Goal: Task Accomplishment & Management: Use online tool/utility

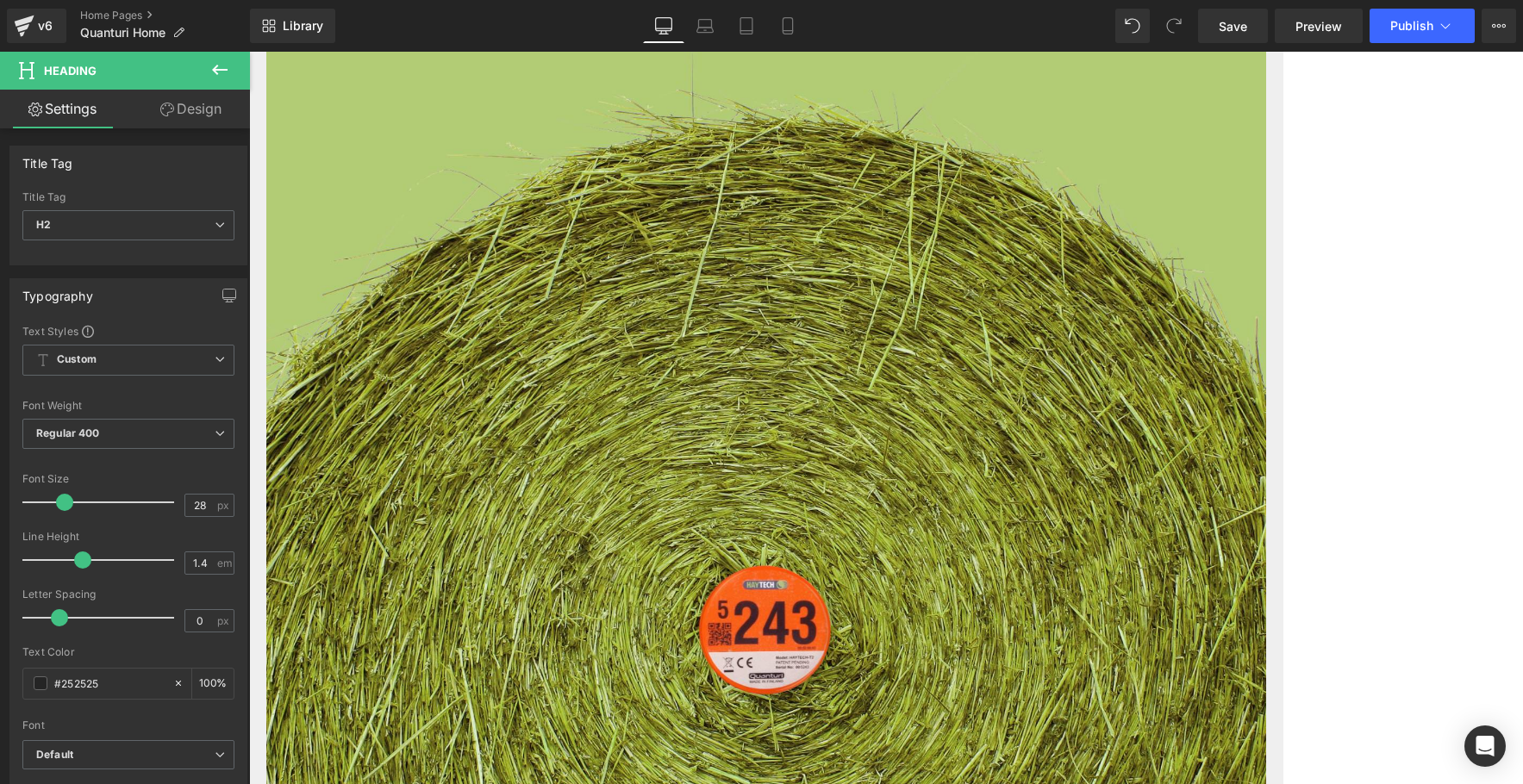
scroll to position [84, 0]
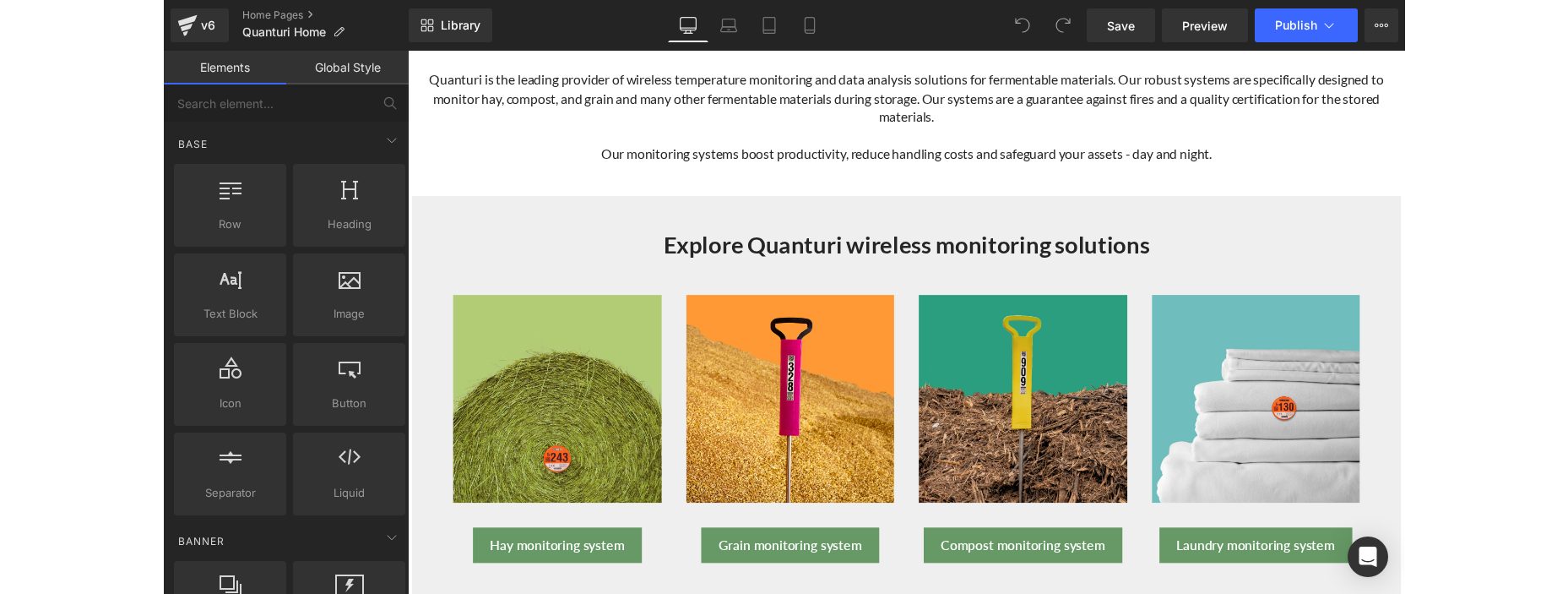
scroll to position [251, 0]
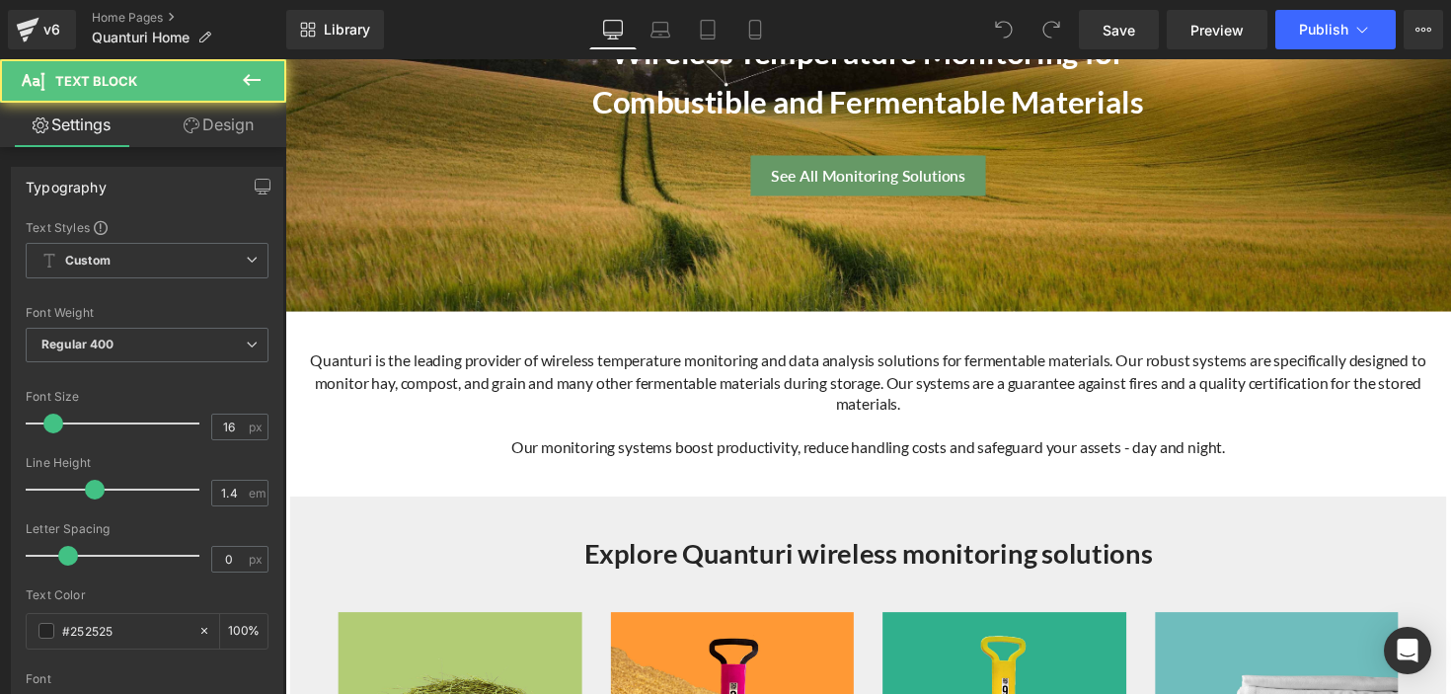
click at [285, 59] on div at bounding box center [285, 59] width 0 height 0
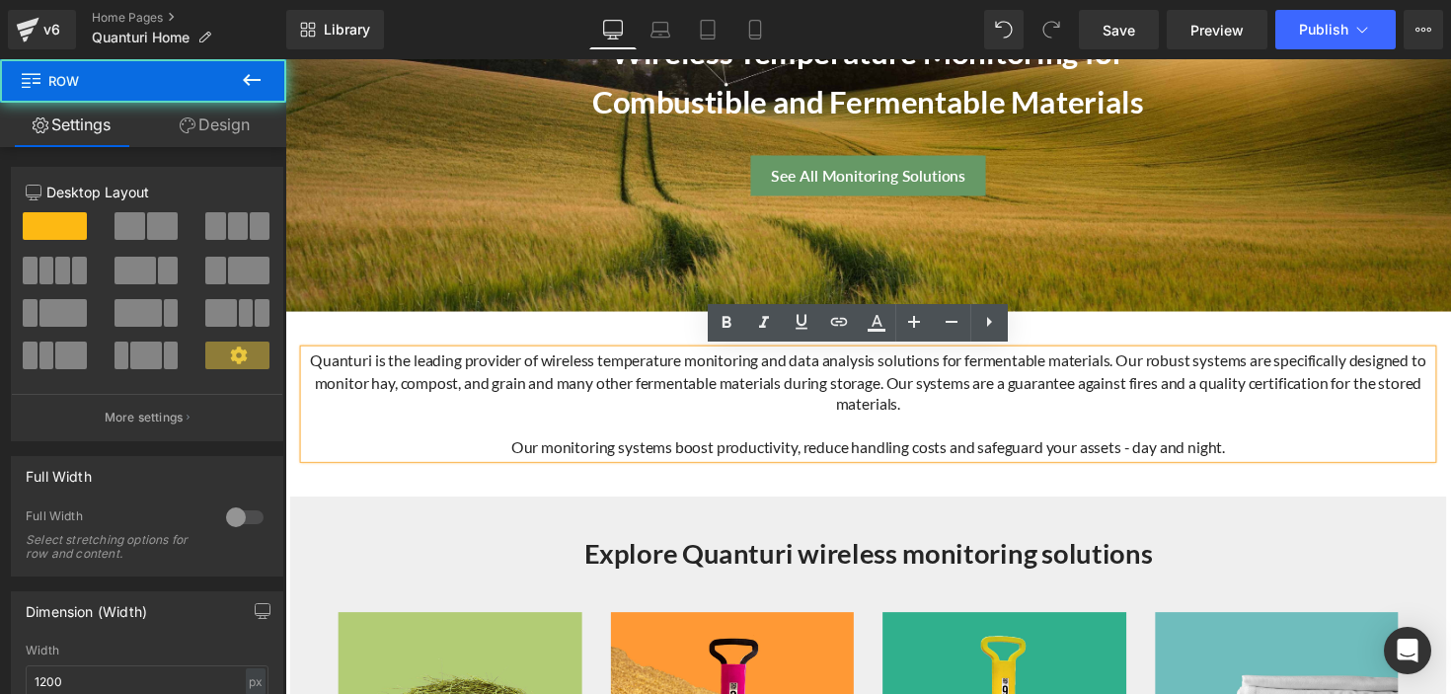
click at [340, 327] on div "Quanturi is the leading provider of wireless temperature monitoring and data an…" at bounding box center [882, 413] width 1184 height 190
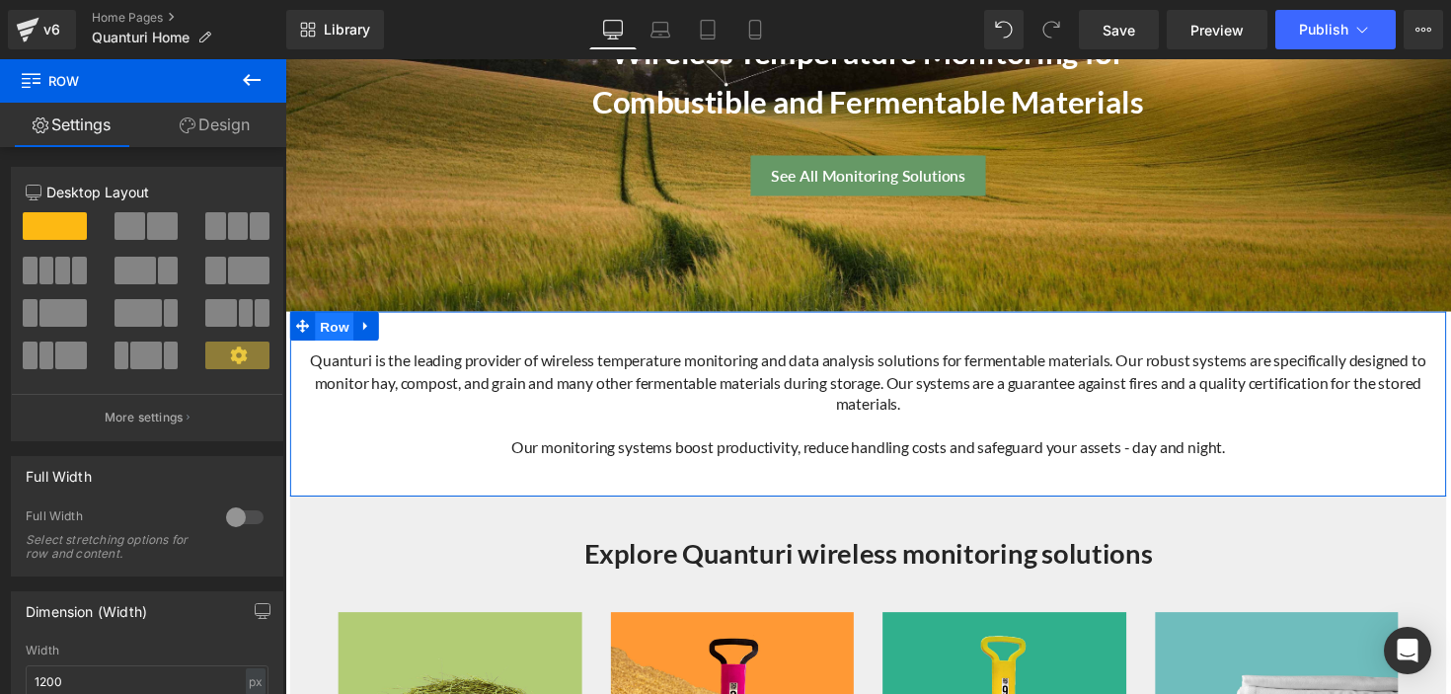
click at [328, 328] on span "Row" at bounding box center [335, 334] width 39 height 30
click at [218, 121] on link "Design" at bounding box center [214, 125] width 143 height 44
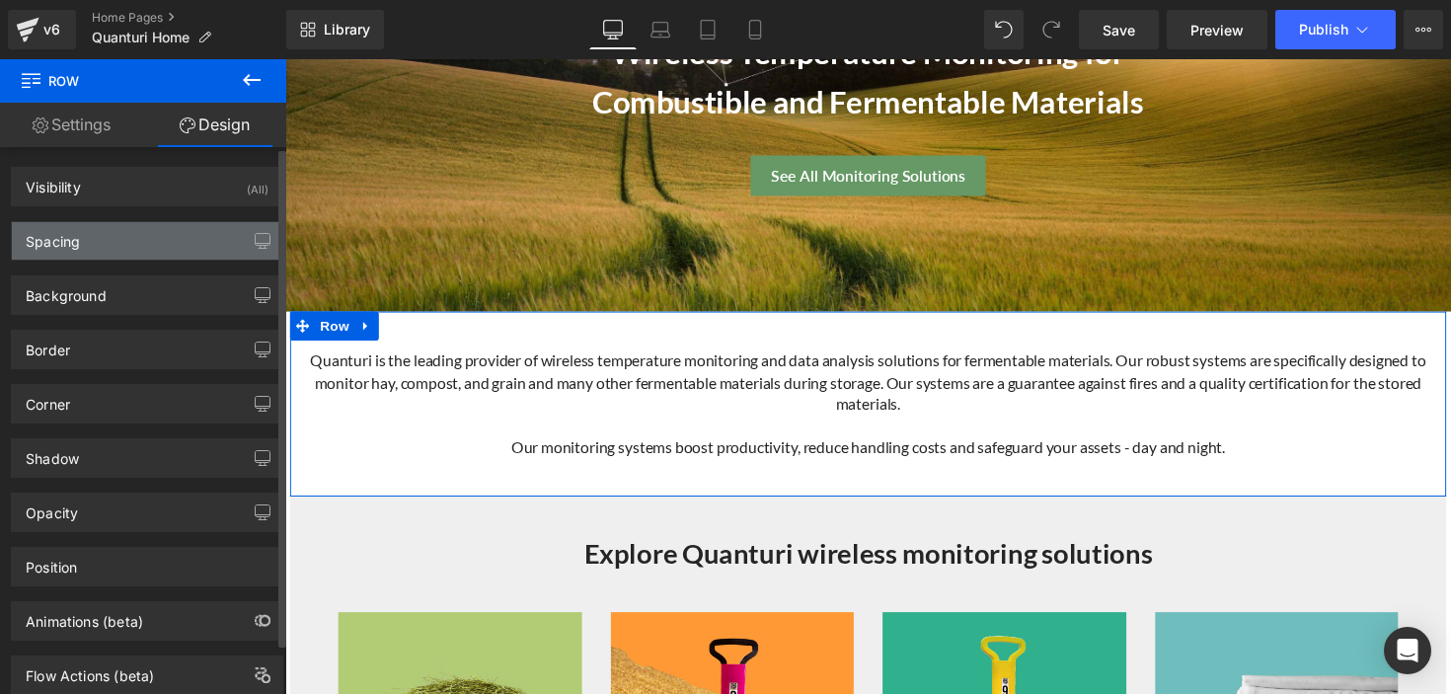
click at [143, 245] on div "Spacing" at bounding box center [147, 241] width 270 height 38
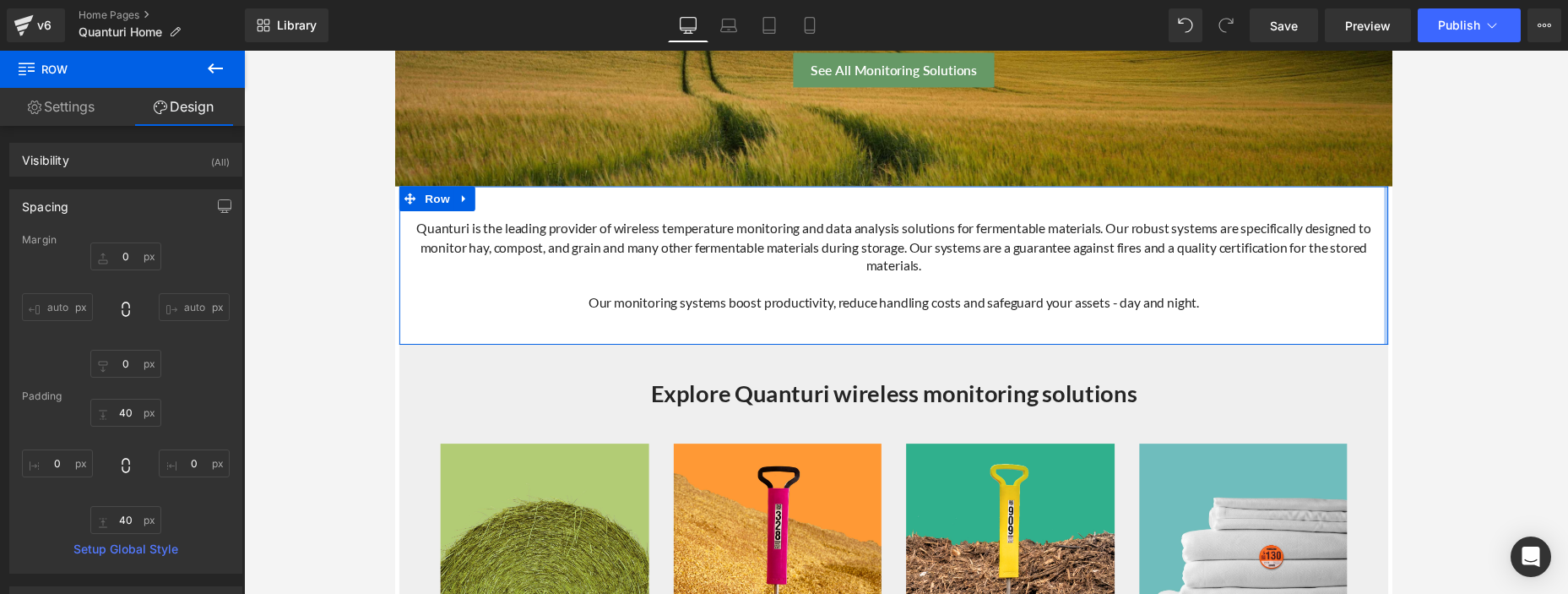
scroll to position [333, 0]
click at [60, 458] on input "0" at bounding box center [57, 463] width 71 height 28
type input "20"
click at [192, 464] on input "0" at bounding box center [194, 463] width 71 height 28
type input "20"
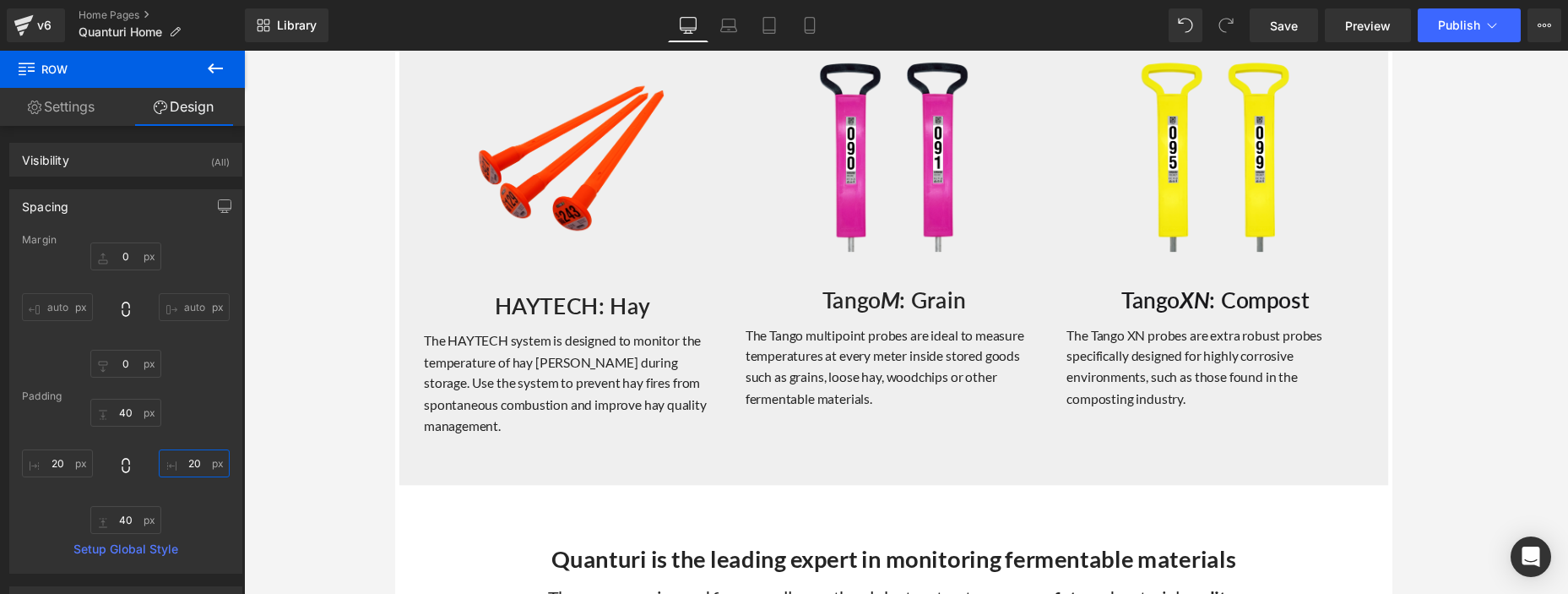
scroll to position [1577, 0]
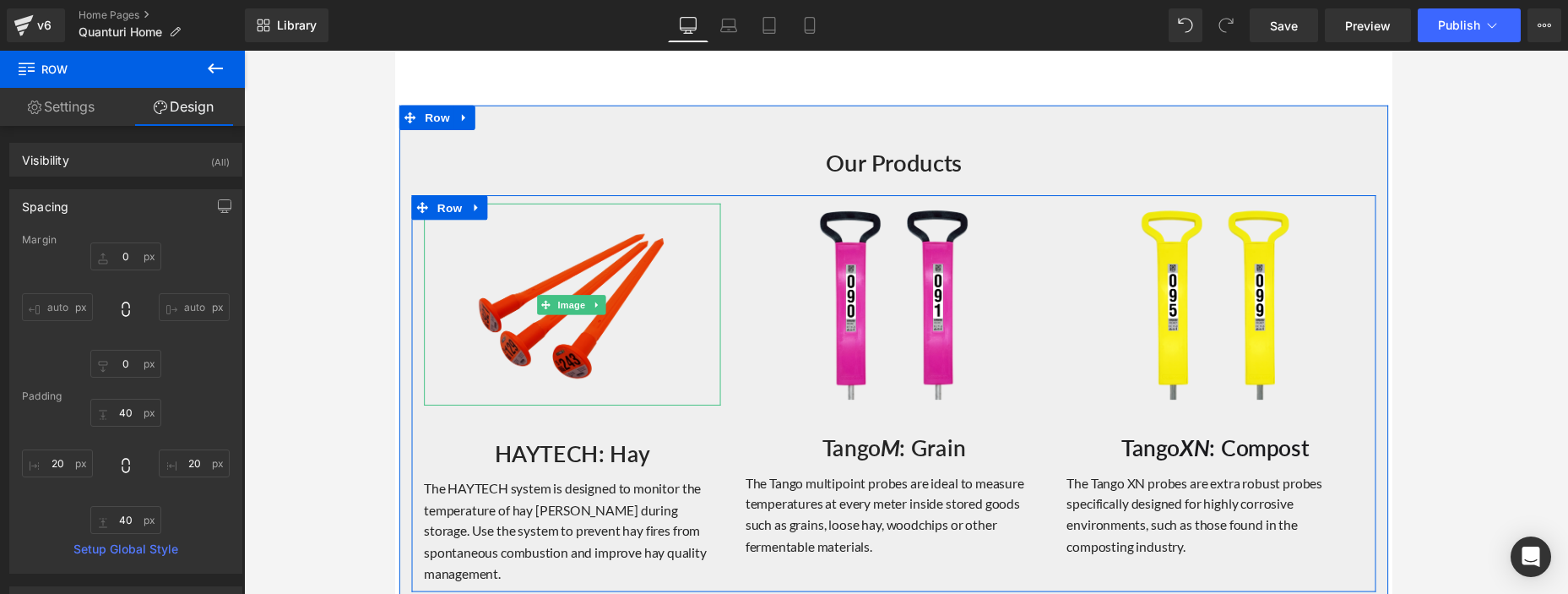
click at [615, 308] on img at bounding box center [576, 311] width 304 height 207
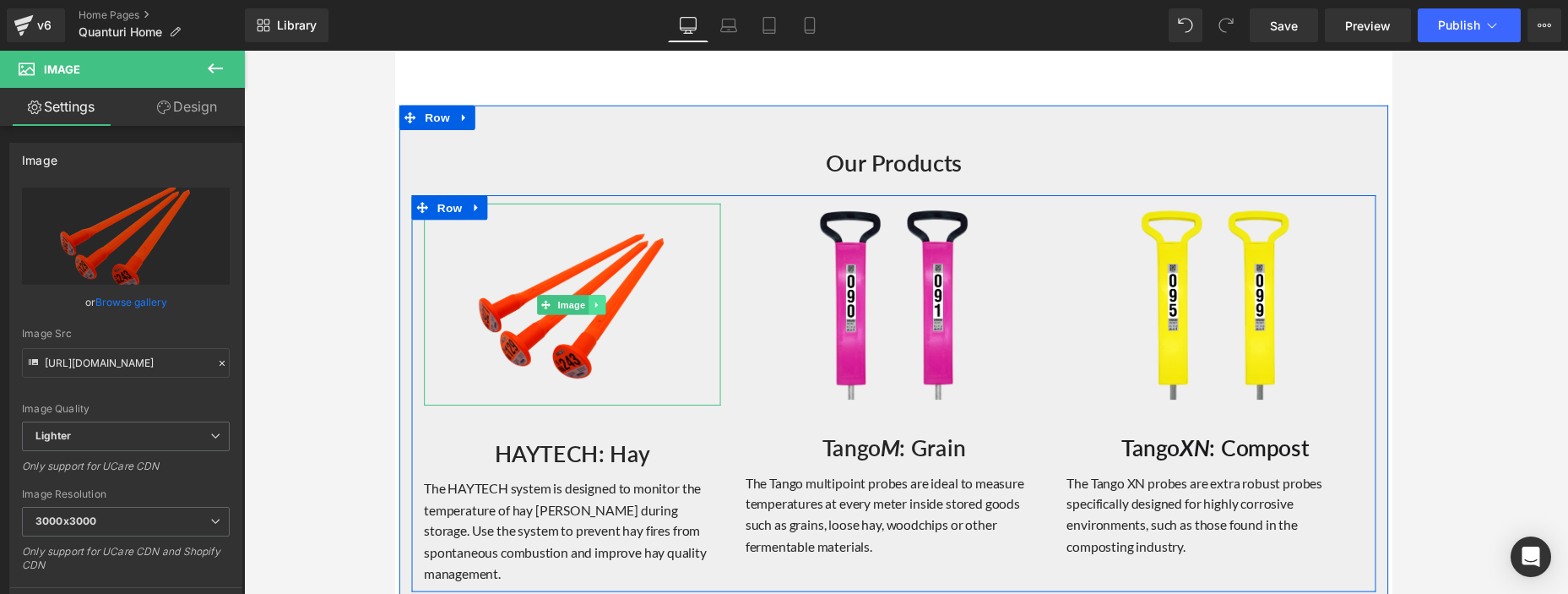
click at [600, 310] on icon at bounding box center [602, 311] width 9 height 10
click at [608, 306] on icon at bounding box center [611, 310] width 9 height 9
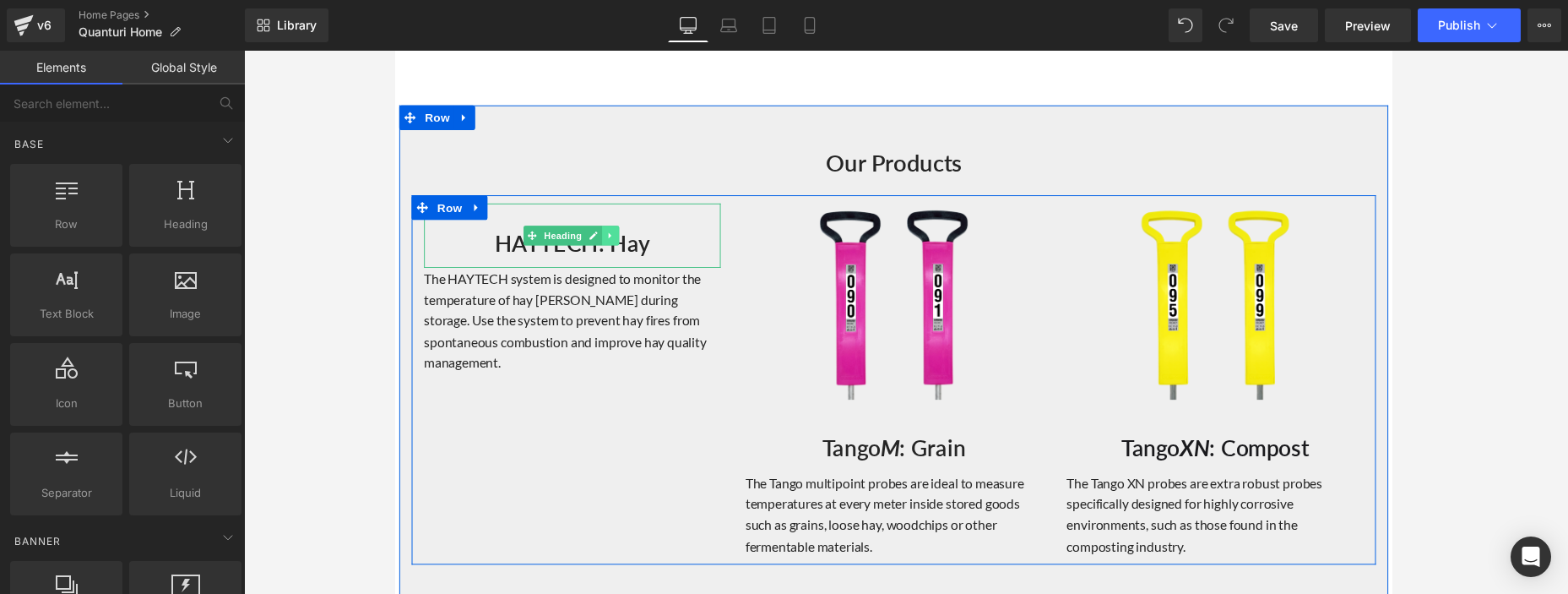
click at [618, 239] on icon at bounding box center [616, 240] width 9 height 10
click at [620, 239] on icon at bounding box center [624, 240] width 9 height 10
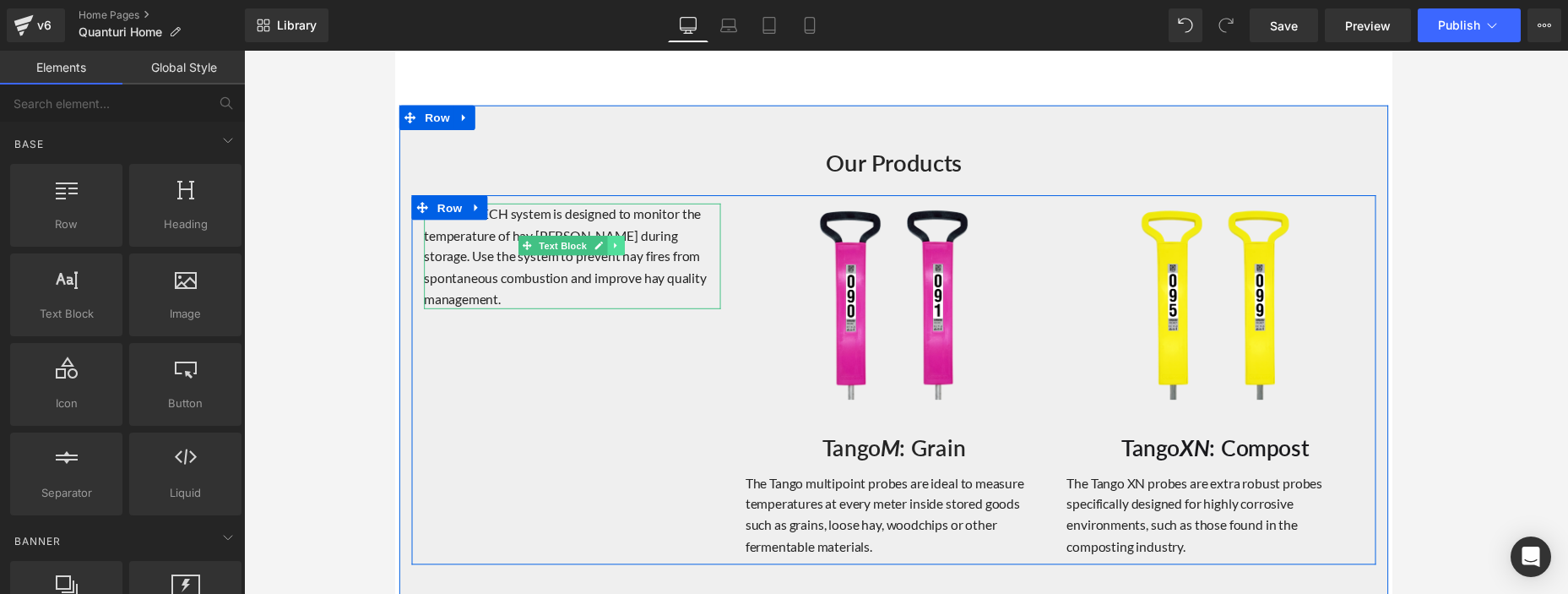
click at [617, 248] on icon at bounding box center [621, 250] width 9 height 10
click at [625, 246] on icon at bounding box center [630, 250] width 9 height 9
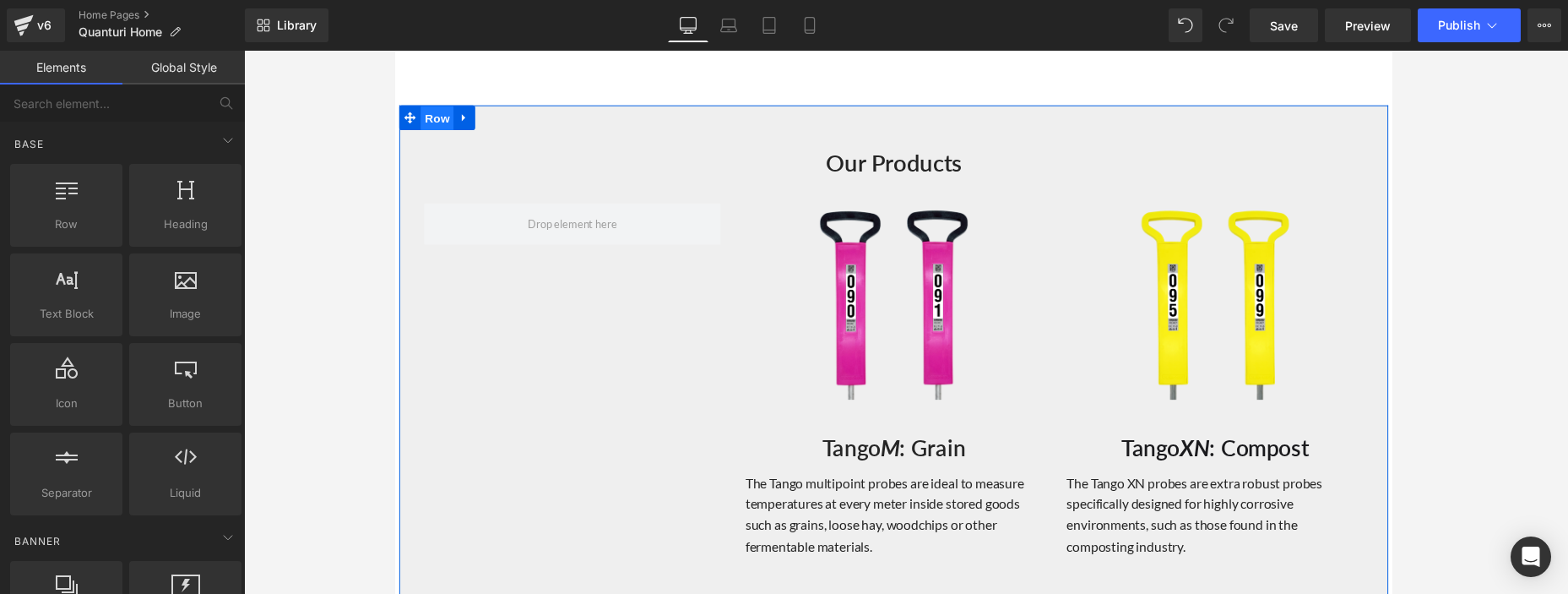
click at [433, 116] on span "Row" at bounding box center [438, 120] width 33 height 26
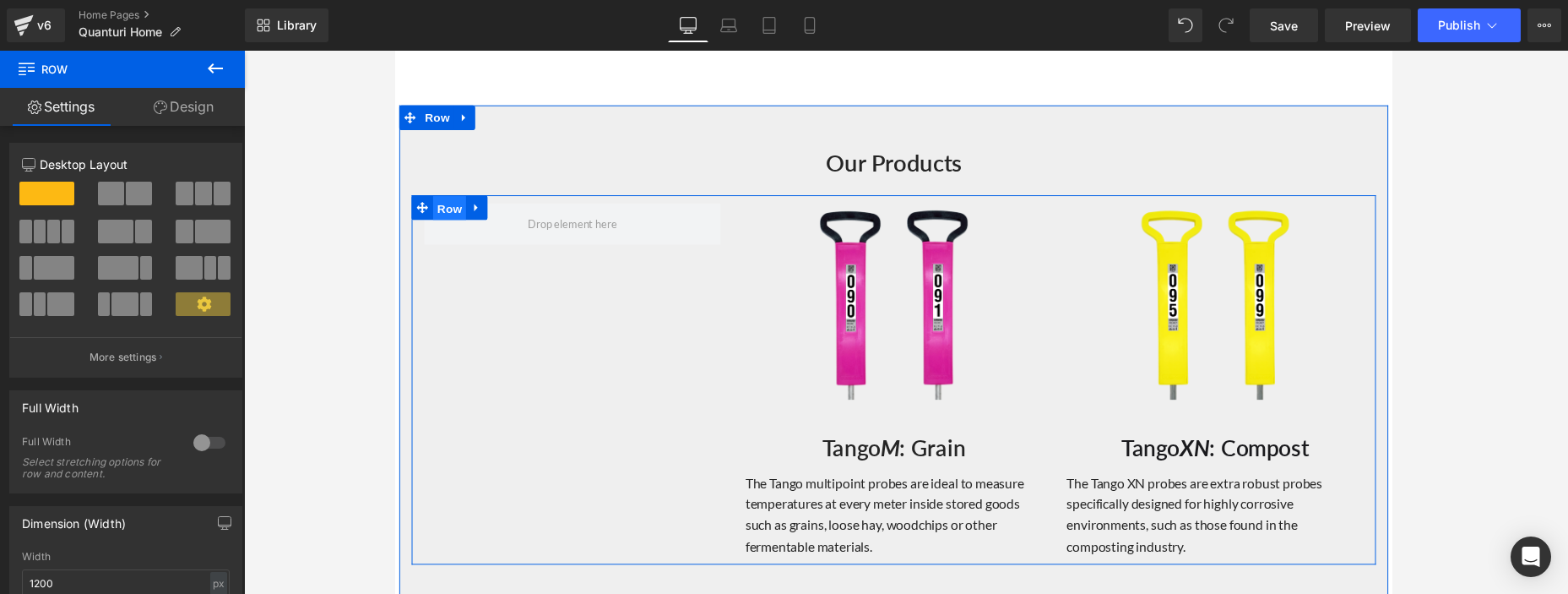
click at [442, 205] on span "Row" at bounding box center [450, 212] width 33 height 26
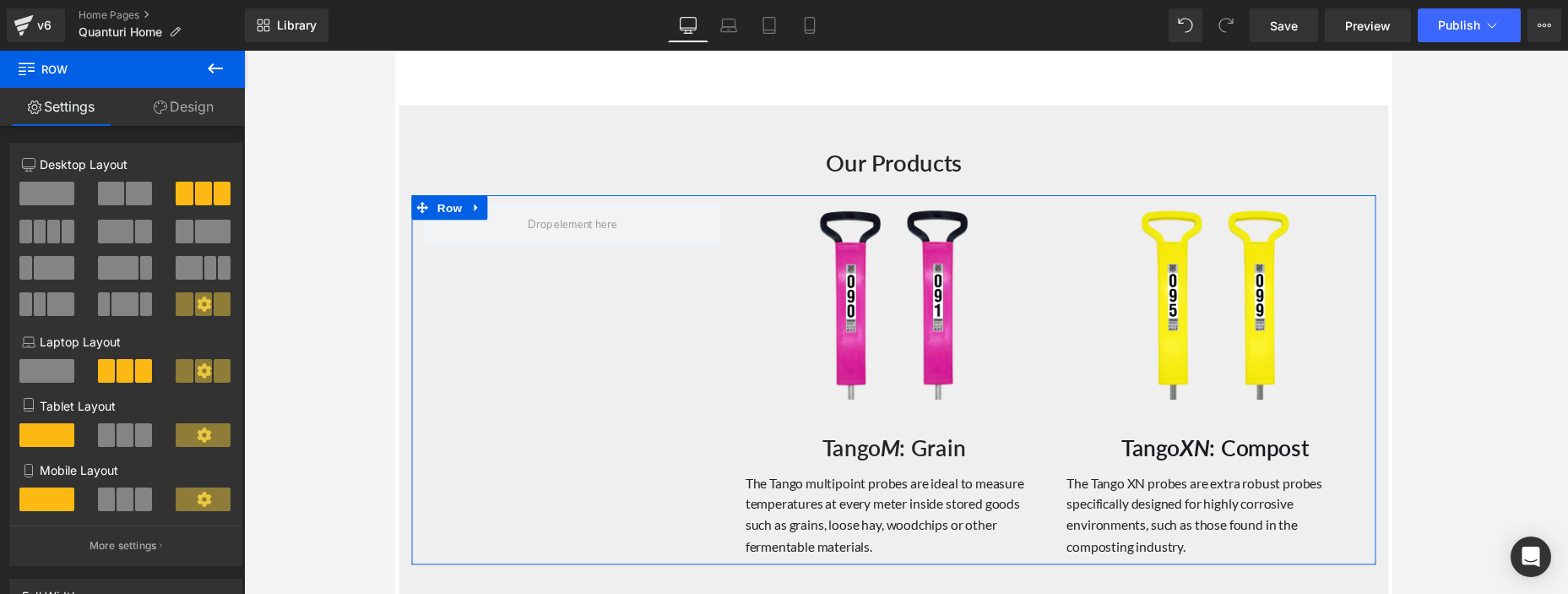
click at [126, 191] on span at bounding box center [139, 193] width 27 height 24
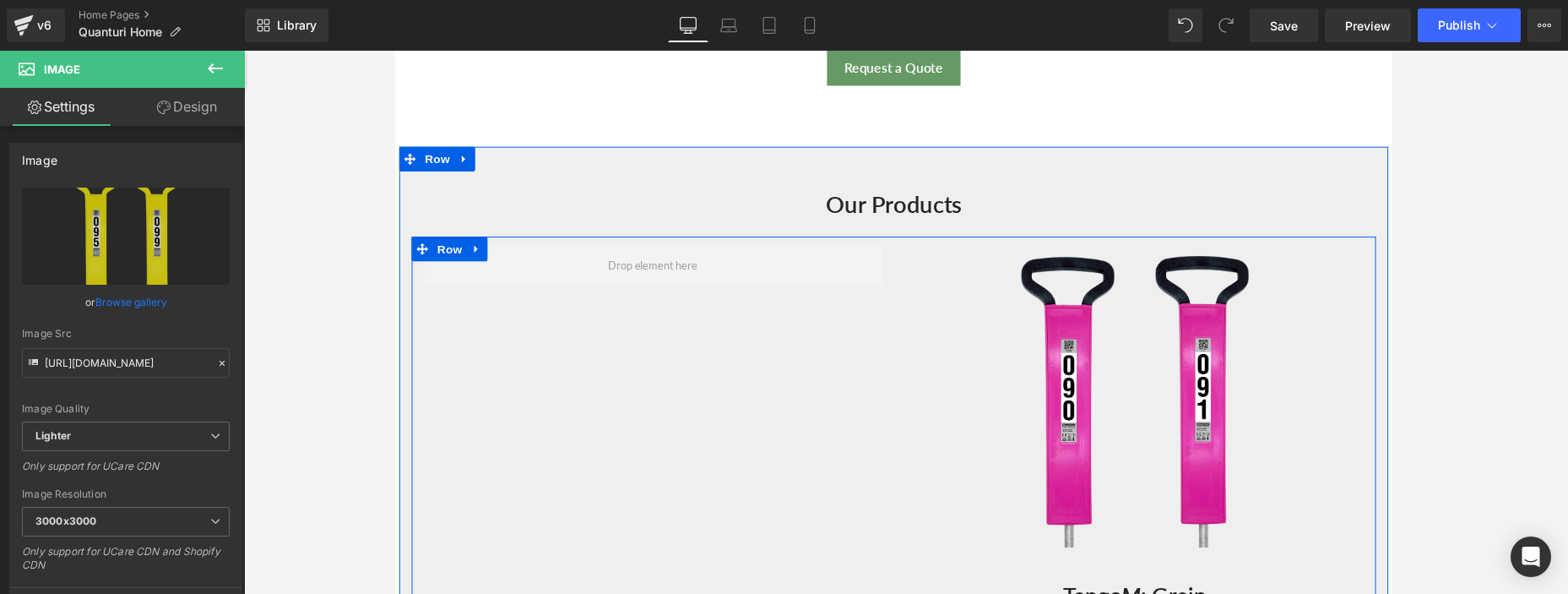
scroll to position [1530, 0]
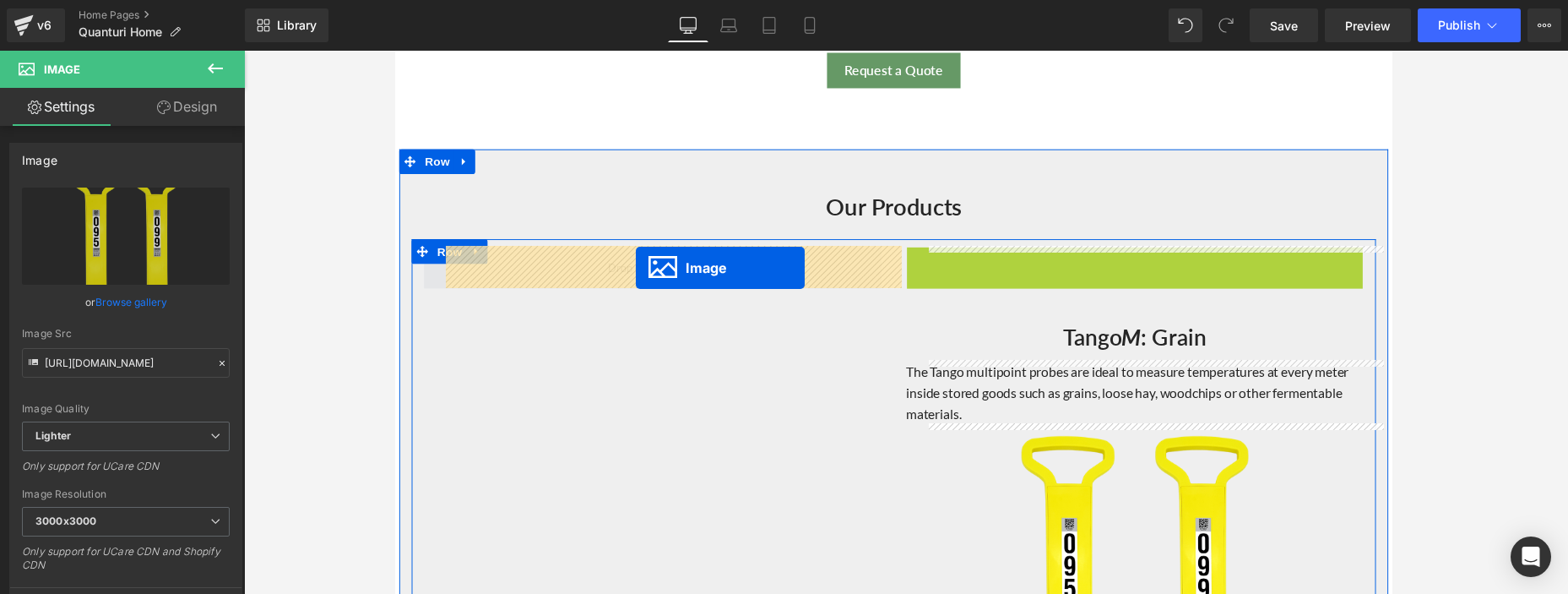
drag, startPoint x: 1119, startPoint y: 406, endPoint x: 642, endPoint y: 274, distance: 494.9
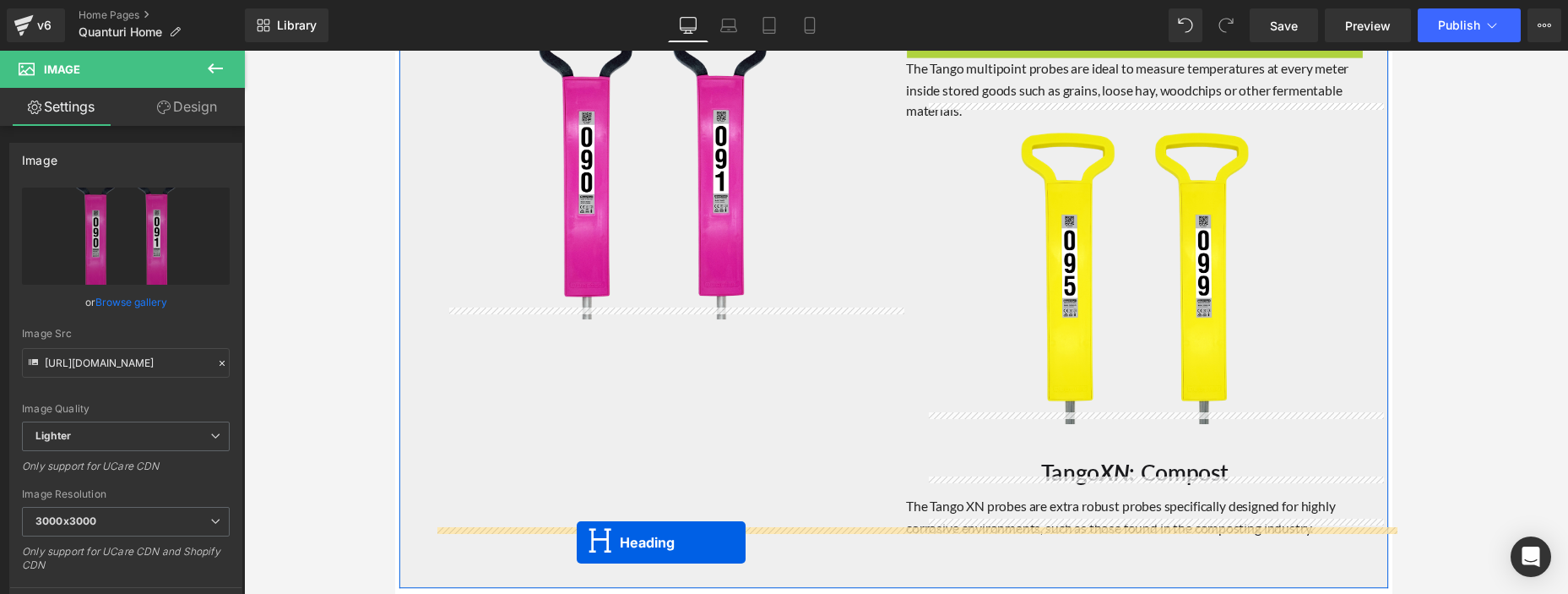
scroll to position [1852, 0]
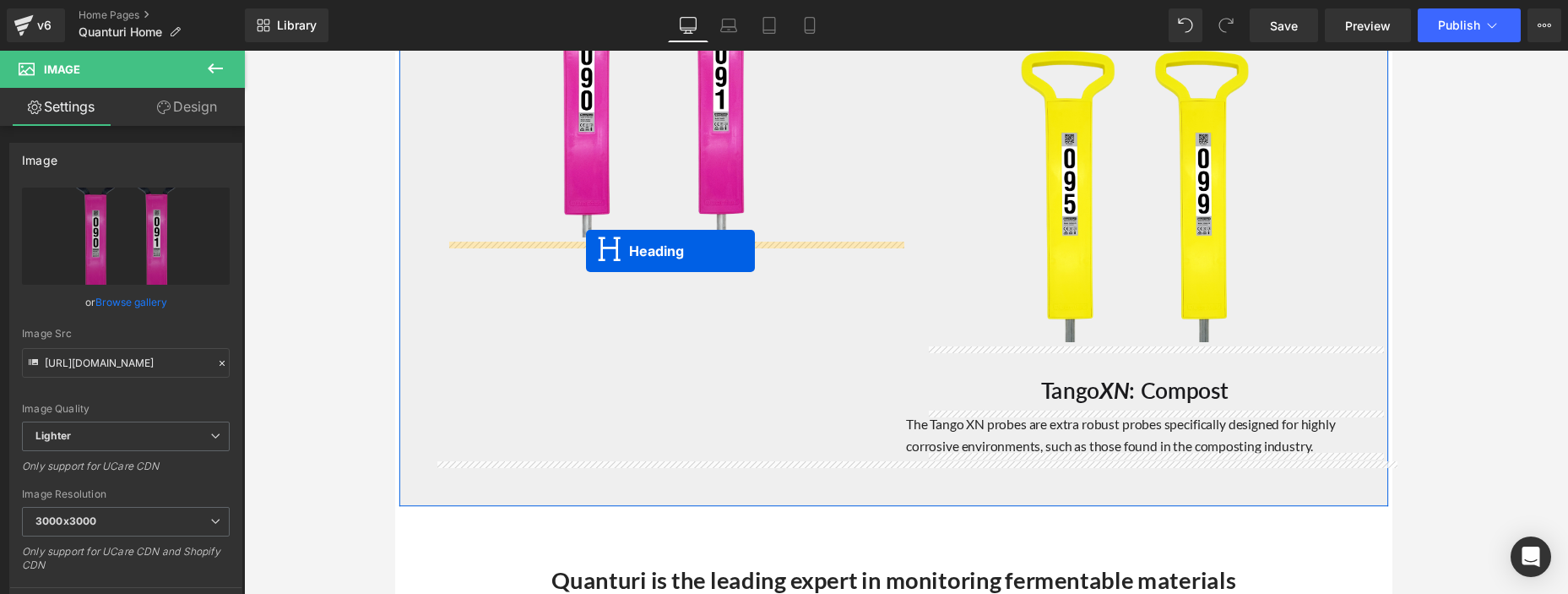
drag, startPoint x: 1104, startPoint y: 285, endPoint x: 591, endPoint y: 256, distance: 513.8
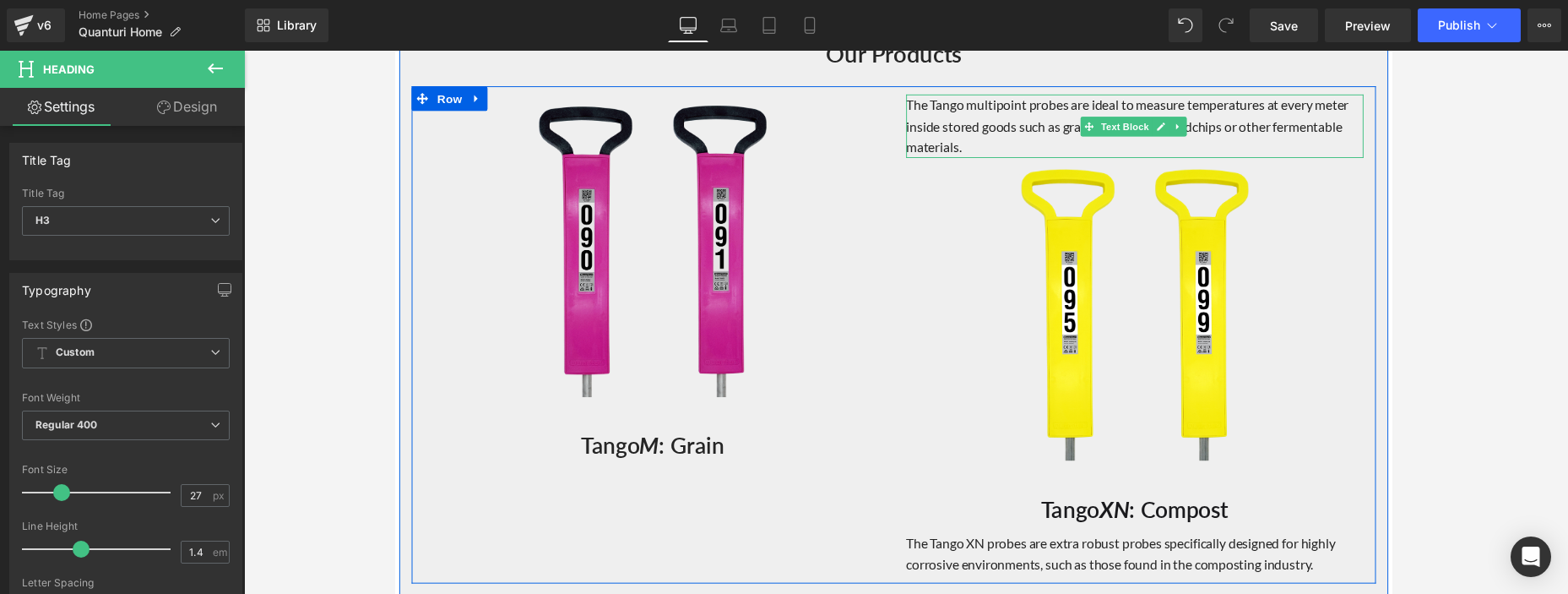
scroll to position [1671, 0]
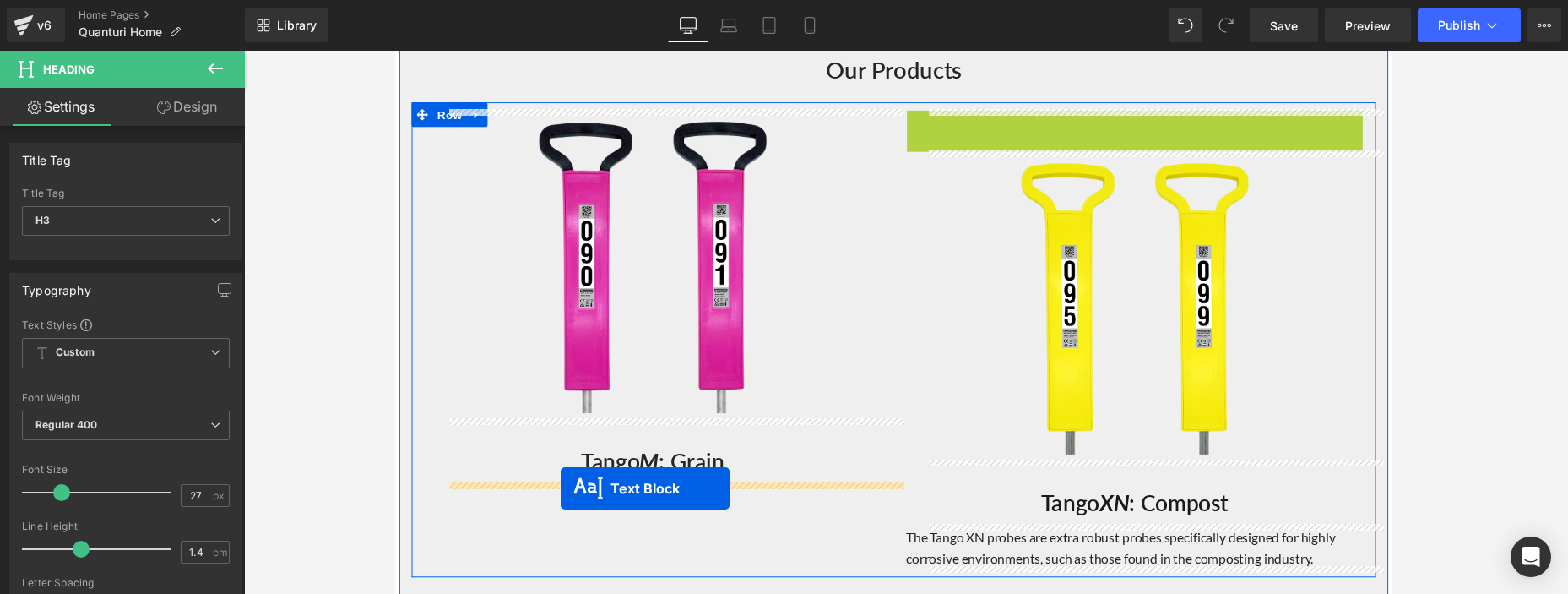
drag, startPoint x: 1100, startPoint y: 93, endPoint x: 565, endPoint y: 499, distance: 671.6
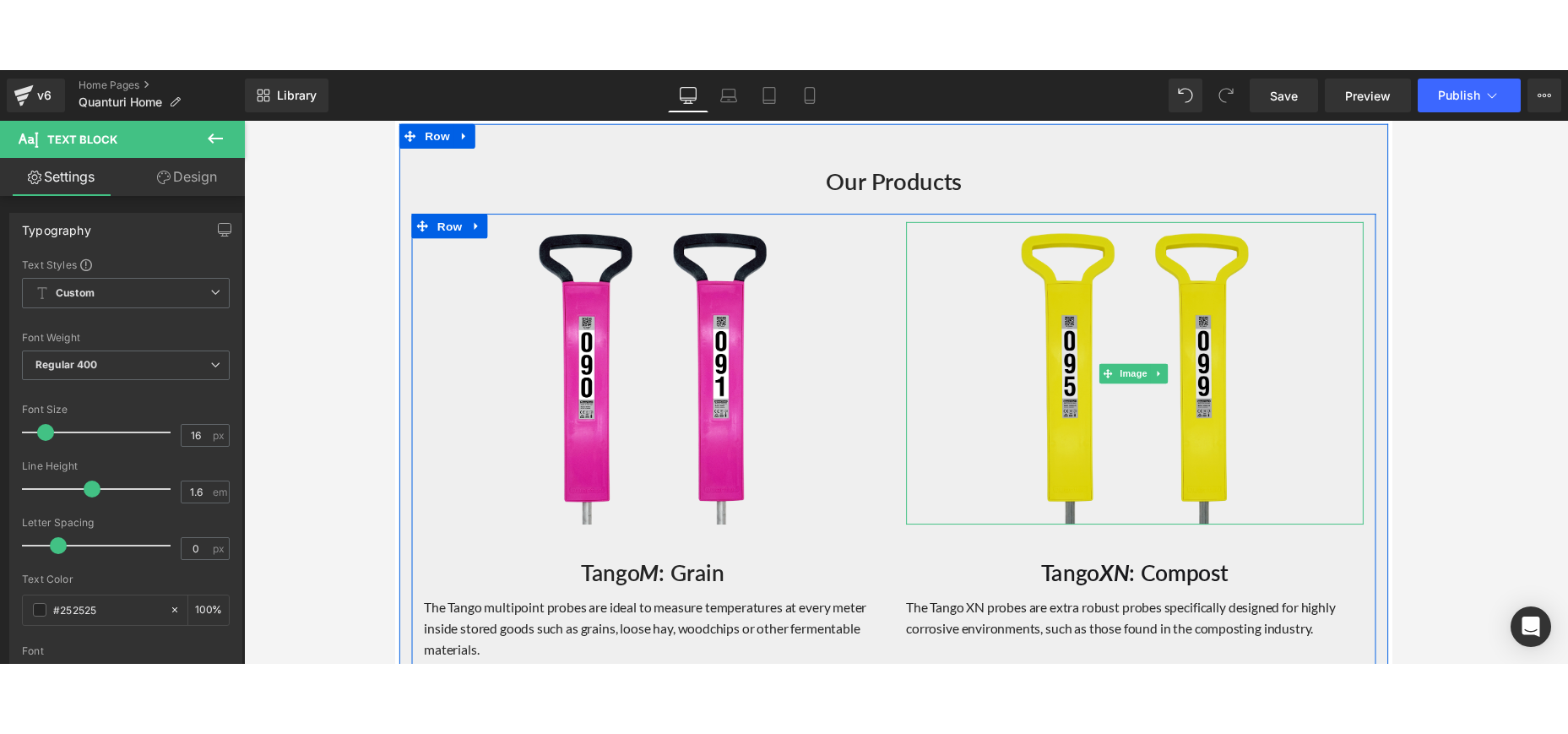
scroll to position [1632, 0]
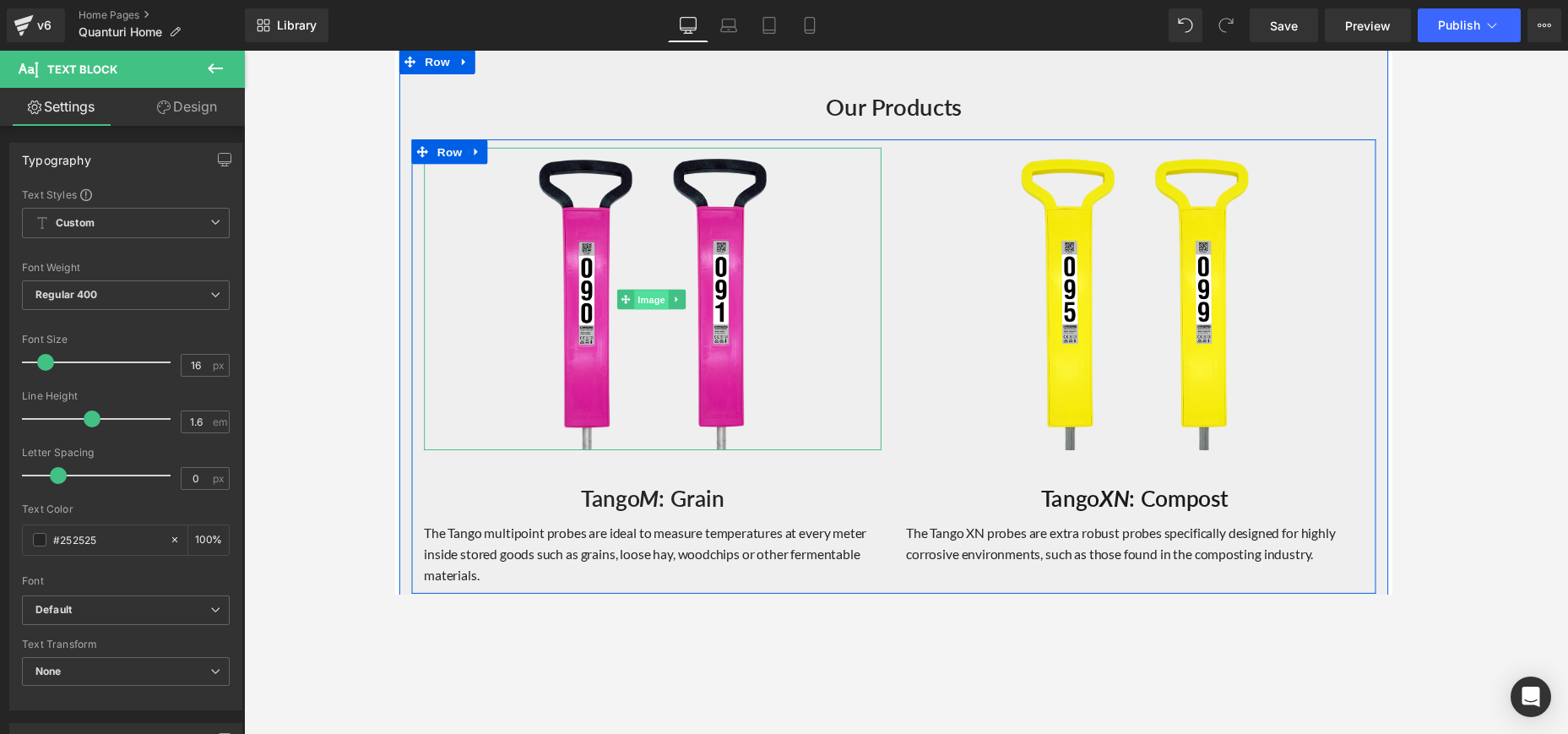
click at [659, 304] on span "Image" at bounding box center [657, 305] width 35 height 21
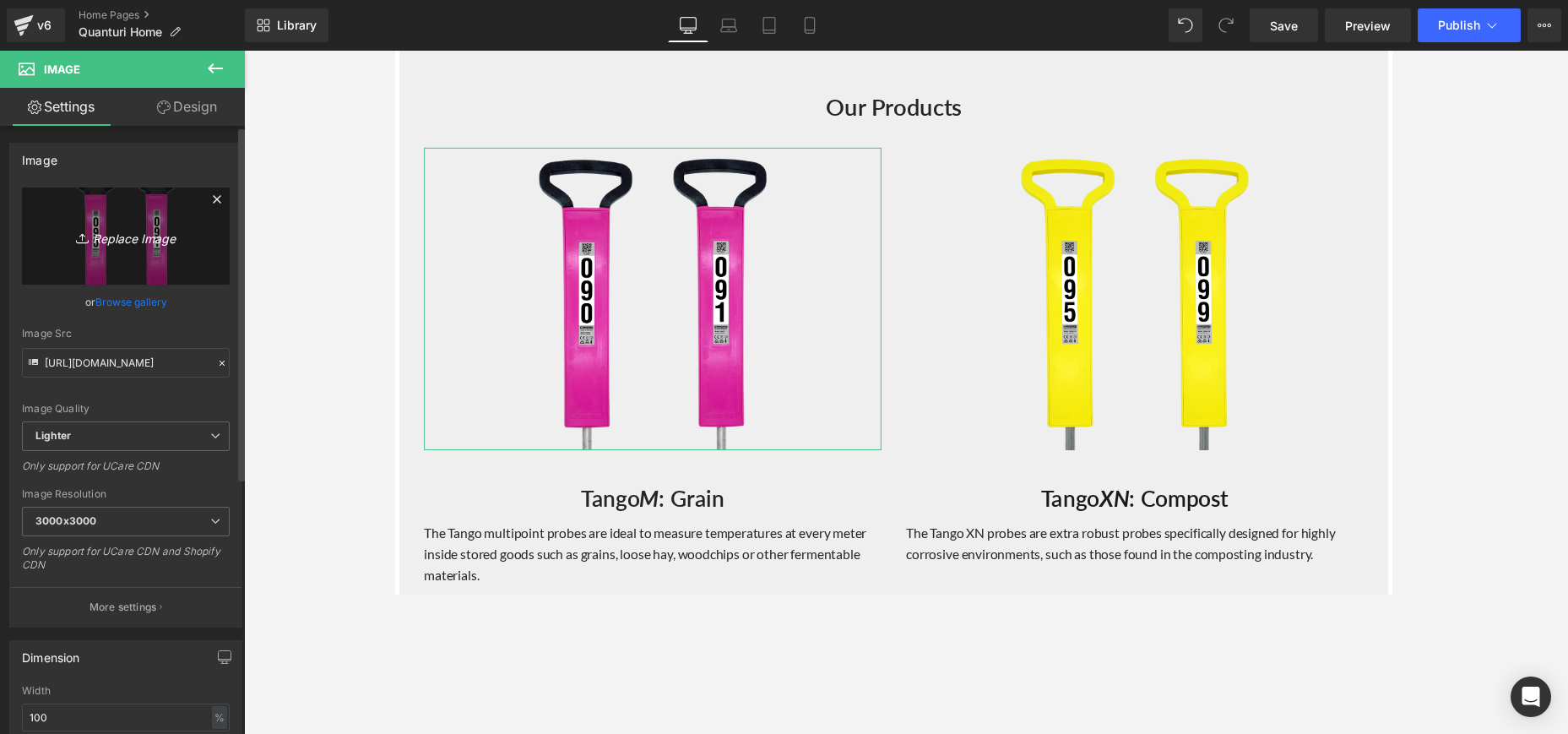
click at [118, 236] on icon "Replace Image" at bounding box center [126, 236] width 135 height 21
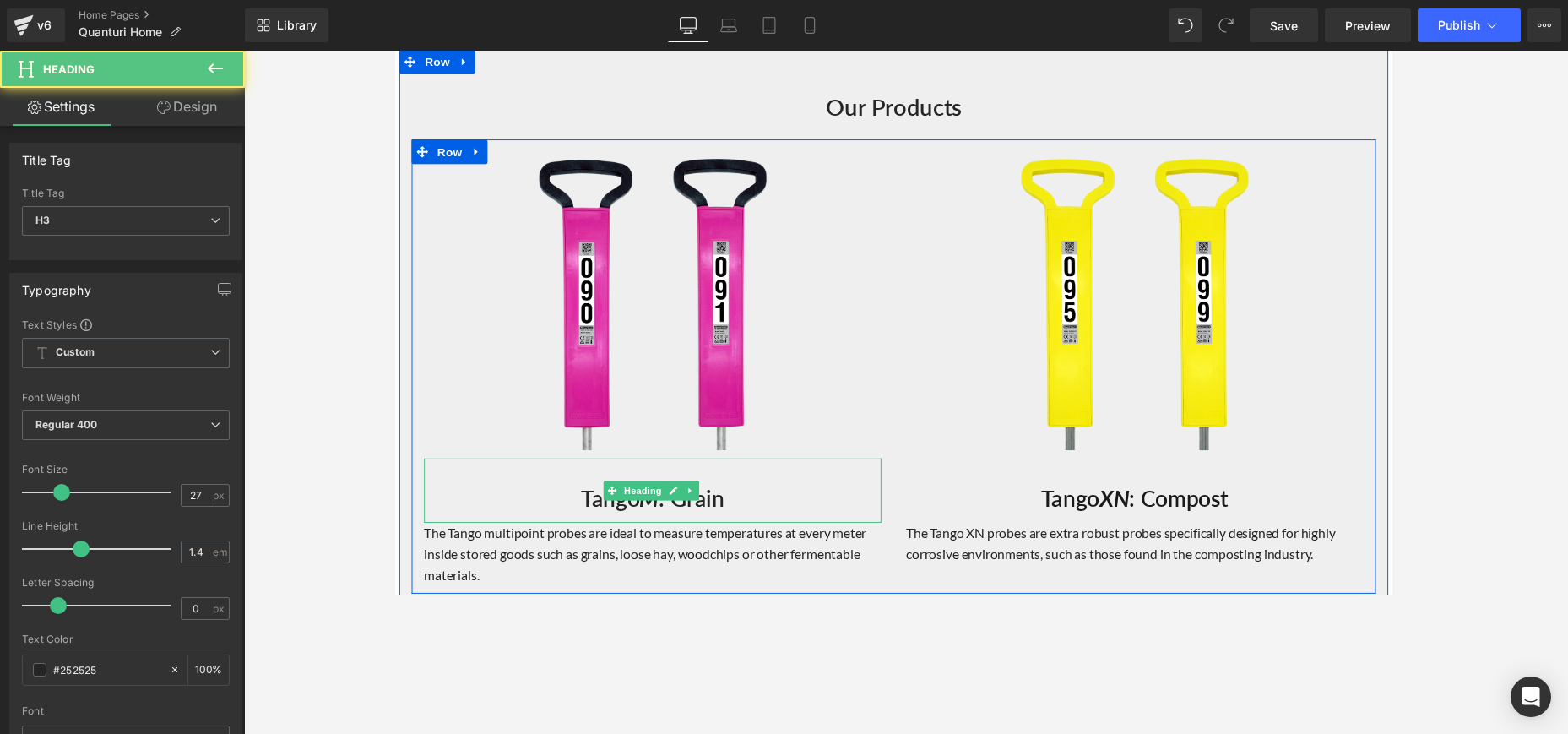
click at [726, 506] on h3 "Tango M : Grain" at bounding box center [659, 510] width 469 height 33
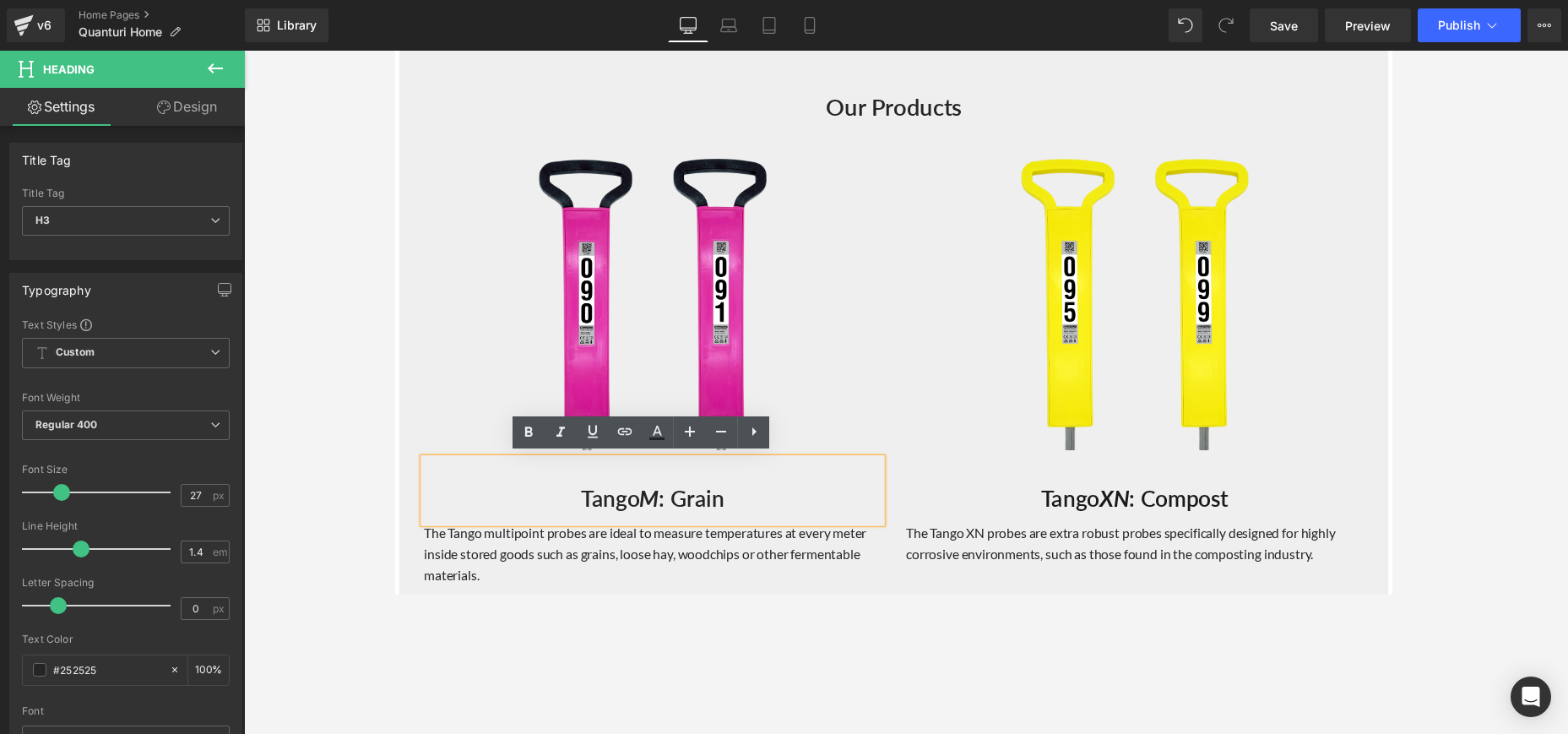
click at [714, 509] on h3 "Tango M : Grain" at bounding box center [659, 510] width 469 height 33
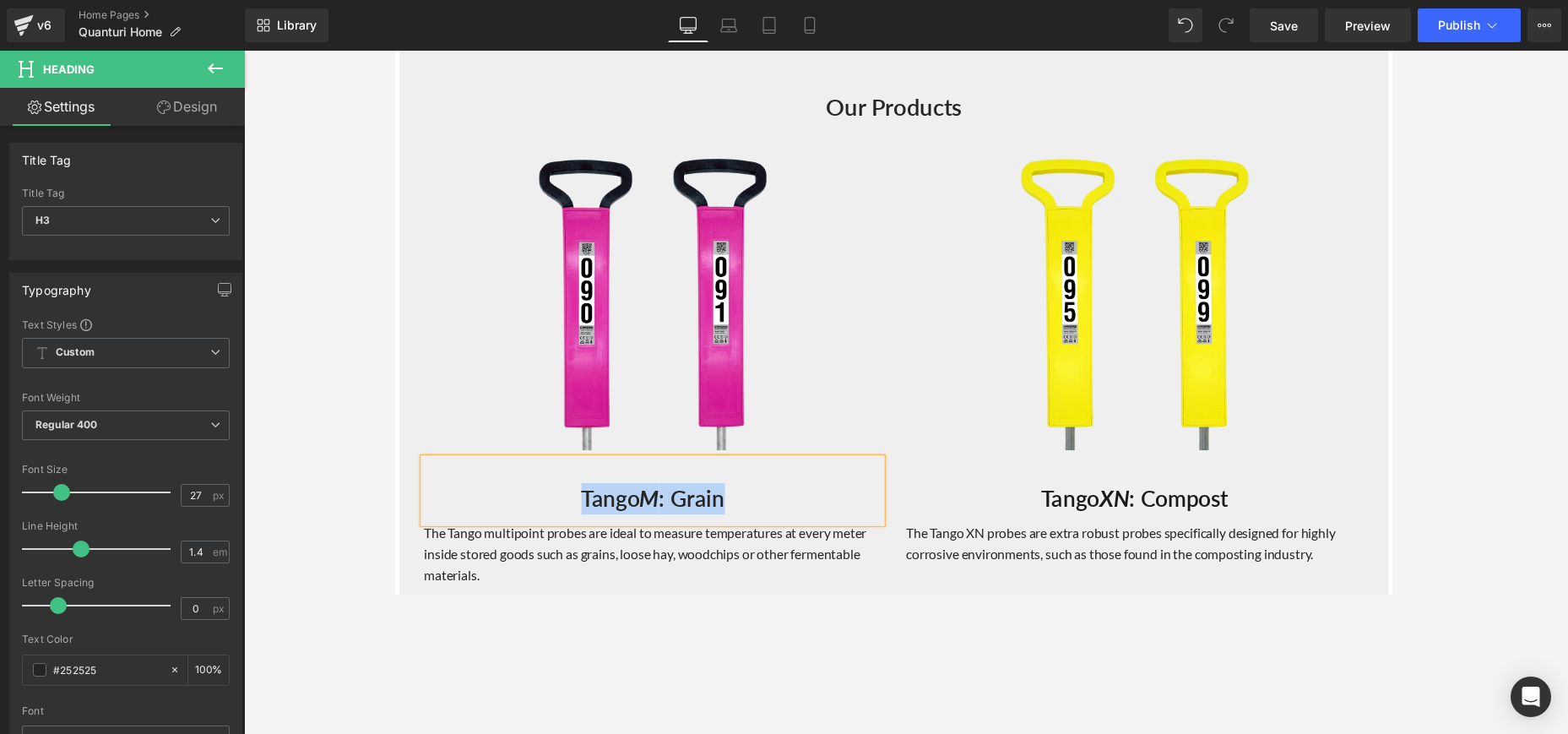
paste div
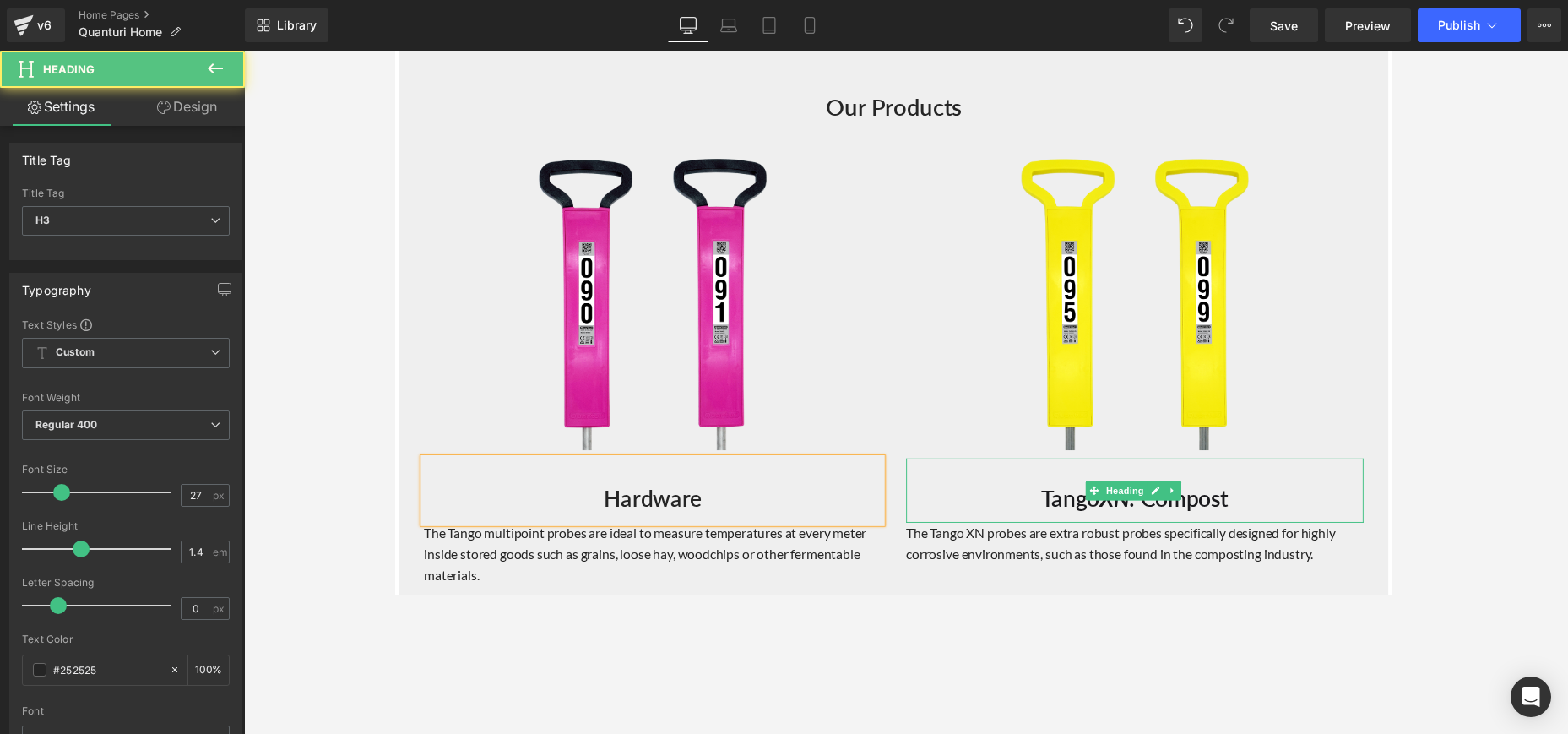
click at [1082, 505] on span "Tango XN : Compost" at bounding box center [1153, 509] width 192 height 28
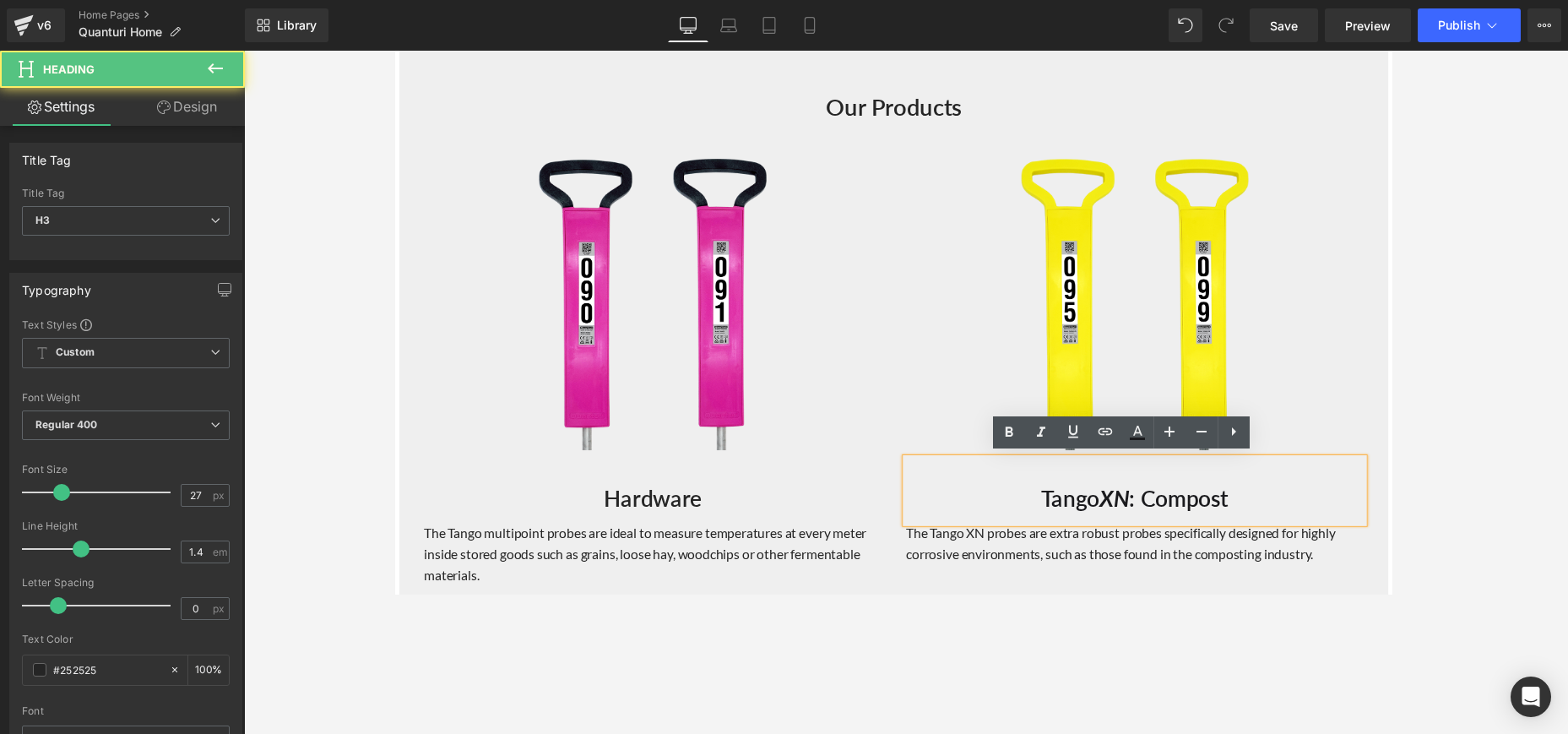
click at [1082, 505] on span "Tango XN : Compost" at bounding box center [1153, 509] width 192 height 28
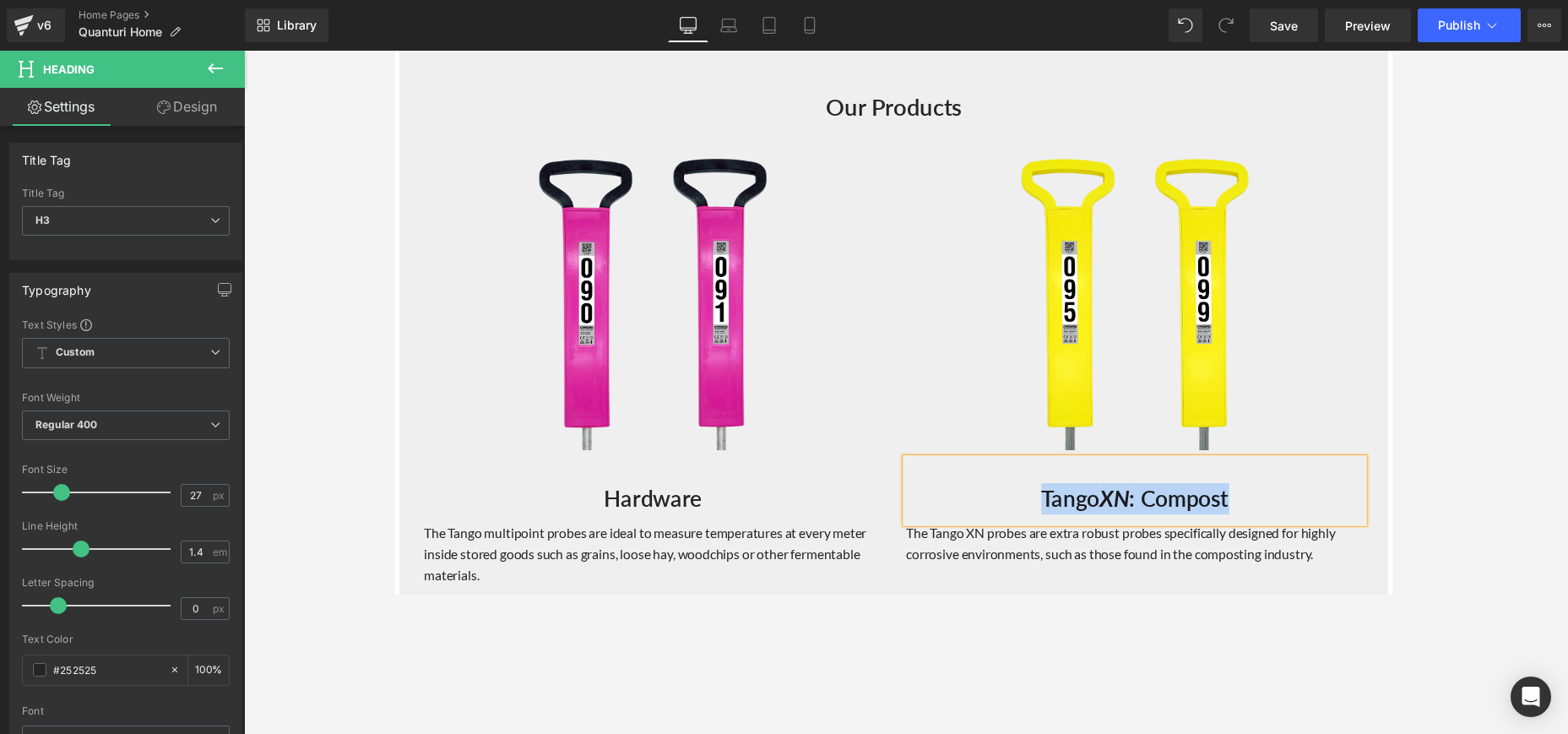
paste div
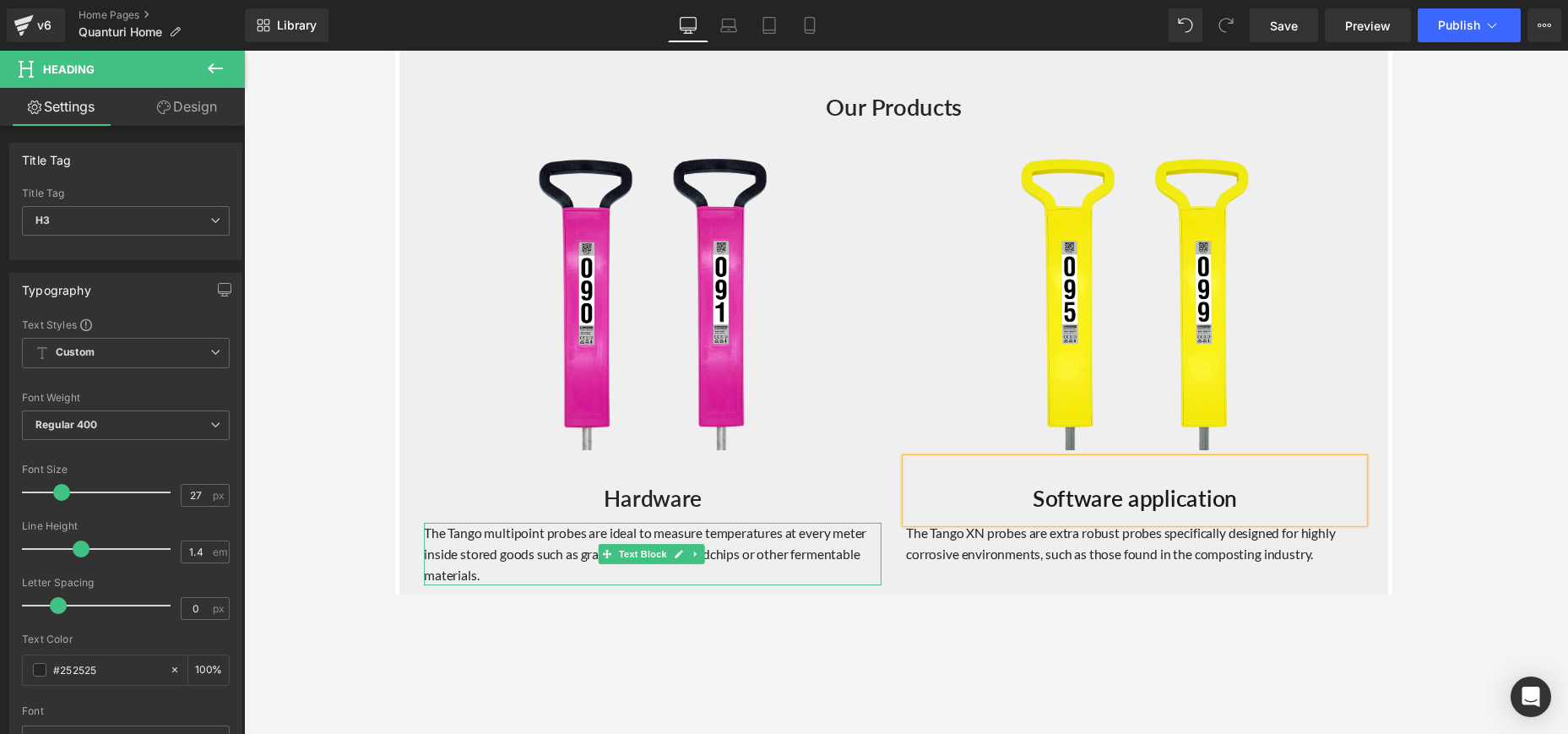
click at [717, 553] on p "The Tango multipoint probes are ideal to measure temperatures at every meter in…" at bounding box center [659, 567] width 469 height 65
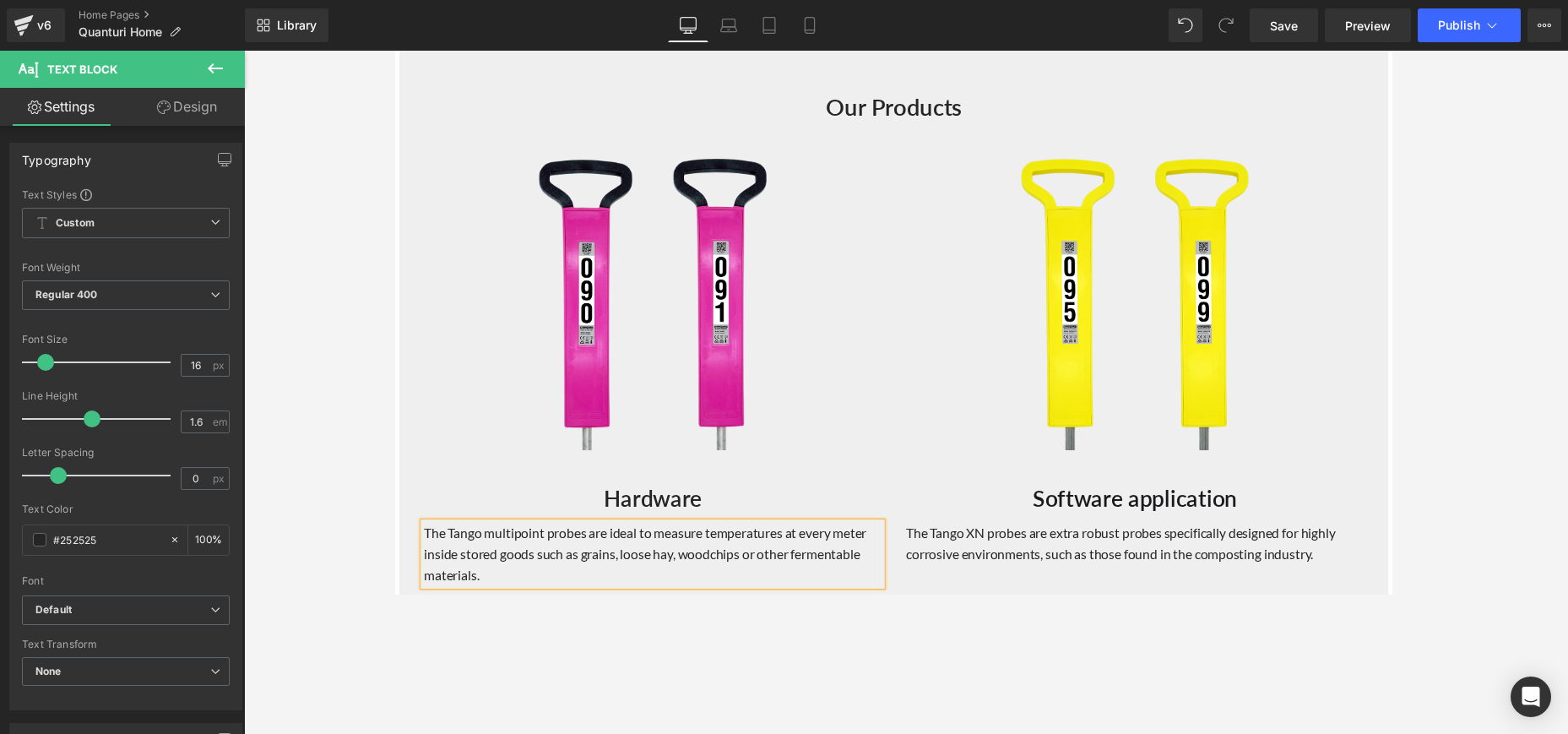
click at [733, 593] on p "The Tango multipoint probes are ideal to measure temperatures at every meter in…" at bounding box center [659, 567] width 469 height 65
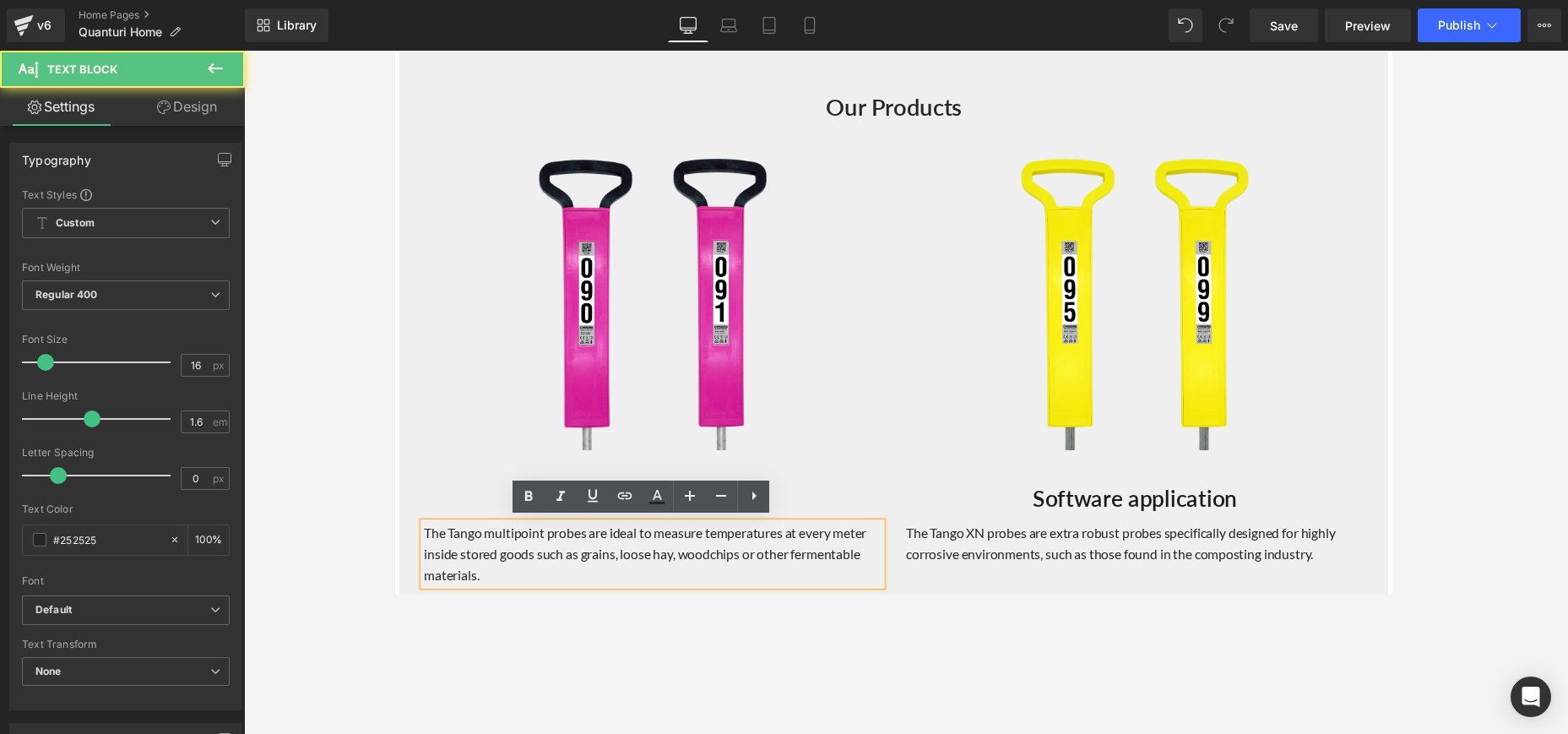
click at [679, 566] on p "The Tango multipoint probes are ideal to measure temperatures at every meter in…" at bounding box center [659, 567] width 469 height 65
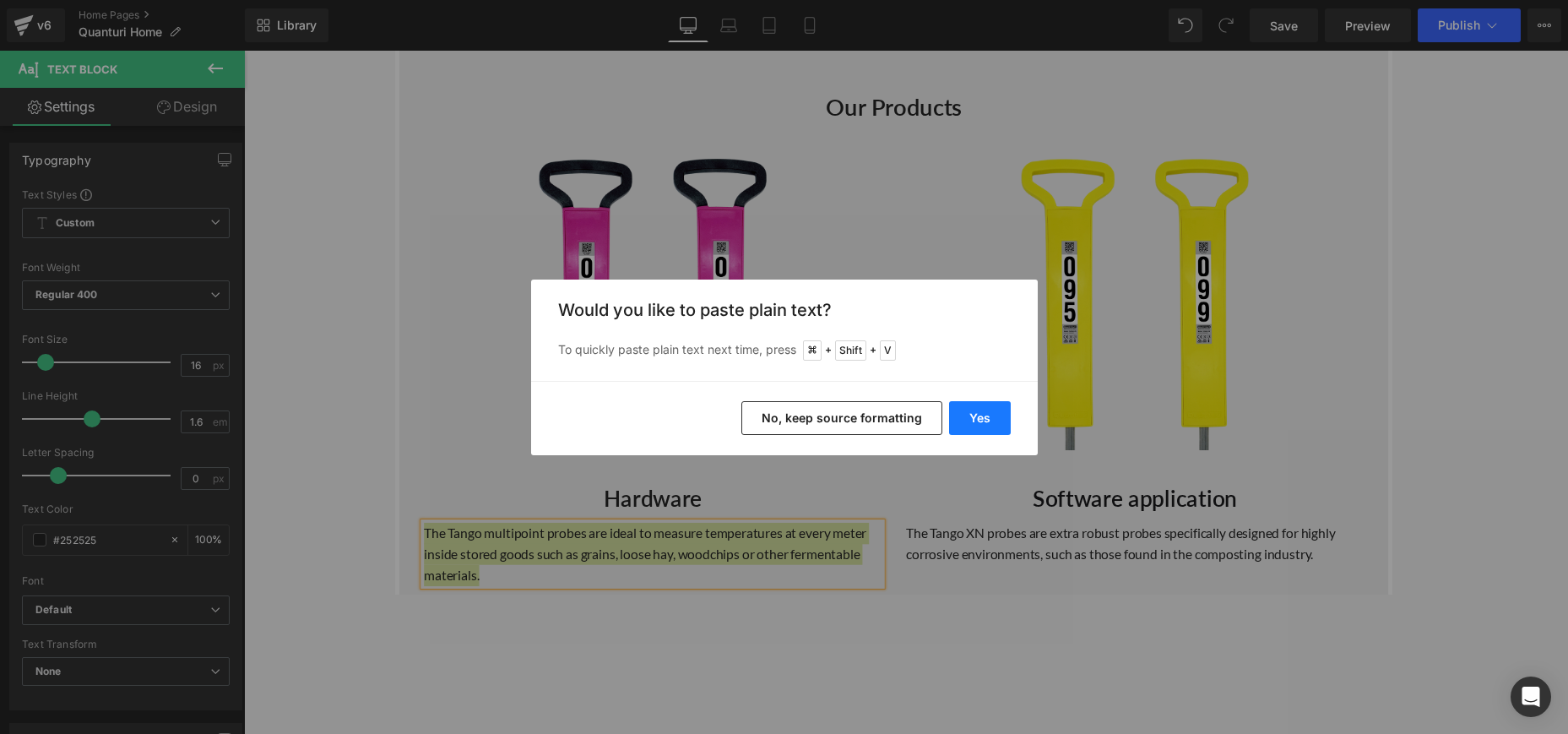
click at [978, 420] on button "Yes" at bounding box center [979, 417] width 62 height 33
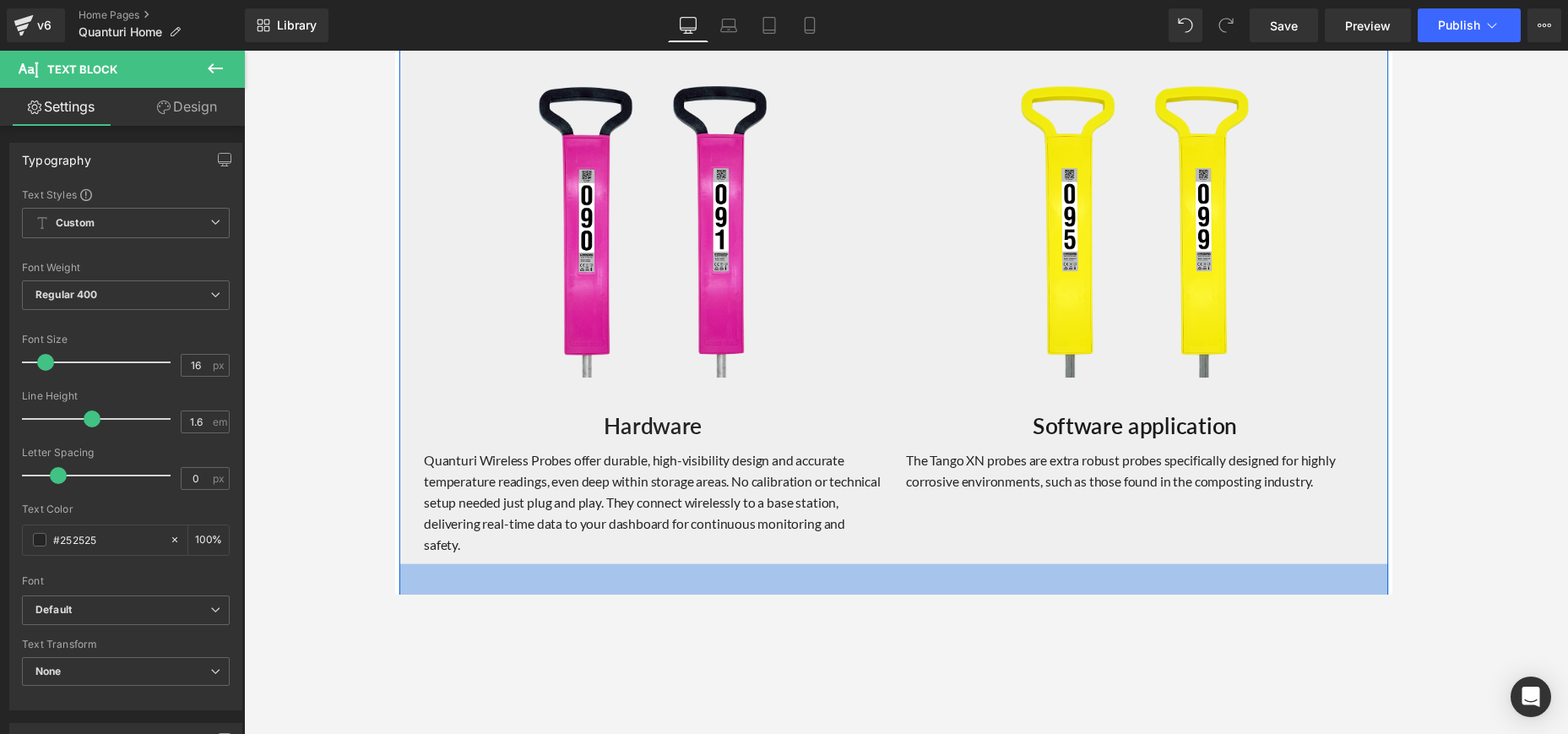
scroll to position [1701, 0]
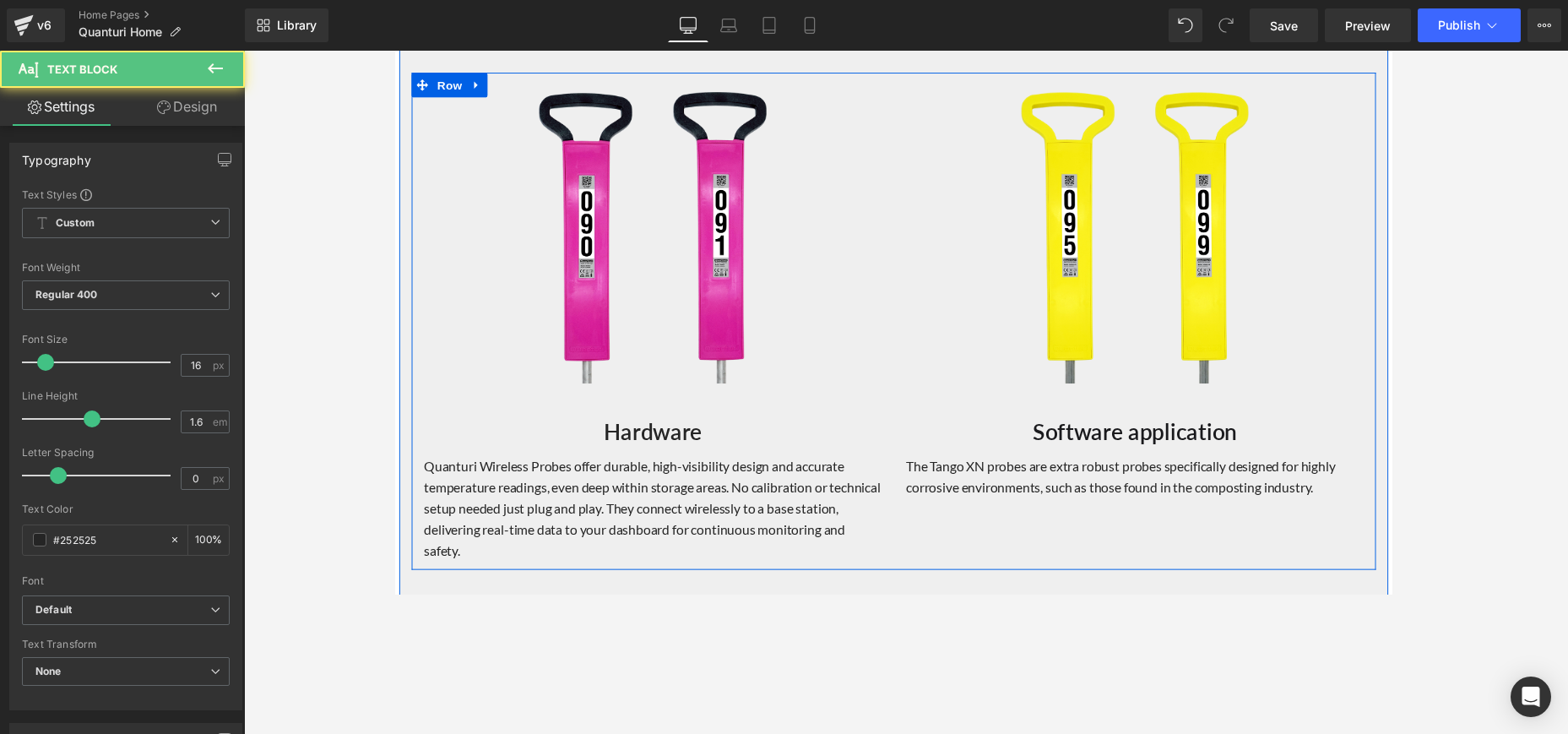
click at [1086, 482] on p "The Tango XN probes are extra robust probes specifically designed for highly co…" at bounding box center [1153, 488] width 469 height 43
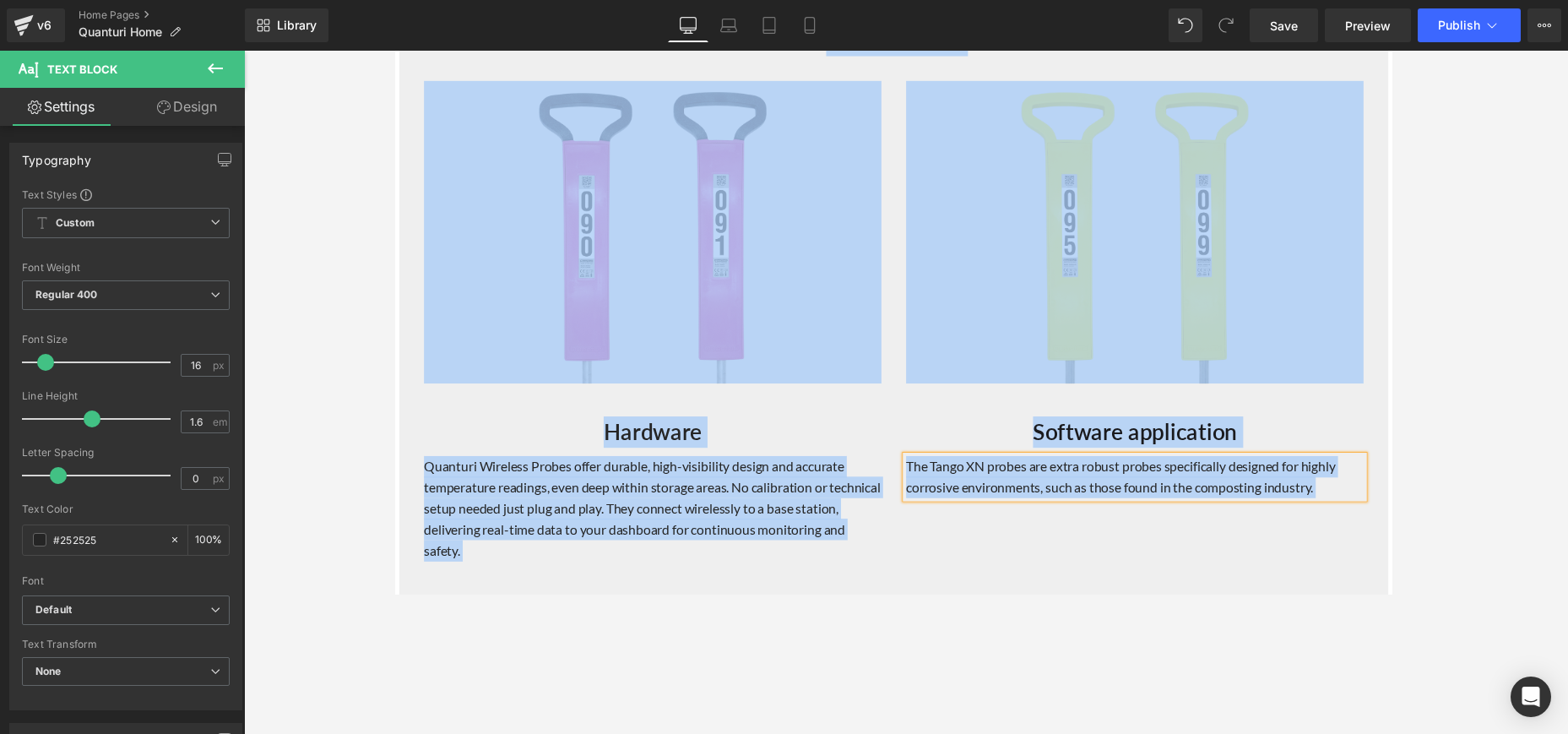
click at [1094, 485] on p "The Tango XN probes are extra robust probes specifically designed for highly co…" at bounding box center [1153, 488] width 469 height 43
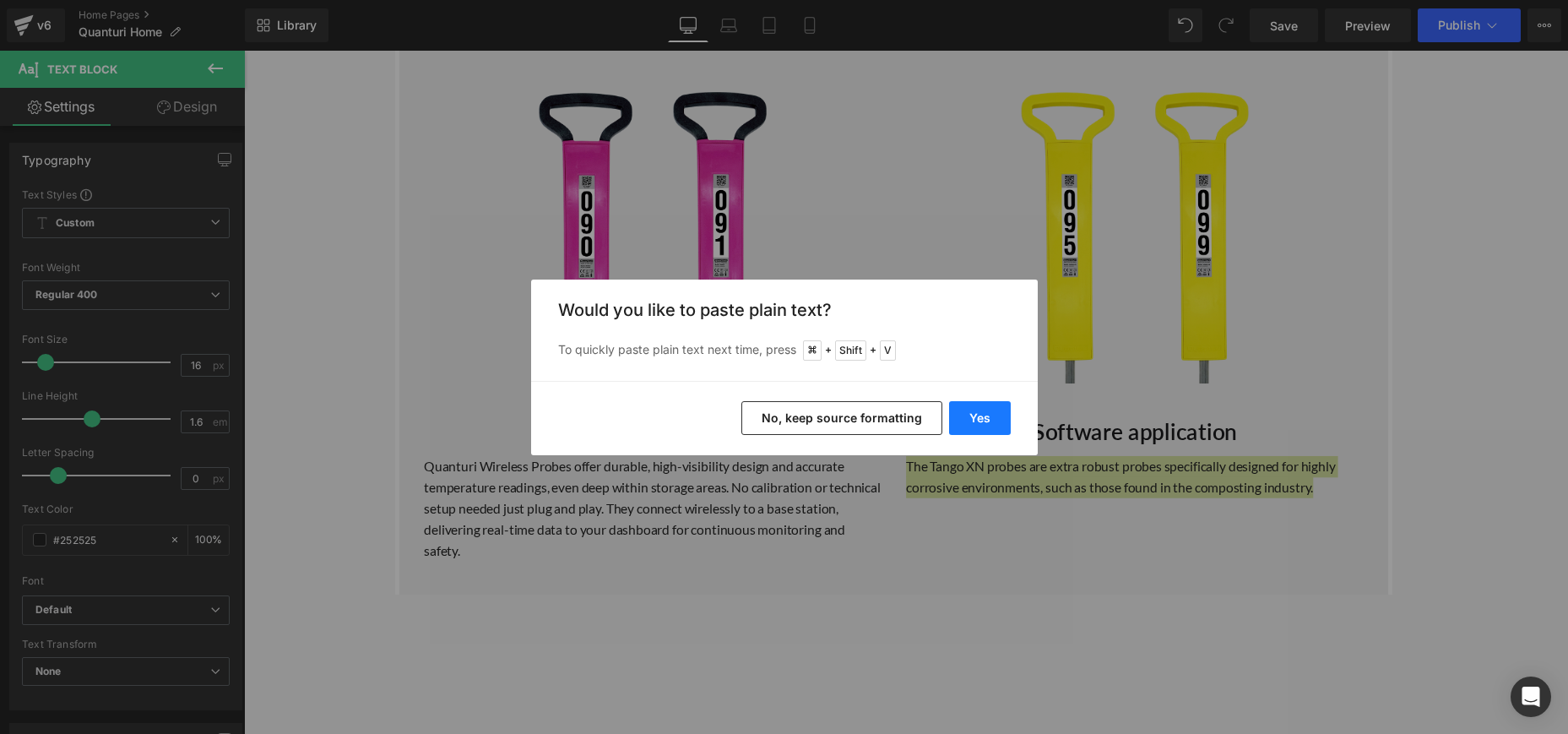
click at [975, 420] on button "Yes" at bounding box center [979, 417] width 62 height 33
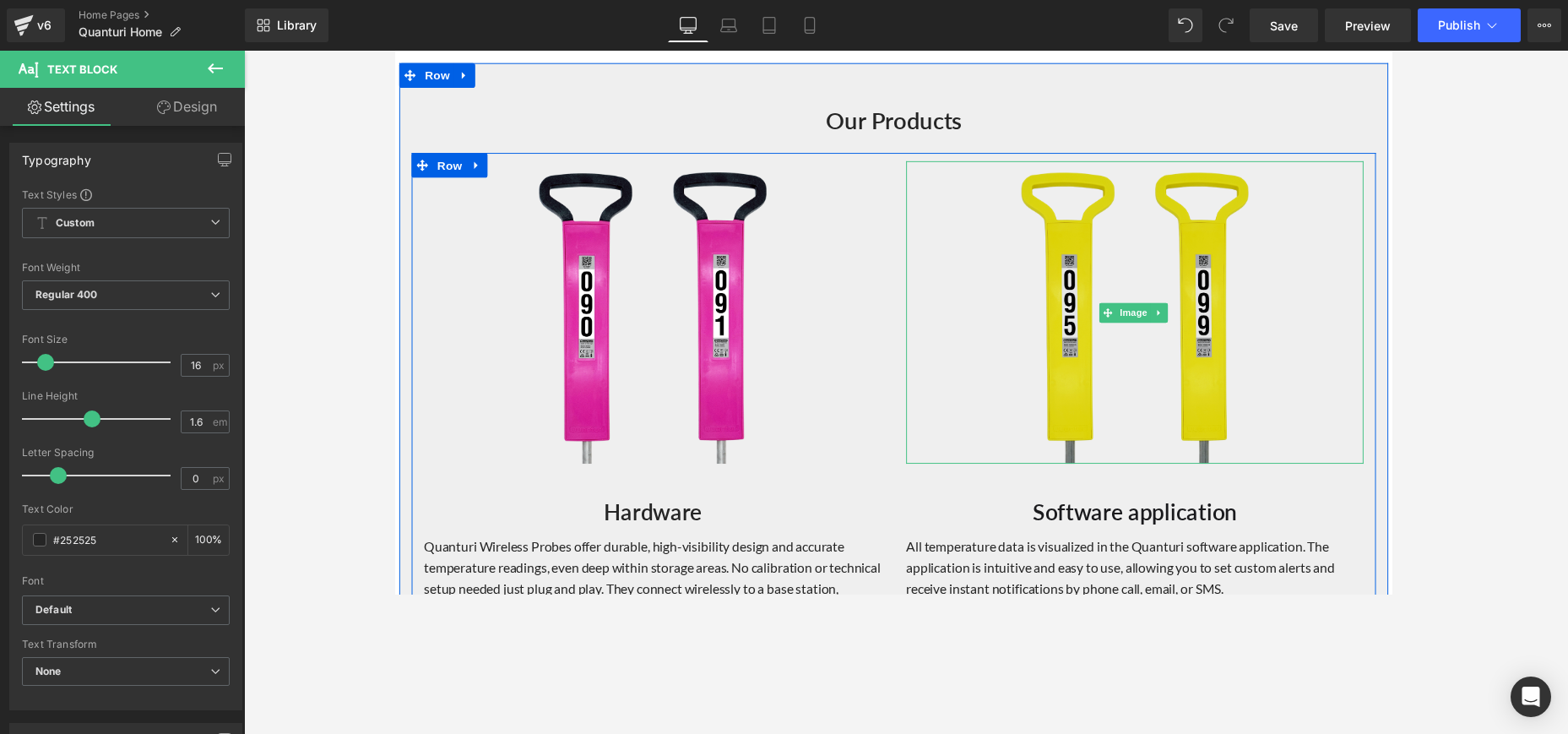
scroll to position [1610, 0]
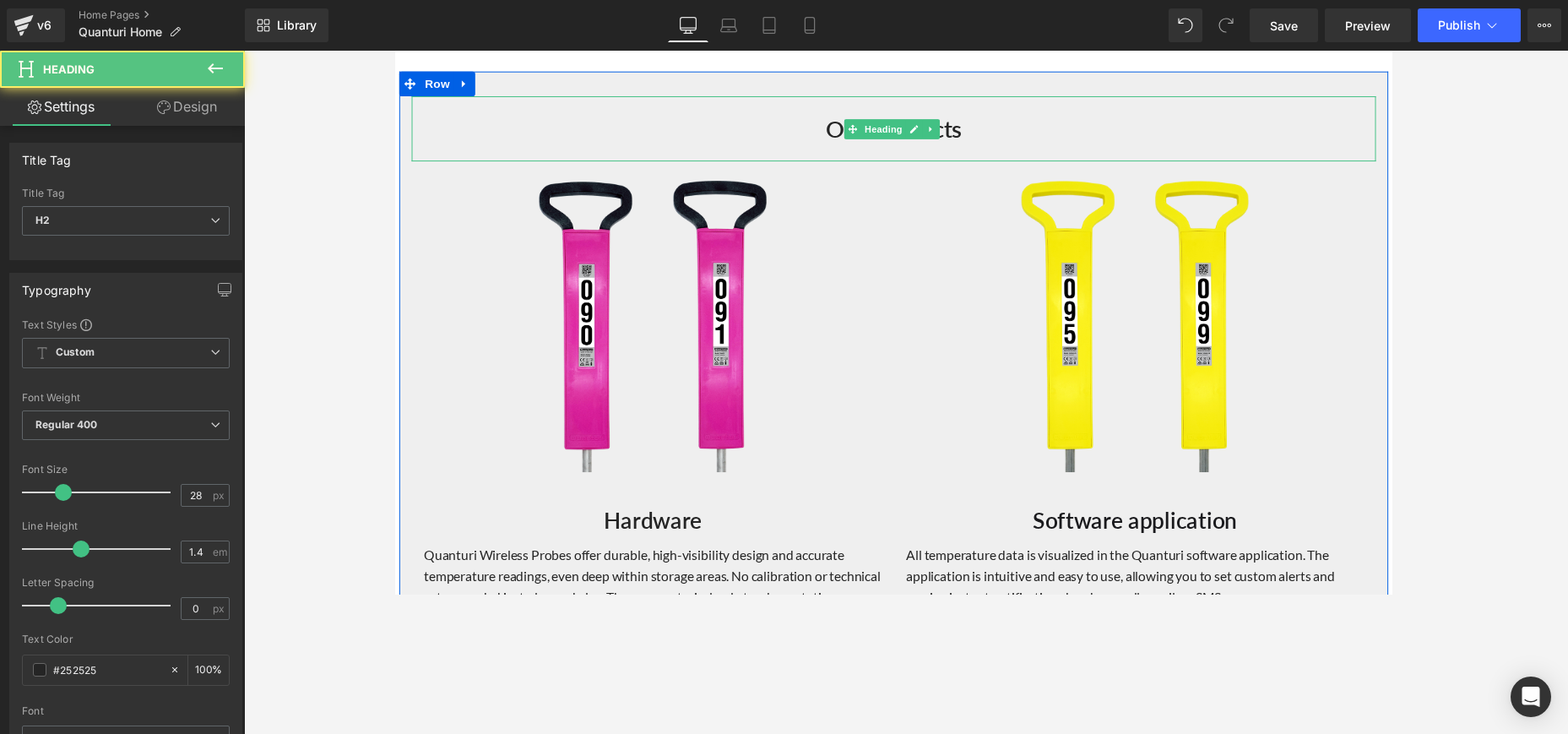
click at [473, 110] on div "Our Products" at bounding box center [906, 131] width 988 height 67
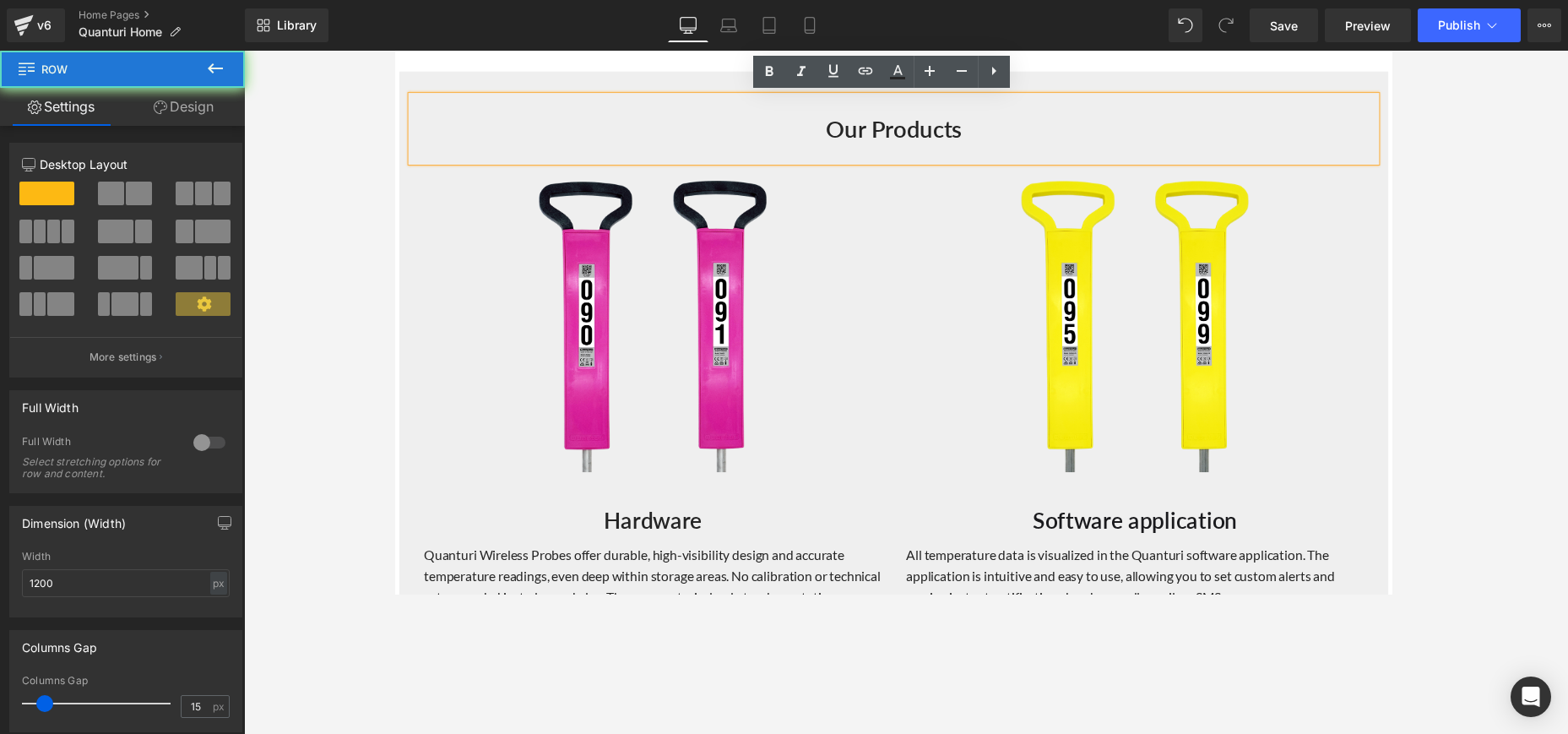
click at [500, 78] on div "Our Products Heading Image Hardware Heading Quanturi Wireless Probes offer dura…" at bounding box center [906, 404] width 1013 height 665
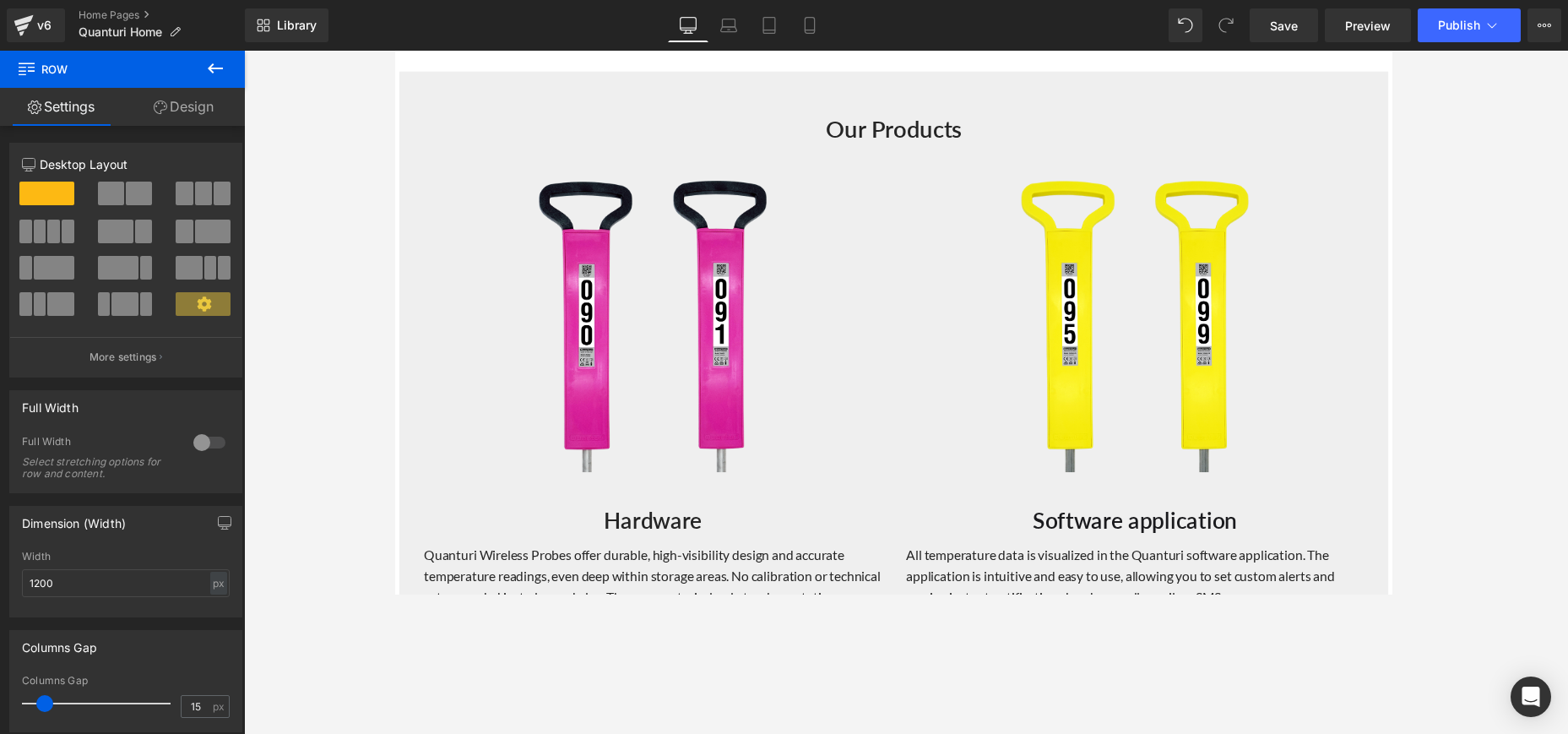
click at [417, 62] on div "Wireless Temperature Monitoring for Combustible and Fermentable Materials Headi…" at bounding box center [906, 245] width 1021 height 3415
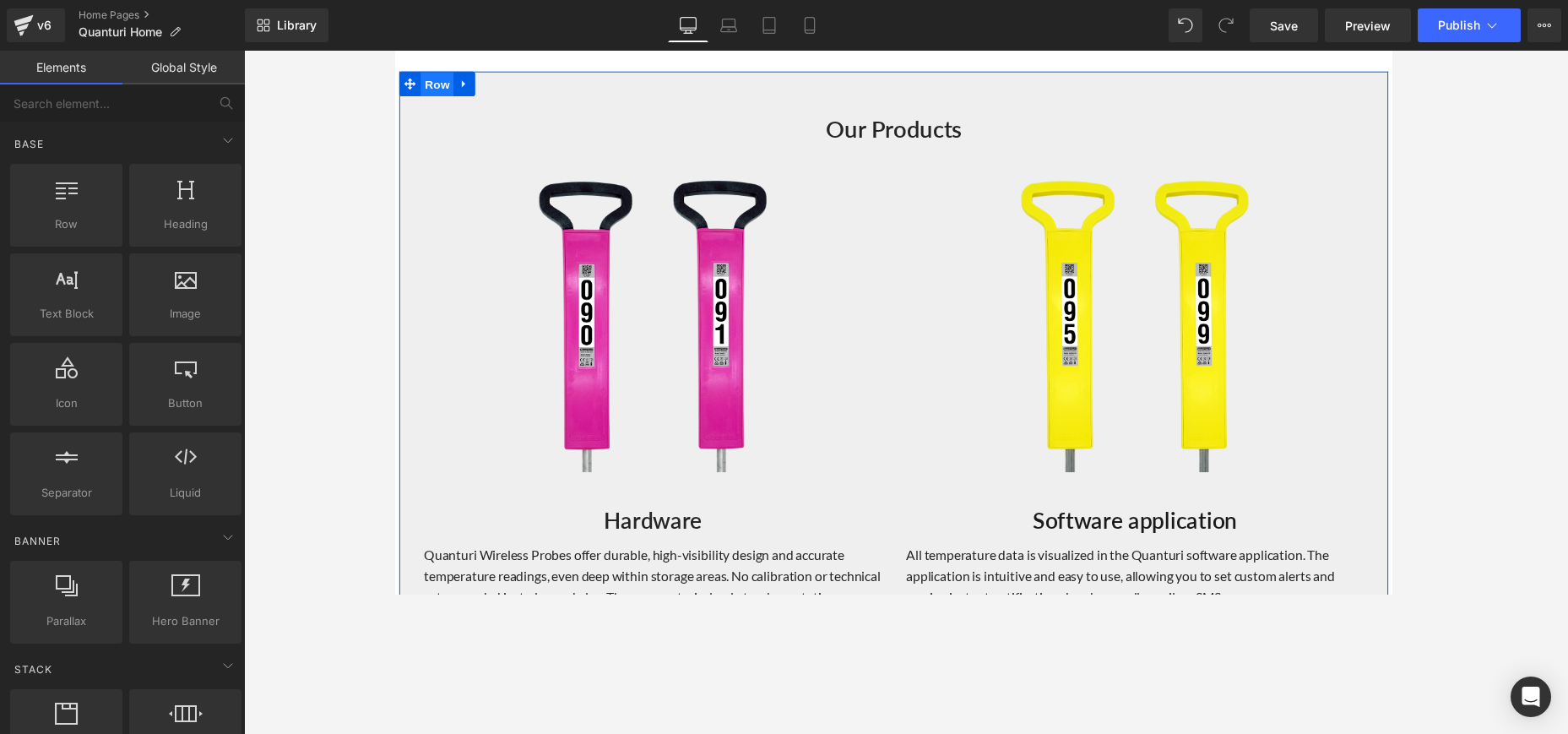
click at [432, 84] on span "Row" at bounding box center [438, 86] width 33 height 26
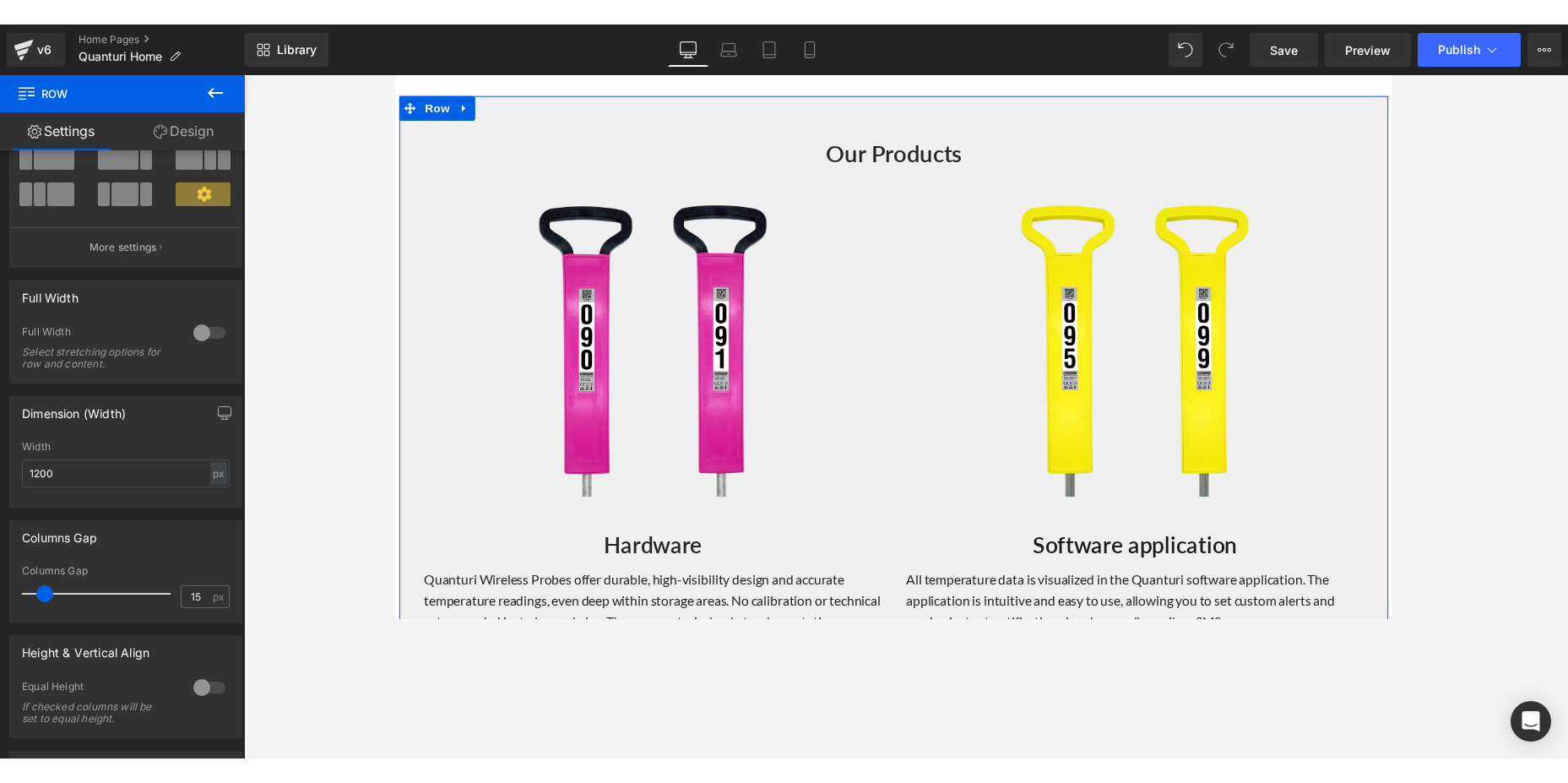
scroll to position [0, 0]
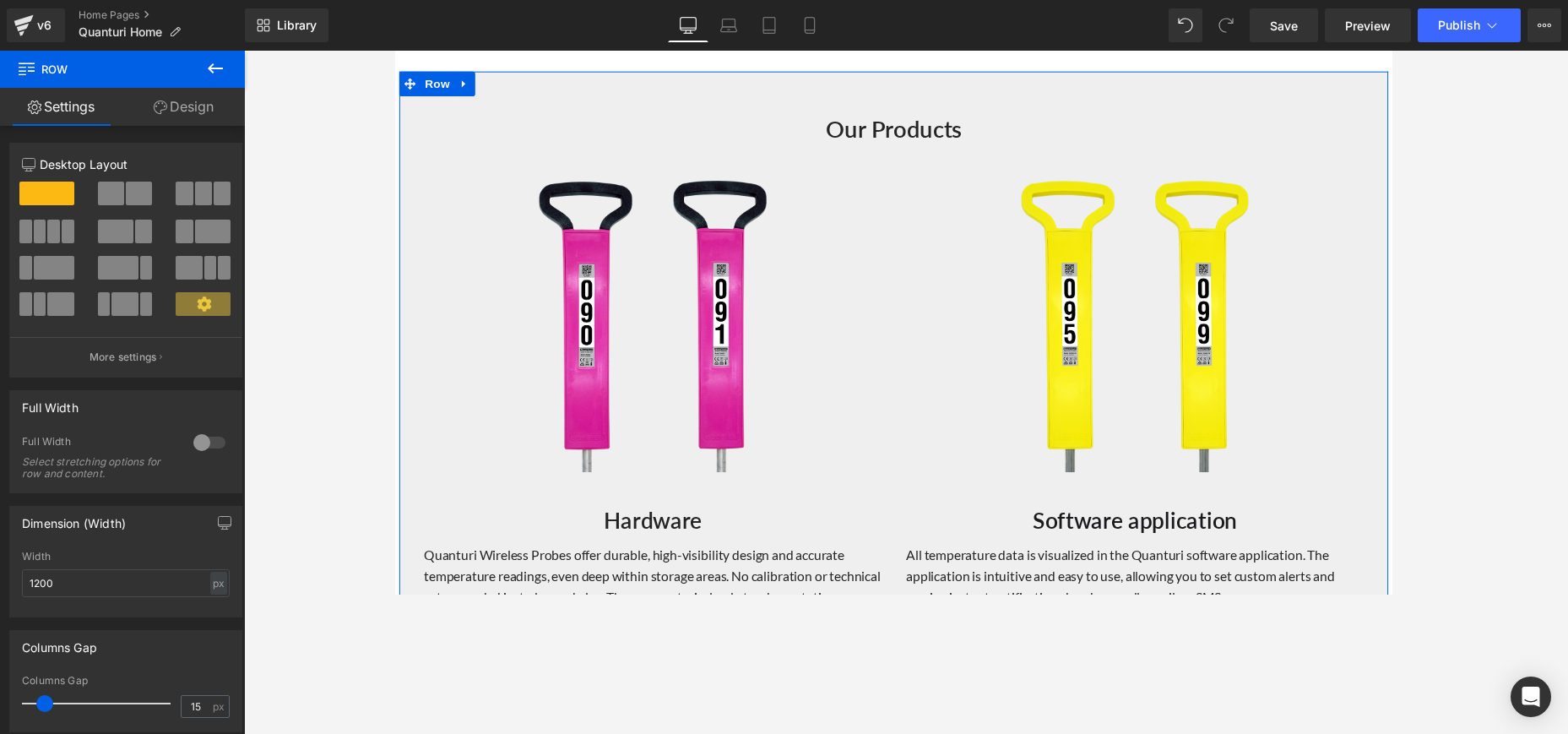
click at [190, 107] on link "Design" at bounding box center [183, 107] width 122 height 38
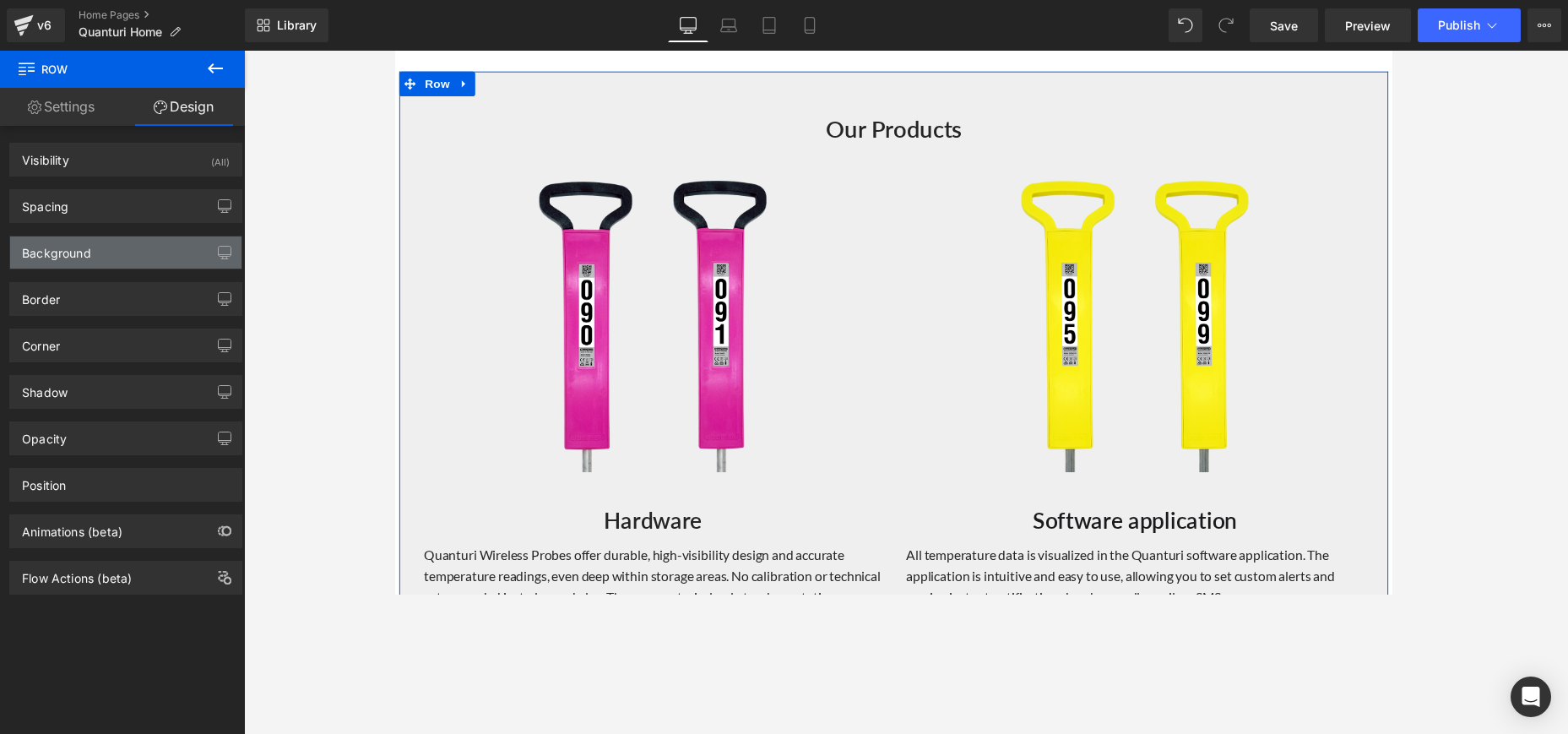
click at [186, 253] on div "Background" at bounding box center [126, 252] width 231 height 33
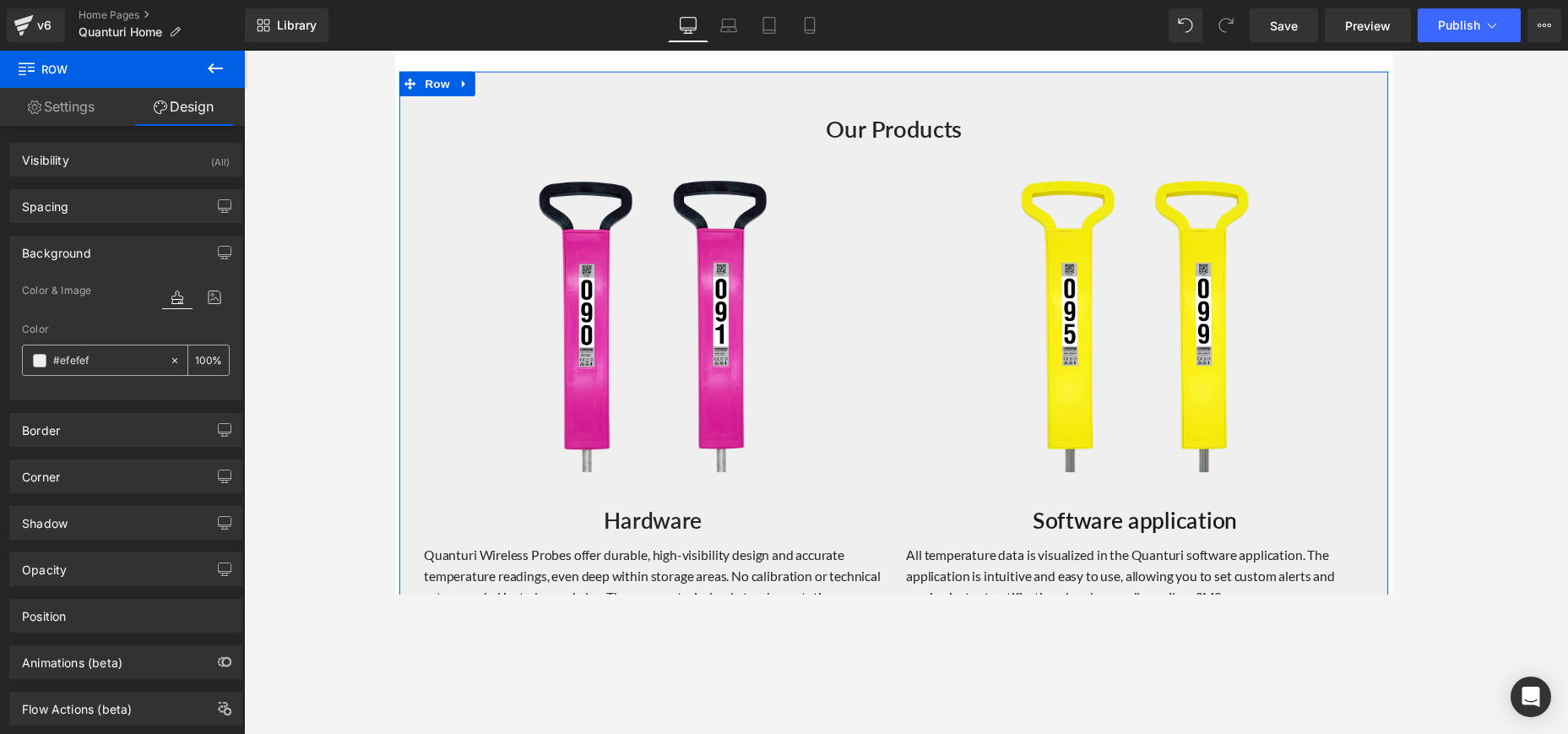
click at [105, 362] on input "#efefef" at bounding box center [107, 361] width 108 height 19
drag, startPoint x: 105, startPoint y: 362, endPoint x: 62, endPoint y: 364, distance: 43.0
click at [62, 364] on input "#efefef" at bounding box center [107, 361] width 108 height 19
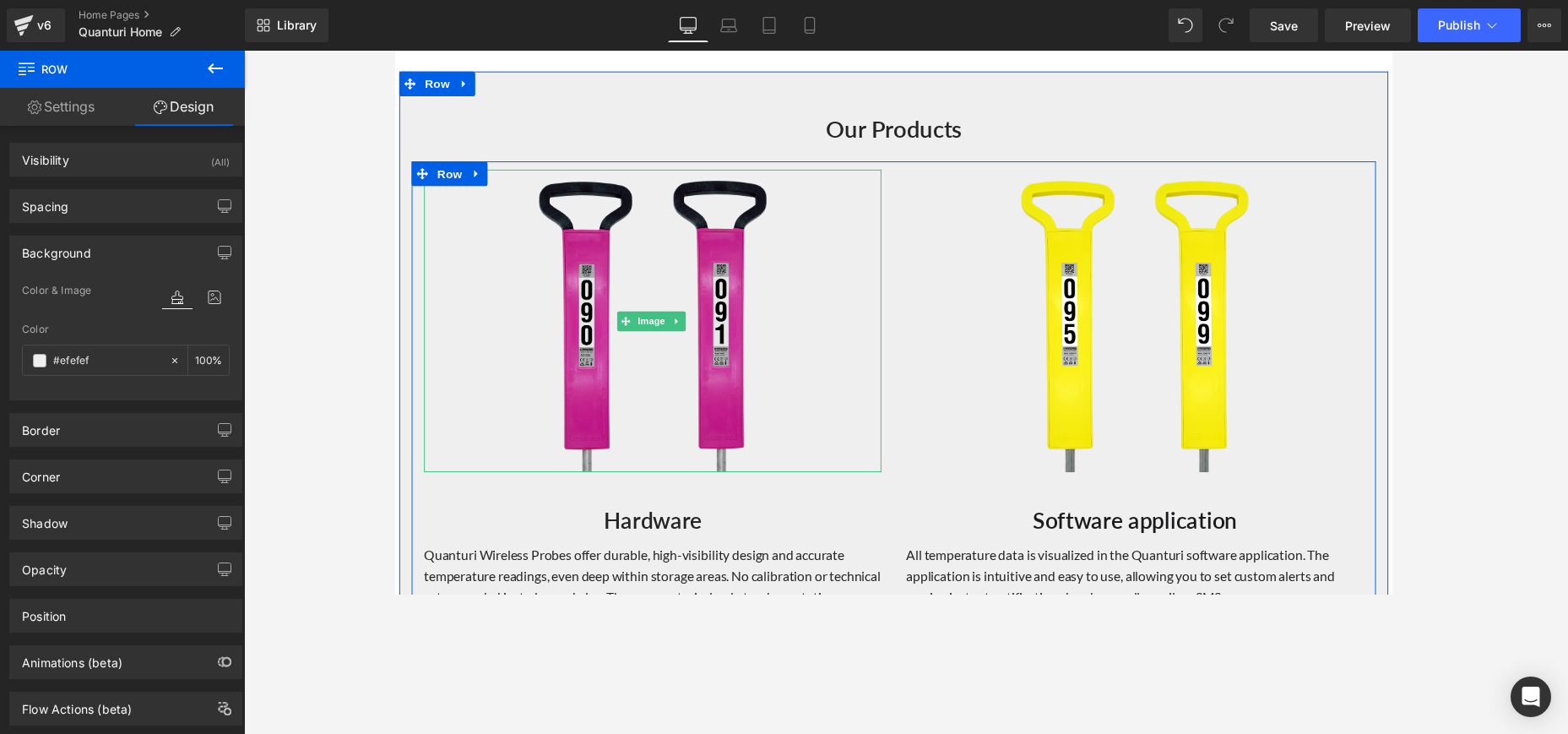
click at [725, 323] on img at bounding box center [659, 327] width 469 height 310
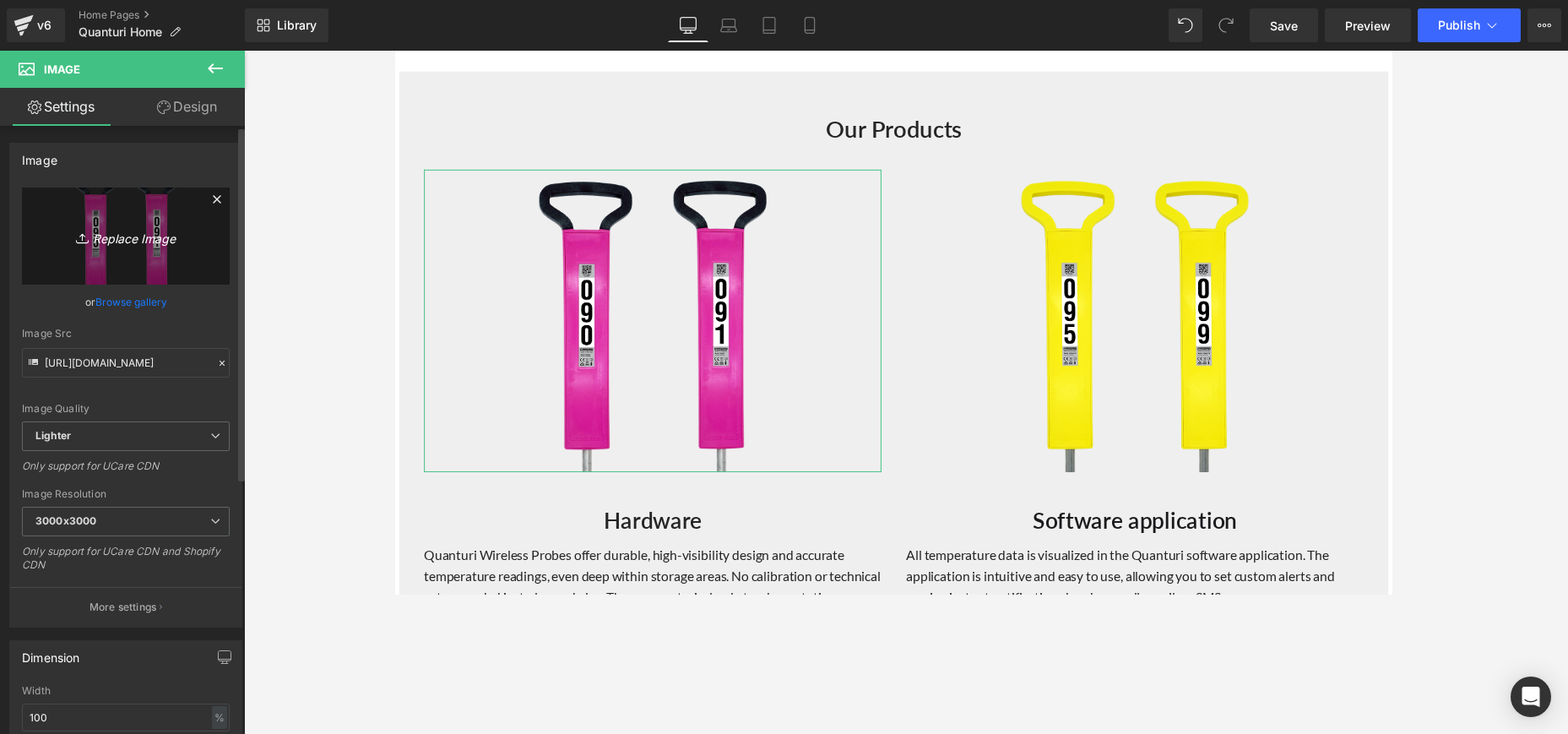
click at [123, 246] on icon "Replace Image" at bounding box center [126, 236] width 135 height 21
type input "C:\fakepath\8,4 (2500 x 2500 px).jpg"
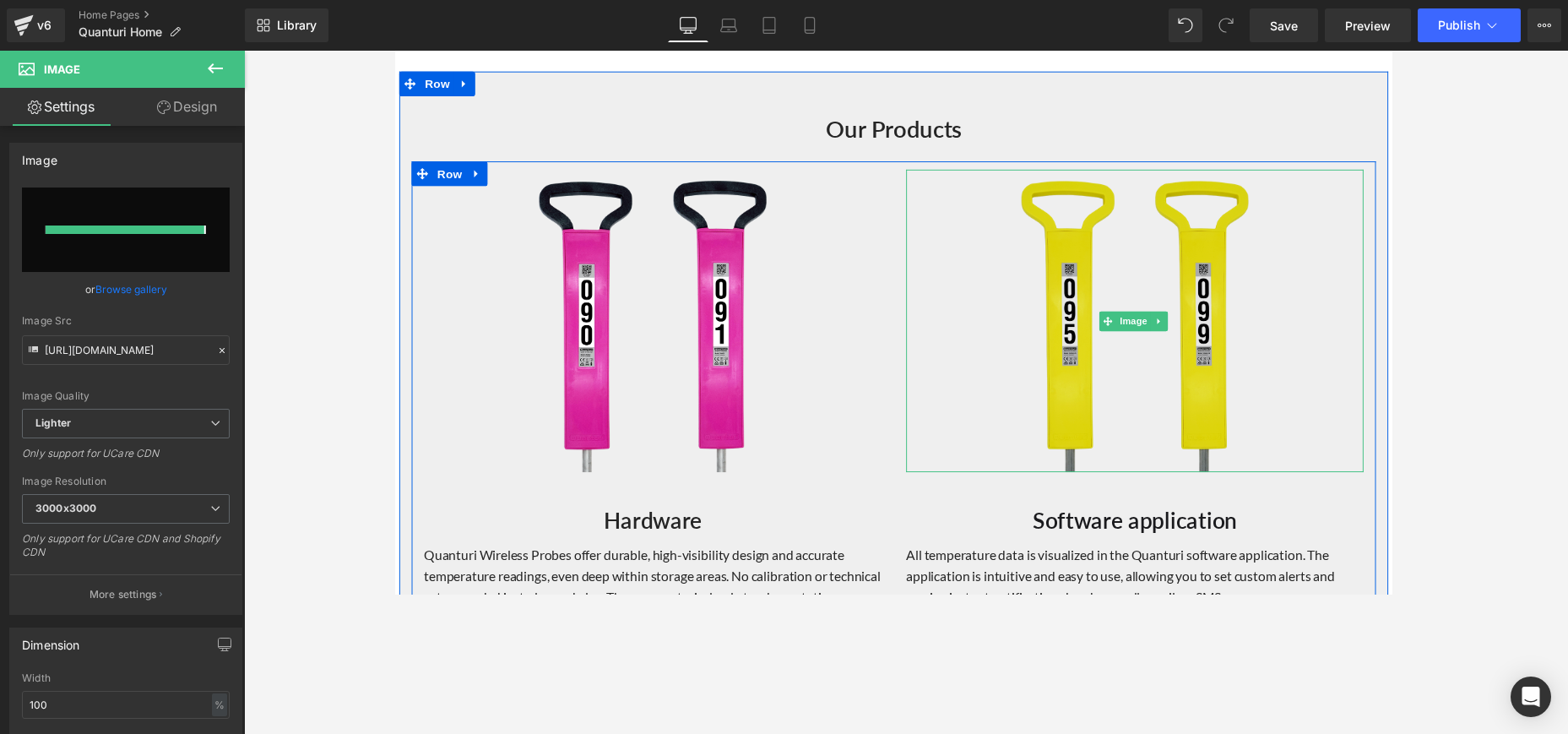
type input "https://ucarecdn.com/75c382dd-b1f4-43c8-a7dc-8960e9fd2f75/-/format/auto/-/previ…"
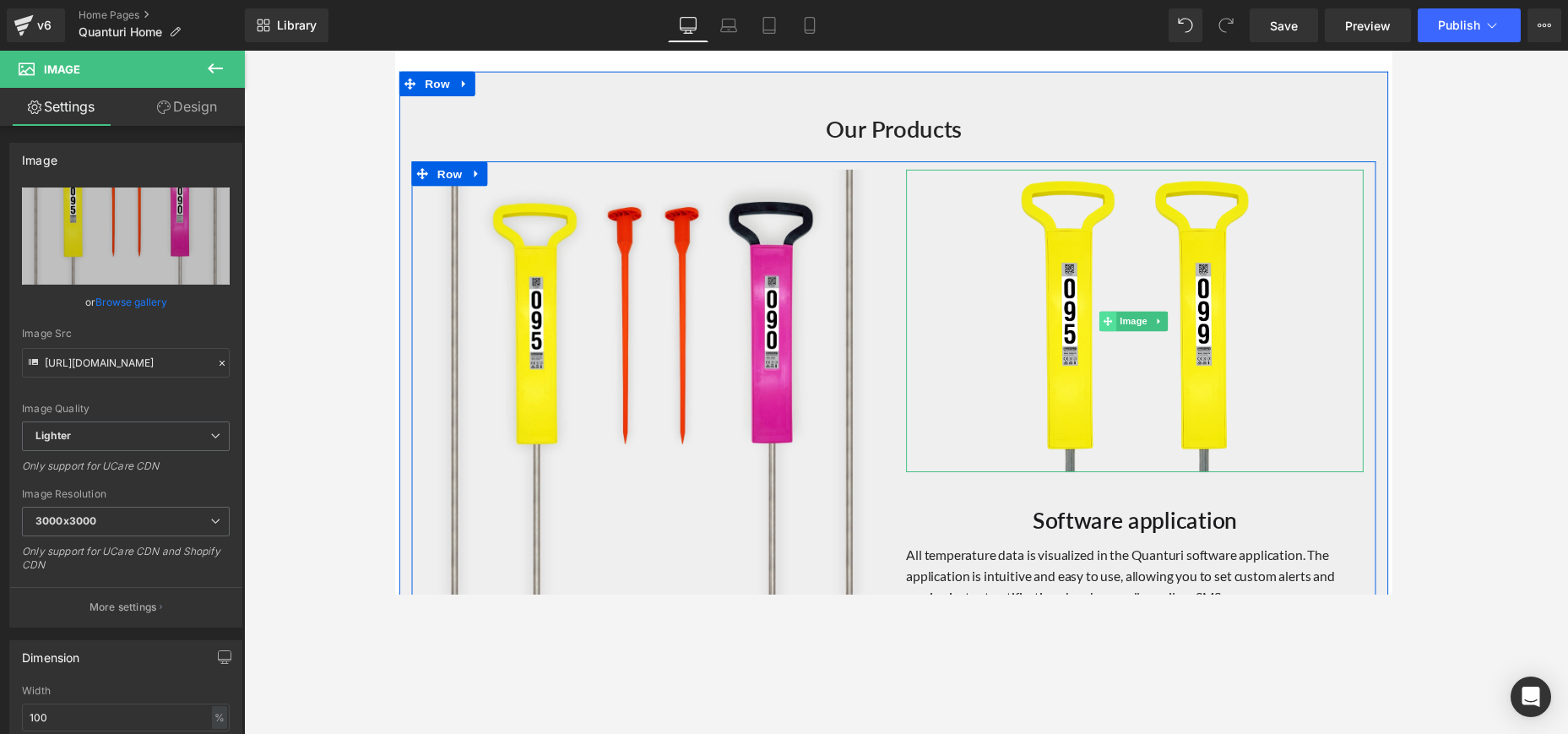
click at [1117, 326] on span at bounding box center [1126, 328] width 18 height 21
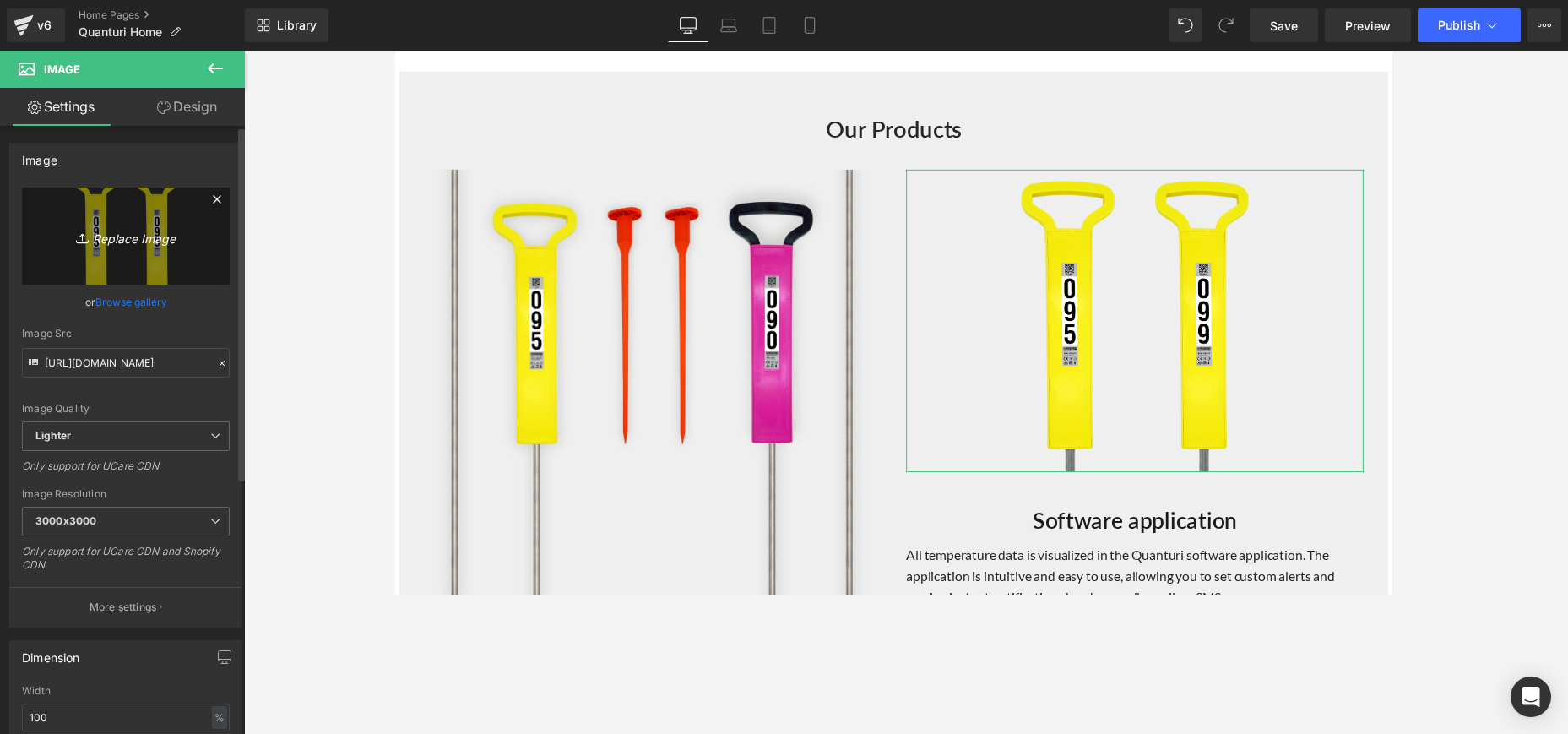
click at [153, 244] on icon "Replace Image" at bounding box center [126, 236] width 135 height 21
type input "C:\fakepath\8,4 (2500 x 2500 px) (1).jpg"
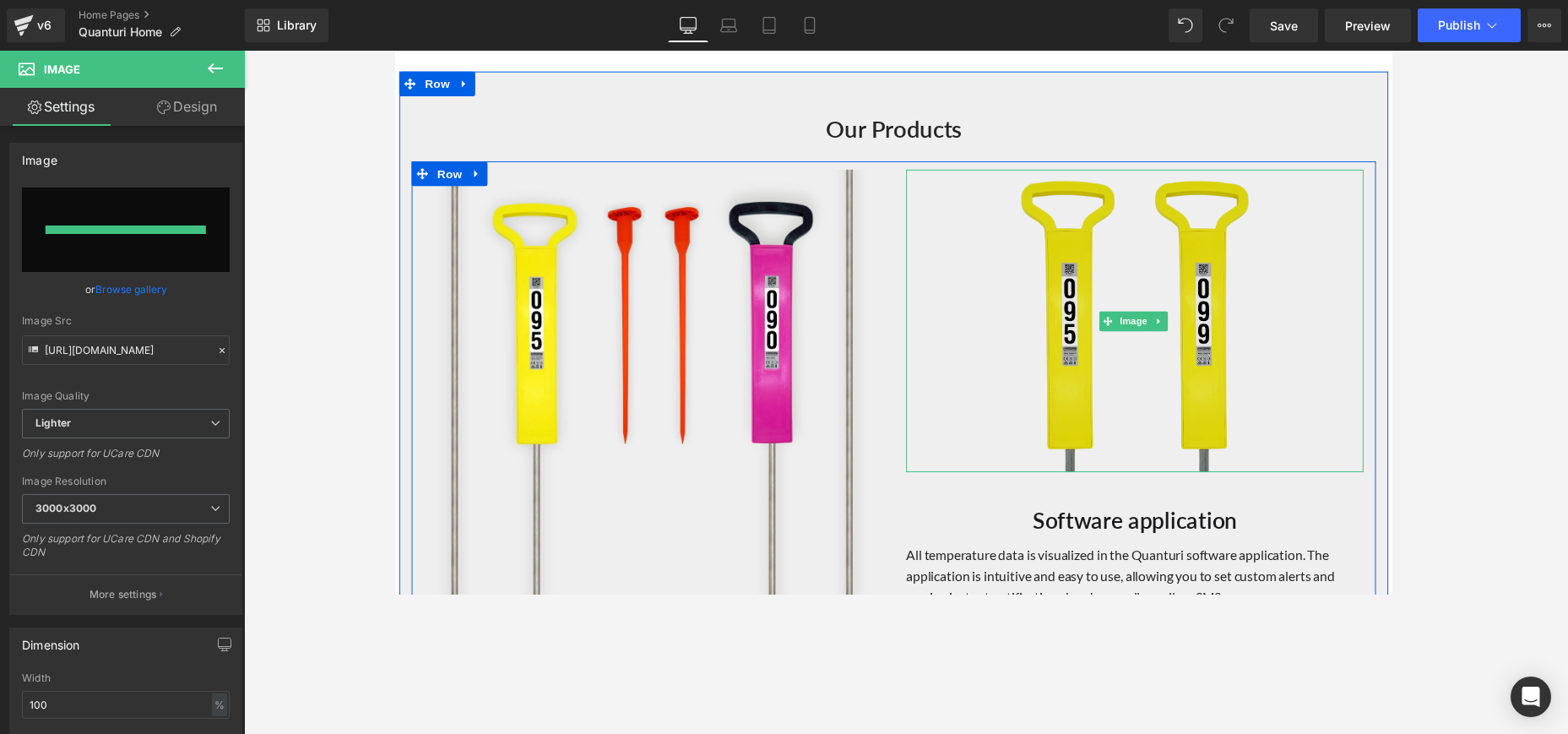
type input "https://ucarecdn.com/c5085b98-61ea-4340-972b-688d7db41853/-/format/auto/-/previ…"
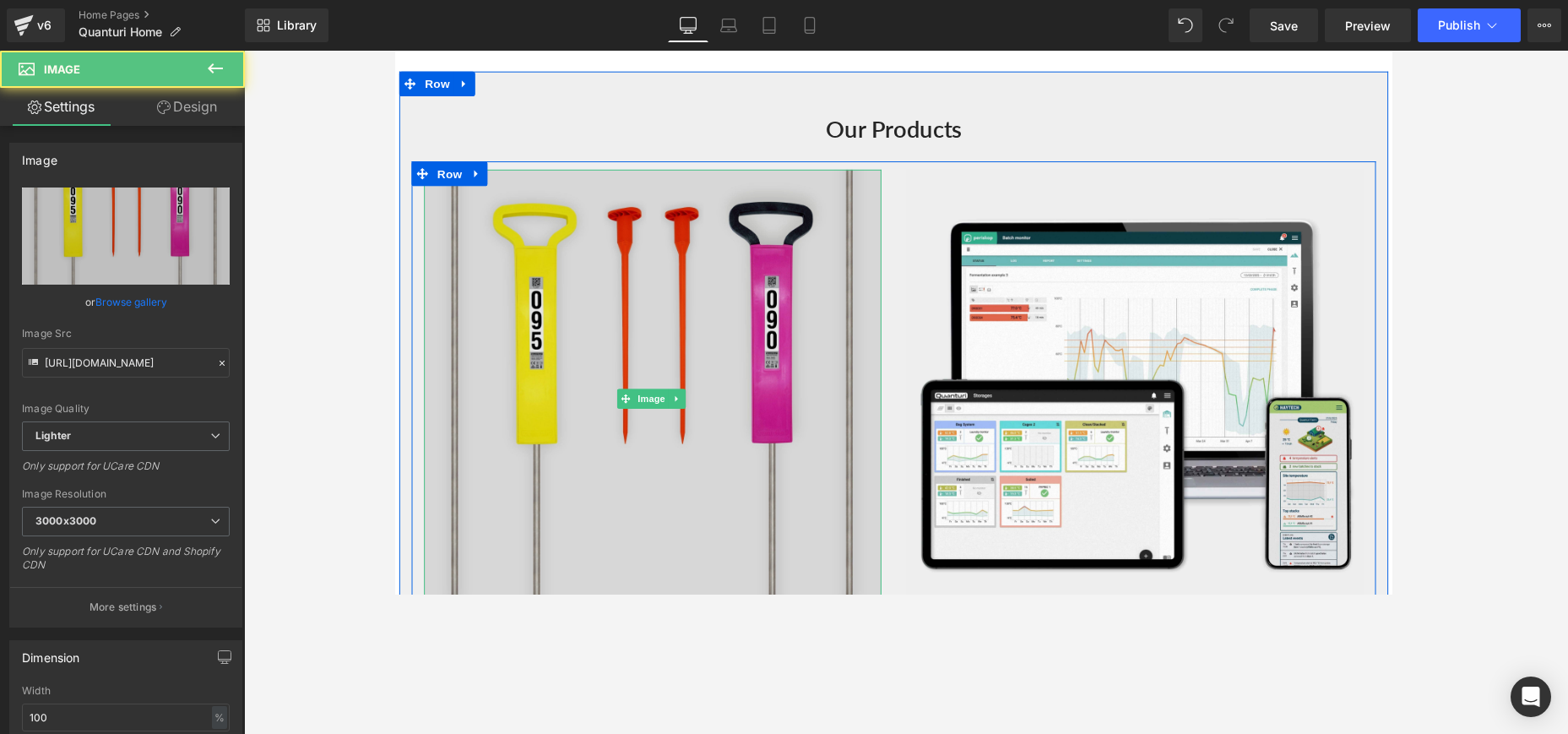
click at [776, 346] on img at bounding box center [659, 406] width 469 height 469
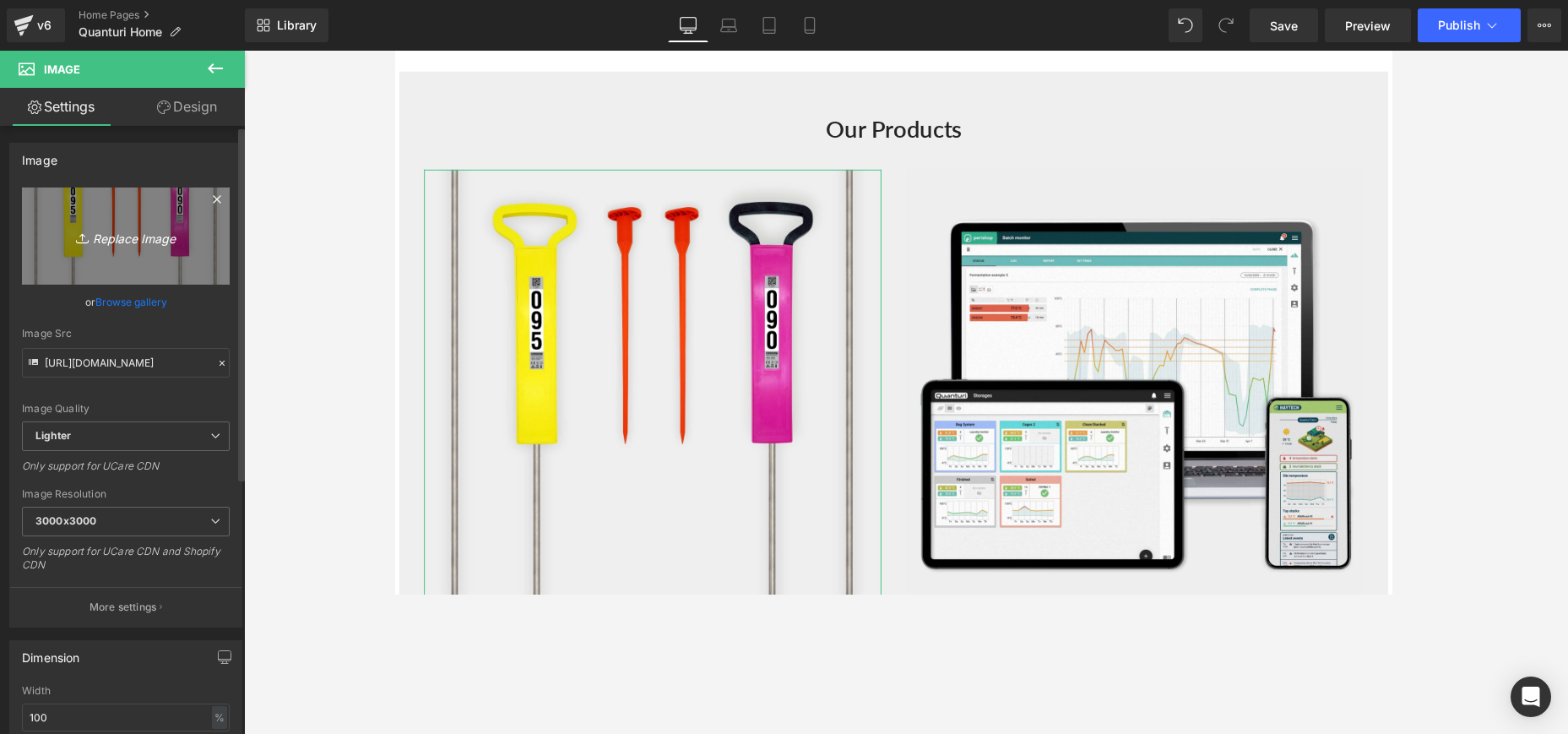
click at [137, 238] on icon "Replace Image" at bounding box center [126, 236] width 135 height 21
type input "C:\fakepath\8,4 (2500 x 2500 px) (2).jpg"
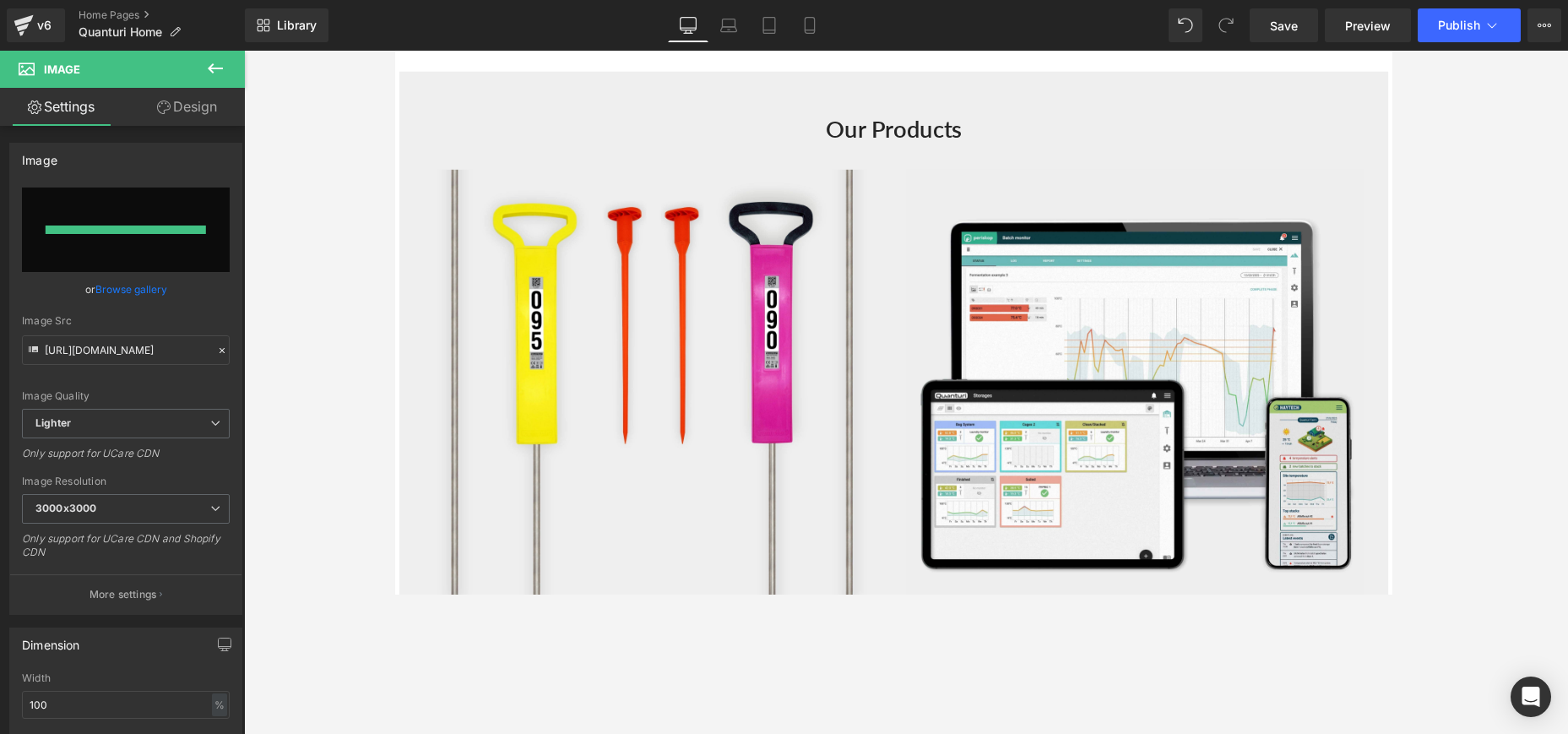
type input "https://ucarecdn.com/e99730c5-c846-4745-a663-51f1eb1e95db/-/format/auto/-/previ…"
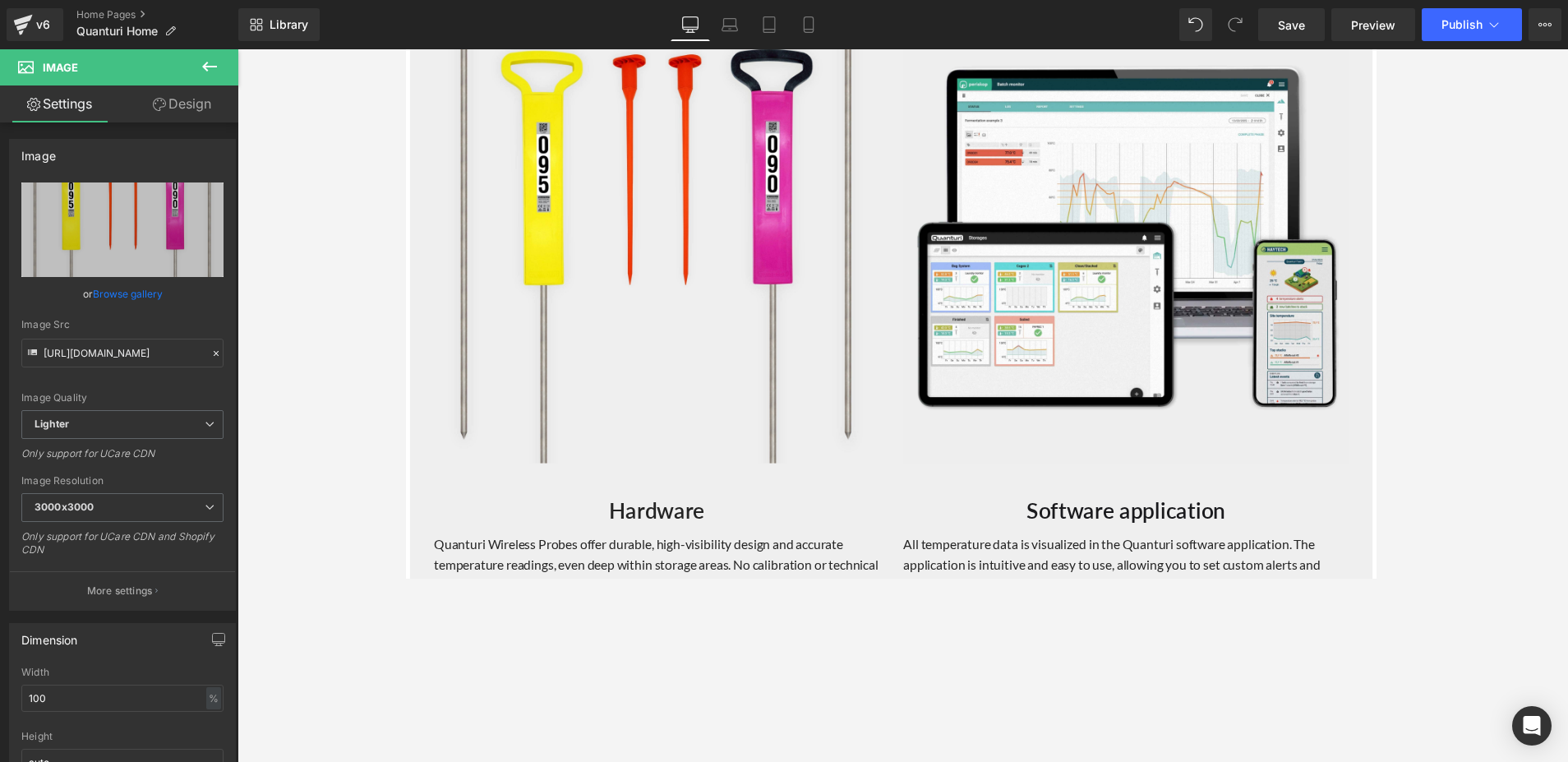
scroll to position [1691, 0]
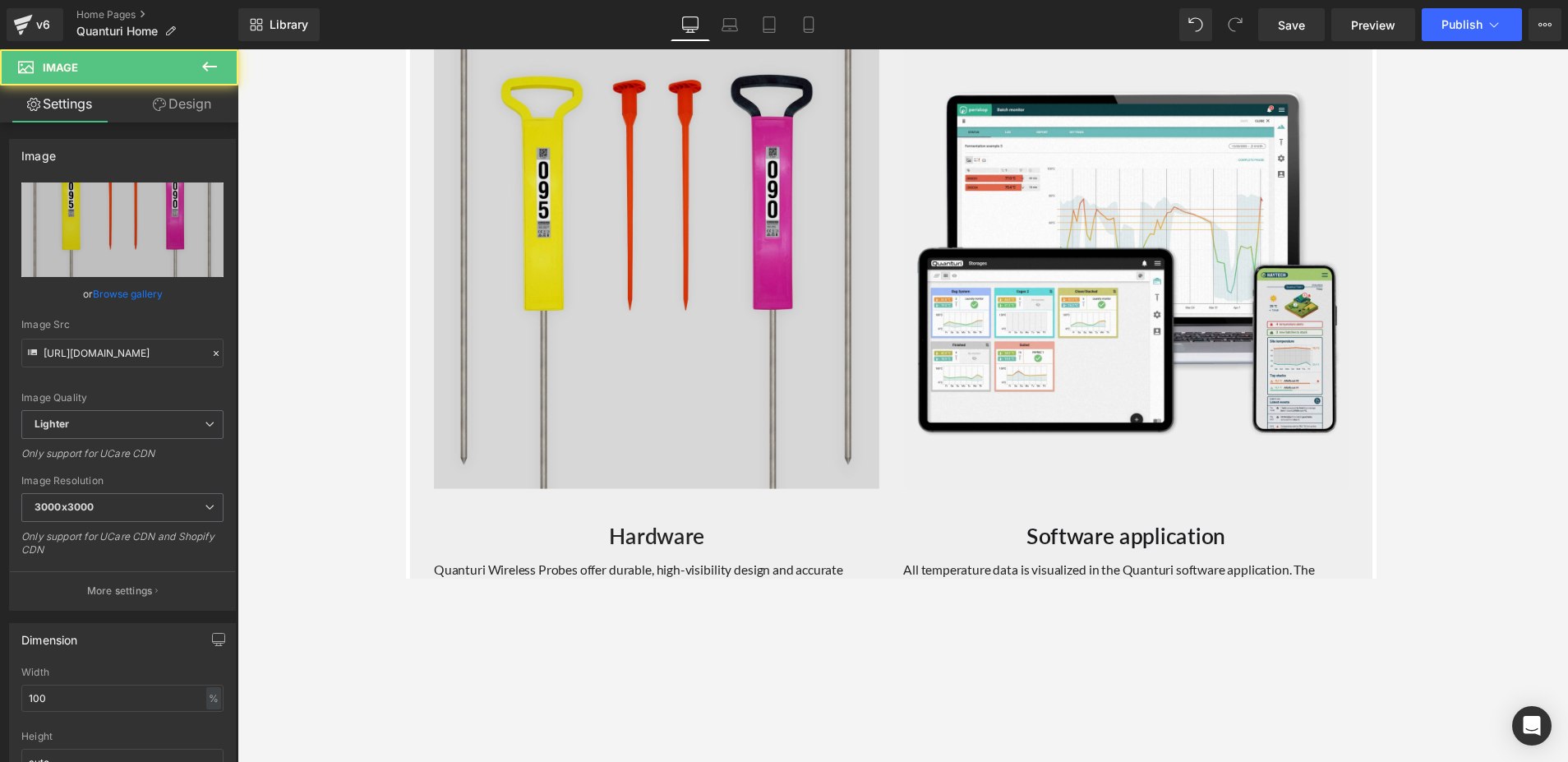
click at [614, 236] on img at bounding box center [662, 271] width 456 height 456
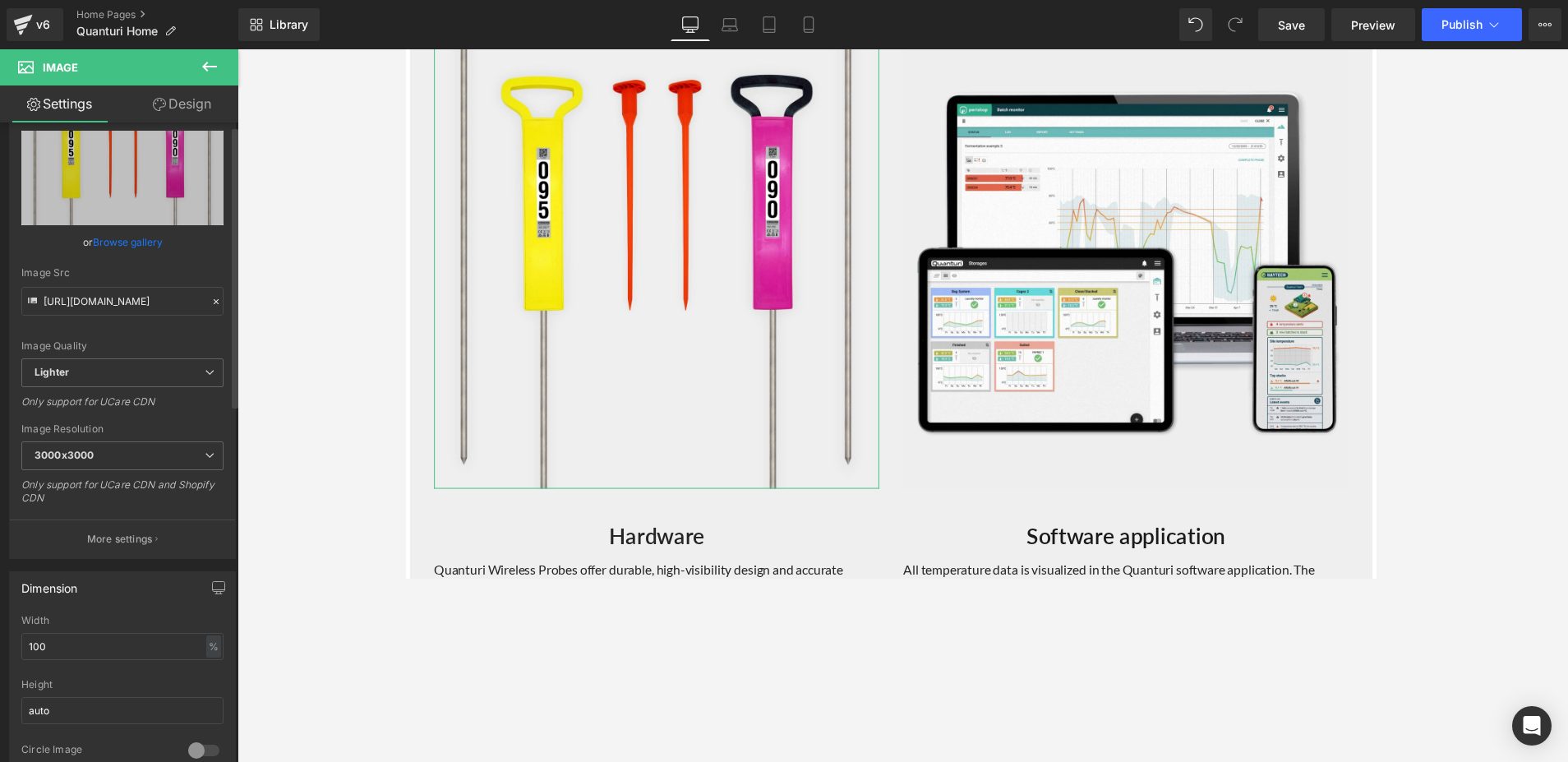
scroll to position [0, 0]
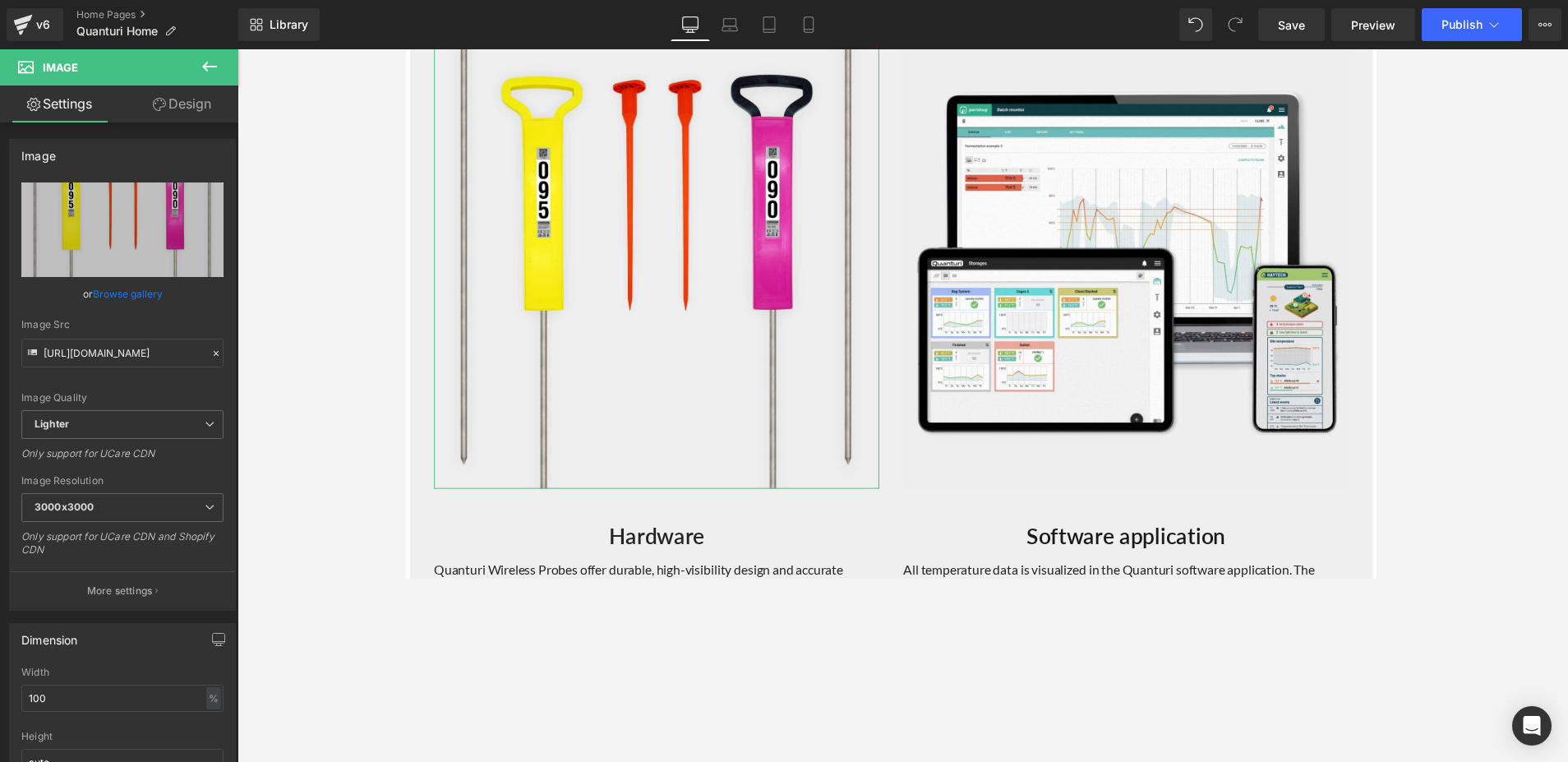
click at [178, 105] on link "Design" at bounding box center [182, 104] width 119 height 37
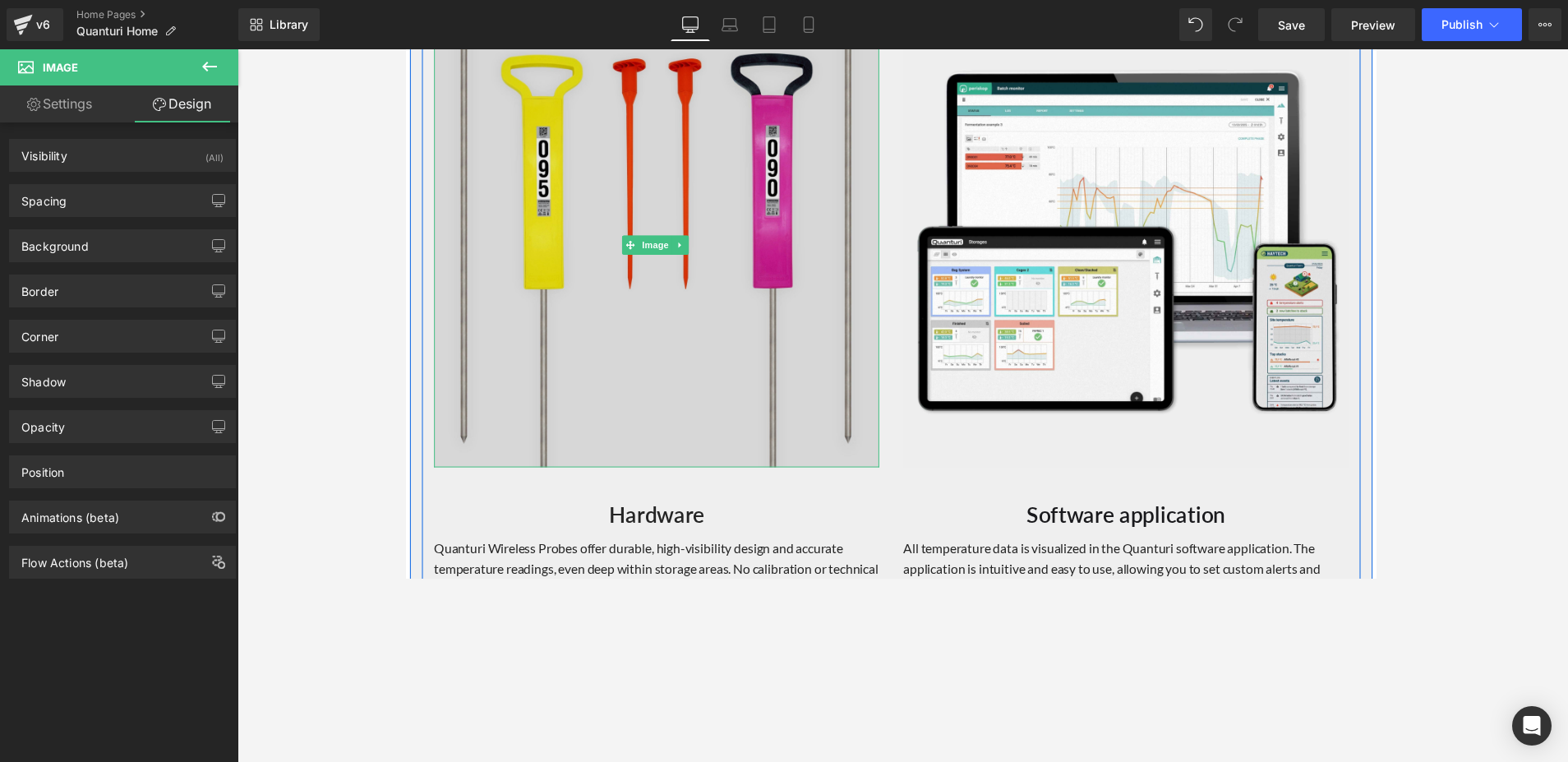
scroll to position [1718, 0]
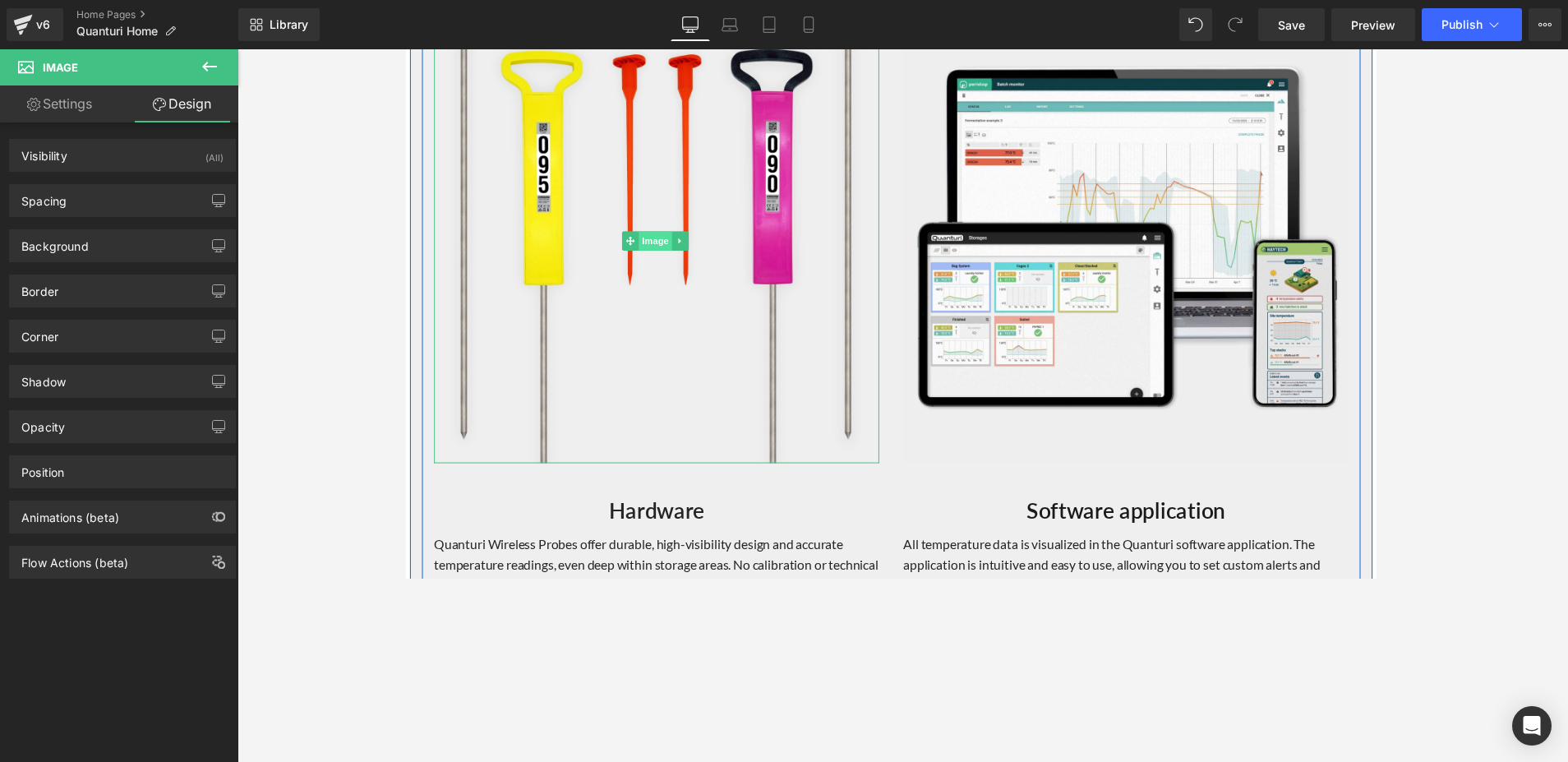
click at [660, 244] on span "Image" at bounding box center [660, 246] width 34 height 20
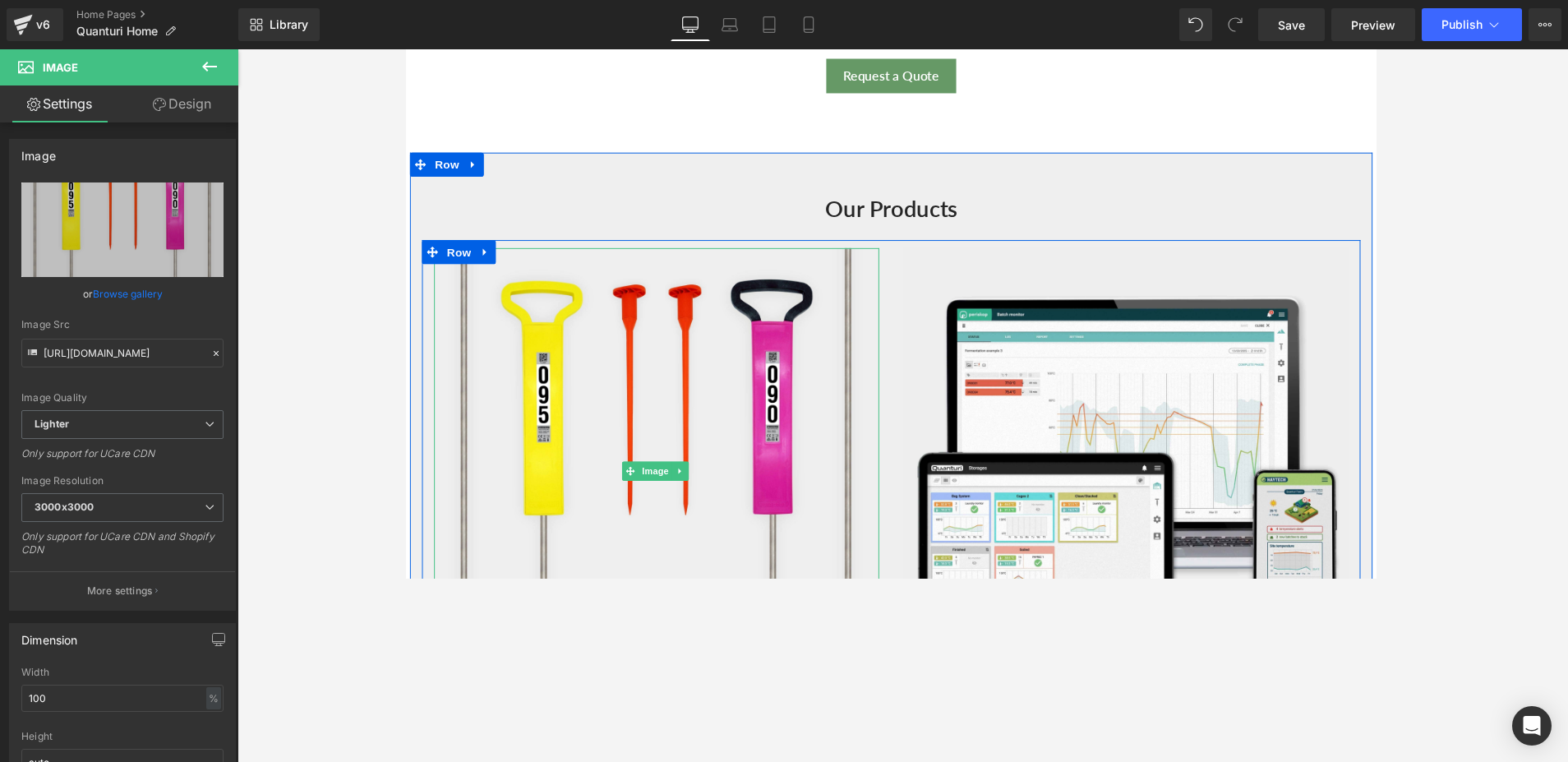
scroll to position [1474, 0]
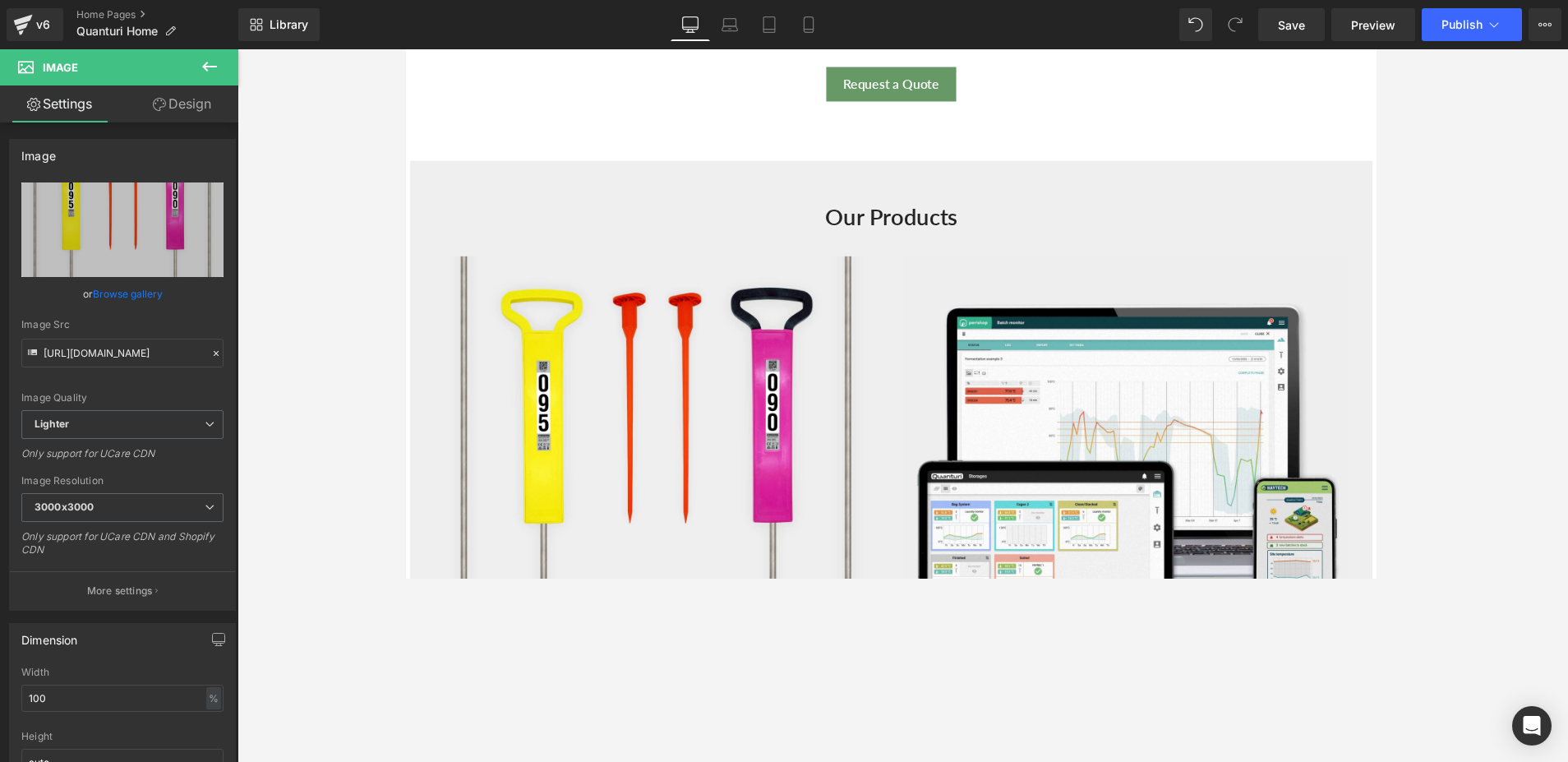
click at [207, 60] on icon at bounding box center [210, 67] width 20 height 20
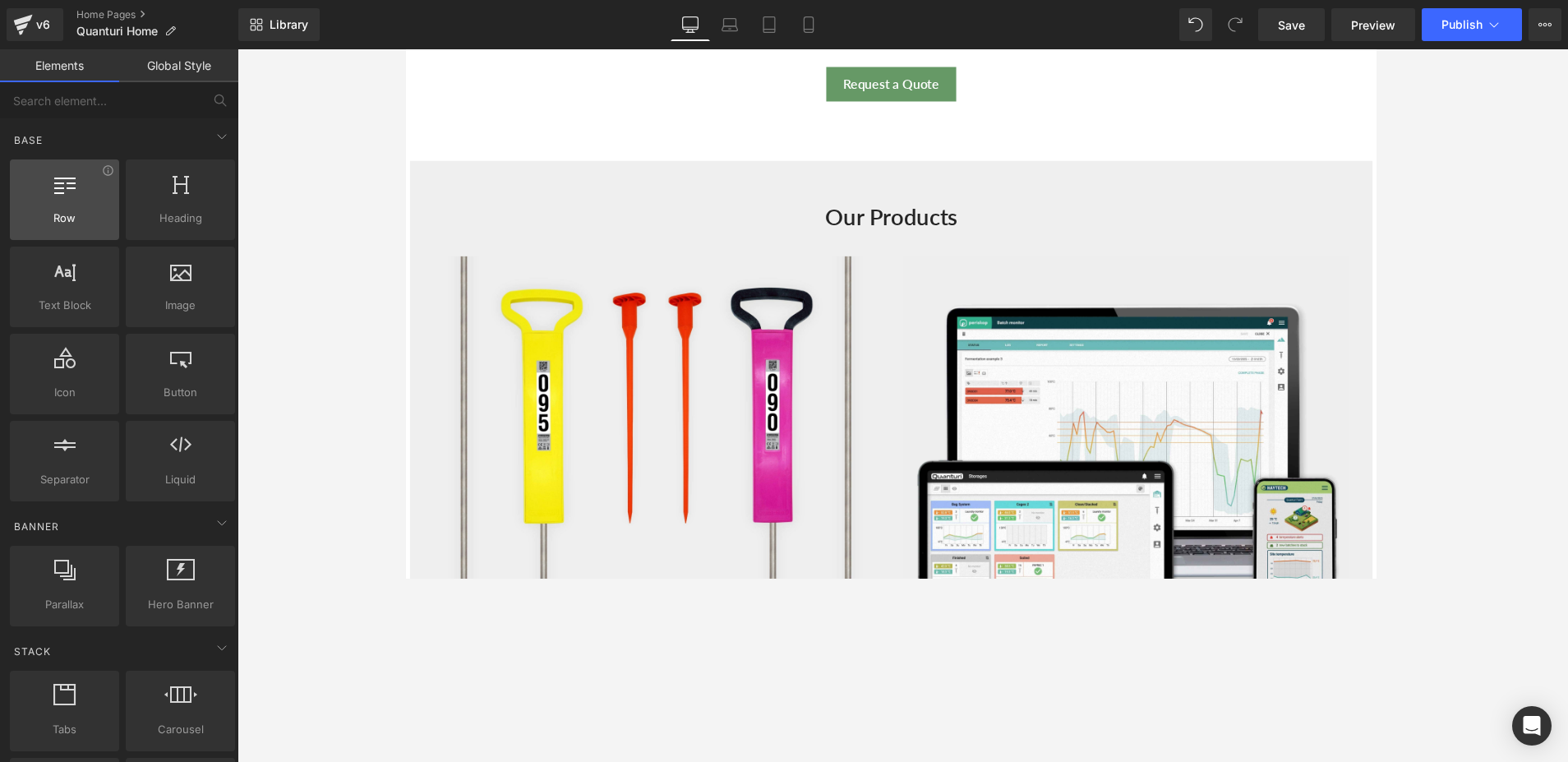
click at [82, 210] on span "Row" at bounding box center [64, 218] width 99 height 17
click at [83, 208] on div at bounding box center [64, 191] width 99 height 37
click at [57, 191] on icon at bounding box center [65, 183] width 22 height 22
click at [59, 199] on div at bounding box center [64, 191] width 99 height 37
click at [85, 196] on div at bounding box center [64, 191] width 99 height 37
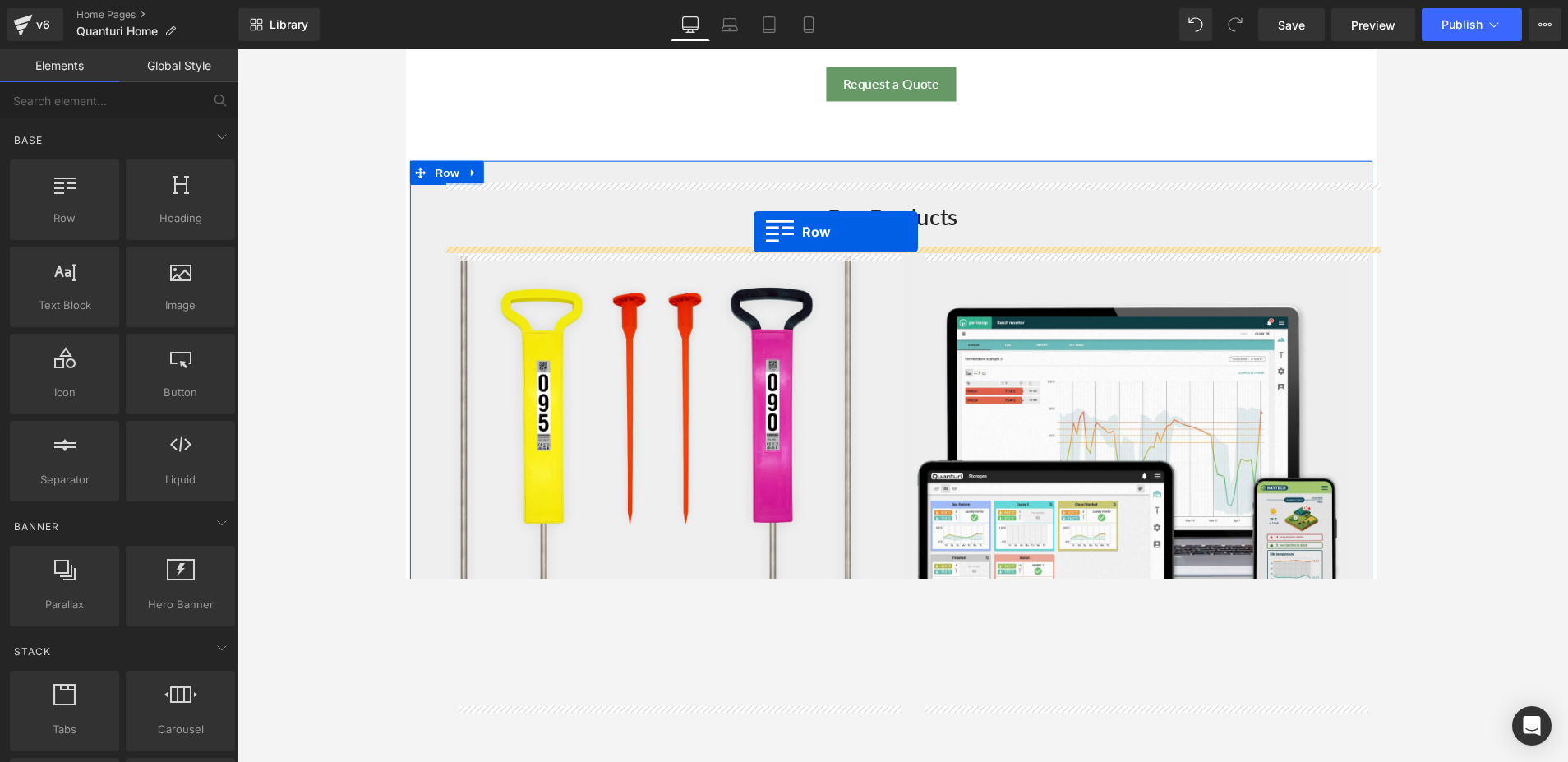
drag, startPoint x: 463, startPoint y: 242, endPoint x: 762, endPoint y: 236, distance: 299.1
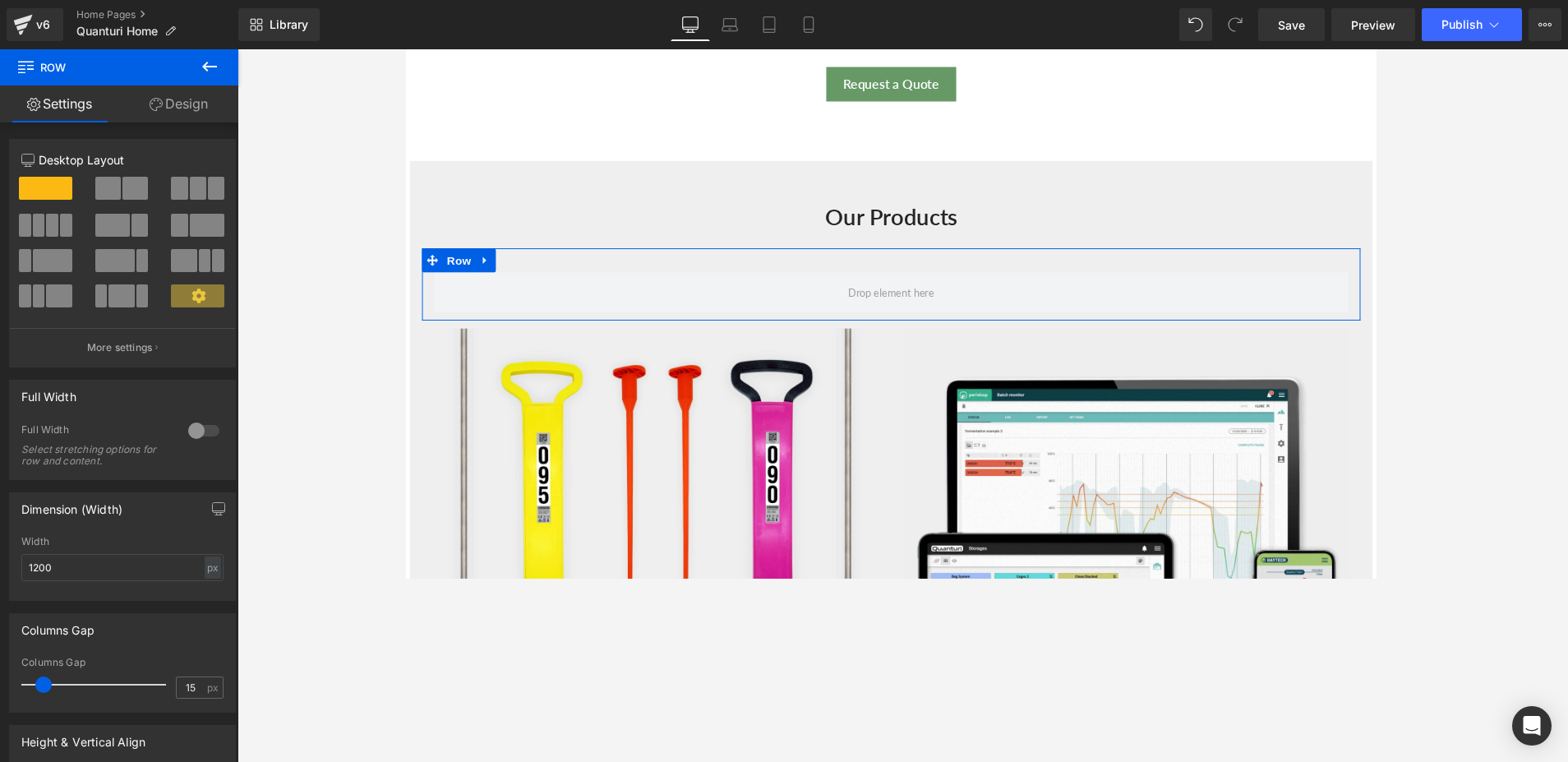
click at [47, 226] on span at bounding box center [52, 226] width 12 height 23
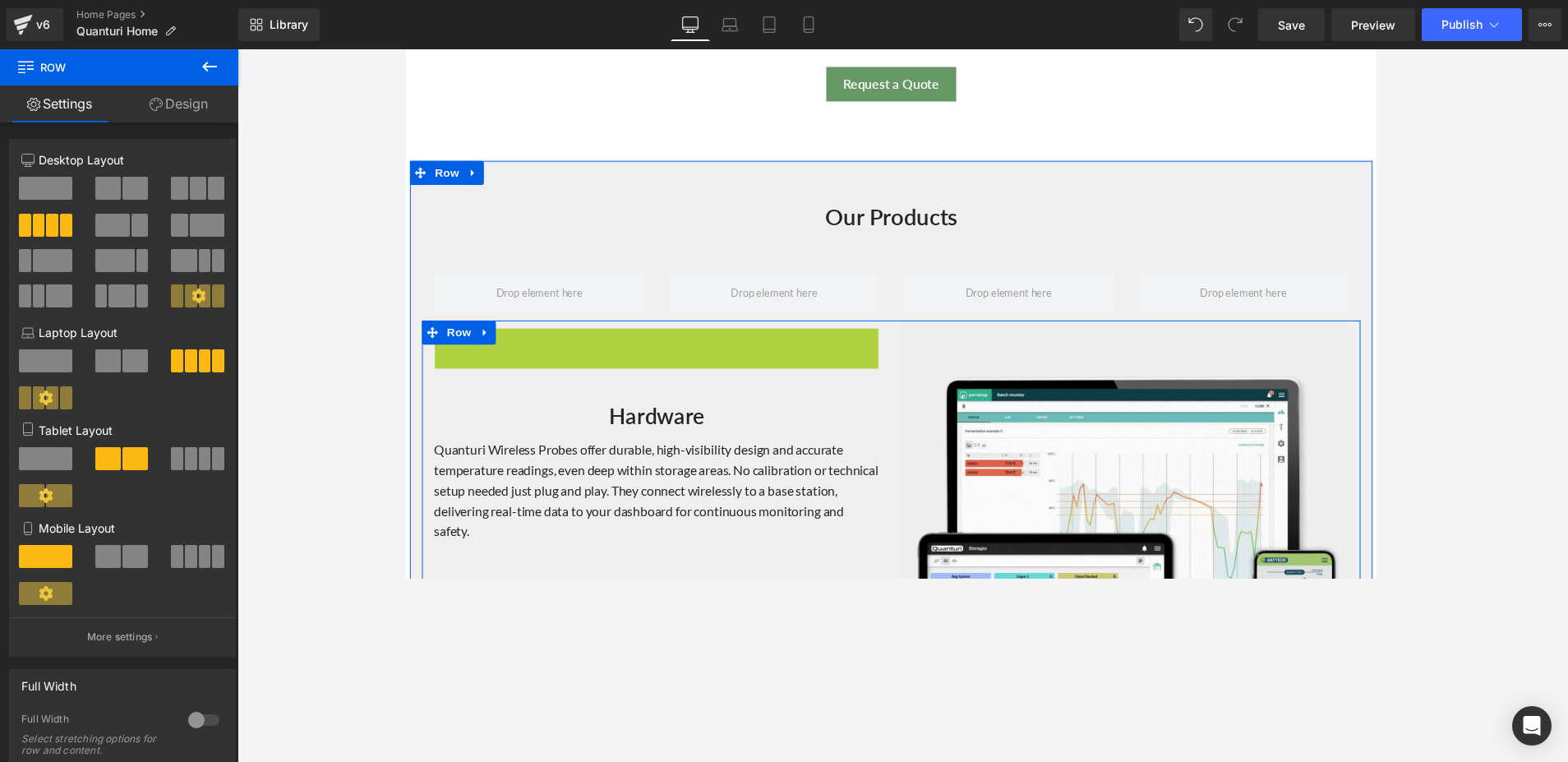
scroll to position [1507, 0]
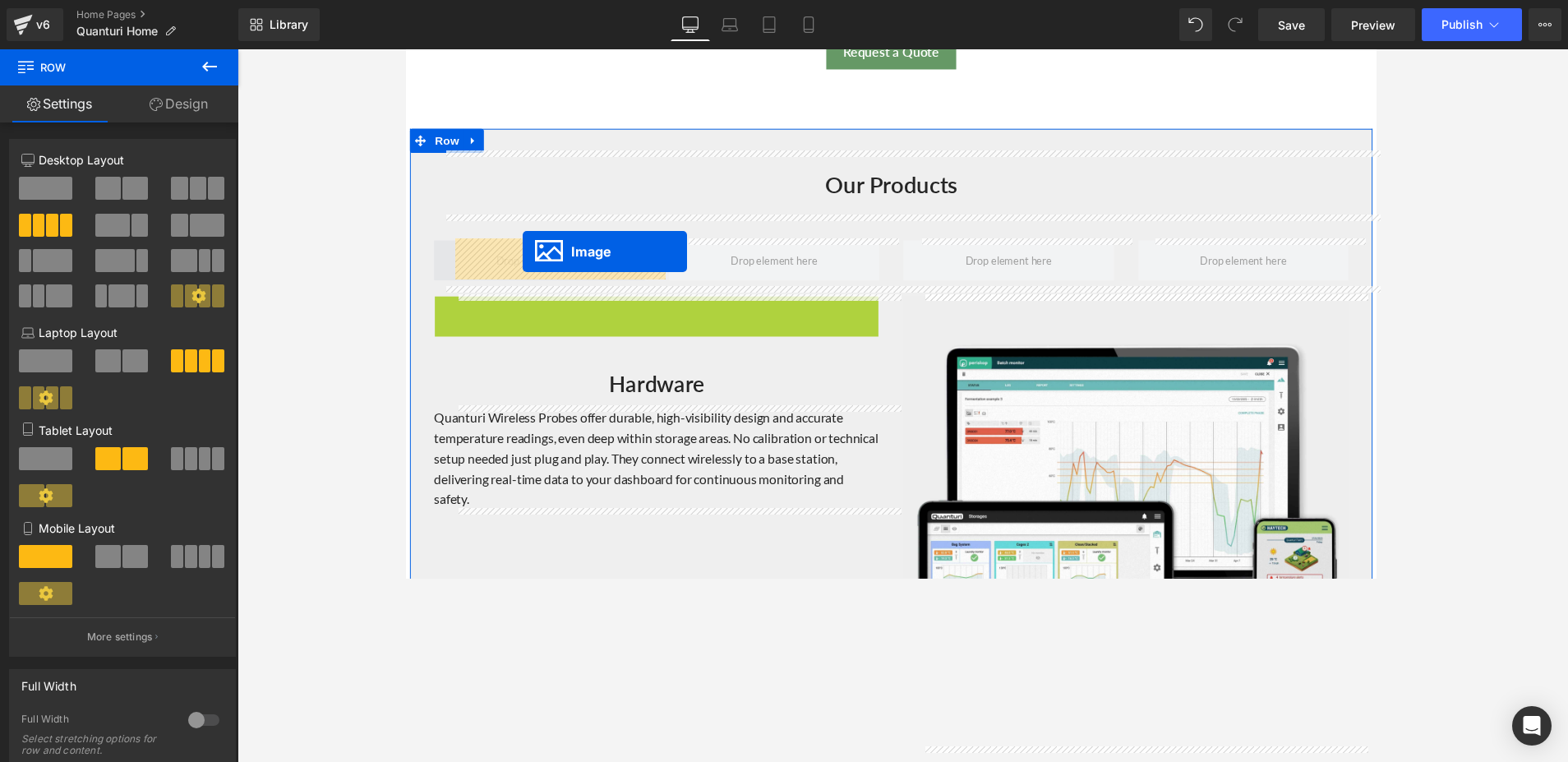
drag, startPoint x: 631, startPoint y: 555, endPoint x: 525, endPoint y: 256, distance: 317.2
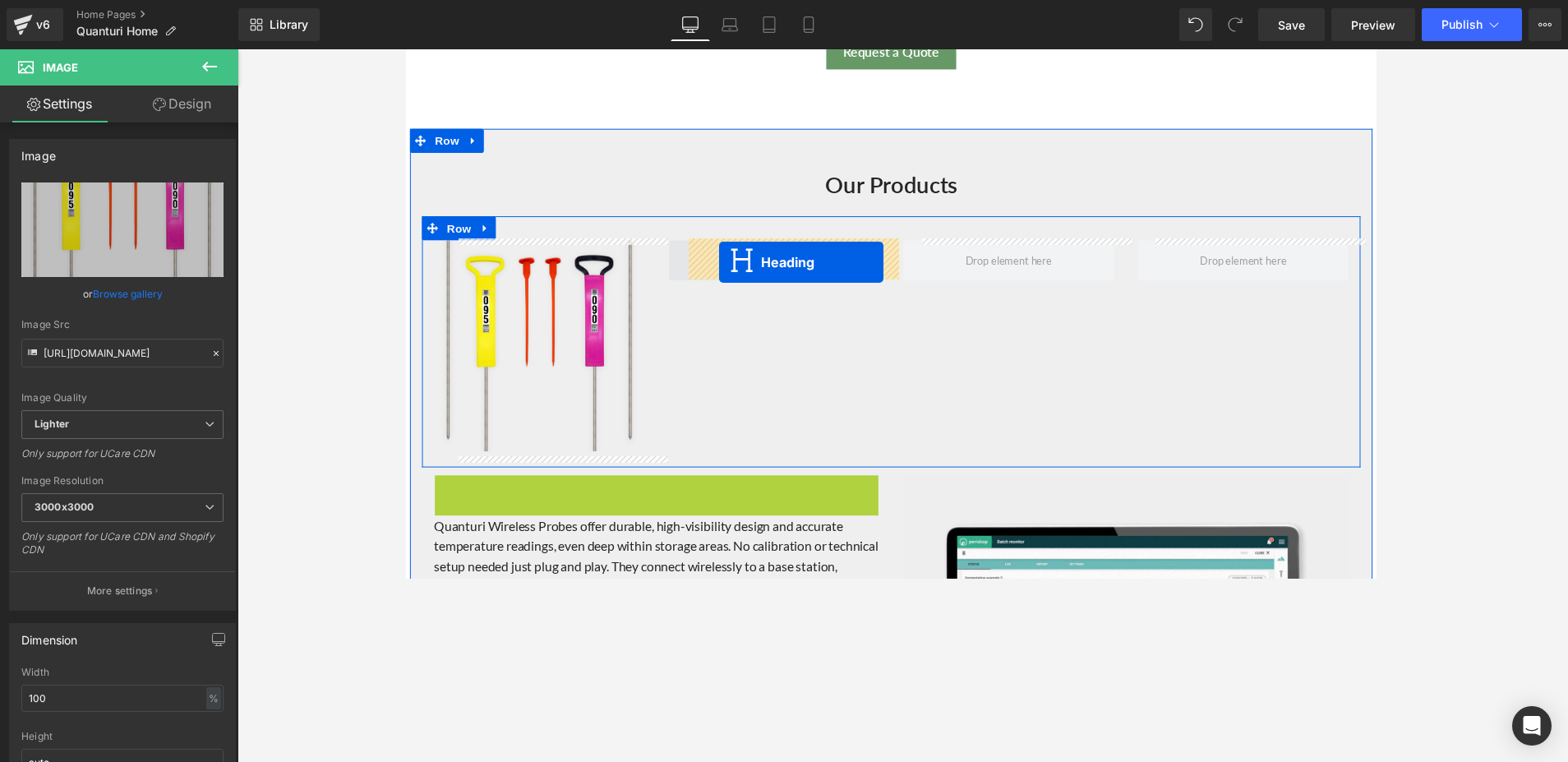
drag, startPoint x: 616, startPoint y: 515, endPoint x: 727, endPoint y: 267, distance: 271.7
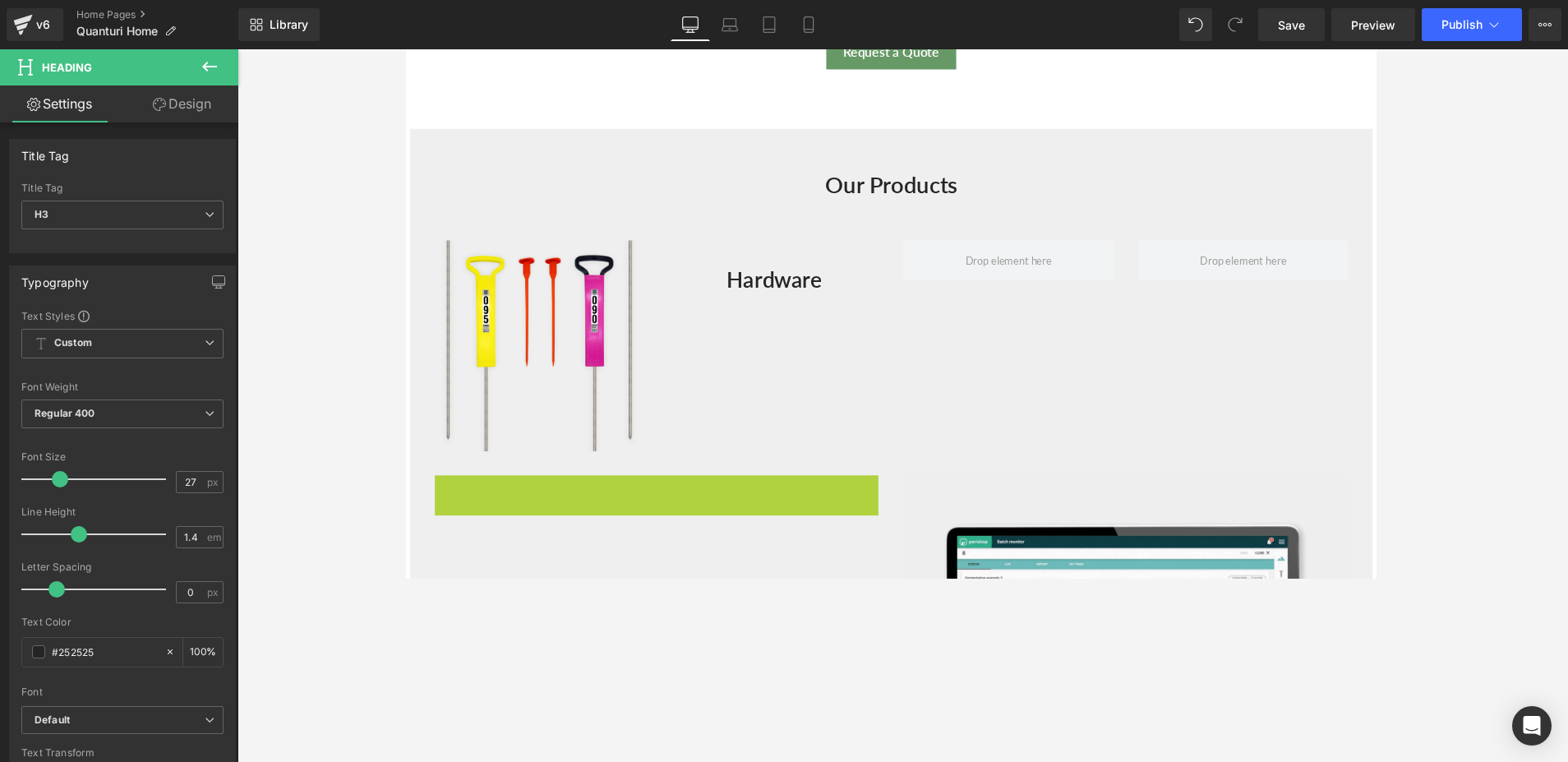
scroll to position [1540, 0]
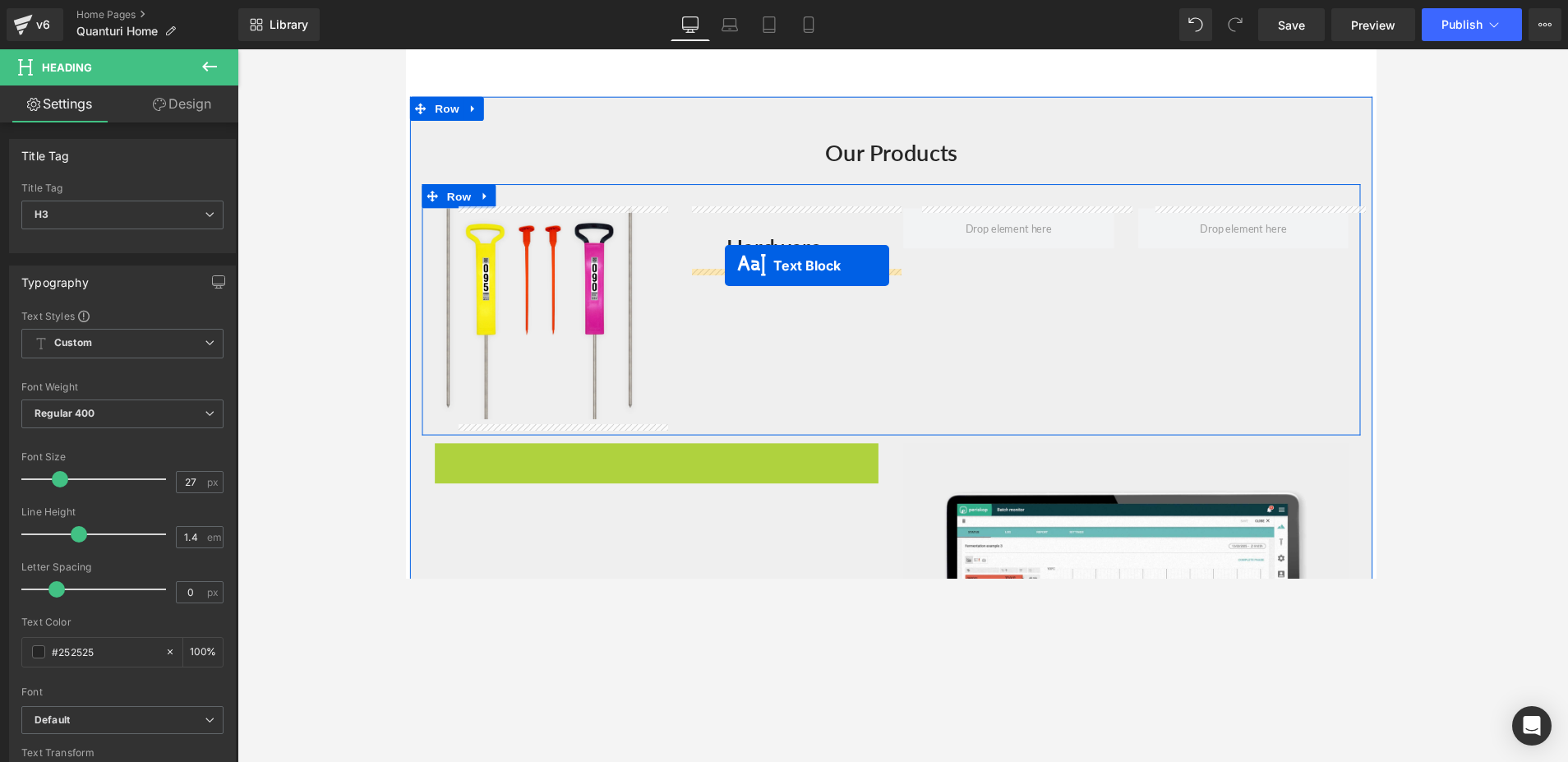
drag, startPoint x: 610, startPoint y: 538, endPoint x: 732, endPoint y: 271, distance: 293.6
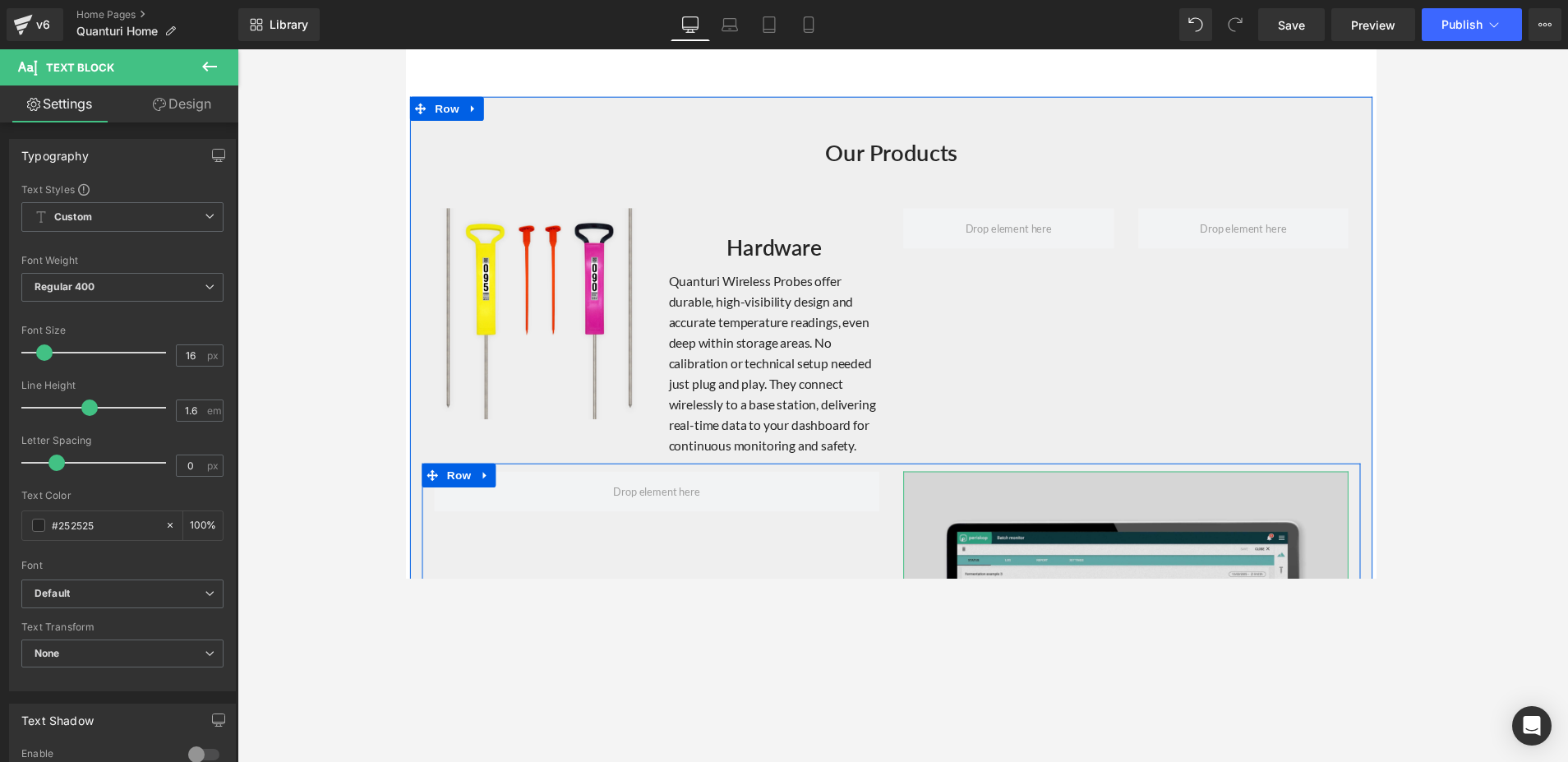
click at [1088, 555] on img at bounding box center [1143, 710] width 456 height 456
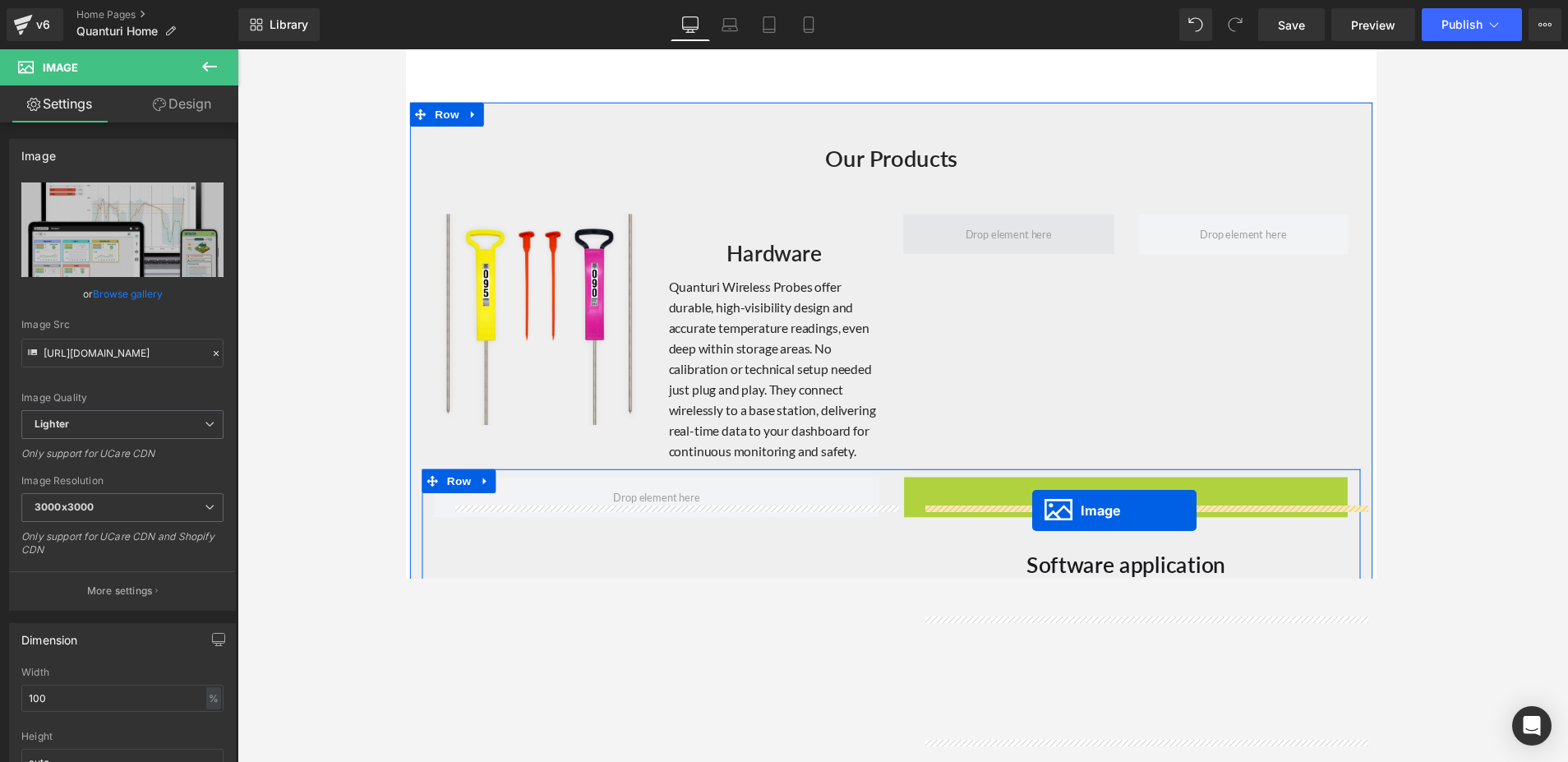
scroll to position [1524, 0]
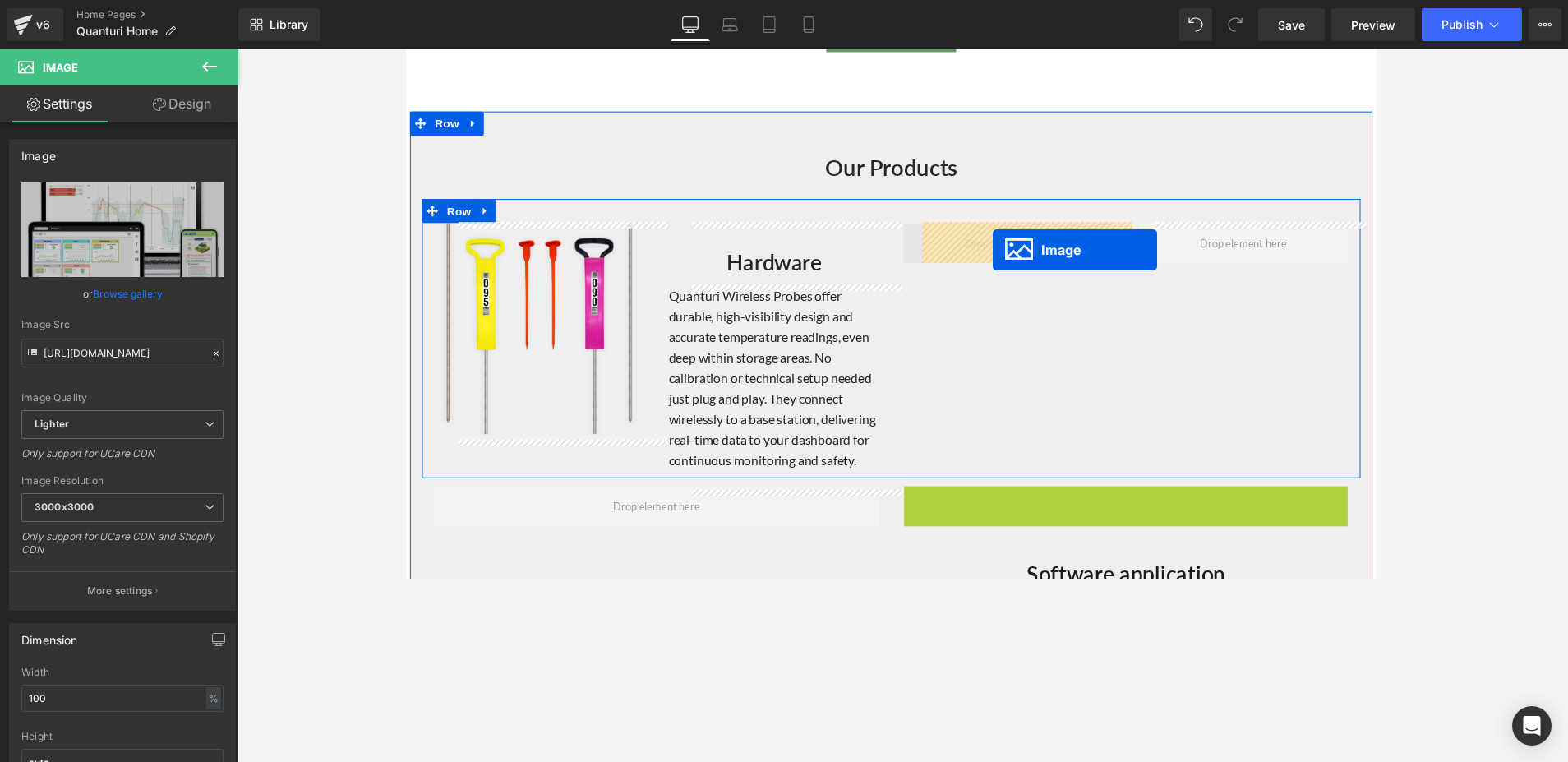
drag, startPoint x: 1108, startPoint y: 467, endPoint x: 1007, endPoint y: 255, distance: 234.8
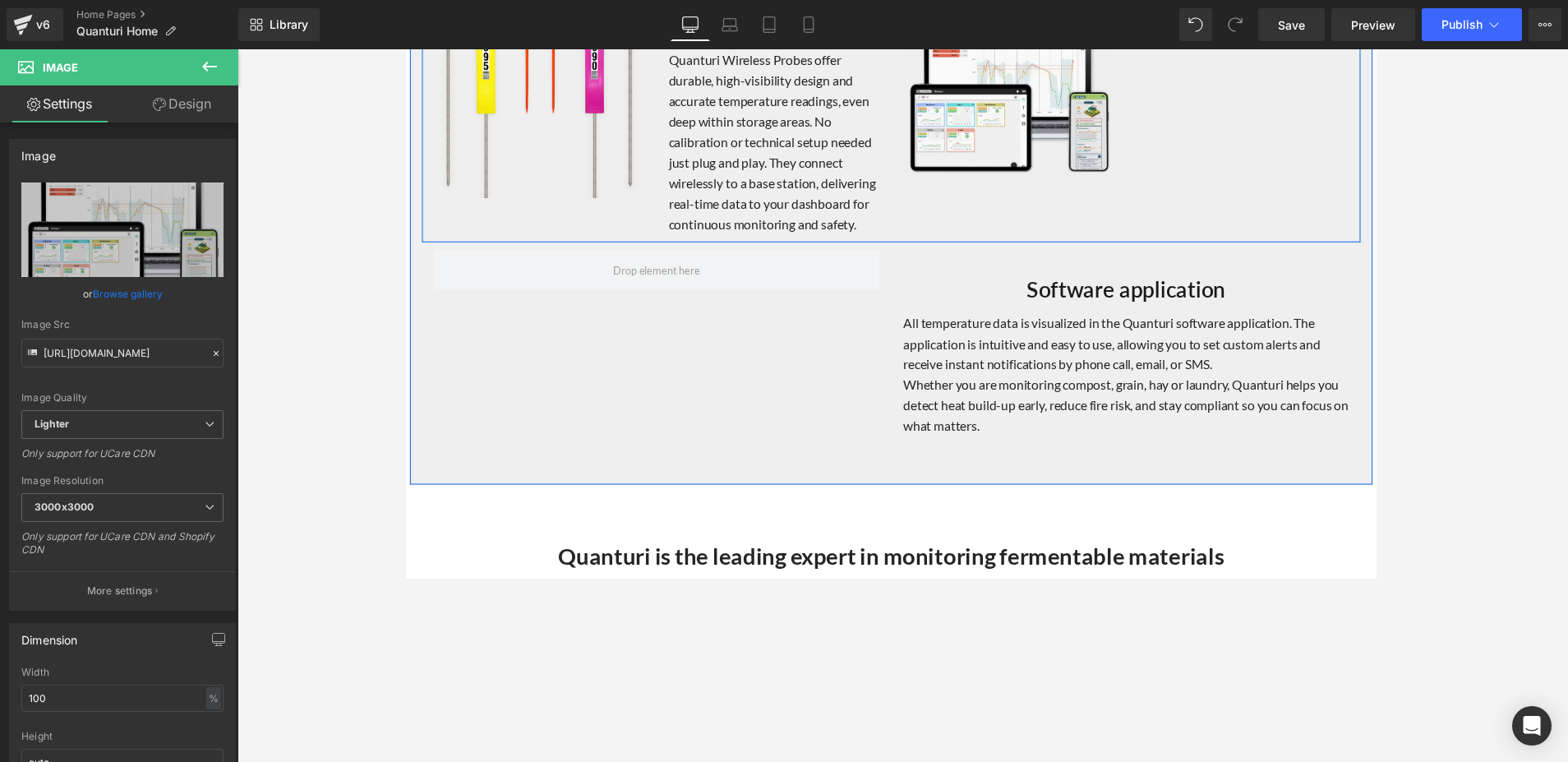
scroll to position [1775, 0]
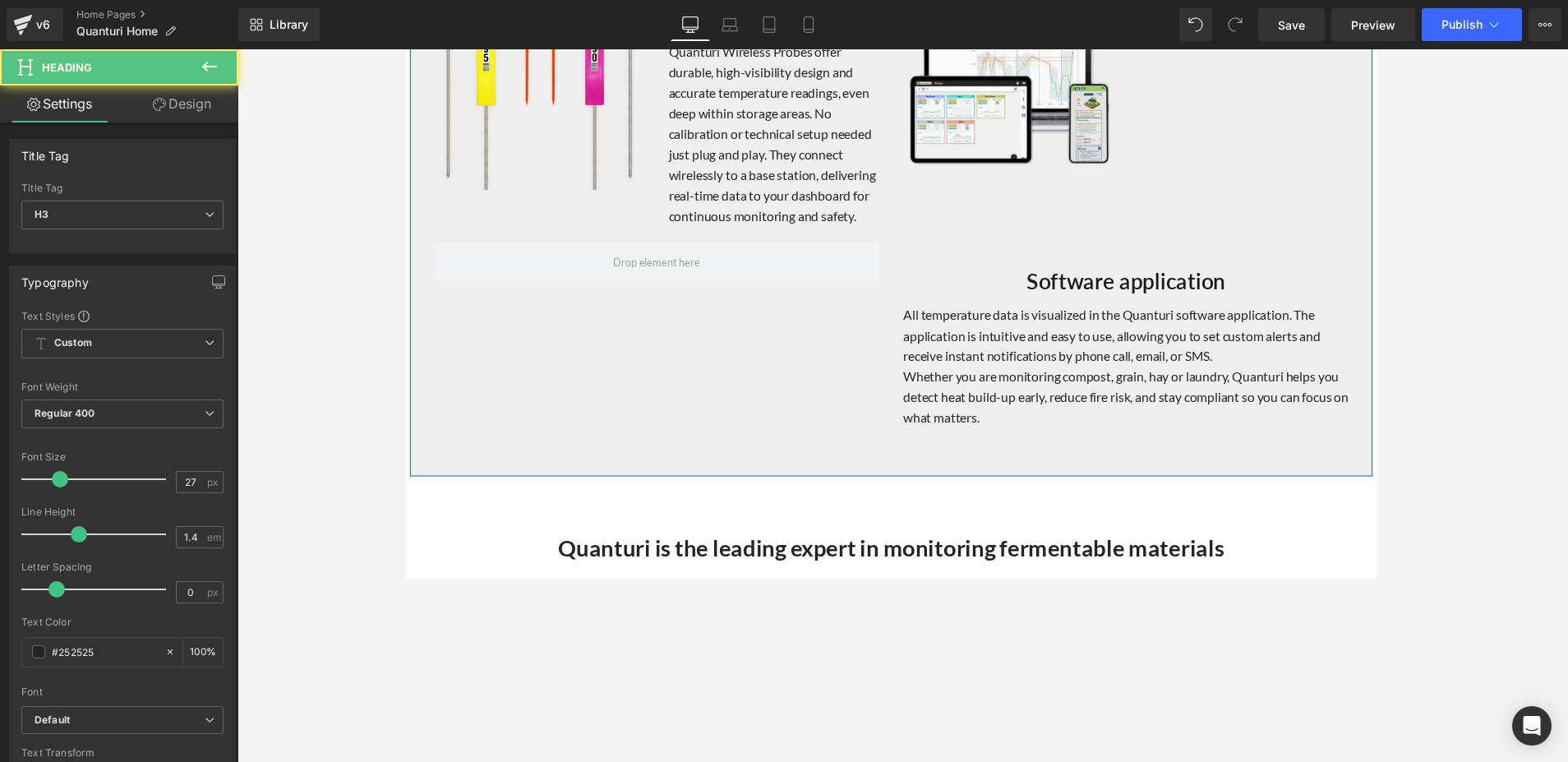
click at [1103, 307] on div "Software application Heading" at bounding box center [1143, 278] width 456 height 64
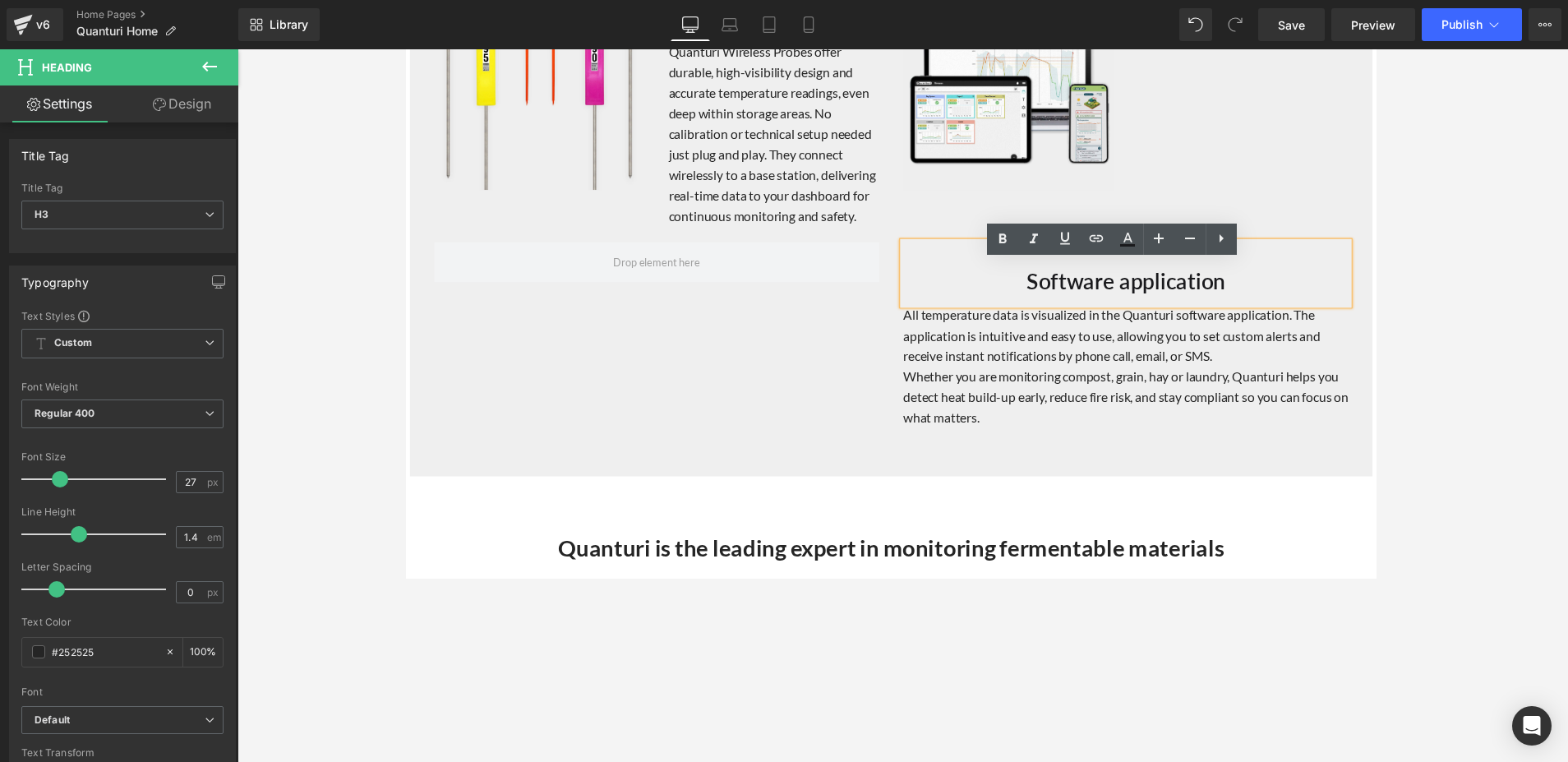
click at [894, 286] on div at bounding box center [661, 266] width 480 height 41
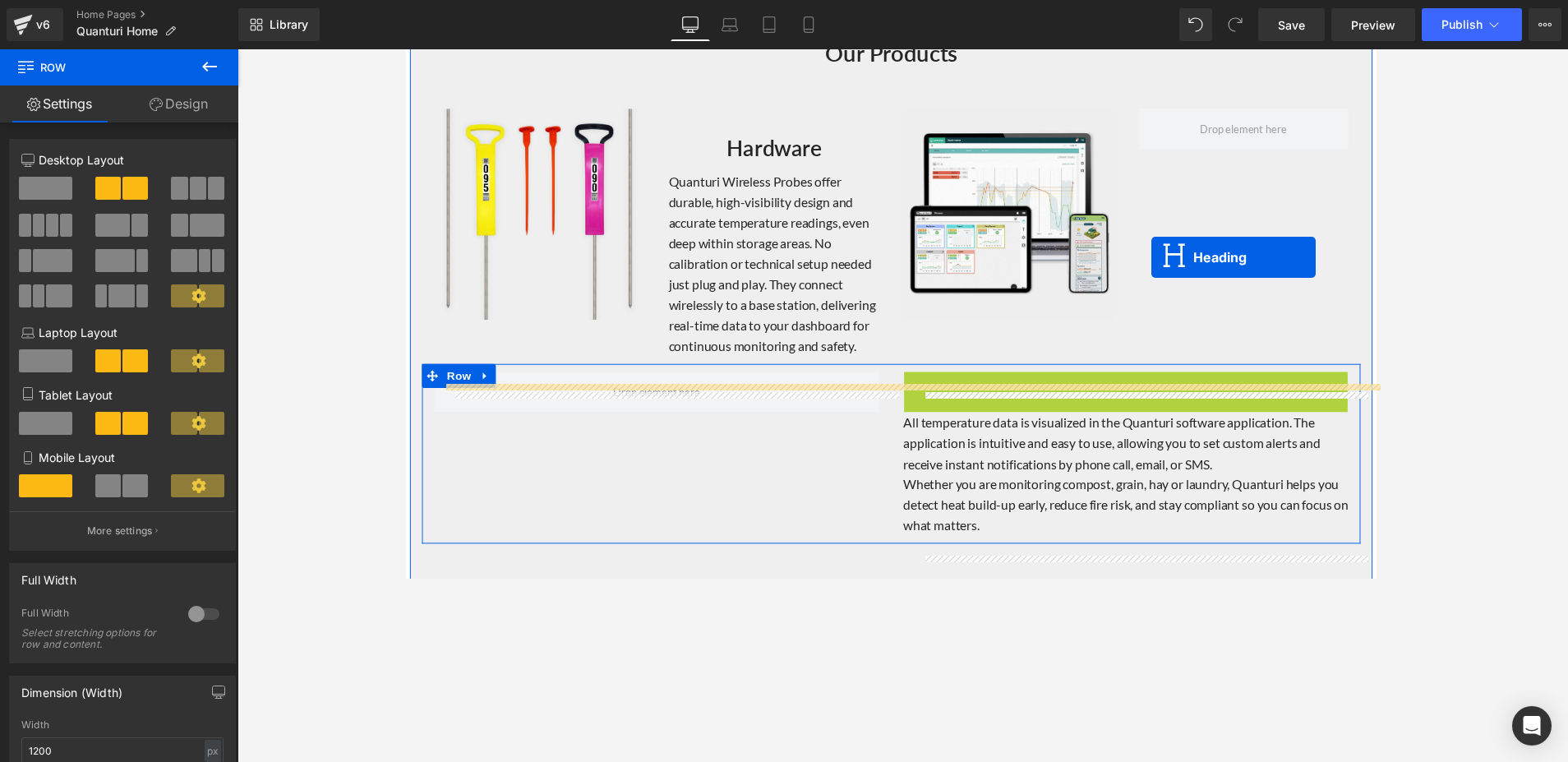
scroll to position [1511, 0]
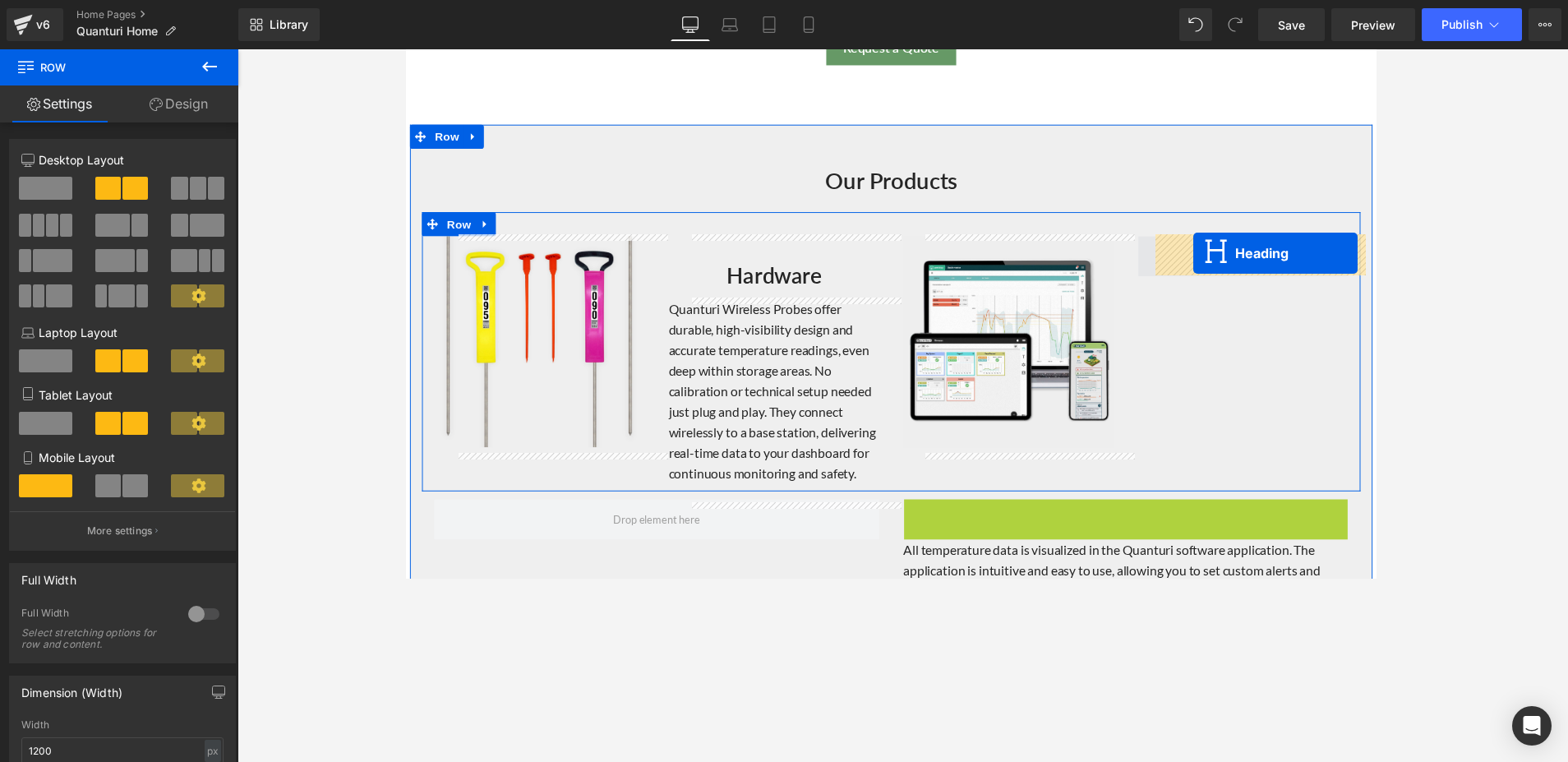
drag, startPoint x: 1098, startPoint y: 300, endPoint x: 1212, endPoint y: 258, distance: 121.5
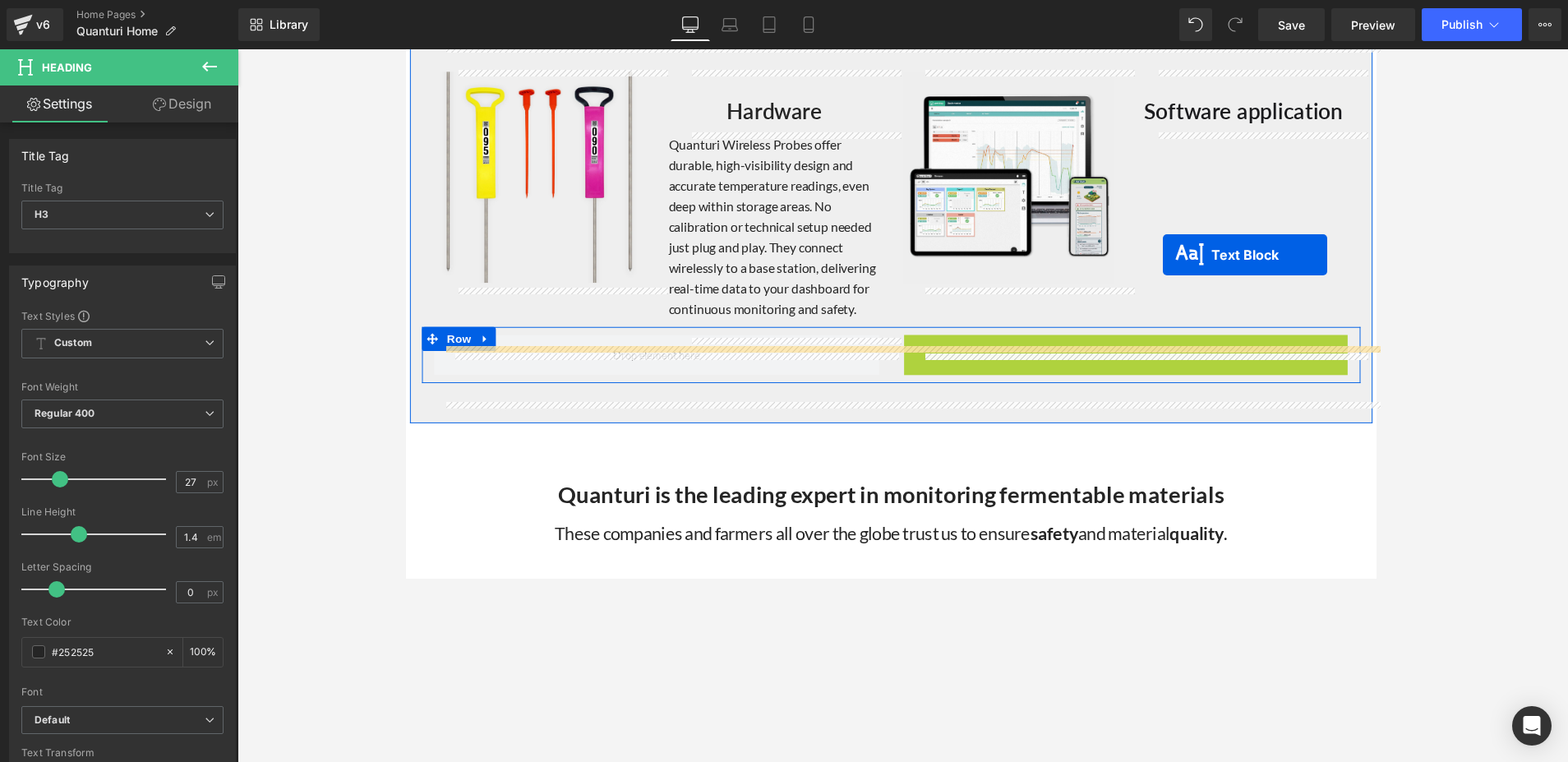
scroll to position [1540, 0]
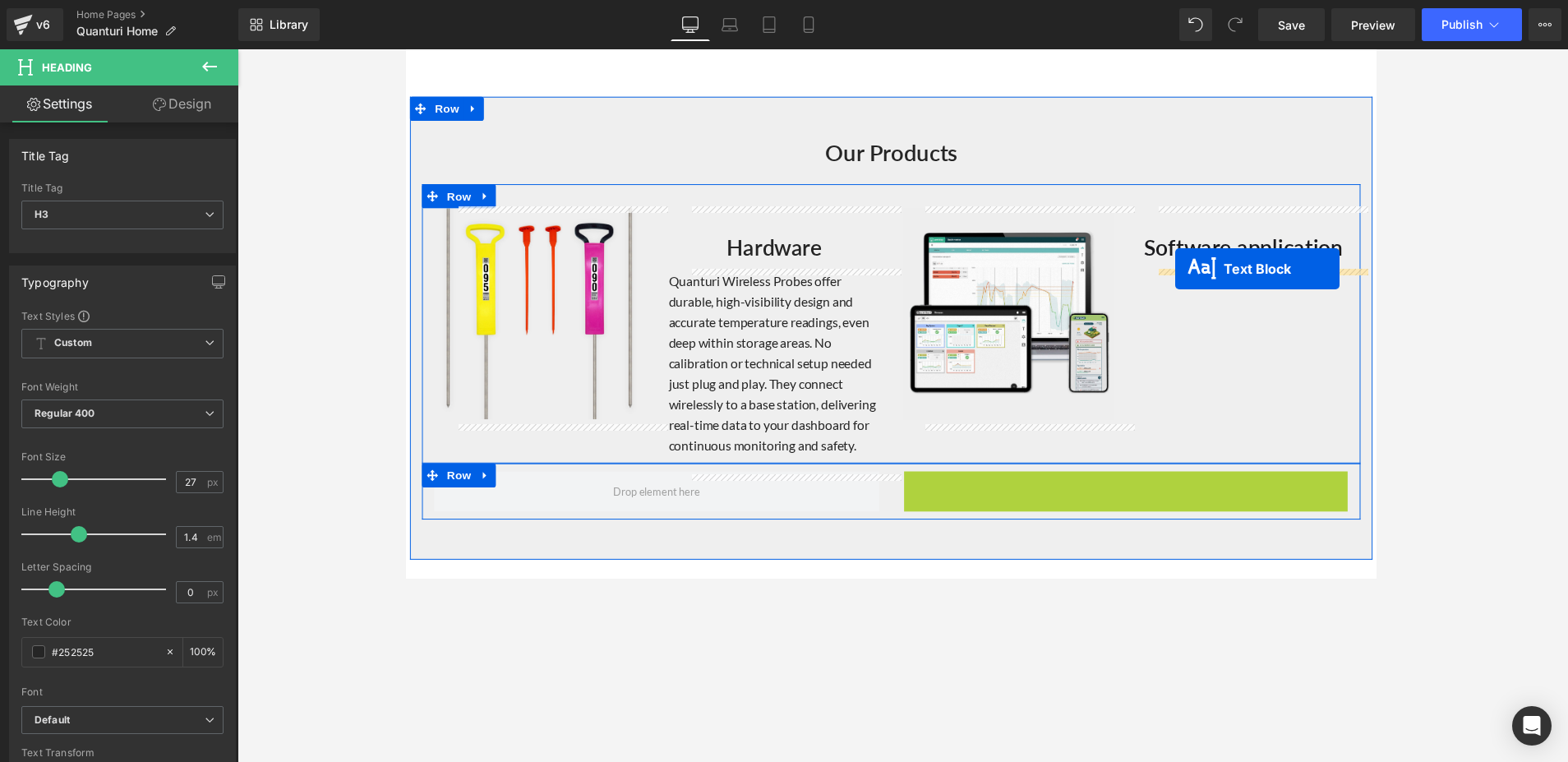
drag, startPoint x: 1089, startPoint y: 294, endPoint x: 1194, endPoint y: 275, distance: 106.7
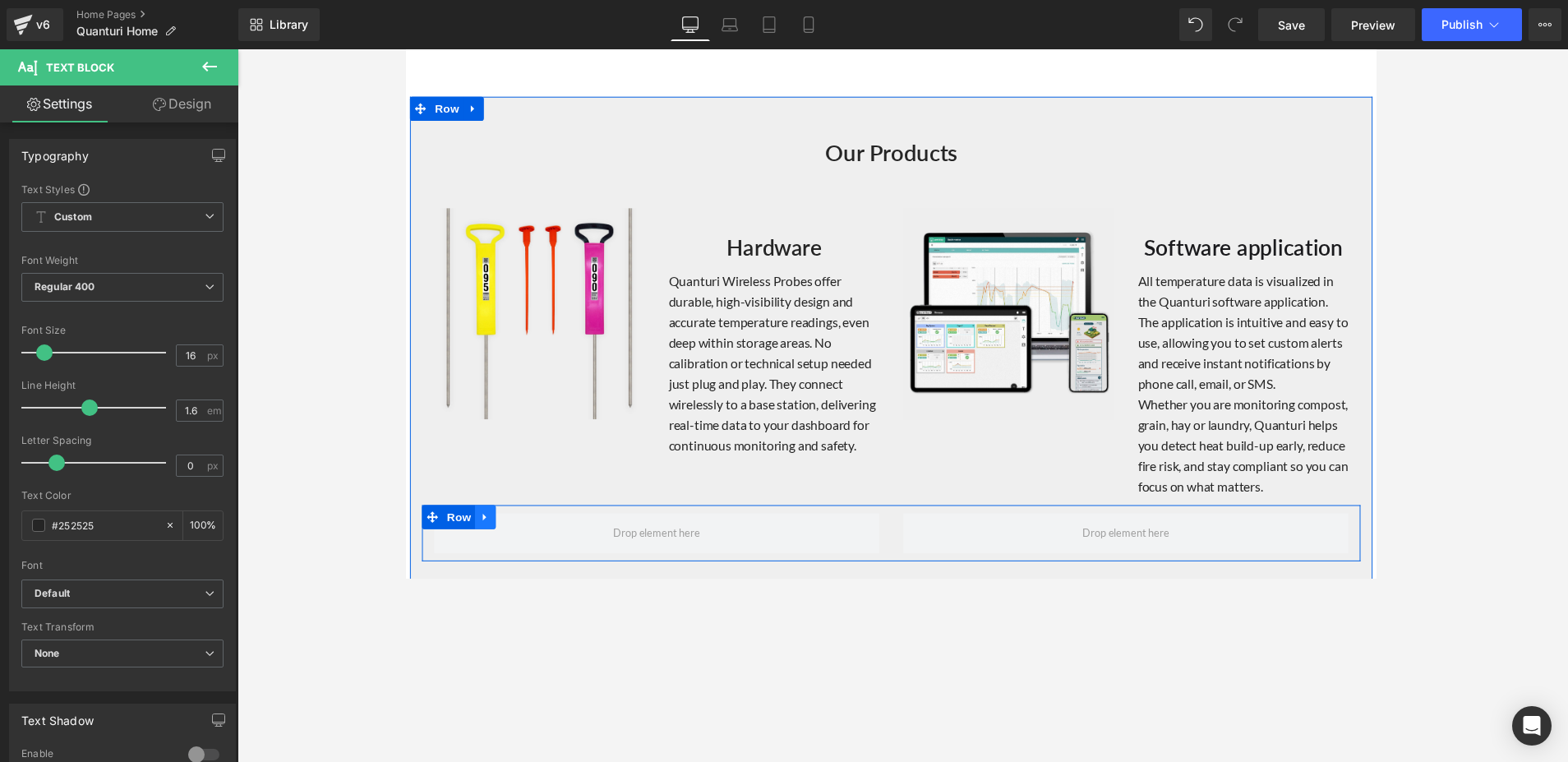
click at [485, 535] on icon at bounding box center [486, 528] width 12 height 12
click at [524, 535] on icon at bounding box center [530, 529] width 12 height 12
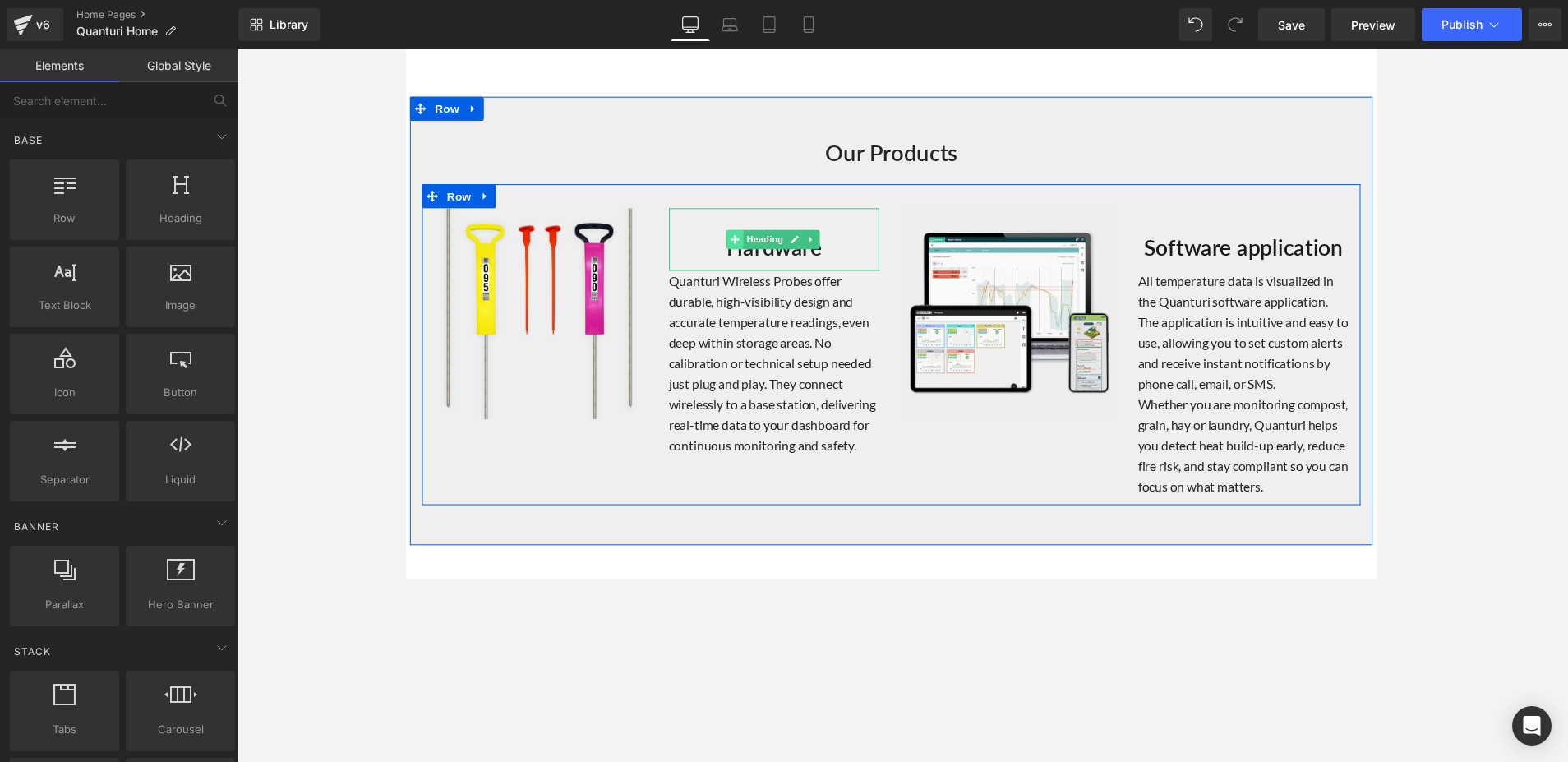
click at [738, 240] on icon at bounding box center [742, 243] width 9 height 9
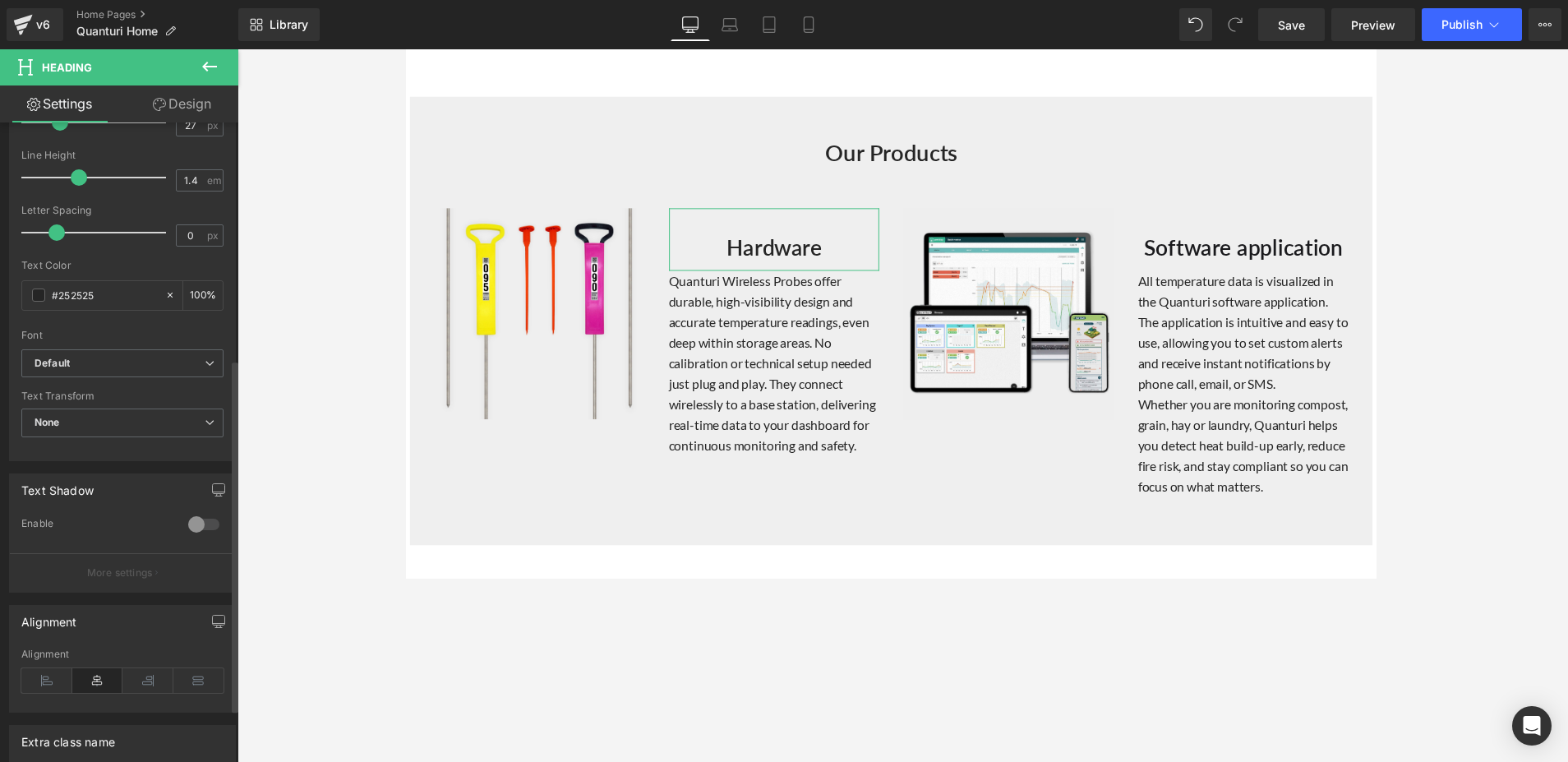
scroll to position [526, 0]
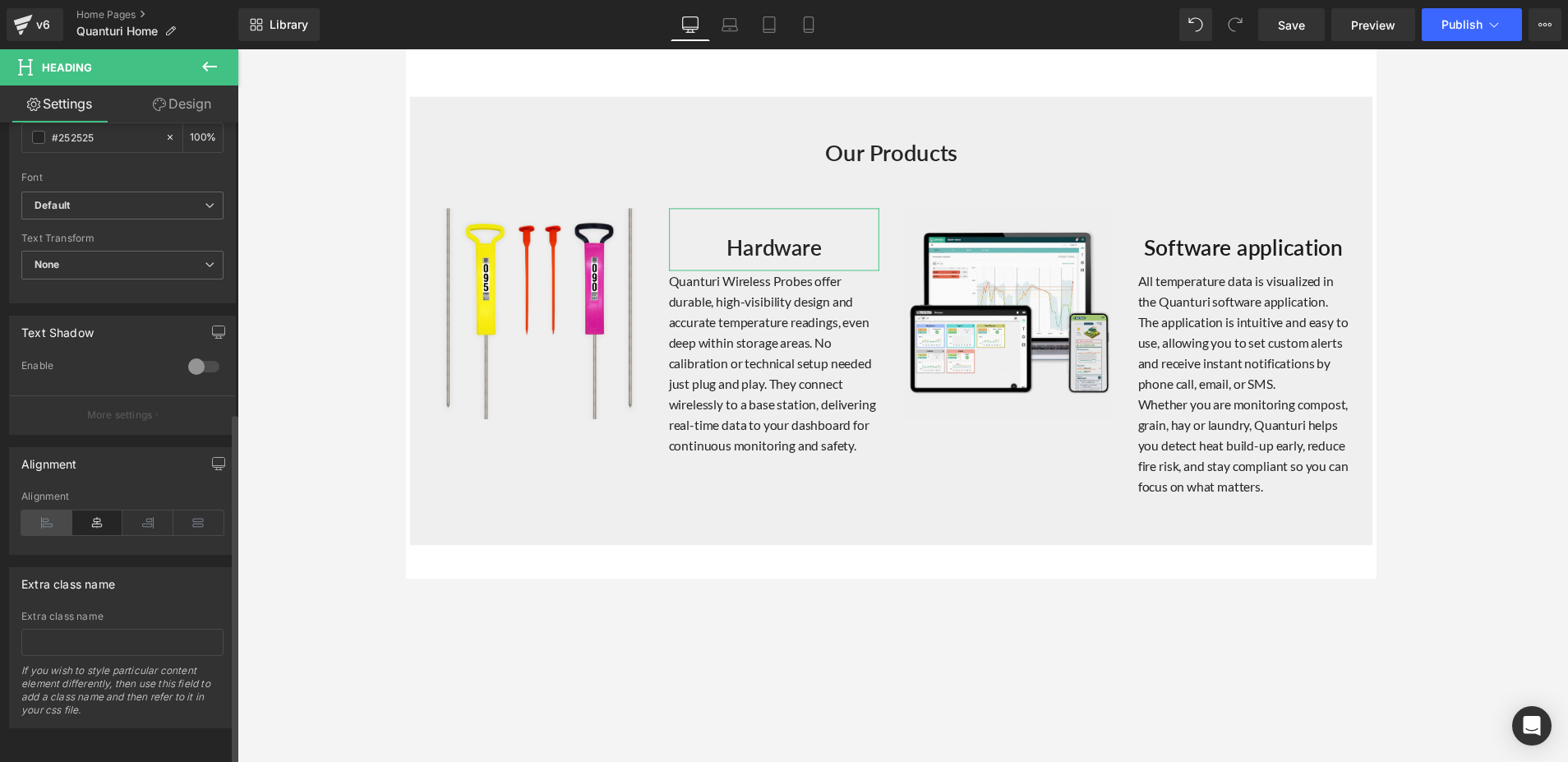
click at [37, 510] on icon at bounding box center [47, 523] width 51 height 25
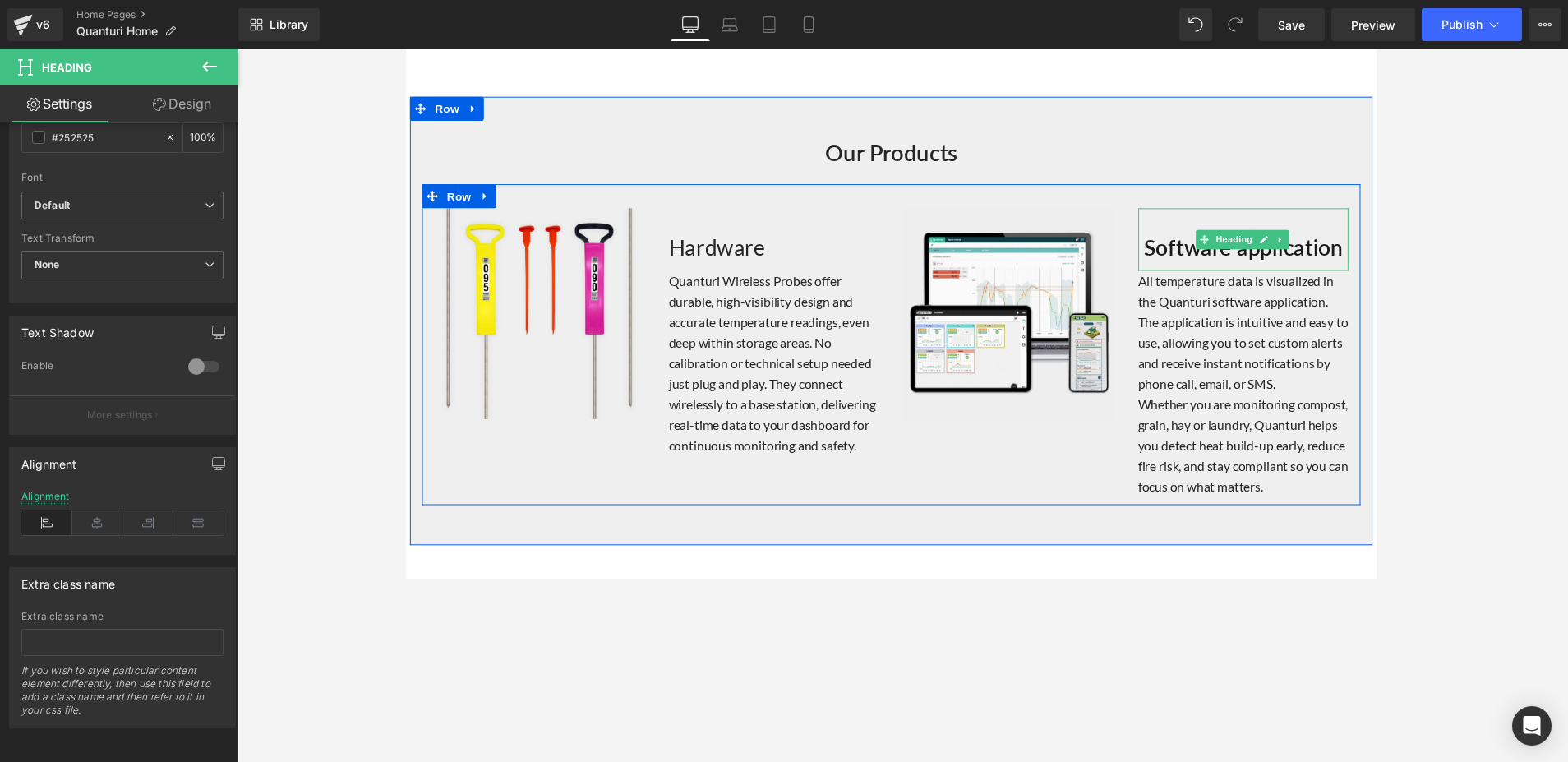
click at [1162, 249] on font "Software application" at bounding box center [1263, 252] width 204 height 27
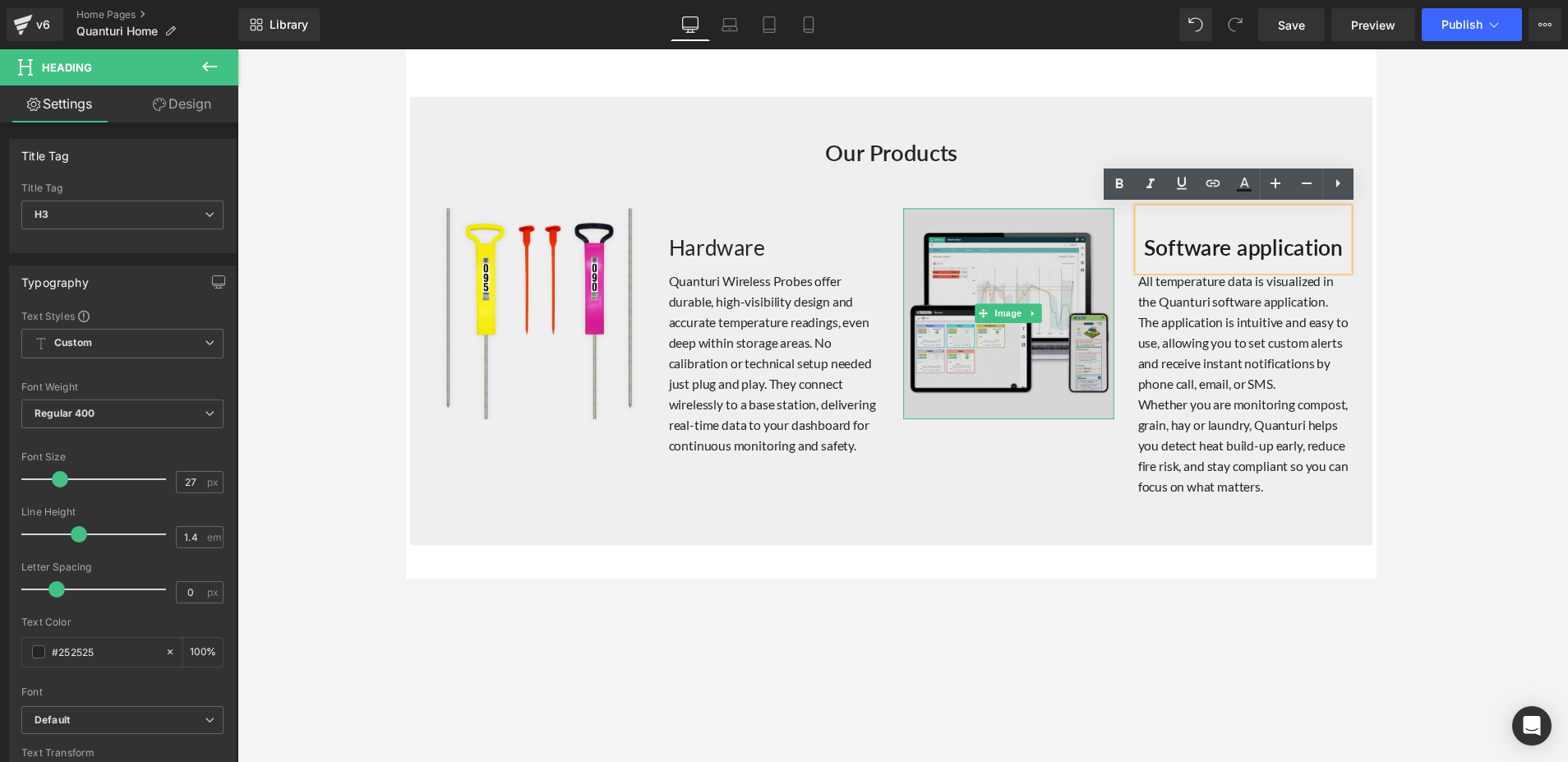
click at [1118, 222] on img at bounding box center [1023, 321] width 217 height 217
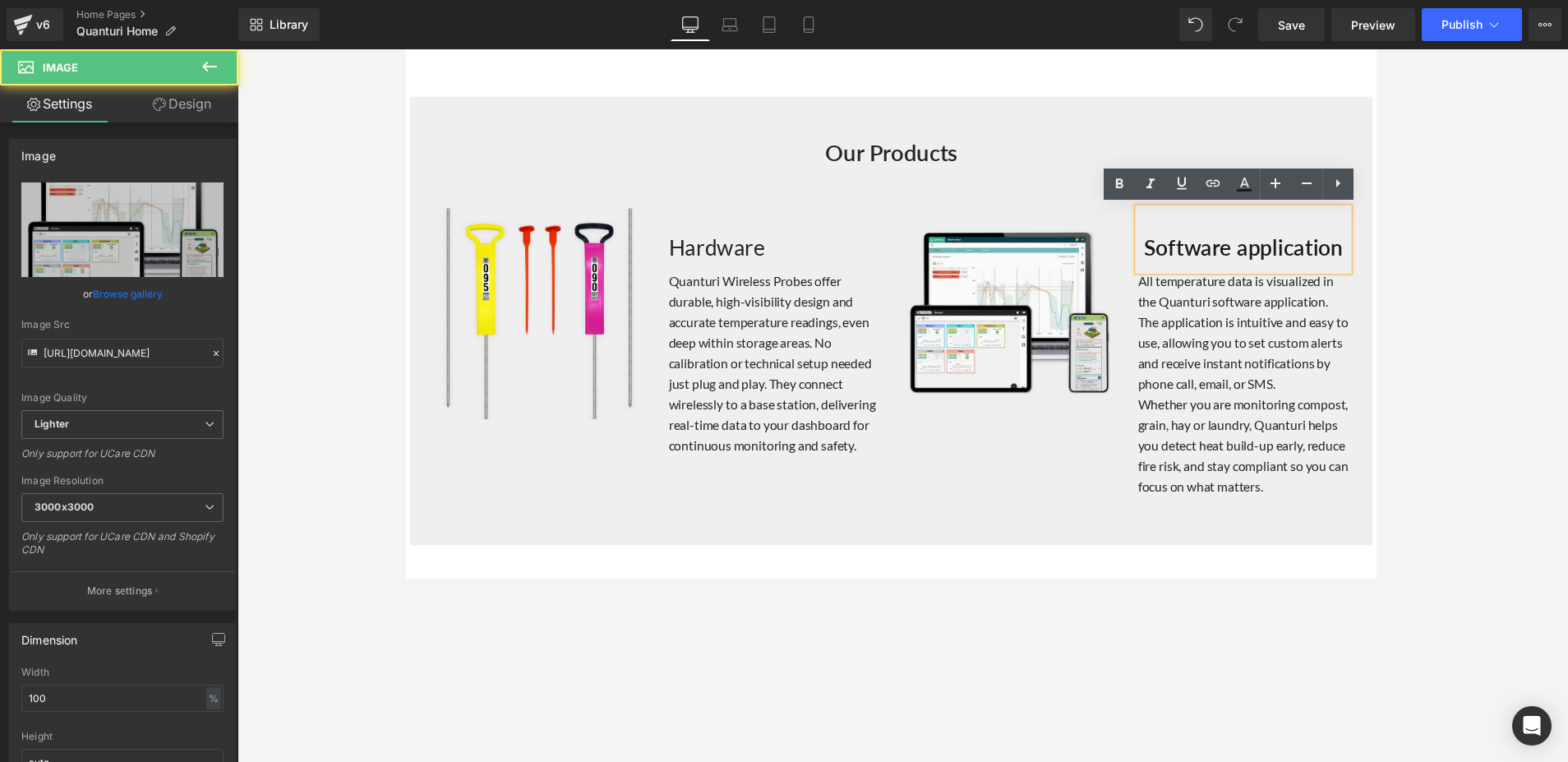
click at [1207, 236] on div "Our Products Heading Image Hardware Heading Quanturi Wireless Probes offer dura…" at bounding box center [903, 319] width 986 height 394
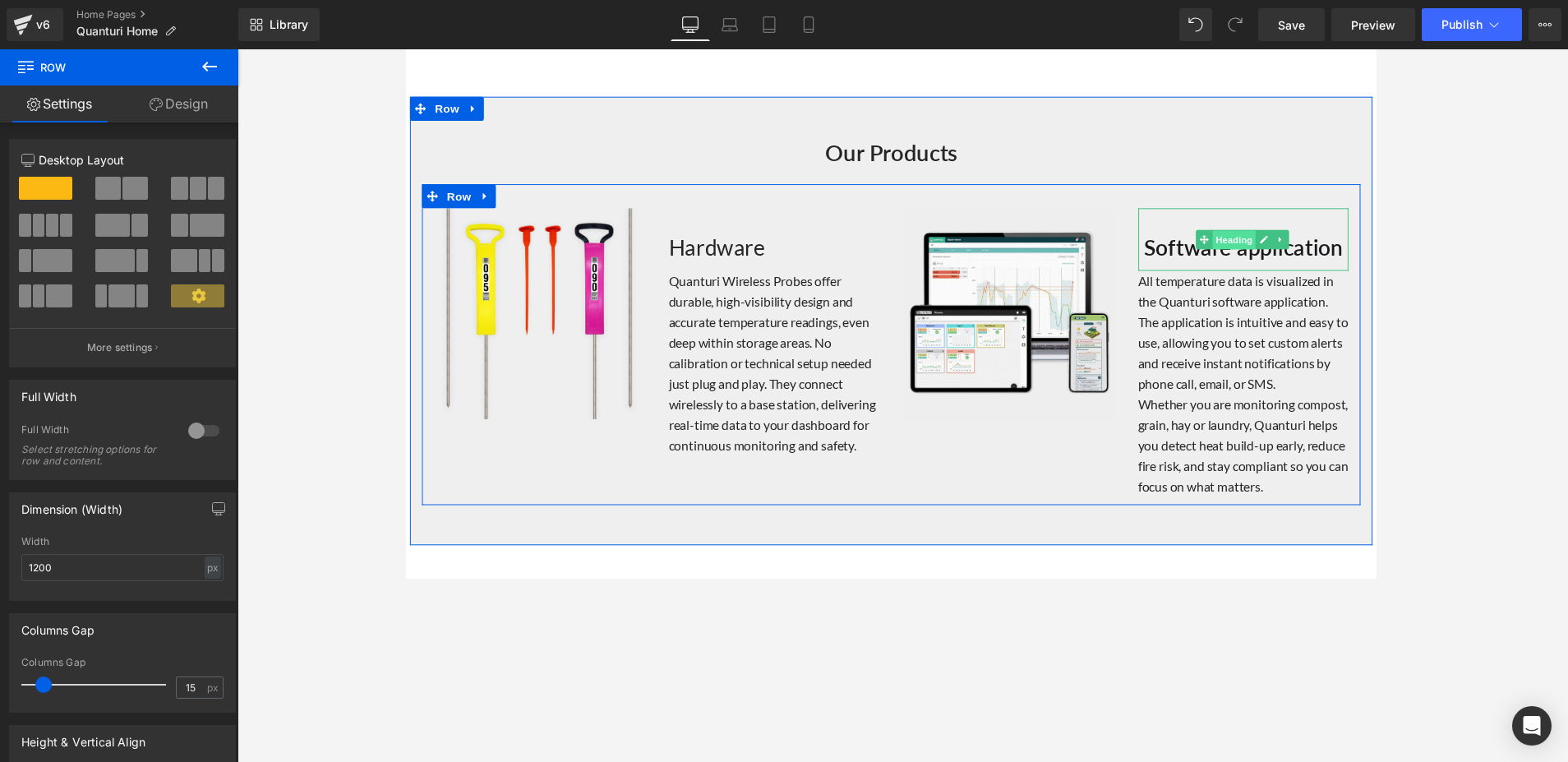
click at [1207, 238] on span "Heading" at bounding box center [1254, 245] width 44 height 20
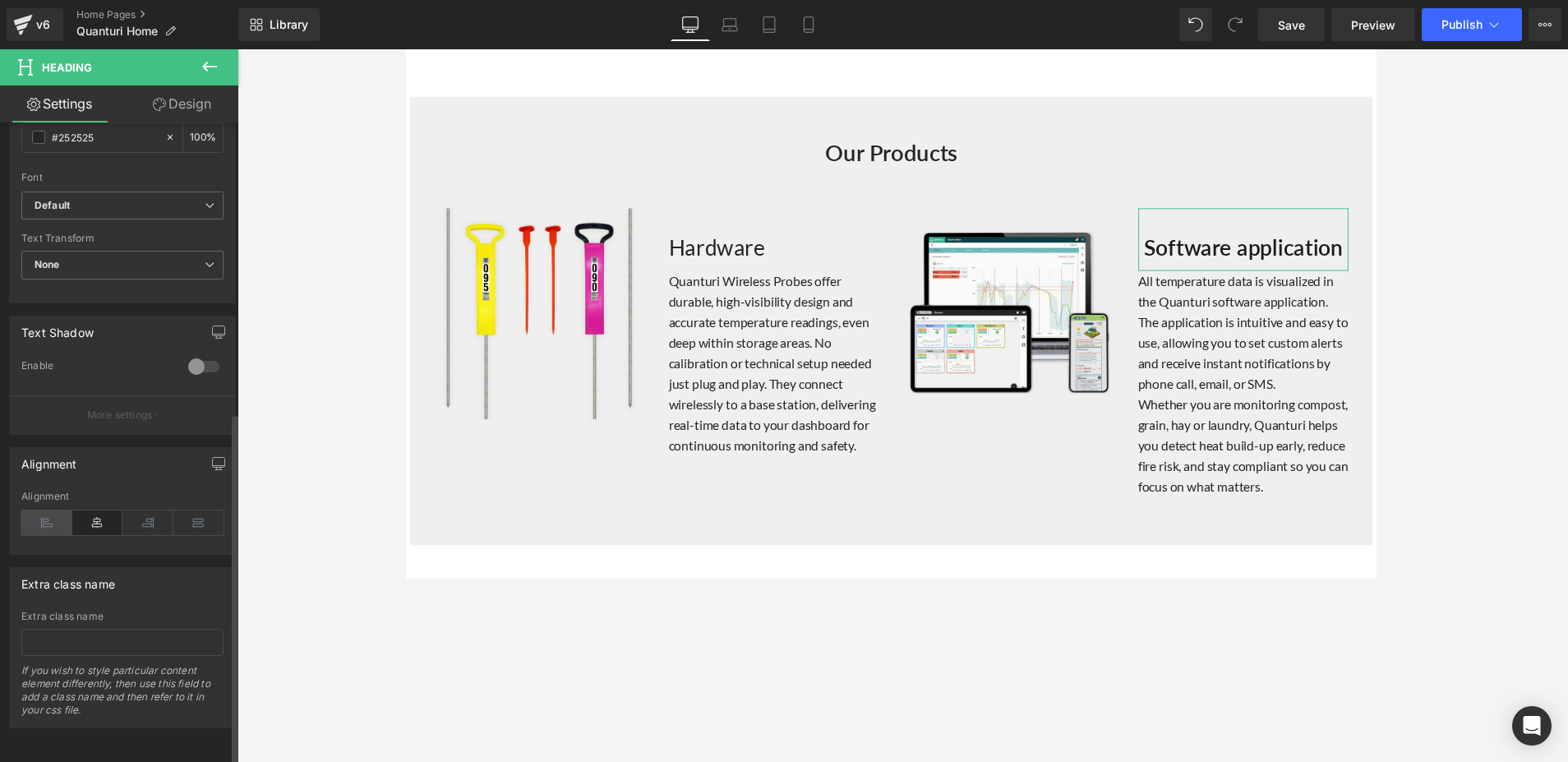
click at [42, 510] on icon at bounding box center [47, 523] width 51 height 25
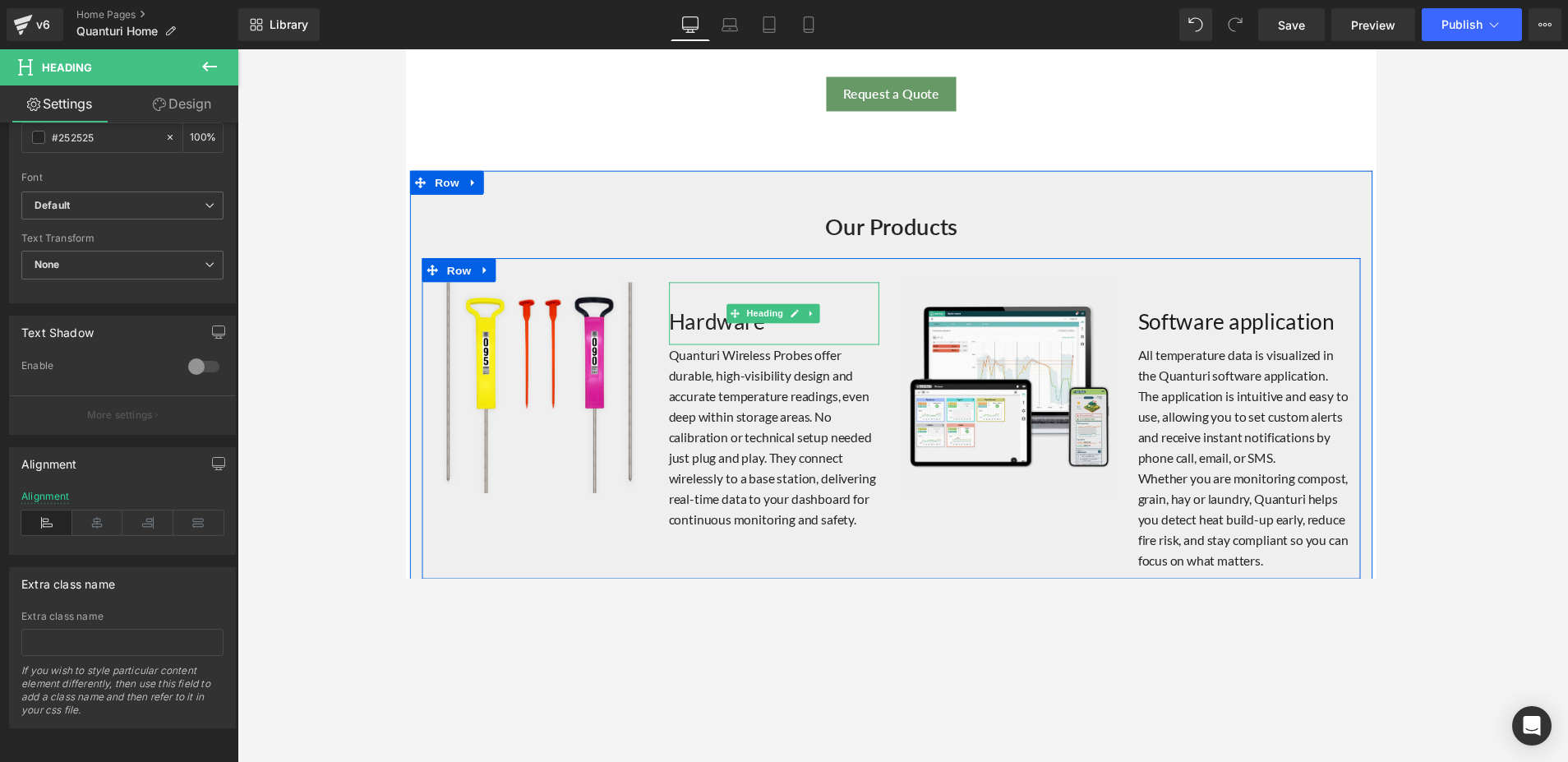
scroll to position [1467, 0]
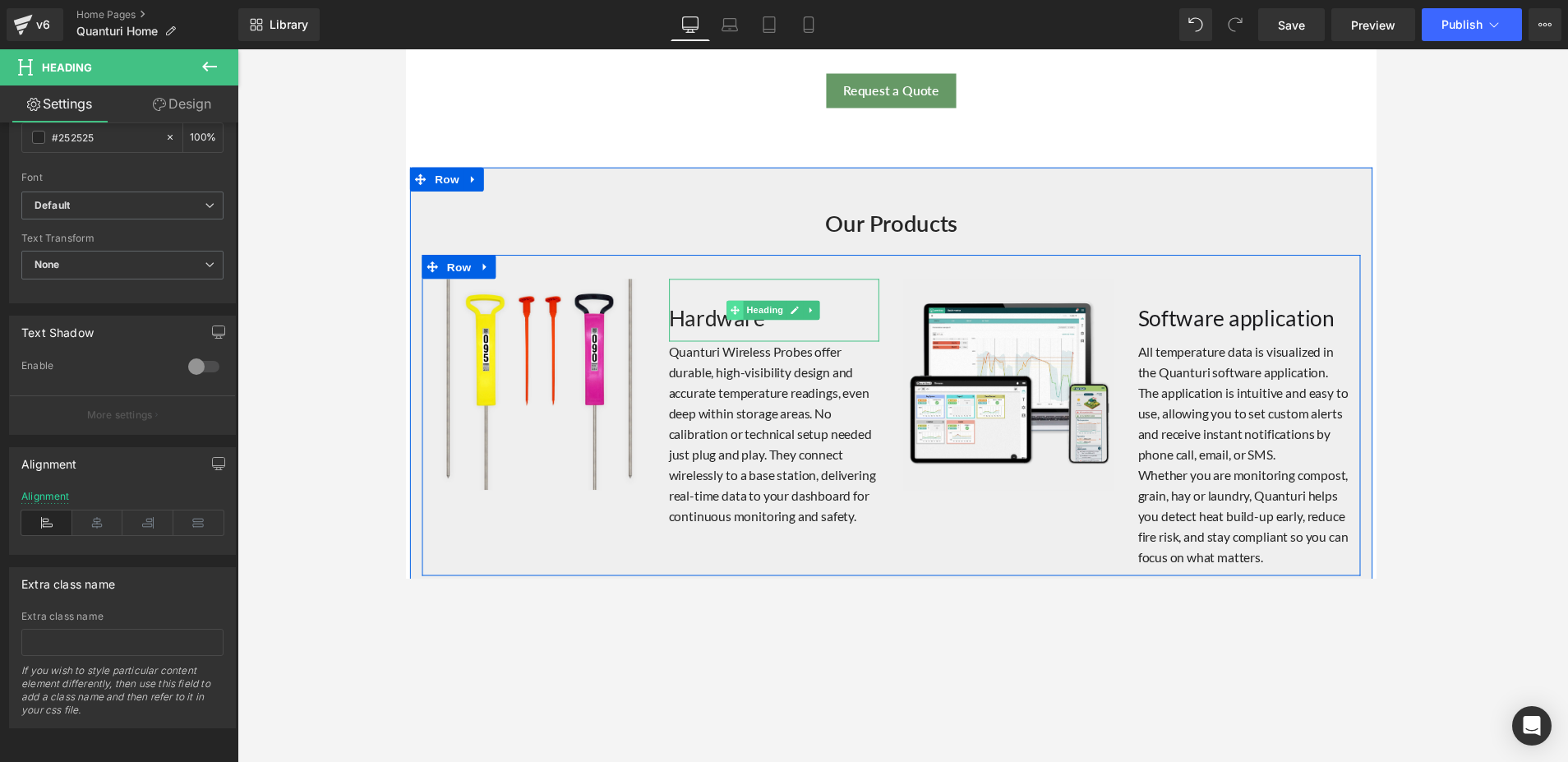
click at [734, 313] on span at bounding box center [742, 316] width 17 height 20
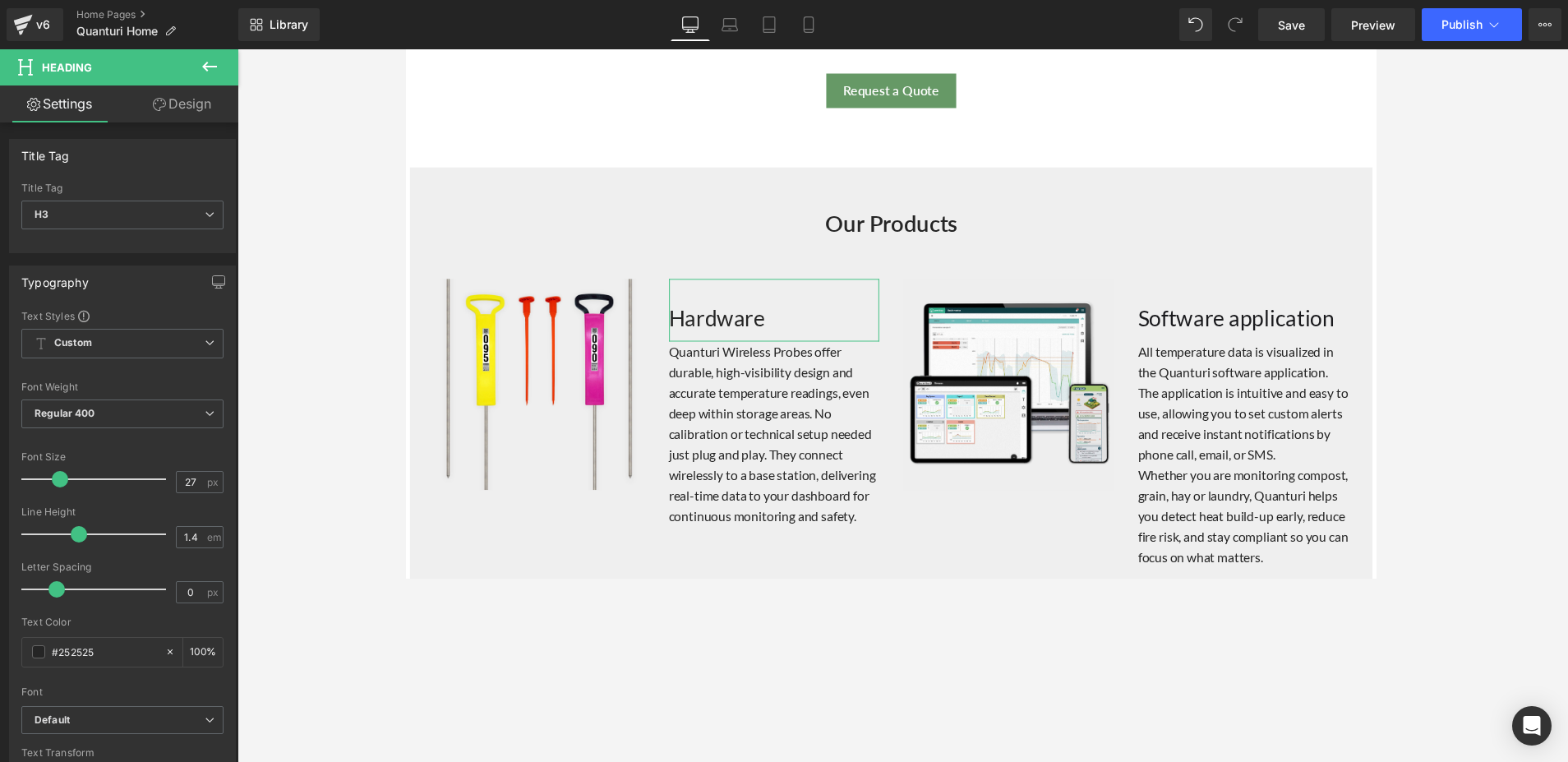
click at [170, 106] on link "Design" at bounding box center [182, 104] width 119 height 37
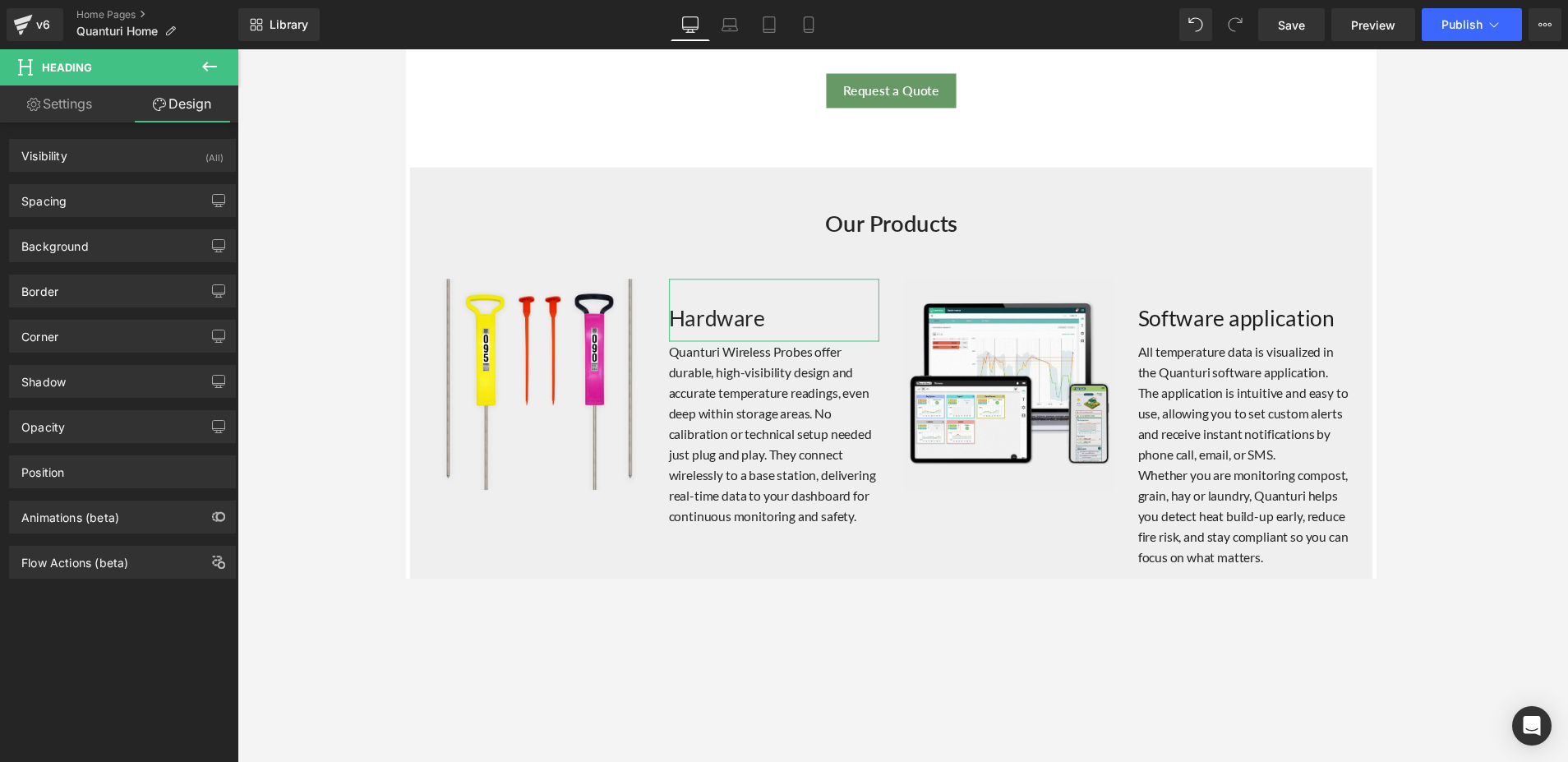
type input "0"
type input "30"
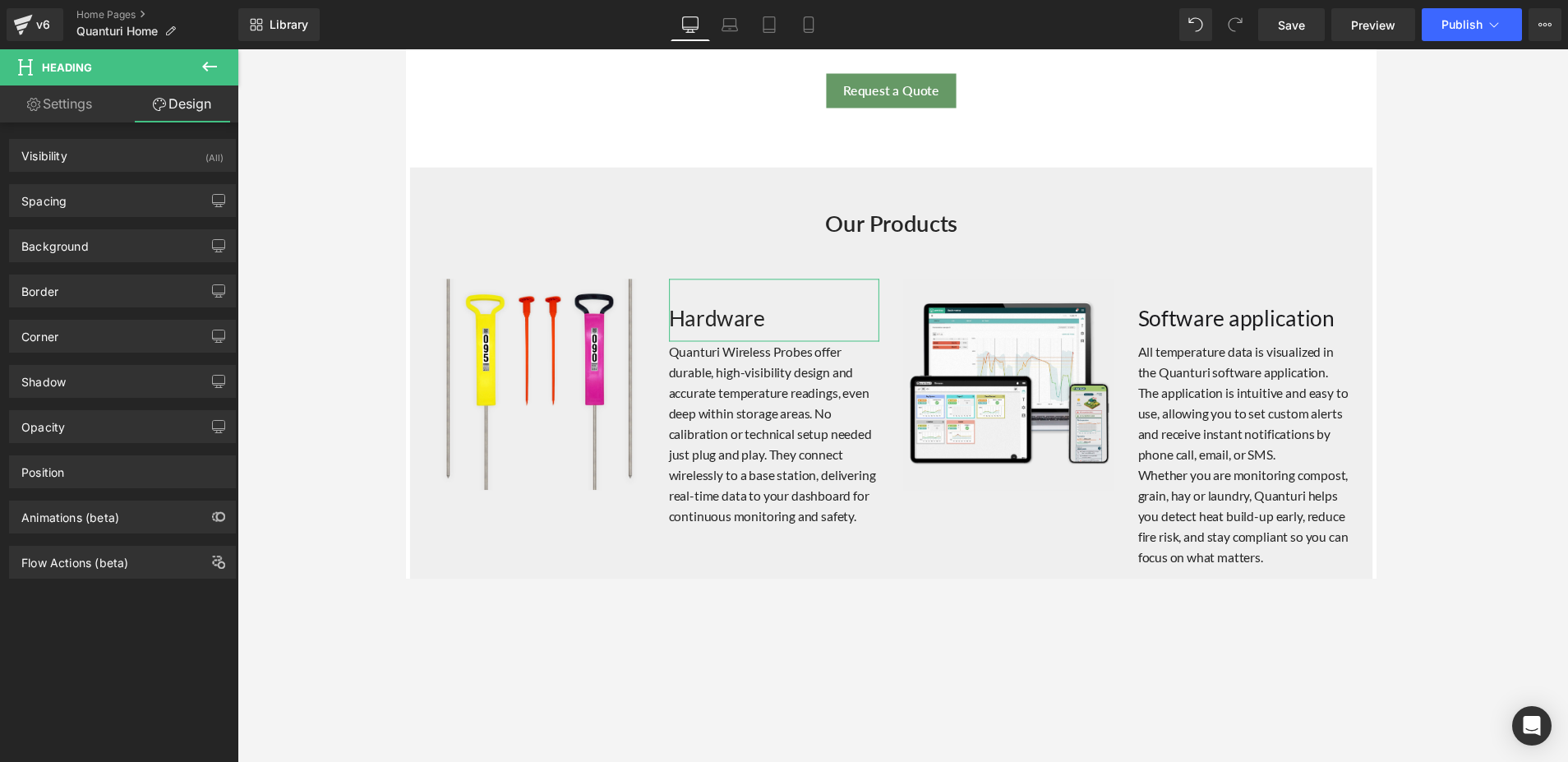
type input "0"
type input "10"
type input "0"
click at [132, 204] on div "Spacing" at bounding box center [122, 201] width 225 height 32
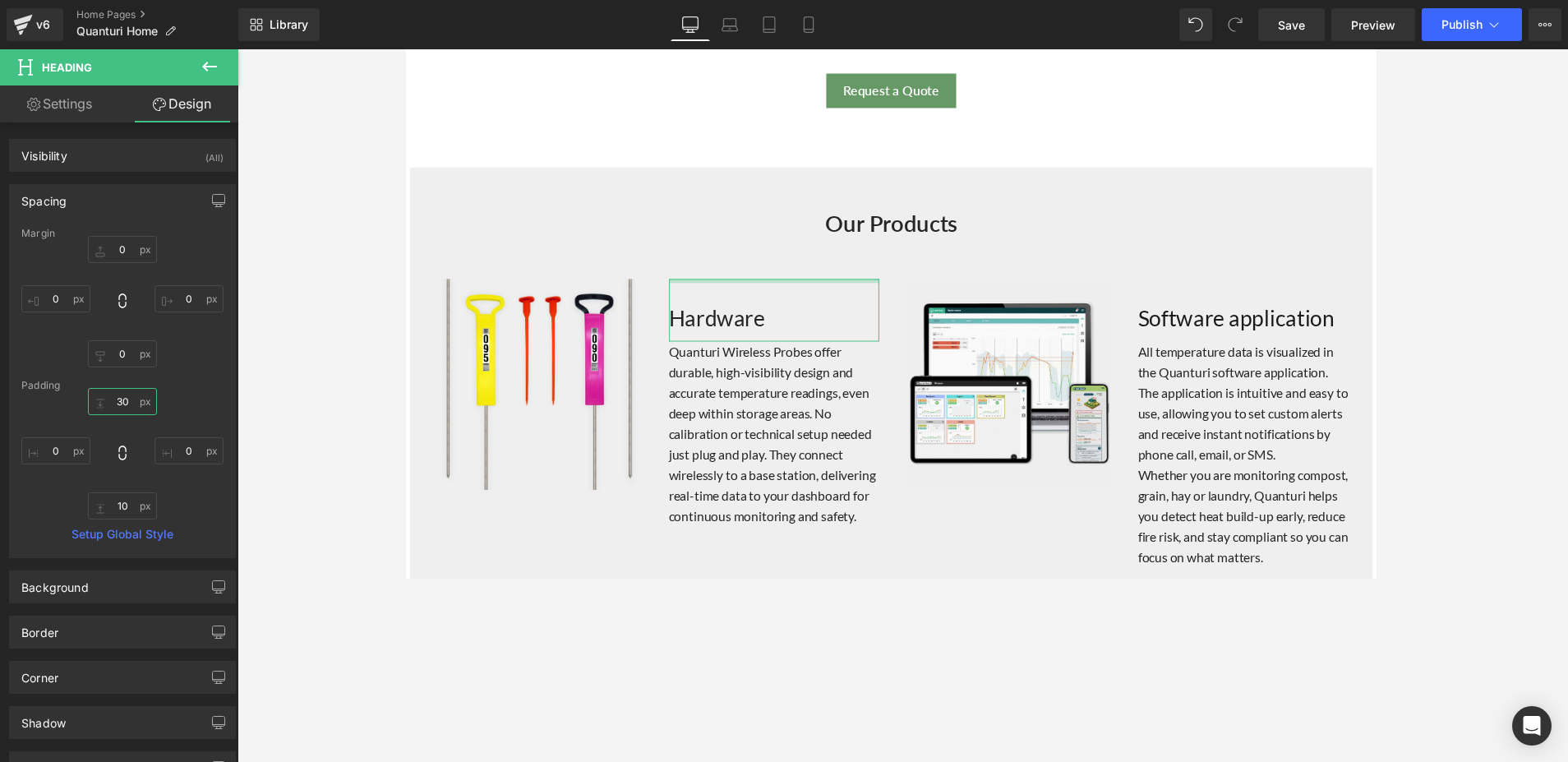
click at [126, 403] on input "30" at bounding box center [122, 401] width 69 height 27
type input "0"
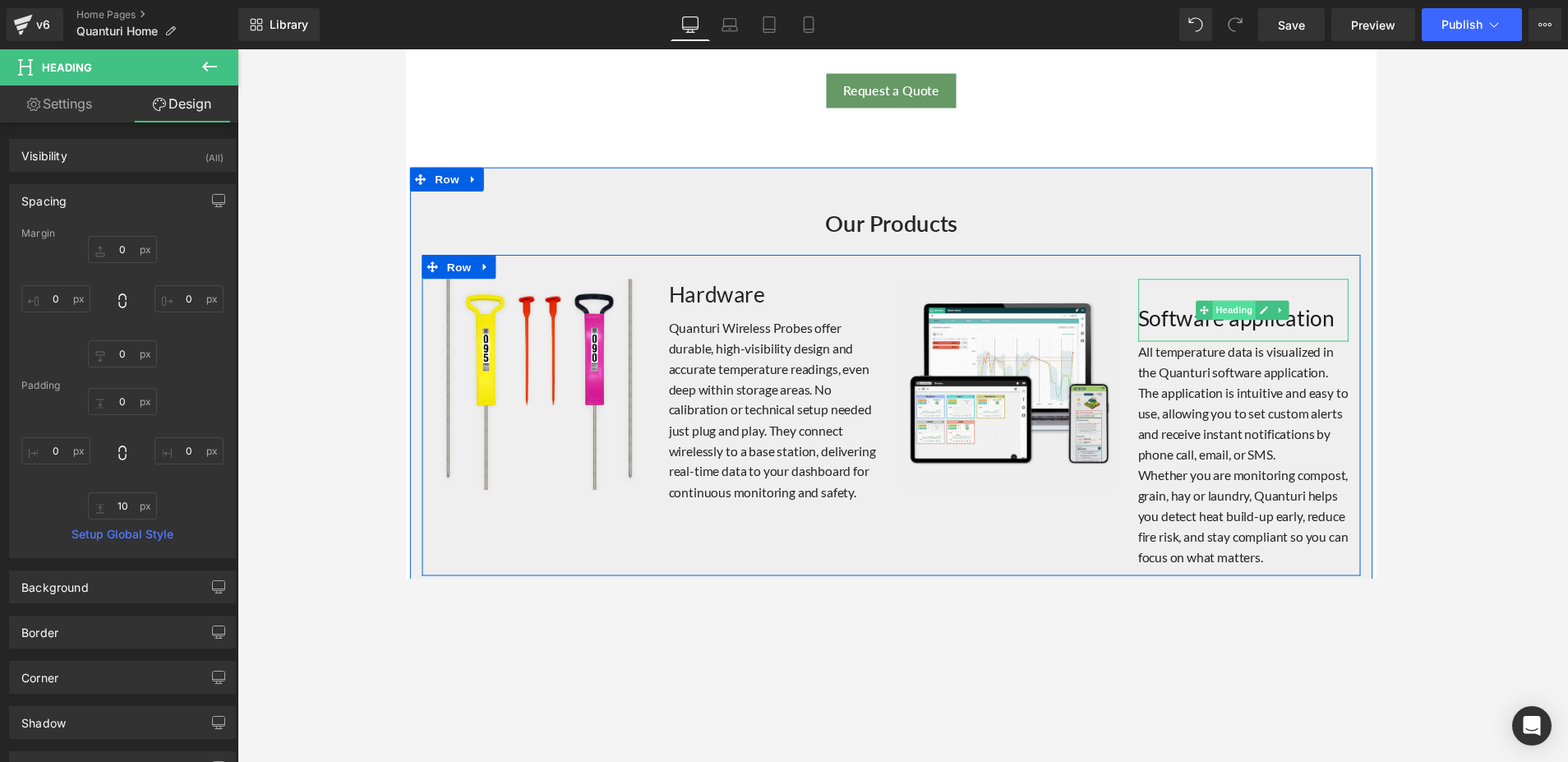
click at [1207, 321] on span "Heading" at bounding box center [1254, 316] width 44 height 20
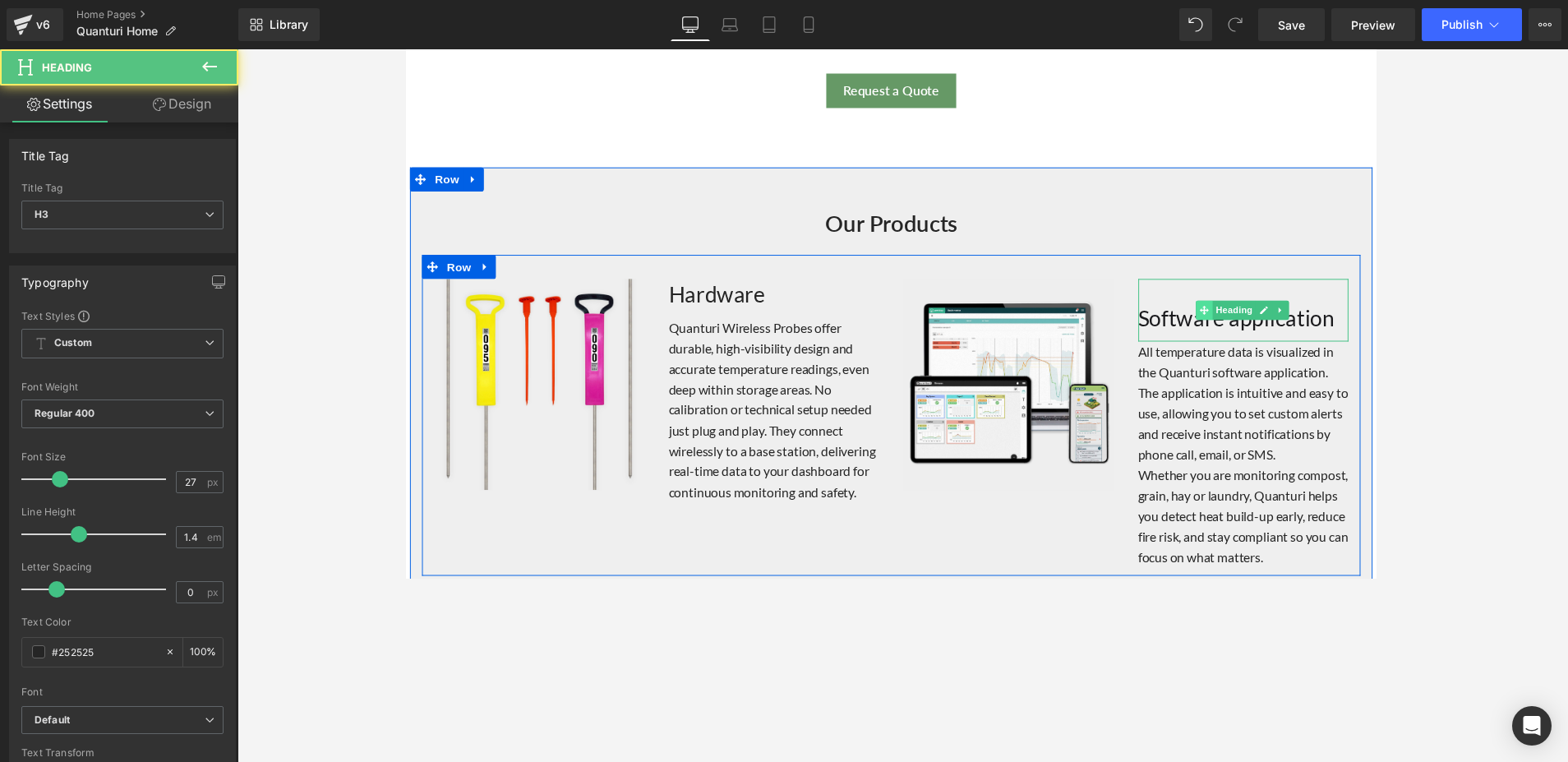
click at [1207, 314] on icon at bounding box center [1223, 316] width 9 height 9
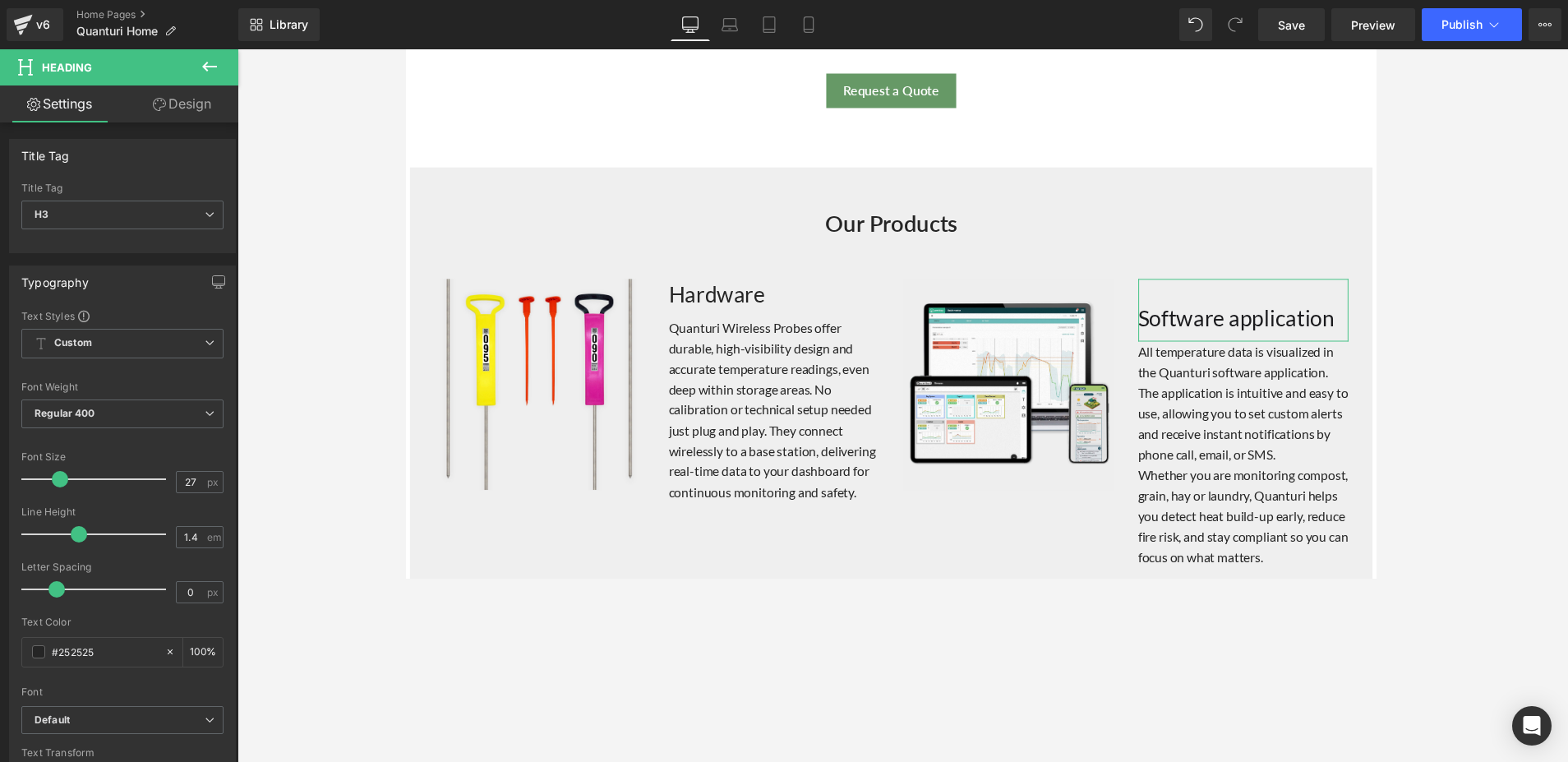
click at [184, 107] on link "Design" at bounding box center [182, 104] width 119 height 37
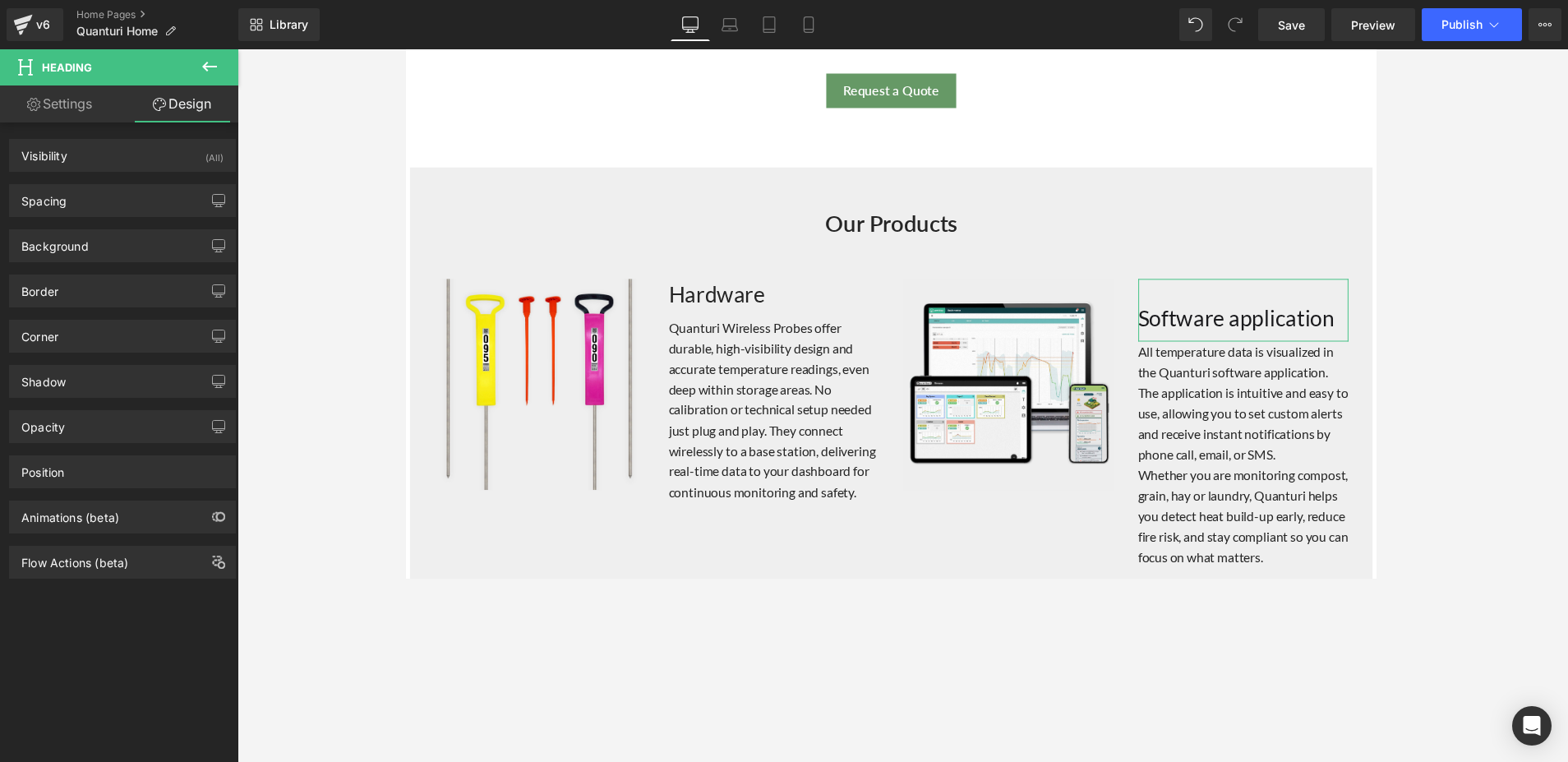
type input "0"
type input "30"
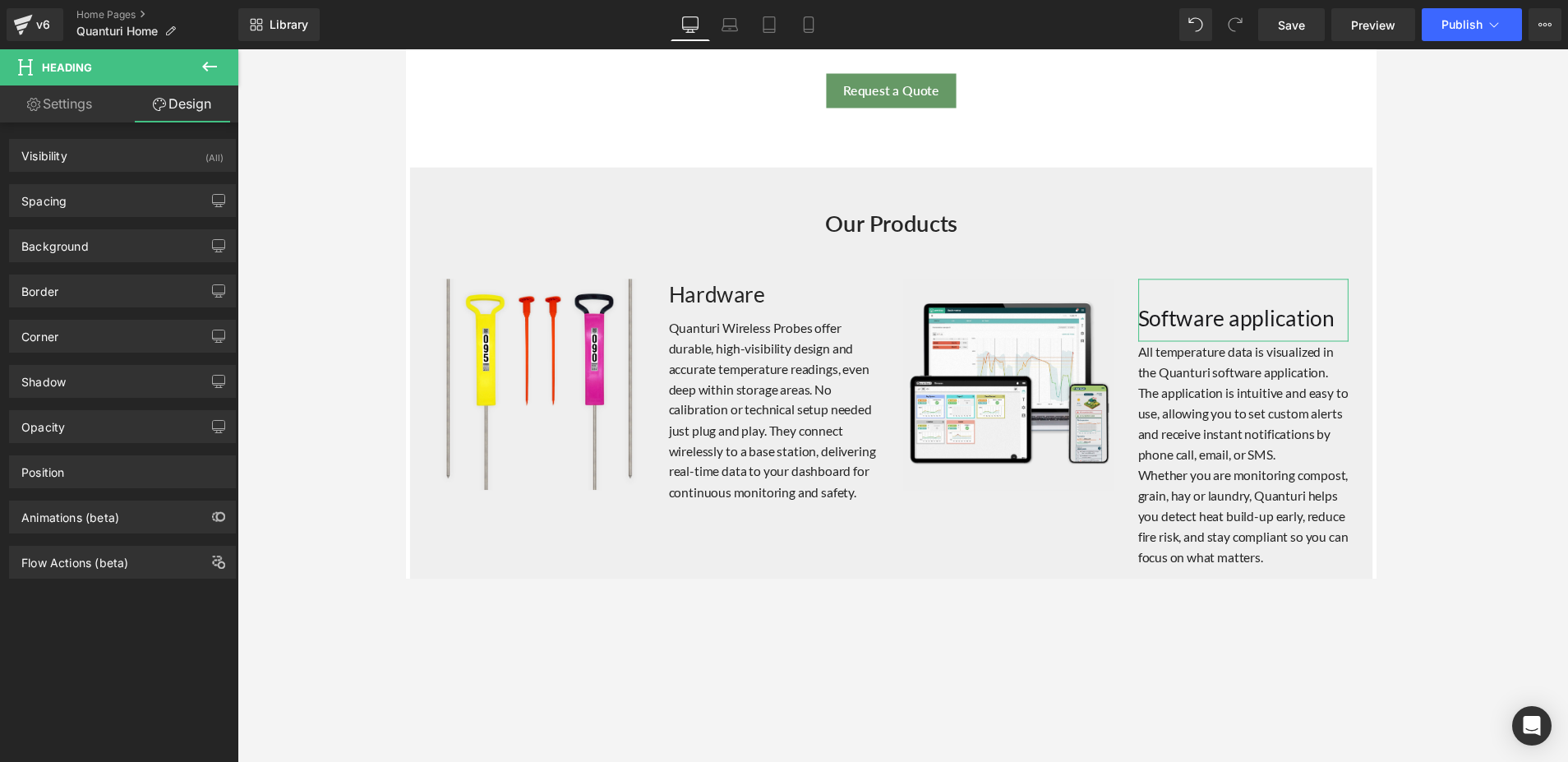
type input "0"
type input "10"
type input "0"
click at [107, 187] on div "Spacing" at bounding box center [122, 201] width 225 height 32
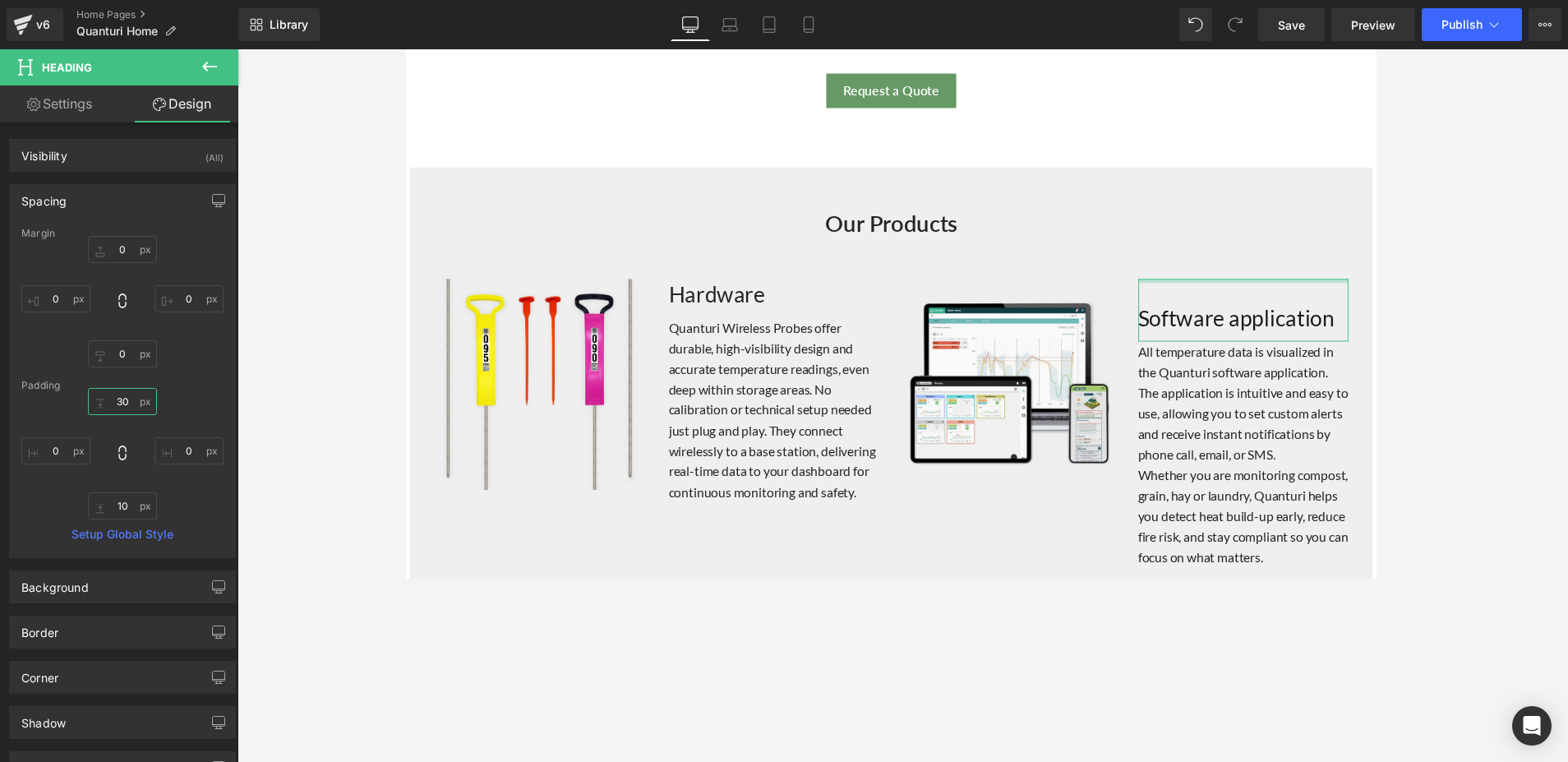
click at [120, 400] on input "30" at bounding box center [122, 401] width 69 height 27
click at [131, 401] on input "30" at bounding box center [122, 401] width 69 height 27
drag, startPoint x: 125, startPoint y: 401, endPoint x: 102, endPoint y: 400, distance: 23.0
click at [102, 400] on input "30" at bounding box center [122, 401] width 69 height 27
type input "0"
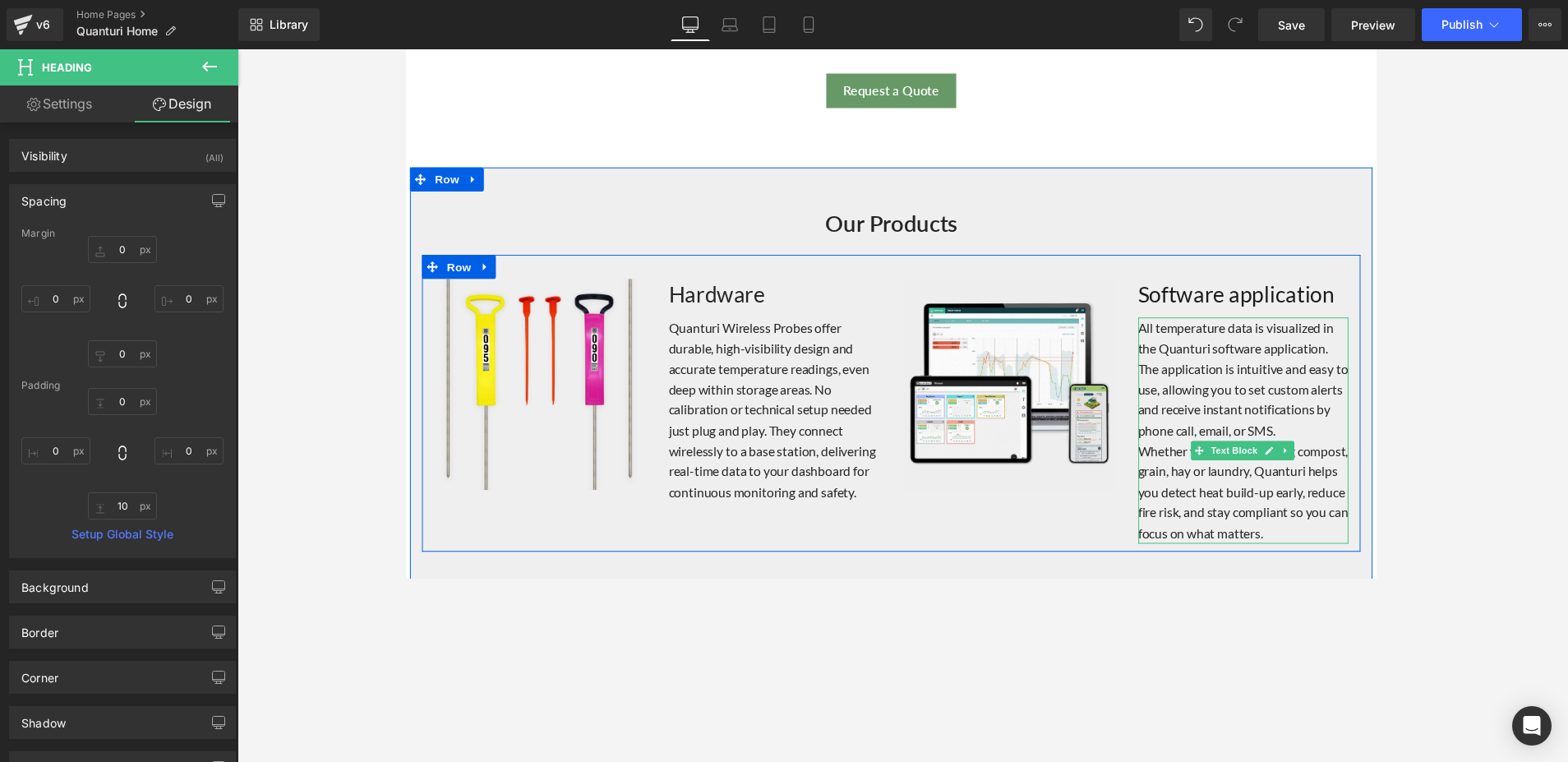
click at [1156, 482] on p "Whether you are monitoring compost, grain, hay or laundry, Quanturi helps you d…" at bounding box center [1264, 503] width 217 height 105
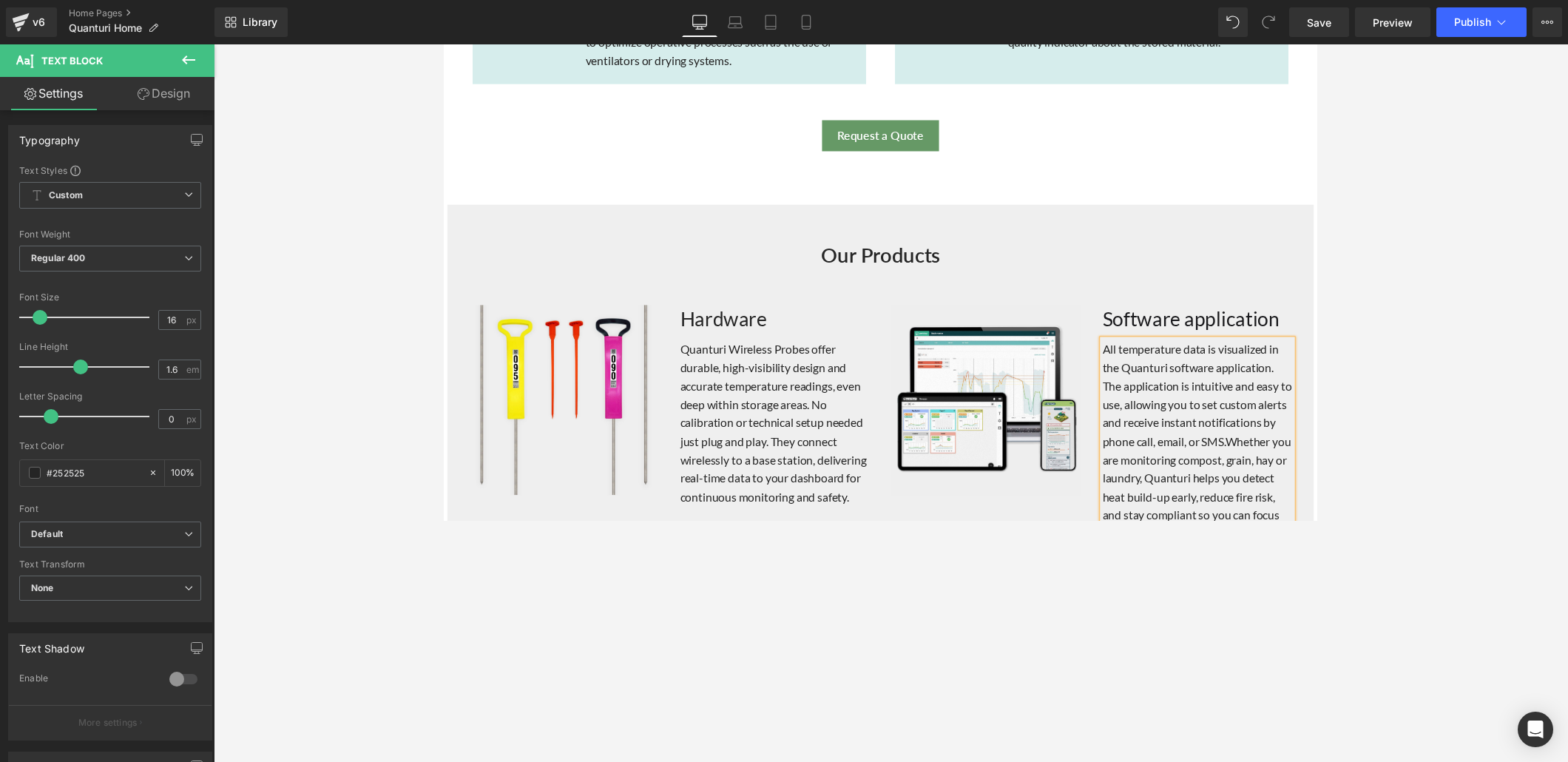
scroll to position [1253, 0]
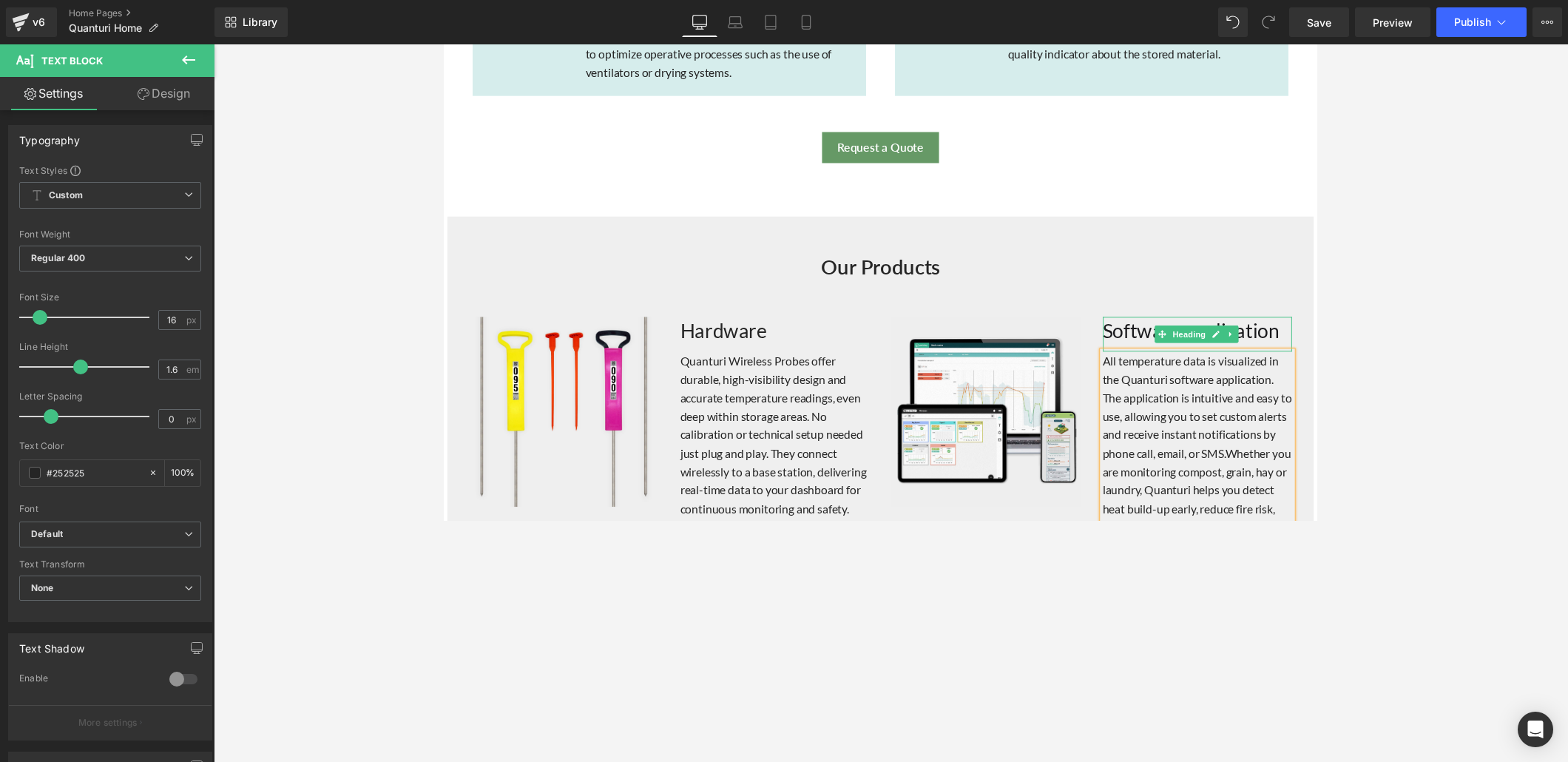
click at [1087, 329] on font "Software application" at bounding box center [1209, 336] width 181 height 25
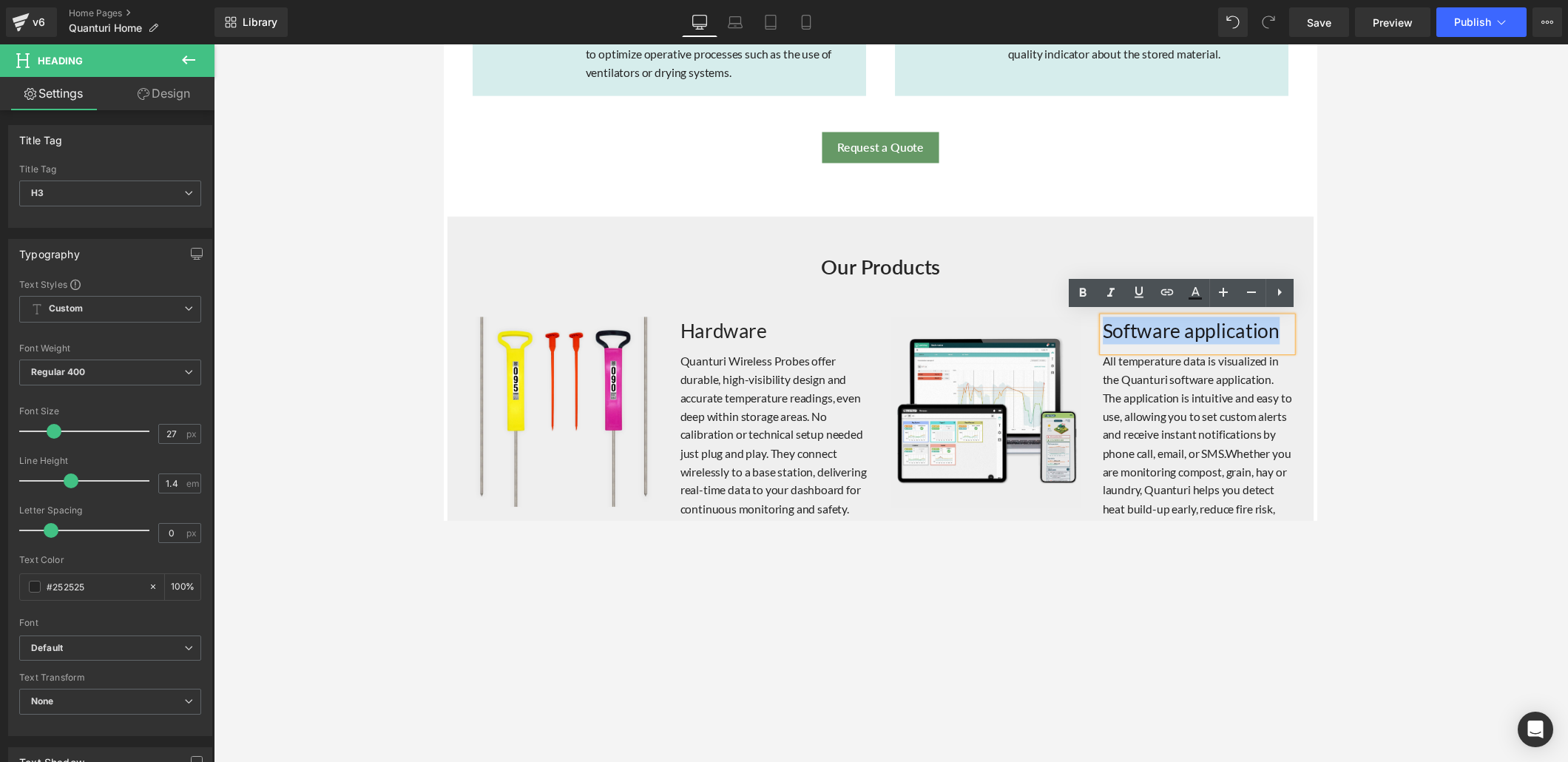
drag, startPoint x: 1112, startPoint y: 336, endPoint x: 1288, endPoint y: 339, distance: 176.0
click at [1087, 339] on font "Software application" at bounding box center [1209, 336] width 181 height 25
click at [1087, 291] on icon at bounding box center [1083, 293] width 18 height 18
click at [693, 336] on h3 "Hardware" at bounding box center [783, 337] width 195 height 28
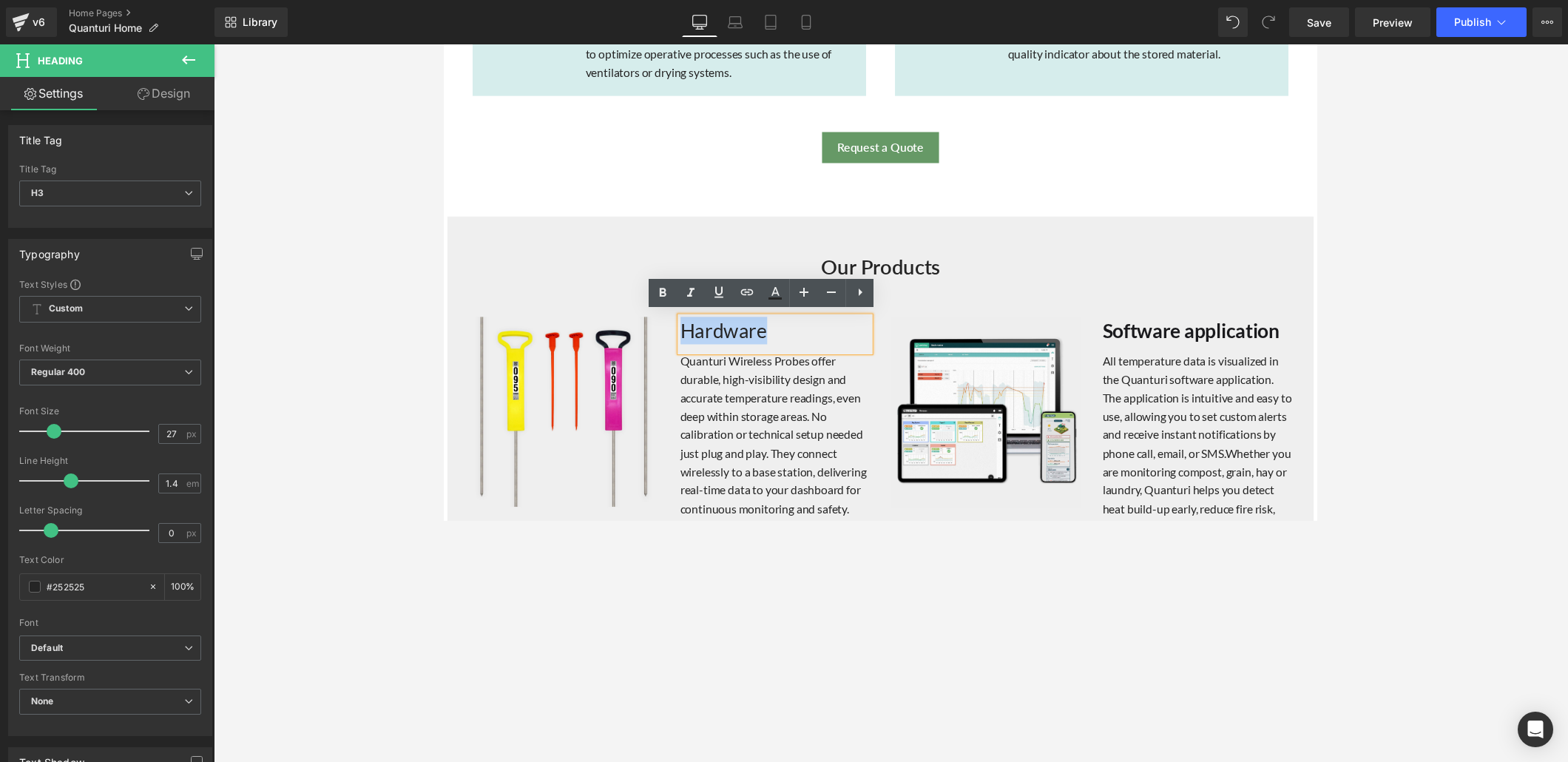
drag, startPoint x: 684, startPoint y: 336, endPoint x: 768, endPoint y: 335, distance: 84.0
click at [768, 335] on h3 "Hardware" at bounding box center [783, 337] width 195 height 28
click at [670, 296] on icon at bounding box center [663, 293] width 18 height 18
click at [932, 268] on h2 "Our Products" at bounding box center [890, 271] width 866 height 28
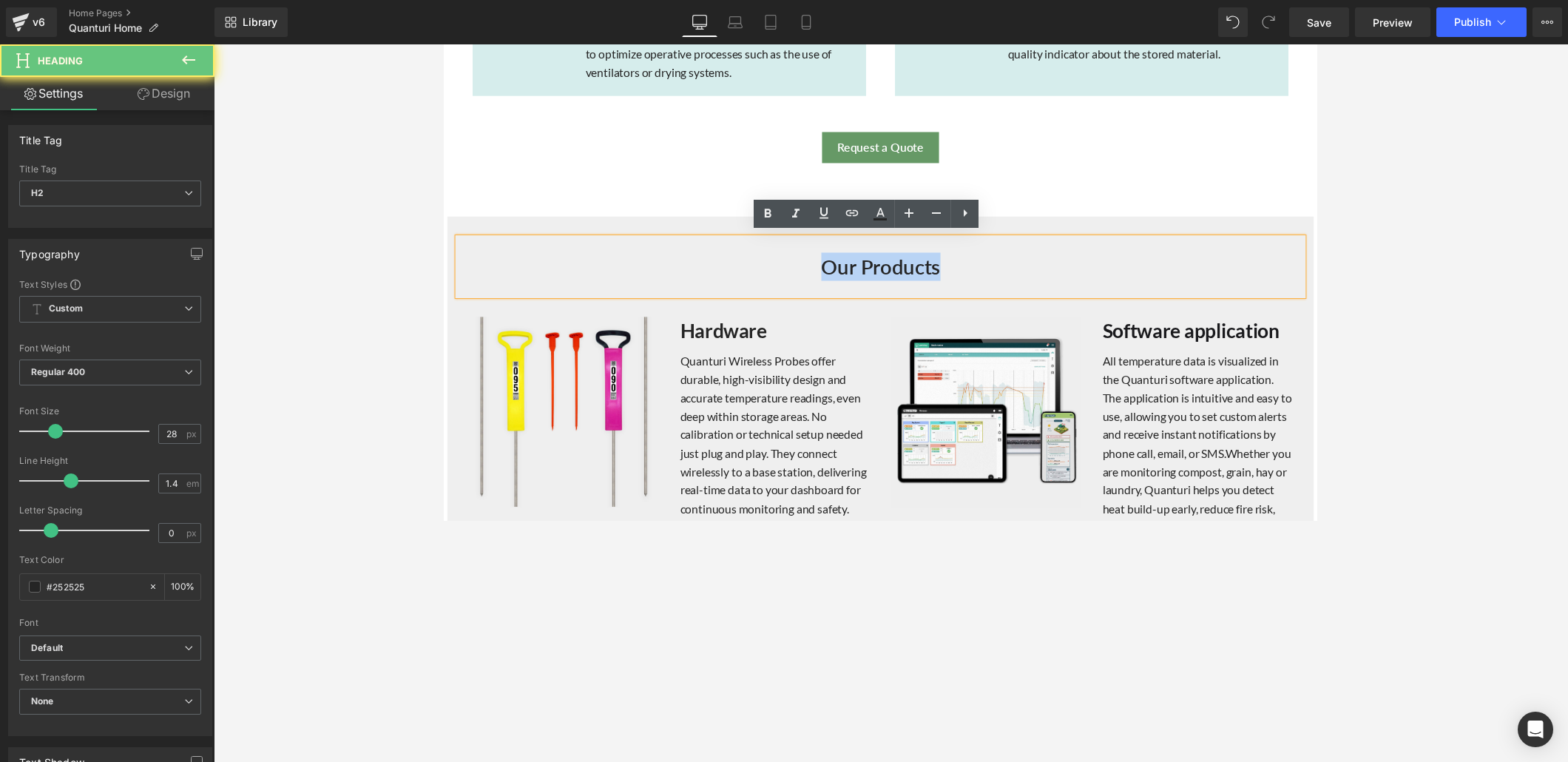
drag, startPoint x: 947, startPoint y: 268, endPoint x: 823, endPoint y: 267, distance: 124.0
click at [823, 267] on h2 "Our Products" at bounding box center [890, 271] width 866 height 28
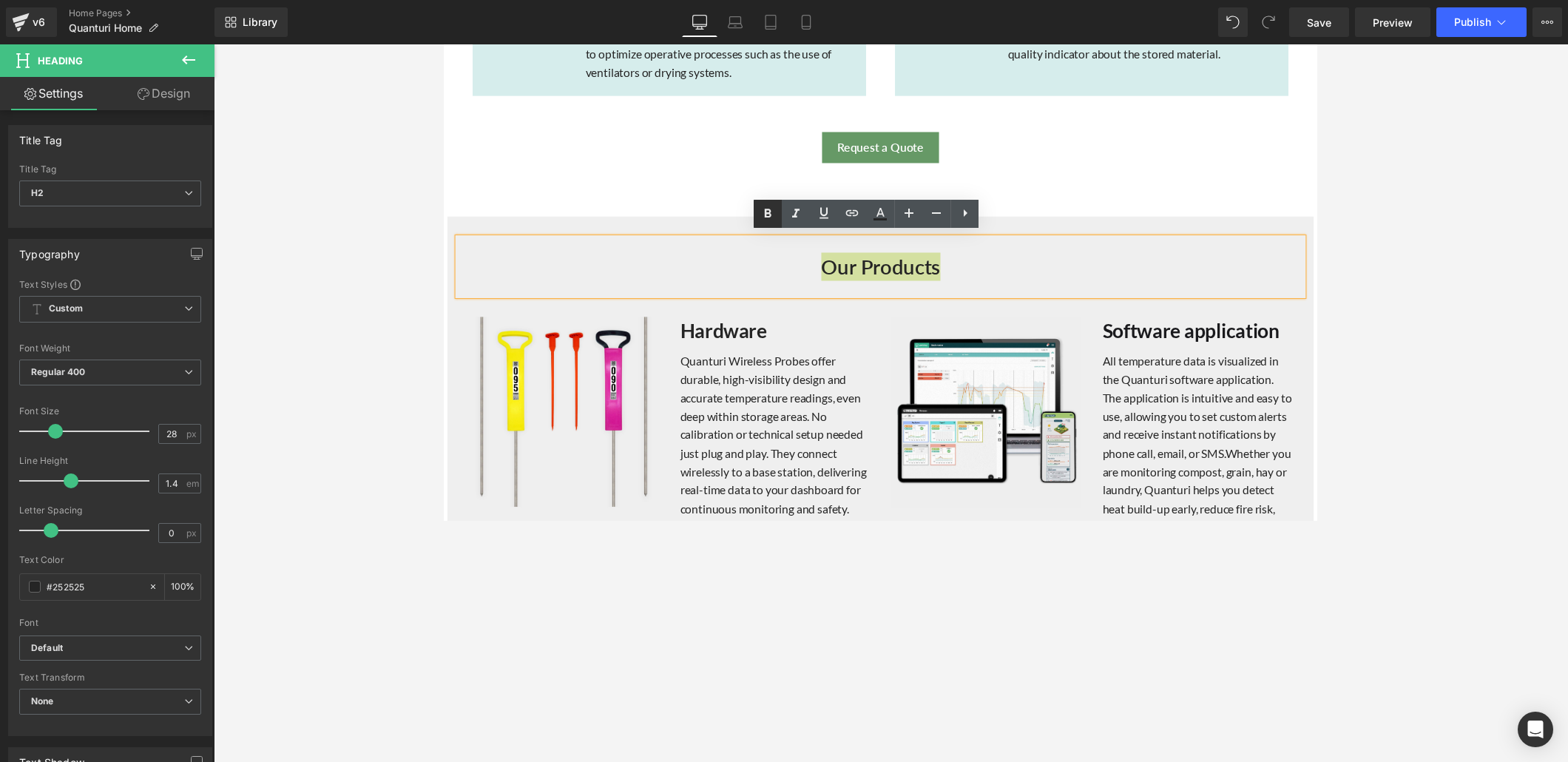
click at [768, 213] on icon at bounding box center [768, 213] width 7 height 9
drag, startPoint x: 830, startPoint y: 270, endPoint x: 944, endPoint y: 270, distance: 114.0
click at [944, 270] on span "Our Products" at bounding box center [890, 271] width 122 height 25
click at [769, 213] on icon at bounding box center [768, 213] width 7 height 9
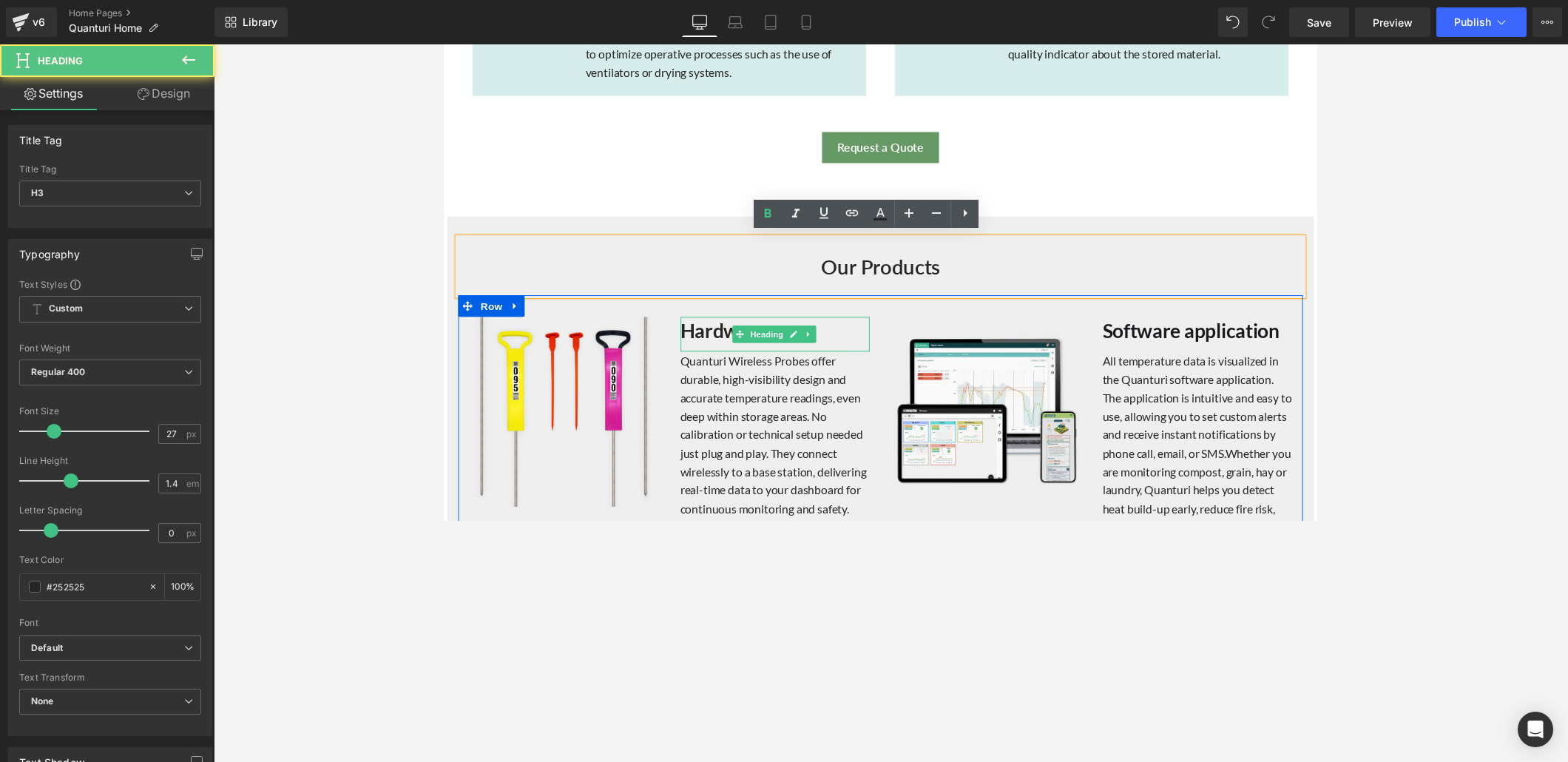
click at [714, 334] on strong "Hardware" at bounding box center [730, 336] width 88 height 25
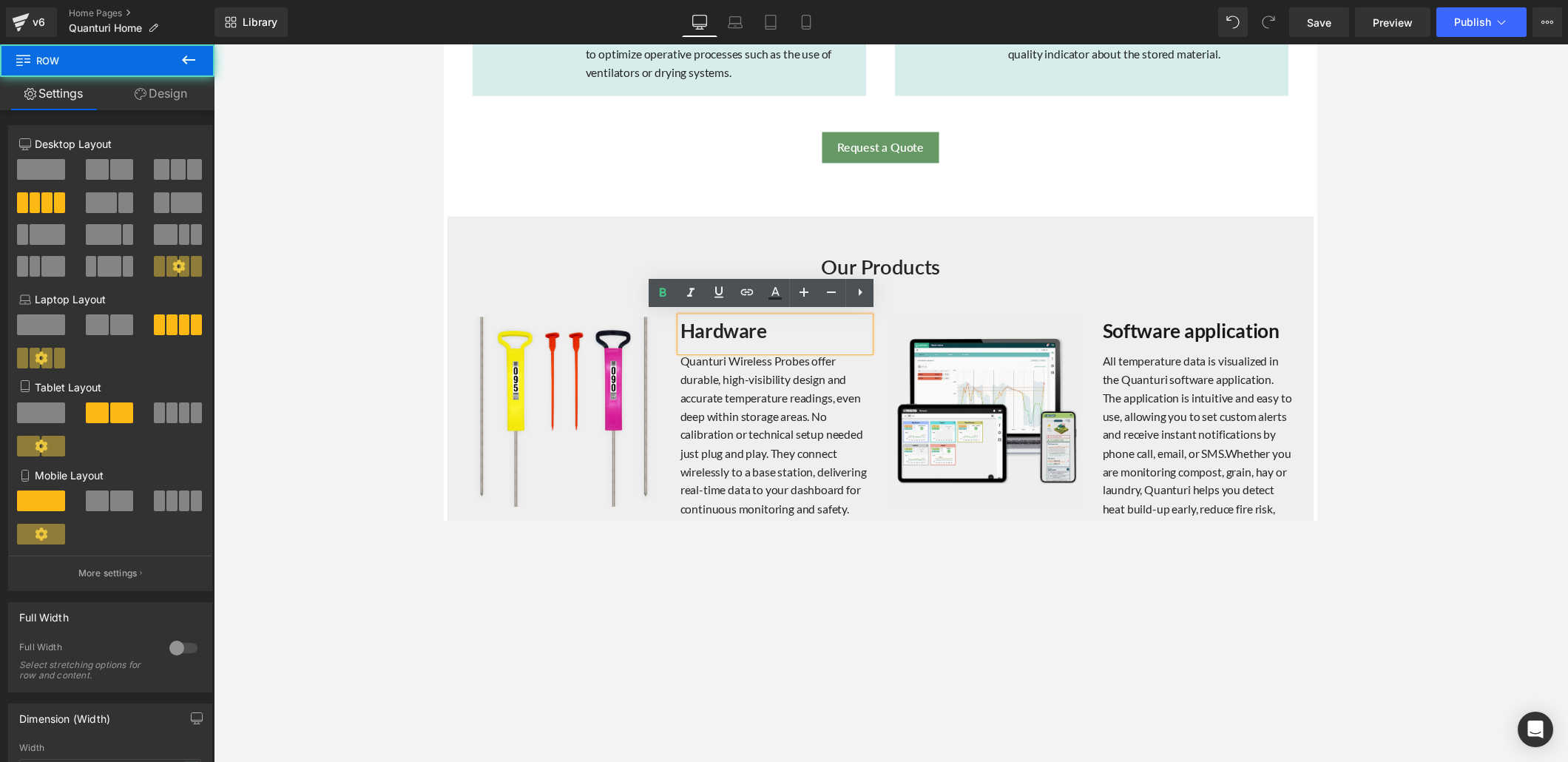
click at [620, 301] on div "Image Hardware Heading Quanturi Wireless Probes offer durable, high-visibility …" at bounding box center [890, 438] width 866 height 273
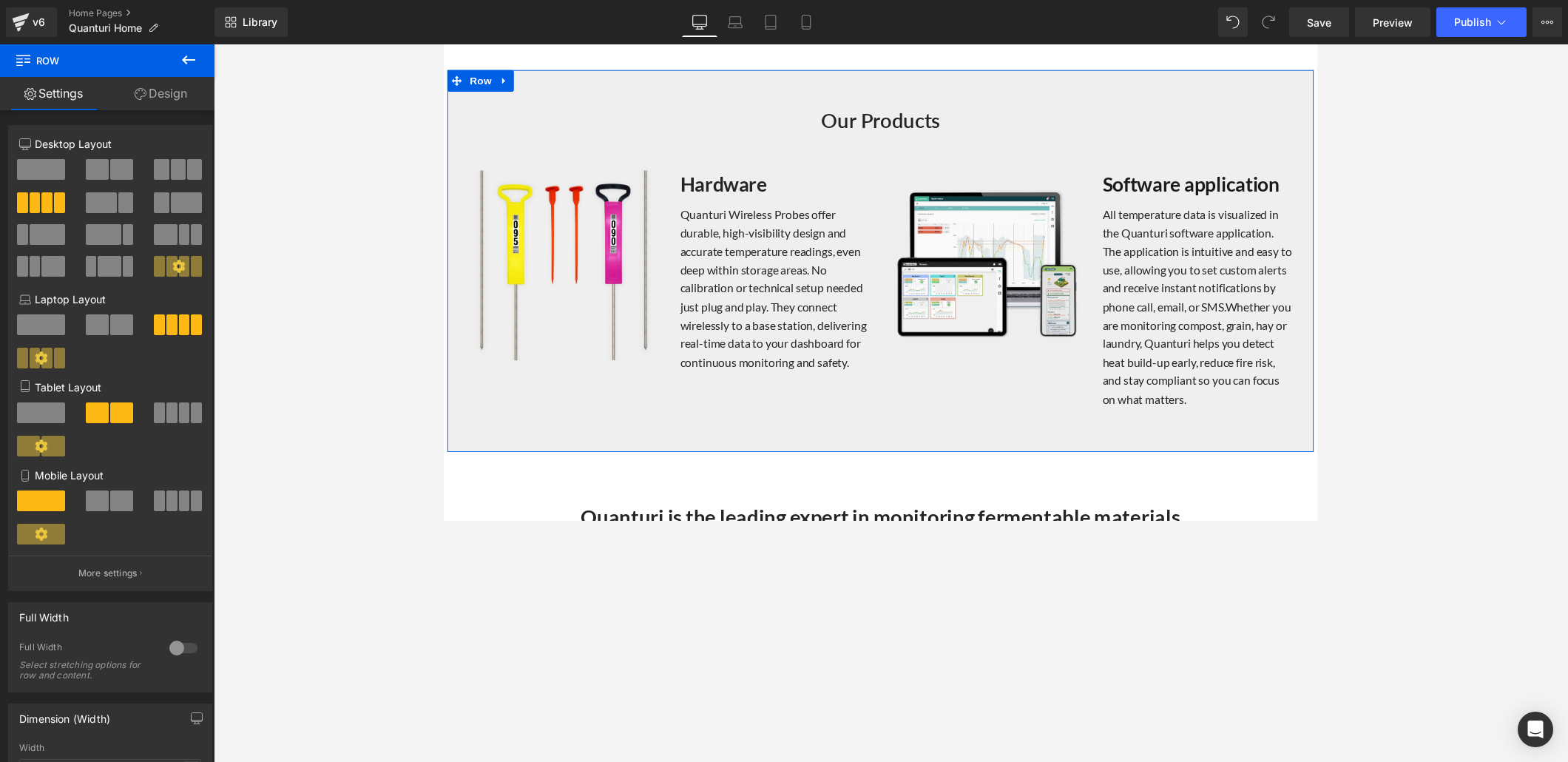
scroll to position [1402, 0]
click at [483, 82] on span "Row" at bounding box center [480, 83] width 29 height 22
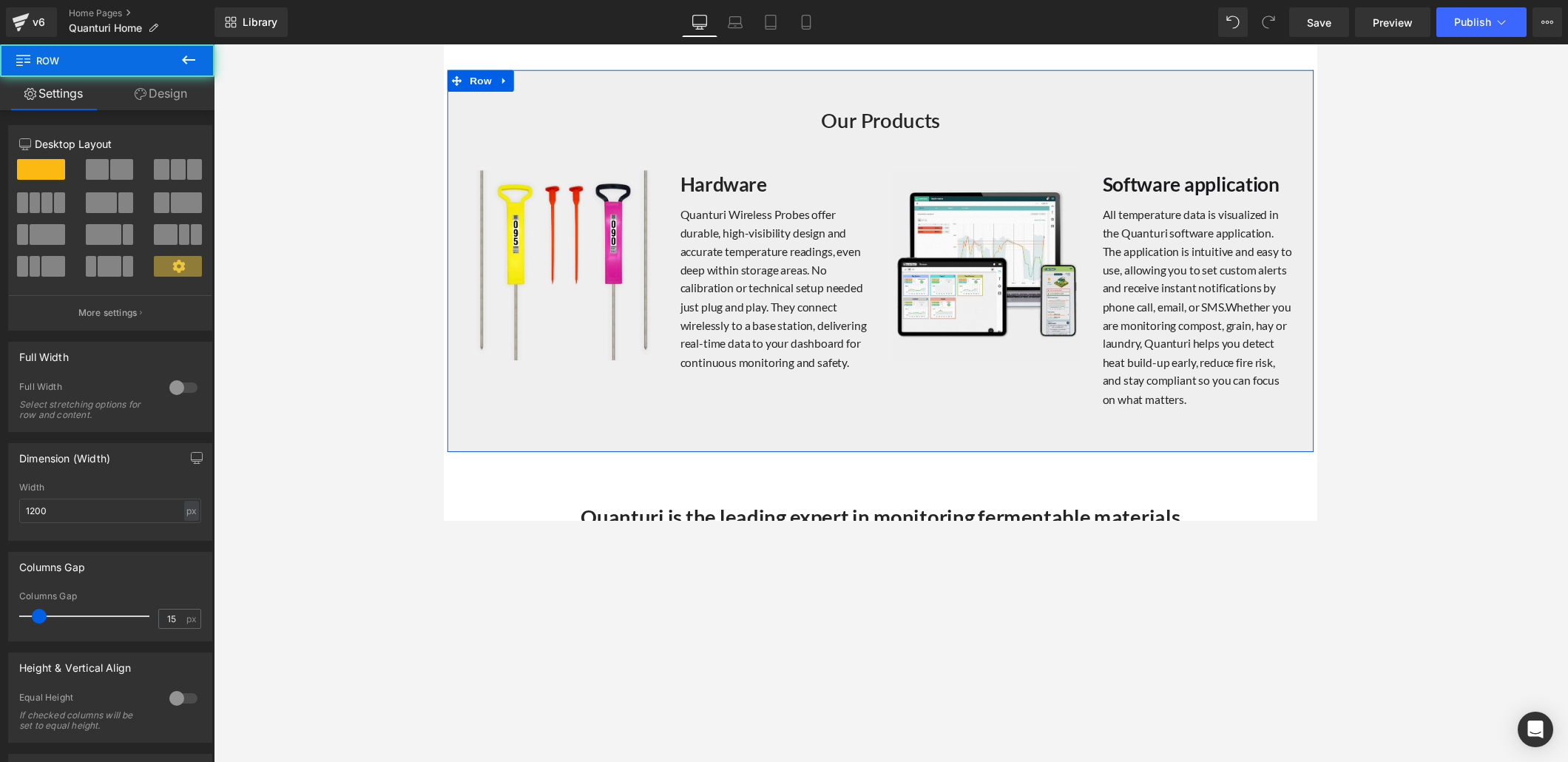
click at [148, 94] on link "Design" at bounding box center [160, 94] width 107 height 33
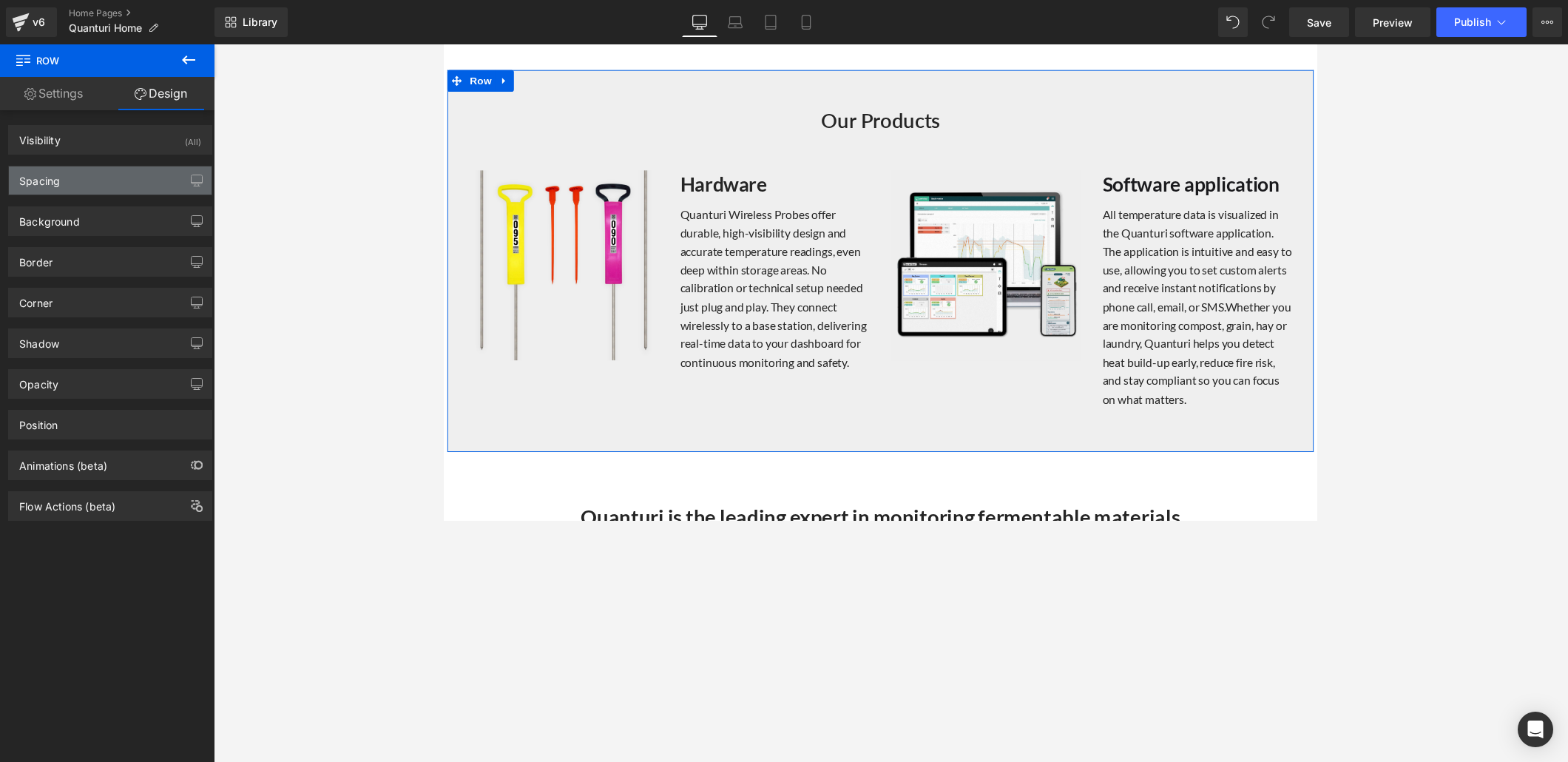
click at [122, 183] on div "Spacing" at bounding box center [110, 181] width 202 height 28
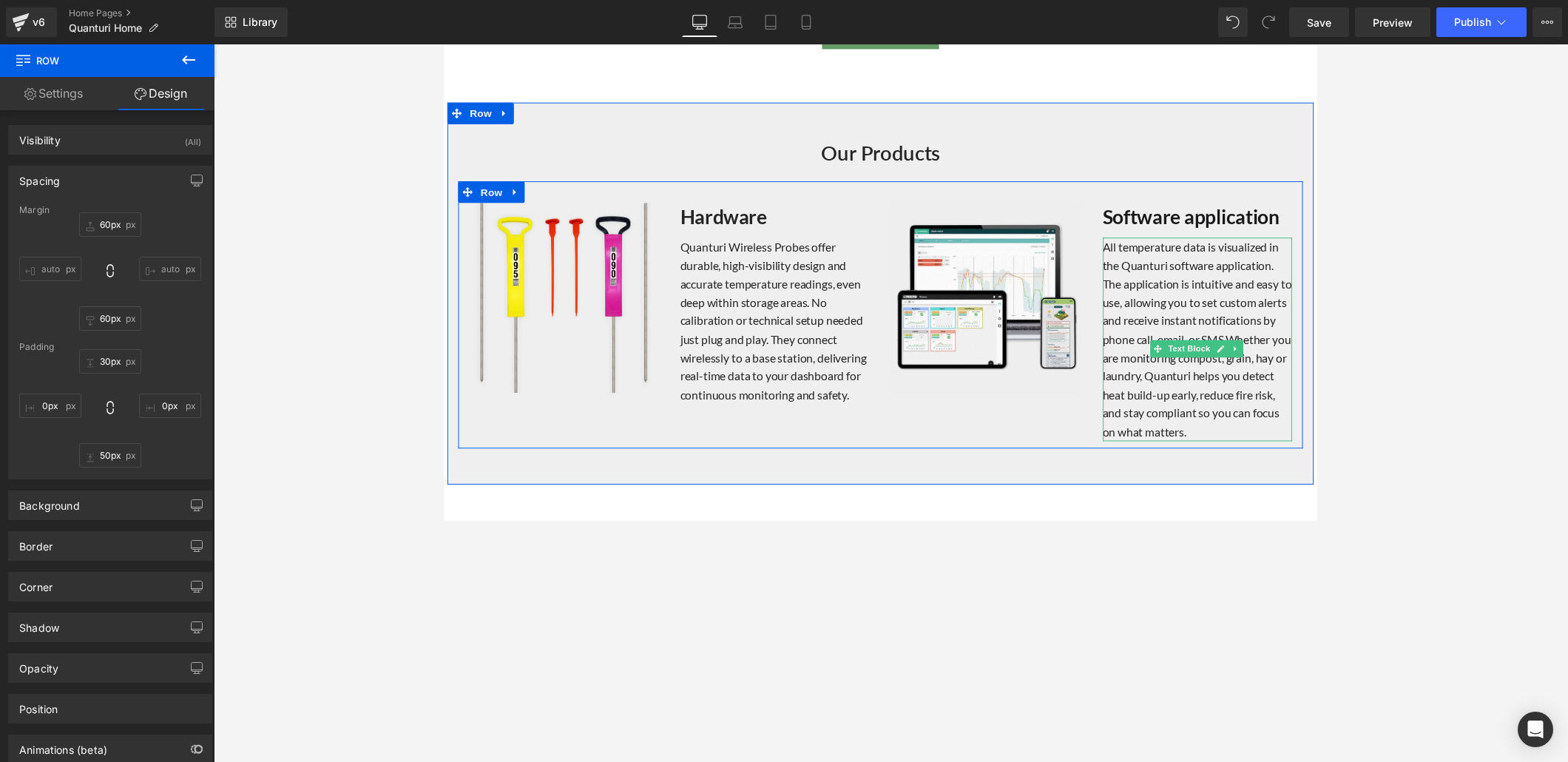
scroll to position [1380, 0]
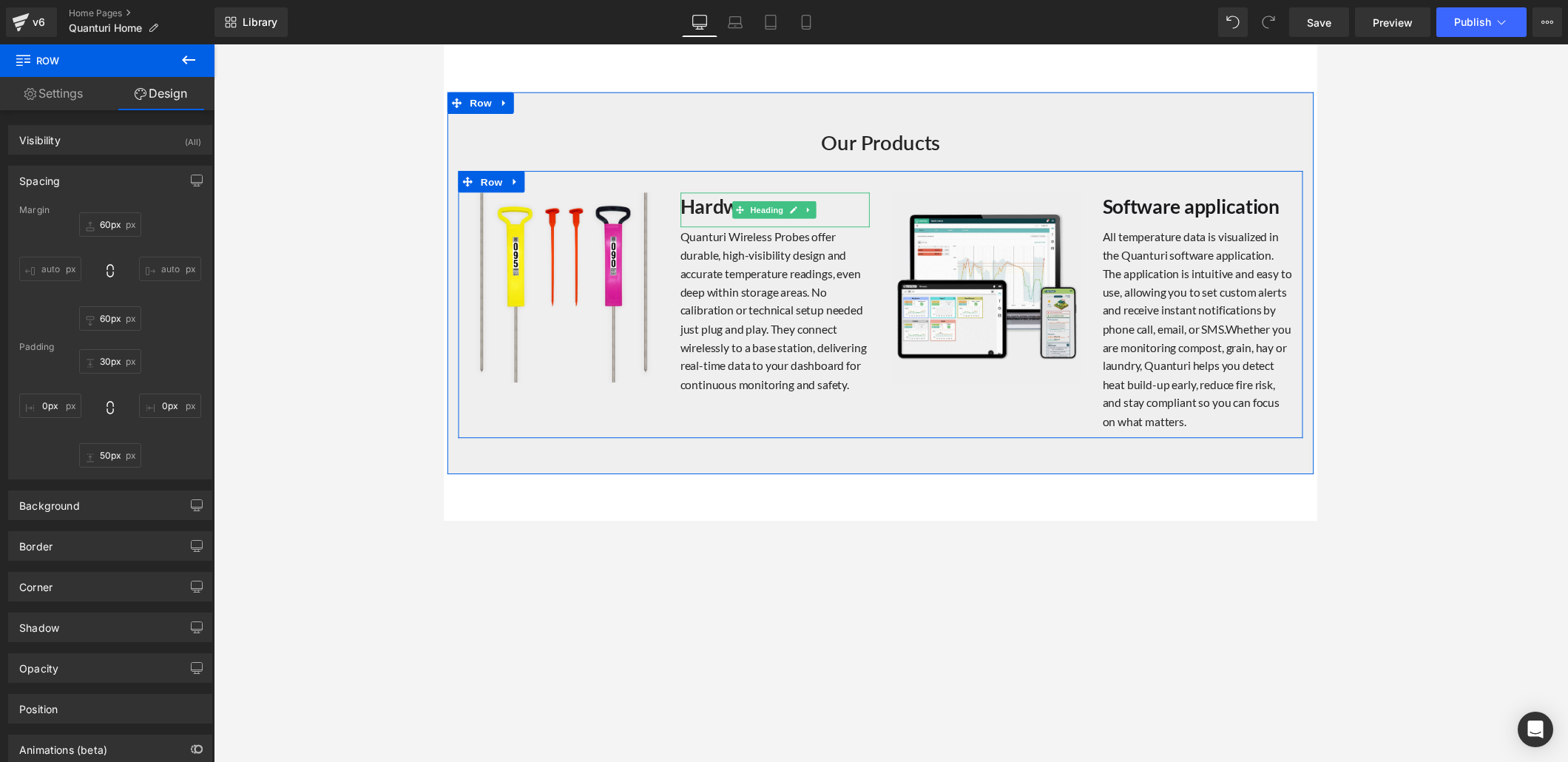
click at [715, 204] on strong "Hardware" at bounding box center [730, 210] width 88 height 25
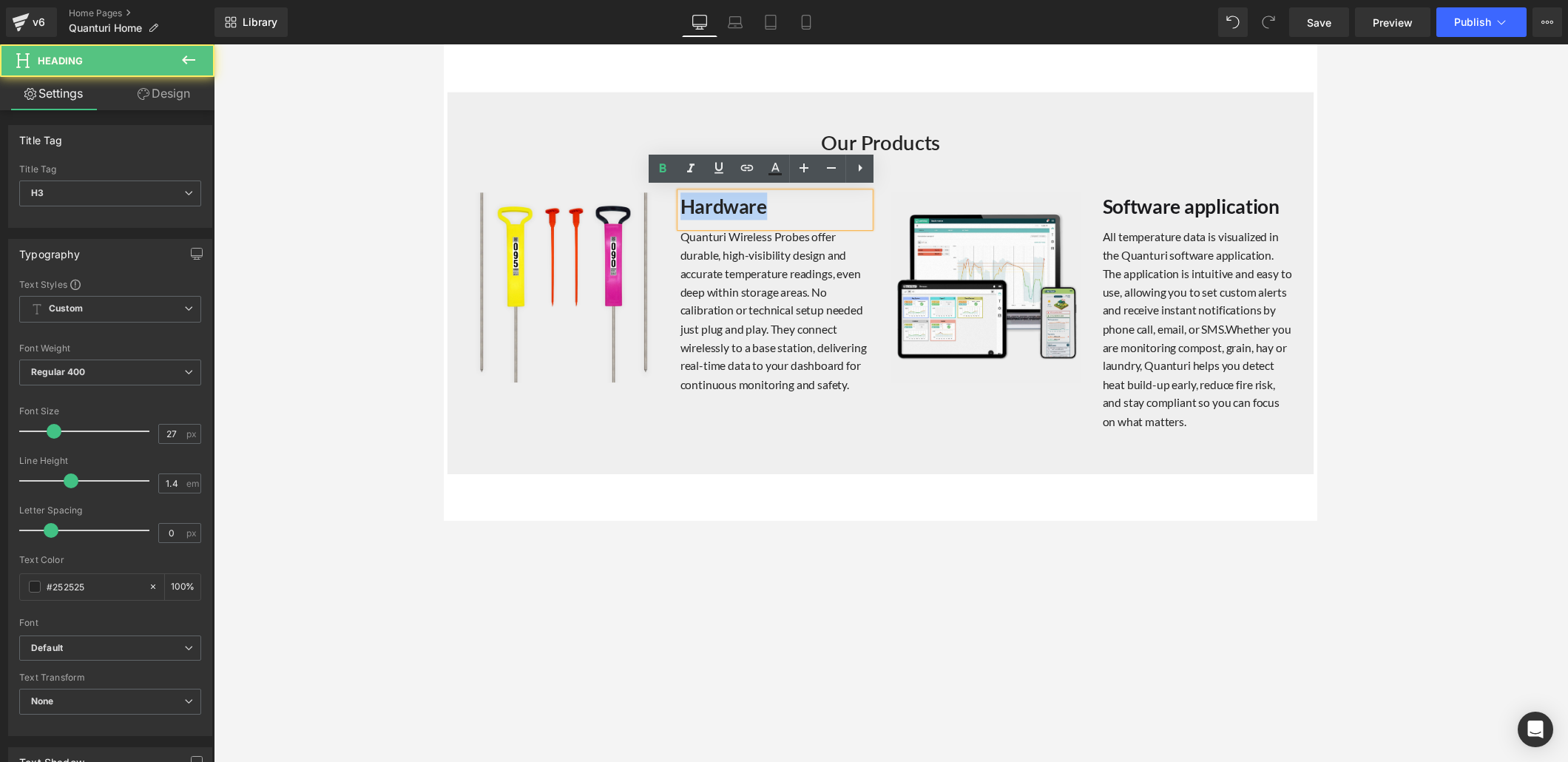
drag, startPoint x: 767, startPoint y: 205, endPoint x: 682, endPoint y: 205, distance: 85.0
click at [686, 205] on strong "Hardware" at bounding box center [730, 210] width 88 height 25
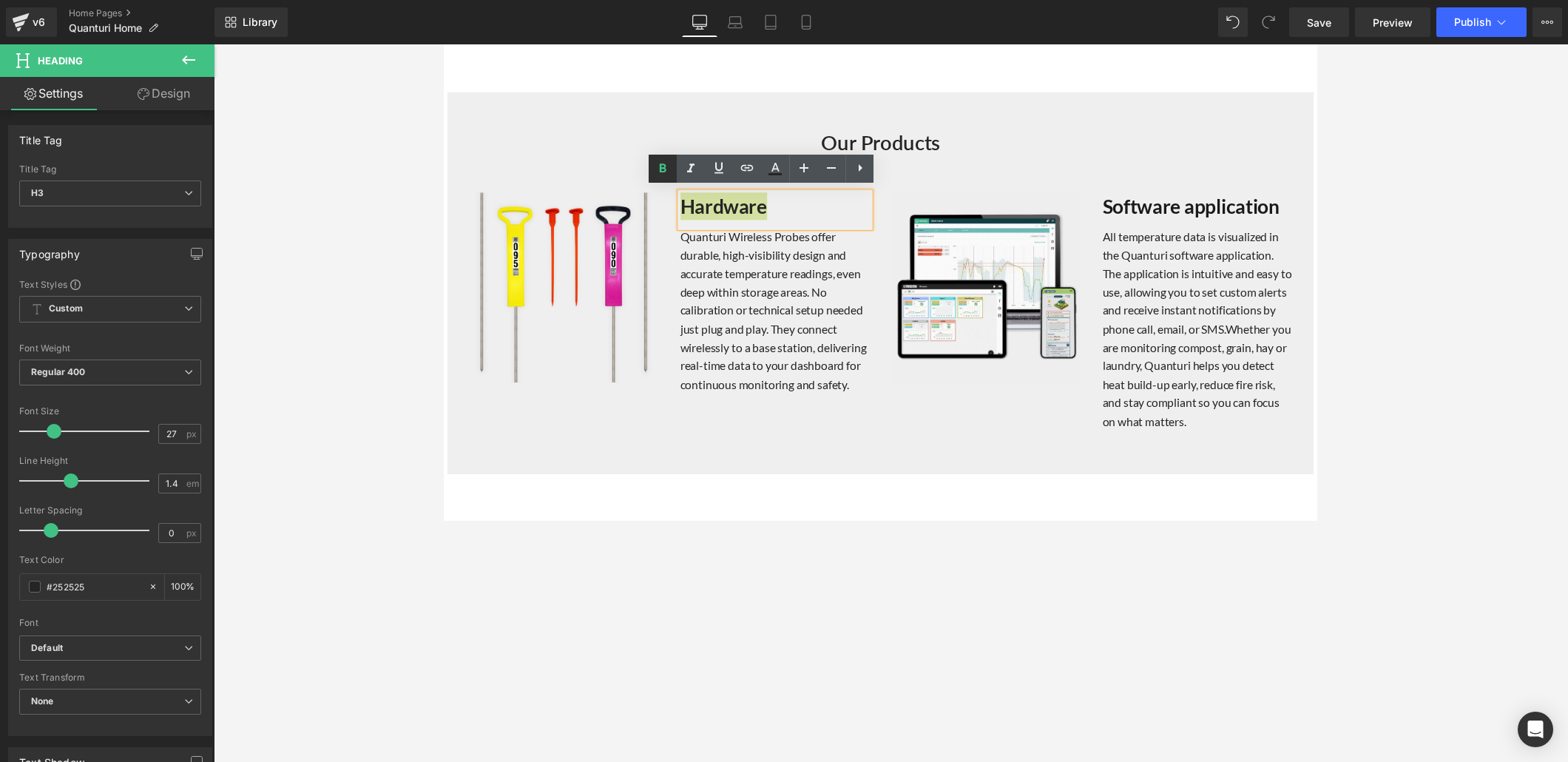
click at [661, 165] on icon at bounding box center [663, 169] width 18 height 18
click at [1087, 205] on strong "Software application" at bounding box center [1209, 210] width 181 height 25
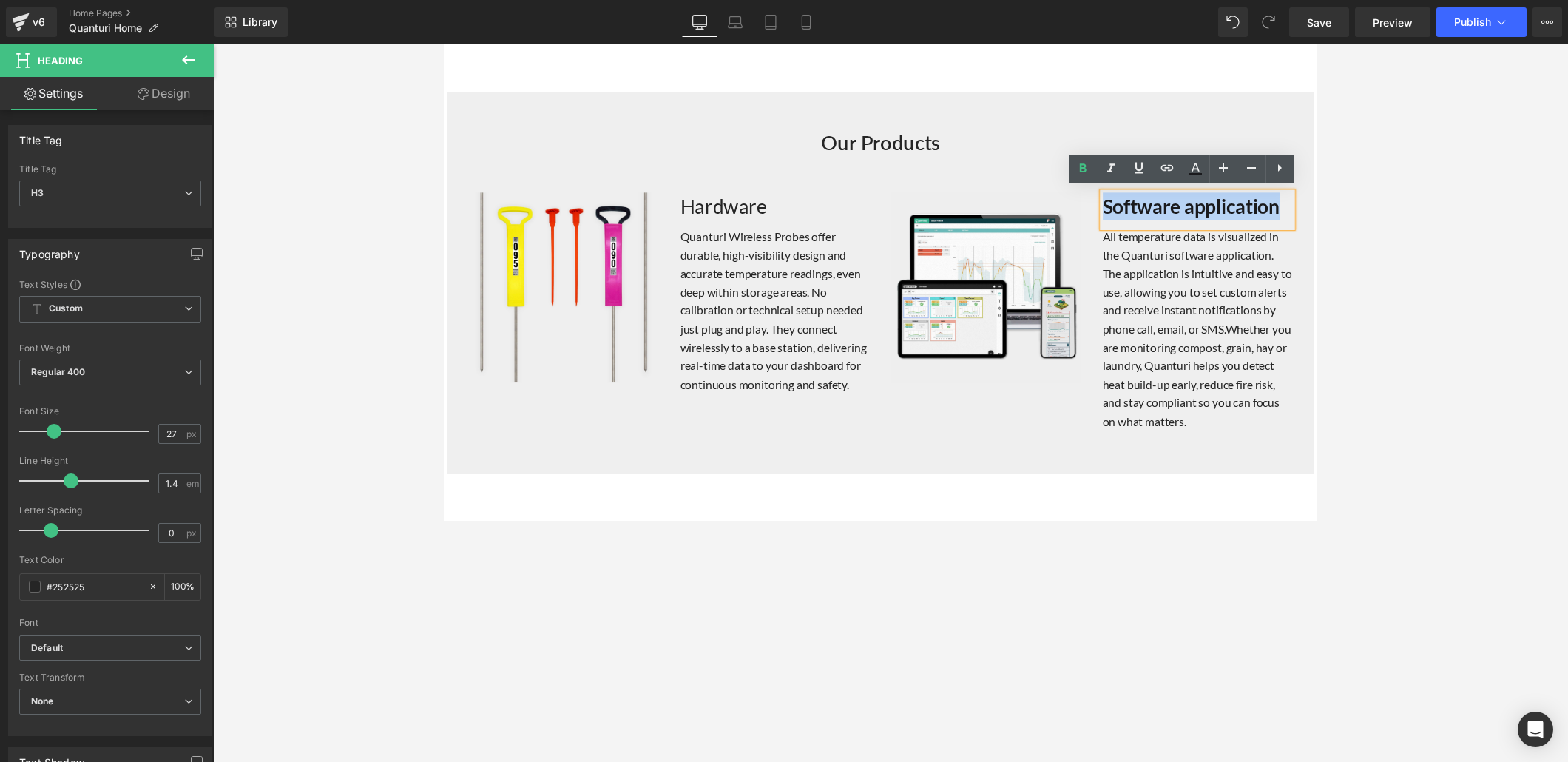
drag, startPoint x: 1296, startPoint y: 206, endPoint x: 1115, endPoint y: 211, distance: 181.1
click at [1087, 211] on h3 "Software application" at bounding box center [1216, 211] width 195 height 28
click at [1082, 168] on icon at bounding box center [1083, 168] width 7 height 9
click at [696, 202] on h3 "Hardware" at bounding box center [783, 211] width 195 height 28
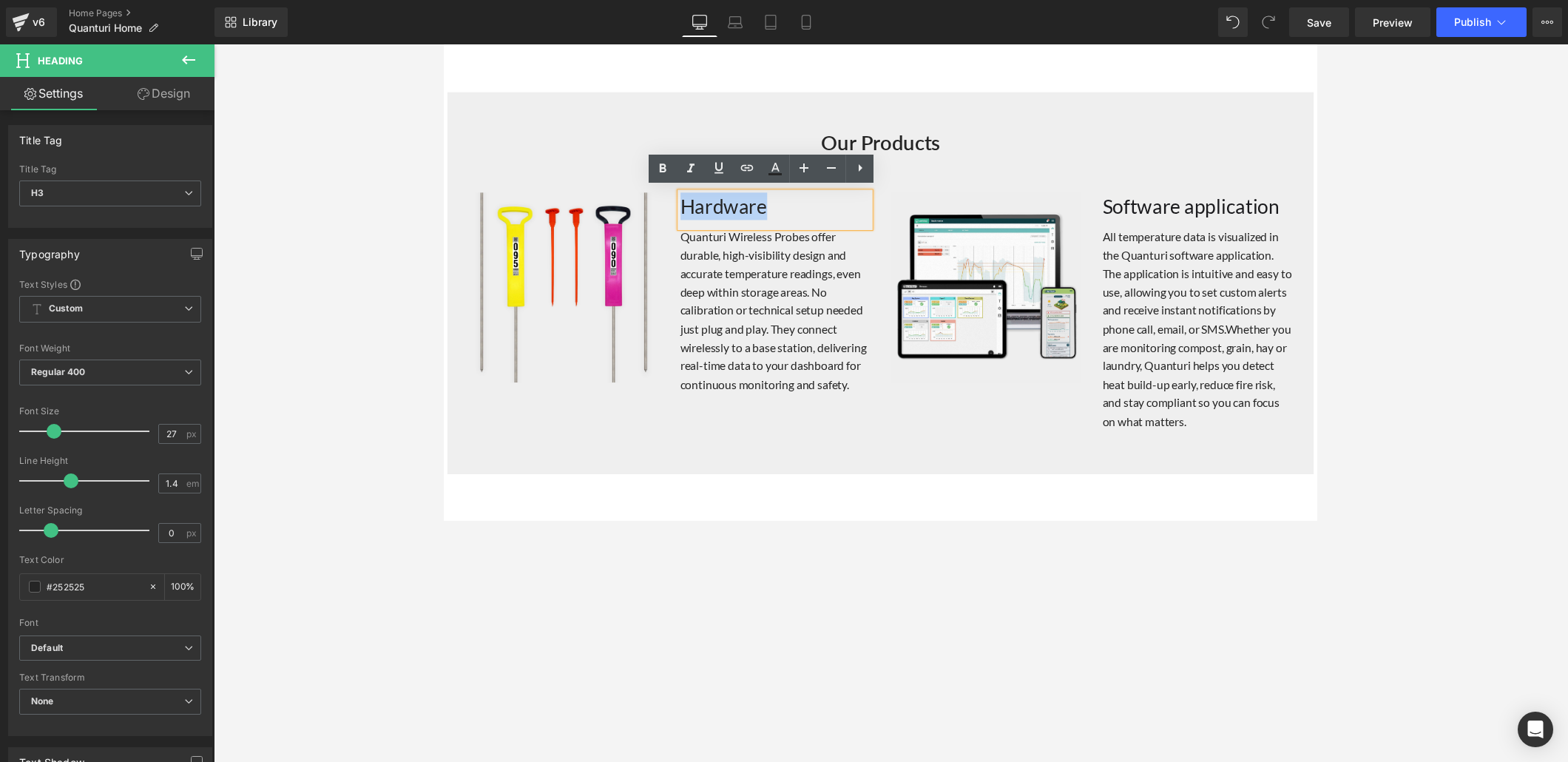
drag, startPoint x: 767, startPoint y: 209, endPoint x: 682, endPoint y: 208, distance: 85.0
click at [686, 208] on h3 "Hardware" at bounding box center [783, 211] width 195 height 28
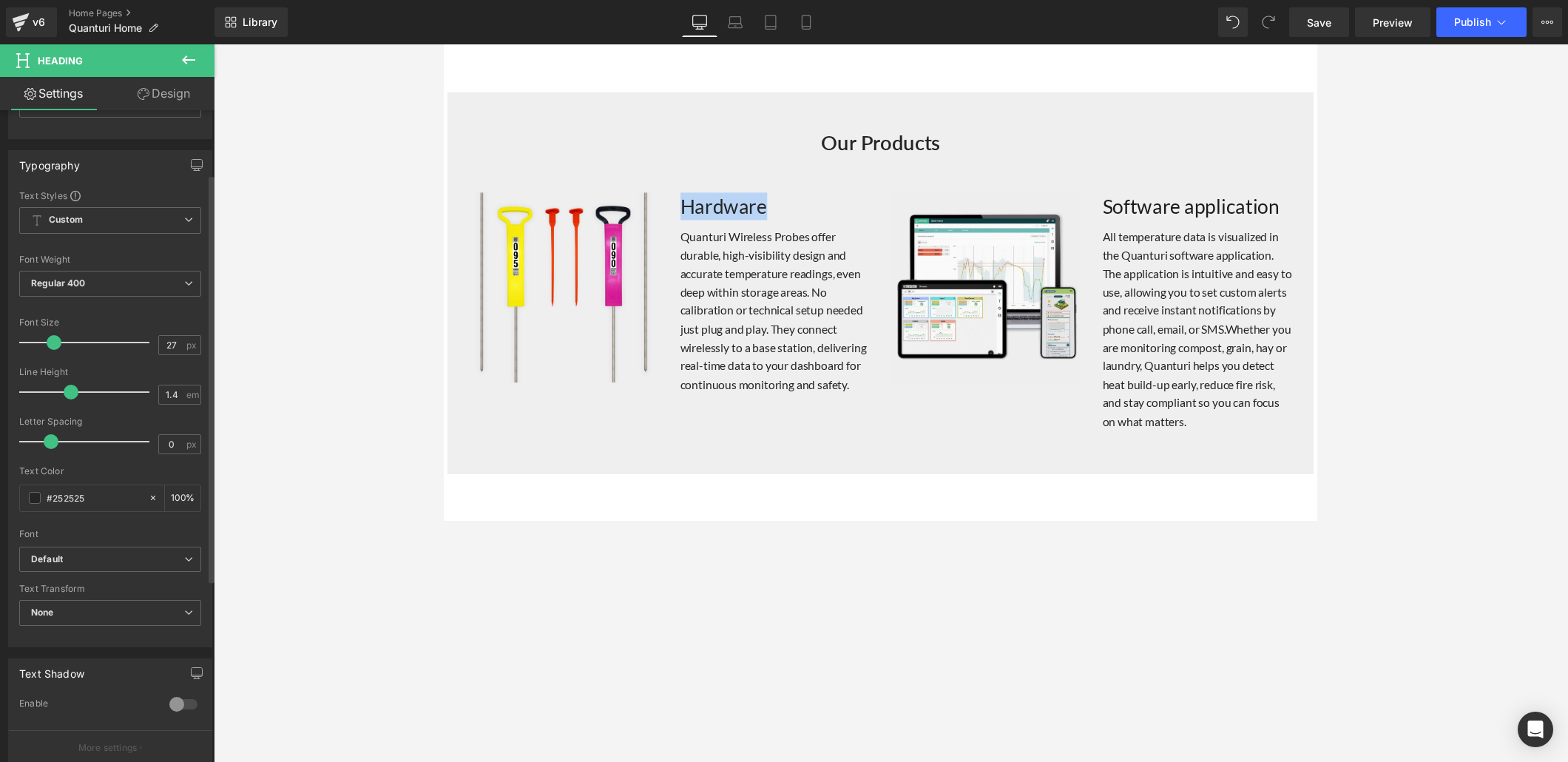
scroll to position [104, 0]
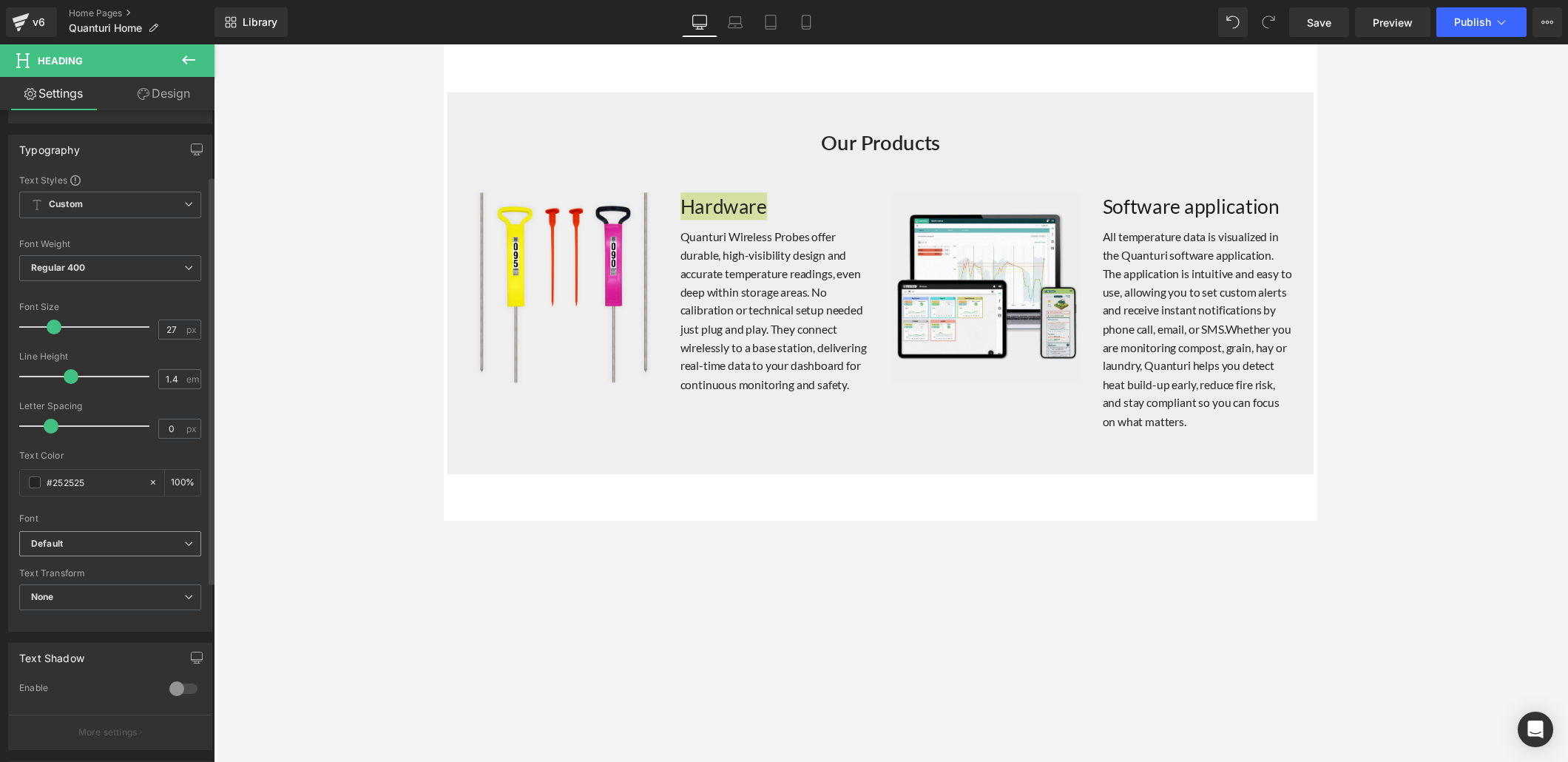
click at [178, 519] on b "Default" at bounding box center [107, 544] width 153 height 13
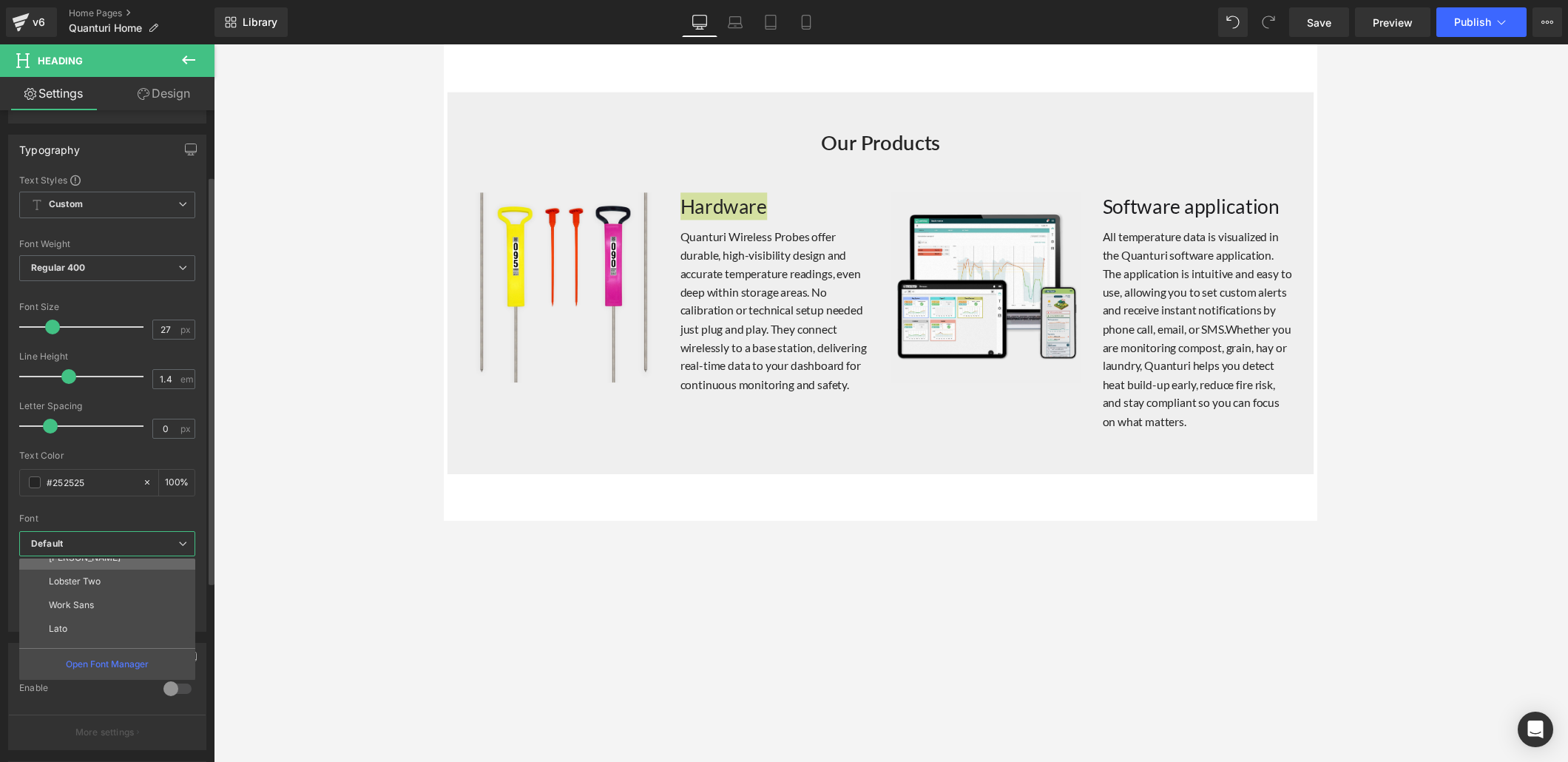
scroll to position [261, 0]
click at [82, 519] on li "Lato" at bounding box center [111, 617] width 183 height 24
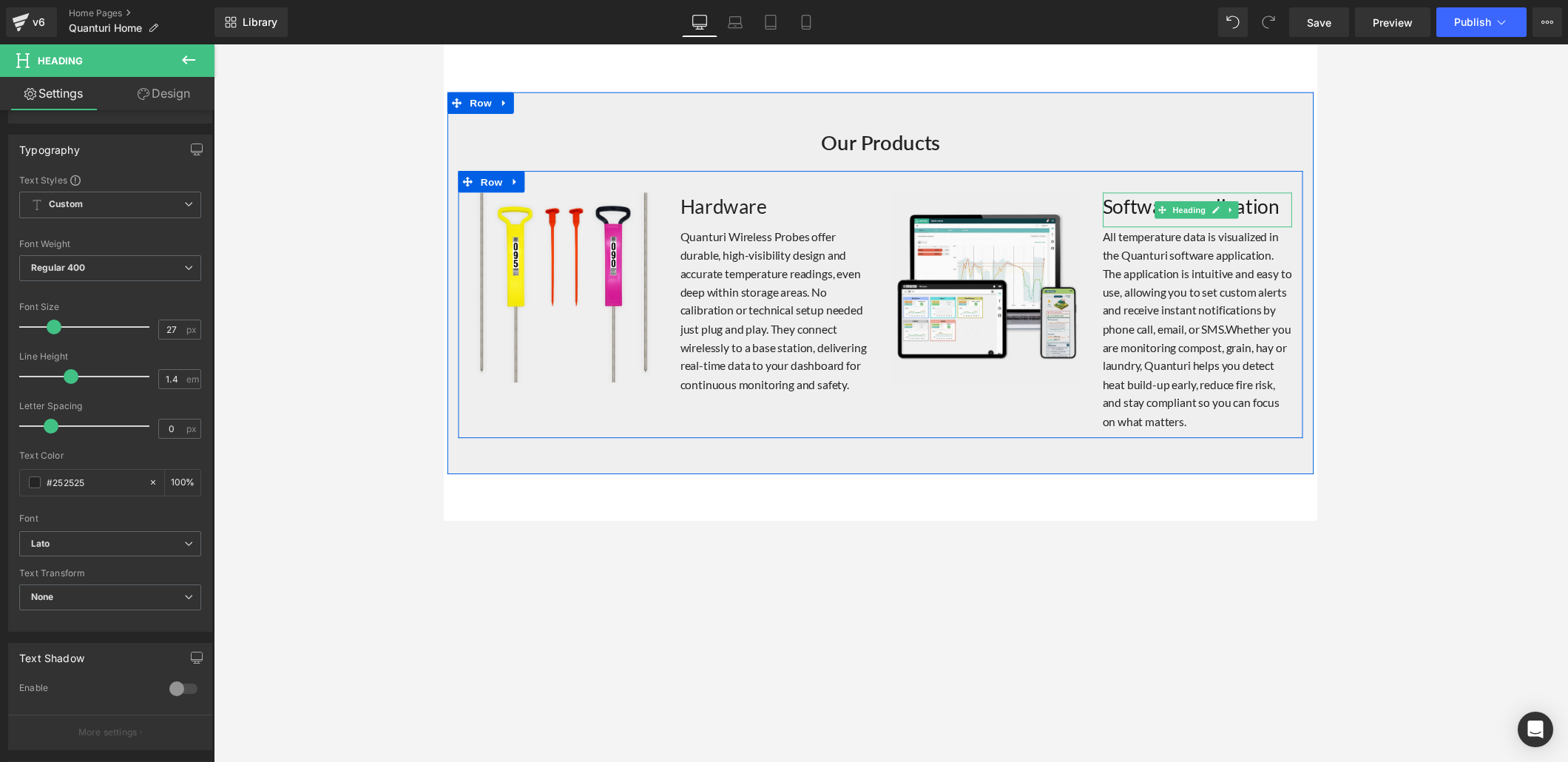
click at [1087, 205] on font "Software application" at bounding box center [1209, 210] width 181 height 25
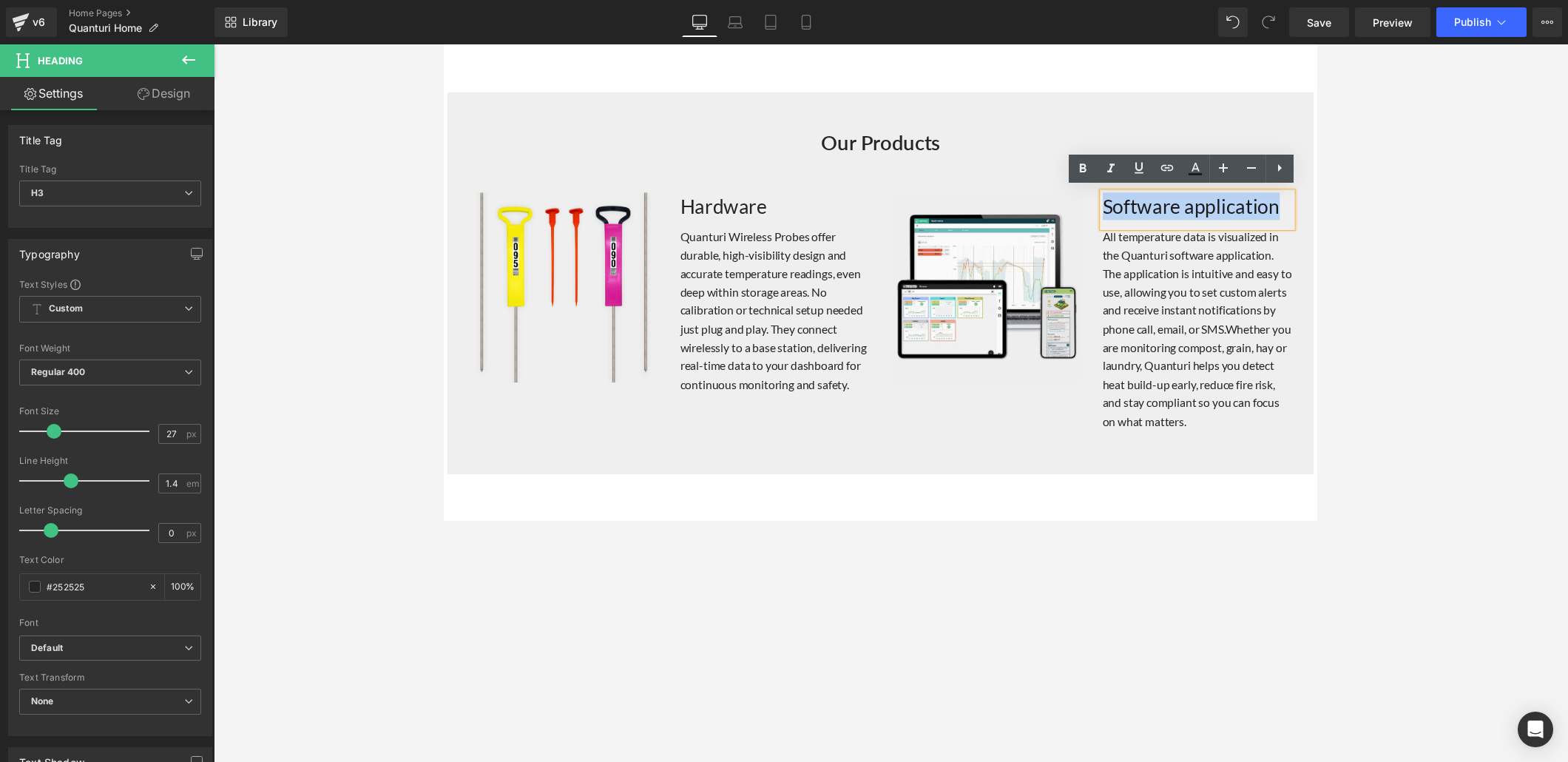
drag, startPoint x: 1113, startPoint y: 207, endPoint x: 1089, endPoint y: 203, distance: 24.3
click at [1087, 203] on div "Image Hardware Heading Quanturi Wireless Probes offer durable, high-visibility …" at bounding box center [890, 310] width 866 height 273
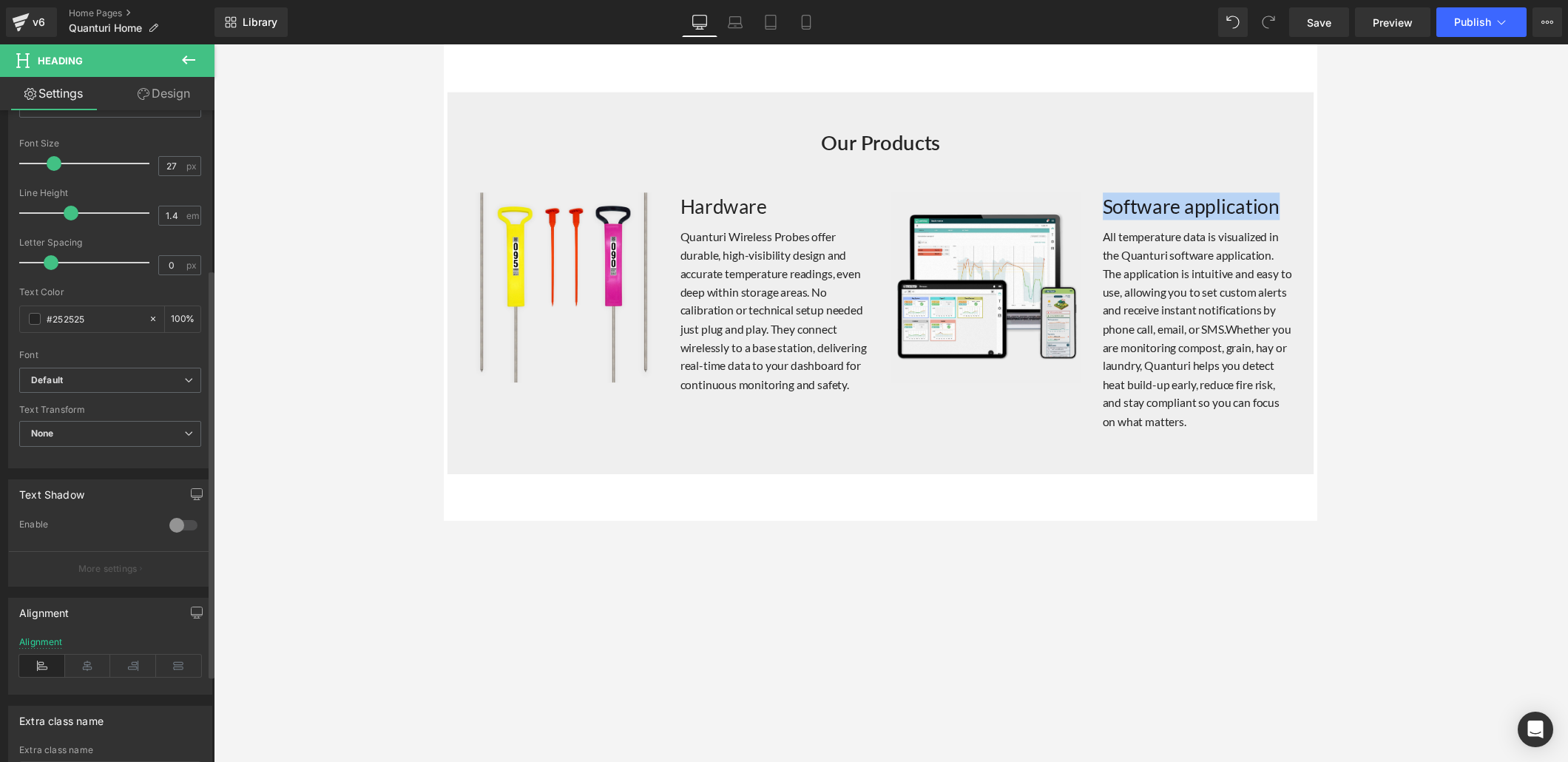
scroll to position [253, 0]
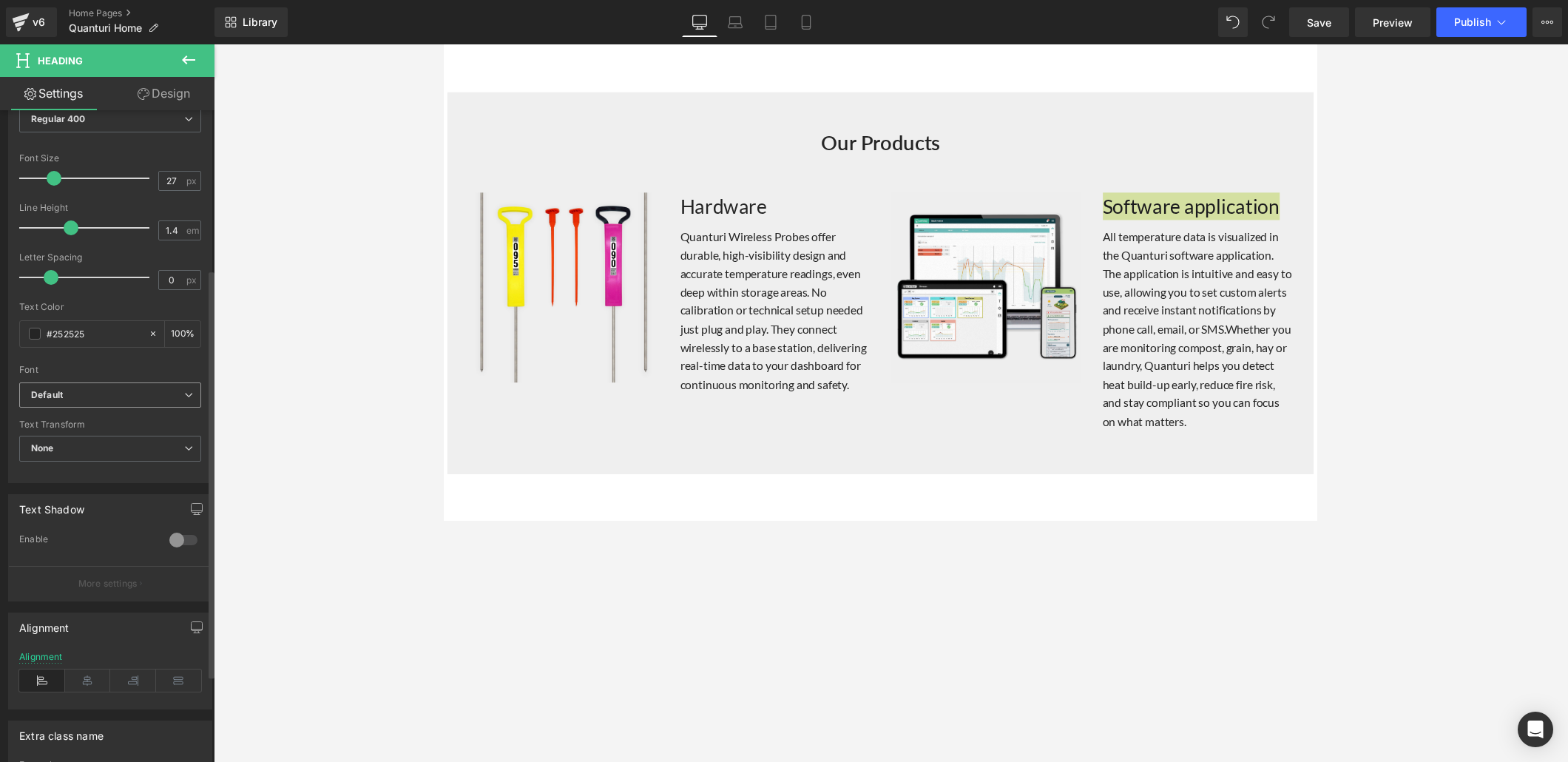
click at [184, 390] on icon at bounding box center [189, 395] width 9 height 9
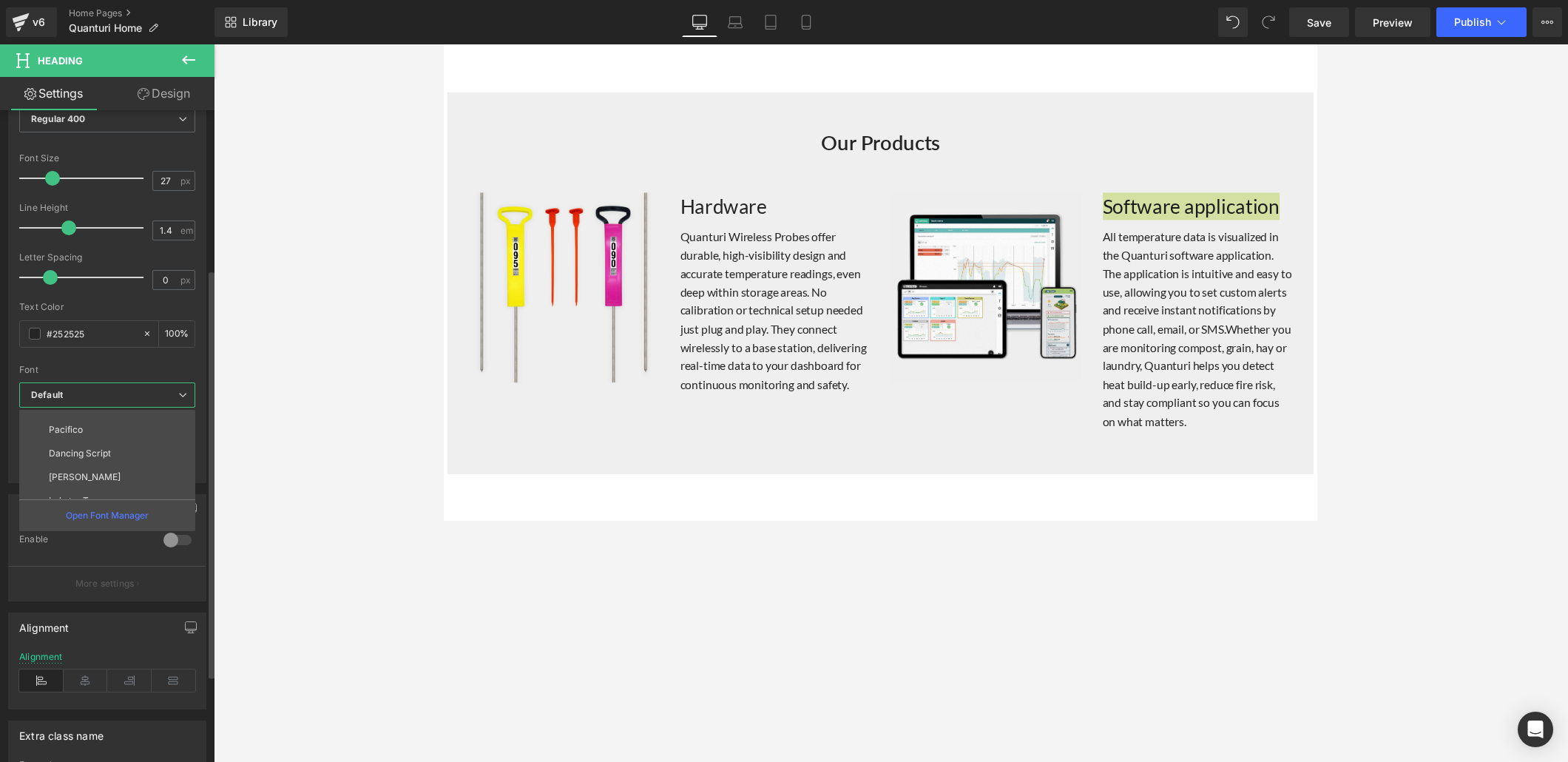
scroll to position [237, 0]
click at [100, 483] on li "Lato" at bounding box center [111, 493] width 183 height 24
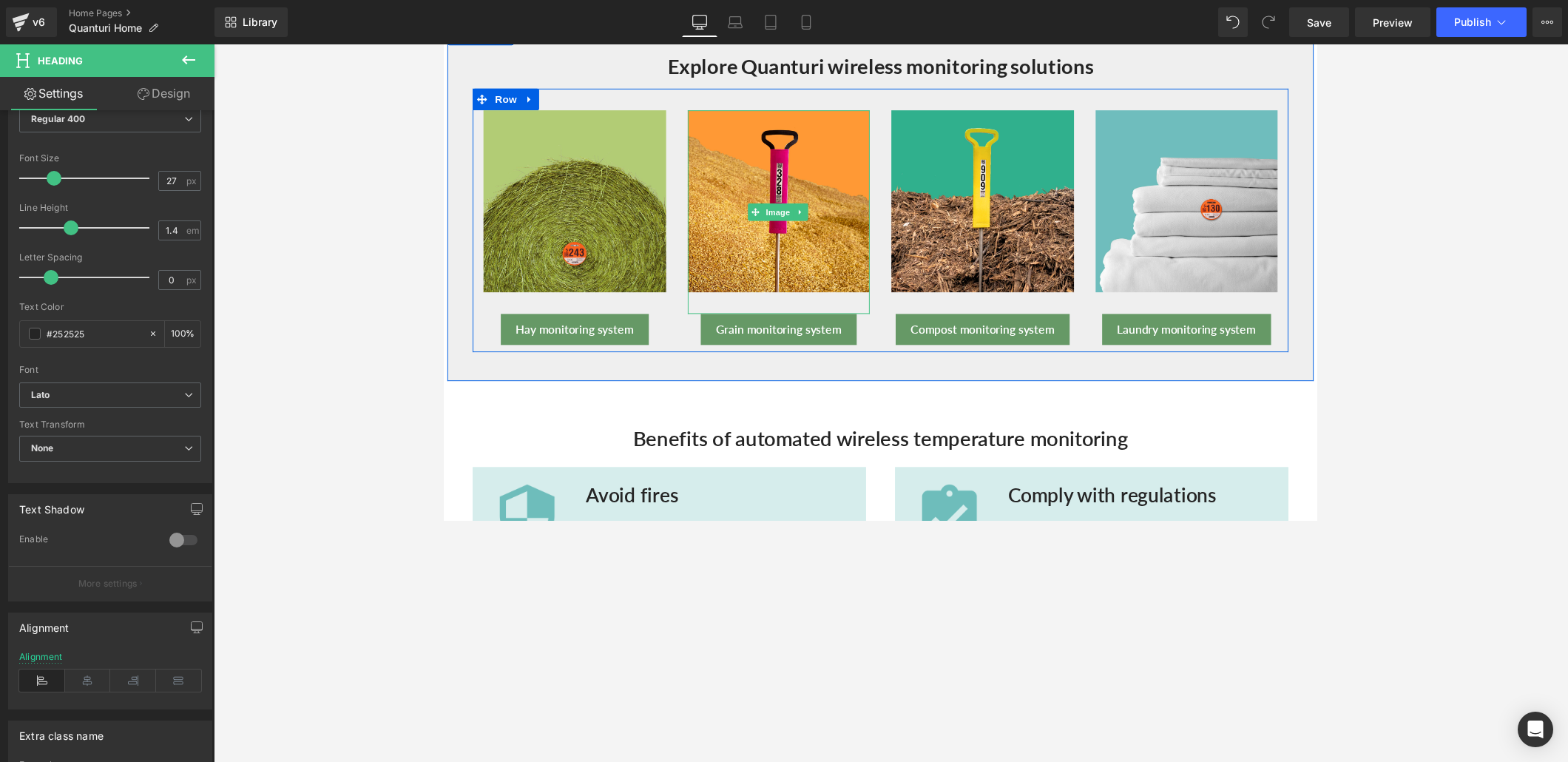
scroll to position [660, 0]
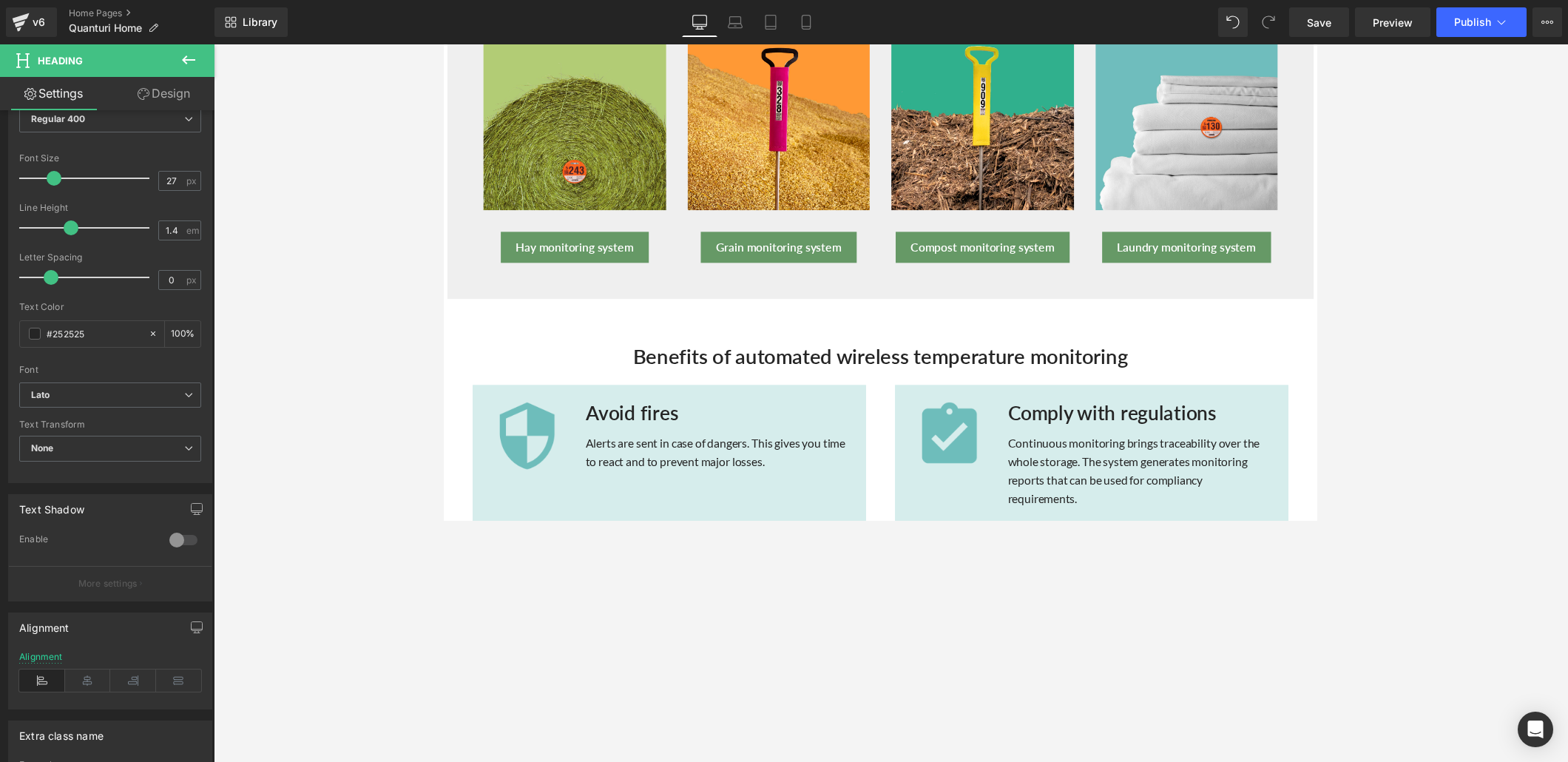
click at [865, 363] on div "Benefits of automated wireless temperature monitoring Heading" at bounding box center [890, 372] width 866 height 43
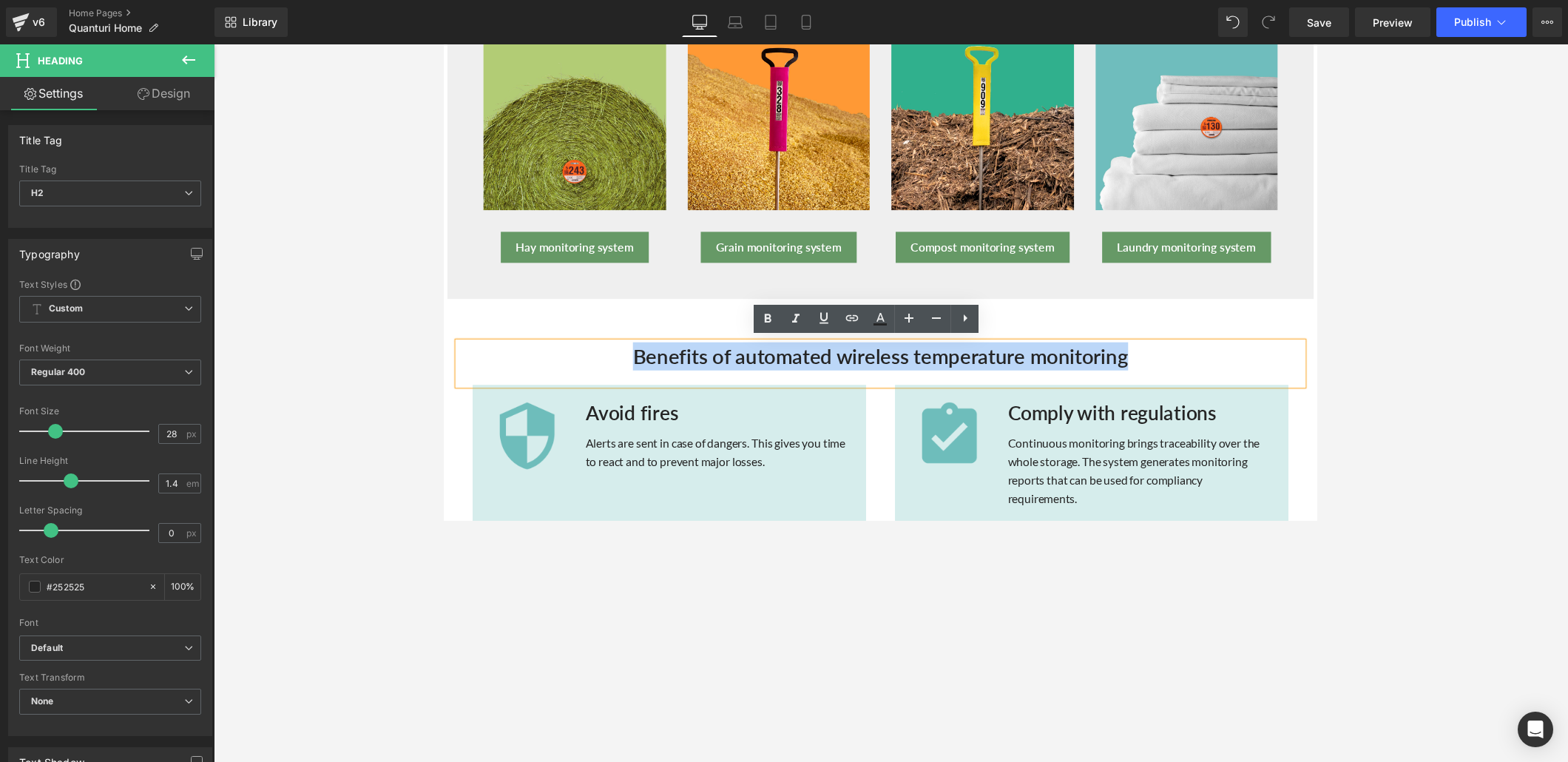
drag, startPoint x: 1139, startPoint y: 363, endPoint x: 607, endPoint y: 365, distance: 532.0
click at [607, 365] on h2 "Benefits of automated wireless temperature monitoring" at bounding box center [890, 364] width 866 height 28
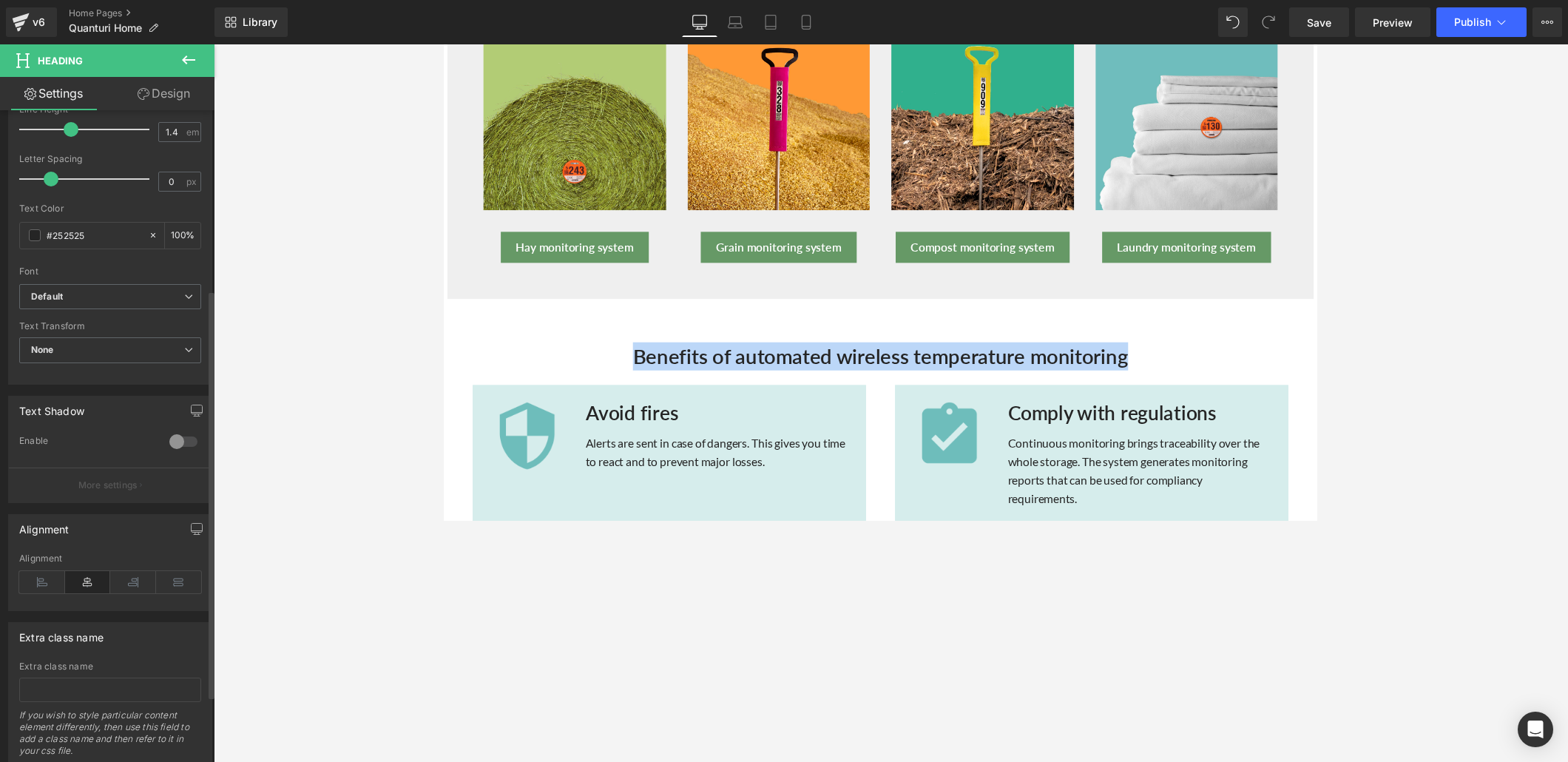
scroll to position [261, 0]
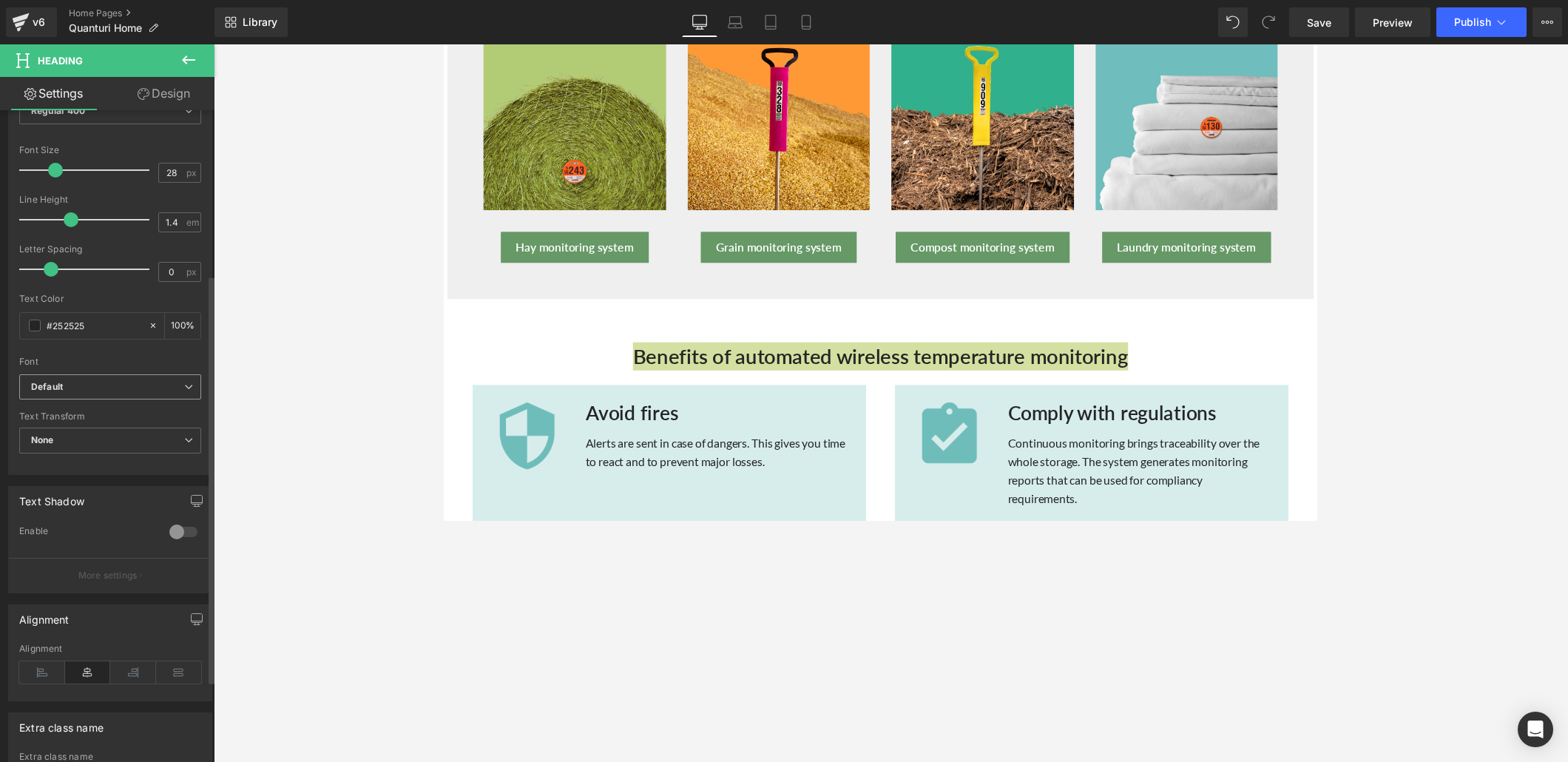
click at [176, 381] on b "Default" at bounding box center [107, 387] width 153 height 13
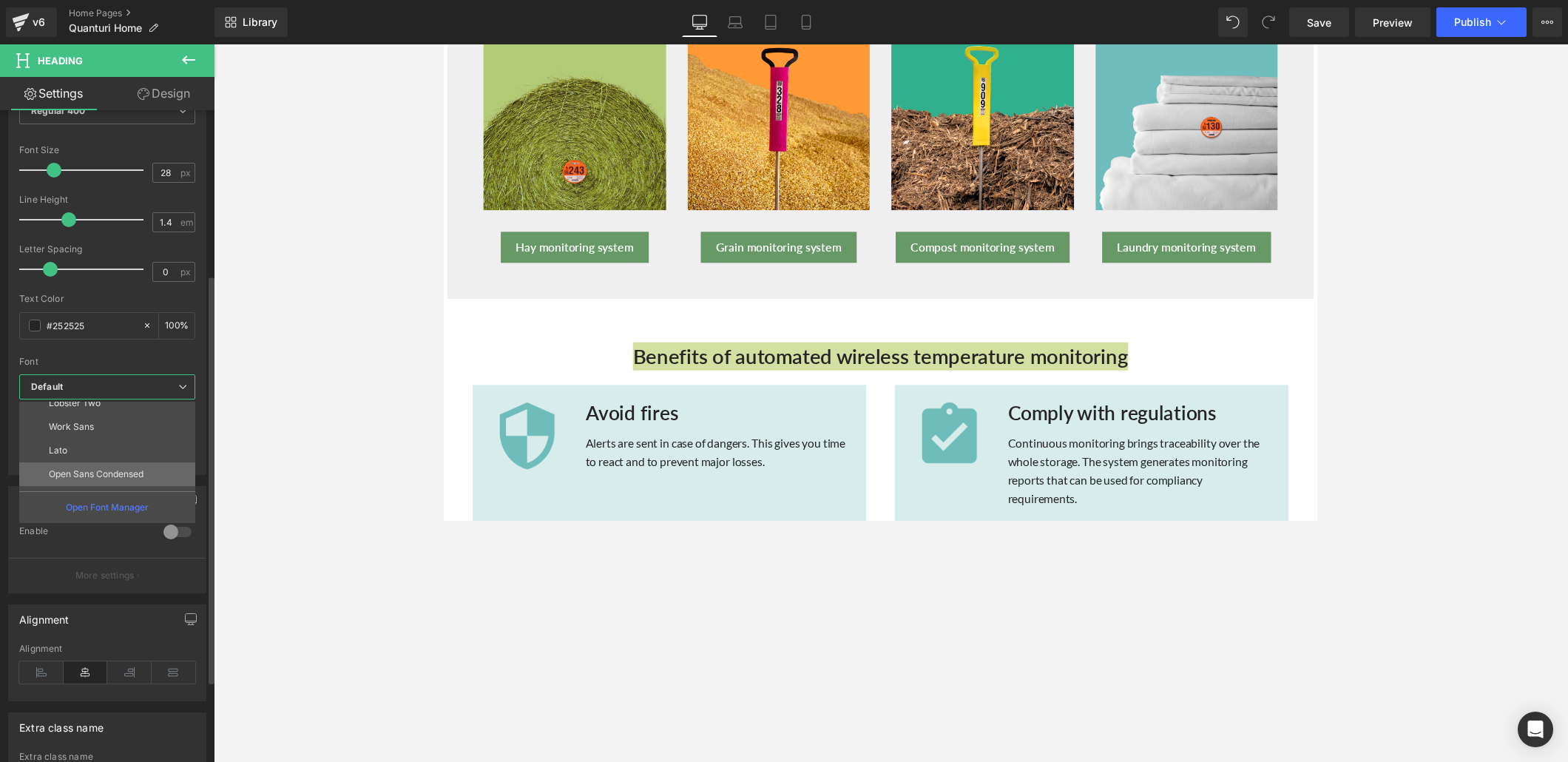
scroll to position [285, 0]
click at [100, 427] on li "Lato" at bounding box center [111, 437] width 183 height 24
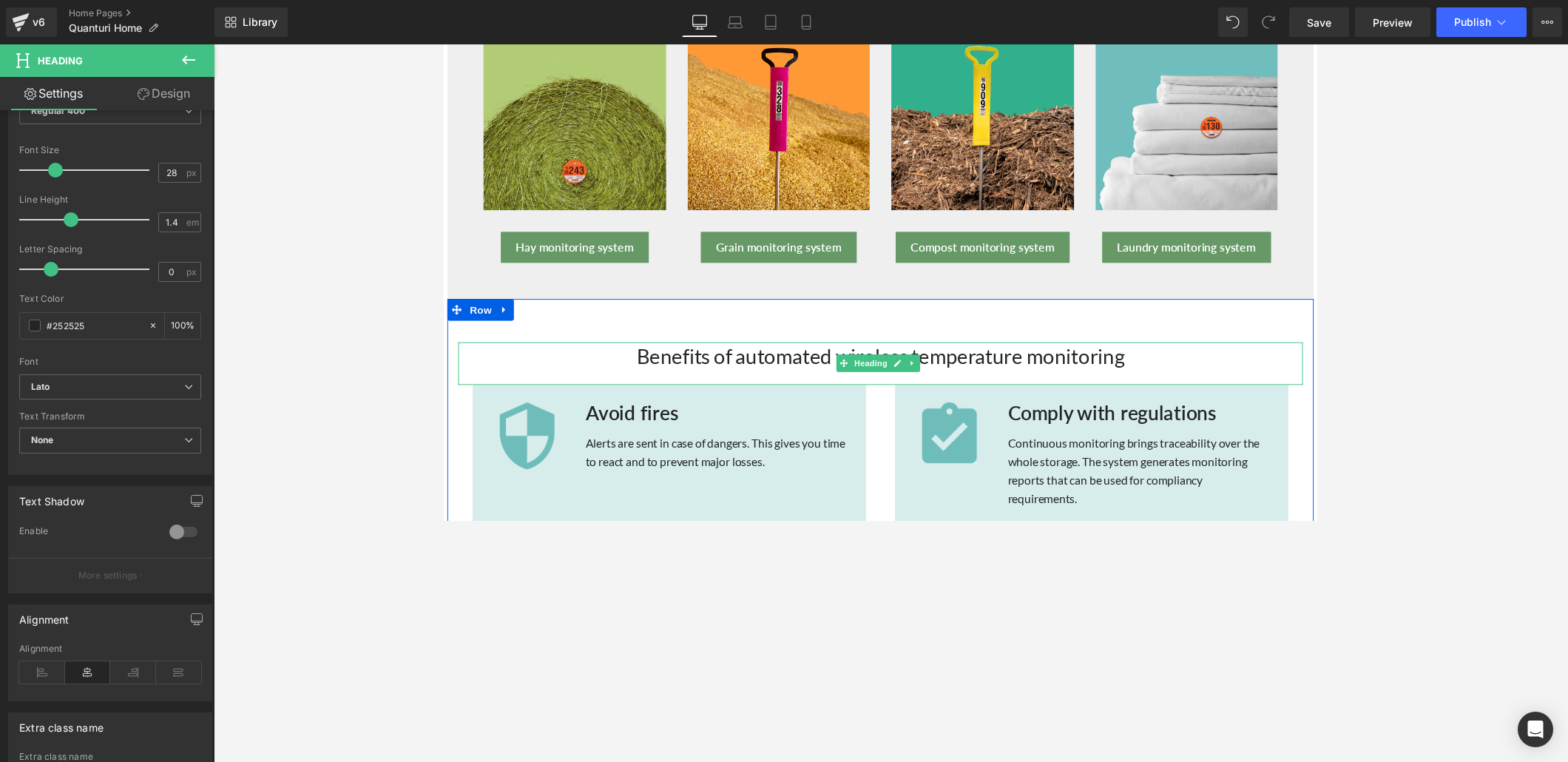
click at [648, 368] on h2 "Benefits of automated wireless temperature monitoring" at bounding box center [890, 364] width 866 height 28
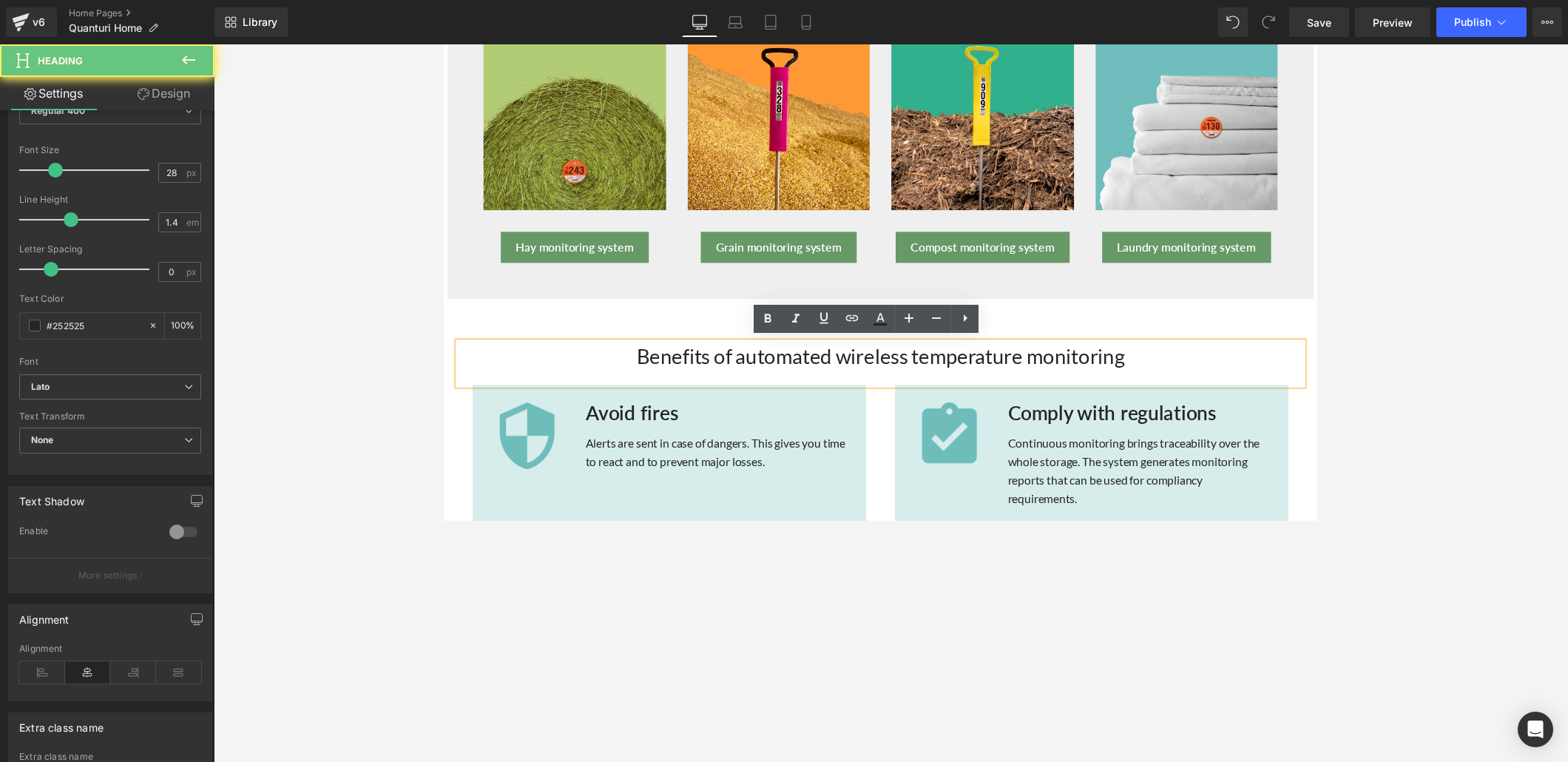
drag, startPoint x: 648, startPoint y: 358, endPoint x: 1028, endPoint y: 336, distance: 380.6
click at [1025, 335] on div "Benefits of automated wireless temperature monitoring Heading Image Avoid fires…" at bounding box center [890, 512] width 887 height 355
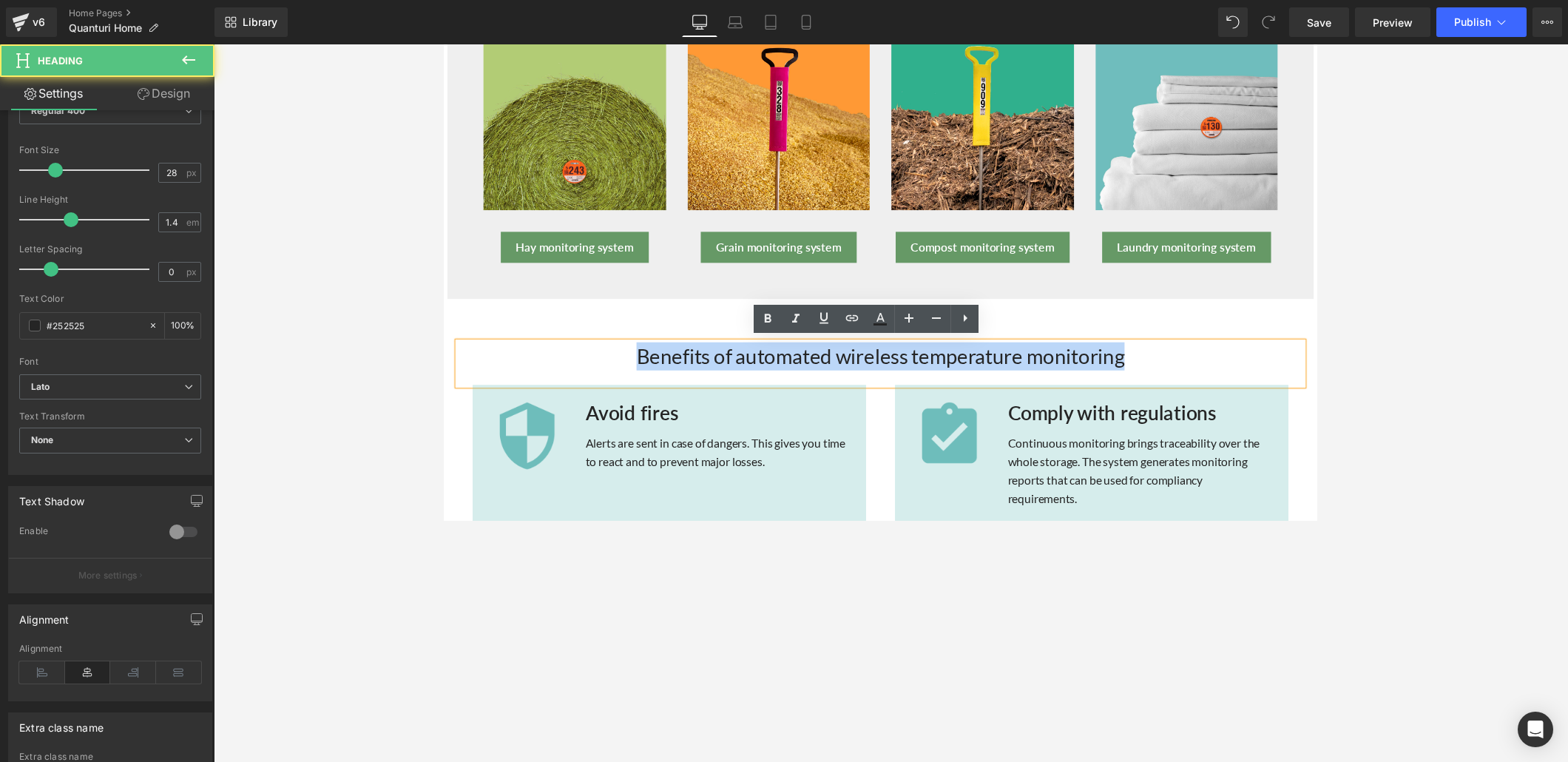
drag, startPoint x: 1131, startPoint y: 360, endPoint x: 622, endPoint y: 359, distance: 509.0
click at [622, 359] on h2 "Benefits of automated wireless temperature monitoring" at bounding box center [890, 364] width 866 height 28
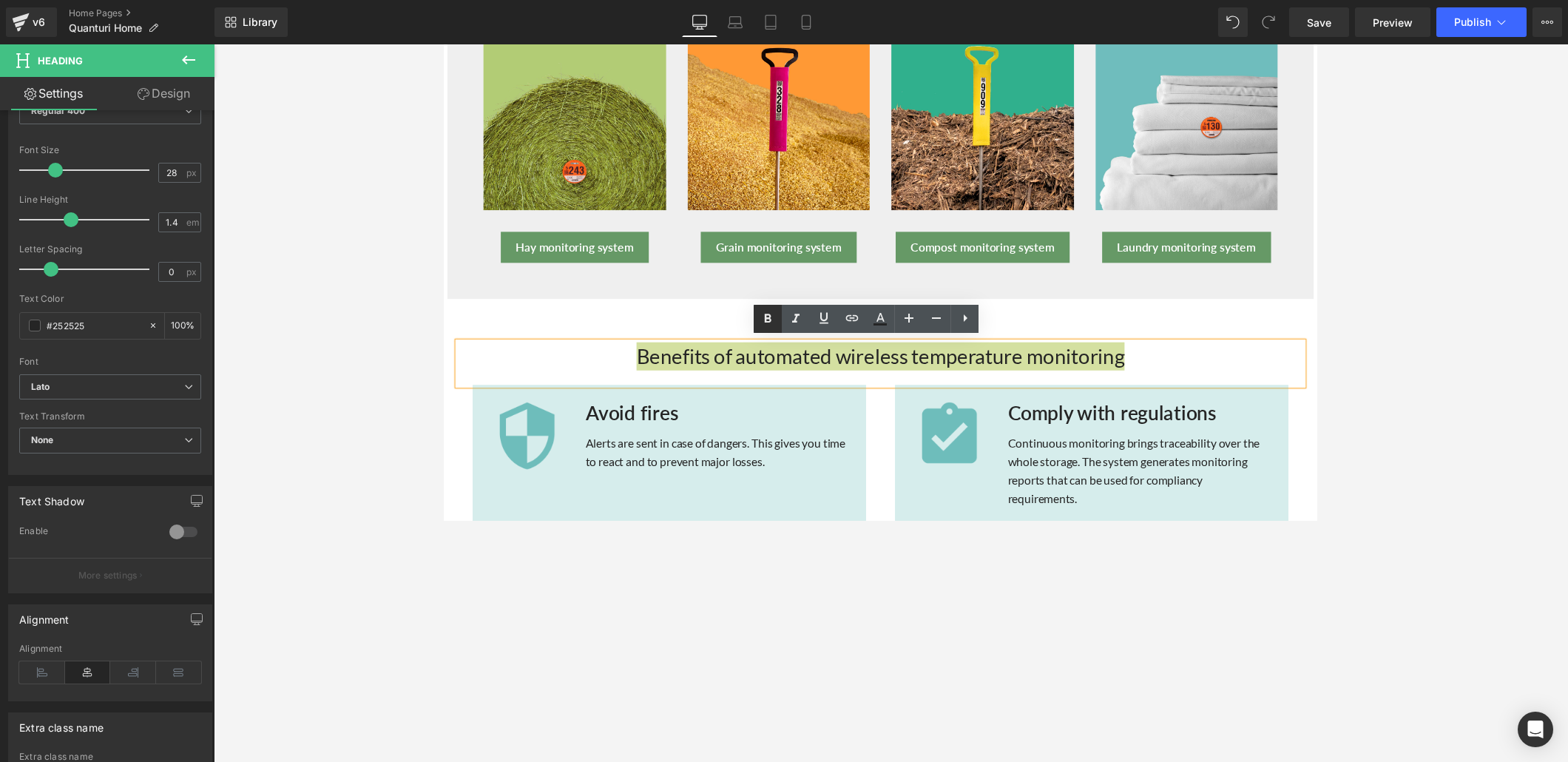
click at [768, 322] on icon at bounding box center [768, 319] width 18 height 18
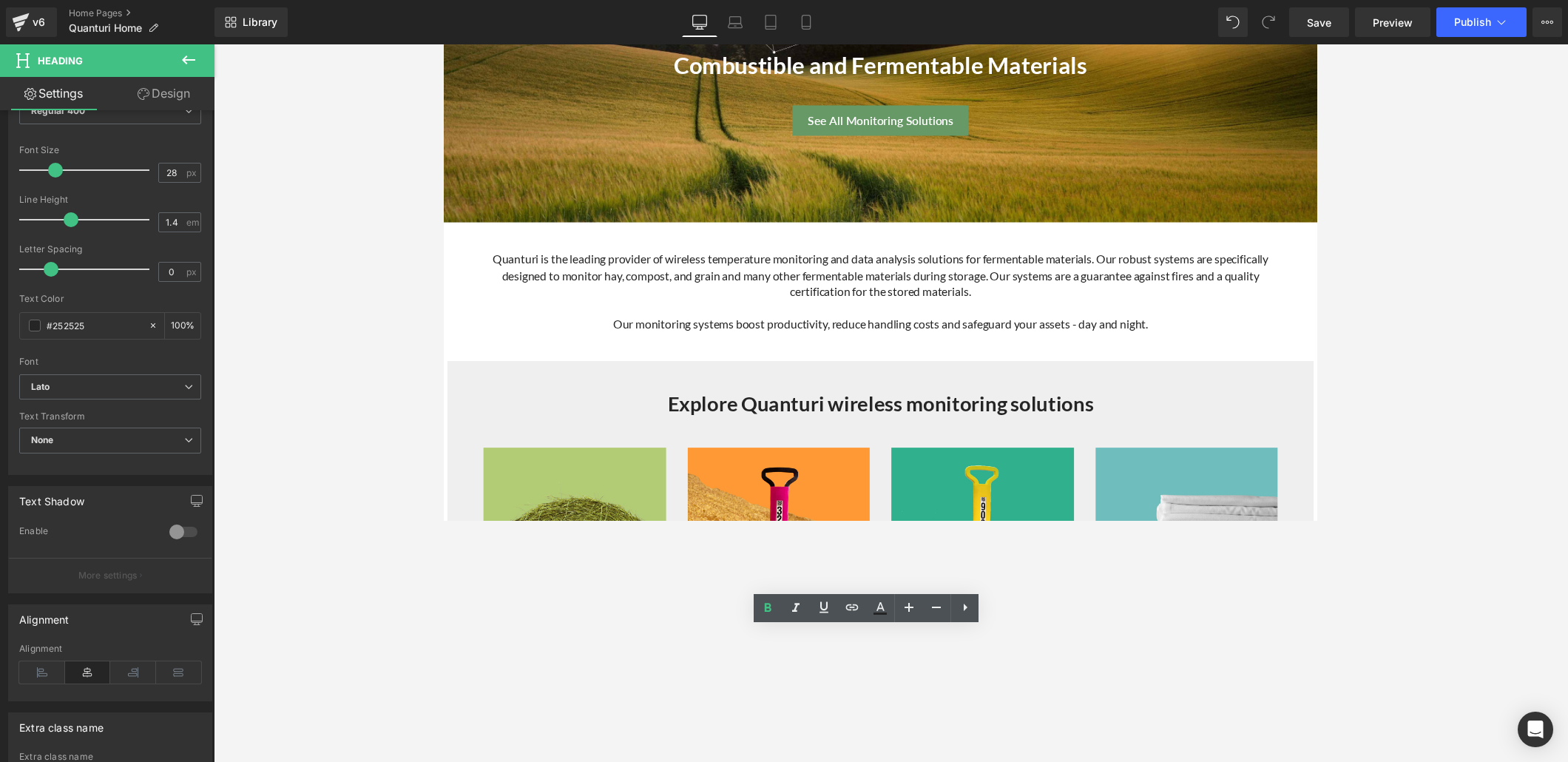
scroll to position [230, 0]
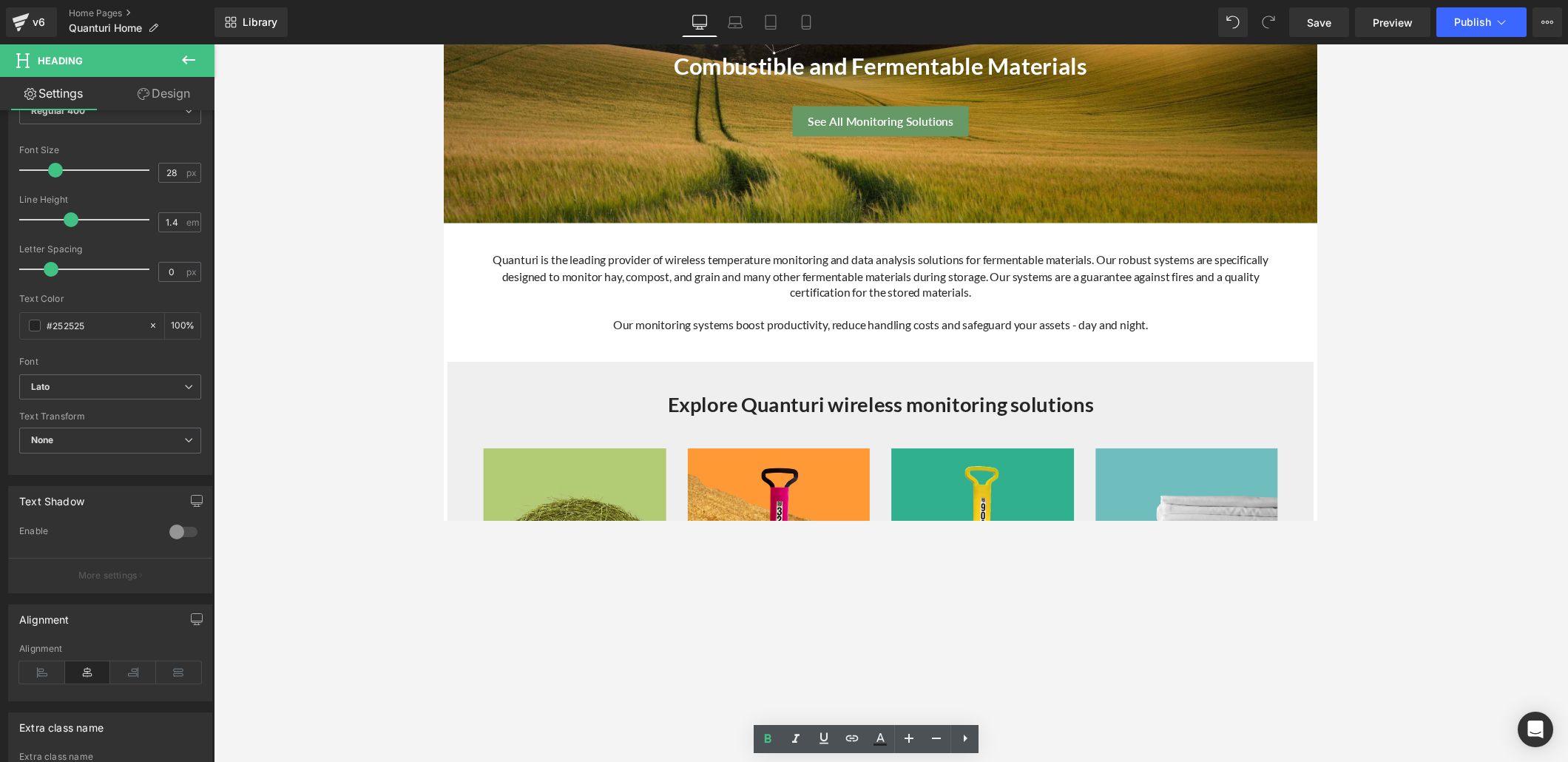
click at [863, 412] on div "Explore Quanturi wireless monitoring solutions Heading" at bounding box center [890, 414] width 836 height 28
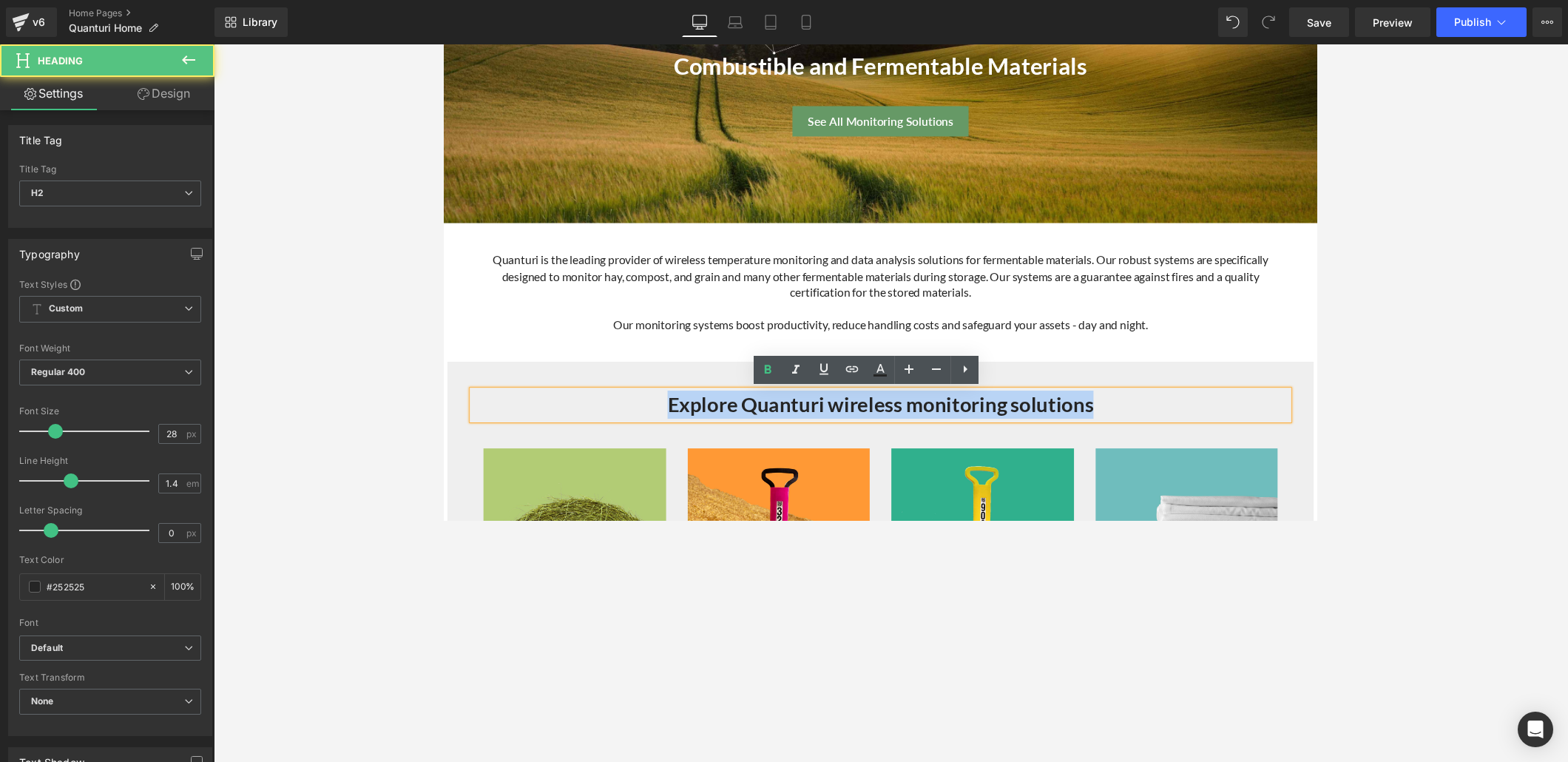
drag, startPoint x: 666, startPoint y: 412, endPoint x: 1082, endPoint y: 396, distance: 416.3
click at [1082, 399] on div "Explore Quanturi wireless monitoring solutions" at bounding box center [890, 414] width 836 height 28
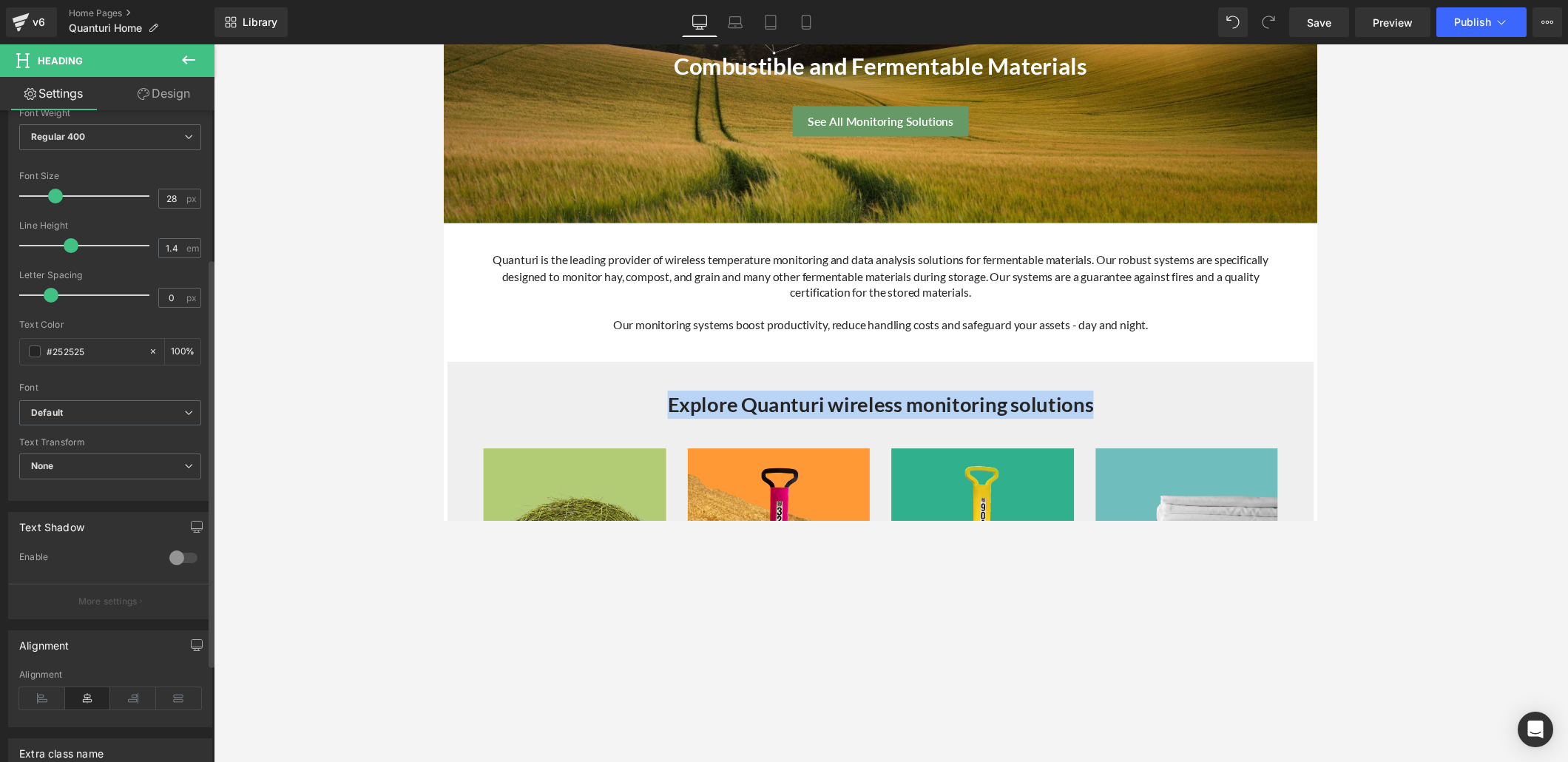
scroll to position [235, 0]
click at [178, 407] on b "Default" at bounding box center [107, 413] width 153 height 13
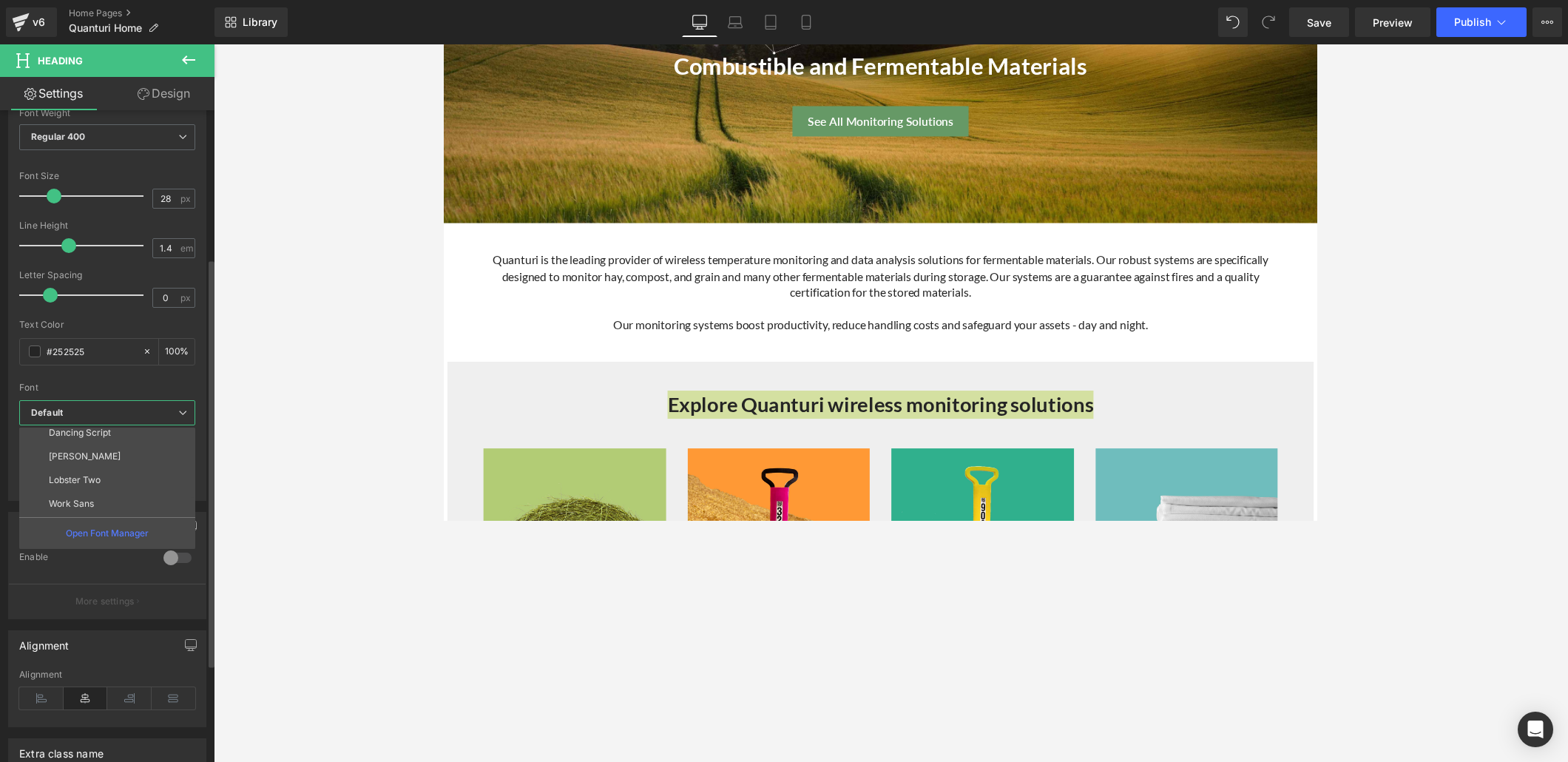
scroll to position [289, 0]
click at [101, 449] on li "Lato" at bounding box center [111, 458] width 183 height 24
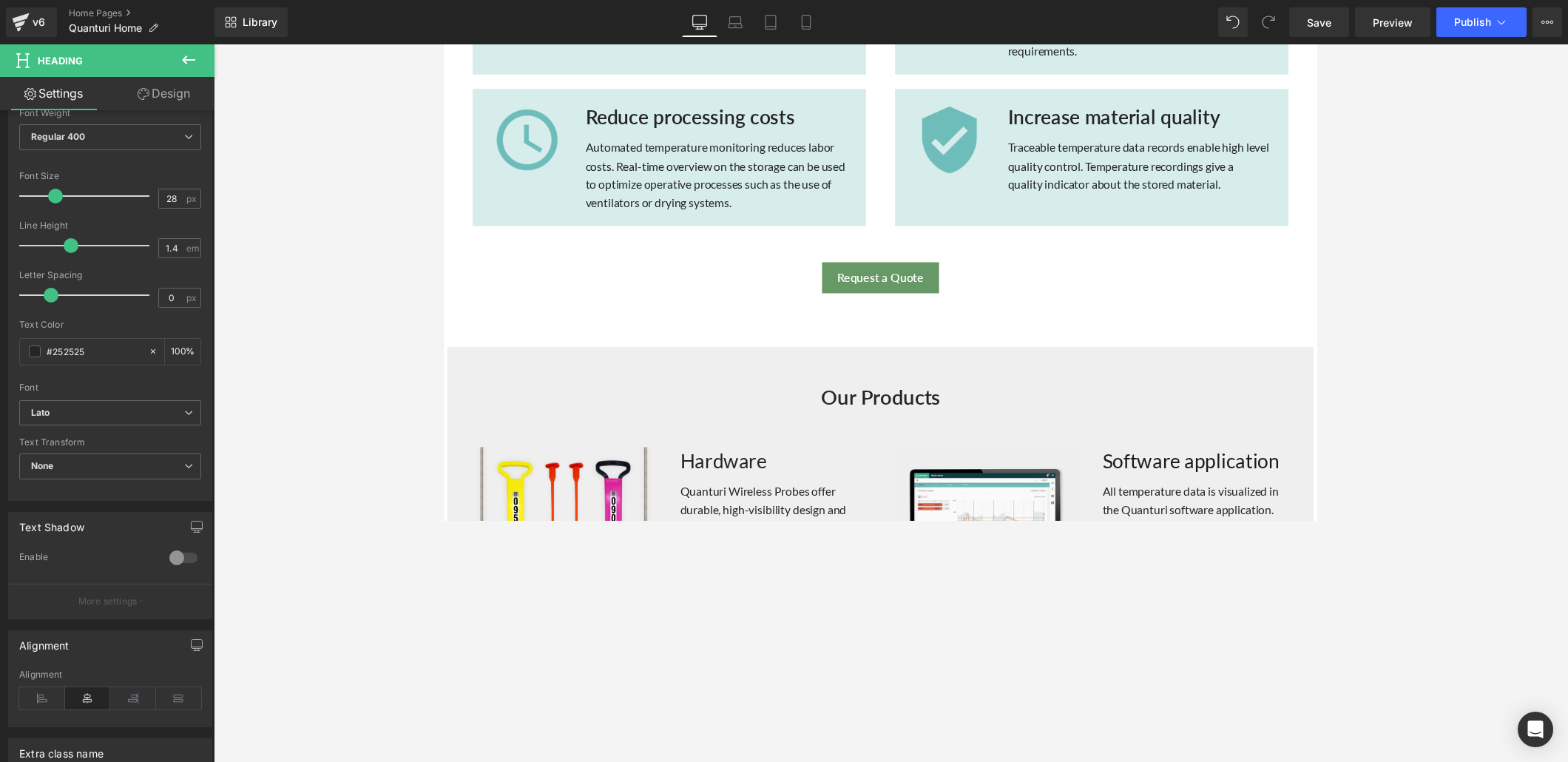
scroll to position [1334, 0]
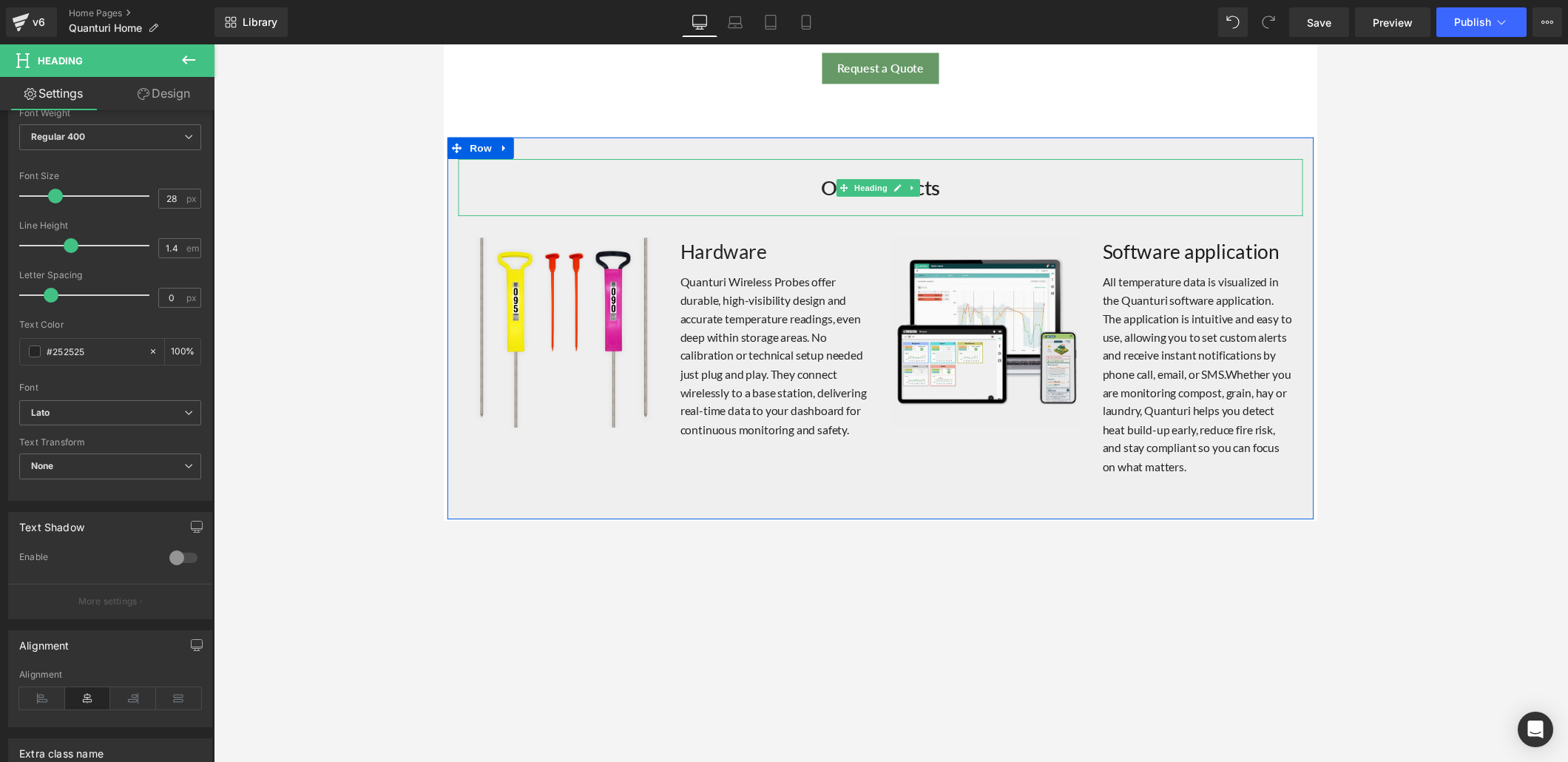
click at [935, 192] on h2 "Our Products" at bounding box center [890, 191] width 866 height 28
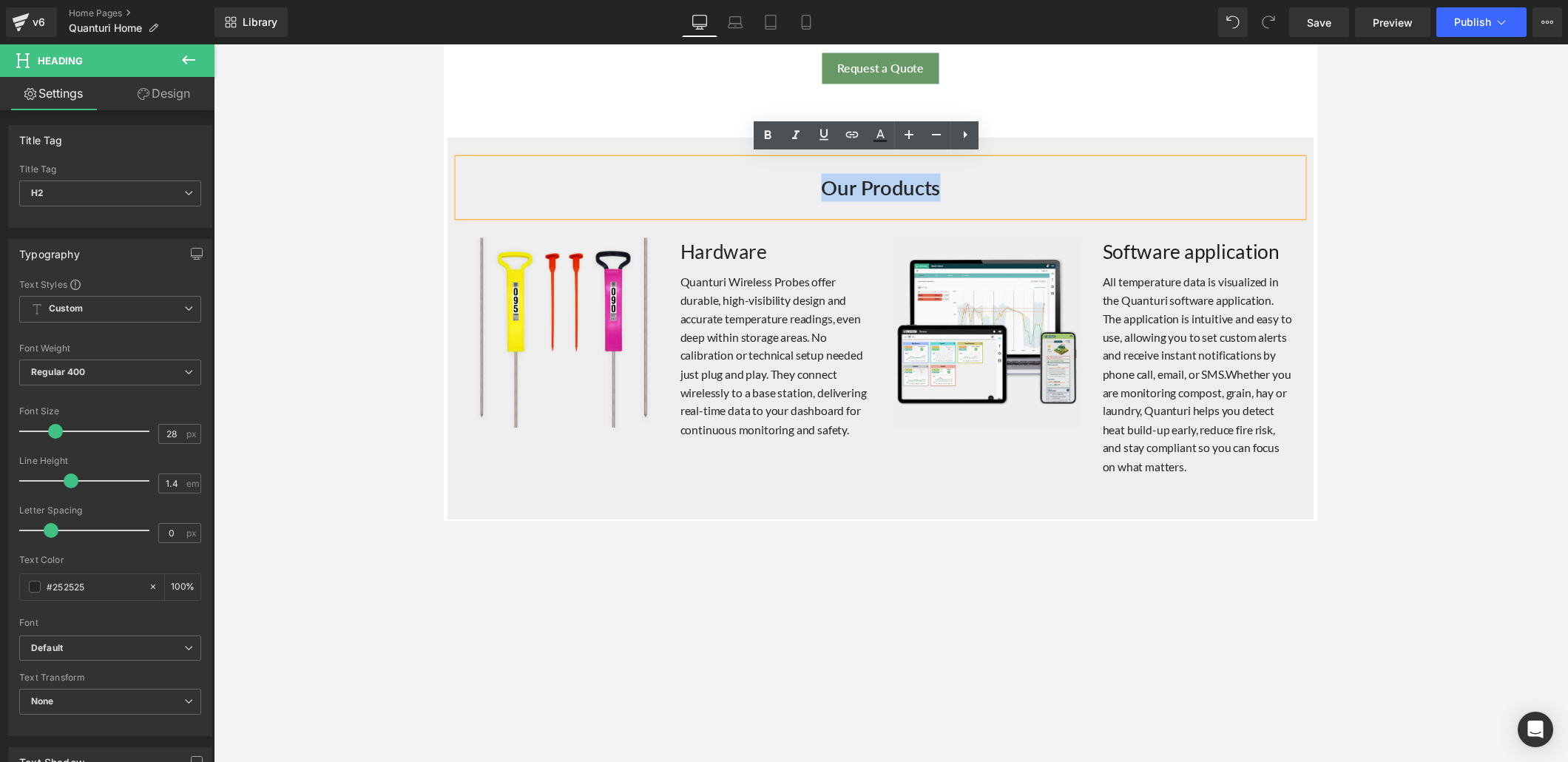
drag, startPoint x: 947, startPoint y: 188, endPoint x: 817, endPoint y: 186, distance: 130.0
click at [817, 186] on h2 "Our Products" at bounding box center [890, 191] width 866 height 28
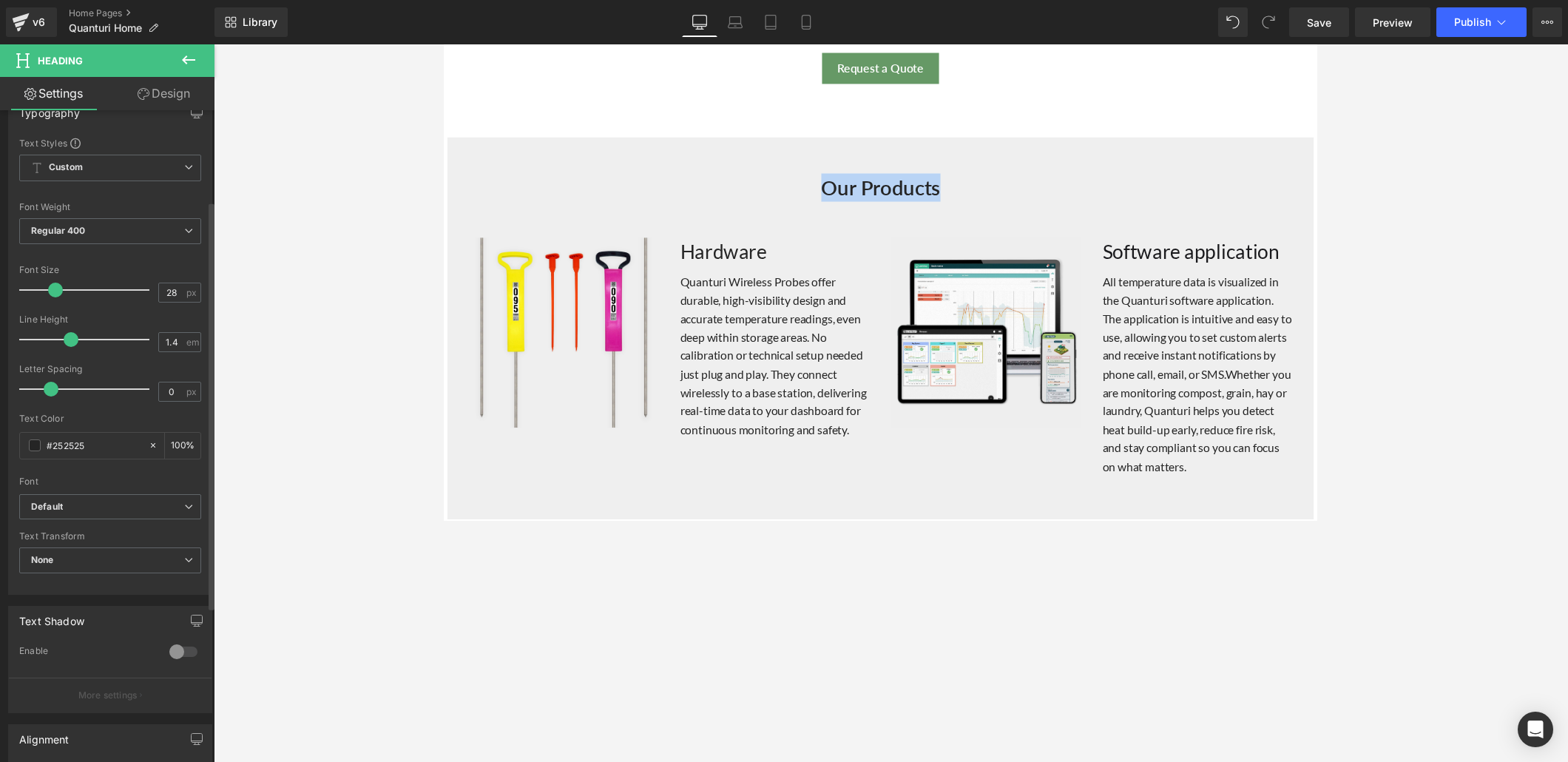
scroll to position [145, 0]
click at [177, 497] on b "Default" at bounding box center [107, 503] width 153 height 13
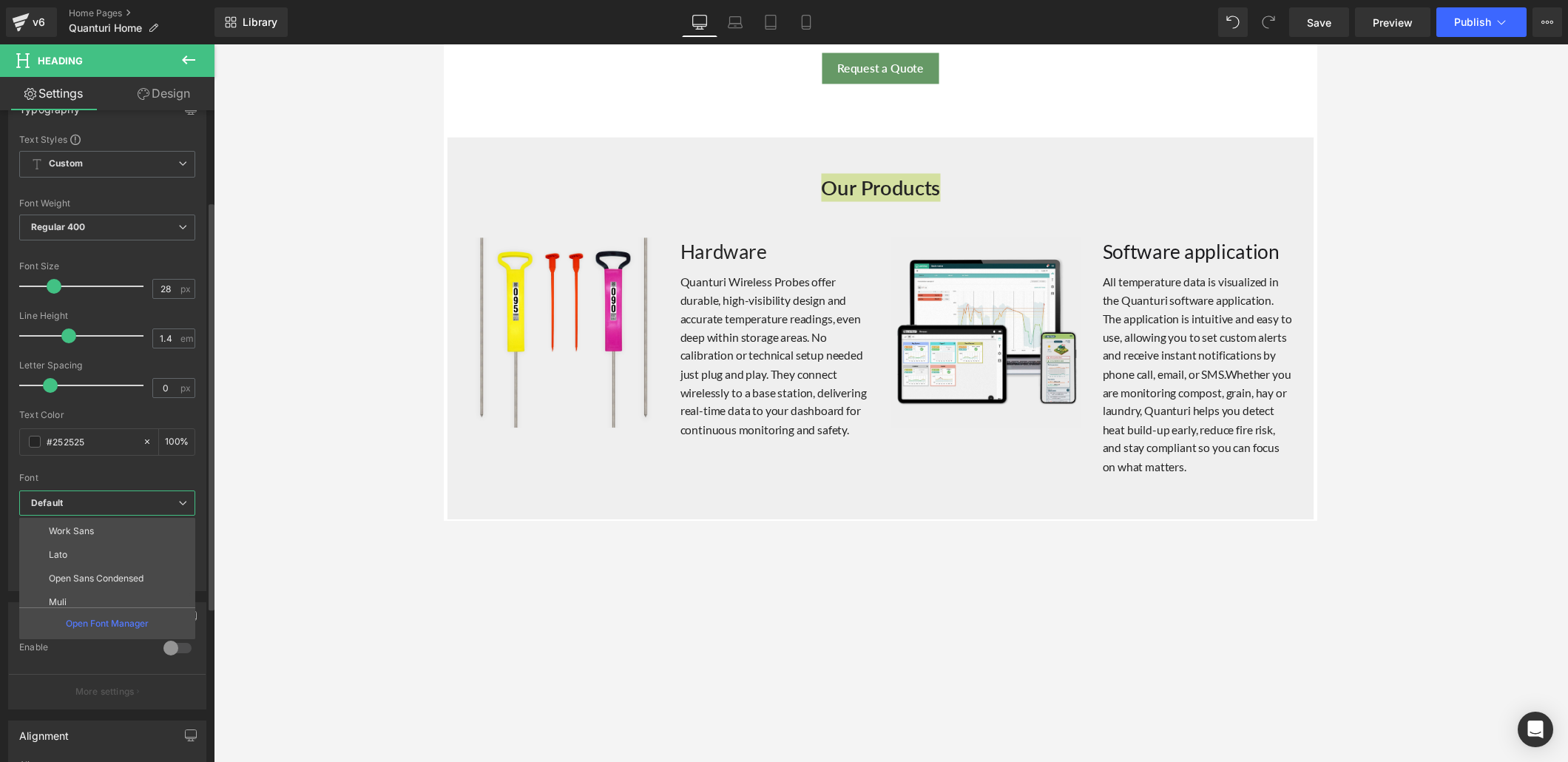
scroll to position [289, 0]
click at [92, 519] on li "Lato" at bounding box center [111, 548] width 183 height 24
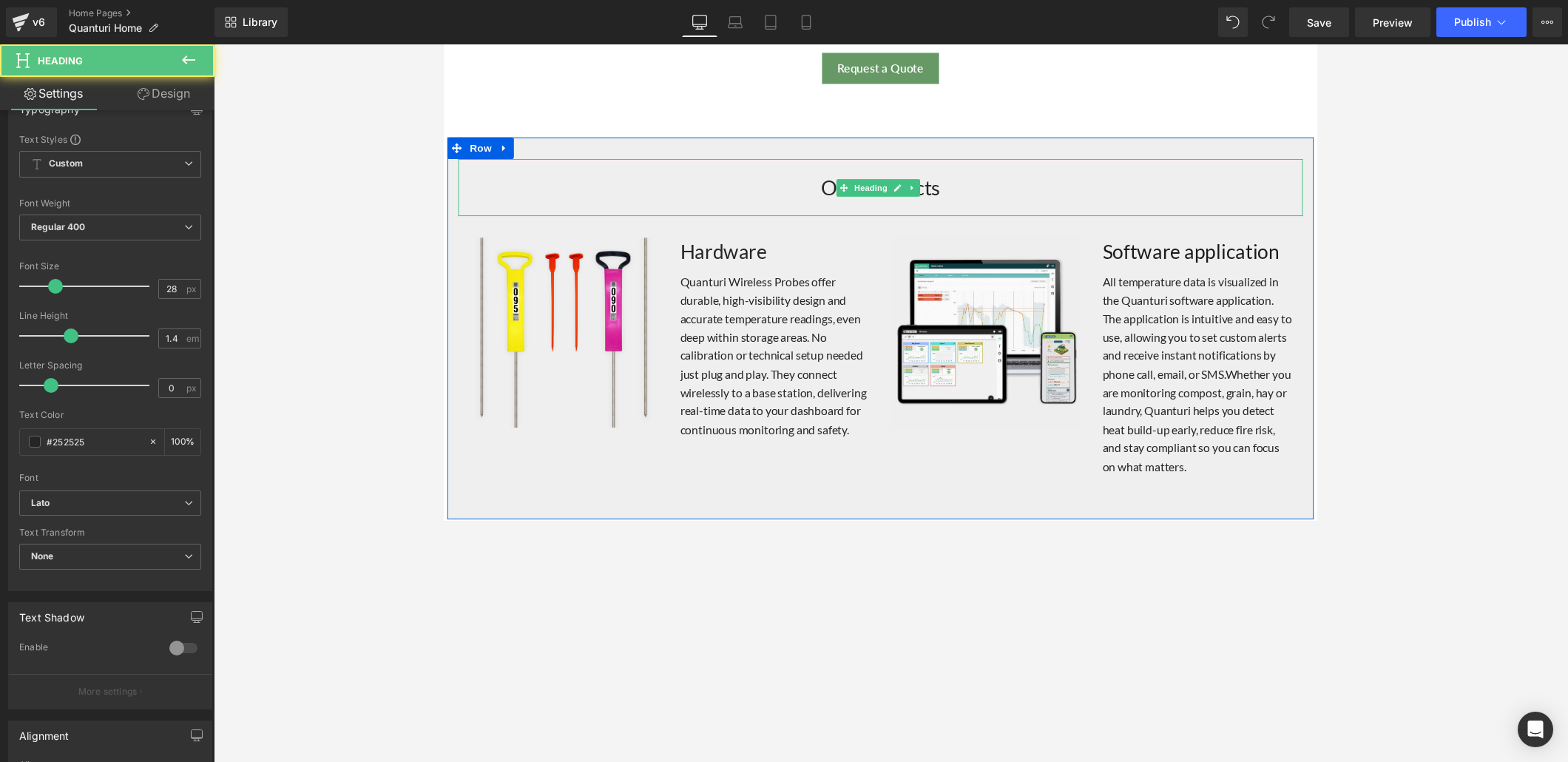
click at [821, 187] on h2 "Our Products" at bounding box center [890, 191] width 866 height 28
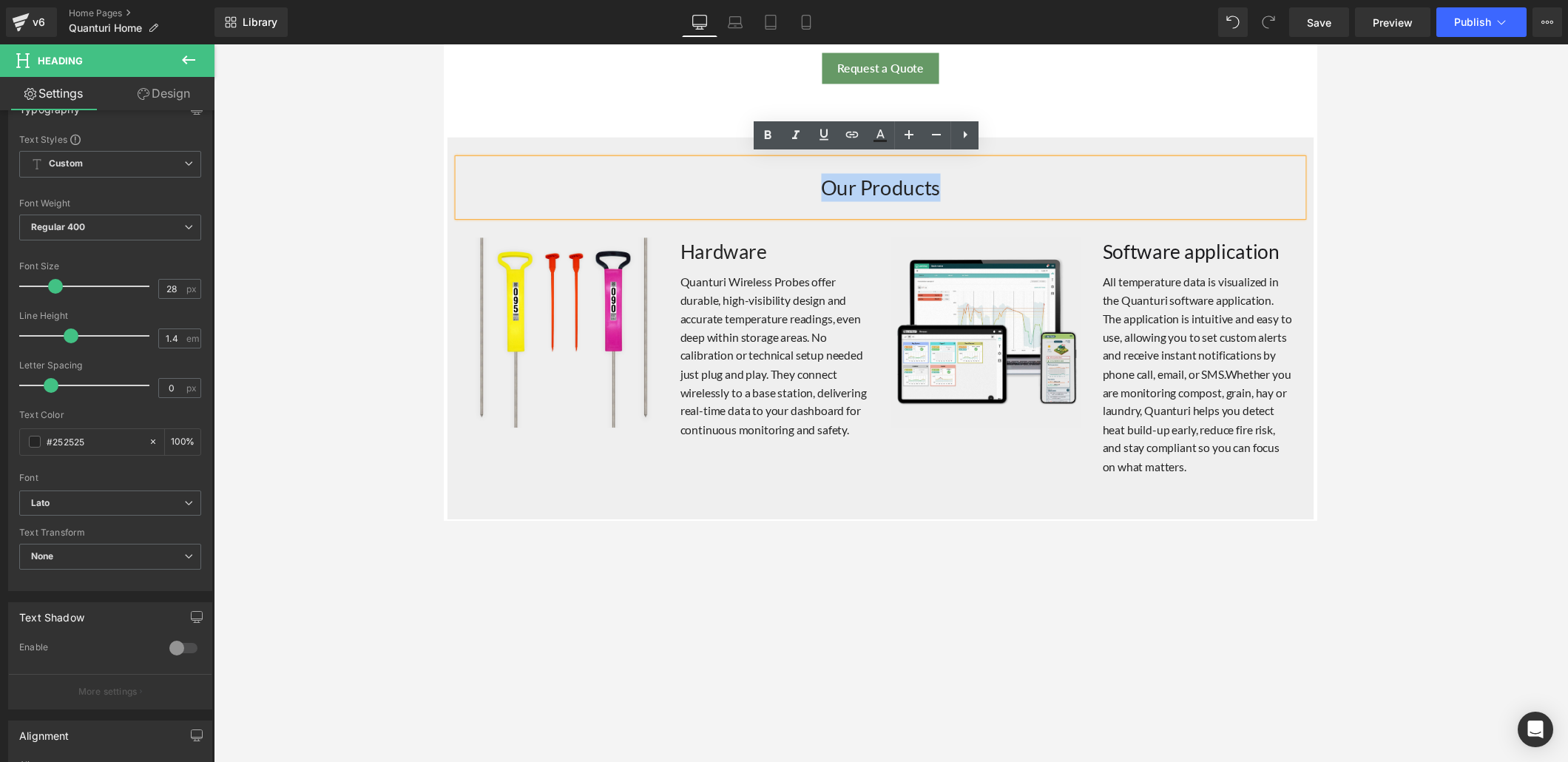
drag, startPoint x: 824, startPoint y: 186, endPoint x: 943, endPoint y: 186, distance: 119.0
click at [943, 186] on h2 "Our Products" at bounding box center [890, 191] width 866 height 28
click at [769, 136] on icon at bounding box center [768, 136] width 18 height 18
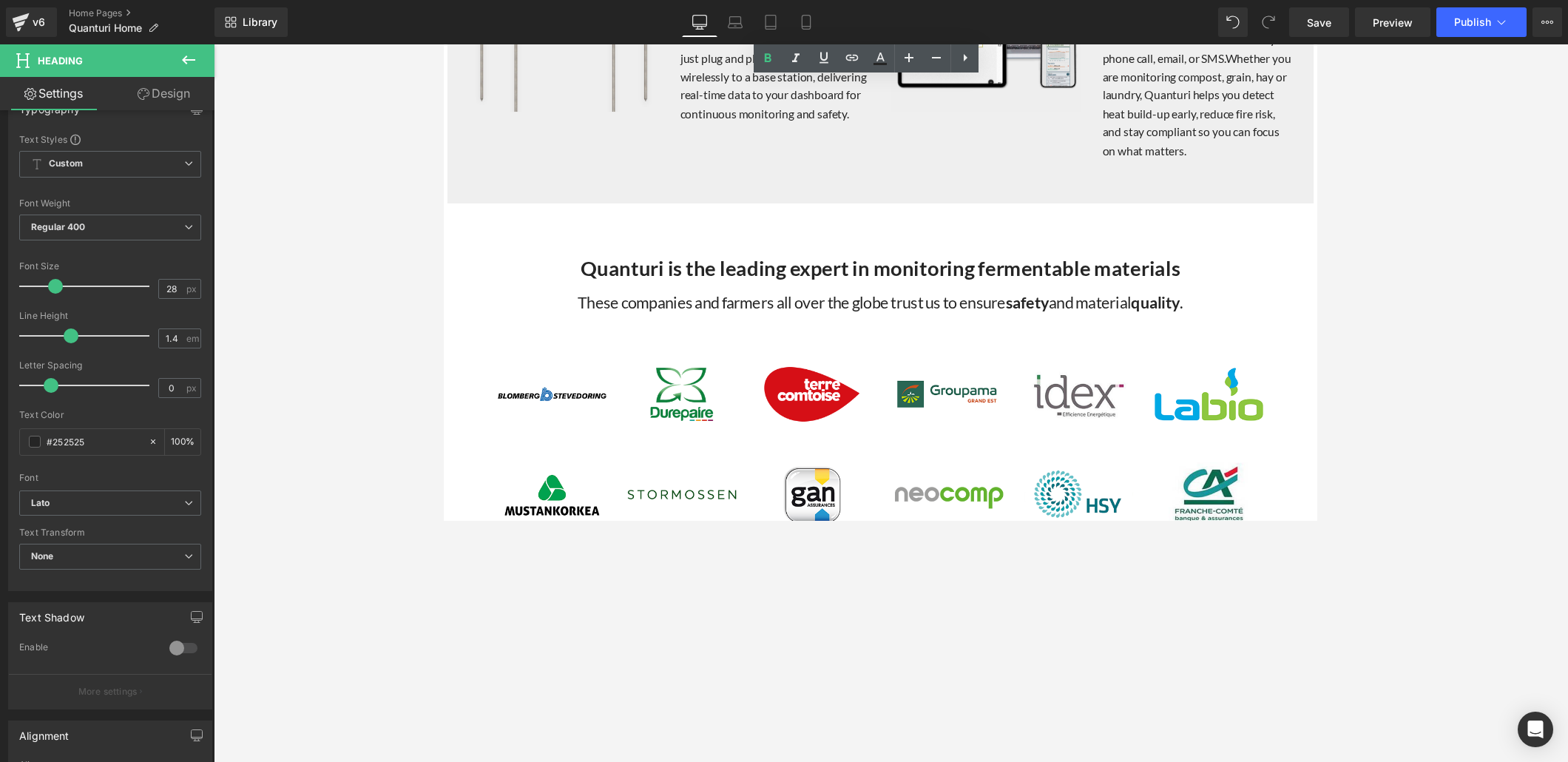
scroll to position [1660, 0]
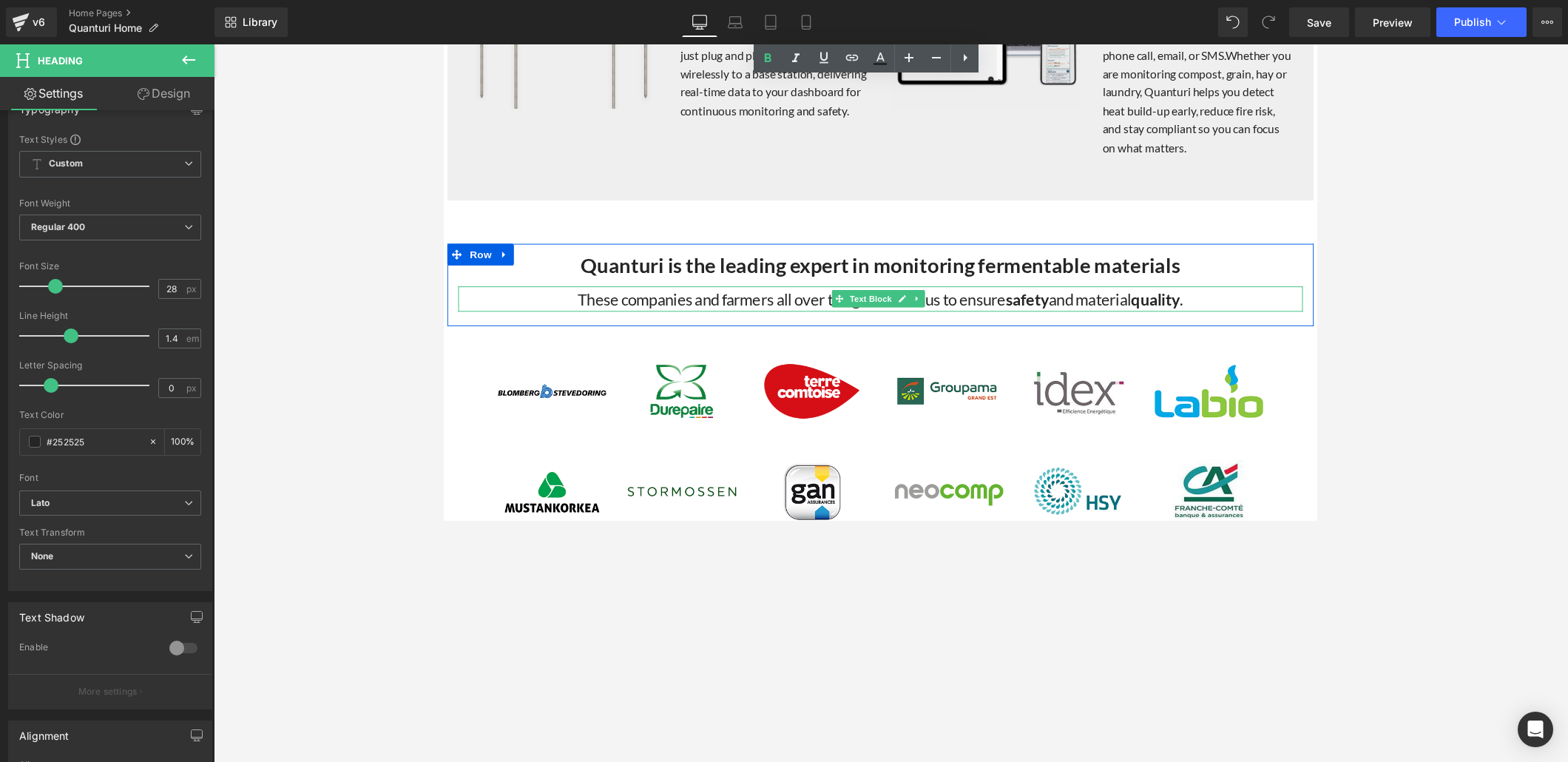
click at [1087, 315] on b "quality" at bounding box center [1172, 305] width 50 height 20
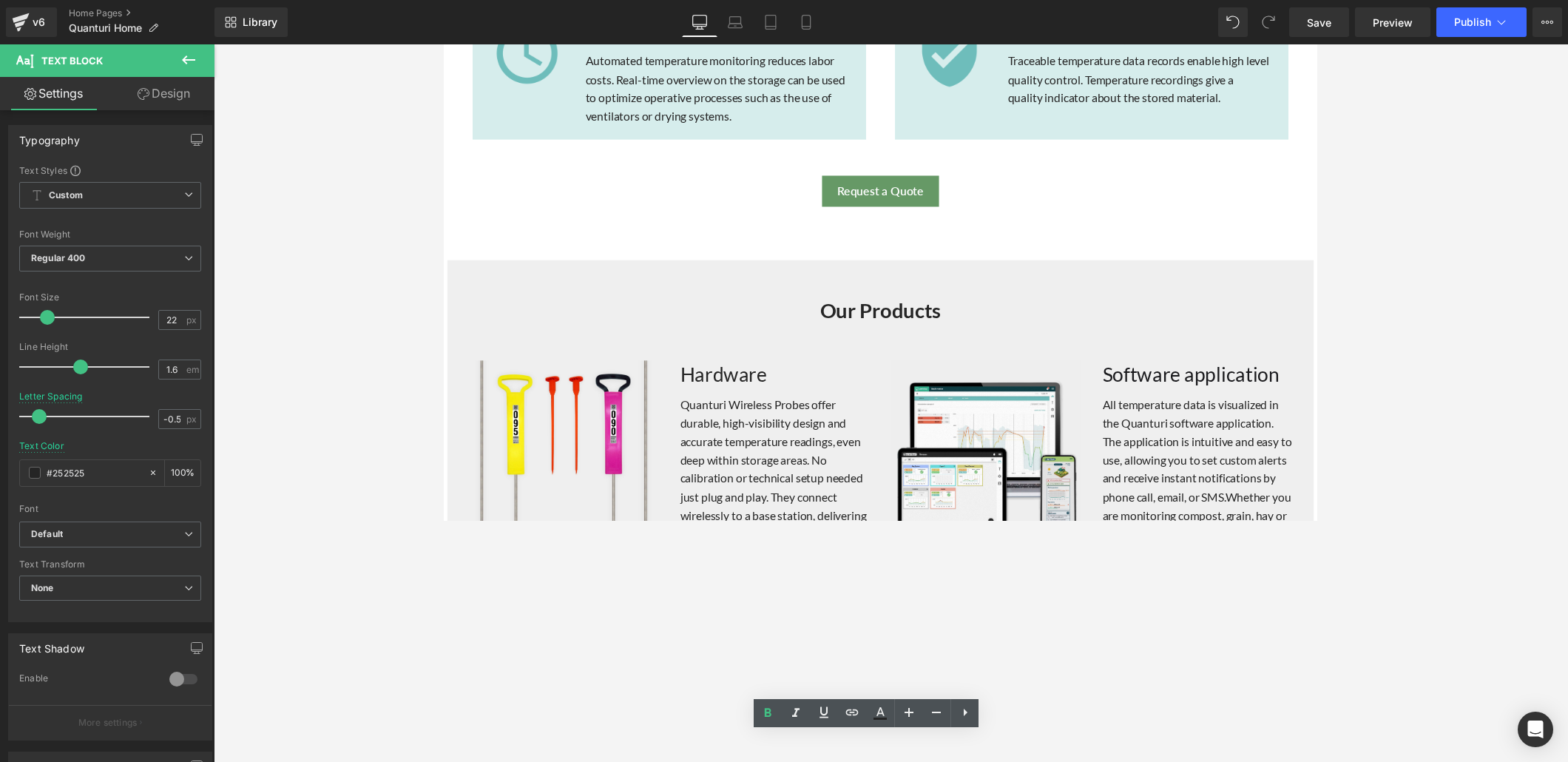
scroll to position [1192, 0]
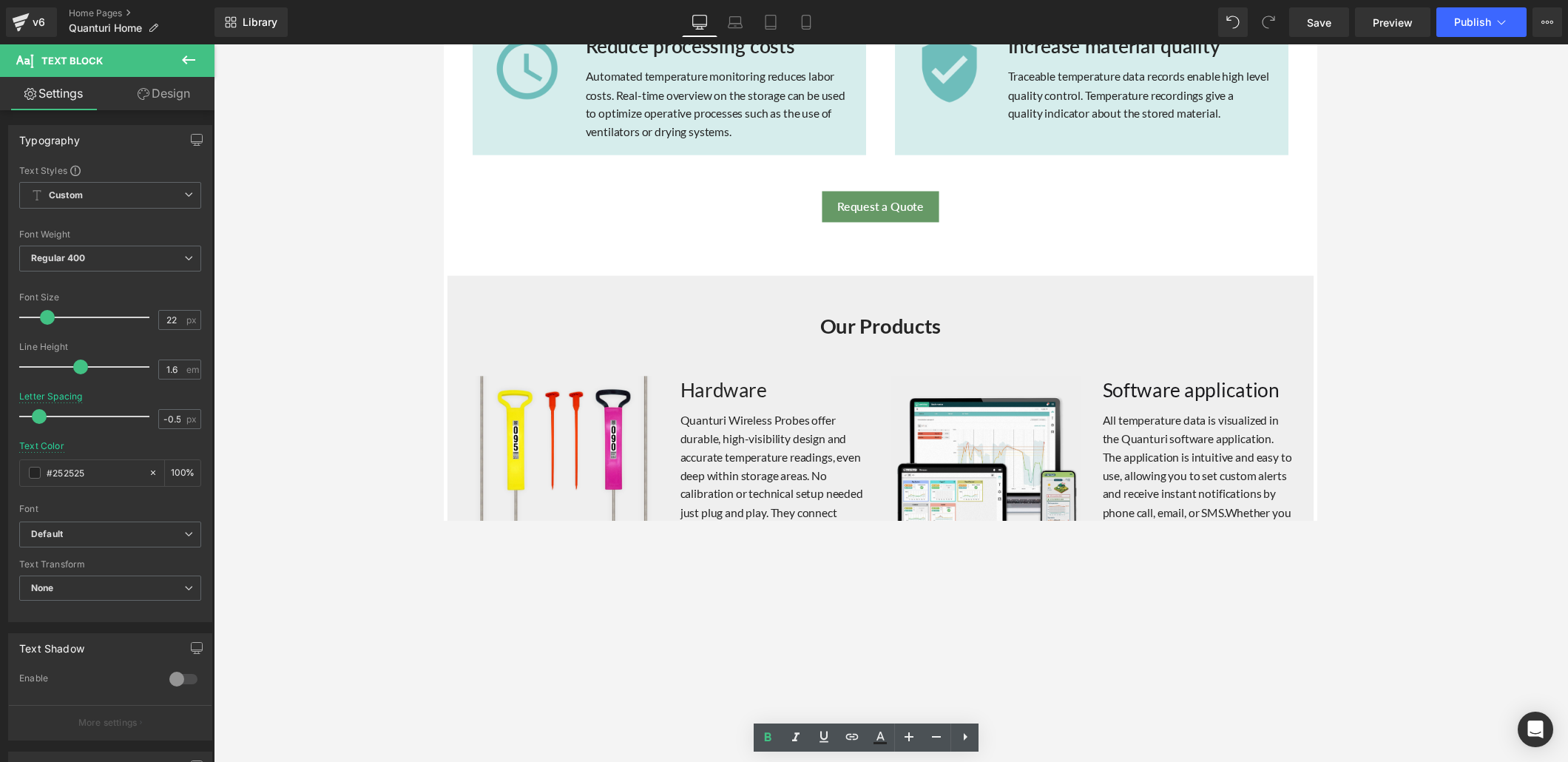
click at [894, 325] on div "Our Products Heading" at bounding box center [890, 333] width 866 height 58
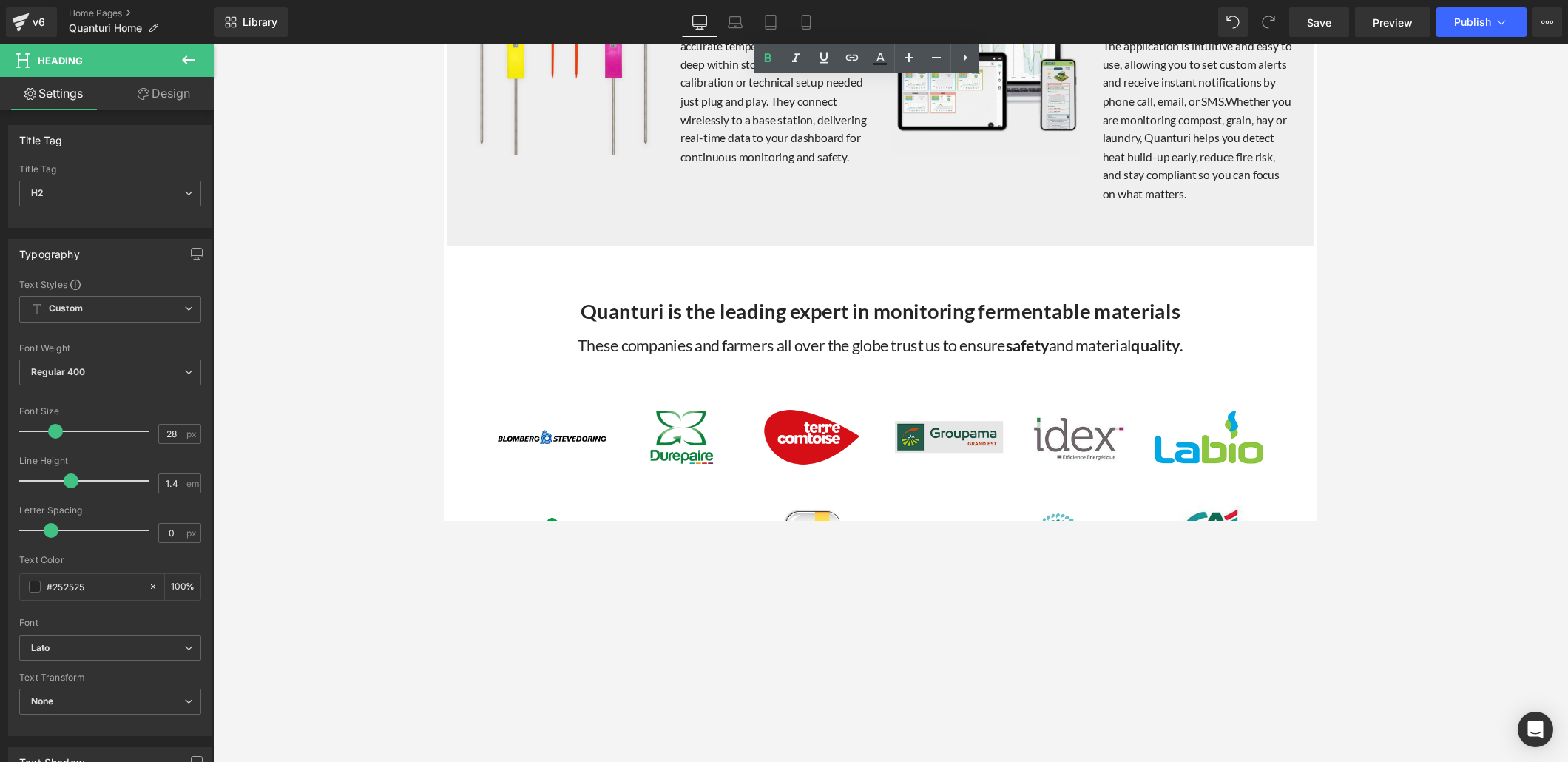
scroll to position [1762, 0]
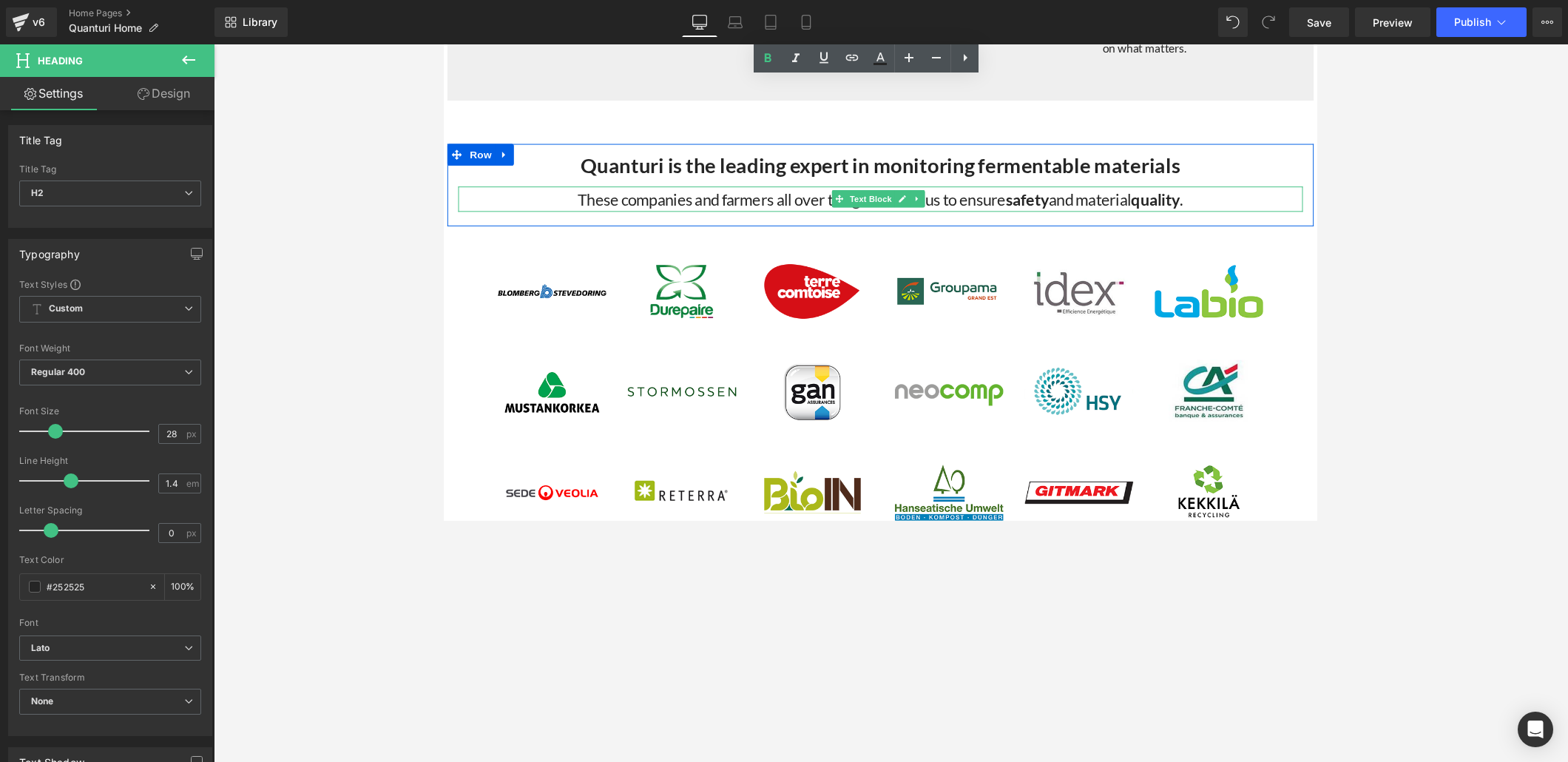
click at [1087, 213] on b "quality" at bounding box center [1172, 203] width 50 height 20
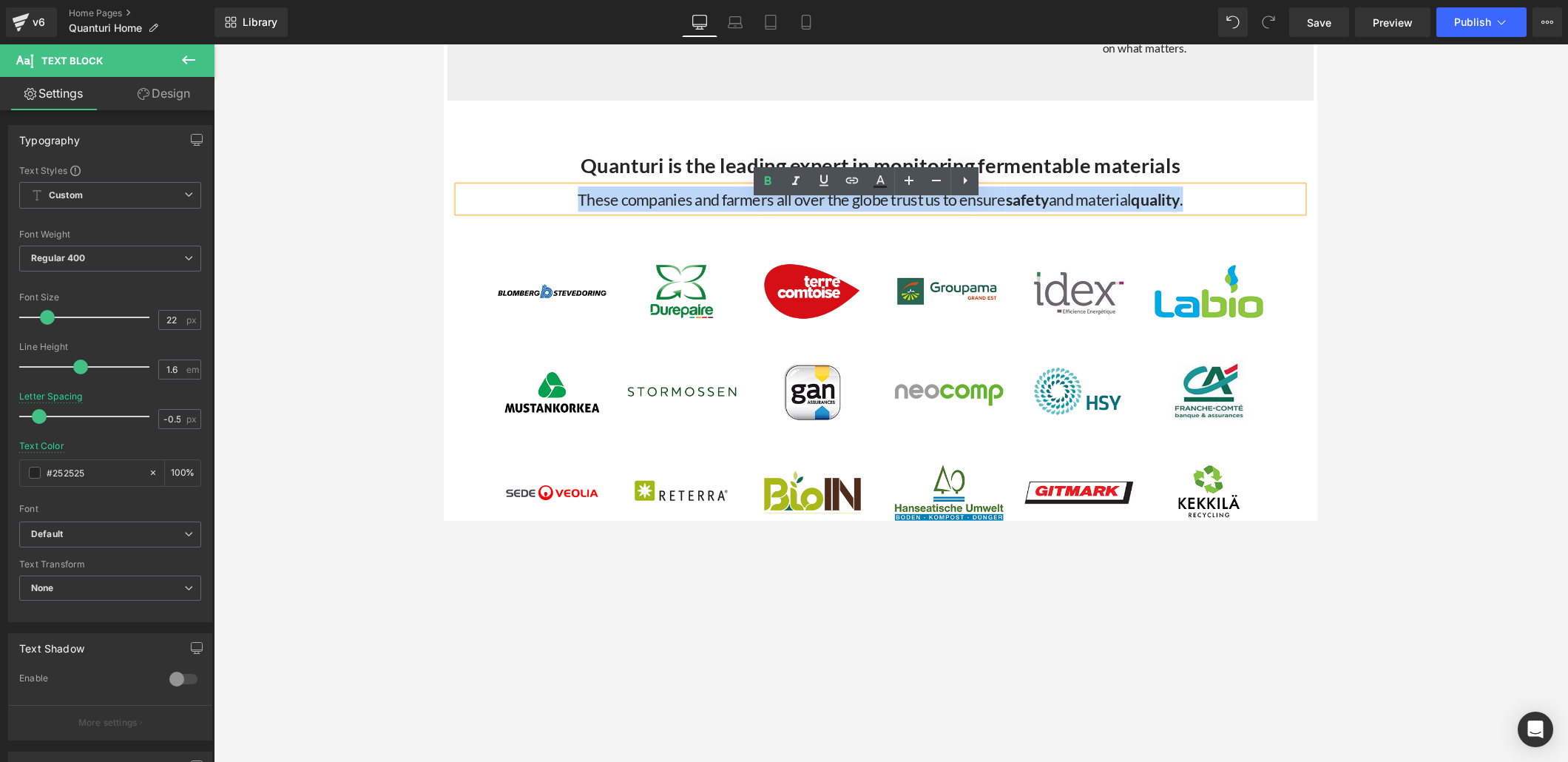
drag, startPoint x: 1202, startPoint y: 217, endPoint x: 569, endPoint y: 221, distance: 633.0
click at [569, 216] on div "These companies and farmers all over the globe trust us to ensure safety and ma…" at bounding box center [890, 203] width 866 height 26
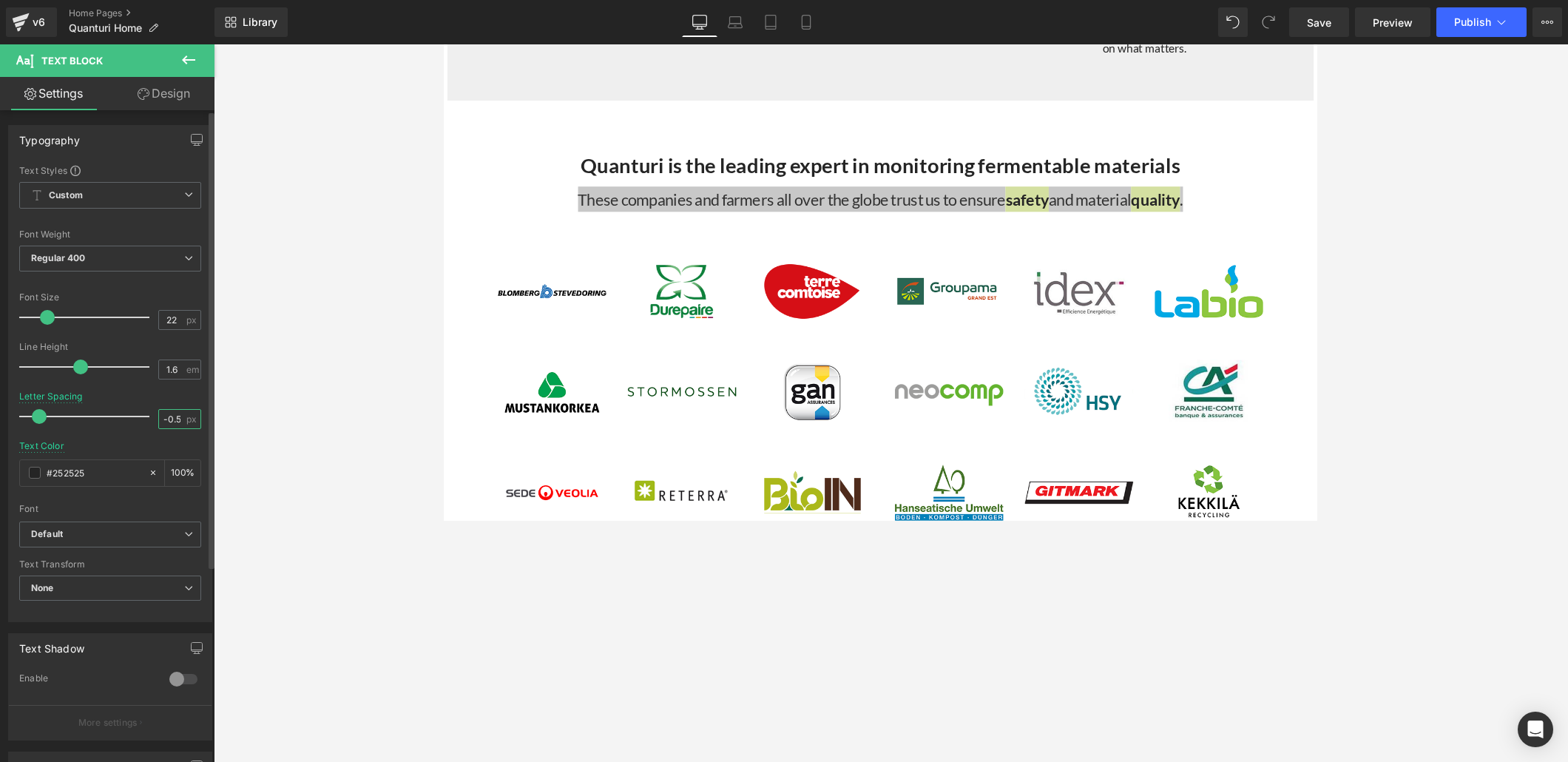
click at [172, 417] on input "-0.5" at bounding box center [172, 419] width 26 height 19
drag, startPoint x: 176, startPoint y: 417, endPoint x: 156, endPoint y: 418, distance: 20.0
click at [159, 418] on input "-0.5" at bounding box center [172, 419] width 26 height 19
type input "0"
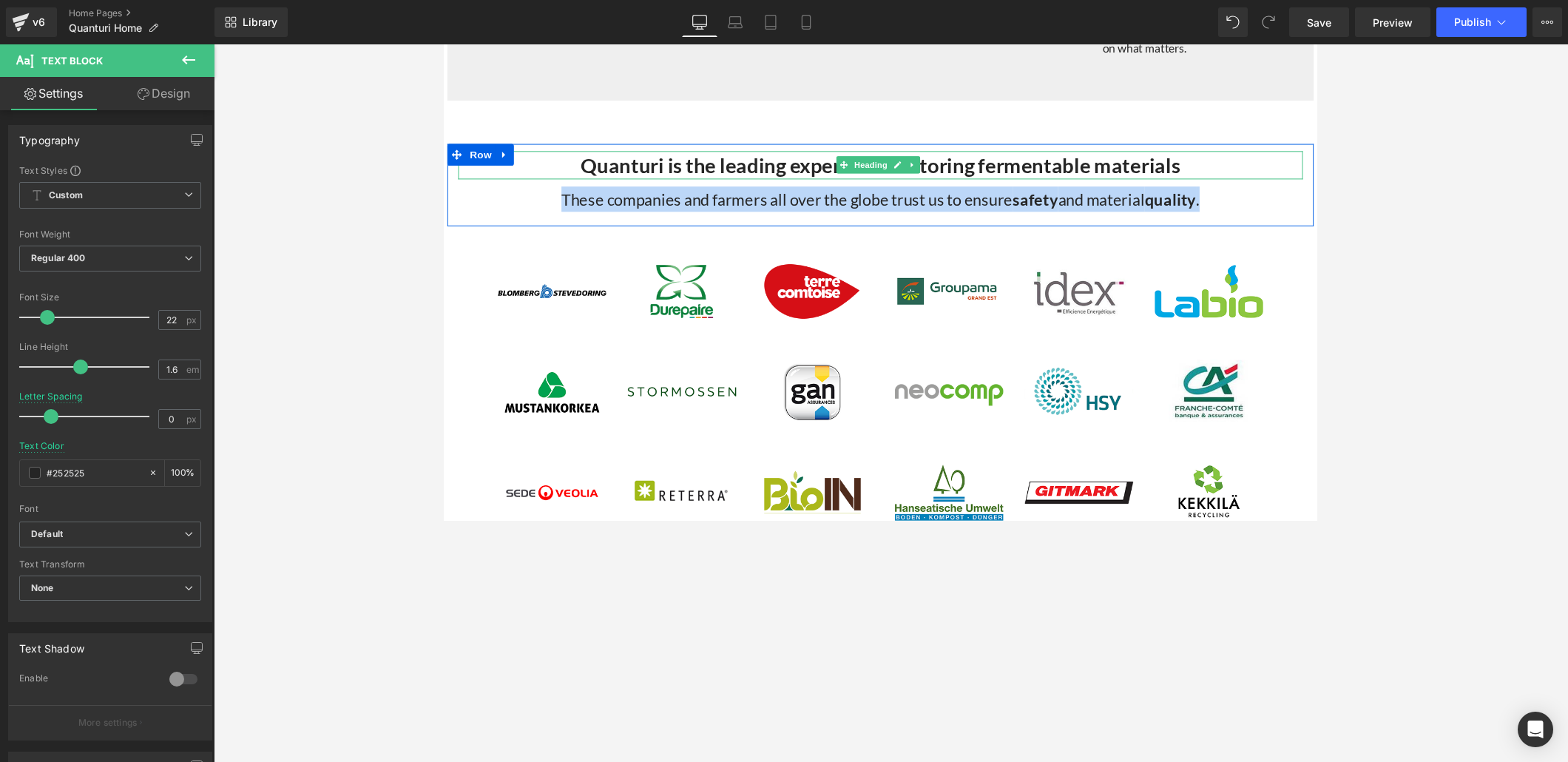
click at [548, 182] on h3 "Quanturi is the leading expert in monitoring fermentable materials" at bounding box center [890, 168] width 866 height 28
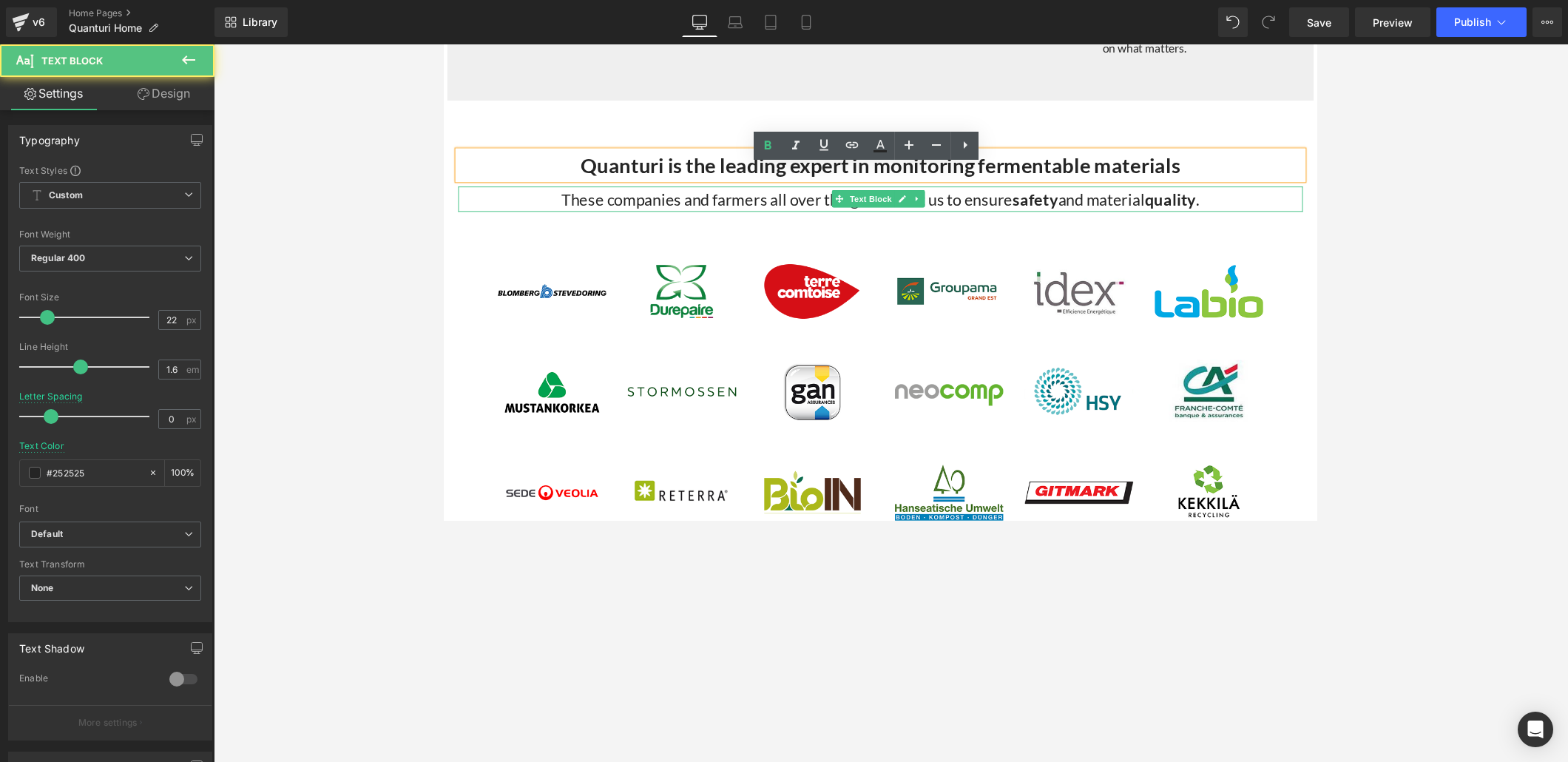
click at [598, 216] on div "These companies and farmers all over the globe trust us to ensure safety and ma…" at bounding box center [890, 203] width 866 height 26
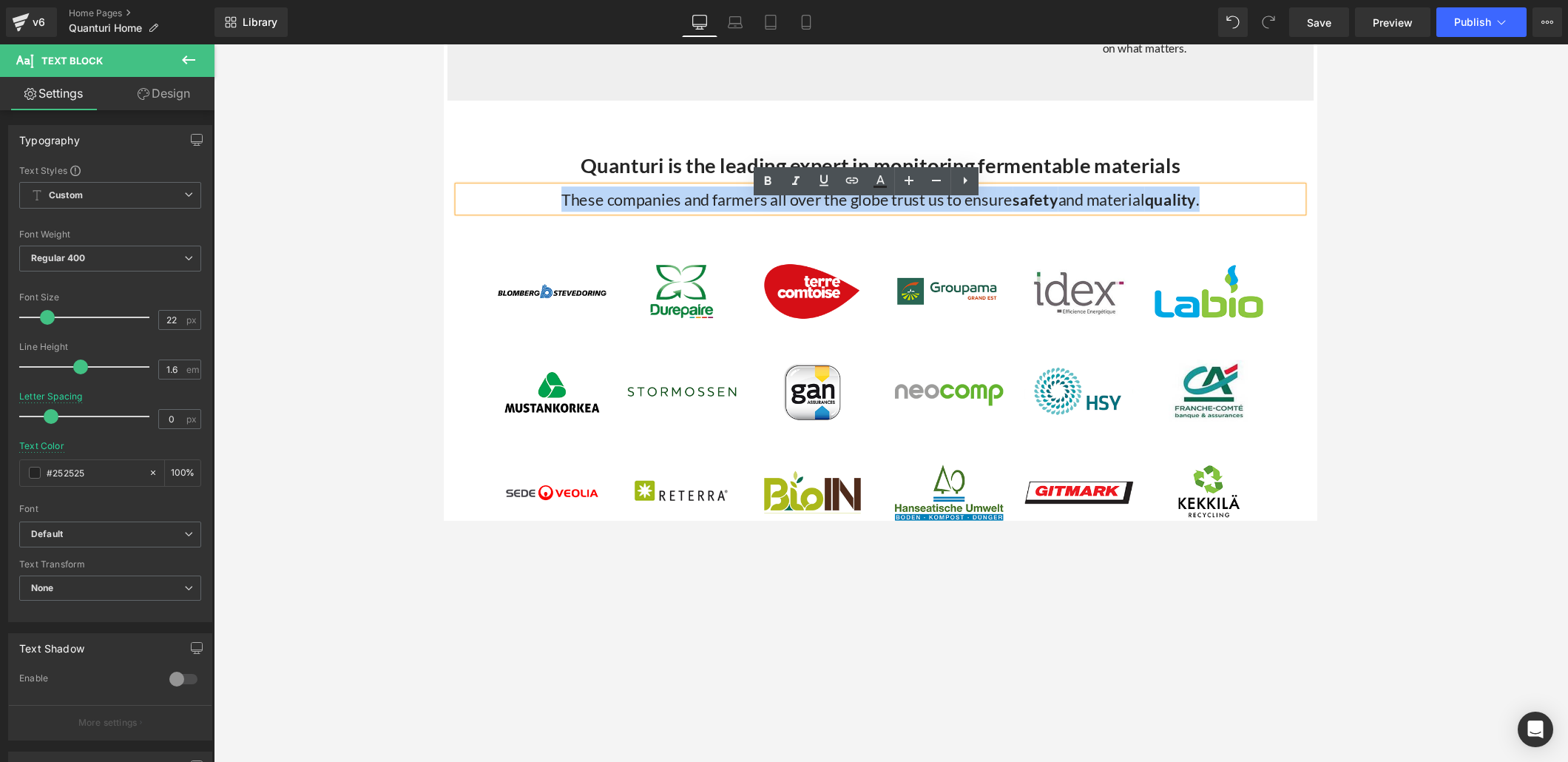
drag, startPoint x: 554, startPoint y: 217, endPoint x: 1226, endPoint y: 211, distance: 672.0
click at [1087, 211] on div "These companies and farmers all over the globe trust us to ensure safety and ma…" at bounding box center [890, 203] width 866 height 26
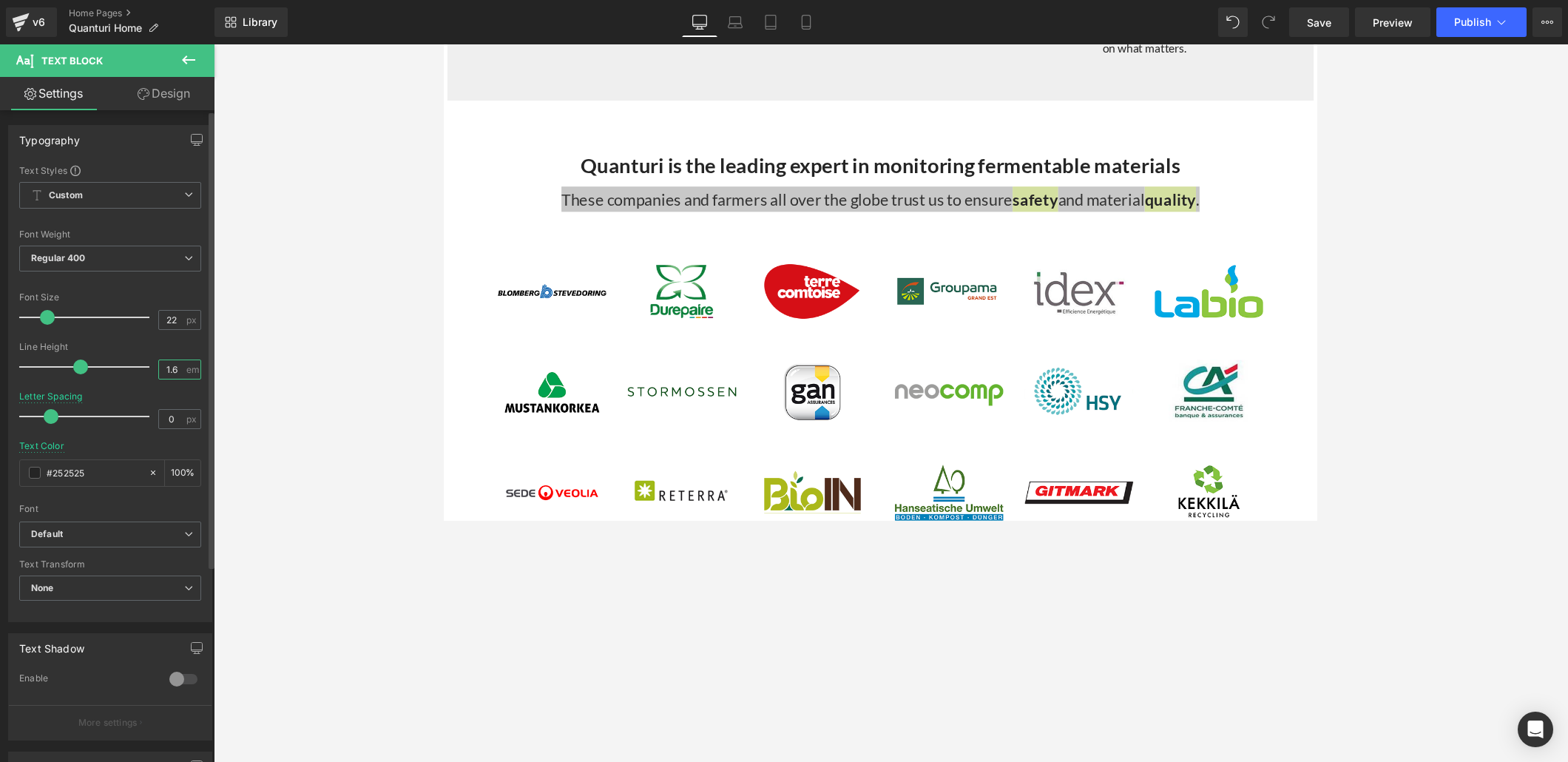
click at [172, 366] on input "1.6" at bounding box center [172, 369] width 26 height 19
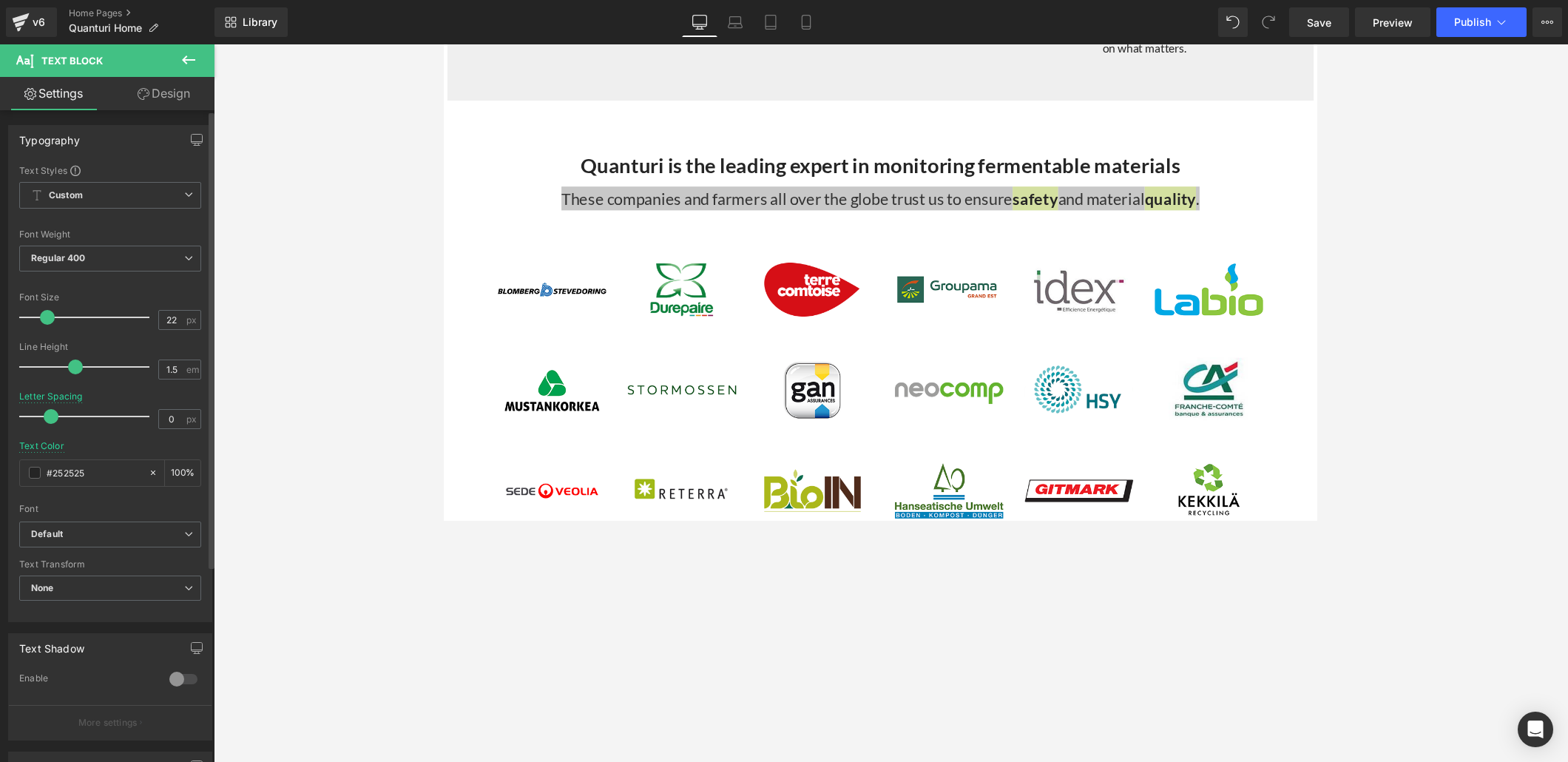
type input "1.4"
drag, startPoint x: 75, startPoint y: 363, endPoint x: 66, endPoint y: 363, distance: 9.0
click at [66, 363] on span at bounding box center [71, 367] width 15 height 15
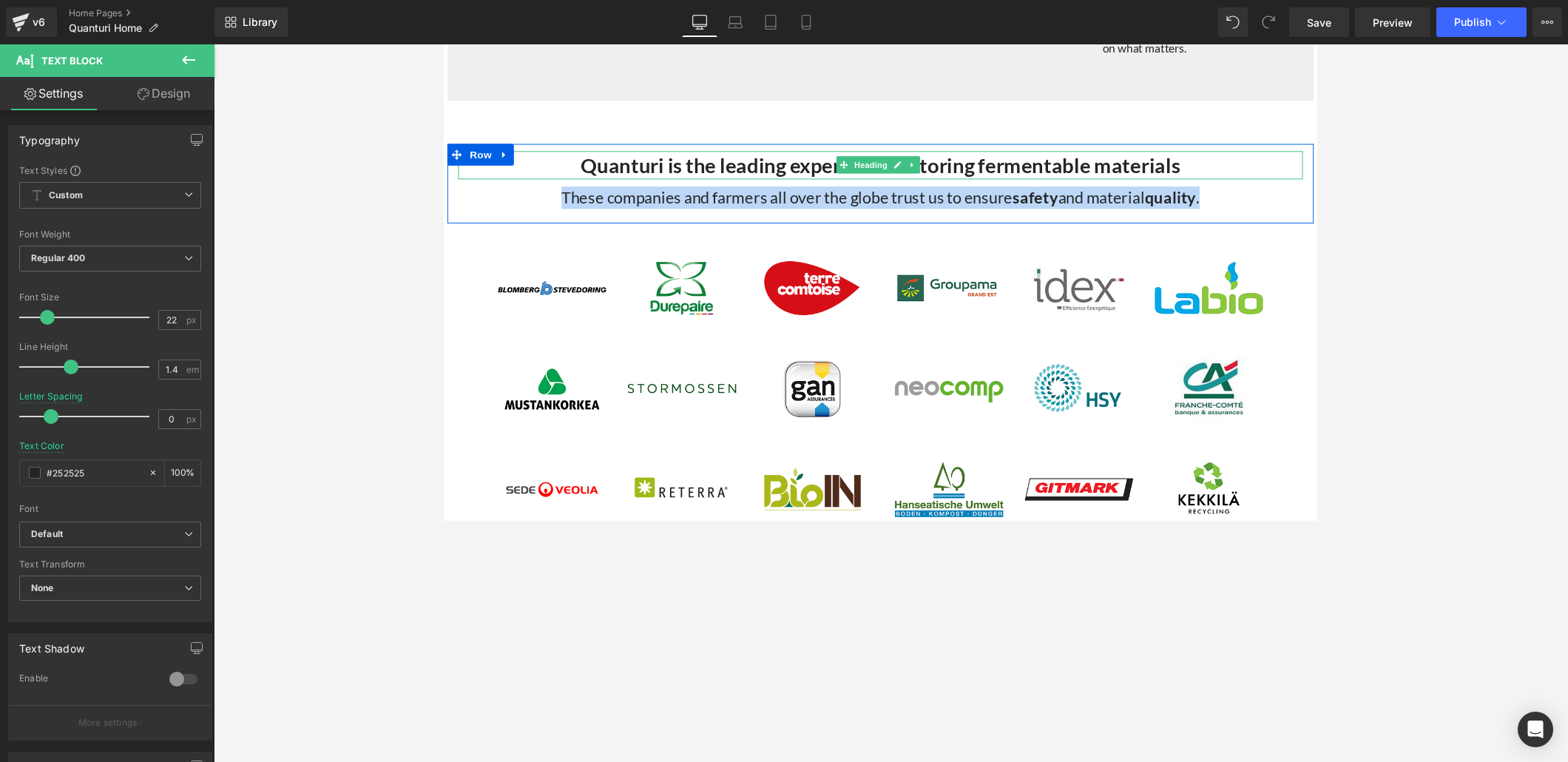
click at [697, 181] on strong "Quanturi is the leading expert in monitoring fermentable materials" at bounding box center [890, 168] width 614 height 25
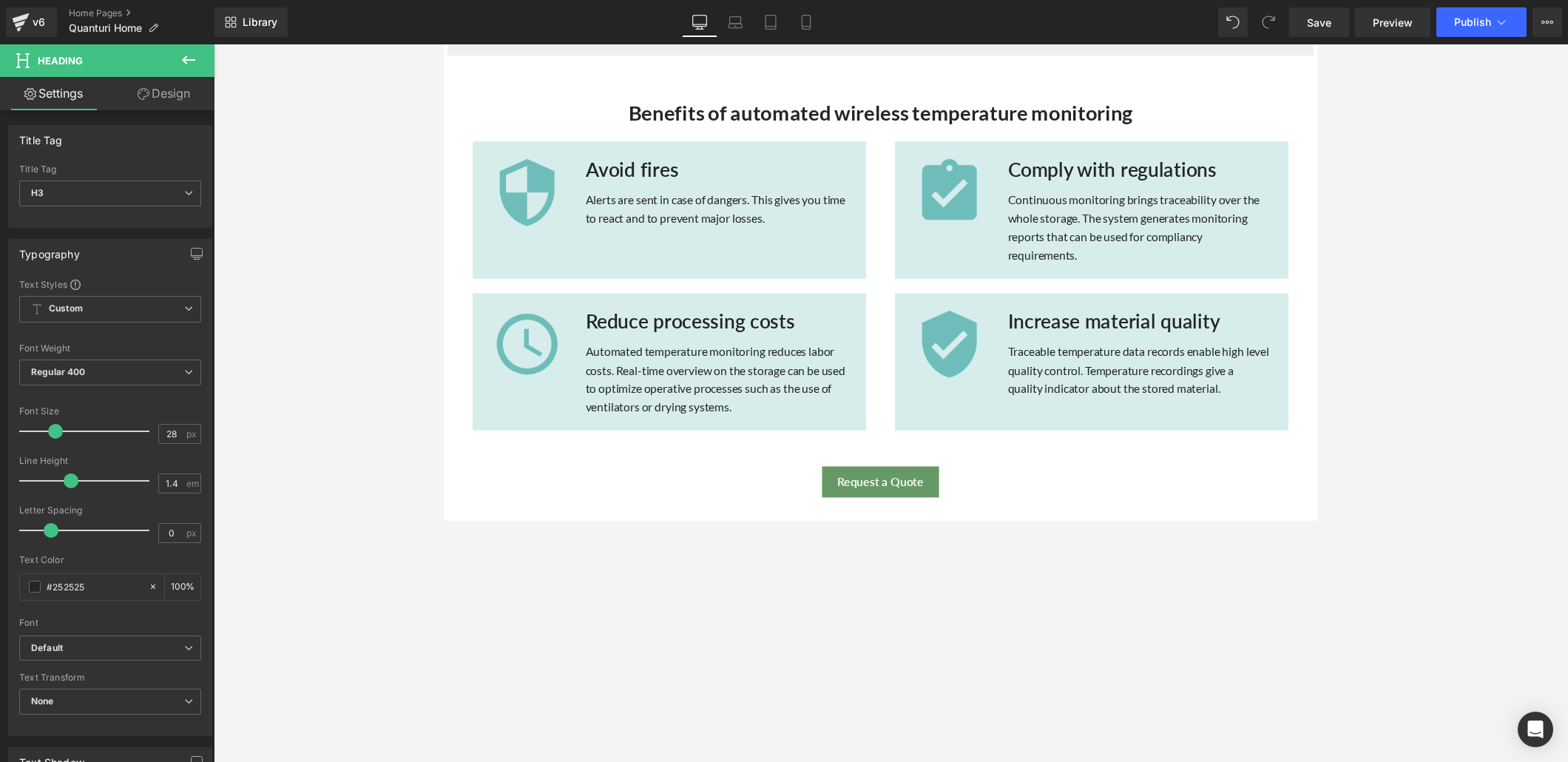
scroll to position [904, 0]
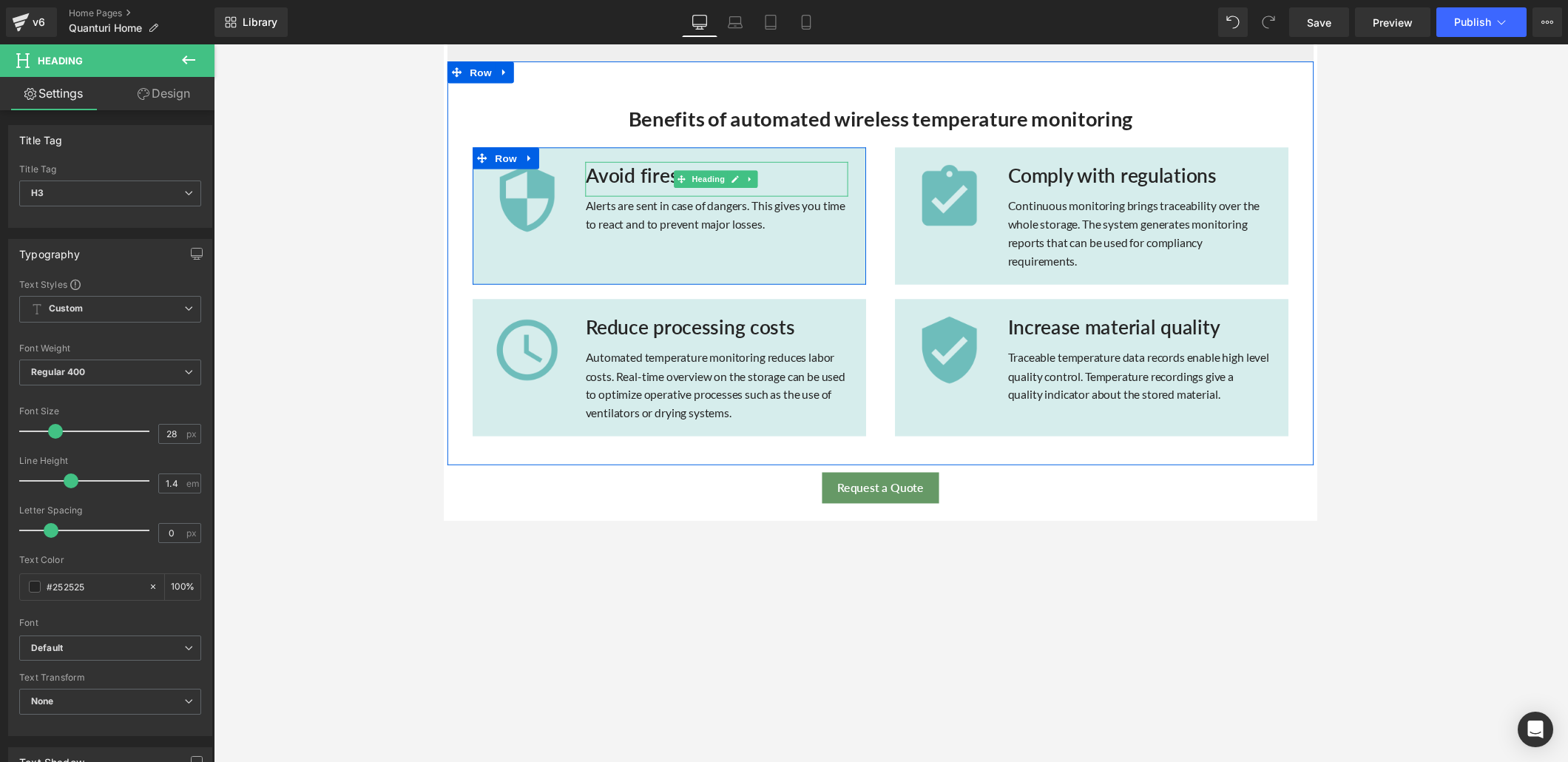
click at [636, 178] on h3 "Avoid fires" at bounding box center [723, 179] width 269 height 28
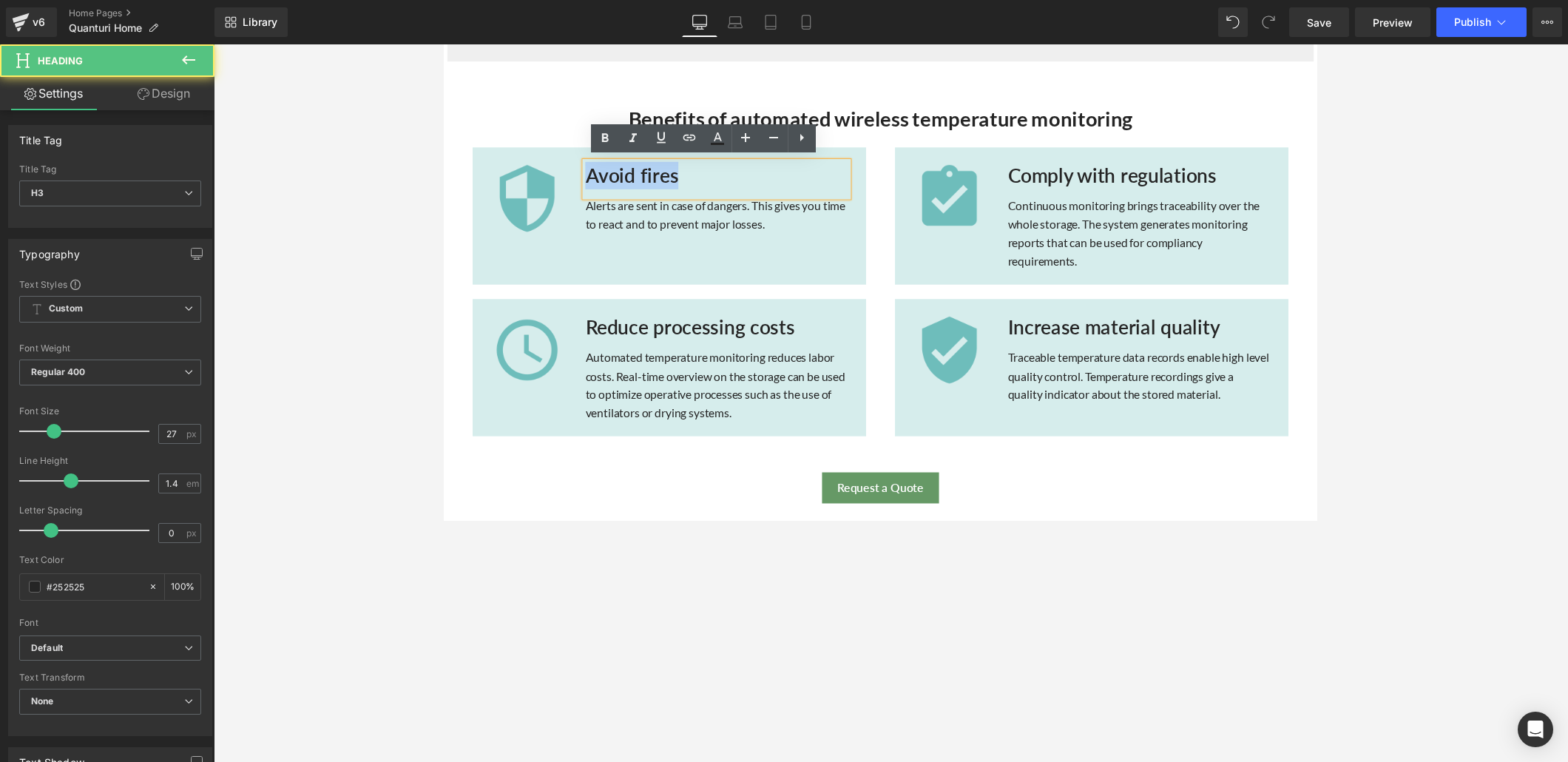
drag, startPoint x: 690, startPoint y: 178, endPoint x: 586, endPoint y: 177, distance: 104.0
click at [588, 177] on h3 "Avoid fires" at bounding box center [723, 179] width 269 height 28
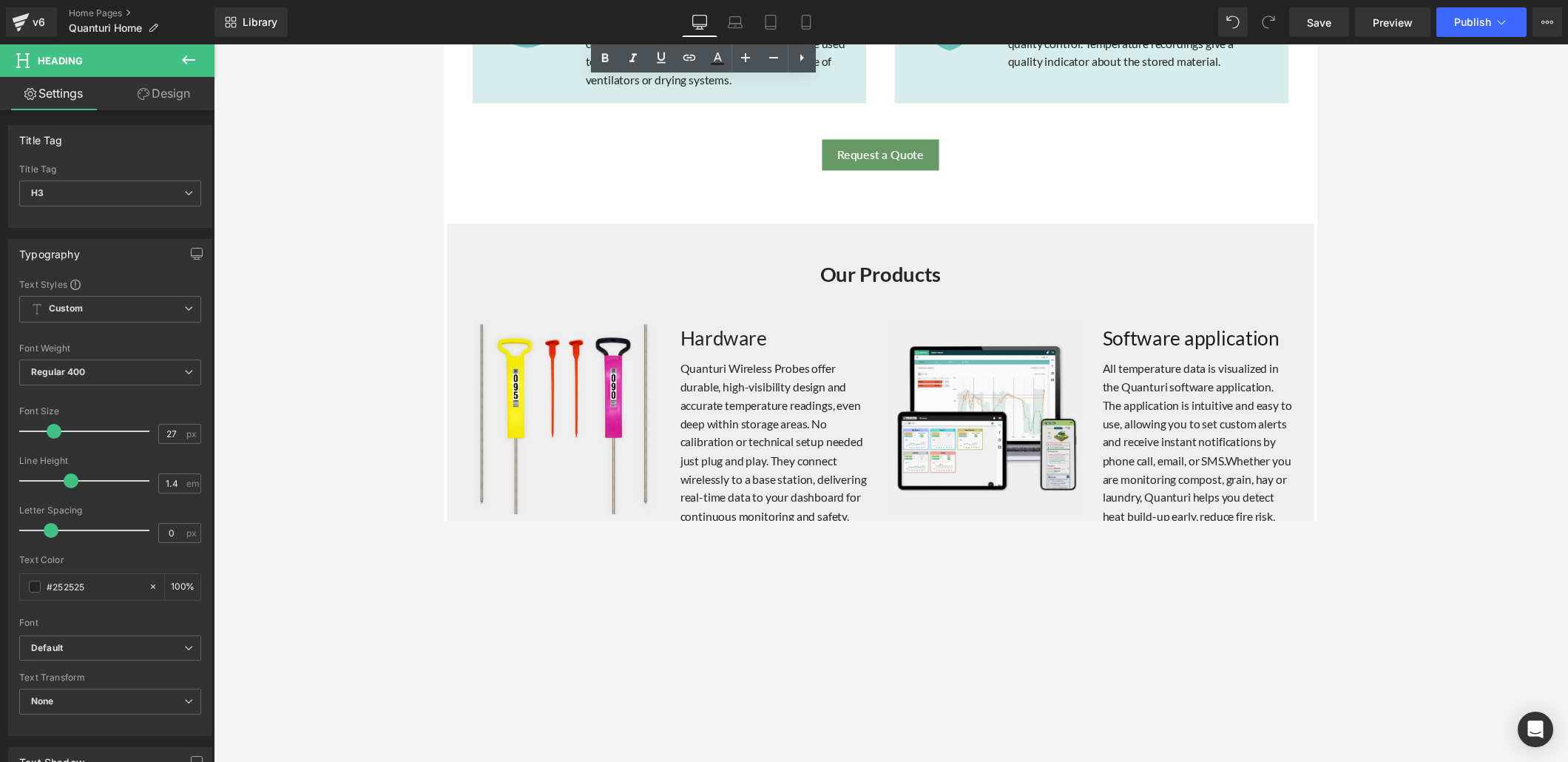
scroll to position [1263, 0]
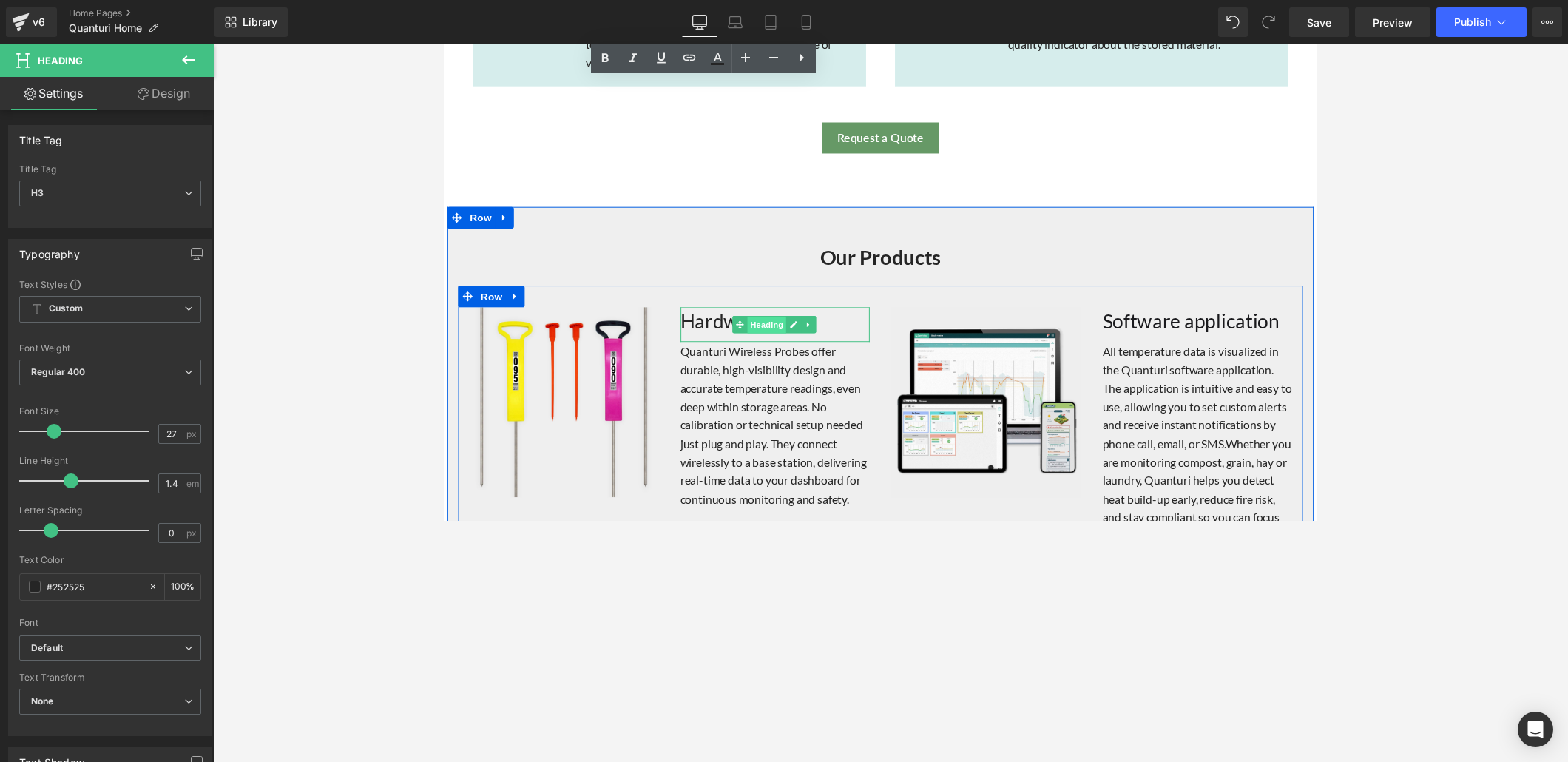
click at [755, 329] on span "Heading" at bounding box center [774, 332] width 40 height 18
click at [712, 322] on h3 "Hardware" at bounding box center [783, 327] width 195 height 28
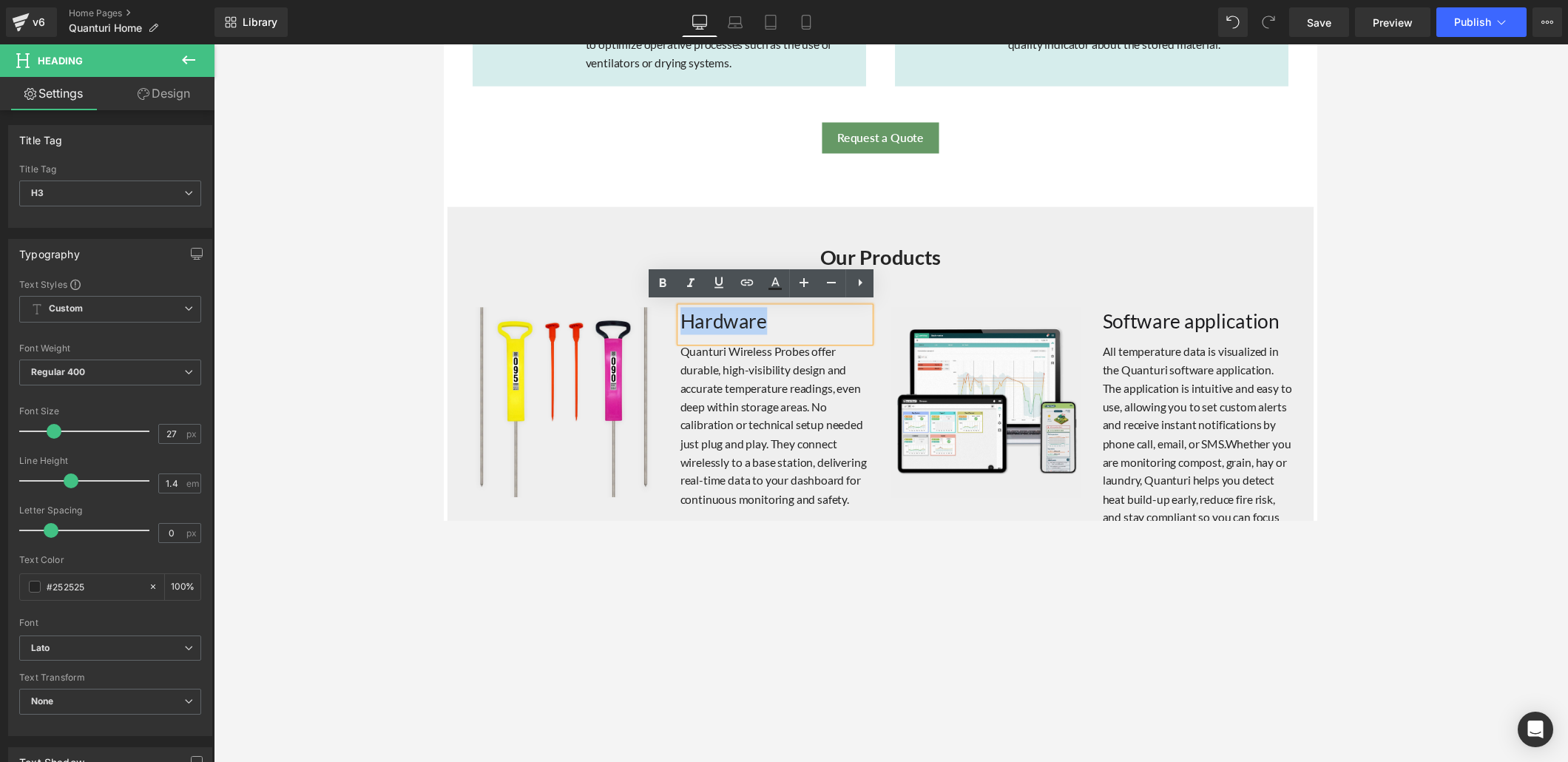
drag, startPoint x: 768, startPoint y: 325, endPoint x: 681, endPoint y: 327, distance: 87.0
click at [686, 327] on h3 "Hardware" at bounding box center [783, 327] width 195 height 28
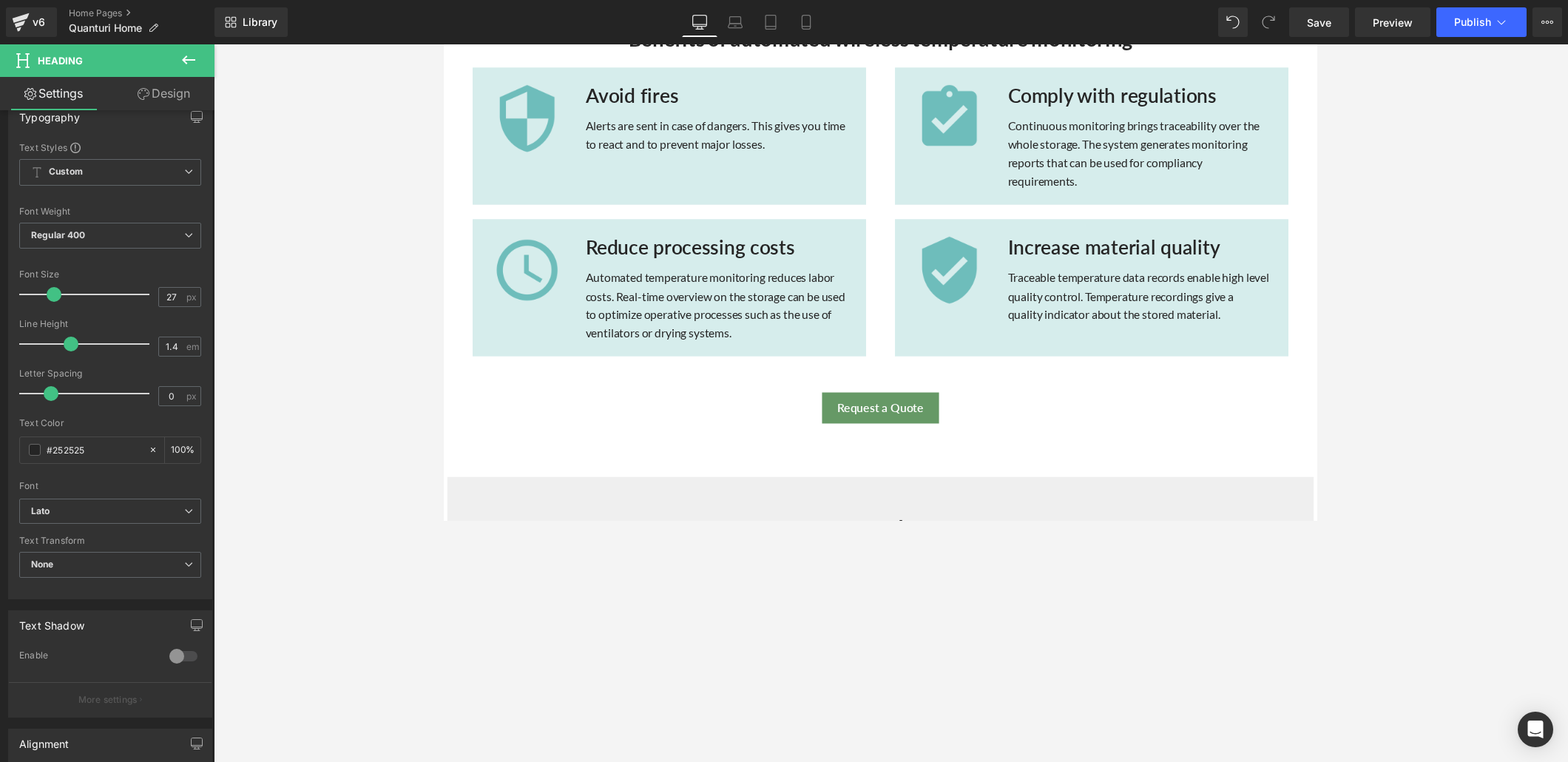
scroll to position [985, 0]
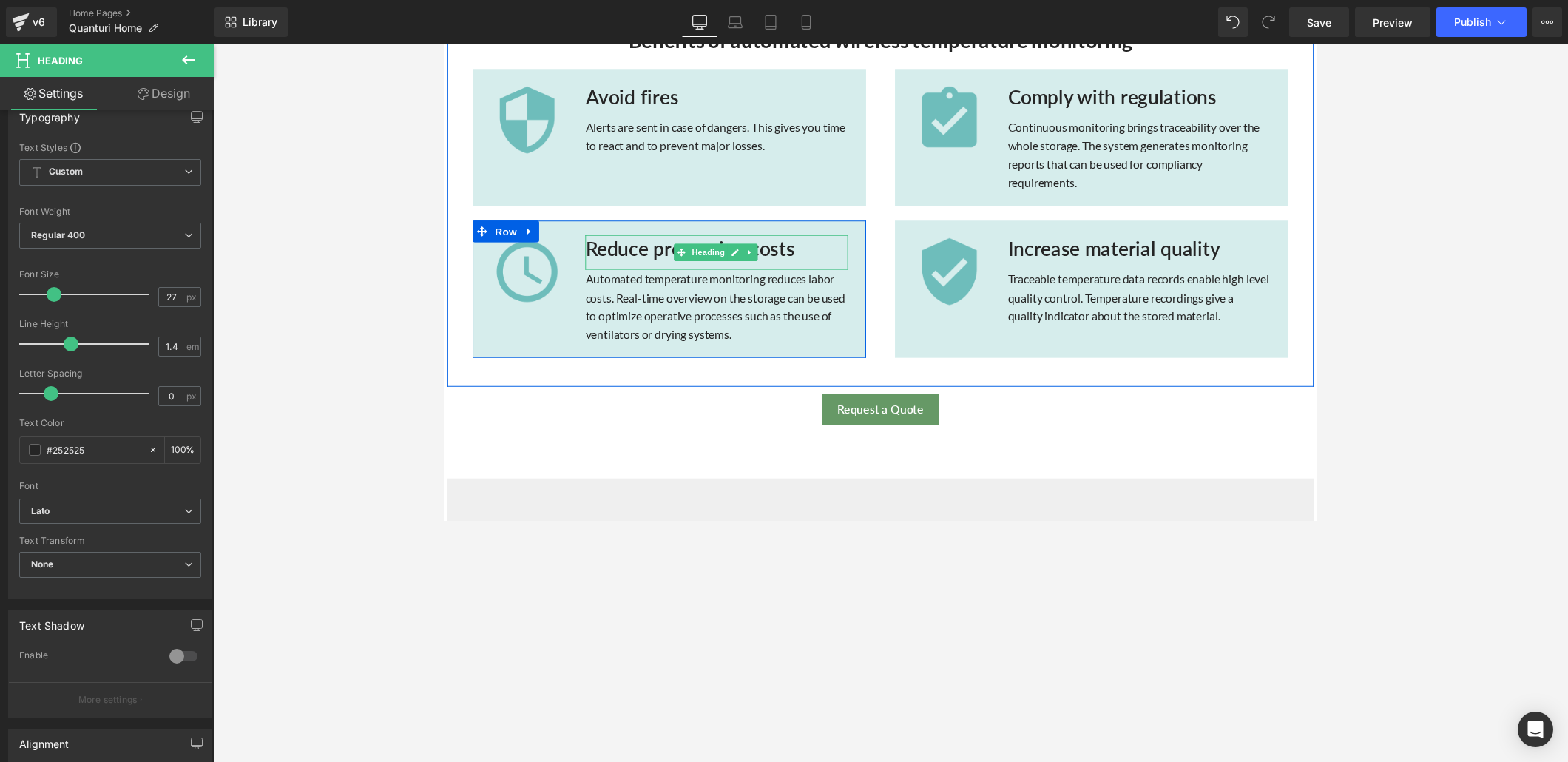
click at [780, 255] on h3 "Reduce processing costs" at bounding box center [723, 254] width 269 height 28
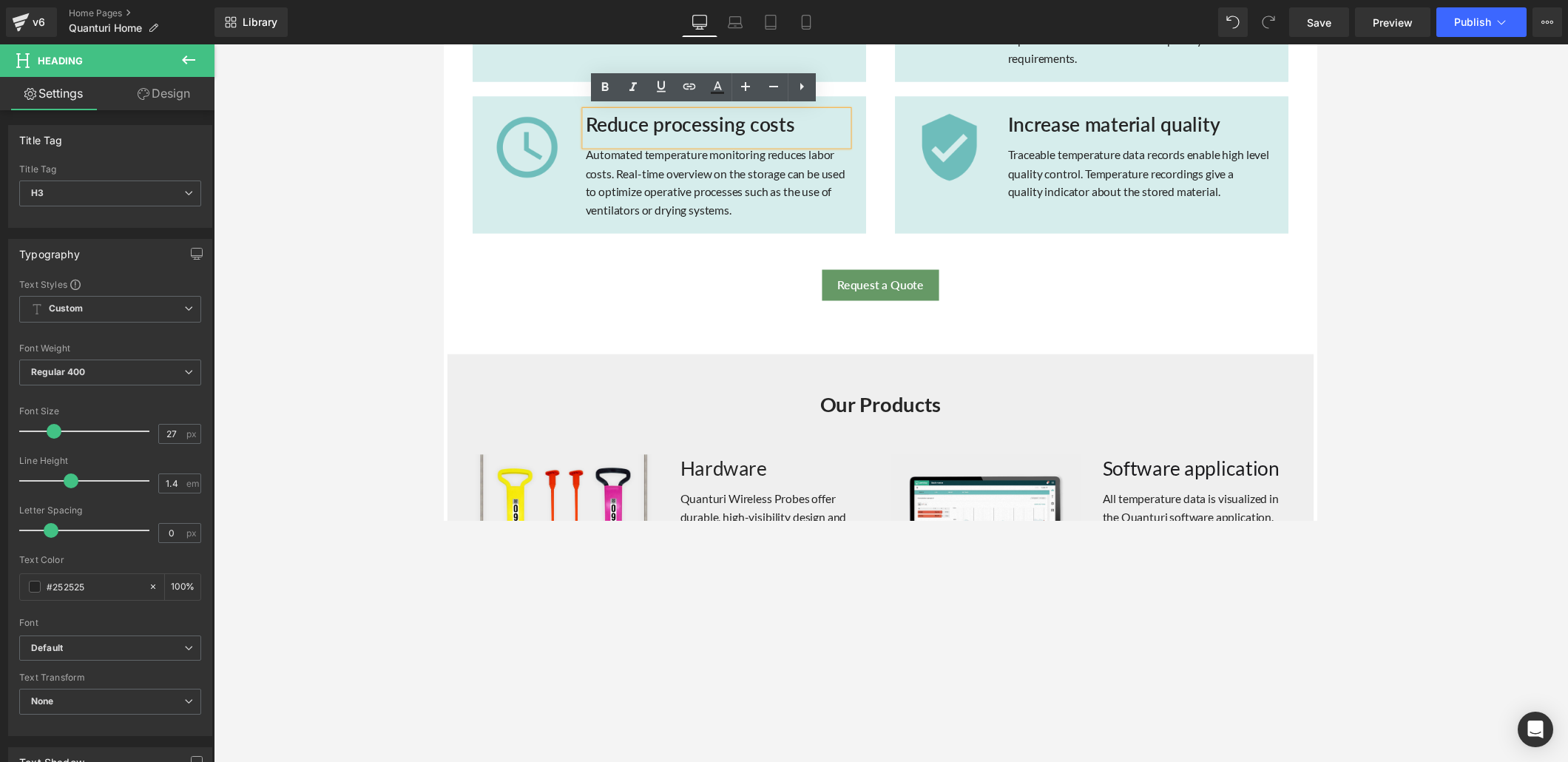
scroll to position [1270, 0]
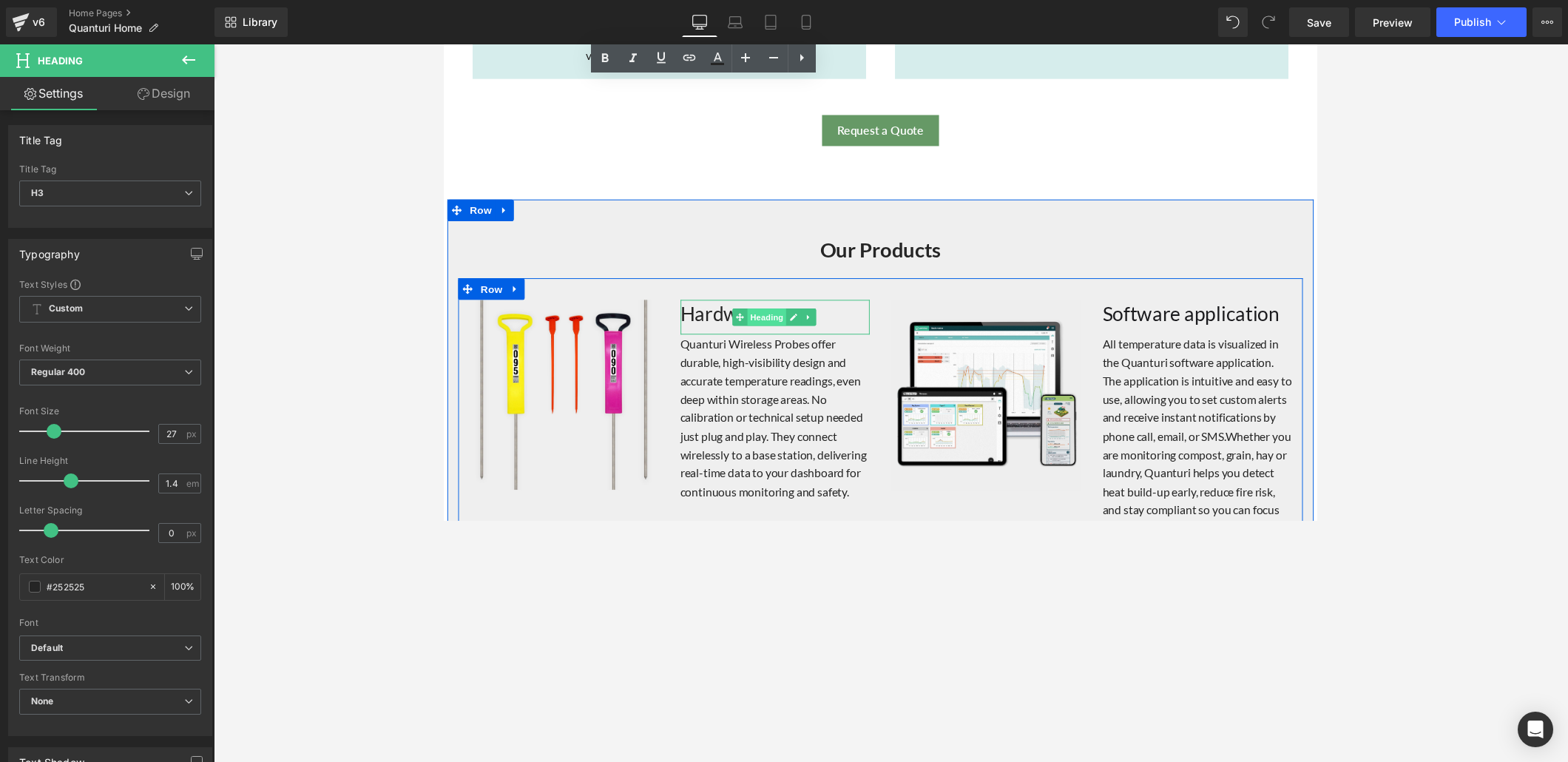
click at [768, 324] on span "Heading" at bounding box center [774, 324] width 40 height 18
click at [743, 319] on icon at bounding box center [747, 324] width 8 height 9
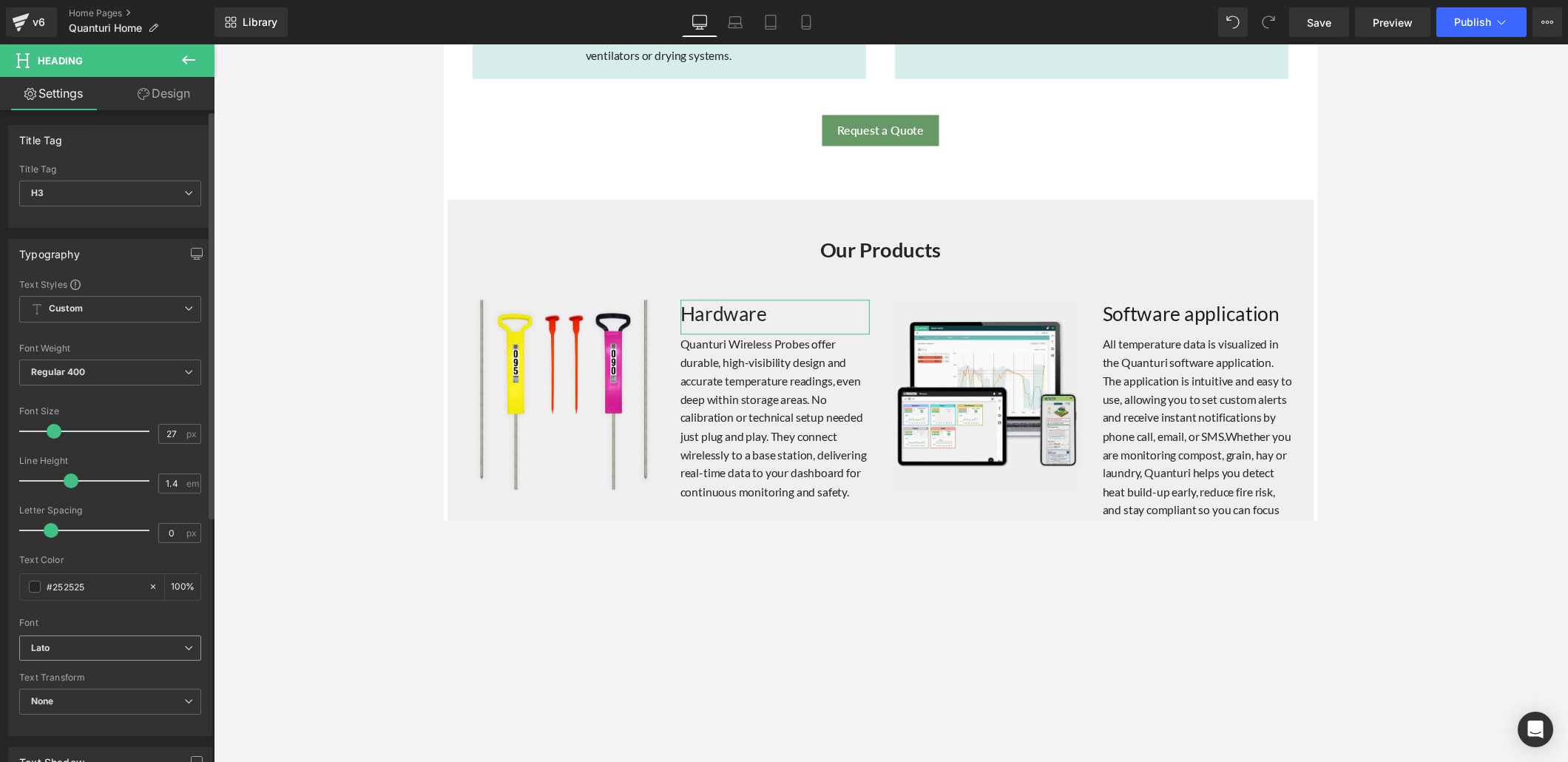
click at [178, 519] on b "Lato" at bounding box center [107, 648] width 153 height 13
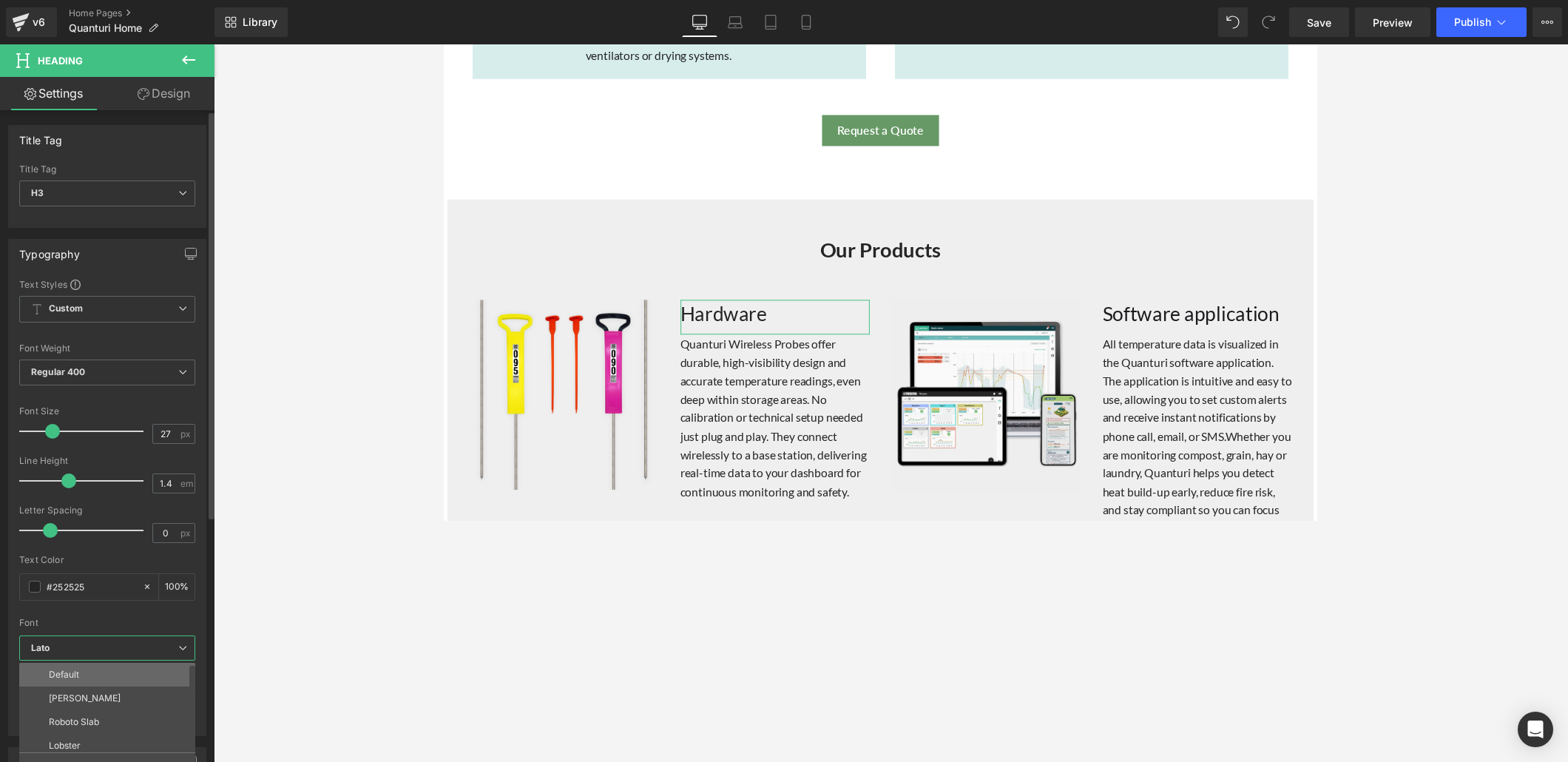
click at [118, 519] on li "Default" at bounding box center [111, 674] width 183 height 24
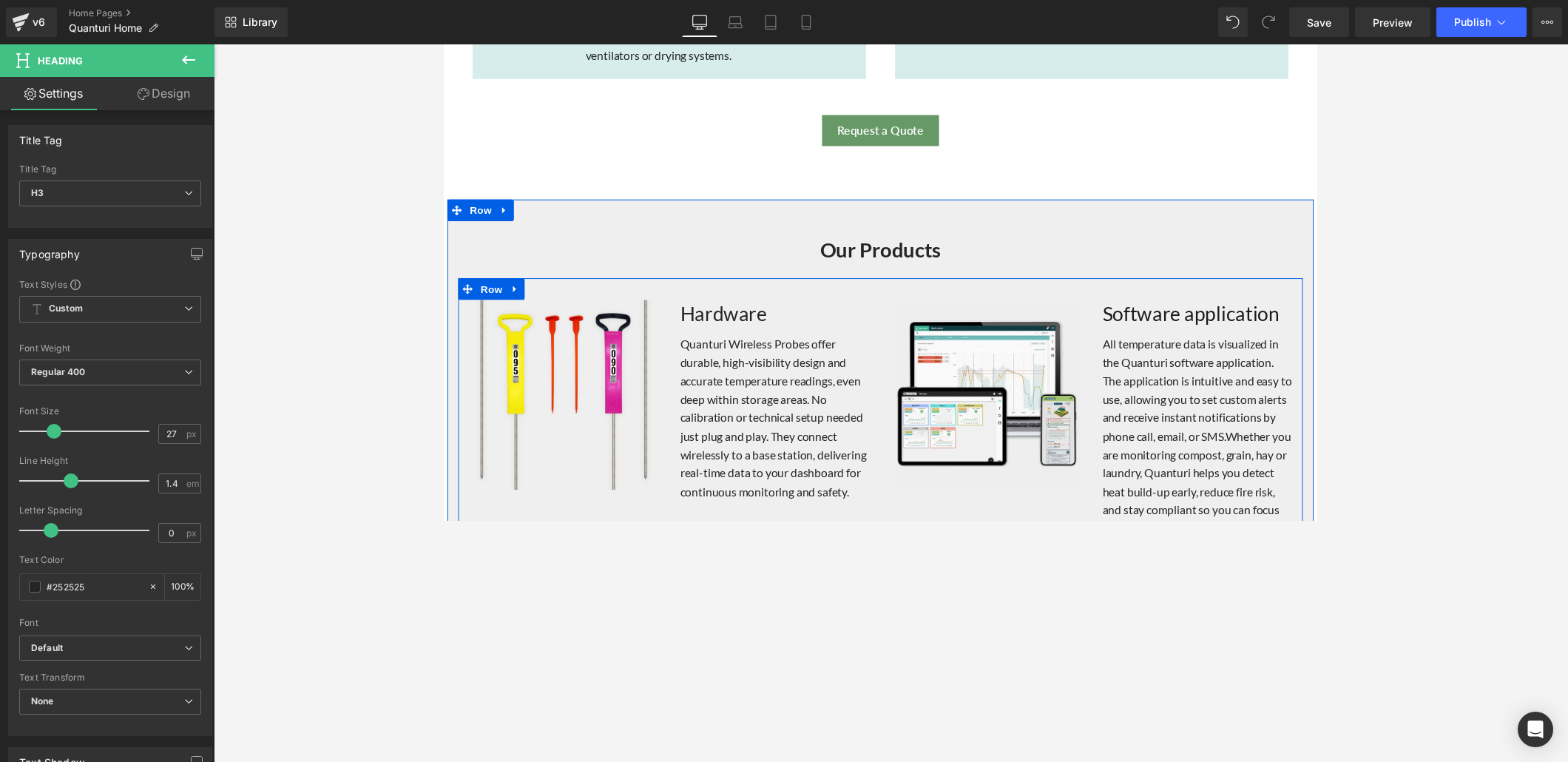
click at [1087, 320] on font "Software application" at bounding box center [1209, 320] width 181 height 25
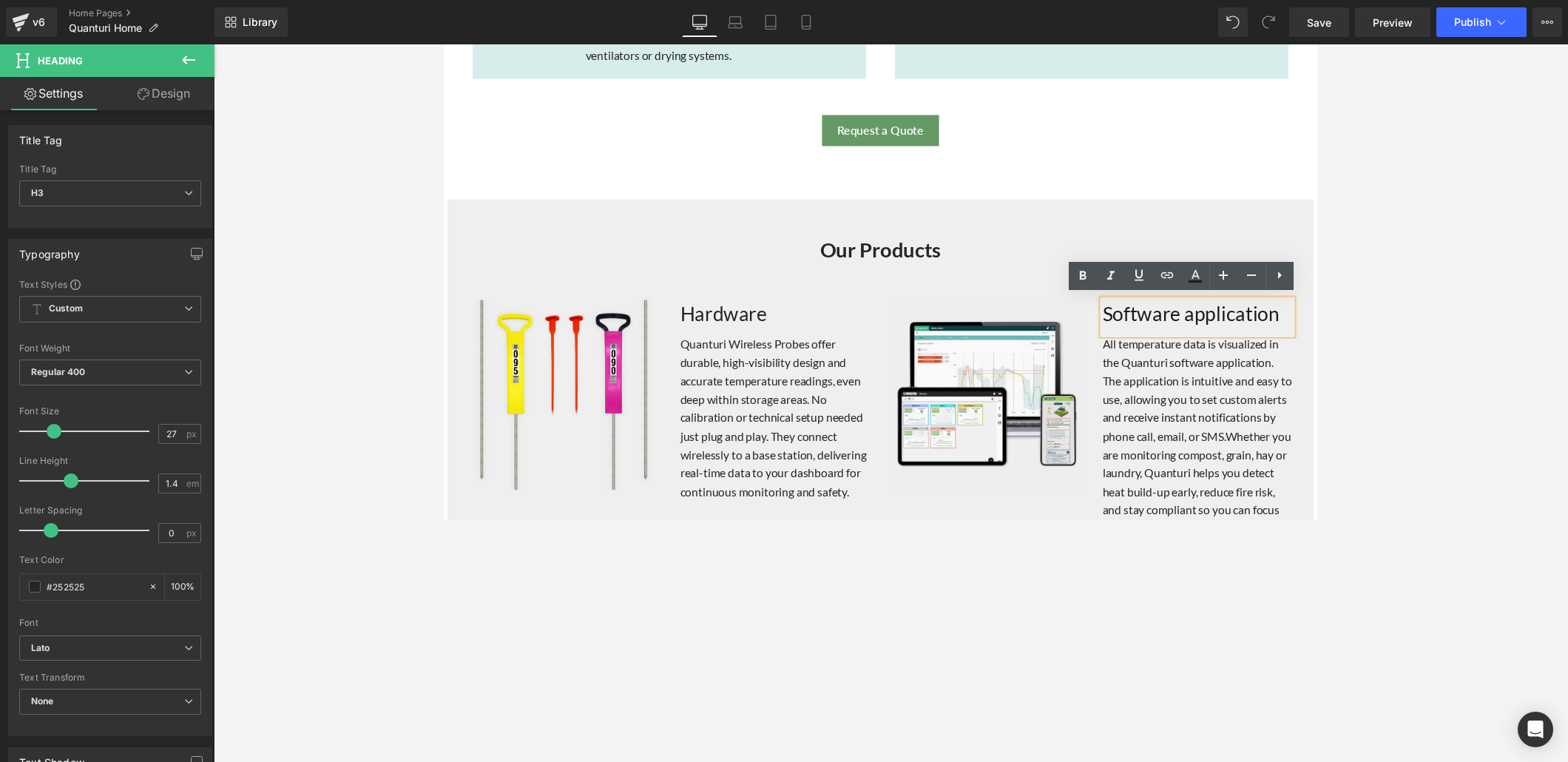
drag, startPoint x: 1092, startPoint y: 312, endPoint x: 1114, endPoint y: 312, distance: 22.0
click at [1087, 312] on div "Image" at bounding box center [998, 407] width 217 height 202
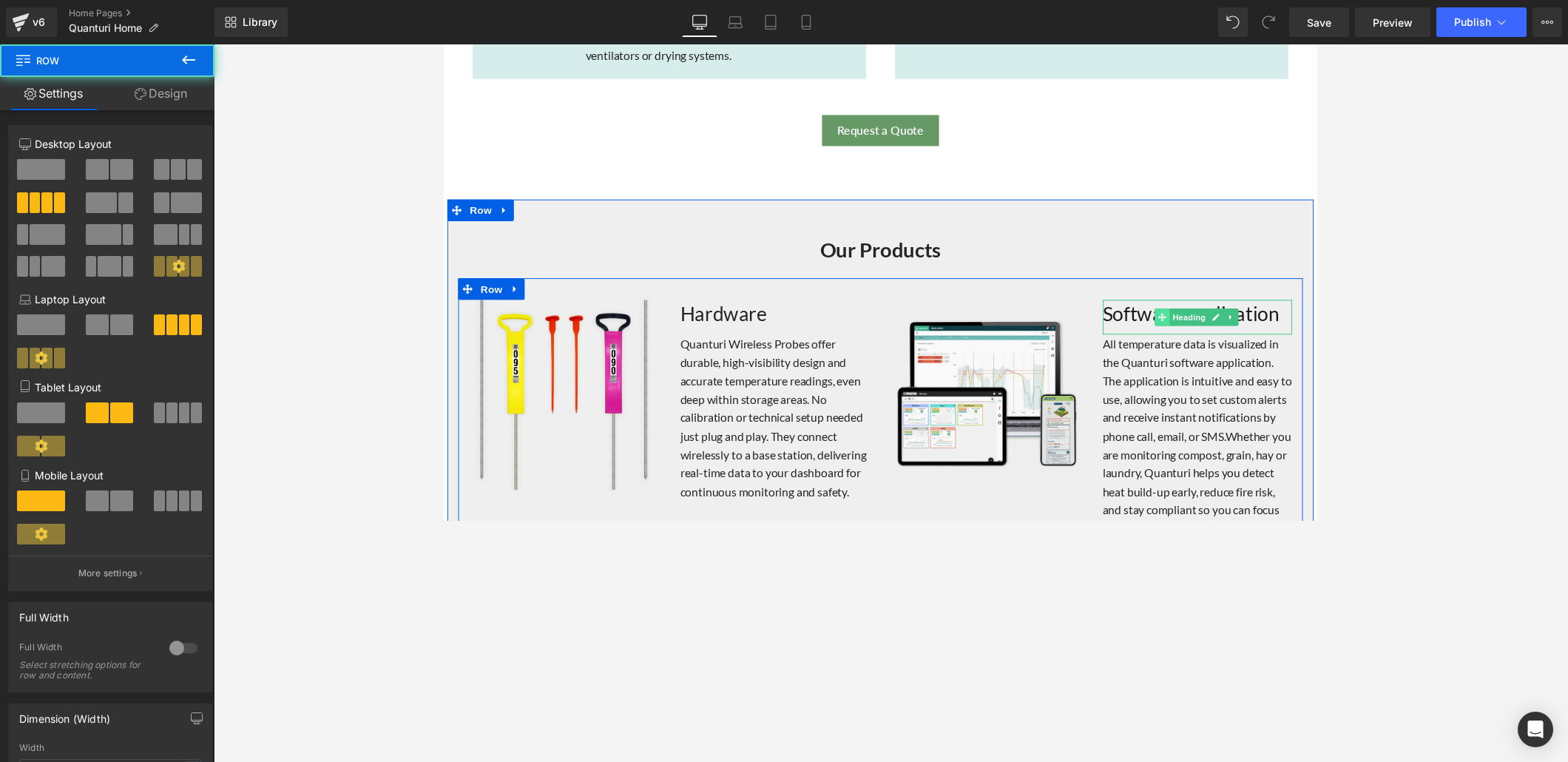
click at [1087, 319] on icon at bounding box center [1179, 323] width 8 height 8
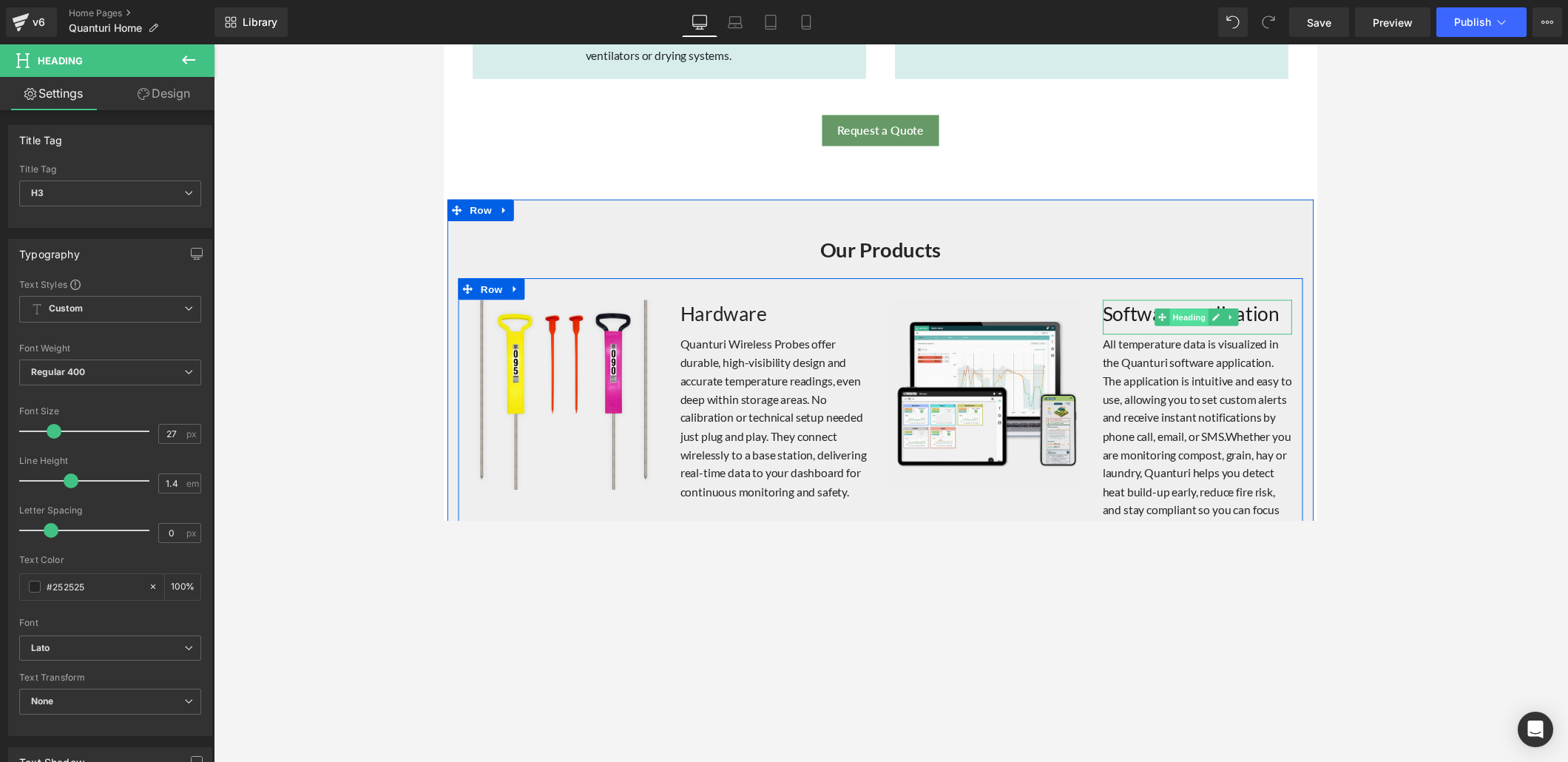
click at [1087, 319] on span "Heading" at bounding box center [1207, 324] width 40 height 18
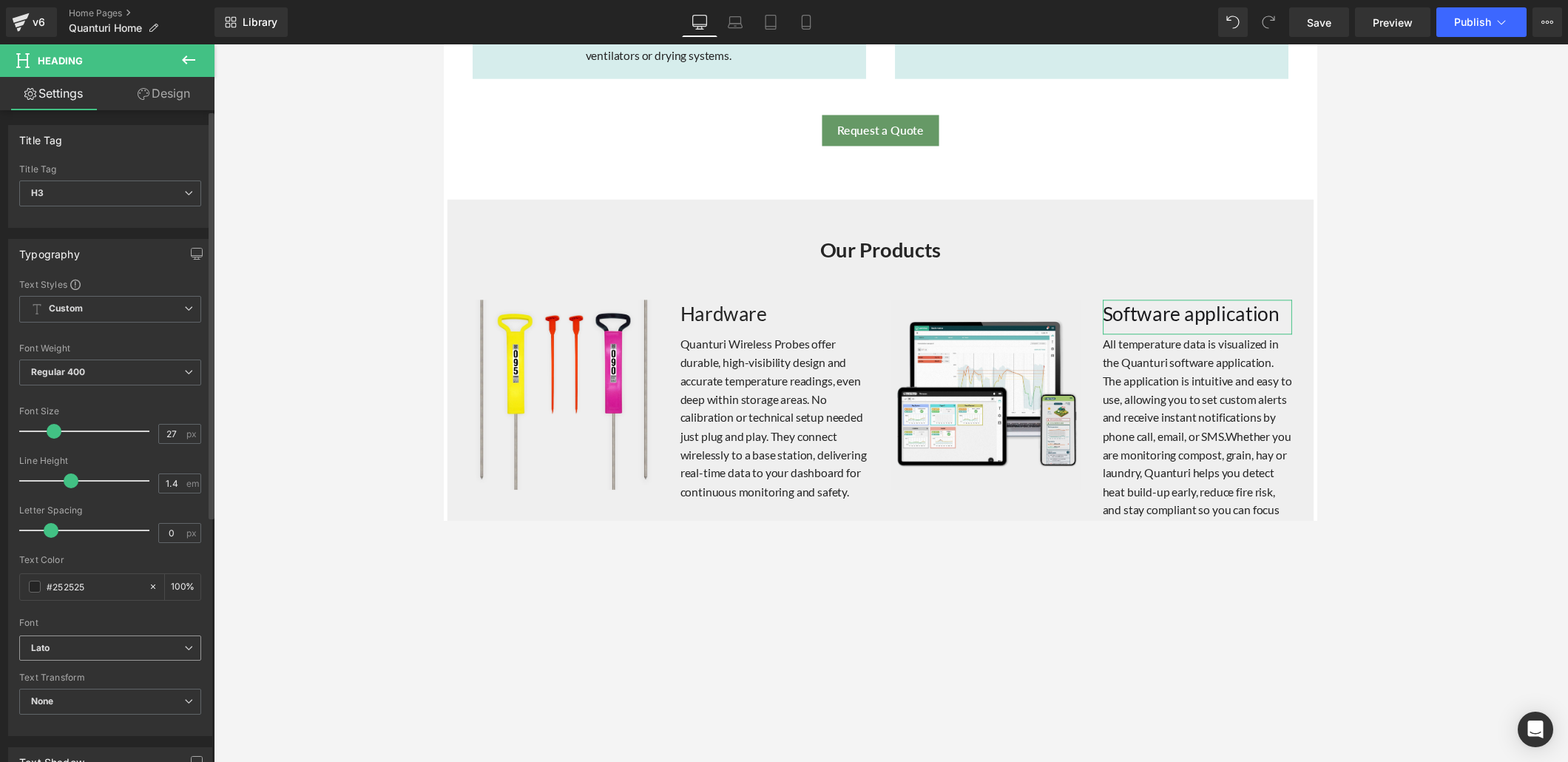
click at [177, 519] on b "Lato" at bounding box center [107, 648] width 153 height 13
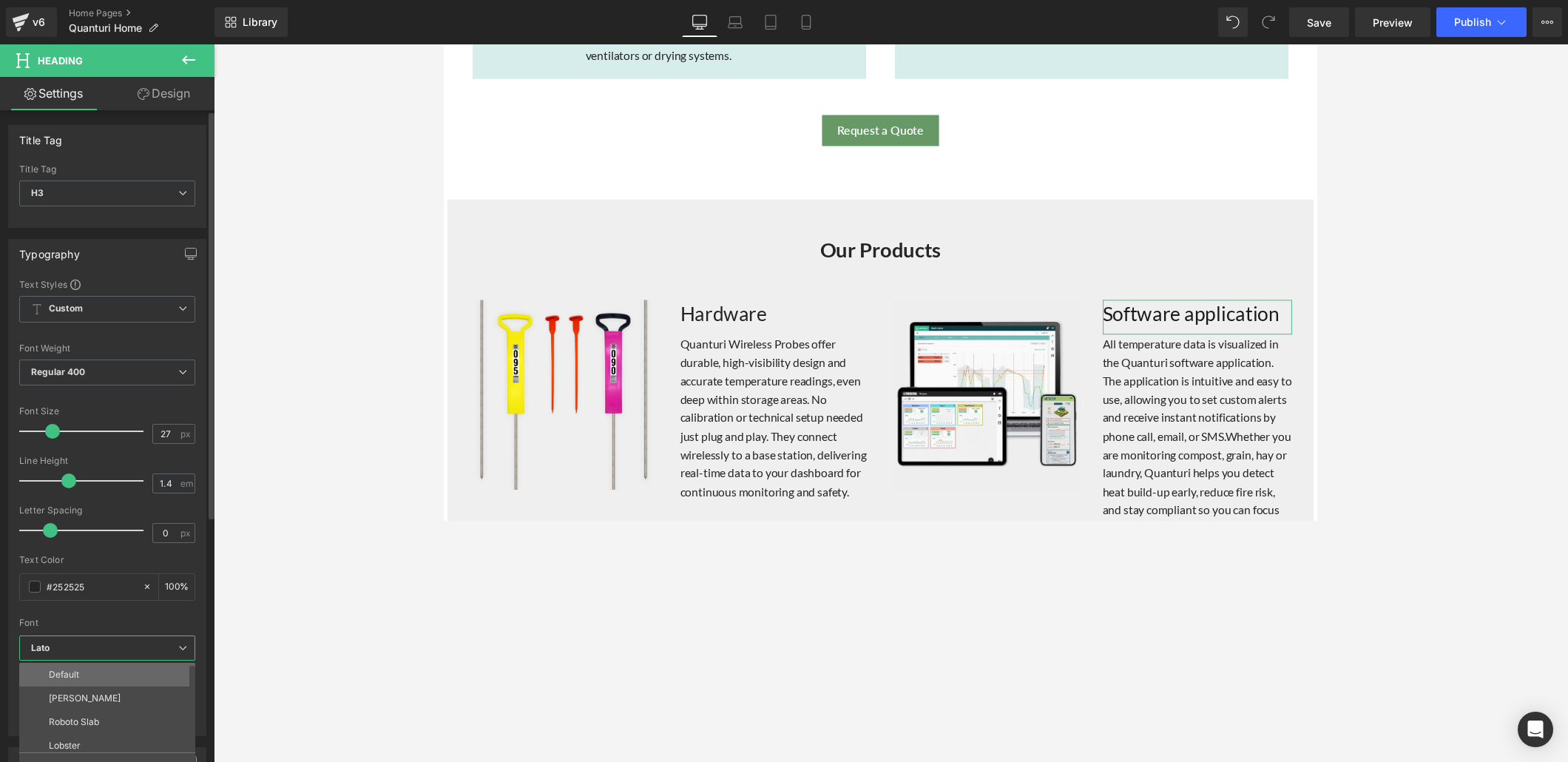
click at [124, 519] on li "Default" at bounding box center [111, 674] width 183 height 24
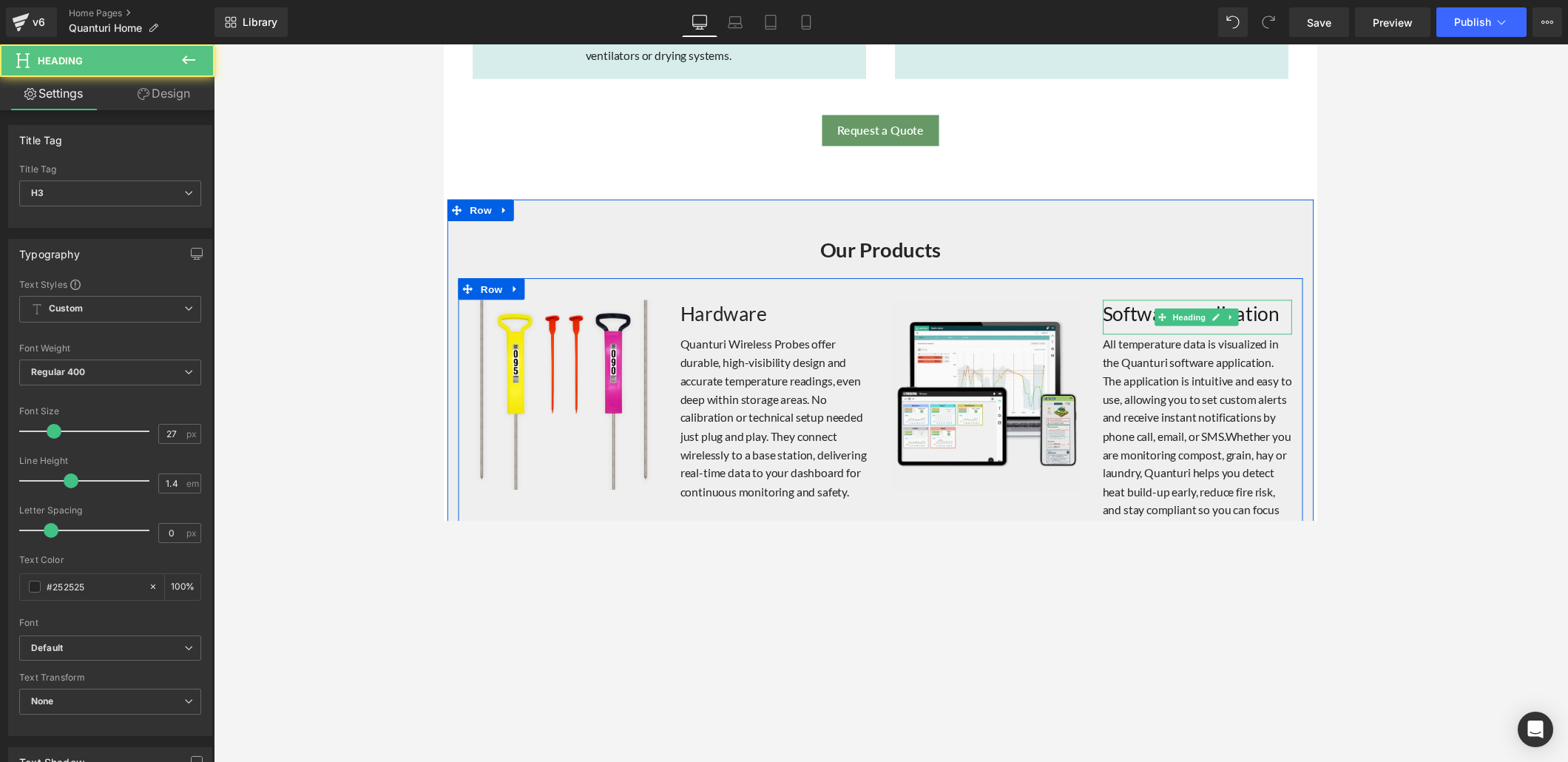
click at [1087, 309] on font "Software application" at bounding box center [1209, 320] width 181 height 25
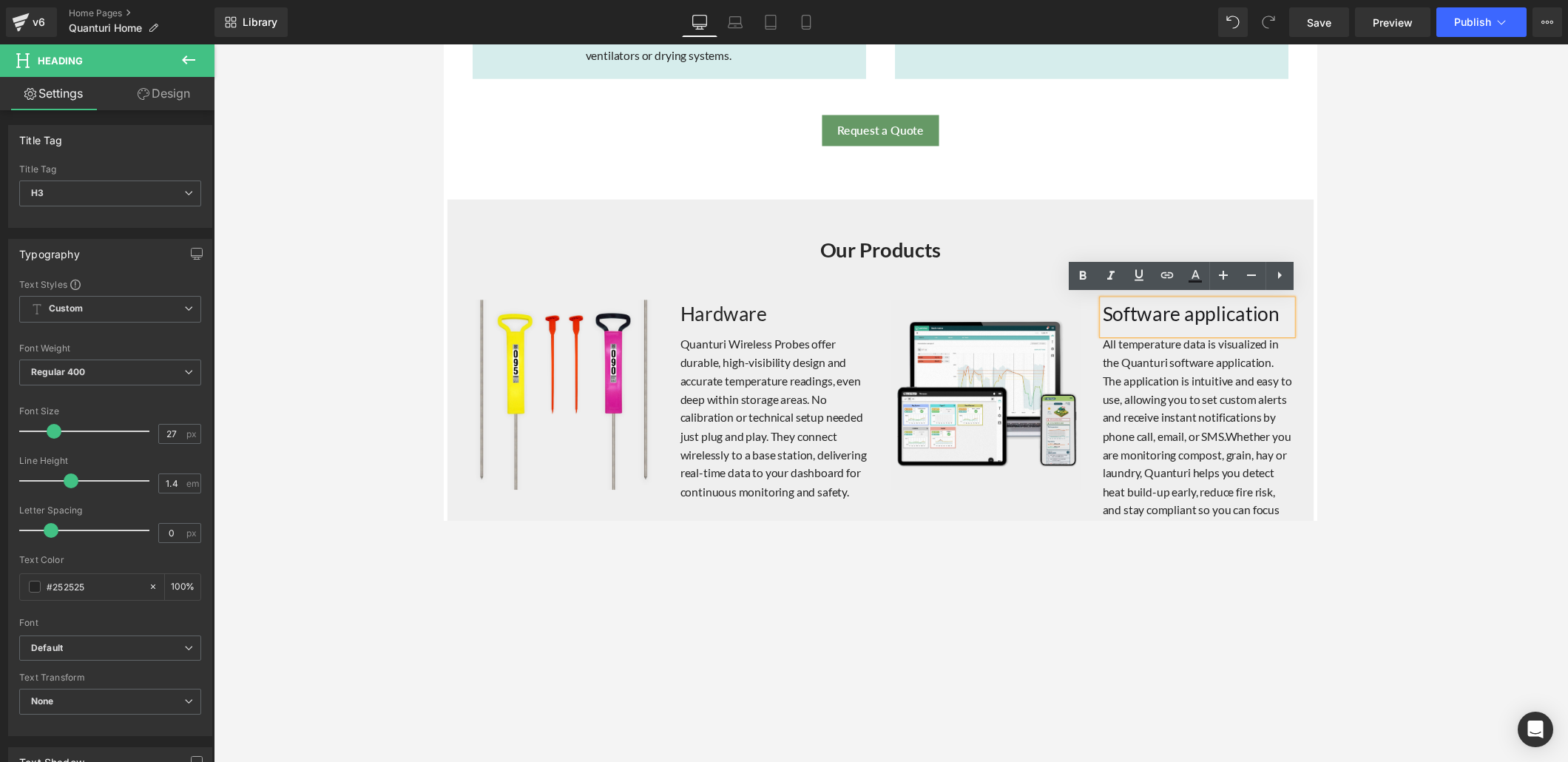
drag, startPoint x: 1115, startPoint y: 317, endPoint x: 1292, endPoint y: 314, distance: 177.0
click at [1087, 314] on h3 "Software application" at bounding box center [1216, 321] width 195 height 28
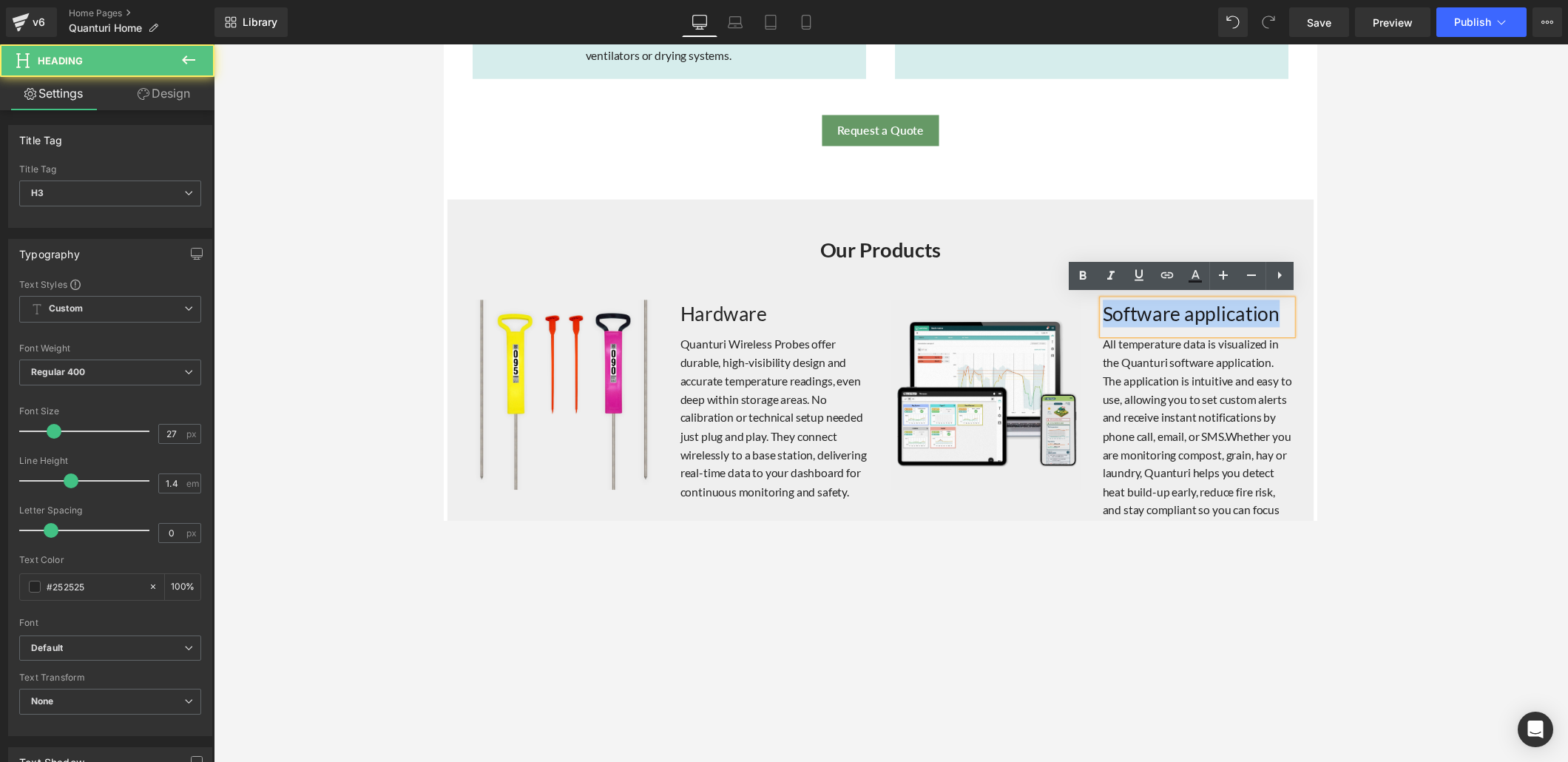
drag, startPoint x: 1281, startPoint y: 315, endPoint x: 1106, endPoint y: 325, distance: 175.3
click at [1087, 325] on div "Software application Heading All temperature data is visualized in the Quanturi…" at bounding box center [1216, 428] width 217 height 244
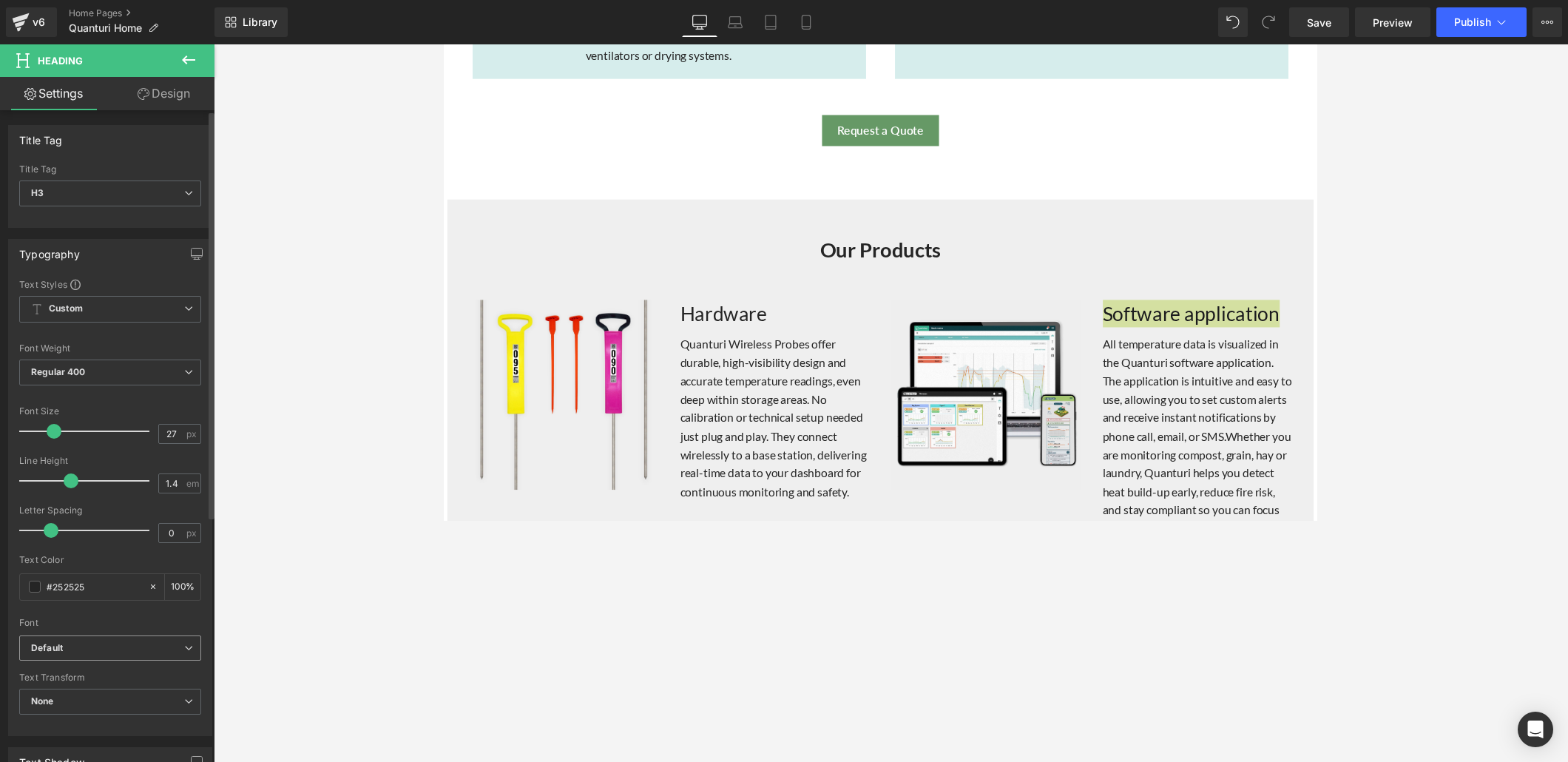
click at [178, 519] on b "Default" at bounding box center [107, 648] width 153 height 13
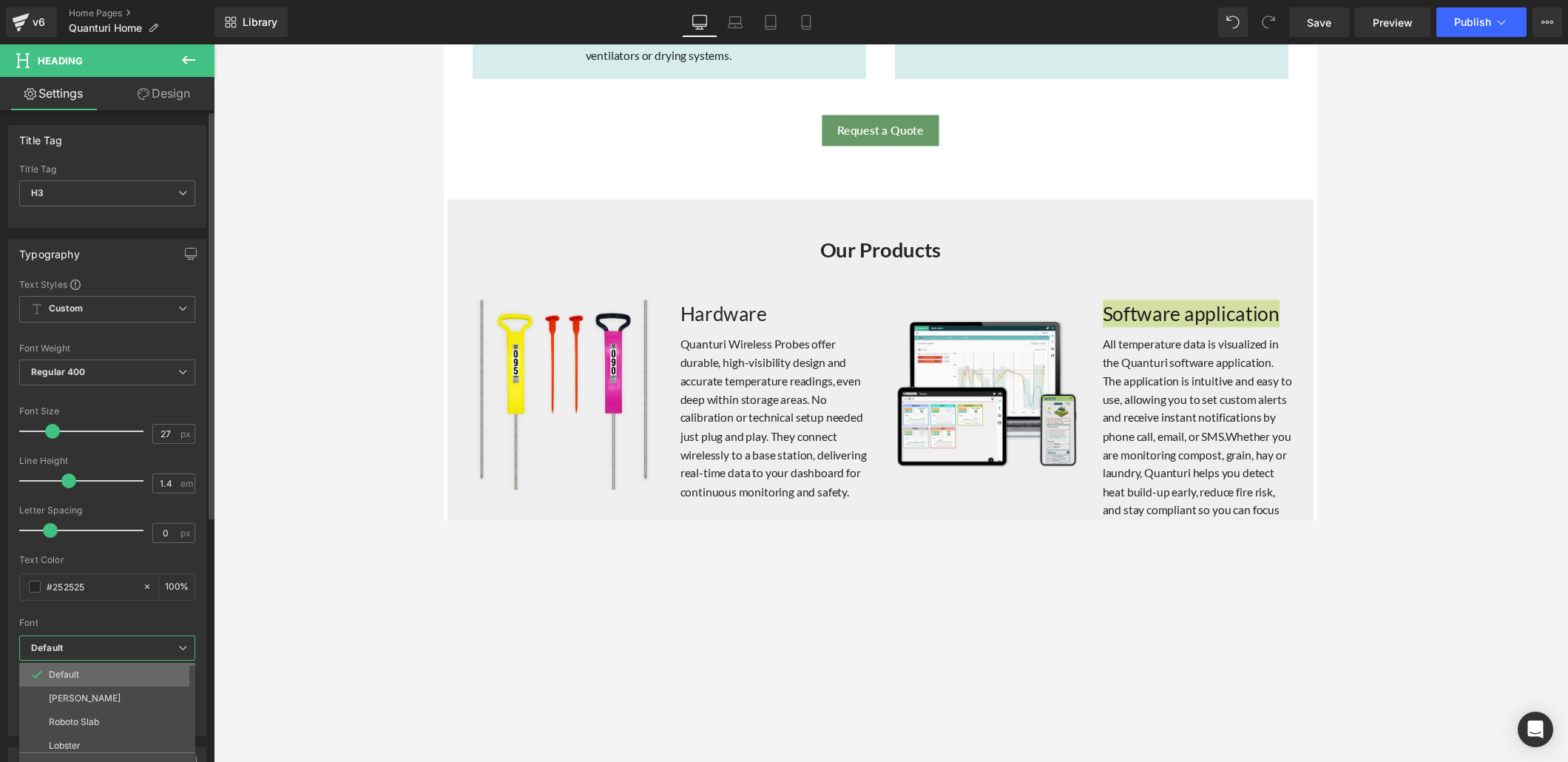
click at [135, 519] on li "Default" at bounding box center [111, 674] width 183 height 24
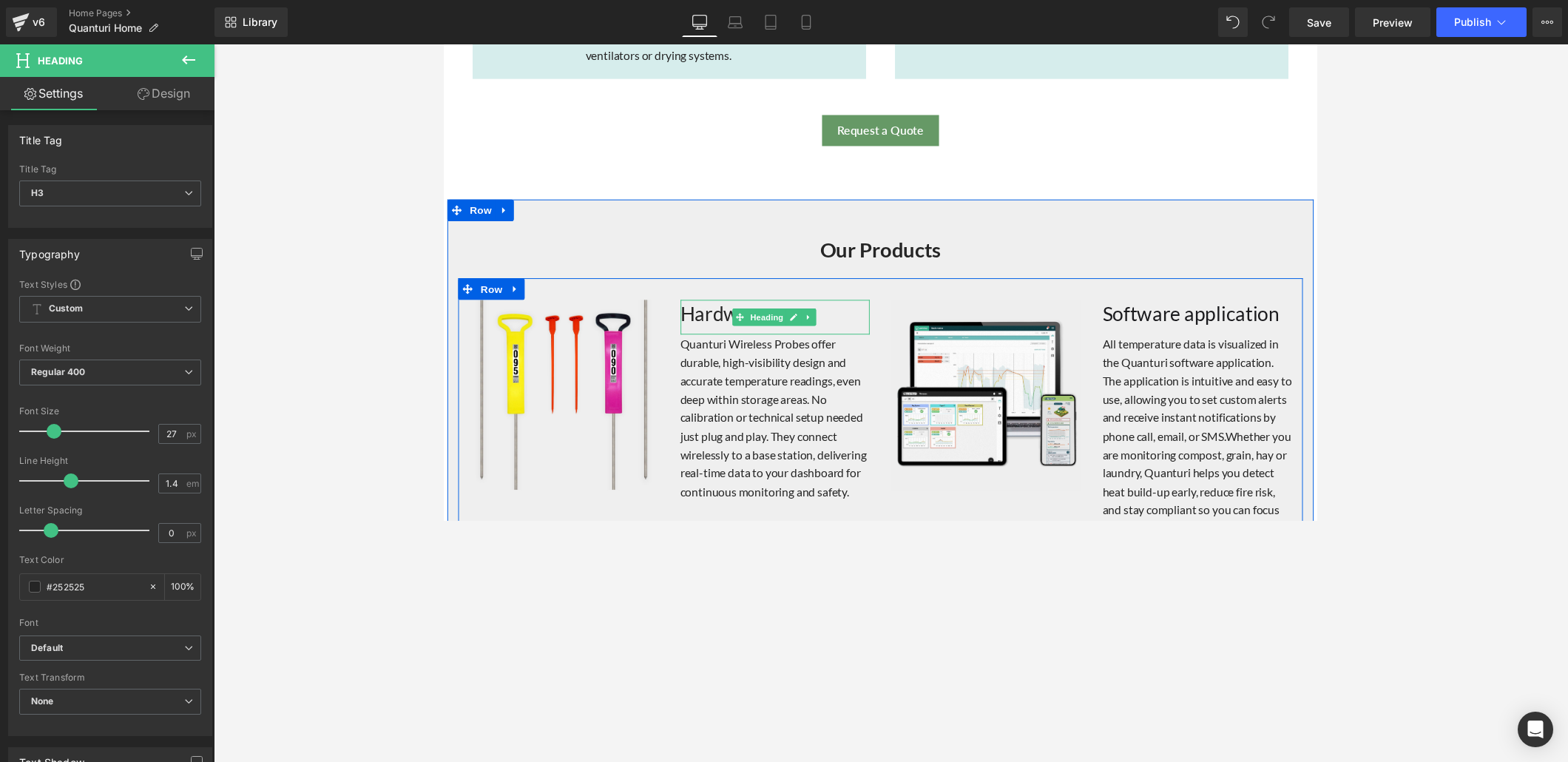
click at [716, 318] on h3 "Hardware" at bounding box center [783, 321] width 195 height 28
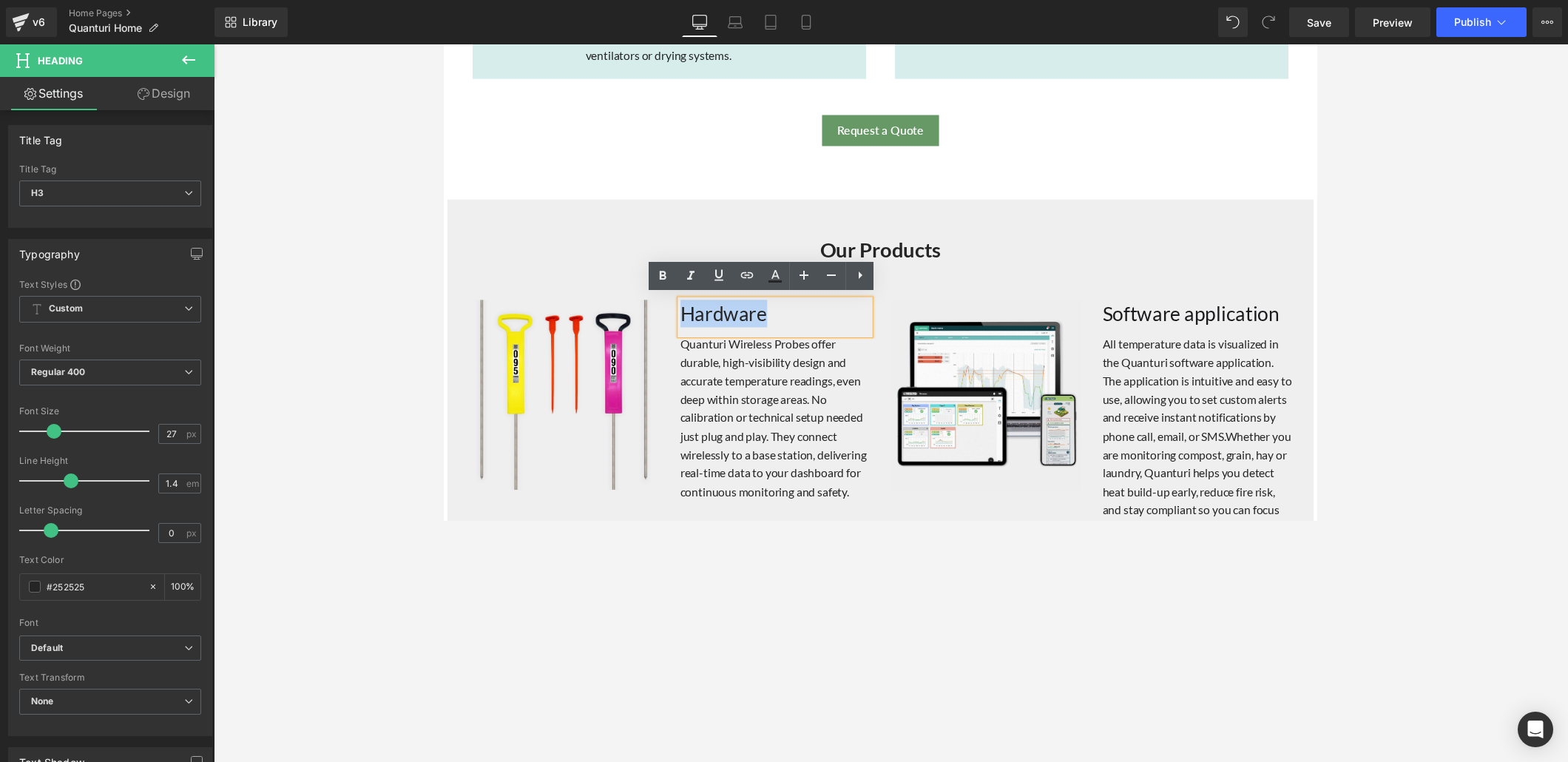
drag, startPoint x: 768, startPoint y: 318, endPoint x: 685, endPoint y: 321, distance: 83.1
click at [686, 321] on h3 "Hardware" at bounding box center [783, 321] width 195 height 28
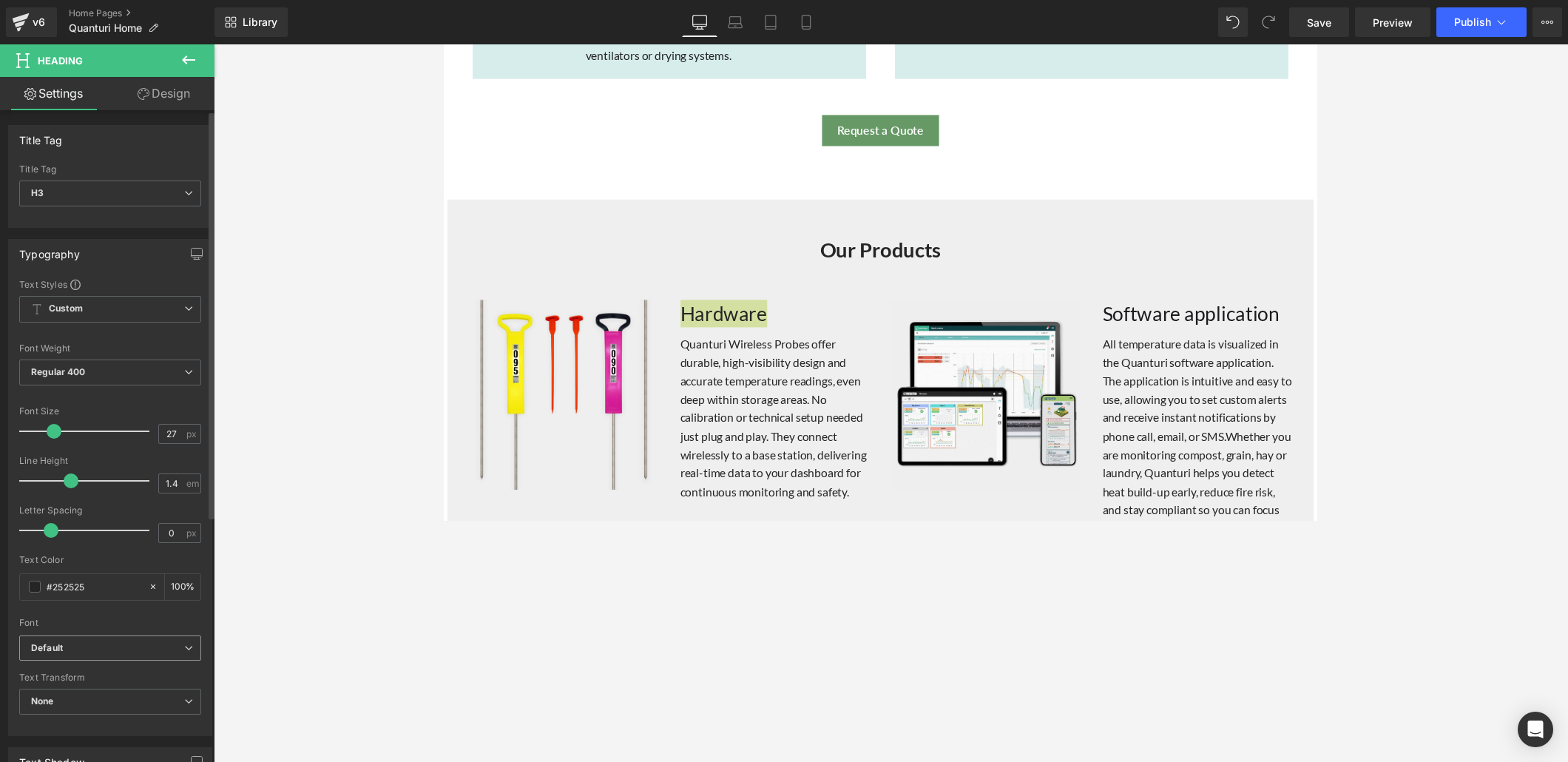
click at [176, 519] on b "Default" at bounding box center [107, 648] width 153 height 13
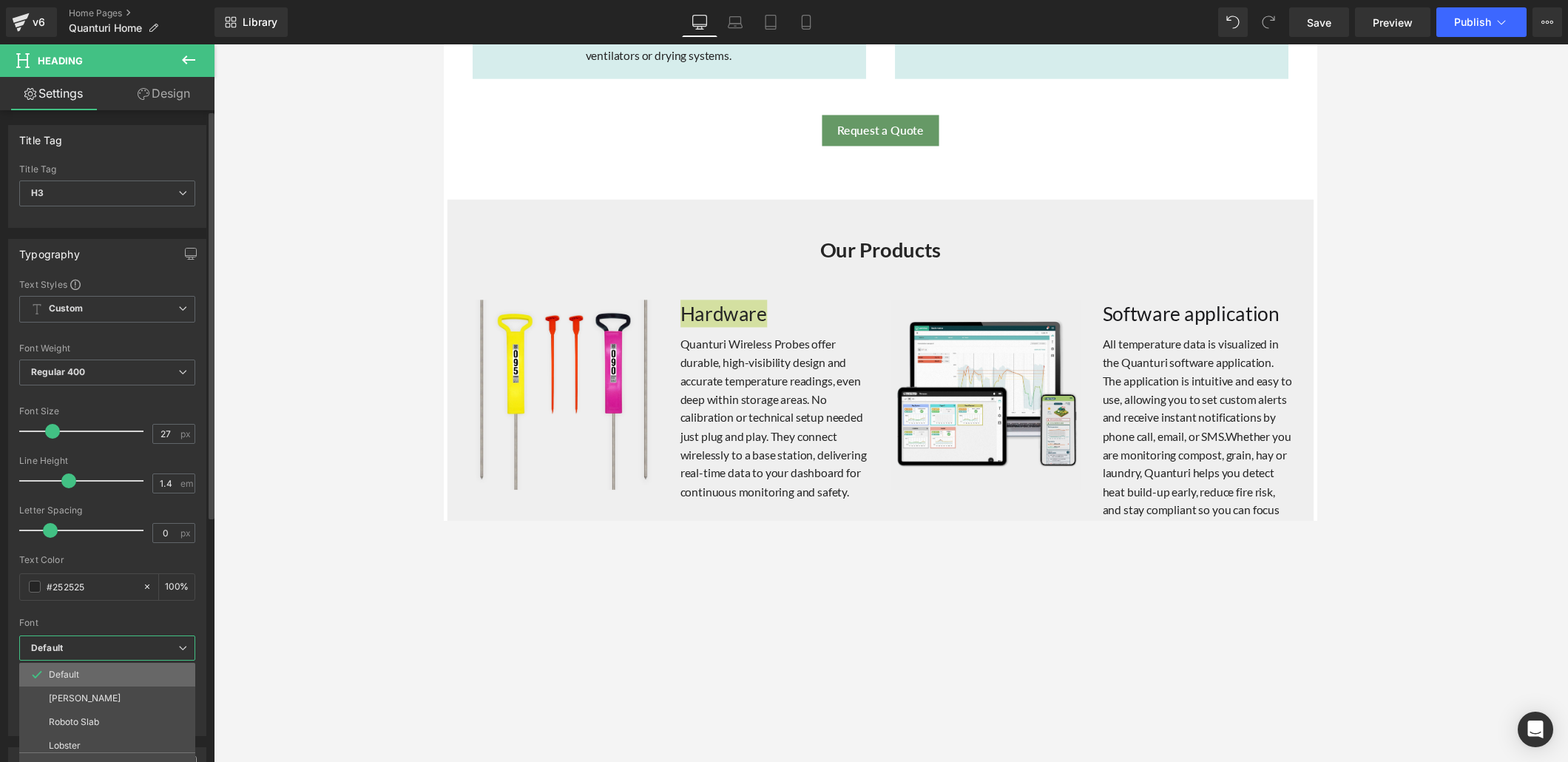
click at [146, 519] on li "Default" at bounding box center [111, 674] width 183 height 24
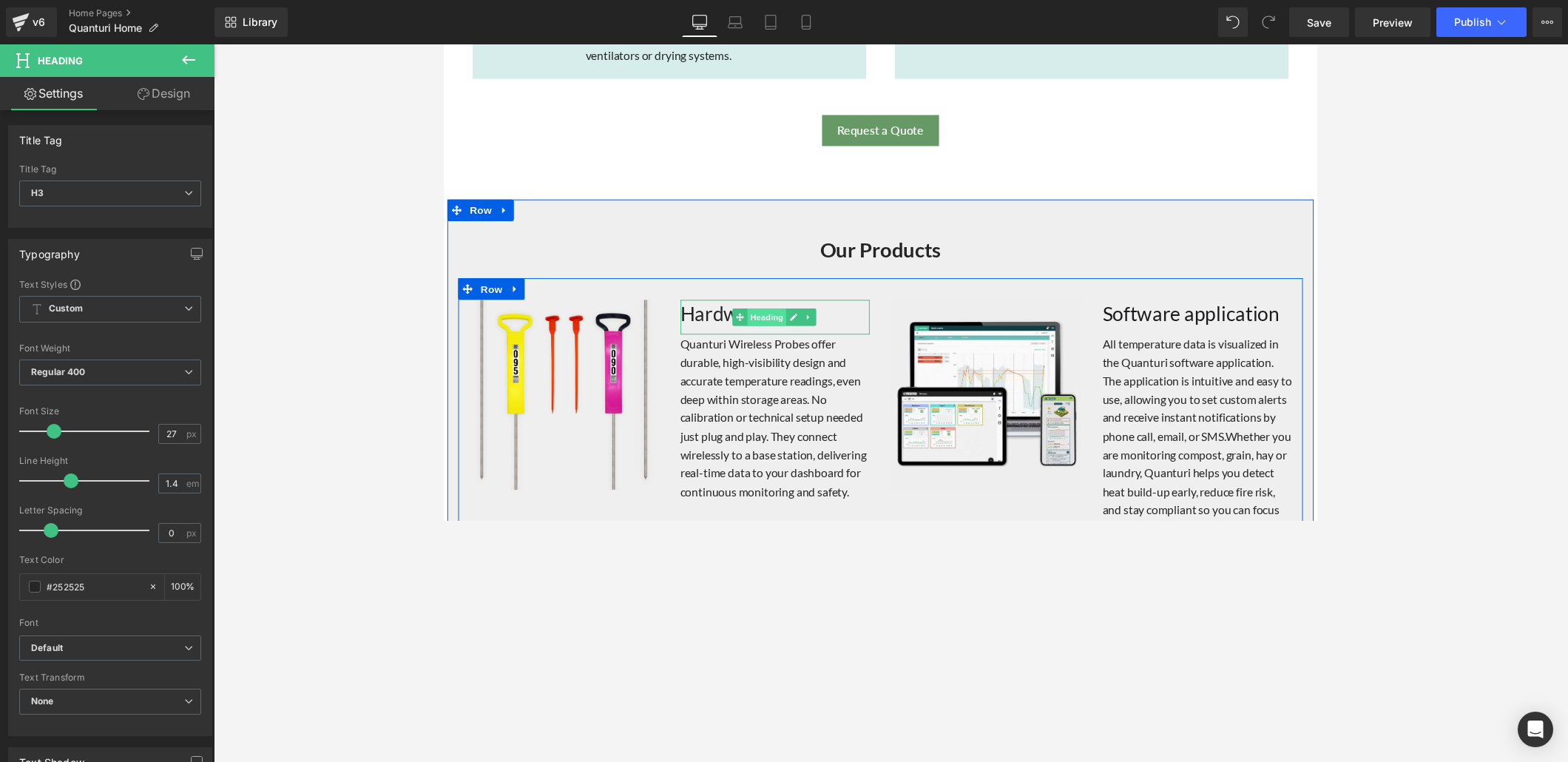
click at [761, 319] on span "Heading" at bounding box center [774, 324] width 40 height 18
click at [722, 313] on h3 "Hardware" at bounding box center [783, 321] width 195 height 28
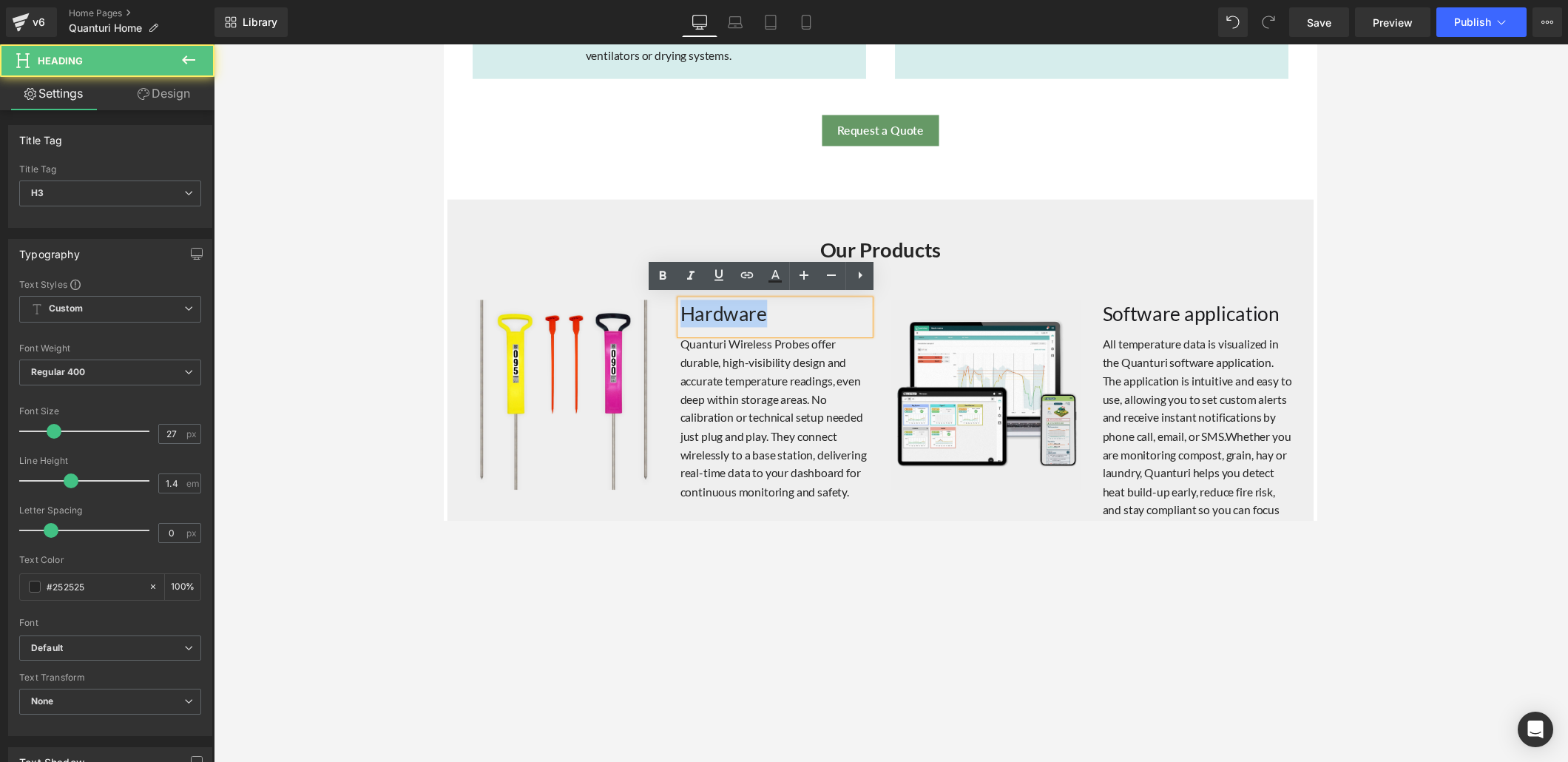
drag, startPoint x: 782, startPoint y: 313, endPoint x: 681, endPoint y: 316, distance: 101.0
click at [686, 316] on h3 "Hardware" at bounding box center [783, 321] width 195 height 28
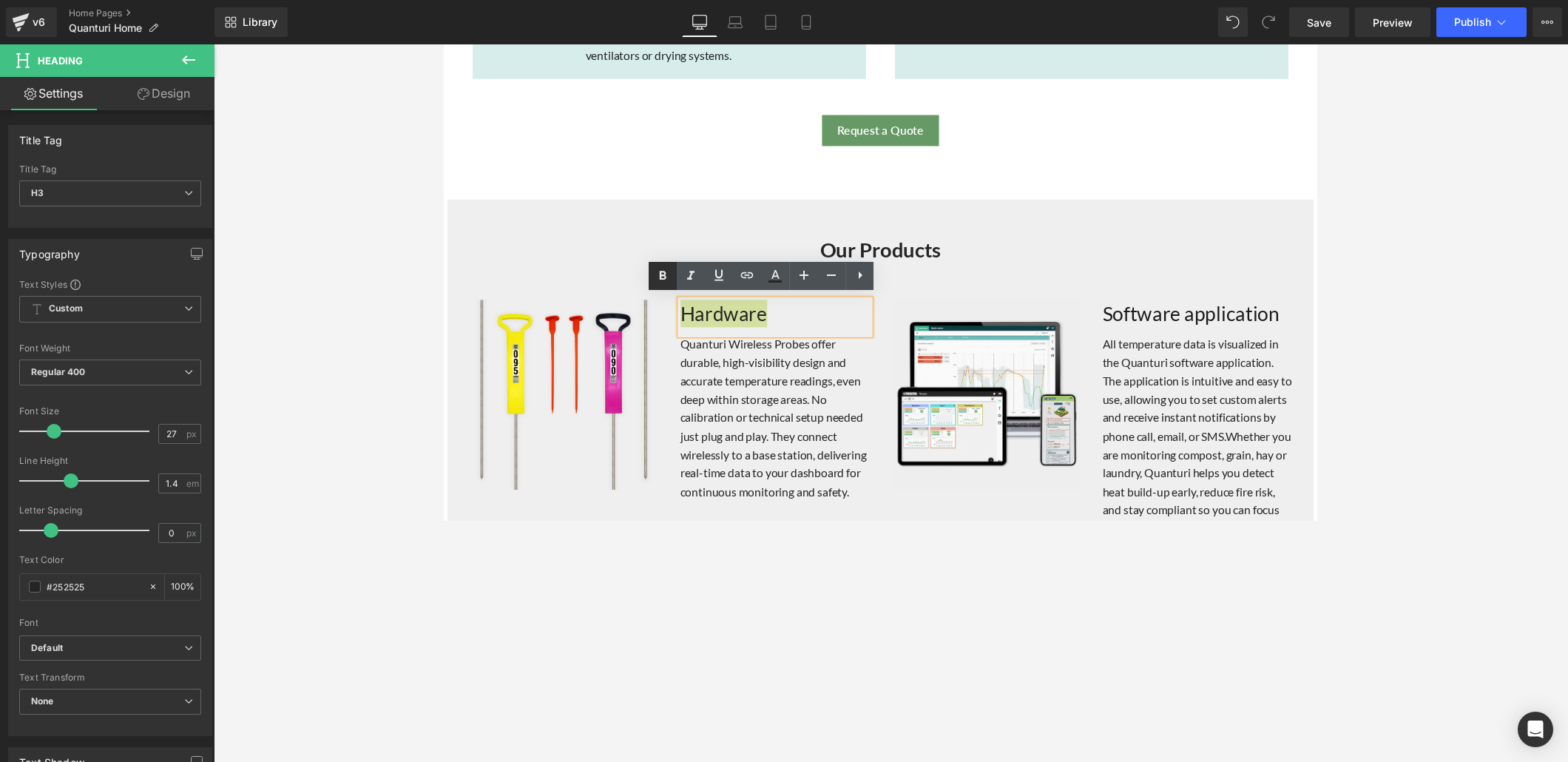
click at [666, 279] on icon at bounding box center [663, 276] width 18 height 18
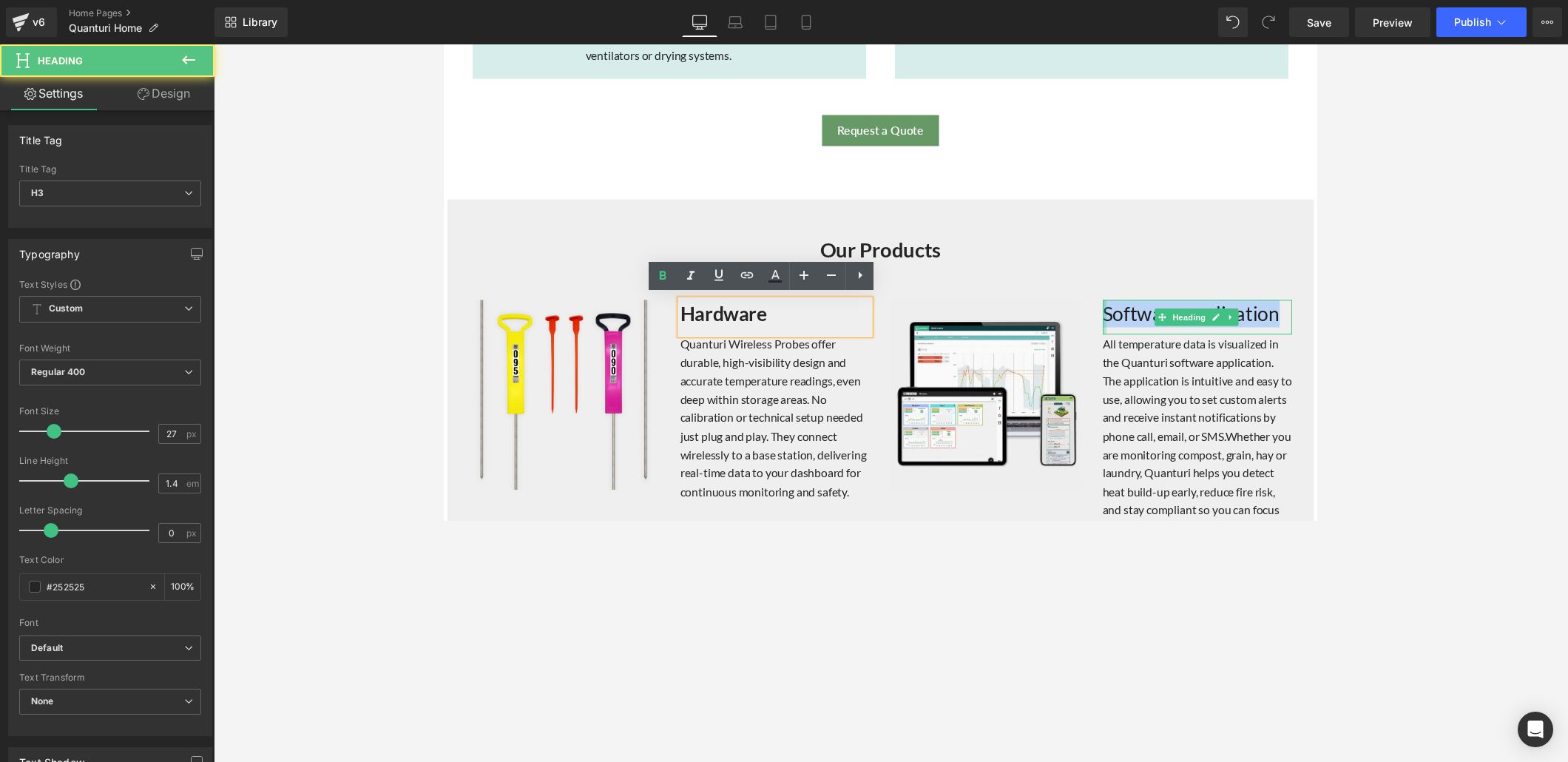
drag, startPoint x: 1288, startPoint y: 318, endPoint x: 1110, endPoint y: 318, distance: 178.0
click at [1087, 318] on div "Software application Heading" at bounding box center [1216, 324] width 195 height 35
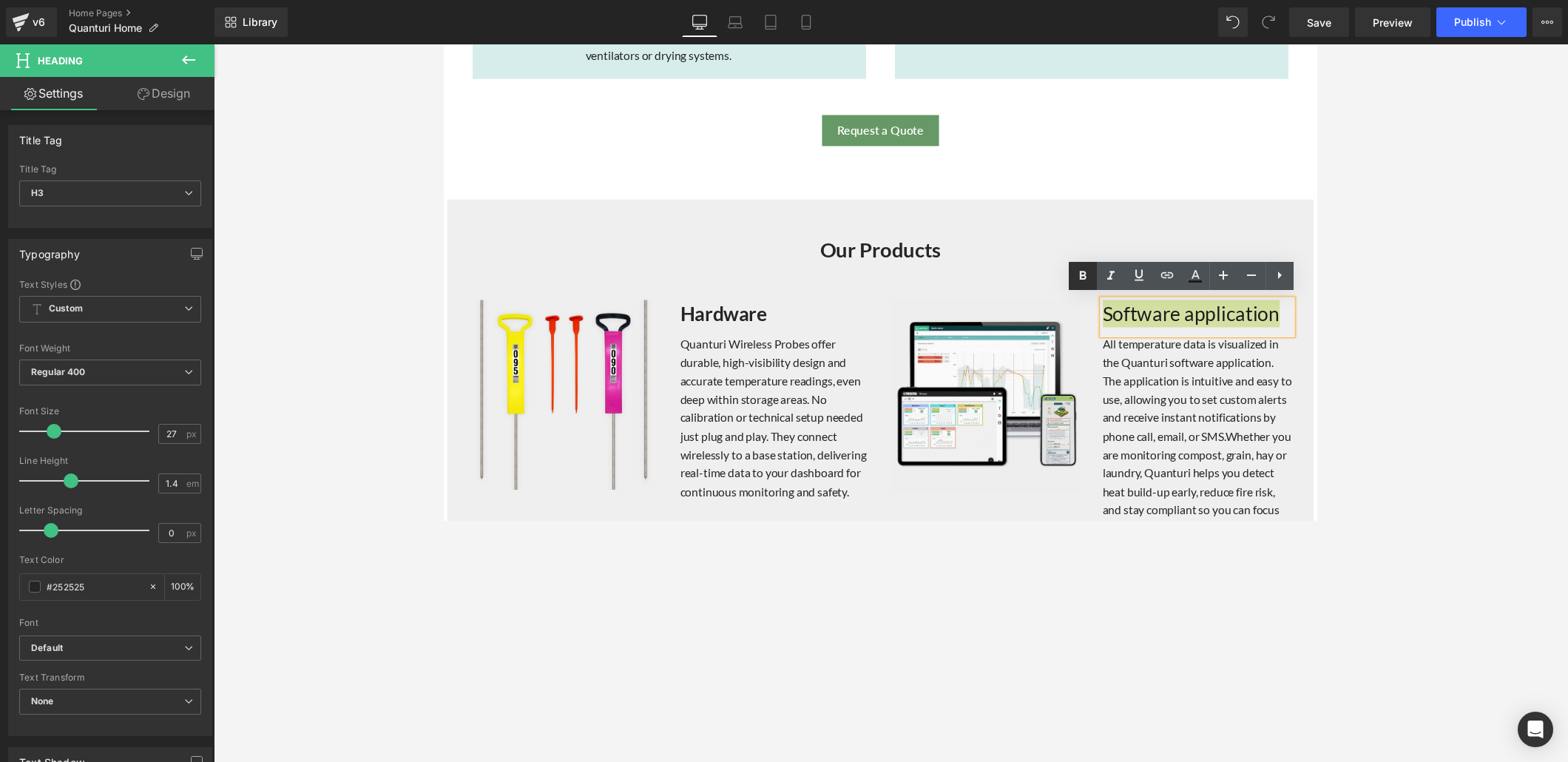
click at [1085, 277] on icon at bounding box center [1083, 275] width 7 height 9
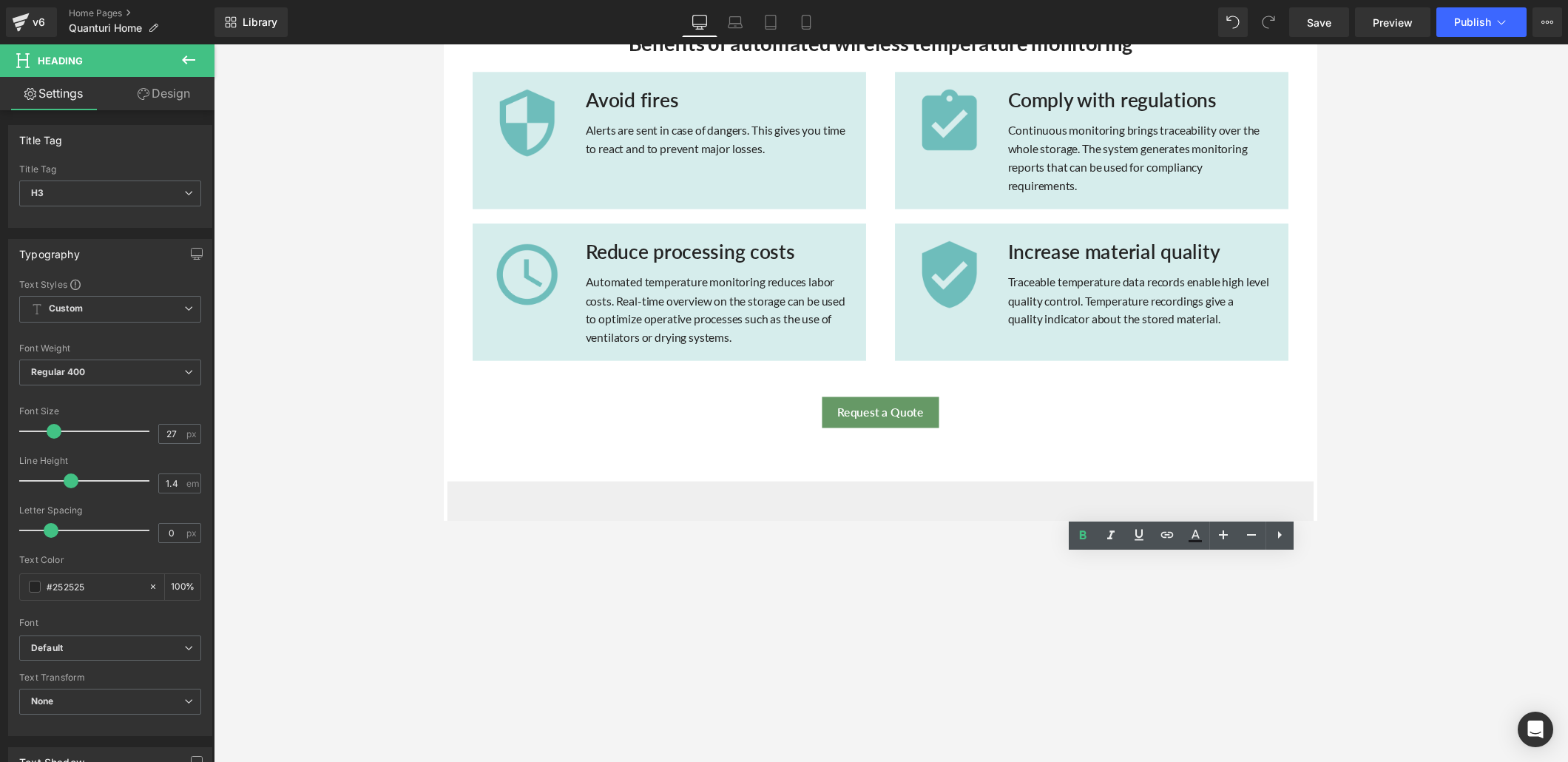
scroll to position [973, 0]
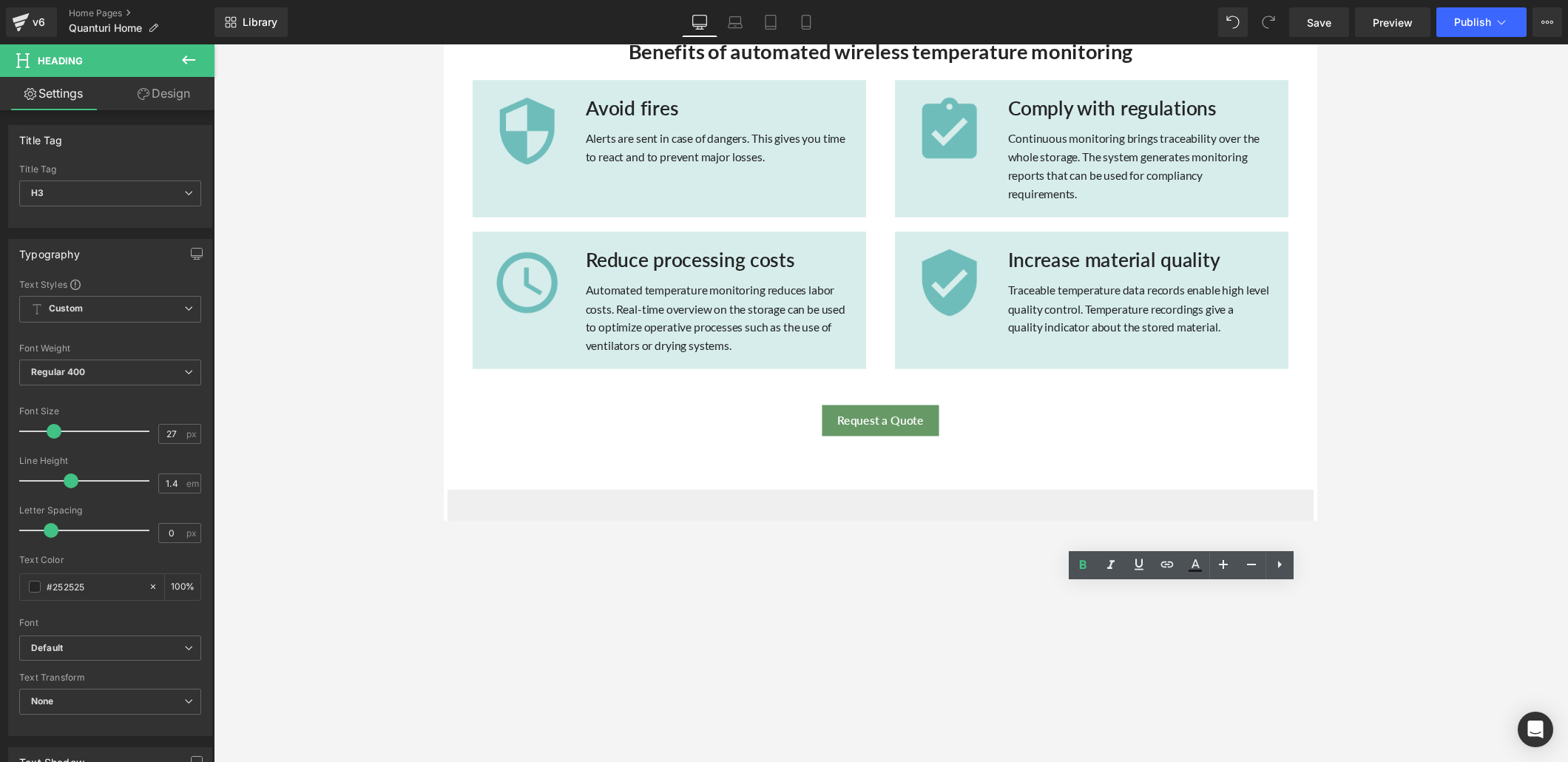
click at [1087, 262] on h3 "Increase material quality" at bounding box center [1155, 265] width 269 height 28
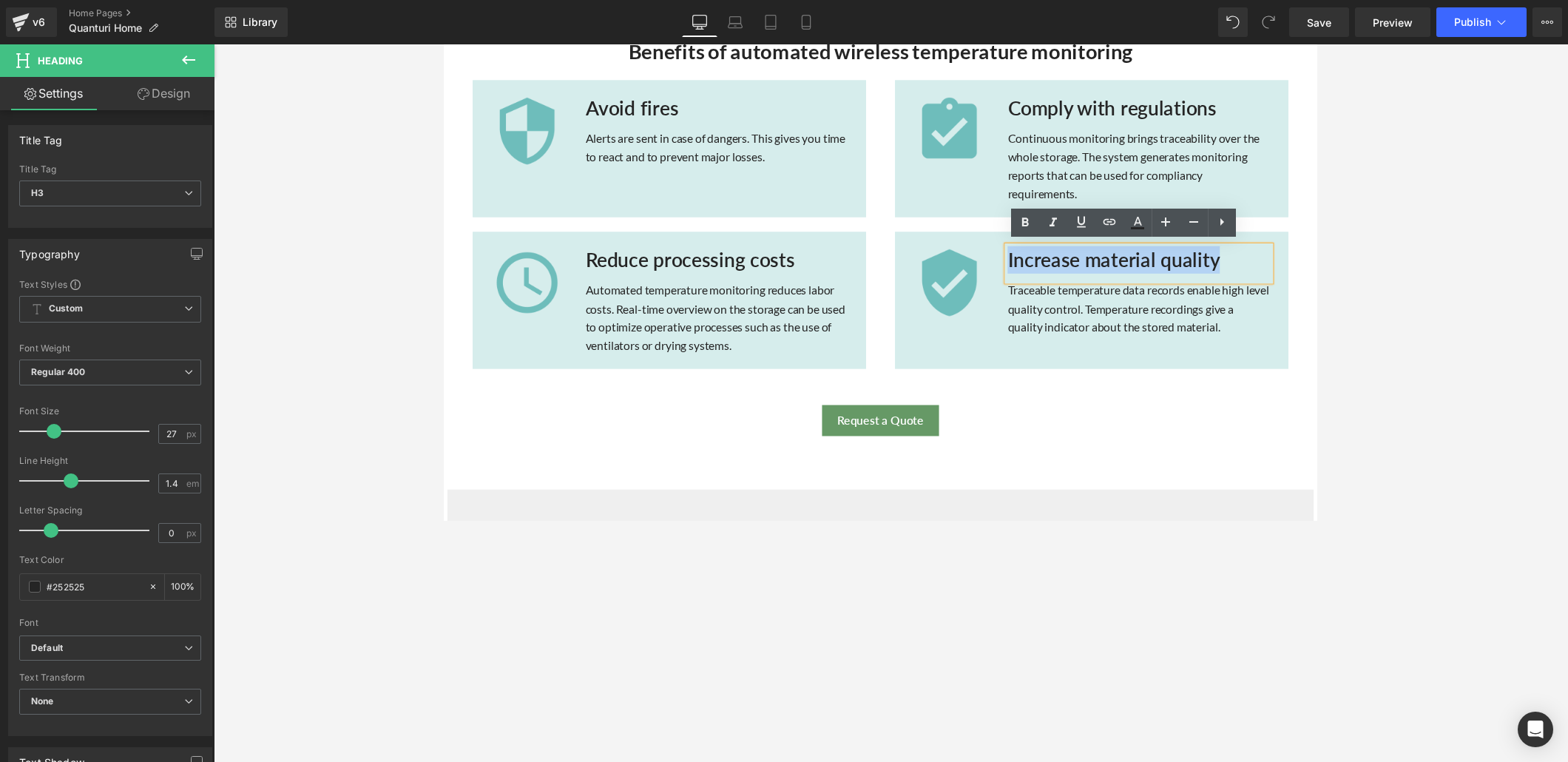
drag, startPoint x: 1228, startPoint y: 261, endPoint x: 1014, endPoint y: 263, distance: 214.0
click at [1021, 263] on h3 "Increase material quality" at bounding box center [1155, 265] width 269 height 28
click at [1022, 225] on icon at bounding box center [1025, 223] width 18 height 18
drag, startPoint x: 1239, startPoint y: 261, endPoint x: 1010, endPoint y: 266, distance: 229.1
click at [1010, 266] on div "Increase material quality Heading Traceable temperature data records enable hig…" at bounding box center [1155, 304] width 292 height 107
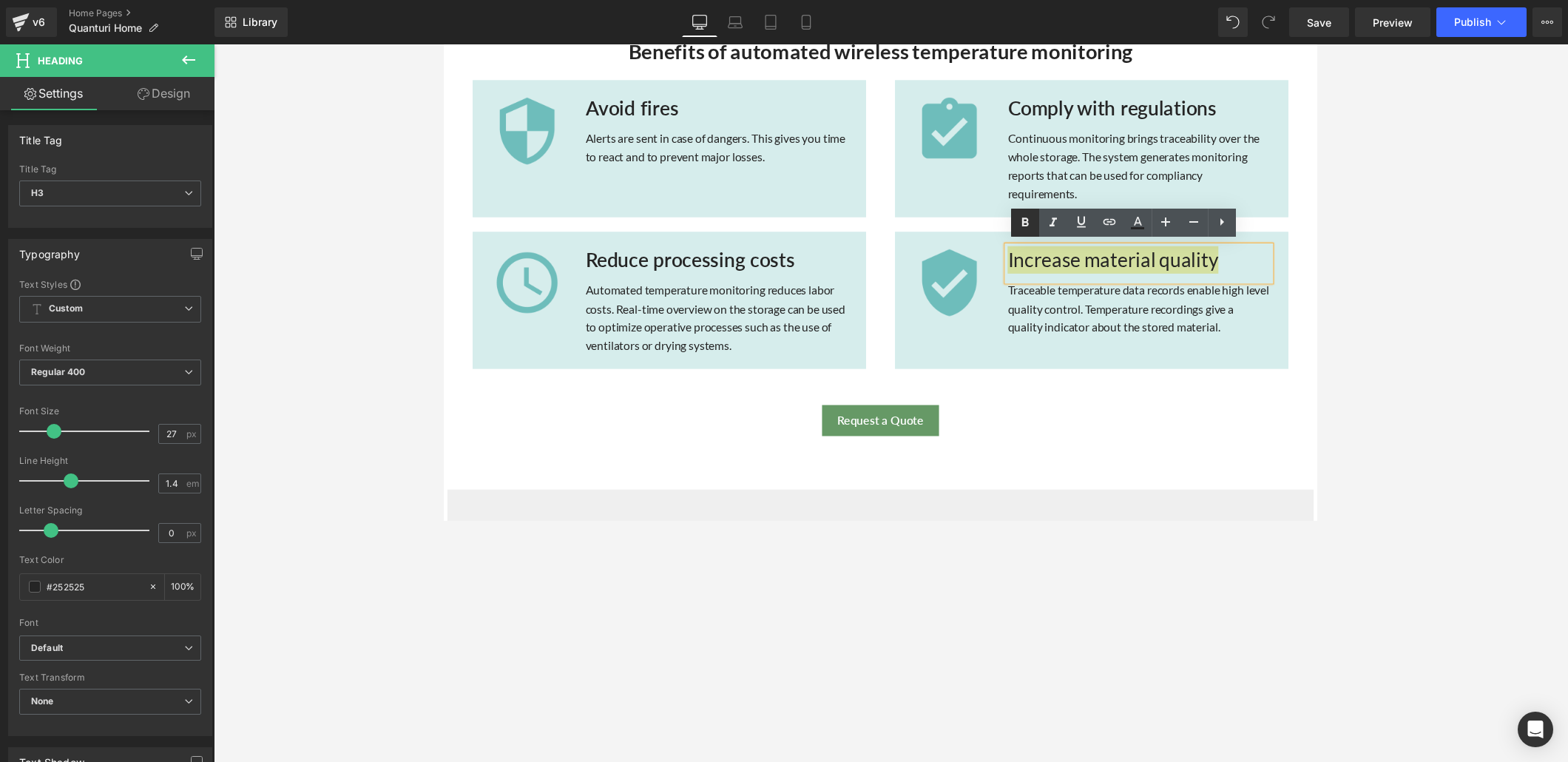
click at [1023, 223] on icon at bounding box center [1025, 222] width 7 height 9
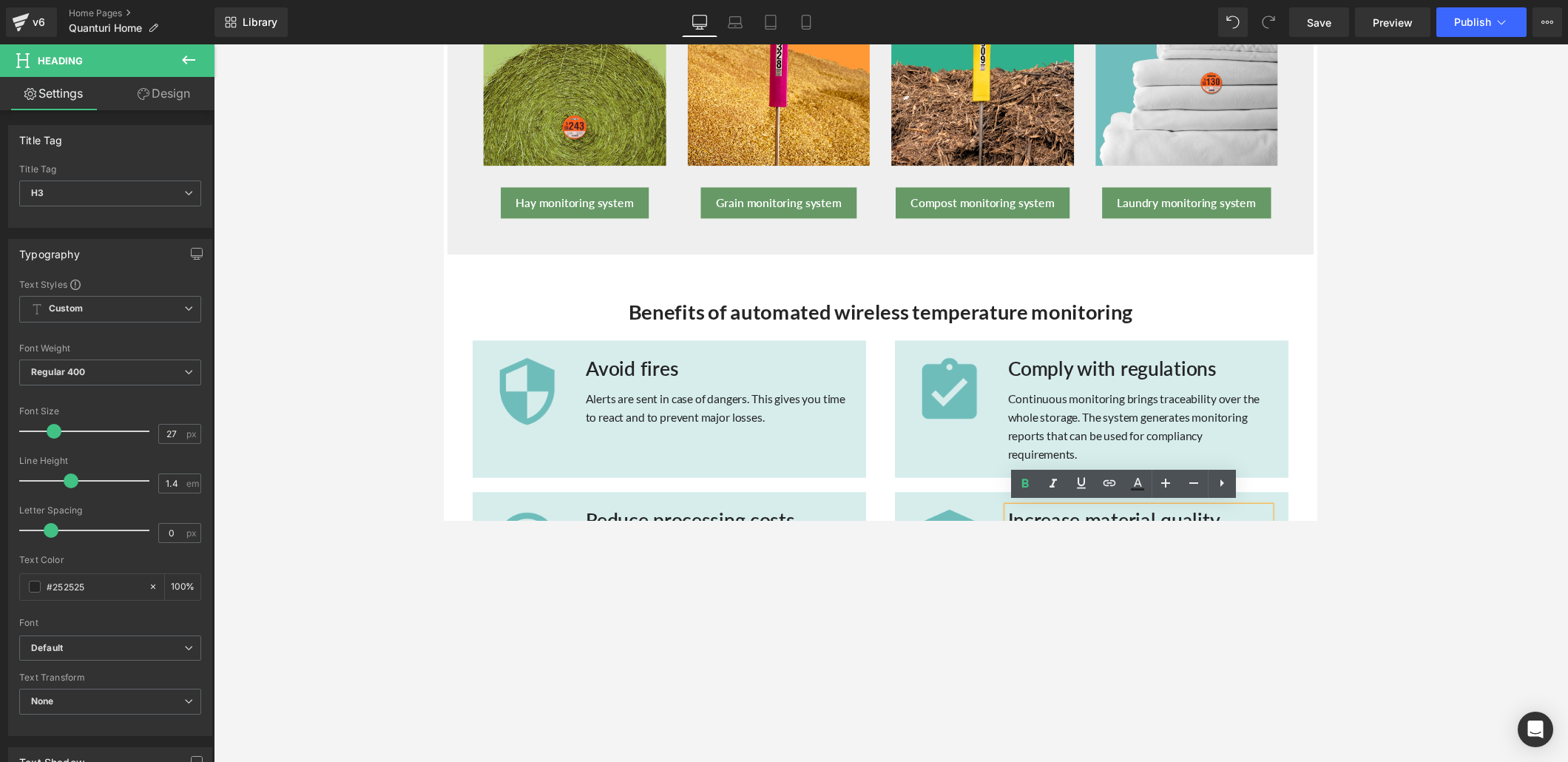
scroll to position [723, 0]
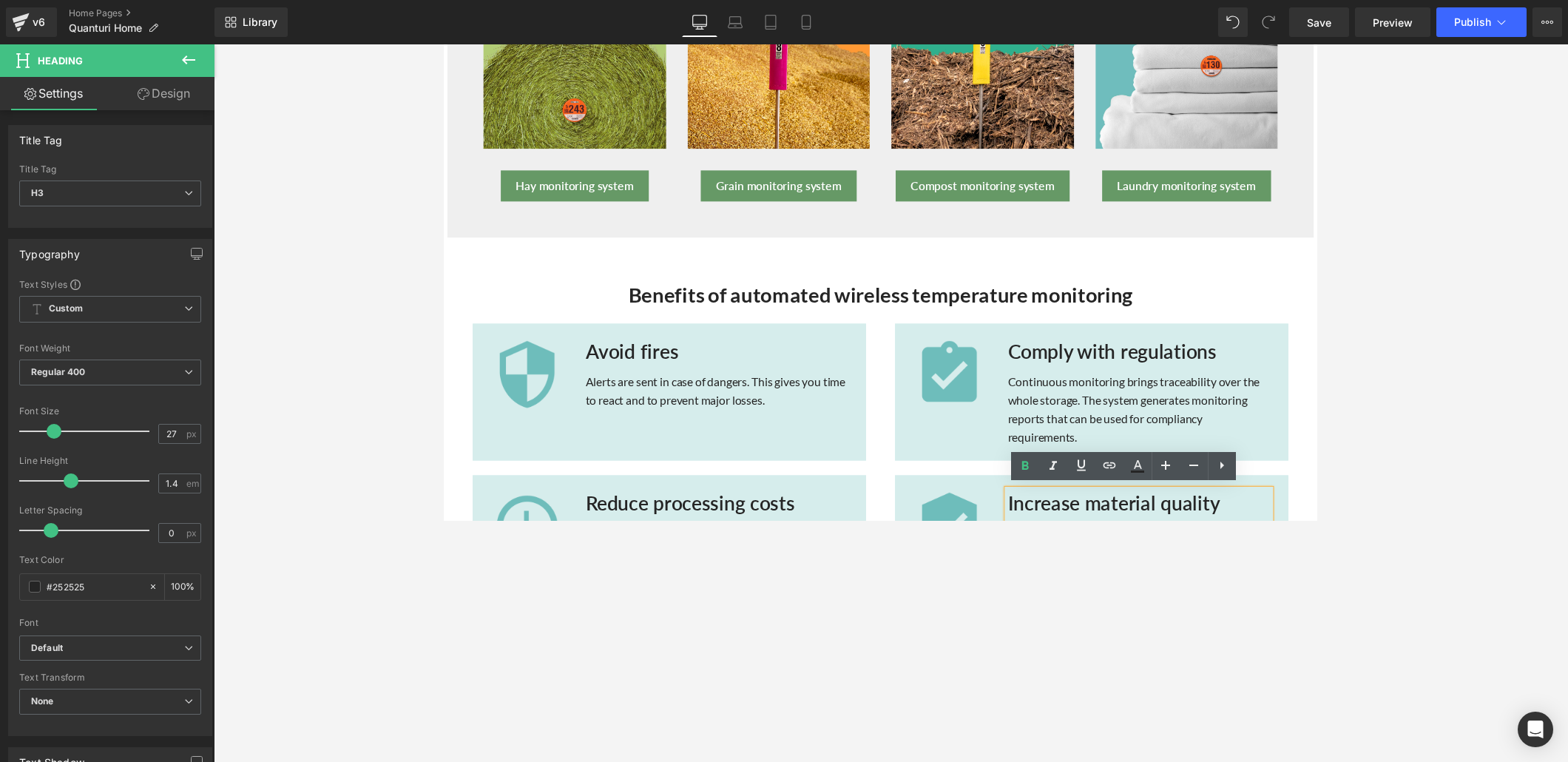
click at [1087, 358] on div "Comply with regulations Heading" at bounding box center [1155, 363] width 269 height 35
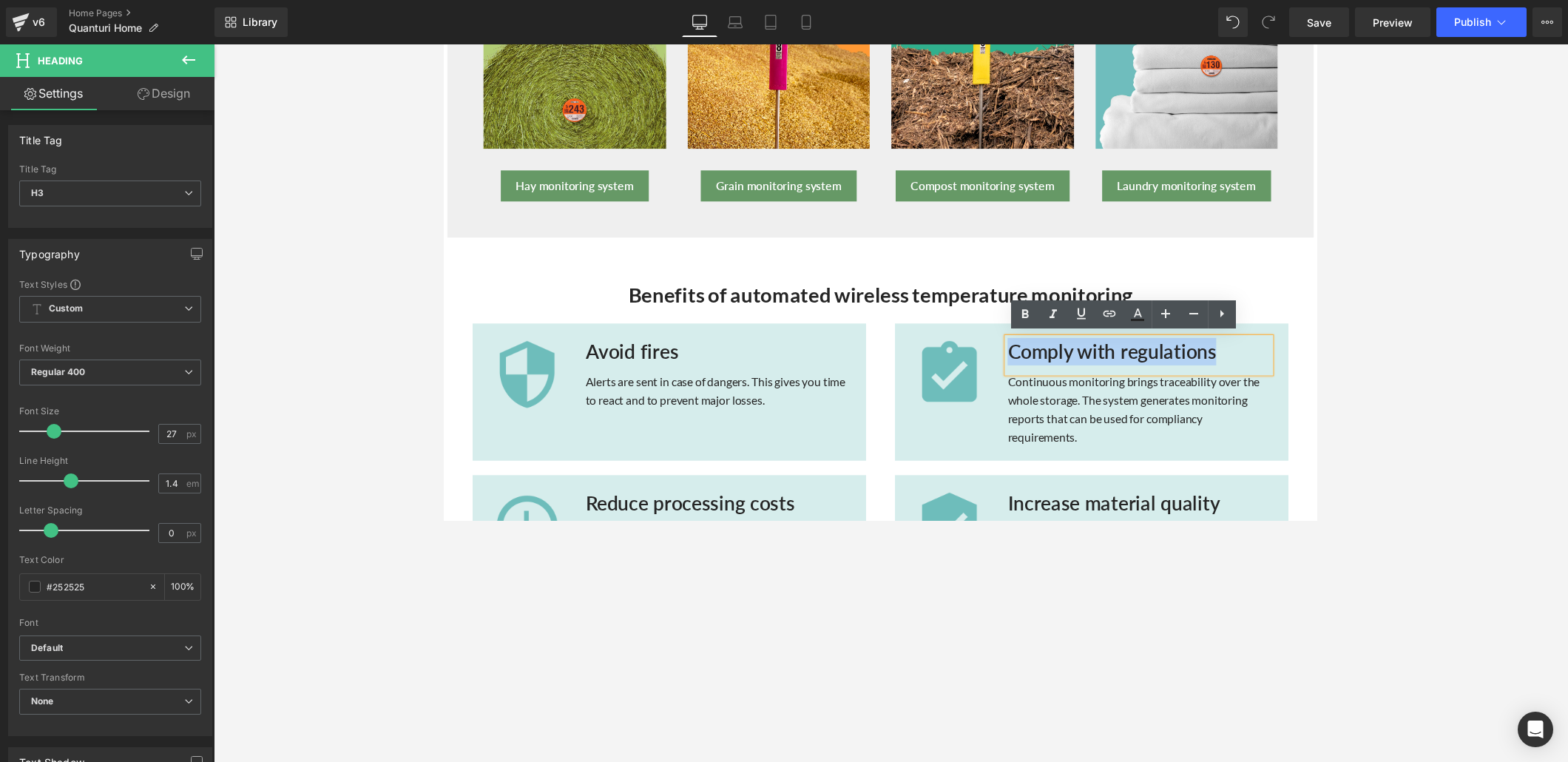
drag, startPoint x: 1231, startPoint y: 357, endPoint x: 1016, endPoint y: 356, distance: 215.0
click at [1021, 356] on h3 "Comply with regulations" at bounding box center [1155, 360] width 269 height 28
click at [1025, 314] on icon at bounding box center [1025, 314] width 7 height 9
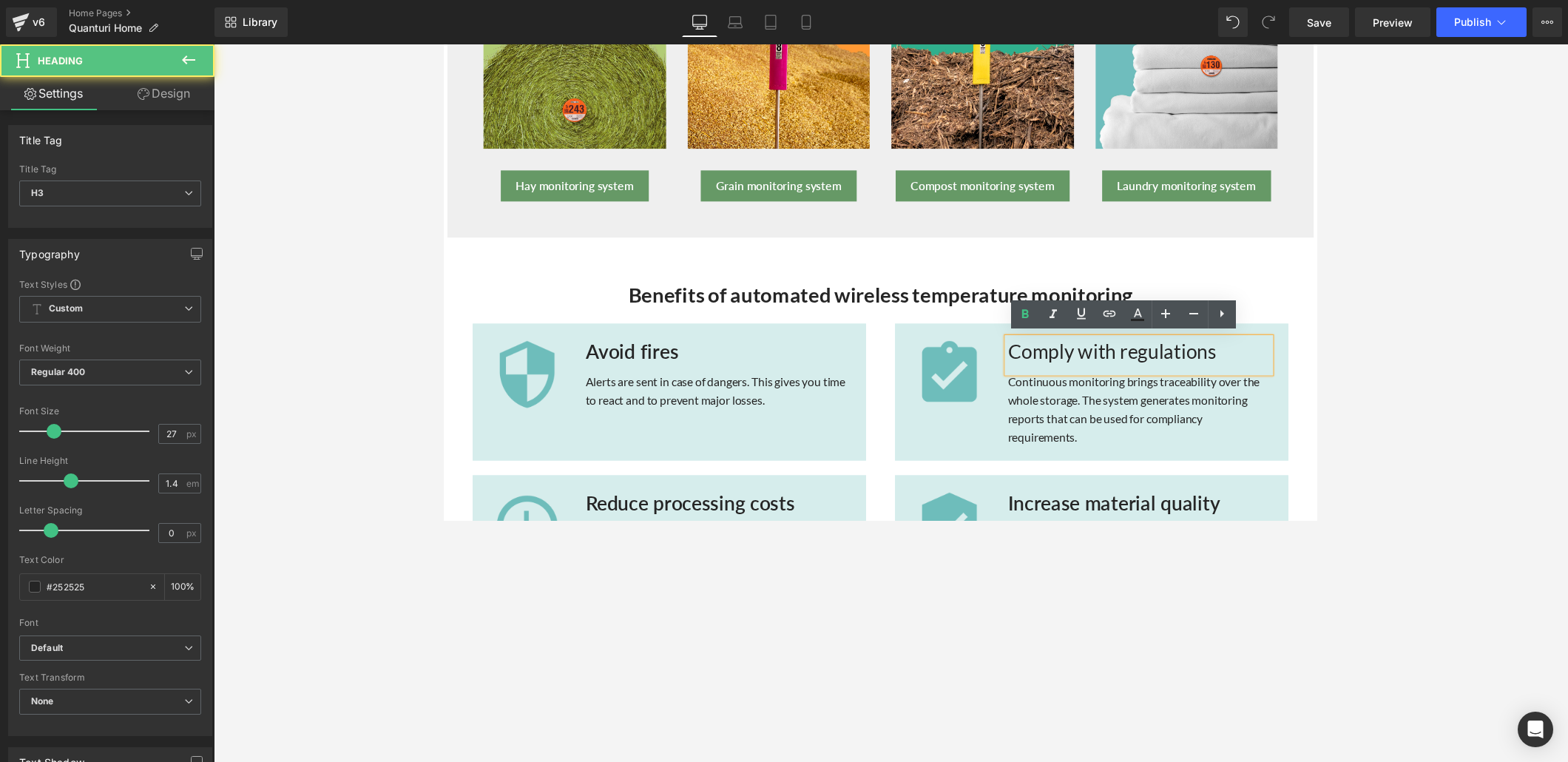
drag, startPoint x: 1228, startPoint y: 357, endPoint x: 1013, endPoint y: 356, distance: 215.0
click at [1021, 356] on div "Comply with regulations" at bounding box center [1155, 363] width 269 height 35
drag, startPoint x: 1015, startPoint y: 356, endPoint x: 1243, endPoint y: 359, distance: 228.0
click at [1087, 359] on h3 "Comply with regulations" at bounding box center [1155, 360] width 269 height 28
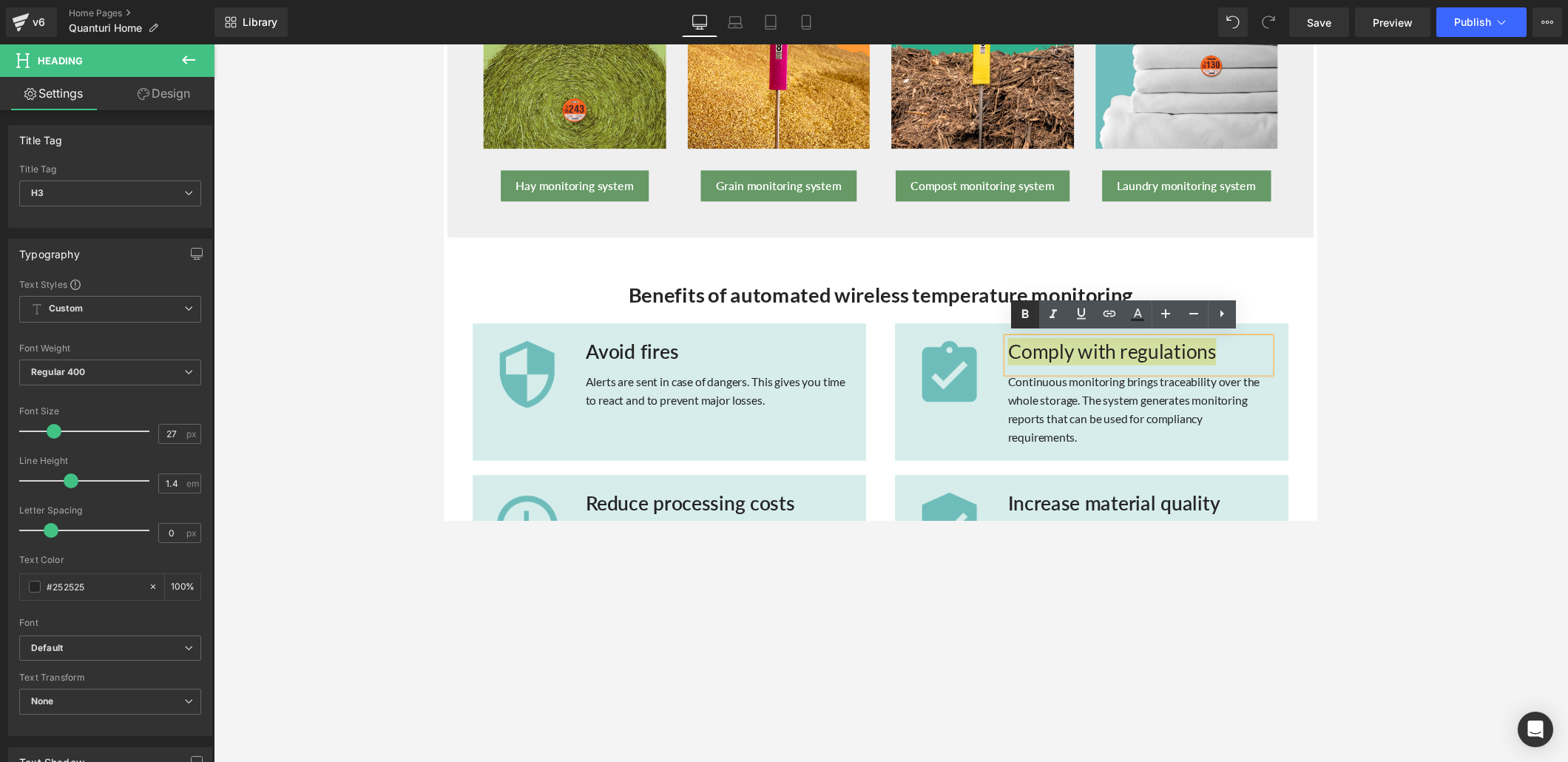
click at [1030, 316] on icon at bounding box center [1025, 315] width 18 height 18
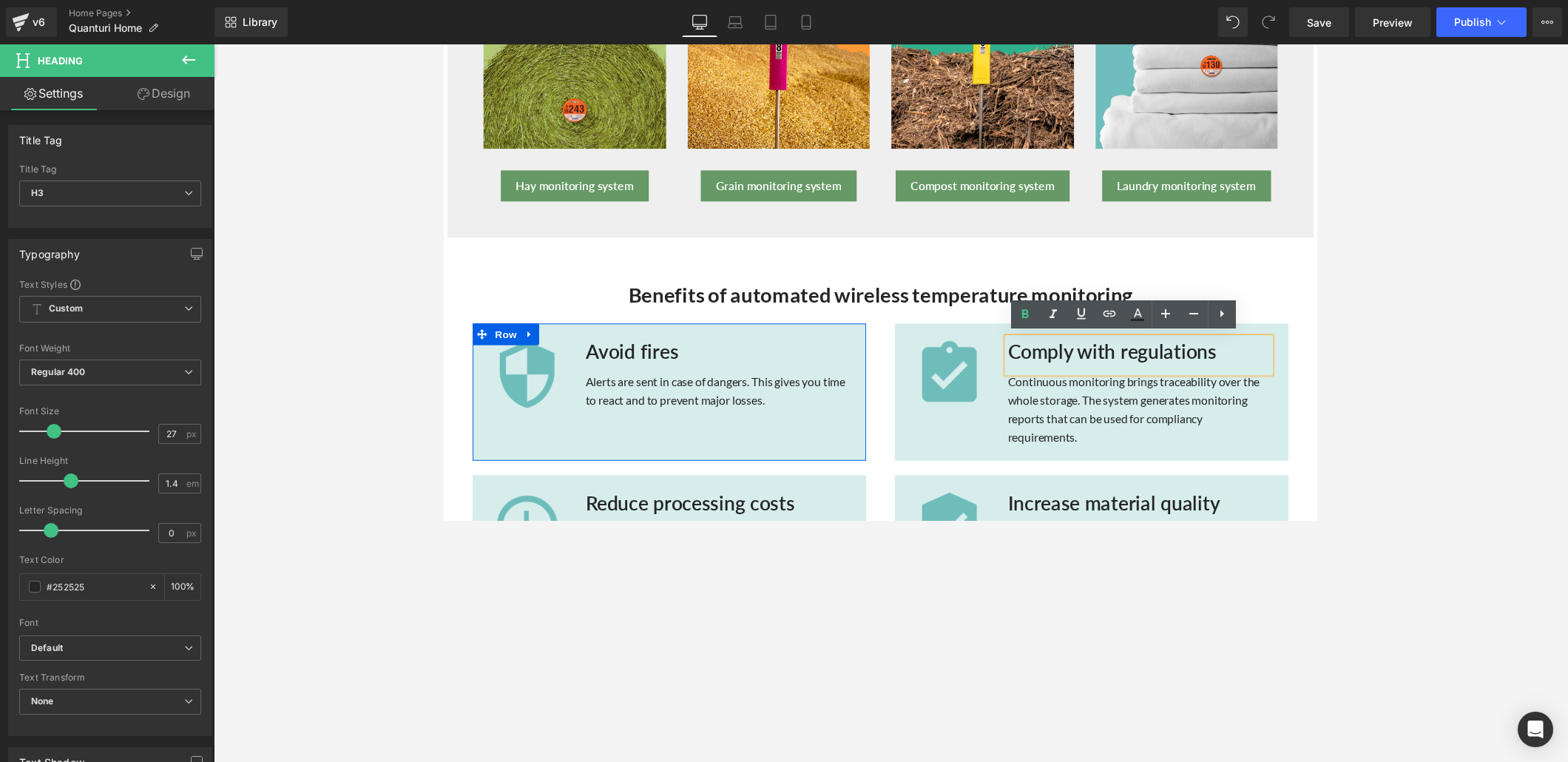
click at [594, 353] on h3 "Avoid fires" at bounding box center [723, 360] width 269 height 28
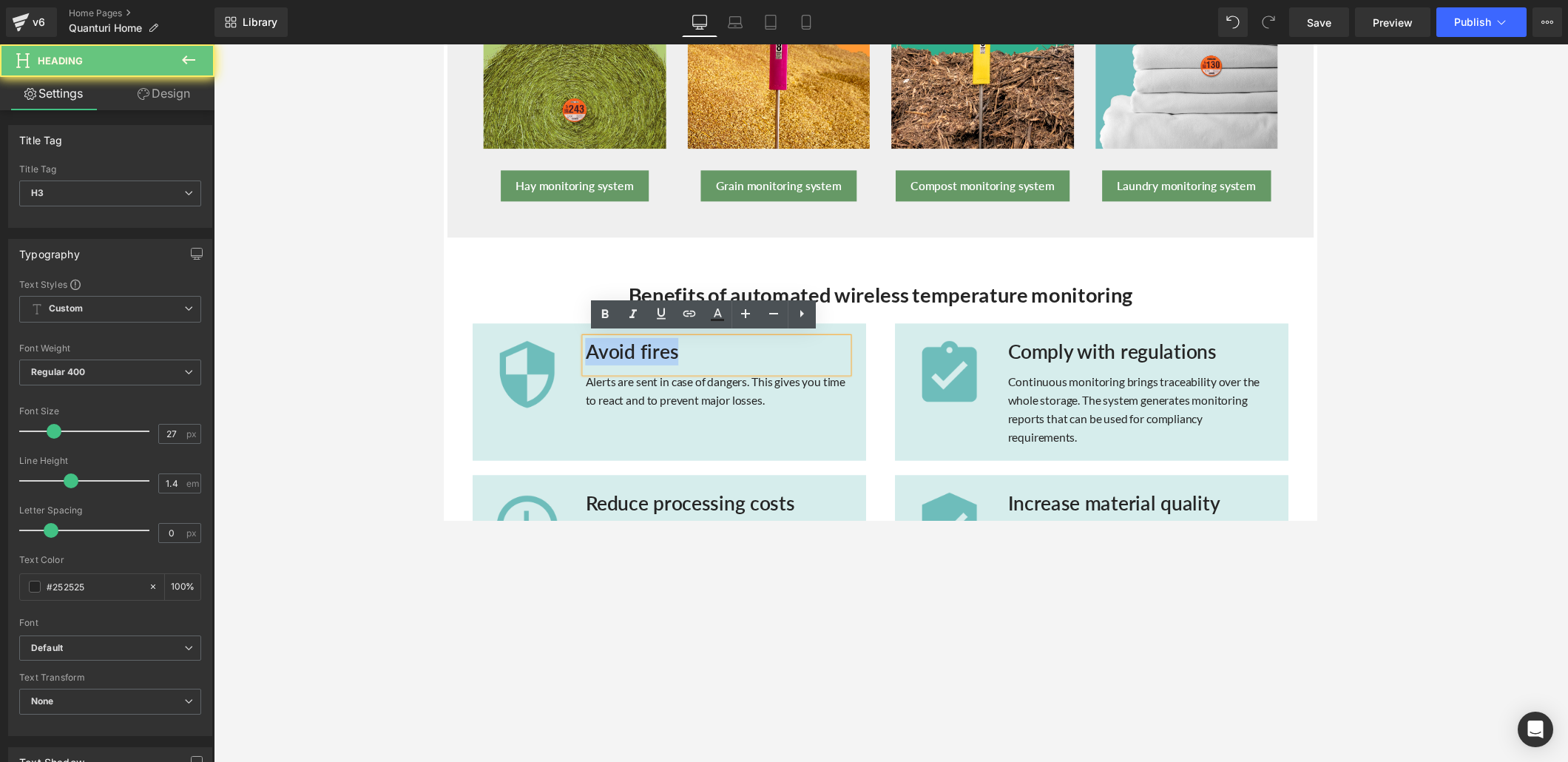
drag, startPoint x: 585, startPoint y: 354, endPoint x: 675, endPoint y: 361, distance: 90.3
click at [676, 361] on h3 "Avoid fires" at bounding box center [723, 360] width 269 height 28
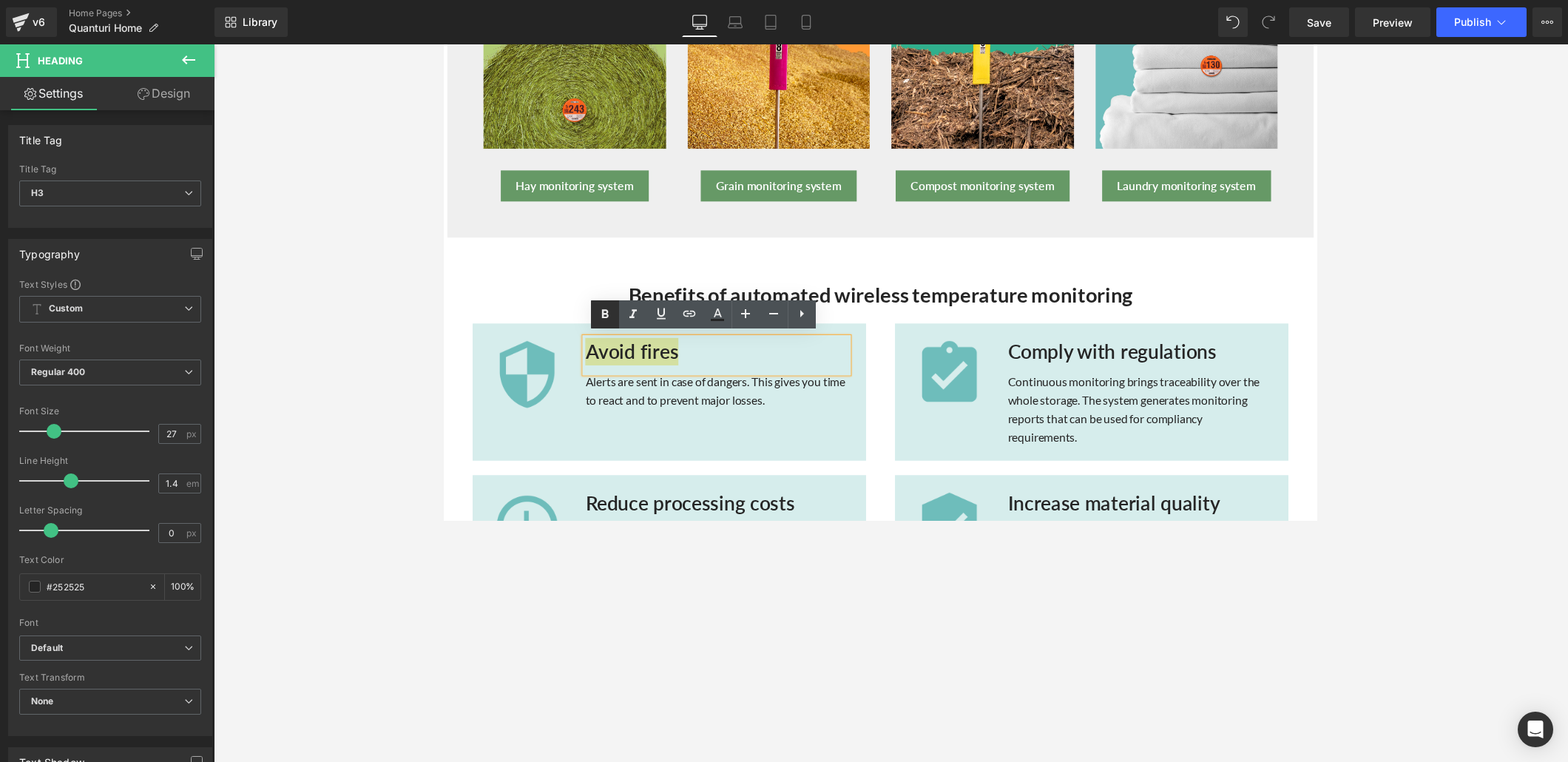
click at [606, 316] on icon at bounding box center [605, 314] width 7 height 9
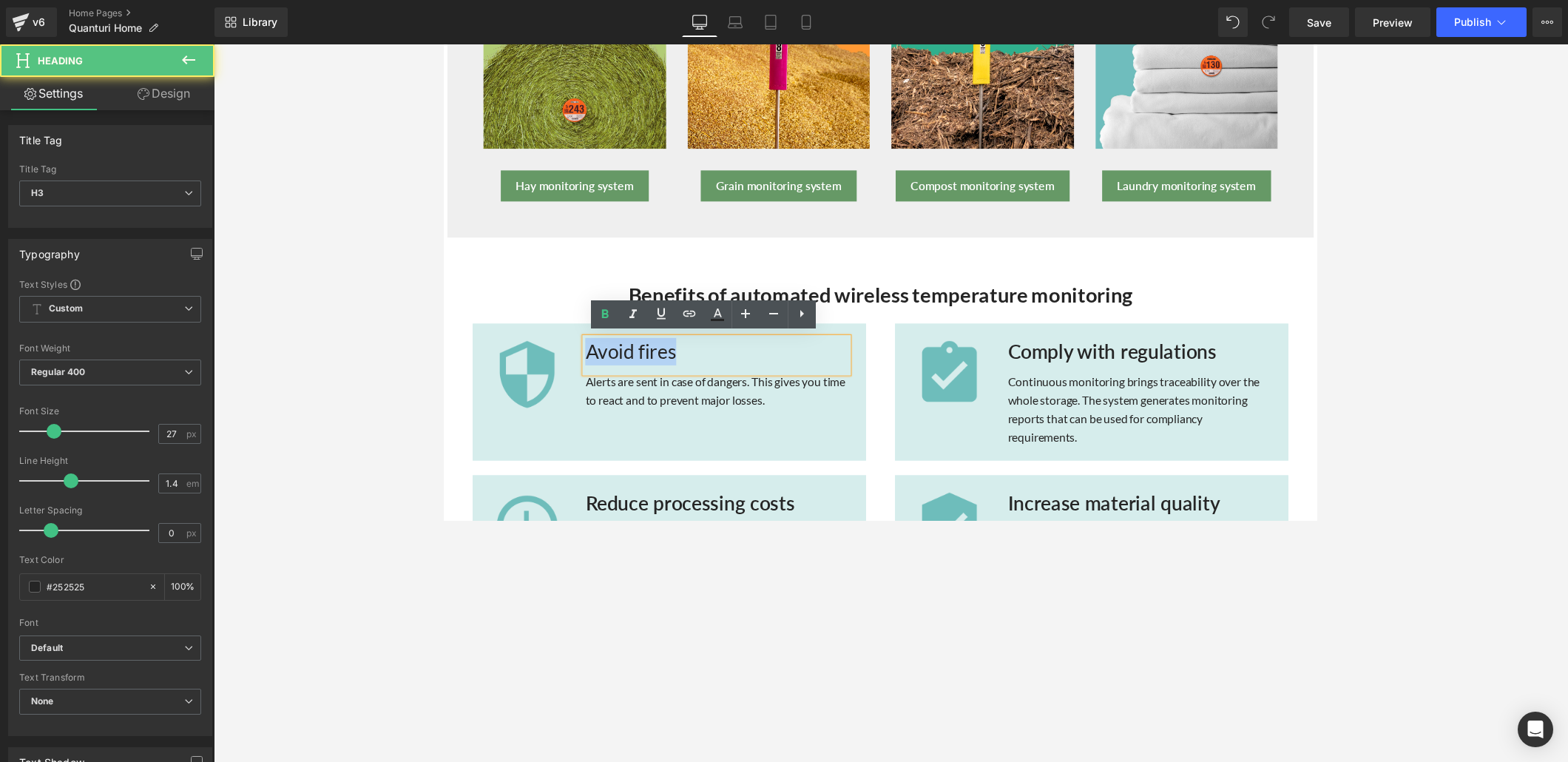
drag, startPoint x: 586, startPoint y: 350, endPoint x: 679, endPoint y: 356, distance: 93.2
click at [679, 356] on h3 "Avoid fires" at bounding box center [723, 360] width 269 height 28
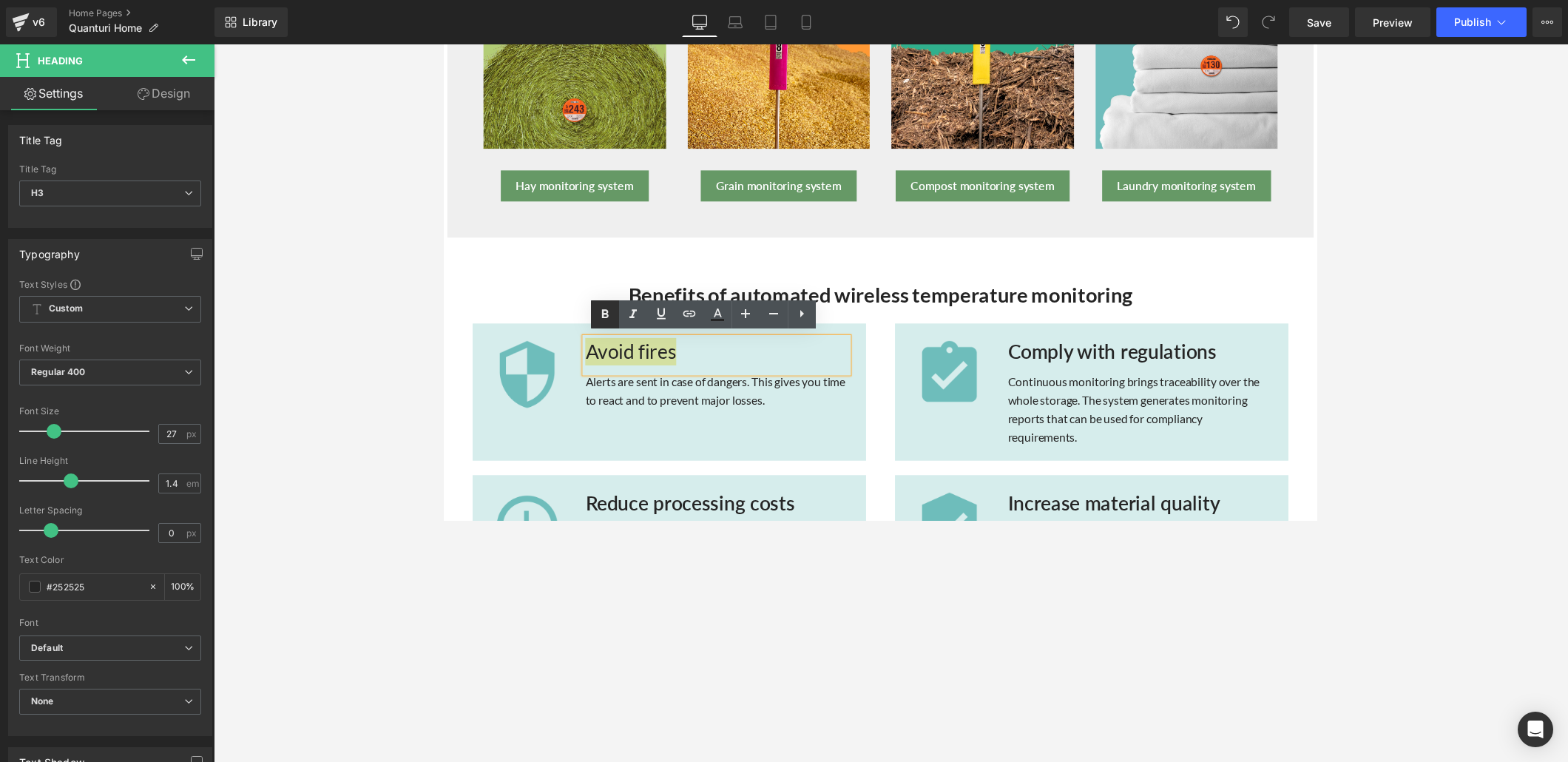
click at [607, 313] on icon at bounding box center [606, 315] width 18 height 18
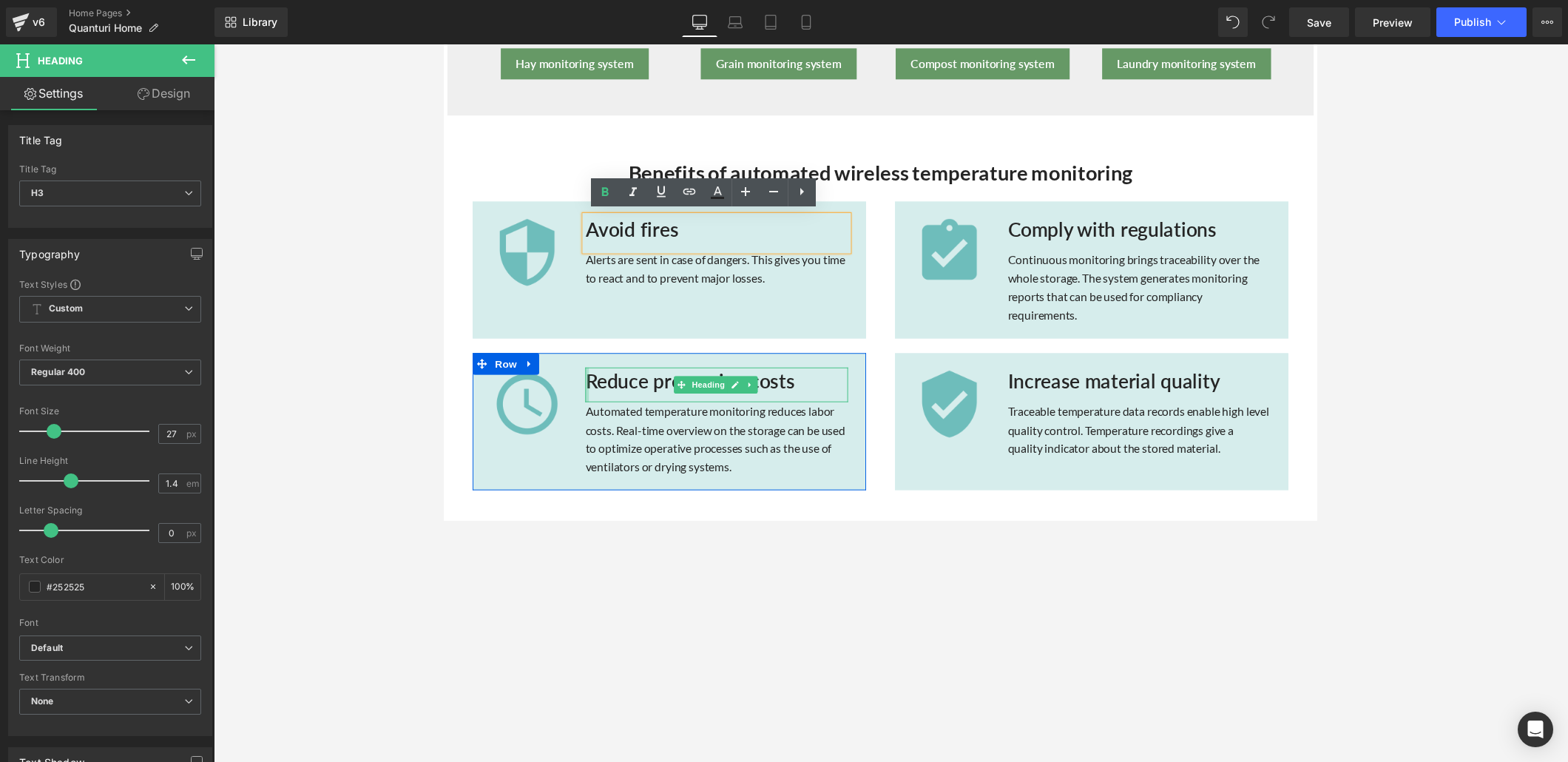
click at [588, 387] on div at bounding box center [590, 392] width 4 height 35
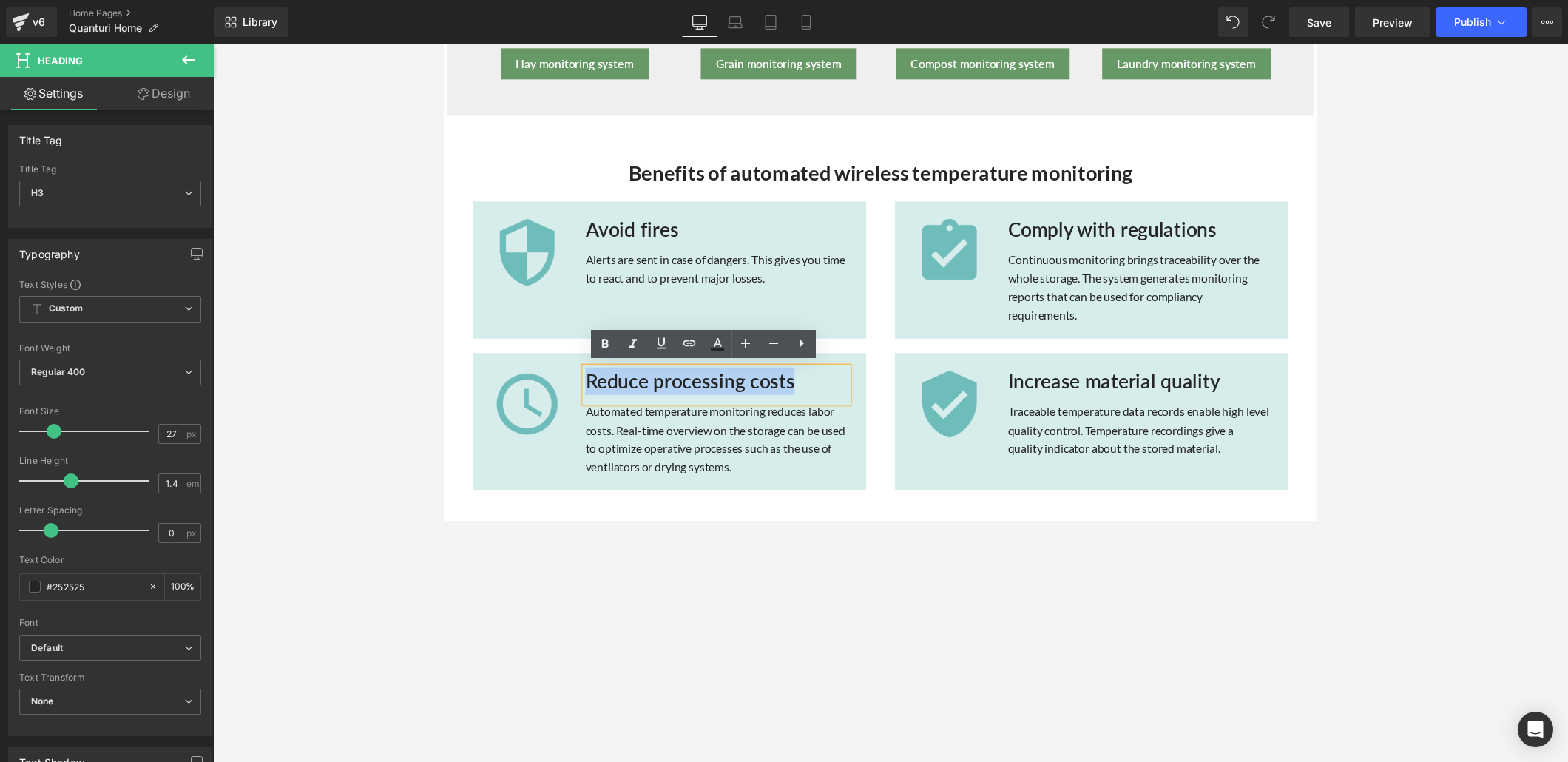
drag, startPoint x: 588, startPoint y: 386, endPoint x: 830, endPoint y: 389, distance: 242.0
click at [830, 389] on h3 "Reduce processing costs" at bounding box center [723, 389] width 269 height 28
click at [603, 339] on icon at bounding box center [605, 343] width 7 height 9
drag, startPoint x: 587, startPoint y: 381, endPoint x: 797, endPoint y: 383, distance: 210.0
click at [797, 383] on h3 "Reduce processing costs" at bounding box center [723, 389] width 269 height 28
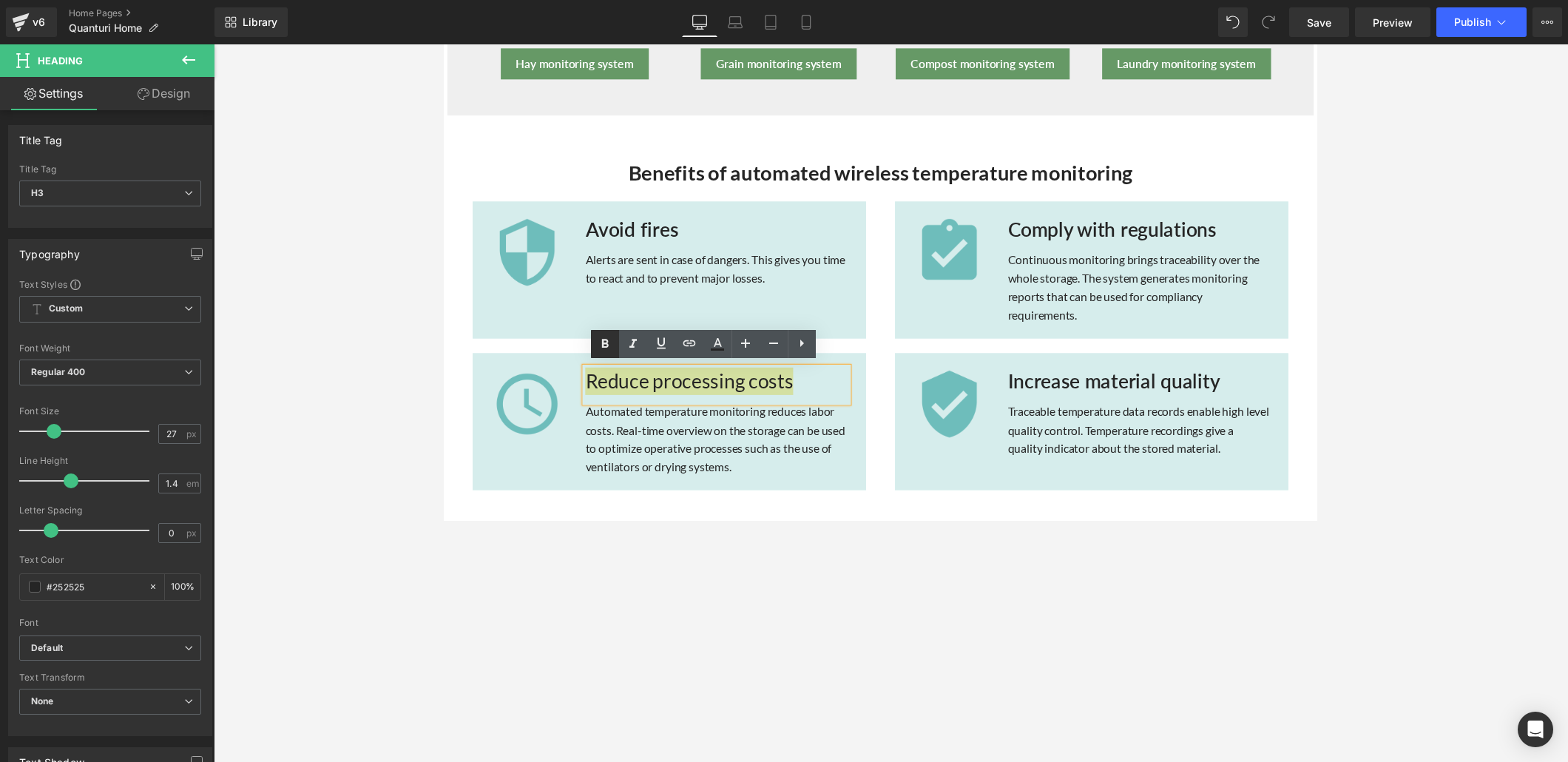
click at [605, 342] on icon at bounding box center [606, 344] width 18 height 18
drag, startPoint x: 585, startPoint y: 383, endPoint x: 809, endPoint y: 389, distance: 224.1
click at [809, 389] on h3 "Reduce processing costs" at bounding box center [723, 389] width 269 height 28
click at [175, 519] on b "Default" at bounding box center [107, 648] width 153 height 13
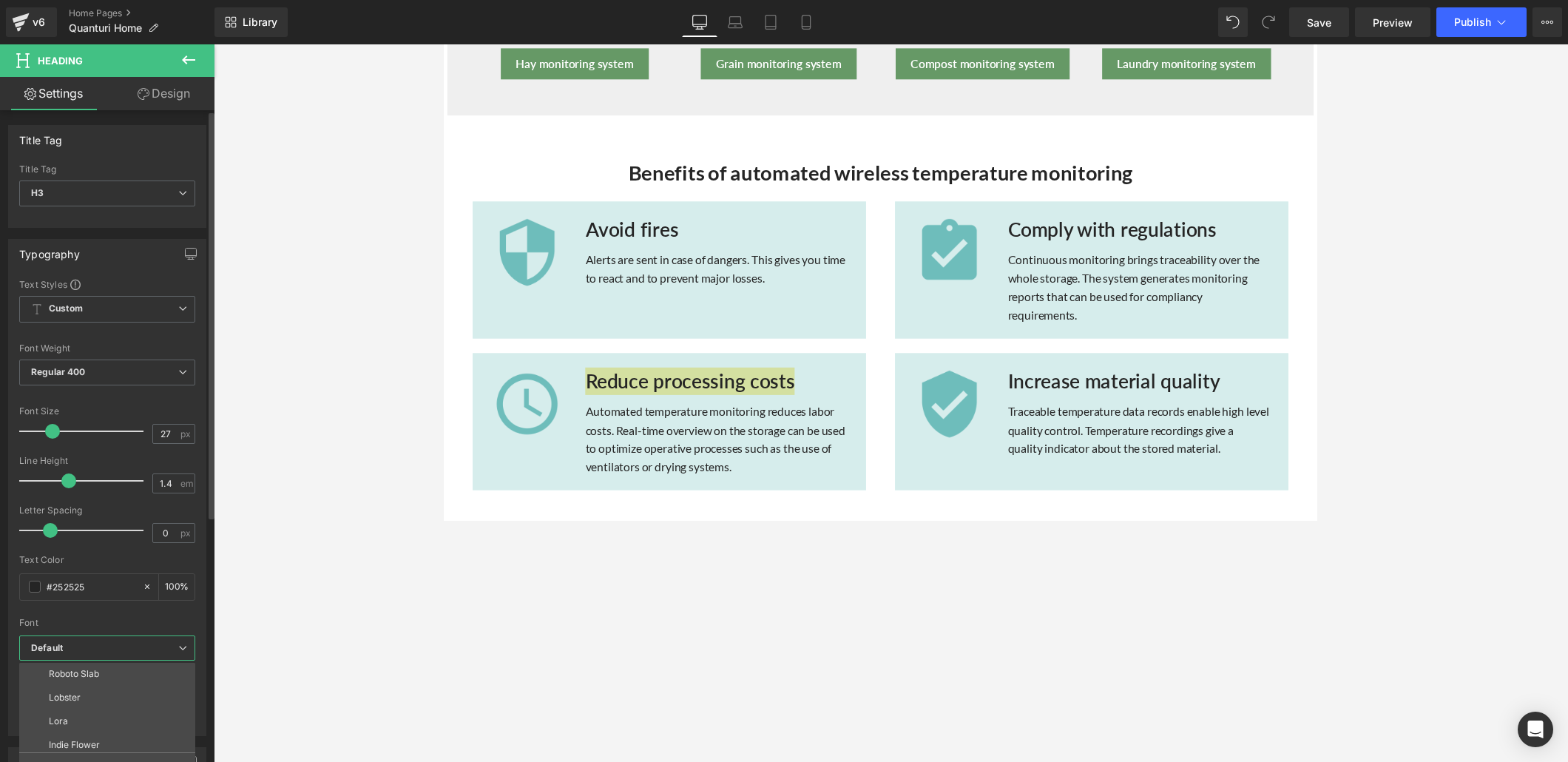
scroll to position [253, 0]
click at [112, 519] on li "Lato" at bounding box center [111, 729] width 183 height 24
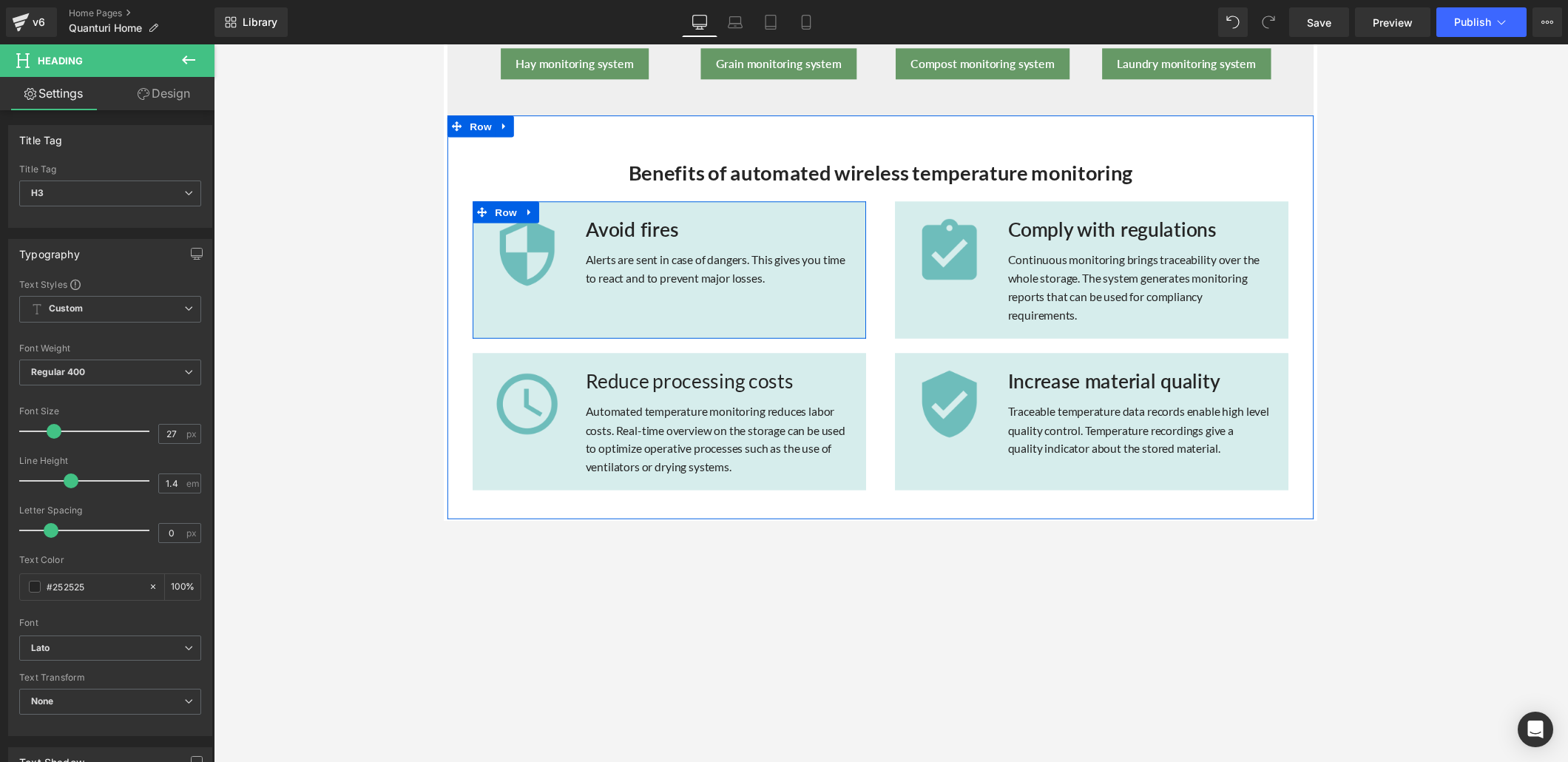
click at [627, 236] on h3 "Avoid fires" at bounding box center [723, 234] width 269 height 28
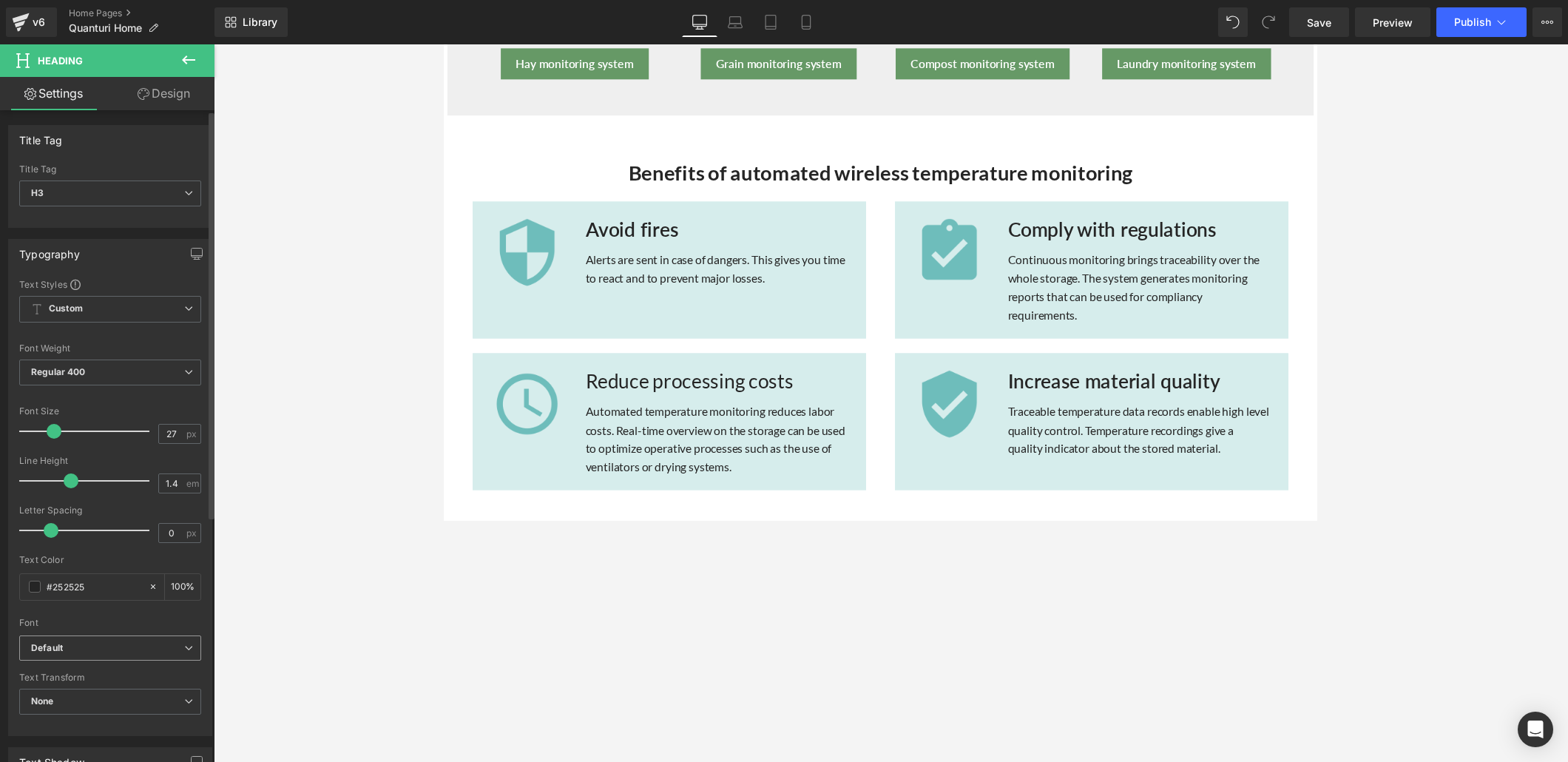
click at [183, 519] on span "Default" at bounding box center [110, 648] width 182 height 26
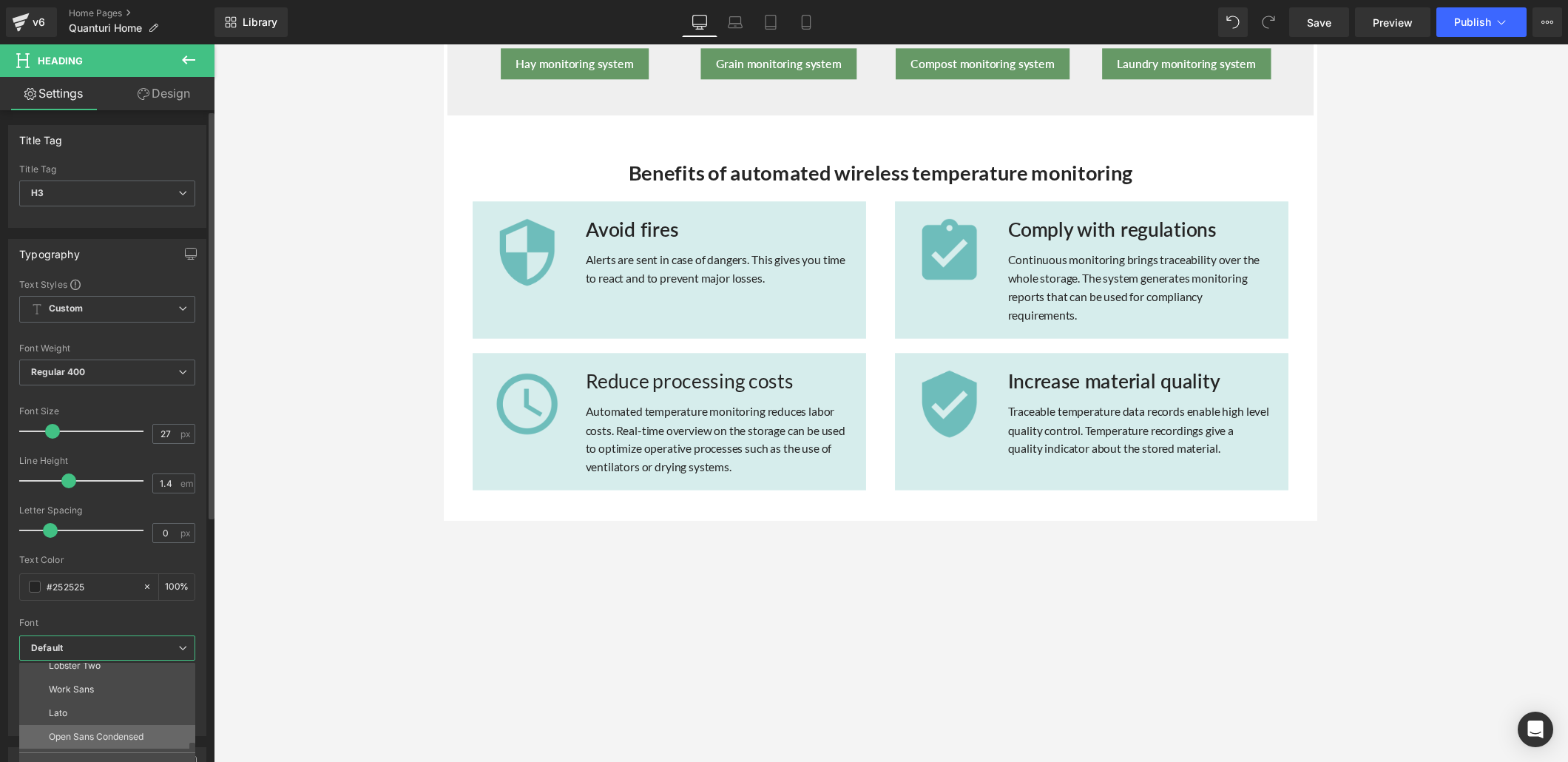
scroll to position [289, 0]
click at [129, 519] on li "Lato" at bounding box center [111, 693] width 183 height 24
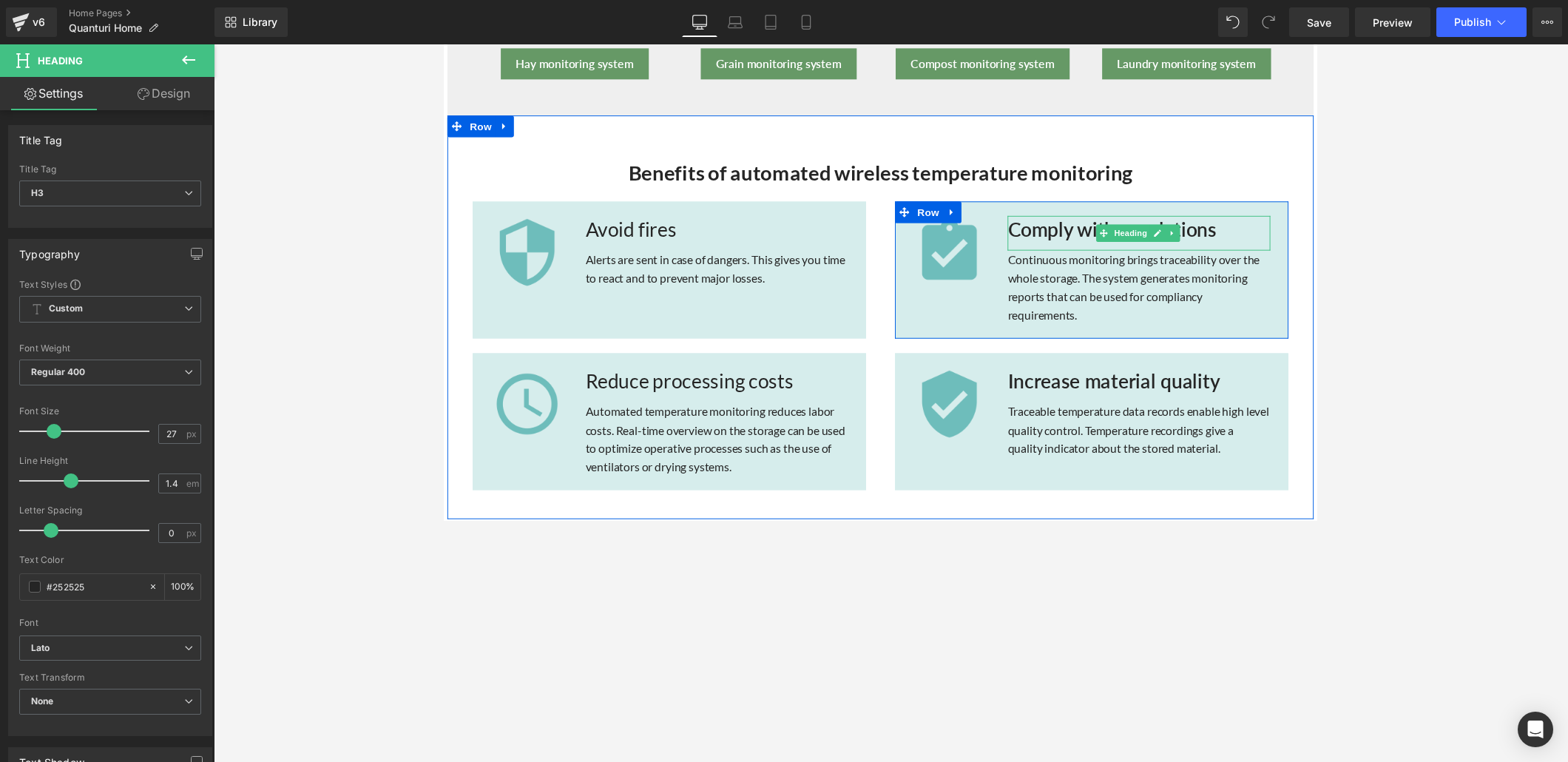
click at [1022, 230] on h3 "Comply with regulations" at bounding box center [1155, 234] width 269 height 28
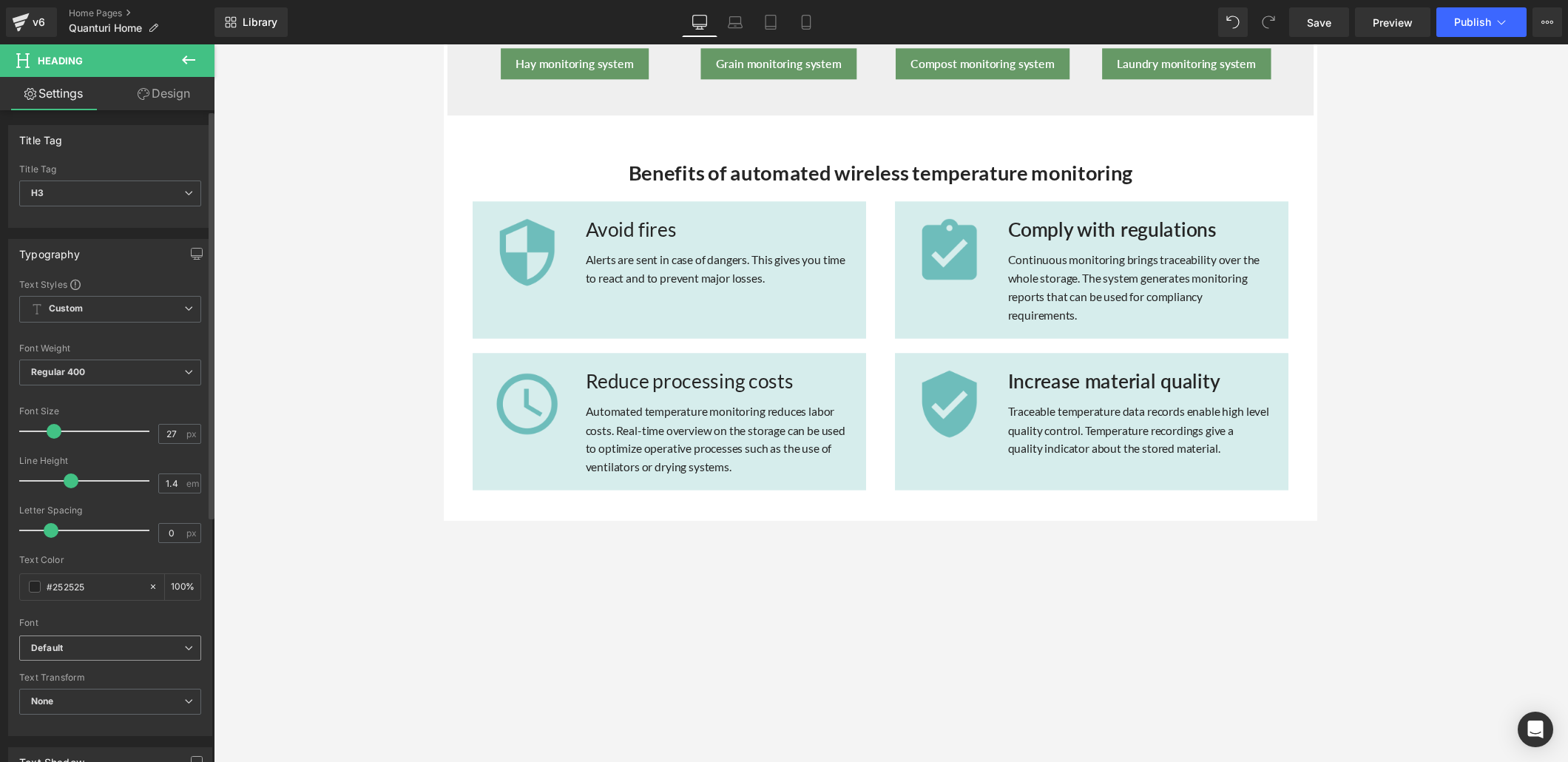
click at [184, 519] on icon at bounding box center [189, 648] width 9 height 9
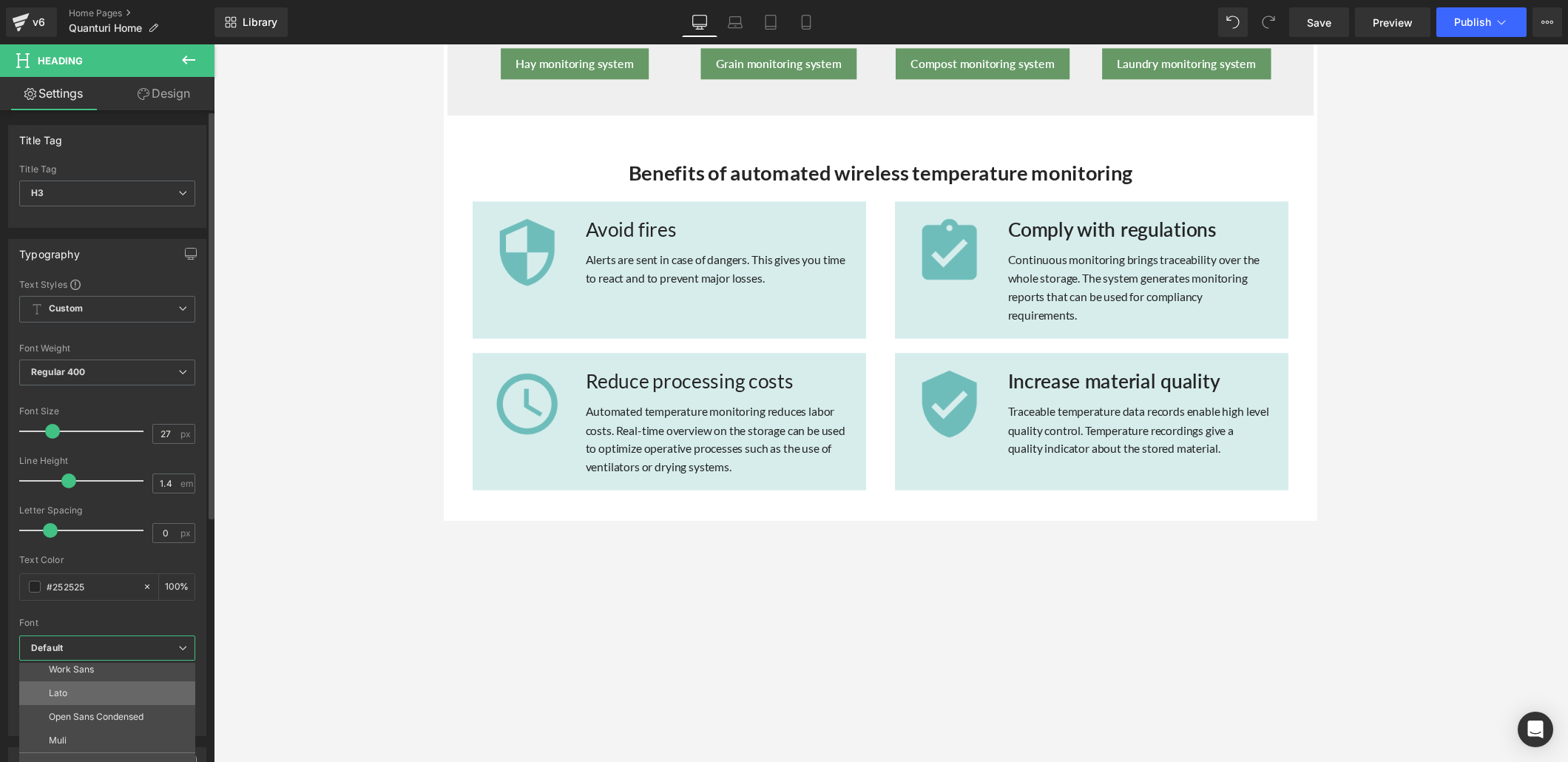
click at [119, 519] on li "Lato" at bounding box center [111, 693] width 183 height 24
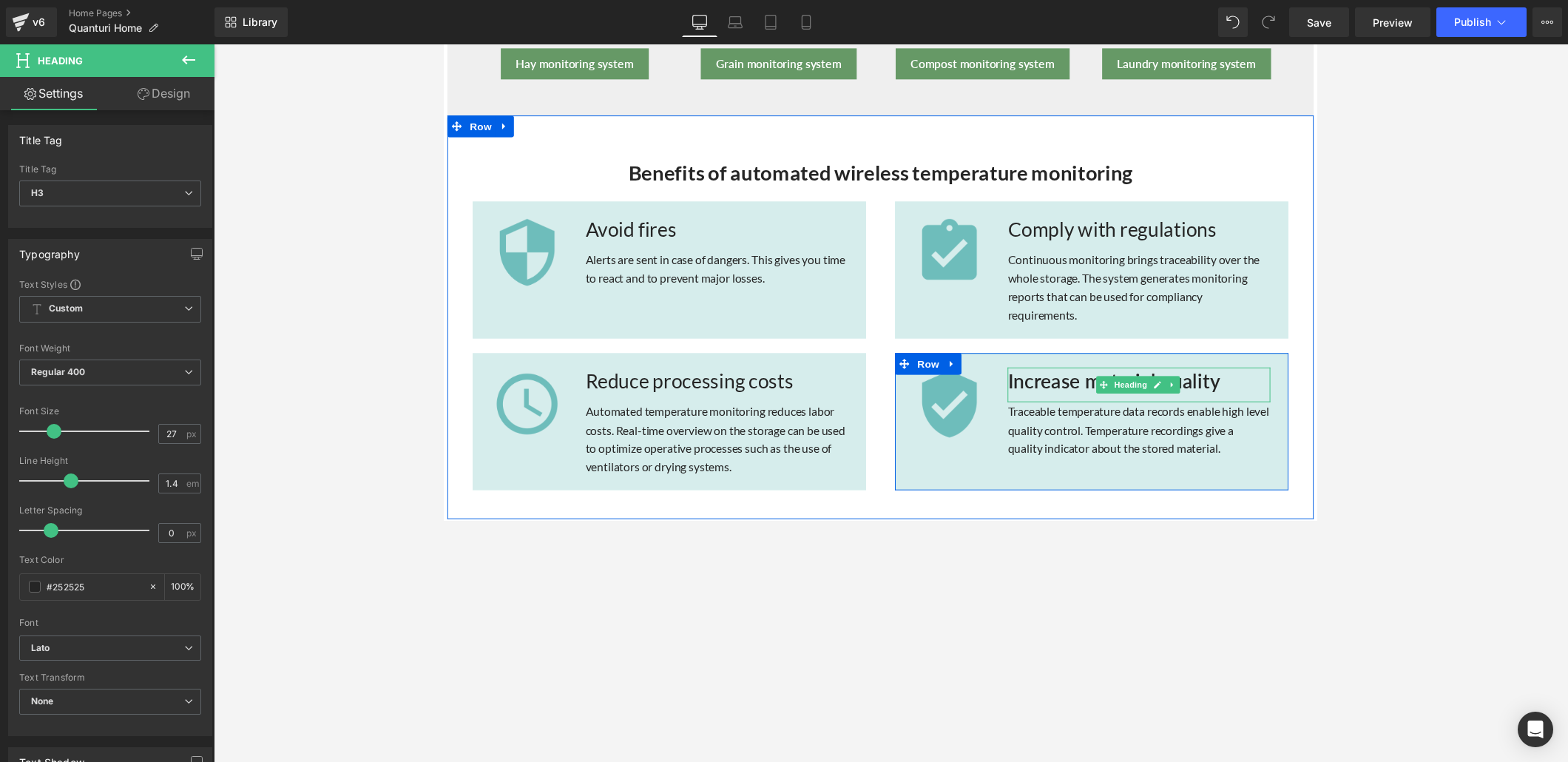
click at [1049, 391] on h3 "Increase material quality" at bounding box center [1155, 389] width 269 height 28
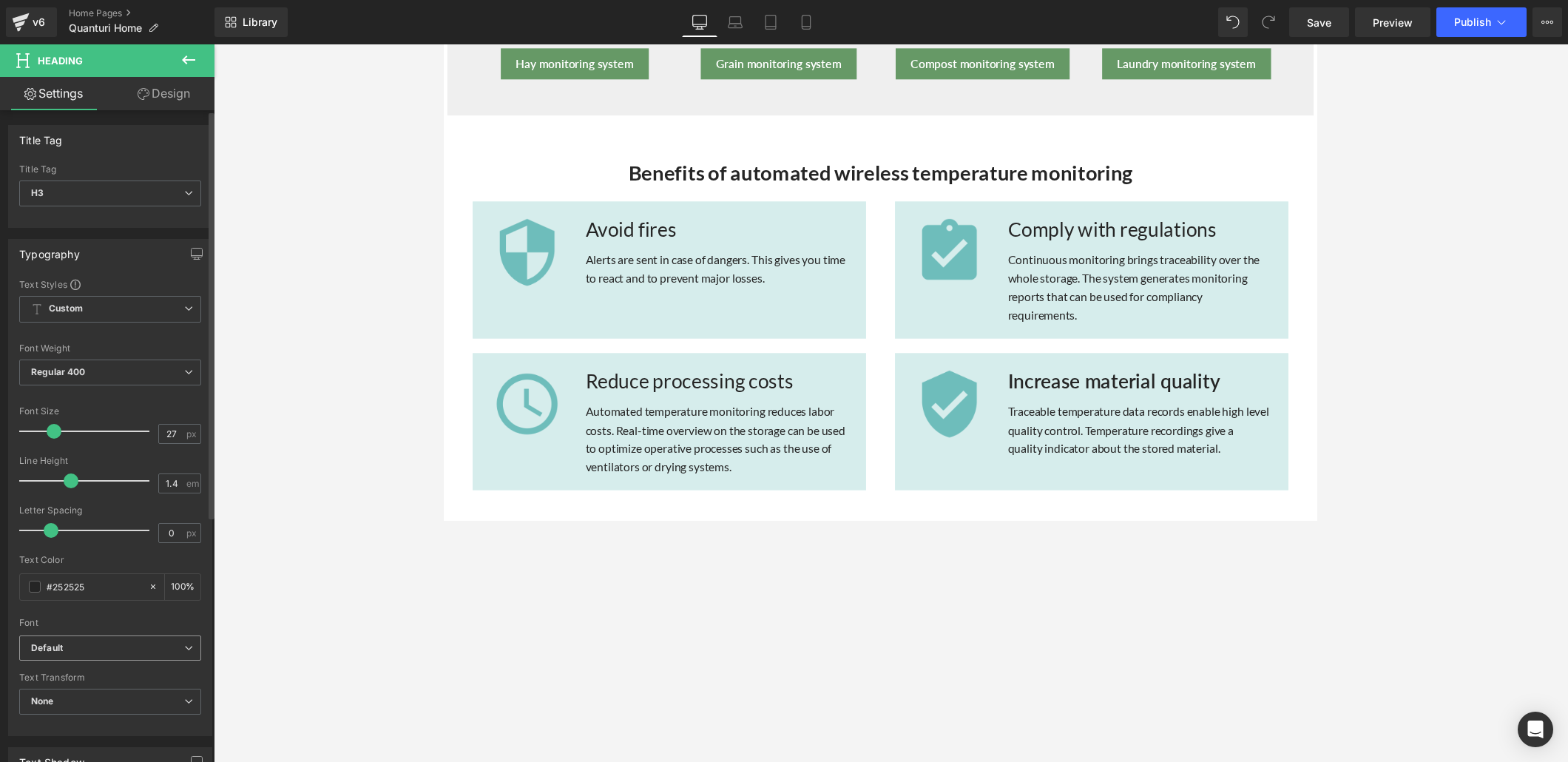
click at [178, 519] on span "Default" at bounding box center [110, 648] width 182 height 26
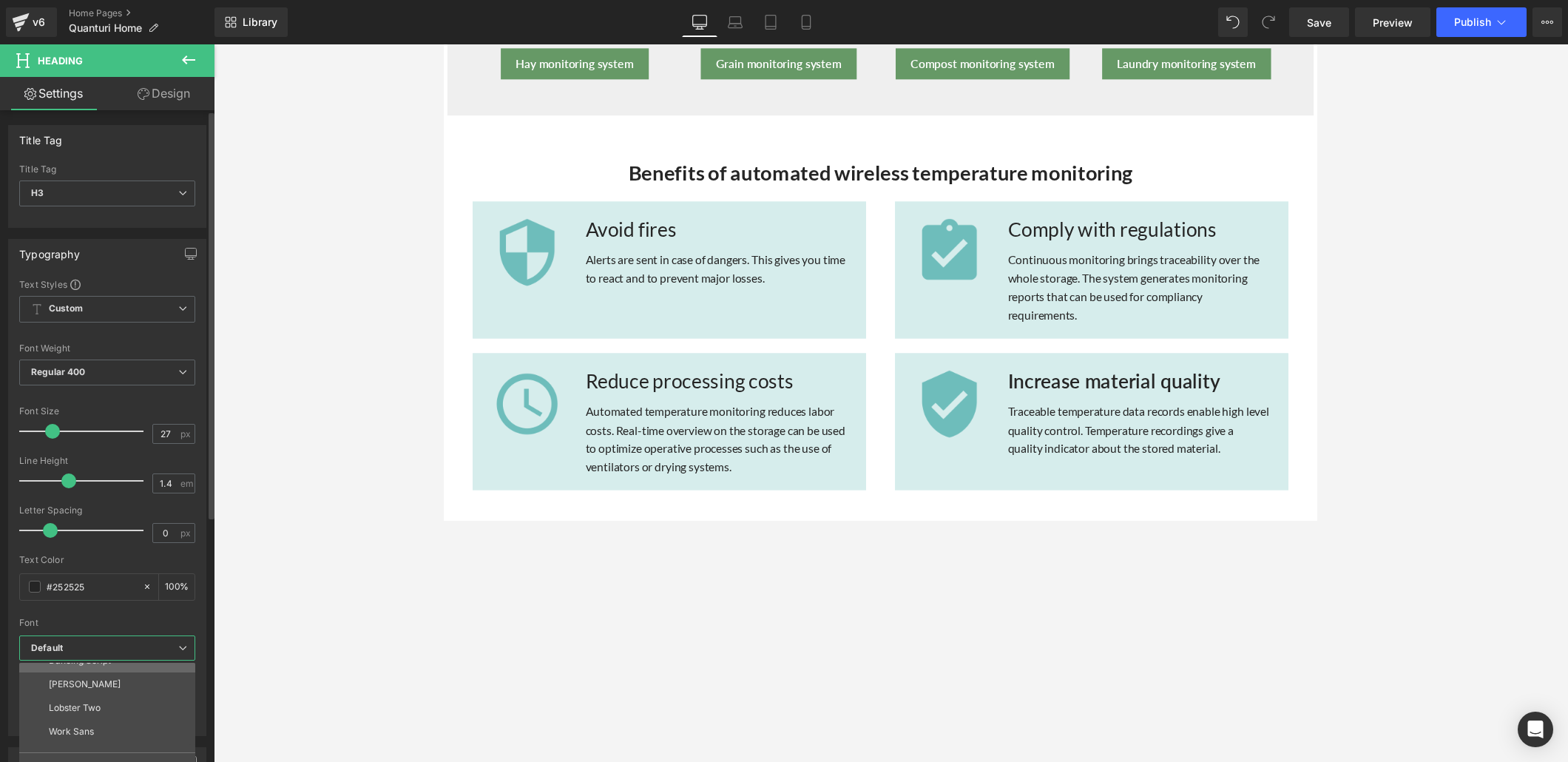
scroll to position [258, 0]
click at [99, 519] on li "Lato" at bounding box center [111, 724] width 183 height 24
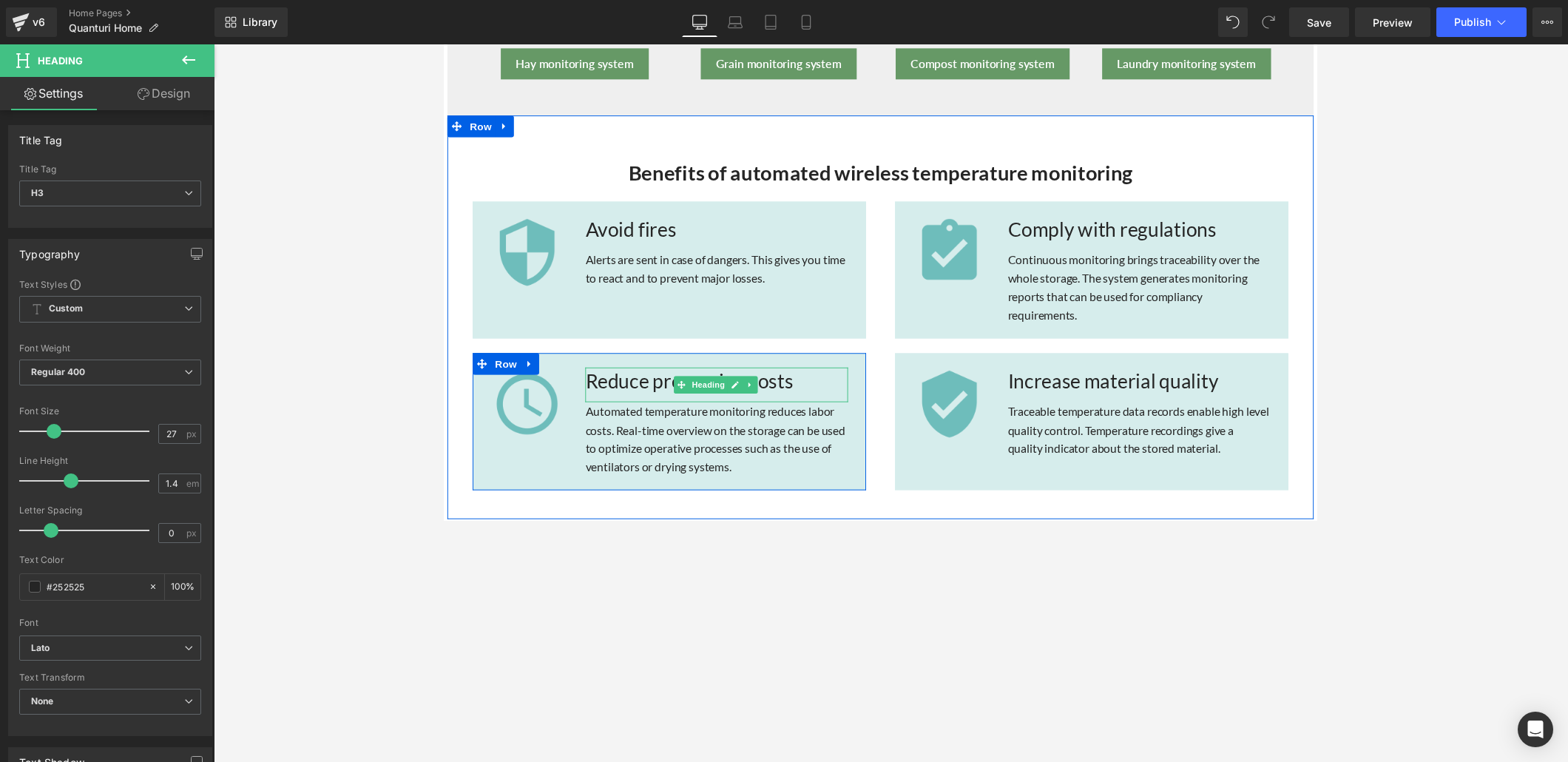
click at [795, 384] on h3 "Reduce processing costs" at bounding box center [723, 389] width 269 height 28
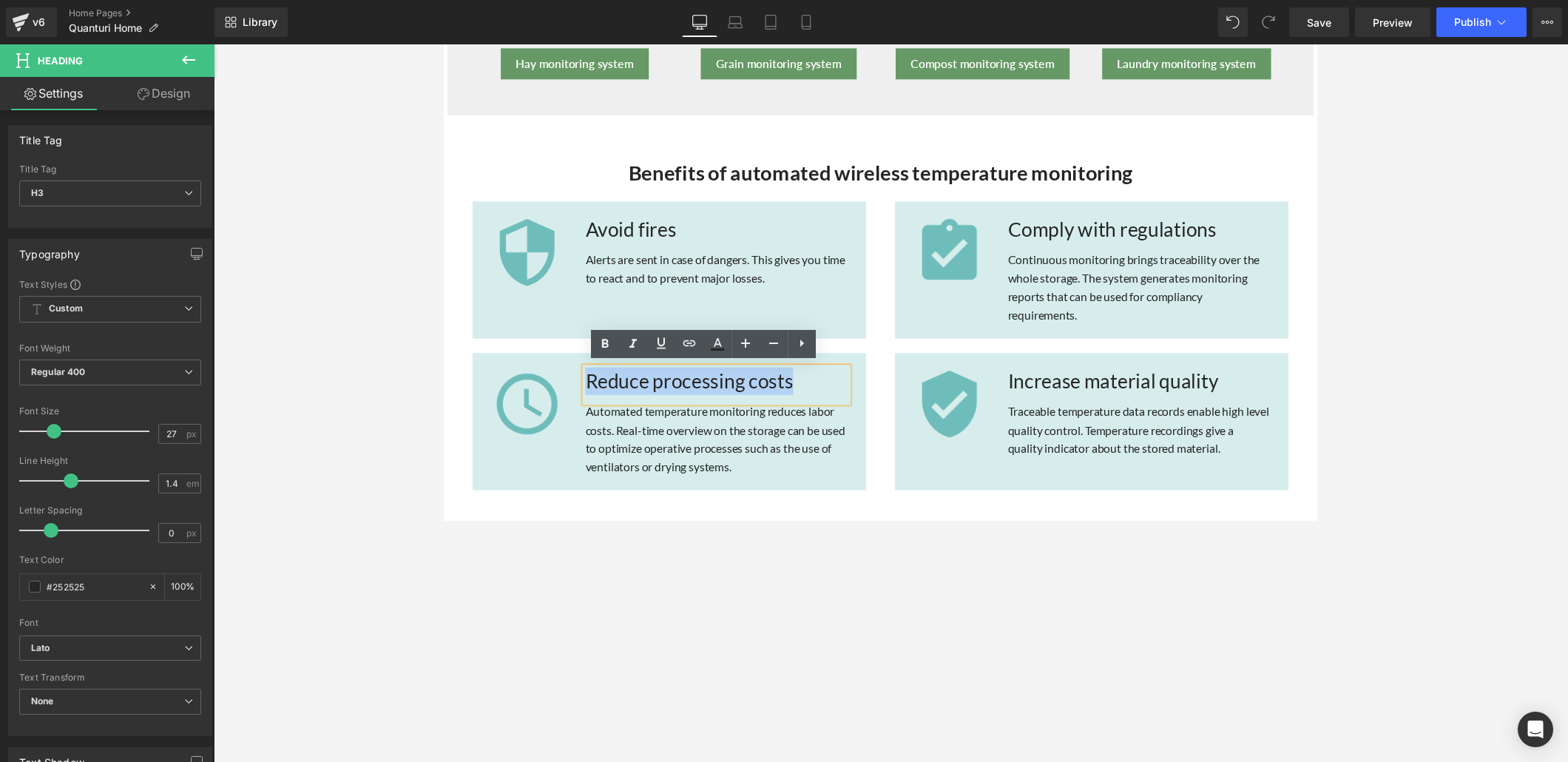
drag, startPoint x: 798, startPoint y: 385, endPoint x: 586, endPoint y: 387, distance: 212.0
click at [588, 387] on h3 "Reduce processing costs" at bounding box center [723, 389] width 269 height 28
click at [601, 343] on icon at bounding box center [606, 344] width 18 height 18
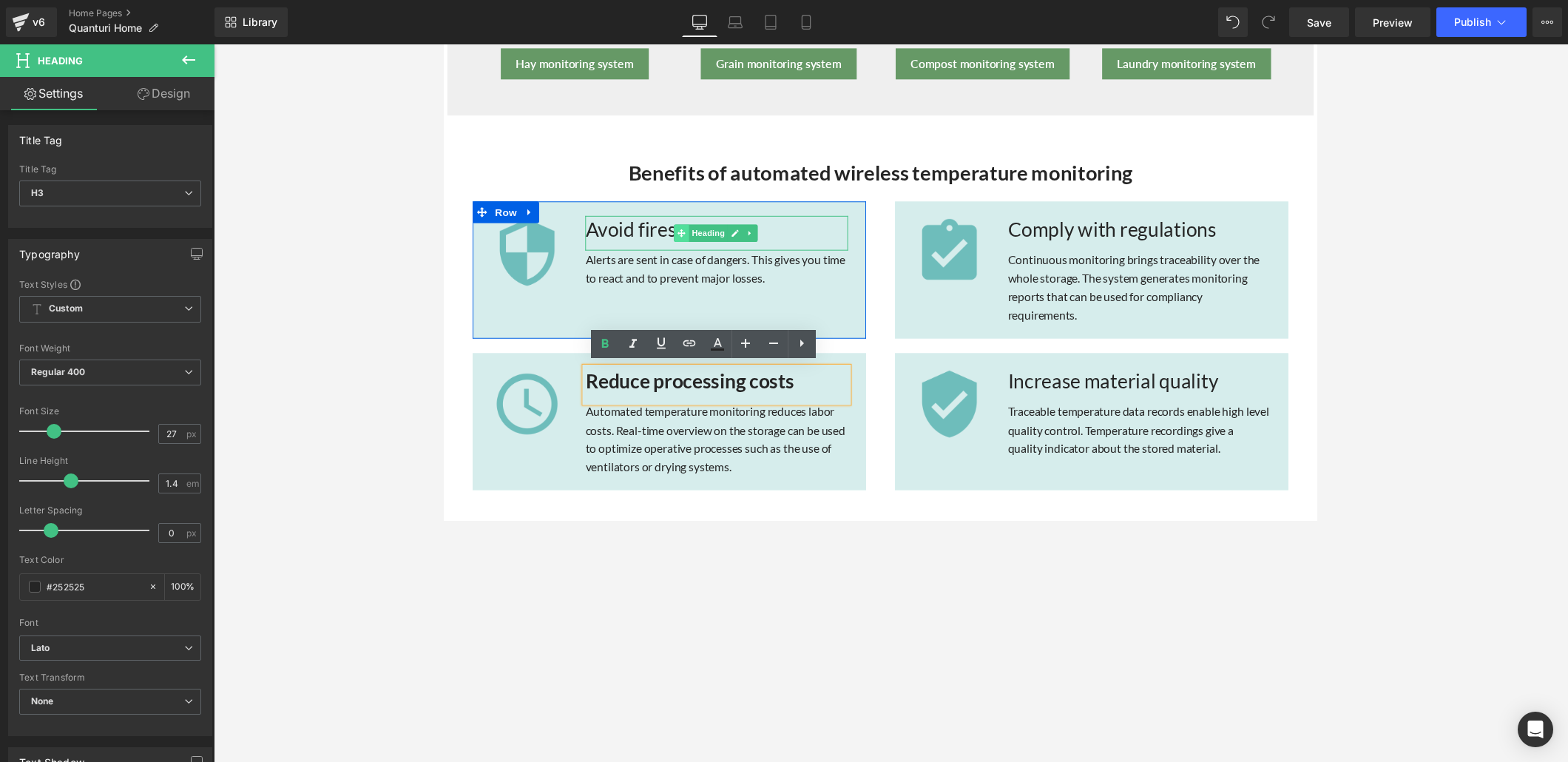
click at [687, 235] on span at bounding box center [687, 238] width 16 height 18
click at [657, 235] on h3 "Avoid fires" at bounding box center [723, 234] width 269 height 28
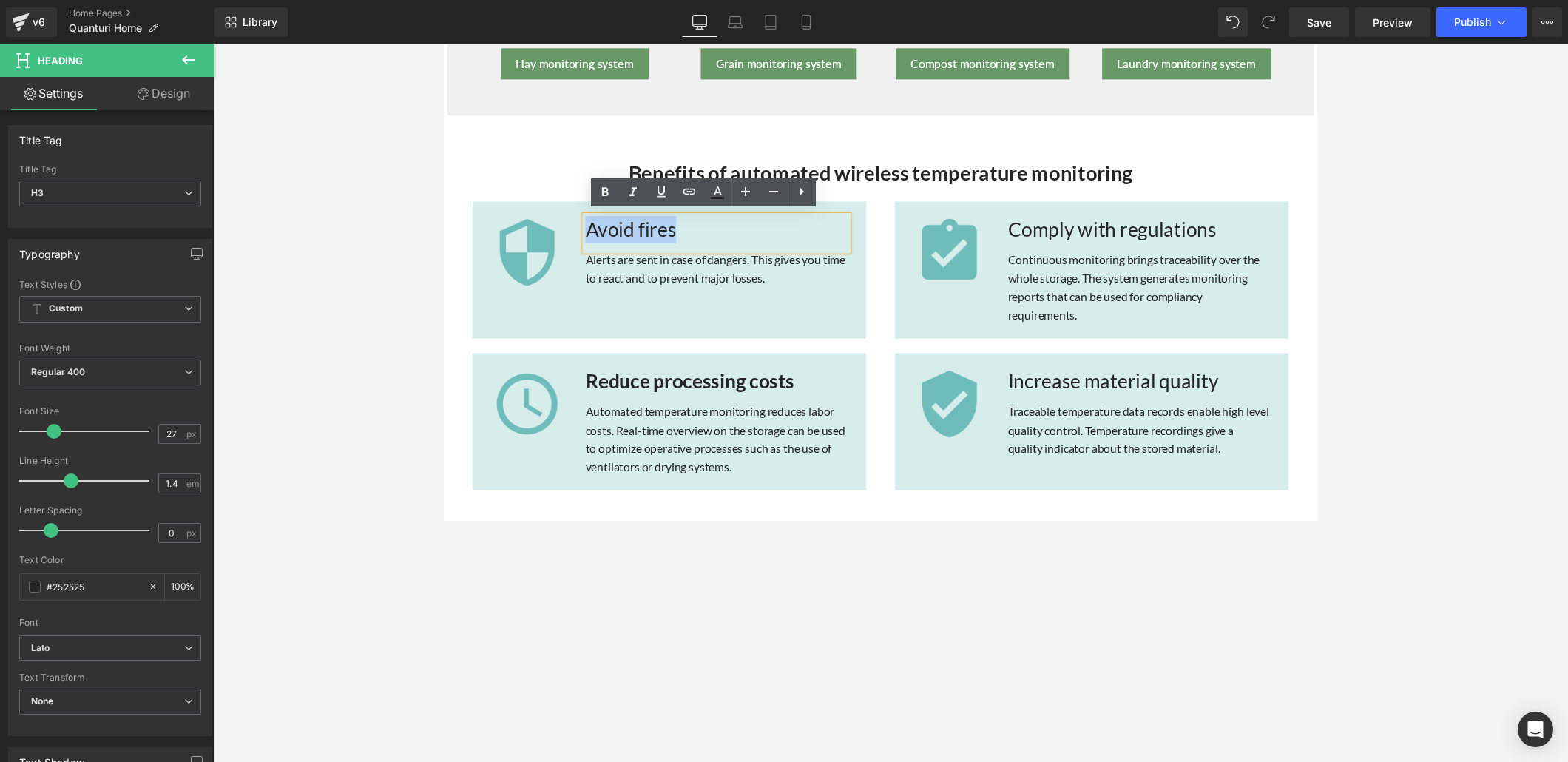
drag, startPoint x: 675, startPoint y: 232, endPoint x: 585, endPoint y: 231, distance: 90.0
click at [588, 235] on h3 "Avoid fires" at bounding box center [723, 234] width 269 height 28
click at [604, 193] on icon at bounding box center [606, 193] width 18 height 18
click at [1087, 232] on h3 "Comply with regulations" at bounding box center [1155, 234] width 269 height 28
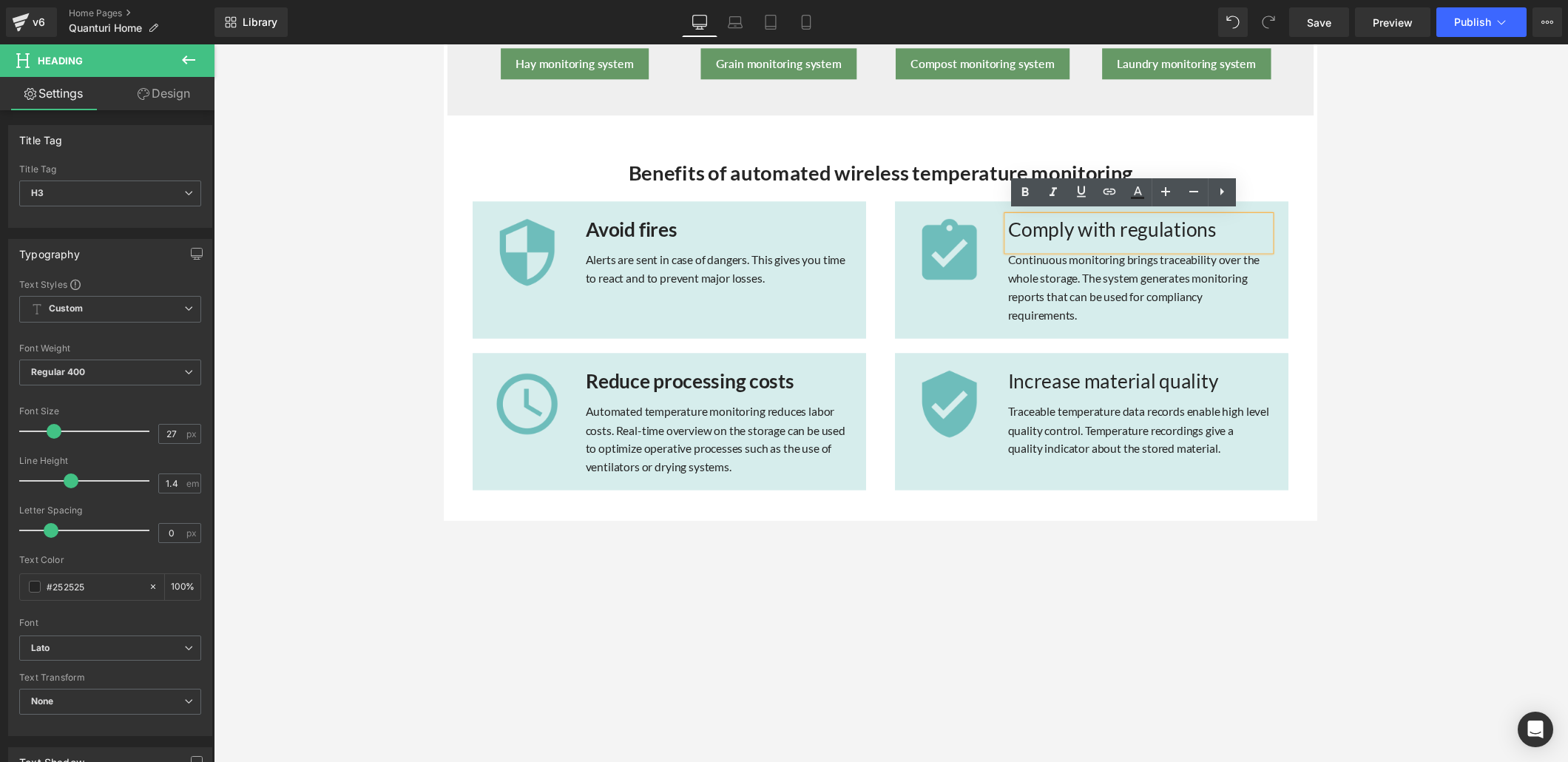
drag, startPoint x: 1225, startPoint y: 231, endPoint x: 1015, endPoint y: 240, distance: 210.2
click at [1021, 240] on h3 "Comply with regulations" at bounding box center [1155, 234] width 269 height 28
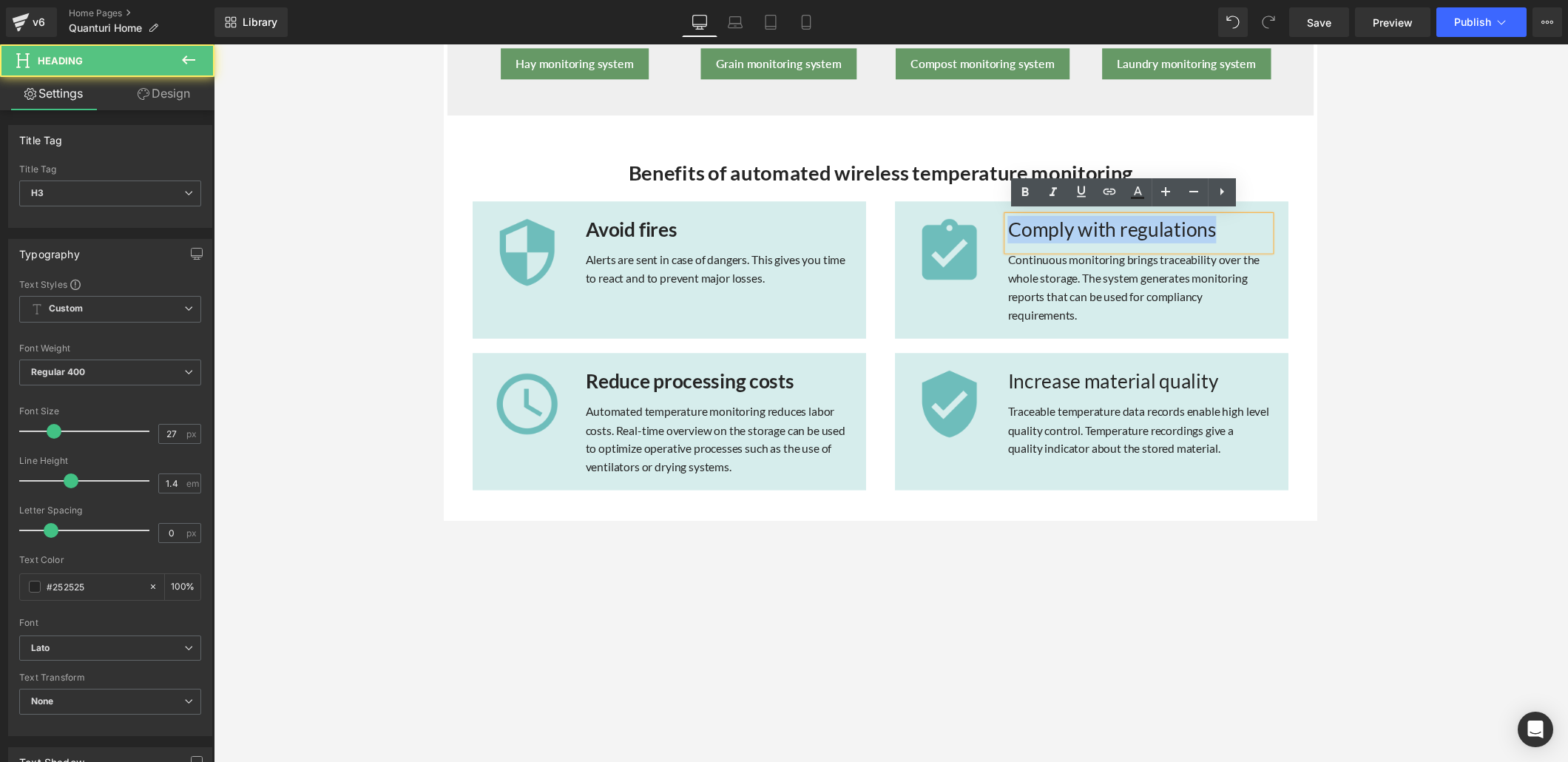
drag, startPoint x: 1016, startPoint y: 229, endPoint x: 1245, endPoint y: 230, distance: 229.0
click at [1087, 230] on h3 "Comply with regulations" at bounding box center [1155, 234] width 269 height 28
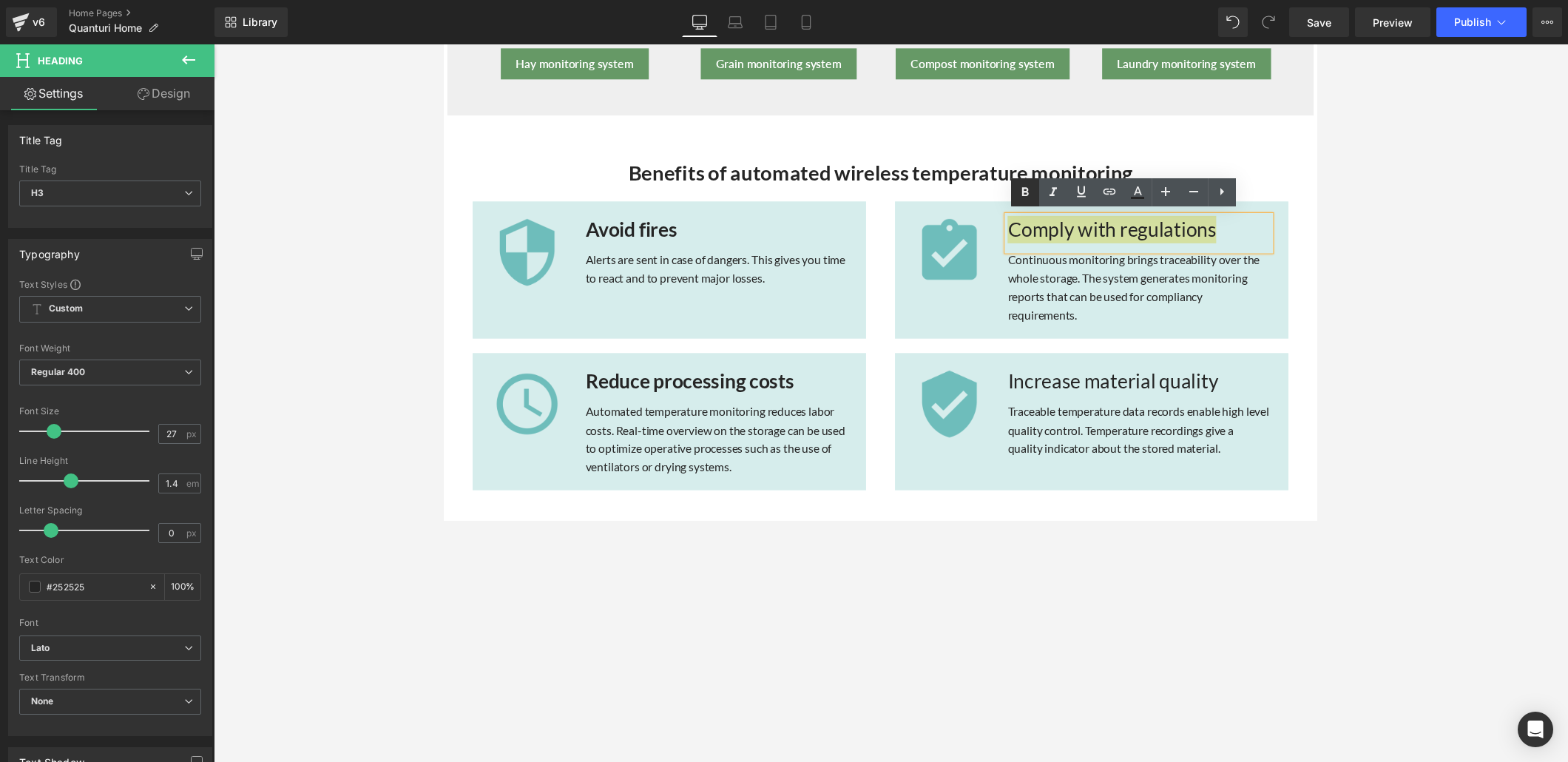
click at [1031, 192] on icon at bounding box center [1025, 193] width 18 height 18
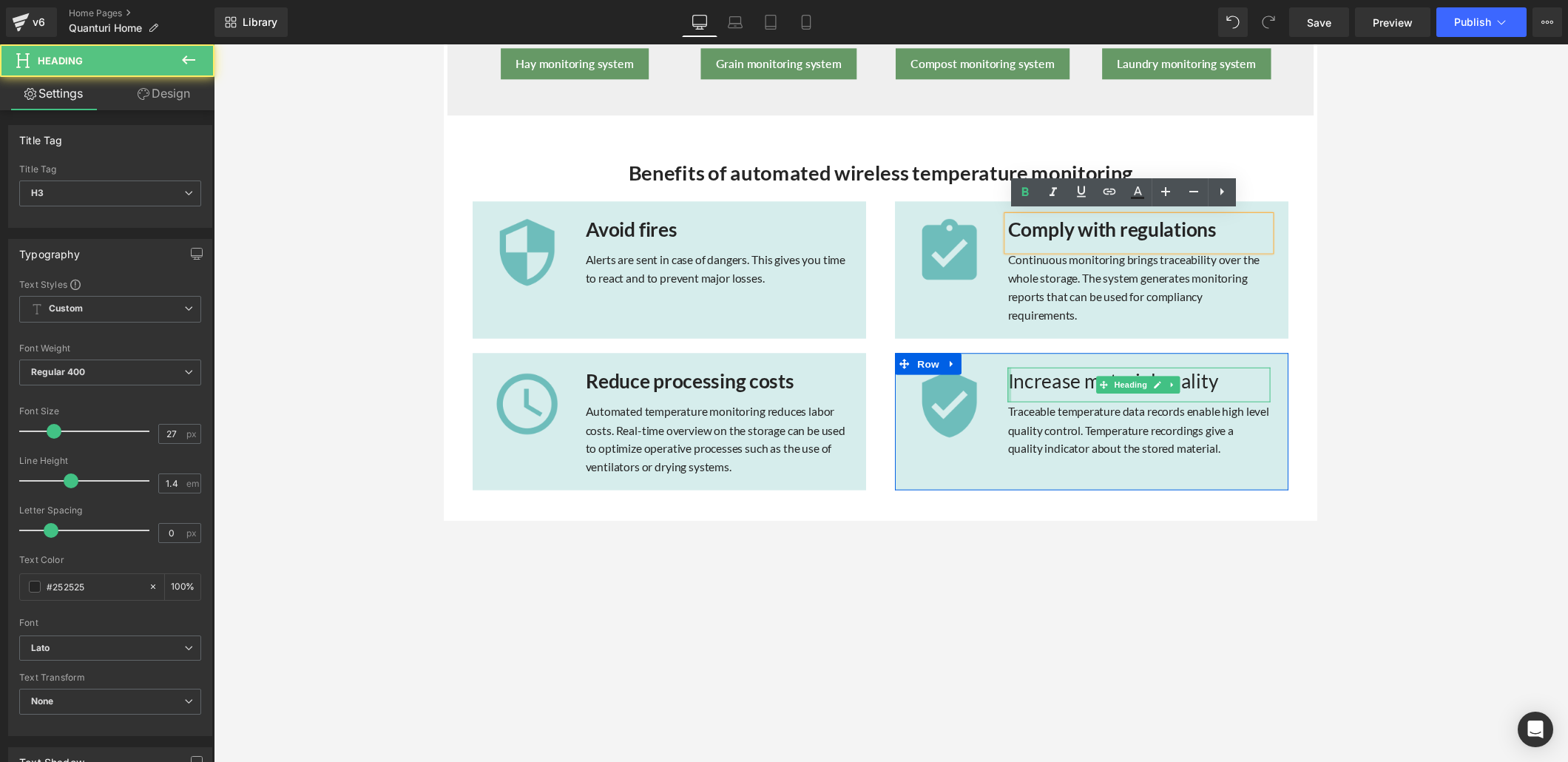
click at [1021, 384] on div at bounding box center [1022, 392] width 4 height 35
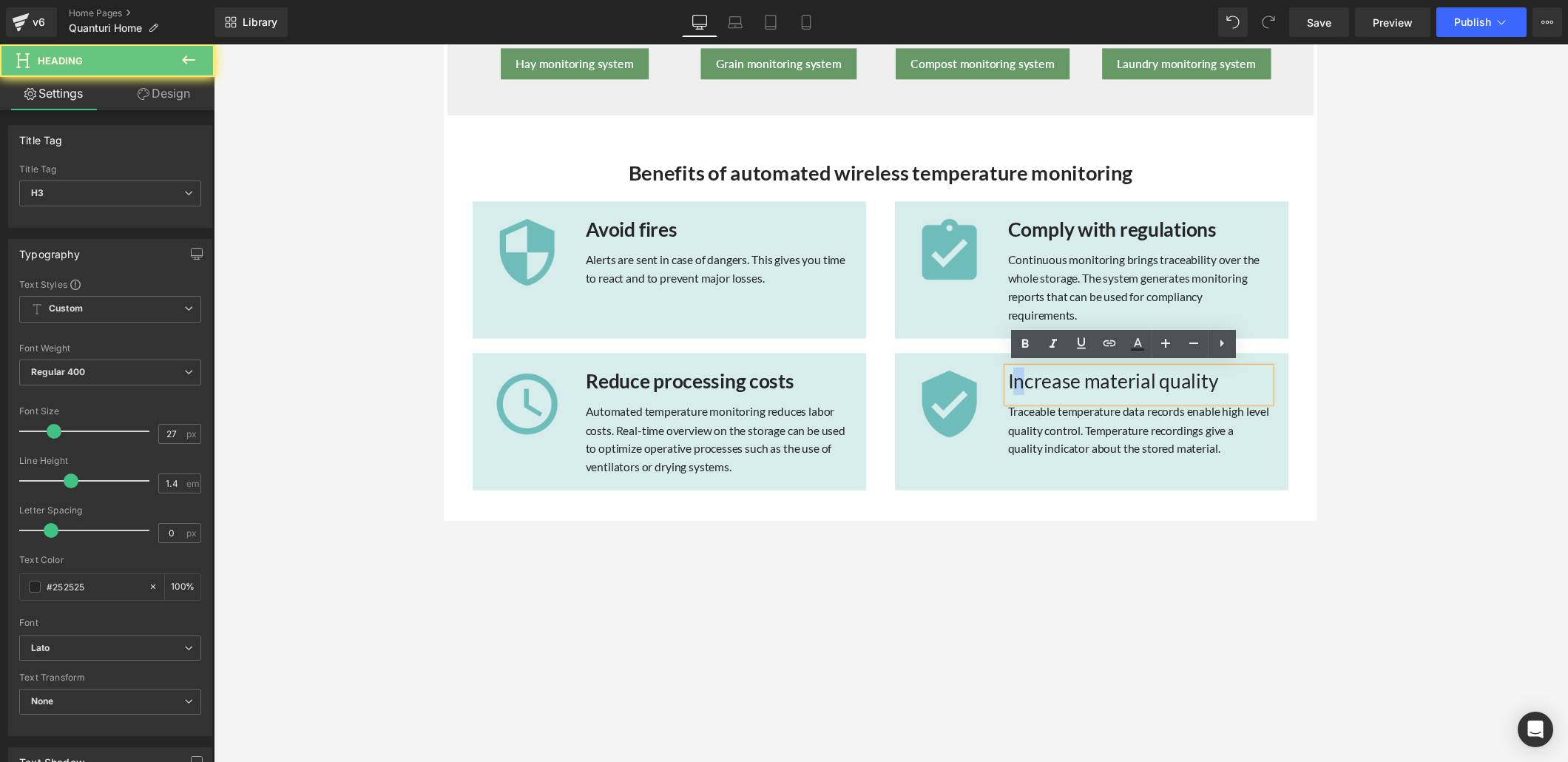
drag, startPoint x: 1019, startPoint y: 384, endPoint x: 1027, endPoint y: 384, distance: 8.0
click at [1027, 384] on h3 "Increase material quality" at bounding box center [1155, 389] width 269 height 28
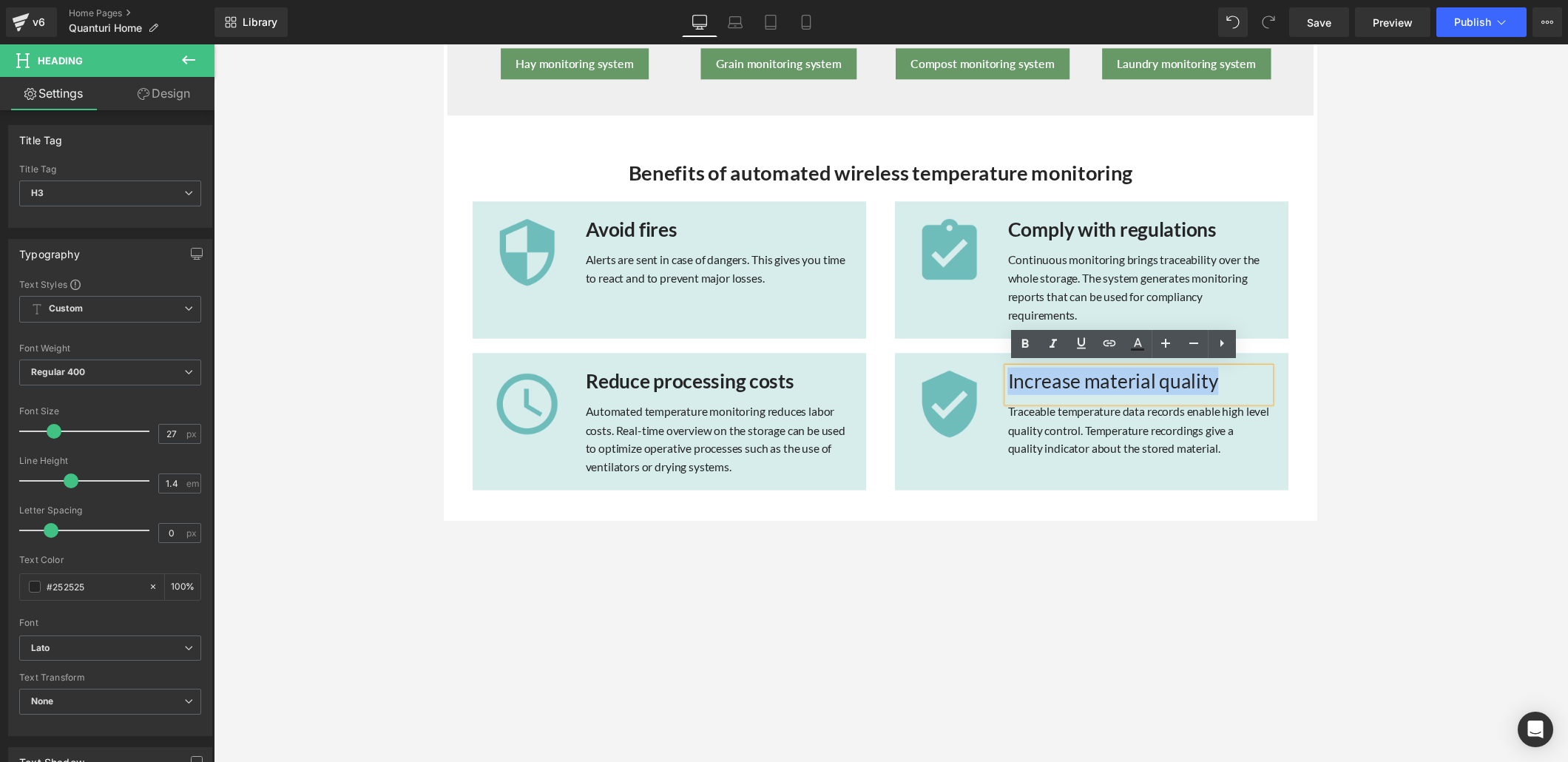
drag, startPoint x: 1014, startPoint y: 385, endPoint x: 1258, endPoint y: 386, distance: 244.0
click at [1087, 386] on h3 "Increase material quality" at bounding box center [1155, 389] width 269 height 28
drag, startPoint x: 1023, startPoint y: 340, endPoint x: 1036, endPoint y: 342, distance: 13.2
click at [1023, 340] on icon at bounding box center [1025, 343] width 7 height 9
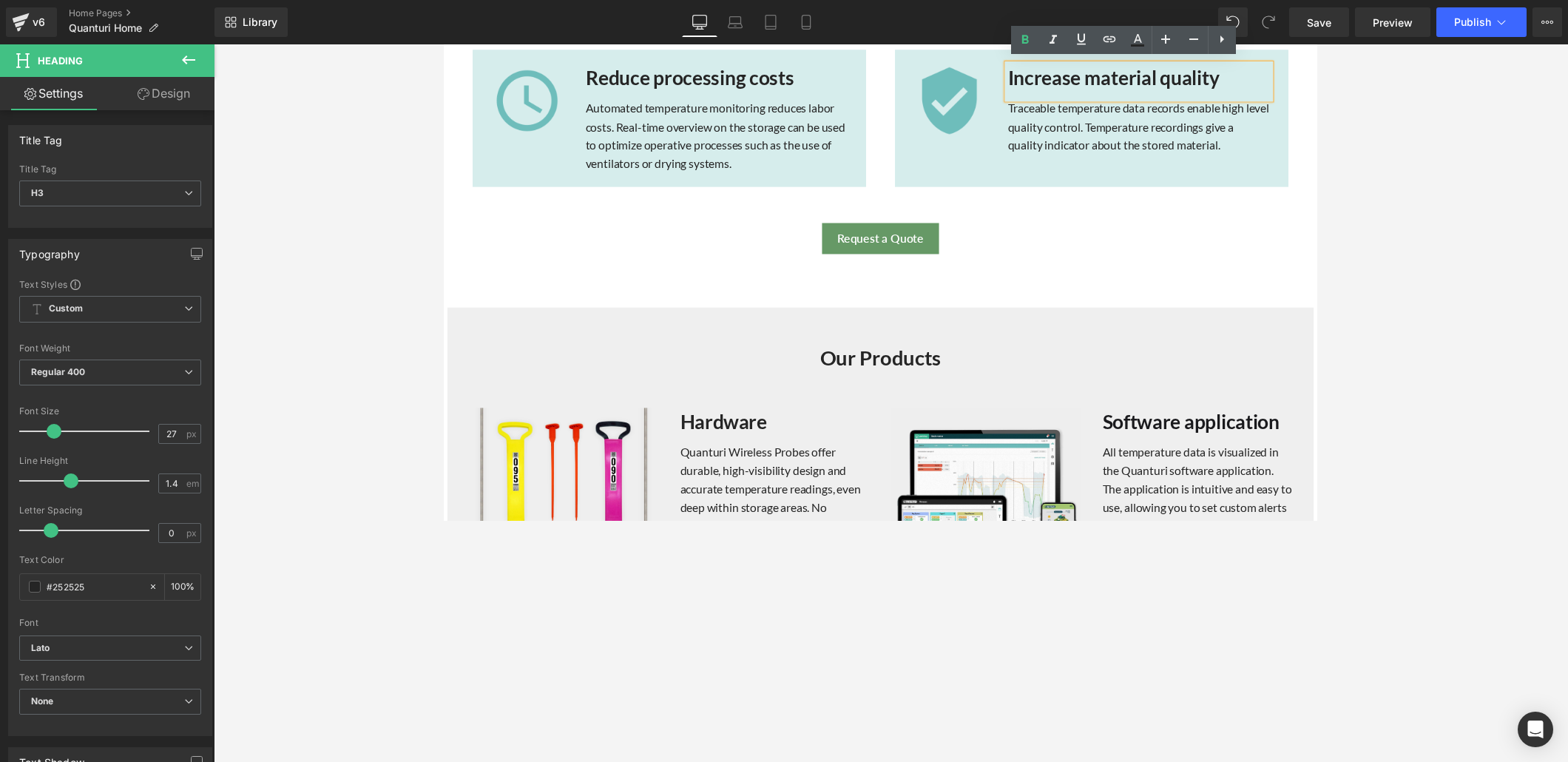
scroll to position [1178, 0]
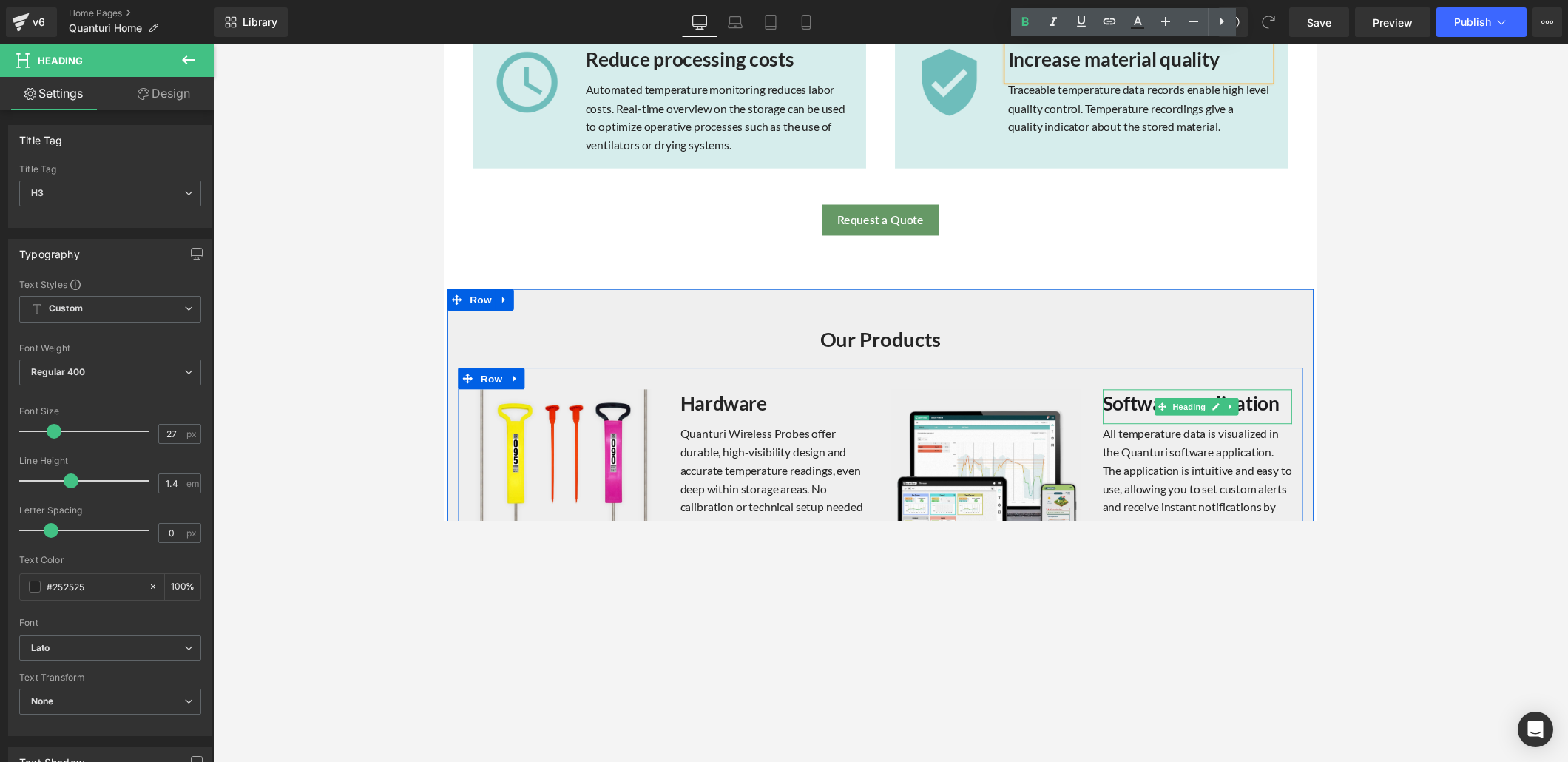
click at [1087, 411] on icon at bounding box center [1179, 415] width 8 height 8
click at [1087, 413] on strong "Software application" at bounding box center [1209, 411] width 181 height 25
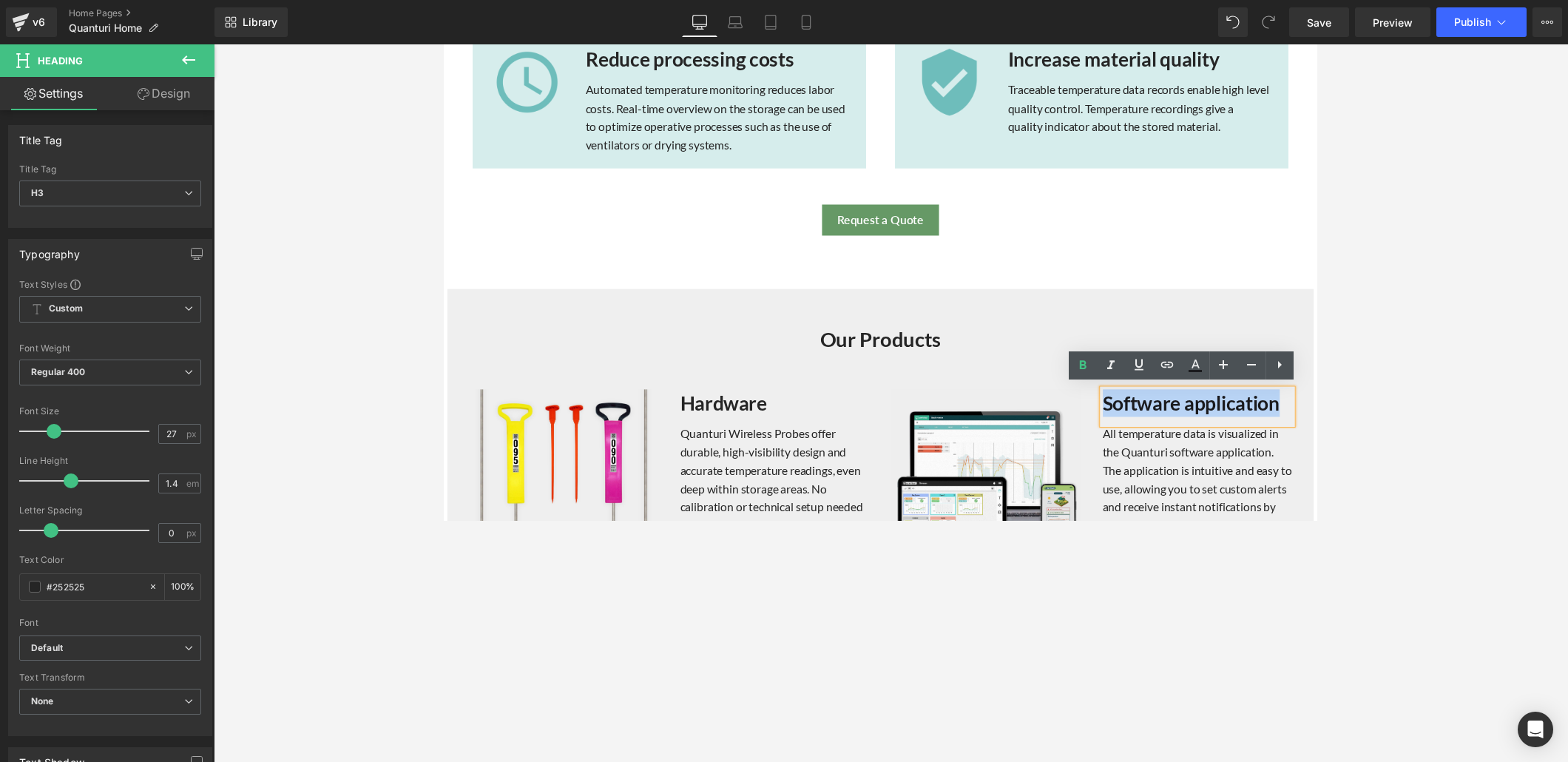
drag, startPoint x: 1112, startPoint y: 408, endPoint x: 1295, endPoint y: 410, distance: 183.0
click at [1087, 410] on strong "Software application" at bounding box center [1209, 411] width 181 height 25
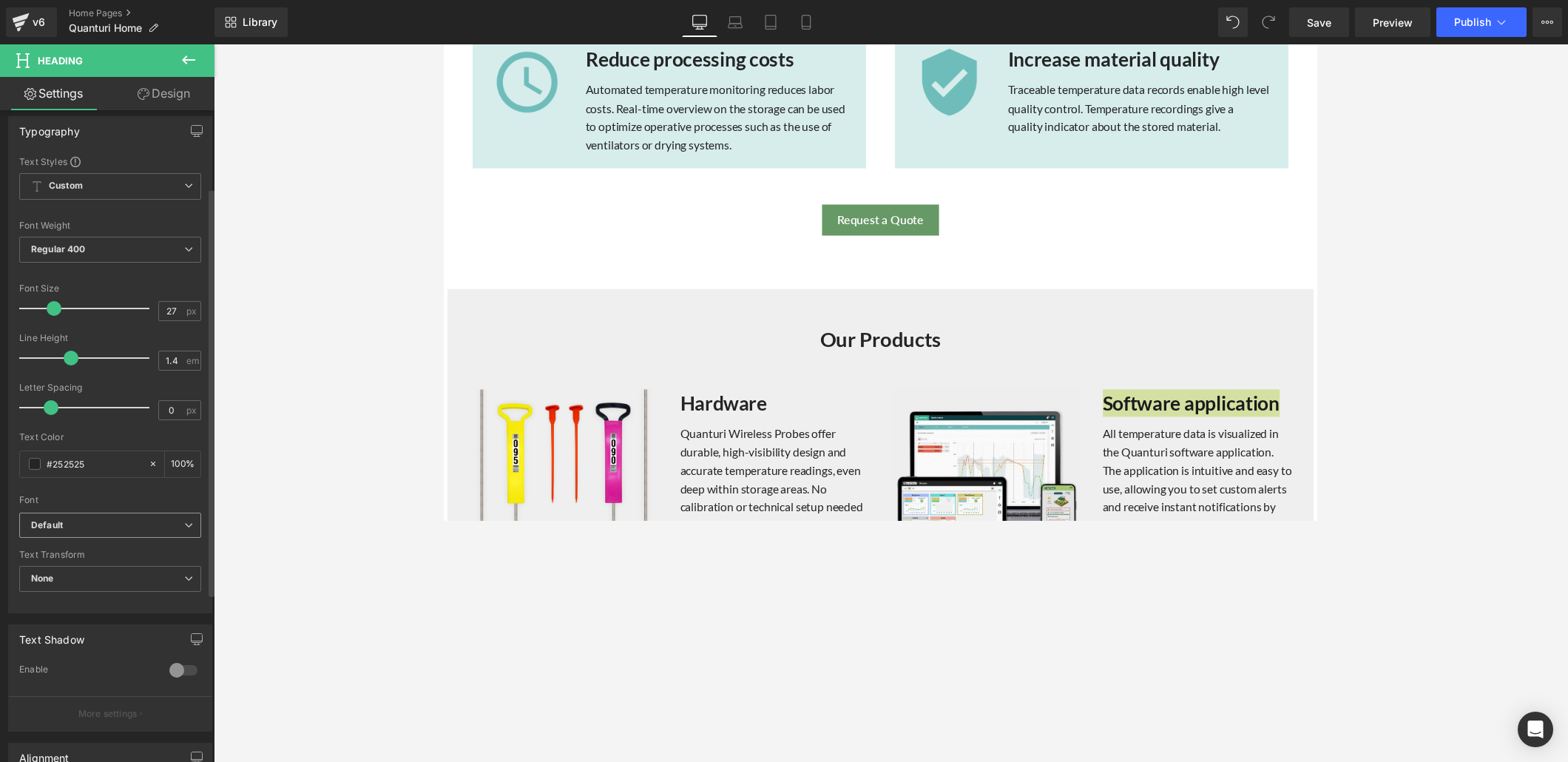
click at [178, 519] on b "Default" at bounding box center [107, 525] width 153 height 13
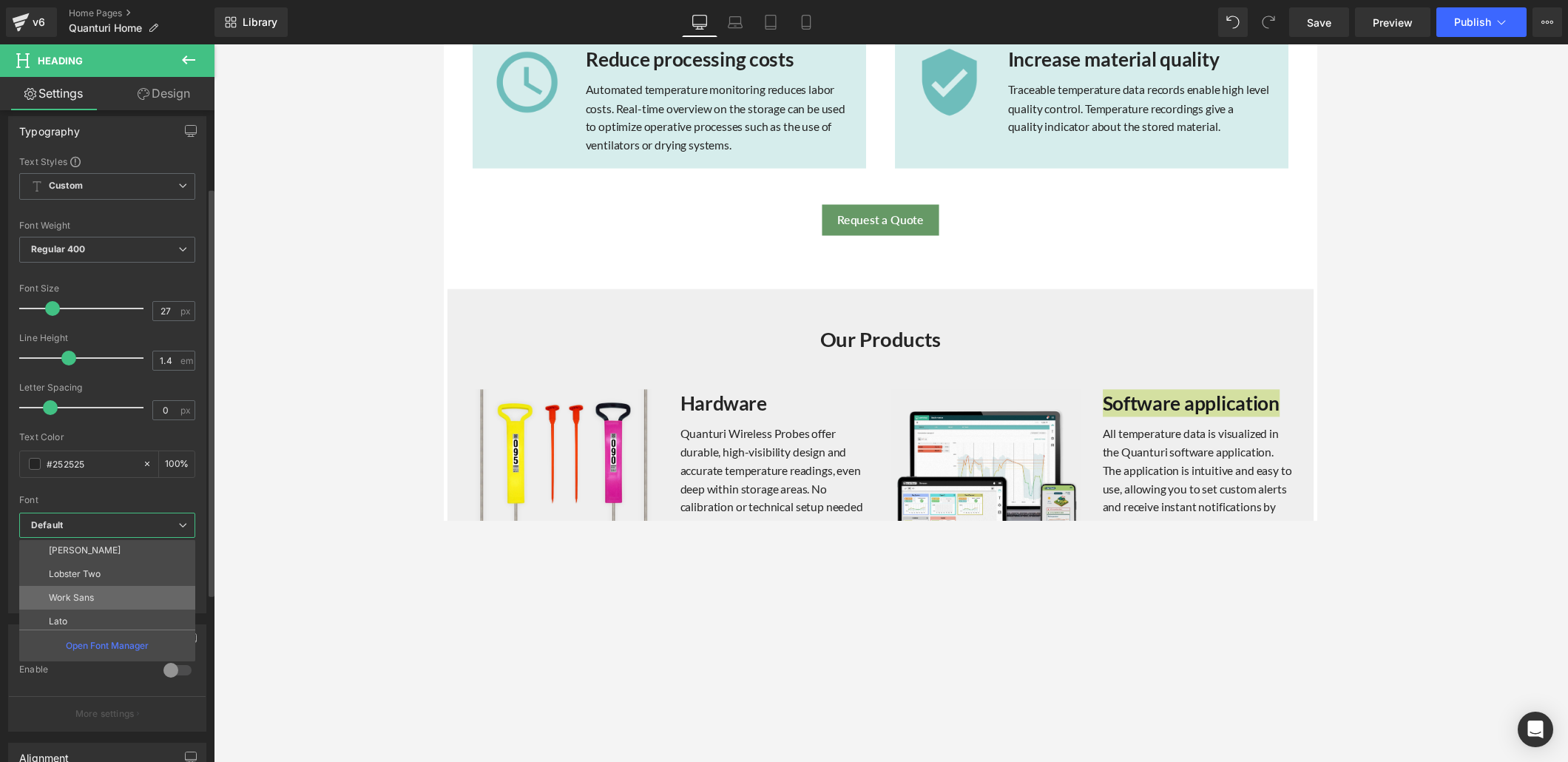
scroll to position [244, 0]
click at [124, 519] on li "Lato" at bounding box center [111, 615] width 183 height 24
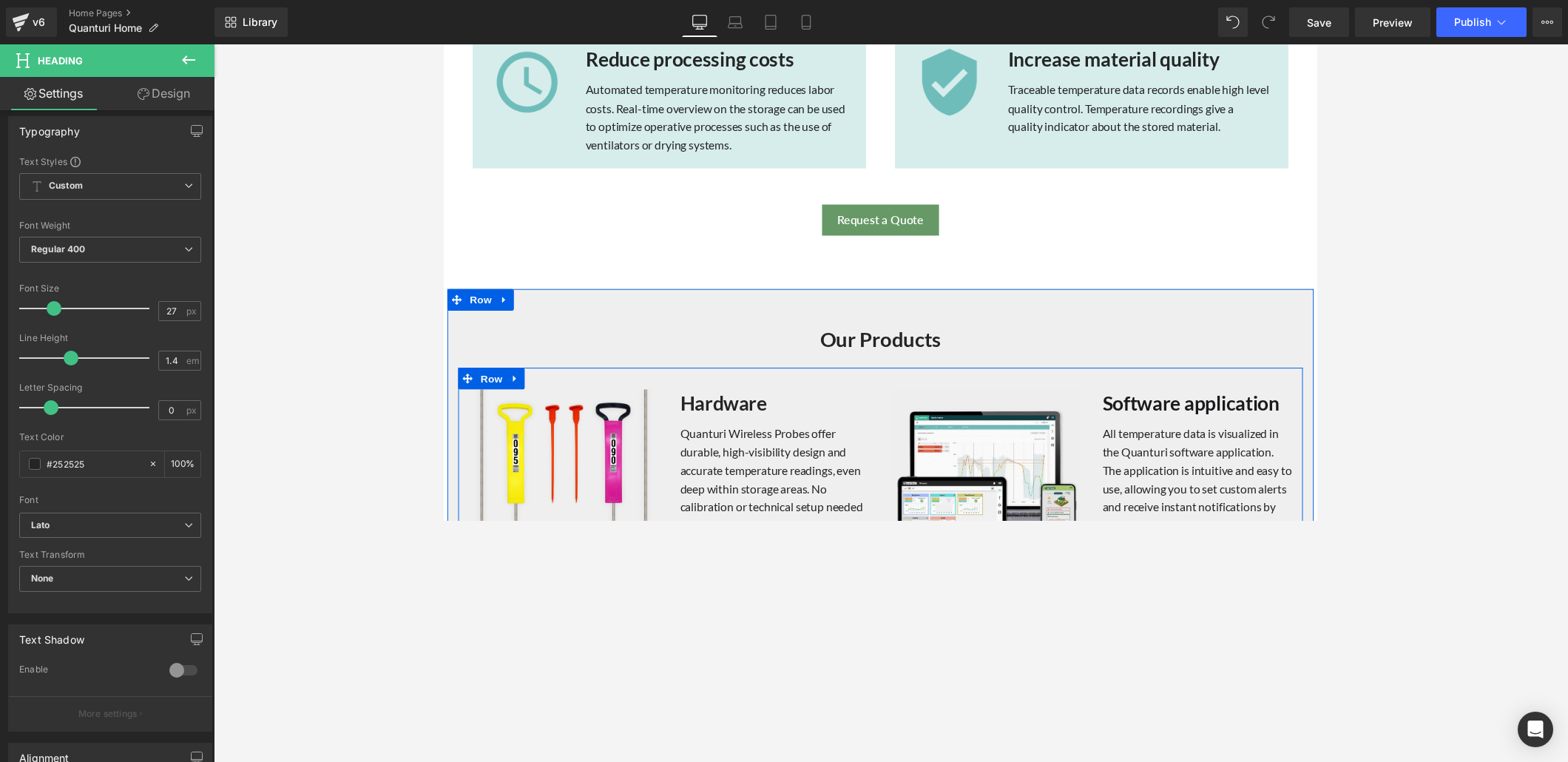
click at [732, 411] on strong "Hardware" at bounding box center [730, 411] width 88 height 25
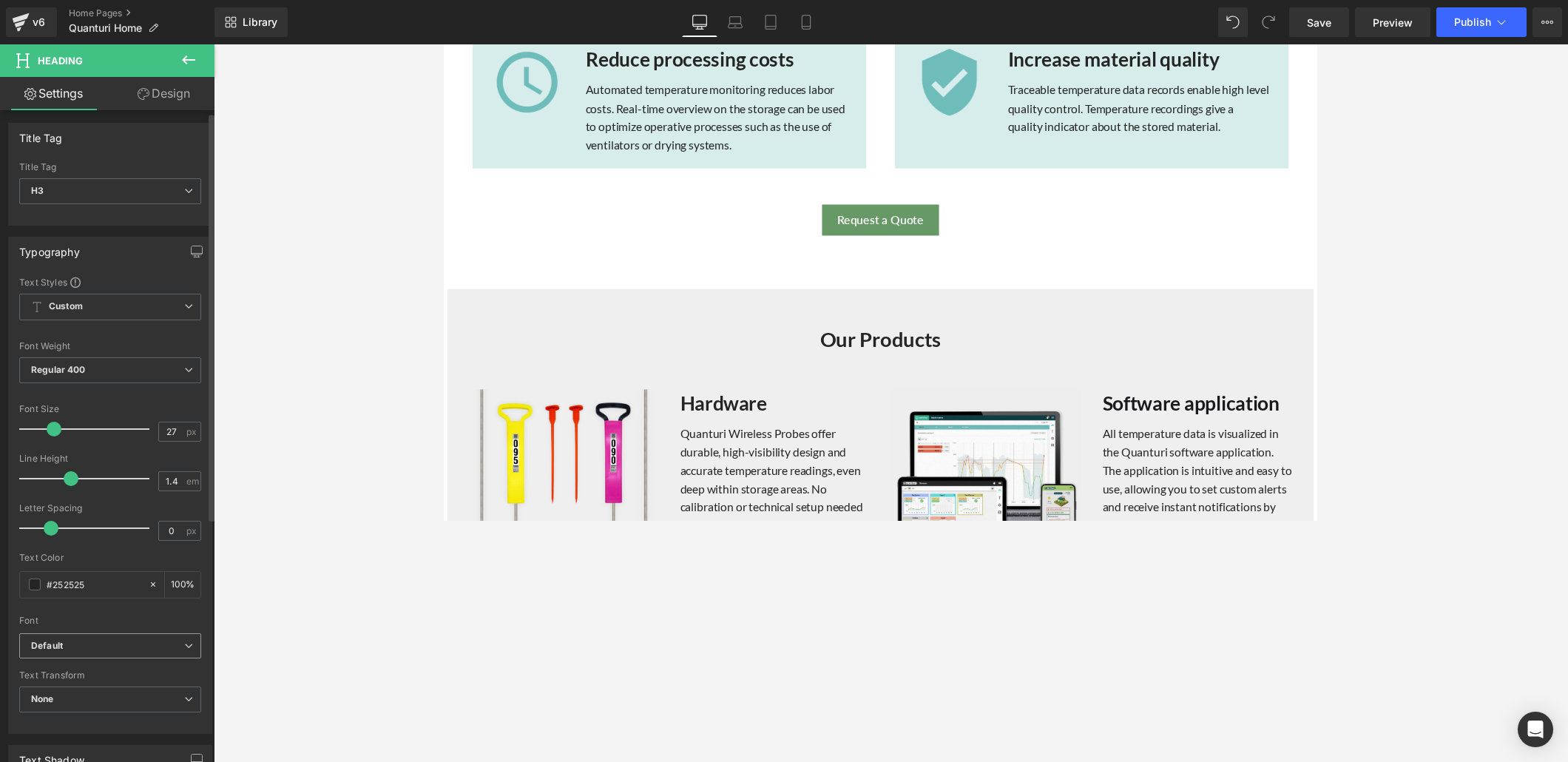
scroll to position [3, 0]
click at [184, 519] on span "Default" at bounding box center [110, 645] width 182 height 26
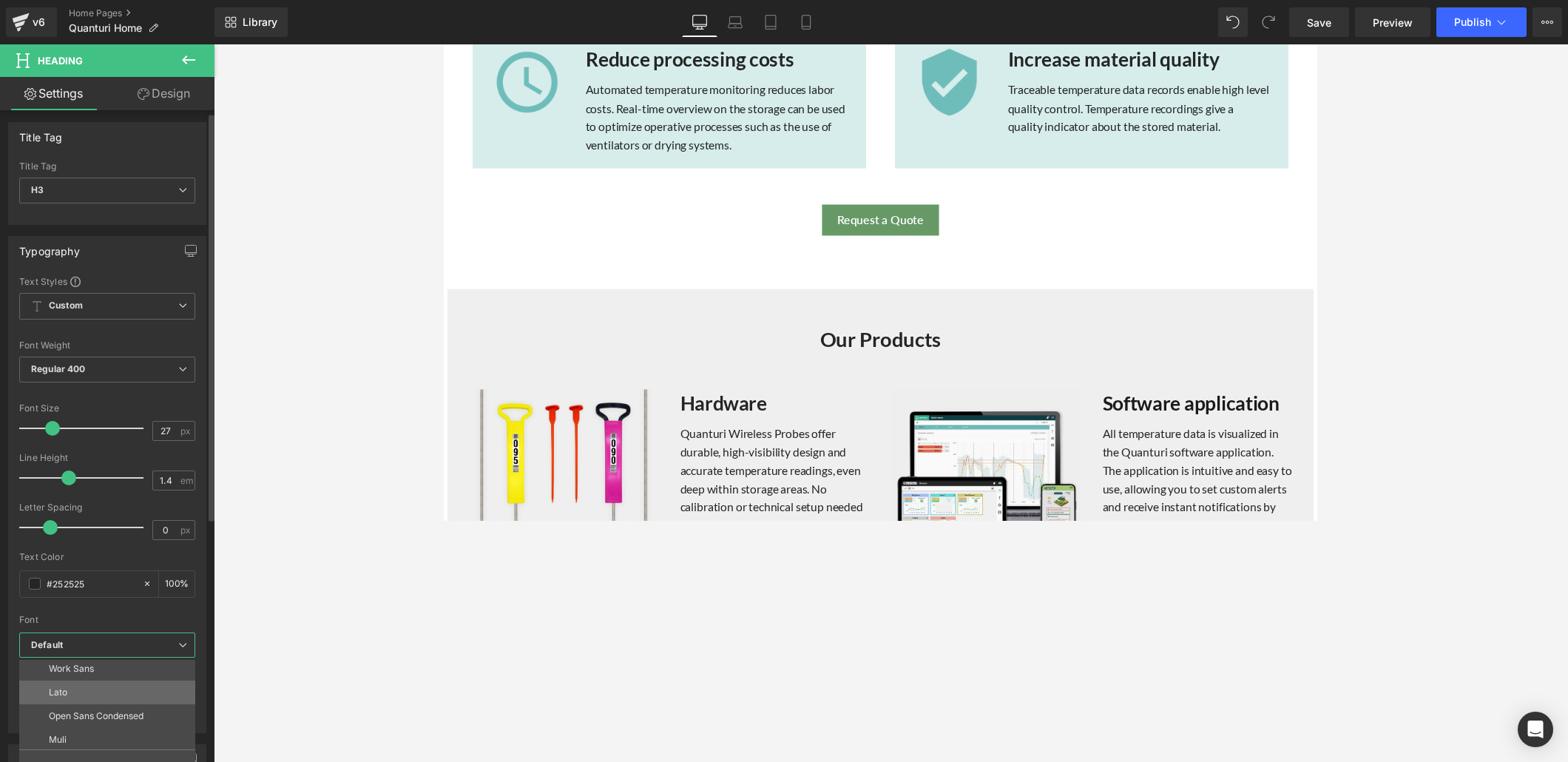
scroll to position [289, 0]
click at [121, 519] on li "Lato" at bounding box center [111, 690] width 183 height 24
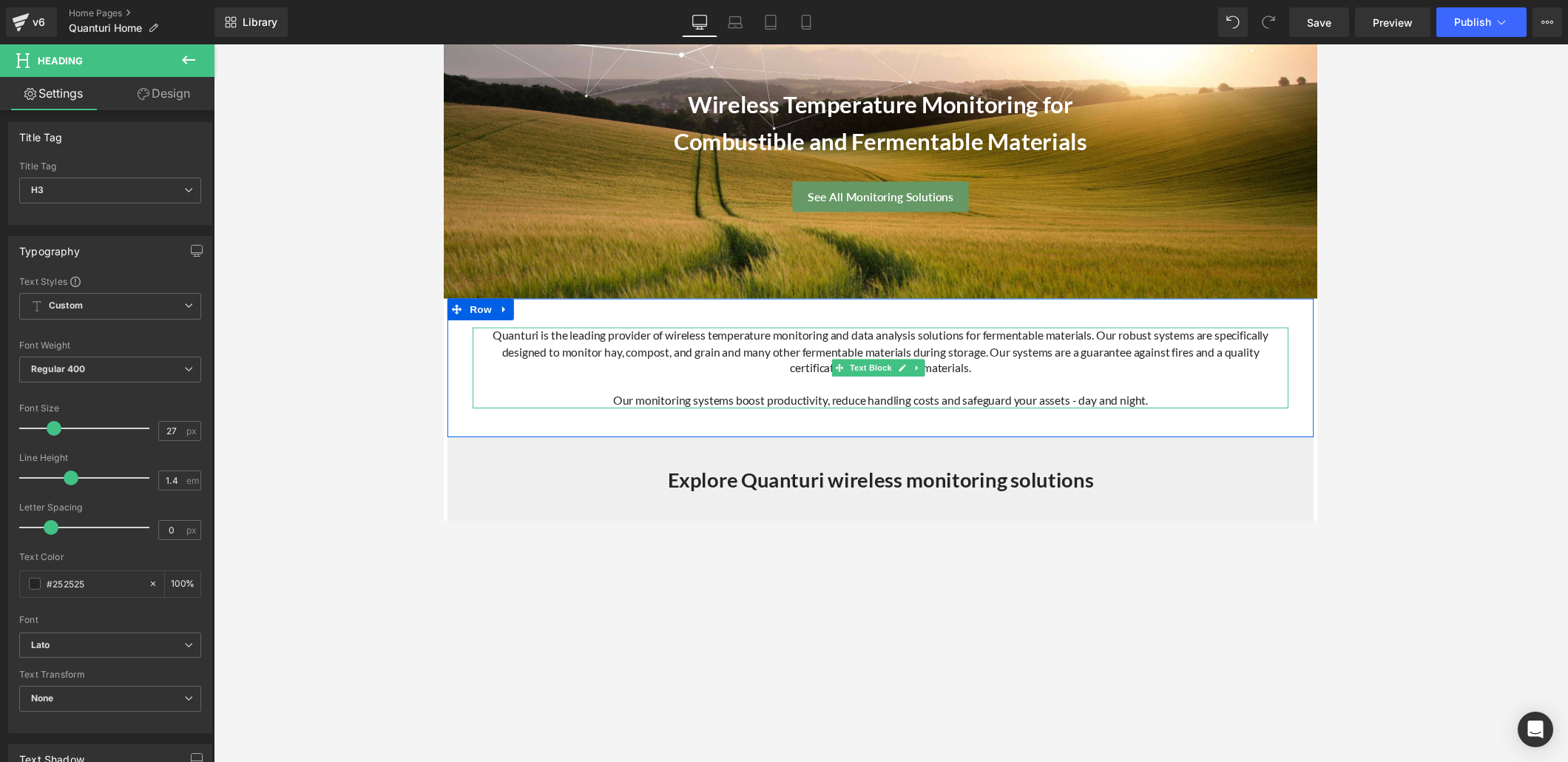
scroll to position [381, 0]
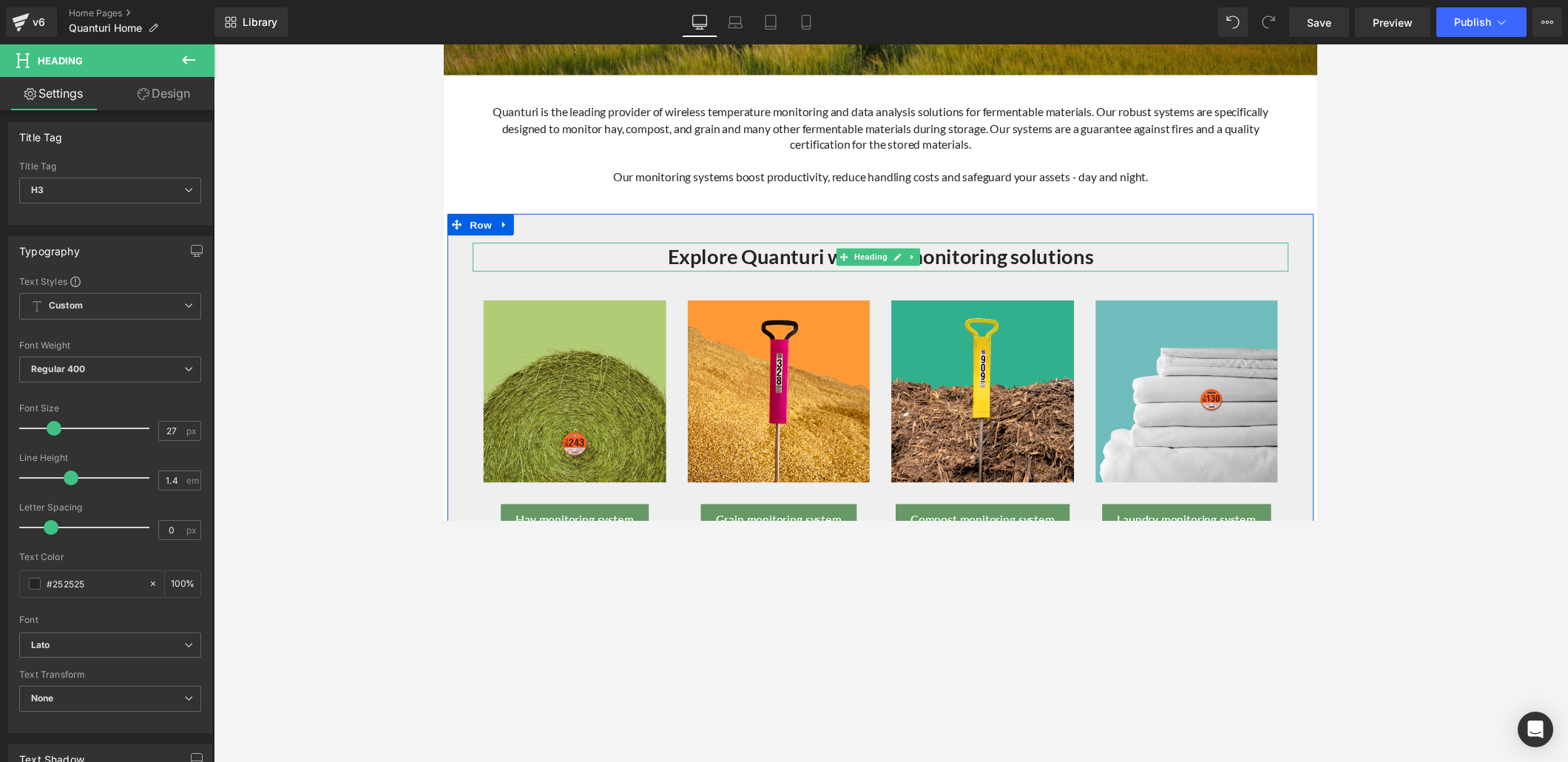
click at [825, 261] on b "Explore Quanturi wireless monitoring solutions" at bounding box center [890, 262] width 436 height 25
click at [186, 190] on icon at bounding box center [189, 193] width 9 height 9
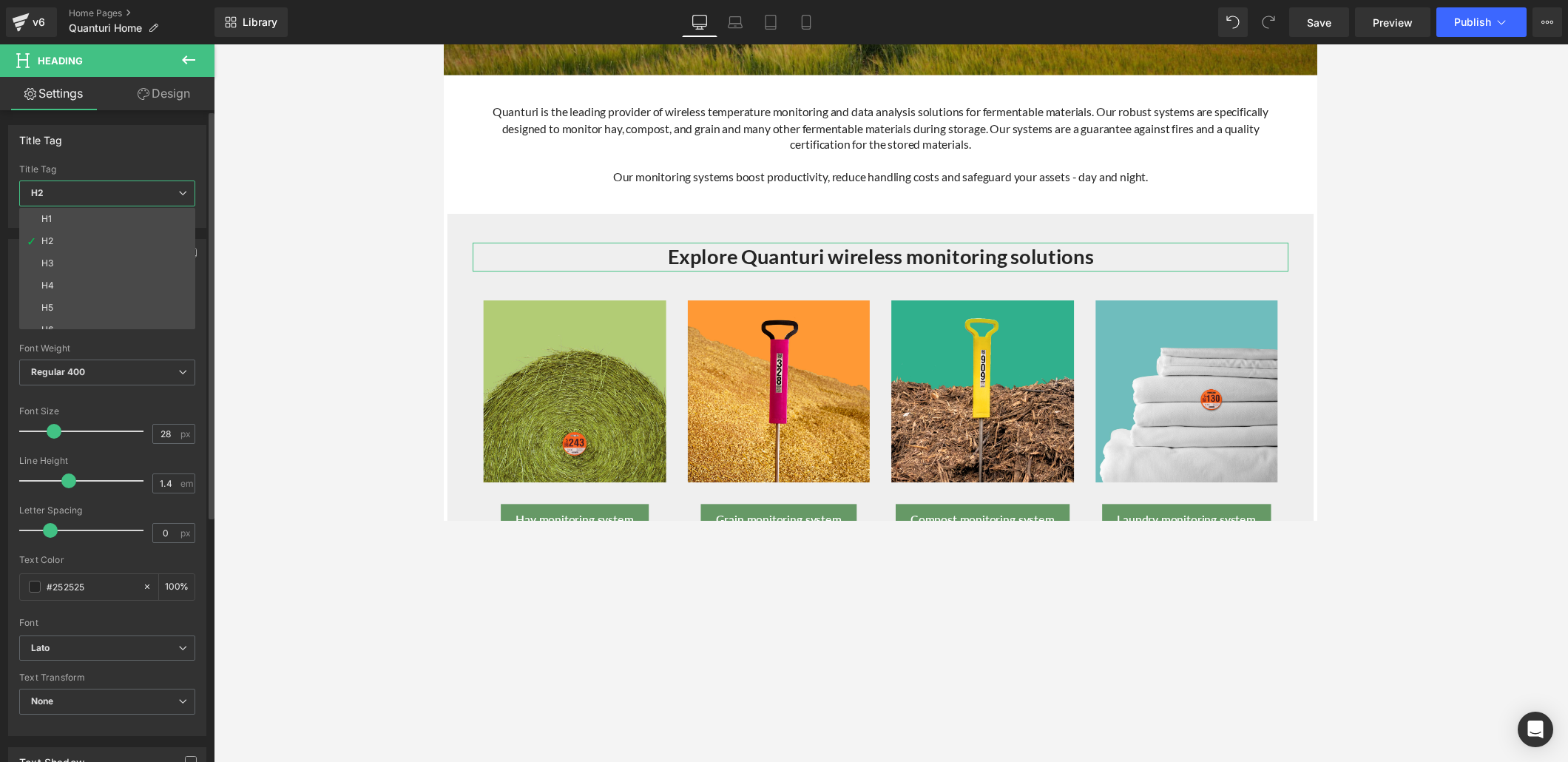
click at [186, 190] on icon at bounding box center [183, 193] width 9 height 9
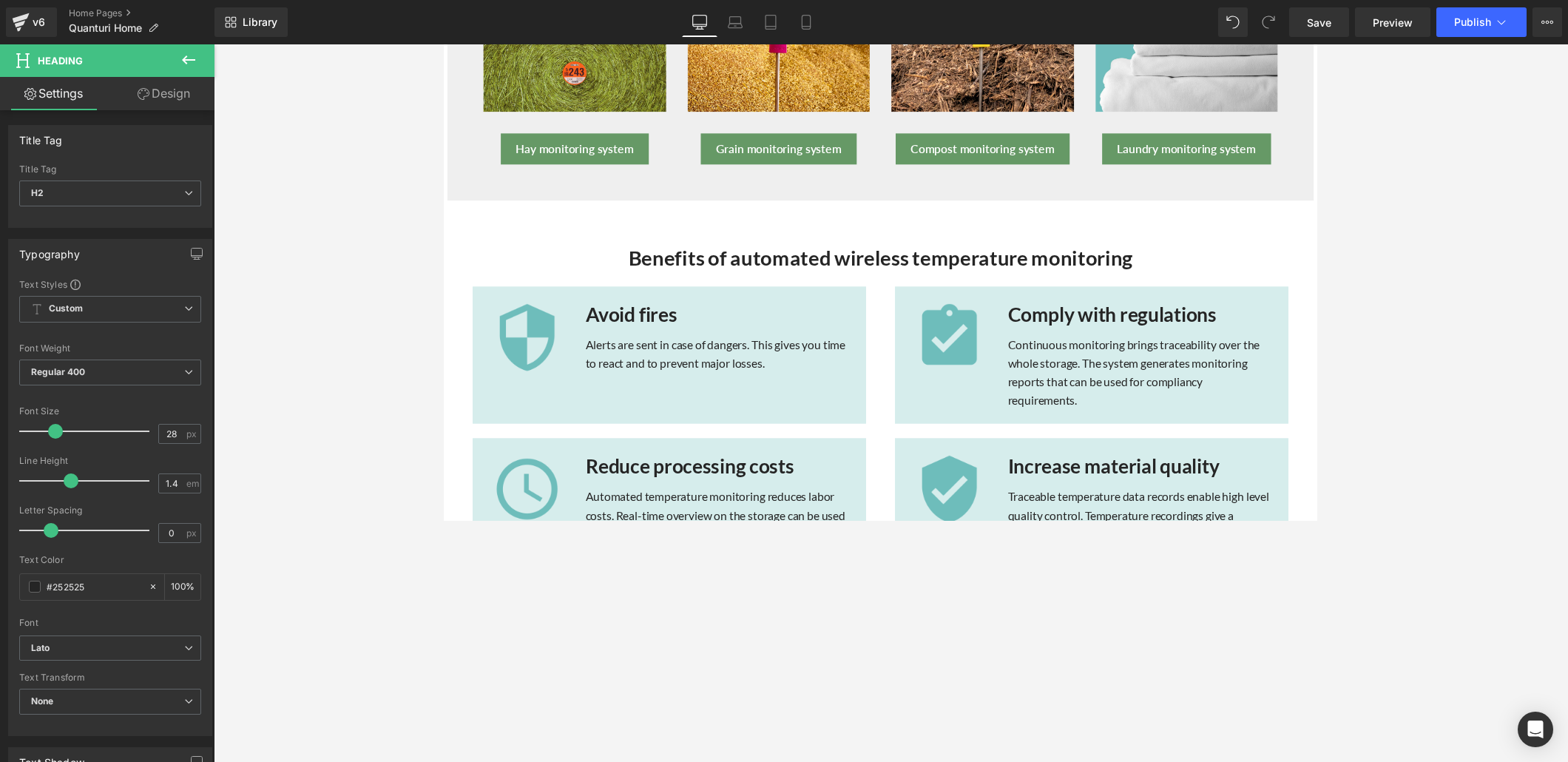
scroll to position [774, 0]
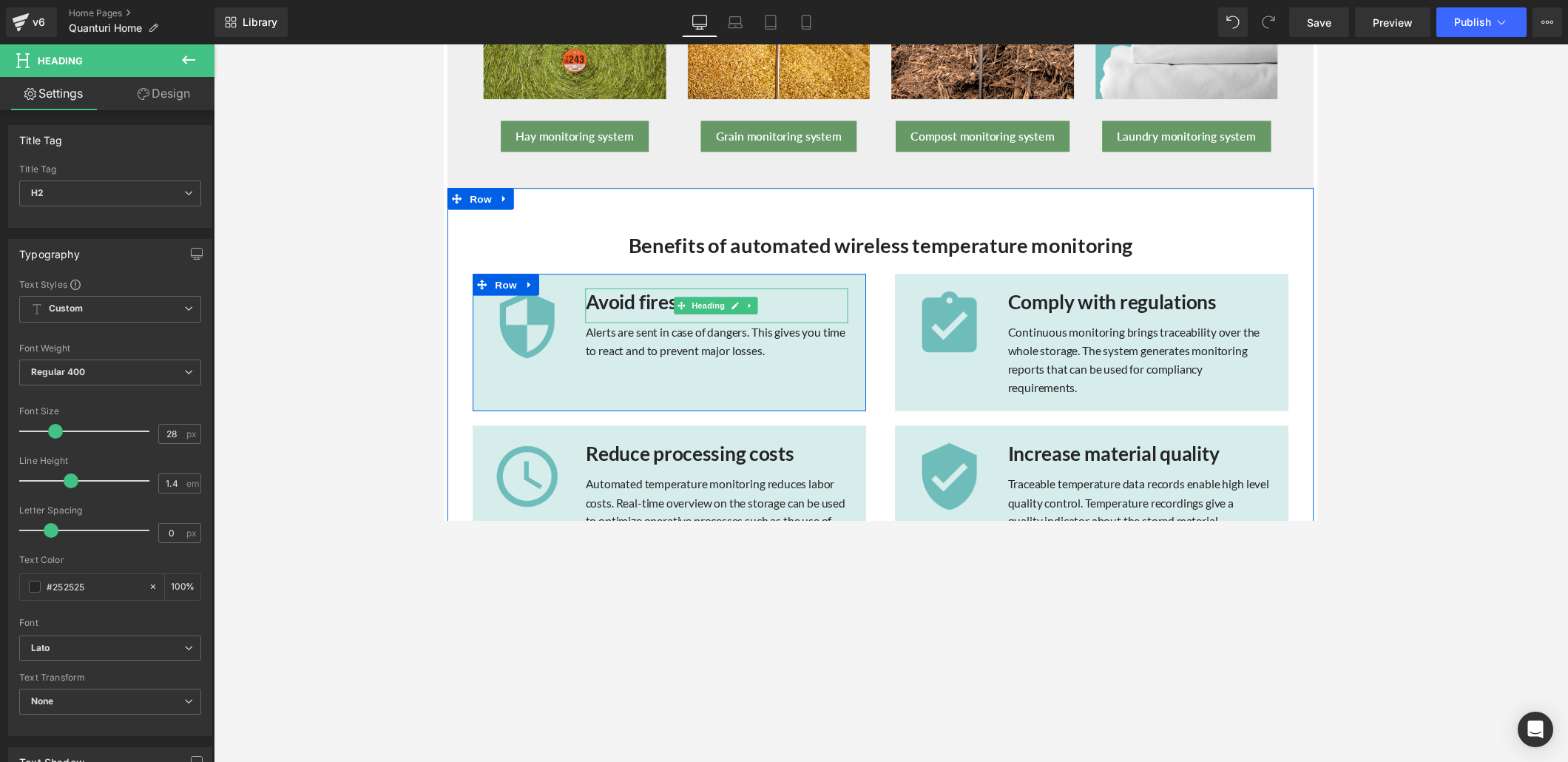
click at [636, 306] on strong "Avoid fires" at bounding box center [635, 308] width 94 height 25
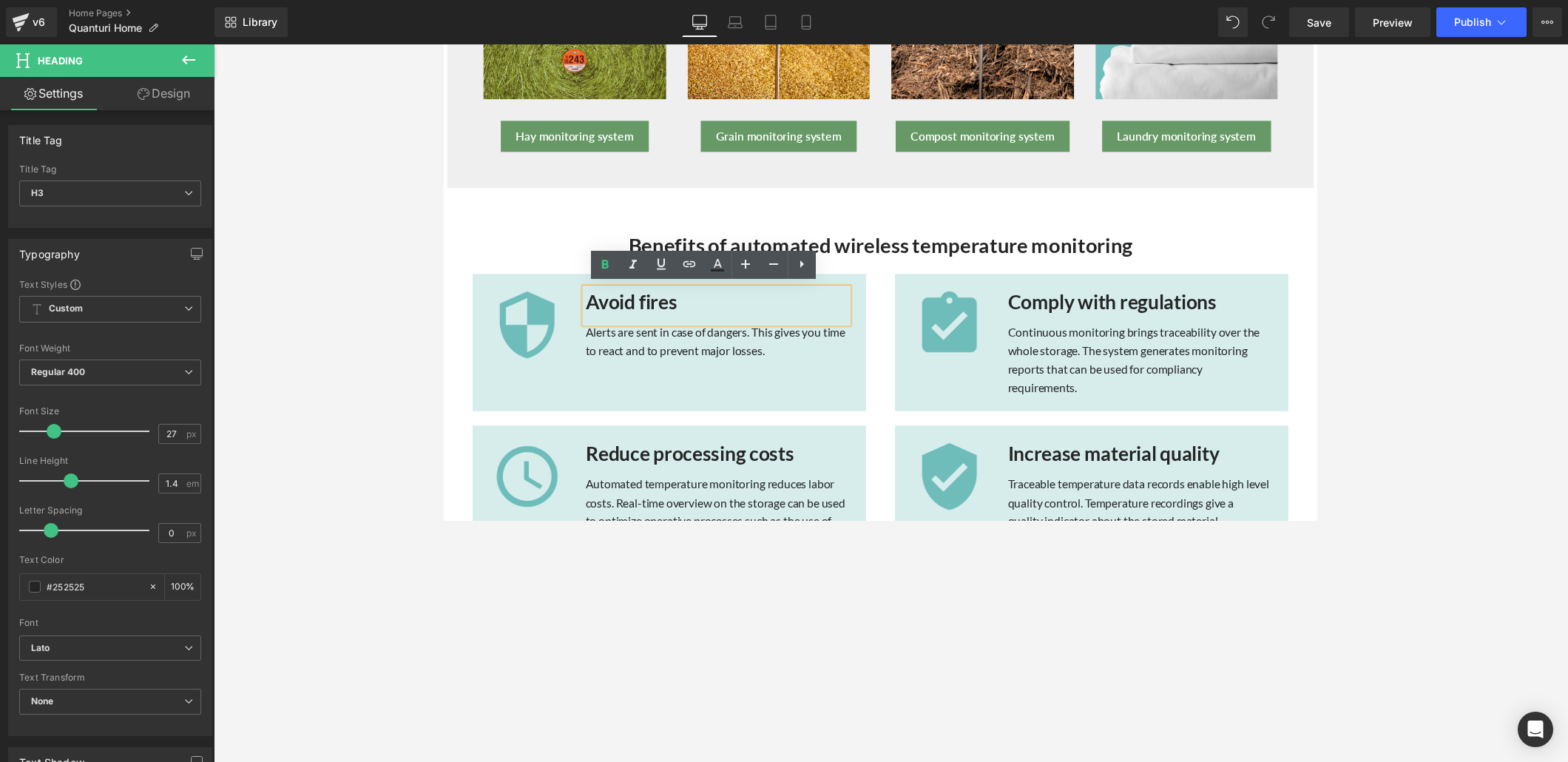
drag, startPoint x: 676, startPoint y: 305, endPoint x: 582, endPoint y: 305, distance: 94.0
click at [588, 305] on div "Avoid fires" at bounding box center [723, 312] width 269 height 35
click at [177, 187] on span "H3" at bounding box center [110, 193] width 182 height 26
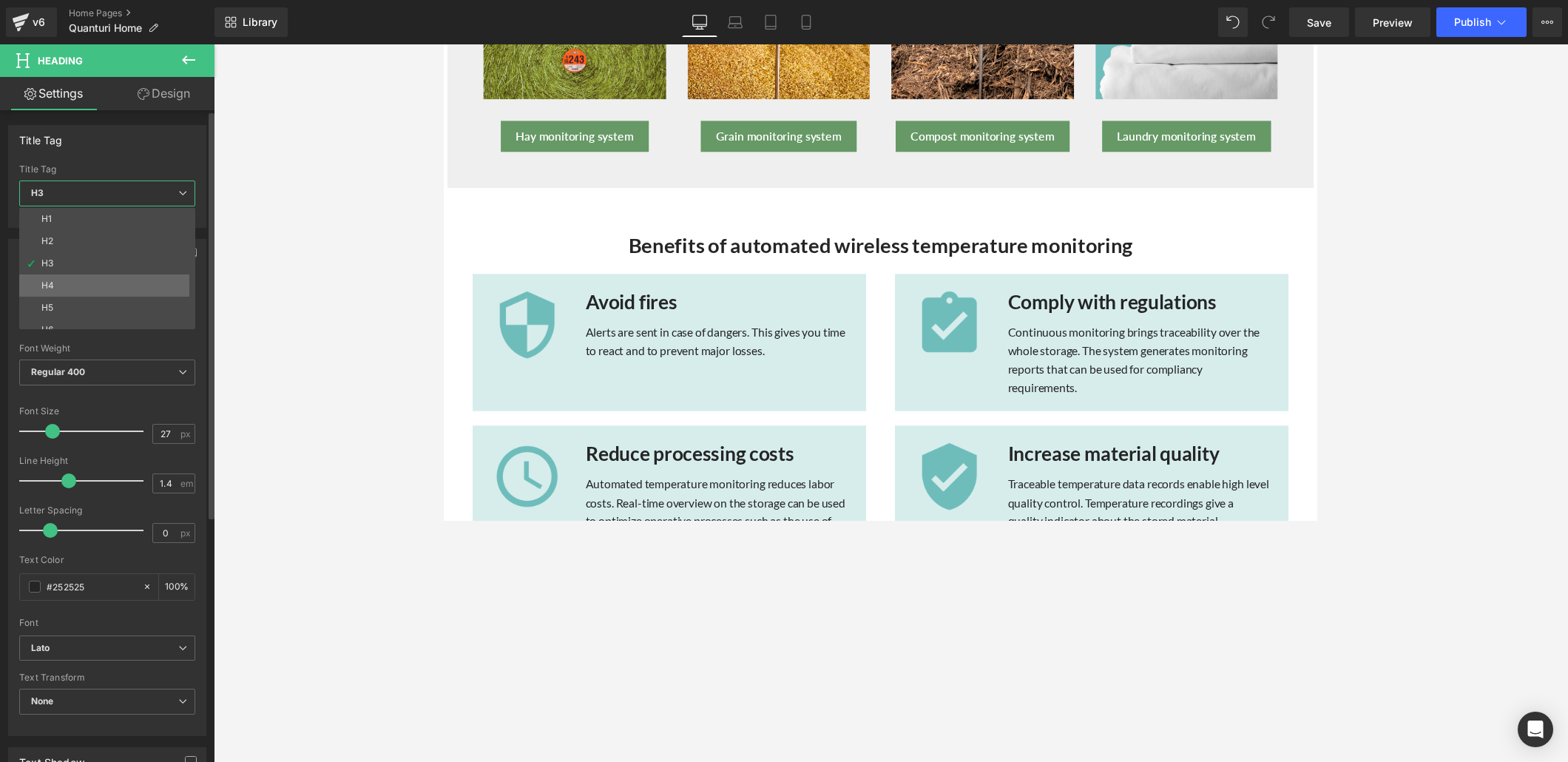
click at [119, 278] on li "H4" at bounding box center [111, 285] width 183 height 22
type input "17"
type input "100"
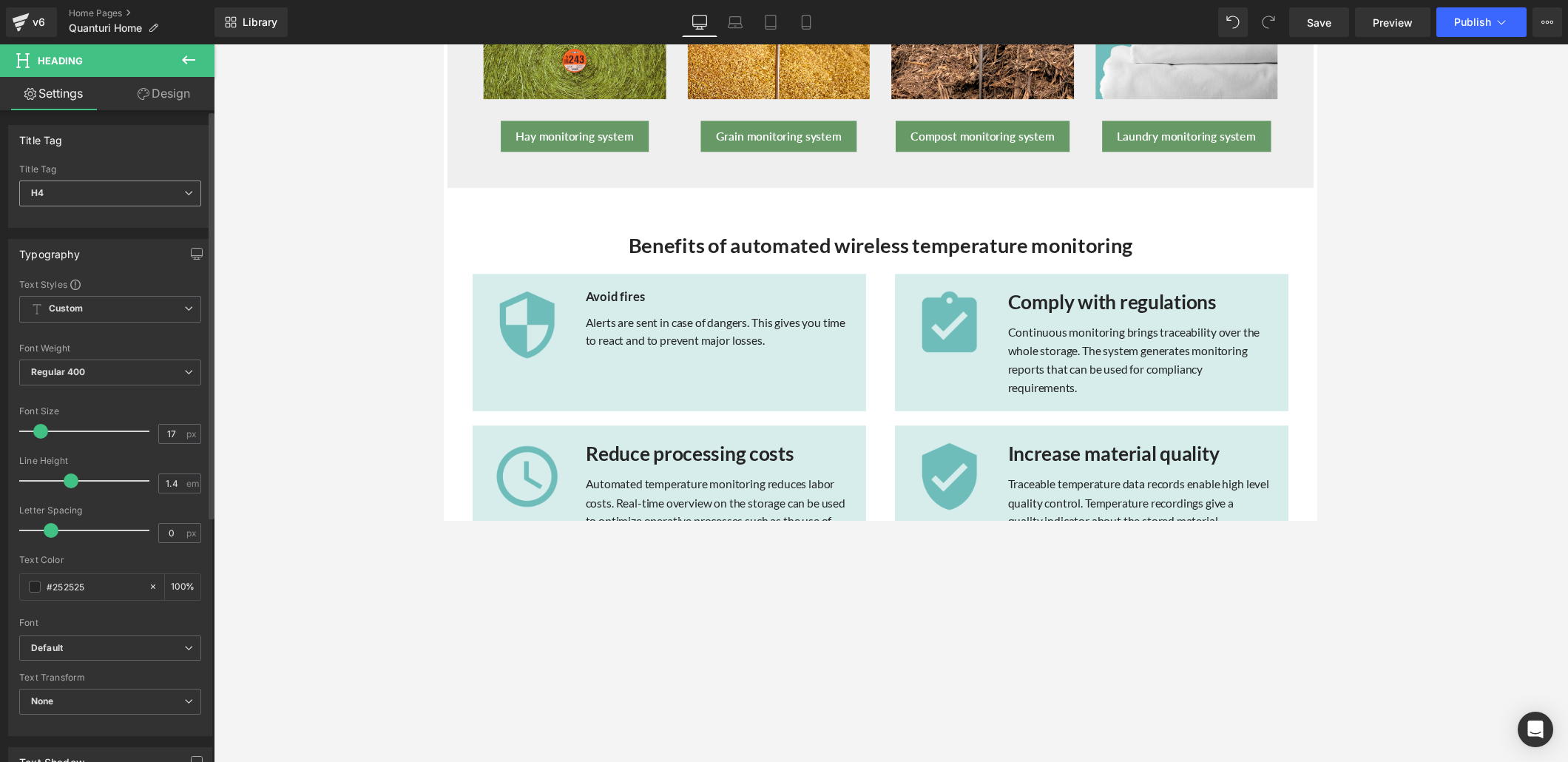
click at [186, 191] on icon at bounding box center [189, 193] width 9 height 9
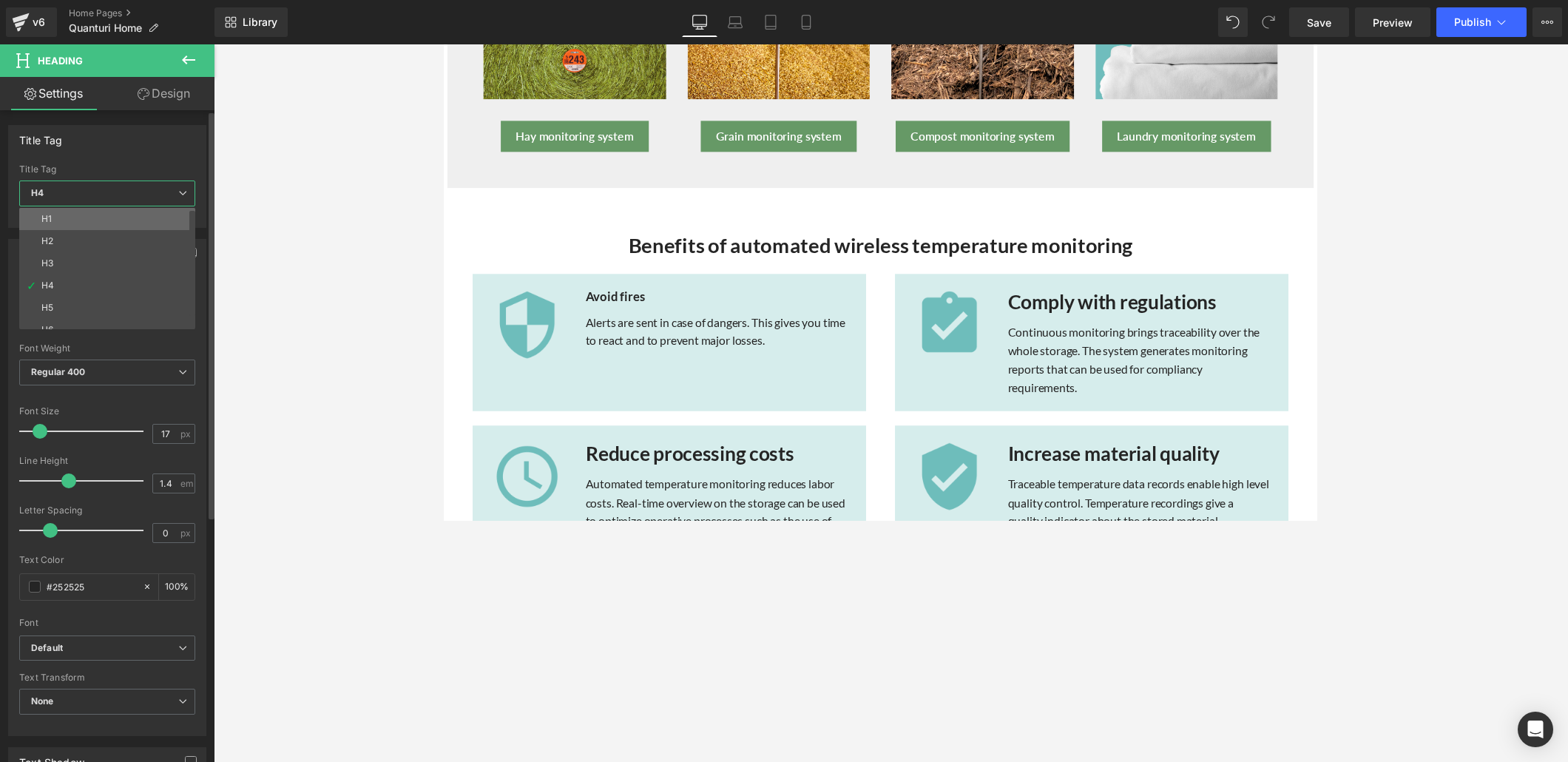
click at [136, 220] on li "H1" at bounding box center [111, 219] width 183 height 22
type input "32"
type input "100"
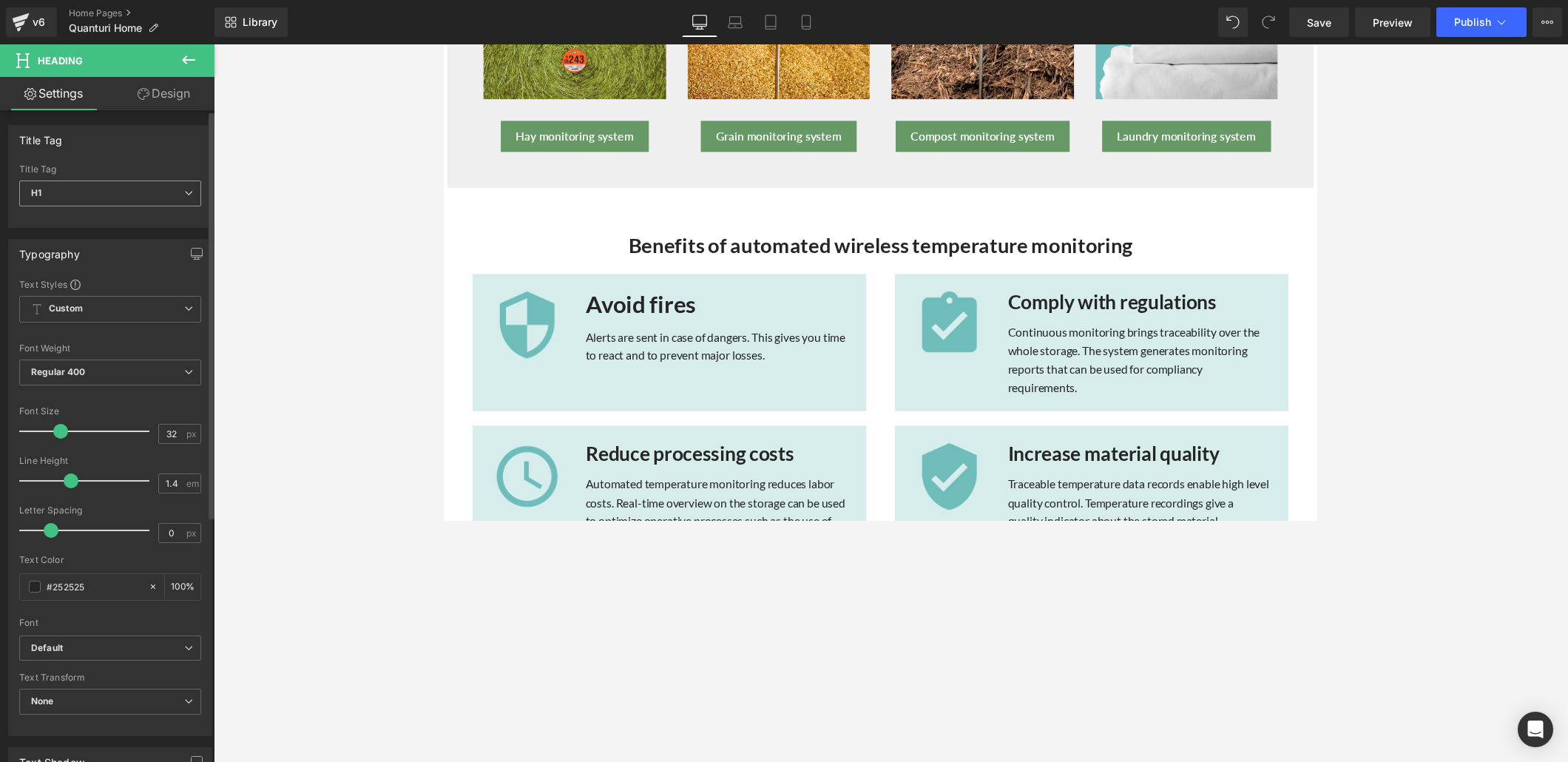
click at [184, 190] on icon at bounding box center [189, 193] width 9 height 9
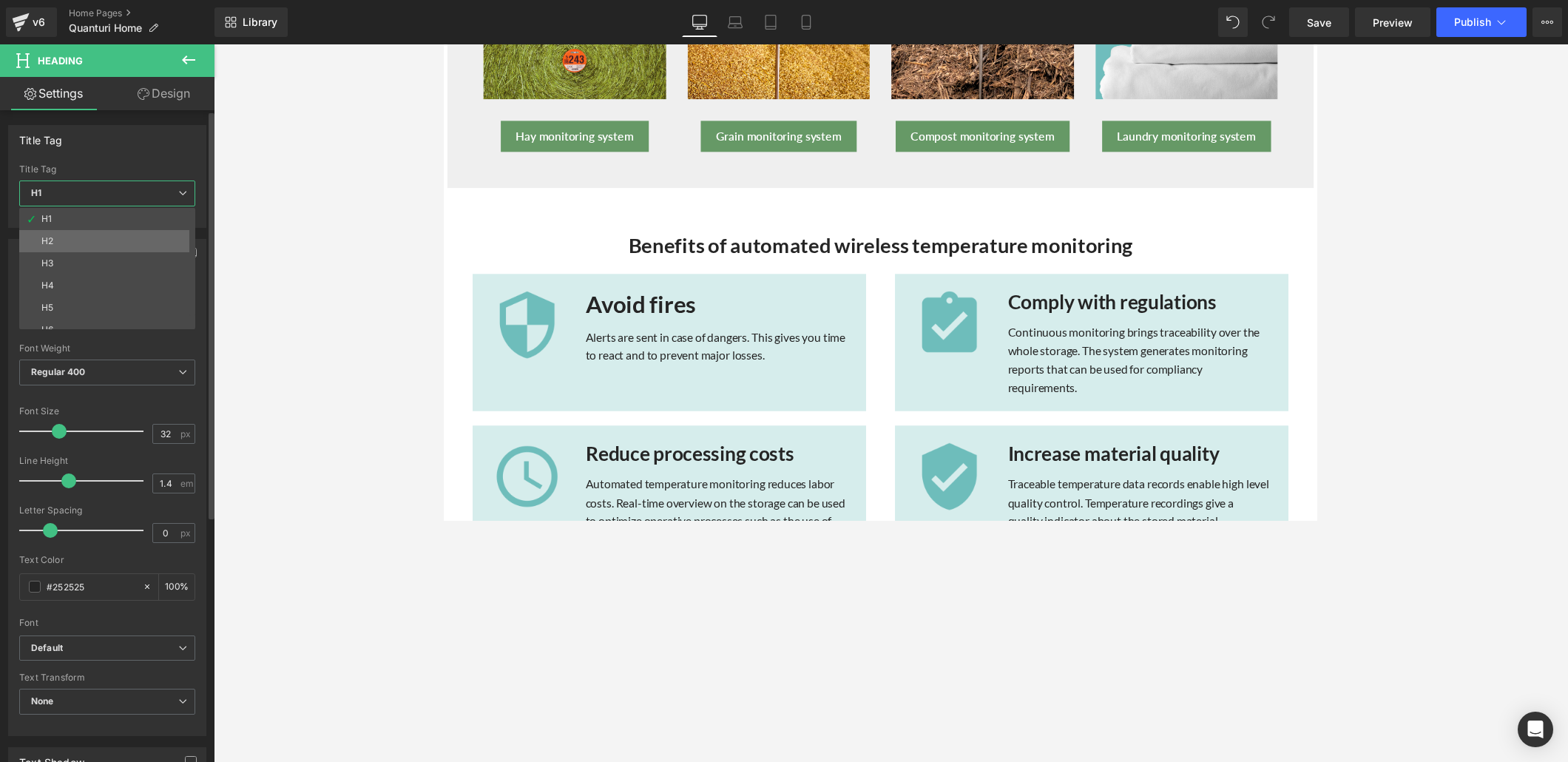
click at [130, 242] on li "H2" at bounding box center [111, 241] width 183 height 22
type input "28"
type input "100"
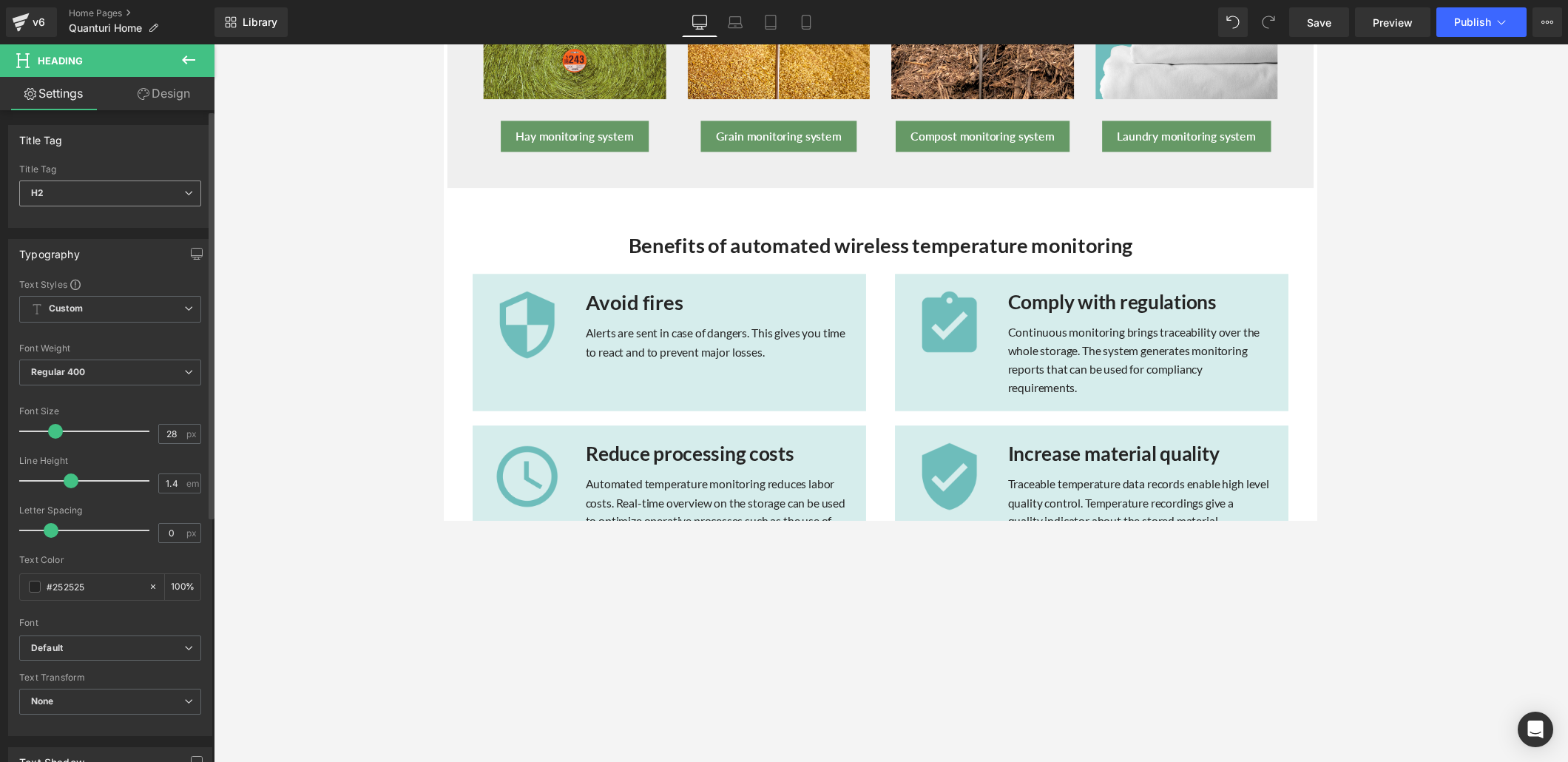
click at [160, 198] on span "H2" at bounding box center [110, 193] width 182 height 26
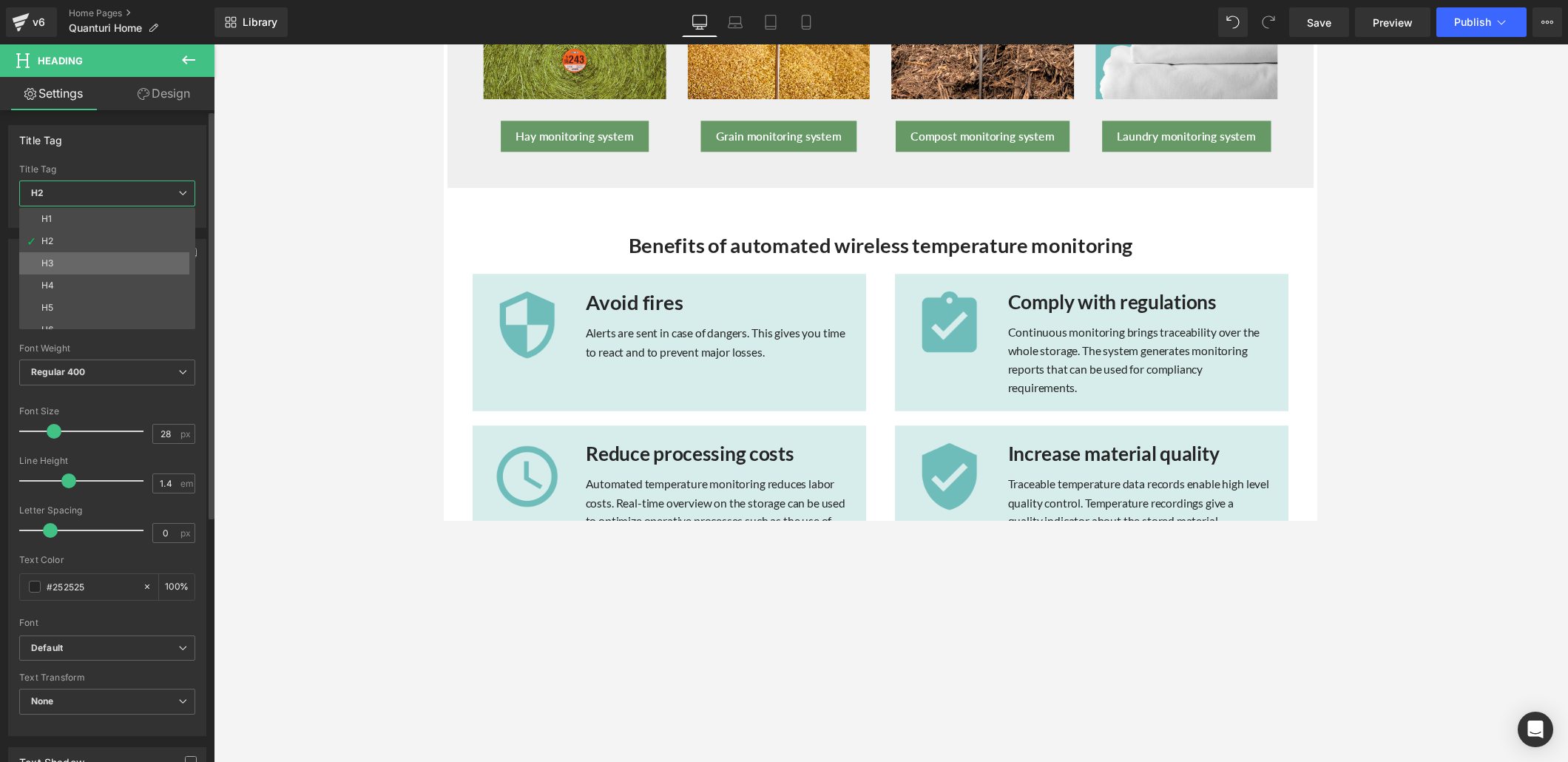
click at [128, 256] on li "H3" at bounding box center [111, 264] width 183 height 22
type input "27"
type input "100"
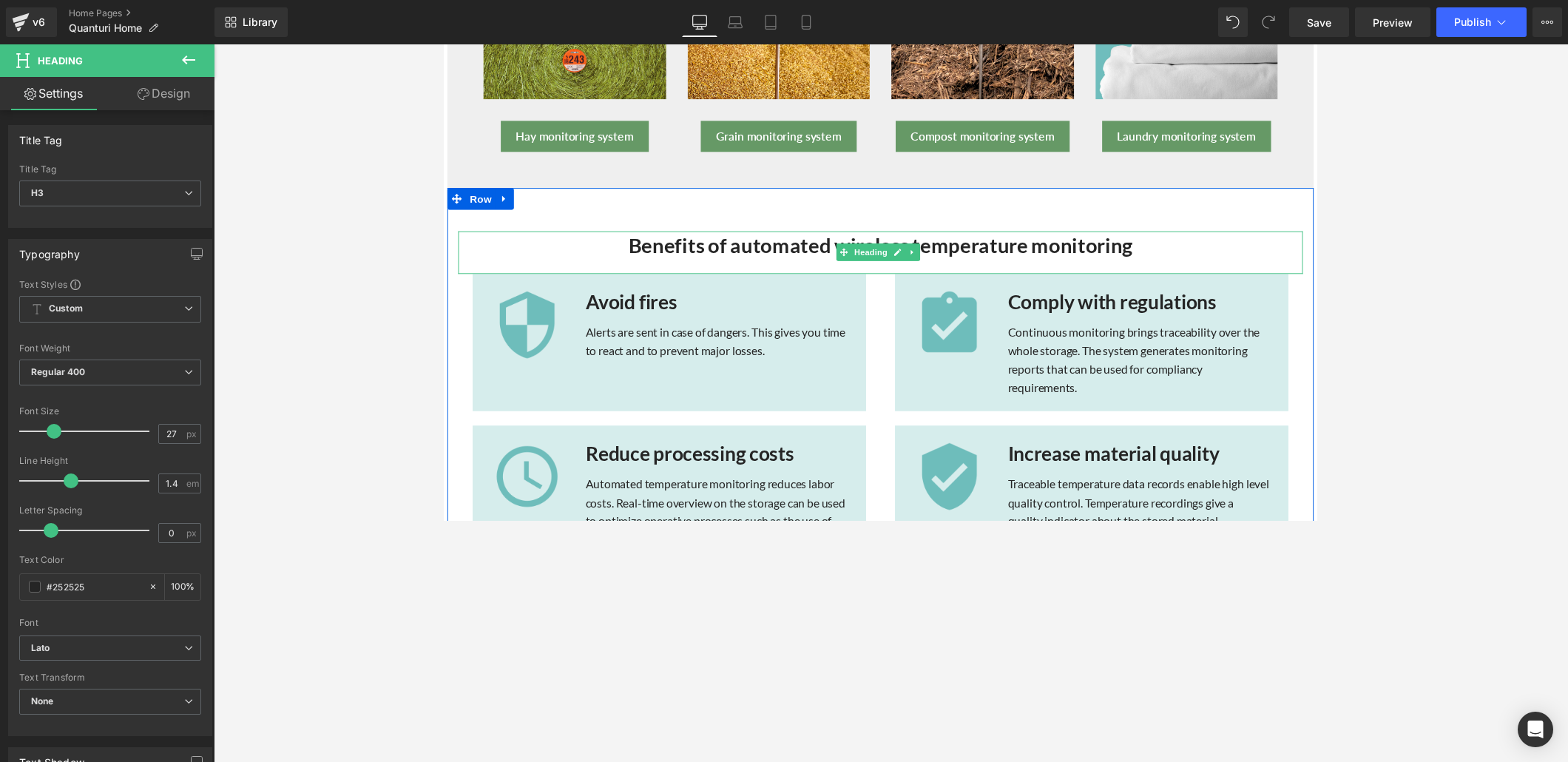
click at [693, 247] on strong "Benefits of automated wireless temperature monitoring" at bounding box center [890, 250] width 516 height 25
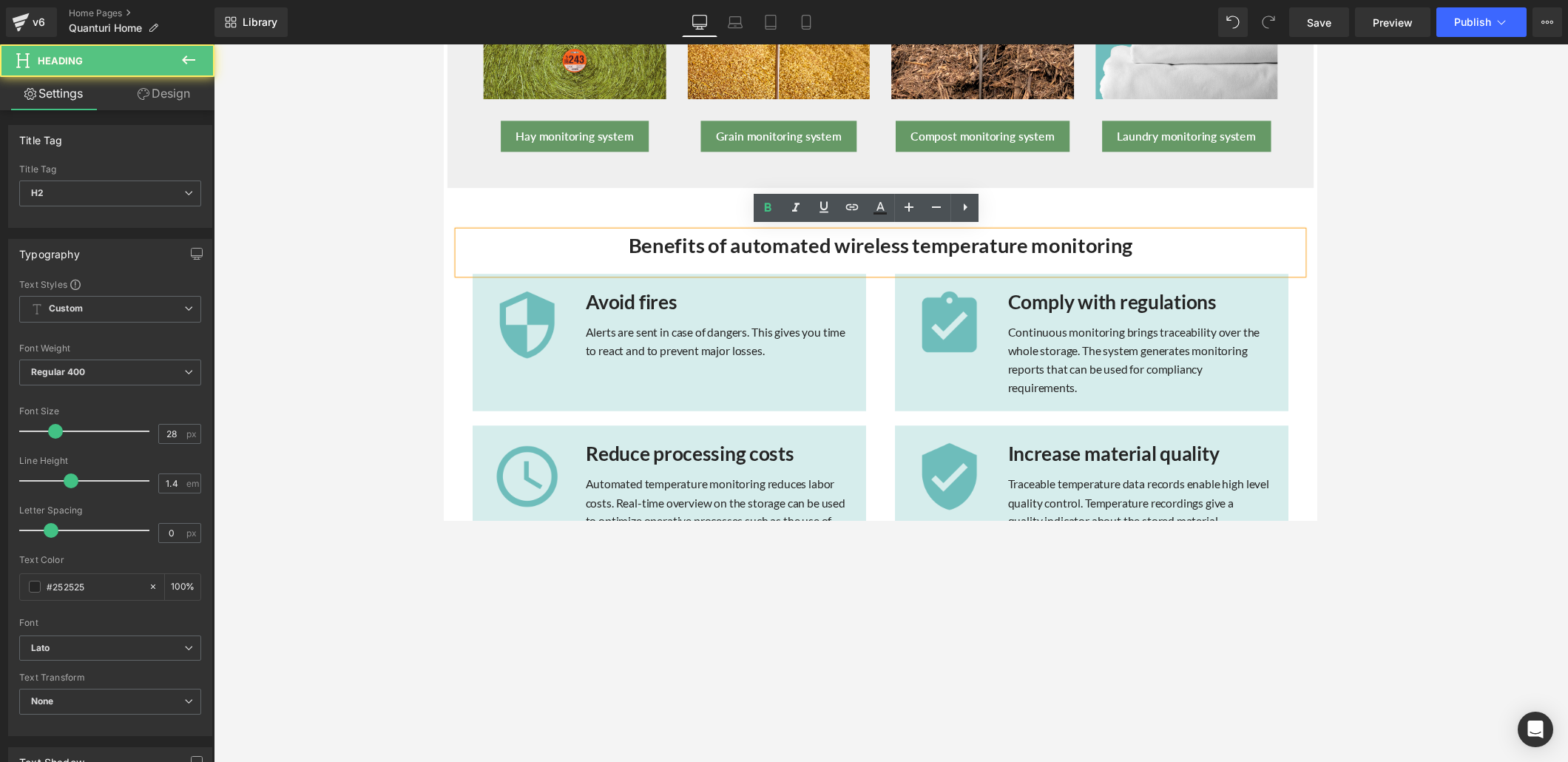
click at [633, 247] on strong "Benefits of automated wireless temperature monitoring" at bounding box center [890, 250] width 516 height 25
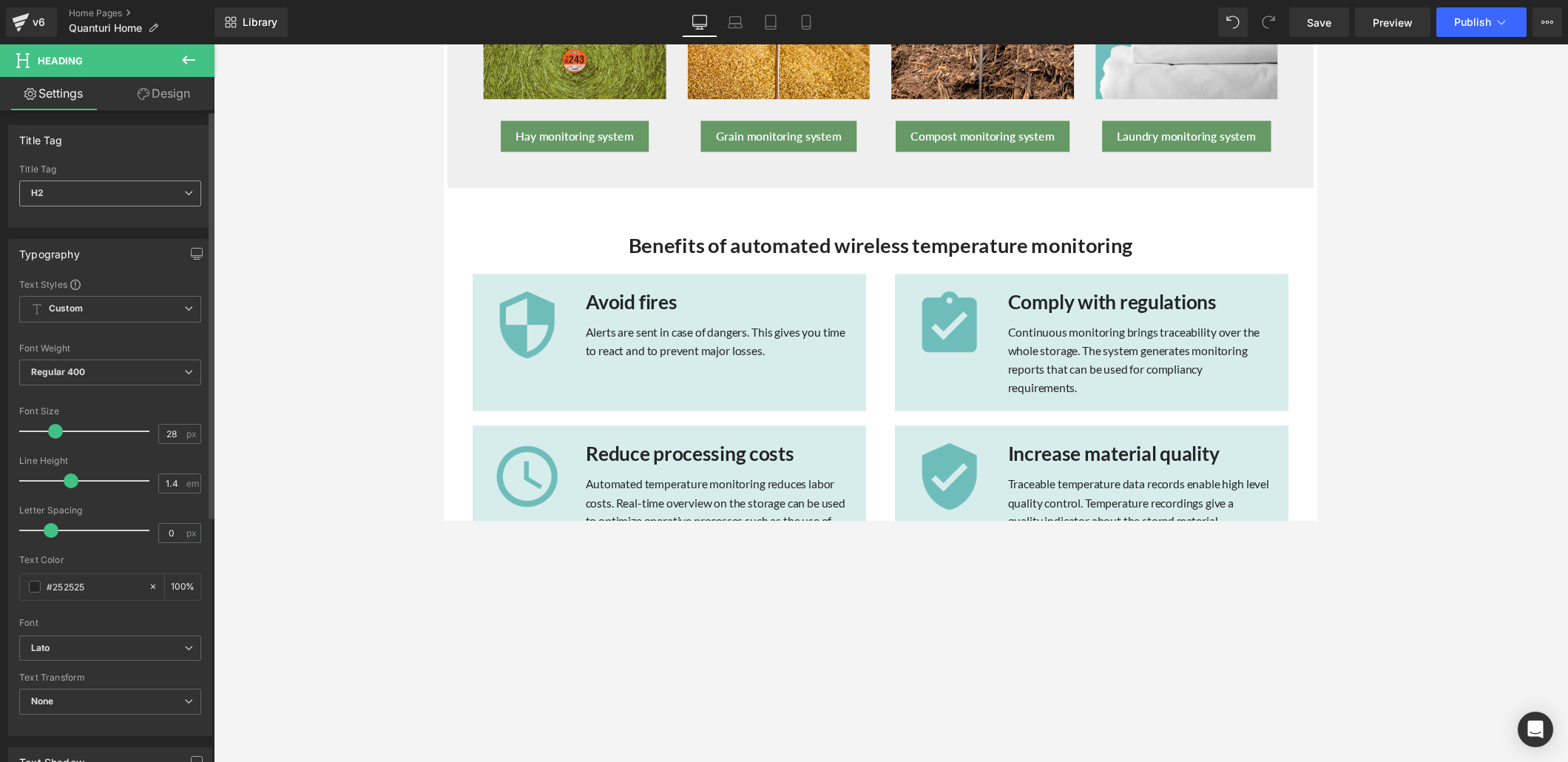
click at [167, 188] on span "H2" at bounding box center [110, 193] width 182 height 26
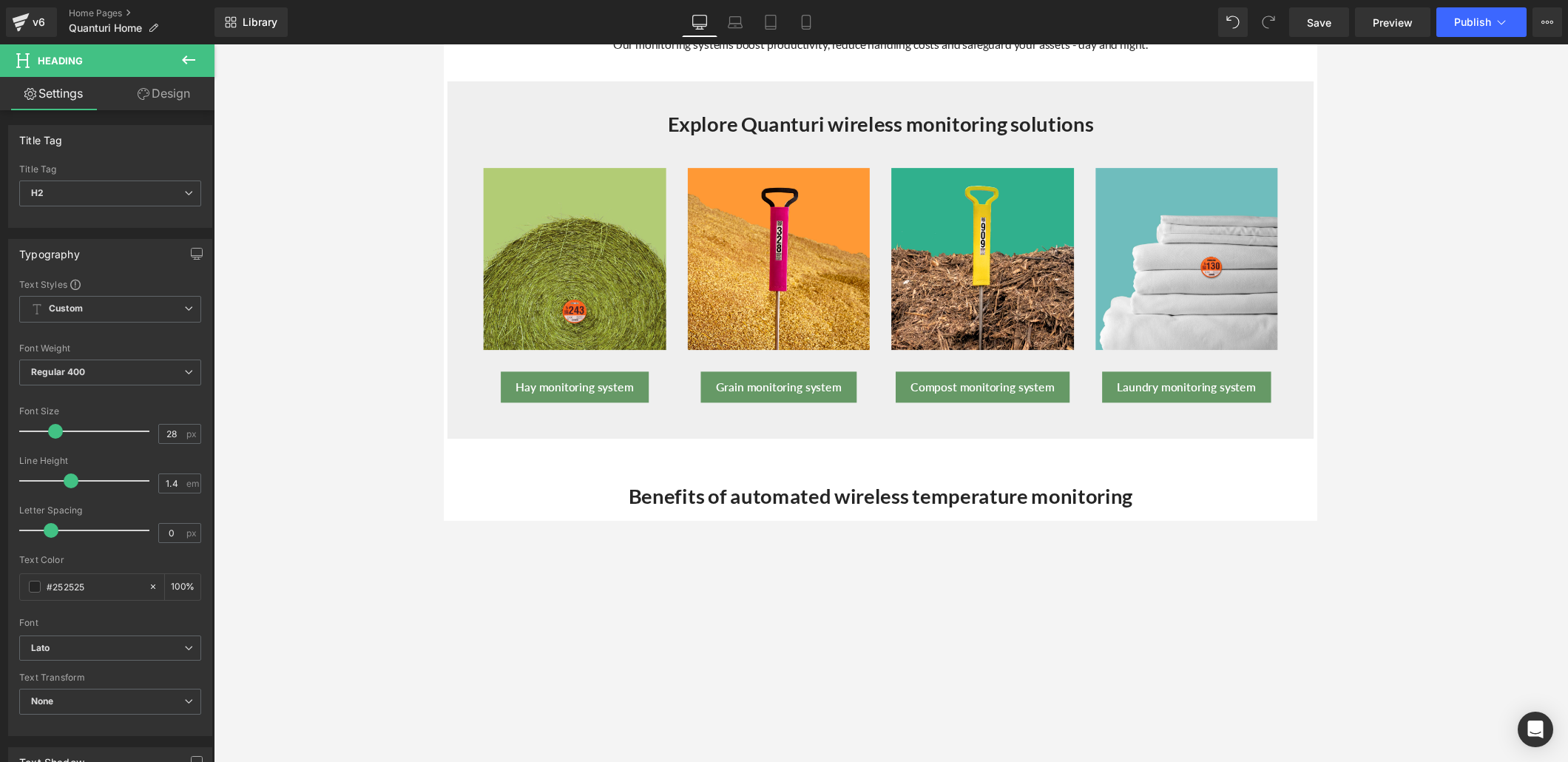
scroll to position [517, 0]
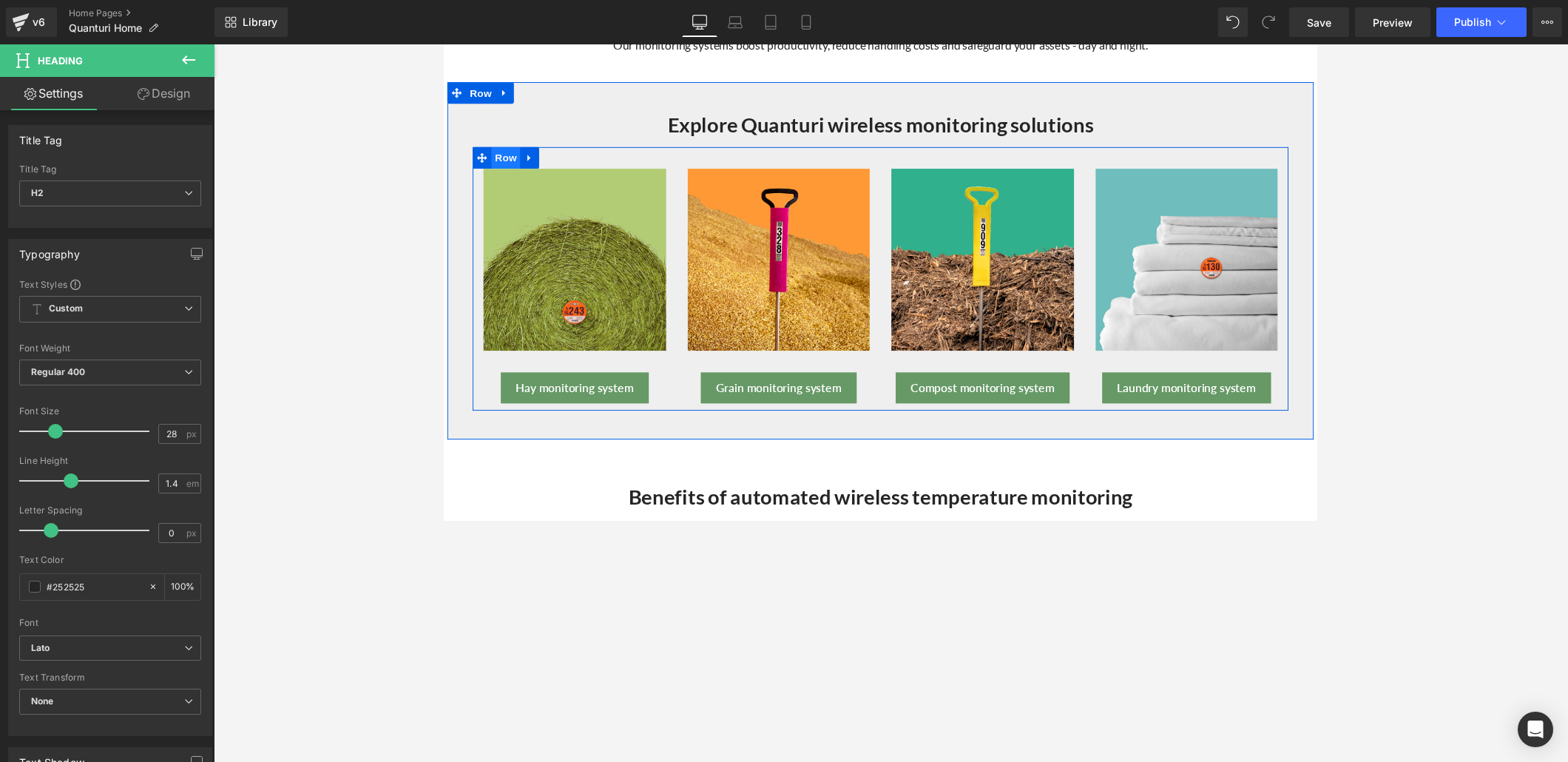
click at [505, 156] on span "Row" at bounding box center [506, 160] width 29 height 22
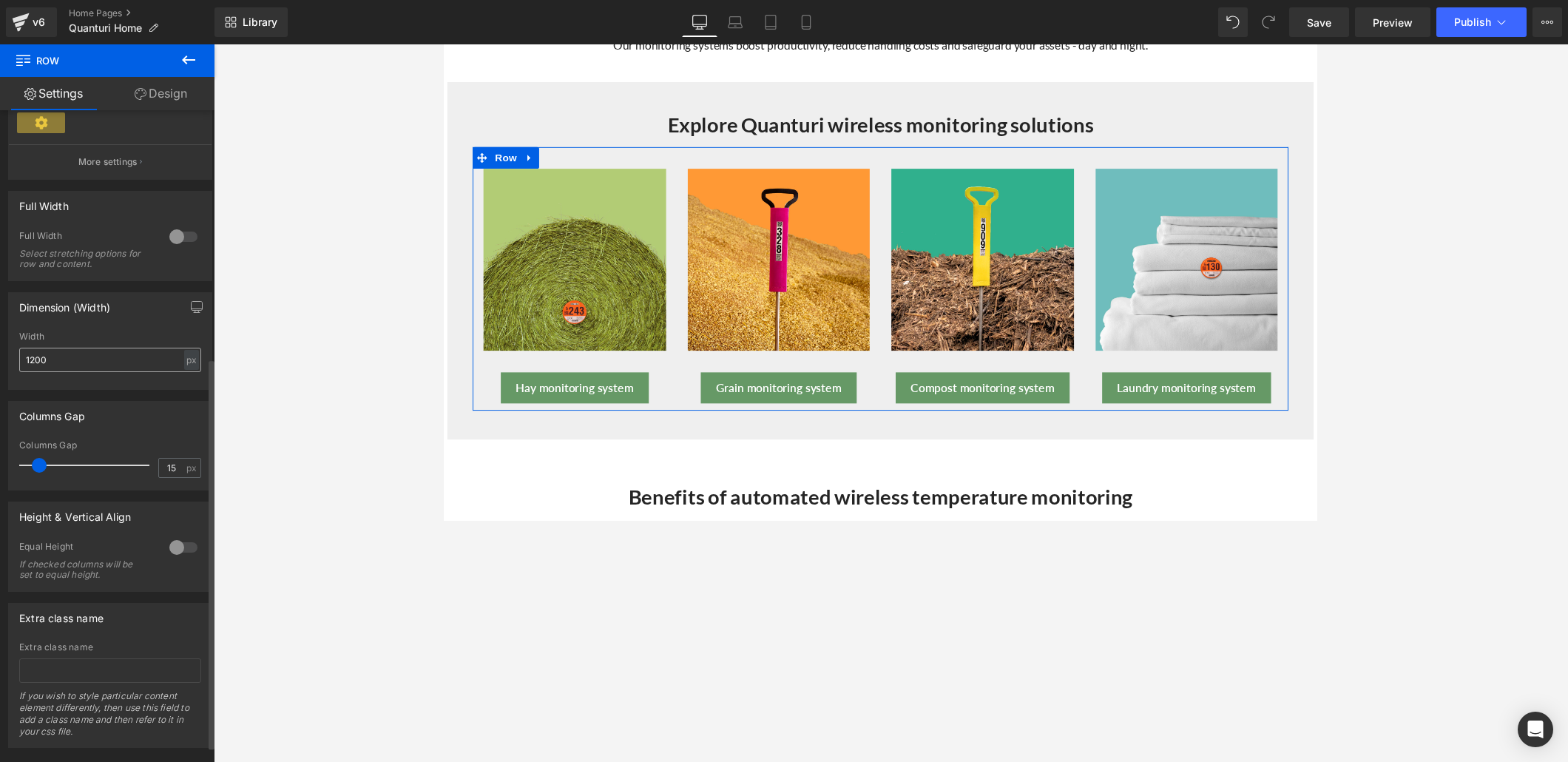
scroll to position [432, 0]
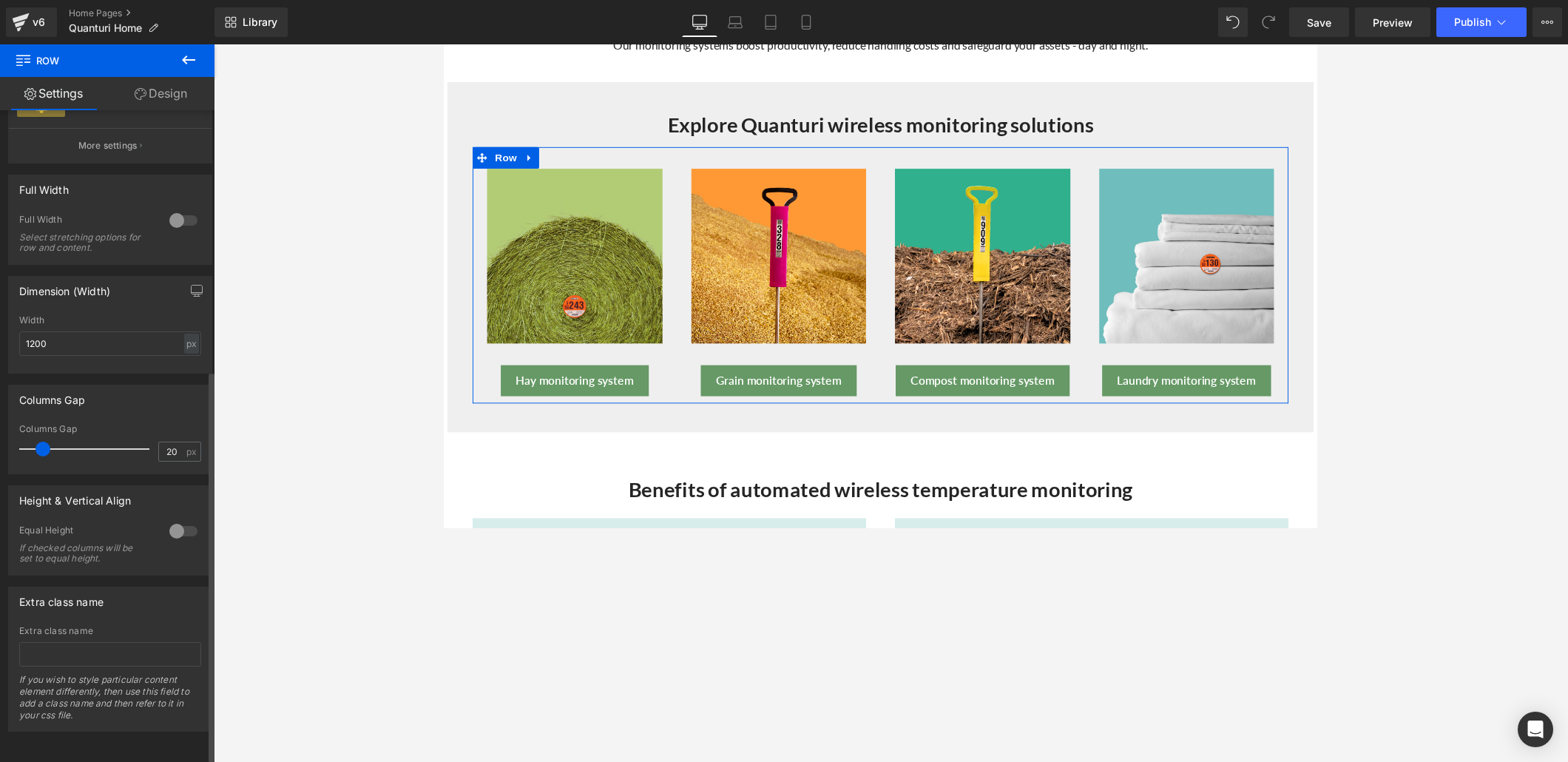
type input "19"
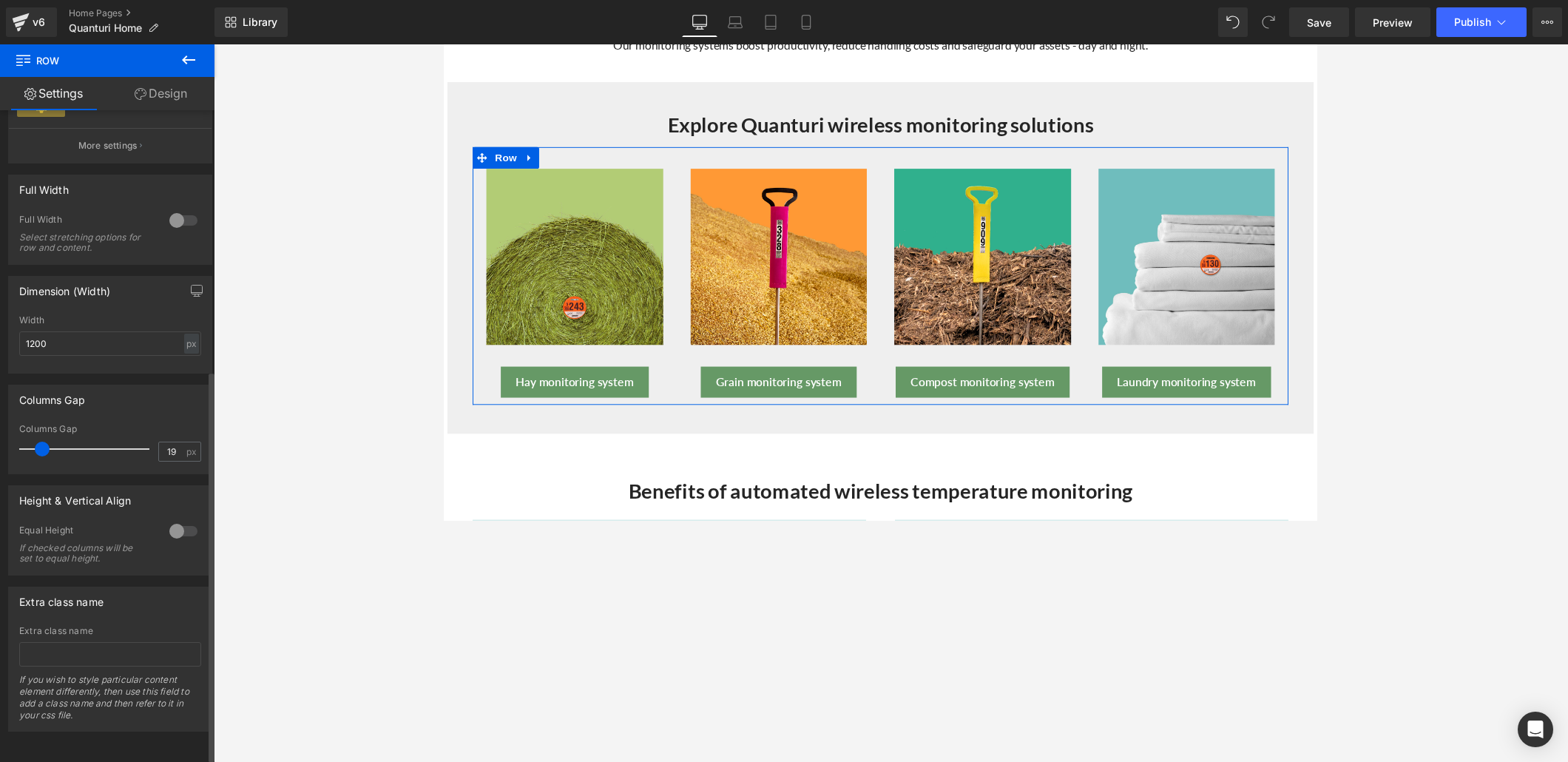
click at [37, 445] on span at bounding box center [42, 449] width 15 height 15
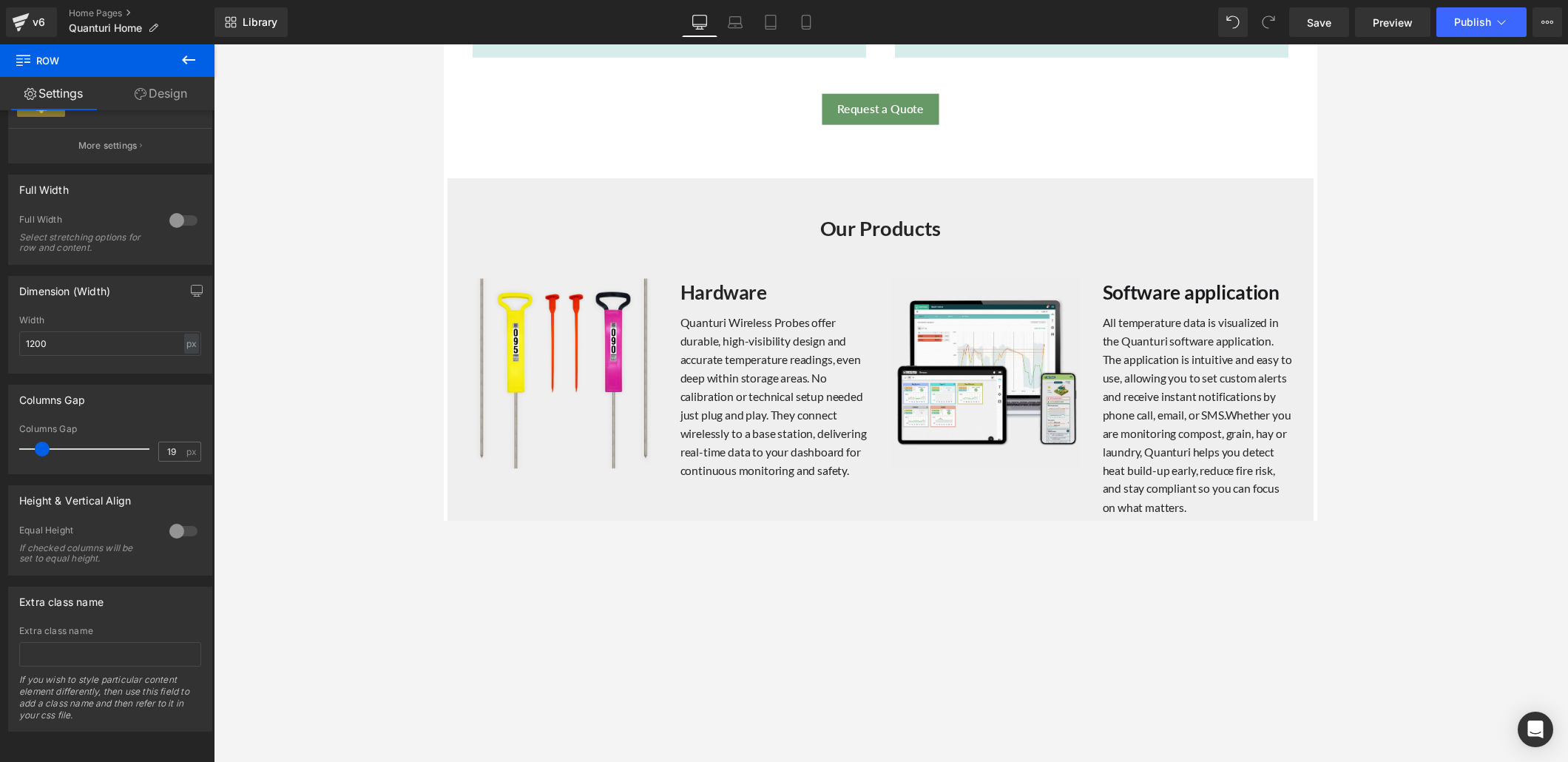
scroll to position [1368, 0]
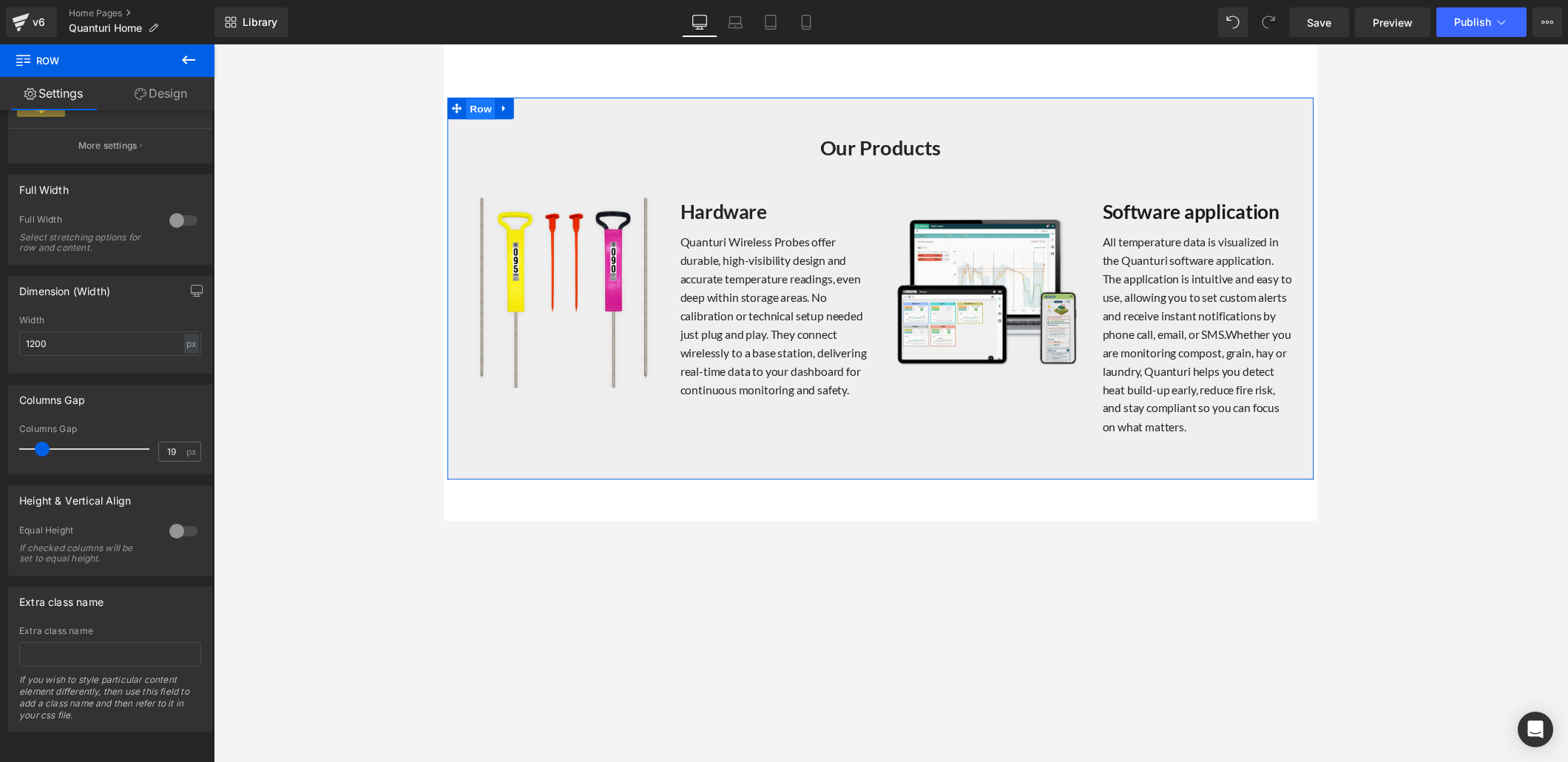
click at [480, 104] on span "Row" at bounding box center [480, 111] width 29 height 22
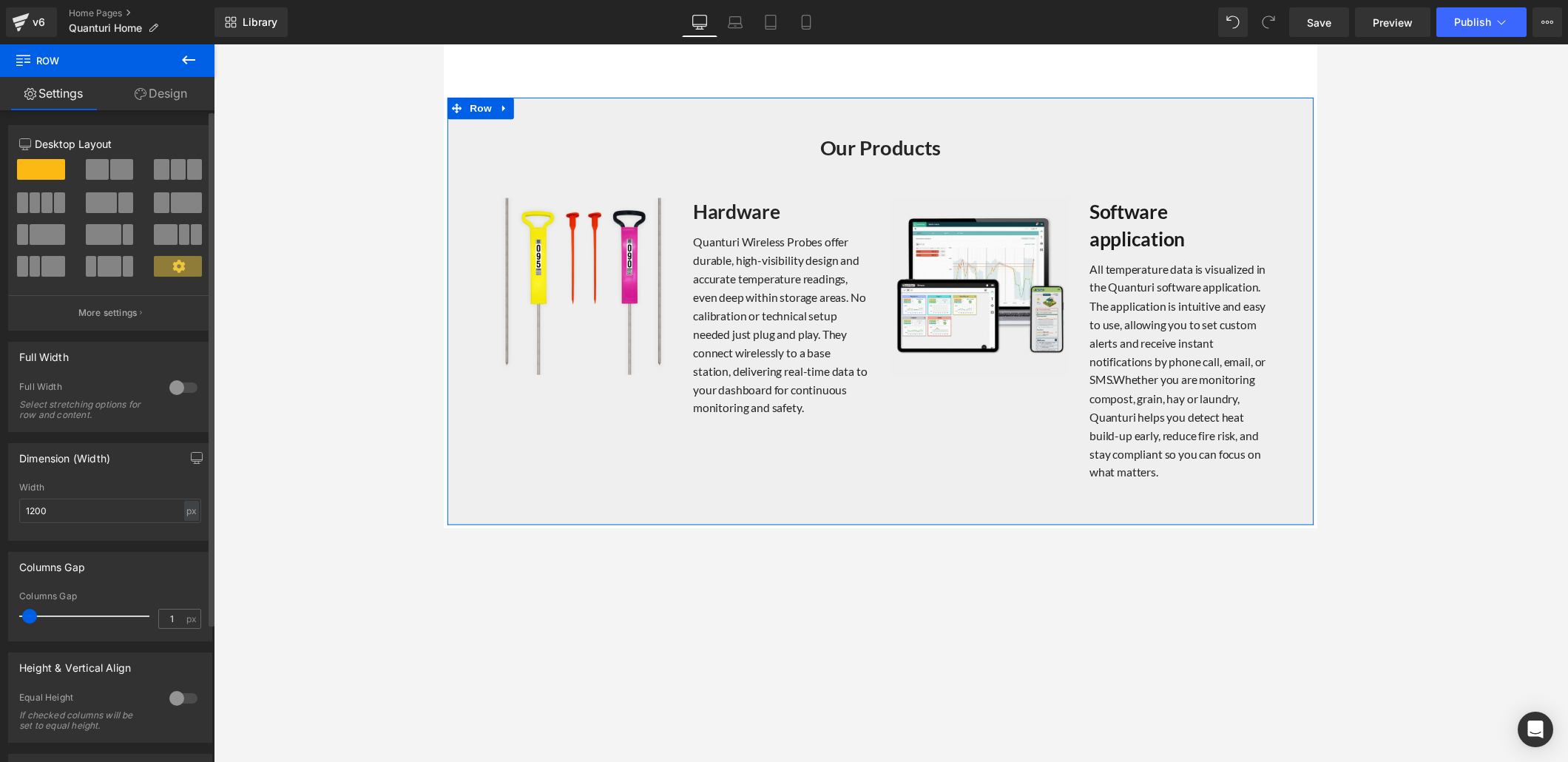
type input "0"
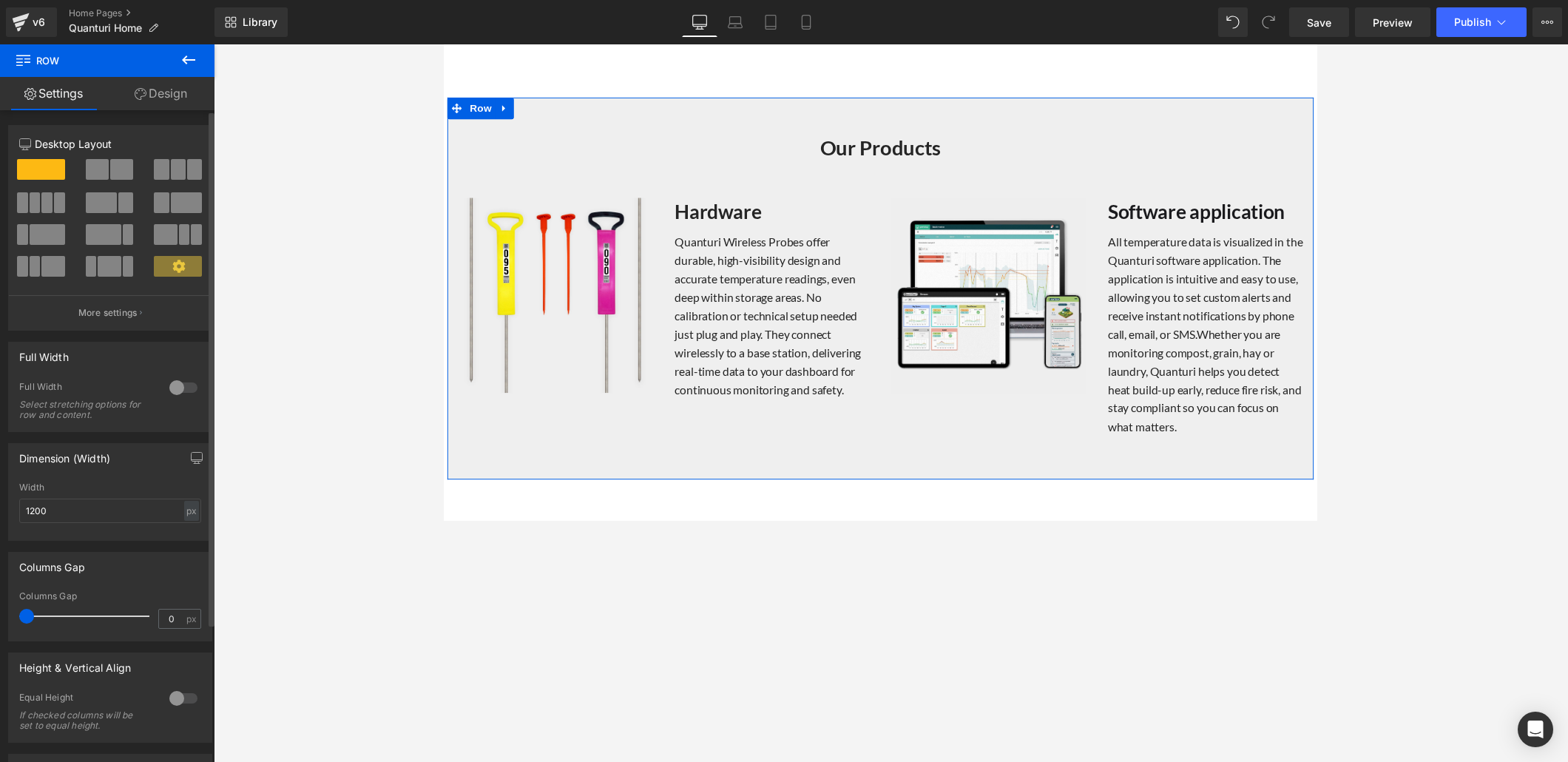
drag, startPoint x: 38, startPoint y: 614, endPoint x: 4, endPoint y: 616, distance: 34.1
click at [4, 519] on div "Columns Gap 0px Columns Gap 0 px" at bounding box center [110, 591] width 221 height 100
click at [480, 188] on span "Row" at bounding box center [480, 191] width 29 height 22
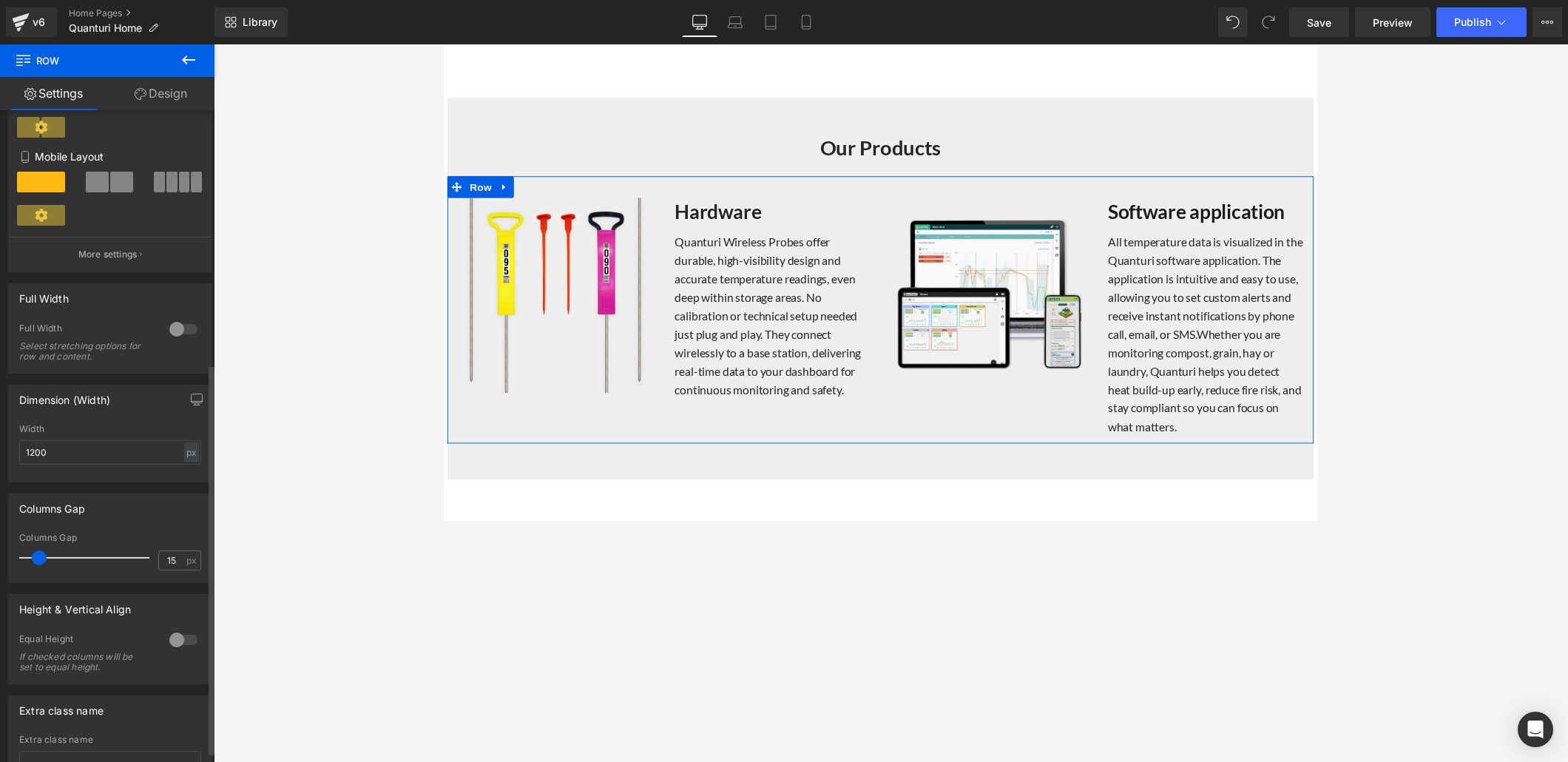
scroll to position [422, 0]
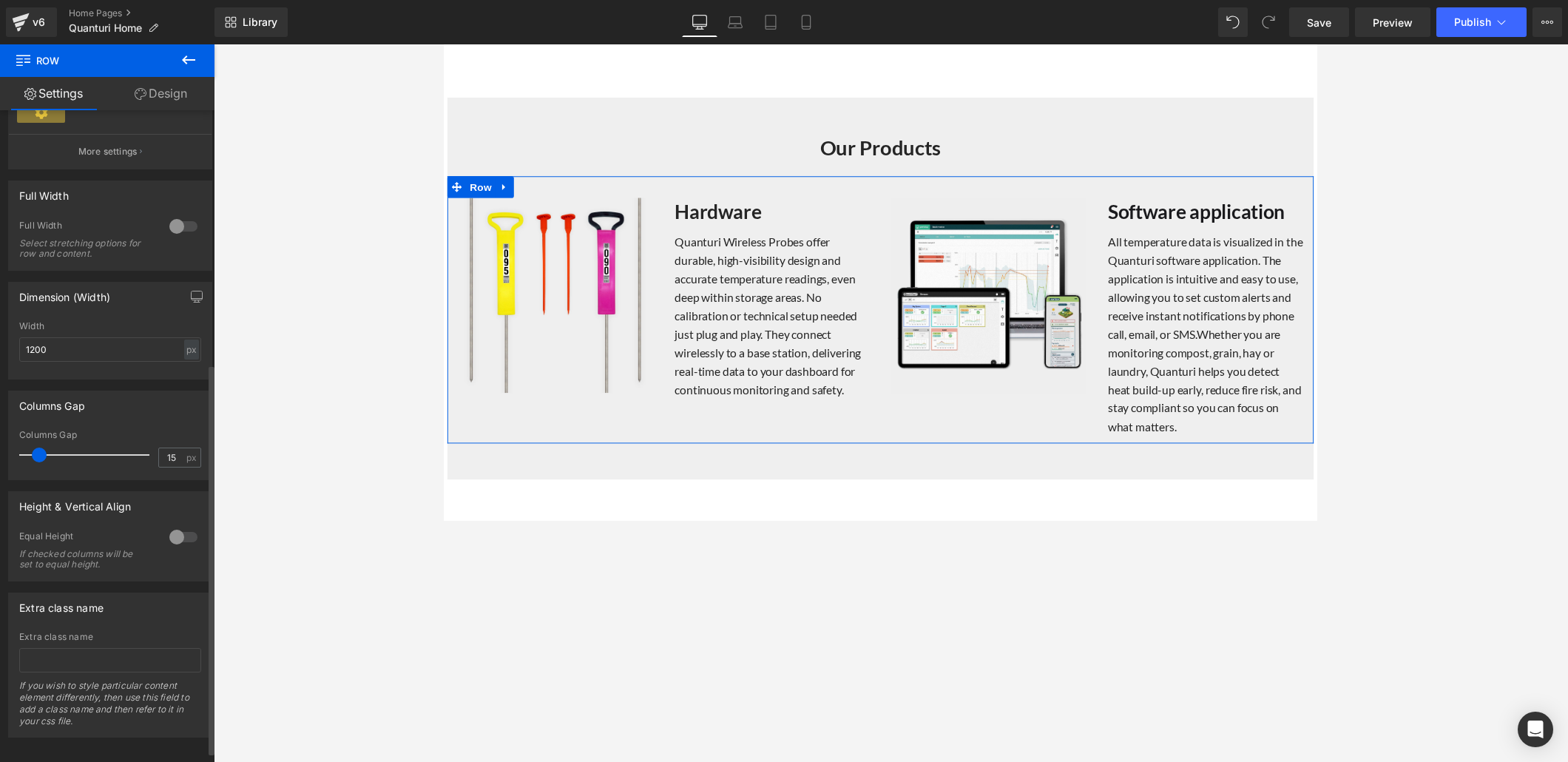
drag, startPoint x: 39, startPoint y: 457, endPoint x: 39, endPoint y: 444, distance: 13.0
click at [39, 444] on div at bounding box center [88, 454] width 123 height 29
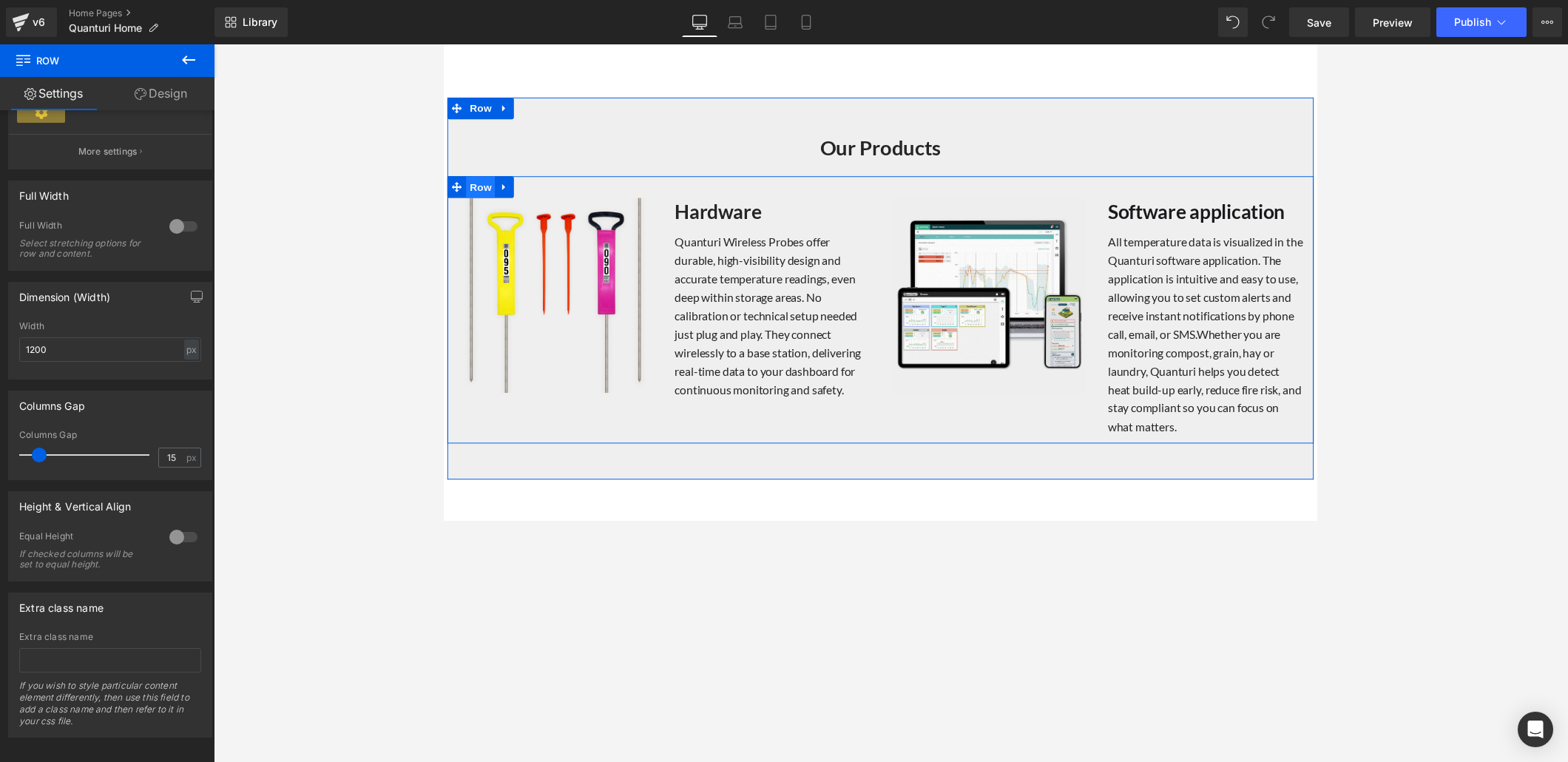
click at [476, 184] on span "Row" at bounding box center [480, 191] width 29 height 22
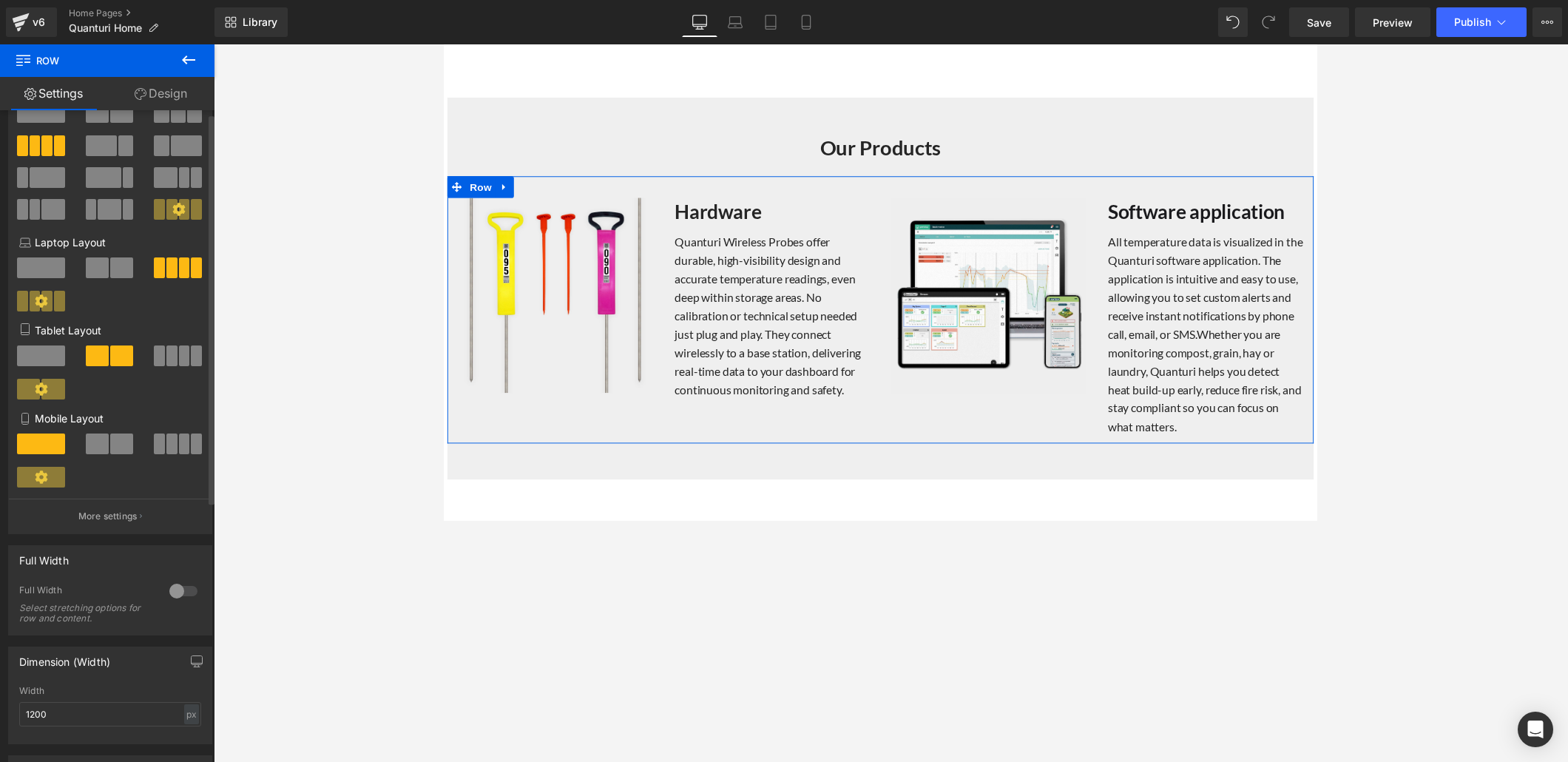
scroll to position [0, 0]
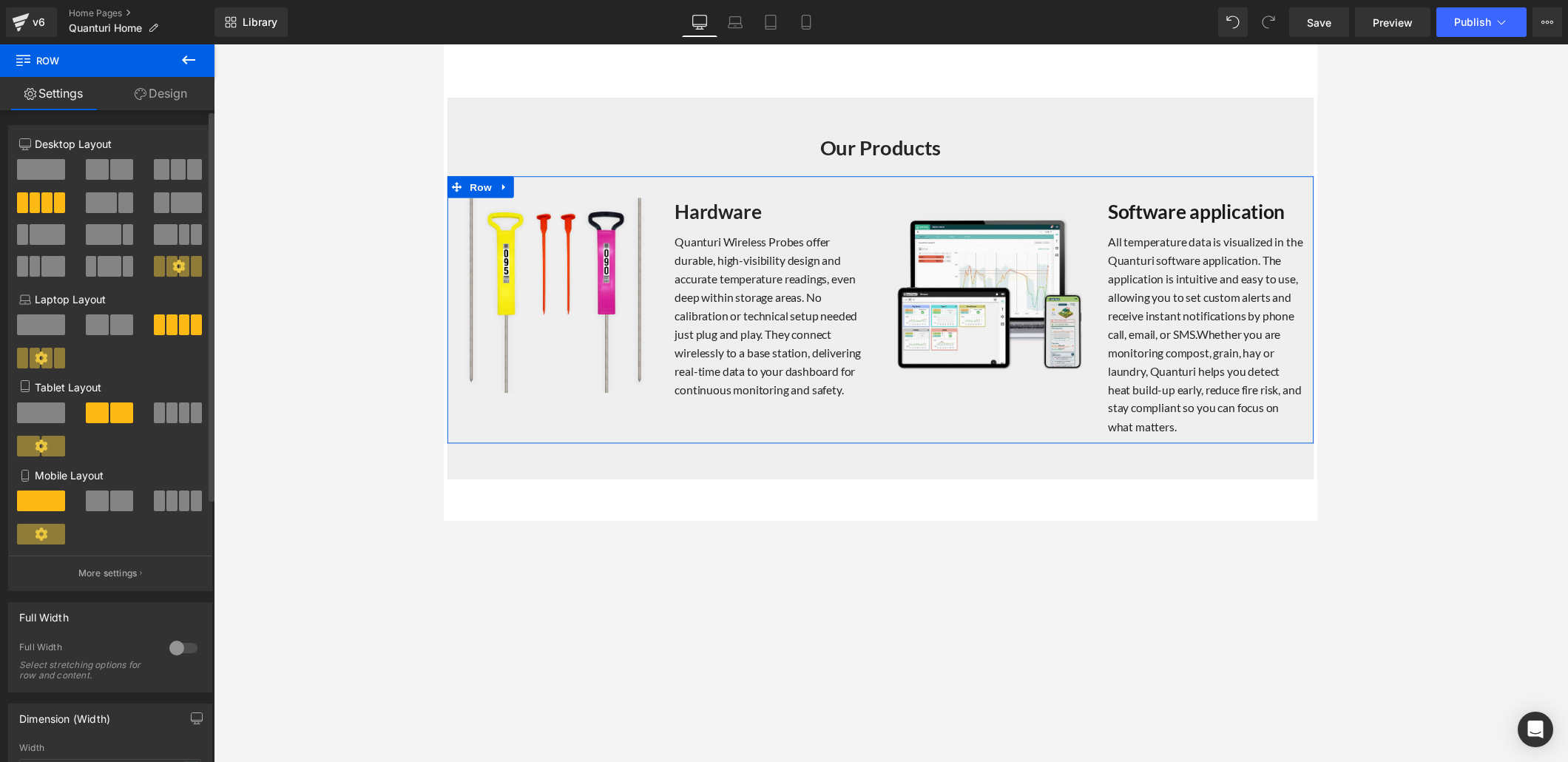
click at [110, 169] on span at bounding box center [121, 169] width 23 height 21
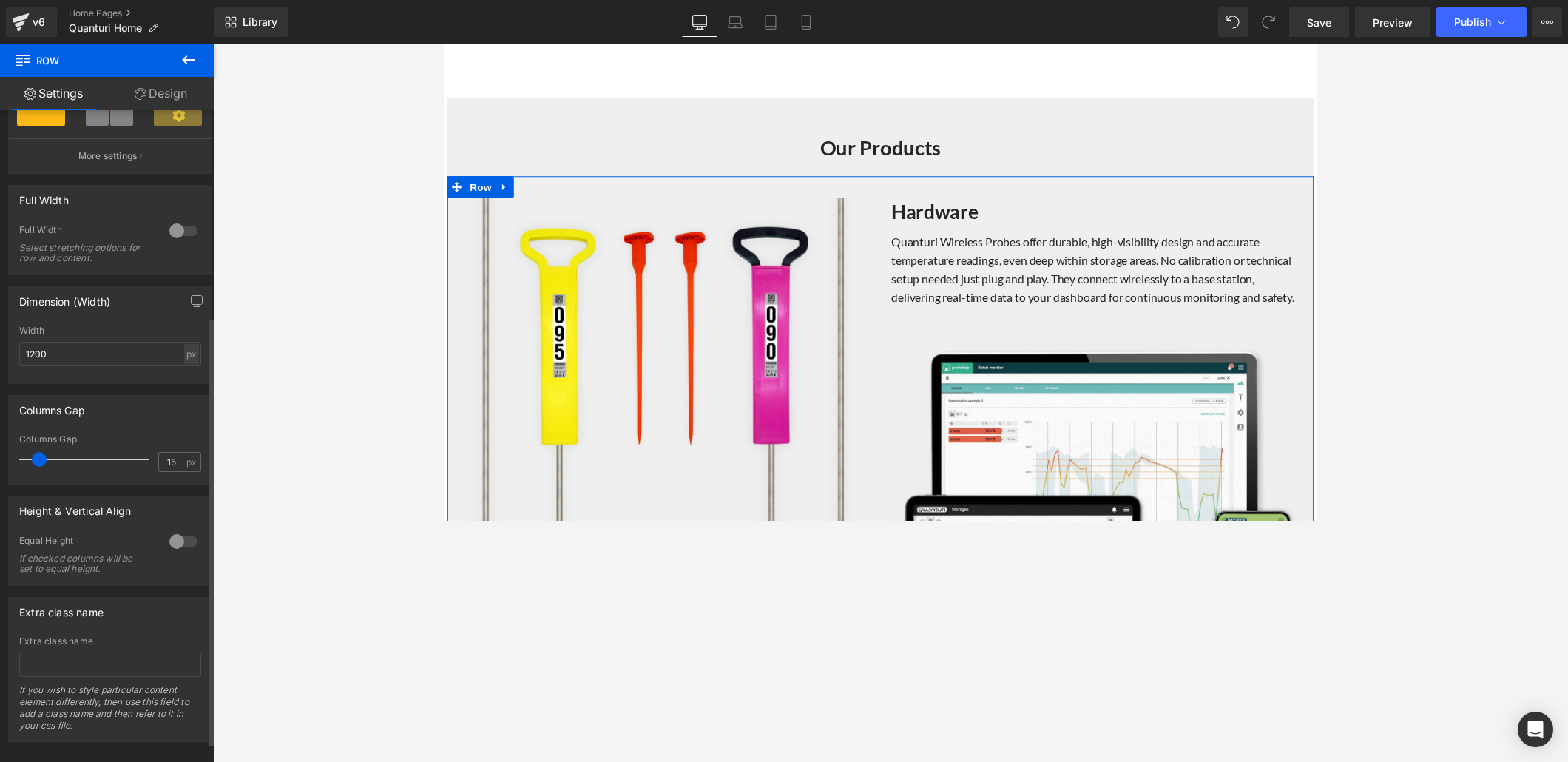
scroll to position [322, 0]
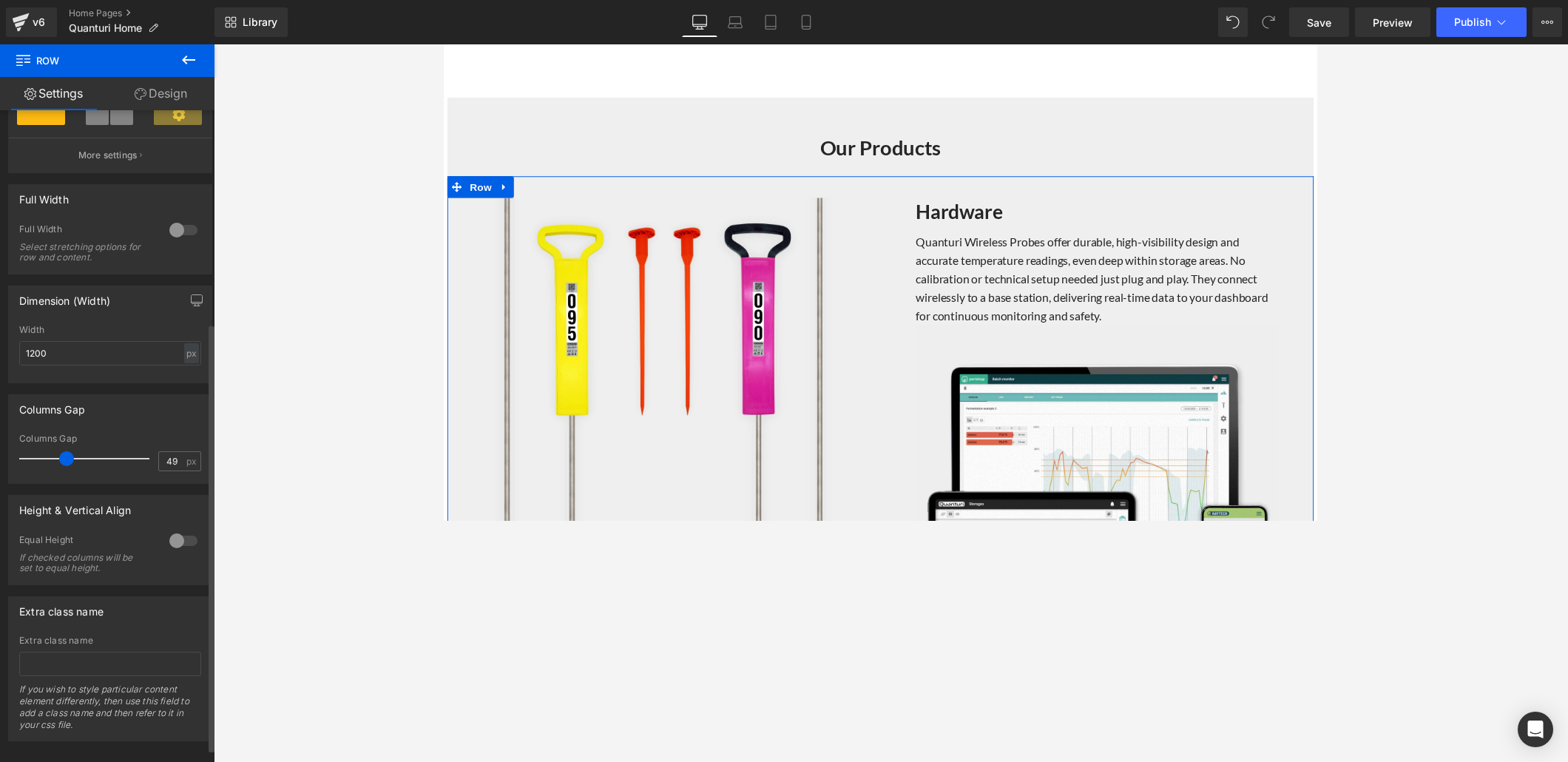
type input "48"
drag, startPoint x: 36, startPoint y: 459, endPoint x: 62, endPoint y: 458, distance: 26.0
click at [62, 458] on span at bounding box center [66, 459] width 15 height 15
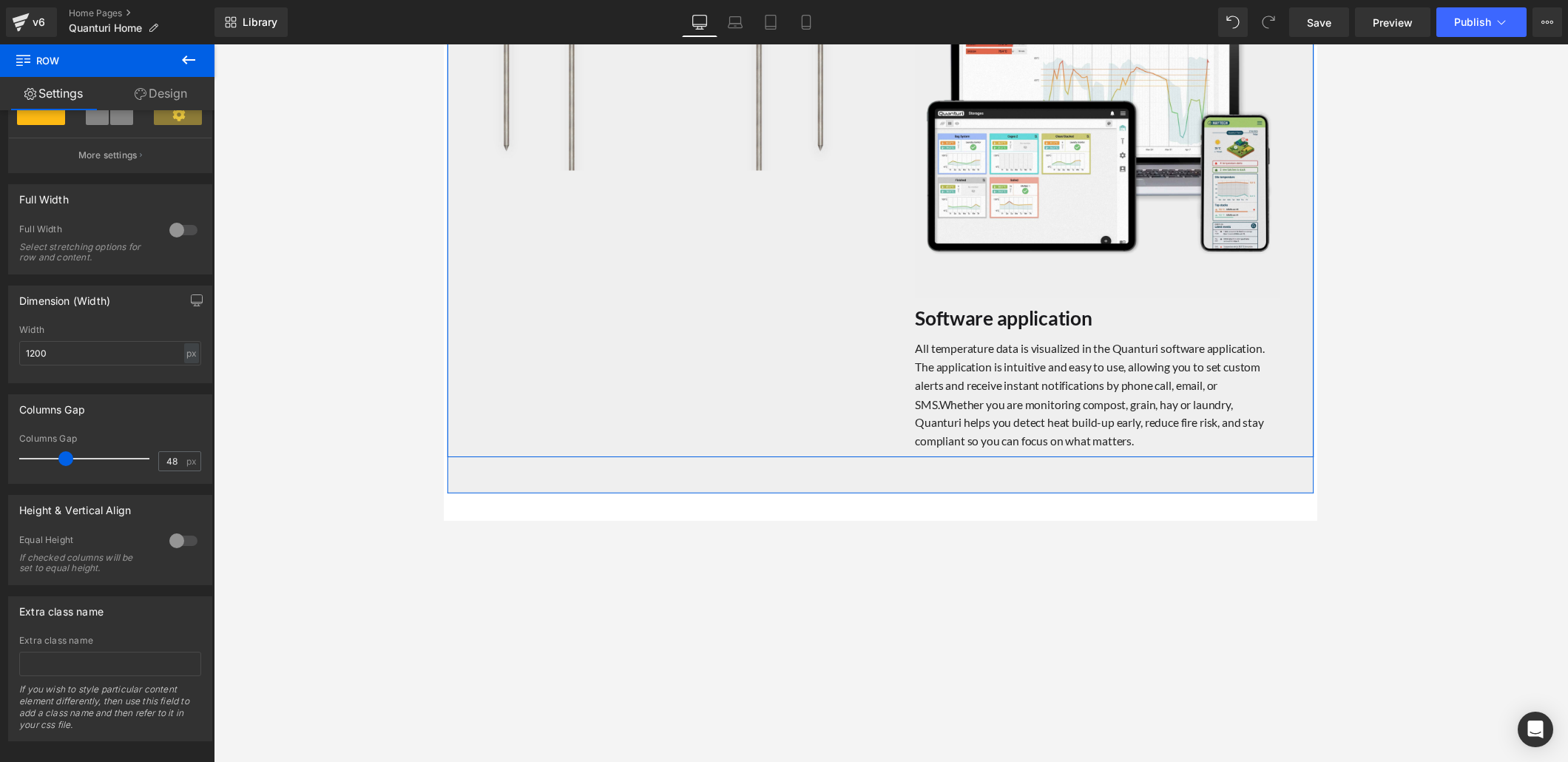
scroll to position [1778, 0]
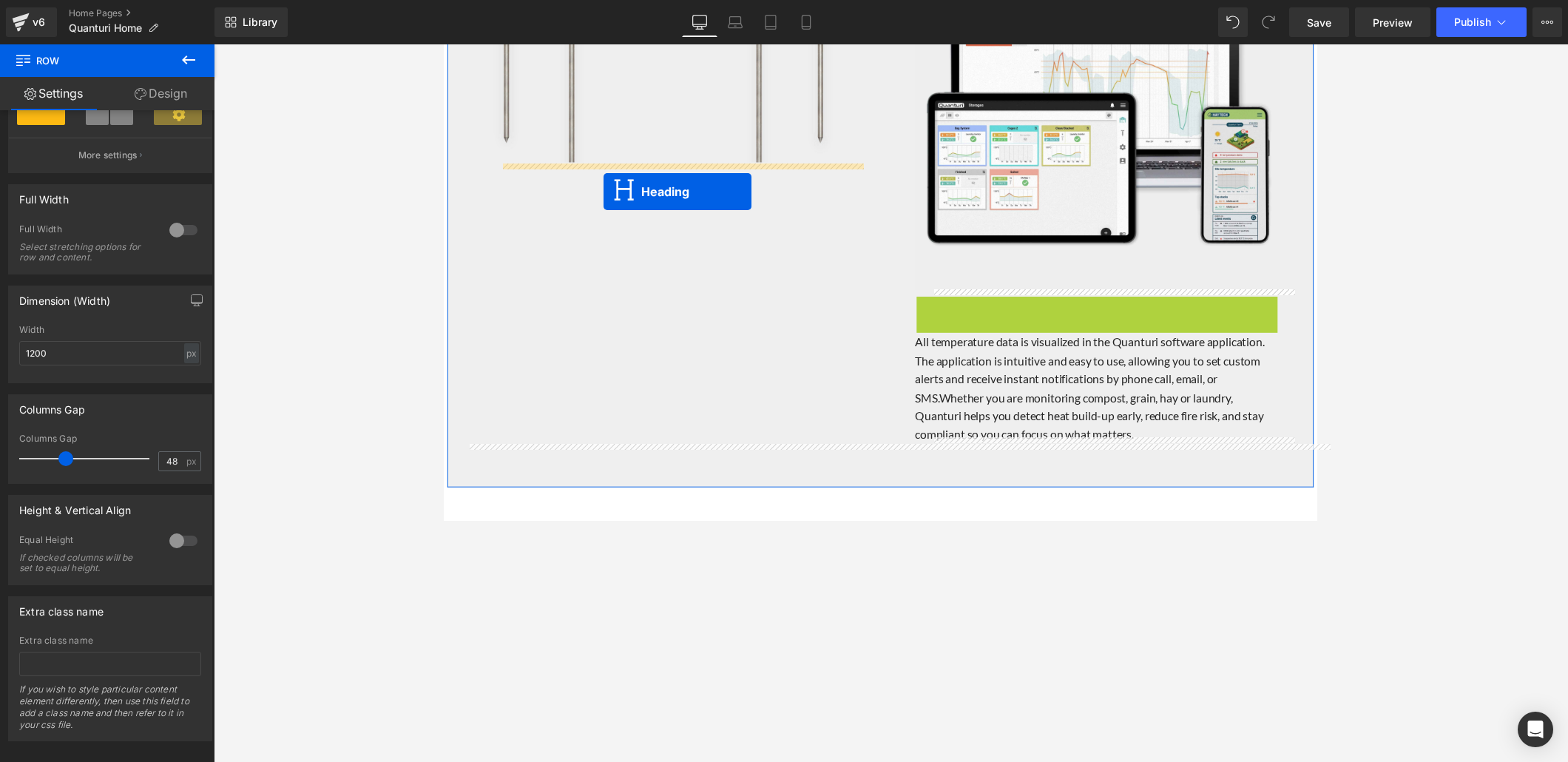
drag, startPoint x: 1069, startPoint y: 316, endPoint x: 607, endPoint y: 195, distance: 477.6
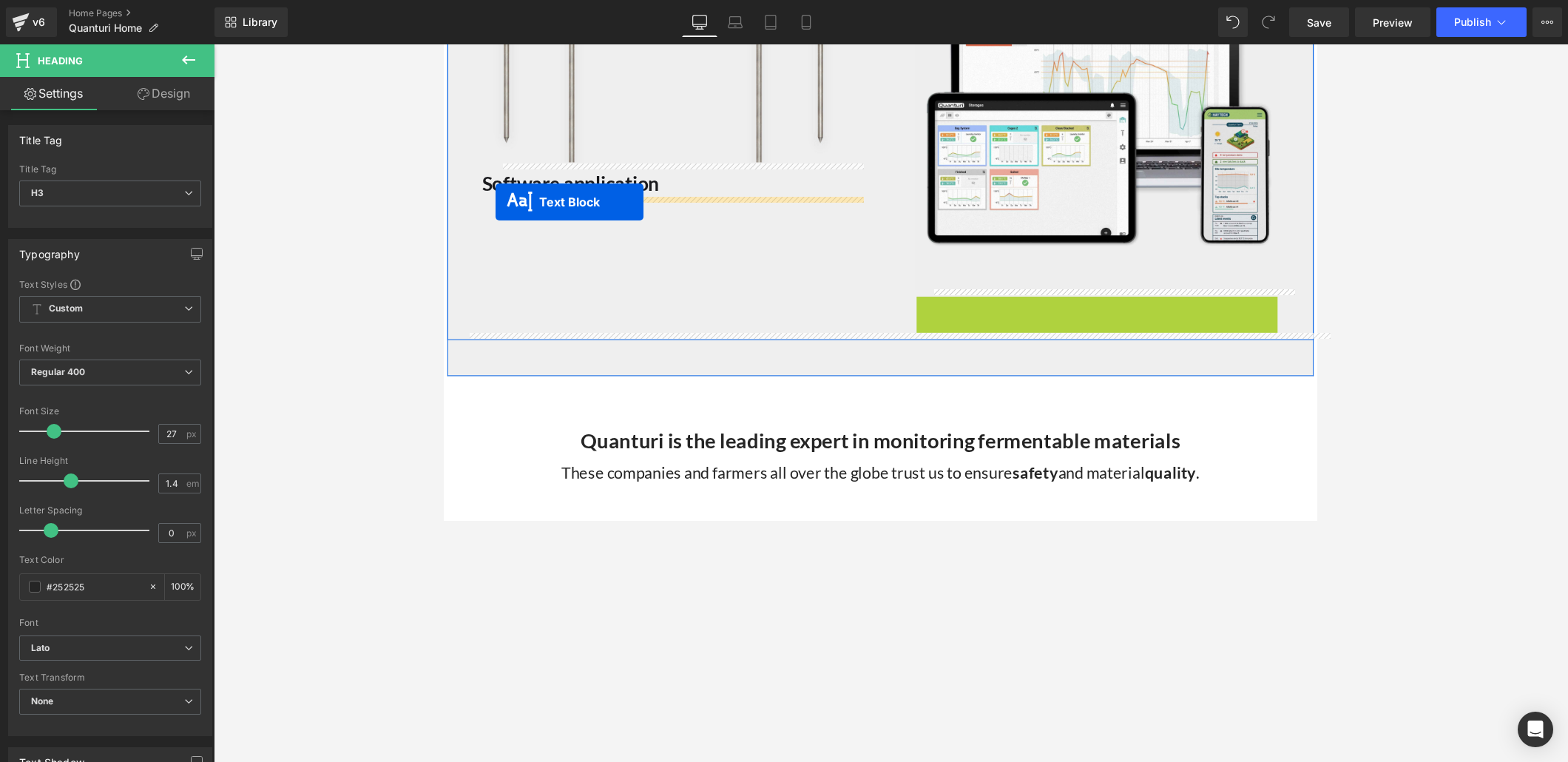
drag, startPoint x: 1064, startPoint y: 354, endPoint x: 496, endPoint y: 205, distance: 587.2
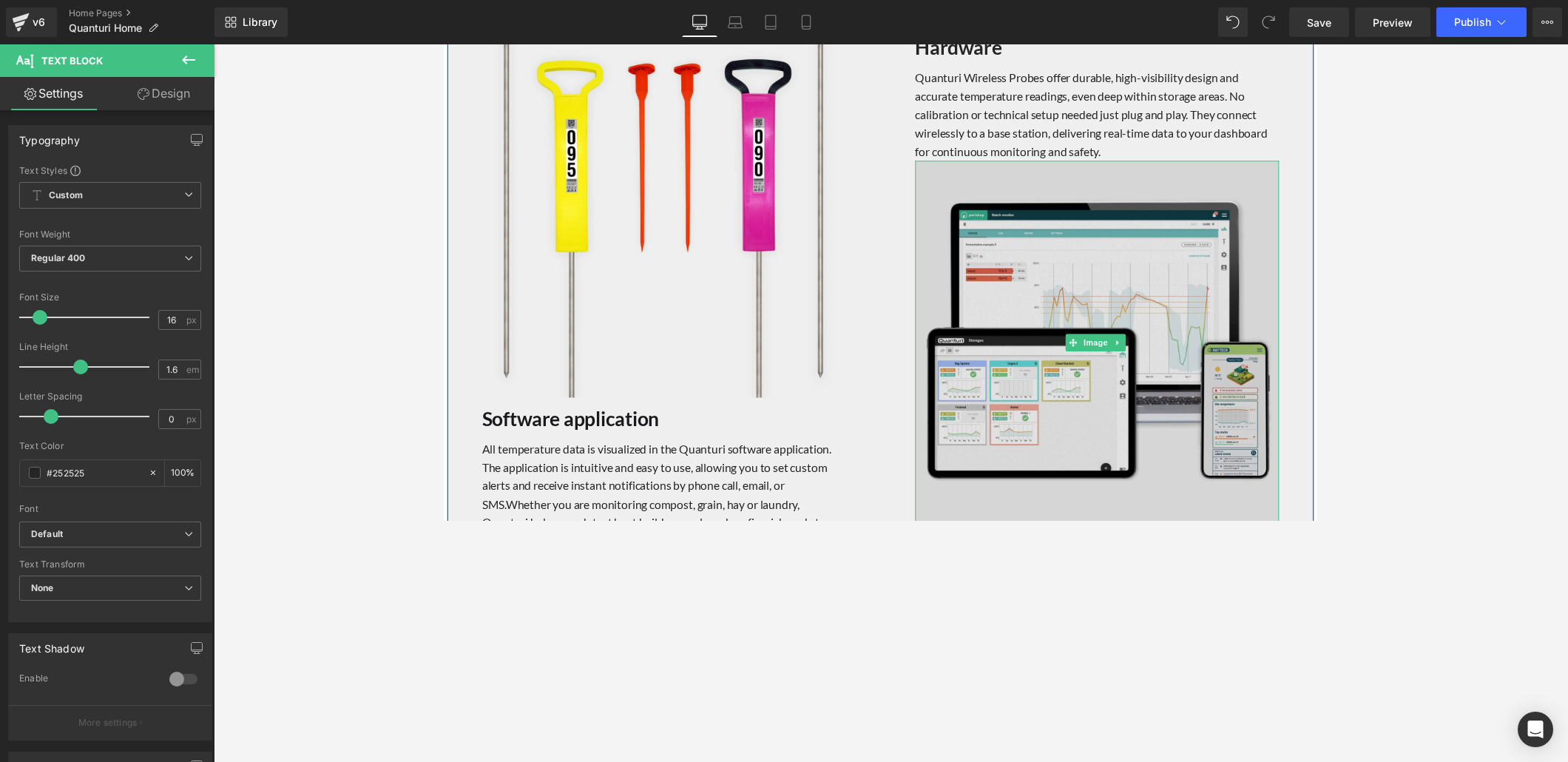
scroll to position [1533, 0]
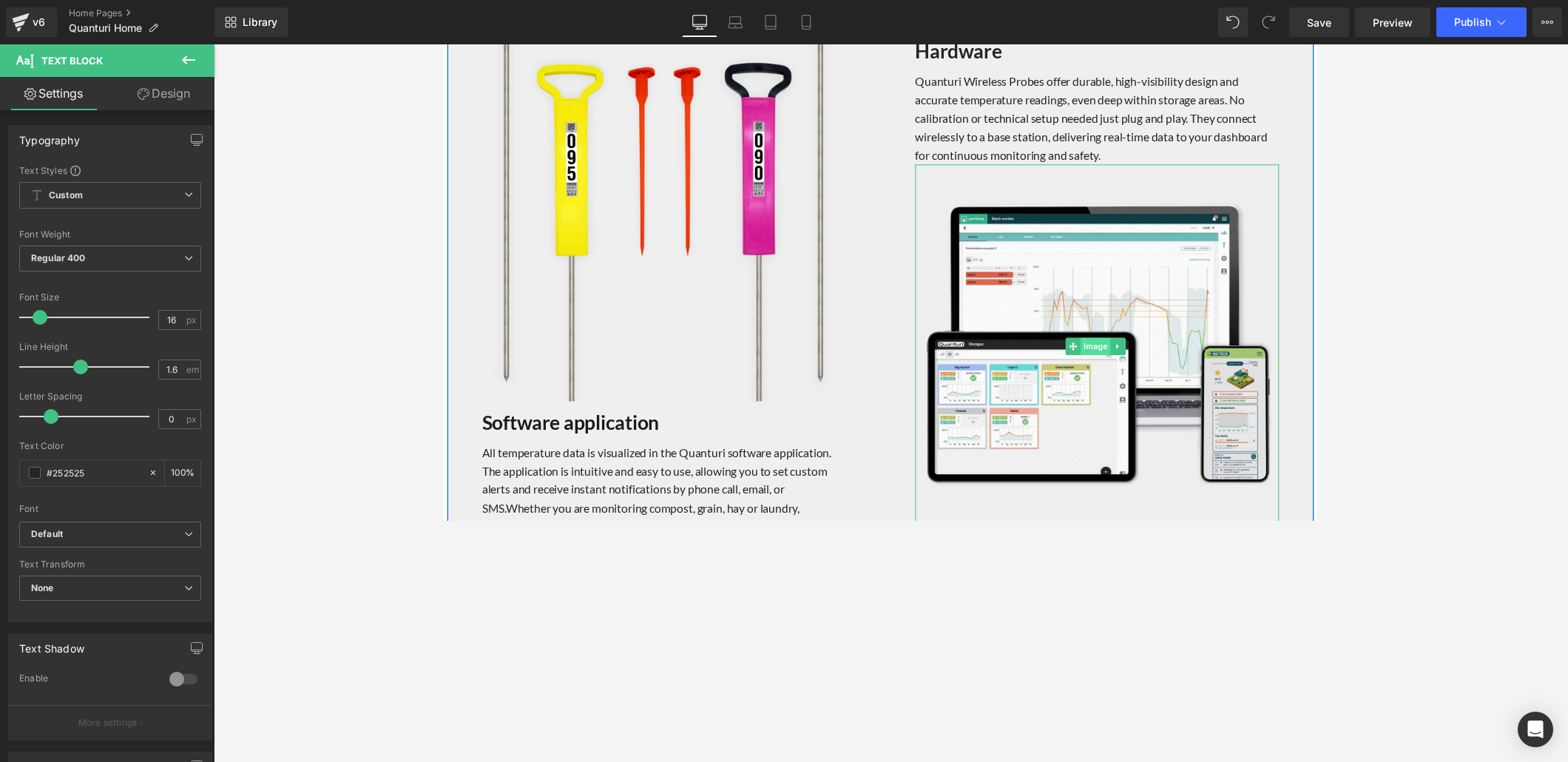
click at [1087, 347] on span "Image" at bounding box center [1112, 354] width 31 height 18
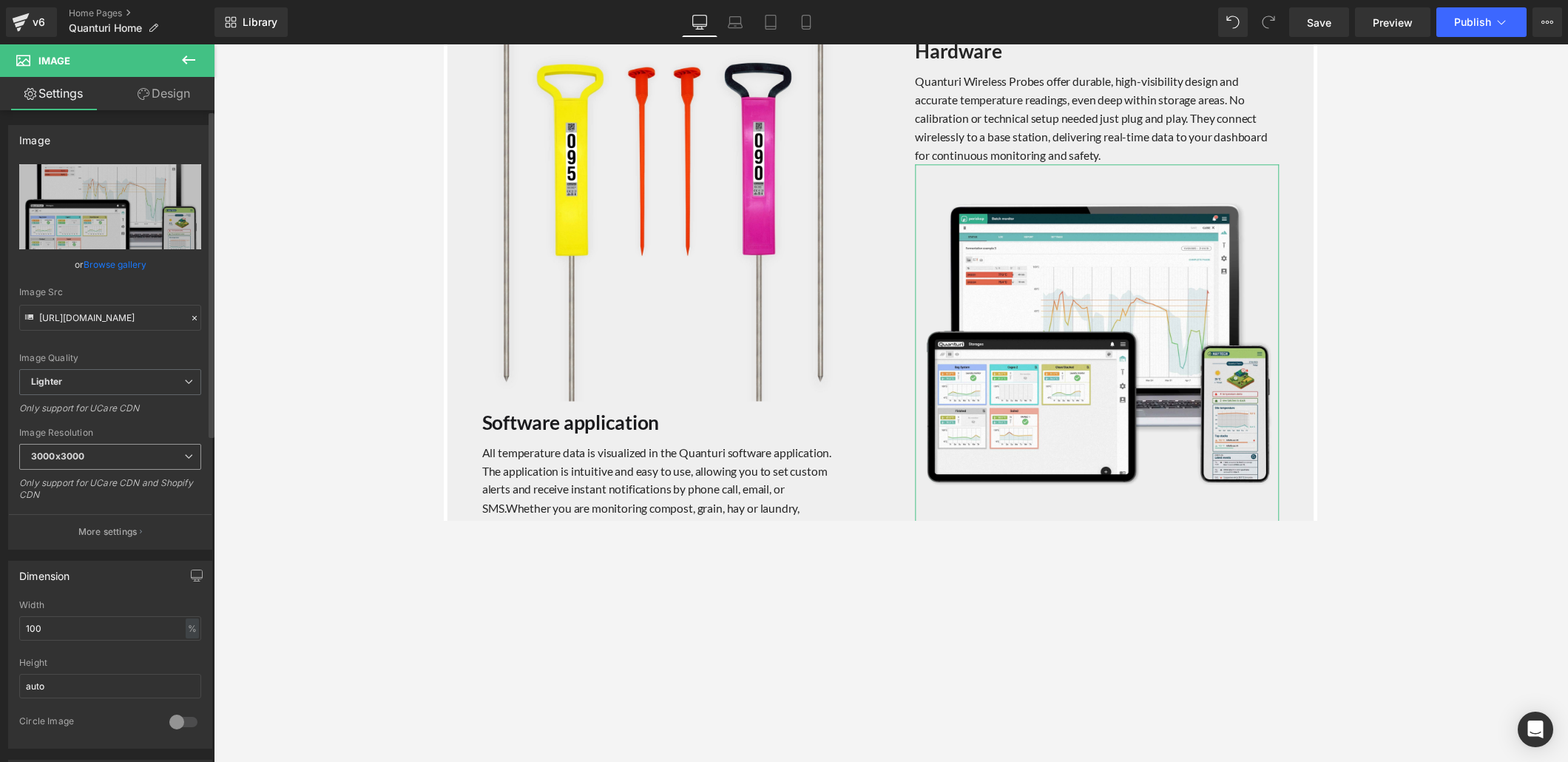
click at [184, 456] on icon at bounding box center [189, 456] width 9 height 9
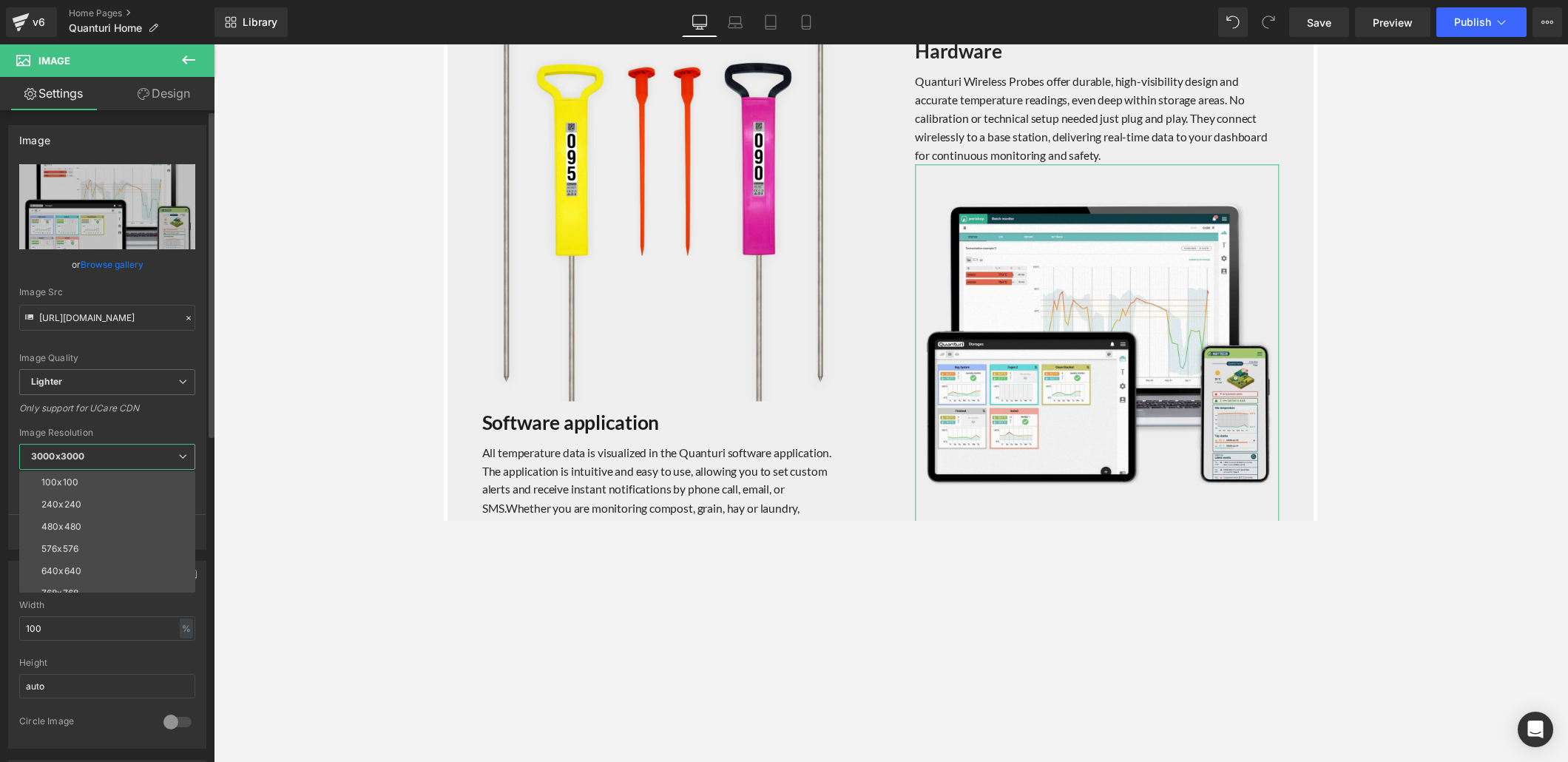
click at [184, 456] on icon at bounding box center [183, 456] width 9 height 9
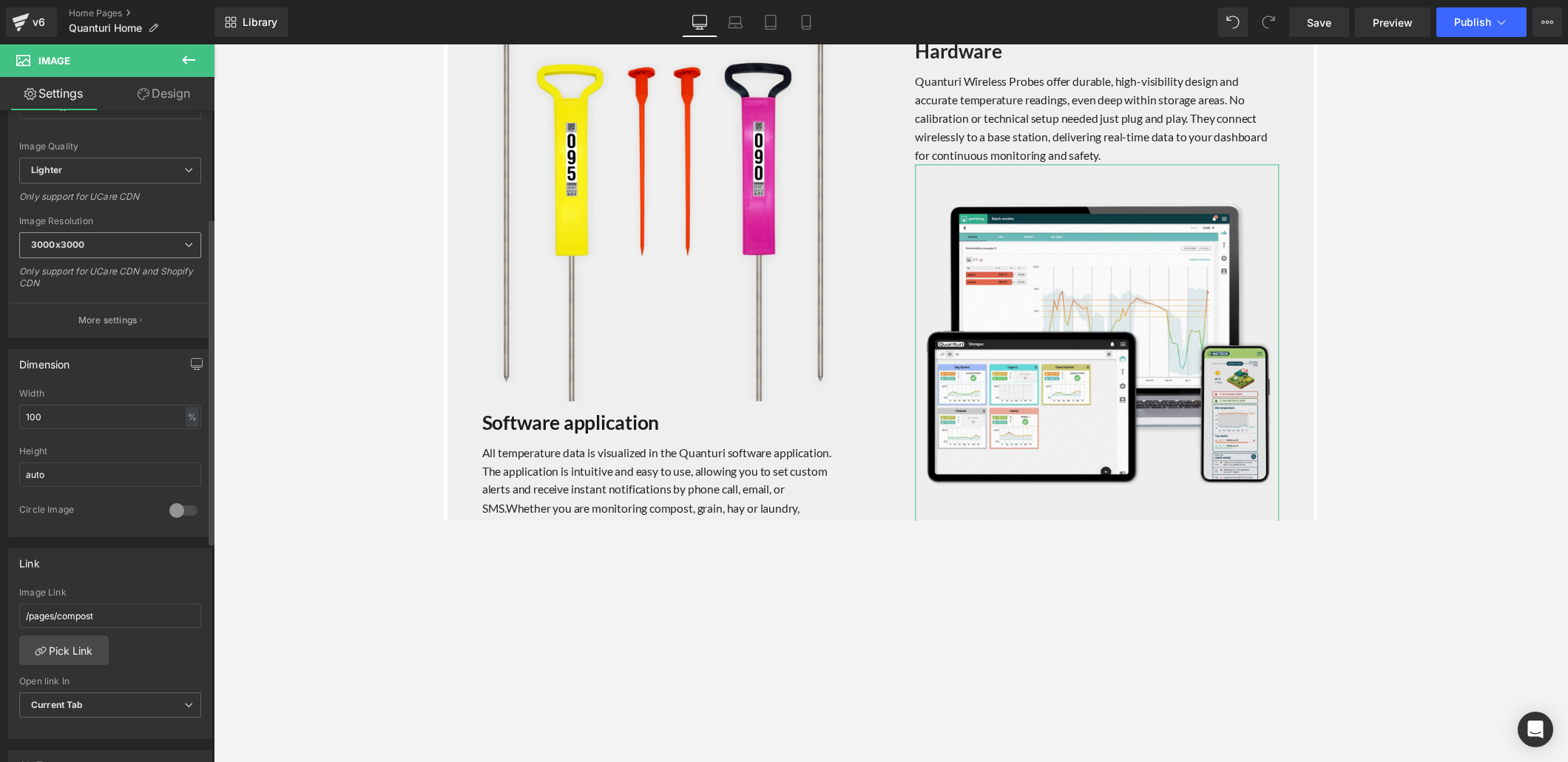
scroll to position [214, 0]
click at [82, 464] on input "auto" at bounding box center [110, 472] width 182 height 25
click at [186, 411] on div "%" at bounding box center [193, 414] width 13 height 20
click at [189, 456] on li "px" at bounding box center [191, 459] width 19 height 22
drag, startPoint x: 84, startPoint y: 411, endPoint x: 24, endPoint y: 411, distance: 60.0
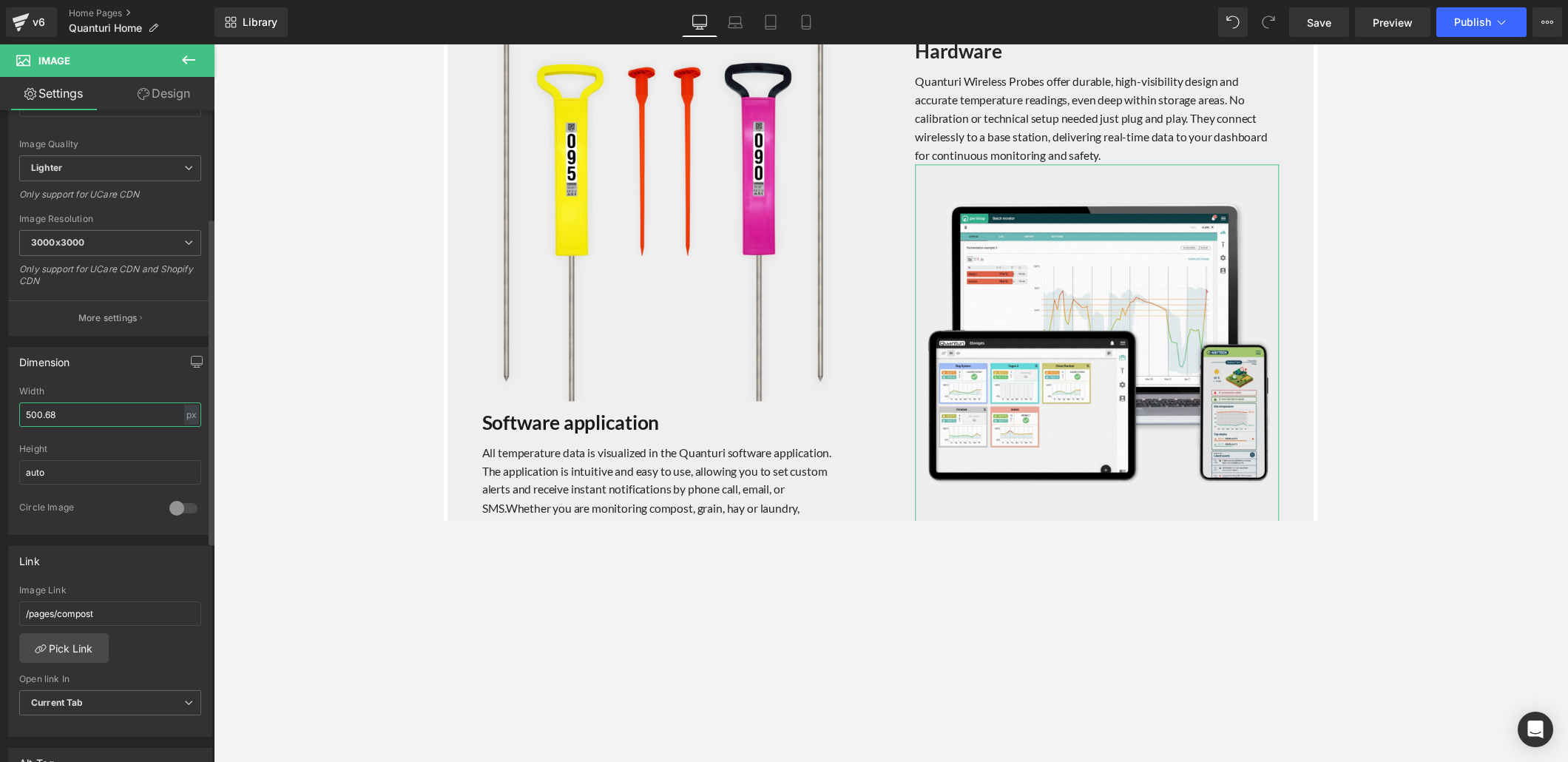
click at [24, 411] on input "500.68" at bounding box center [110, 414] width 182 height 25
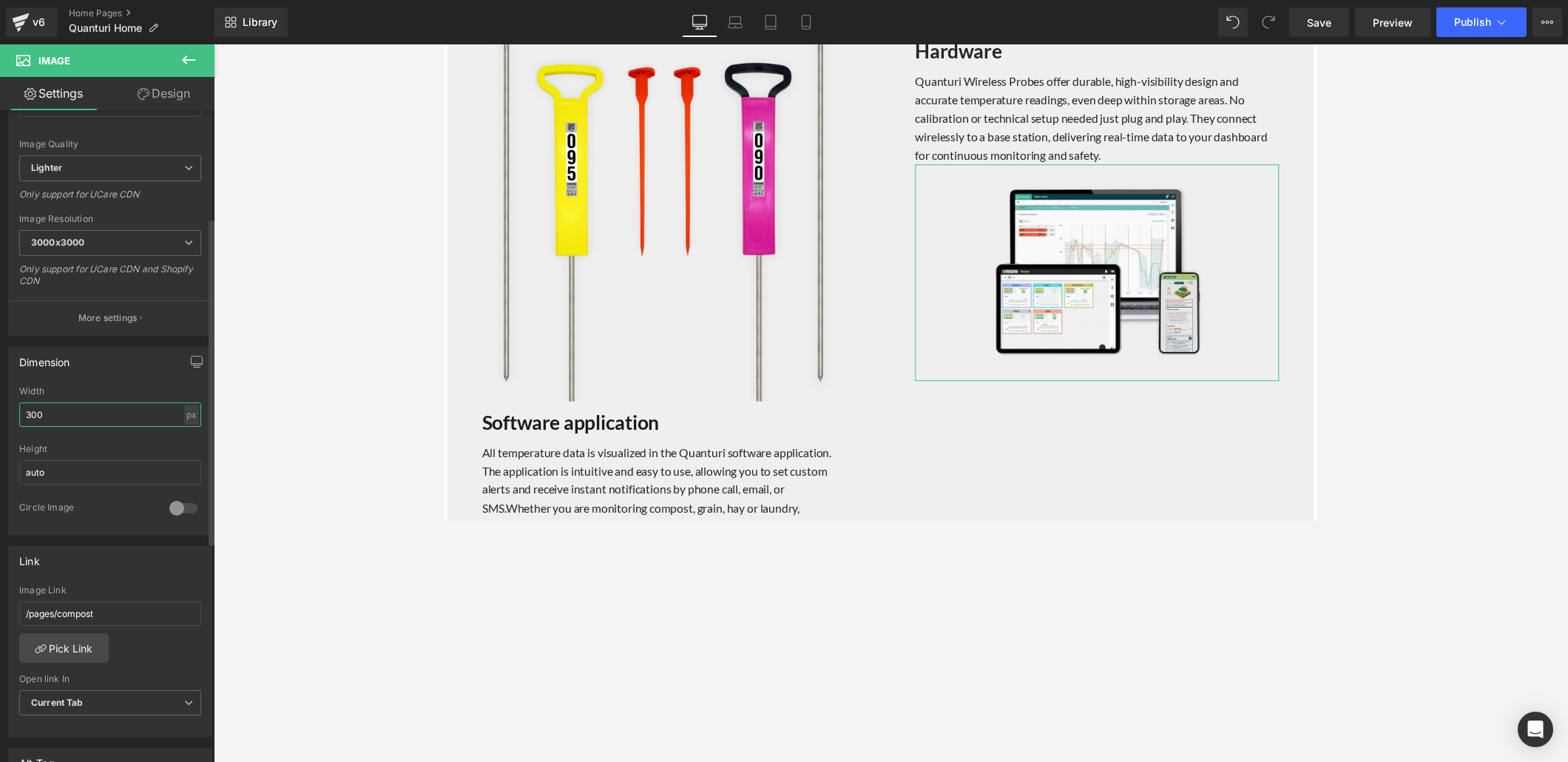
drag, startPoint x: 61, startPoint y: 412, endPoint x: 25, endPoint y: 409, distance: 36.1
click at [25, 409] on input "300" at bounding box center [110, 414] width 182 height 25
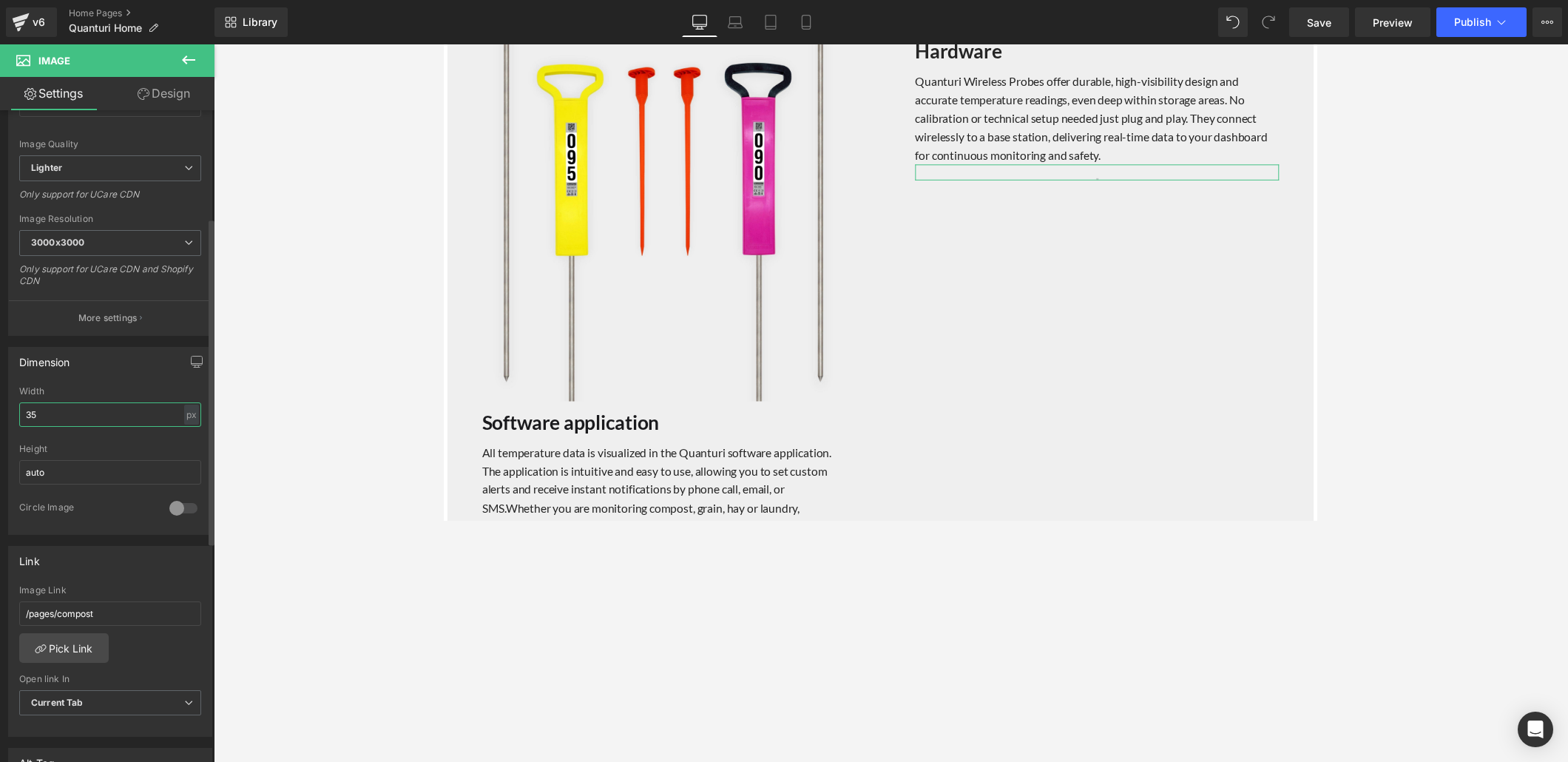
type input "350"
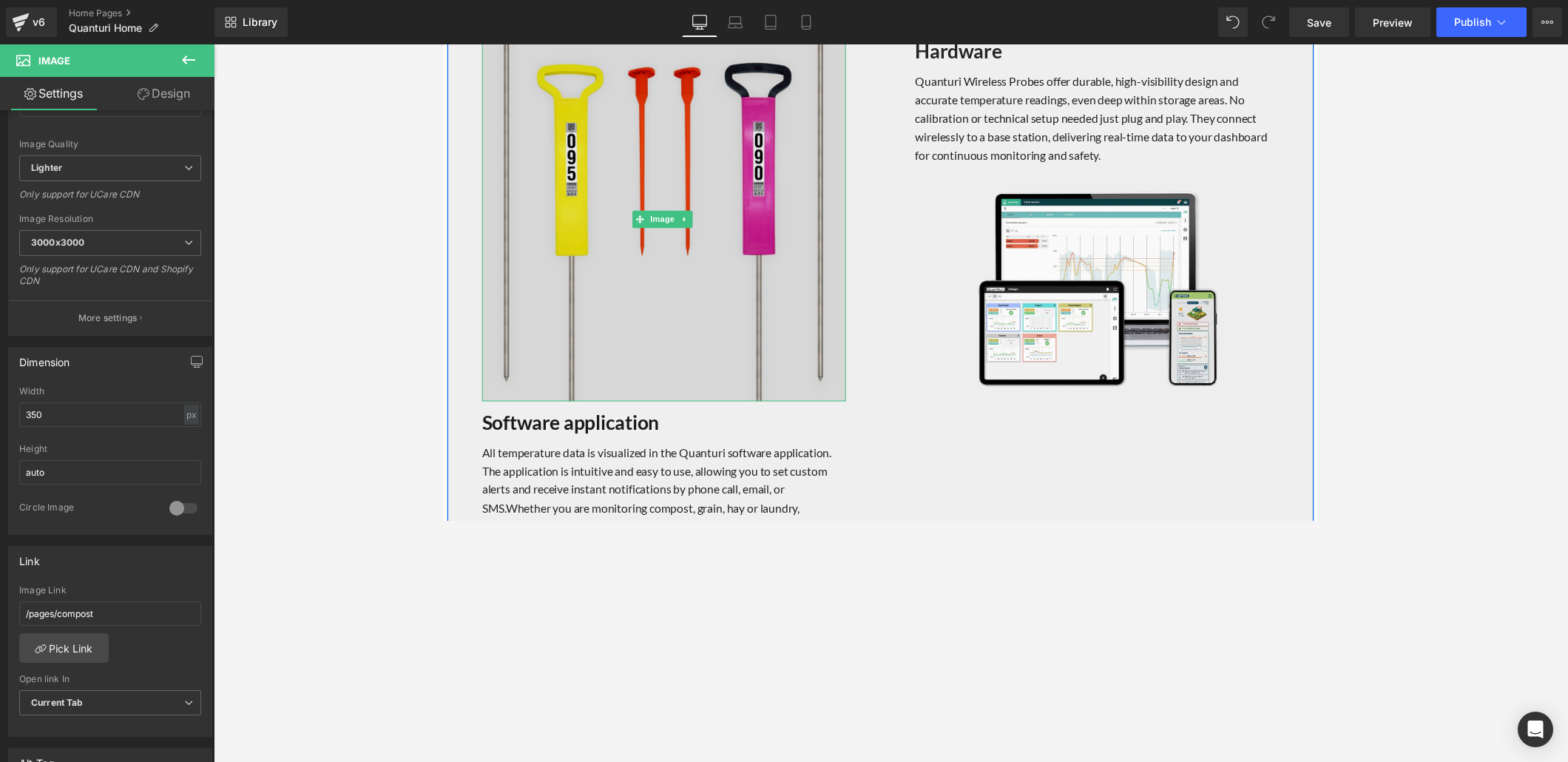
click at [637, 330] on img at bounding box center [669, 223] width 373 height 372
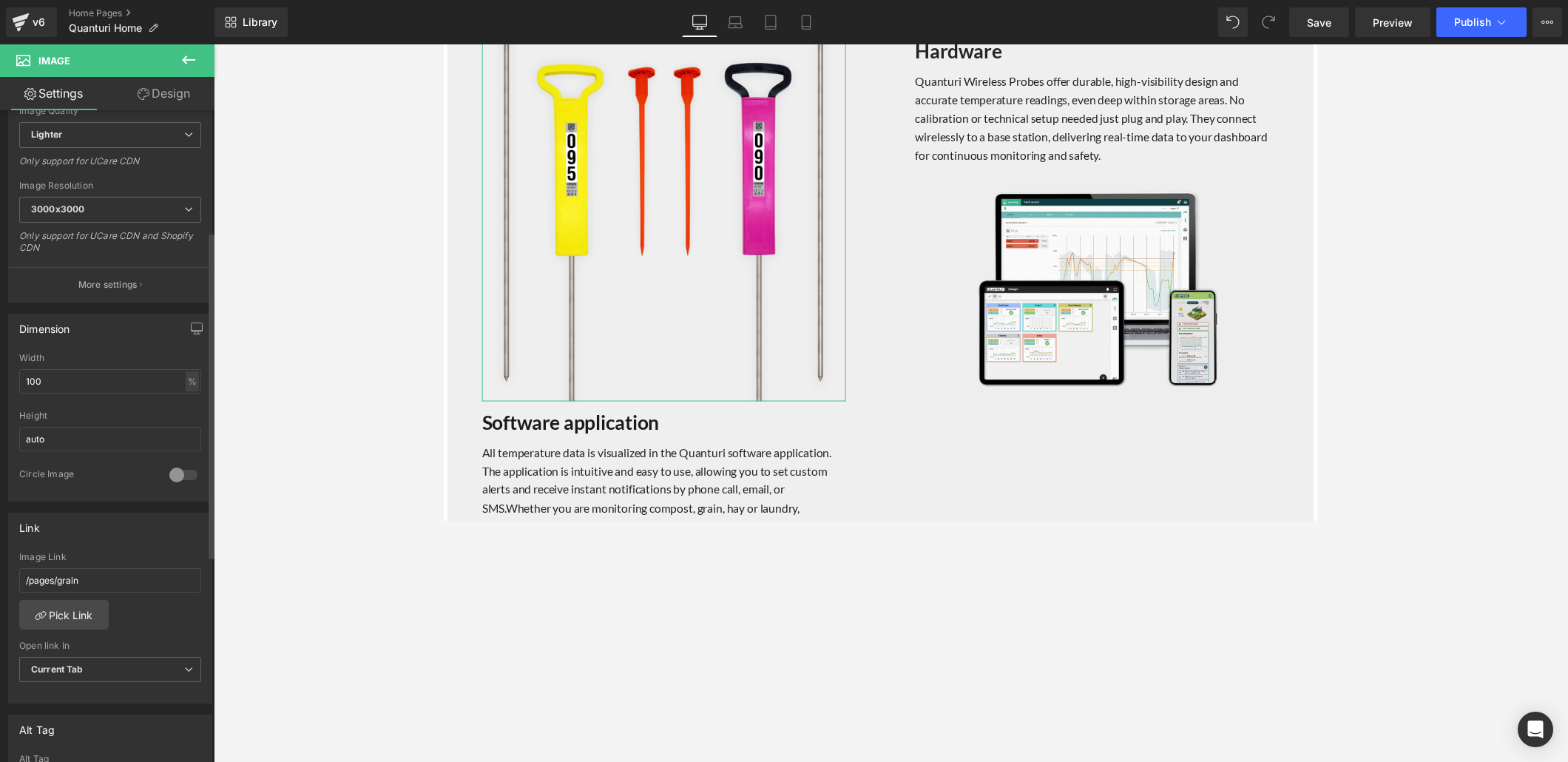
scroll to position [228, 0]
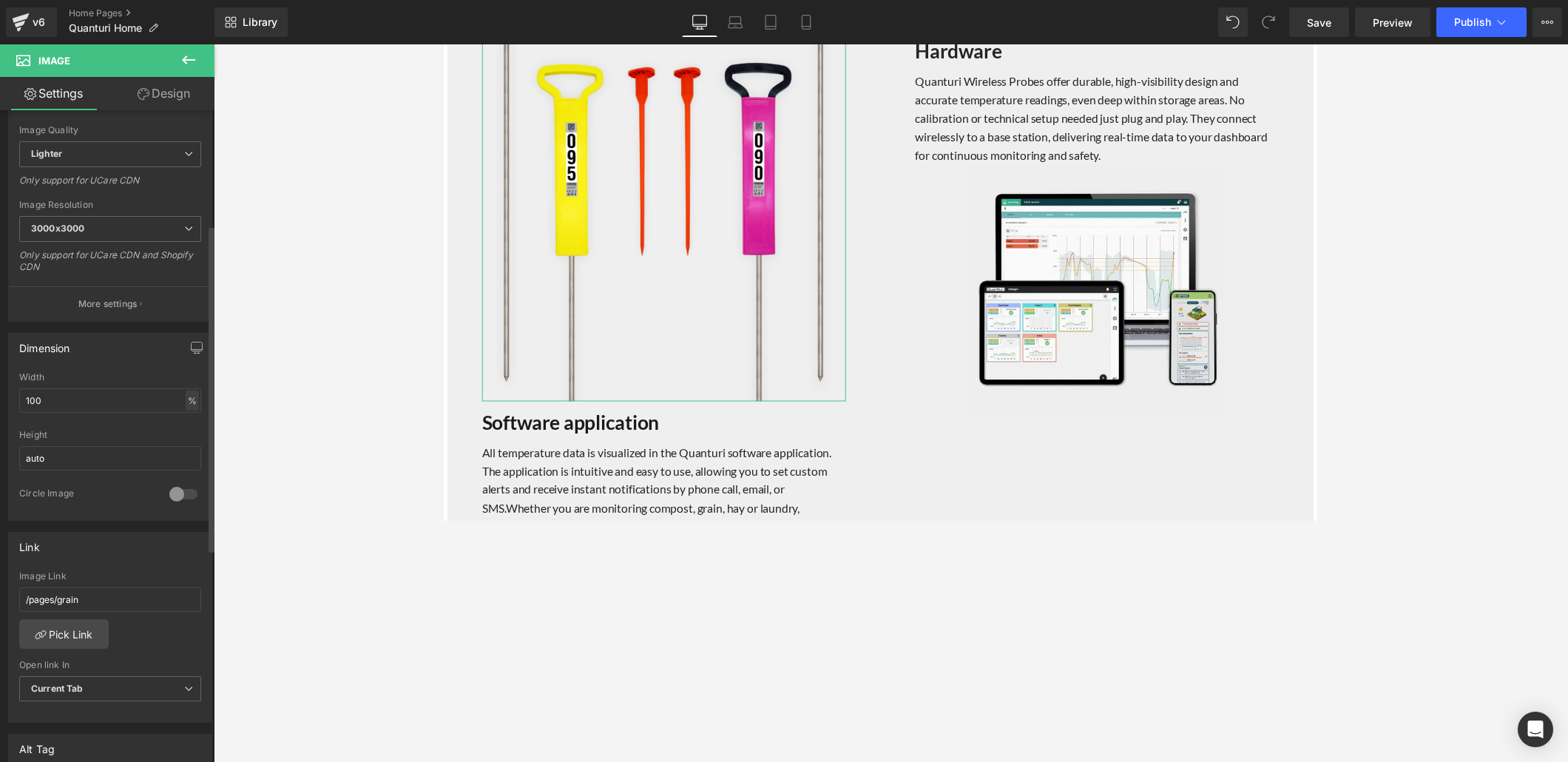
click at [187, 396] on div "%" at bounding box center [193, 400] width 13 height 20
click at [188, 439] on li "px" at bounding box center [191, 444] width 19 height 22
drag, startPoint x: 66, startPoint y: 396, endPoint x: 13, endPoint y: 390, distance: 53.3
click at [13, 390] on div "500.68px Width 500.68 px % px auto Height auto 0 Circle Image" at bounding box center [110, 445] width 202 height 148
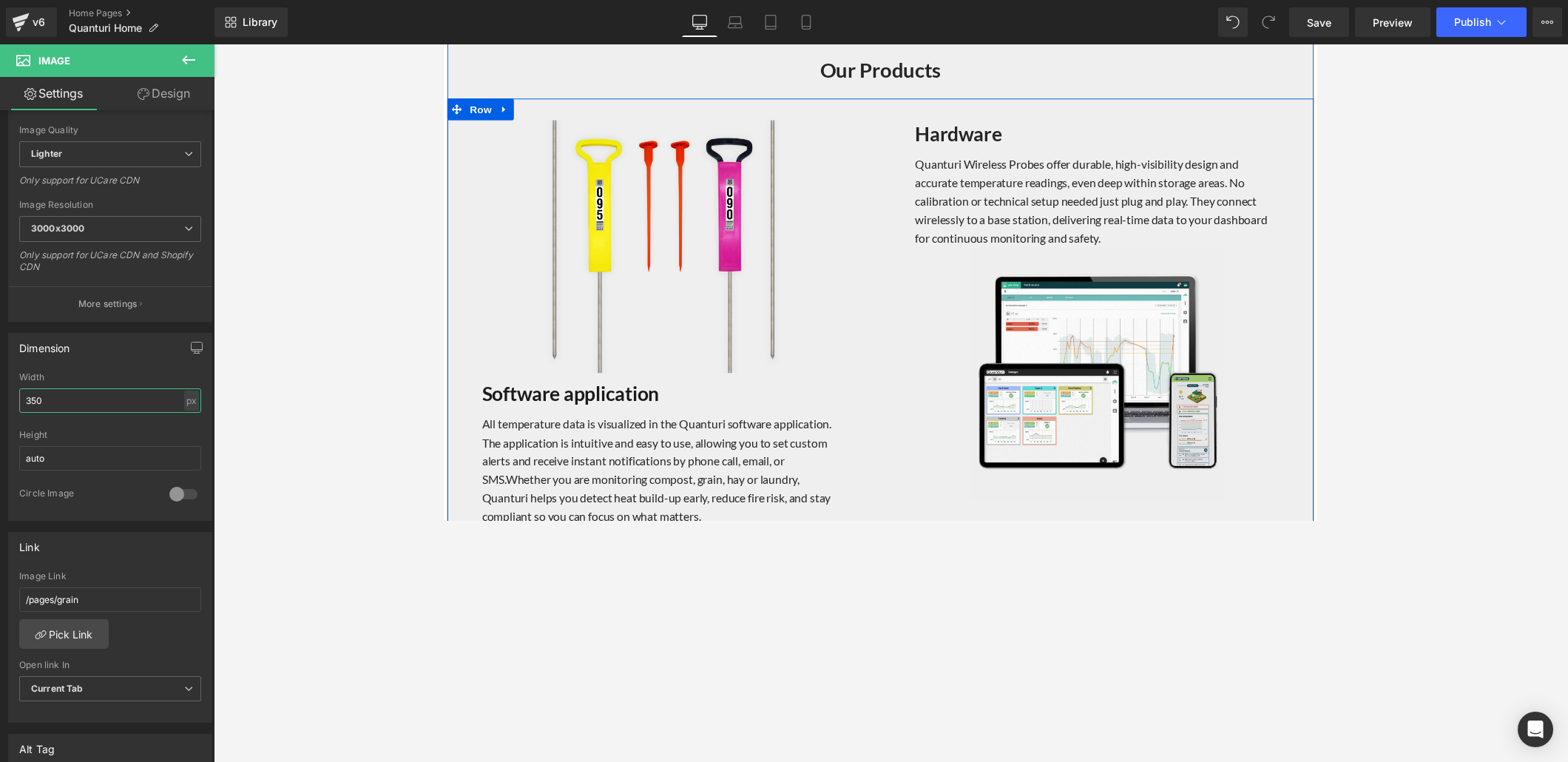
scroll to position [1403, 0]
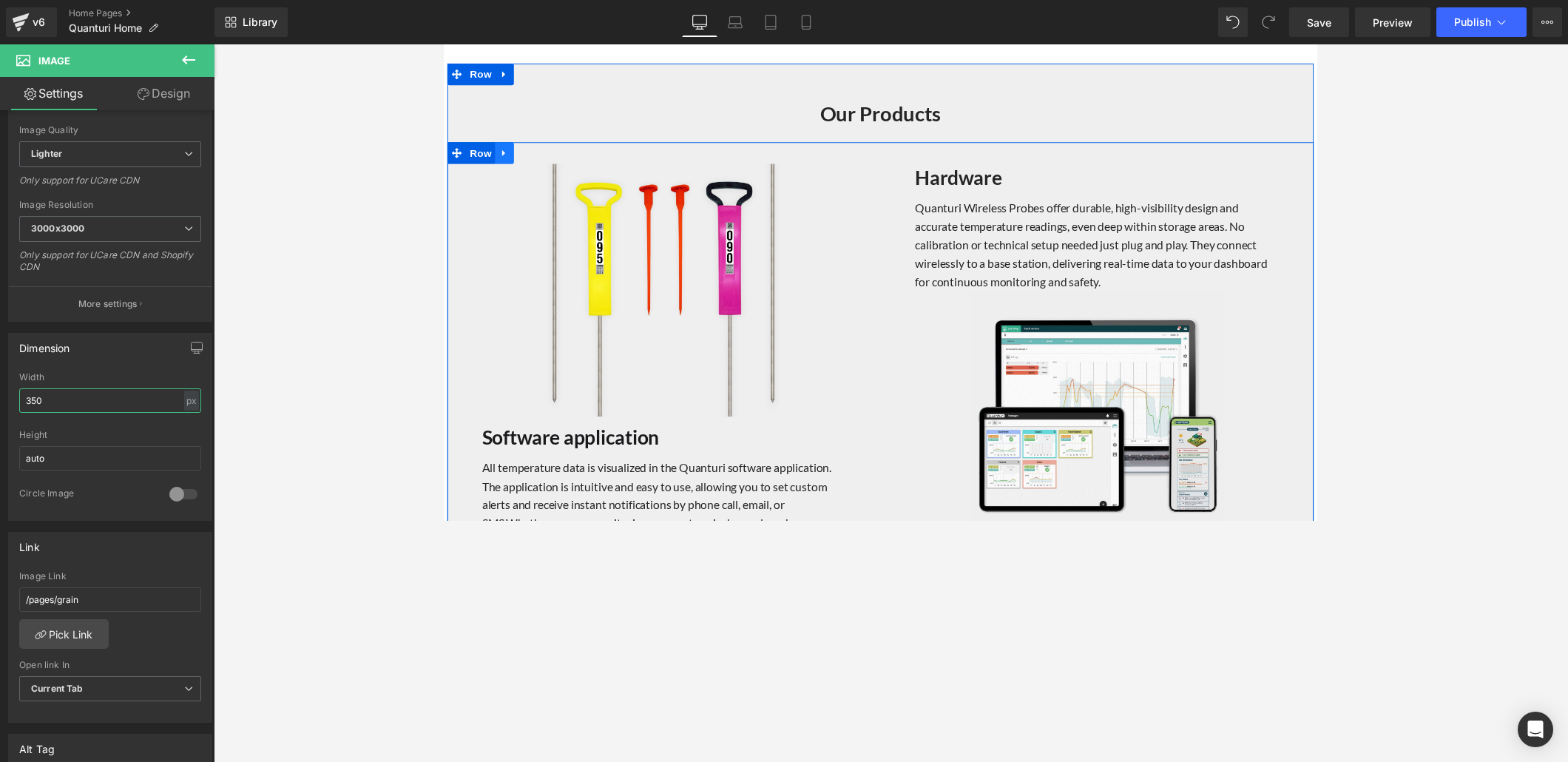
type input "350"
click at [502, 151] on icon at bounding box center [505, 156] width 10 height 11
click at [519, 152] on icon at bounding box center [525, 156] width 10 height 10
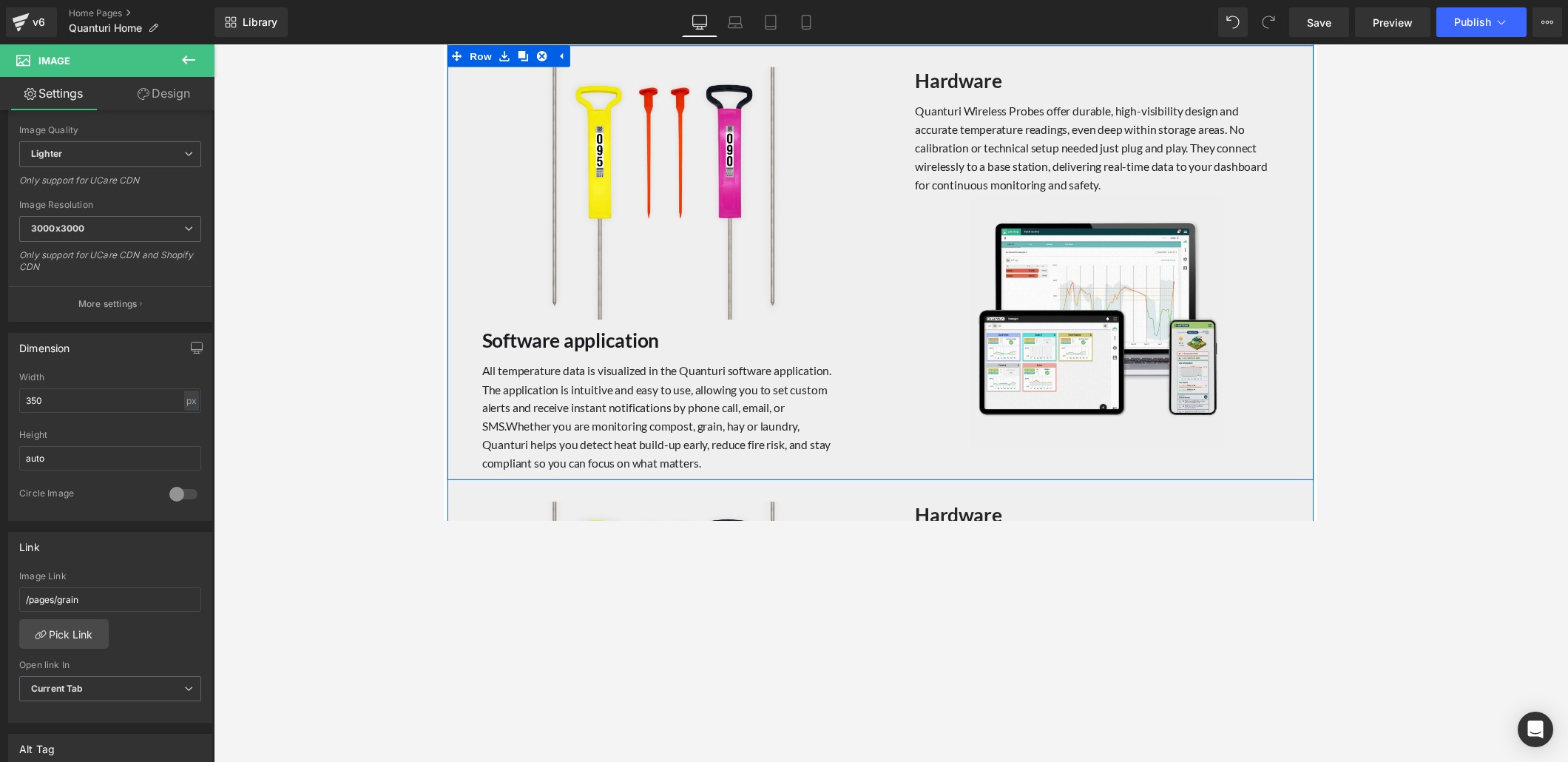
scroll to position [1521, 0]
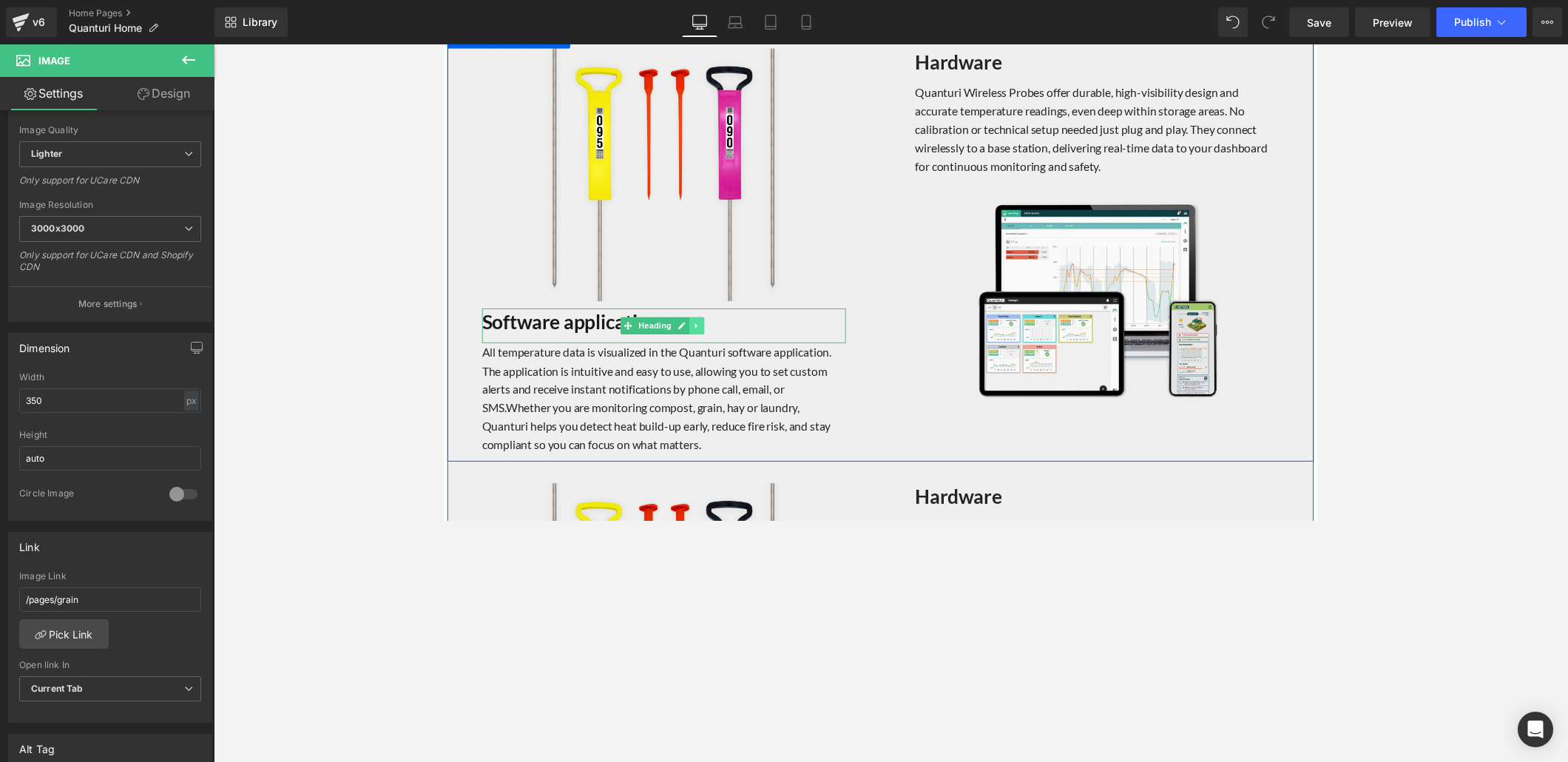
click at [701, 328] on icon at bounding box center [702, 333] width 8 height 9
click at [707, 330] on icon at bounding box center [711, 332] width 8 height 8
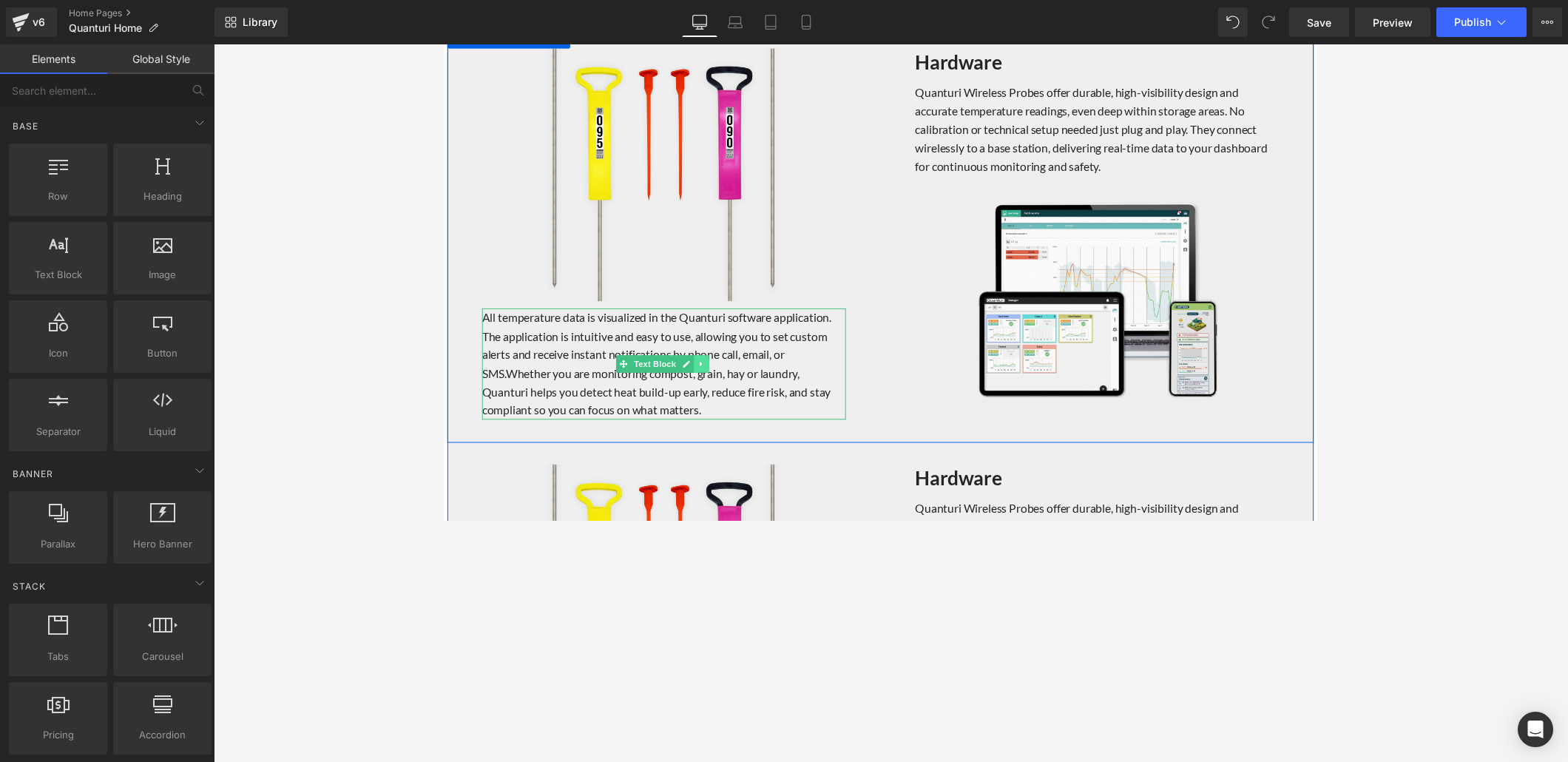
click at [704, 368] on icon at bounding box center [708, 372] width 8 height 9
click at [711, 368] on icon at bounding box center [715, 372] width 8 height 8
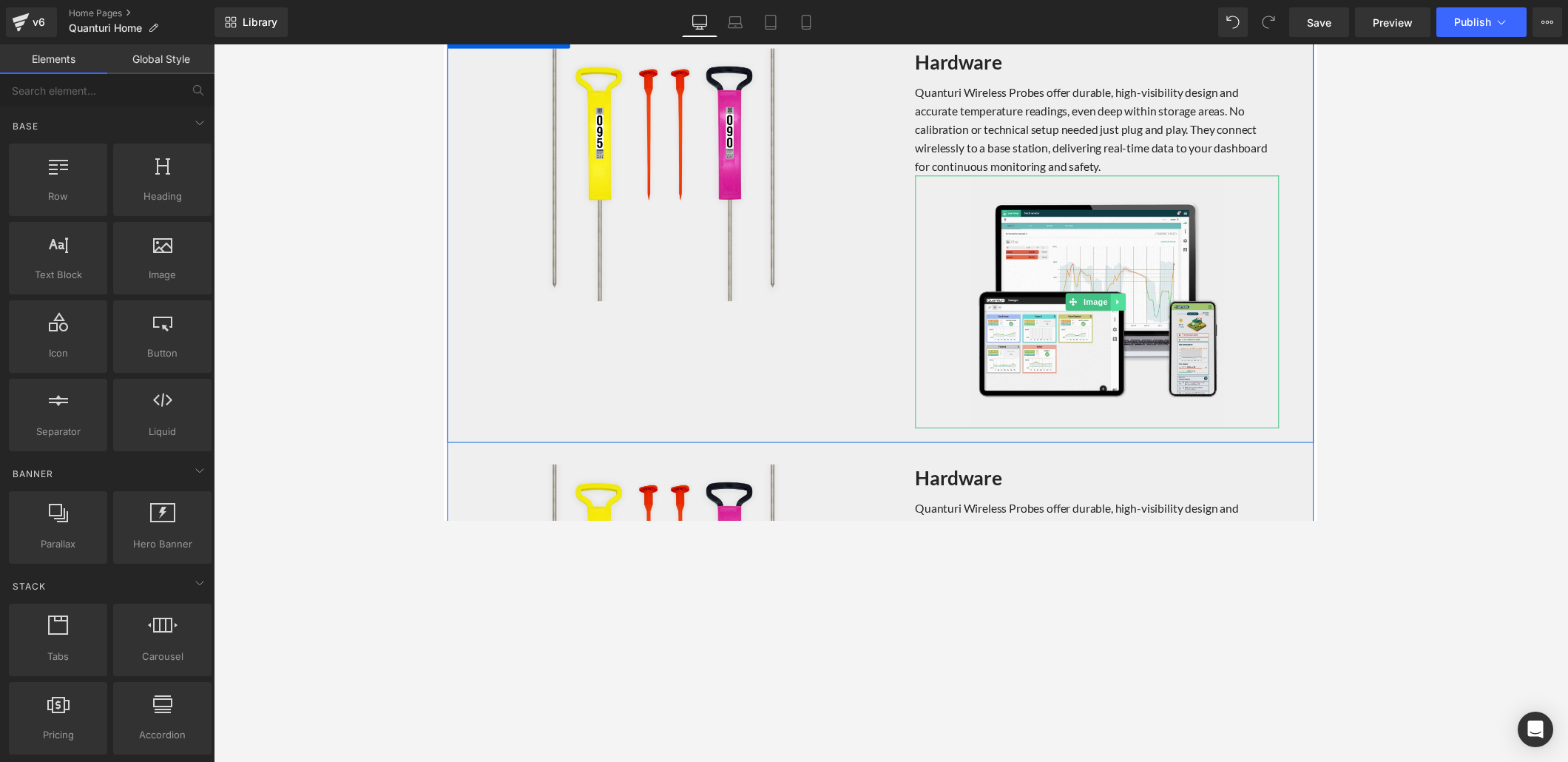
click at [1087, 306] on icon at bounding box center [1133, 309] width 2 height 5
click at [1087, 303] on link at bounding box center [1142, 309] width 16 height 18
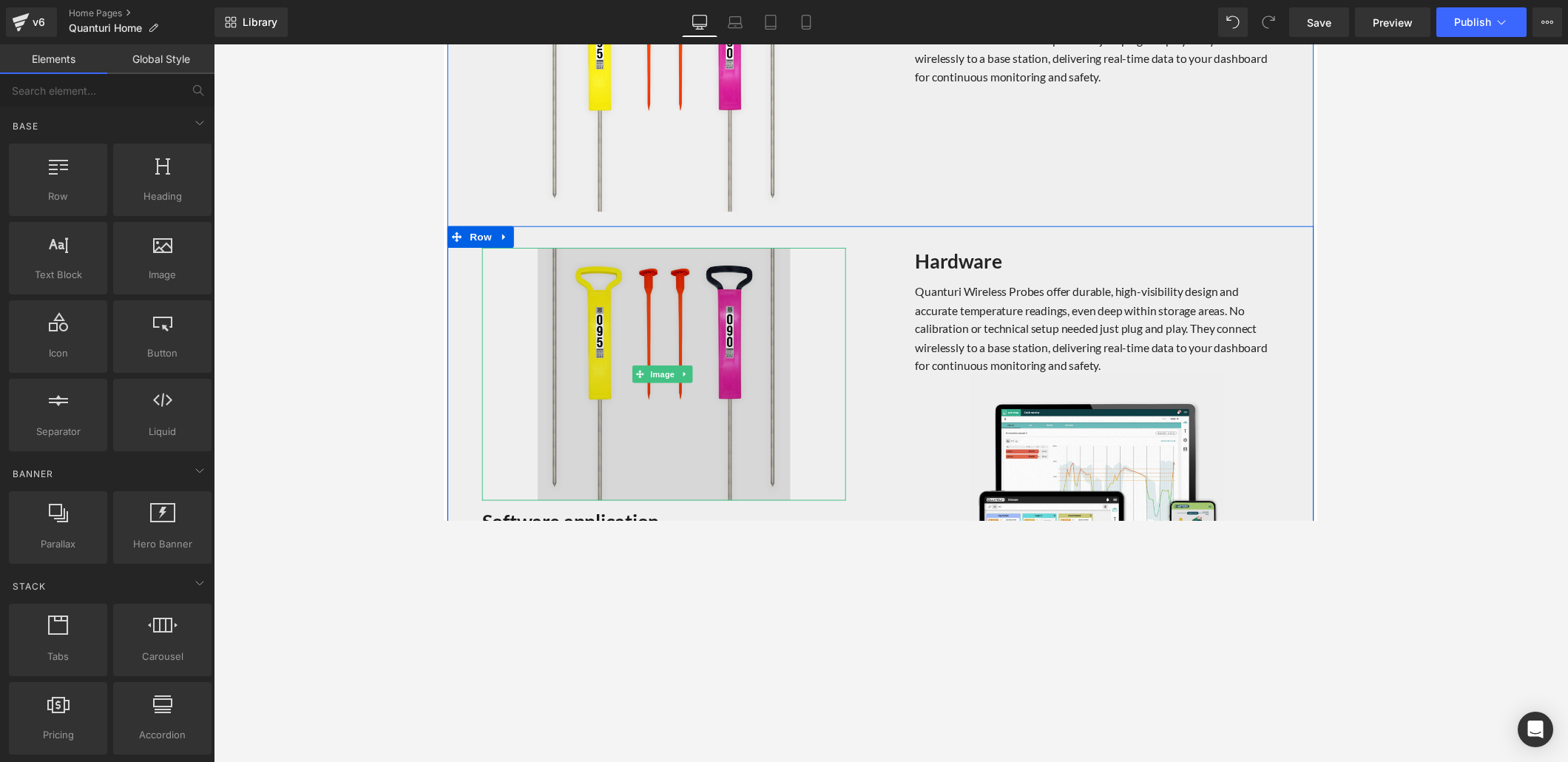
scroll to position [1621, 0]
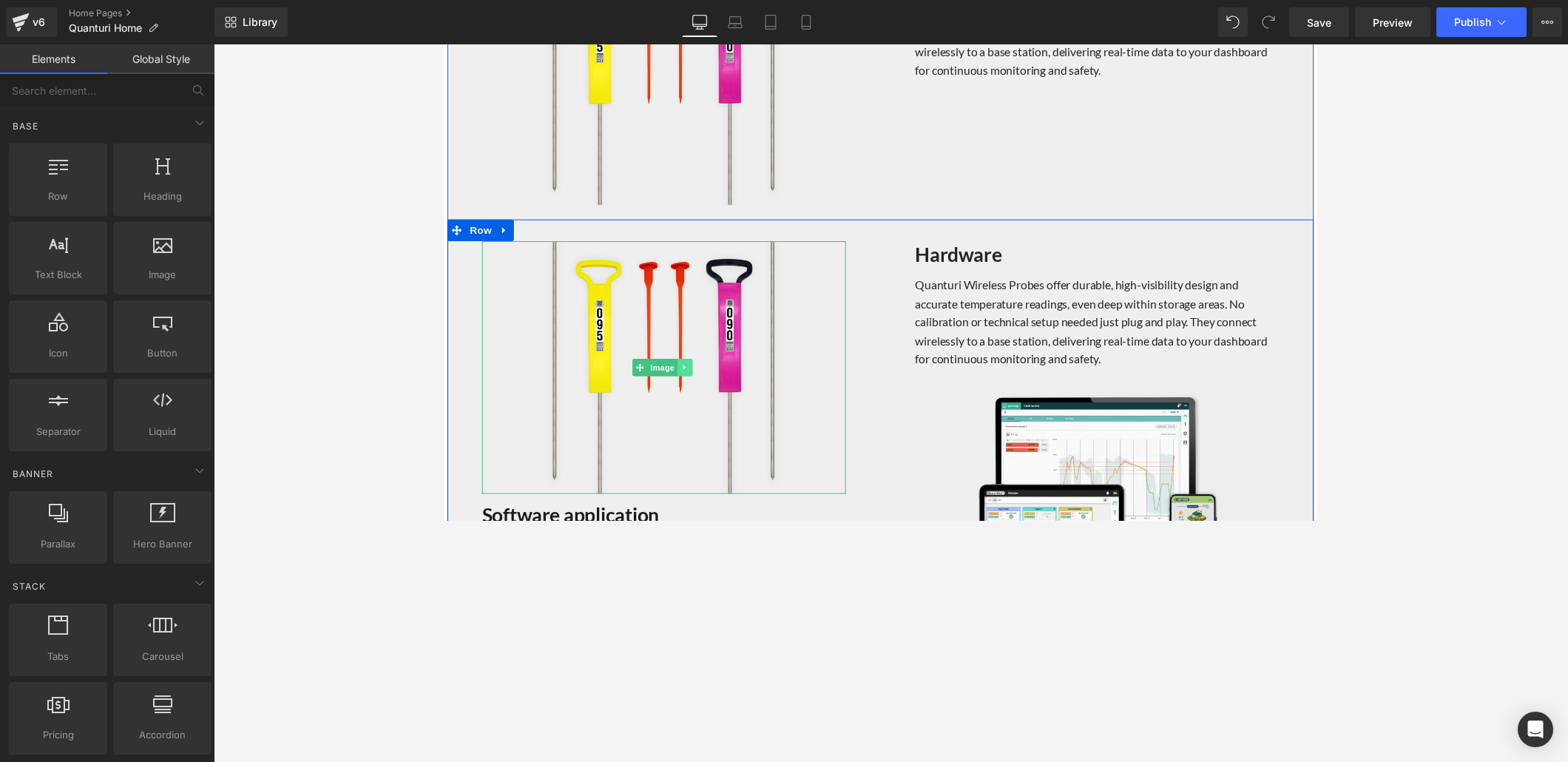
click at [689, 372] on icon at bounding box center [690, 375] width 2 height 5
click at [696, 371] on icon at bounding box center [698, 375] width 8 height 8
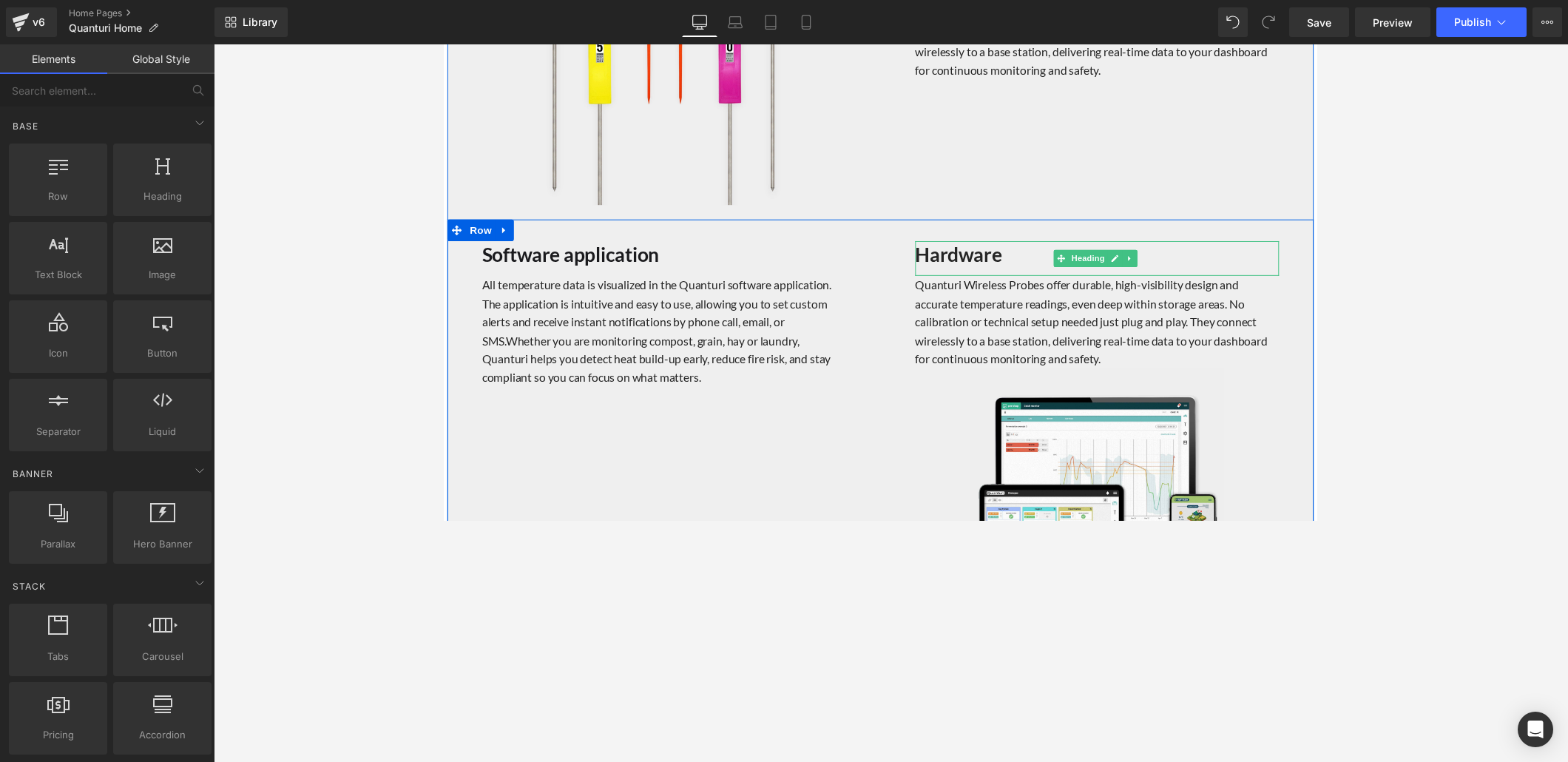
click at [961, 258] on strong "Hardware" at bounding box center [971, 259] width 88 height 25
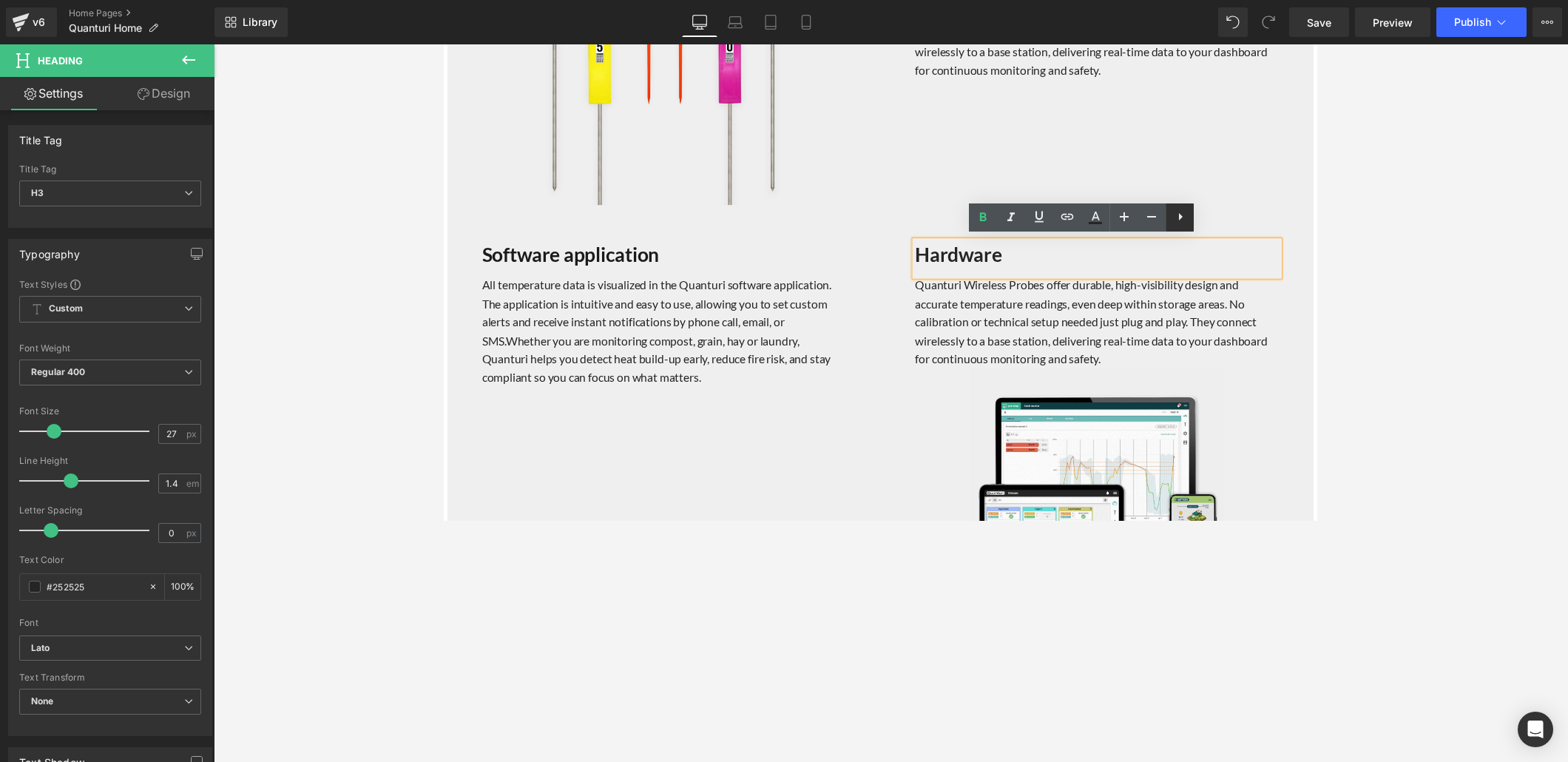
click at [1087, 220] on icon at bounding box center [1180, 217] width 18 height 18
click at [1055, 303] on p "Quanturi Wireless Probes offer durable, high-visibility design and accurate tem…" at bounding box center [1112, 328] width 373 height 94
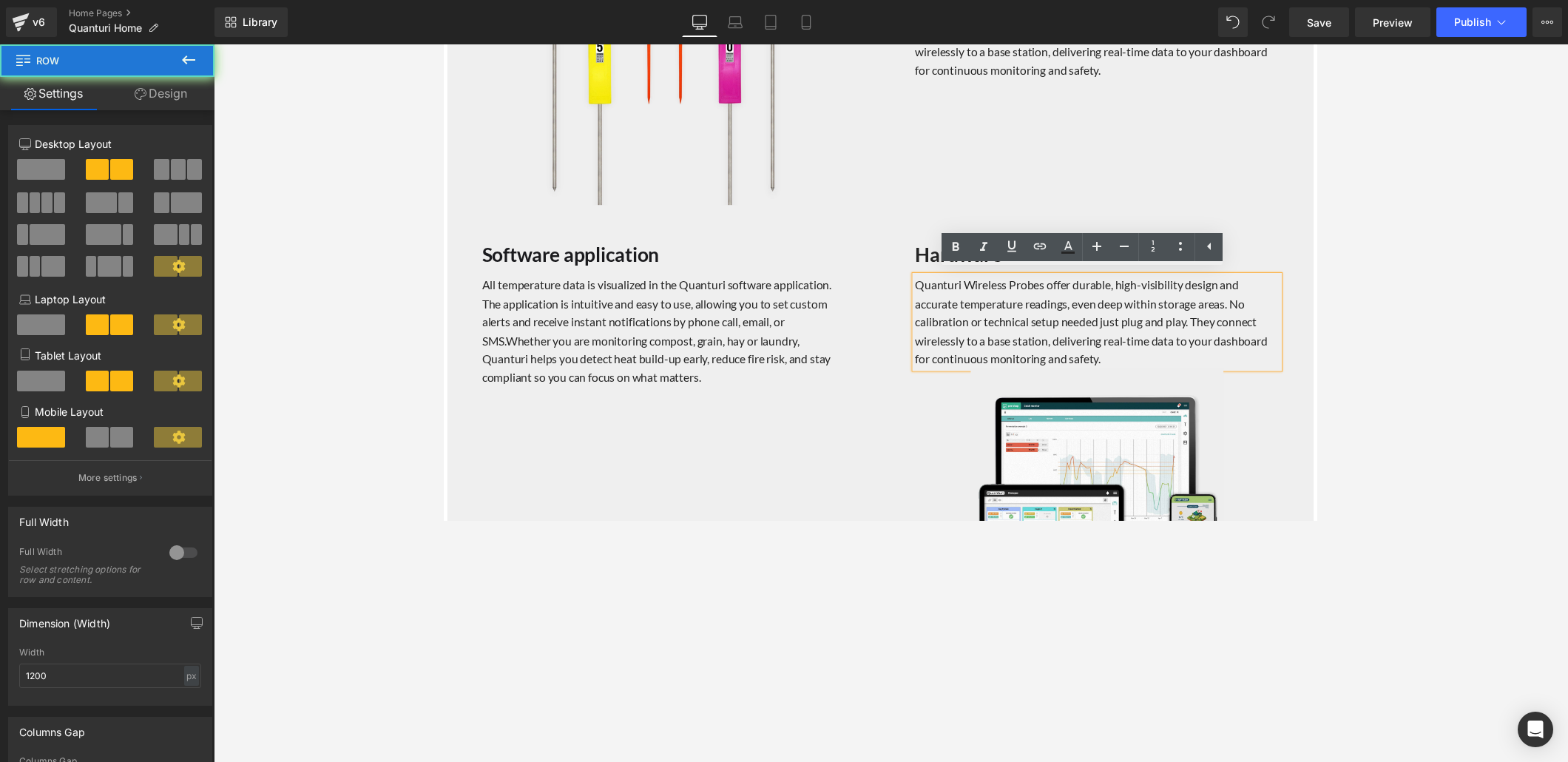
click at [896, 260] on div "Hardware Heading Quanturi Wireless Probes offer durable, high-visibility design…" at bounding box center [1112, 444] width 444 height 396
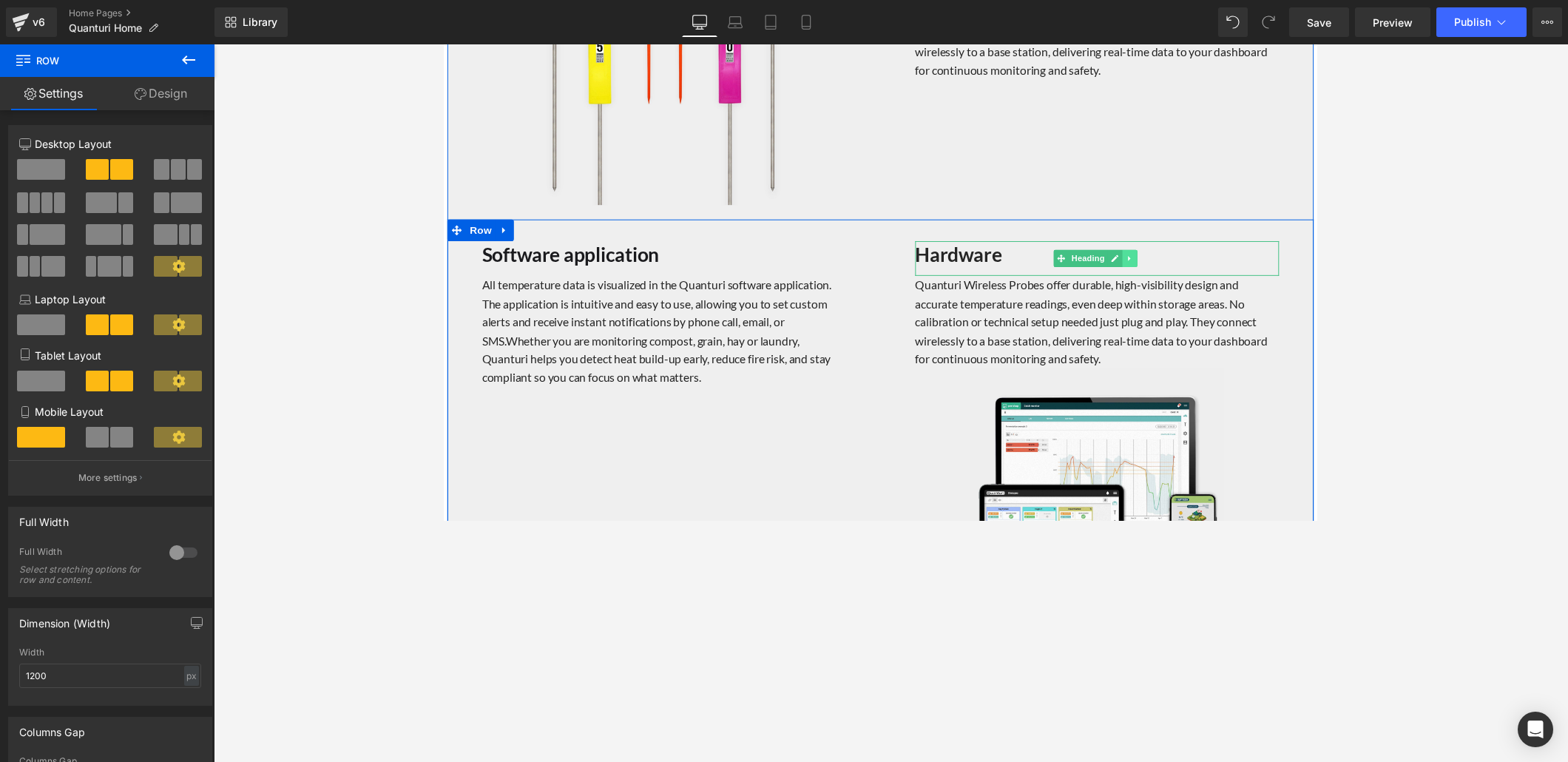
click at [1087, 258] on icon at bounding box center [1146, 263] width 8 height 9
click at [1087, 263] on icon at bounding box center [1154, 262] width 8 height 8
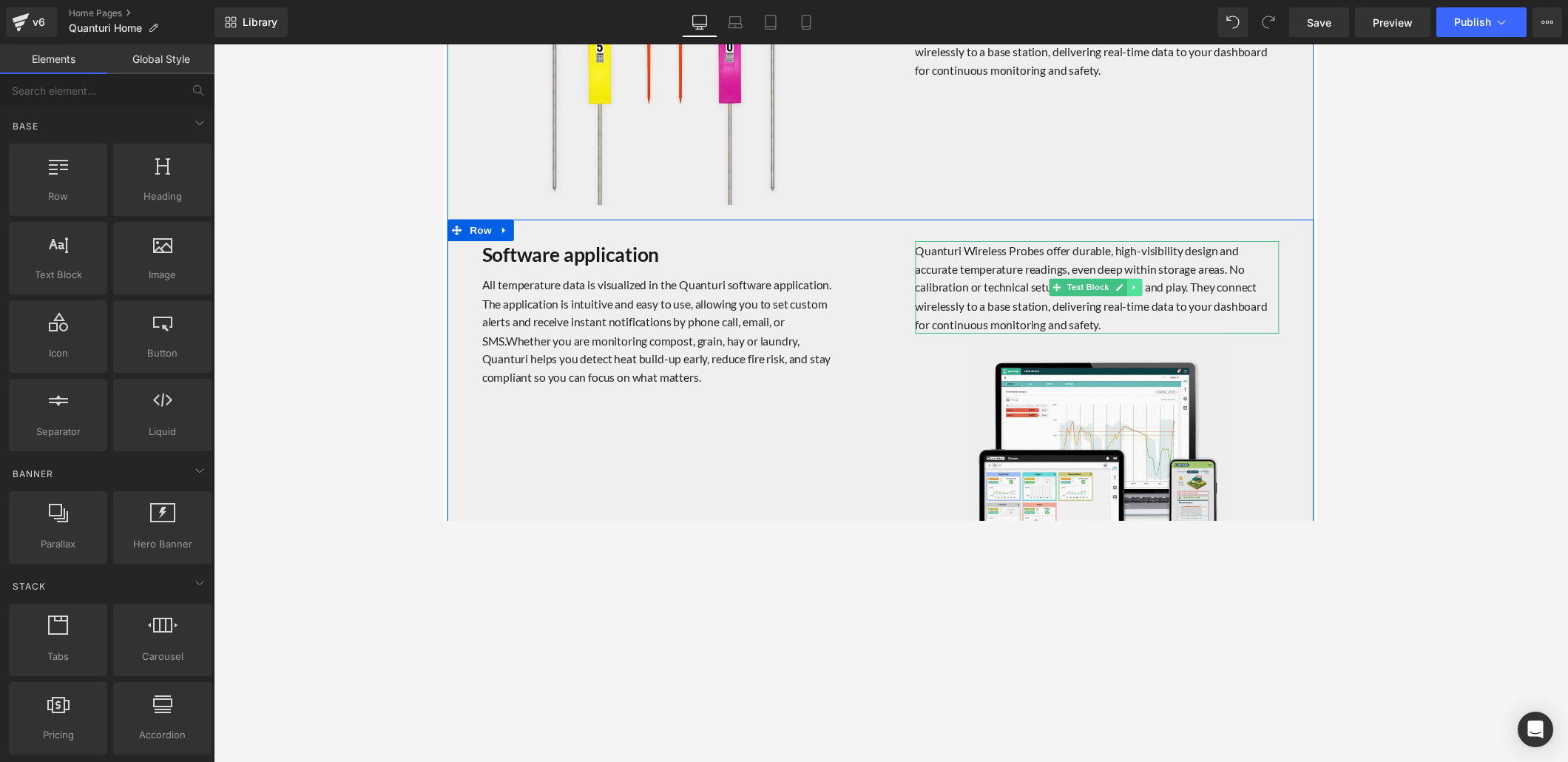
click at [1087, 290] on icon at bounding box center [1151, 293] width 8 height 9
click at [1087, 294] on link at bounding box center [1159, 293] width 16 height 18
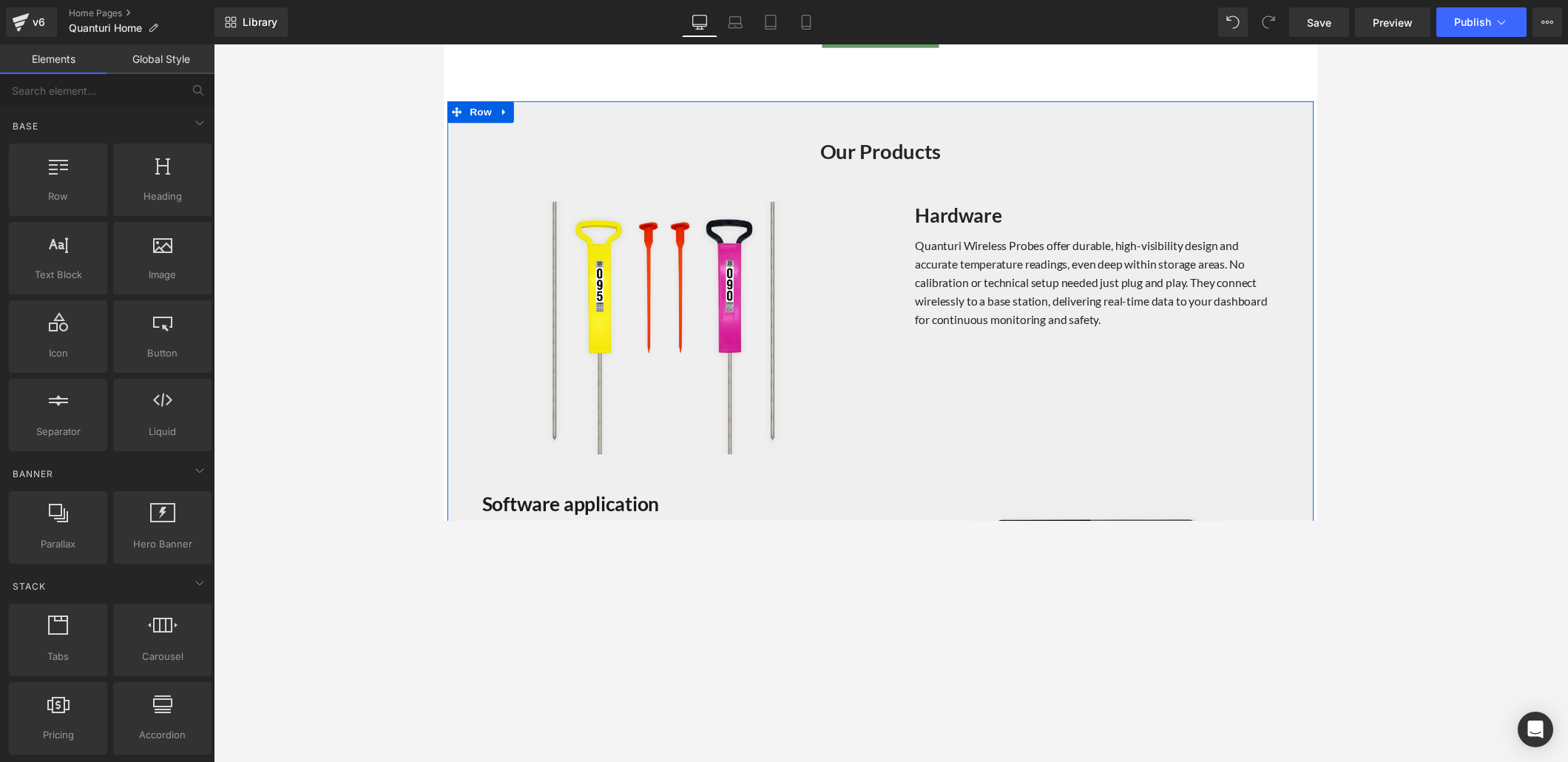
scroll to position [1397, 0]
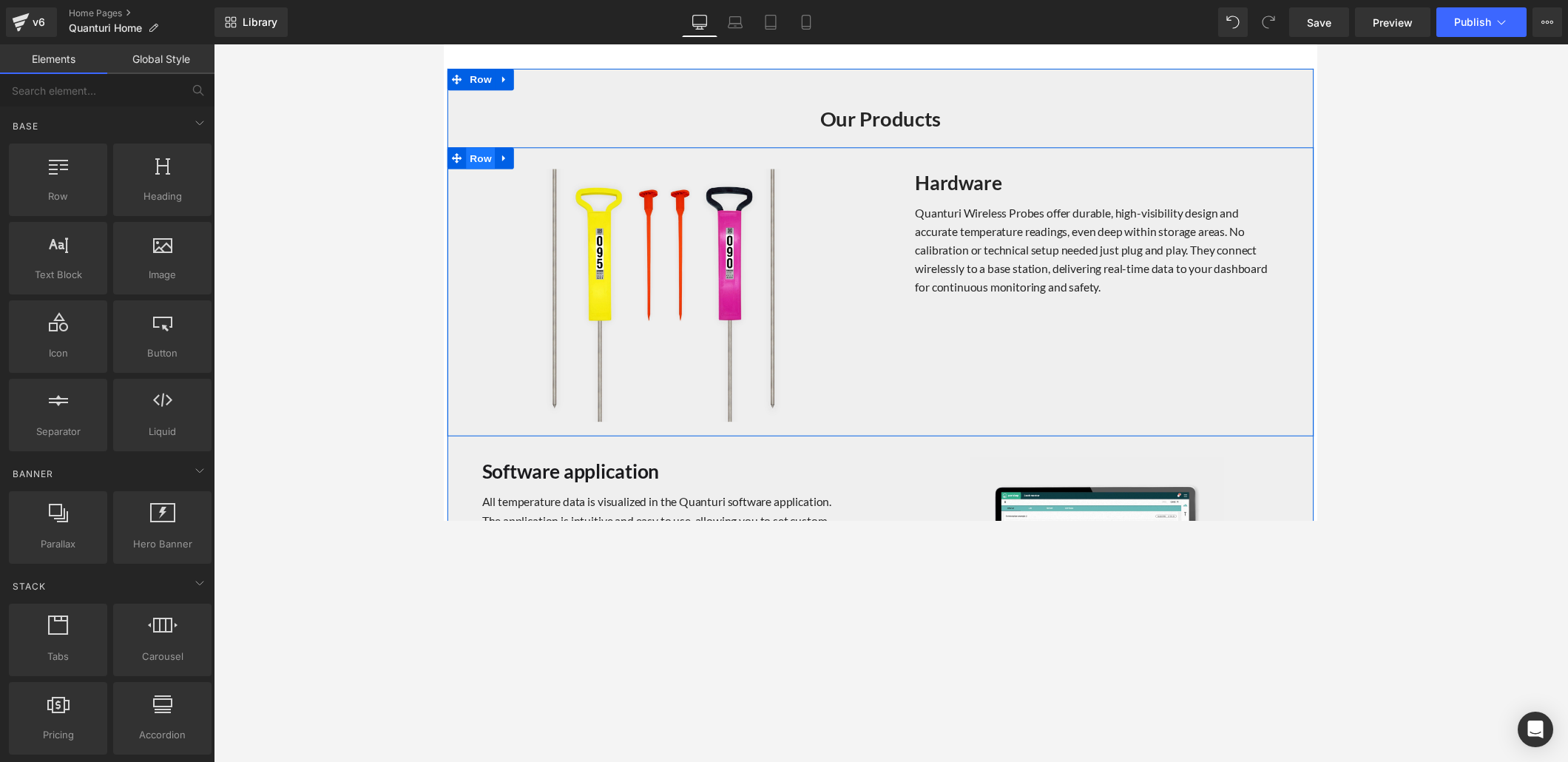
click at [480, 157] on span "Row" at bounding box center [480, 161] width 29 height 22
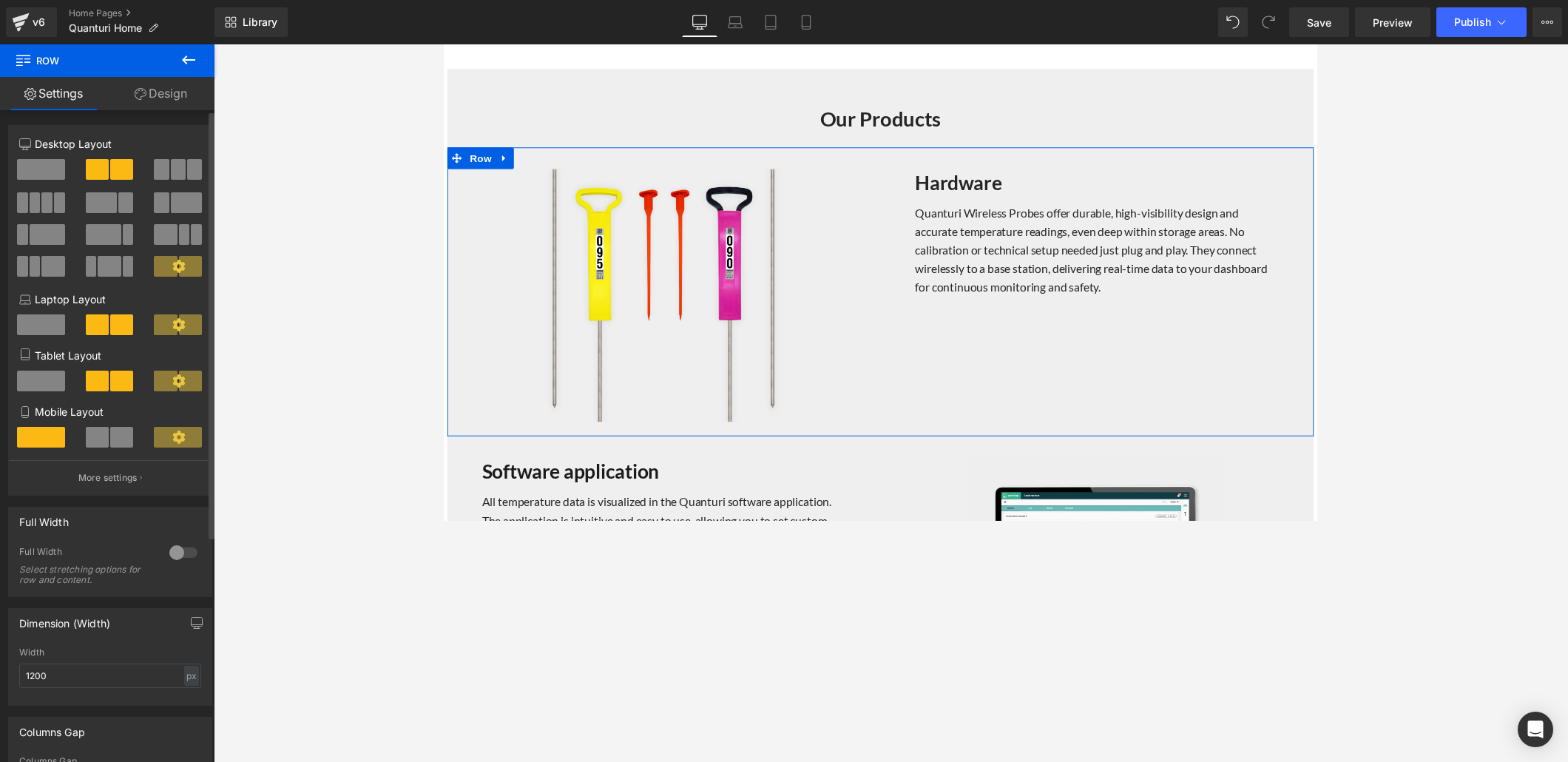
click at [172, 519] on div at bounding box center [183, 553] width 35 height 24
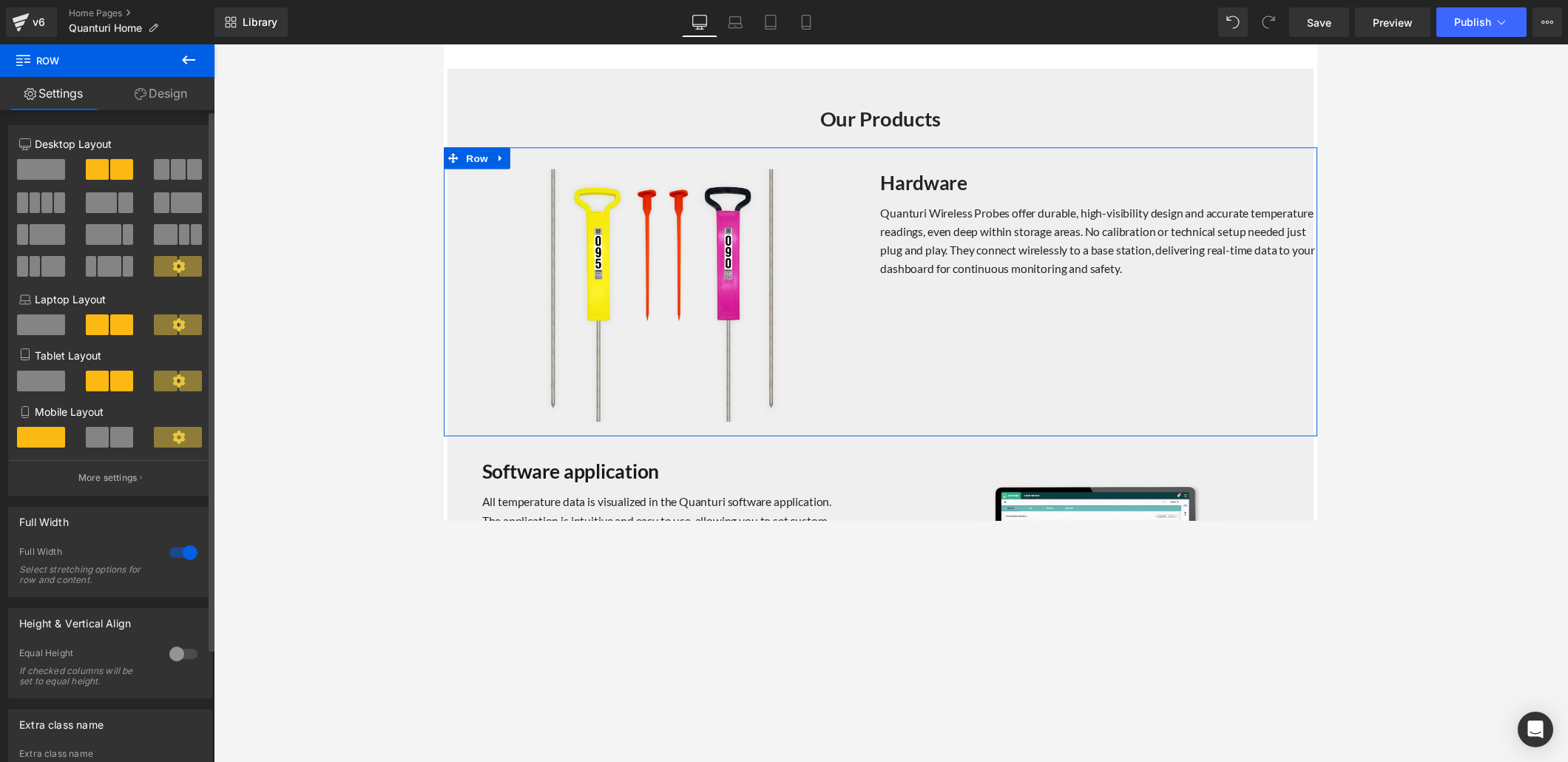
click at [172, 519] on div at bounding box center [183, 553] width 35 height 24
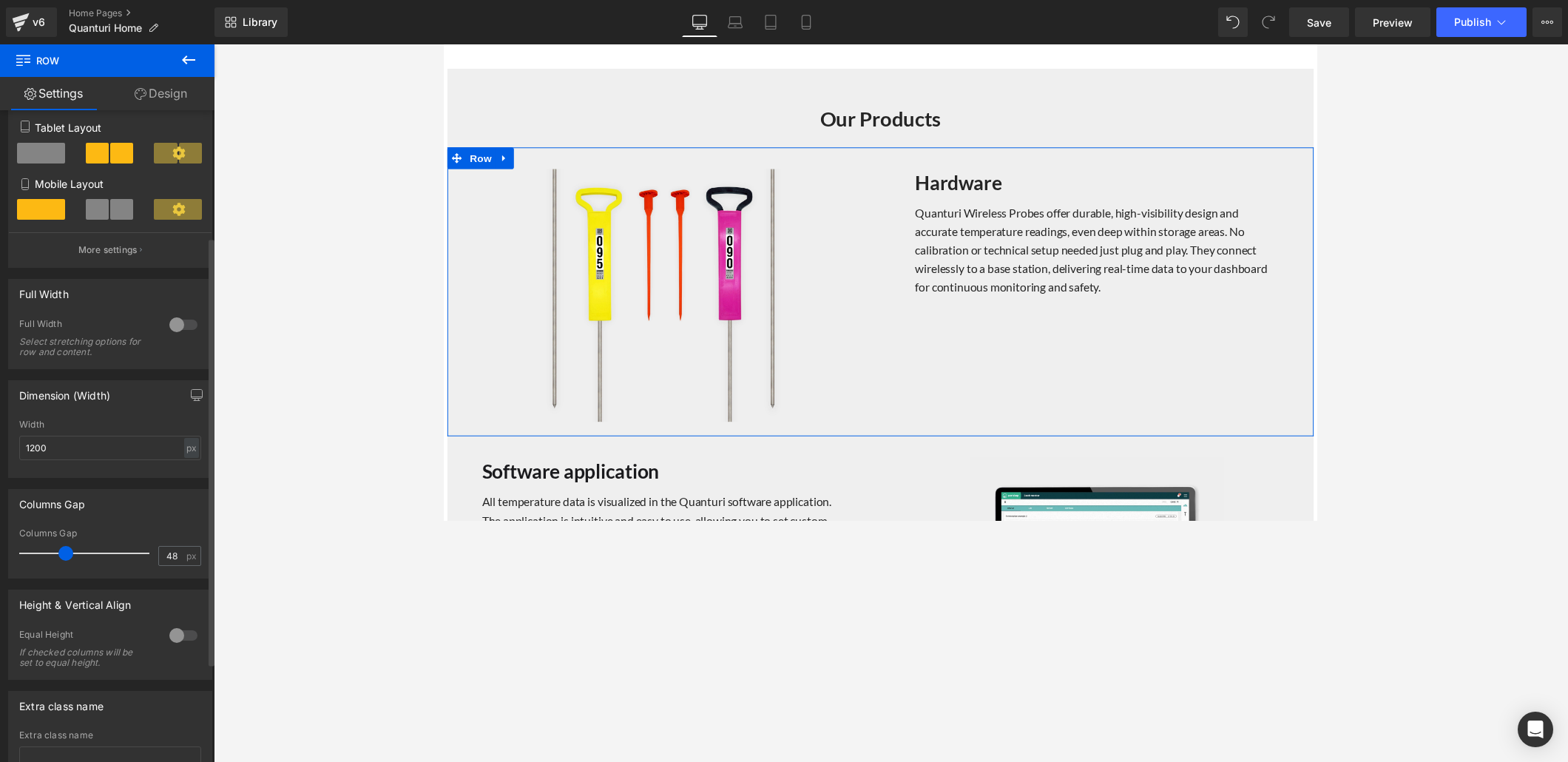
scroll to position [228, 0]
type input "15"
drag, startPoint x: 64, startPoint y: 554, endPoint x: 37, endPoint y: 547, distance: 27.9
click at [37, 519] on span at bounding box center [39, 553] width 15 height 15
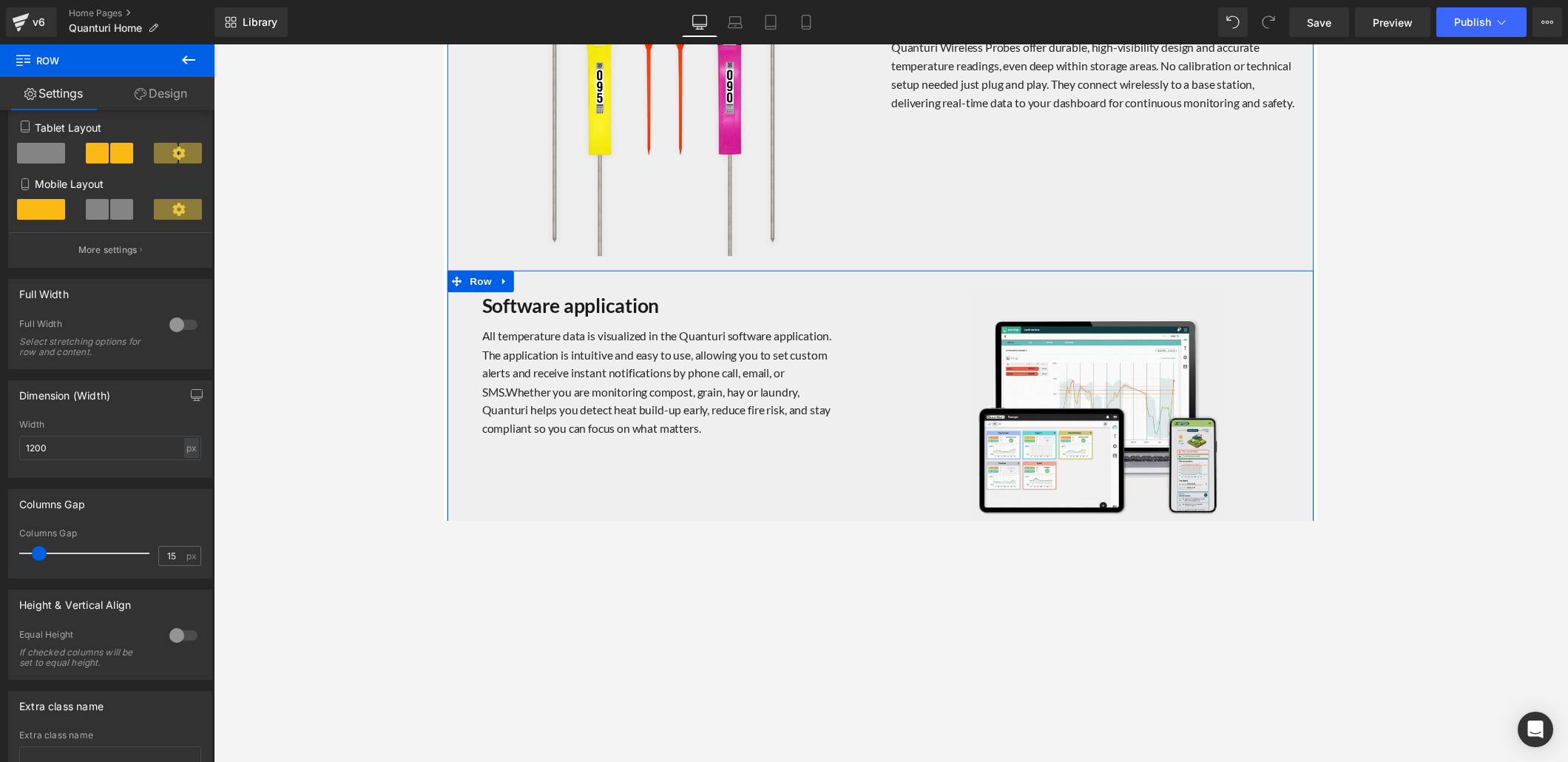
scroll to position [1655, 0]
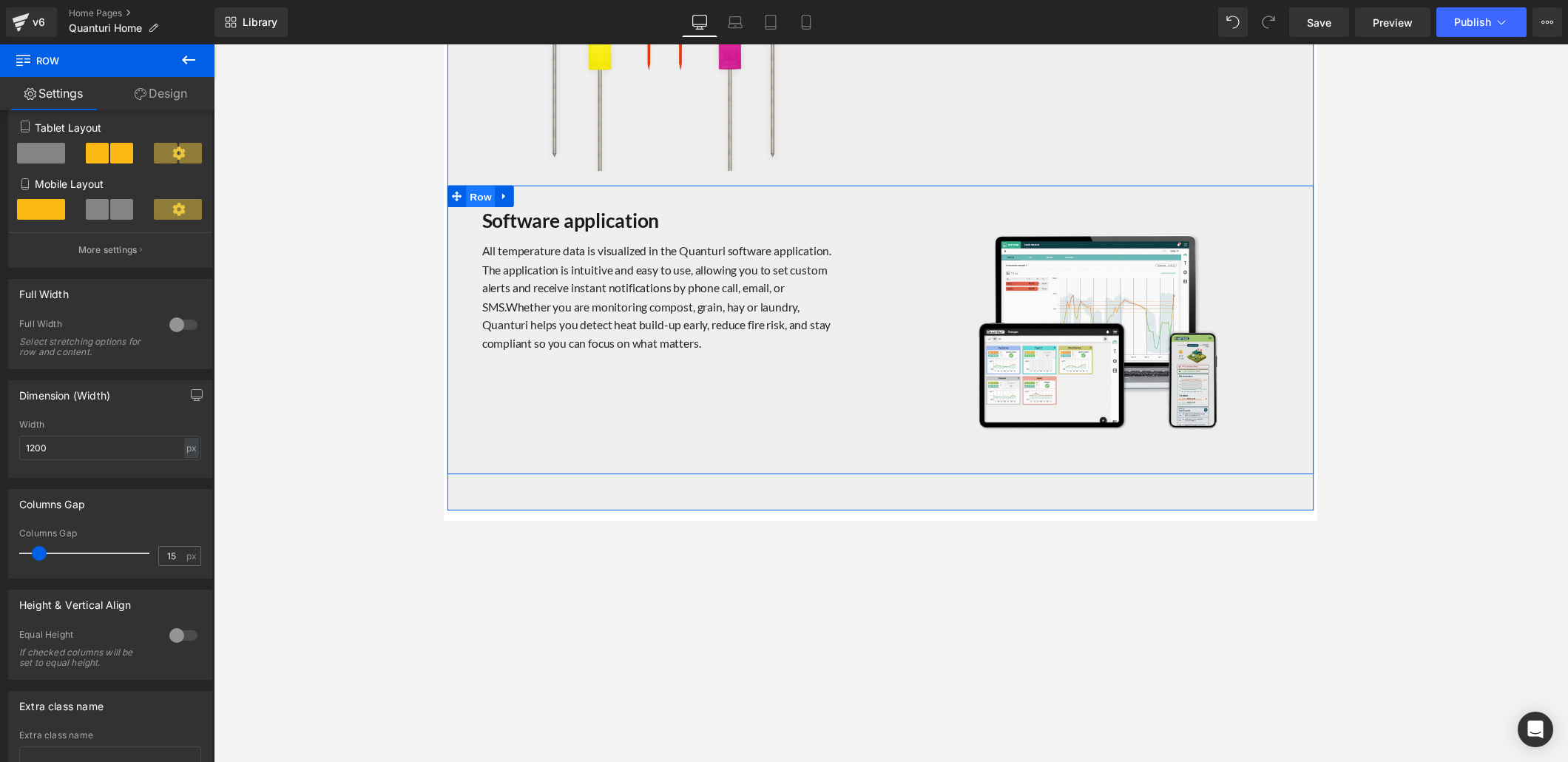
click at [483, 201] on span "Row" at bounding box center [480, 201] width 29 height 22
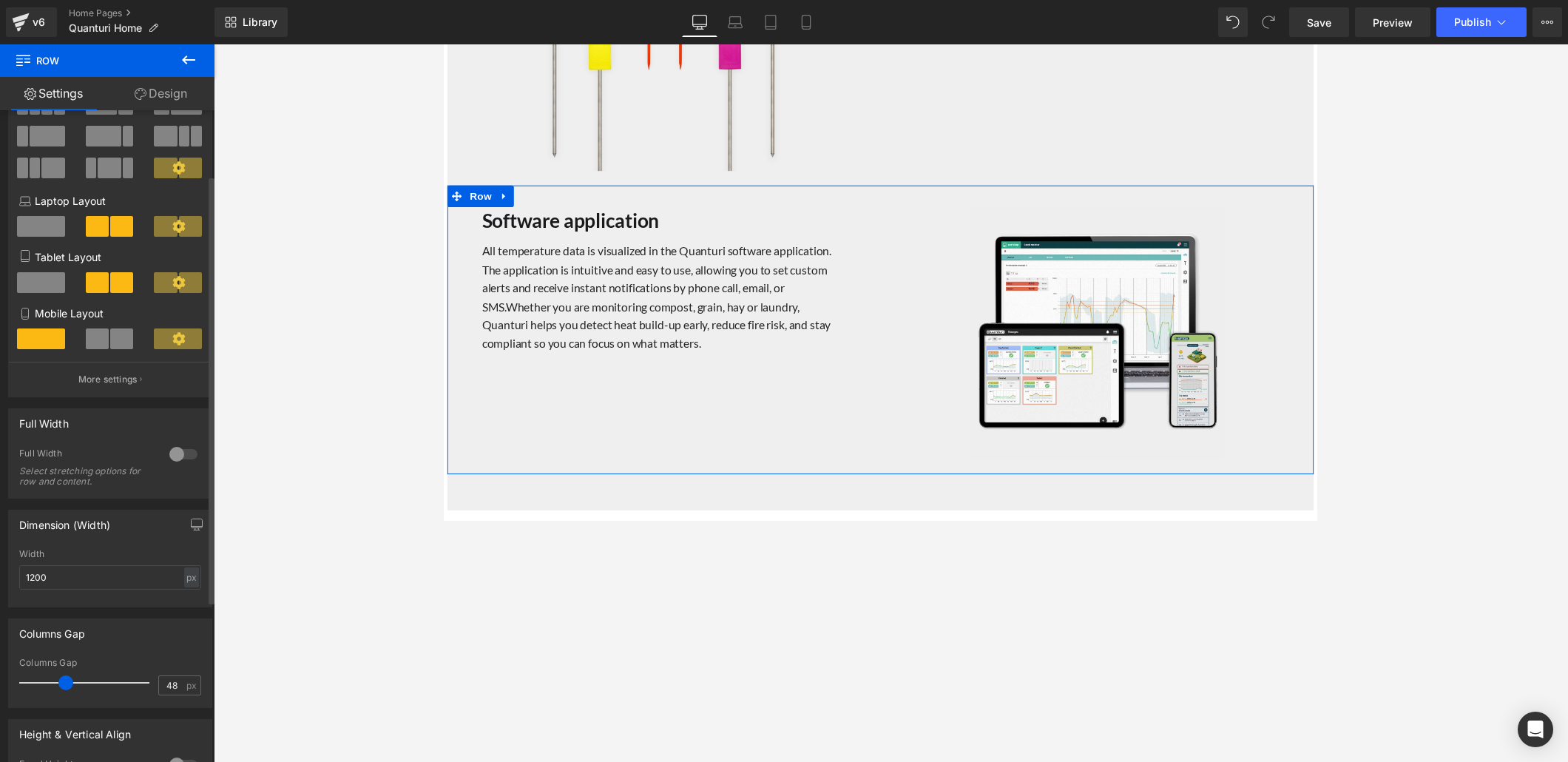
scroll to position [249, 0]
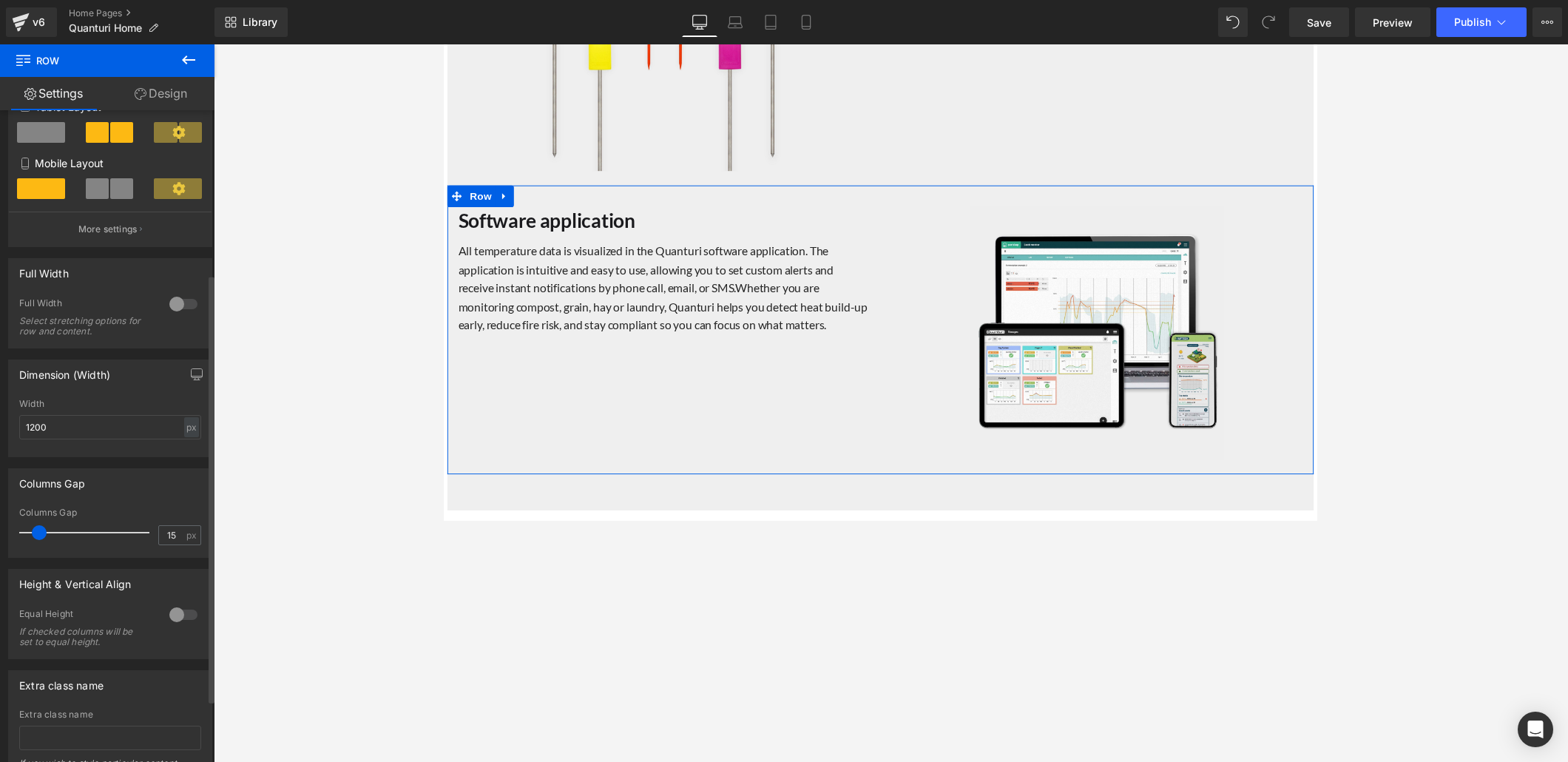
type input "16"
drag, startPoint x: 63, startPoint y: 533, endPoint x: 37, endPoint y: 533, distance: 26.0
click at [37, 519] on span at bounding box center [40, 533] width 15 height 15
click at [153, 92] on link "Design" at bounding box center [160, 94] width 107 height 33
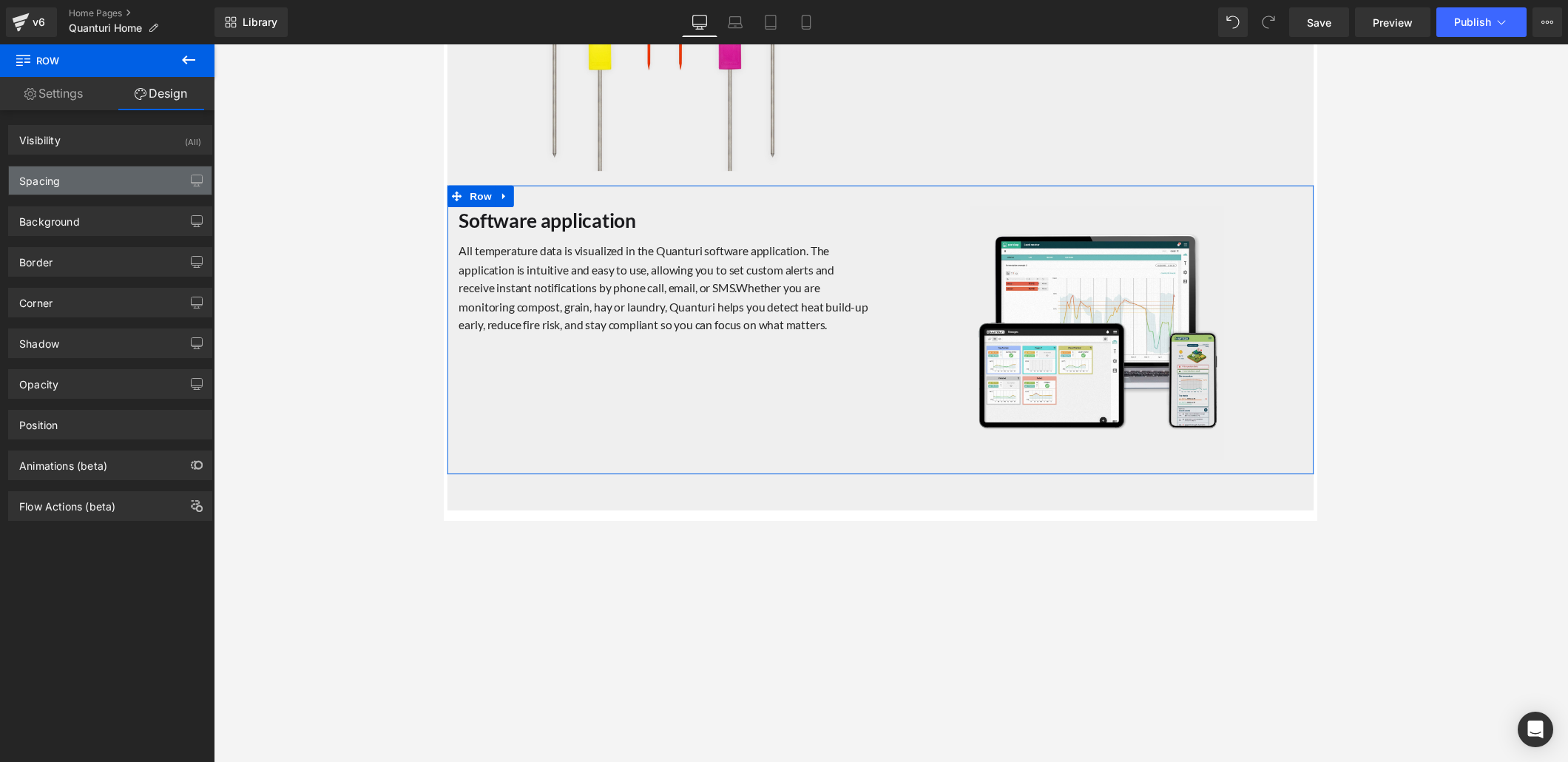
click at [110, 186] on div "Spacing" at bounding box center [110, 181] width 202 height 28
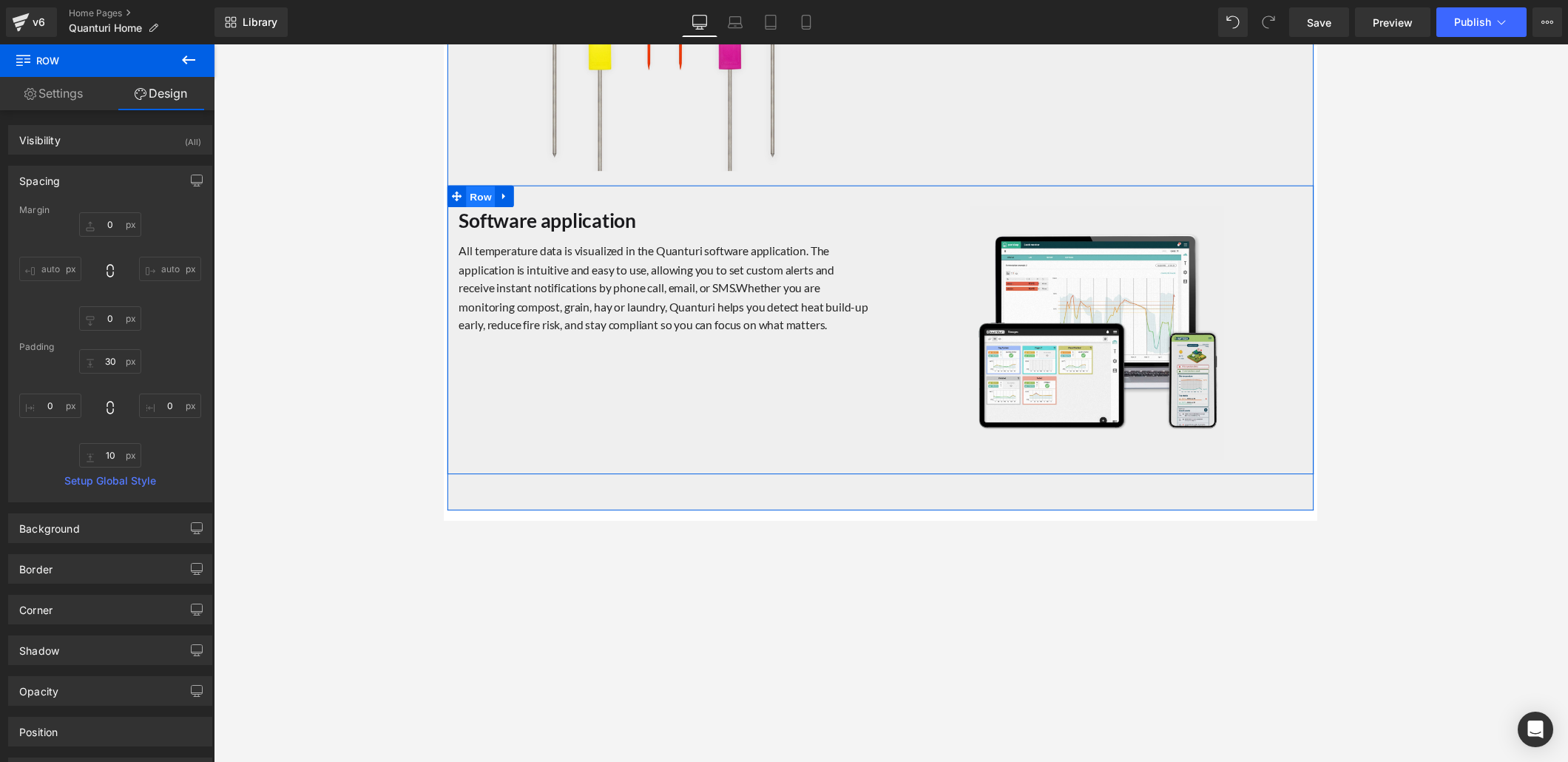
click at [478, 197] on span "Row" at bounding box center [480, 201] width 29 height 22
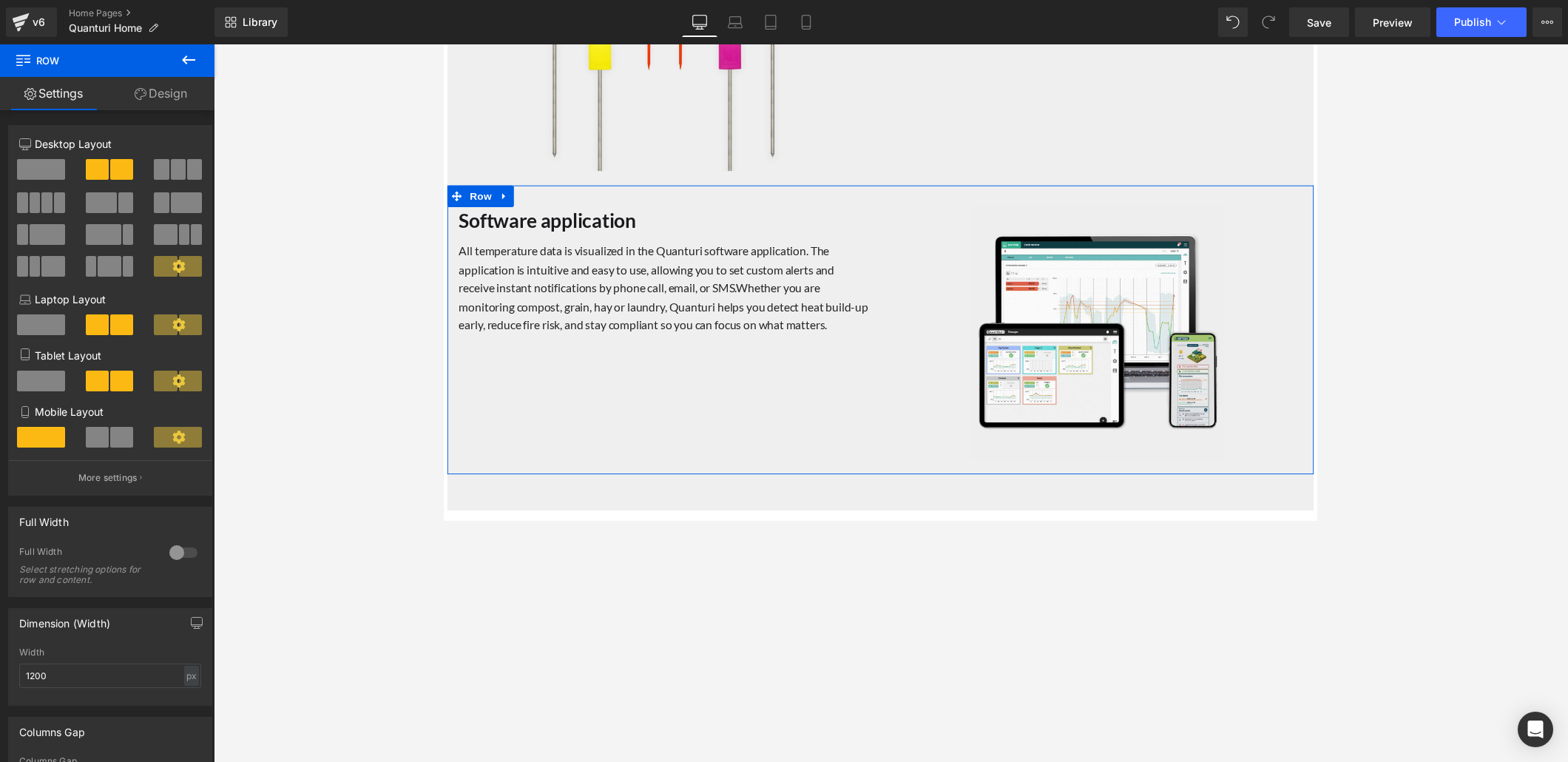
click at [167, 94] on link "Design" at bounding box center [160, 94] width 107 height 33
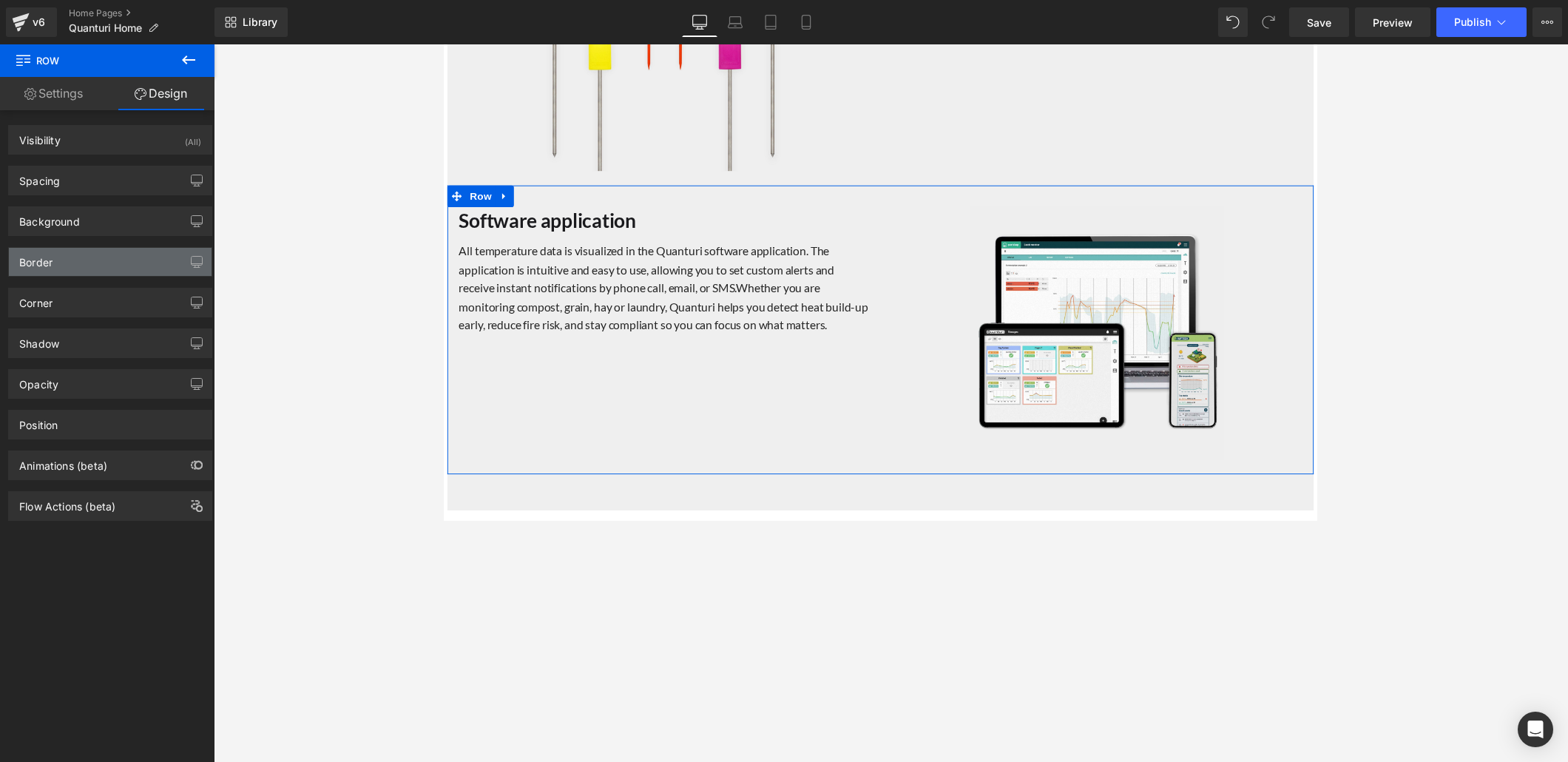
type input "0"
type input "30"
type input "0"
type input "10"
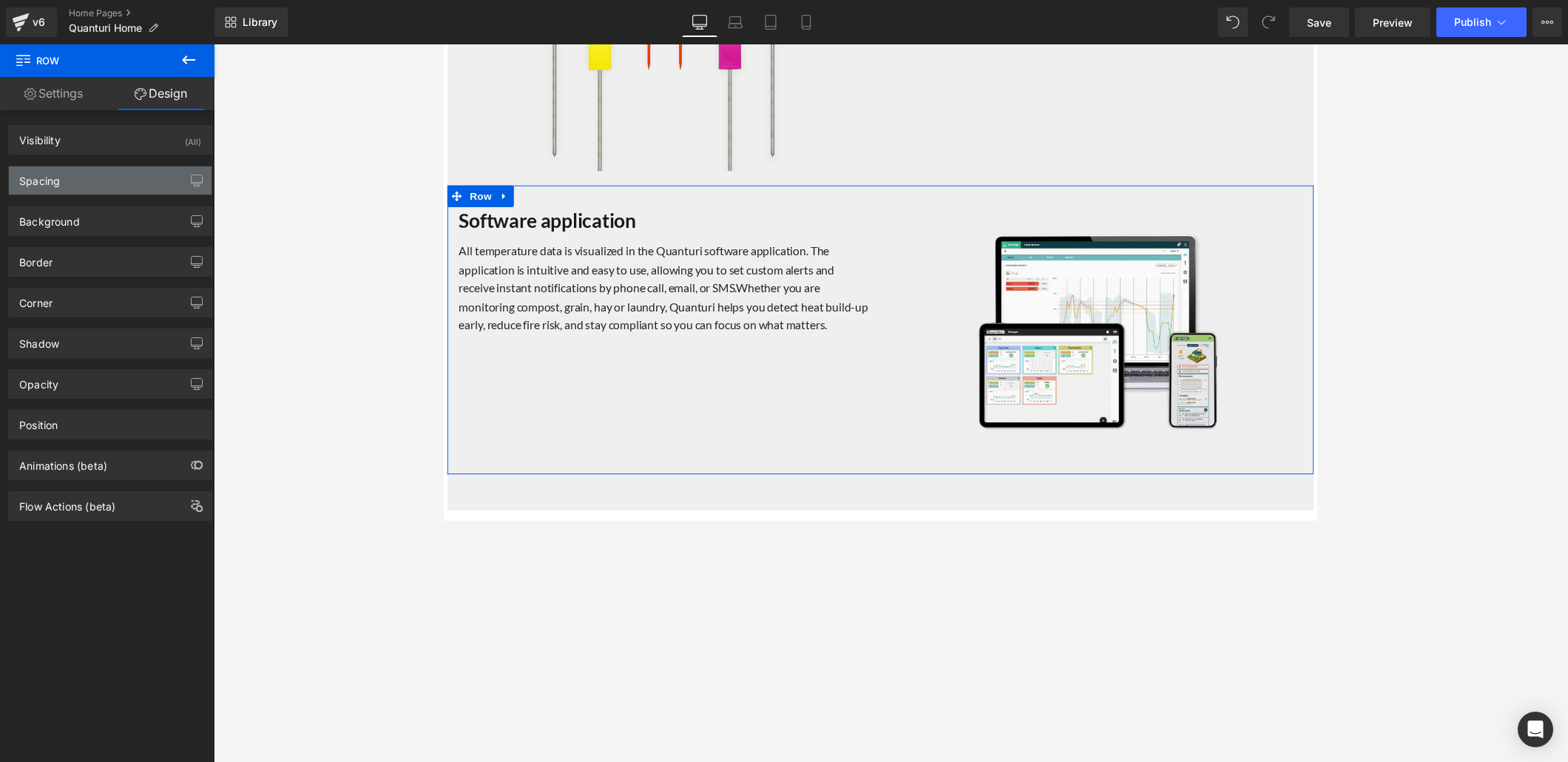
click at [117, 190] on div "Spacing" at bounding box center [110, 181] width 202 height 28
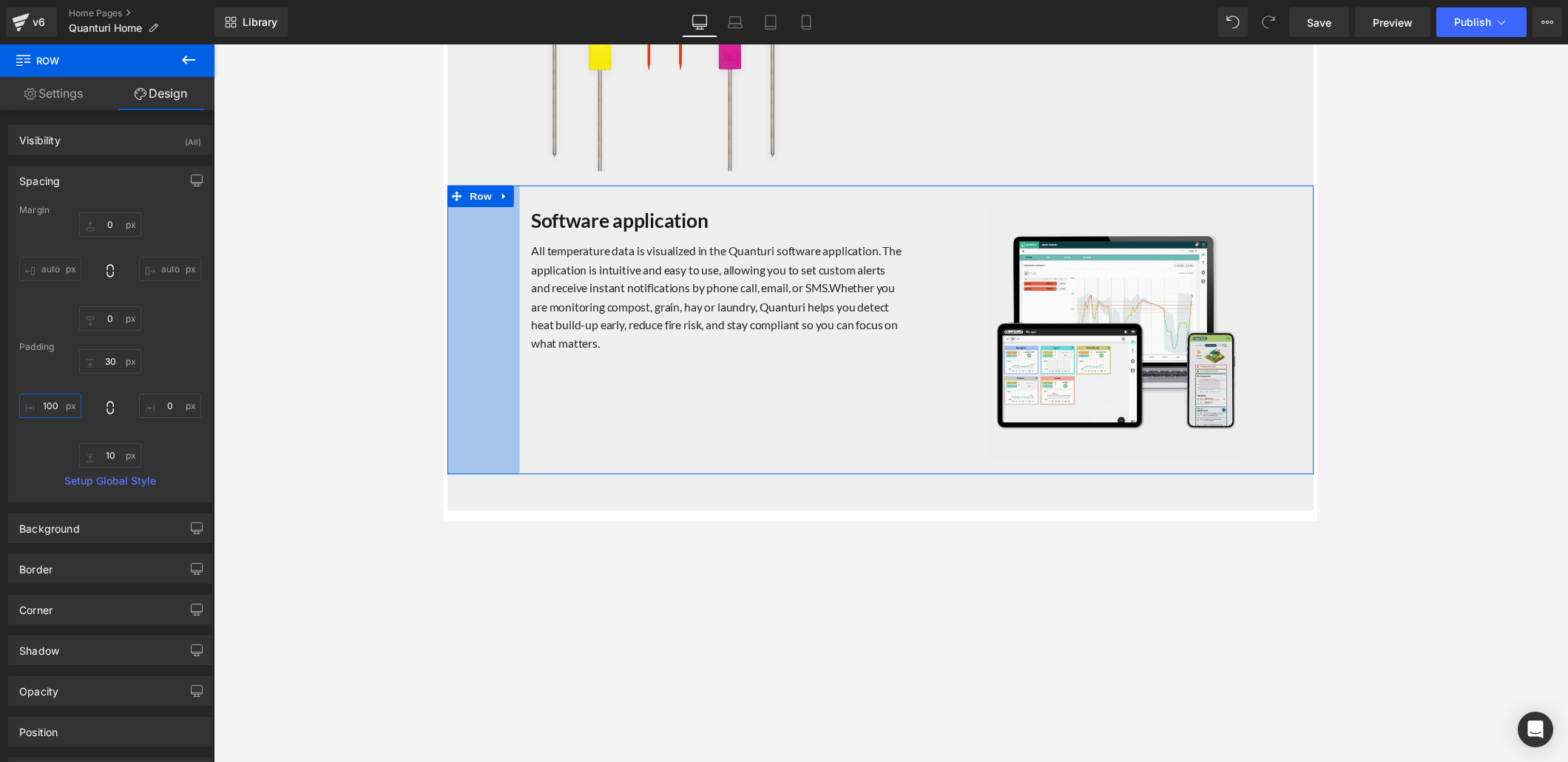
type input "100"
drag, startPoint x: 70, startPoint y: 402, endPoint x: 73, endPoint y: 328, distance: 74.1
click at [73, 328] on div "Margin 0px 0 auto auto 0px 0 auto auto Padding 30px 30 0px 0 10px 10 100px 100 …" at bounding box center [110, 353] width 202 height 297
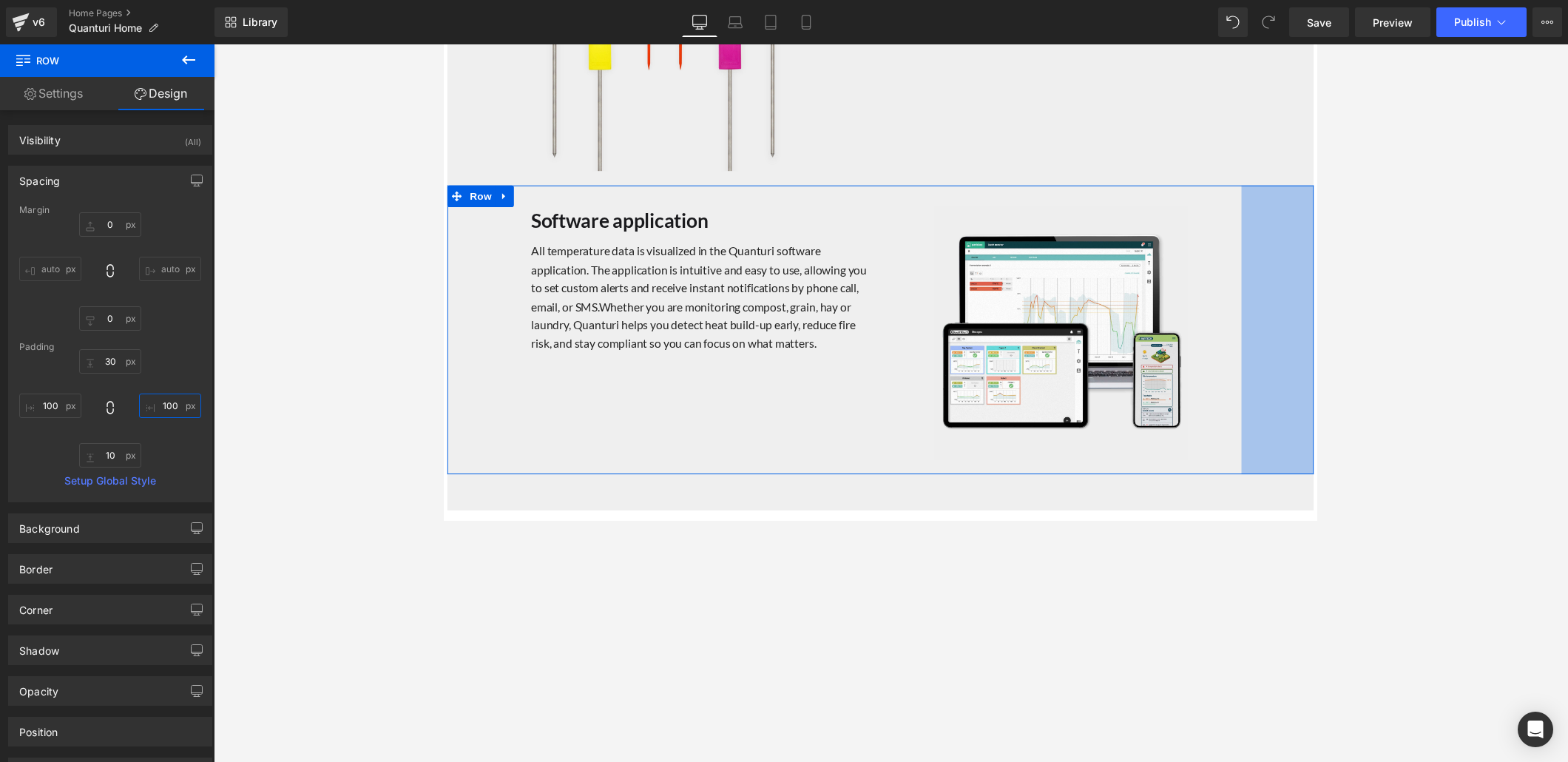
type input "100"
drag, startPoint x: 184, startPoint y: 404, endPoint x: 193, endPoint y: 330, distance: 74.5
click at [193, 330] on div "Margin 0px 0 auto auto 0px 0 auto auto Padding 30px 30 100px 100 10px 10 100px …" at bounding box center [110, 353] width 202 height 297
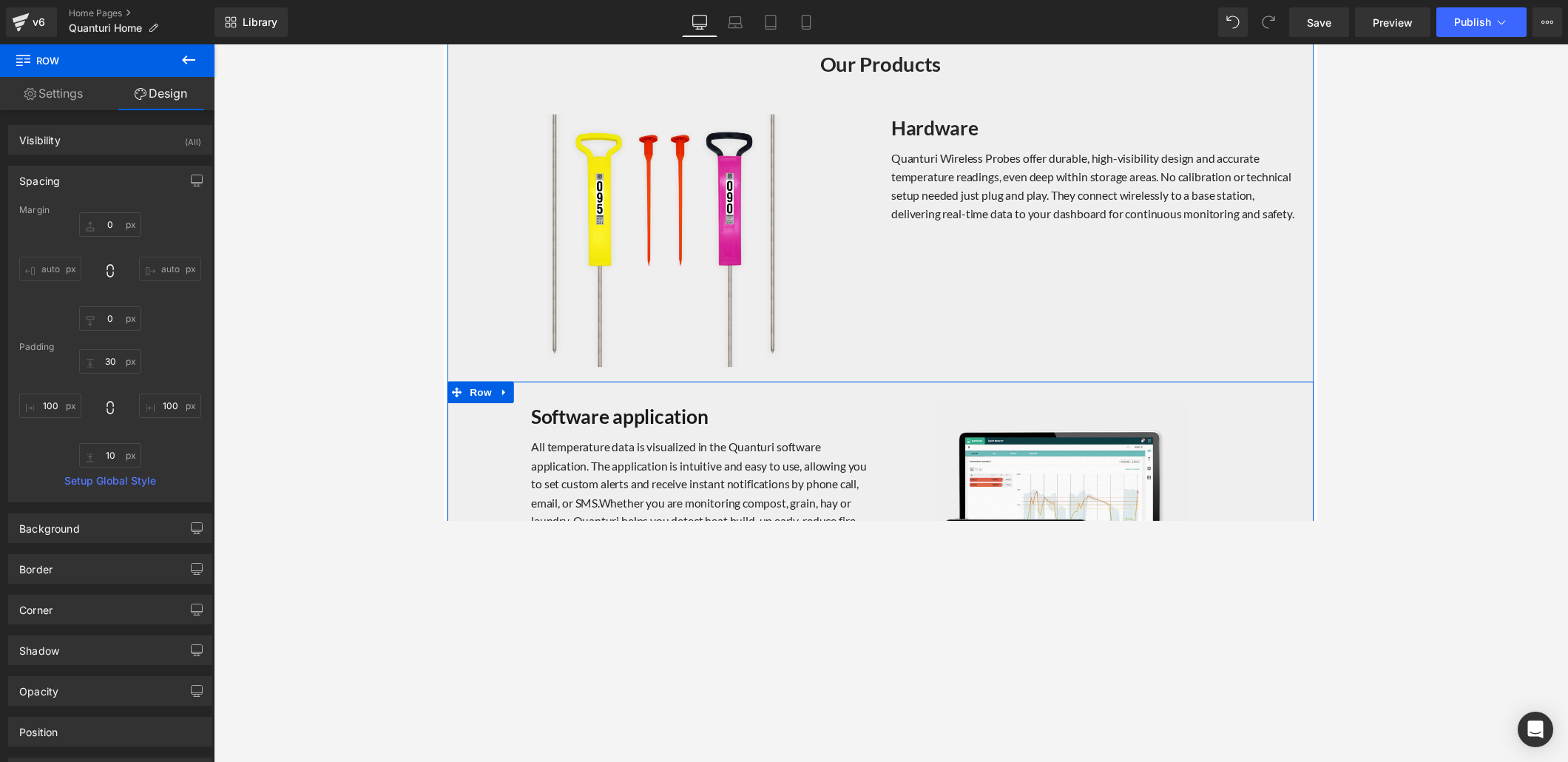
scroll to position [1367, 0]
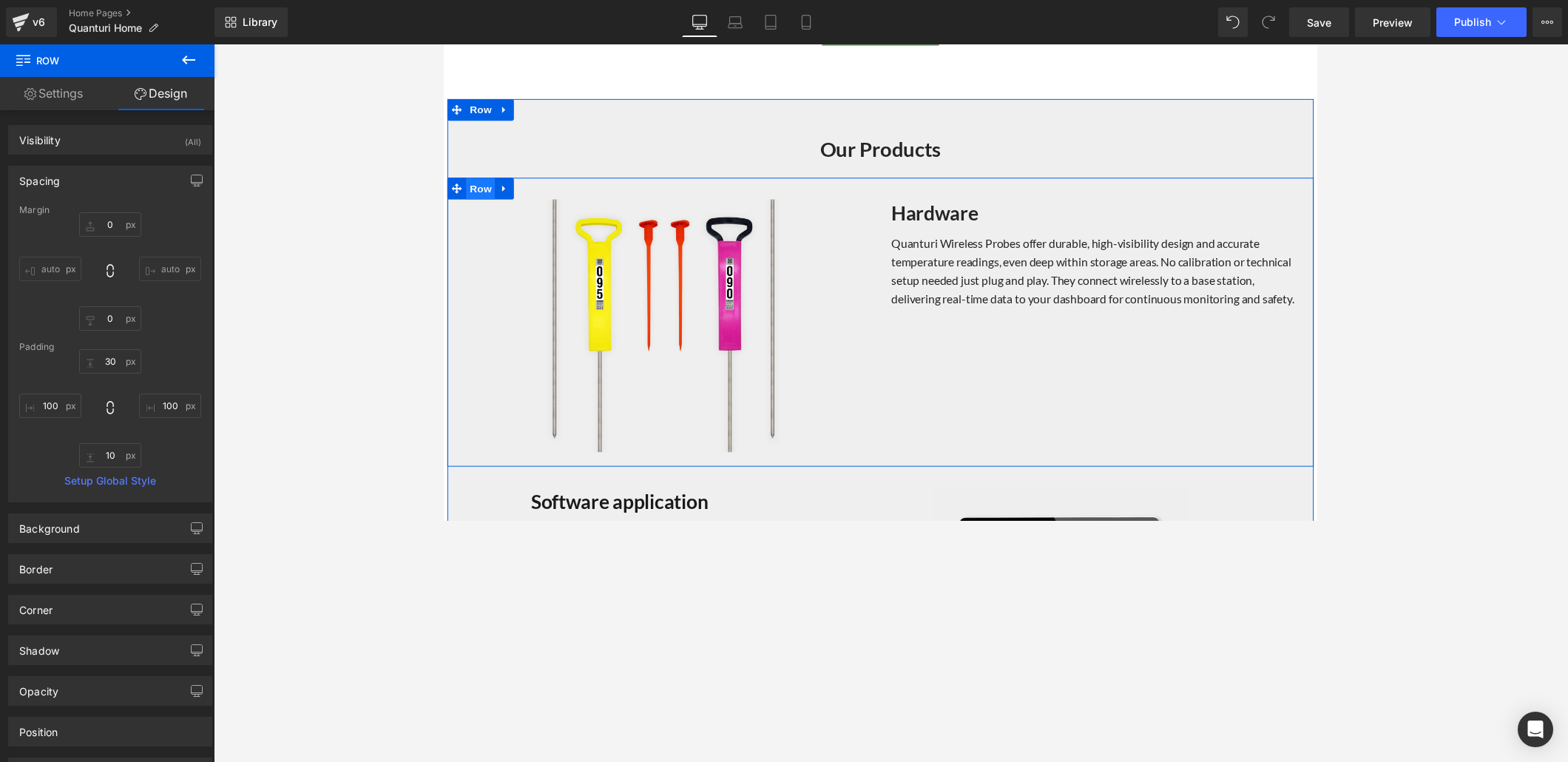
click at [478, 189] on span "Row" at bounding box center [480, 193] width 29 height 22
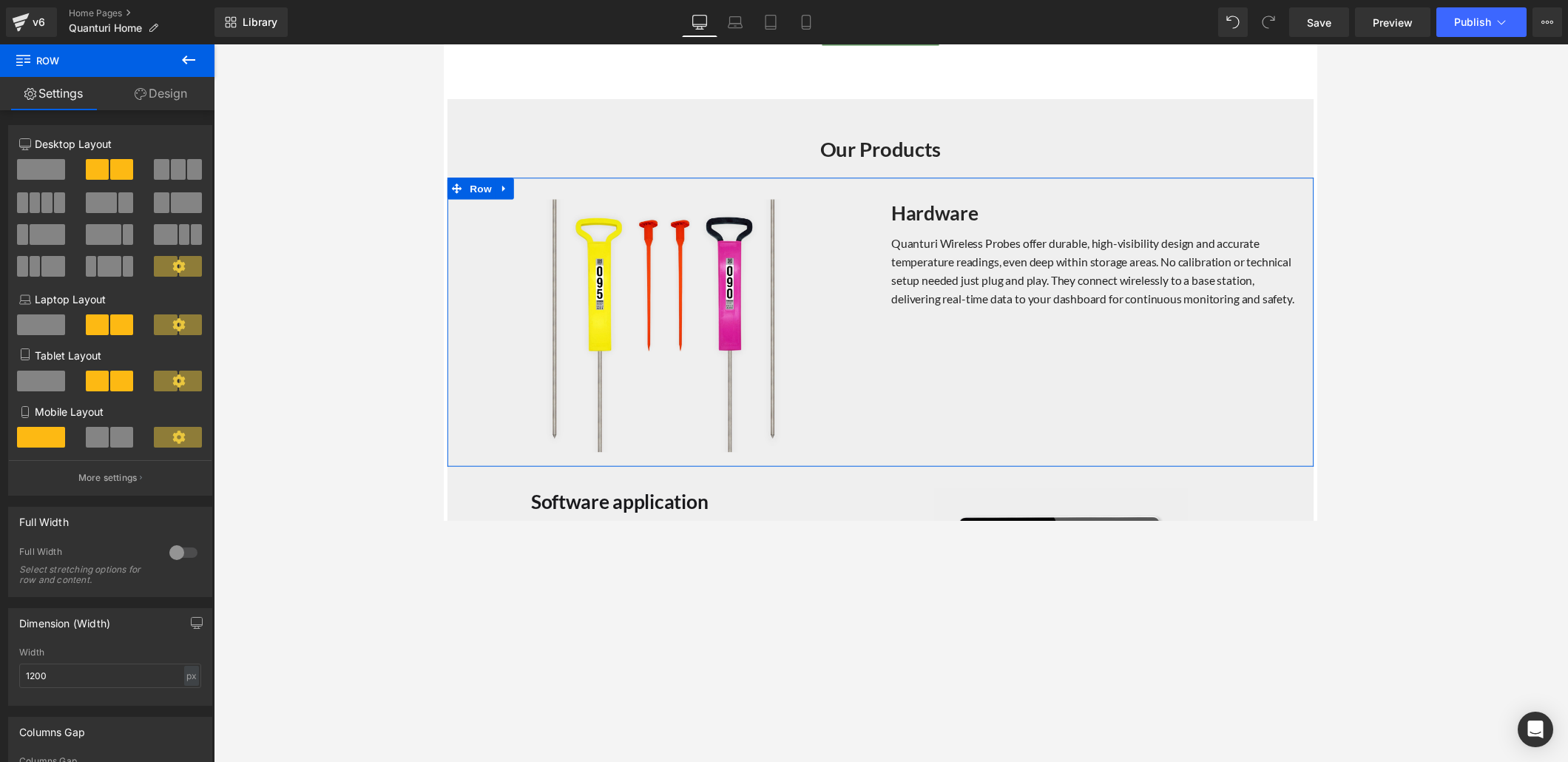
click at [172, 95] on link "Design" at bounding box center [160, 94] width 107 height 33
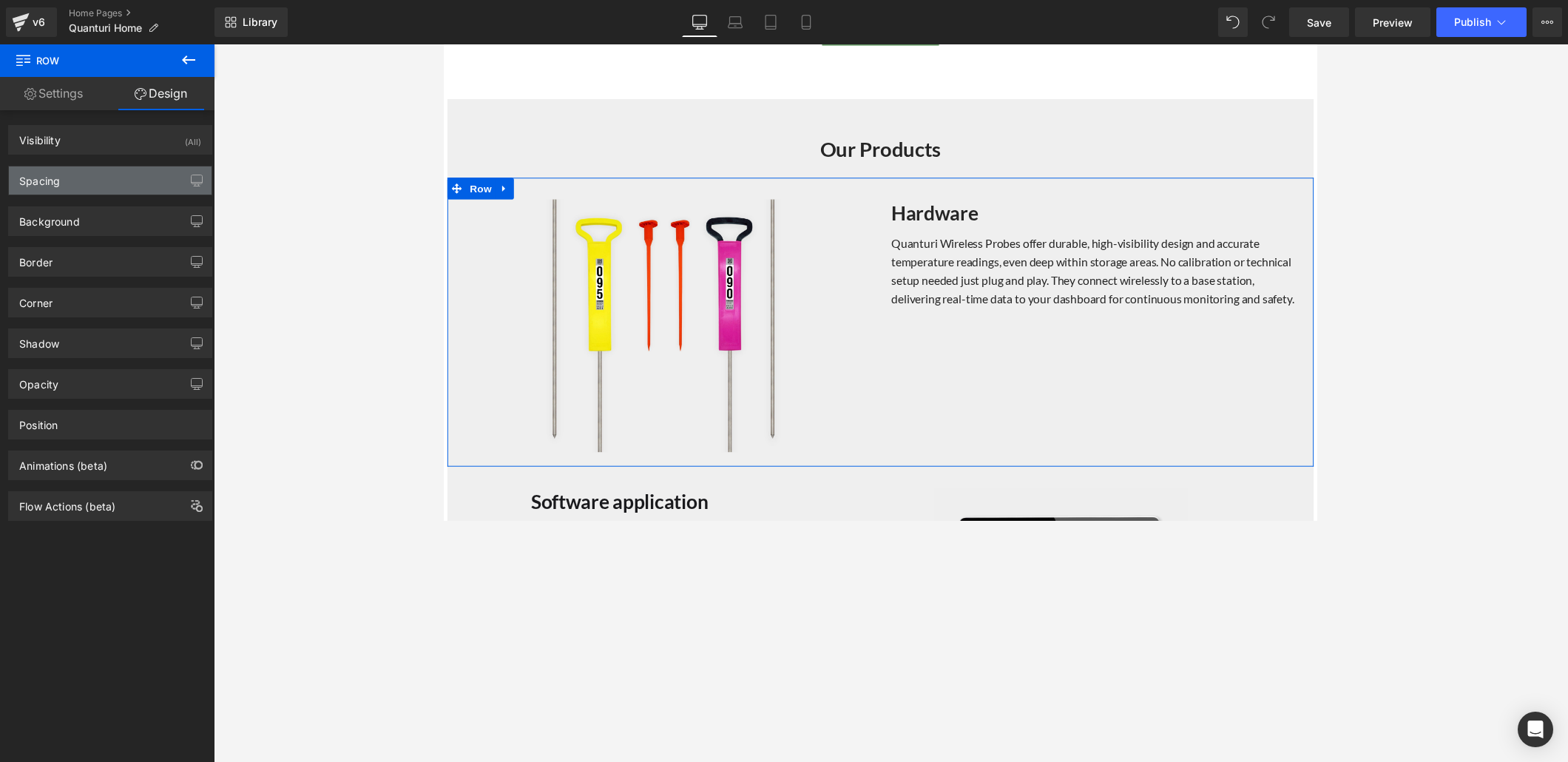
click at [125, 186] on div "Spacing" at bounding box center [110, 181] width 202 height 28
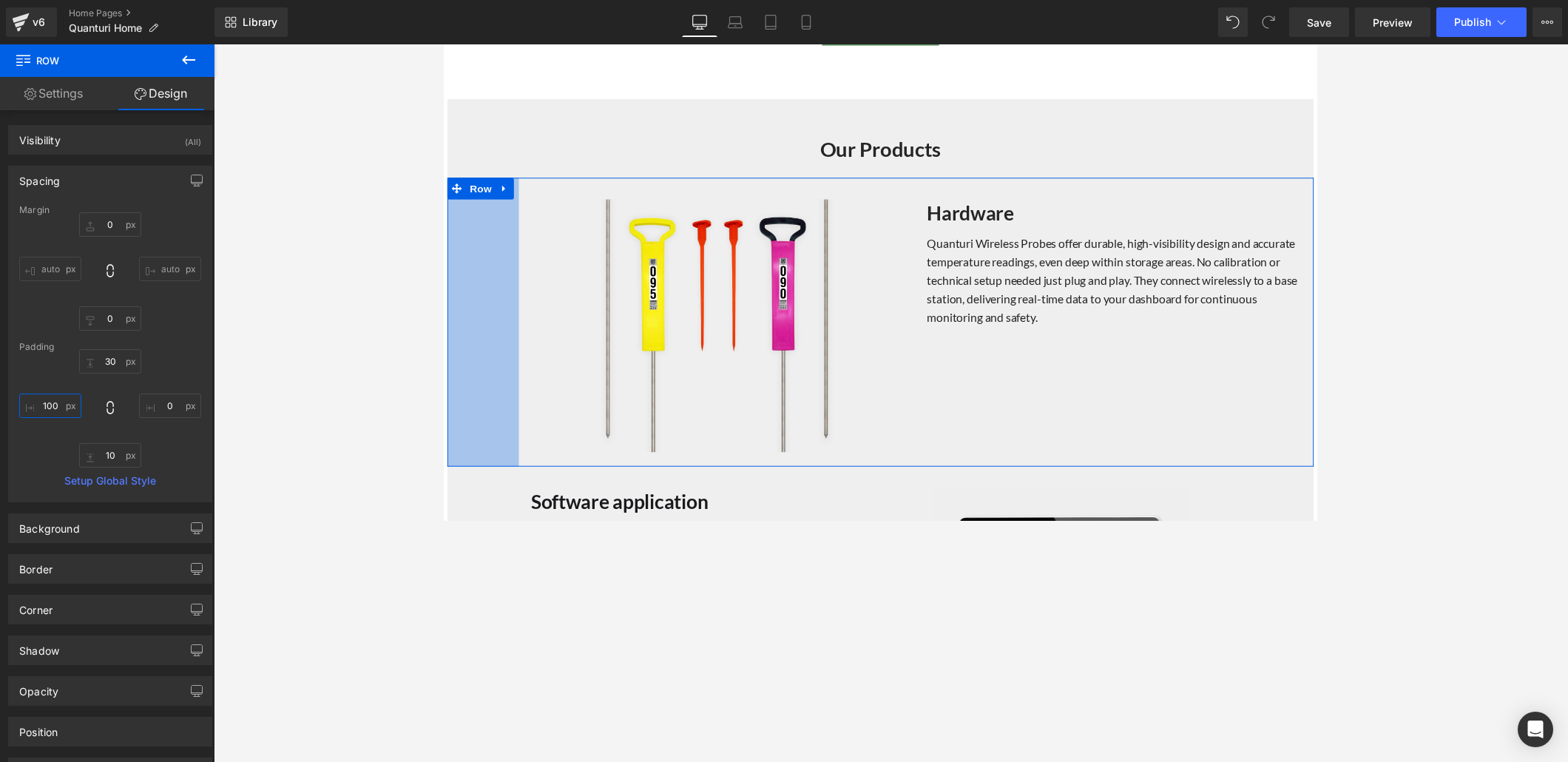
type input "100"
drag, startPoint x: 73, startPoint y: 405, endPoint x: 82, endPoint y: 330, distance: 75.5
click at [82, 330] on div "Margin 0px 0 auto auto 0px 0 auto auto Padding 30px 30 0px 0 10px 10 100px 100 …" at bounding box center [110, 353] width 202 height 297
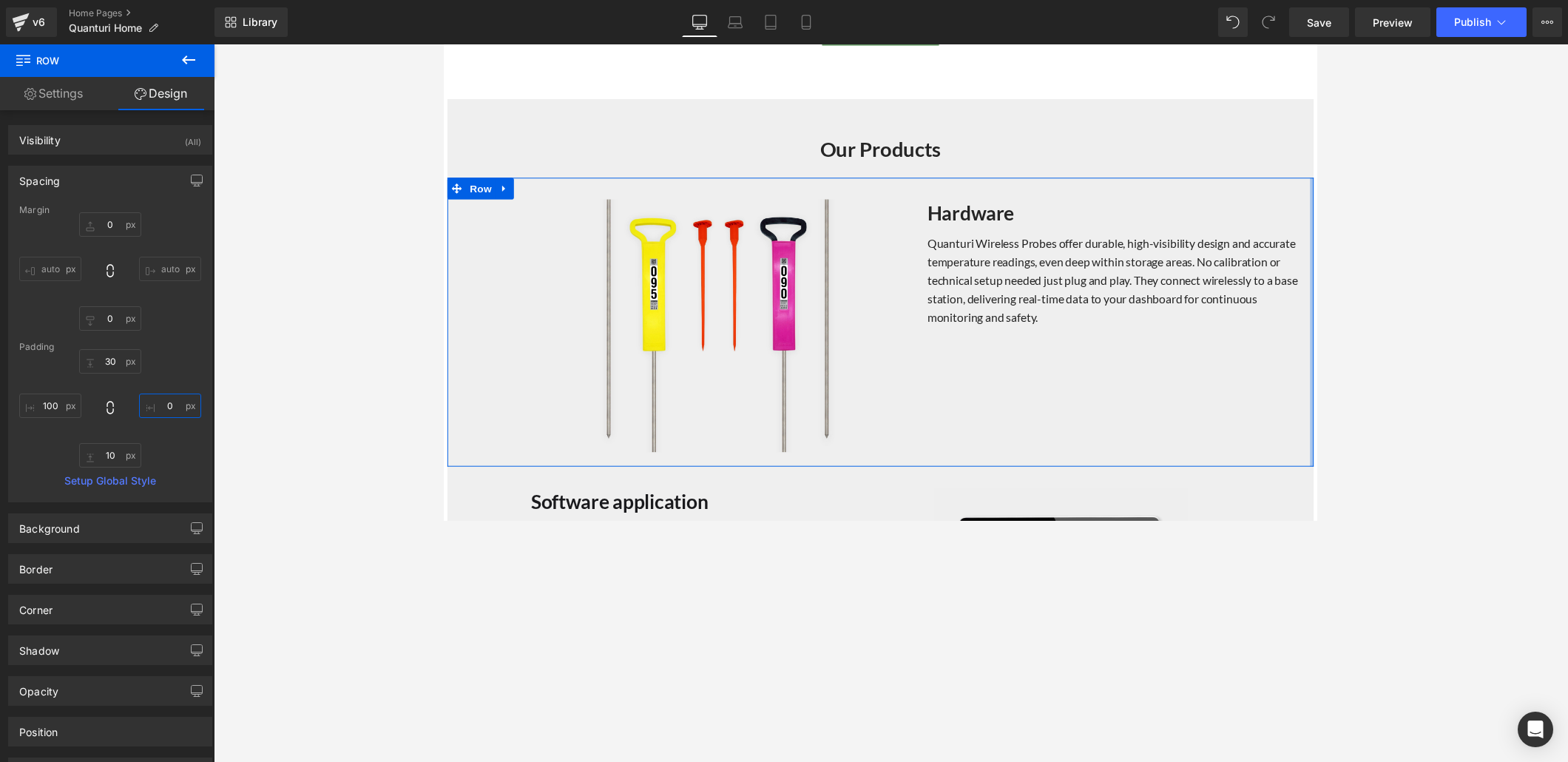
click at [187, 405] on input "0" at bounding box center [170, 405] width 62 height 25
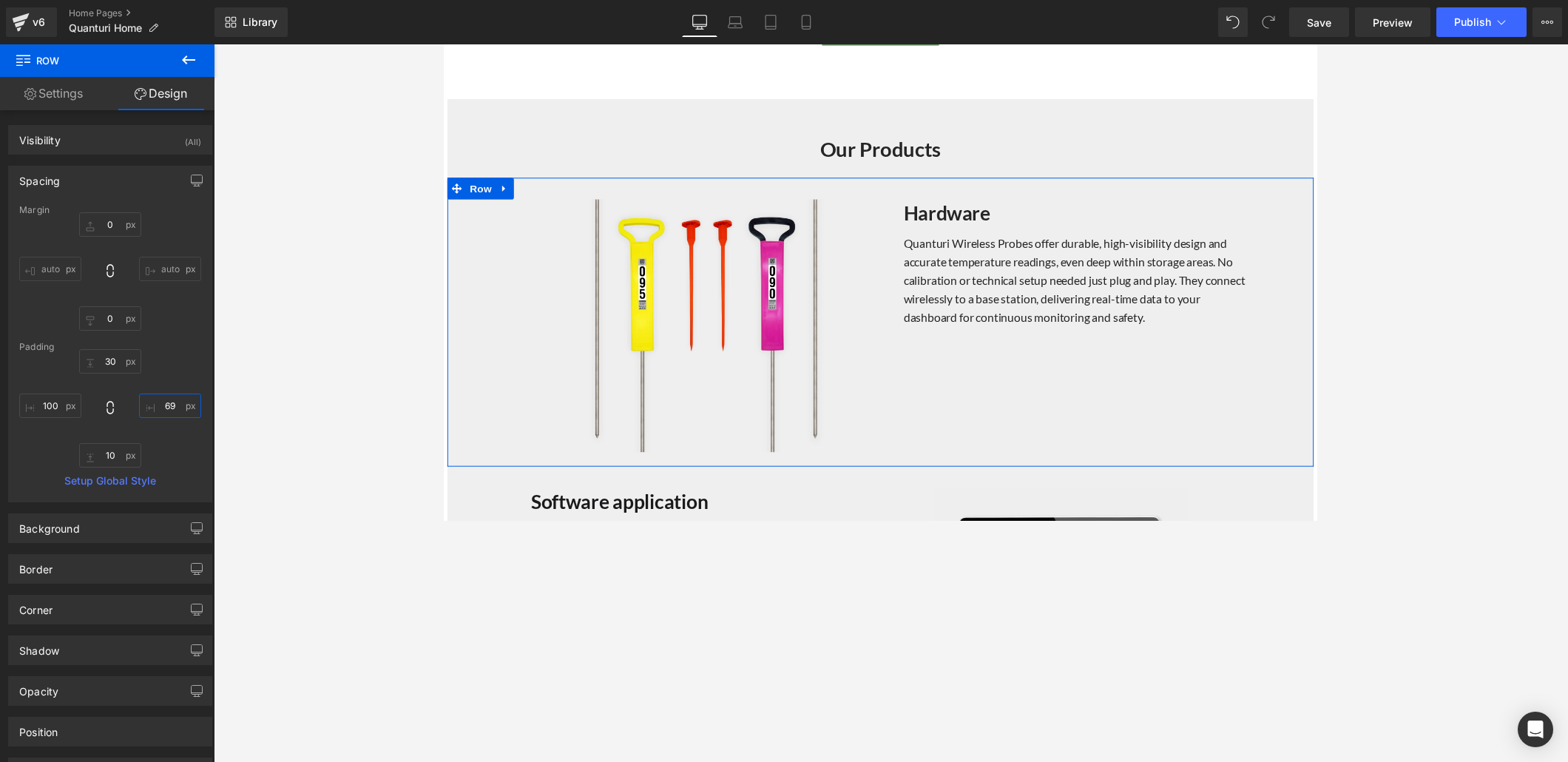
type input "69"
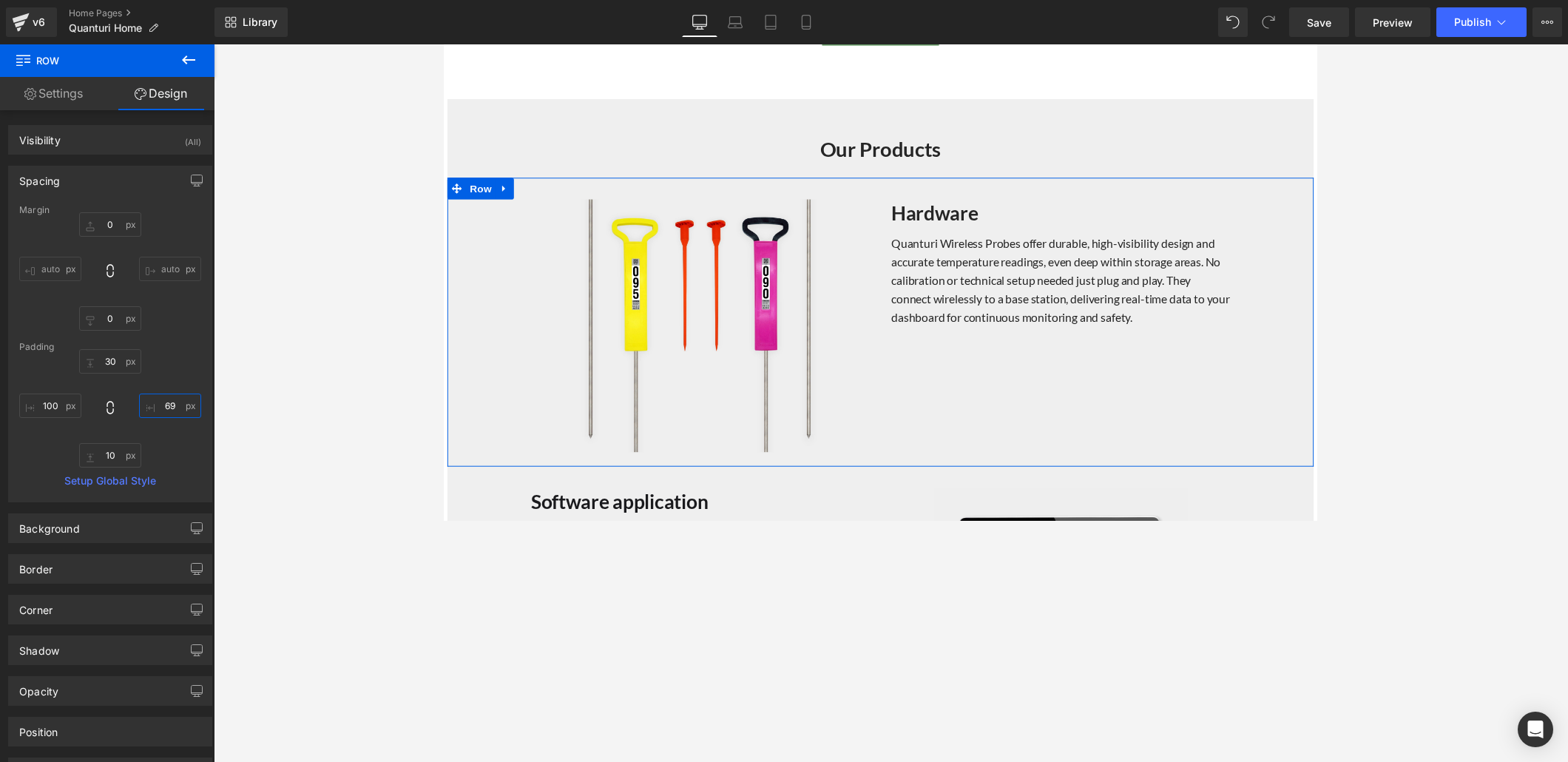
drag, startPoint x: 184, startPoint y: 407, endPoint x: 190, endPoint y: 333, distance: 74.2
click at [190, 333] on div "Margin 0px 0 auto auto 0px 0 auto auto Padding 30px 30 69px 69 10px 10 100px 10…" at bounding box center [110, 353] width 202 height 297
click at [700, 329] on span "Image" at bounding box center [705, 333] width 31 height 18
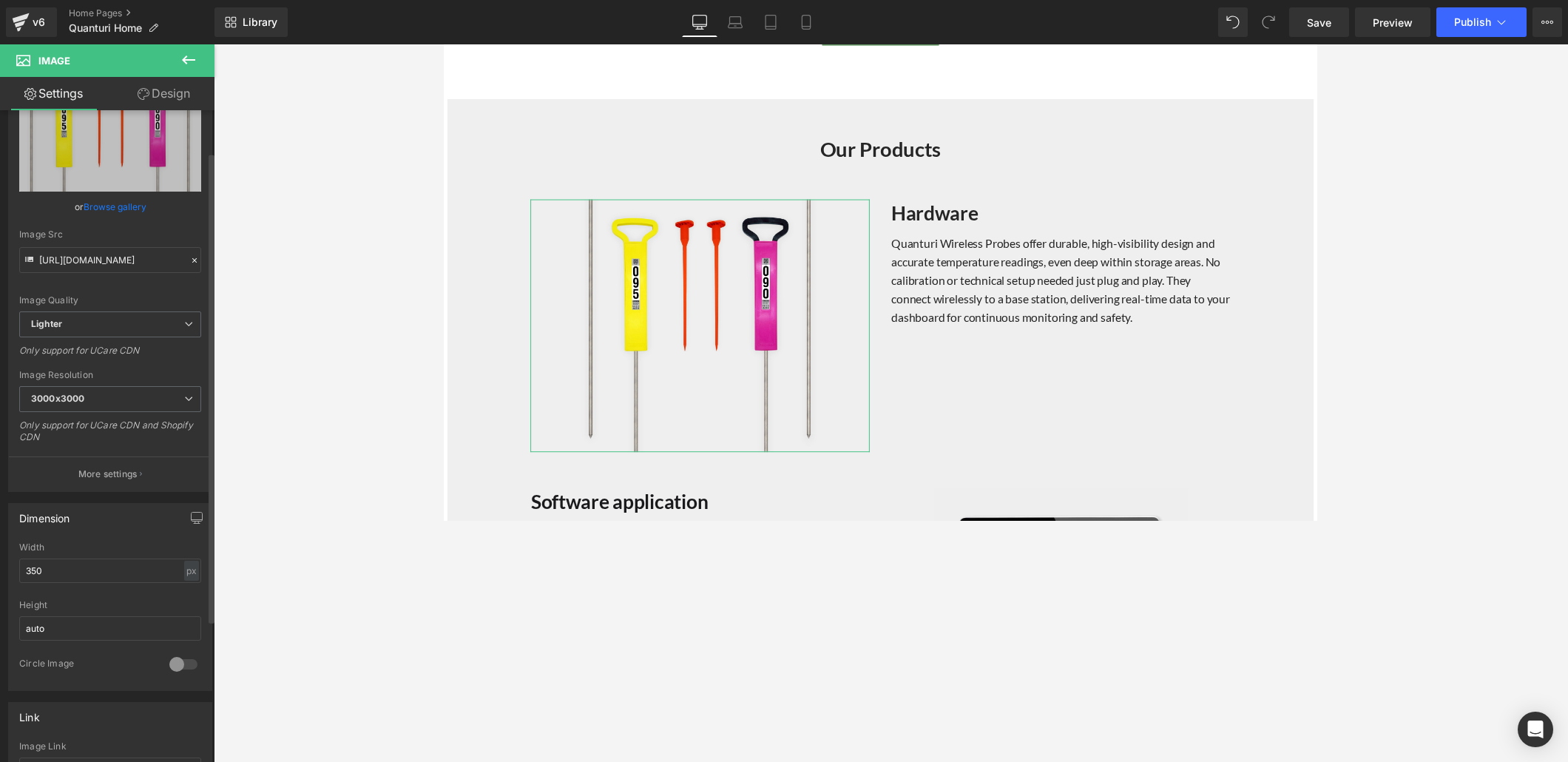
scroll to position [70, 0]
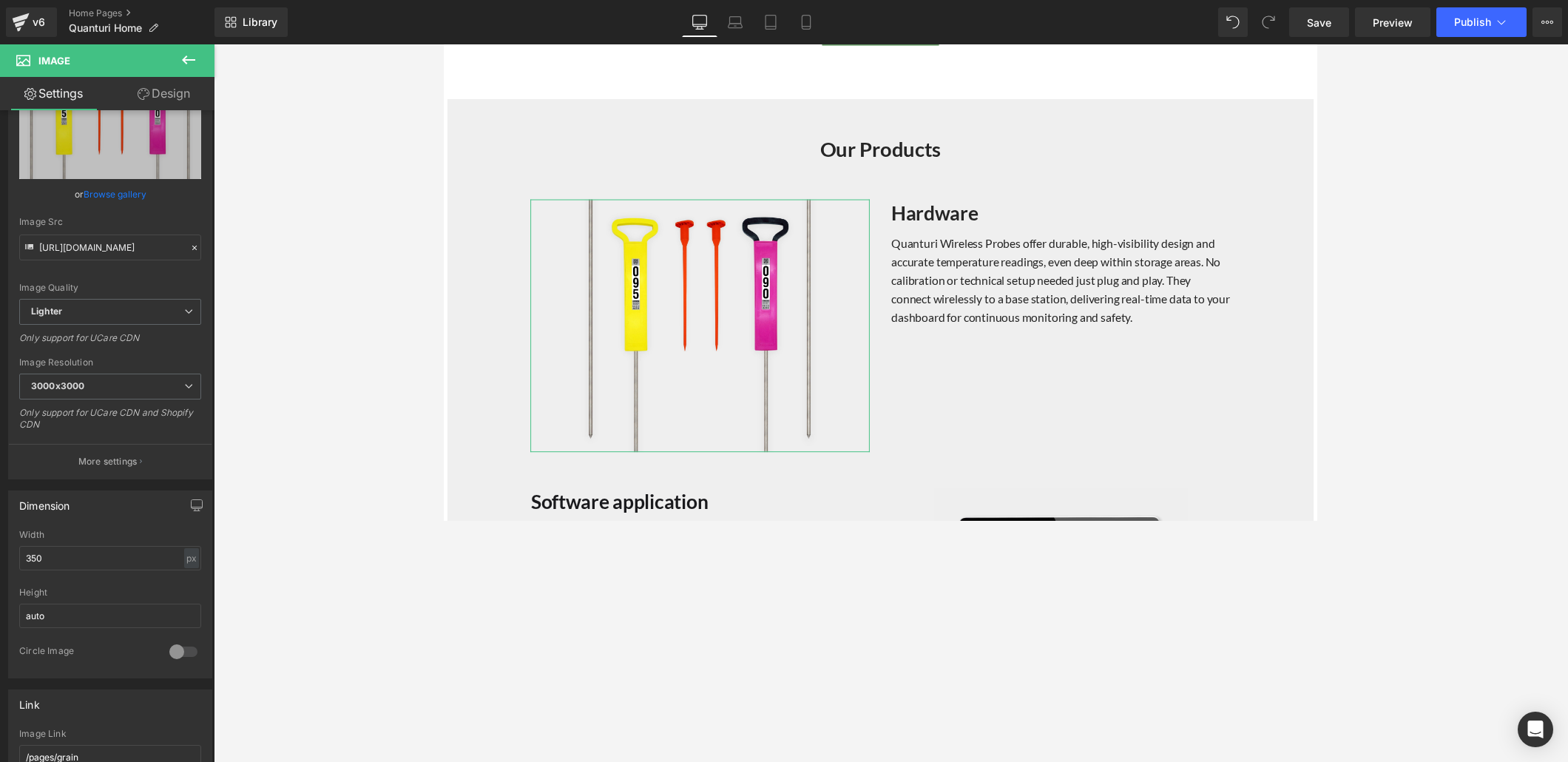
click at [150, 94] on link "Design" at bounding box center [163, 94] width 107 height 33
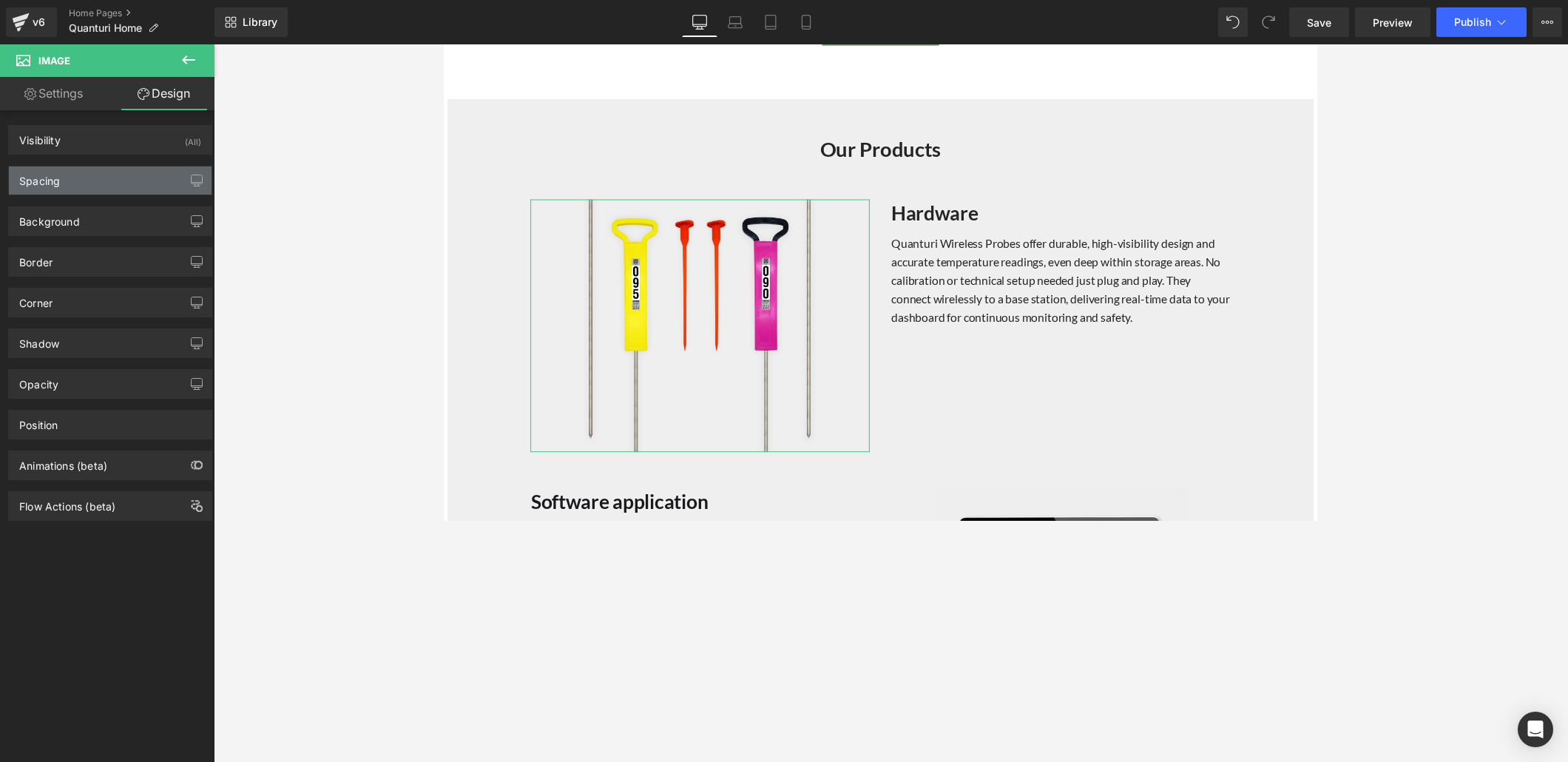
click at [119, 187] on div "Spacing" at bounding box center [110, 181] width 202 height 28
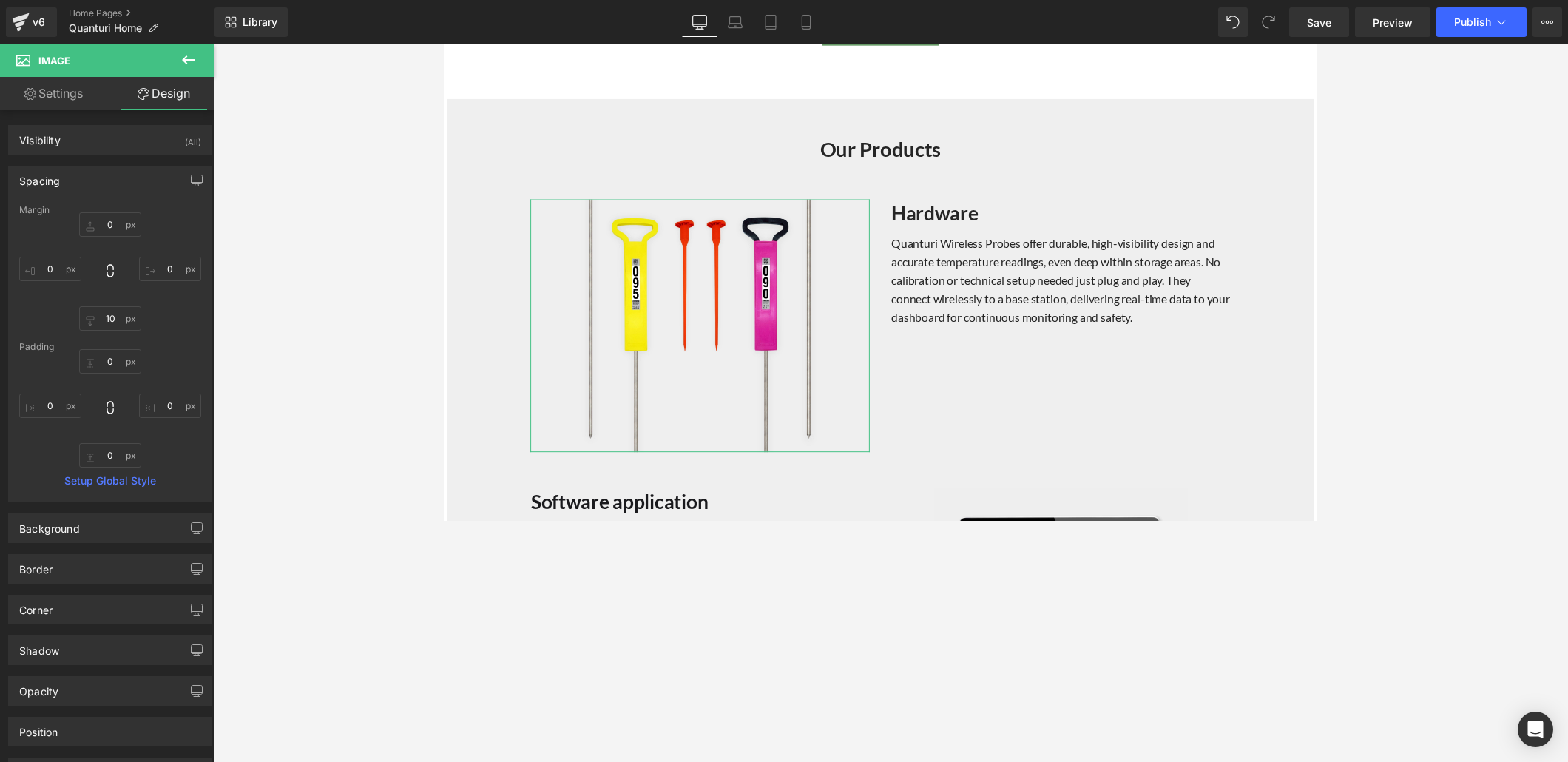
click at [82, 92] on link "Settings" at bounding box center [53, 94] width 107 height 33
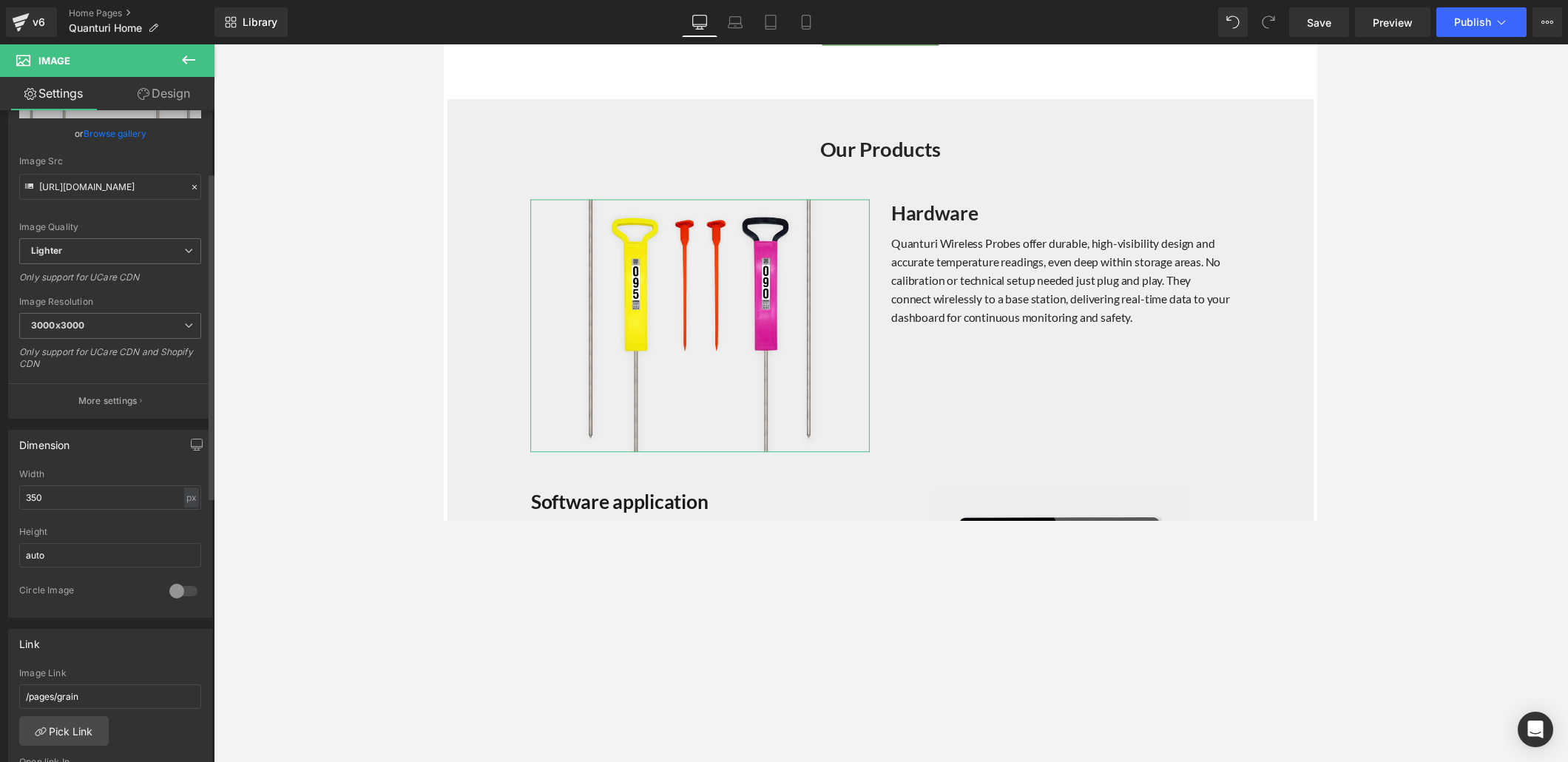
scroll to position [146, 0]
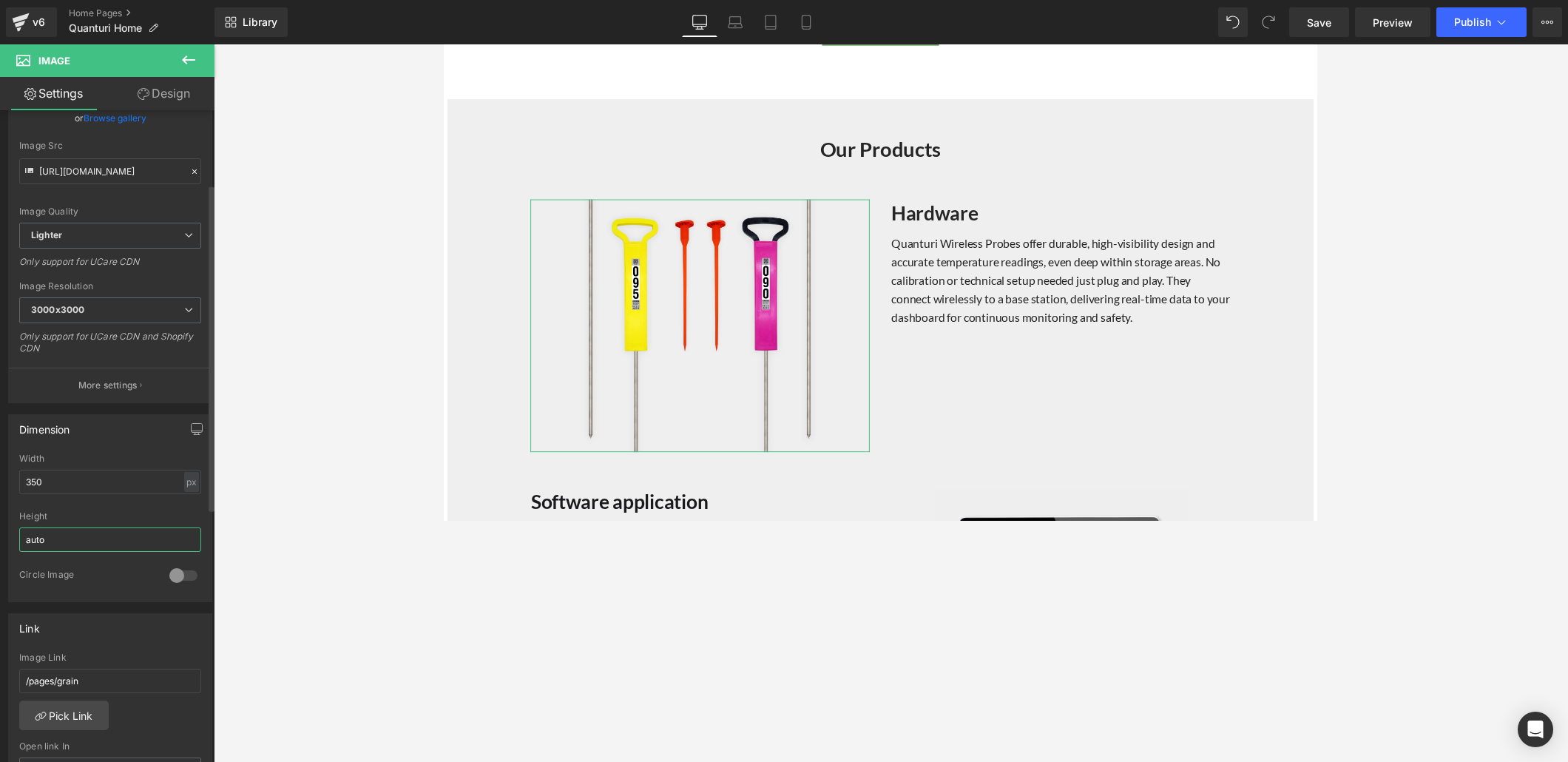
click at [131, 519] on input "auto" at bounding box center [110, 539] width 182 height 25
drag, startPoint x: 50, startPoint y: 536, endPoint x: 13, endPoint y: 535, distance: 37.0
click at [13, 519] on div "350px Width 350 px % px auto Height auto 0 Circle Image" at bounding box center [110, 527] width 202 height 148
type input "350"
click at [140, 501] on div at bounding box center [110, 506] width 182 height 10
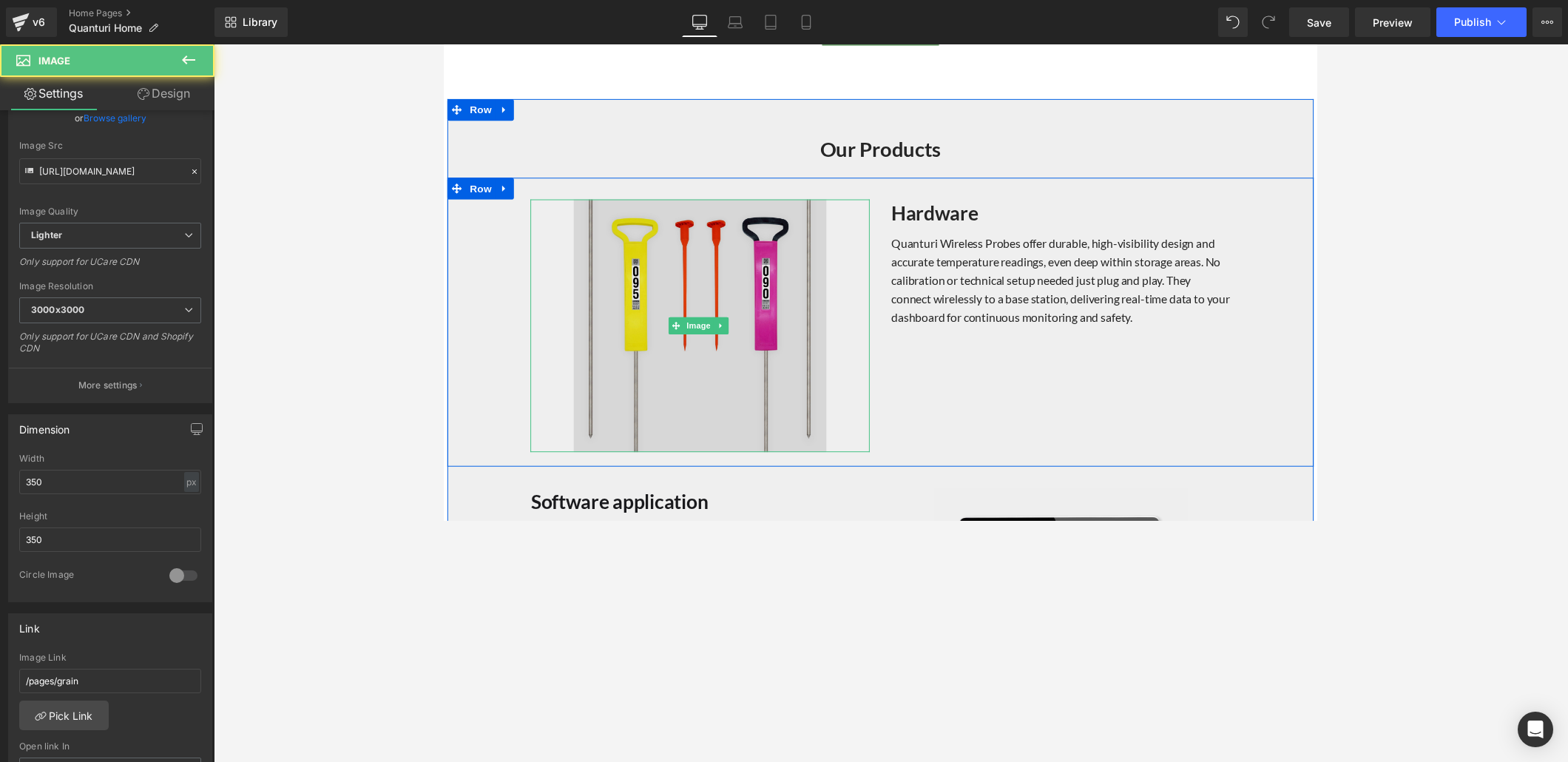
click at [818, 339] on img at bounding box center [705, 332] width 259 height 258
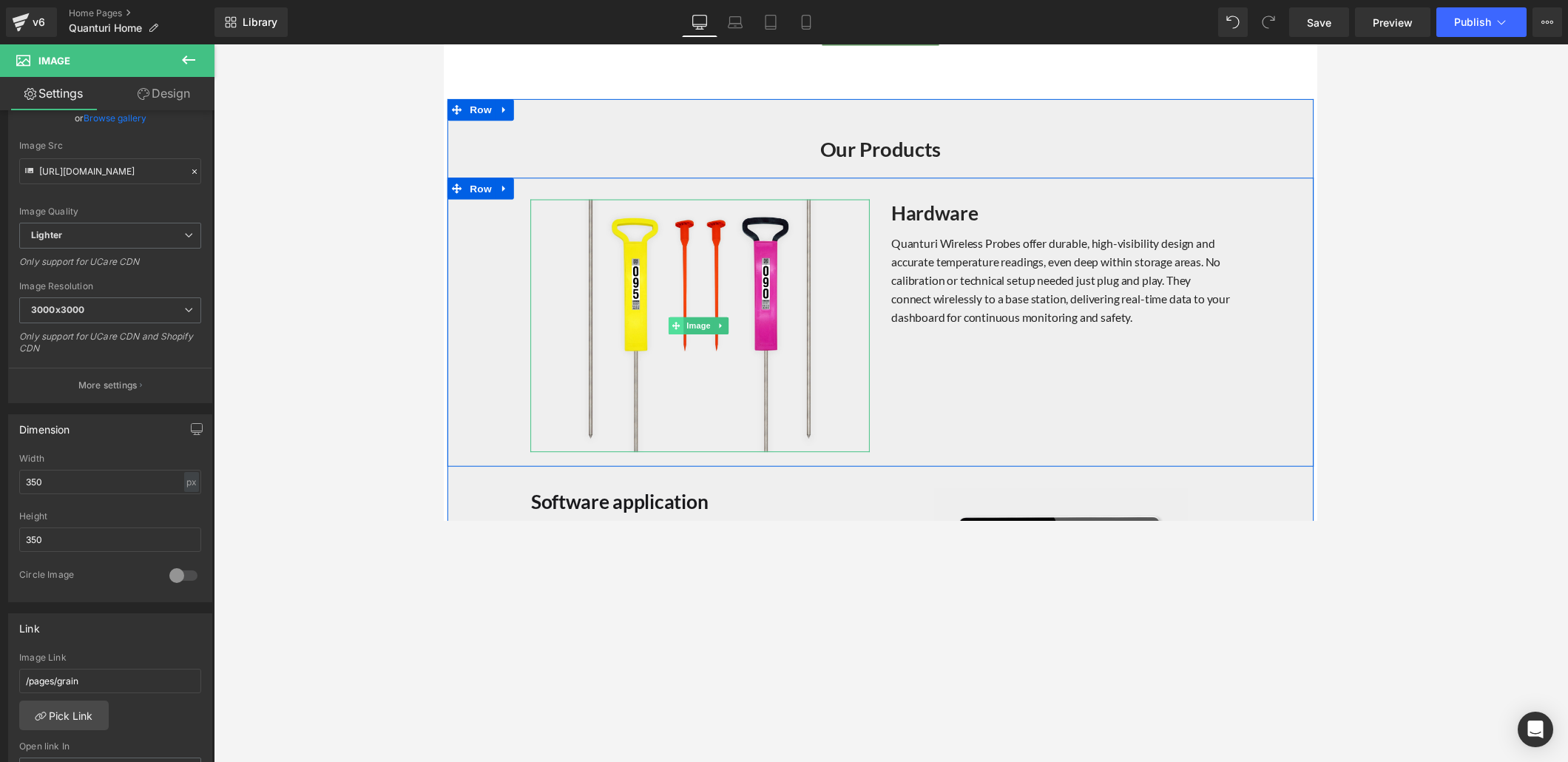
click at [678, 329] on icon at bounding box center [681, 333] width 8 height 8
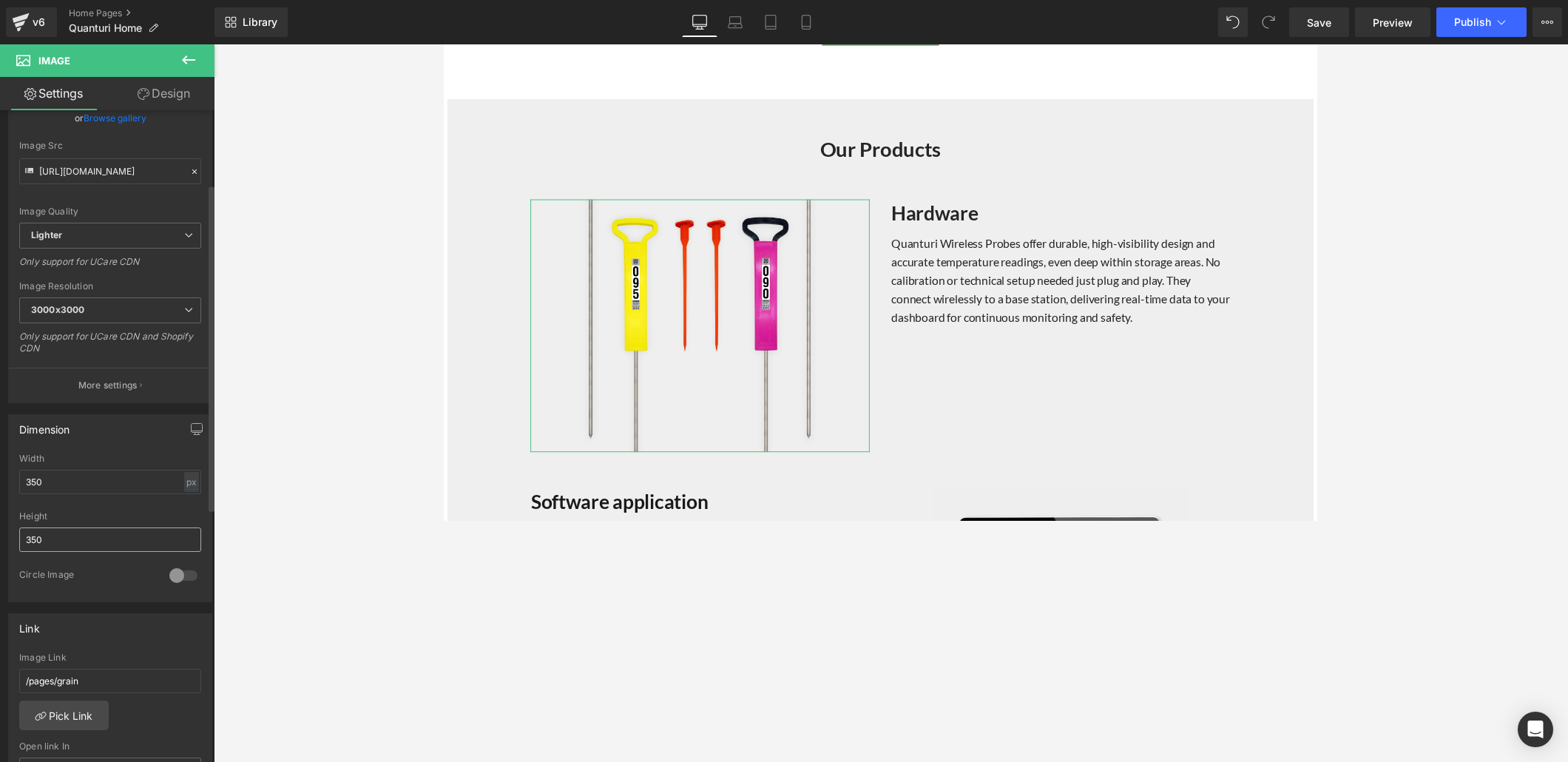
drag, startPoint x: 73, startPoint y: 539, endPoint x: 19, endPoint y: 537, distance: 54.0
click at [19, 519] on input "350" at bounding box center [110, 539] width 182 height 25
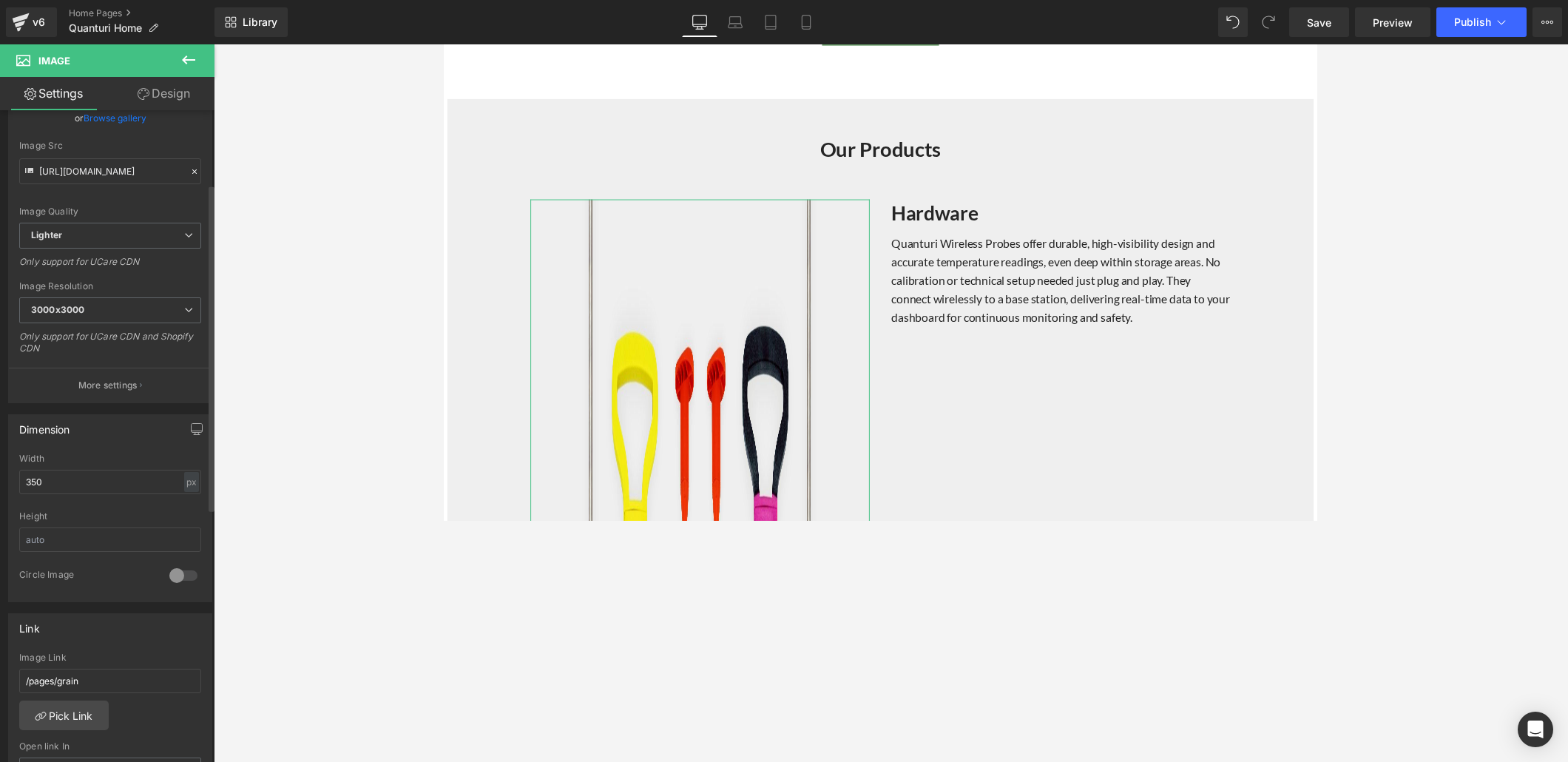
click at [106, 502] on div at bounding box center [110, 506] width 182 height 10
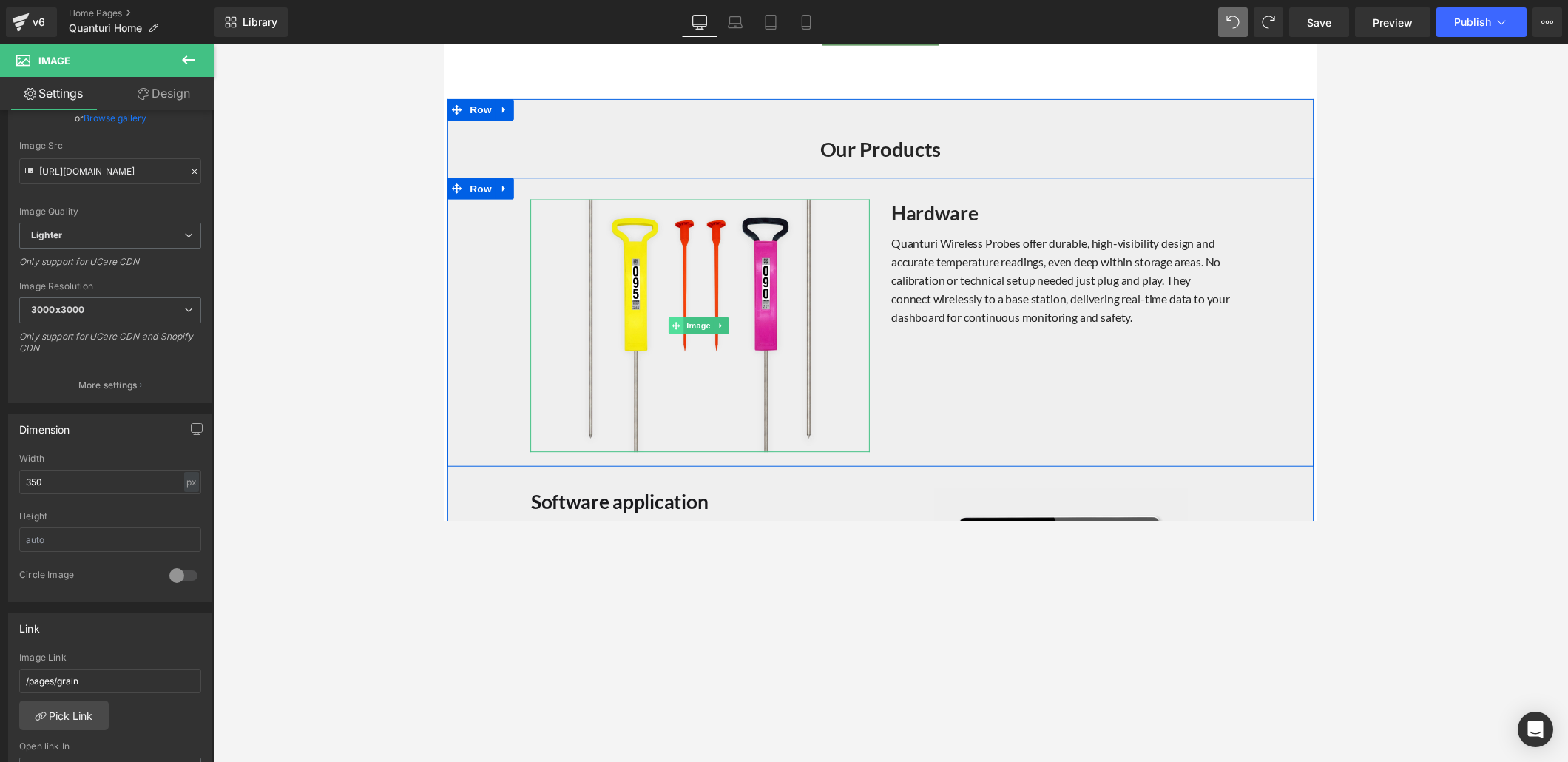
click at [674, 327] on span at bounding box center [681, 333] width 16 height 18
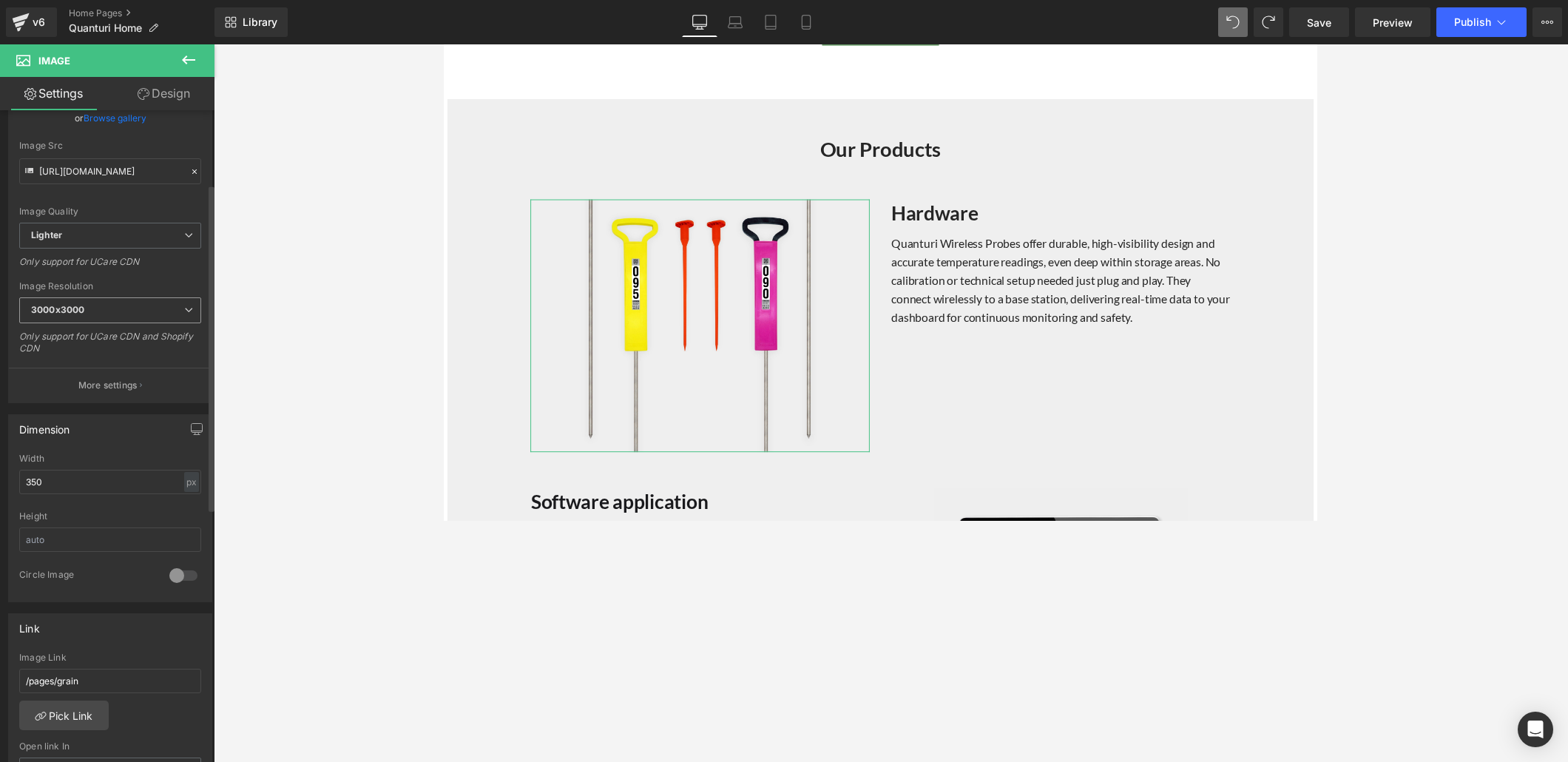
click at [141, 313] on span "3000x3000" at bounding box center [110, 310] width 182 height 26
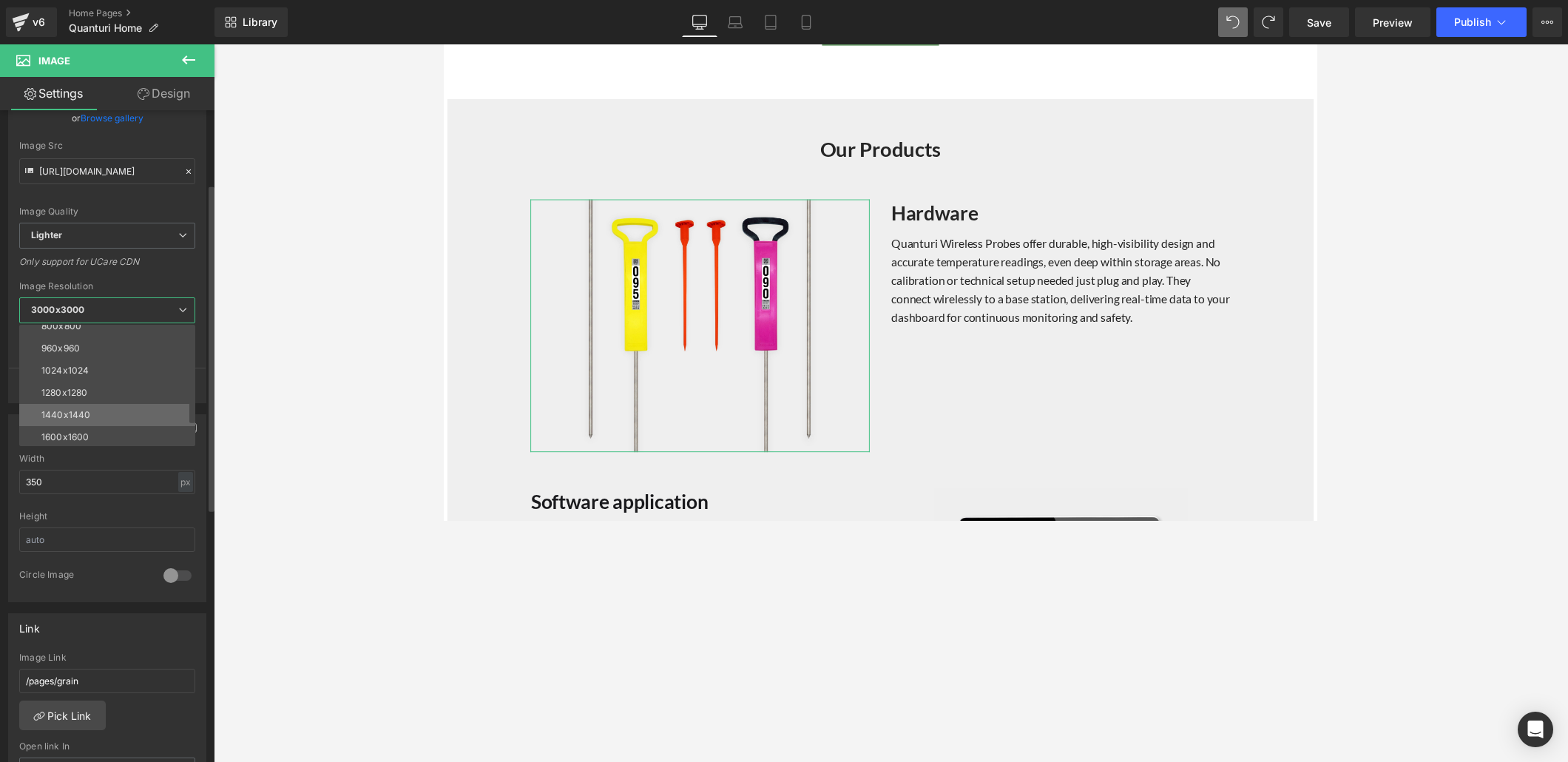
scroll to position [155, 0]
click at [105, 420] on li "1600x1600" at bounding box center [111, 425] width 183 height 22
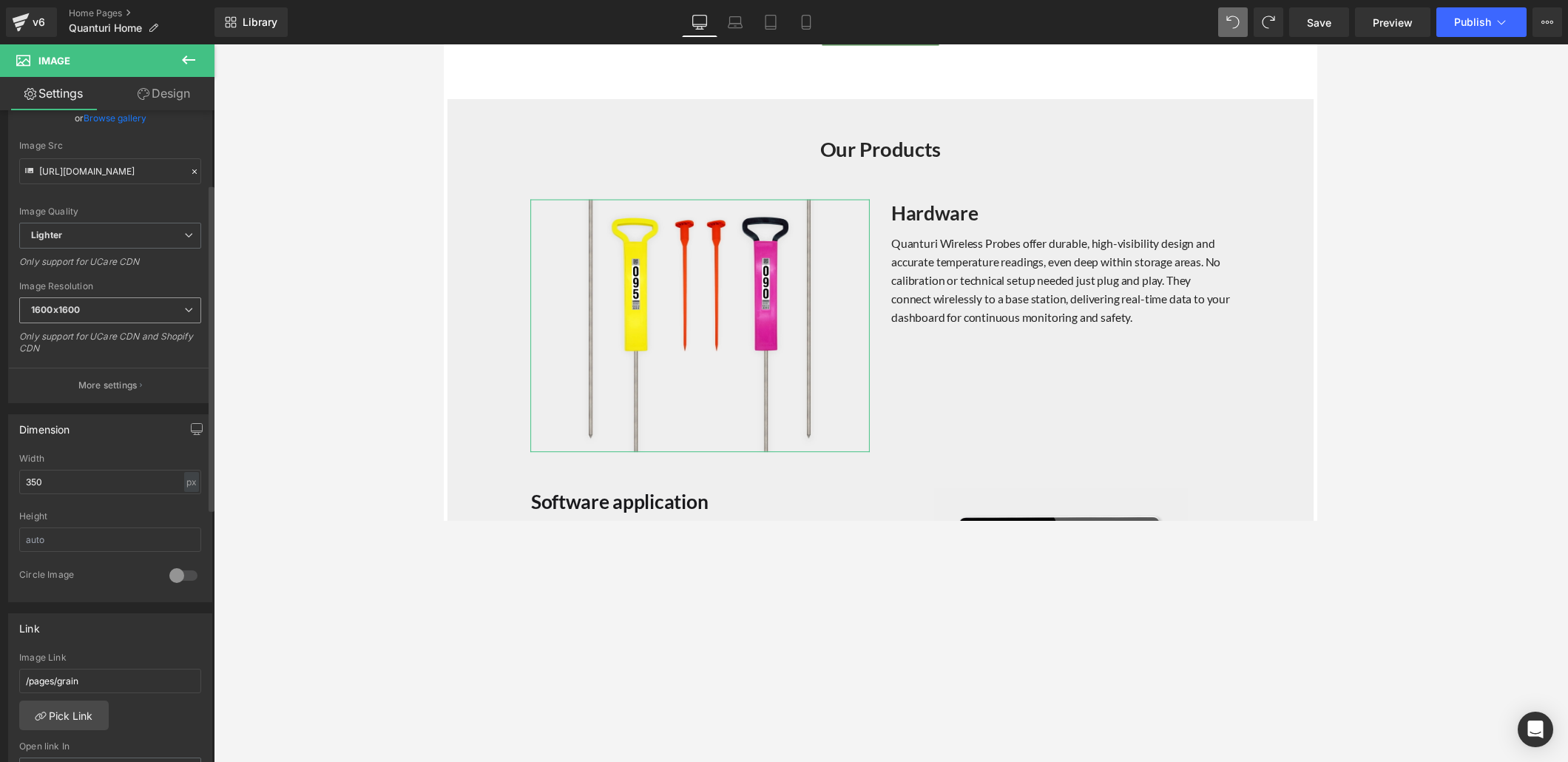
click at [184, 309] on icon at bounding box center [189, 310] width 9 height 9
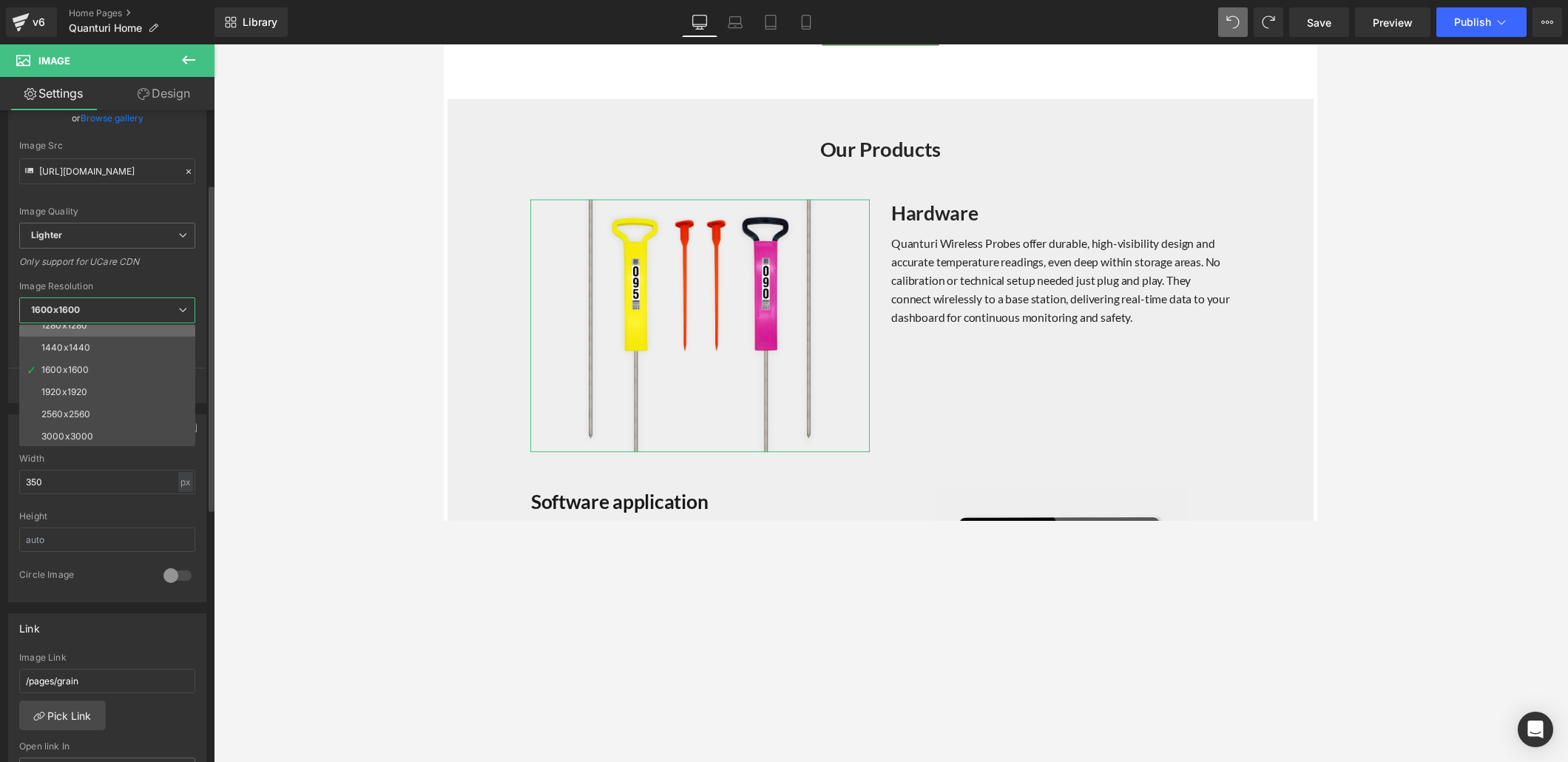
scroll to position [211, 0]
click at [103, 428] on li "3000x3000" at bounding box center [111, 435] width 183 height 22
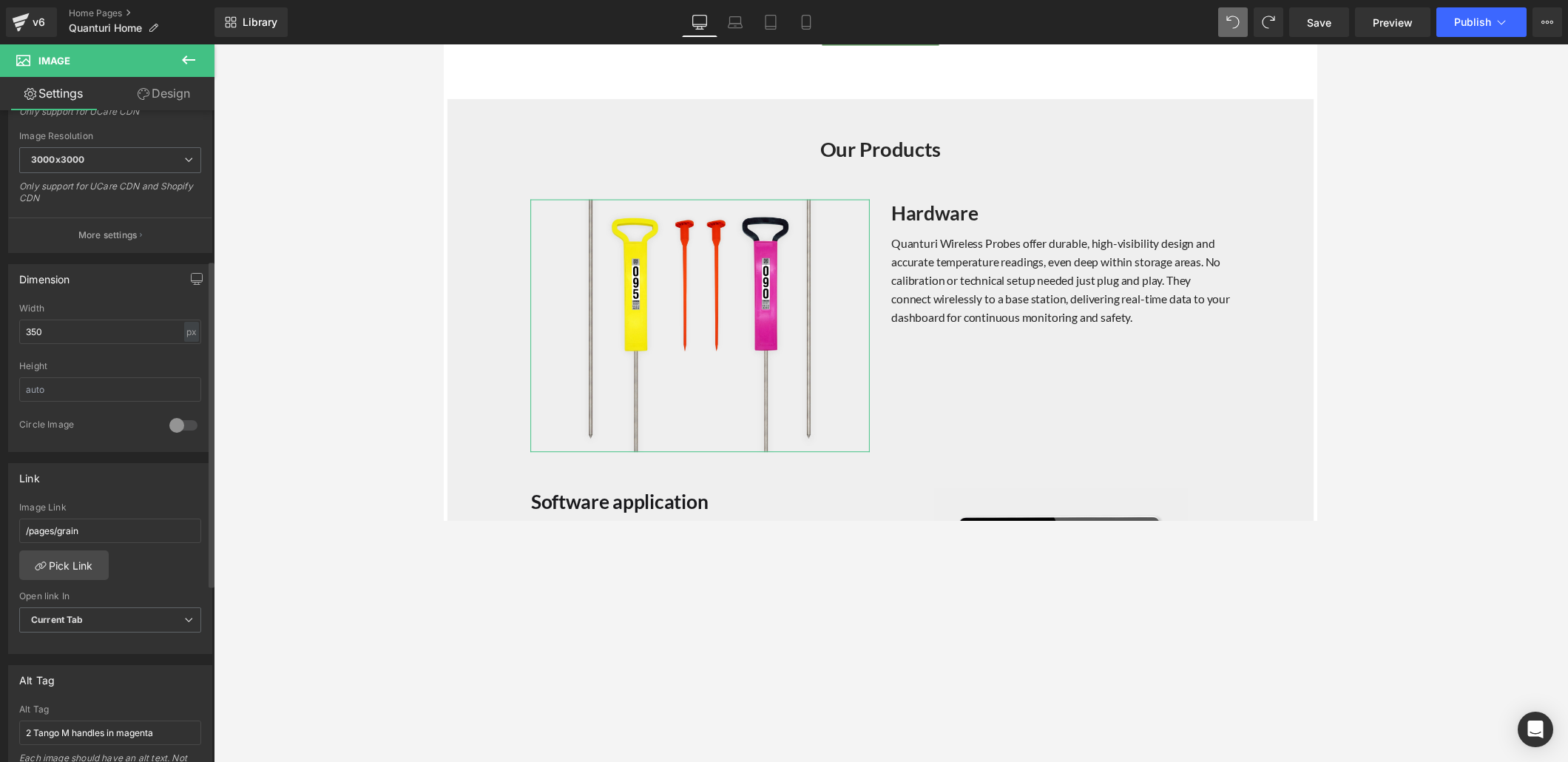
scroll to position [297, 0]
click at [176, 423] on div at bounding box center [183, 425] width 35 height 24
click at [175, 421] on div at bounding box center [183, 425] width 35 height 24
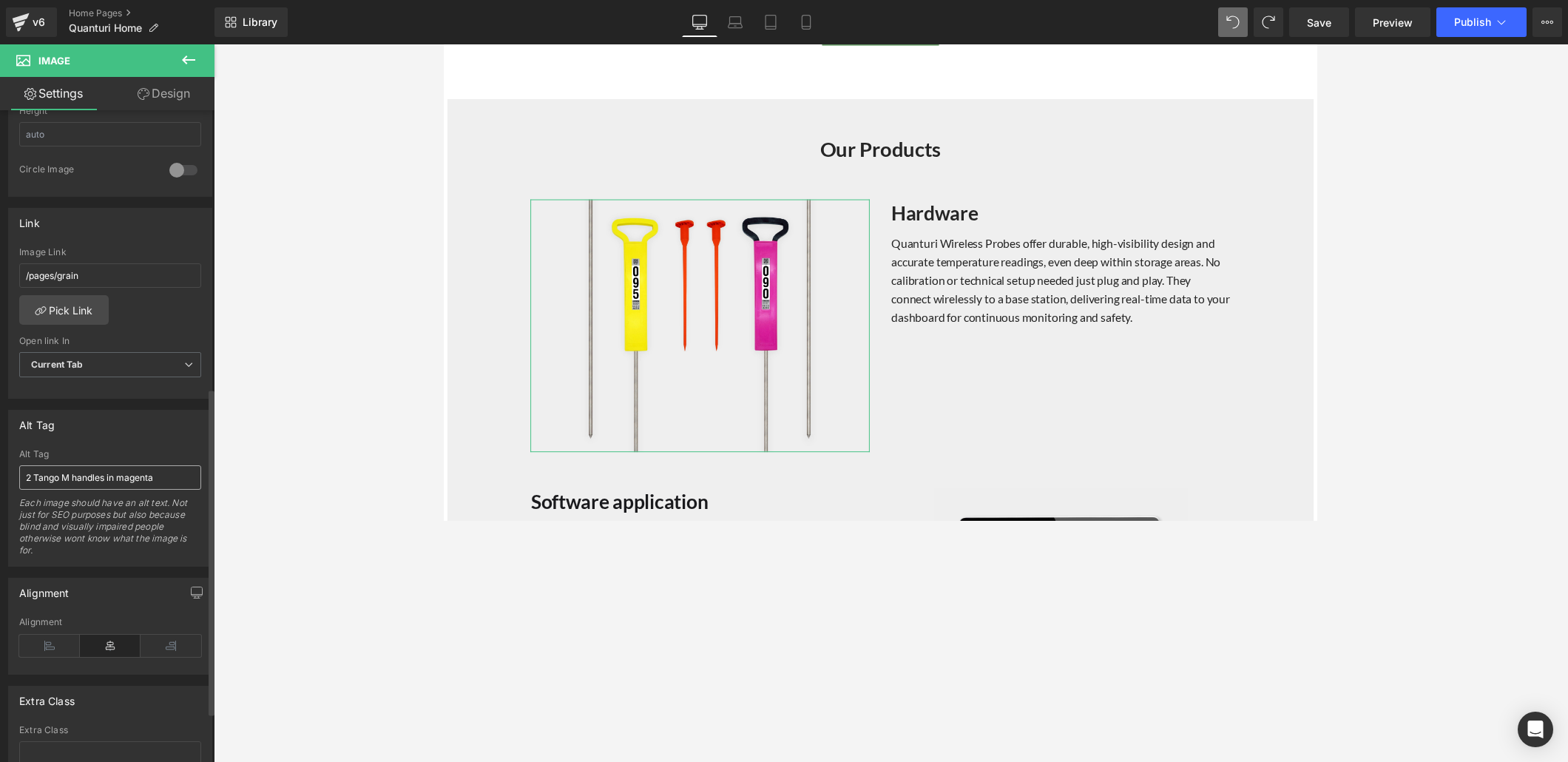
scroll to position [563, 0]
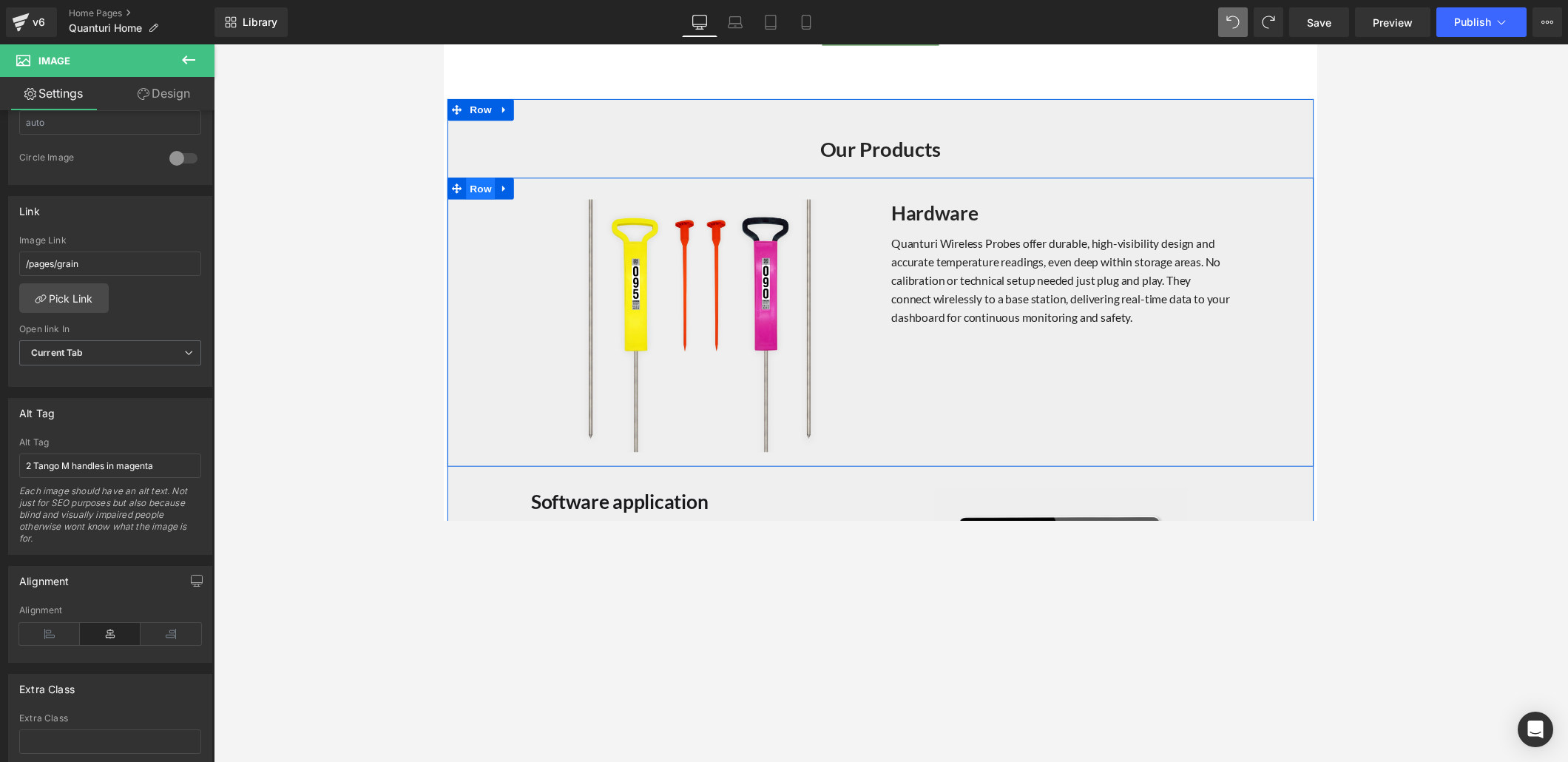
click at [480, 187] on span "Row" at bounding box center [480, 193] width 29 height 22
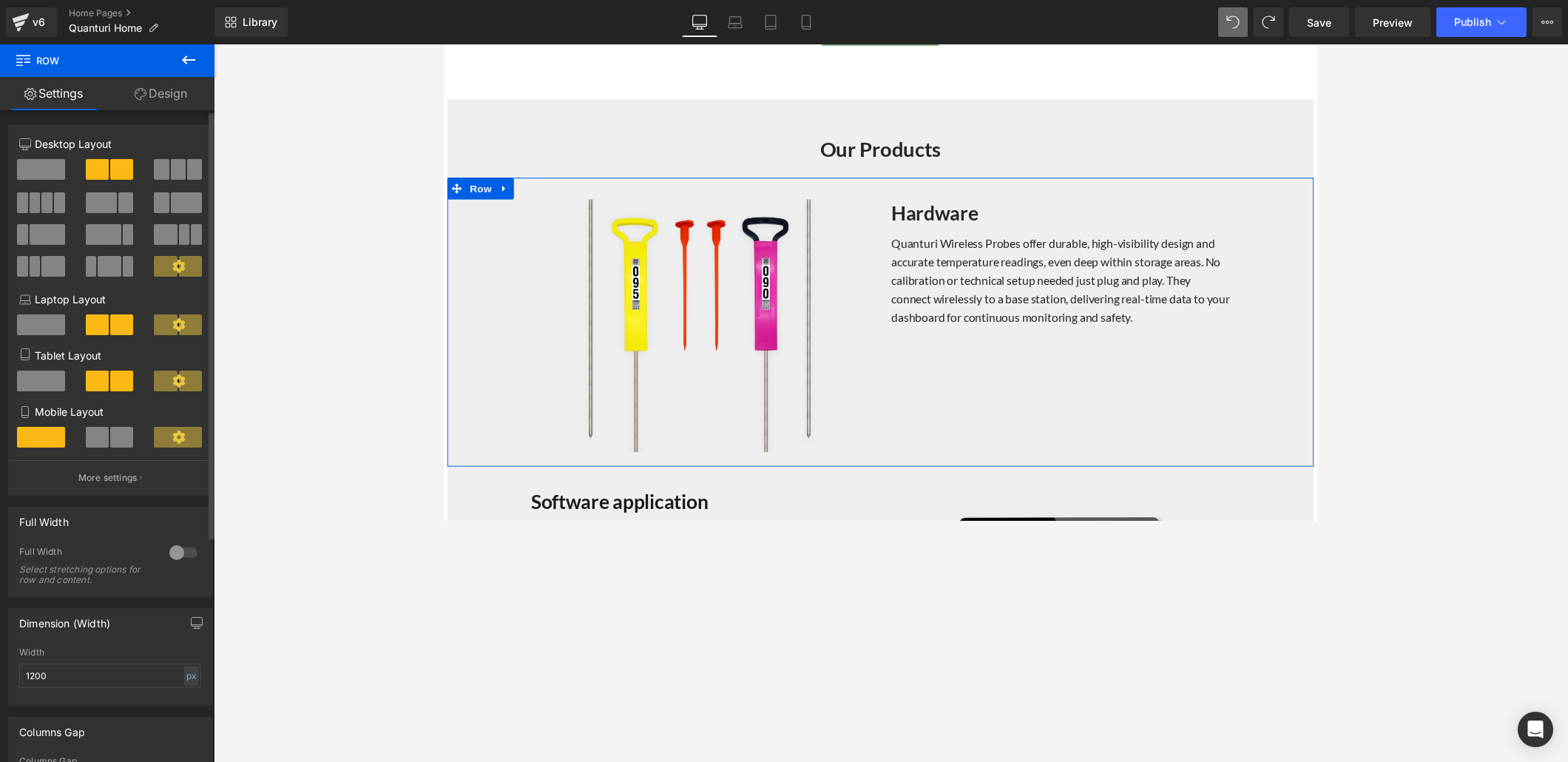
click at [178, 203] on span at bounding box center [186, 203] width 31 height 21
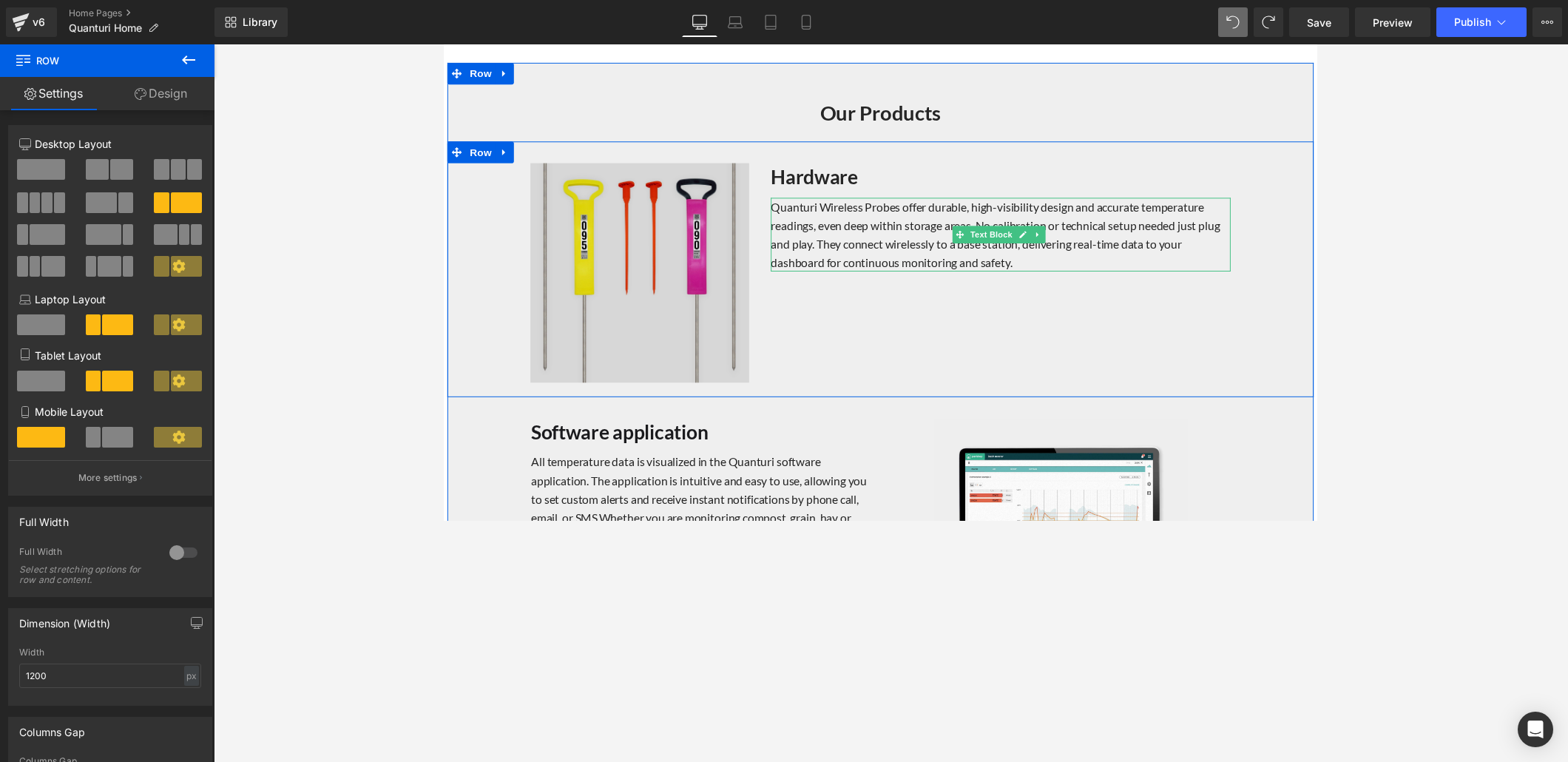
scroll to position [1403, 0]
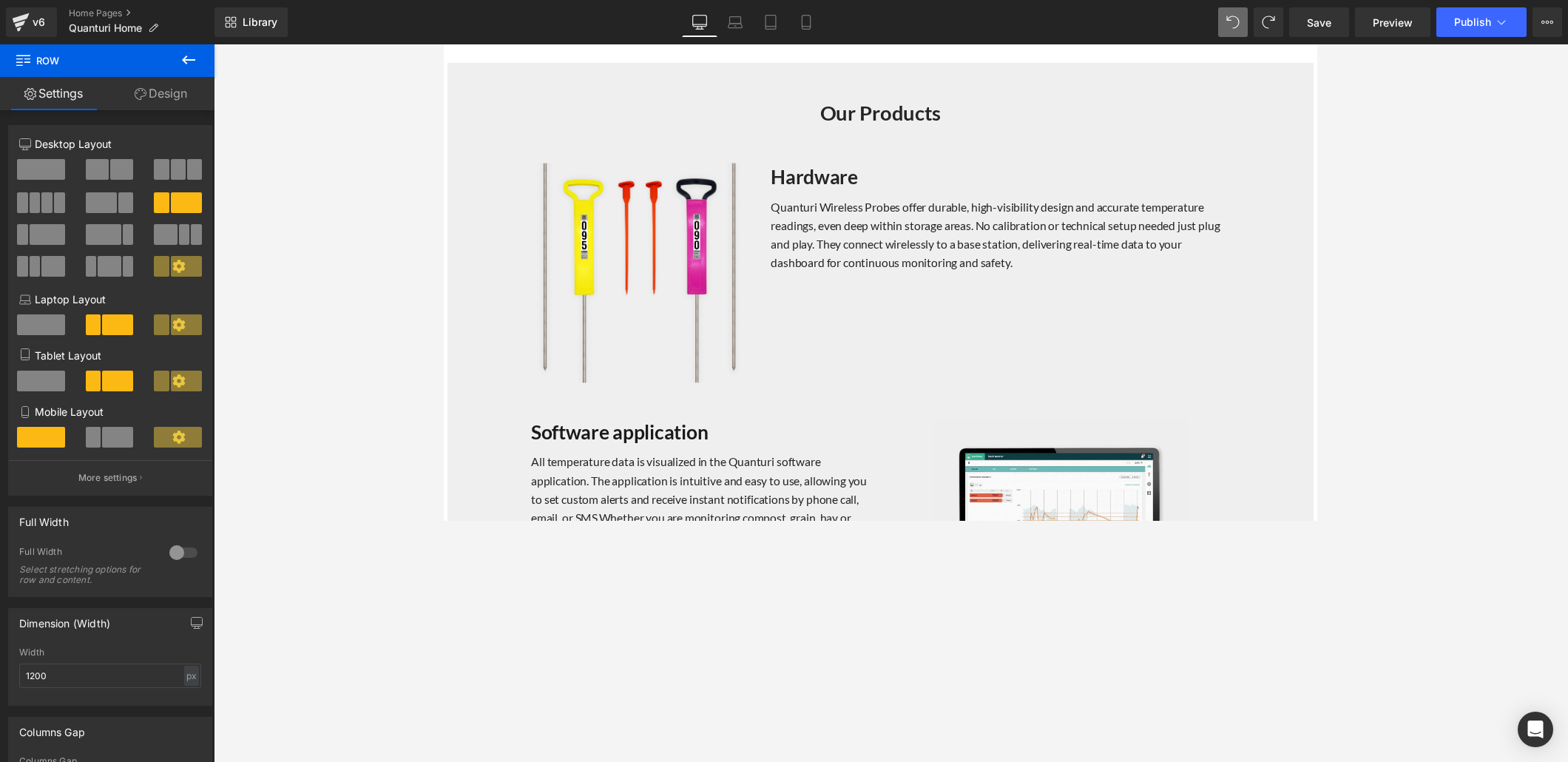
click at [176, 57] on button at bounding box center [188, 60] width 52 height 32
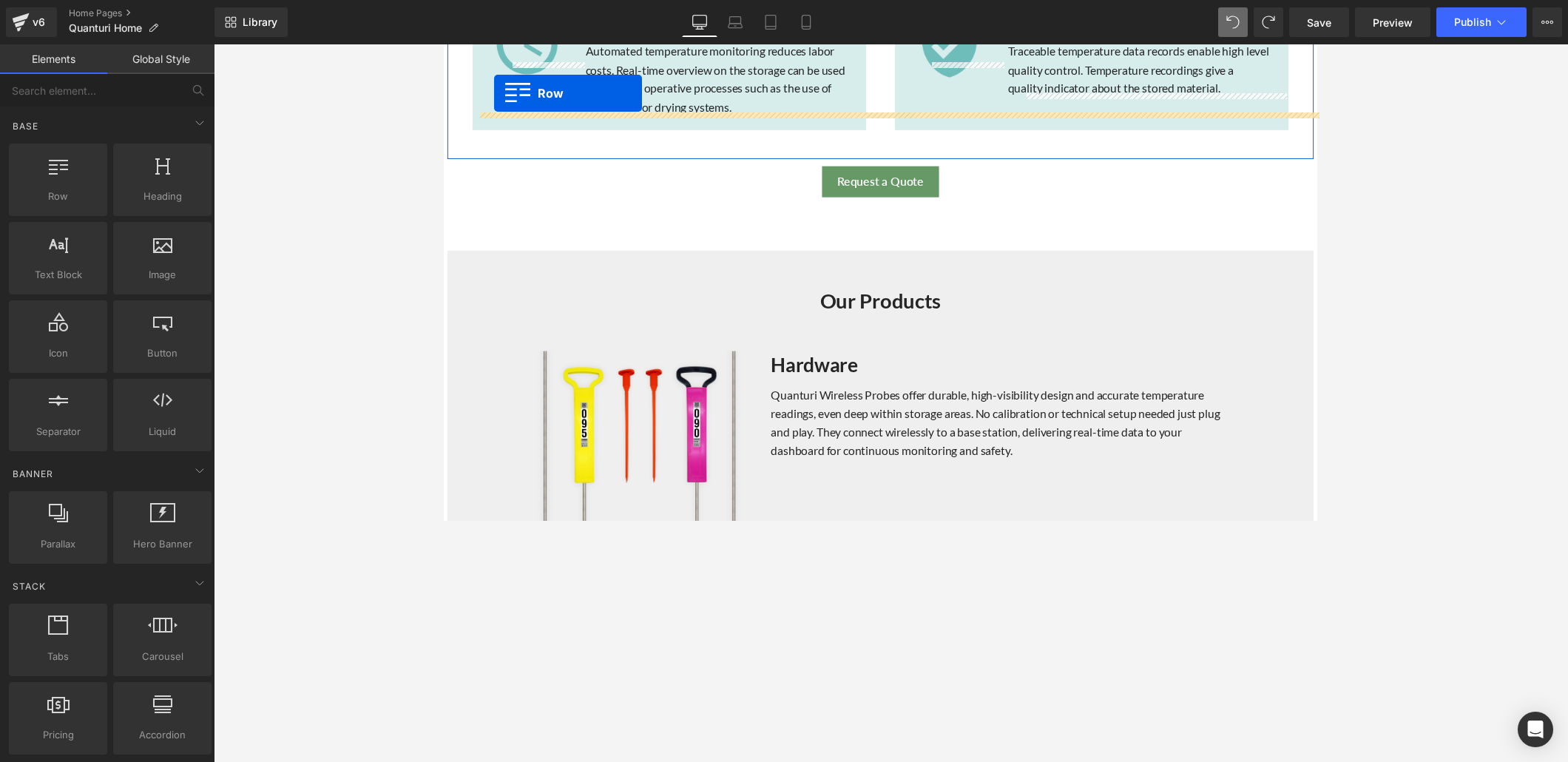
scroll to position [1167, 0]
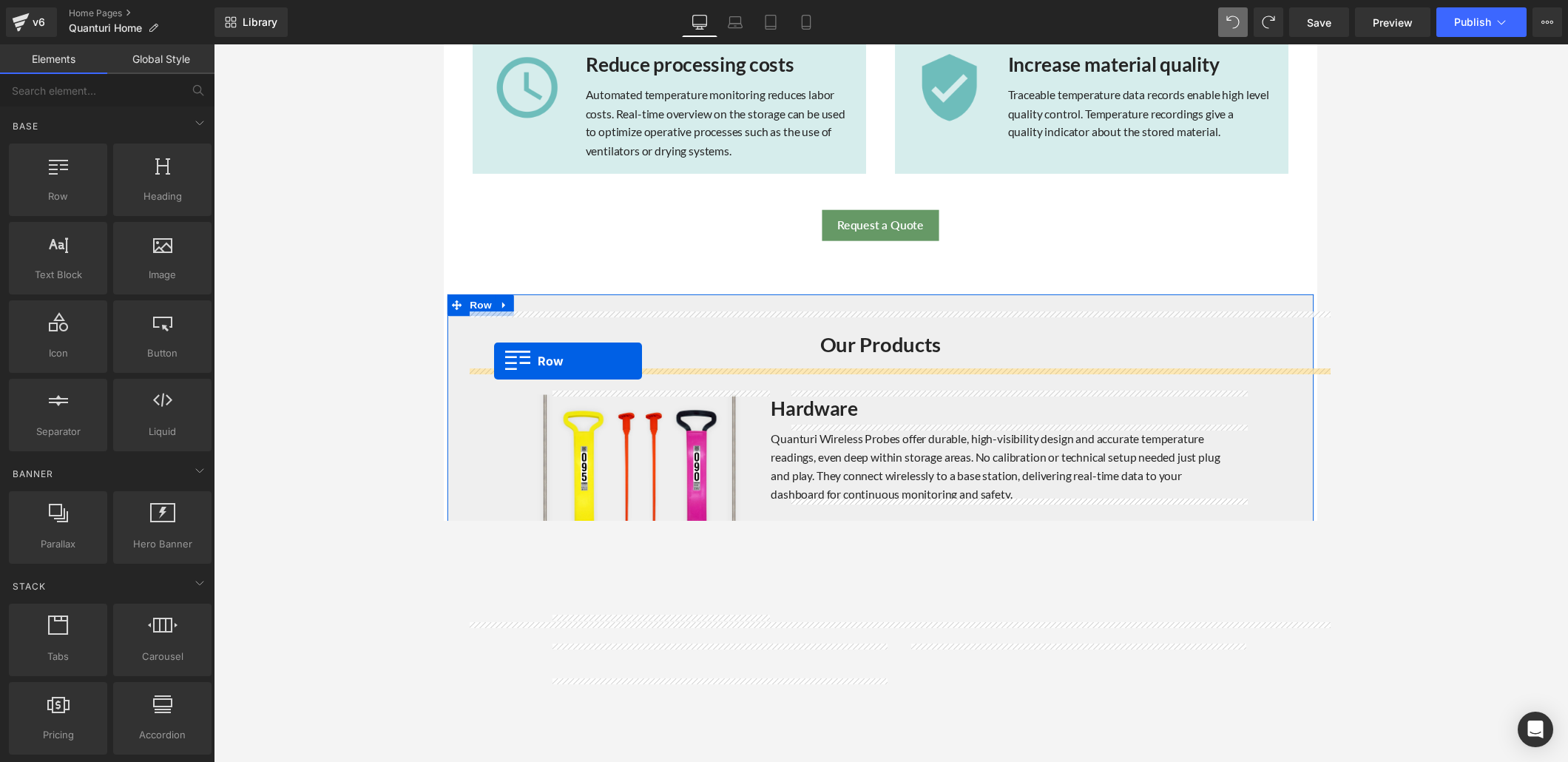
drag, startPoint x: 501, startPoint y: 228, endPoint x: 495, endPoint y: 369, distance: 141.1
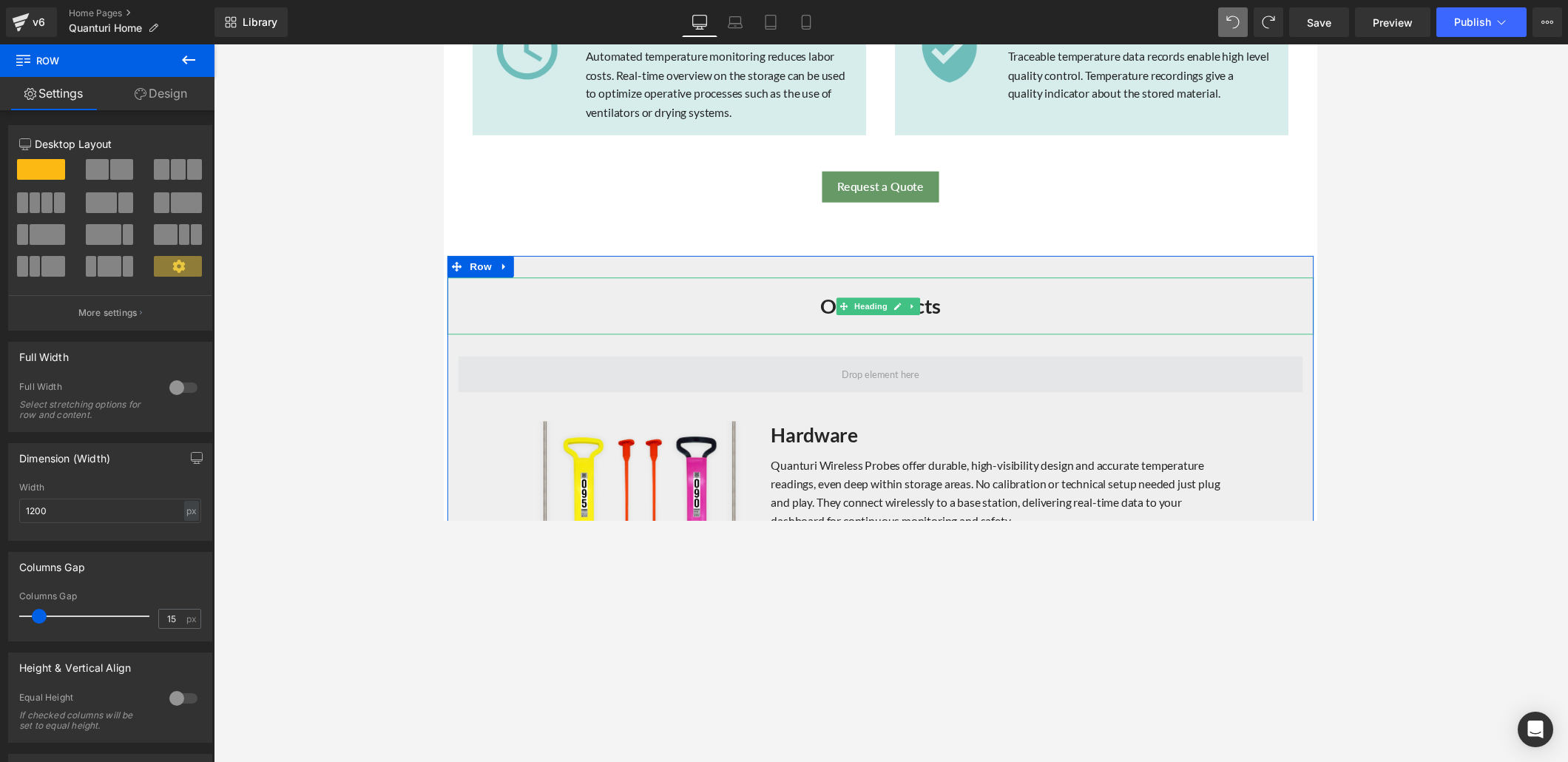
scroll to position [1232, 0]
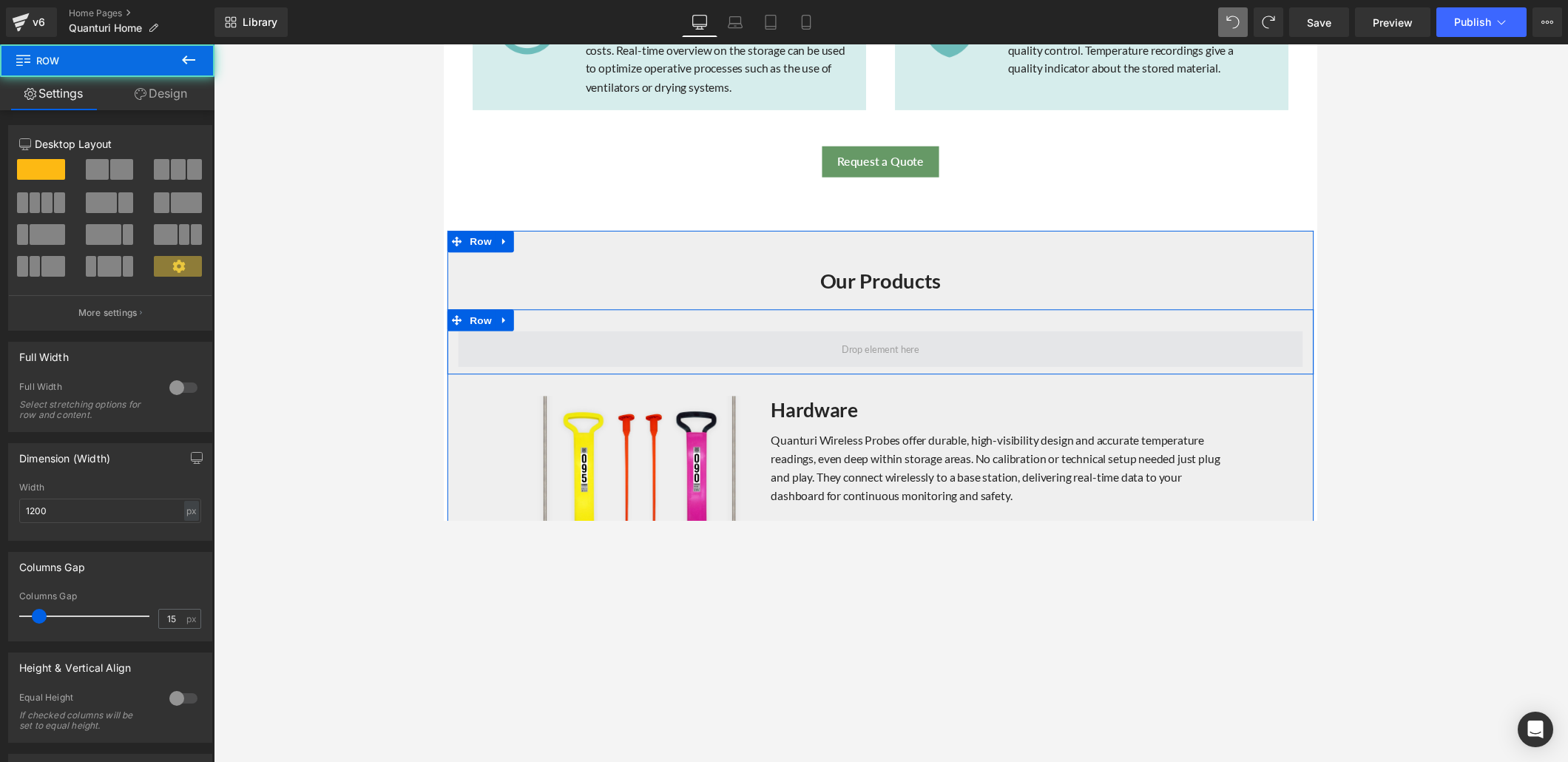
drag, startPoint x: 673, startPoint y: 347, endPoint x: 859, endPoint y: 323, distance: 187.5
click at [673, 347] on span at bounding box center [890, 356] width 866 height 37
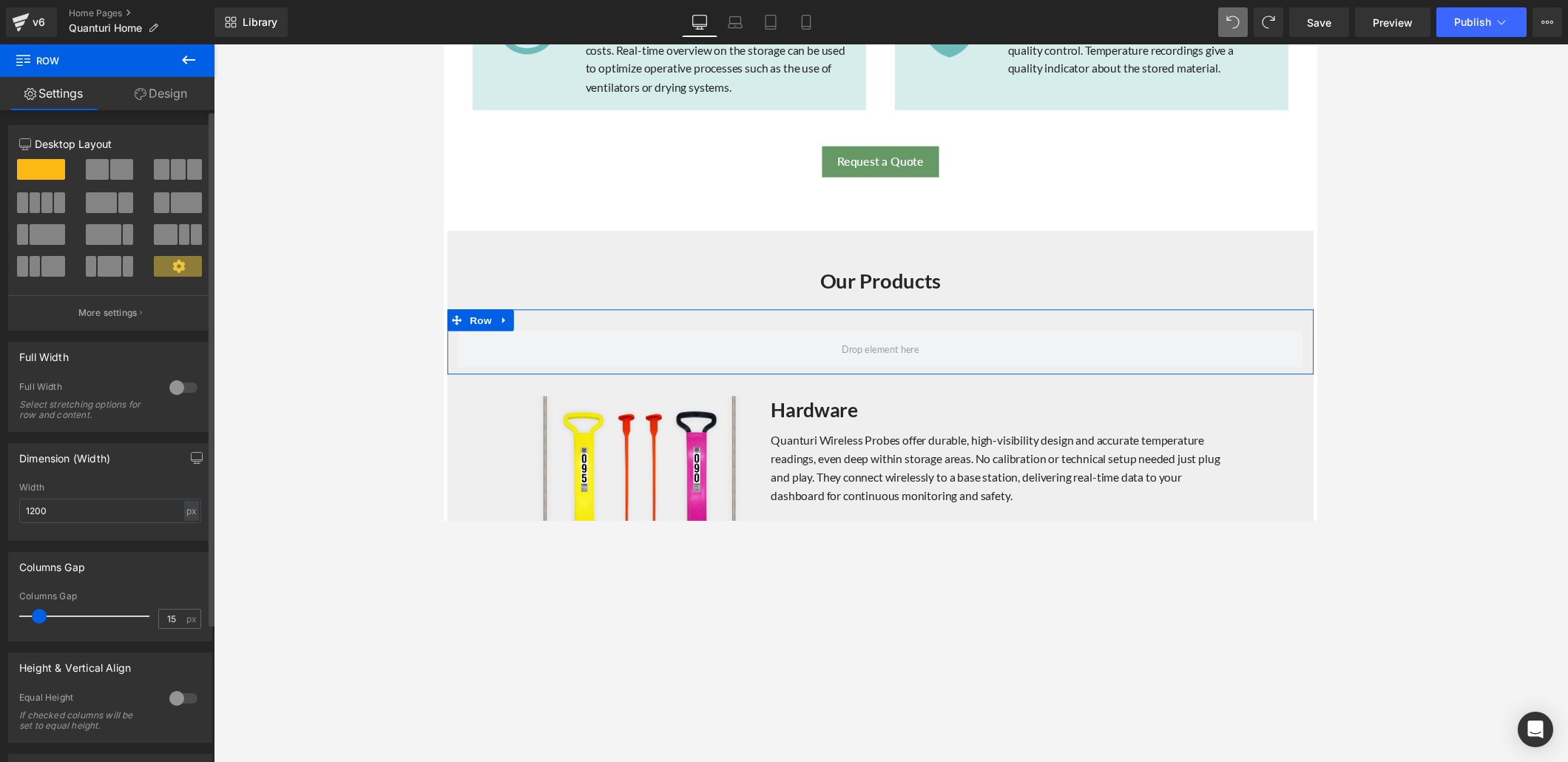
click at [46, 202] on span at bounding box center [46, 203] width 11 height 21
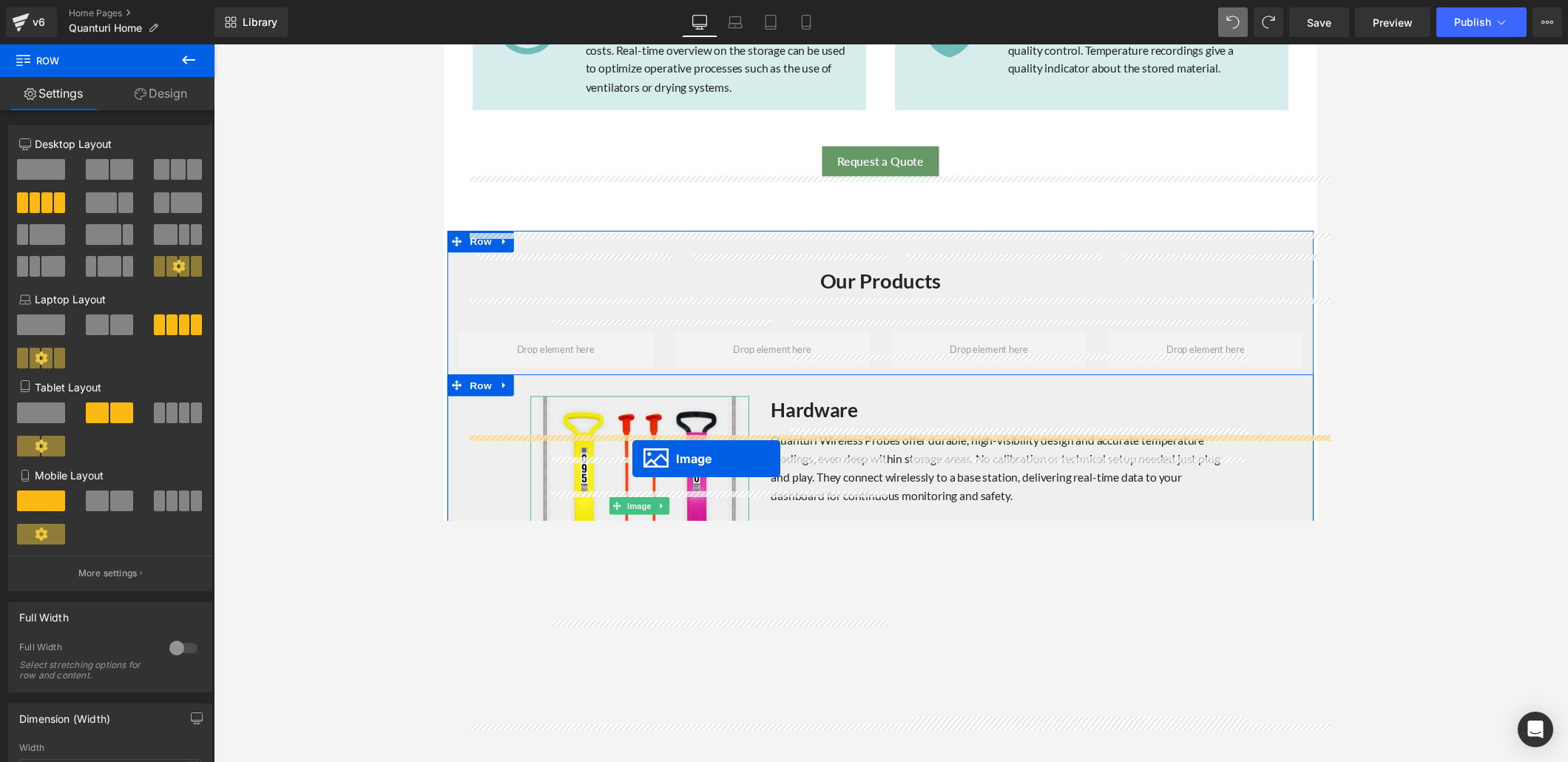
scroll to position [1321, 0]
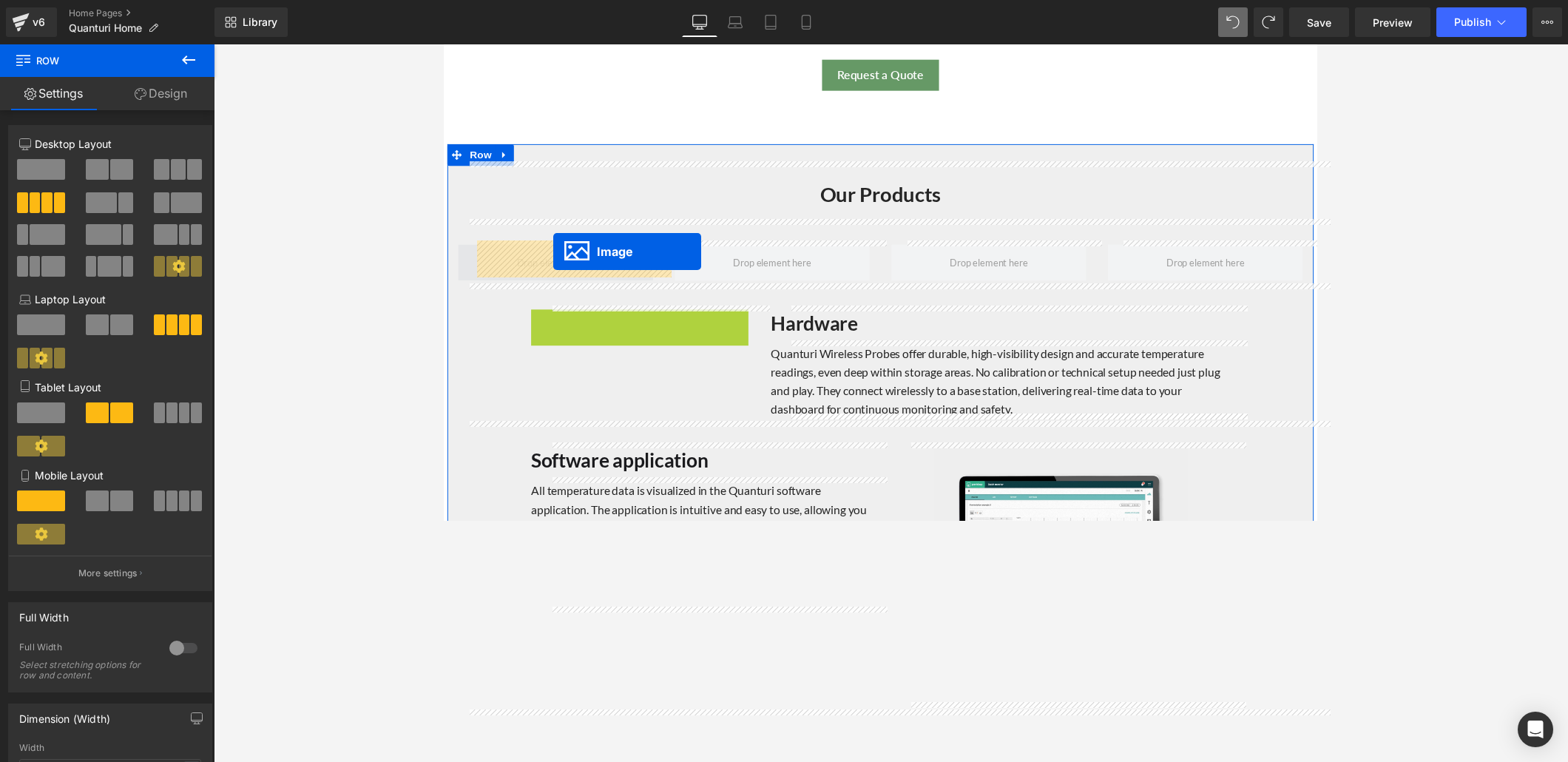
drag, startPoint x: 639, startPoint y: 512, endPoint x: 555, endPoint y: 256, distance: 269.4
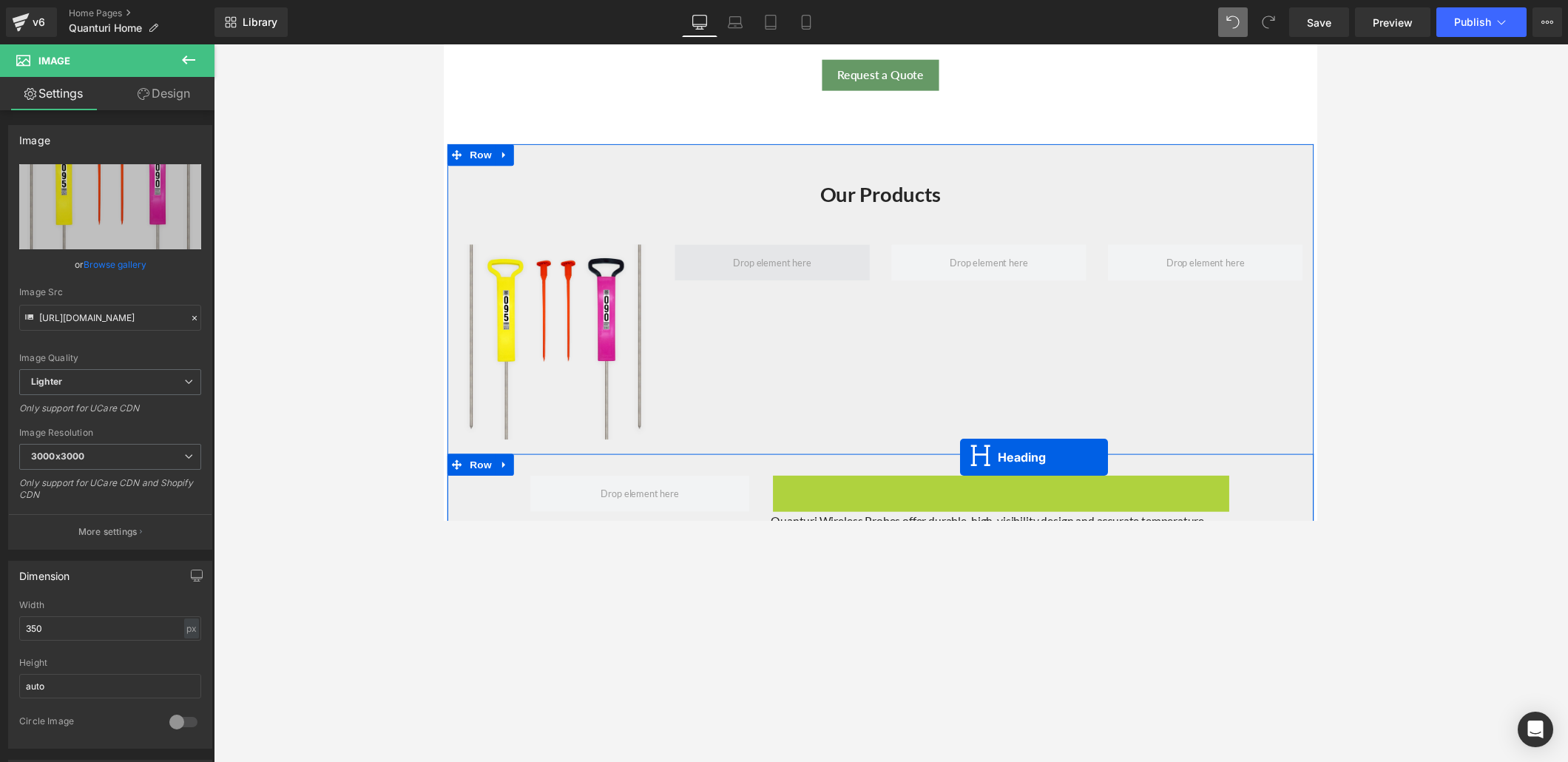
scroll to position [1336, 0]
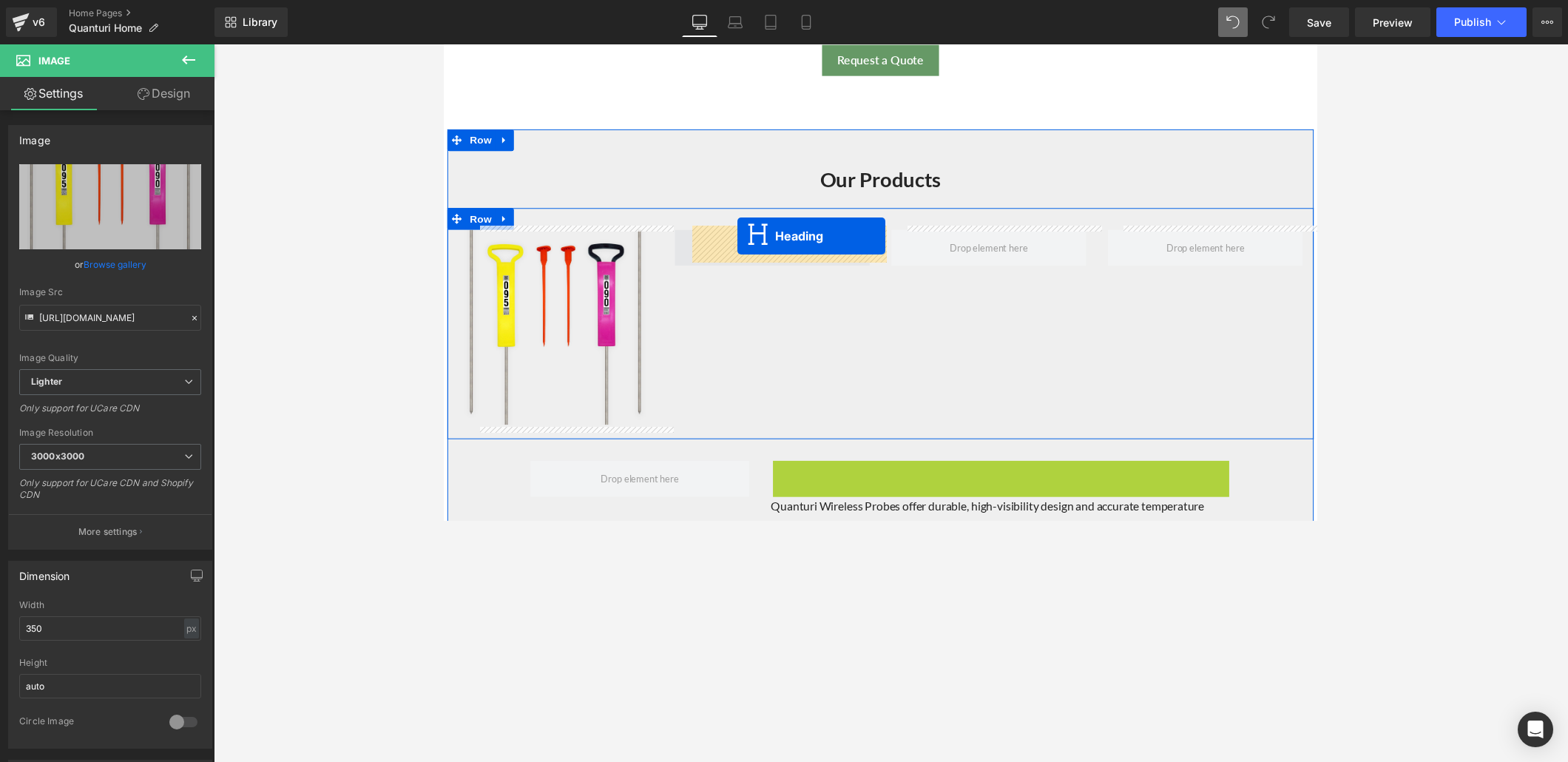
drag, startPoint x: 997, startPoint y: 501, endPoint x: 744, endPoint y: 241, distance: 362.8
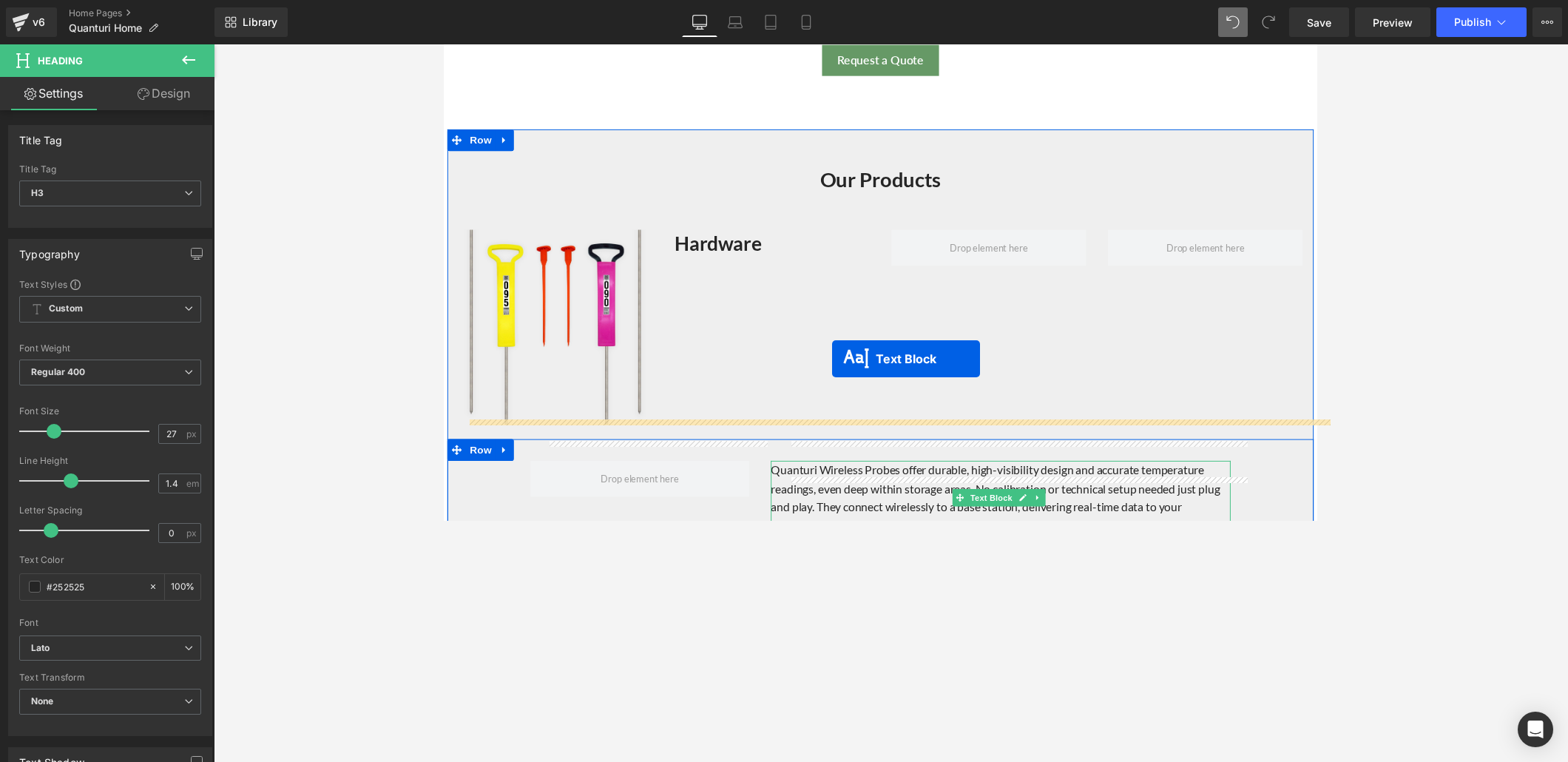
scroll to position [1350, 0]
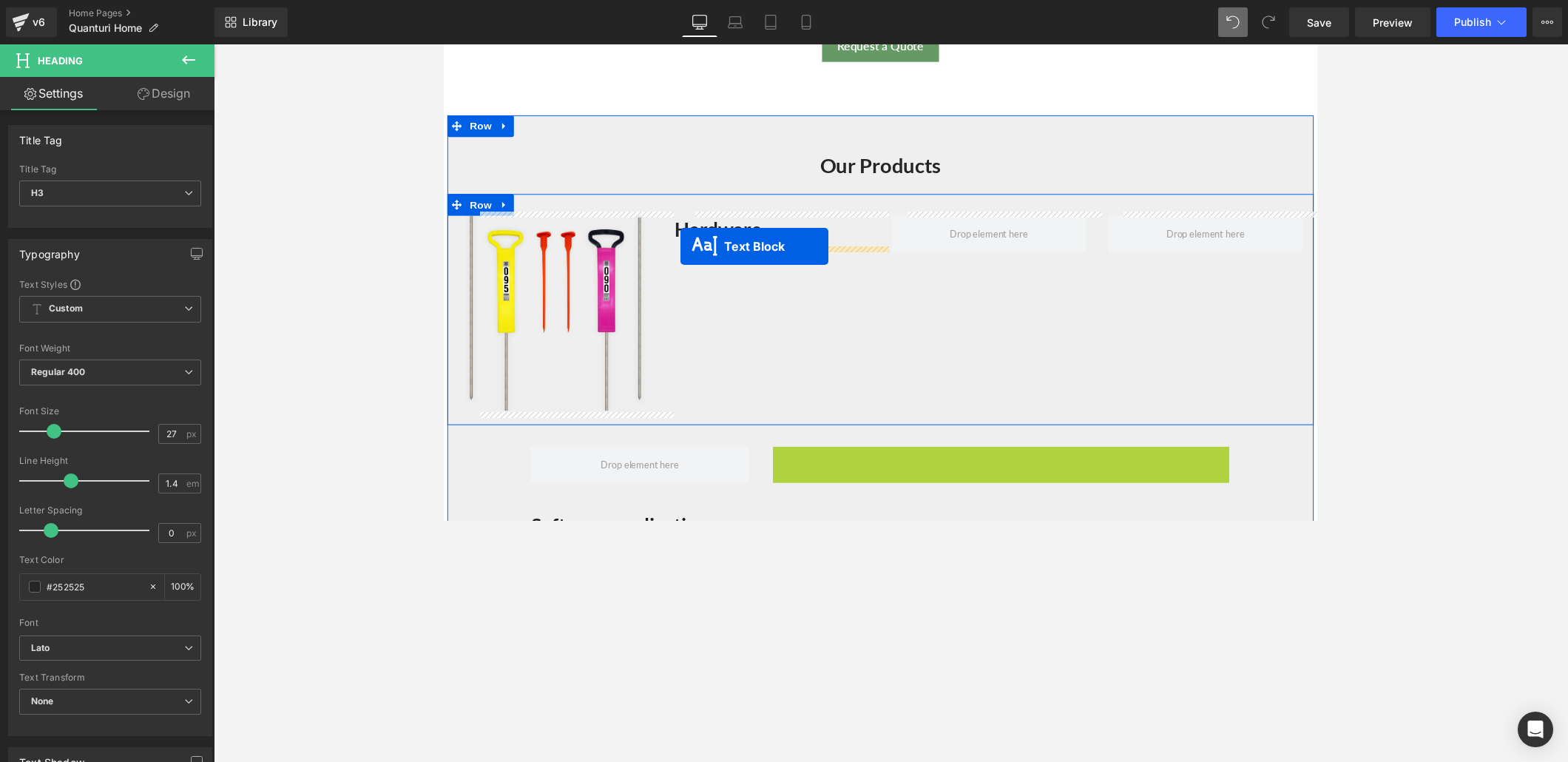
drag, startPoint x: 998, startPoint y: 502, endPoint x: 686, endPoint y: 251, distance: 400.4
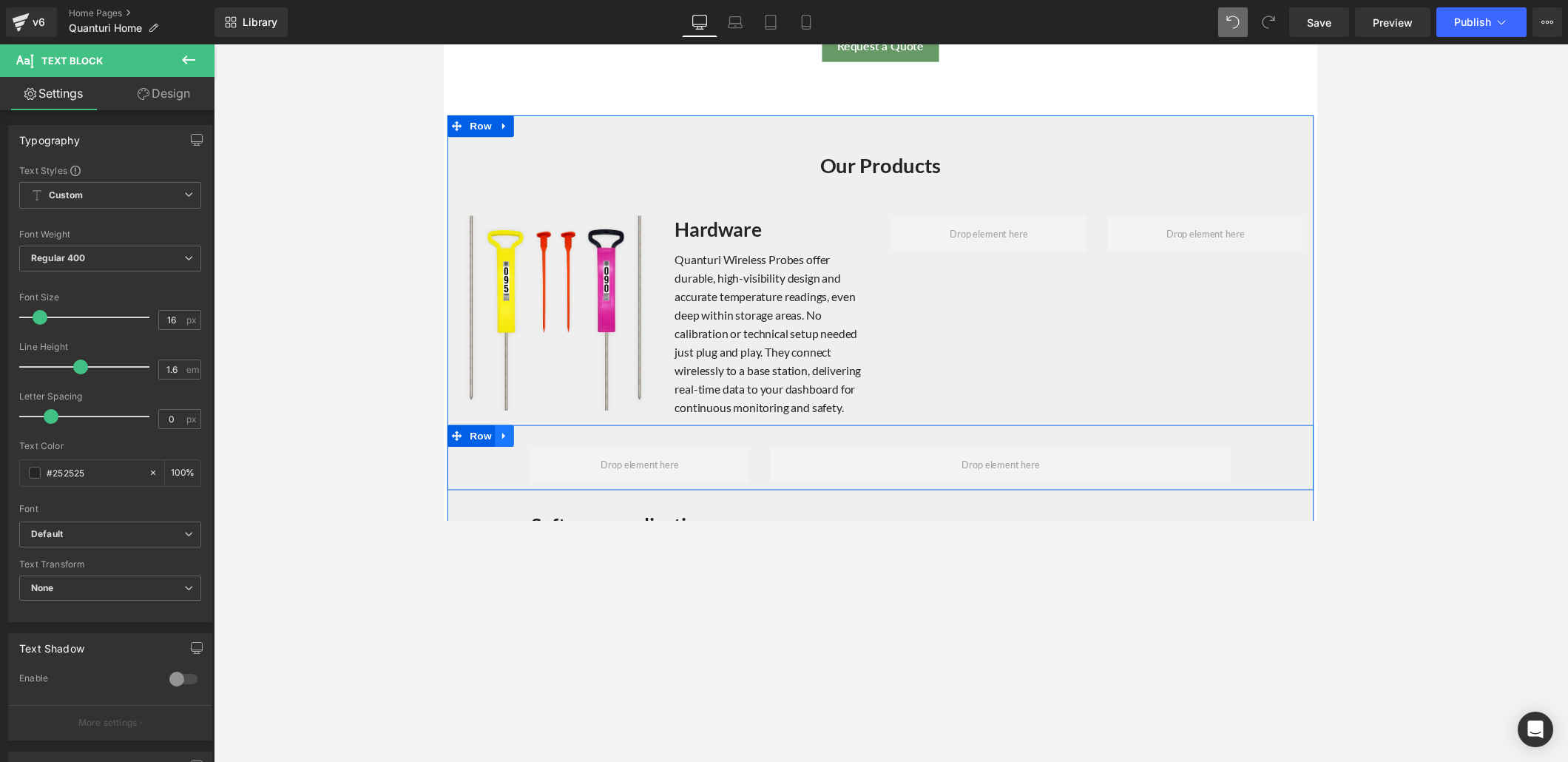
click at [503, 440] on icon at bounding box center [505, 445] width 10 height 11
click at [539, 440] on icon at bounding box center [544, 445] width 10 height 11
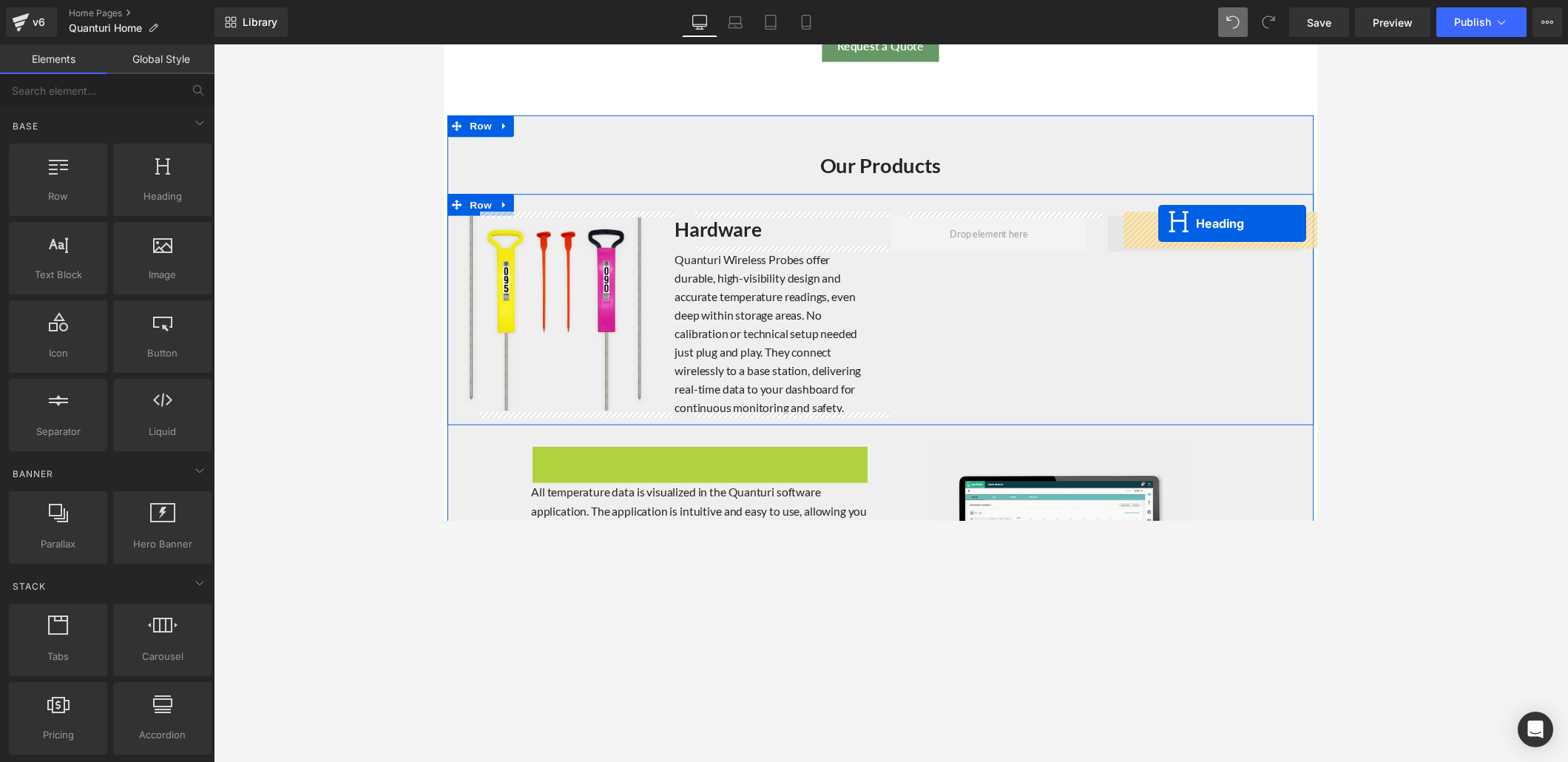
drag, startPoint x: 666, startPoint y: 471, endPoint x: 1175, endPoint y: 229, distance: 563.6
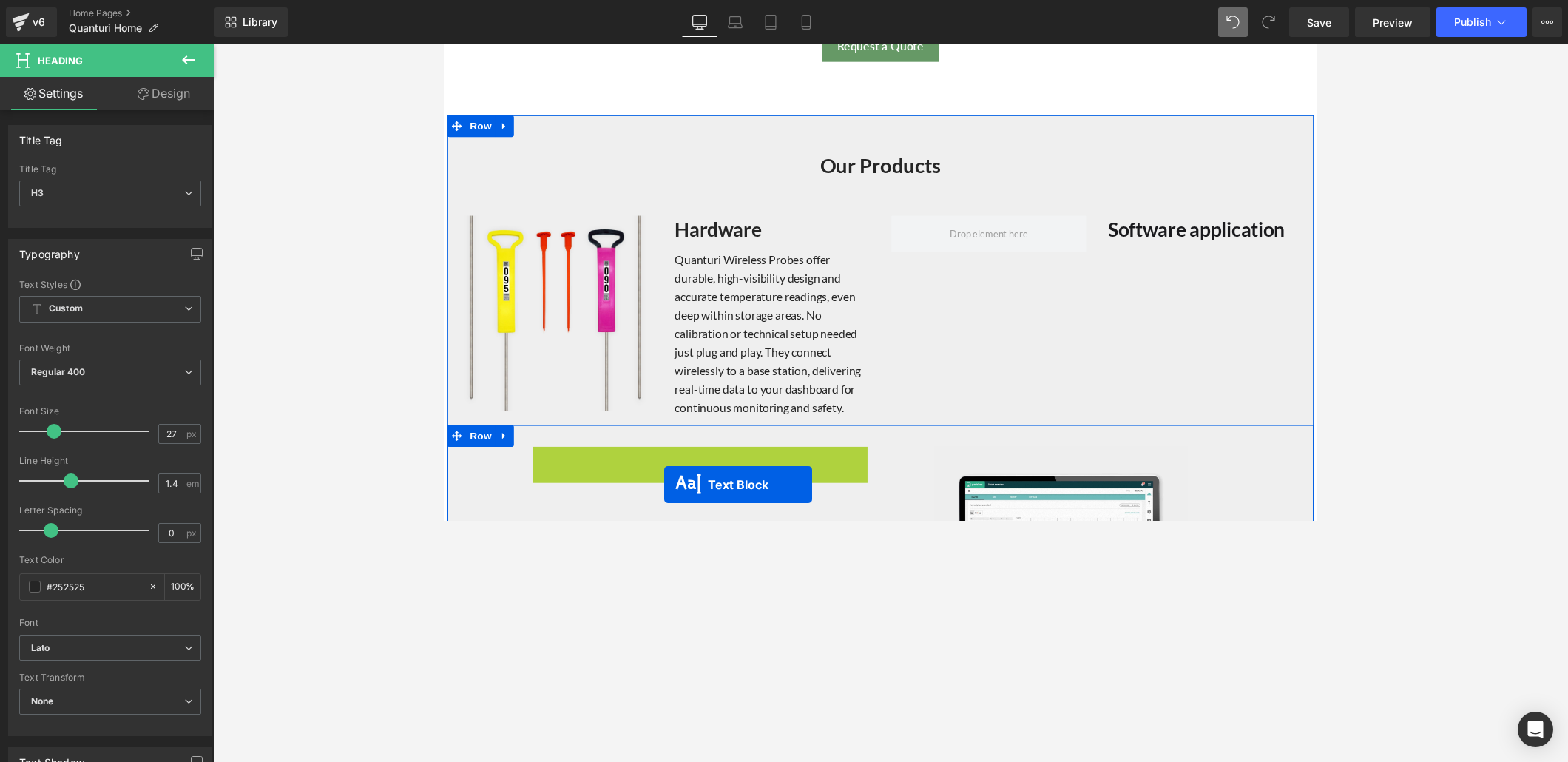
scroll to position [1394, 0]
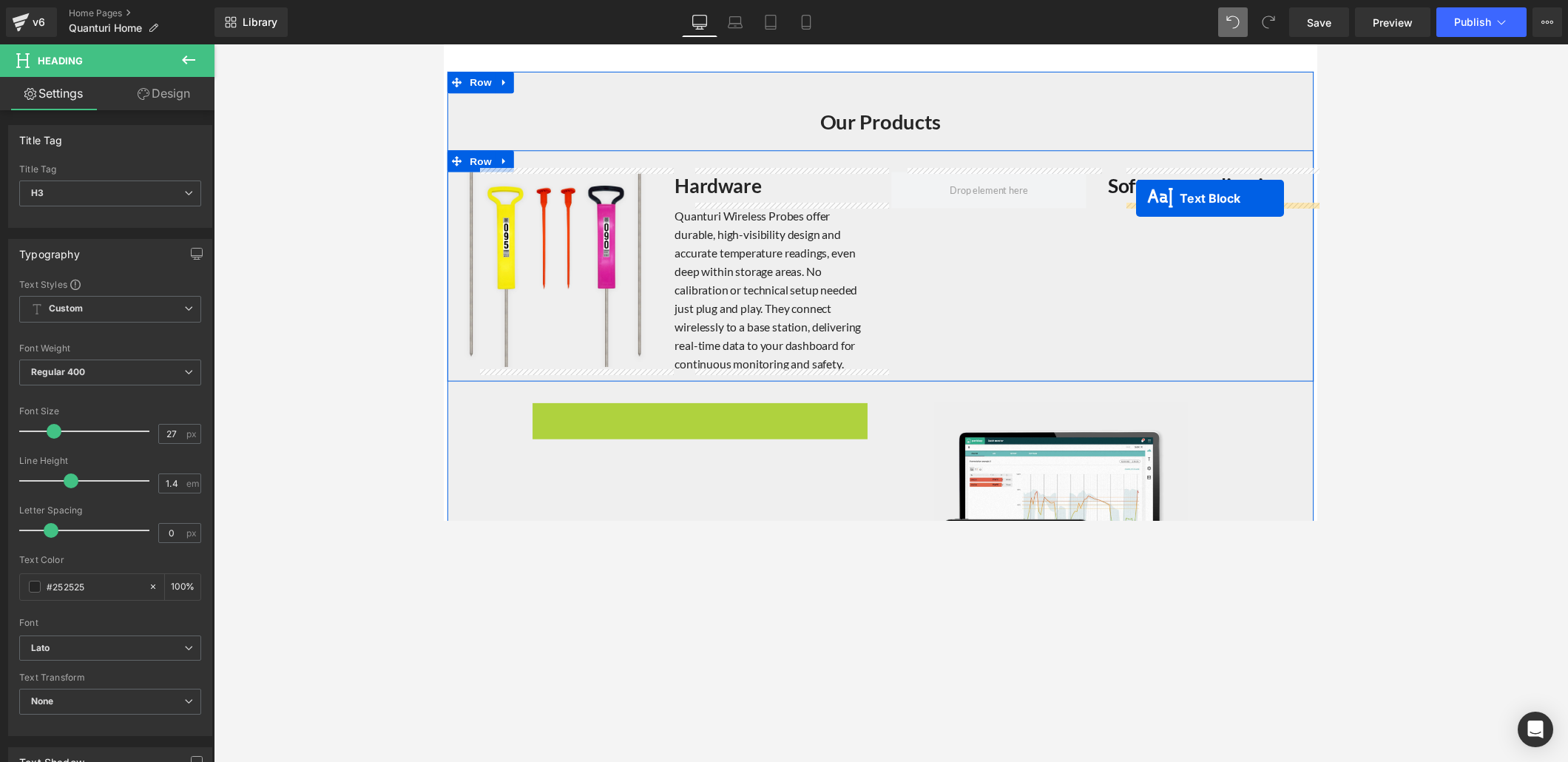
drag, startPoint x: 658, startPoint y: 517, endPoint x: 1154, endPoint y: 202, distance: 587.6
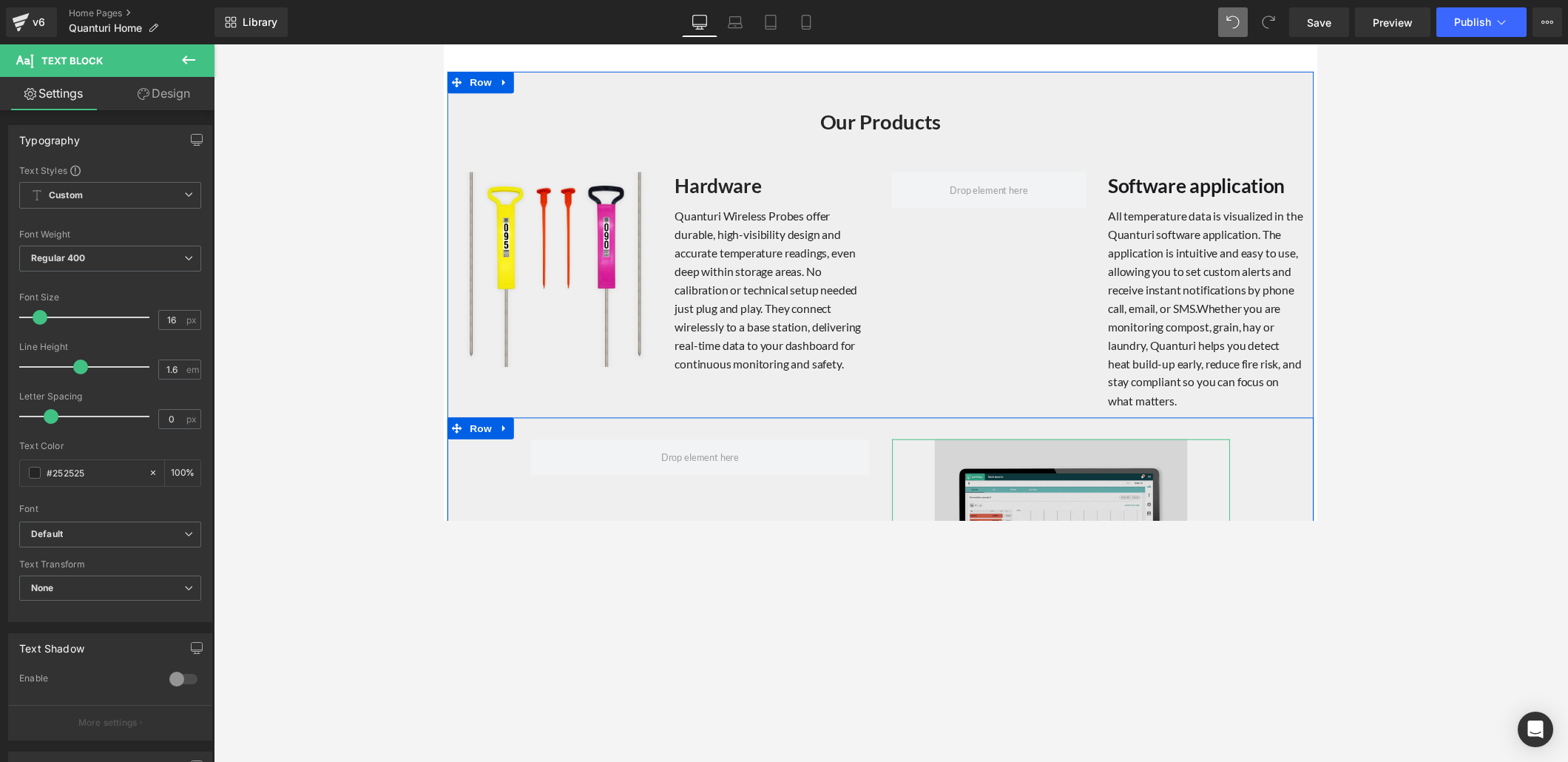
click at [979, 468] on img at bounding box center [1075, 578] width 259 height 258
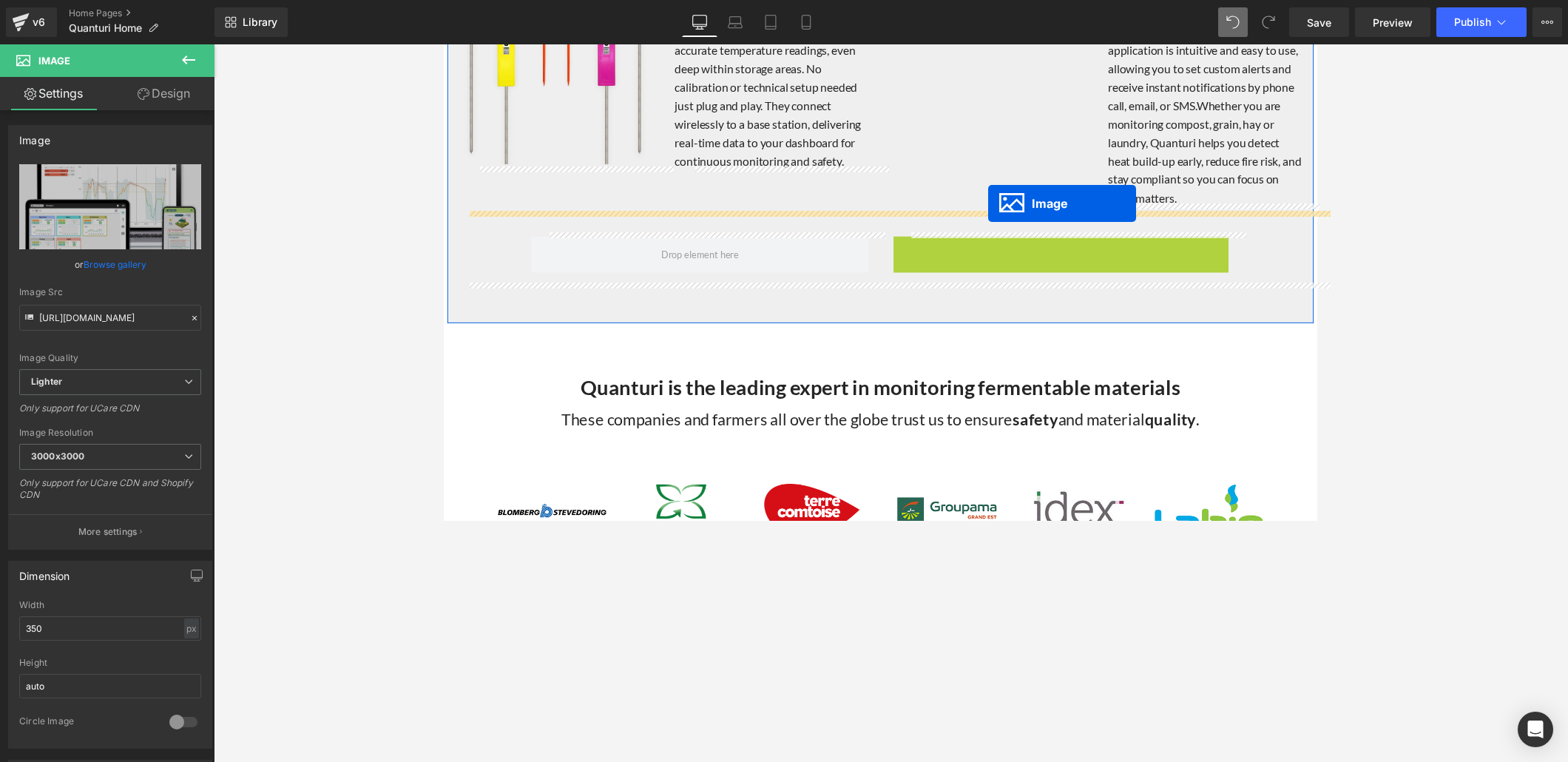
scroll to position [1471, 0]
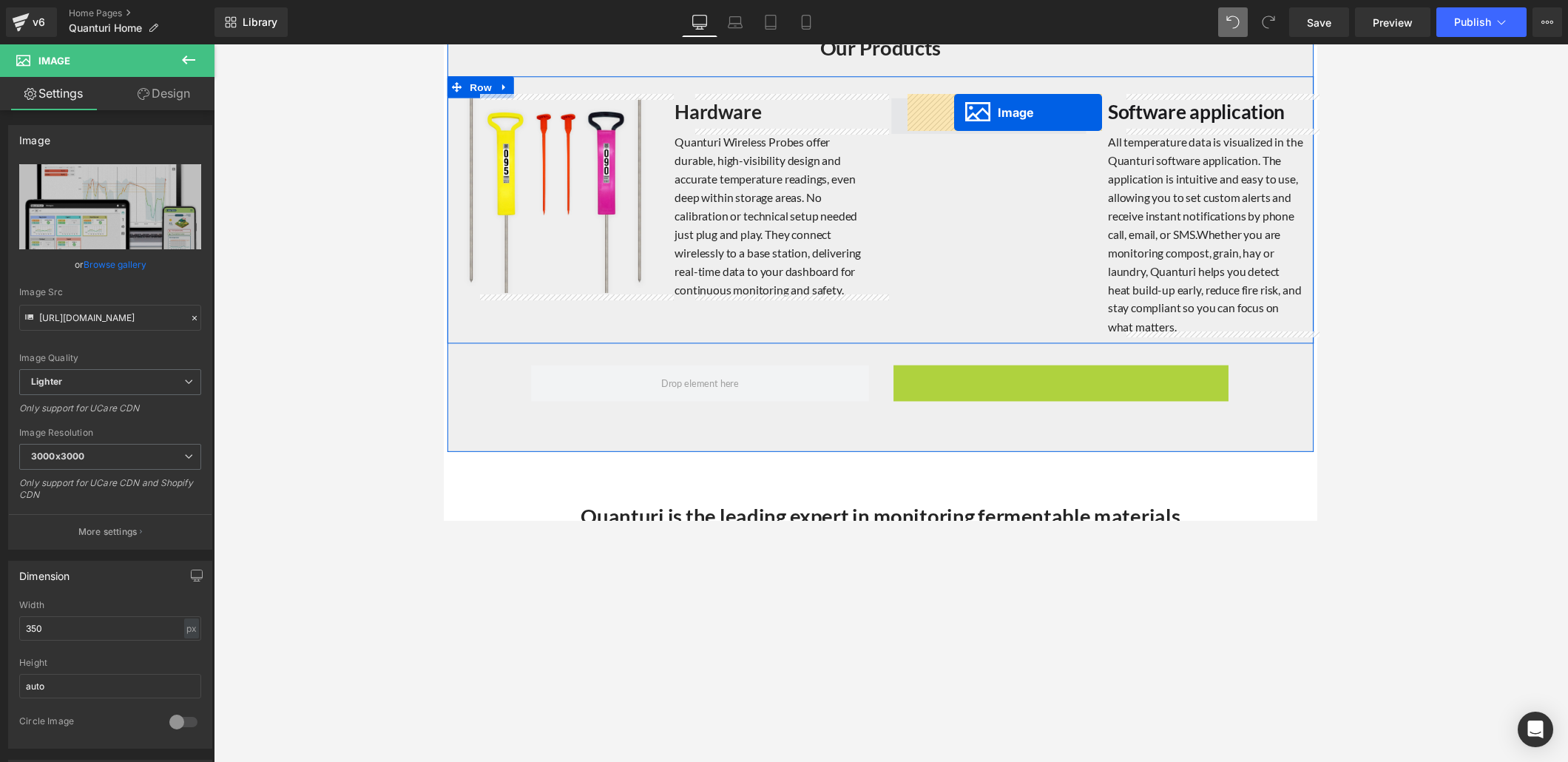
drag, startPoint x: 1046, startPoint y: 366, endPoint x: 966, endPoint y: 115, distance: 263.4
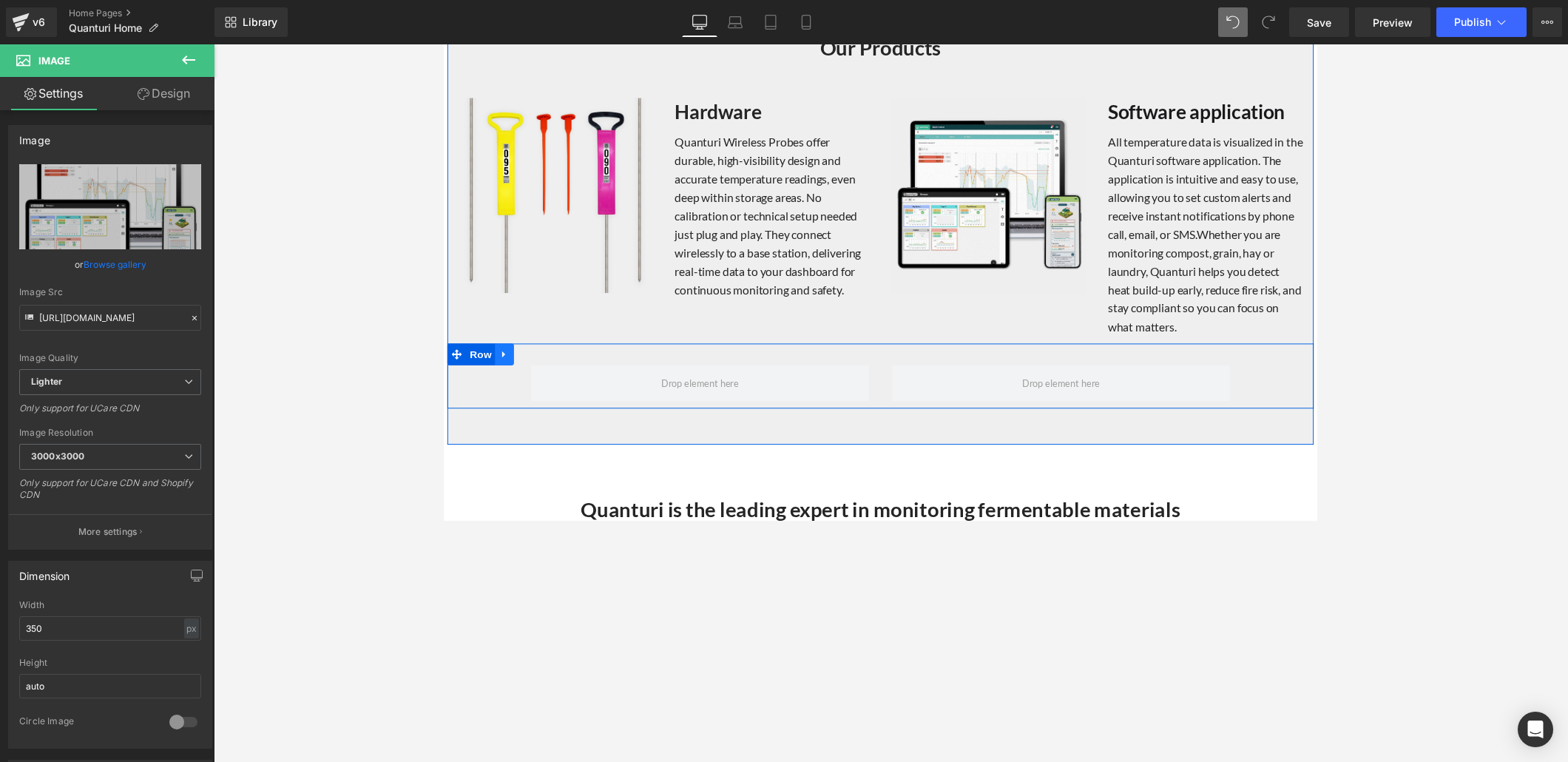
click at [501, 360] on icon at bounding box center [505, 361] width 10 height 11
click at [539, 357] on icon at bounding box center [544, 362] width 10 height 10
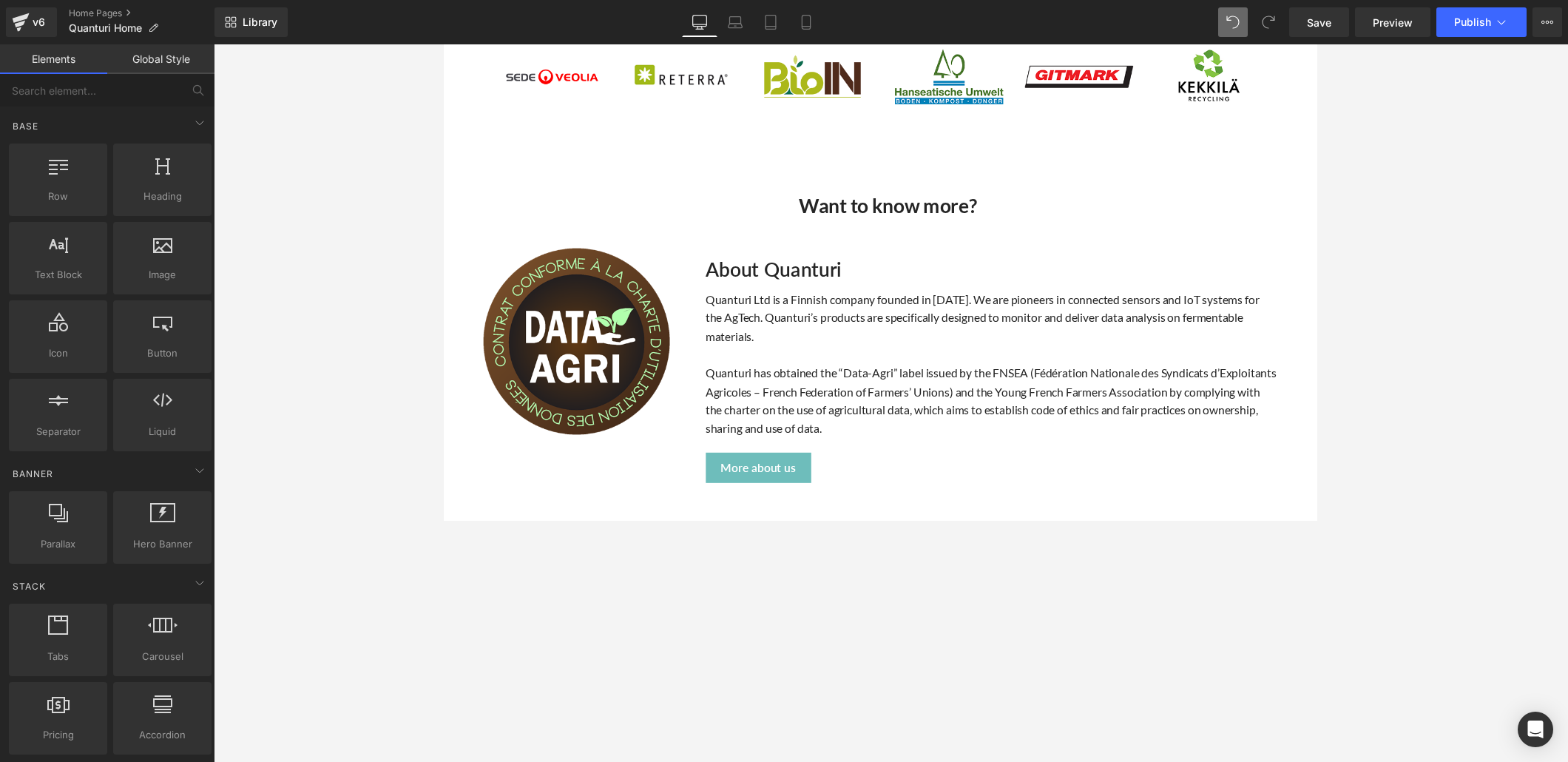
scroll to position [2168, 0]
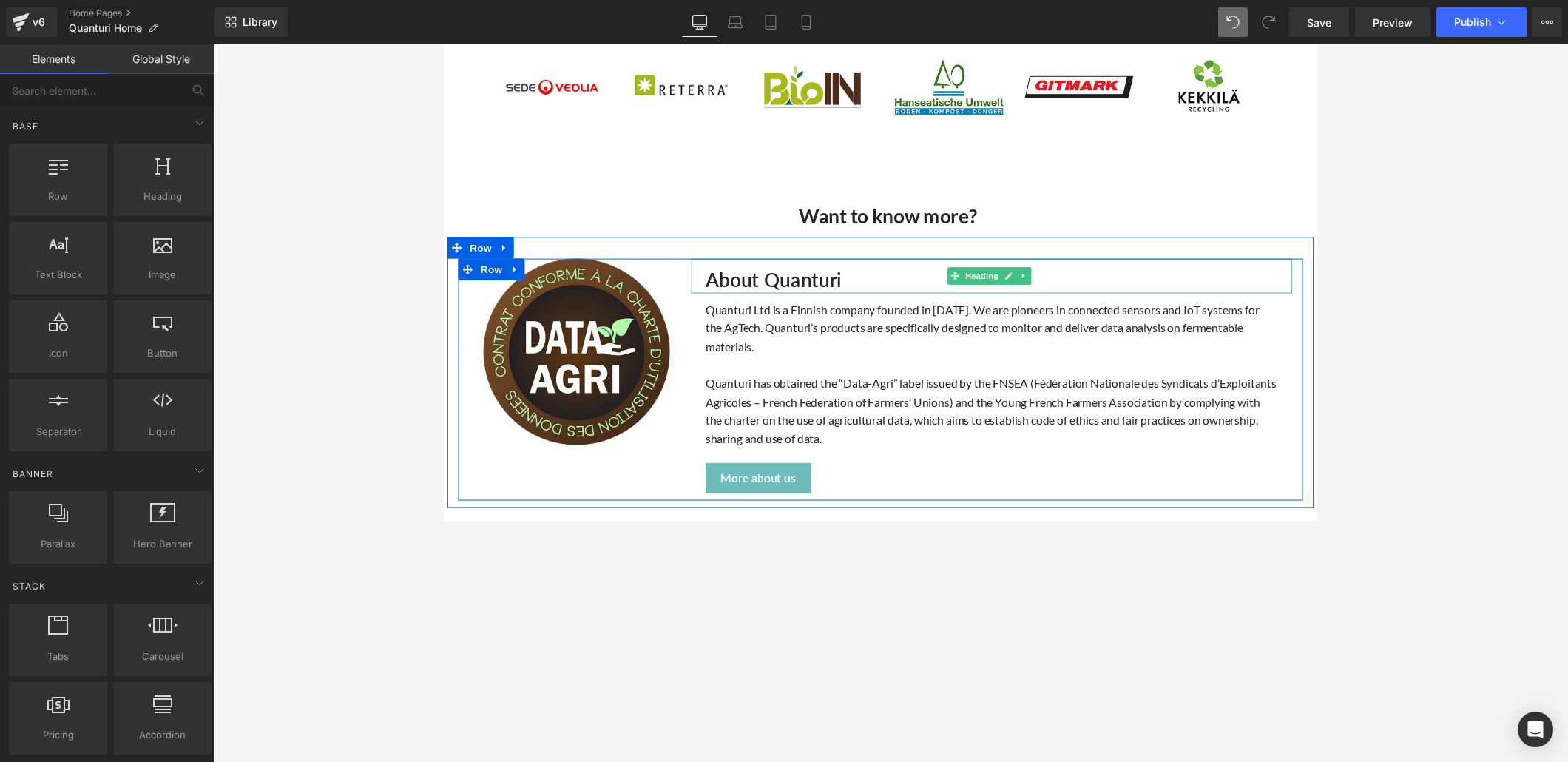
click at [839, 279] on h3 "About Quanturi" at bounding box center [1013, 285] width 601 height 28
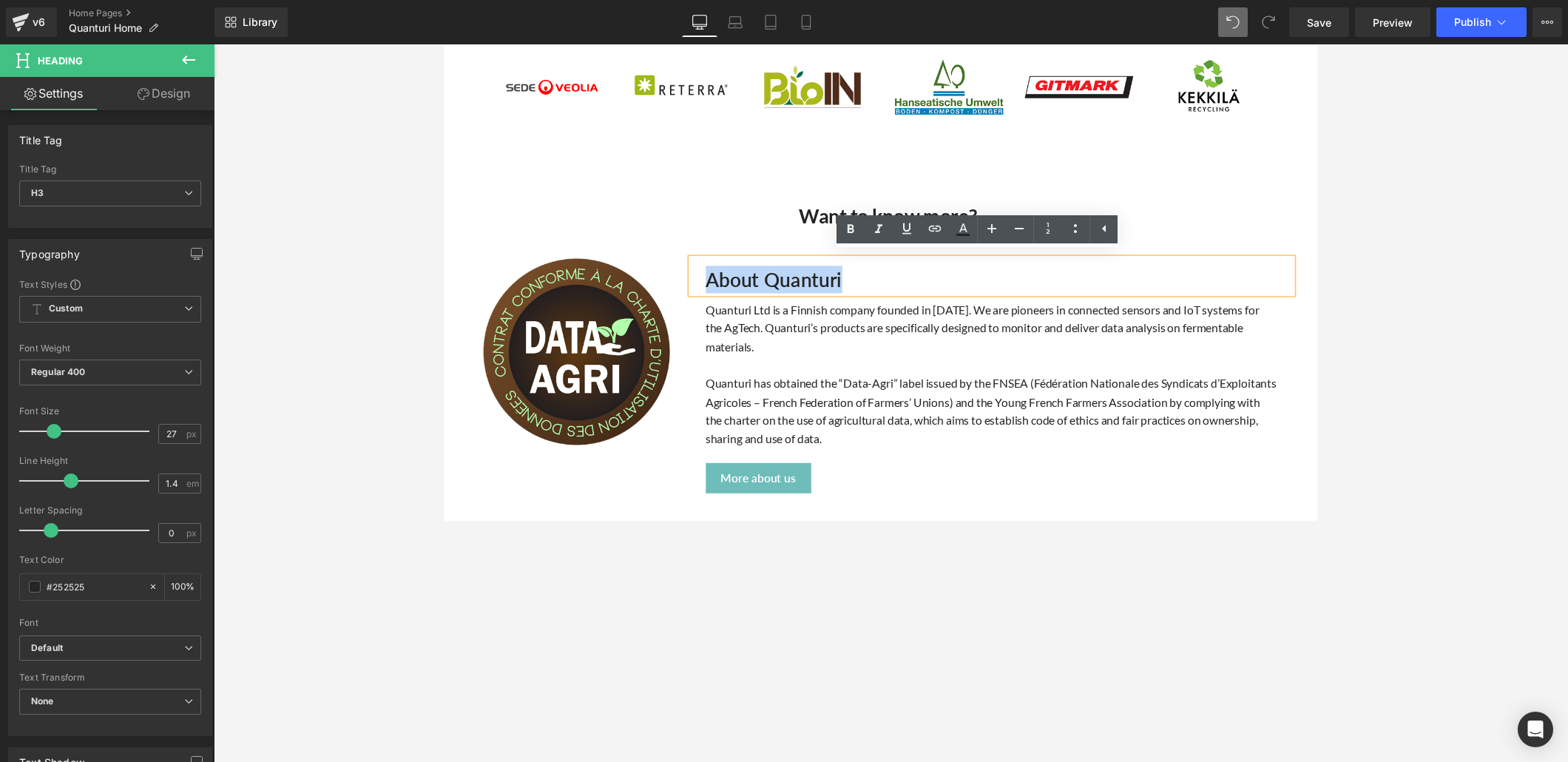
drag, startPoint x: 849, startPoint y: 280, endPoint x: 708, endPoint y: 286, distance: 141.1
click at [712, 286] on h3 "About Quanturi" at bounding box center [1013, 285] width 601 height 28
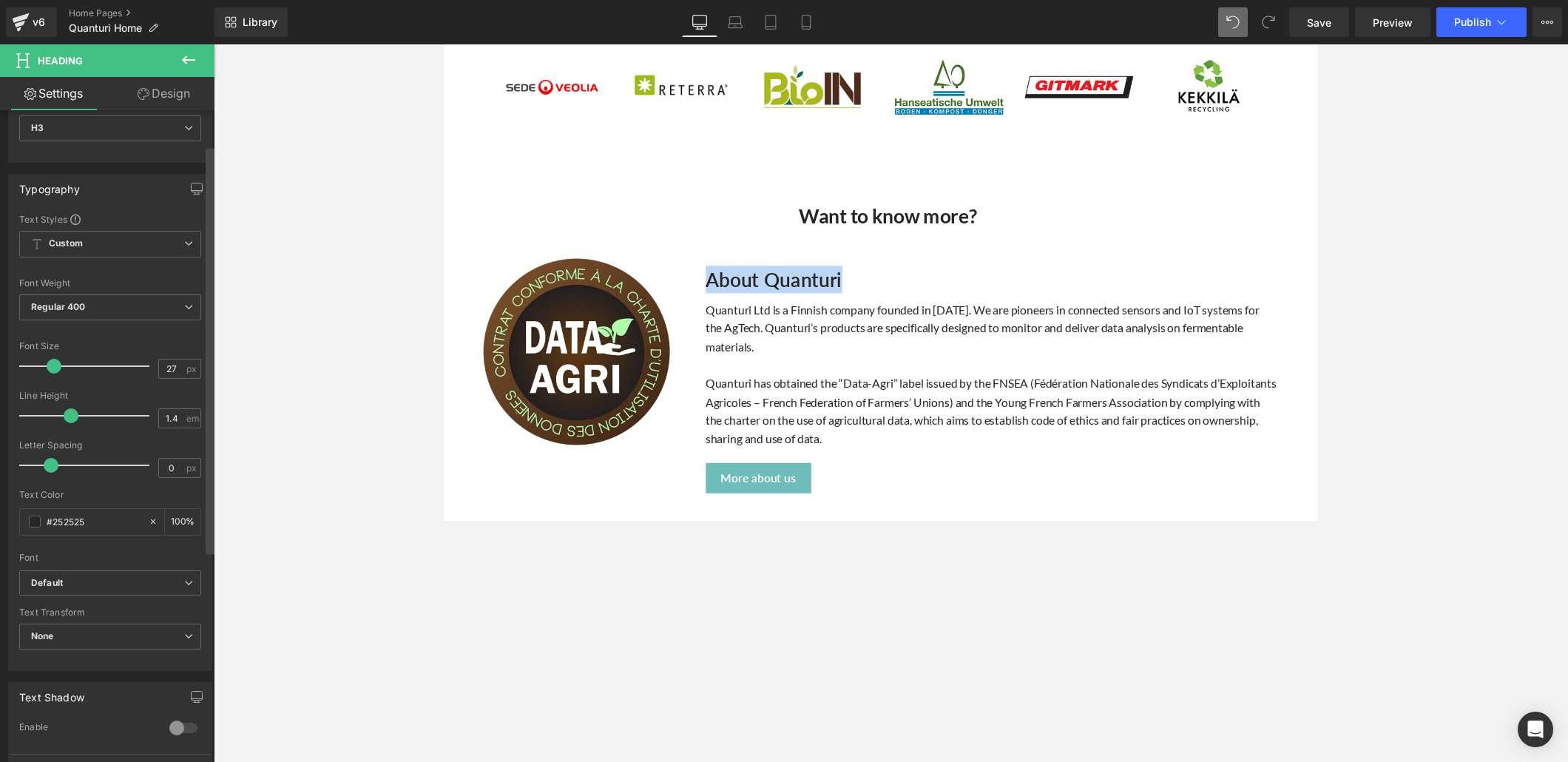
scroll to position [67, 0]
click at [186, 519] on icon at bounding box center [189, 581] width 9 height 9
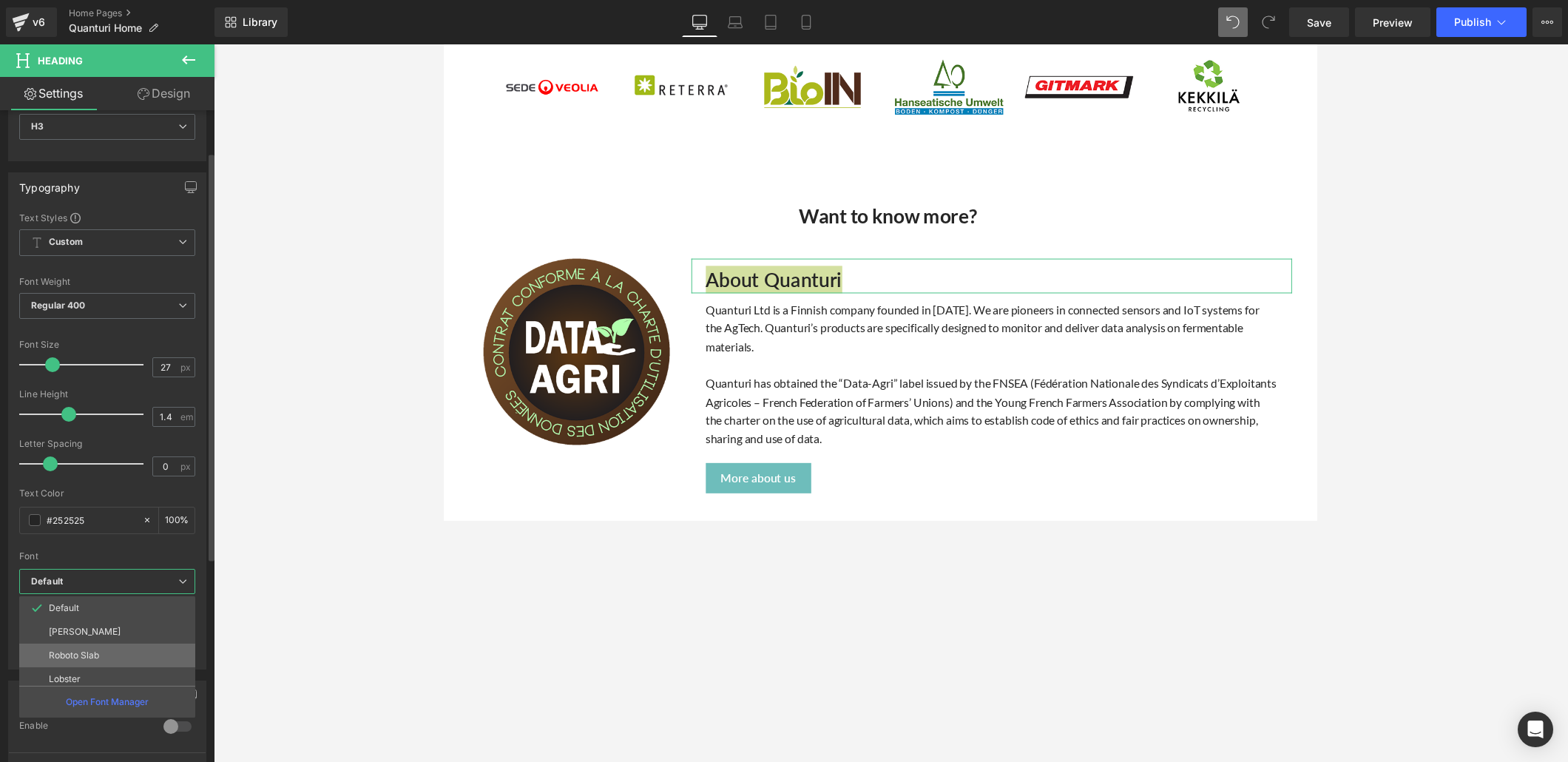
scroll to position [276, 0]
click at [106, 519] on li "Lato" at bounding box center [111, 639] width 183 height 24
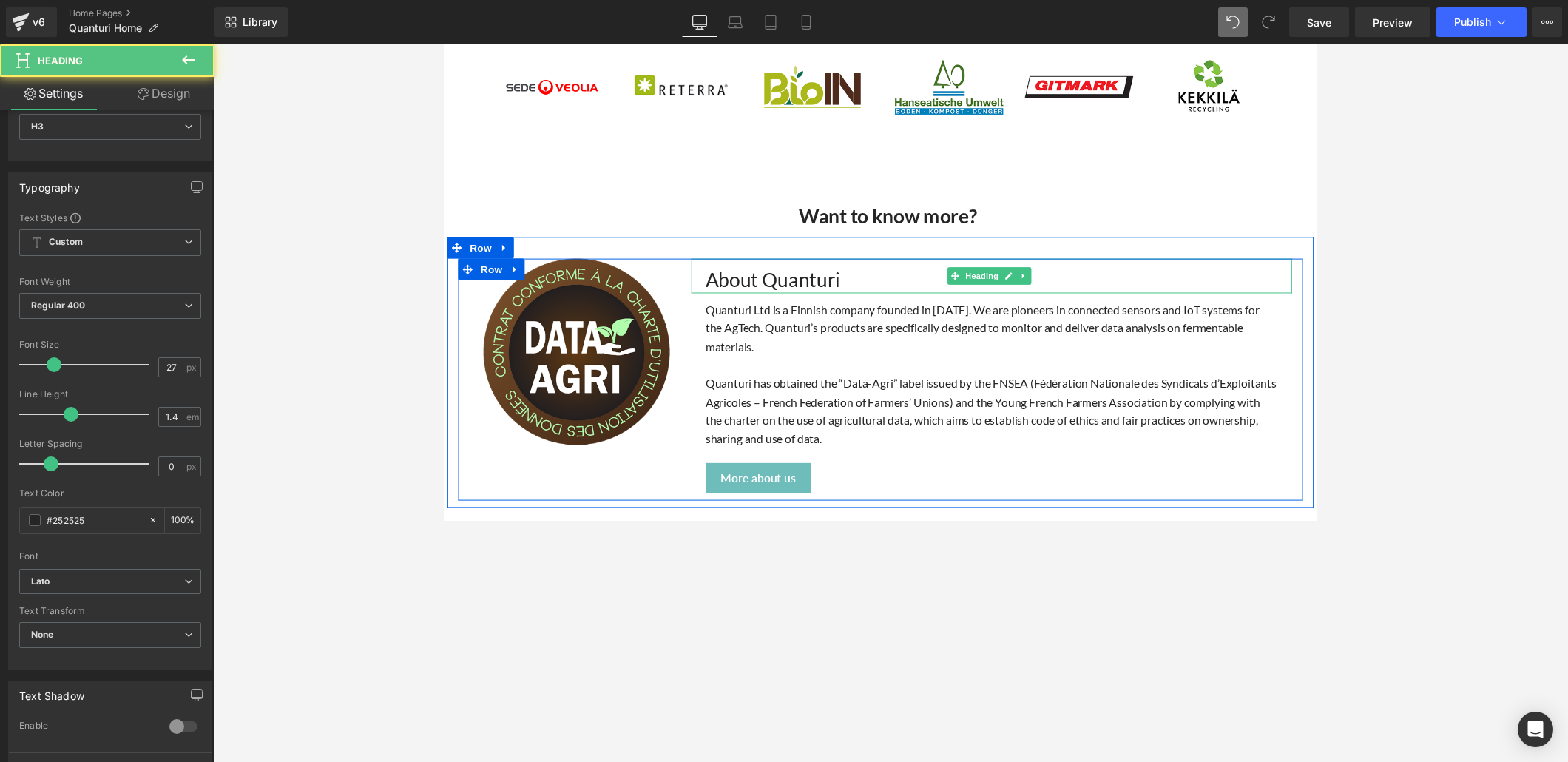
click at [845, 279] on h3 "About Quanturi" at bounding box center [1013, 285] width 601 height 28
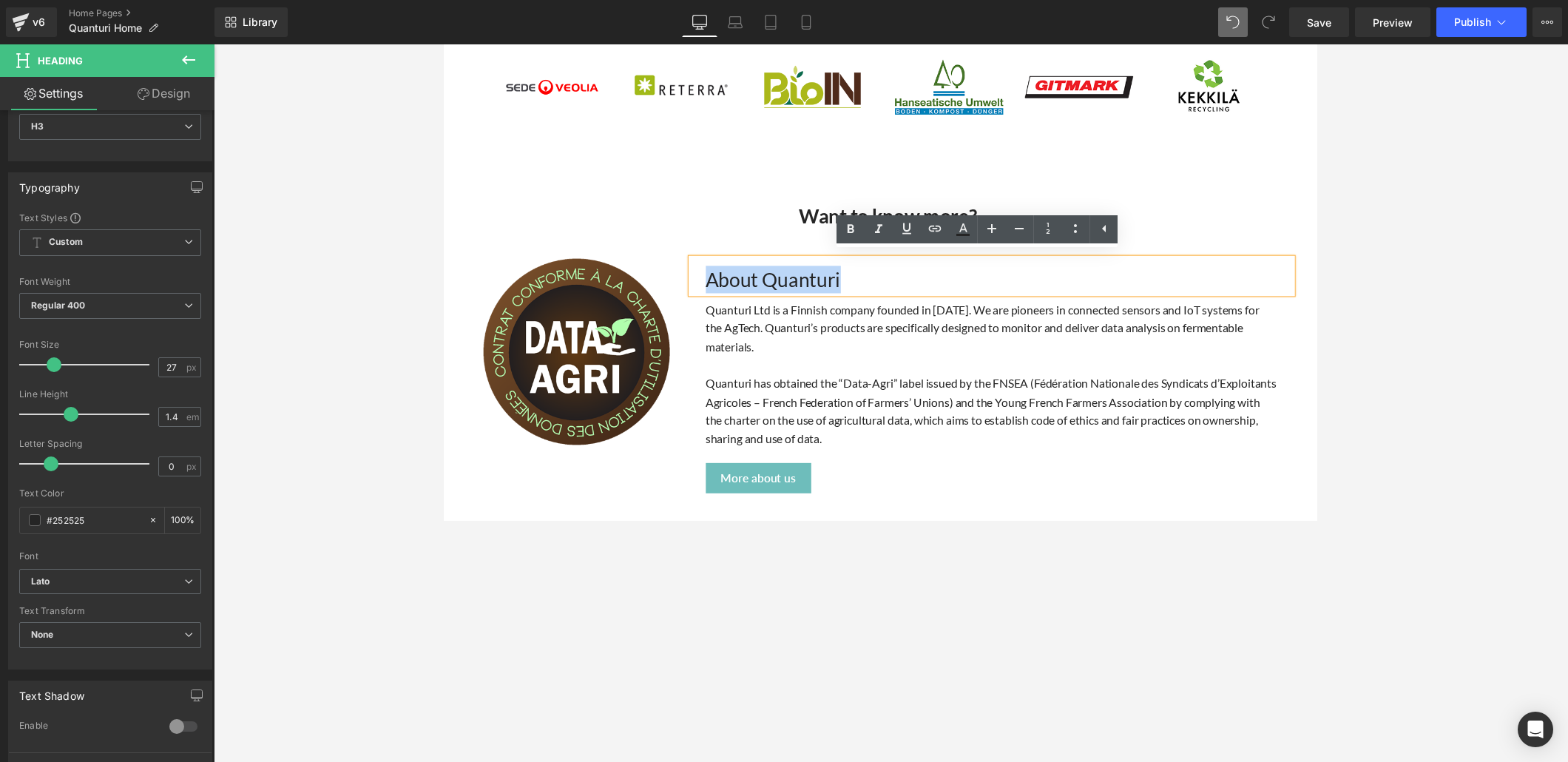
drag, startPoint x: 853, startPoint y: 279, endPoint x: 709, endPoint y: 282, distance: 144.0
click at [712, 282] on h3 "About Quanturi" at bounding box center [1013, 285] width 601 height 28
click at [851, 230] on icon at bounding box center [851, 229] width 18 height 18
click at [831, 218] on strong "Want to know more?" at bounding box center [898, 220] width 182 height 25
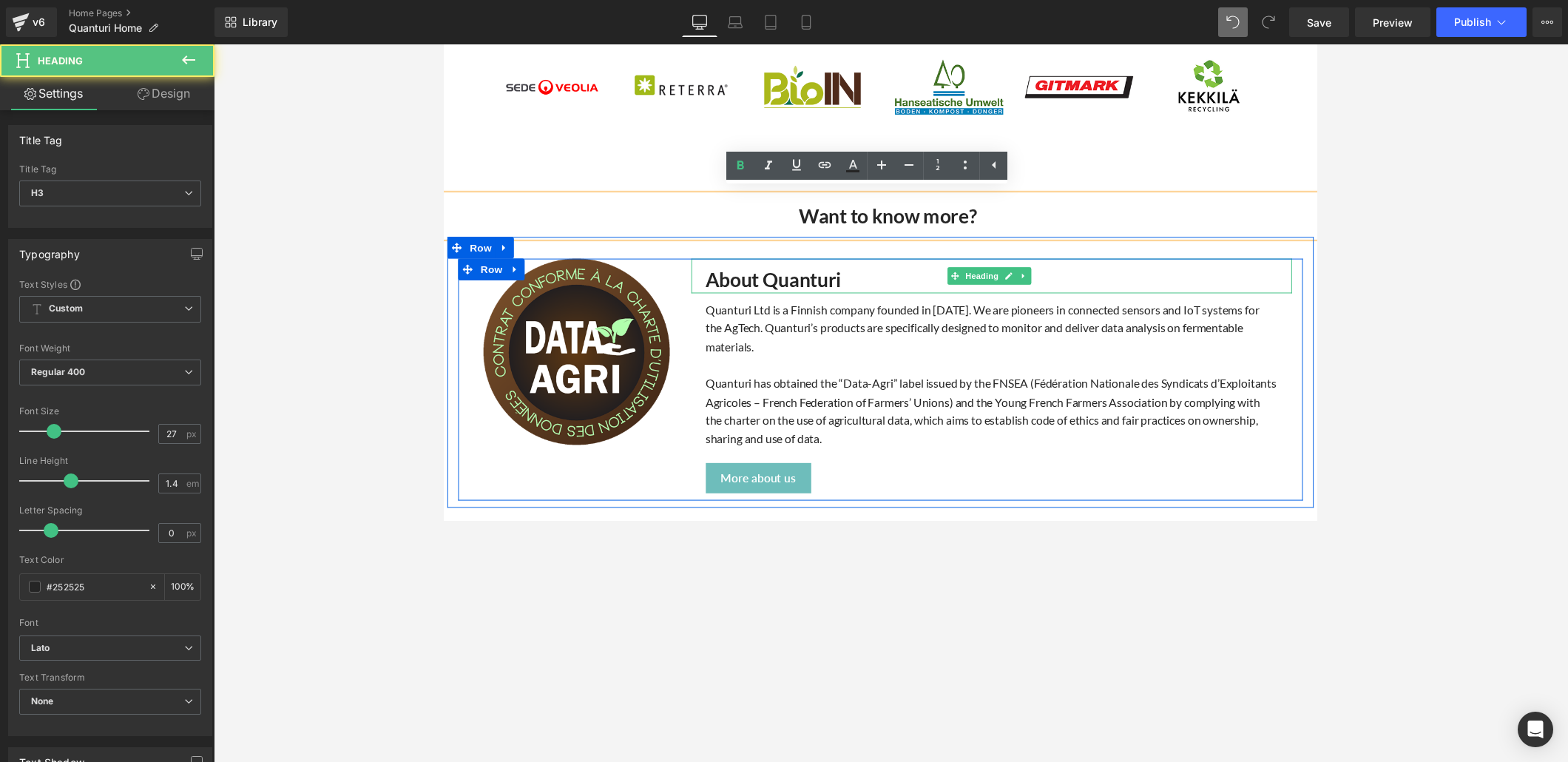
click at [798, 281] on strong "About Quanturi" at bounding box center [782, 285] width 139 height 25
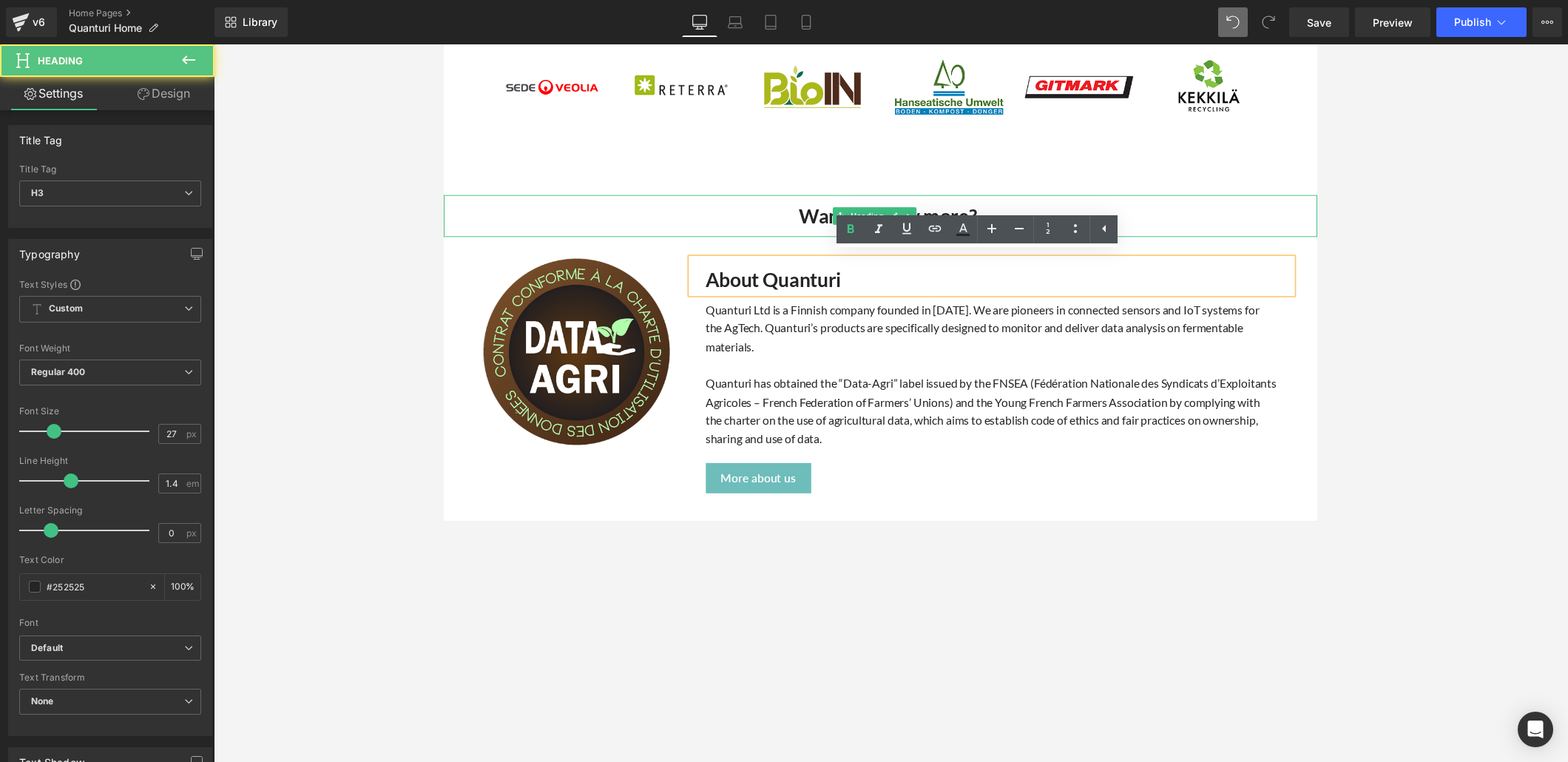
click at [818, 209] on strong "Want to know more?" at bounding box center [898, 220] width 182 height 25
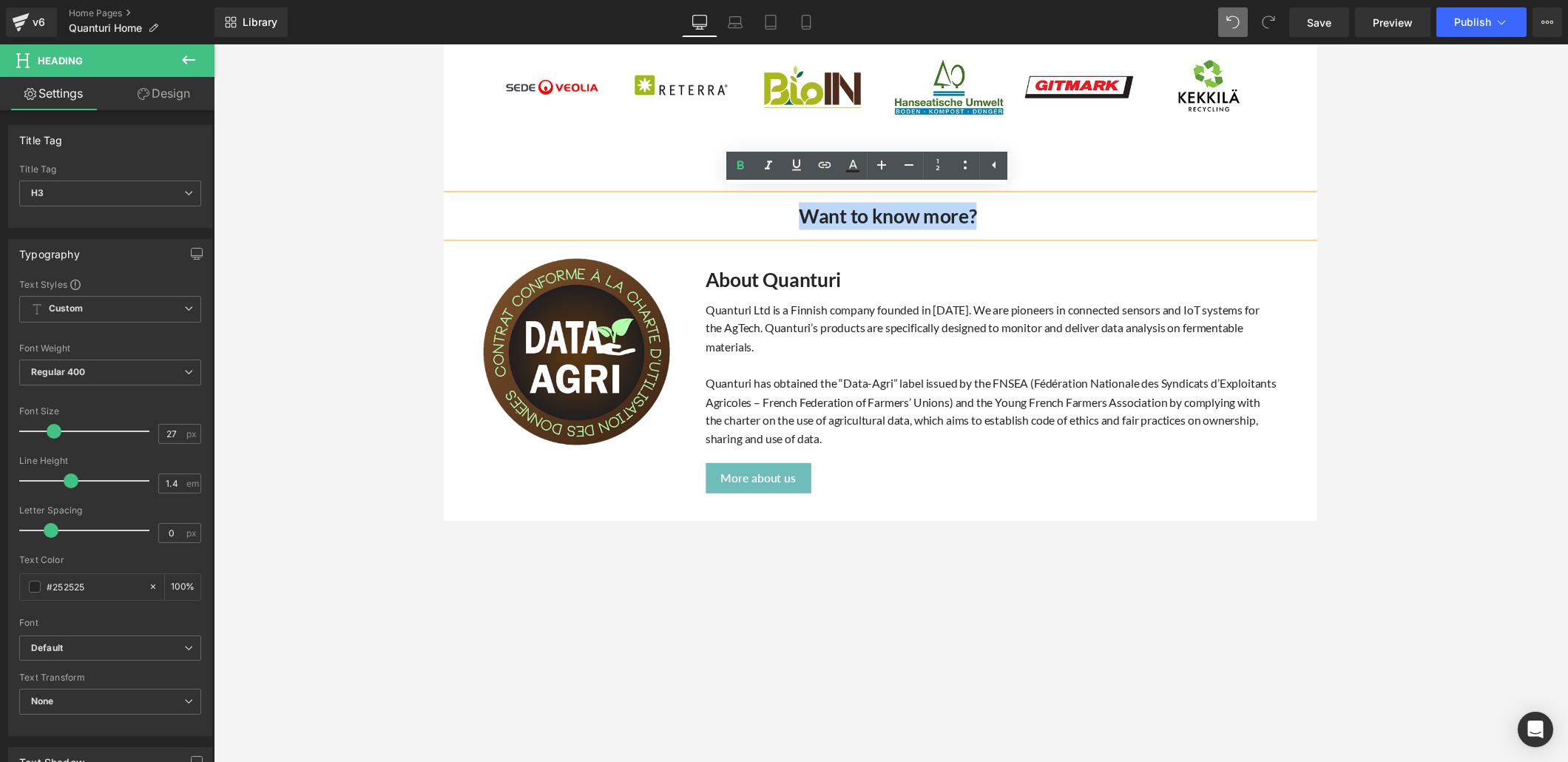
drag, startPoint x: 802, startPoint y: 211, endPoint x: 1010, endPoint y: 208, distance: 208.0
click at [1037, 206] on h3 "Want to know more?" at bounding box center [898, 220] width 881 height 28
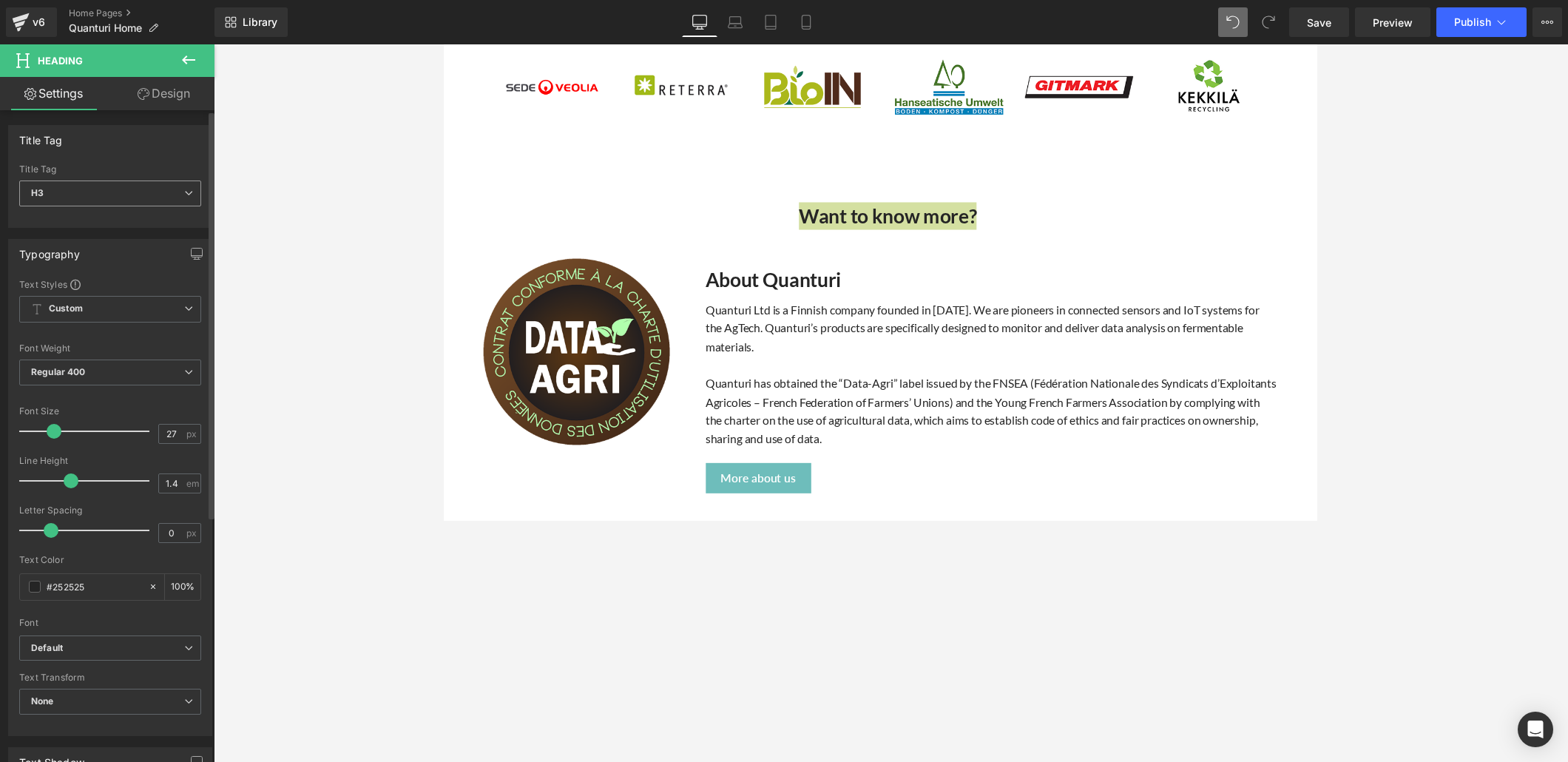
click at [86, 187] on span "H3" at bounding box center [110, 193] width 182 height 26
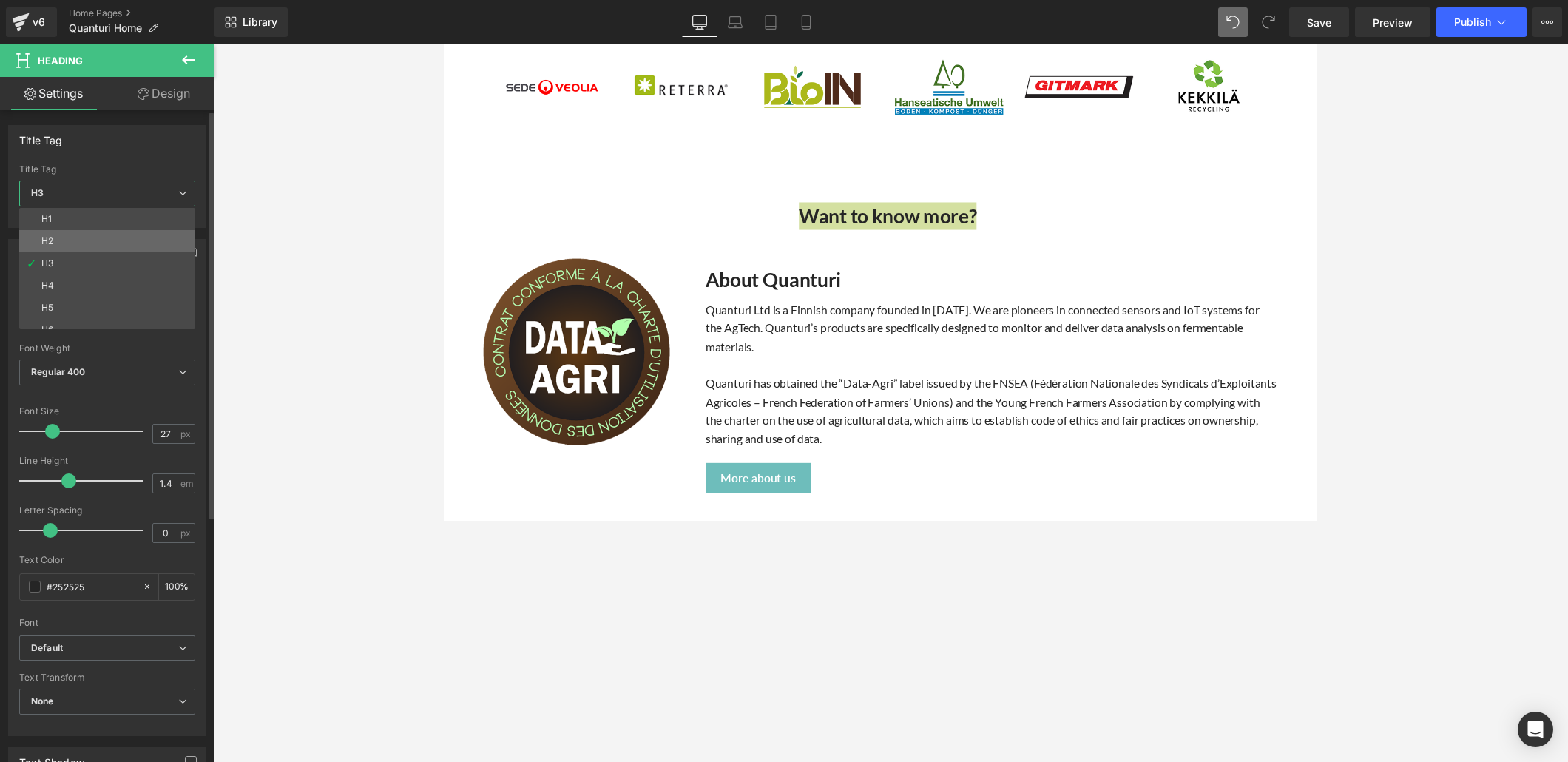
click at [78, 238] on li "H2" at bounding box center [111, 241] width 183 height 22
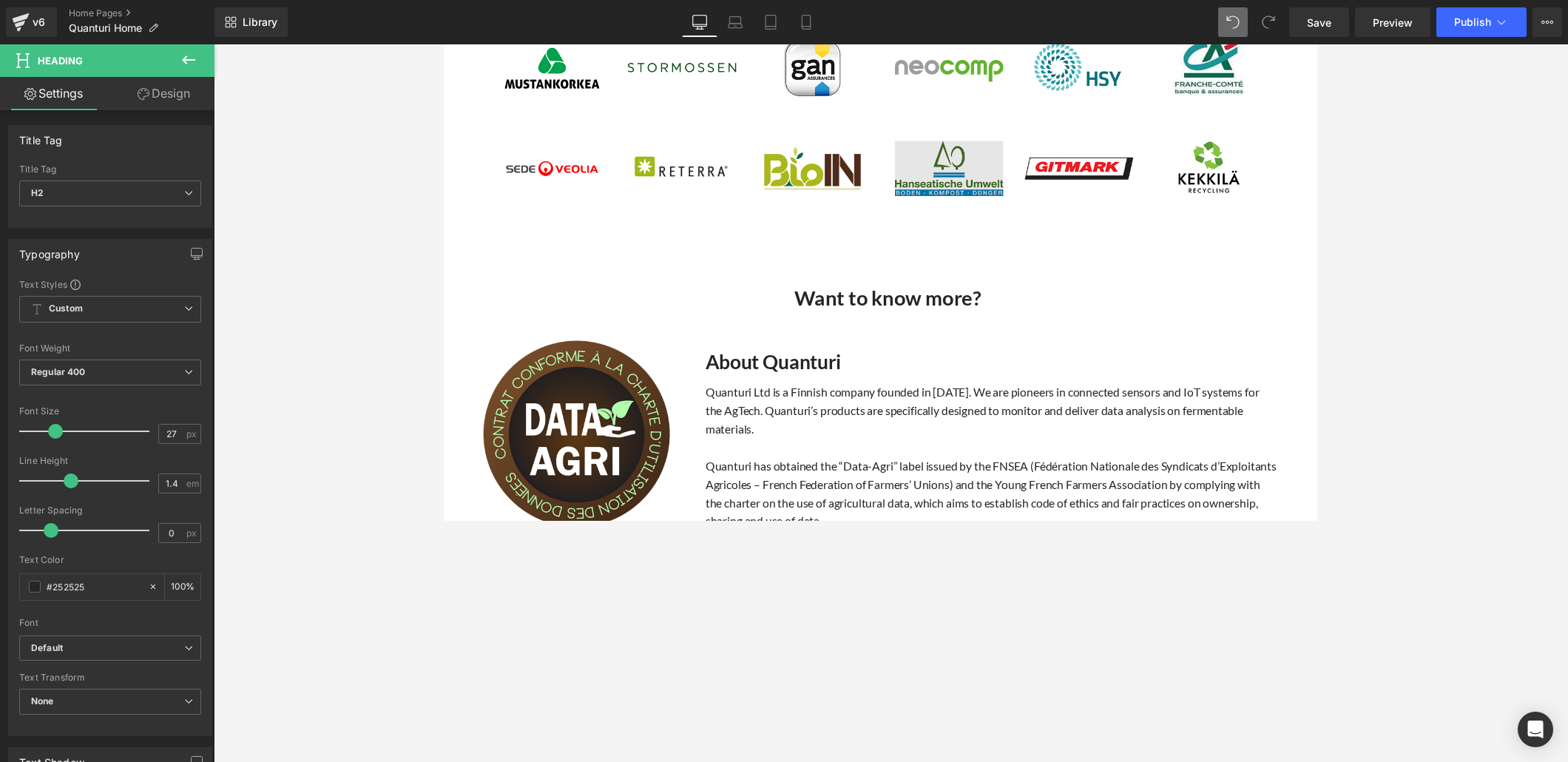
scroll to position [2247, 0]
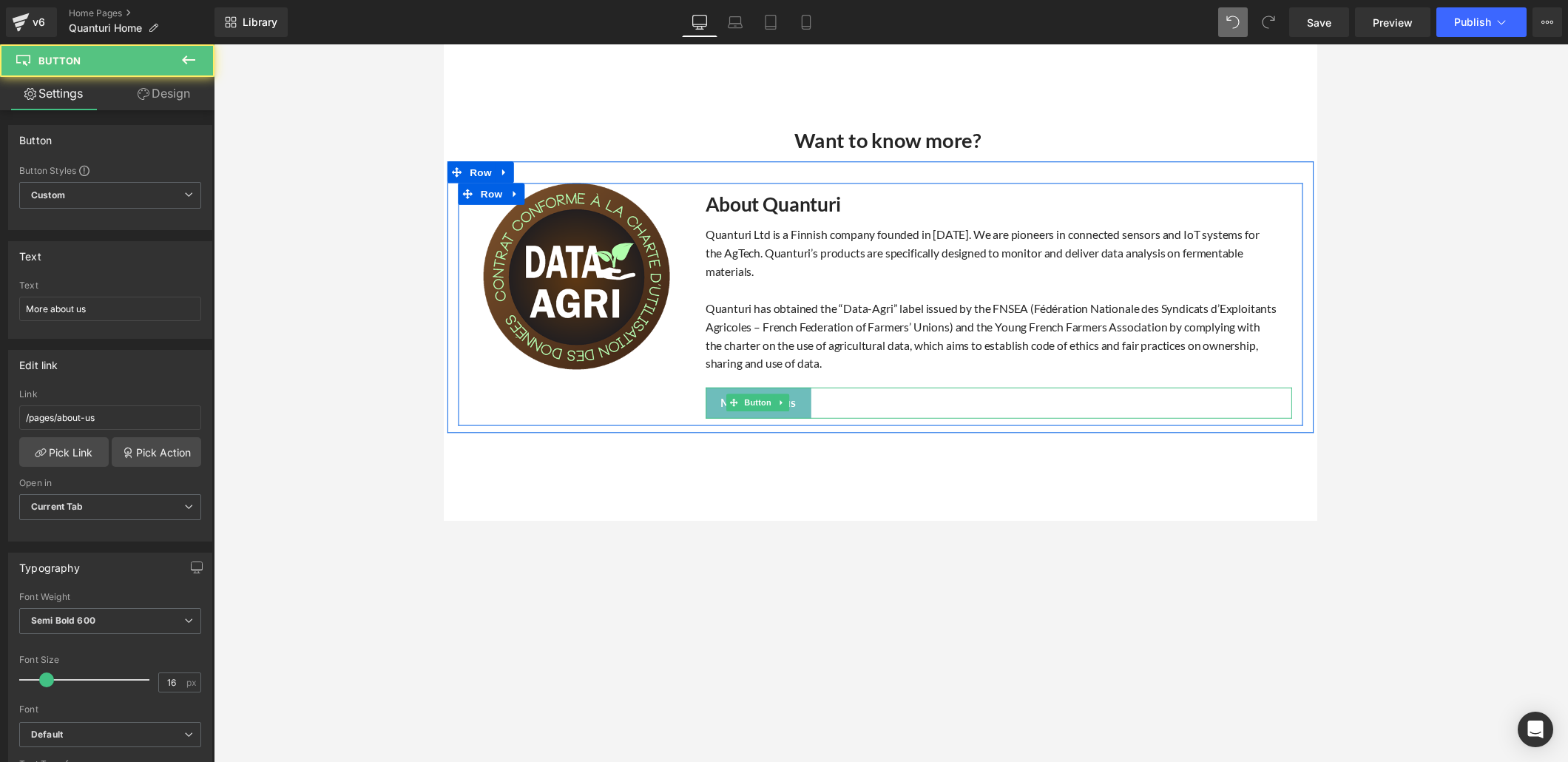
click at [804, 414] on link "More about us" at bounding box center [766, 411] width 108 height 31
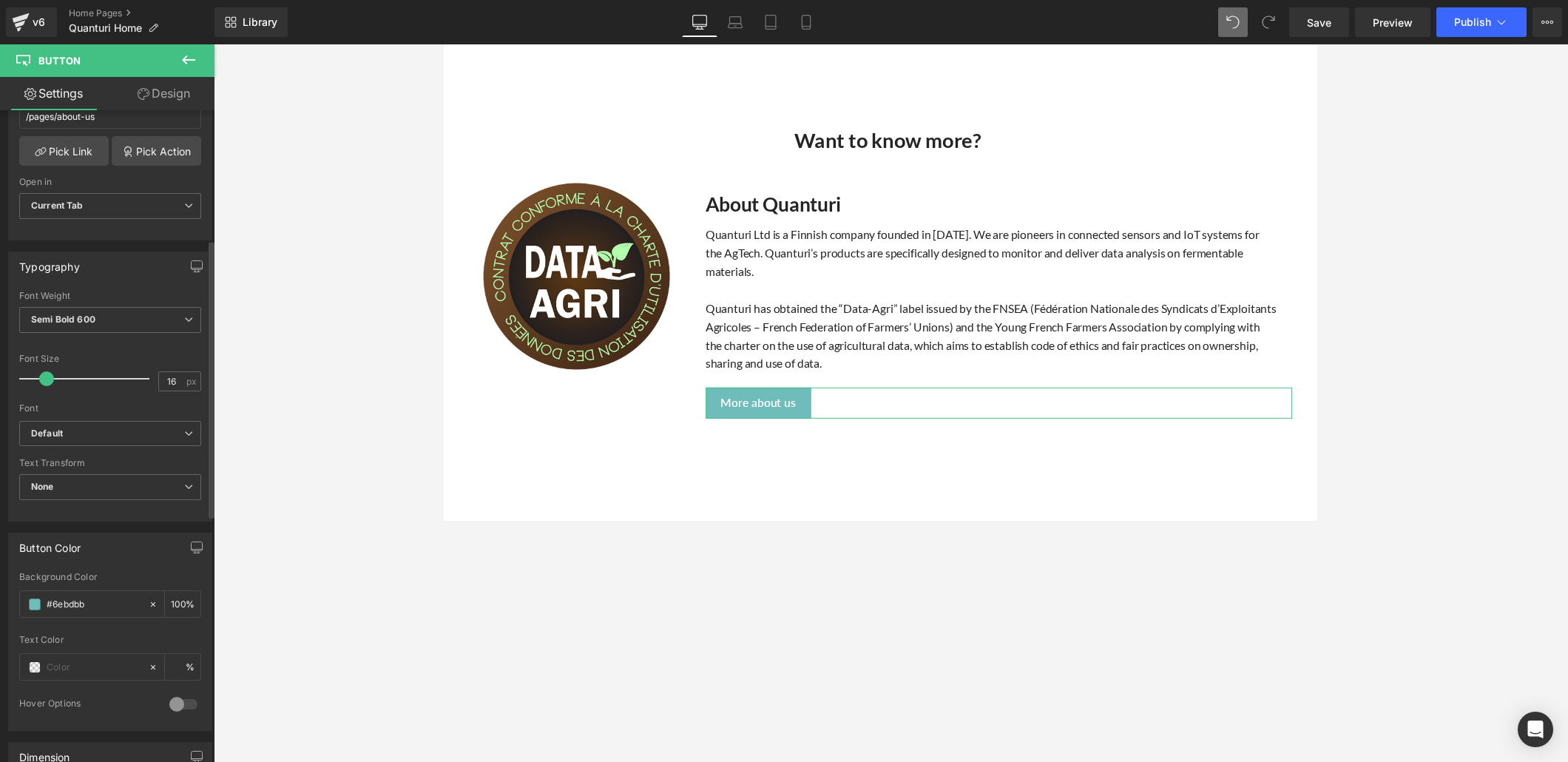
scroll to position [447, 0]
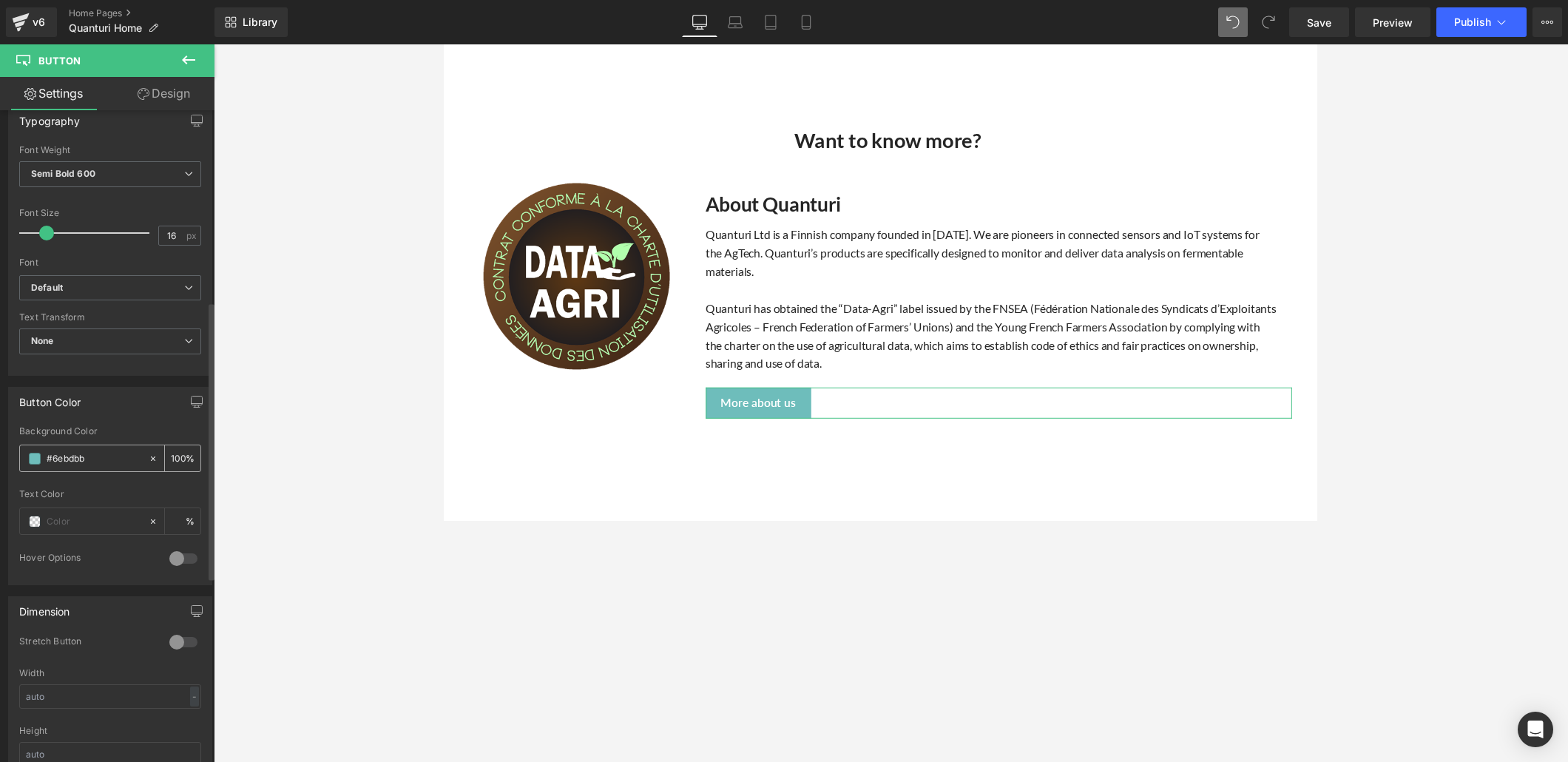
click at [108, 450] on input "#6ebdbb" at bounding box center [94, 459] width 94 height 16
click at [148, 453] on icon at bounding box center [153, 459] width 10 height 10
click at [34, 453] on span at bounding box center [34, 459] width 12 height 12
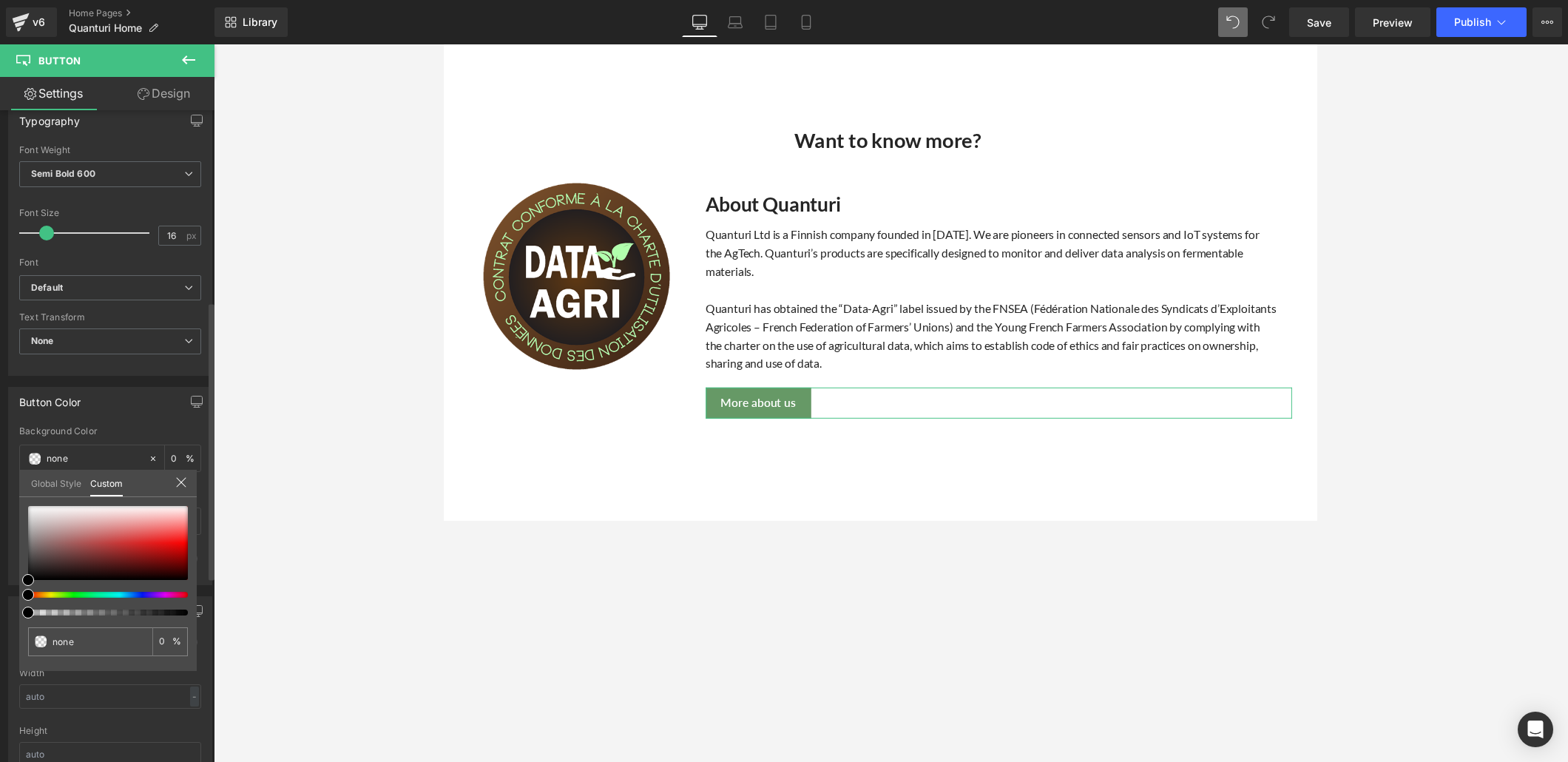
click at [65, 474] on link "Global Style" at bounding box center [55, 483] width 50 height 25
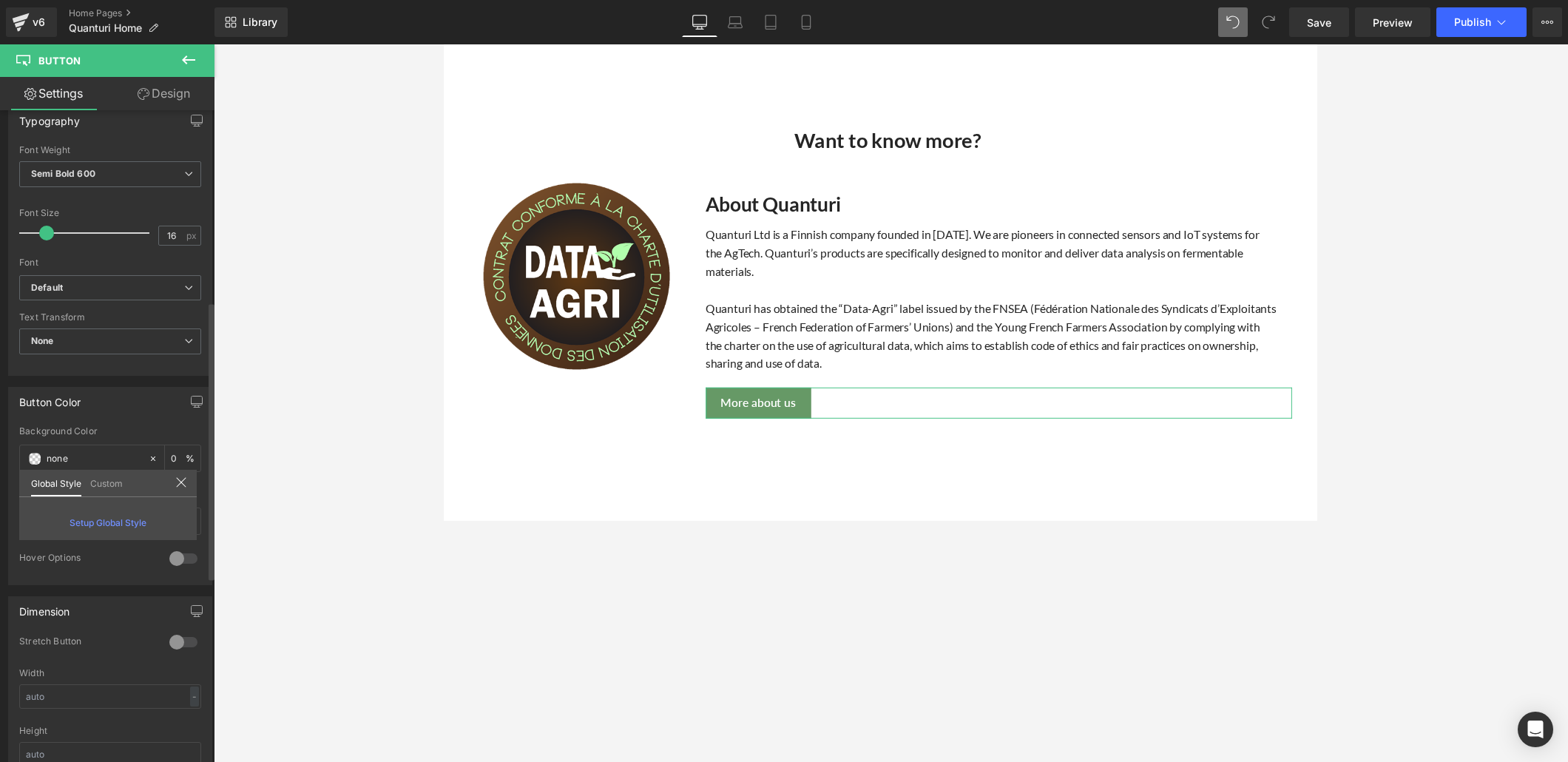
click at [106, 477] on link "Custom" at bounding box center [106, 483] width 32 height 25
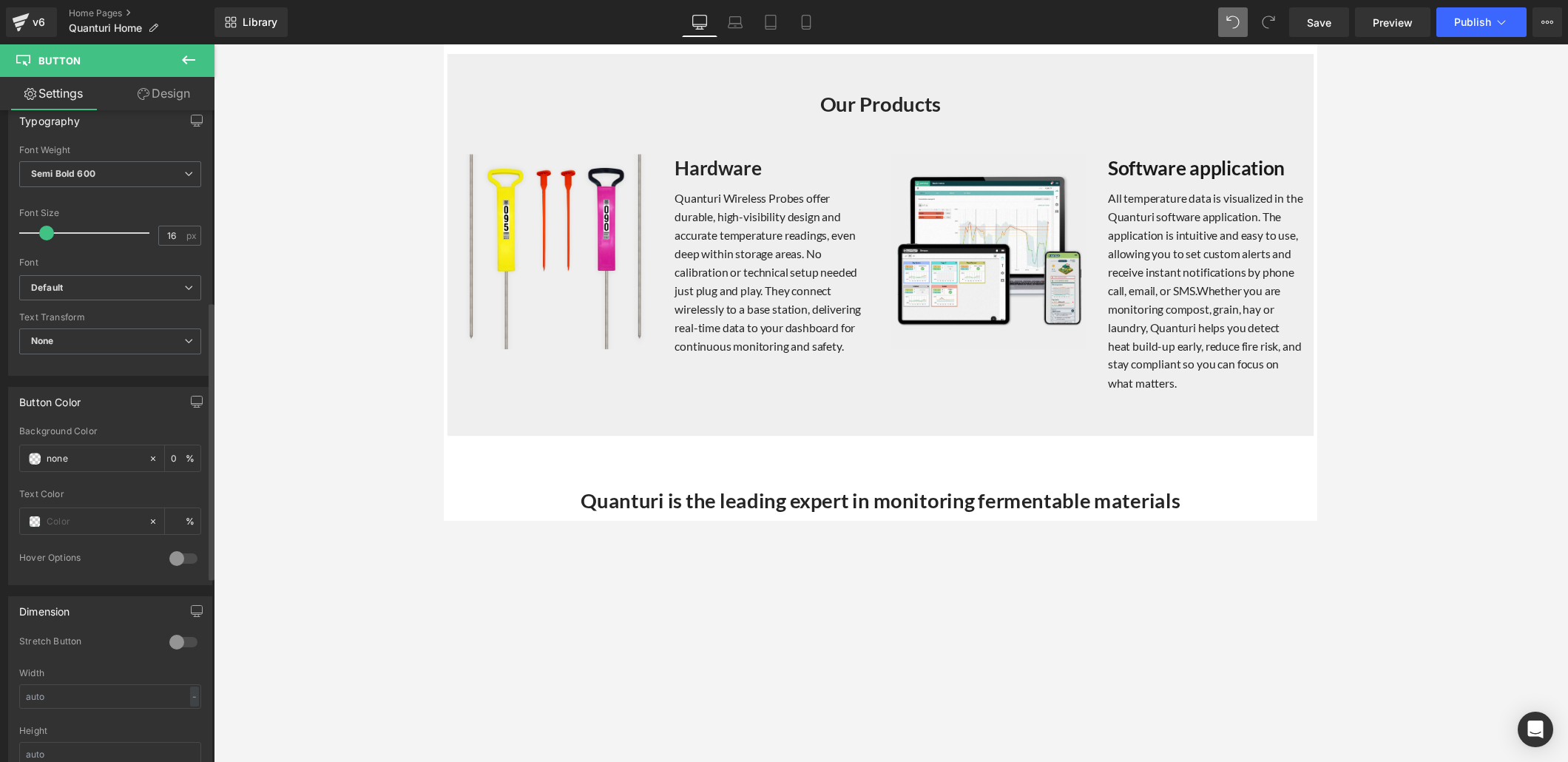
scroll to position [1414, 0]
click at [735, 115] on body "Skip to content .cls-1{fill:none;stroke:#000;stroke-miterlimit:10;stroke-width:…" at bounding box center [890, 252] width 895 height 3244
click at [163, 91] on link "Design" at bounding box center [163, 94] width 107 height 33
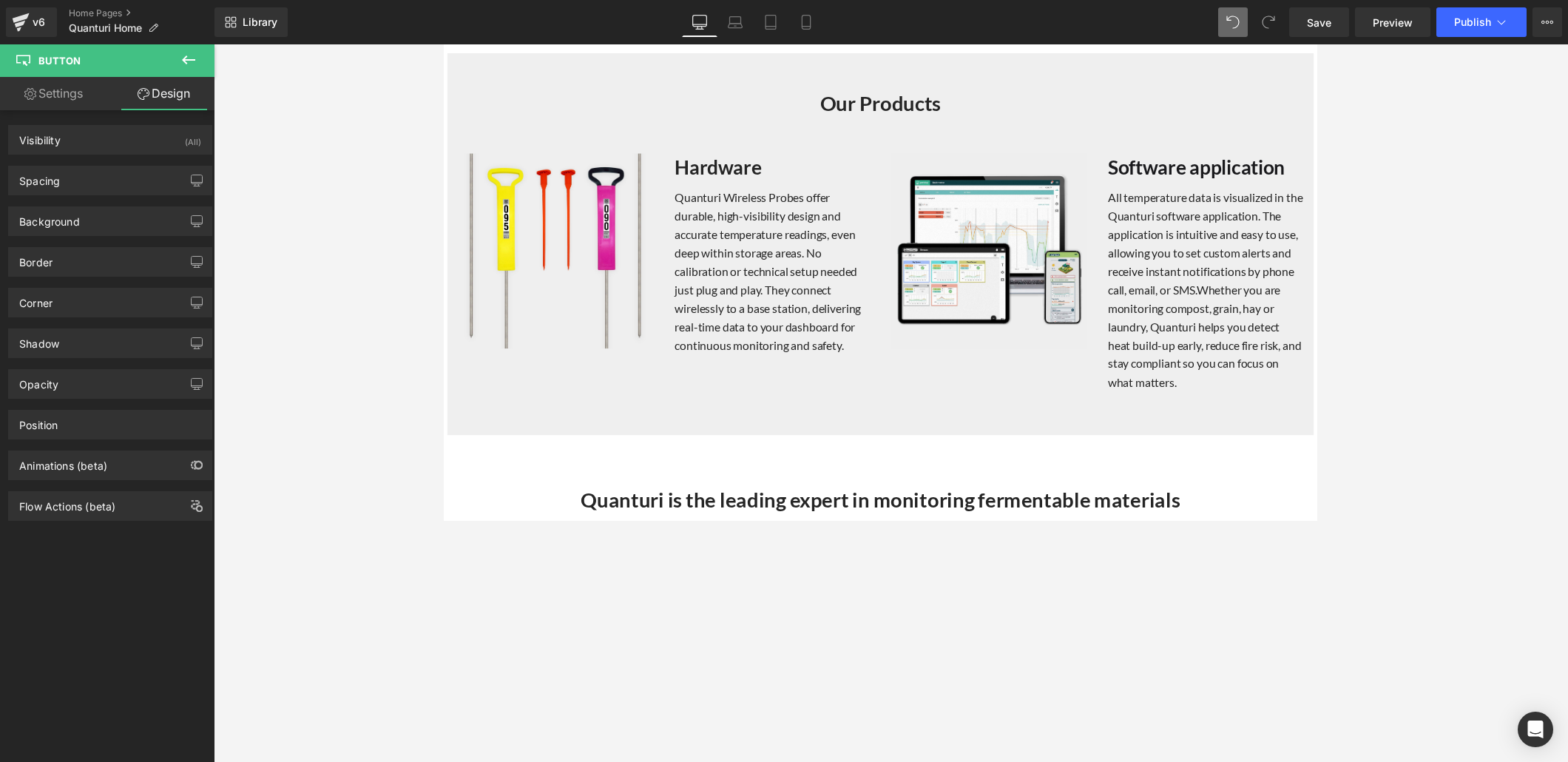
click at [181, 56] on icon at bounding box center [189, 60] width 18 height 18
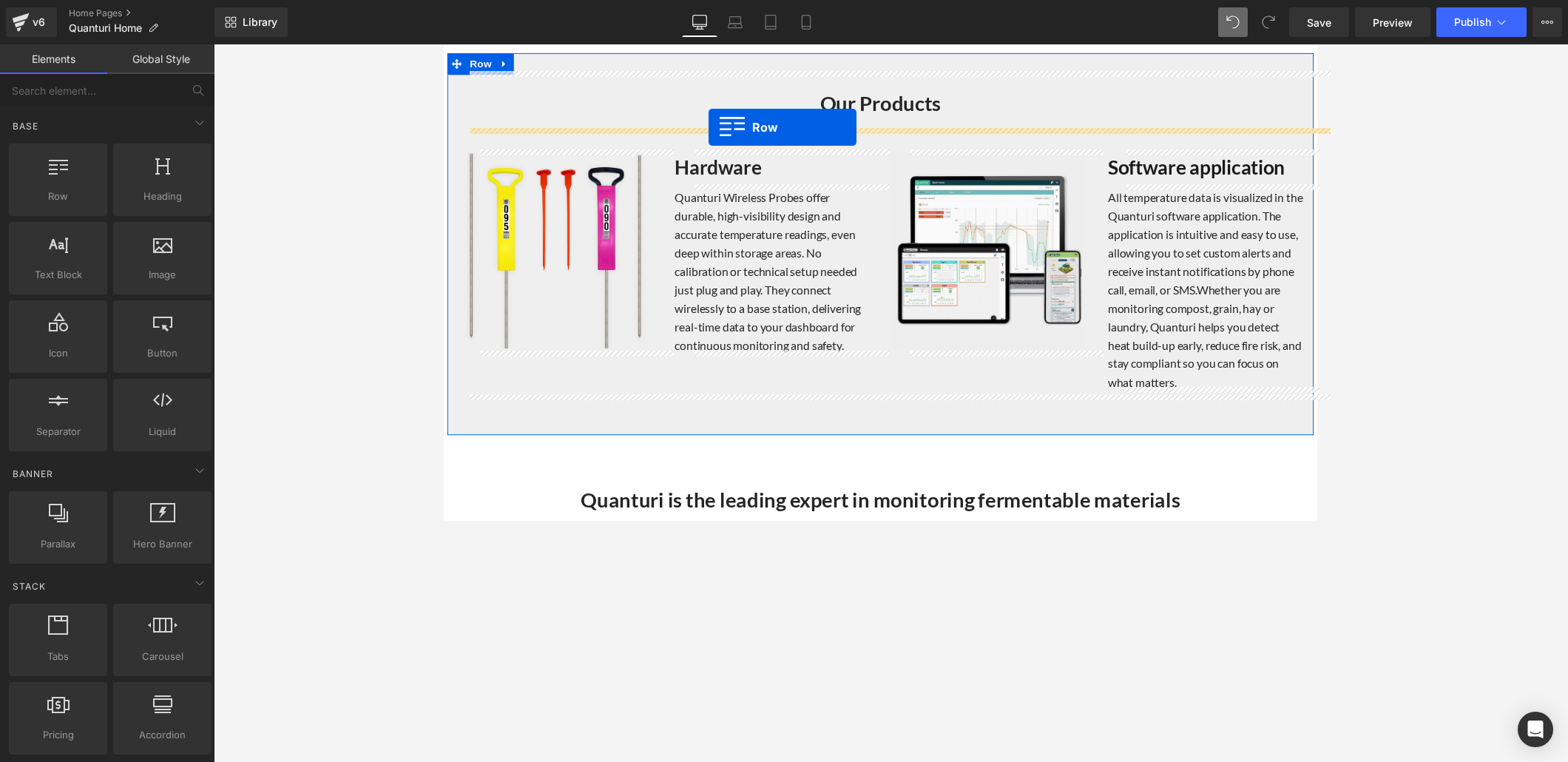
drag, startPoint x: 498, startPoint y: 223, endPoint x: 714, endPoint y: 130, distance: 235.2
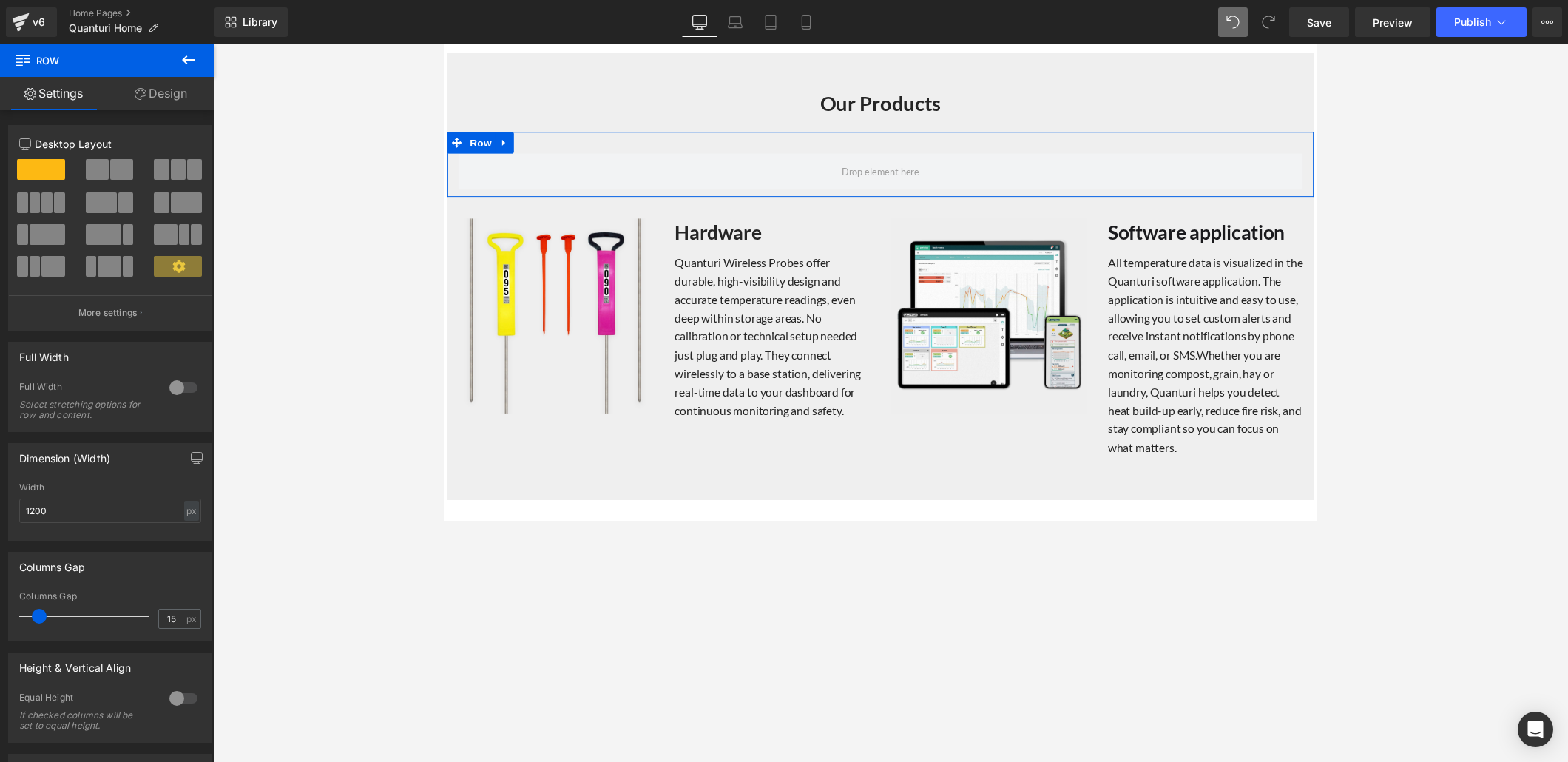
click at [104, 168] on span at bounding box center [97, 169] width 23 height 21
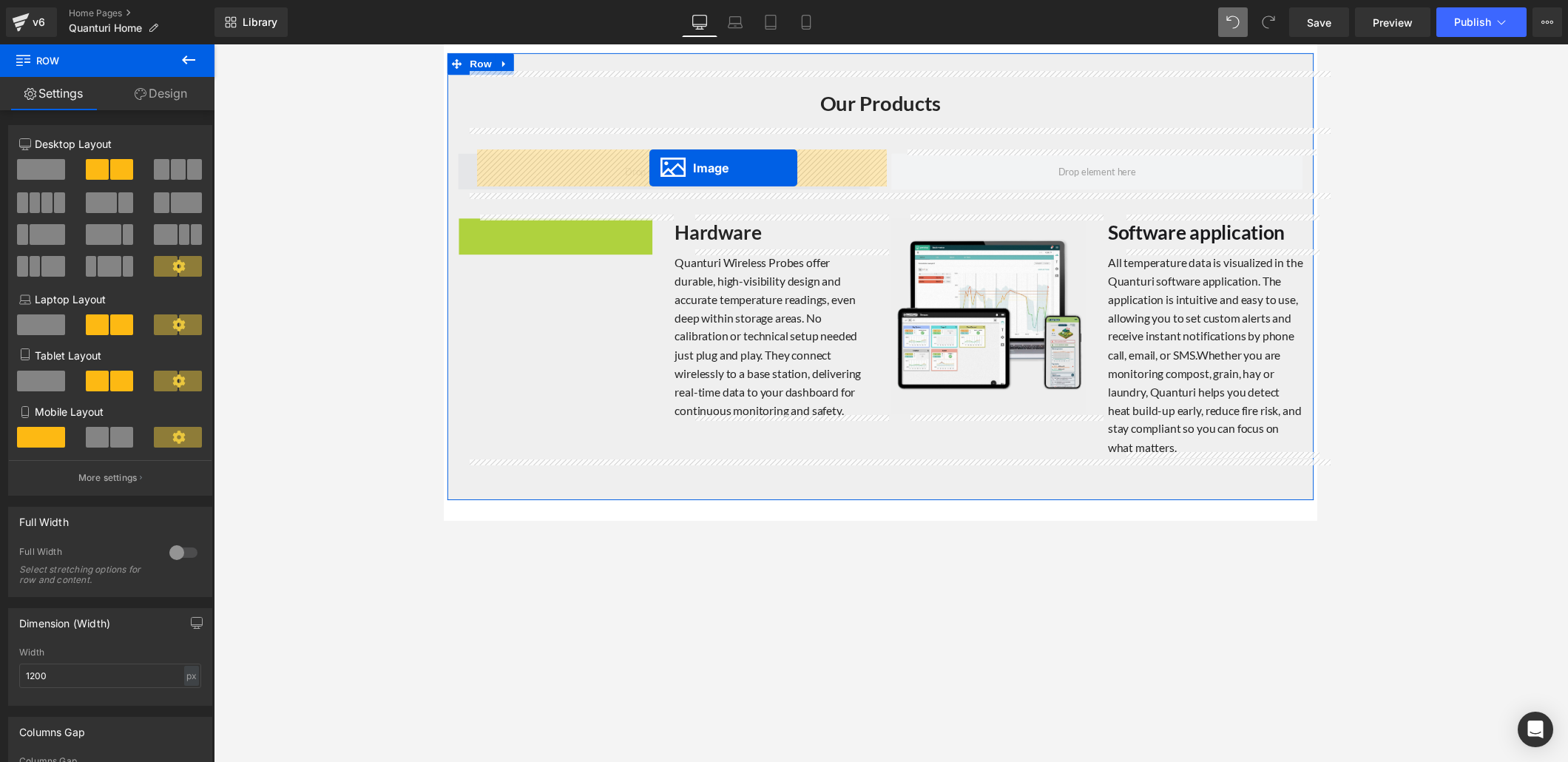
drag, startPoint x: 555, startPoint y: 316, endPoint x: 654, endPoint y: 171, distance: 175.6
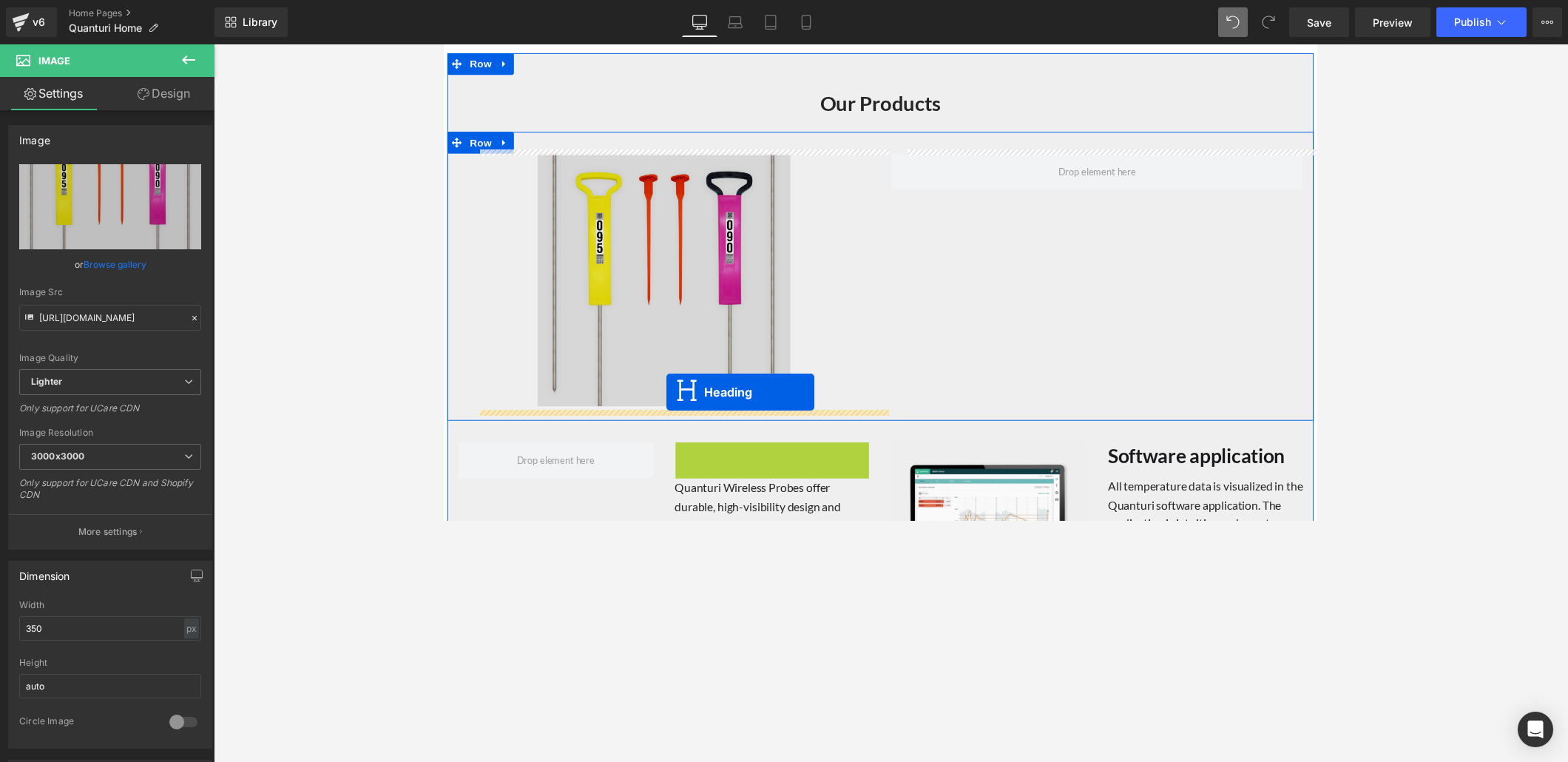
drag, startPoint x: 763, startPoint y: 466, endPoint x: 672, endPoint y: 401, distance: 111.8
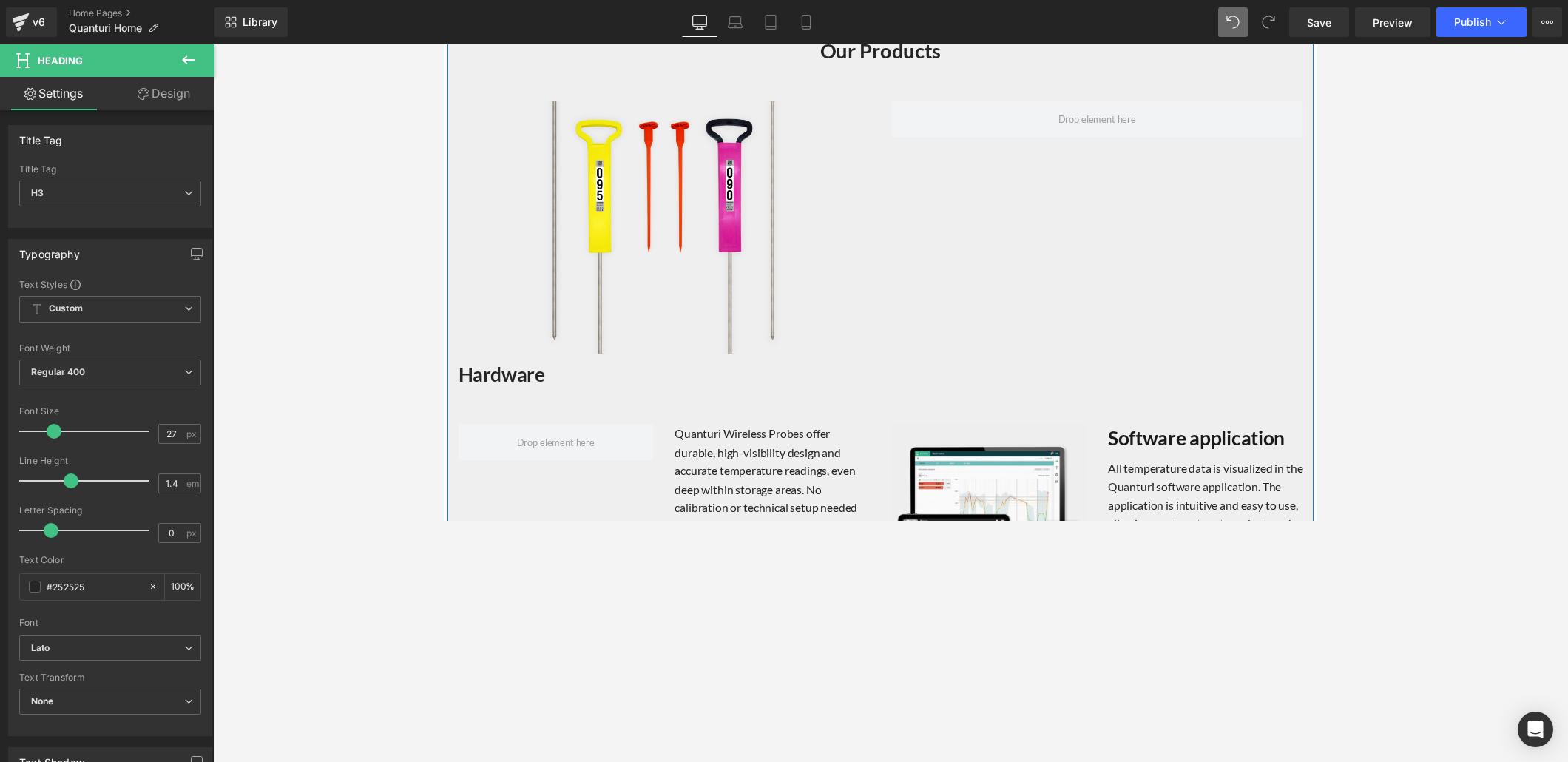
scroll to position [1469, 0]
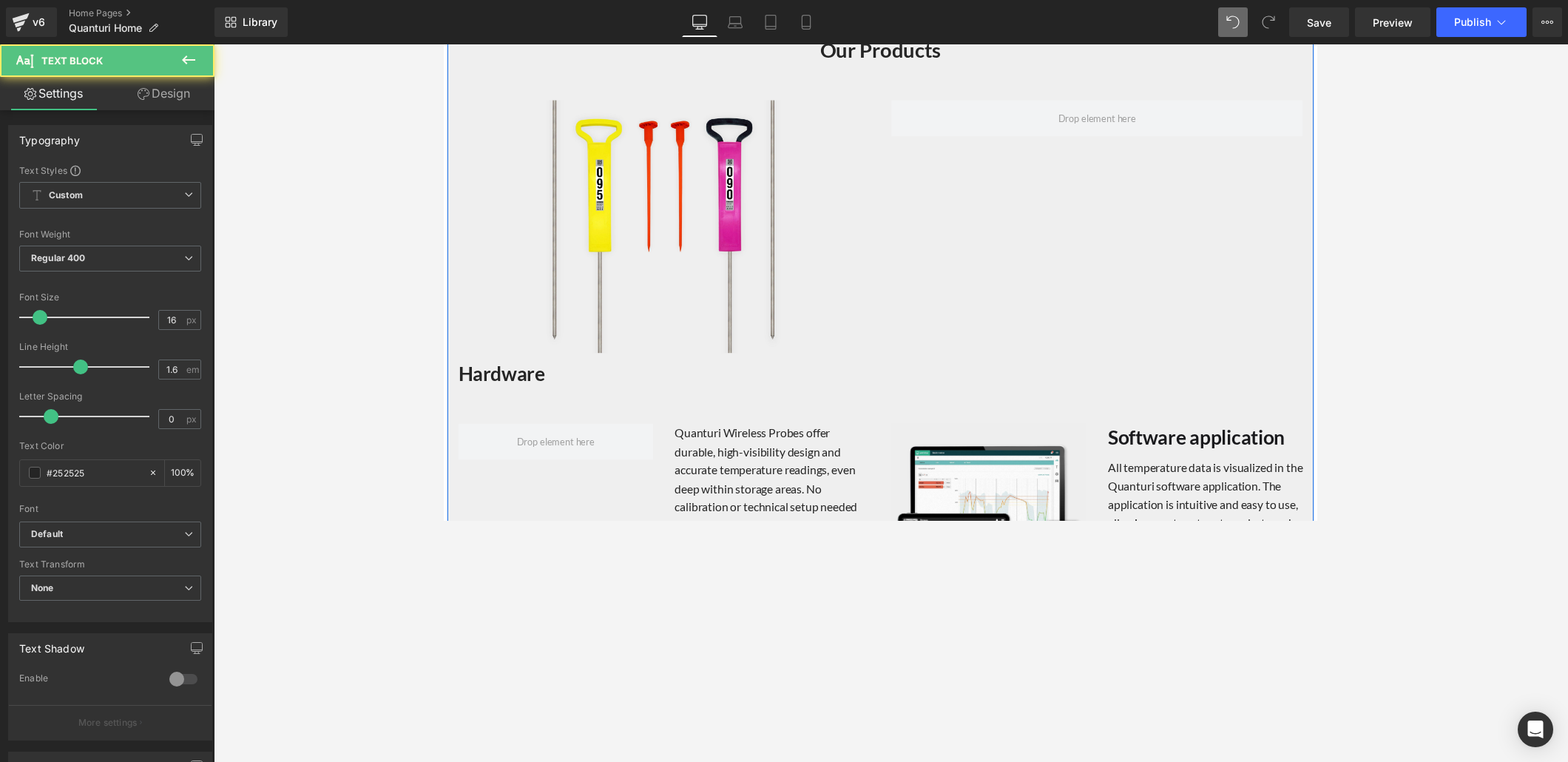
click at [756, 447] on p "Quanturi Wireless Probes offer durable, high-visibility design and accurate tem…" at bounding box center [780, 517] width 199 height 170
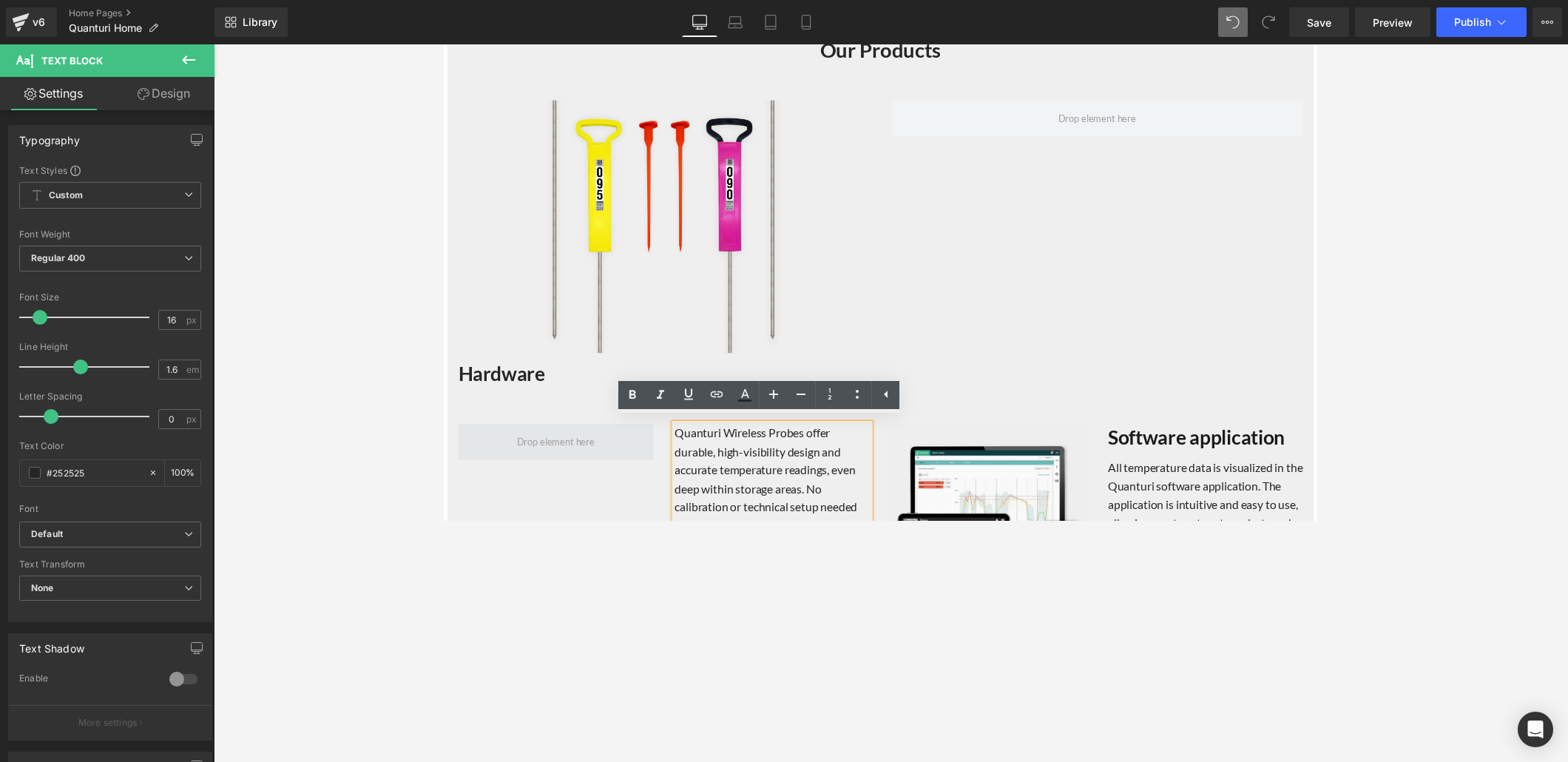
drag, startPoint x: 645, startPoint y: 455, endPoint x: 668, endPoint y: 446, distance: 24.7
click at [645, 455] on span at bounding box center [558, 450] width 199 height 37
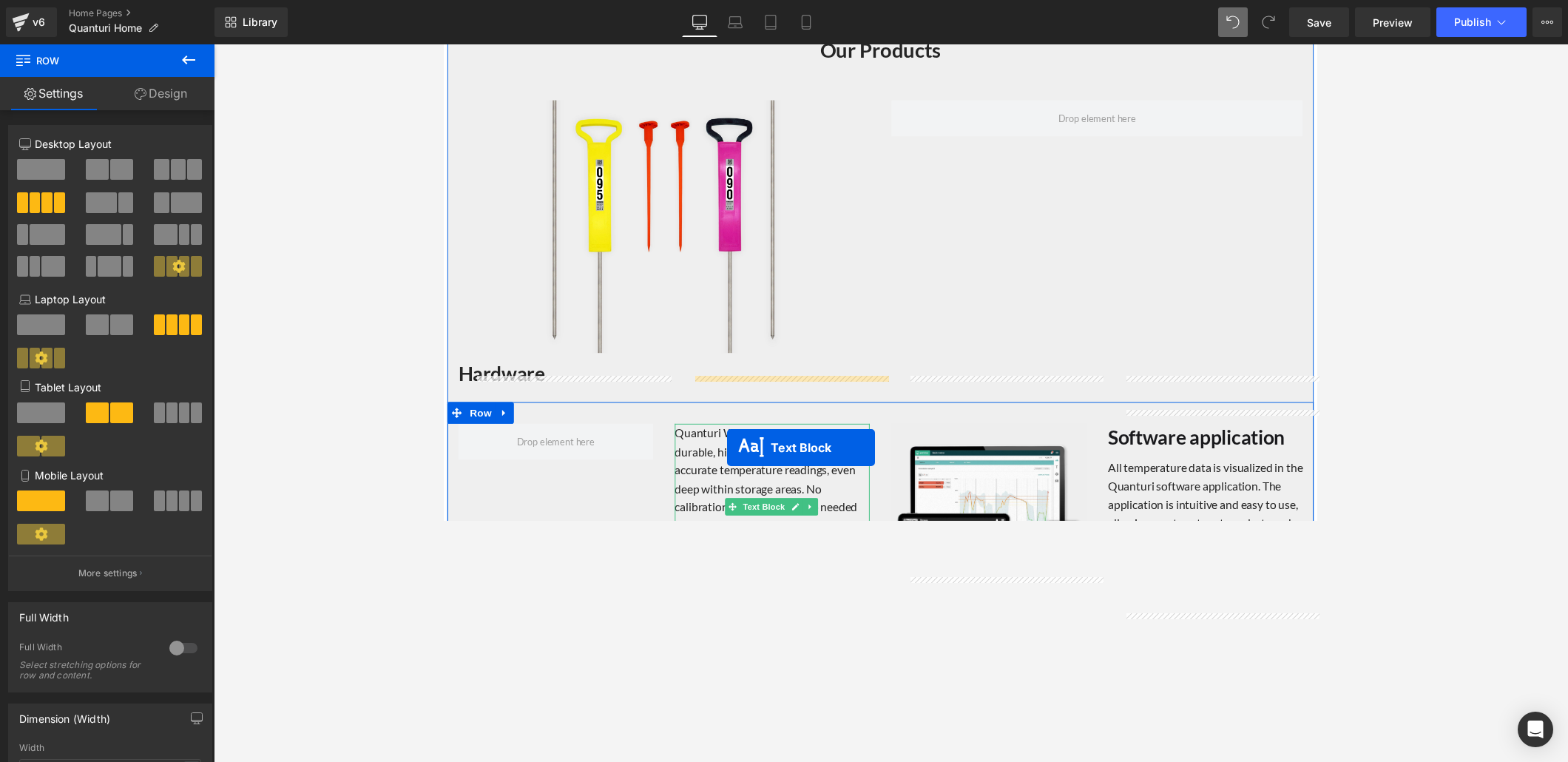
scroll to position [1513, 0]
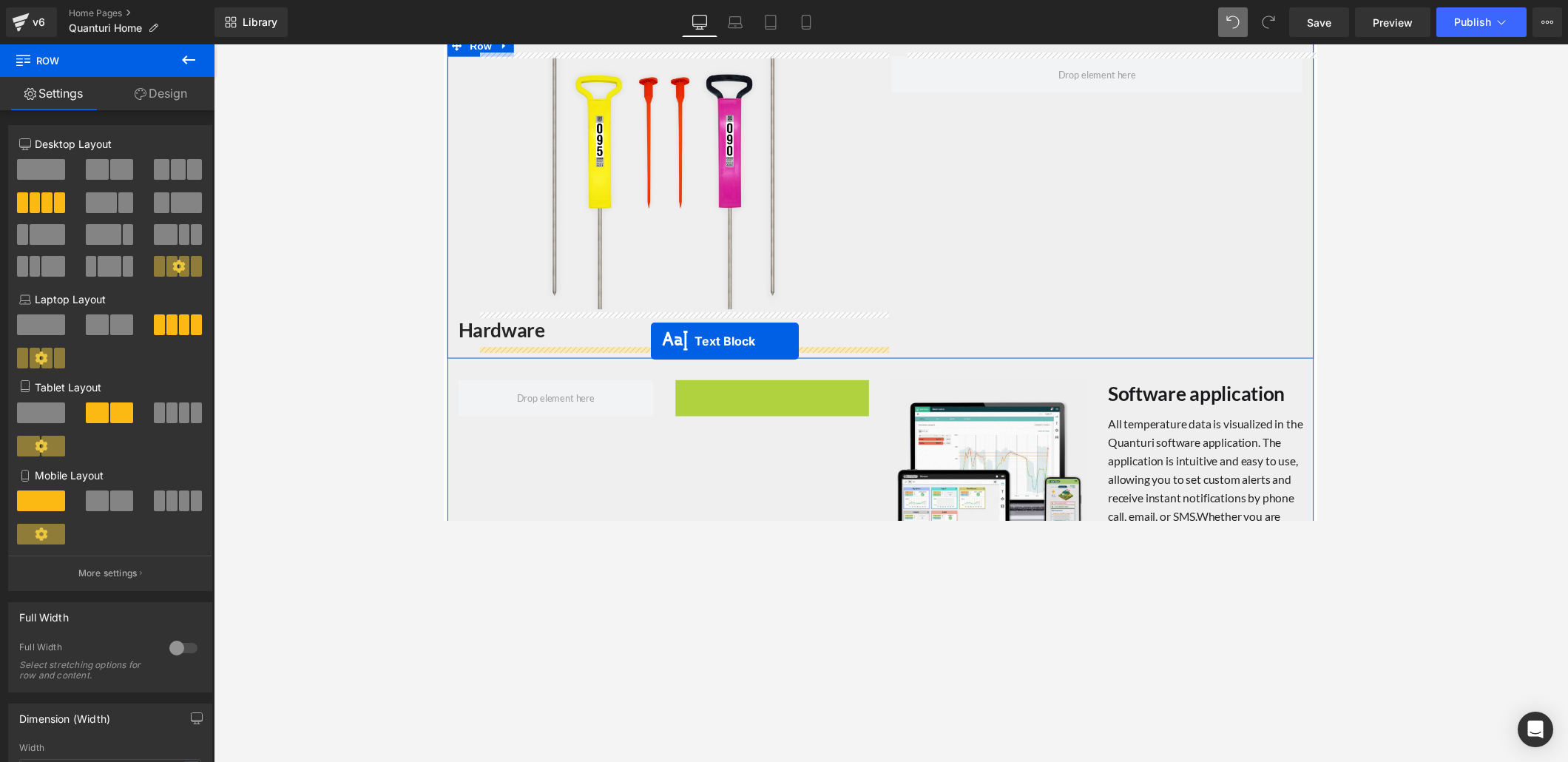
drag, startPoint x: 734, startPoint y: 511, endPoint x: 655, endPoint y: 348, distance: 181.1
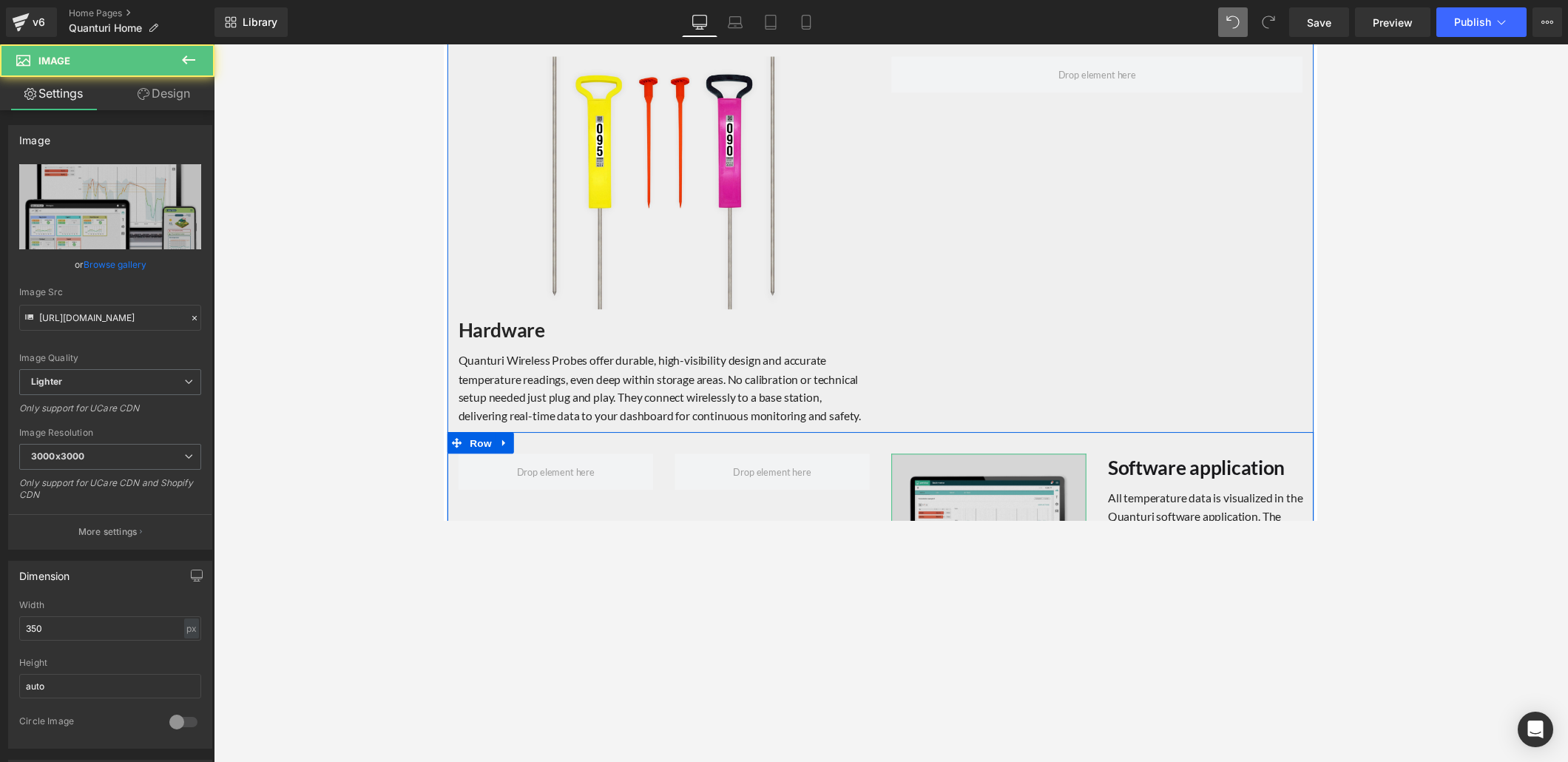
click at [1057, 490] on img at bounding box center [1001, 563] width 199 height 199
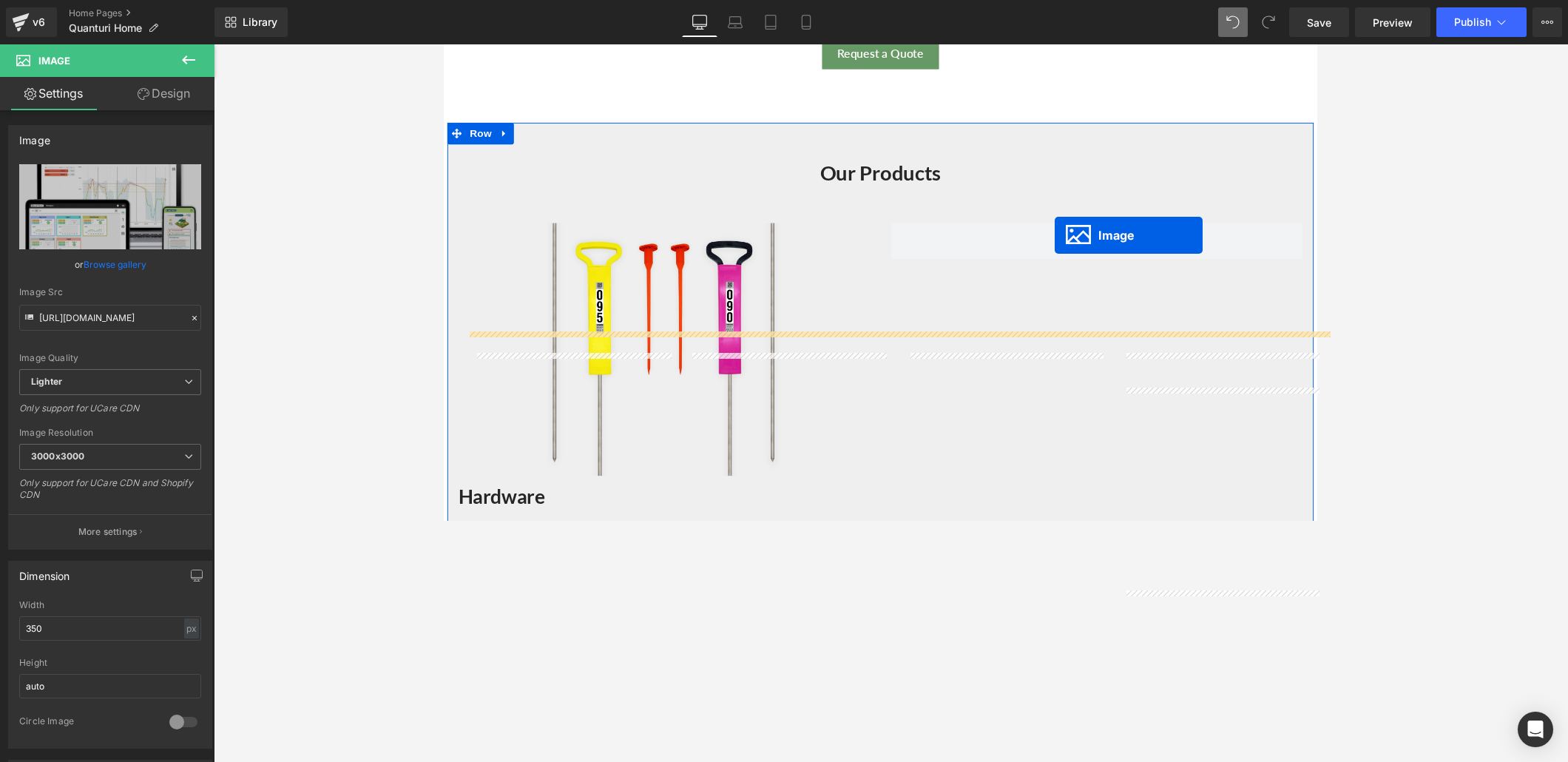
scroll to position [1325, 0]
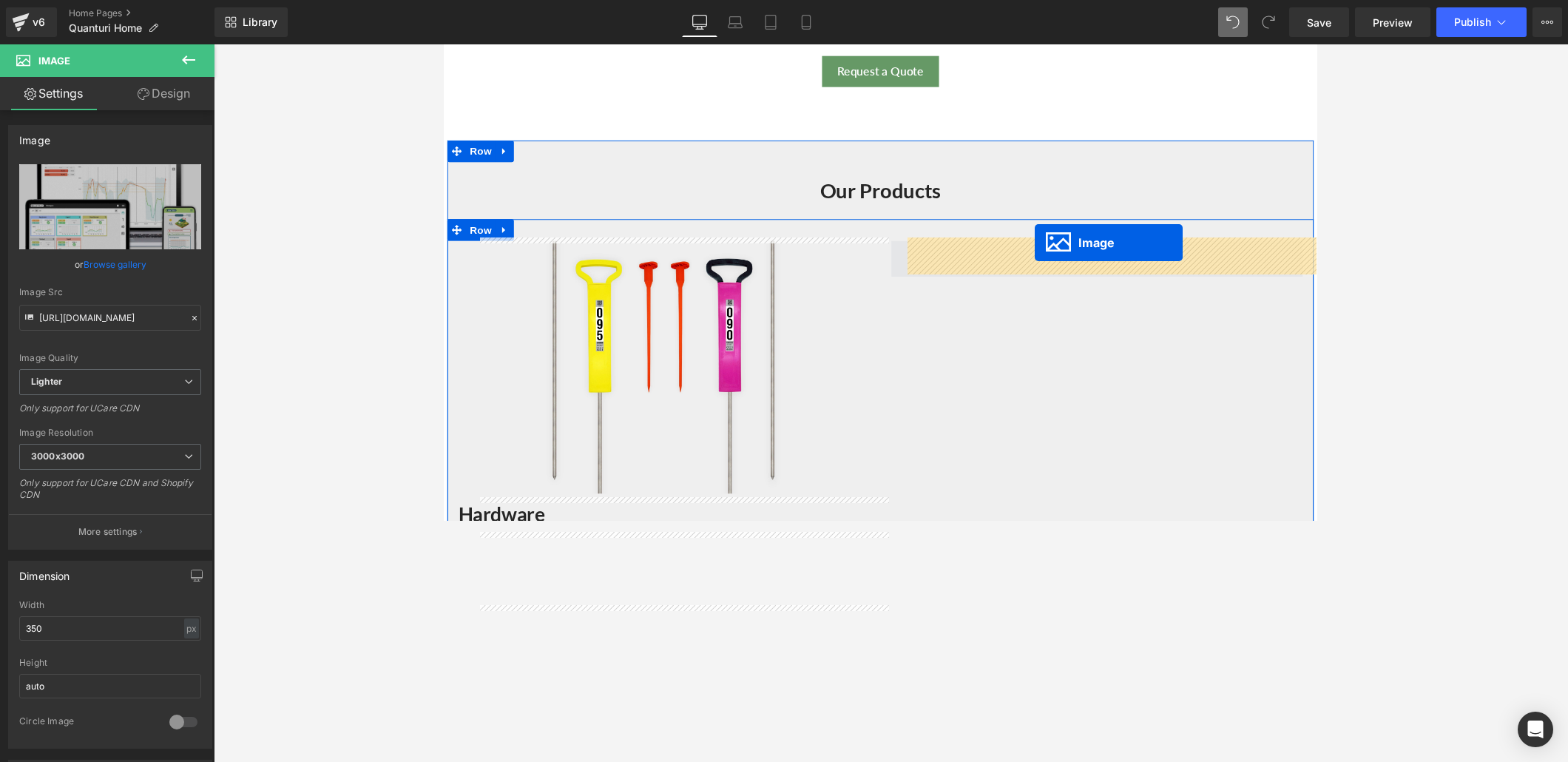
drag, startPoint x: 996, startPoint y: 458, endPoint x: 1049, endPoint y: 248, distance: 216.6
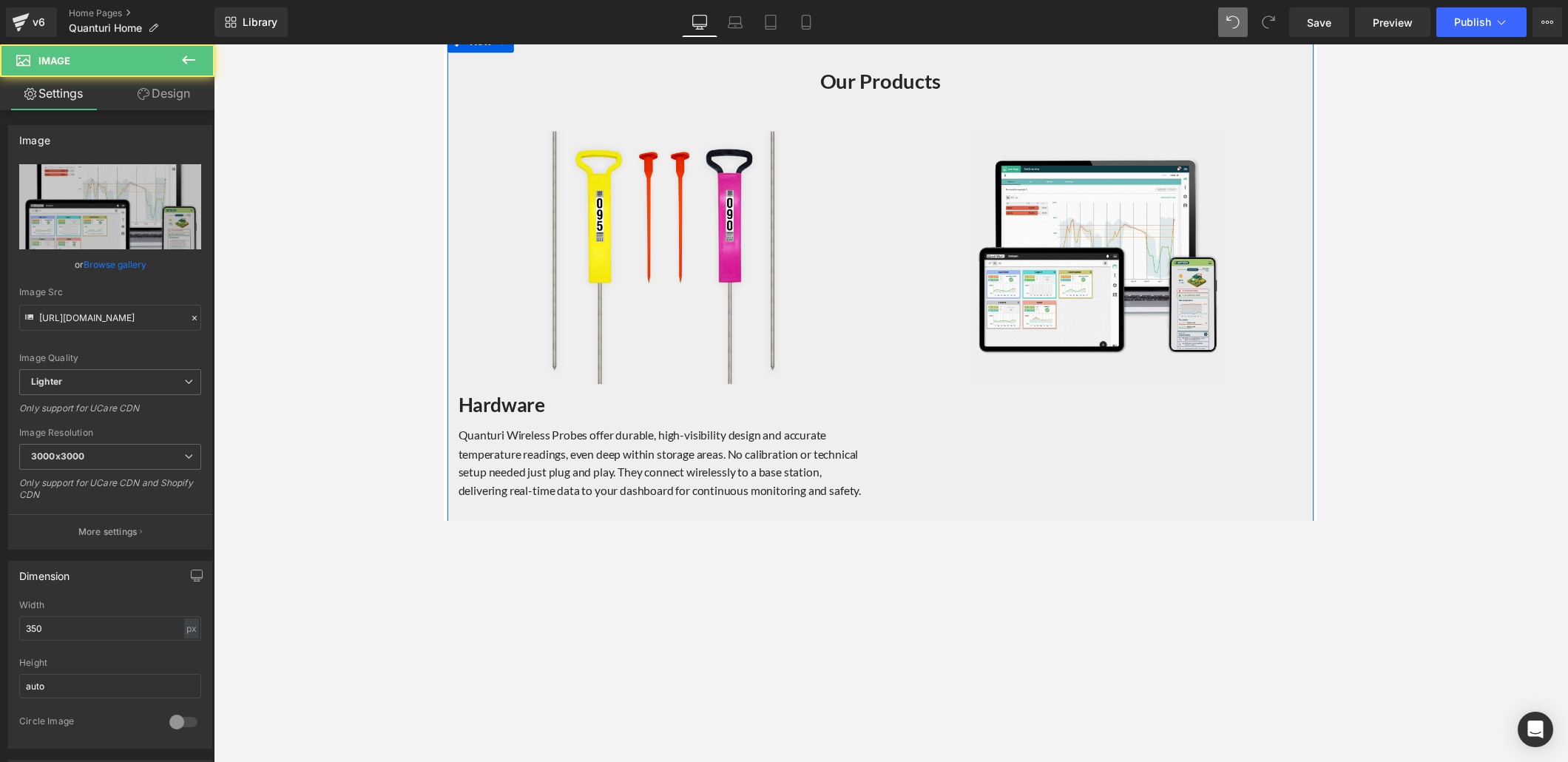
scroll to position [1628, 0]
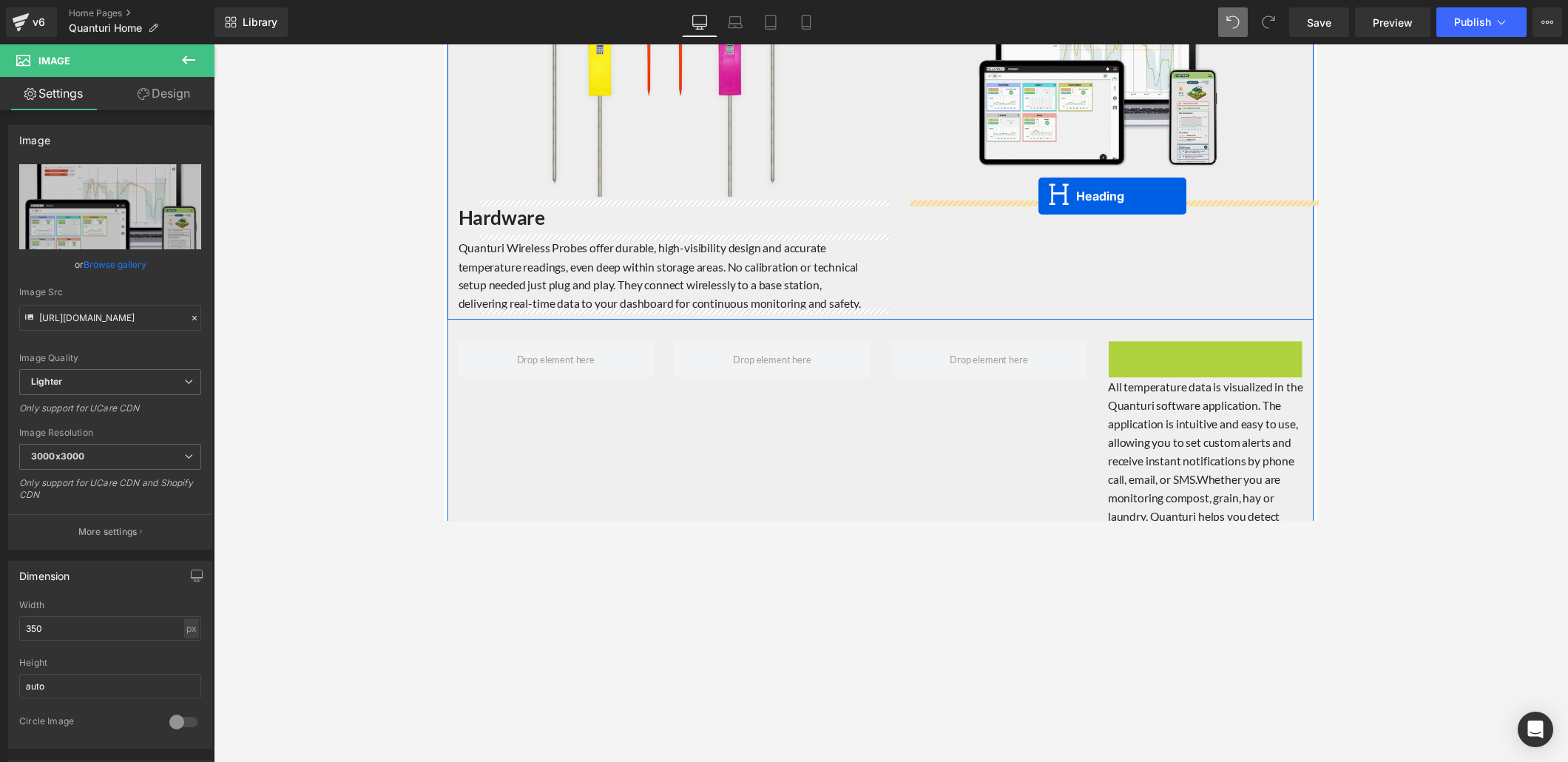
drag, startPoint x: 1177, startPoint y: 363, endPoint x: 1053, endPoint y: 199, distance: 205.6
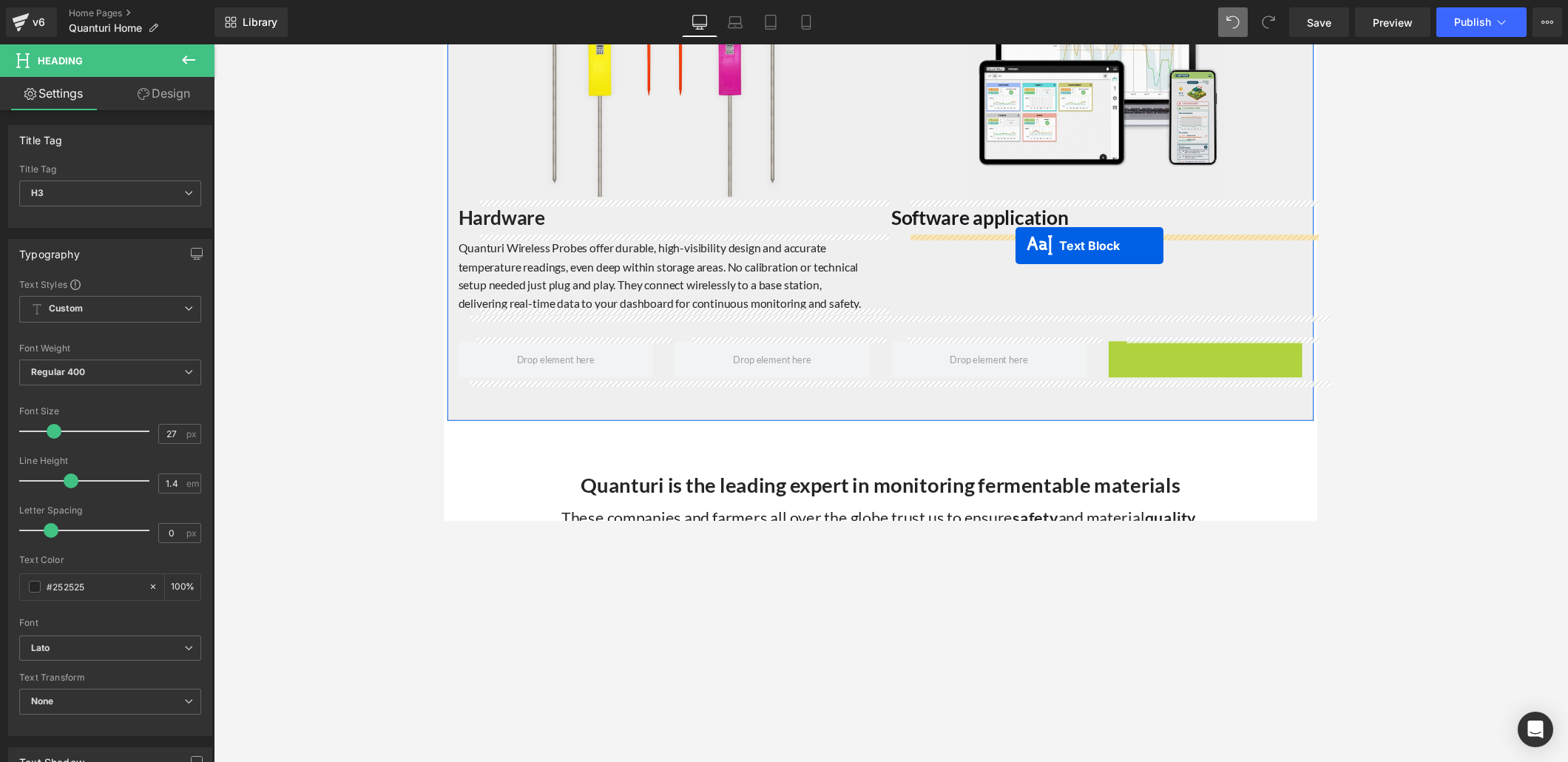
drag, startPoint x: 1171, startPoint y: 449, endPoint x: 1029, endPoint y: 250, distance: 244.5
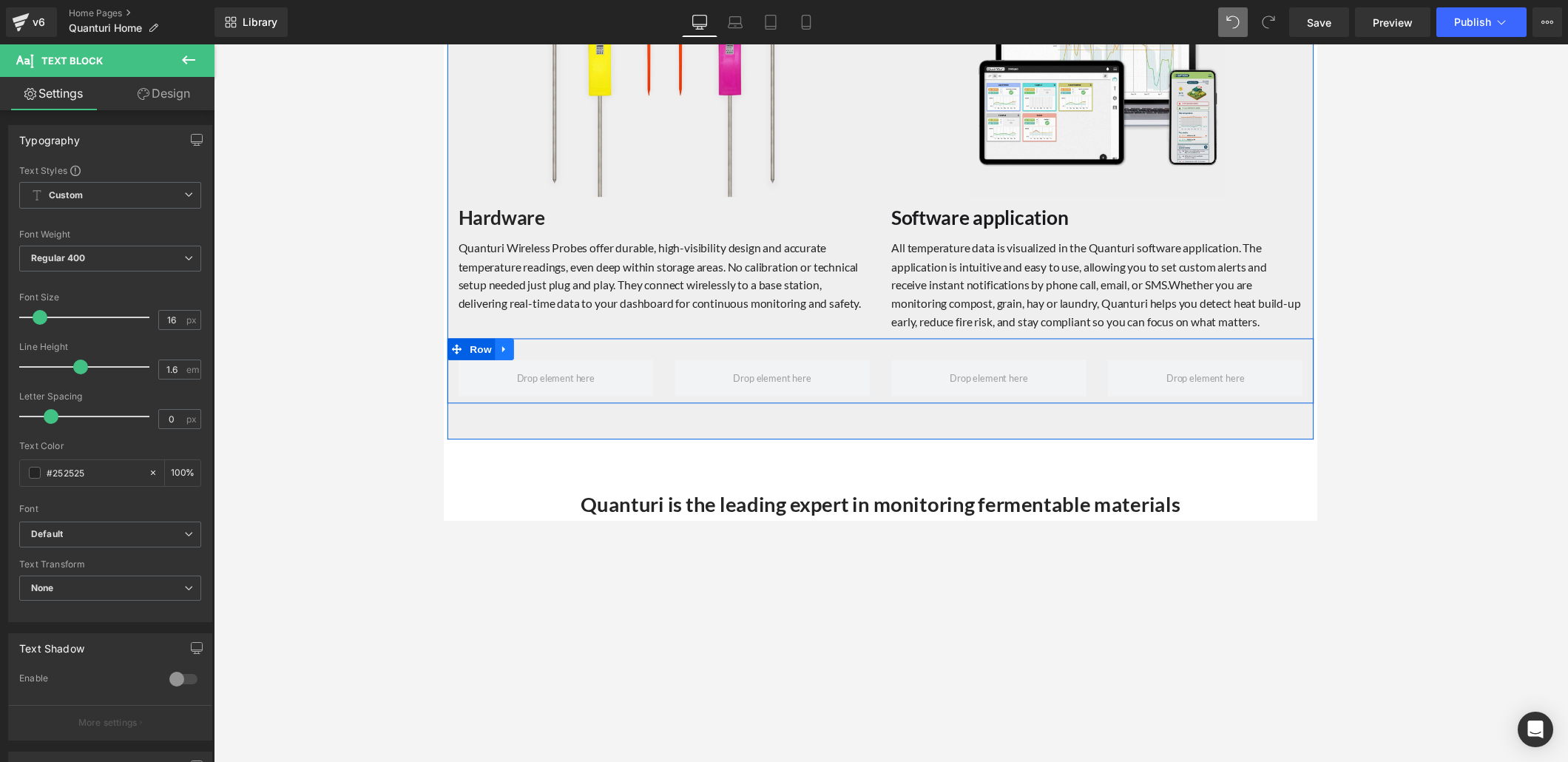
click at [503, 354] on icon at bounding box center [504, 357] width 3 height 7
click at [537, 346] on link at bounding box center [544, 357] width 19 height 22
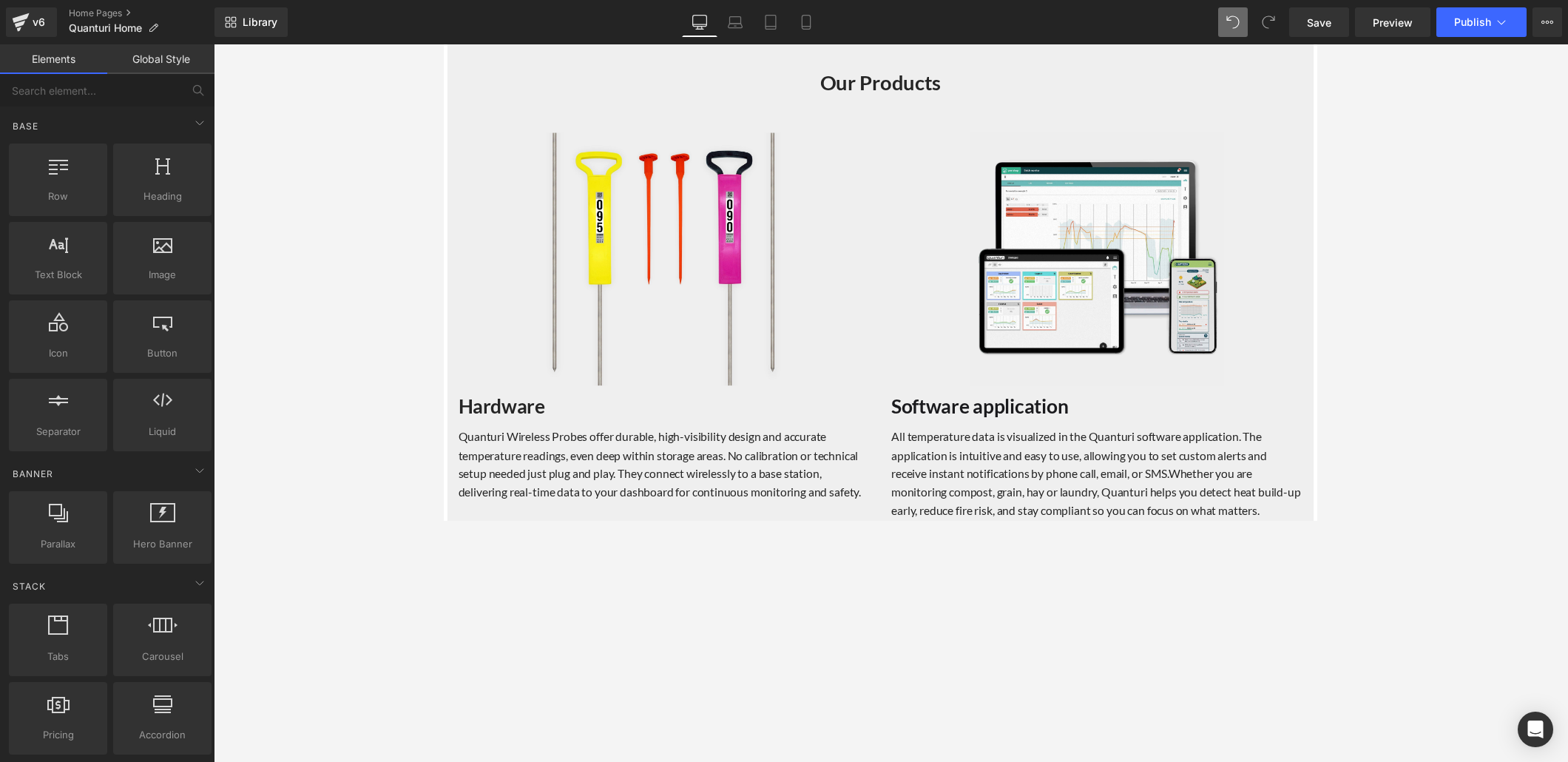
scroll to position [1349, 0]
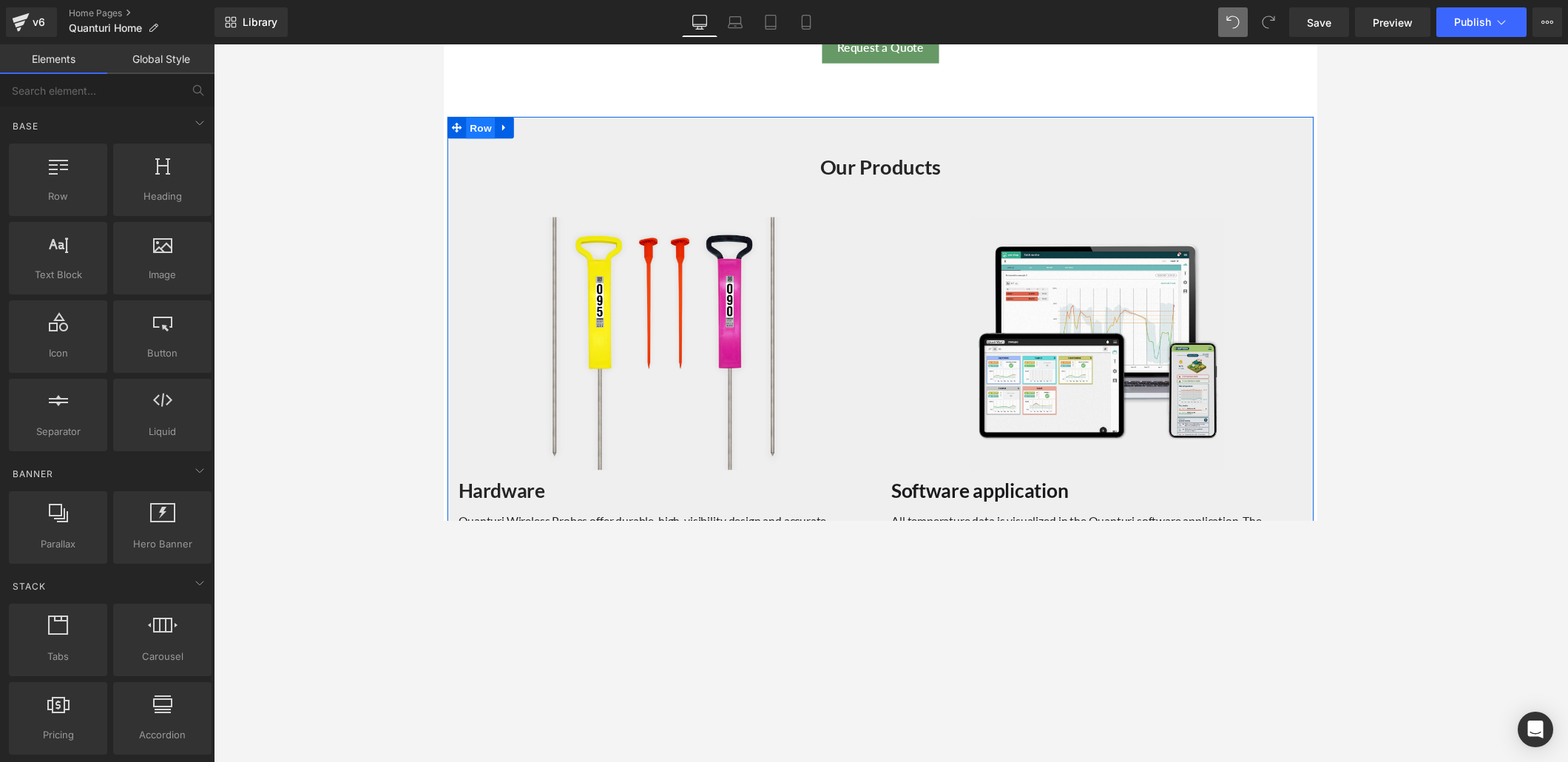
click at [475, 129] on span "Row" at bounding box center [480, 130] width 29 height 22
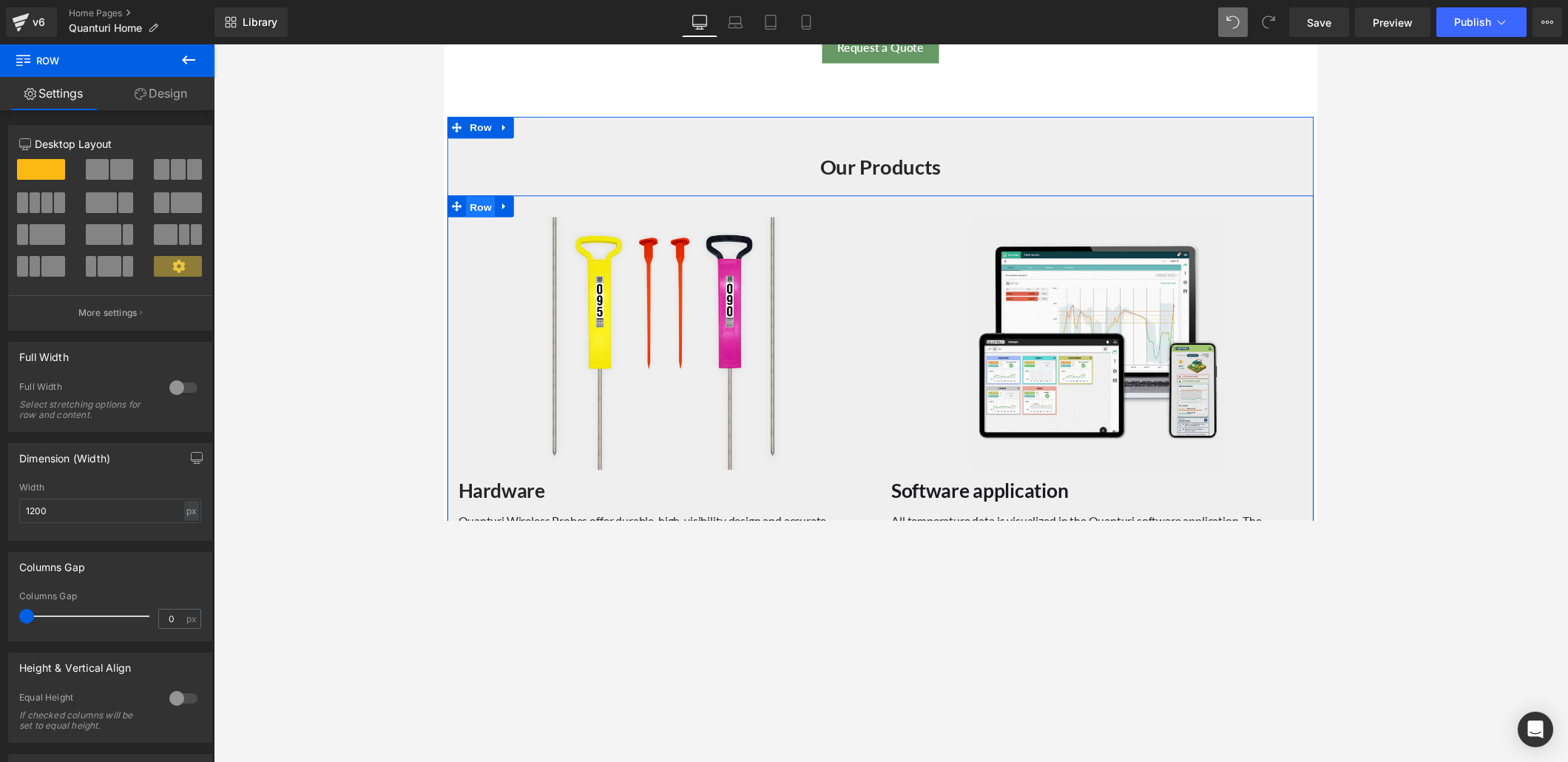
click at [481, 206] on span "Row" at bounding box center [480, 211] width 29 height 22
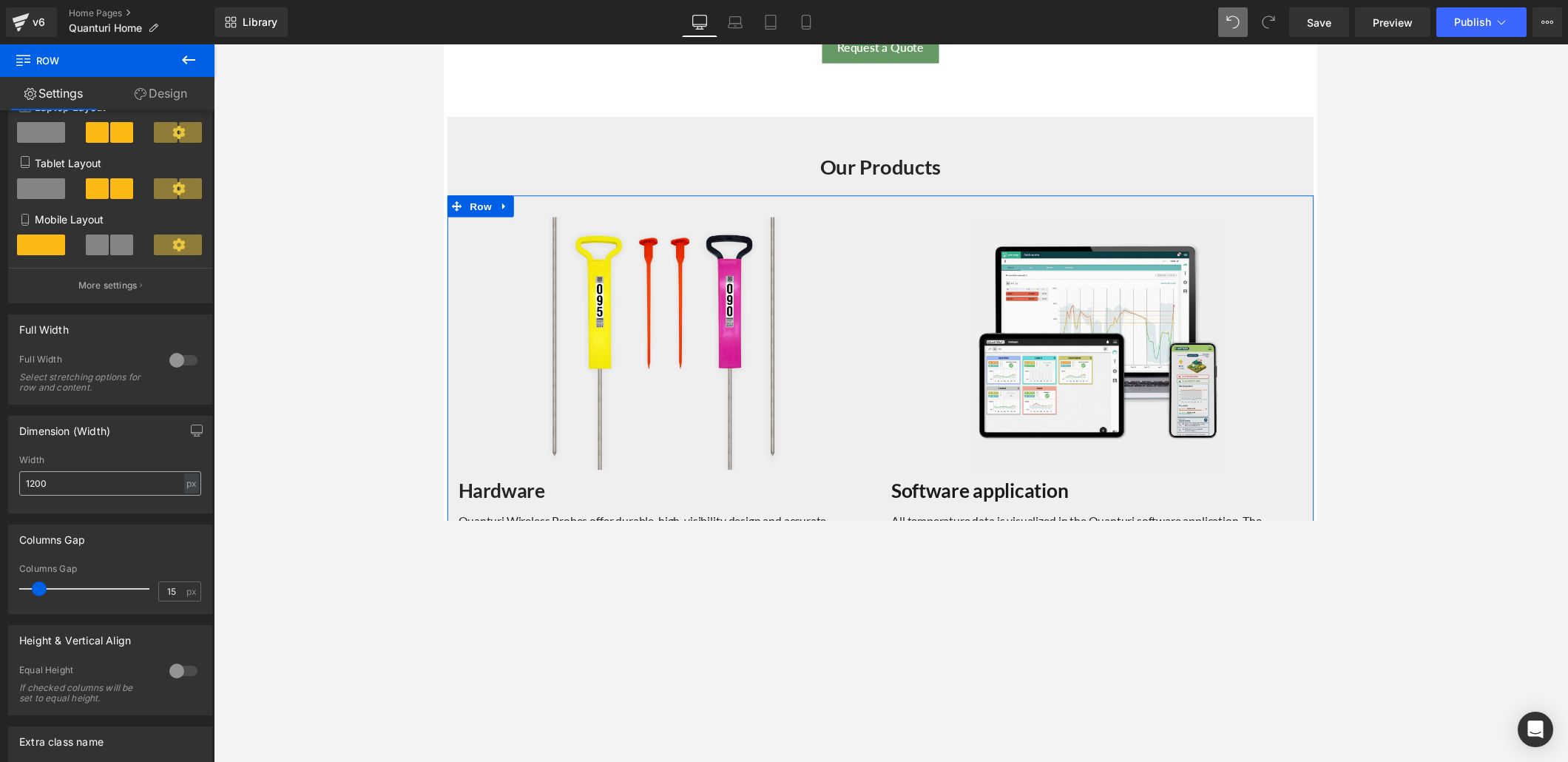
scroll to position [342, 0]
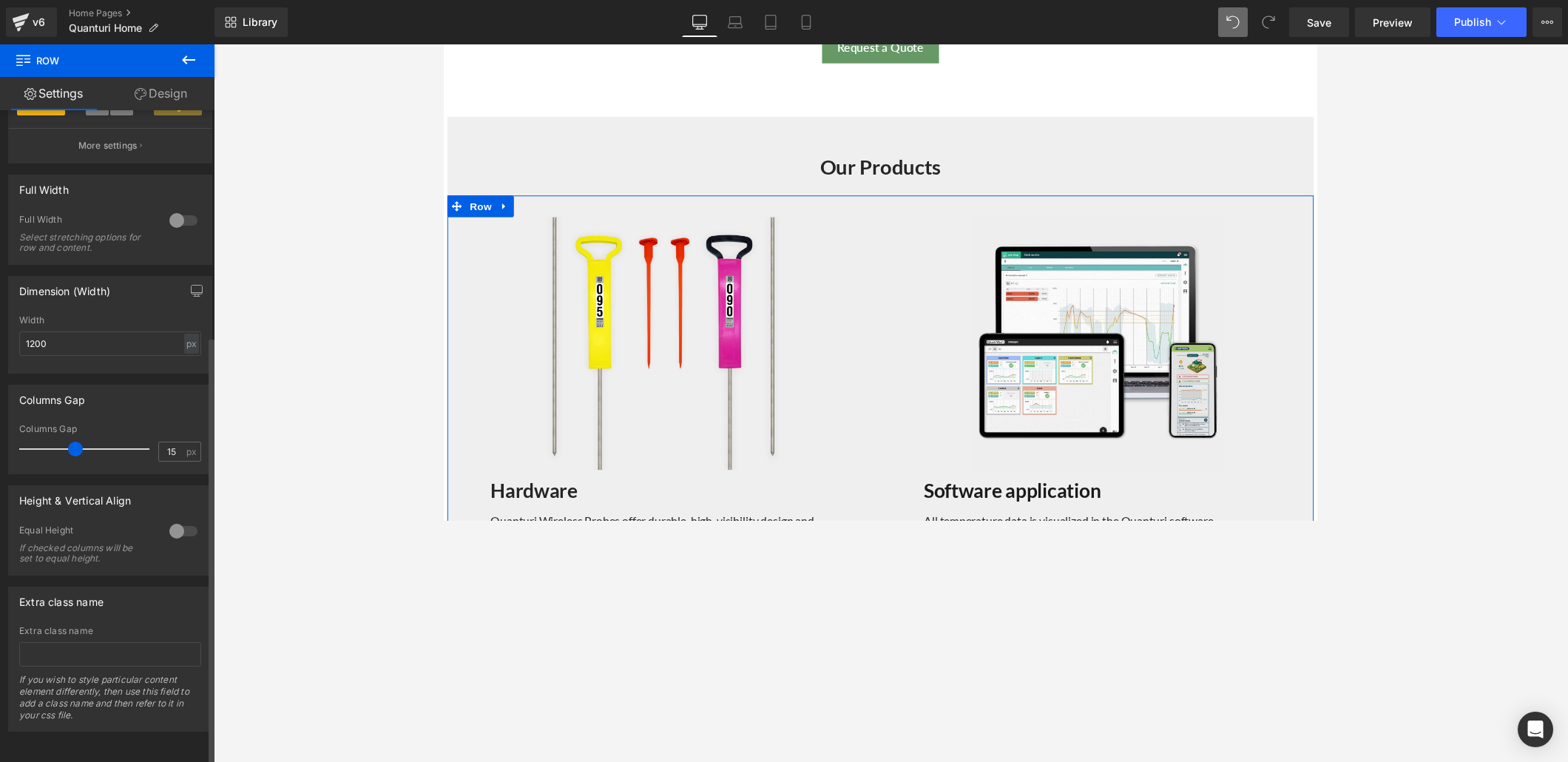
drag, startPoint x: 40, startPoint y: 441, endPoint x: 76, endPoint y: 440, distance: 36.0
click at [76, 441] on span at bounding box center [76, 449] width 15 height 15
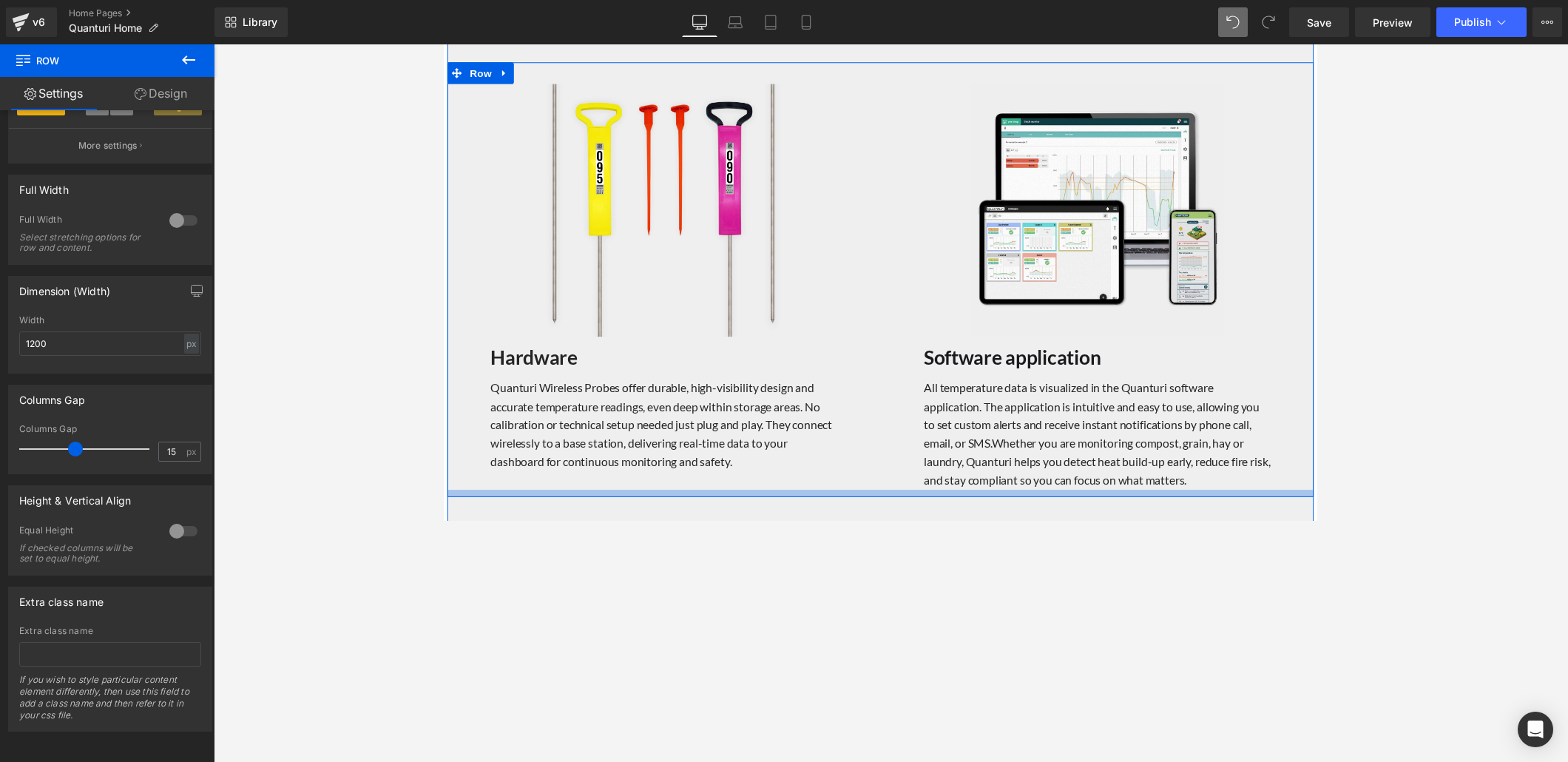
scroll to position [1431, 0]
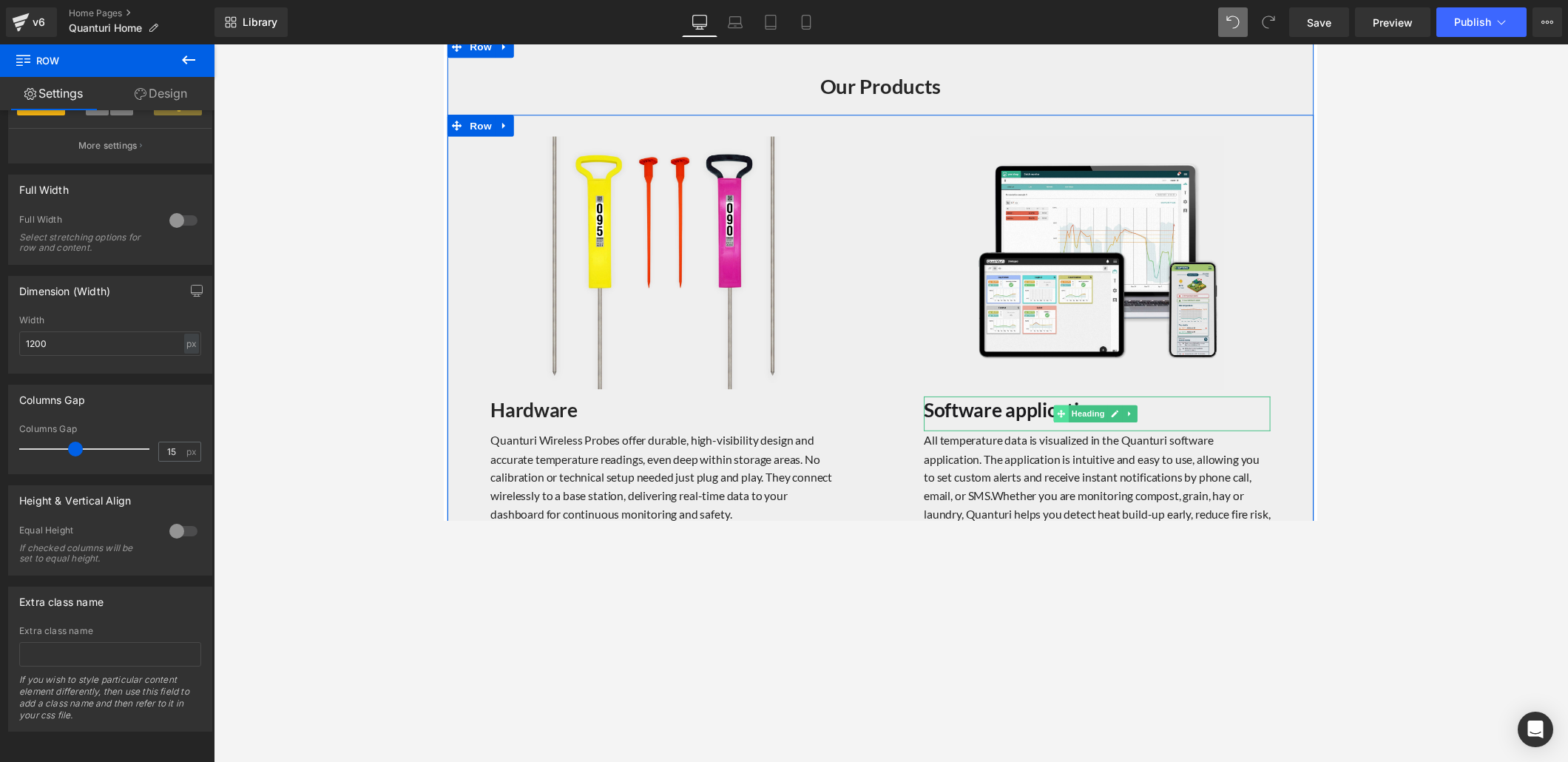
click at [1072, 423] on icon at bounding box center [1076, 423] width 8 height 9
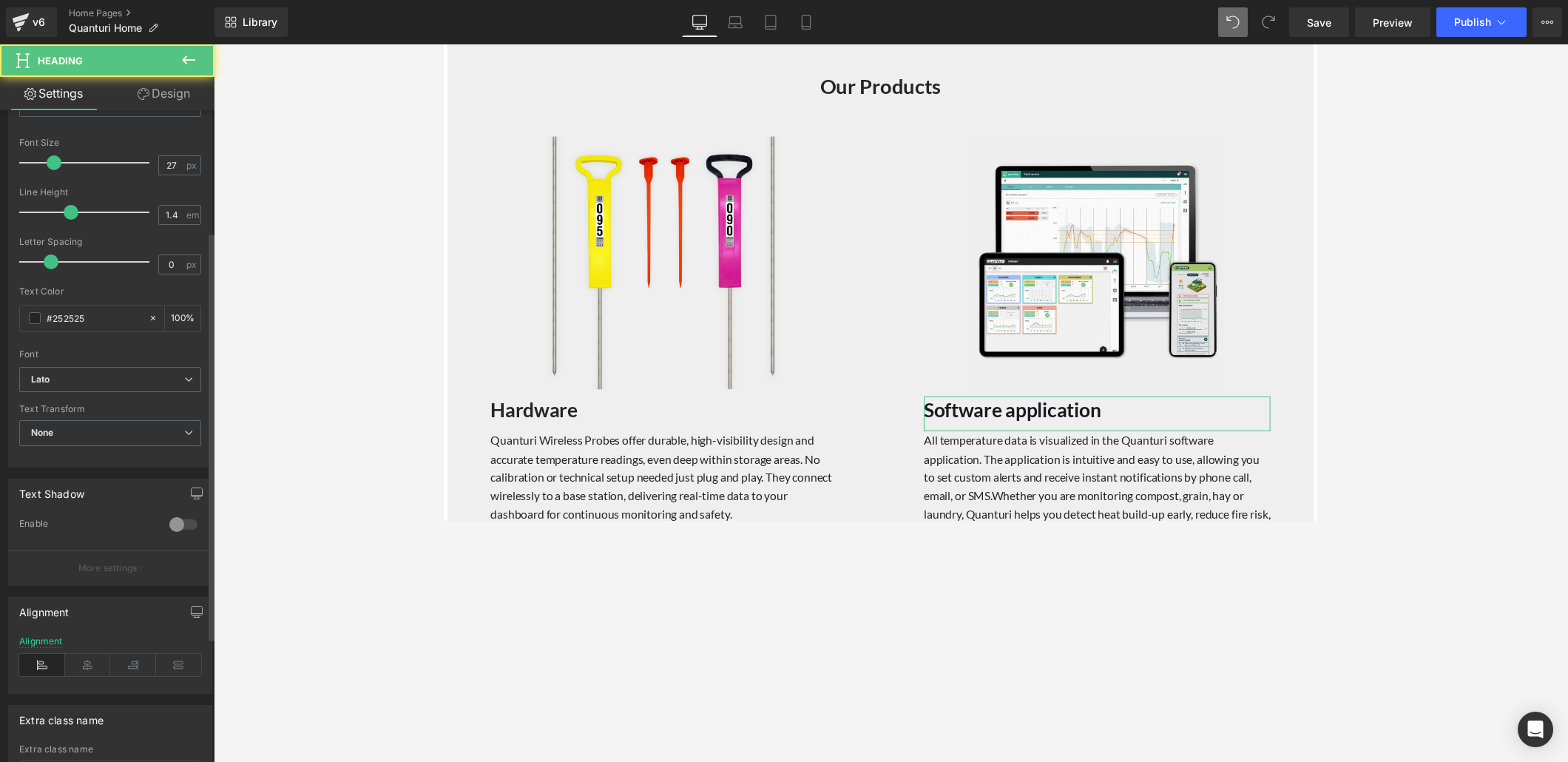
scroll to position [390, 0]
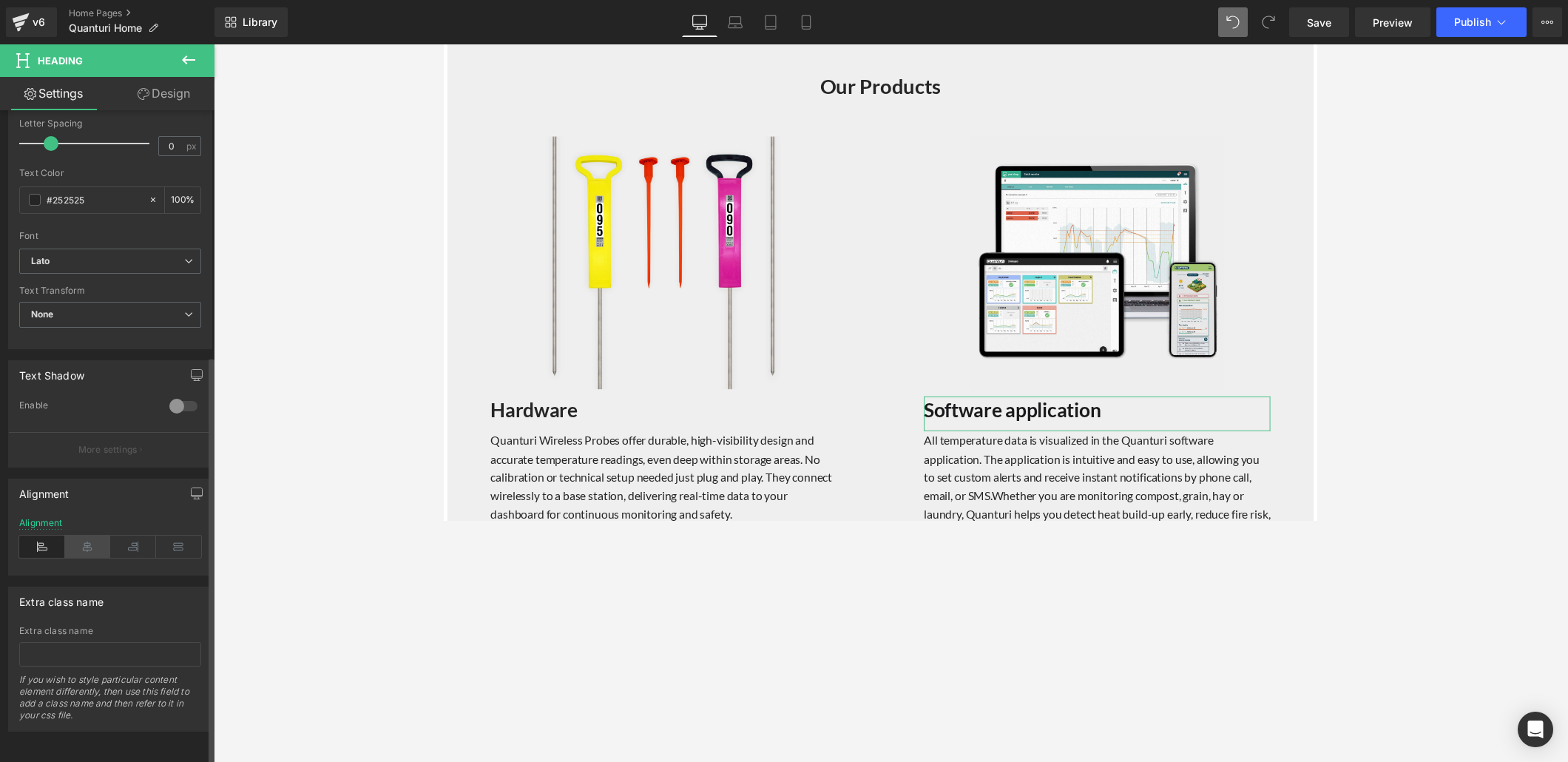
click at [82, 519] on icon at bounding box center [88, 547] width 46 height 22
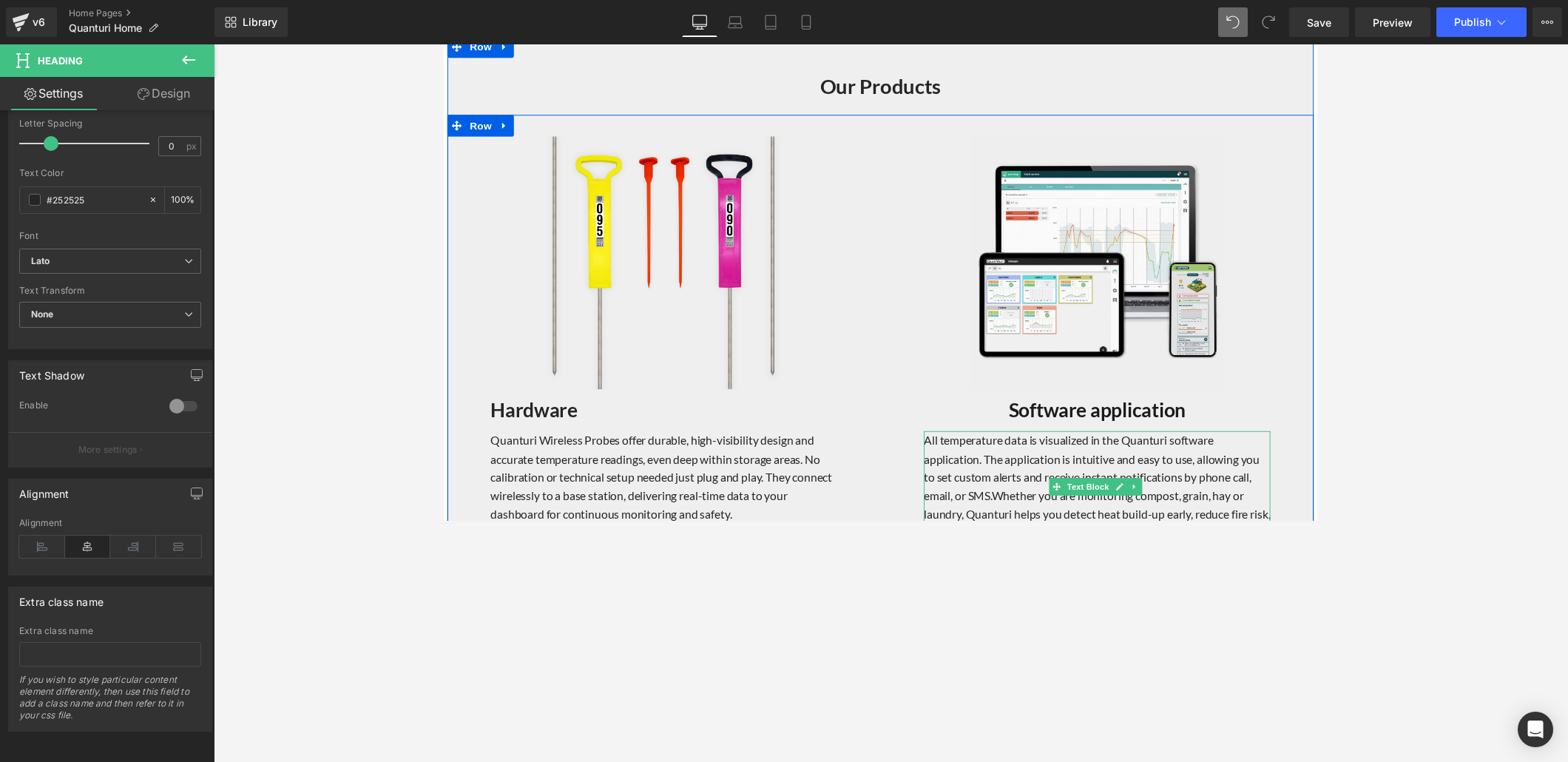
click at [1021, 474] on p "All temperature data is visualized in the Quanturi software application. The ap…" at bounding box center [1113, 498] width 355 height 114
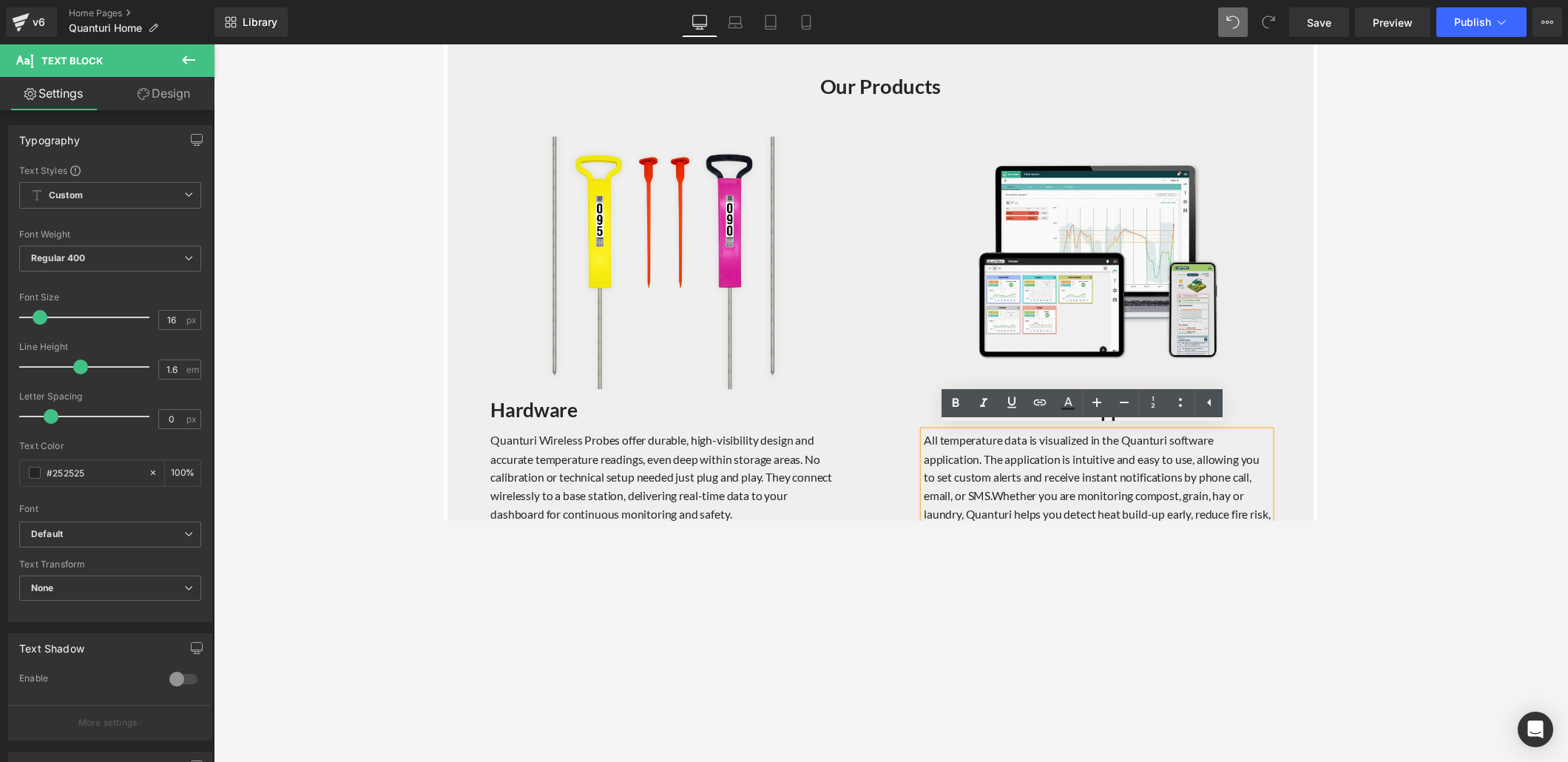
click at [913, 442] on div "Image Software application Heading All temperature data is visualized in the Qu…" at bounding box center [1112, 347] width 444 height 415
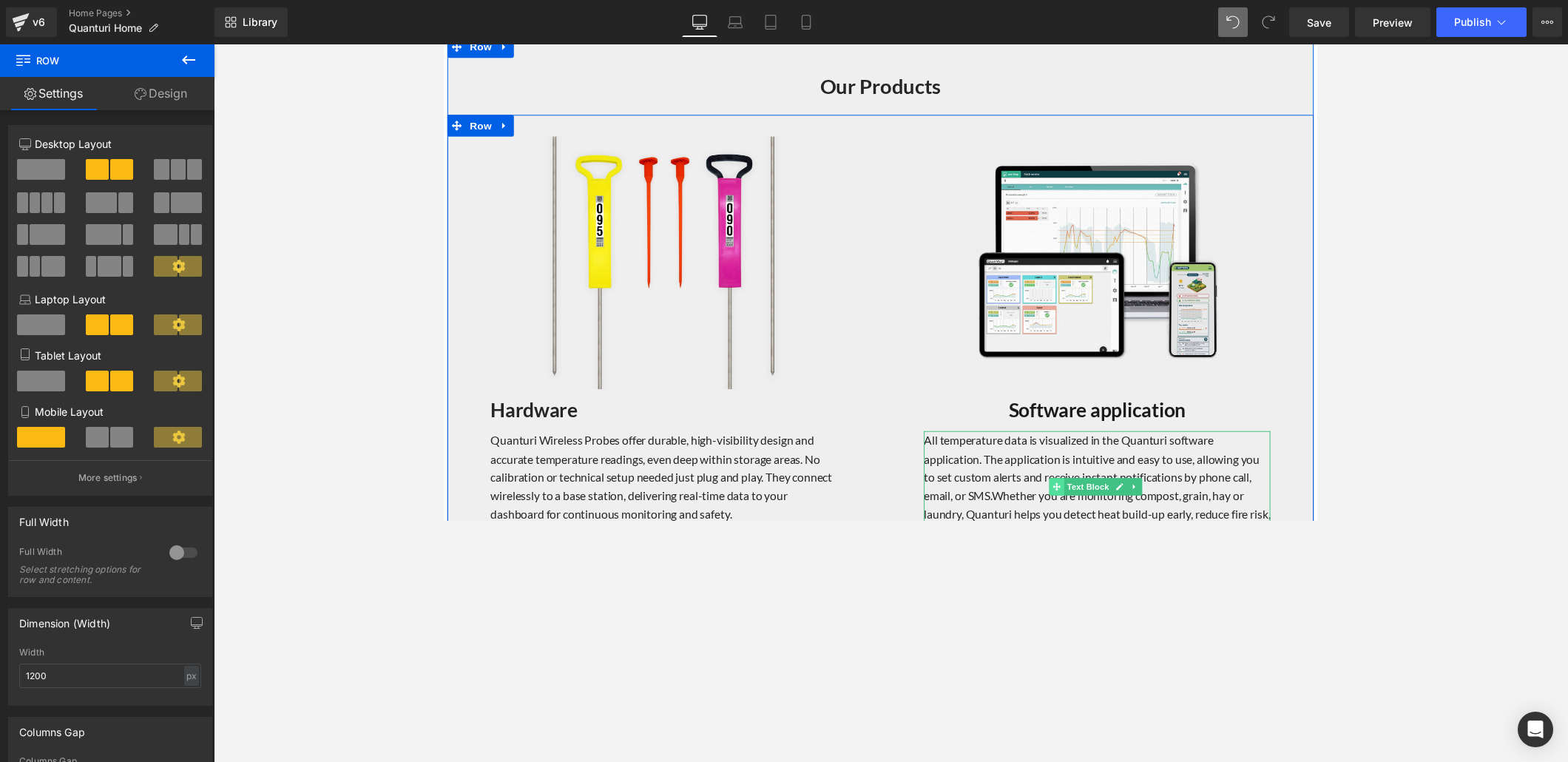
click at [1067, 493] on icon at bounding box center [1071, 497] width 8 height 8
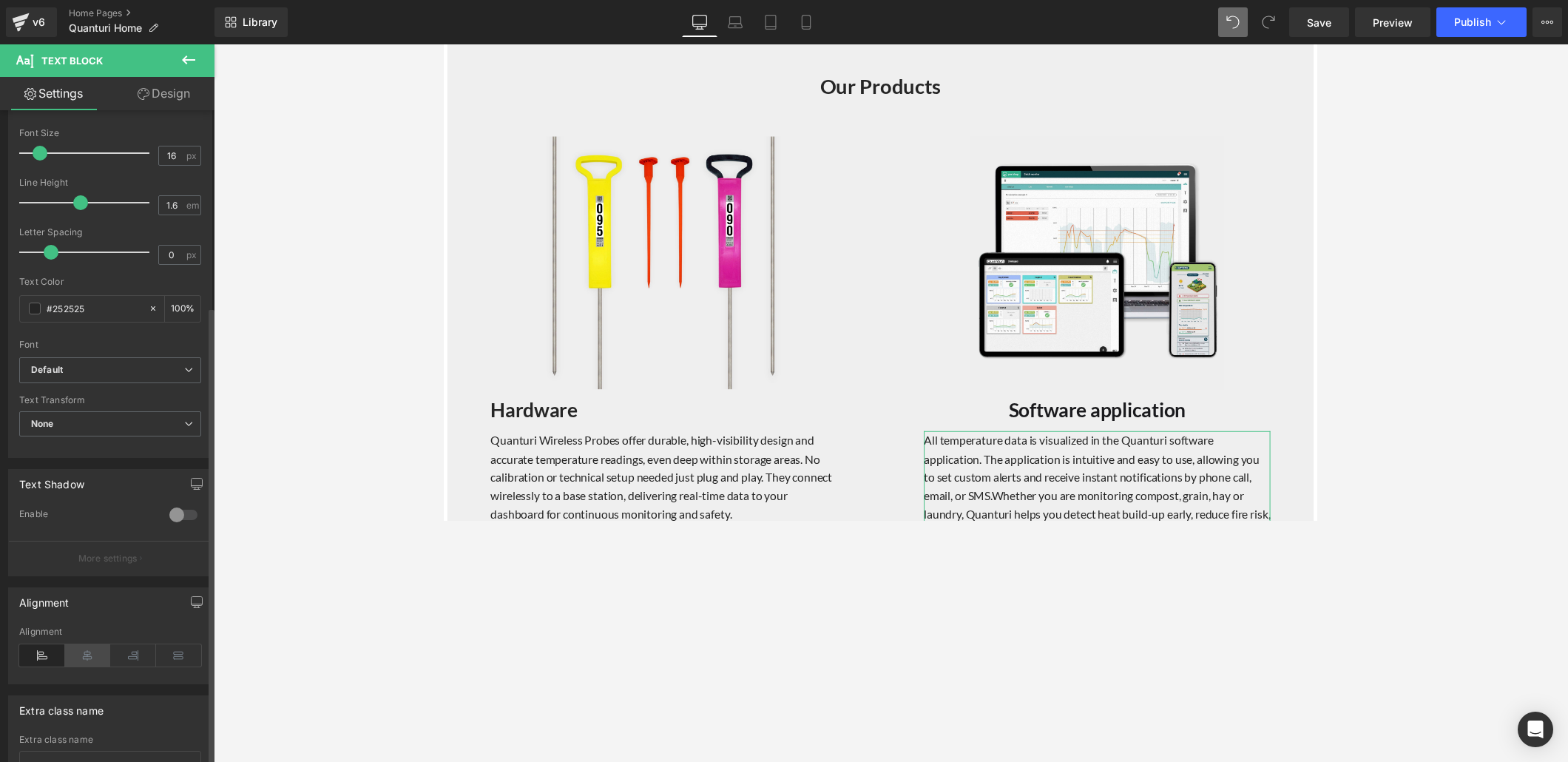
scroll to position [278, 0]
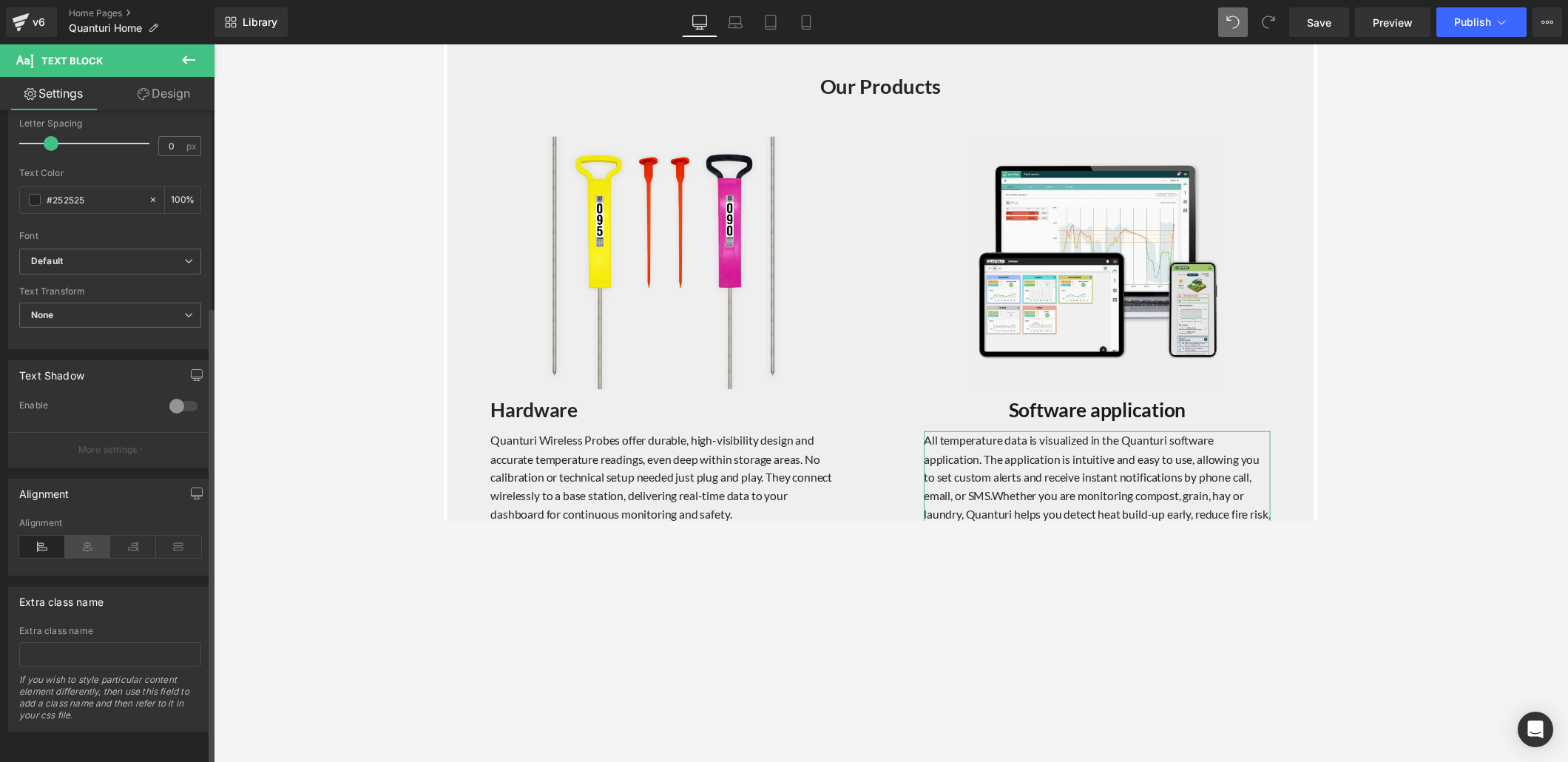
click at [88, 519] on icon at bounding box center [88, 547] width 46 height 22
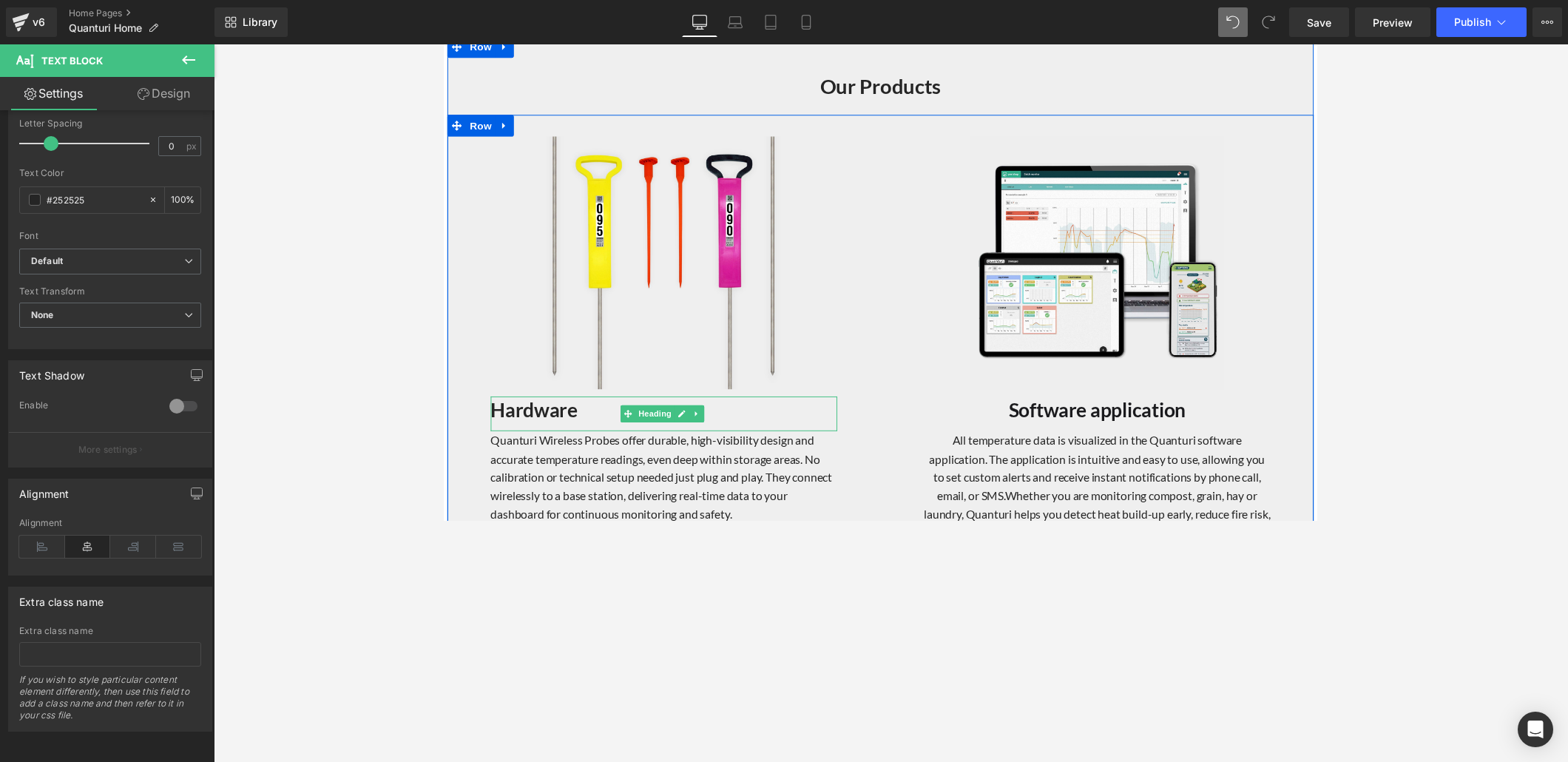
click at [568, 413] on strong "Hardware" at bounding box center [535, 419] width 88 height 25
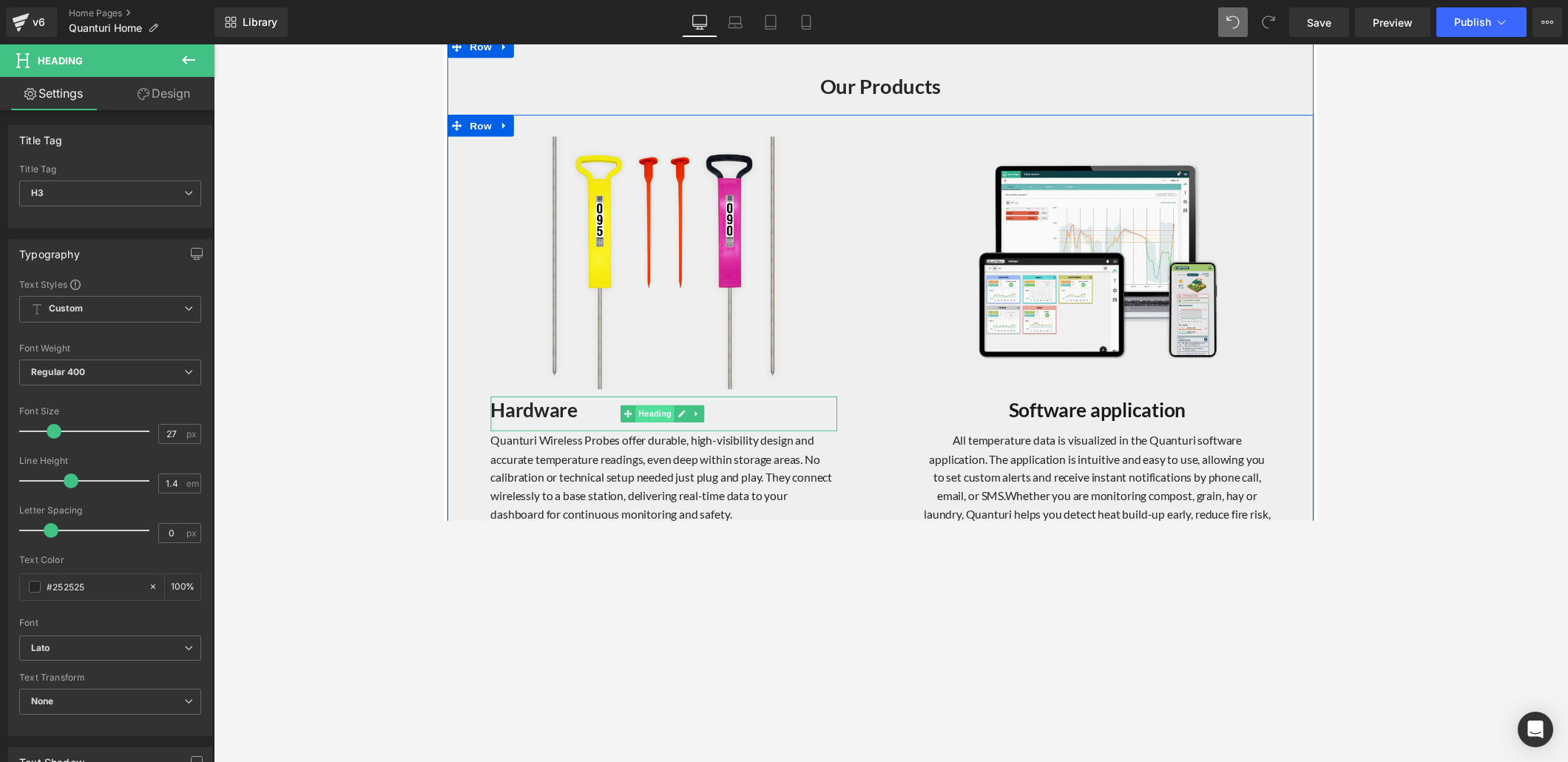
click at [661, 418] on span "Heading" at bounding box center [660, 423] width 40 height 18
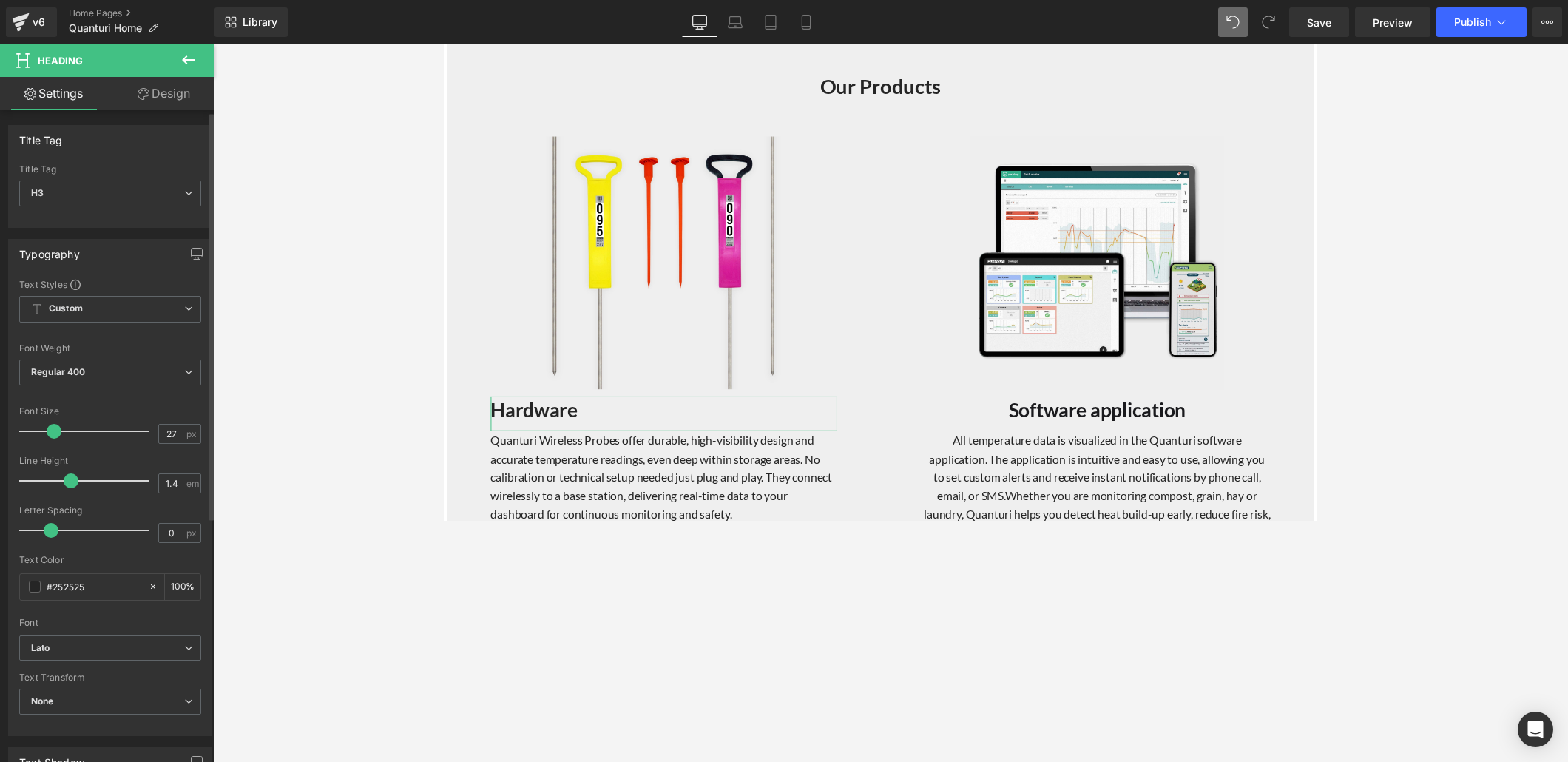
scroll to position [390, 0]
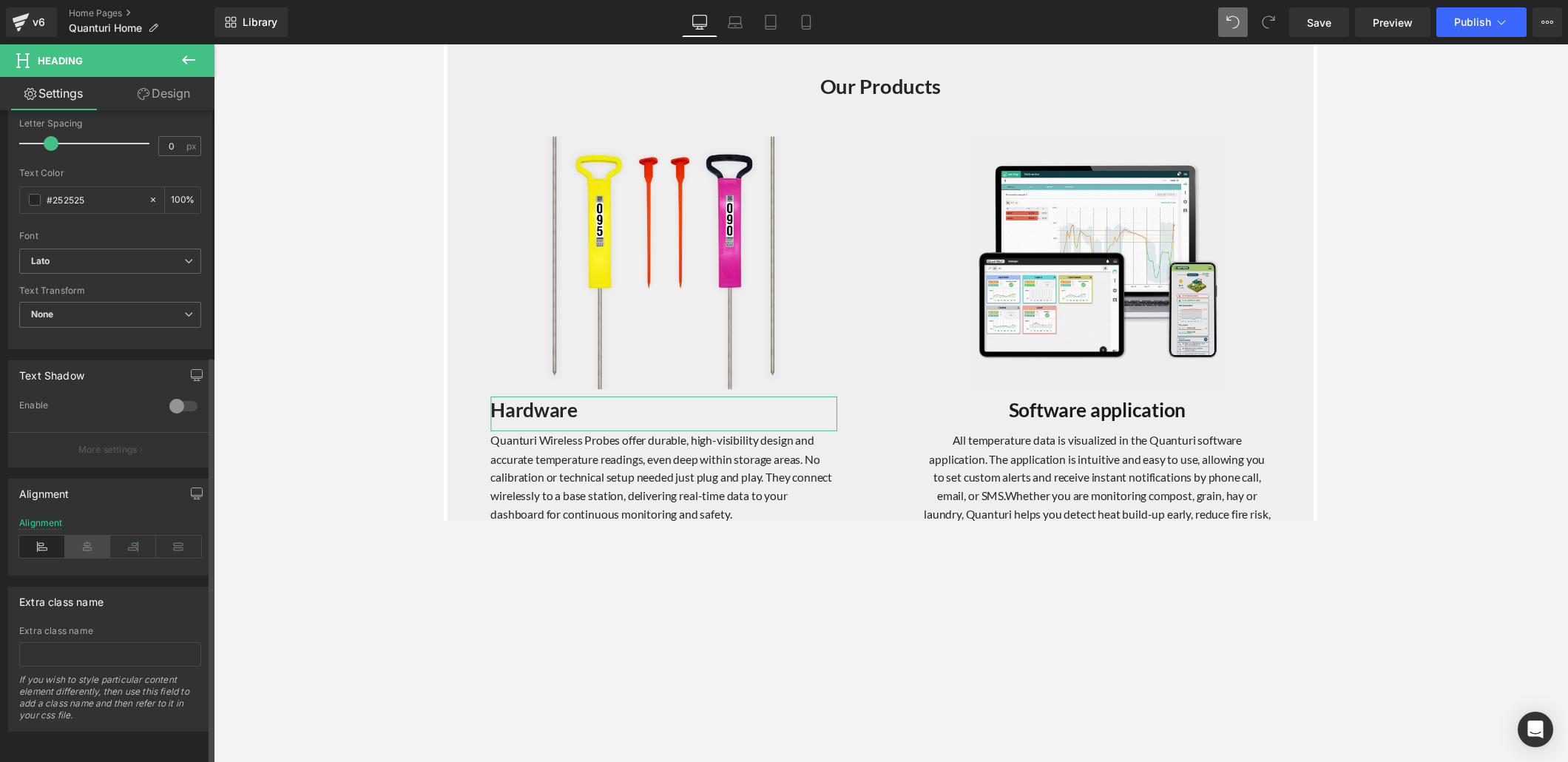
click at [88, 519] on icon at bounding box center [88, 547] width 46 height 22
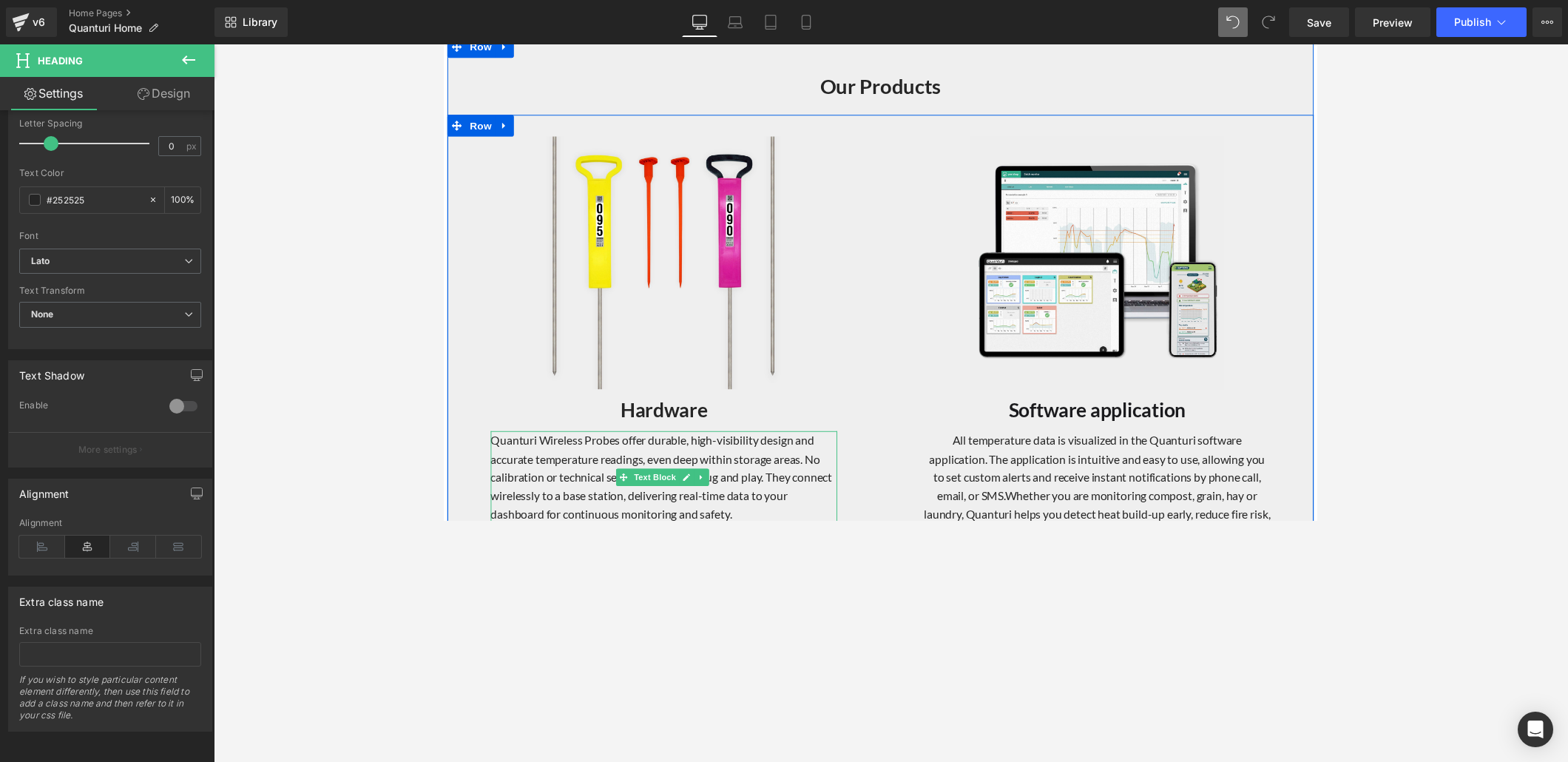
click at [617, 468] on p "Quanturi Wireless Probes offer durable, high-visibility design and accurate tem…" at bounding box center [669, 488] width 355 height 94
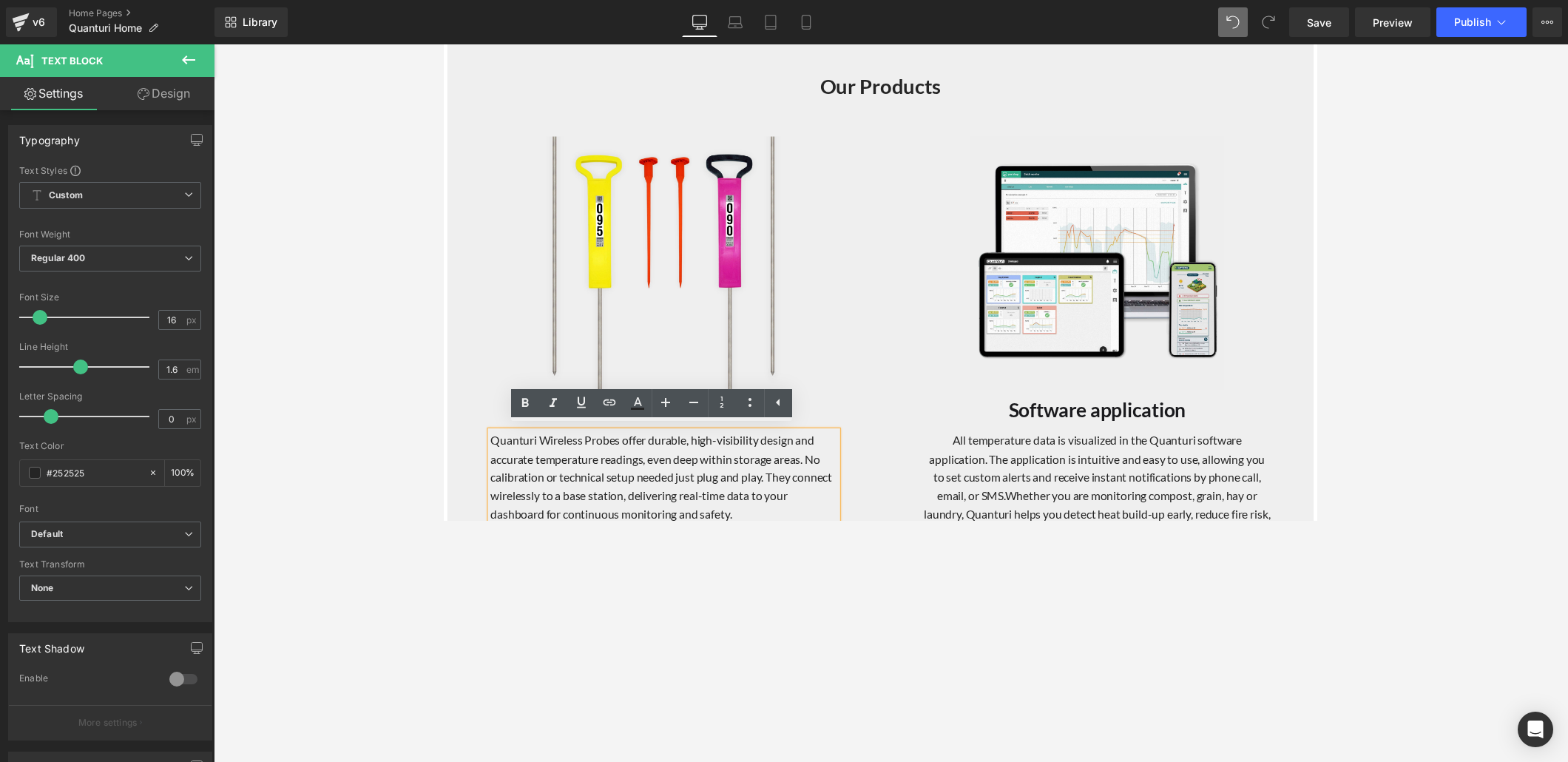
click at [476, 426] on div "Image Hardware Heading Quanturi Wireless Probes offer durable, high-visibility …" at bounding box center [669, 337] width 444 height 396
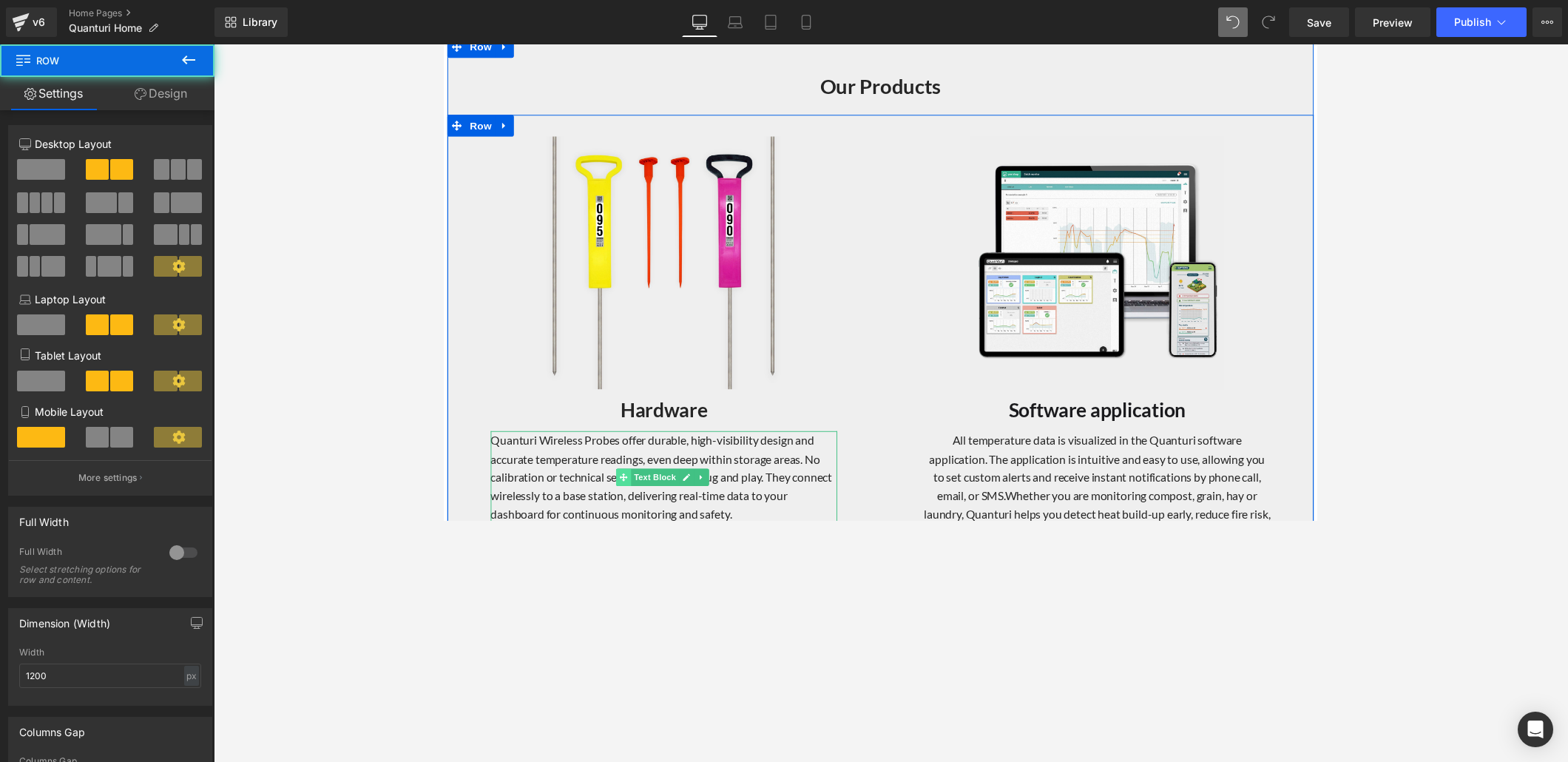
click at [625, 486] on icon at bounding box center [627, 489] width 8 height 9
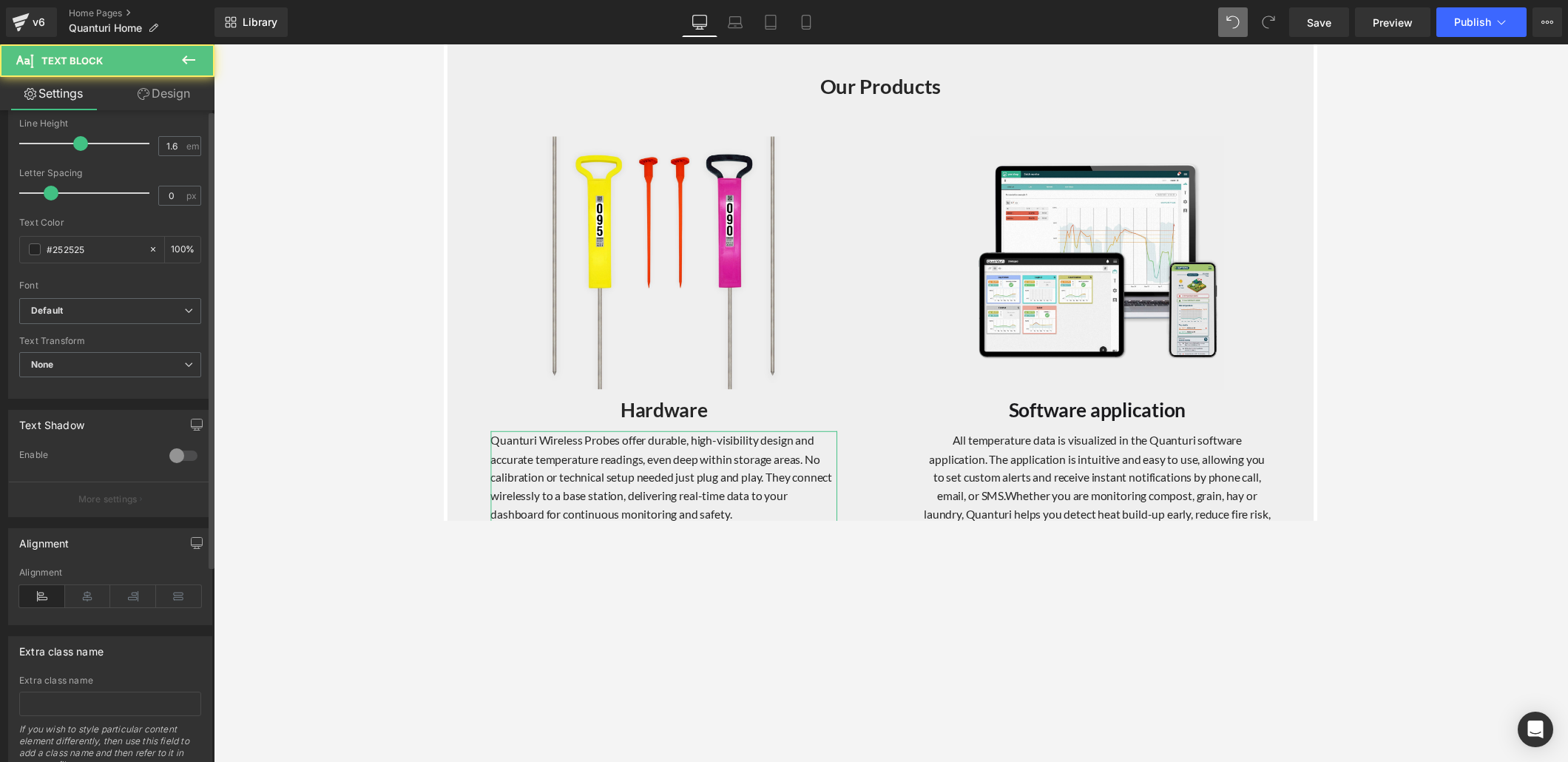
scroll to position [278, 0]
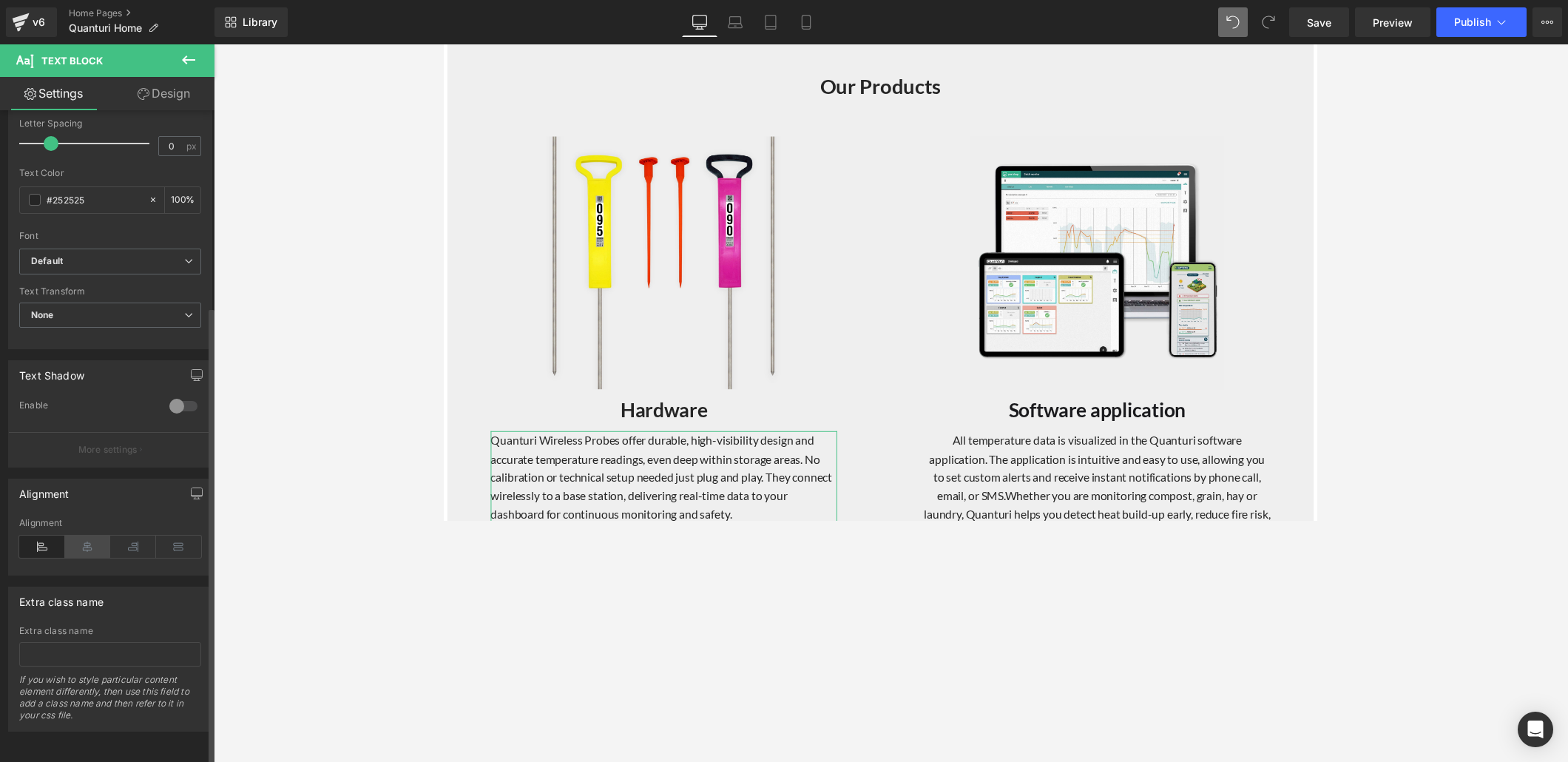
click at [79, 519] on icon at bounding box center [88, 547] width 46 height 22
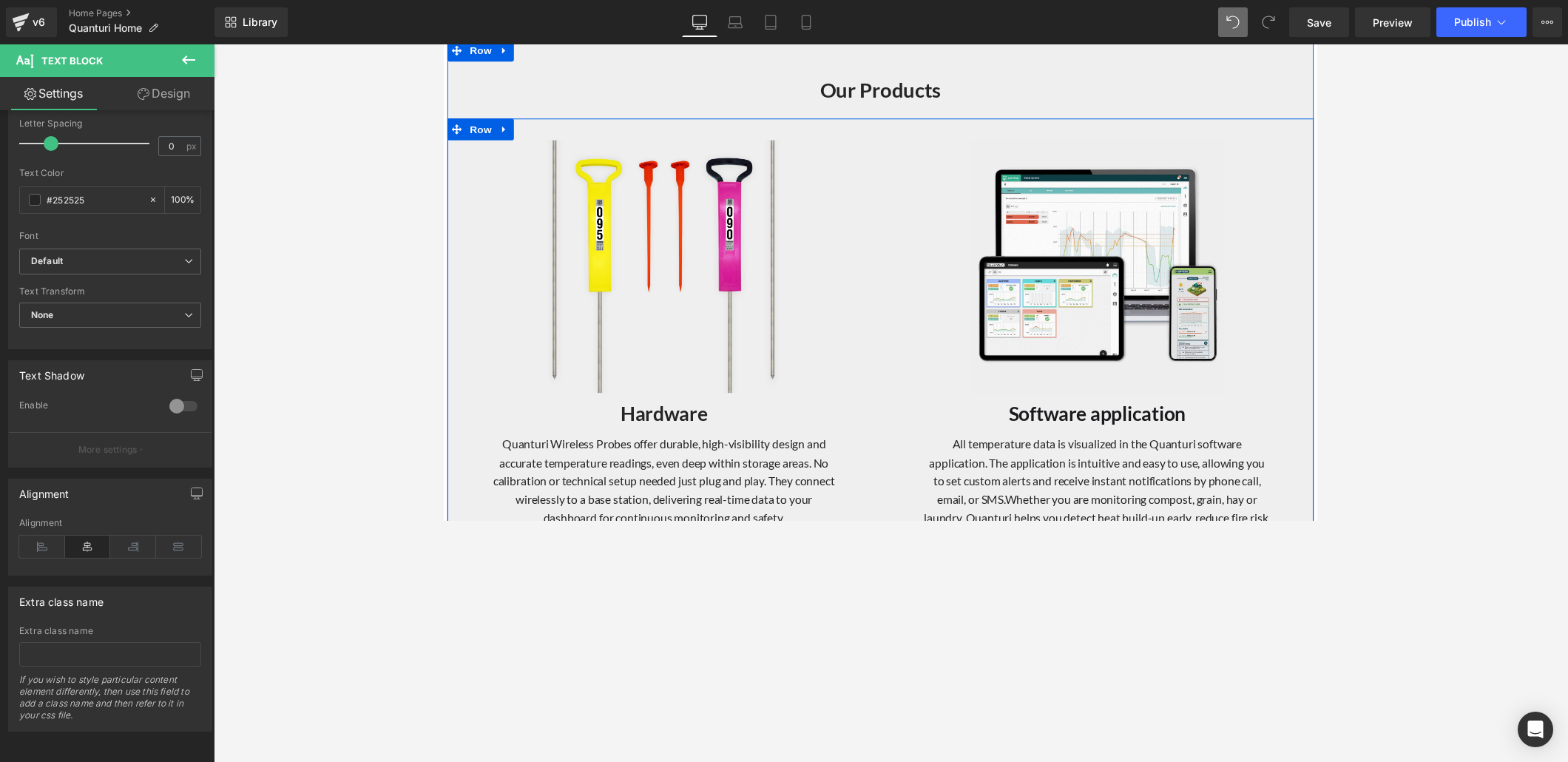
scroll to position [1387, 0]
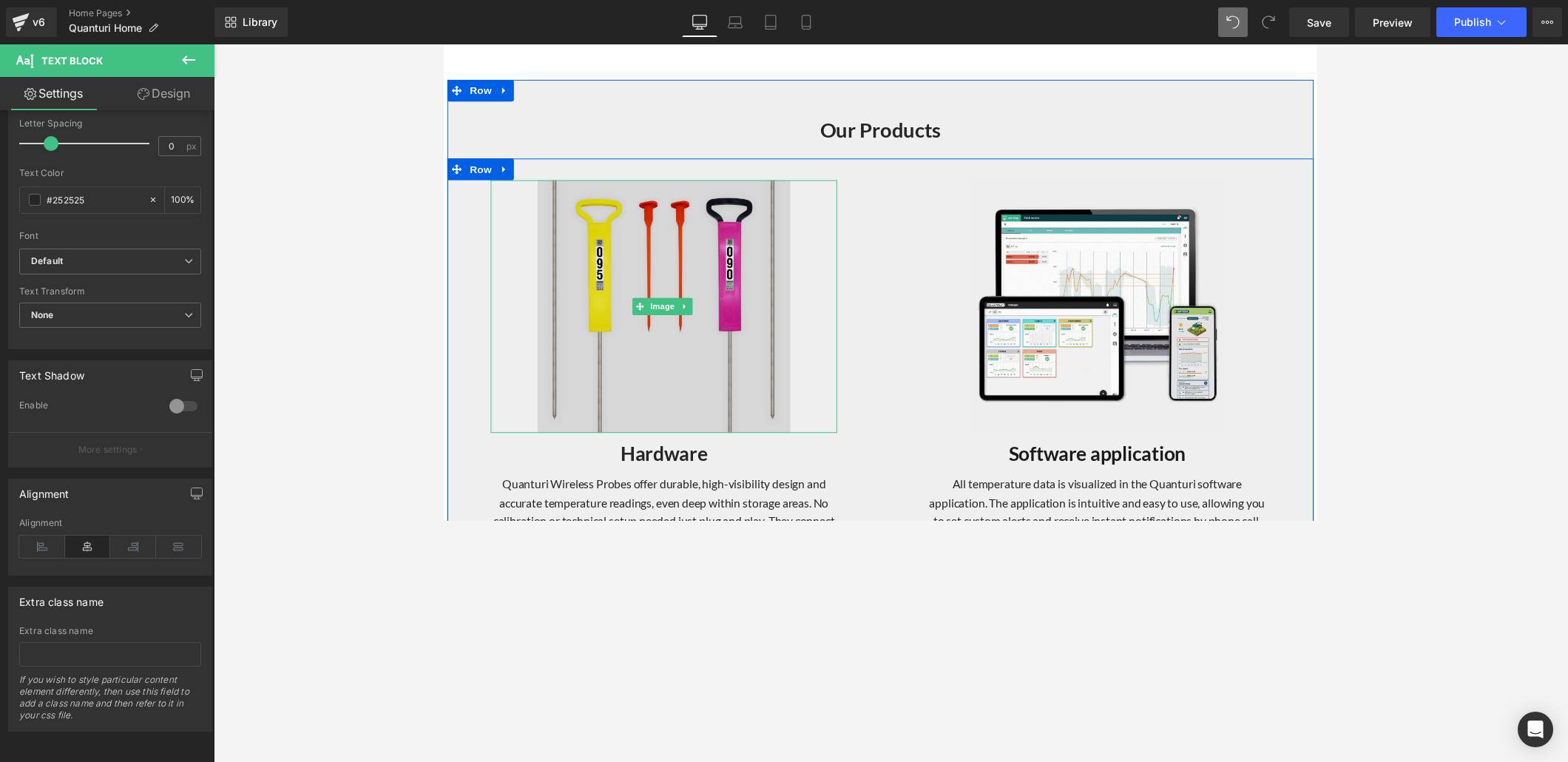
click at [693, 297] on img at bounding box center [669, 312] width 259 height 258
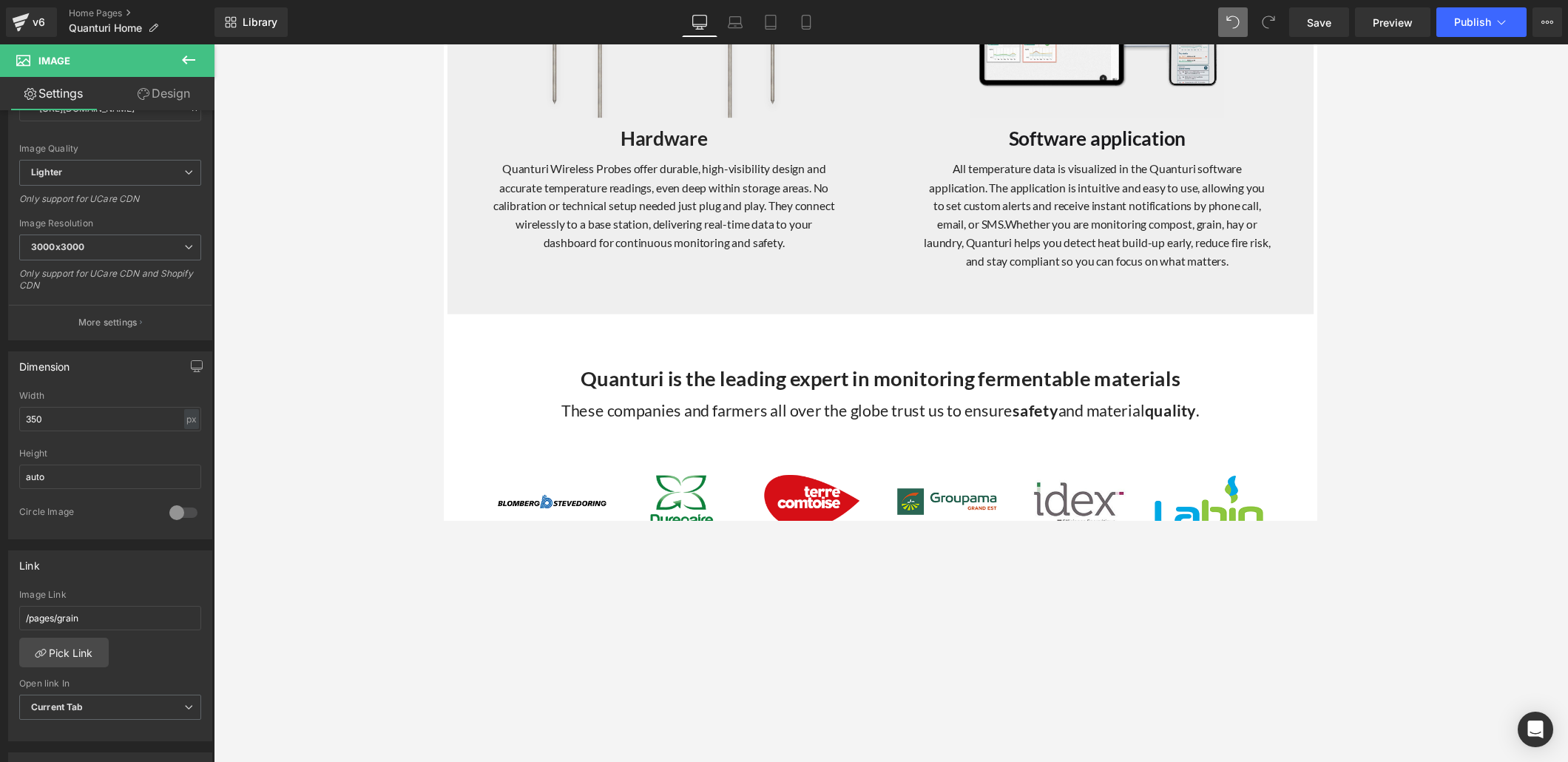
scroll to position [1705, 0]
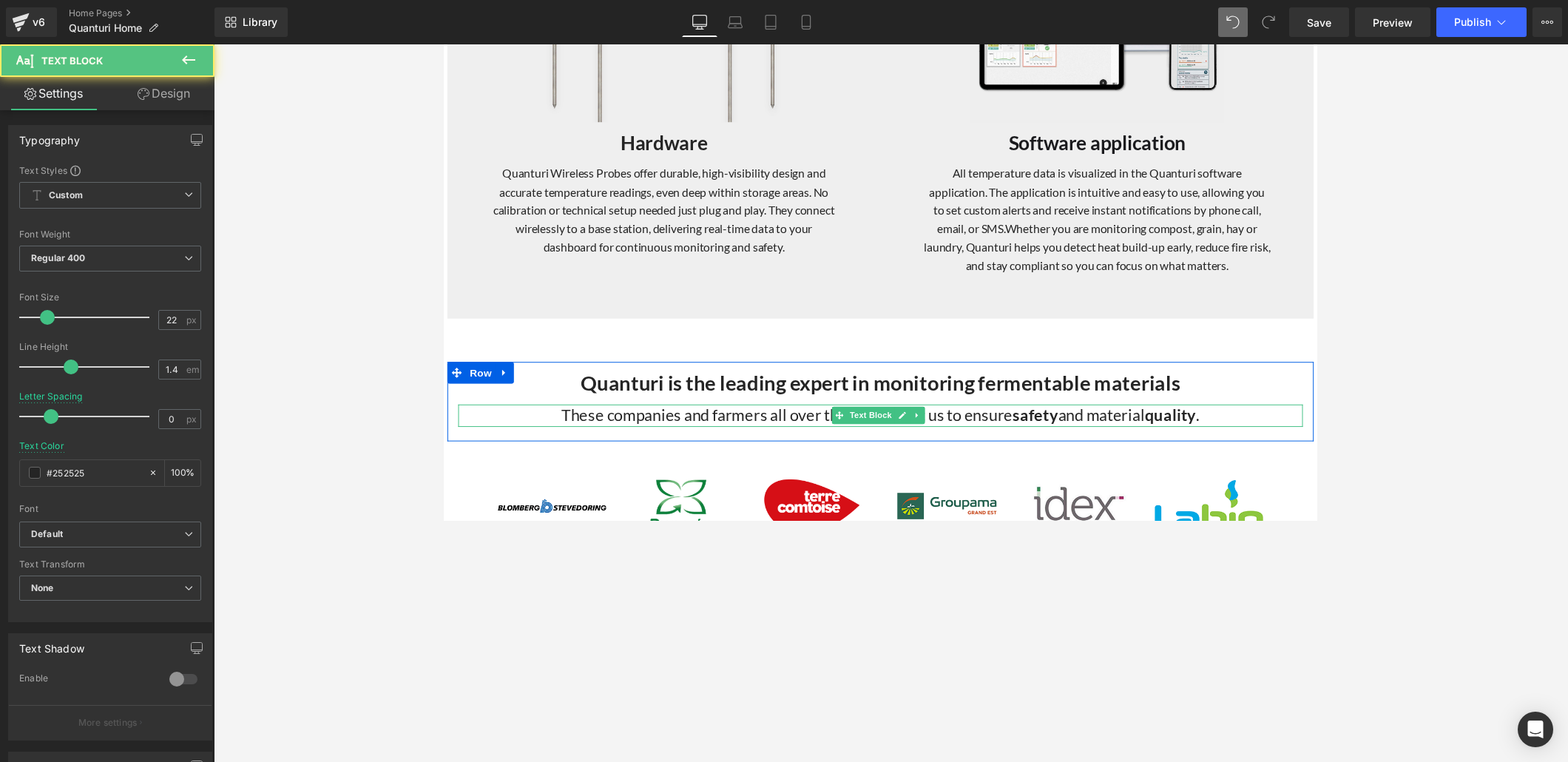
click at [956, 423] on div "These companies and farmers all over the globe trust us to ensure safety and ma…" at bounding box center [890, 425] width 866 height 23
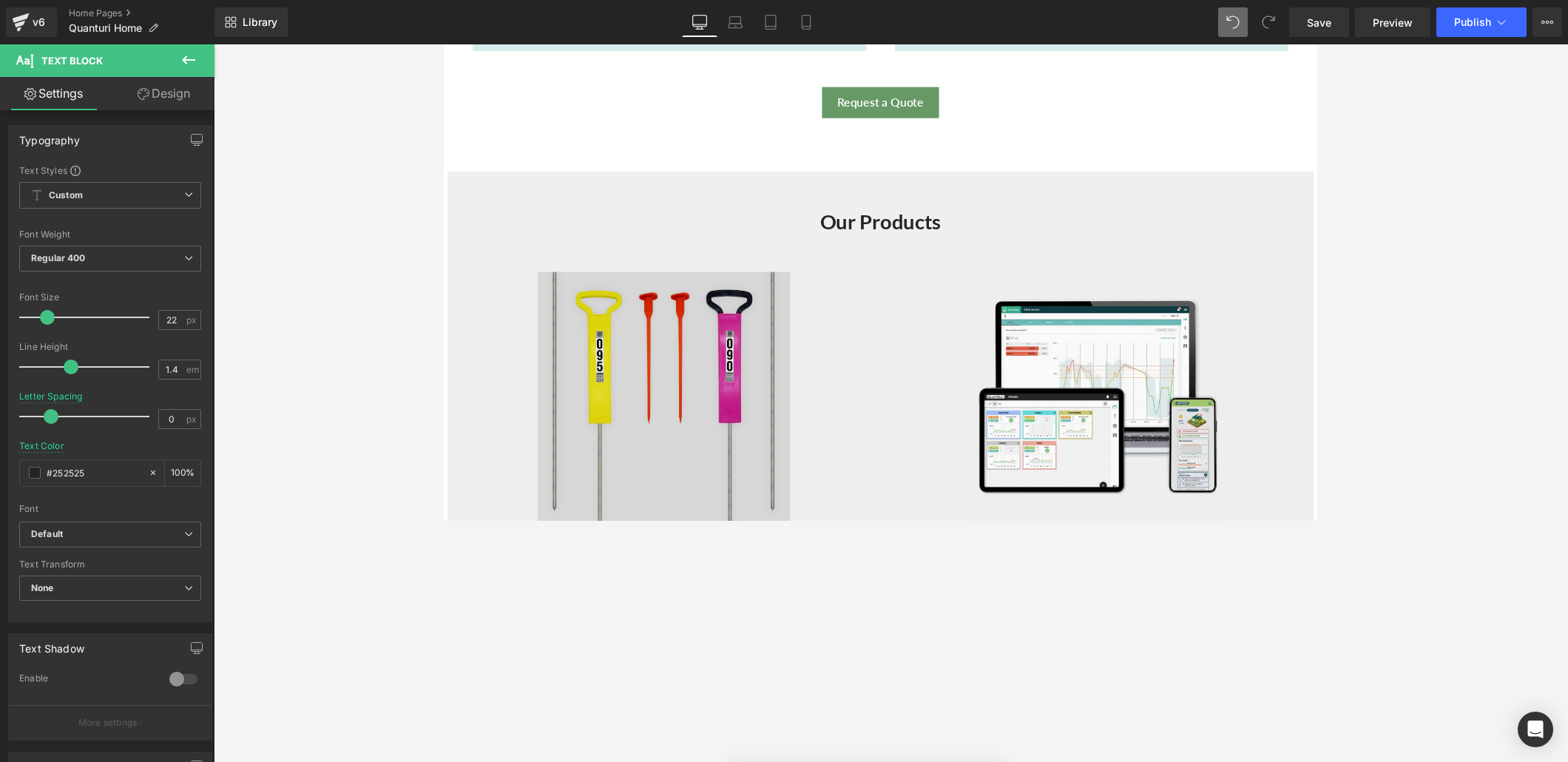
scroll to position [1296, 0]
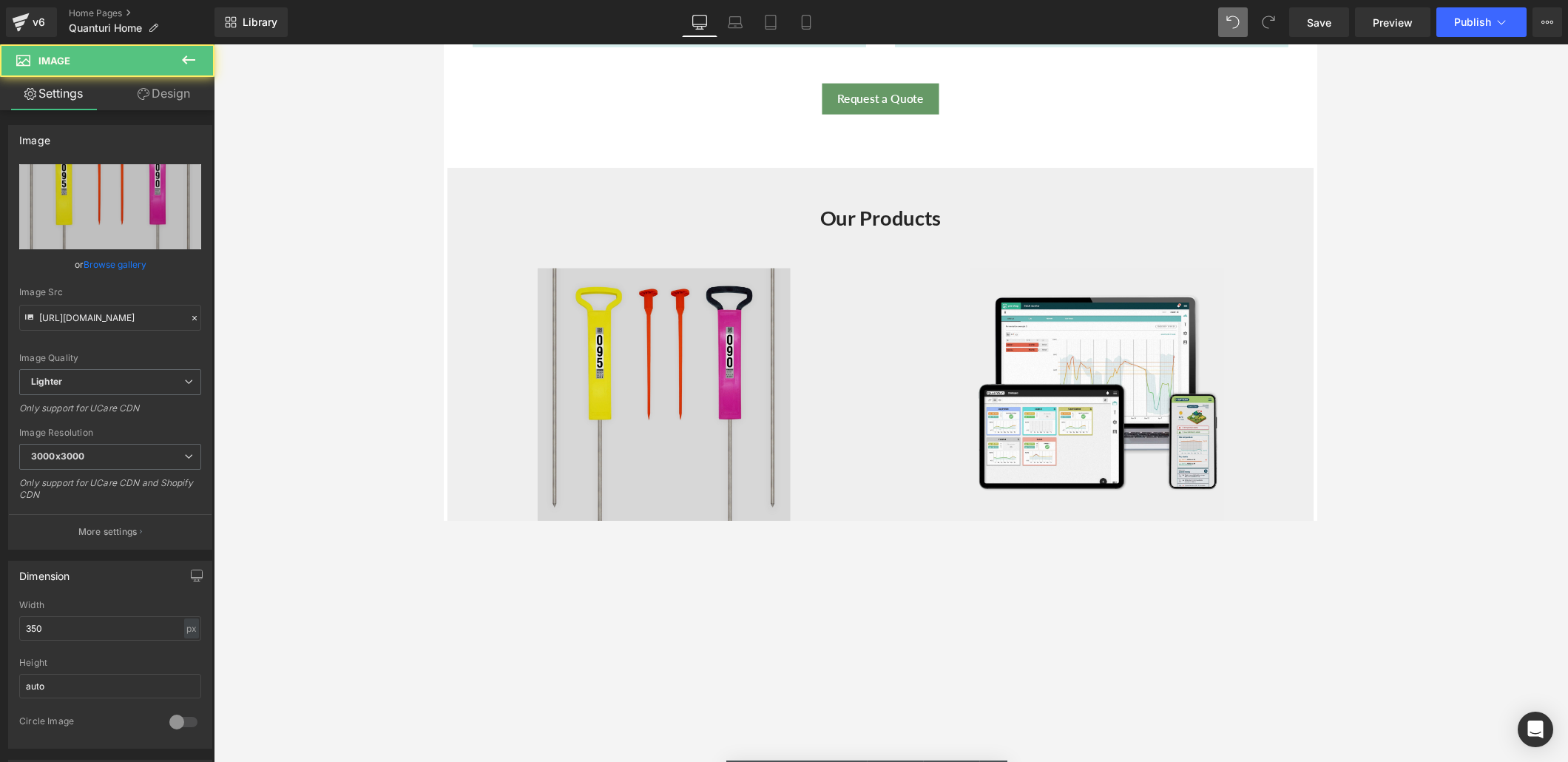
click at [630, 328] on img at bounding box center [669, 402] width 259 height 258
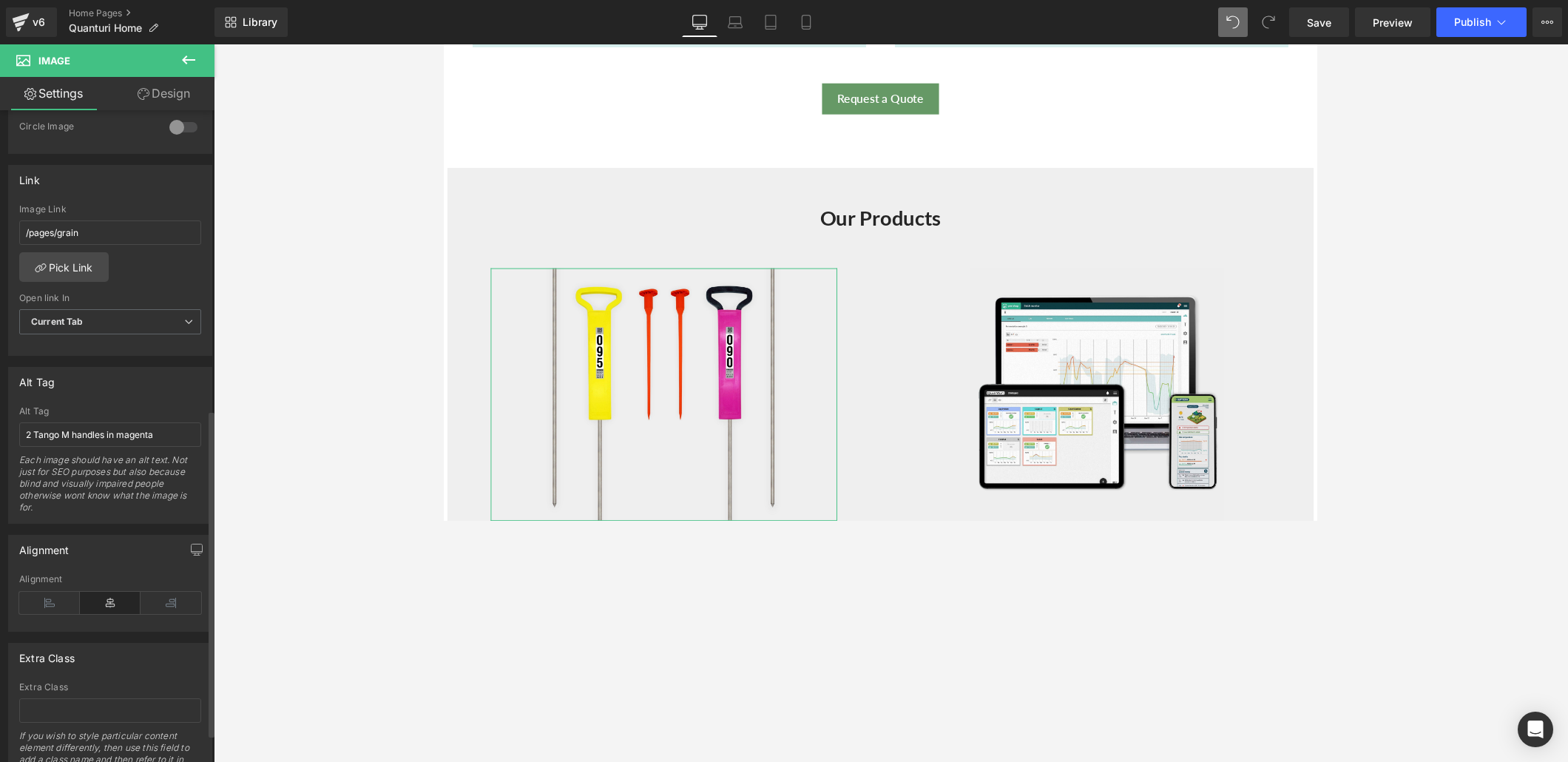
scroll to position [596, 0]
click at [96, 220] on input "/pages/grain" at bounding box center [110, 232] width 182 height 25
drag, startPoint x: 102, startPoint y: 223, endPoint x: 4, endPoint y: 226, distance: 98.0
click at [4, 226] on div "Link /pages/grain Image Link /pages/grain Pick Link Current Tab New Tab Open li…" at bounding box center [110, 254] width 221 height 202
click at [89, 258] on link "Pick Link" at bounding box center [64, 266] width 89 height 29
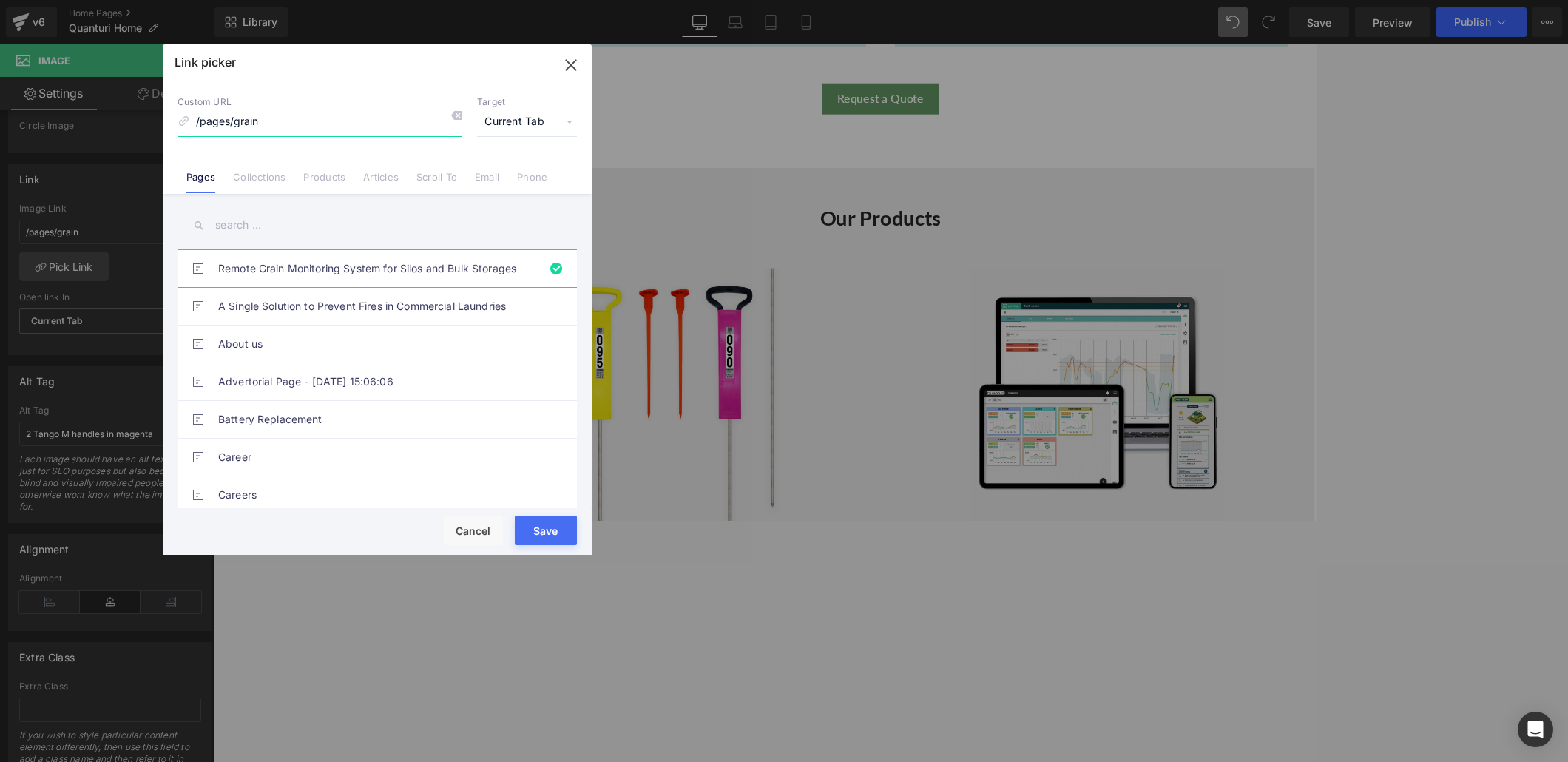
drag, startPoint x: 271, startPoint y: 122, endPoint x: 181, endPoint y: 121, distance: 90.0
click at [181, 121] on div "Custom URL /pages/grain" at bounding box center [320, 115] width 285 height 40
click at [474, 519] on button "Cancel" at bounding box center [473, 530] width 59 height 29
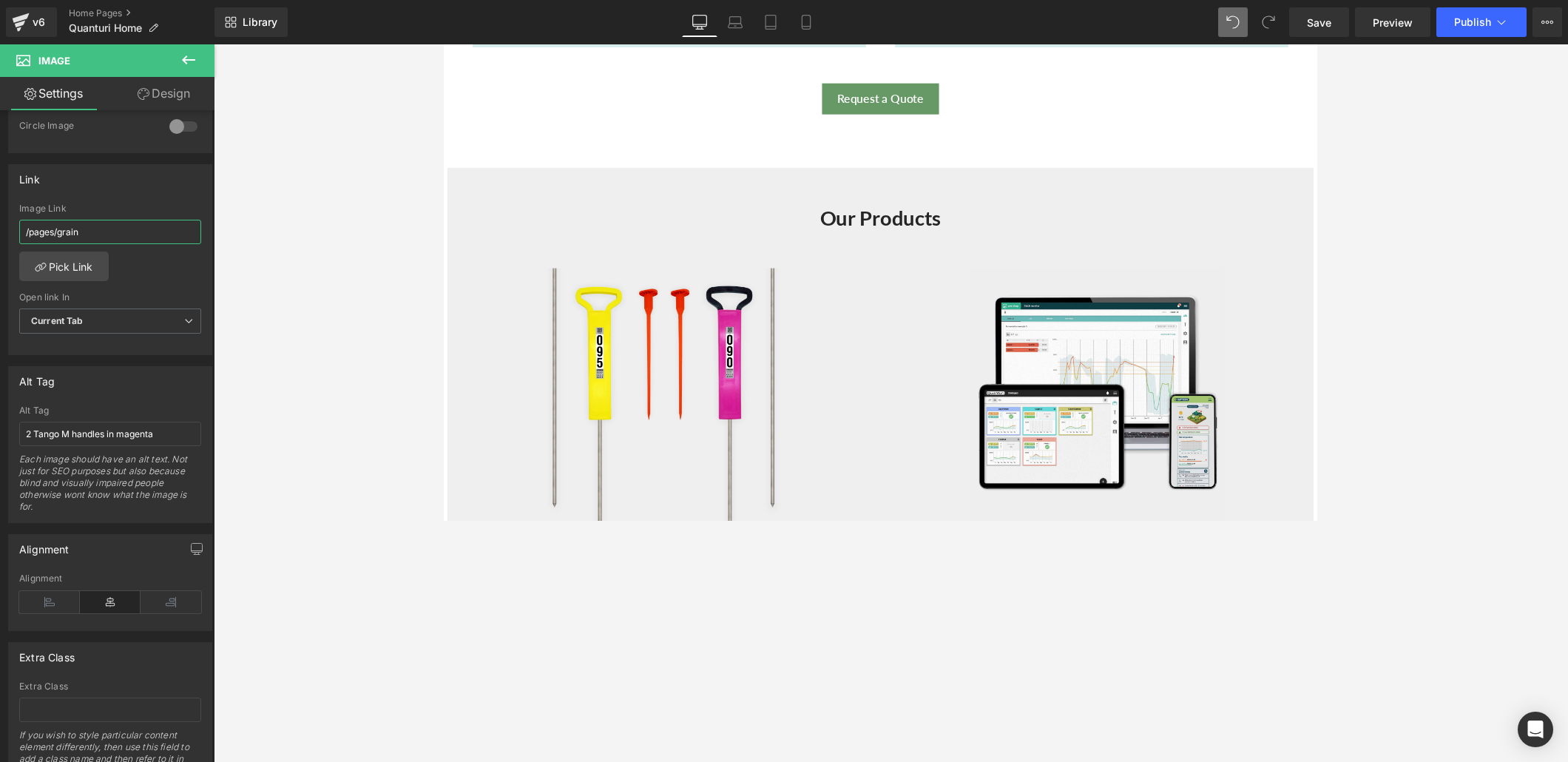
drag, startPoint x: 102, startPoint y: 225, endPoint x: -4, endPoint y: 222, distance: 106.0
click at [0, 222] on html "Text Block You are previewing how the will restyle your page. You can not edit …" at bounding box center [784, 381] width 1568 height 762
click at [127, 203] on div "Image Link" at bounding box center [110, 208] width 182 height 10
drag, startPoint x: 165, startPoint y: 424, endPoint x: 8, endPoint y: 422, distance: 157.0
click at [9, 422] on div "2 Tango M handles in magenta Alt Tag 2 Tango M handles in magenta Each image sh…" at bounding box center [110, 464] width 202 height 117
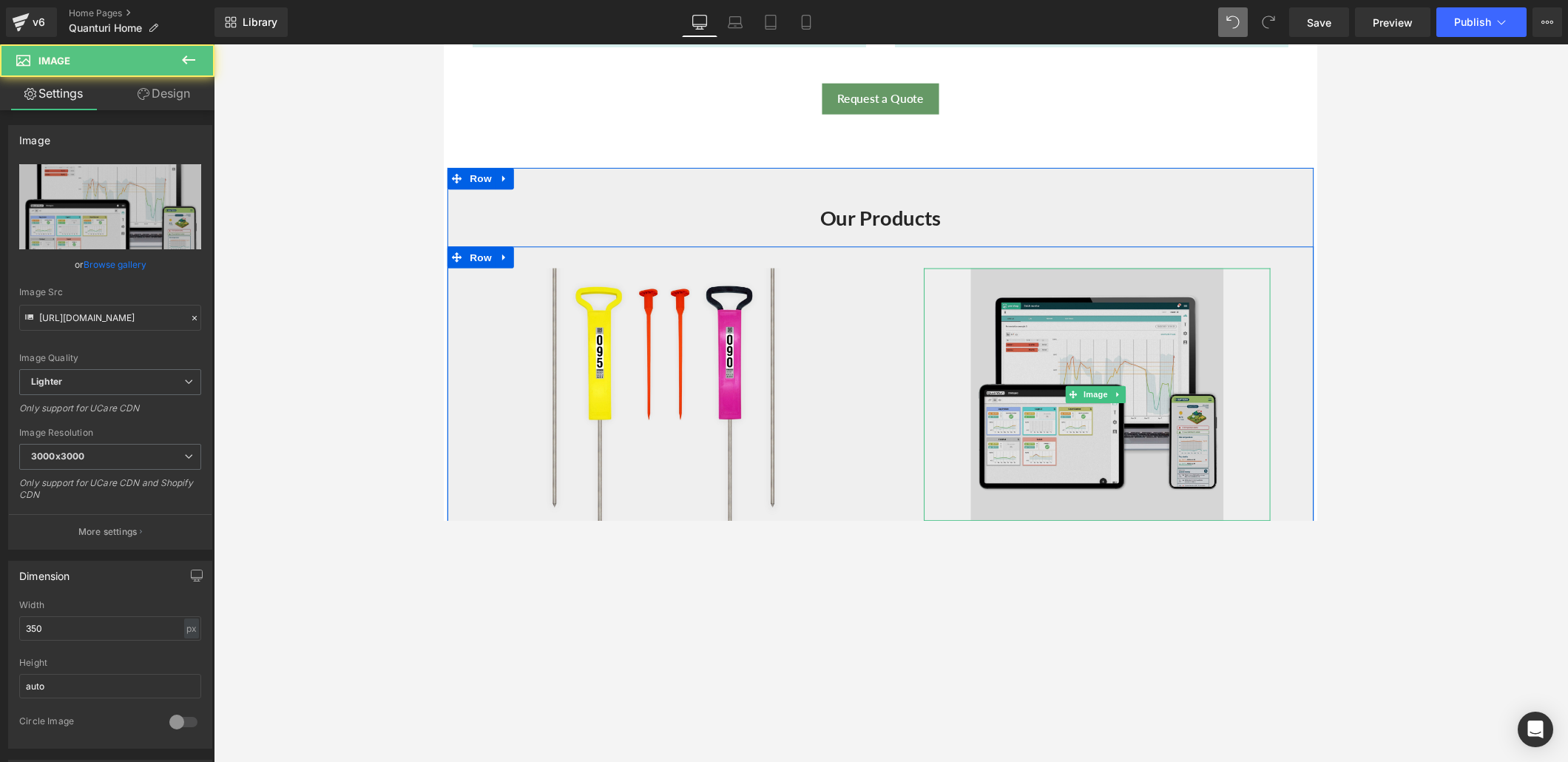
click at [1087, 351] on img at bounding box center [1112, 402] width 259 height 258
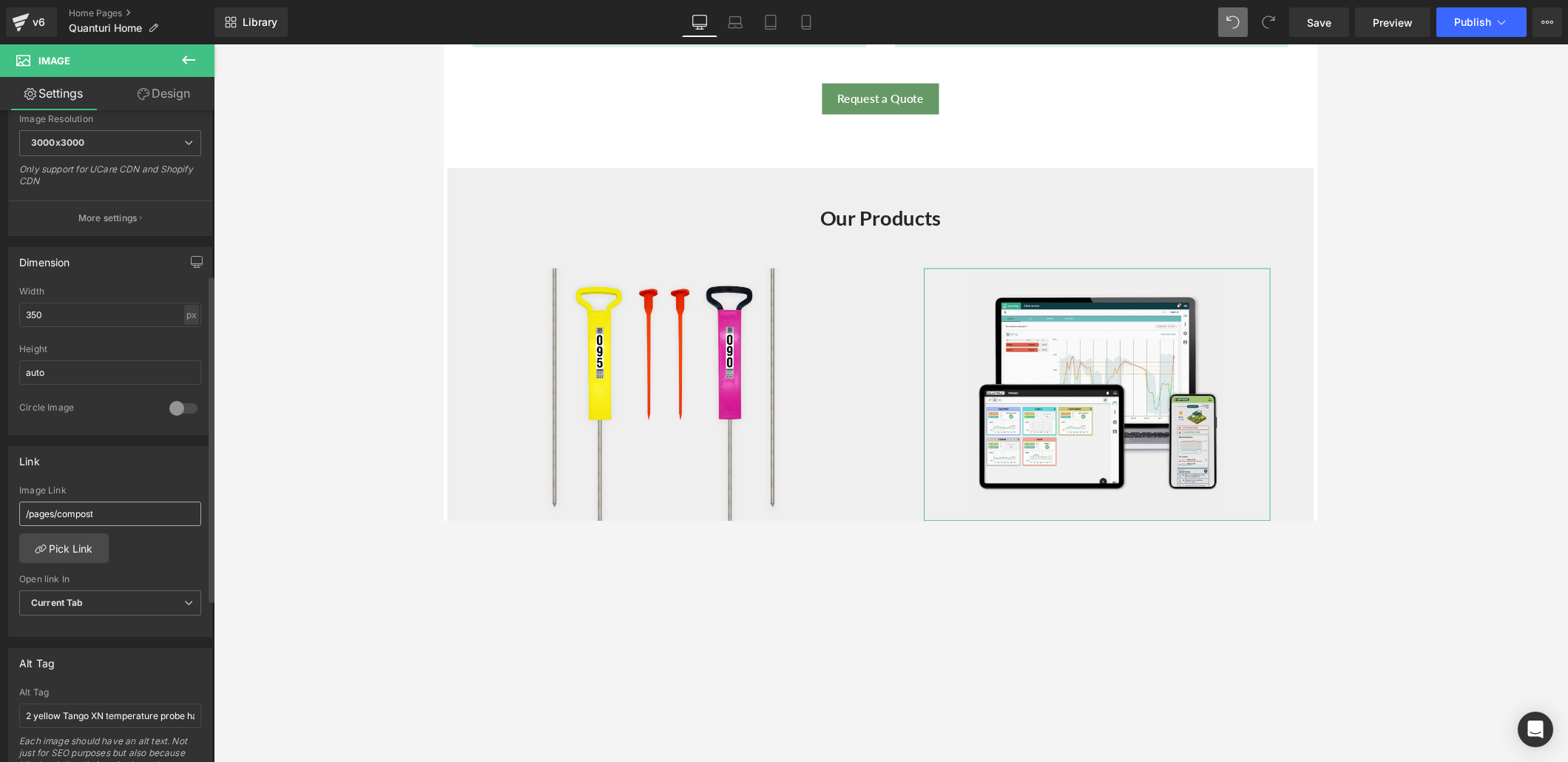
scroll to position [329, 0]
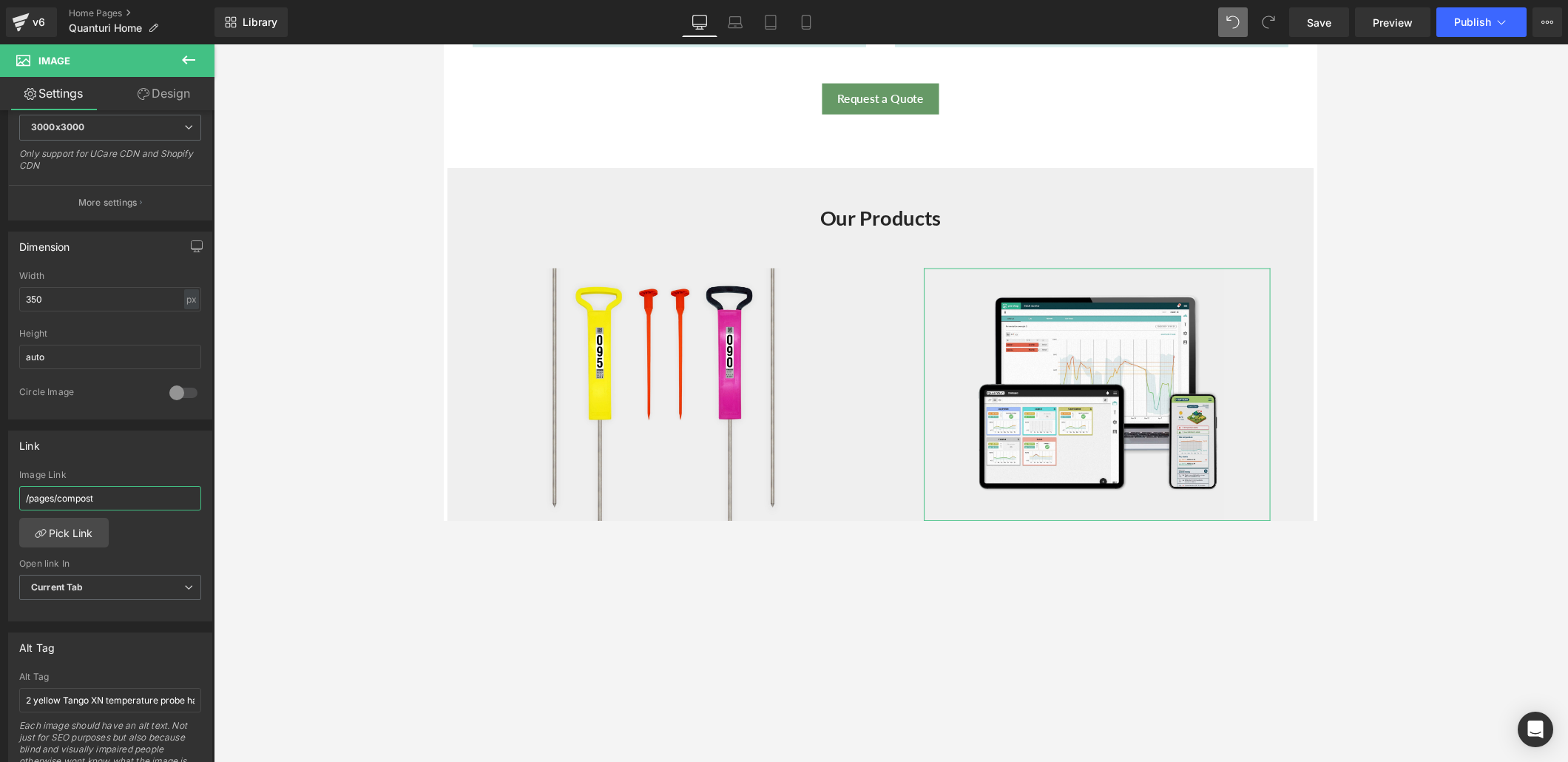
drag, startPoint x: 123, startPoint y: 486, endPoint x: -3, endPoint y: 489, distance: 126.0
click at [0, 489] on html "Text Block You are previewing how the will restyle your page. You can not edit …" at bounding box center [784, 381] width 1568 height 762
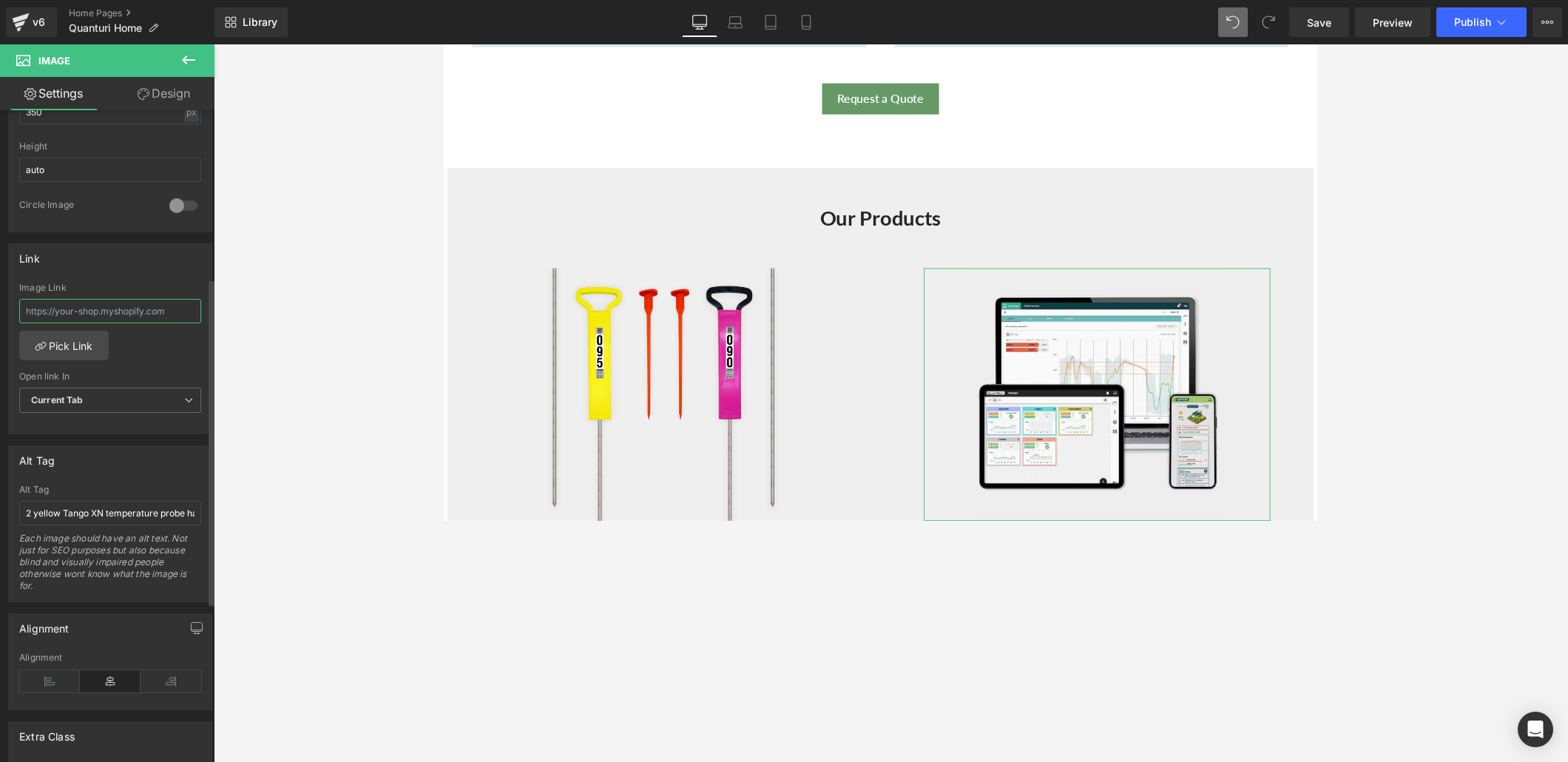
scroll to position [532, 0]
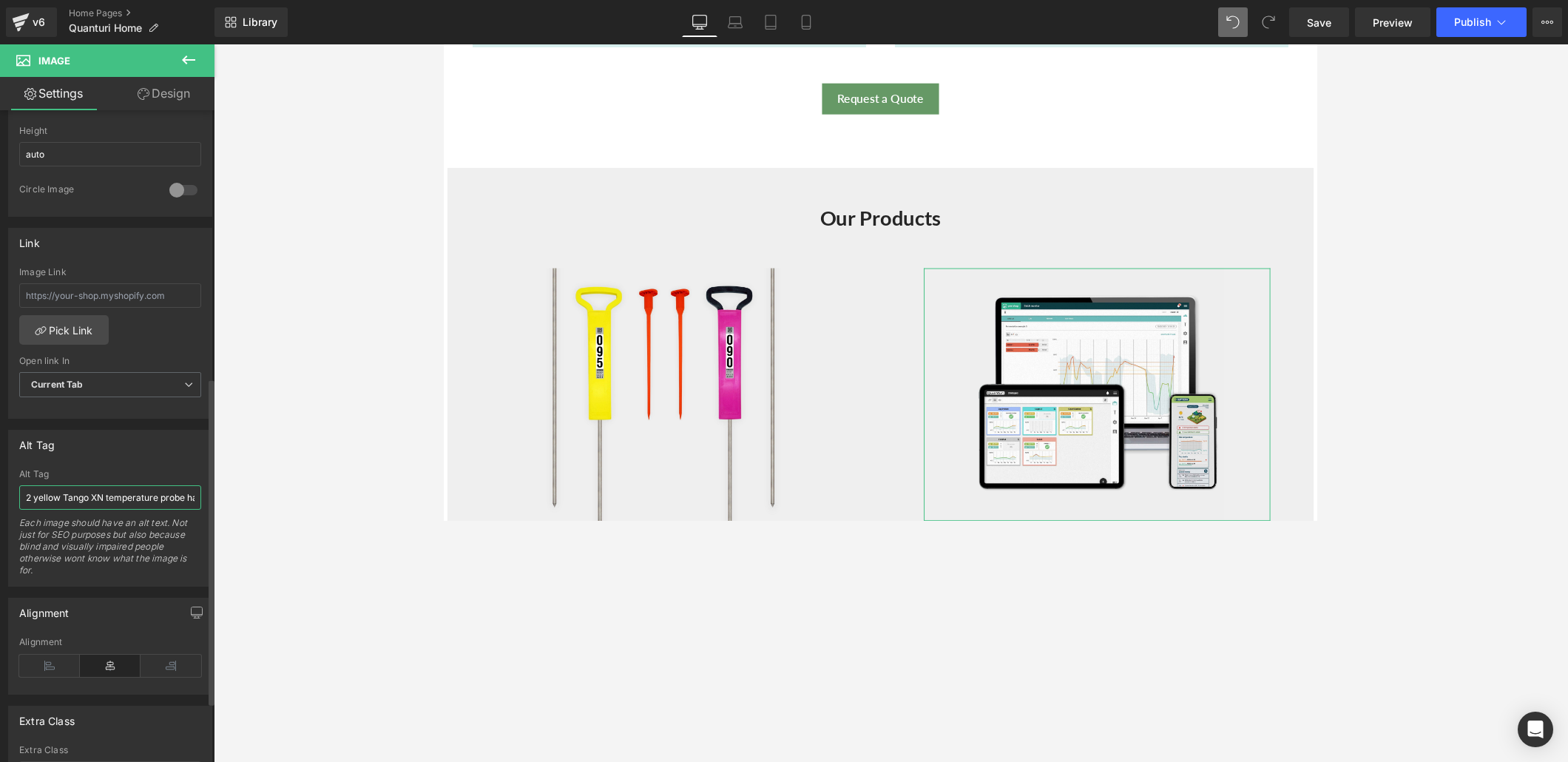
click at [165, 491] on input "2 yellow Tango XN temperature probe handles" at bounding box center [110, 497] width 182 height 25
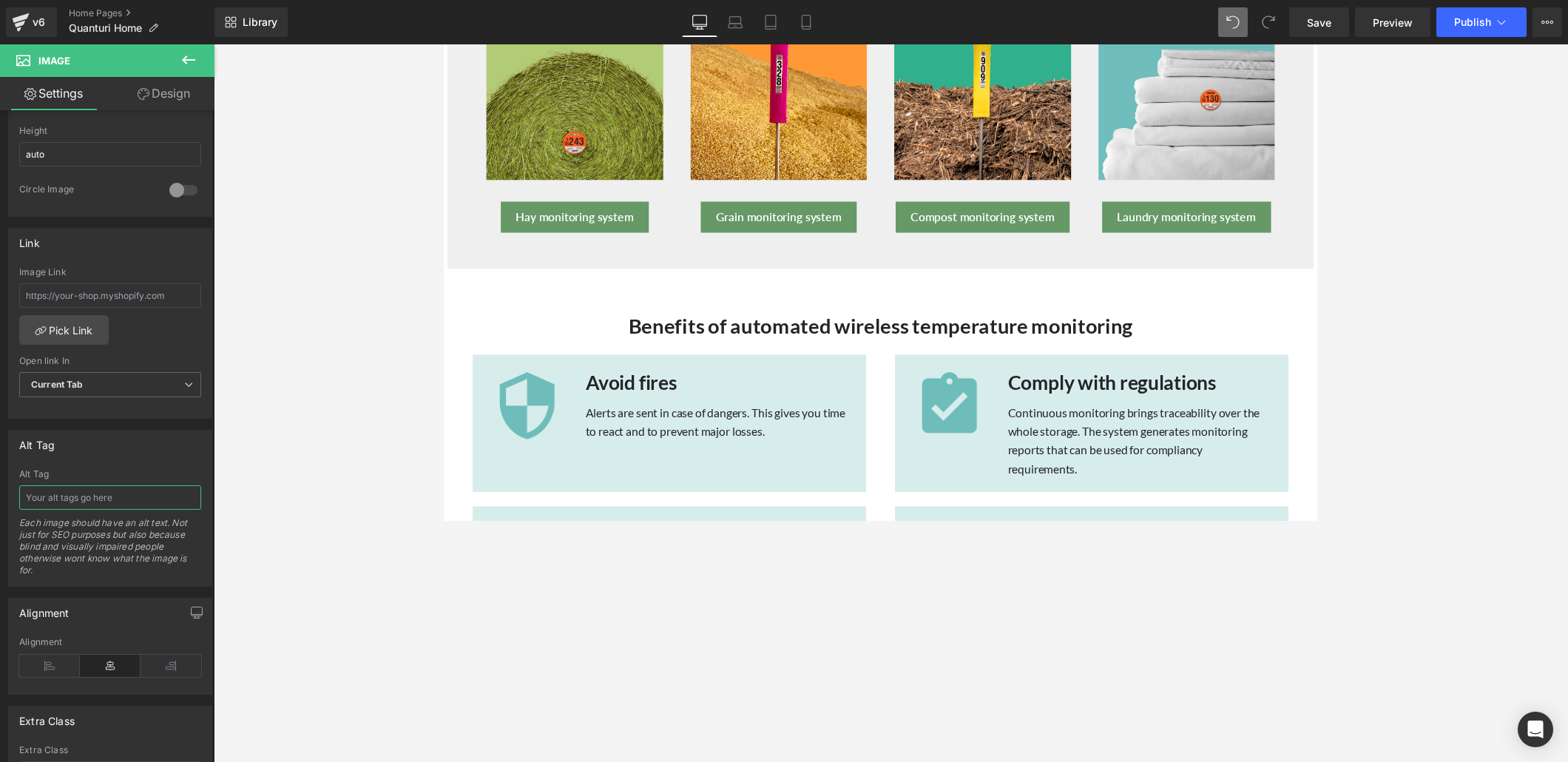
scroll to position [830, 0]
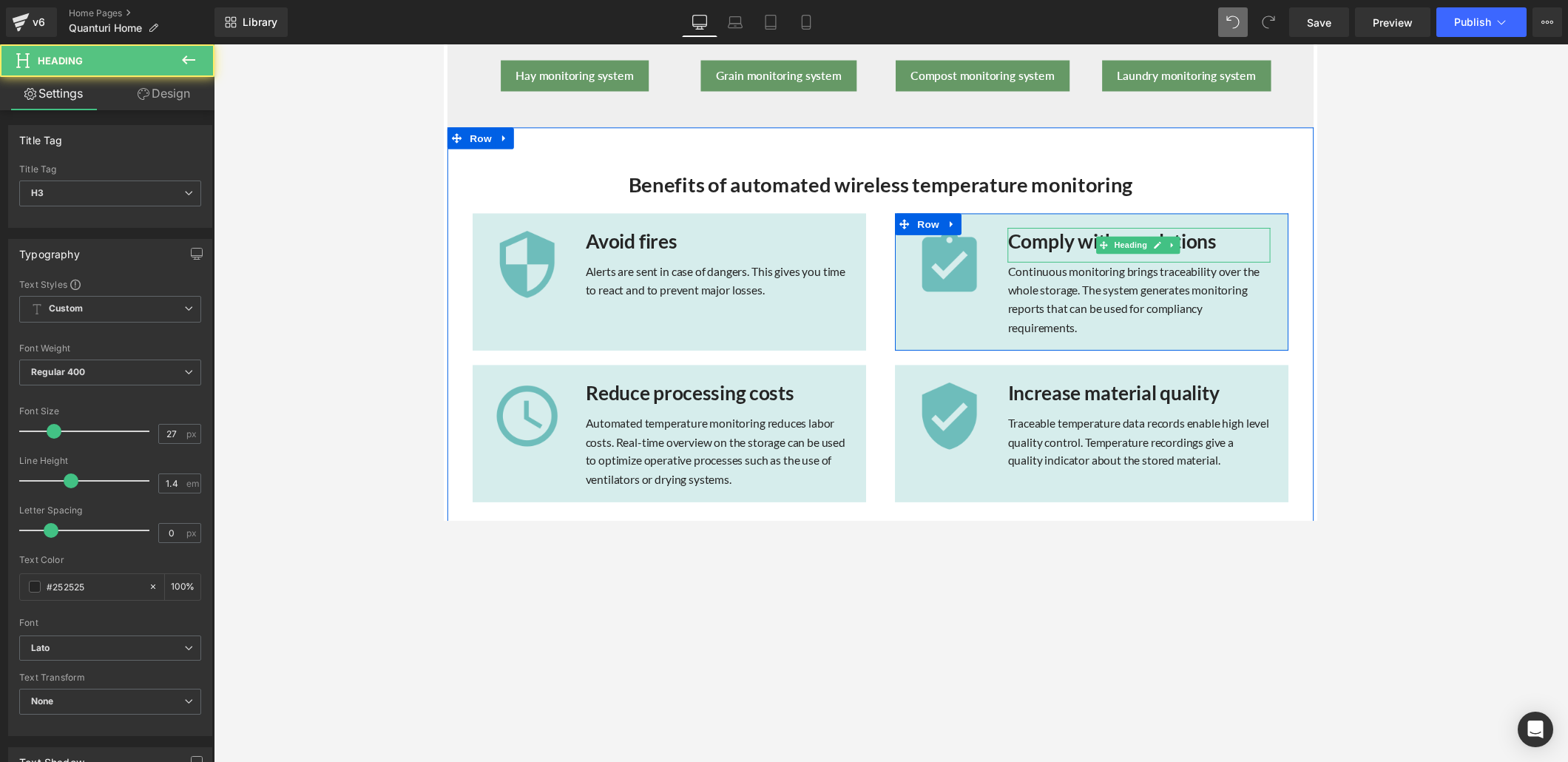
click at [1073, 247] on strong "Comply with regulations" at bounding box center [1127, 246] width 214 height 25
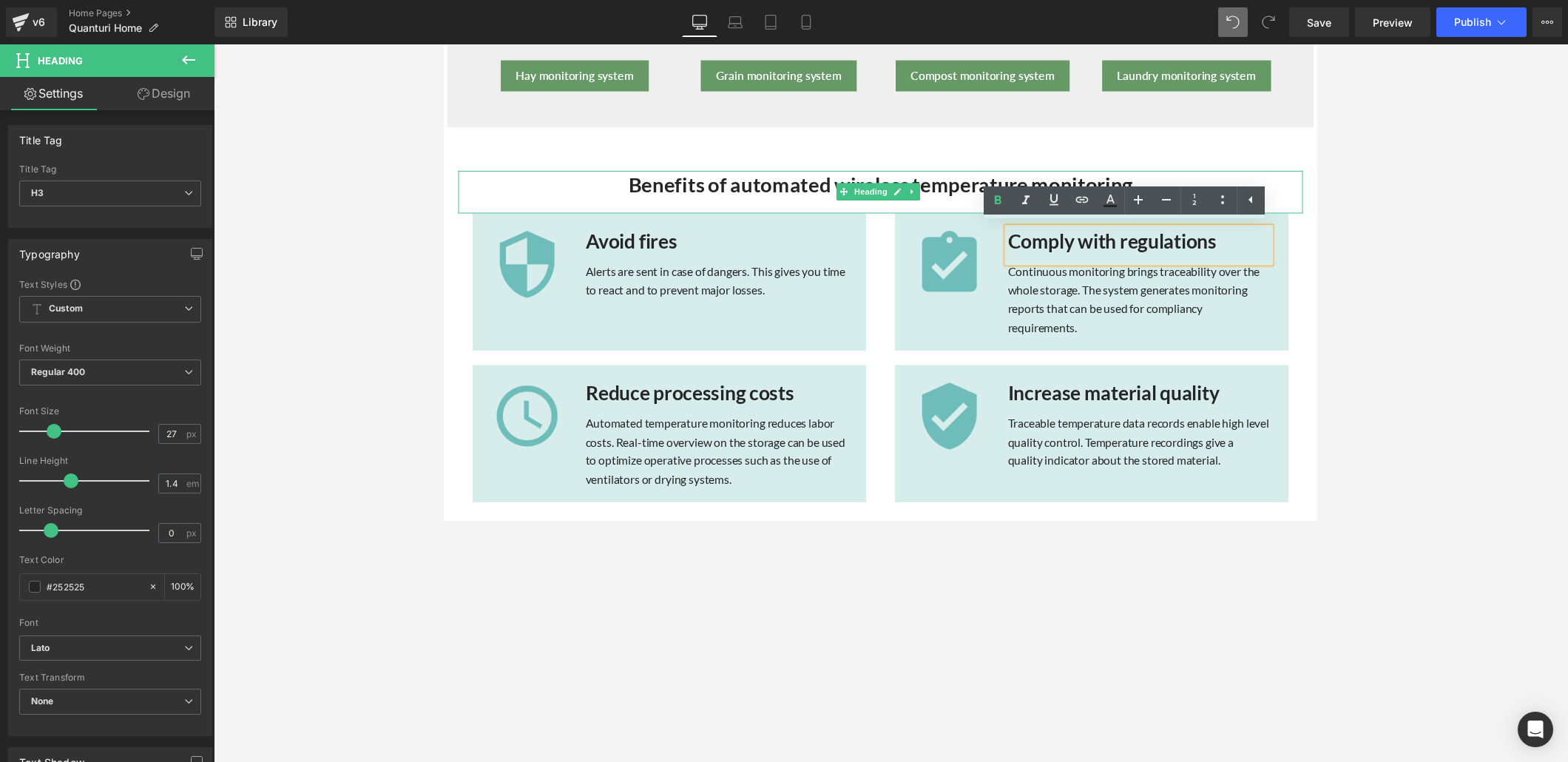
click at [689, 186] on strong "Benefits of automated wireless temperature monitoring" at bounding box center [890, 188] width 516 height 25
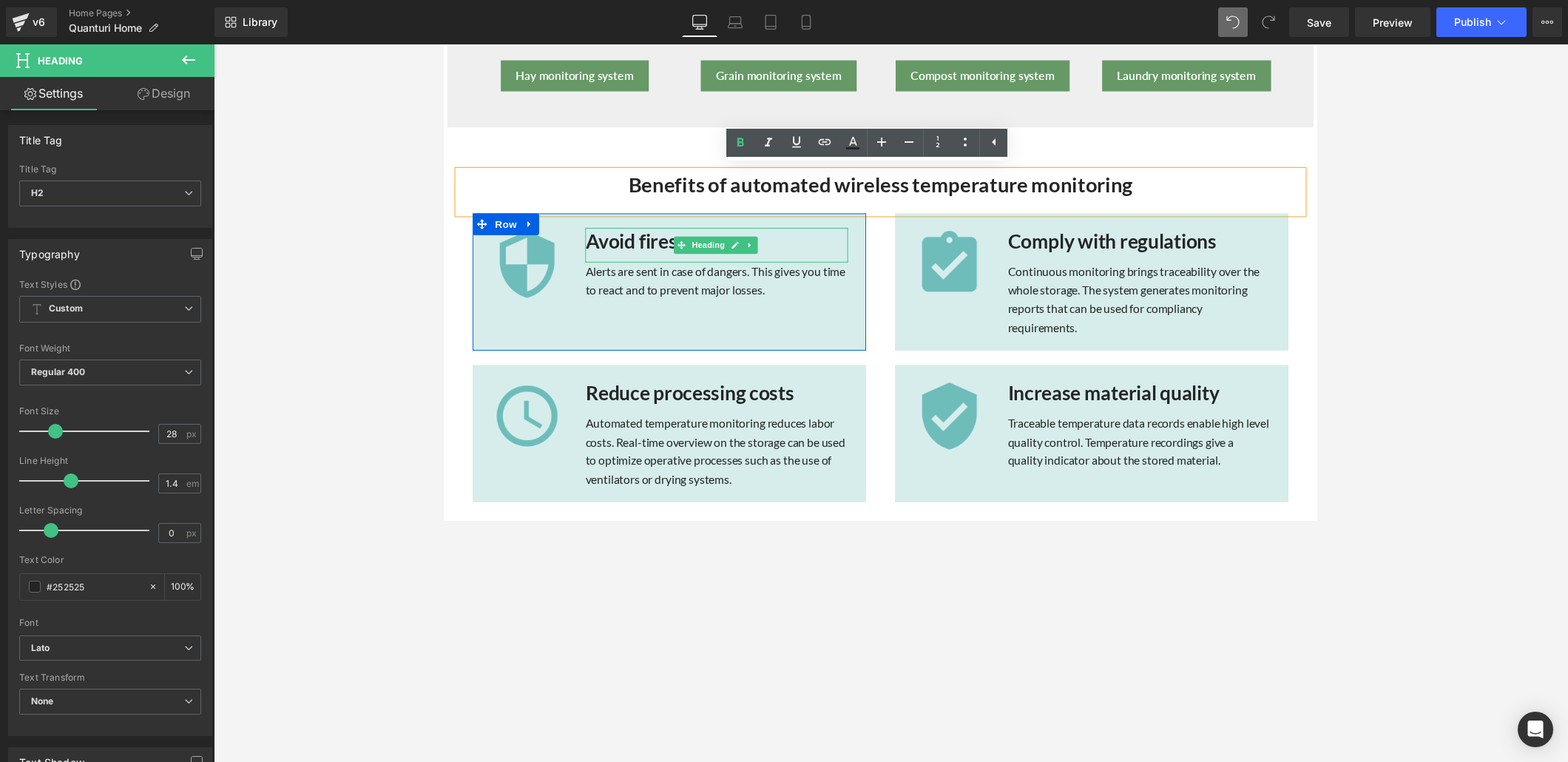
click at [655, 247] on strong "Avoid fires" at bounding box center [635, 246] width 94 height 25
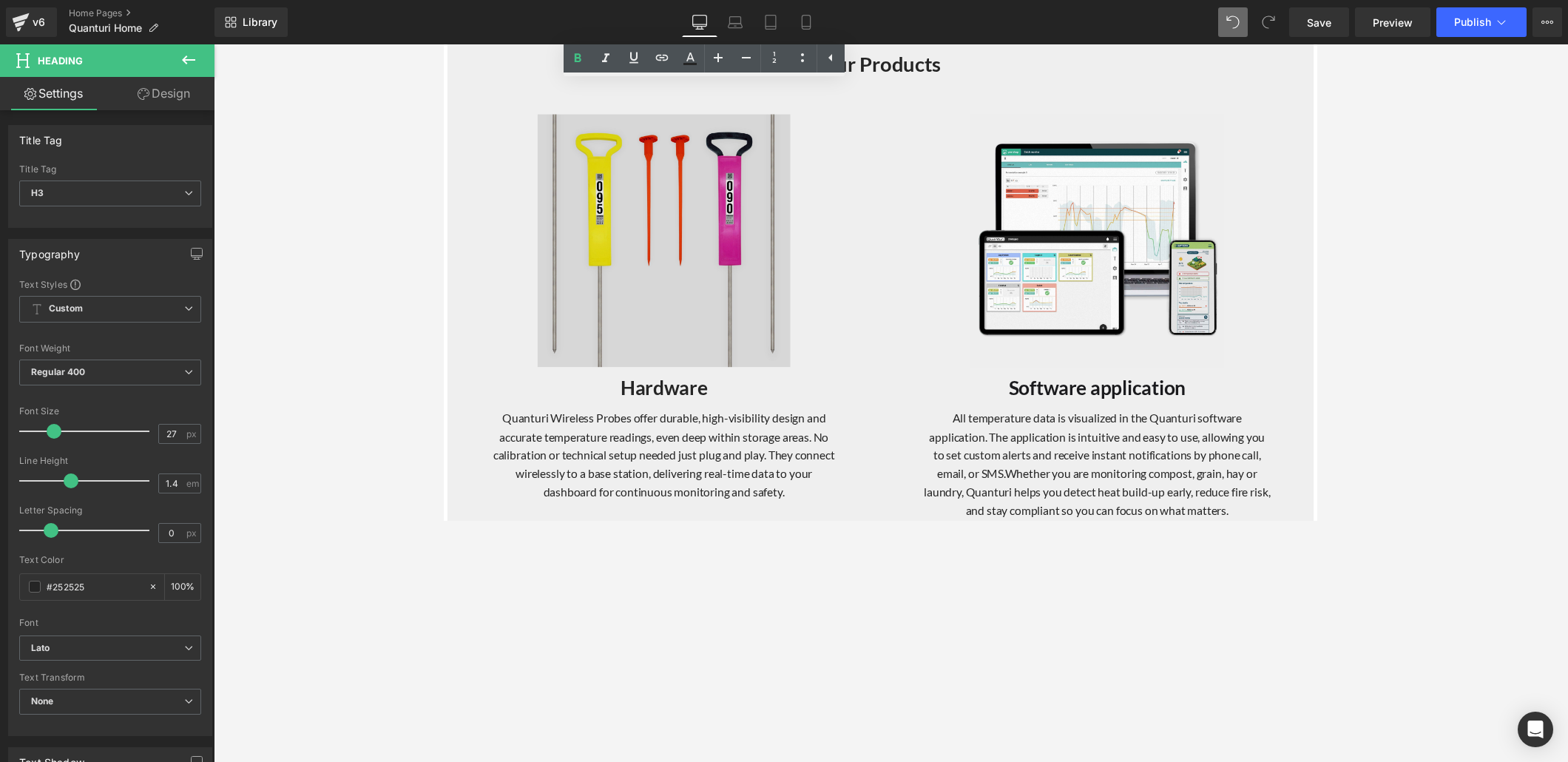
scroll to position [1523, 0]
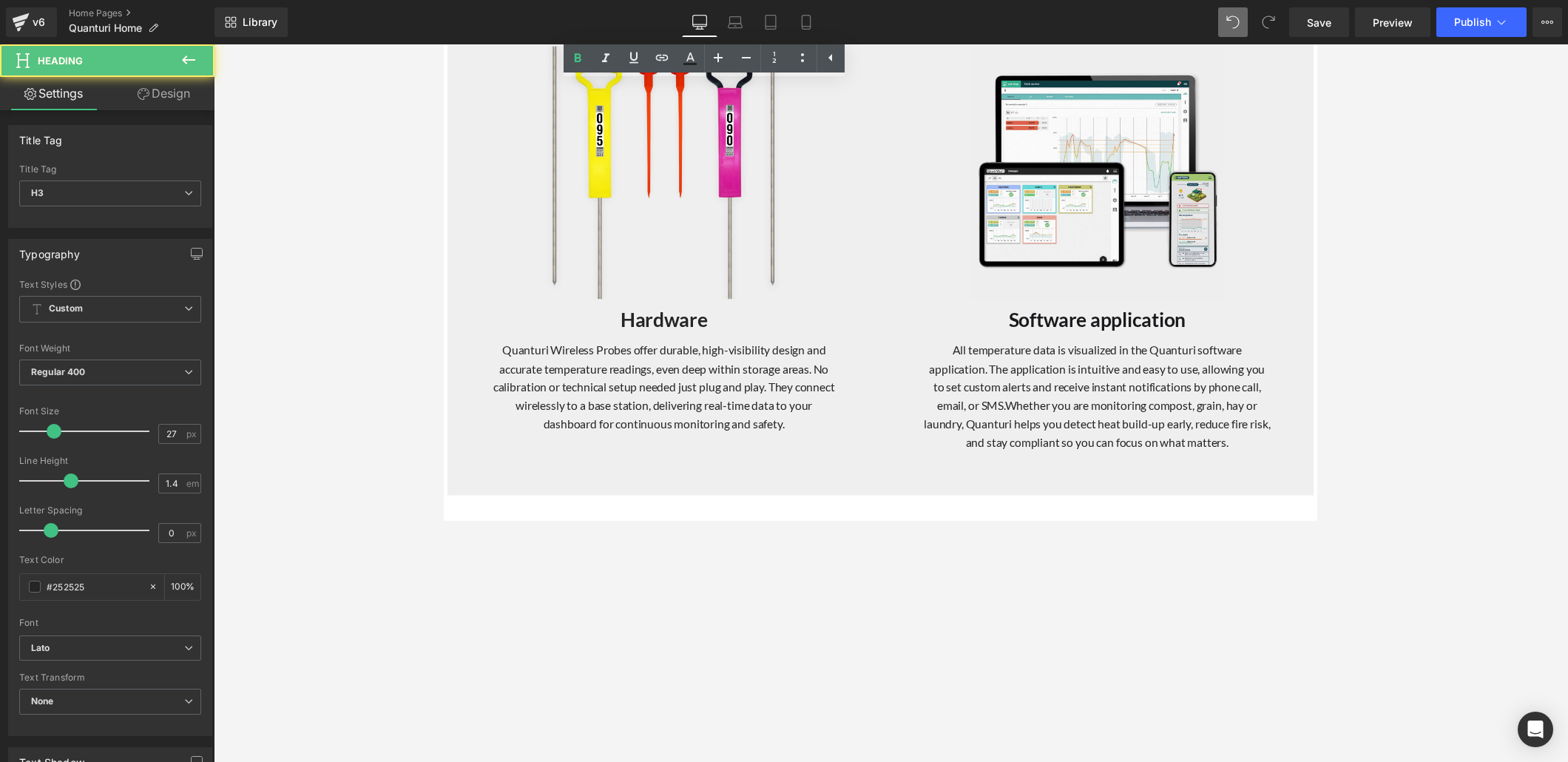
click at [686, 321] on div "Hardware Heading" at bounding box center [669, 330] width 355 height 35
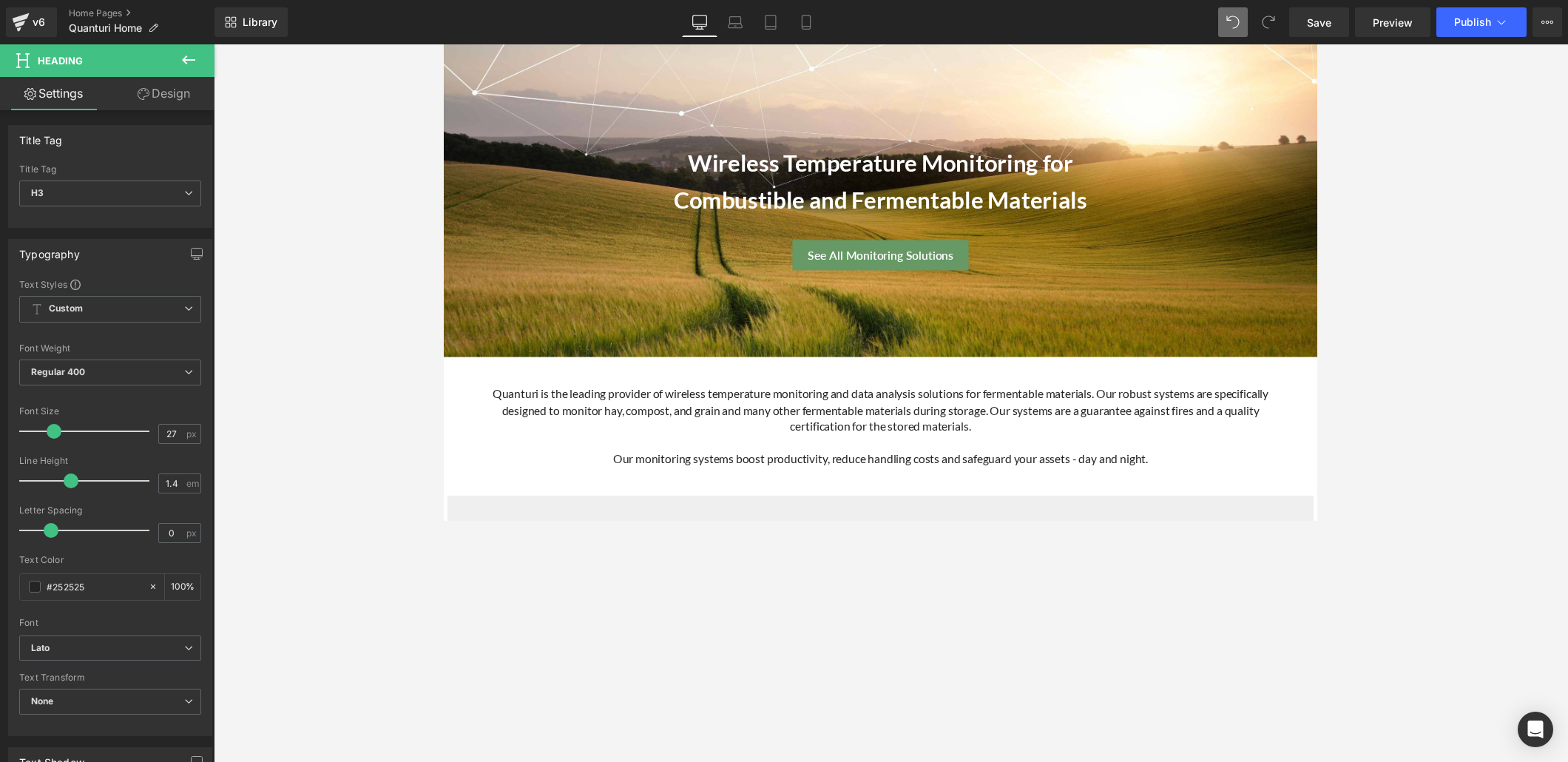
scroll to position [0, 0]
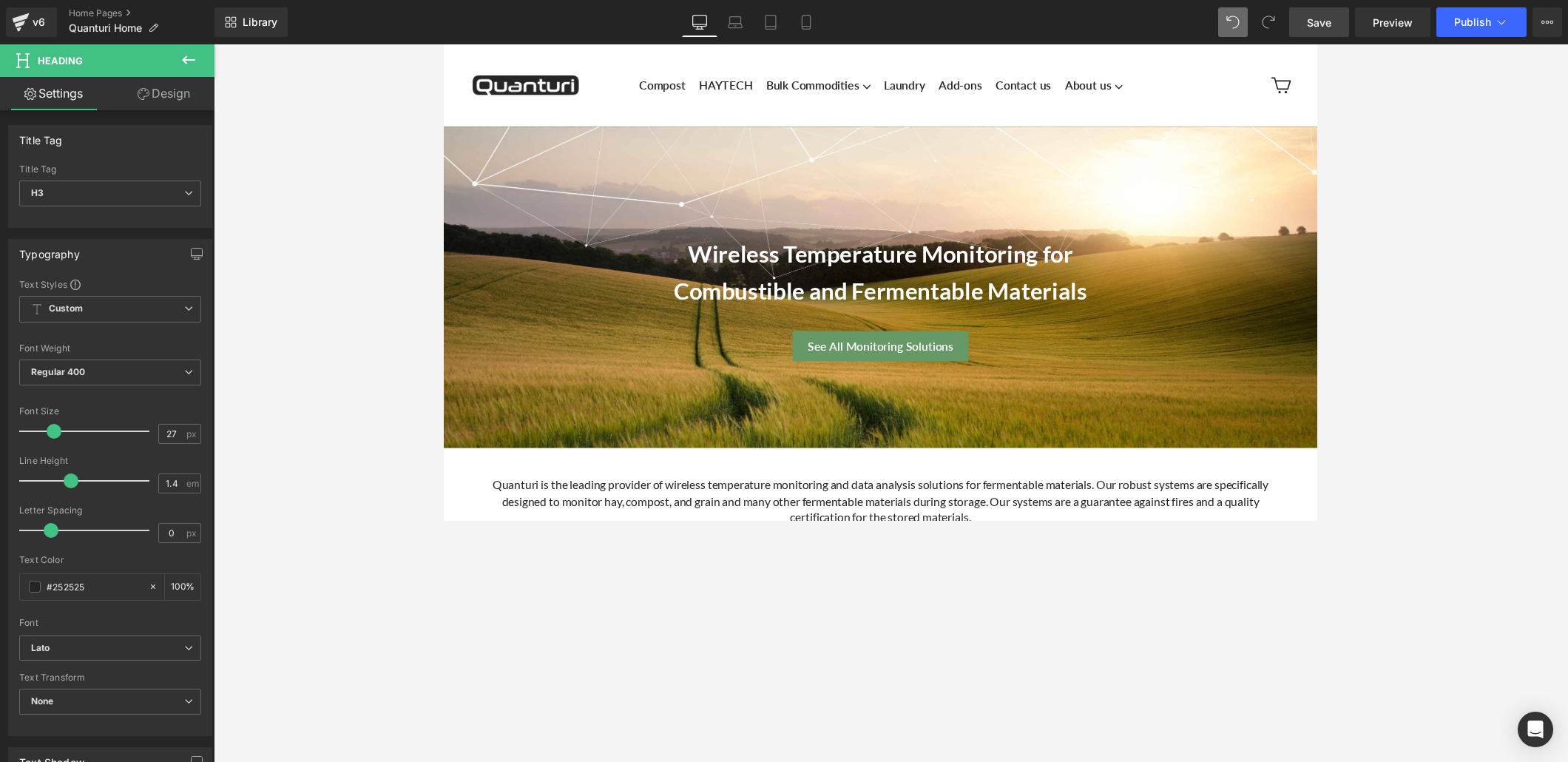
click at [1087, 15] on span "Save" at bounding box center [1319, 22] width 25 height 16
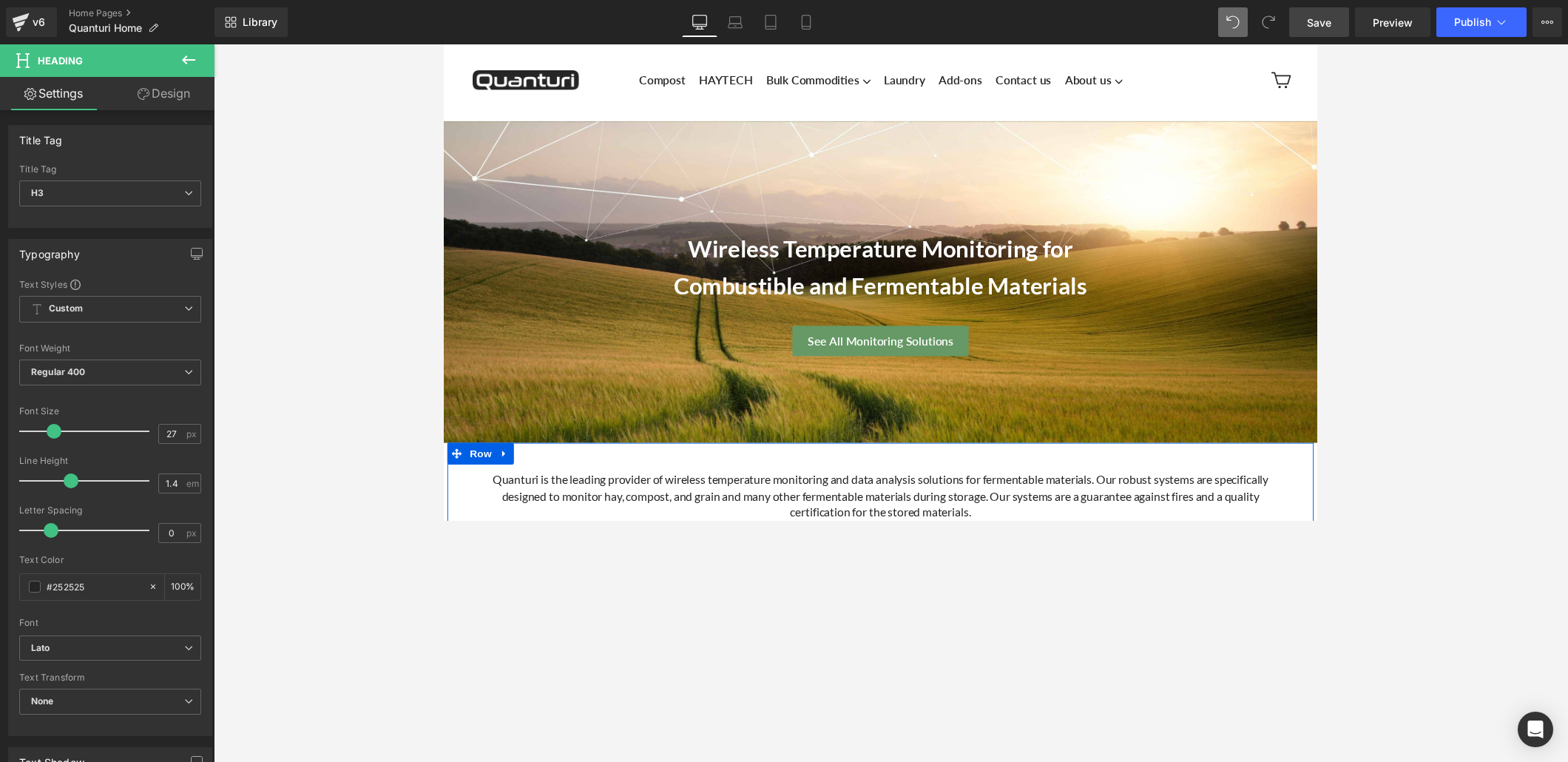
scroll to position [16, 0]
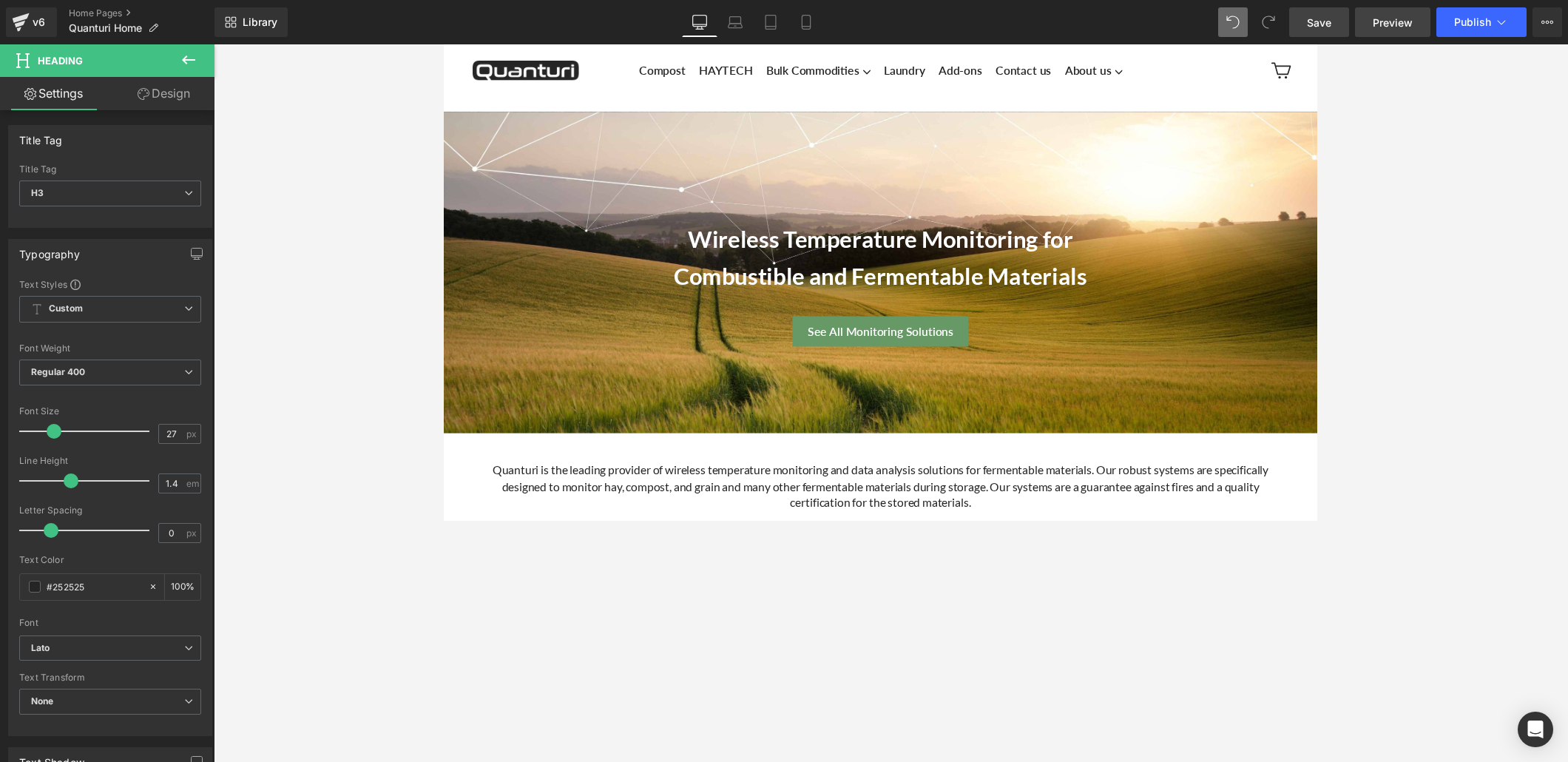
click at [1087, 20] on span "Preview" at bounding box center [1393, 22] width 40 height 16
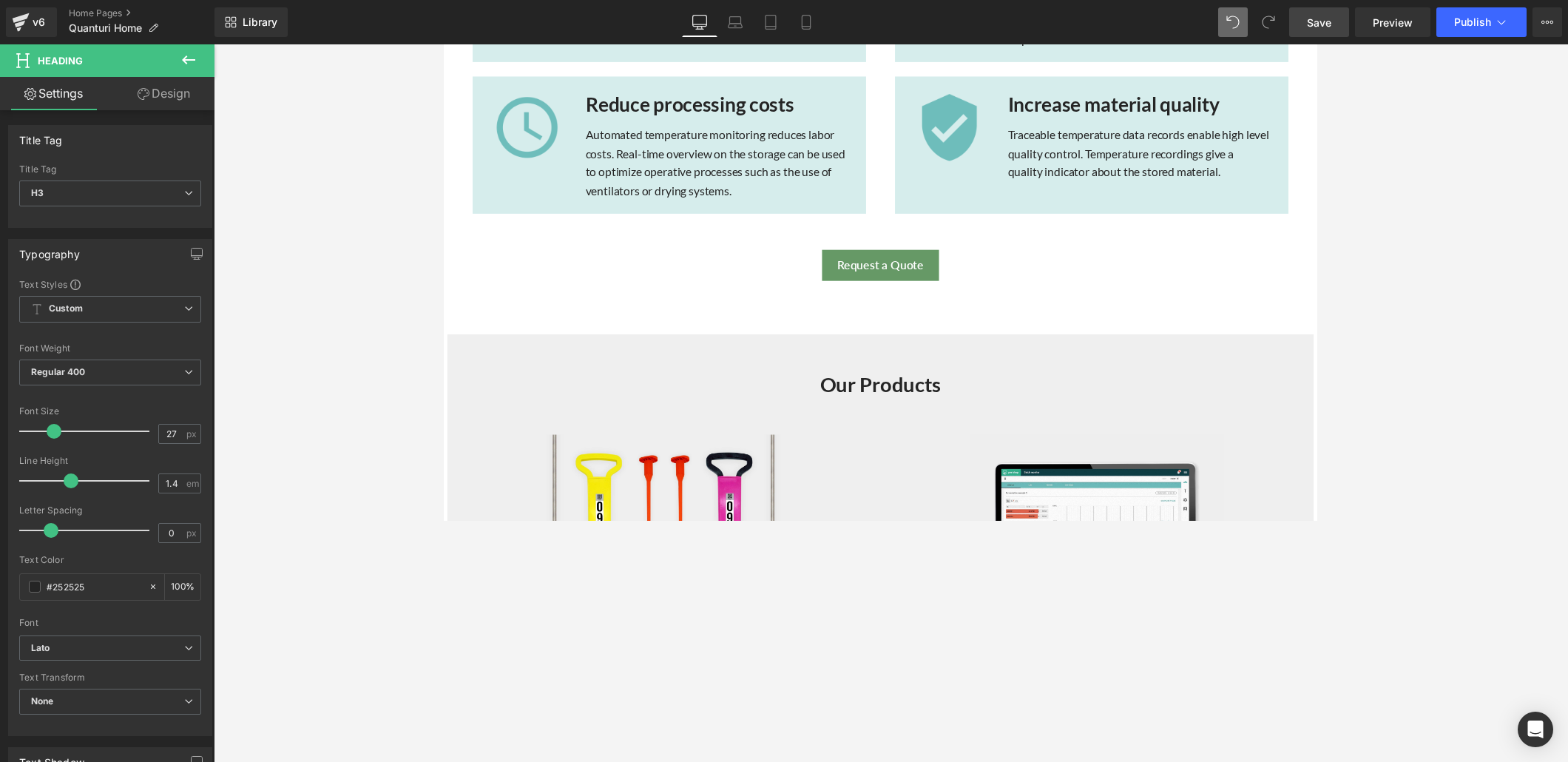
scroll to position [1155, 0]
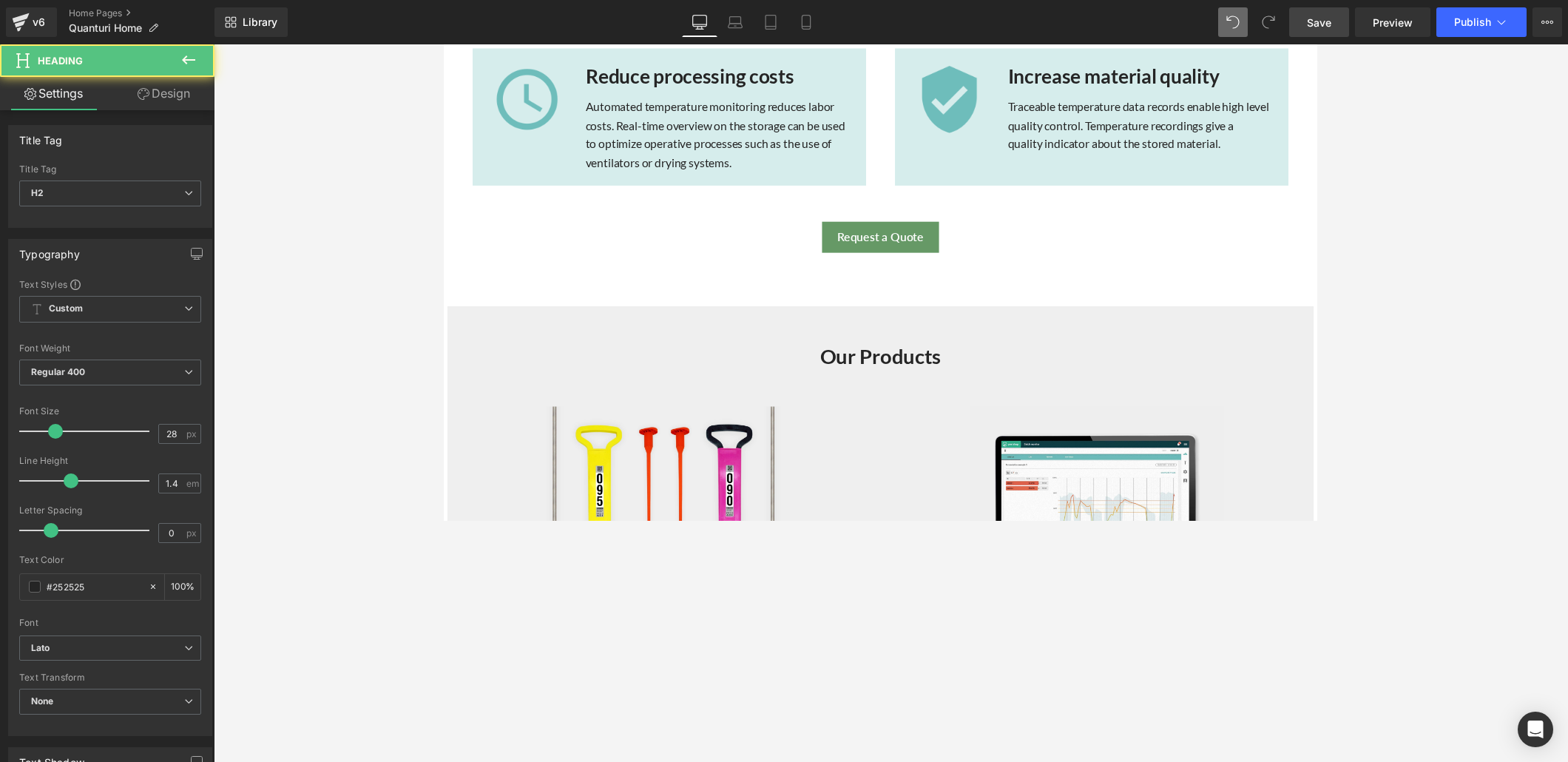
click at [947, 365] on h2 "Our Products" at bounding box center [890, 364] width 887 height 28
click at [1087, 26] on span "Save" at bounding box center [1319, 22] width 25 height 16
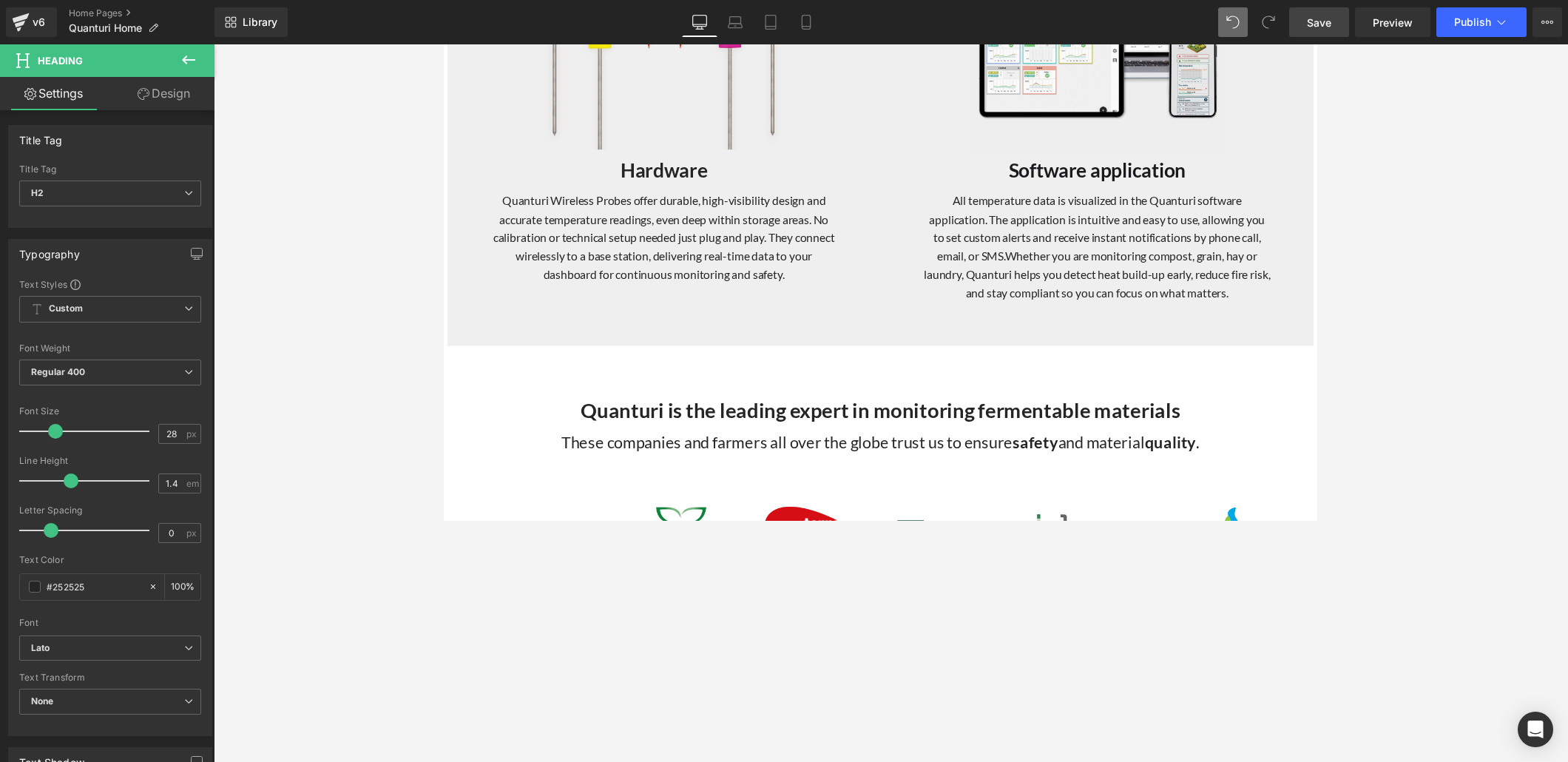
scroll to position [1815, 0]
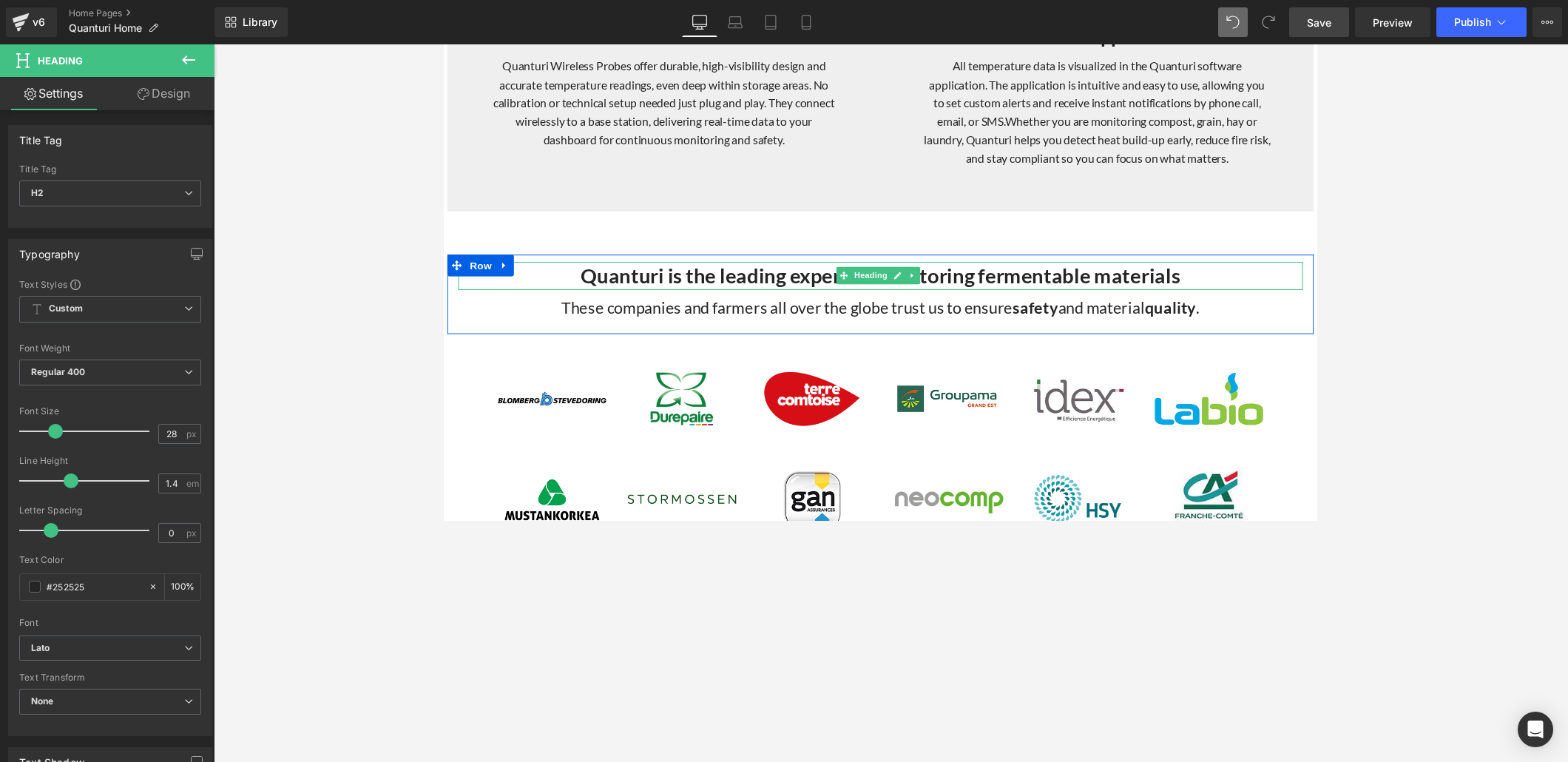
click at [874, 281] on span "Heading" at bounding box center [880, 281] width 40 height 18
click at [721, 277] on strong "Quanturi is the leading expert in monitoring fermentable materials" at bounding box center [890, 281] width 614 height 25
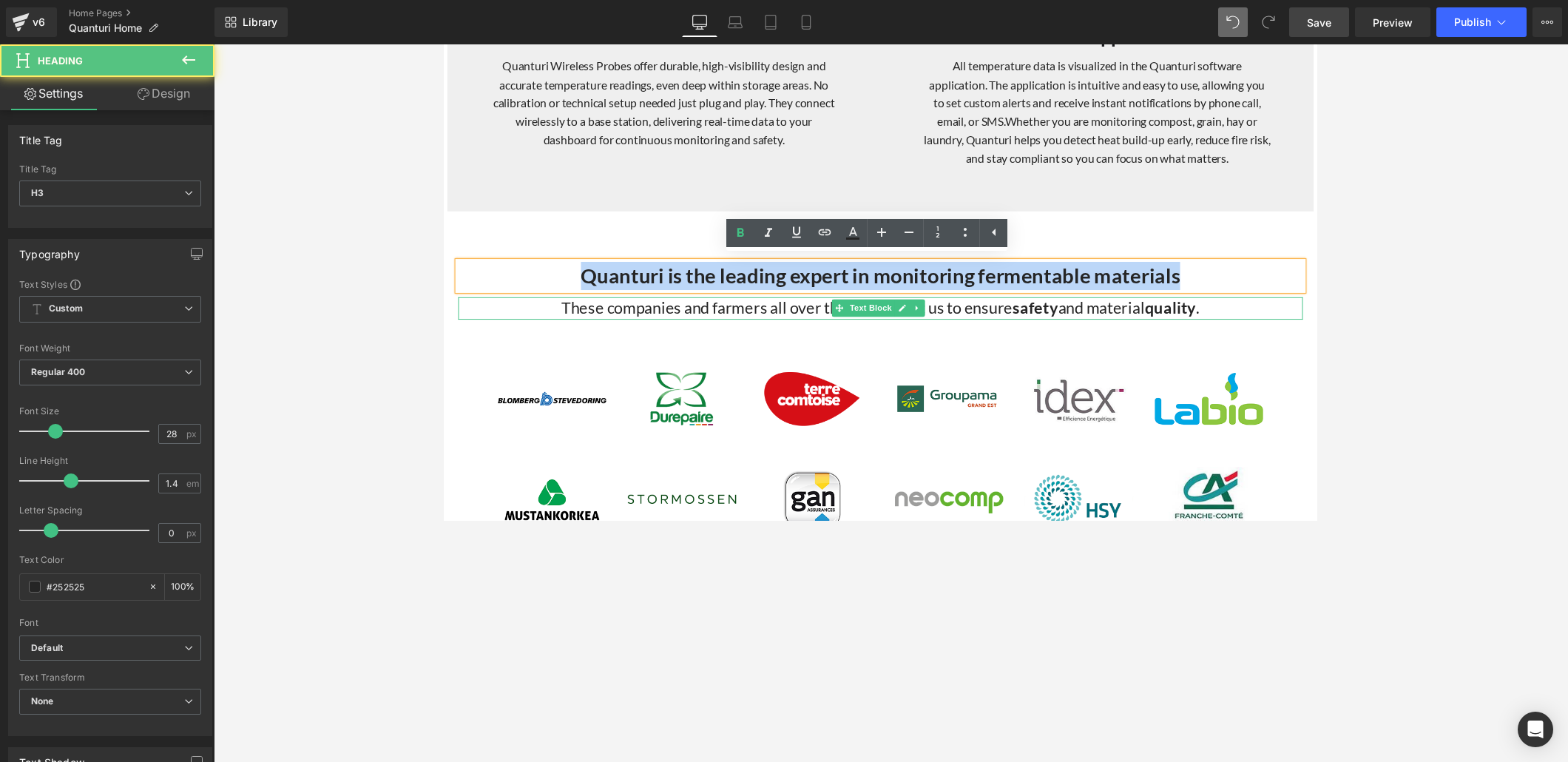
drag, startPoint x: 582, startPoint y: 279, endPoint x: 1173, endPoint y: 306, distance: 591.6
click at [1087, 306] on div "Quanturi is the leading expert in monitoring fermentable materials Heading Thes…" at bounding box center [890, 303] width 887 height 74
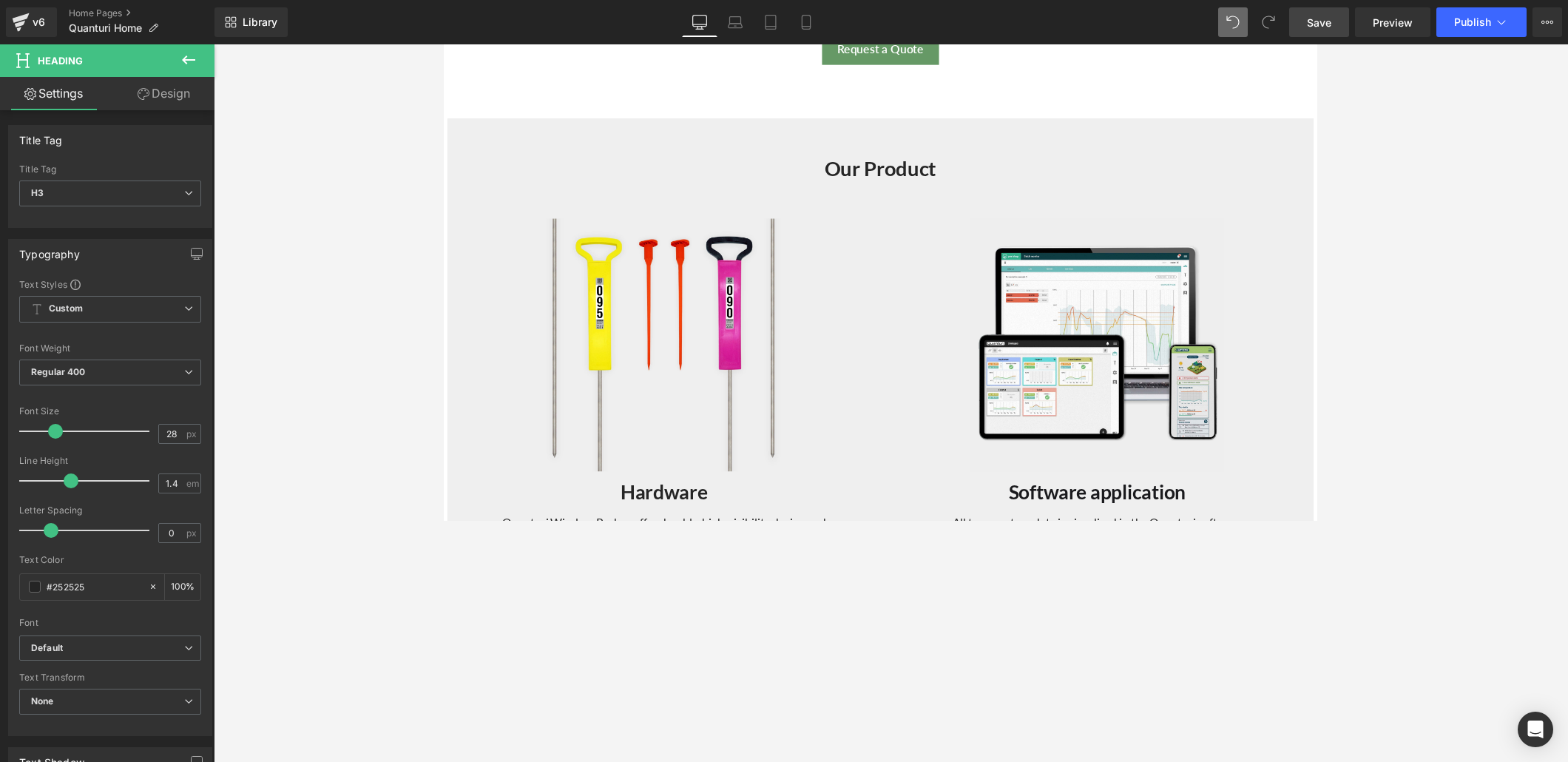
scroll to position [1331, 0]
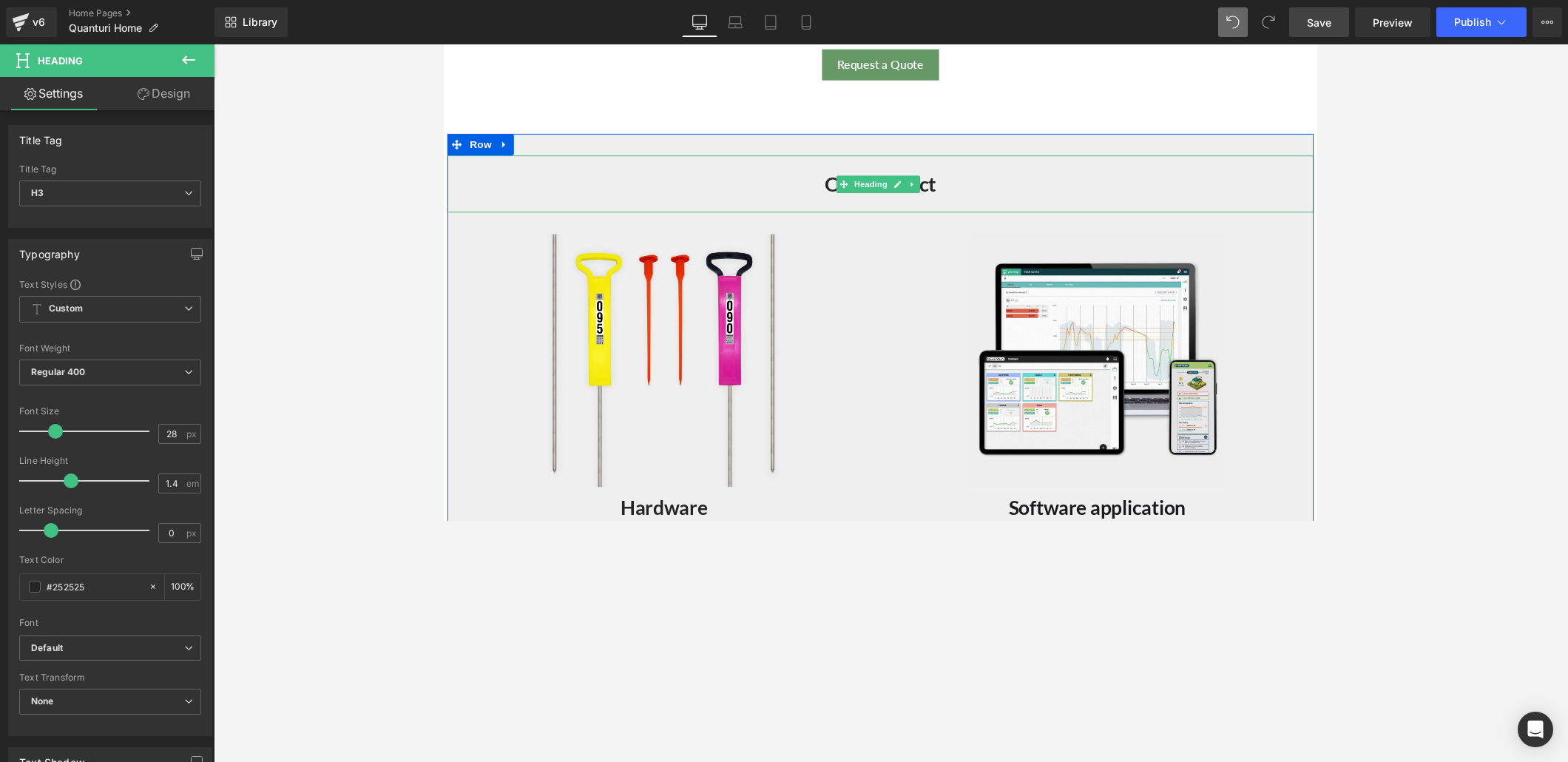
click at [863, 187] on div "Our Product Heading" at bounding box center [890, 187] width 887 height 58
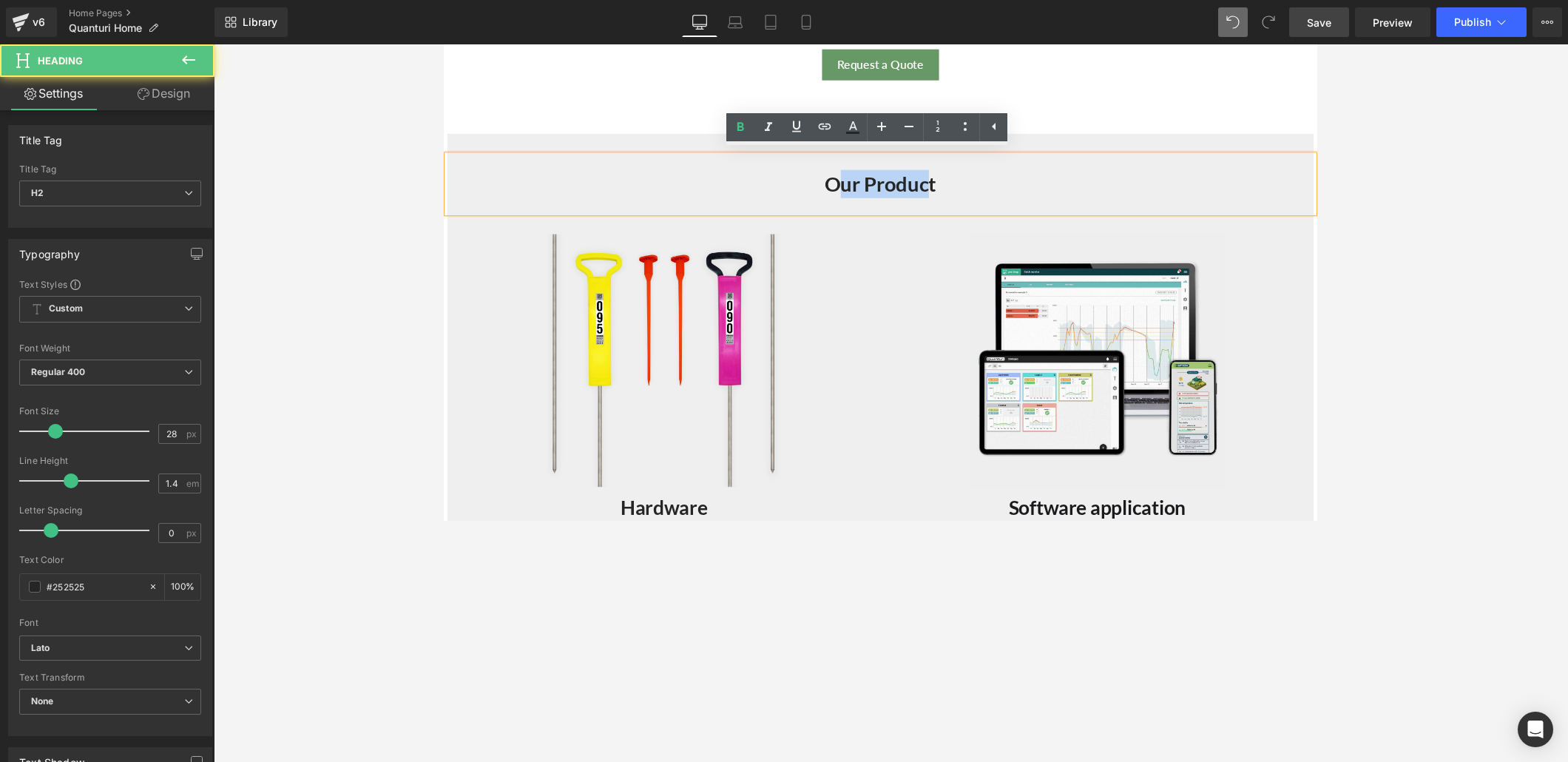
drag, startPoint x: 838, startPoint y: 184, endPoint x: 930, endPoint y: 190, distance: 92.2
click at [930, 190] on strong "Our Product" at bounding box center [890, 187] width 115 height 25
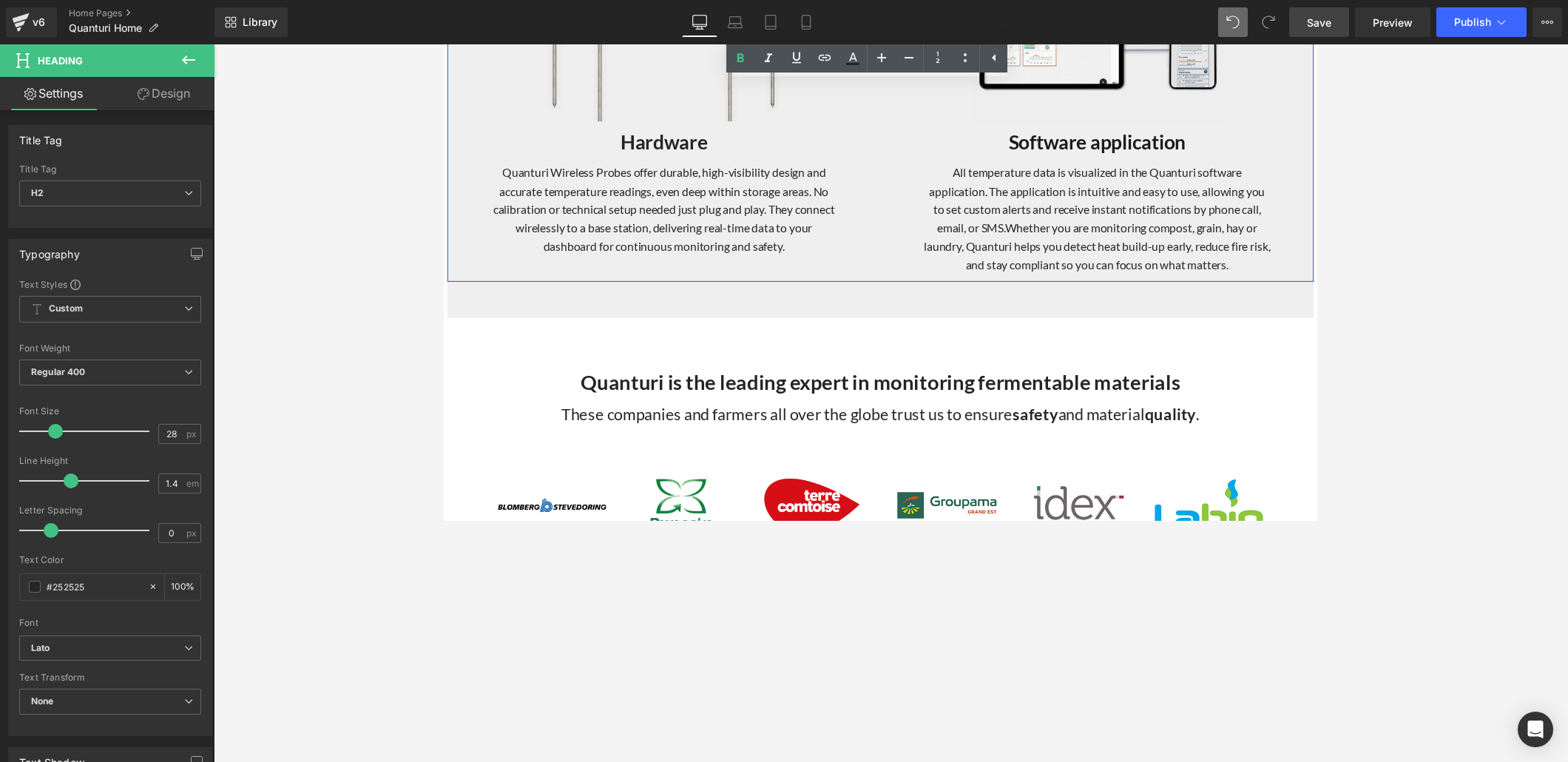
scroll to position [1726, 0]
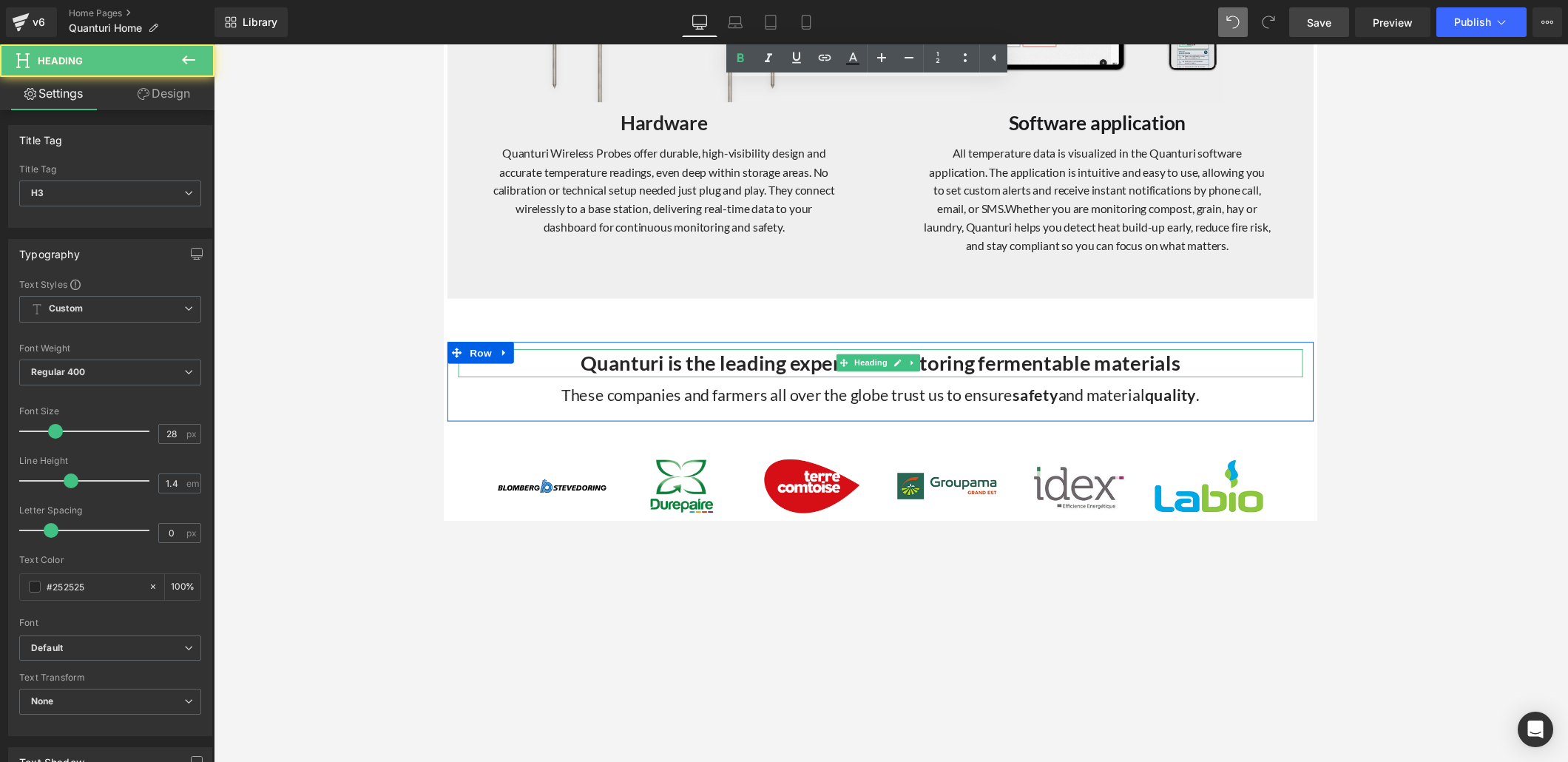
click at [758, 368] on strong "Quanturi is the leading expert in monitoring fermentable materials" at bounding box center [890, 371] width 614 height 25
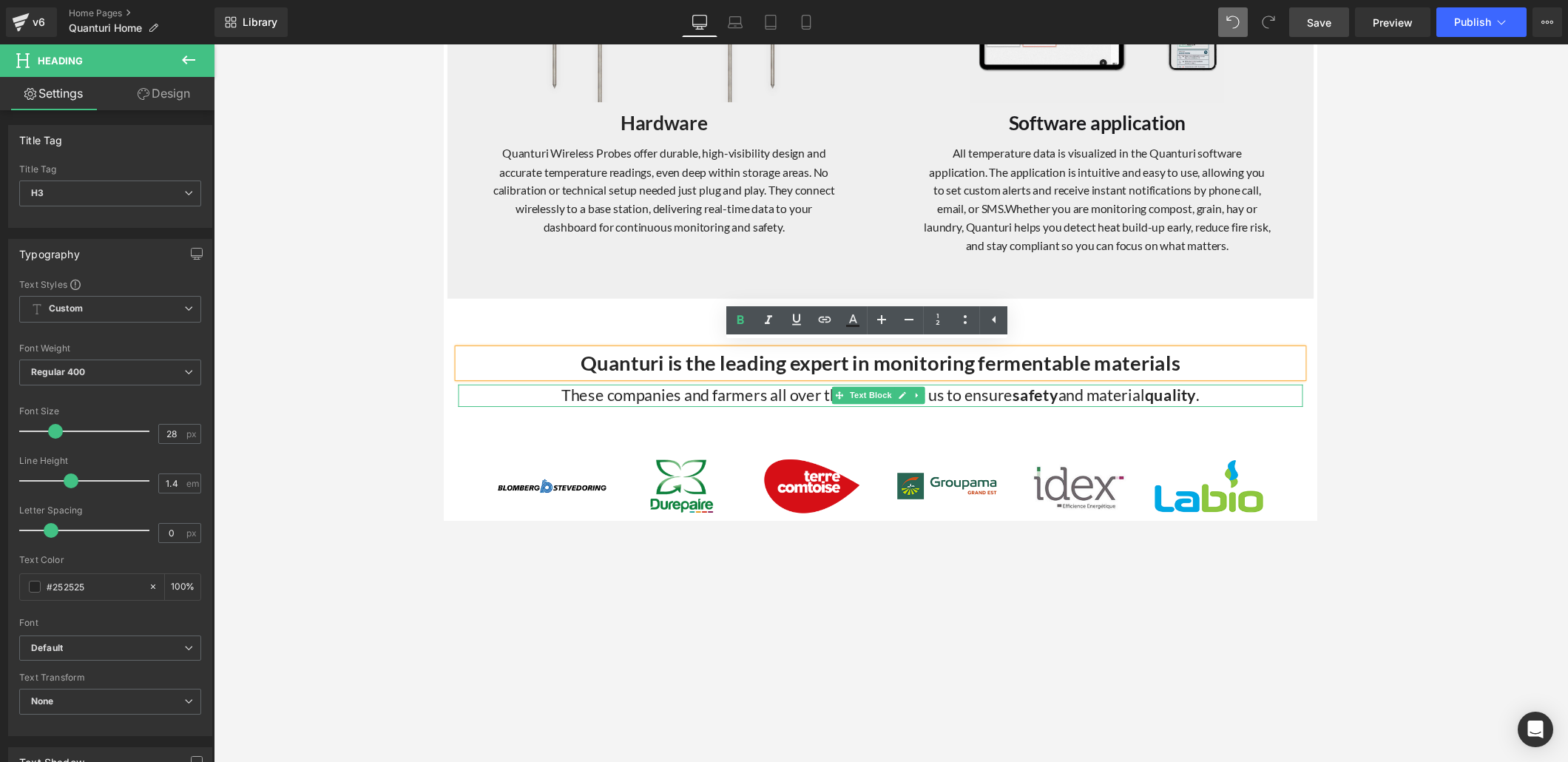
click at [735, 400] on div "These companies and farmers all over the globe trust us to ensure safety and ma…" at bounding box center [890, 404] width 866 height 23
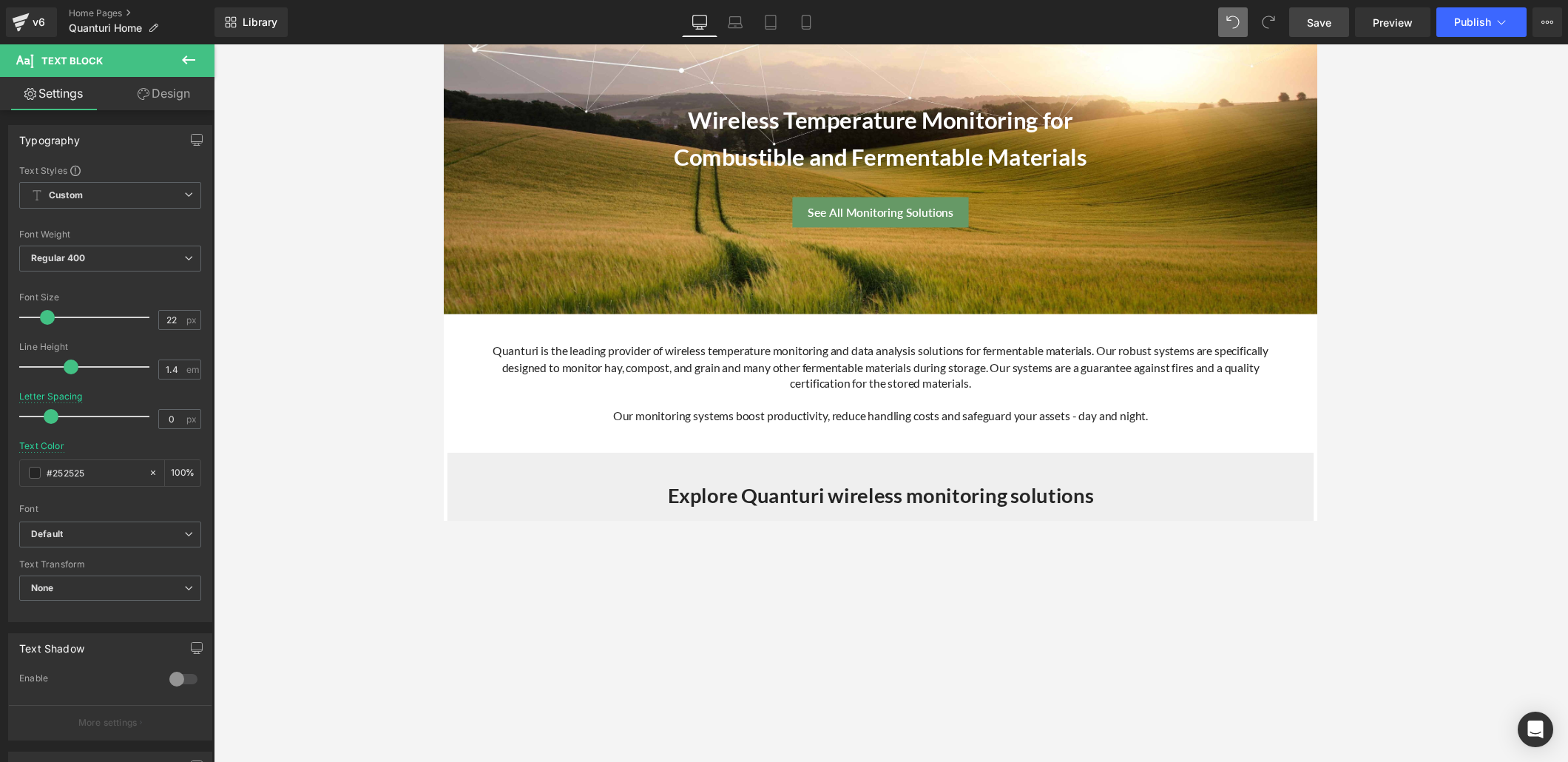
scroll to position [57, 0]
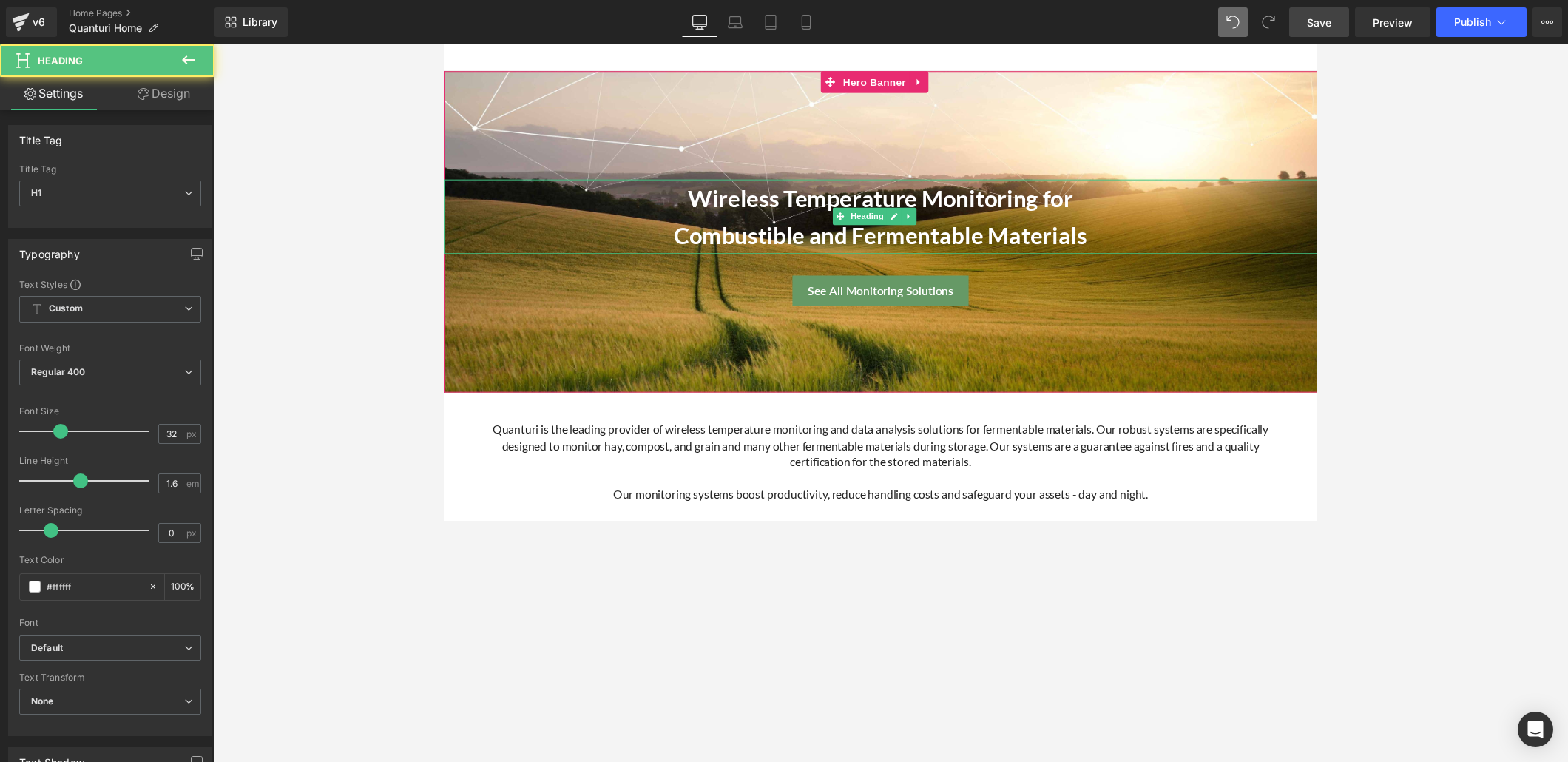
click at [935, 201] on strong "Wireless Temperature Monitoring for" at bounding box center [891, 202] width 394 height 28
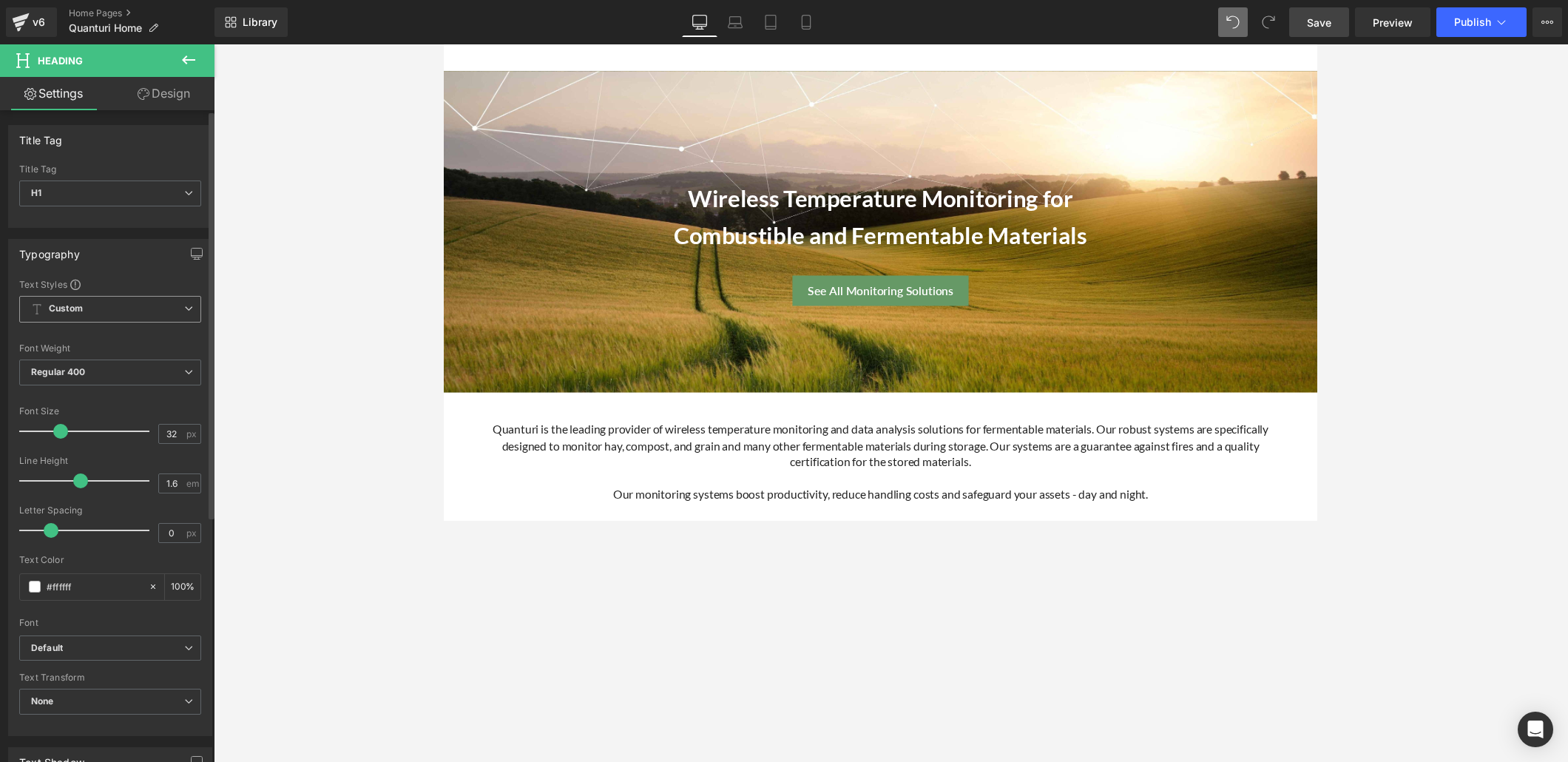
click at [169, 299] on span "Custom Setup Global Style" at bounding box center [110, 309] width 182 height 27
click at [169, 299] on span "Custom Setup Global Style" at bounding box center [107, 309] width 176 height 27
click at [166, 376] on span "Regular 400" at bounding box center [110, 372] width 182 height 26
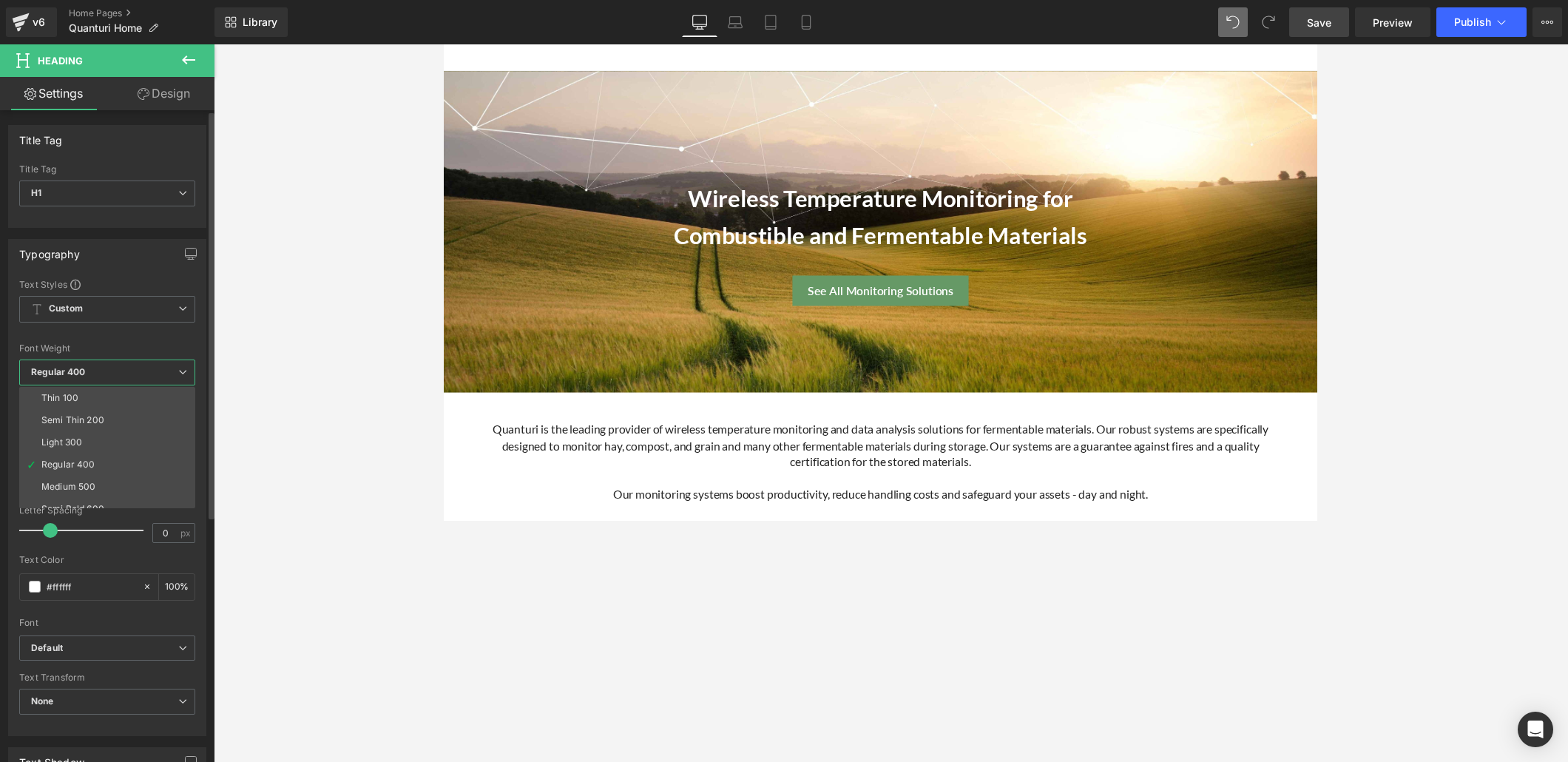
click at [167, 375] on span "Regular 400" at bounding box center [107, 372] width 176 height 26
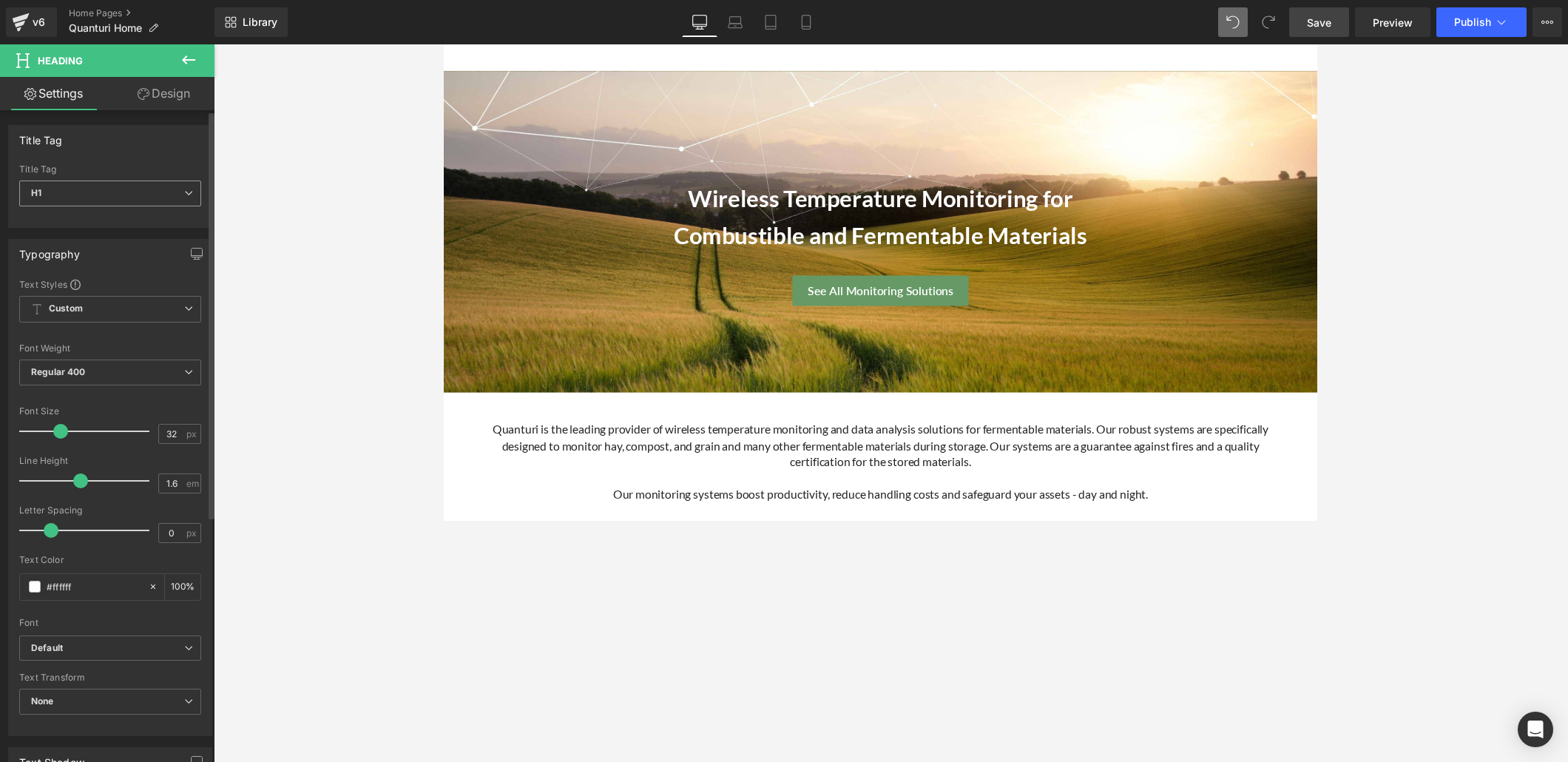
click at [149, 186] on span "H1" at bounding box center [110, 193] width 182 height 26
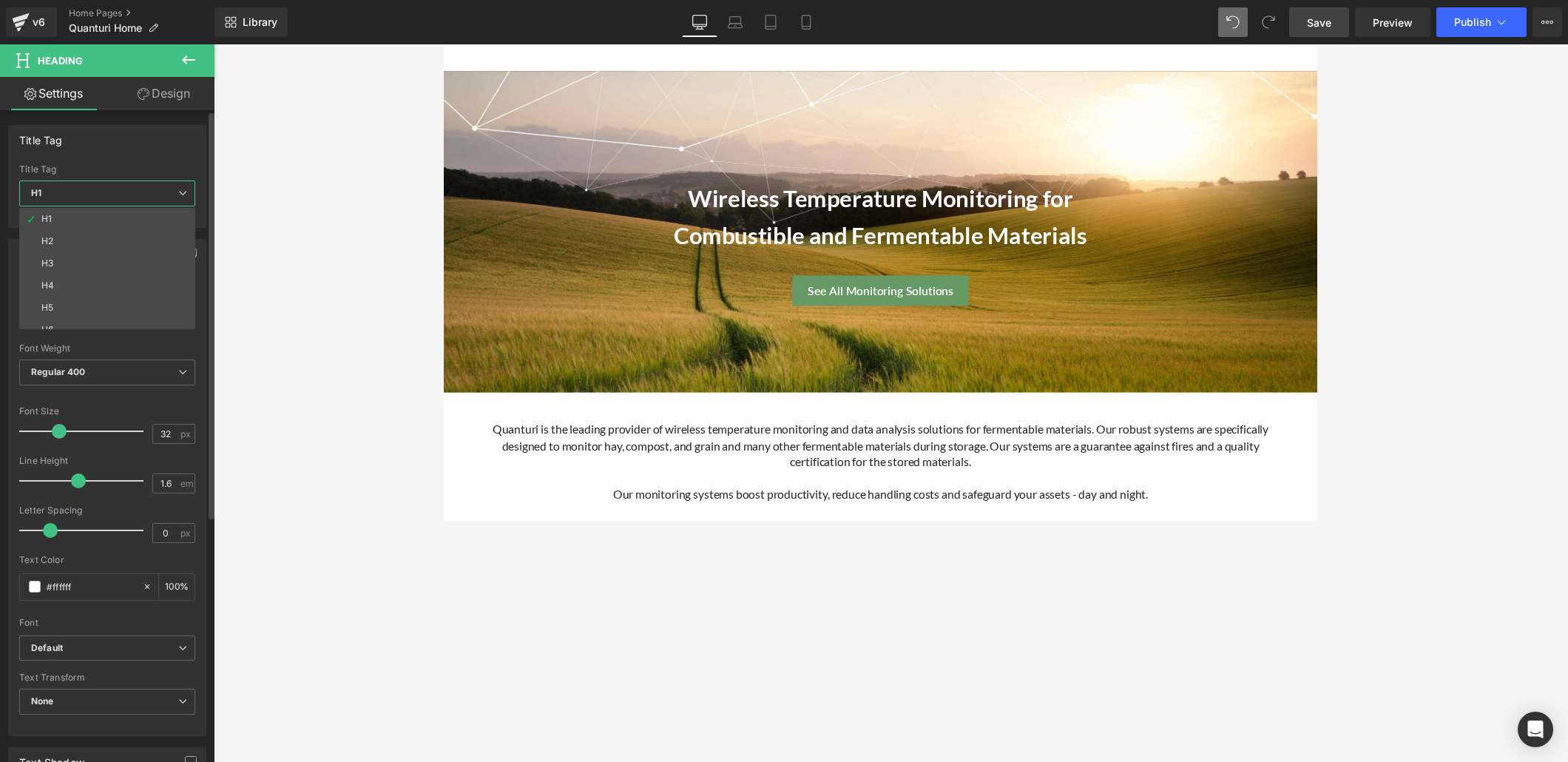
click at [149, 186] on span "H1" at bounding box center [107, 193] width 176 height 26
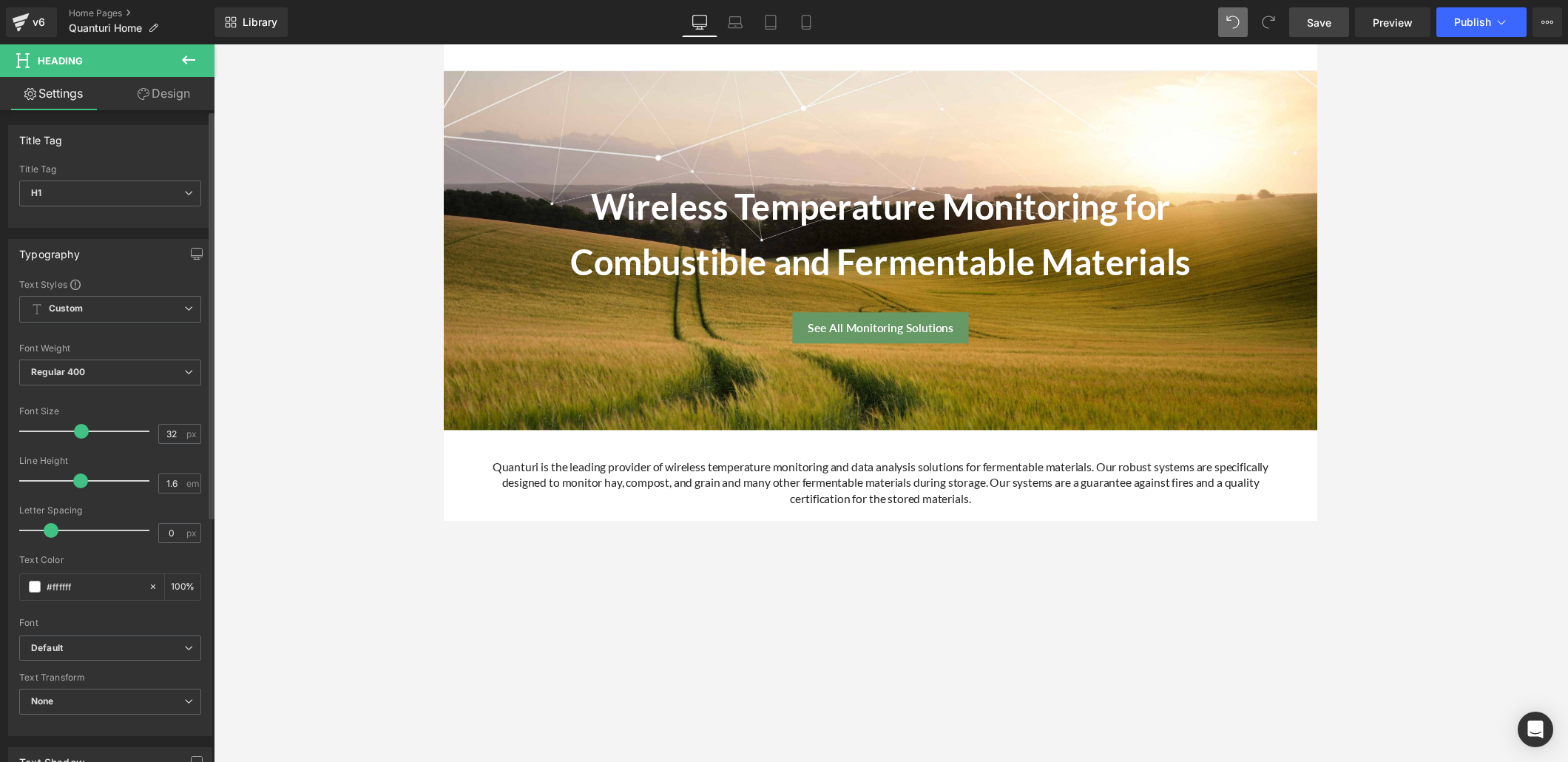
drag, startPoint x: 61, startPoint y: 425, endPoint x: 81, endPoint y: 425, distance: 20.0
click at [81, 425] on span at bounding box center [82, 432] width 15 height 15
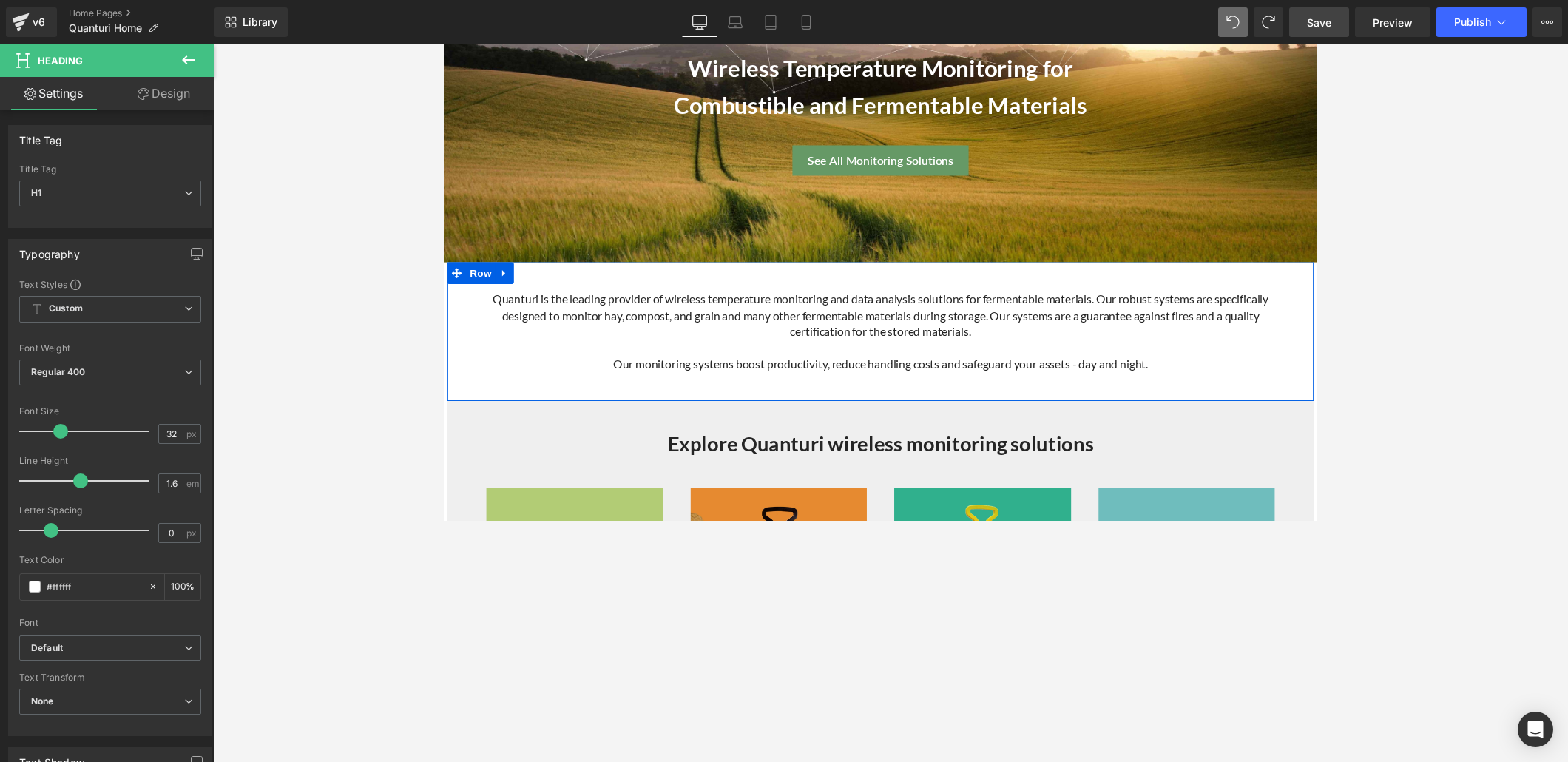
scroll to position [279, 0]
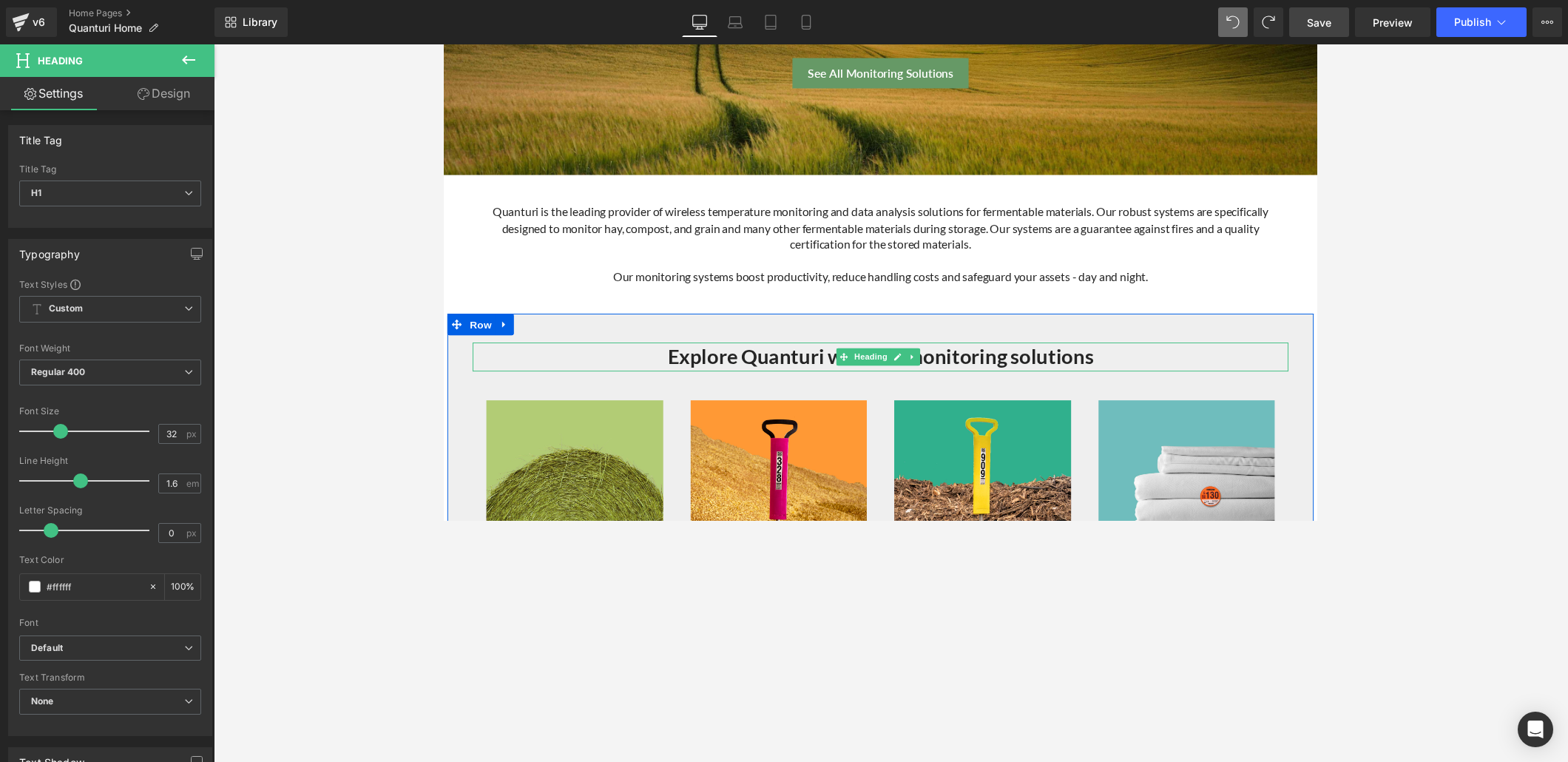
click at [793, 369] on b "Explore Quanturi wireless monitoring solutions" at bounding box center [890, 364] width 436 height 25
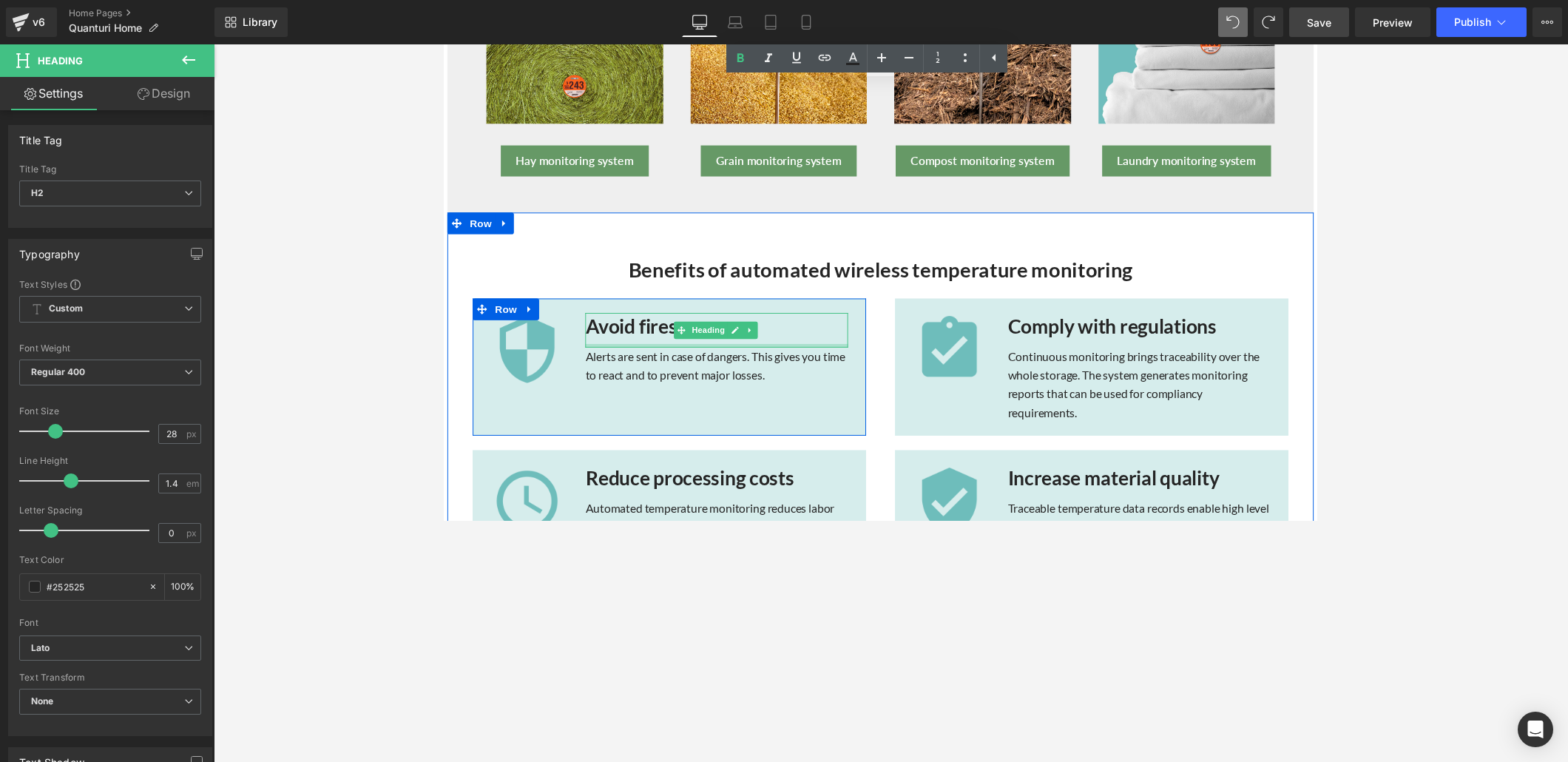
scroll to position [769, 0]
